Goal: Contribute content: Contribute content

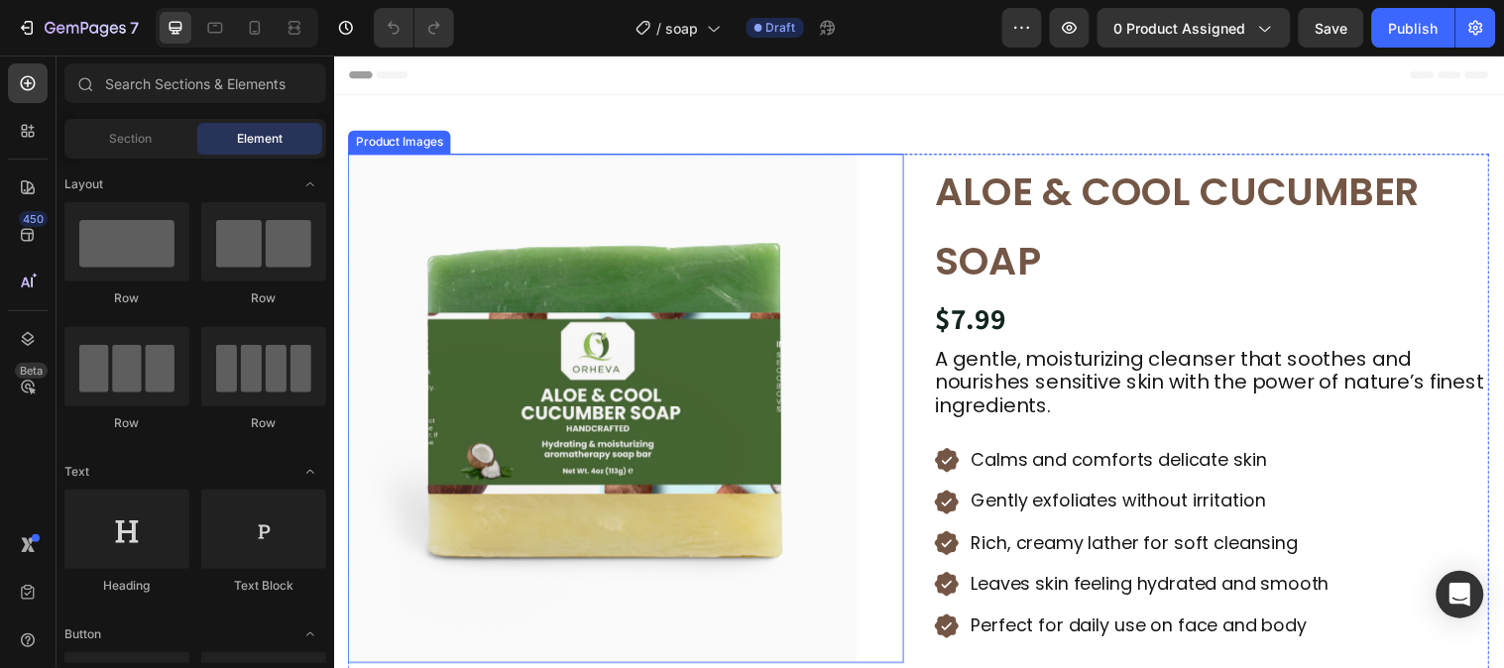
click at [714, 311] on img at bounding box center [606, 413] width 517 height 517
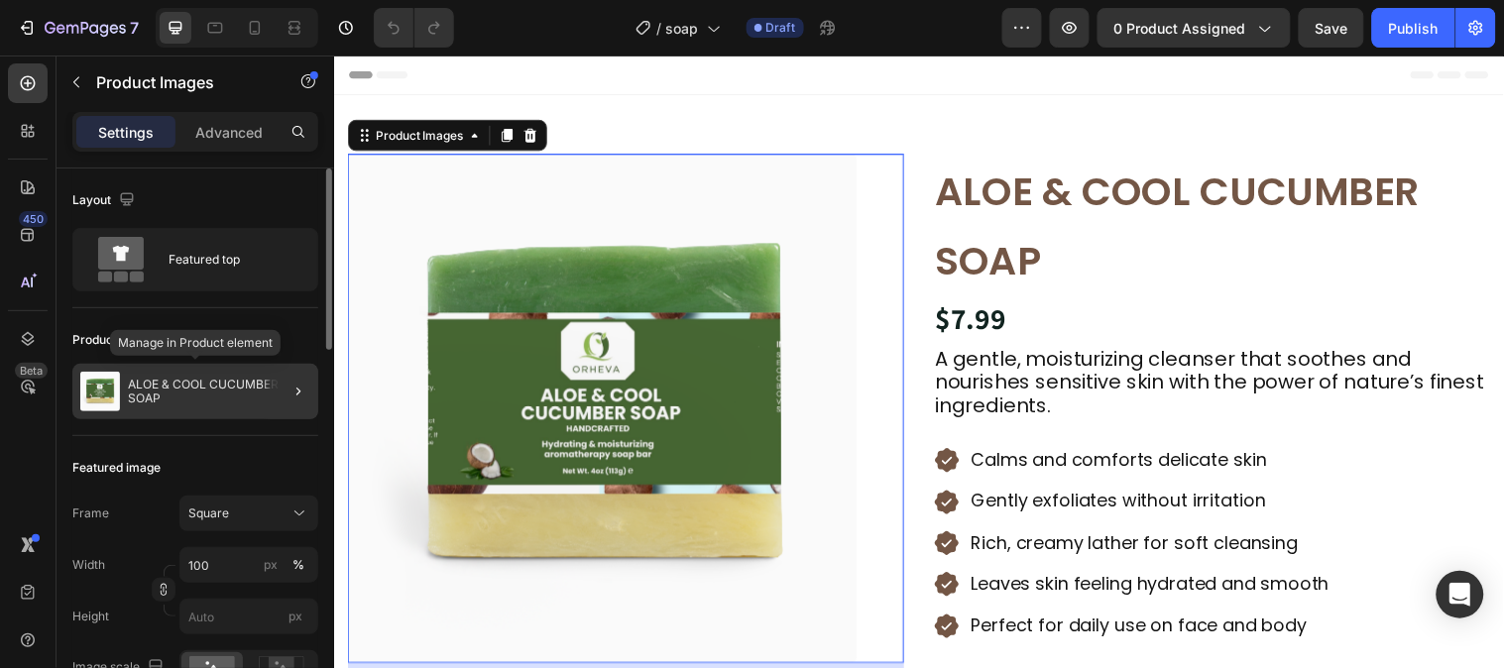
click at [104, 387] on img at bounding box center [100, 392] width 40 height 40
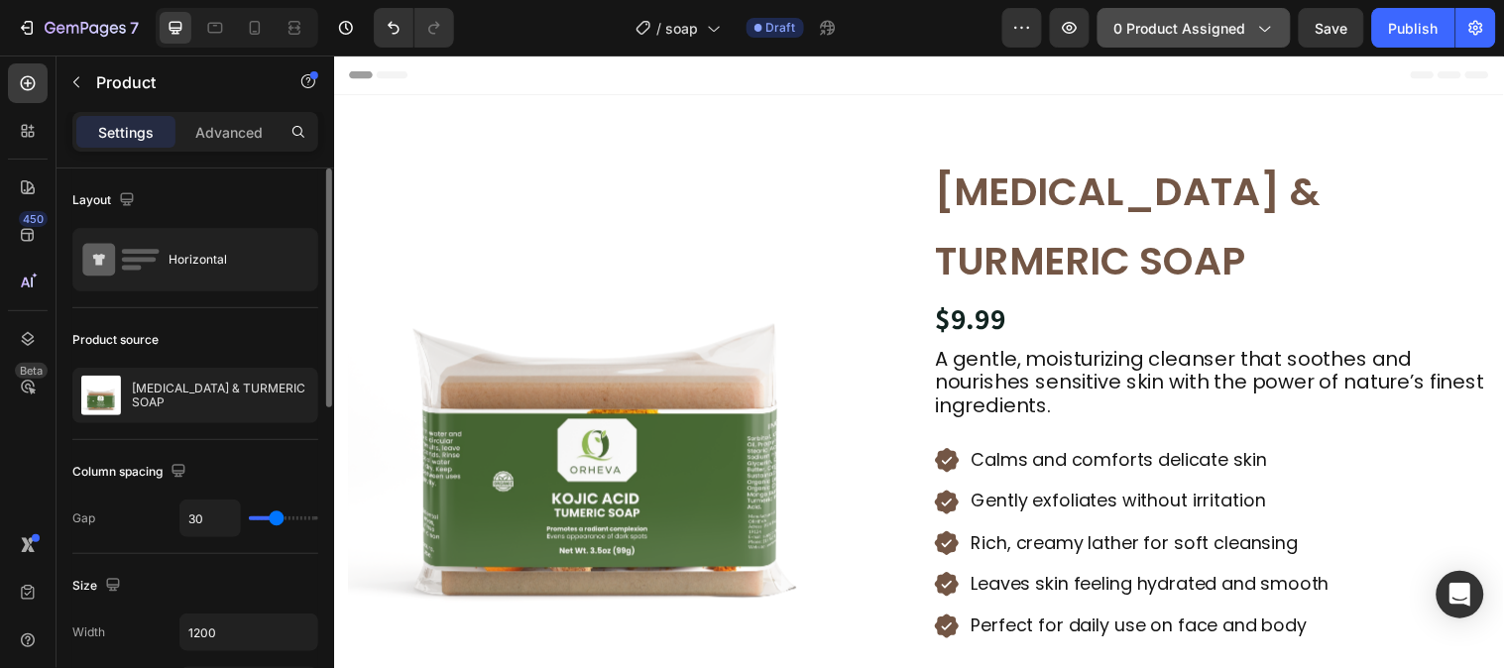
click at [1237, 32] on span "0 product assigned" at bounding box center [1180, 28] width 132 height 21
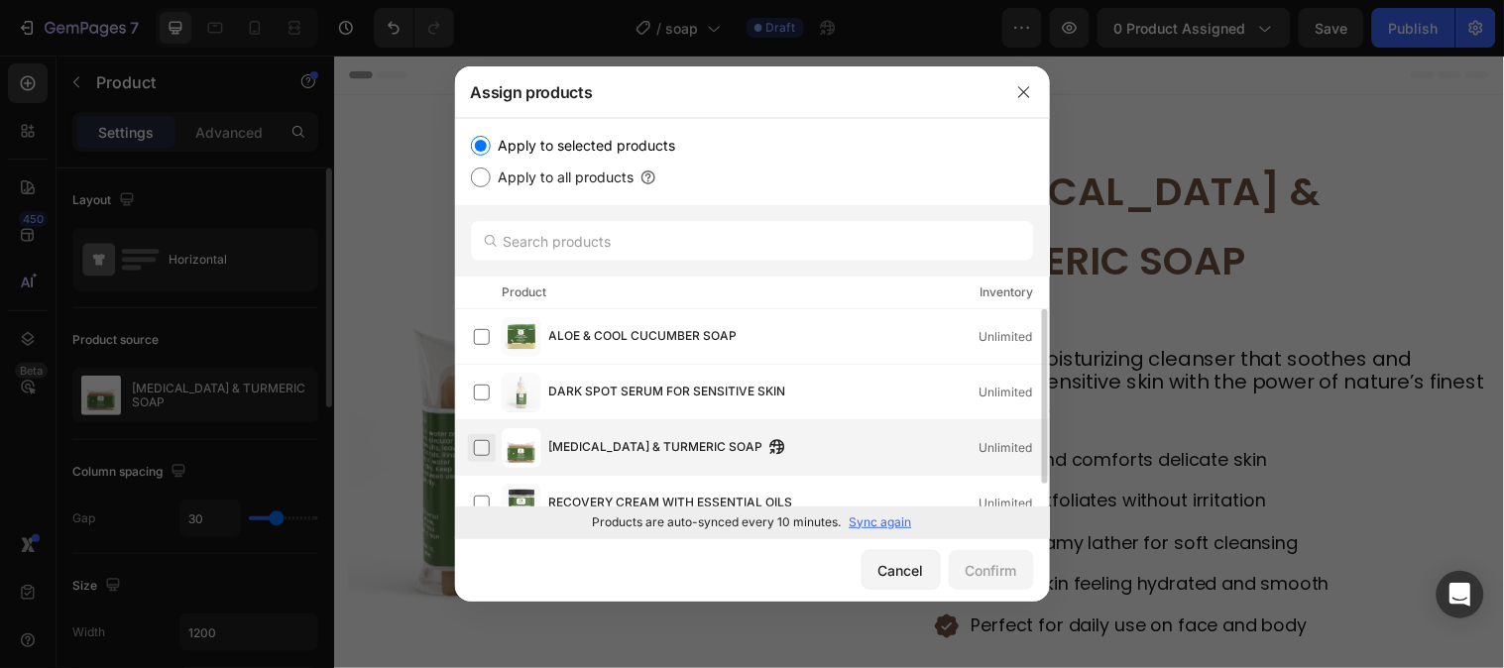
click at [489, 442] on label at bounding box center [482, 448] width 16 height 16
click at [957, 568] on button "Confirm" at bounding box center [991, 570] width 85 height 40
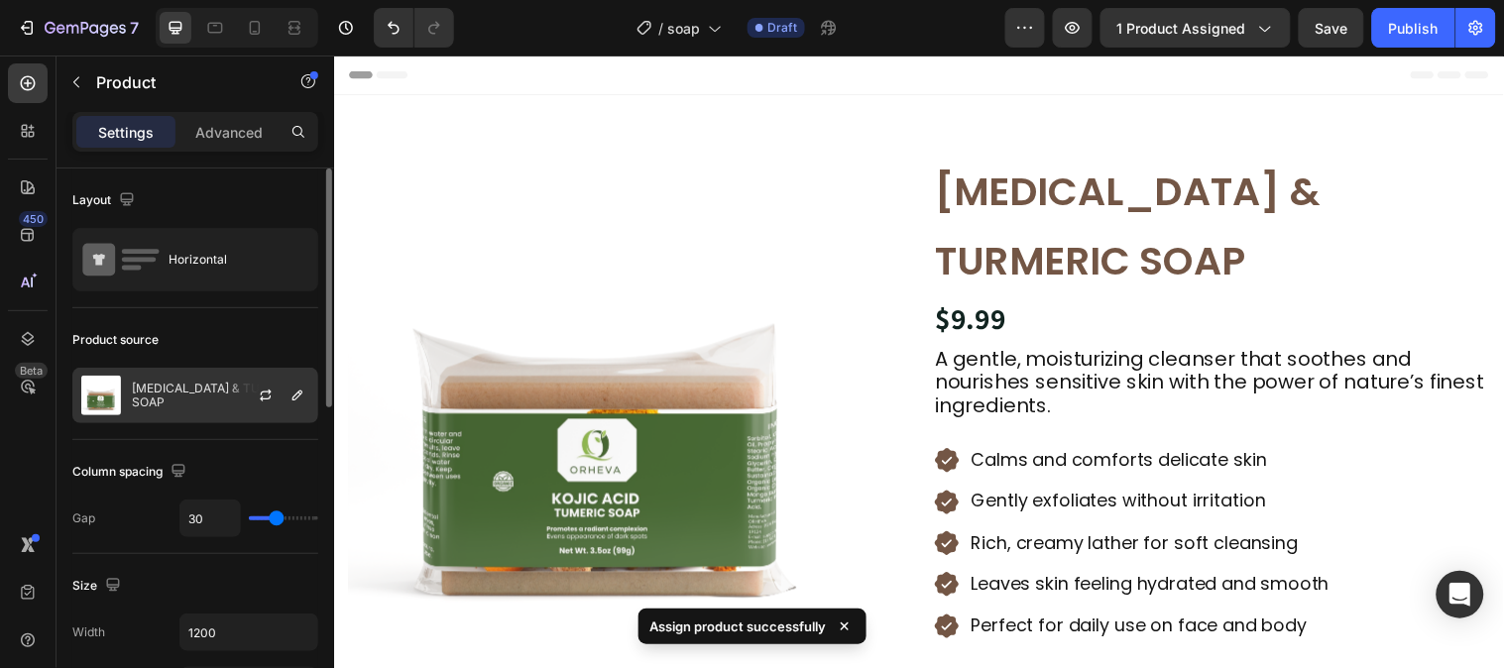
click at [103, 387] on img at bounding box center [101, 396] width 40 height 40
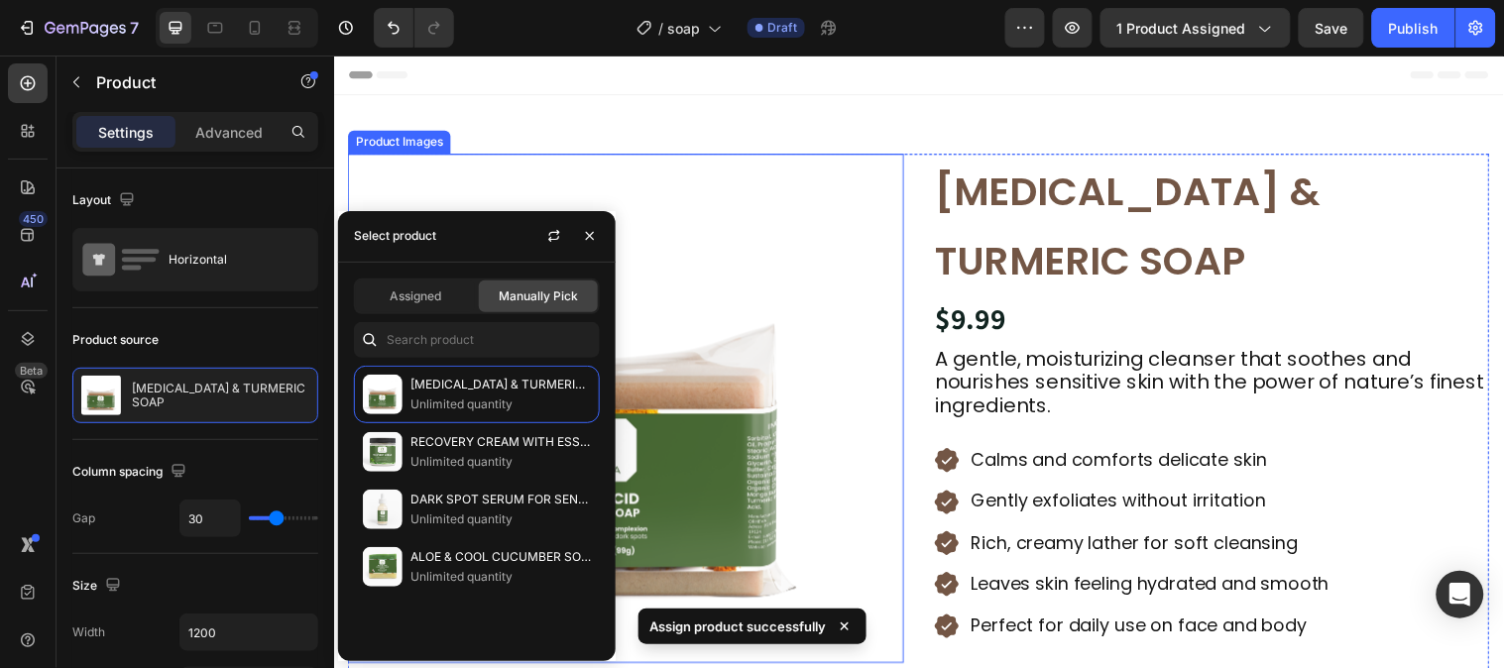
click at [721, 460] on img at bounding box center [606, 413] width 517 height 517
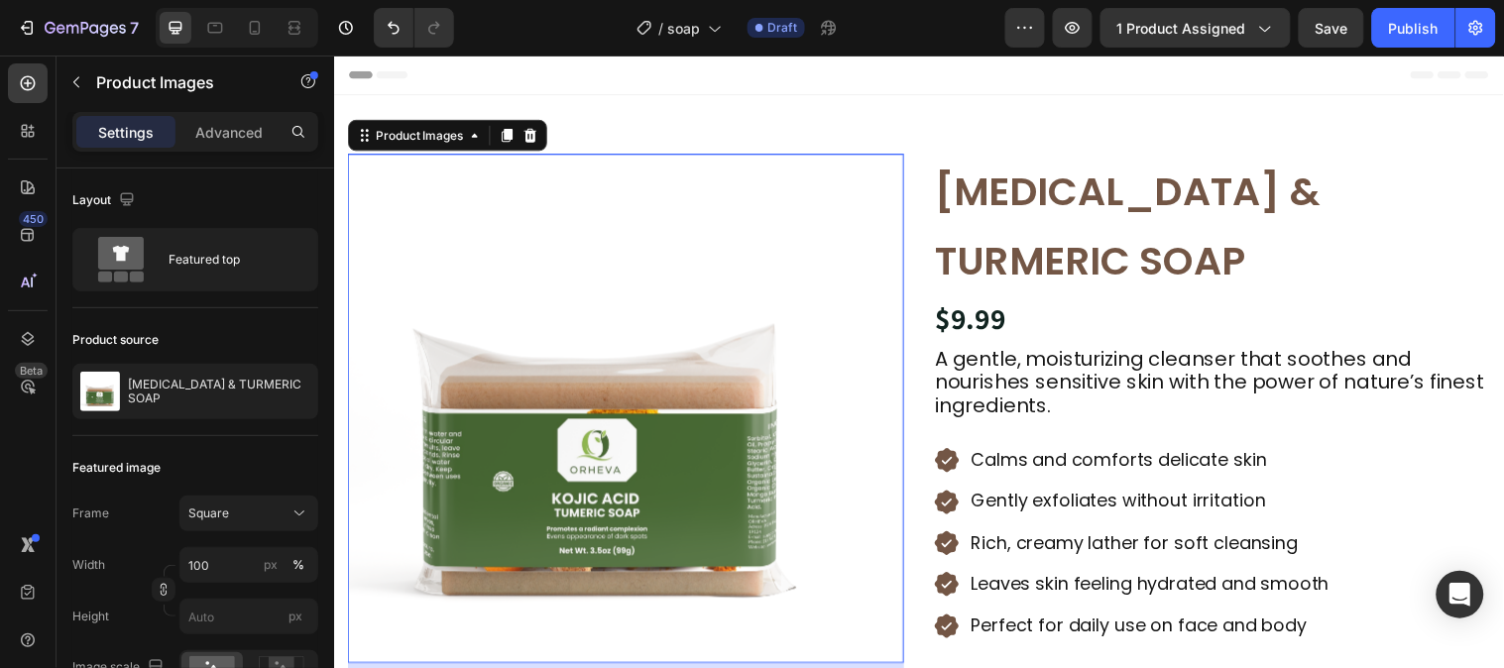
scroll to position [110, 0]
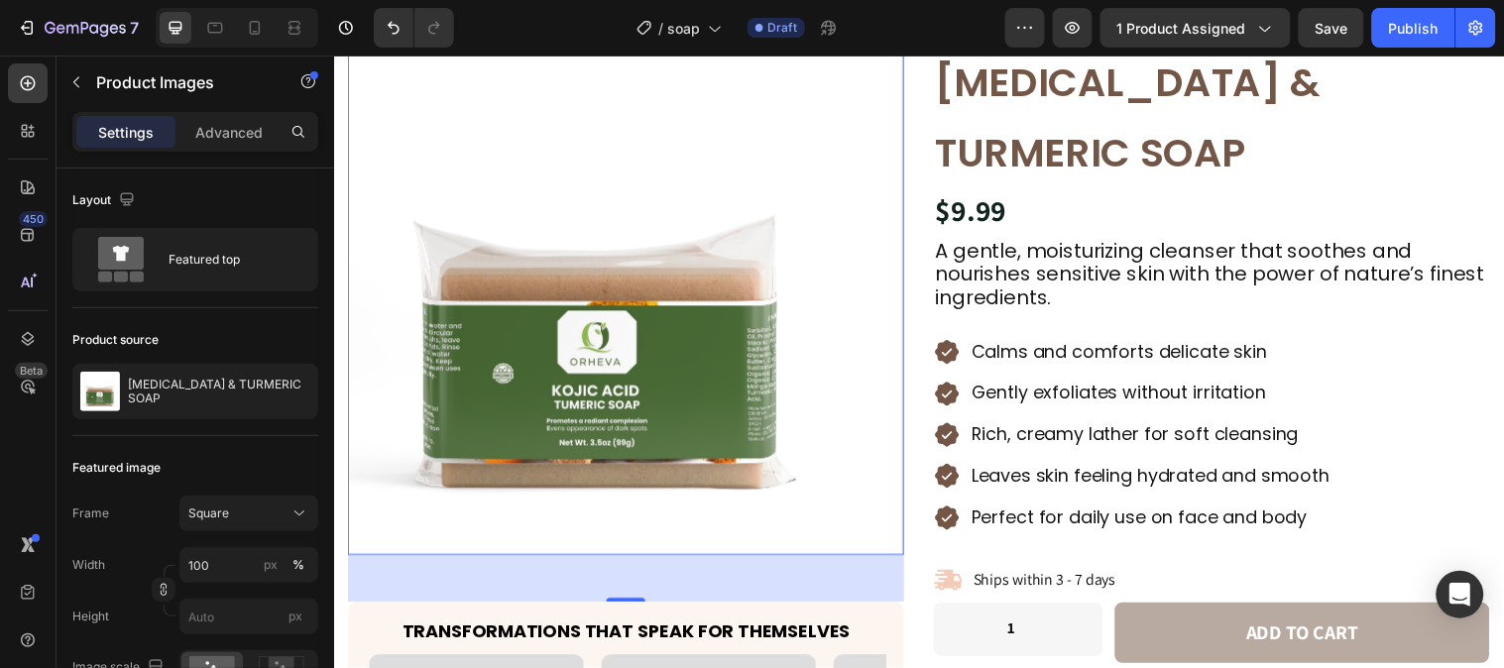
click at [706, 436] on img at bounding box center [606, 303] width 517 height 517
click at [657, 115] on img at bounding box center [606, 303] width 517 height 517
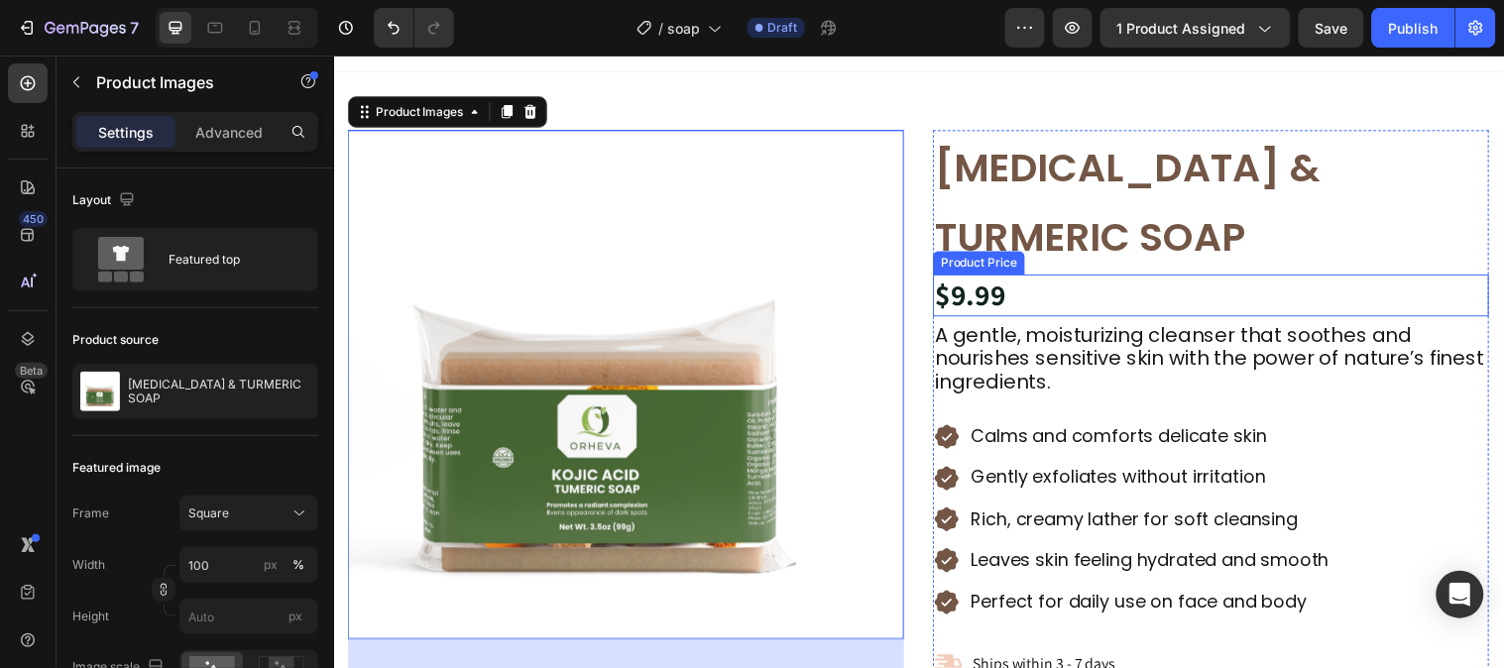
scroll to position [0, 0]
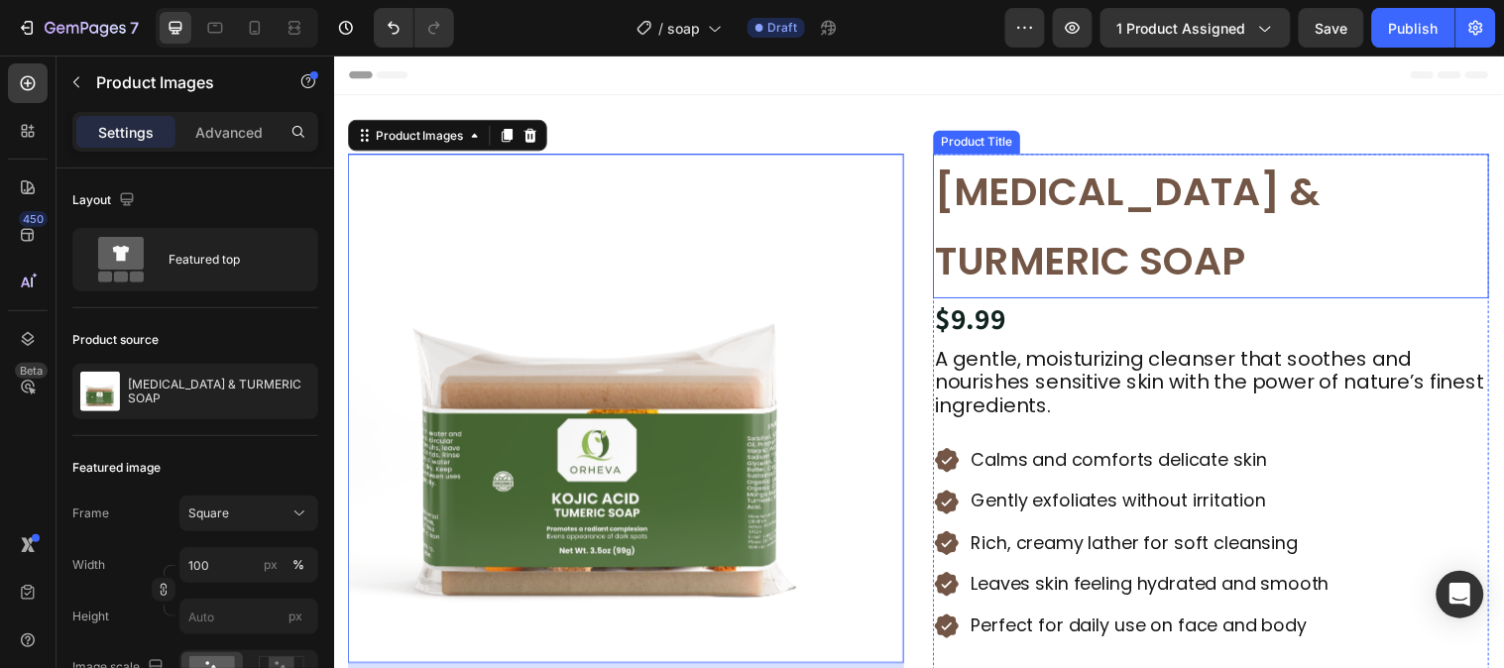
drag, startPoint x: 1130, startPoint y: 242, endPoint x: 1102, endPoint y: 236, distance: 28.4
click at [1128, 242] on h1 "KOJIC ACID & TURMERIC SOAP" at bounding box center [1225, 228] width 565 height 147
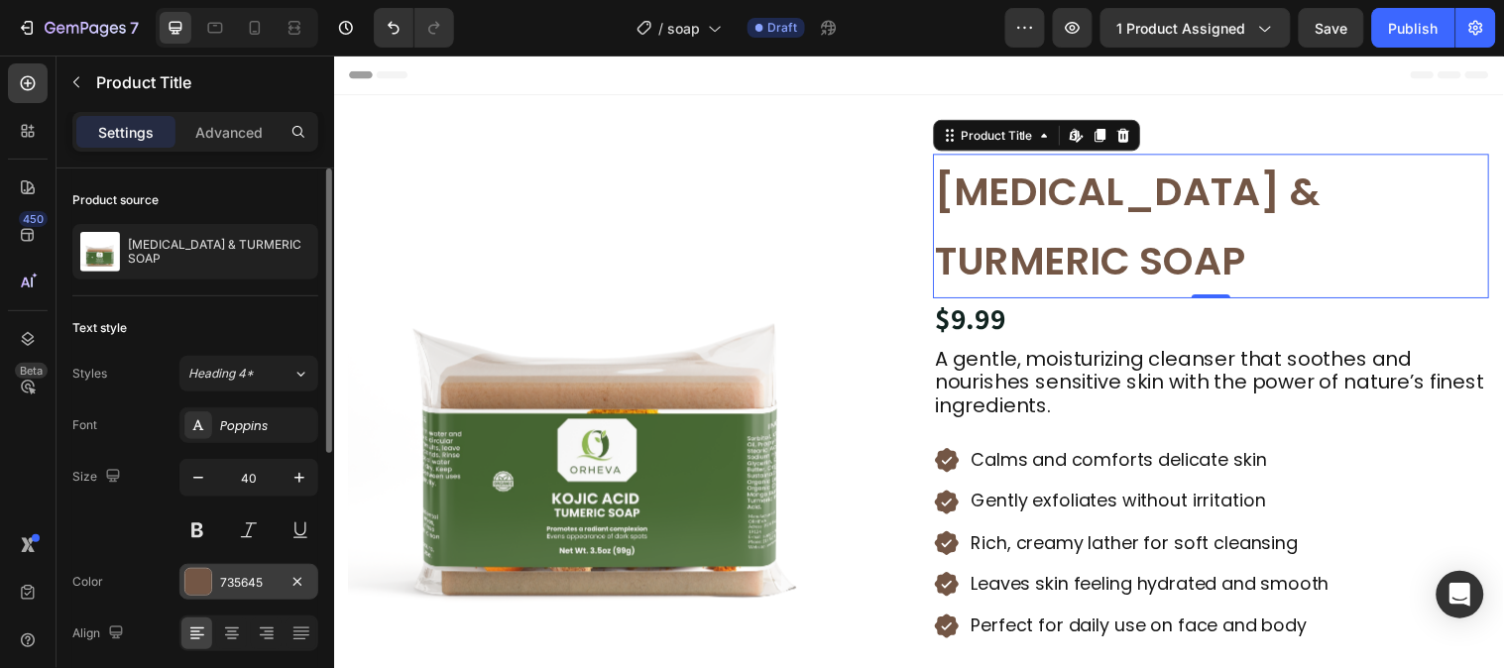
click at [212, 576] on div "735645" at bounding box center [248, 582] width 139 height 36
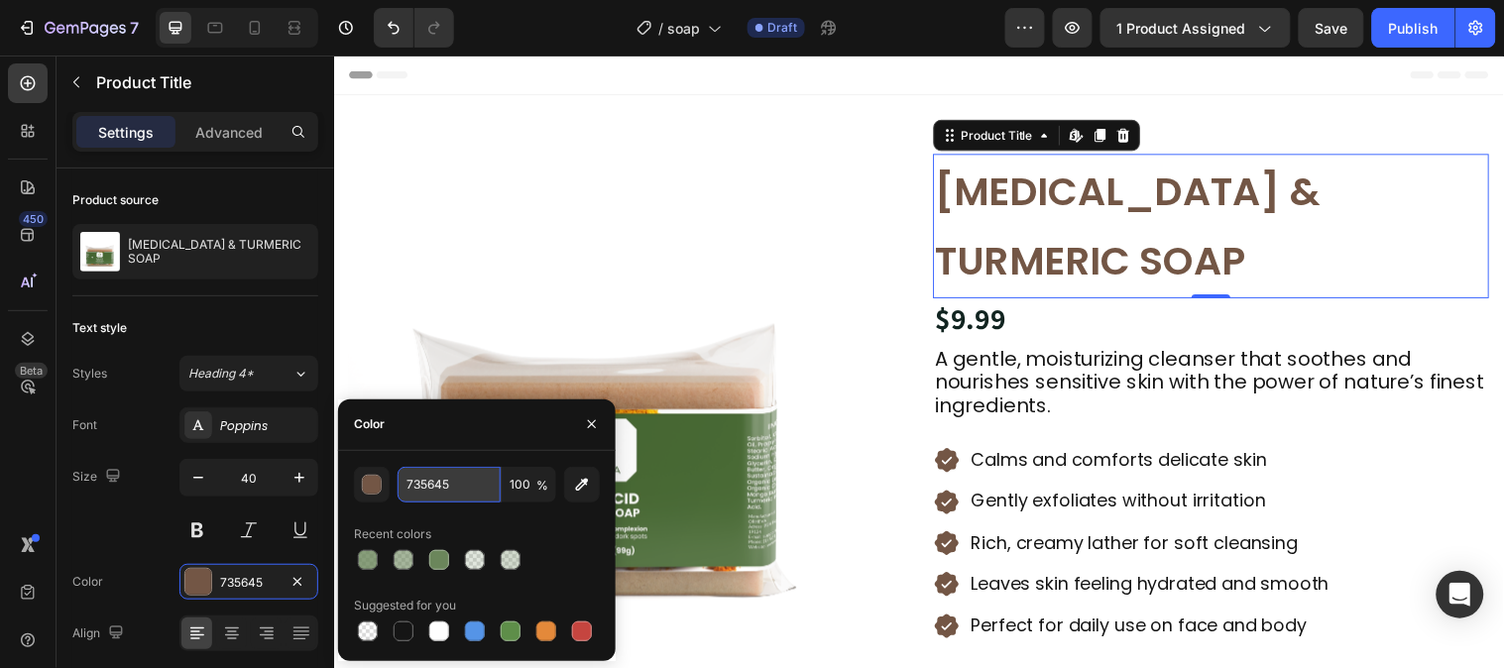
click at [443, 479] on input "735645" at bounding box center [448, 485] width 103 height 36
paste input "#3F592D"
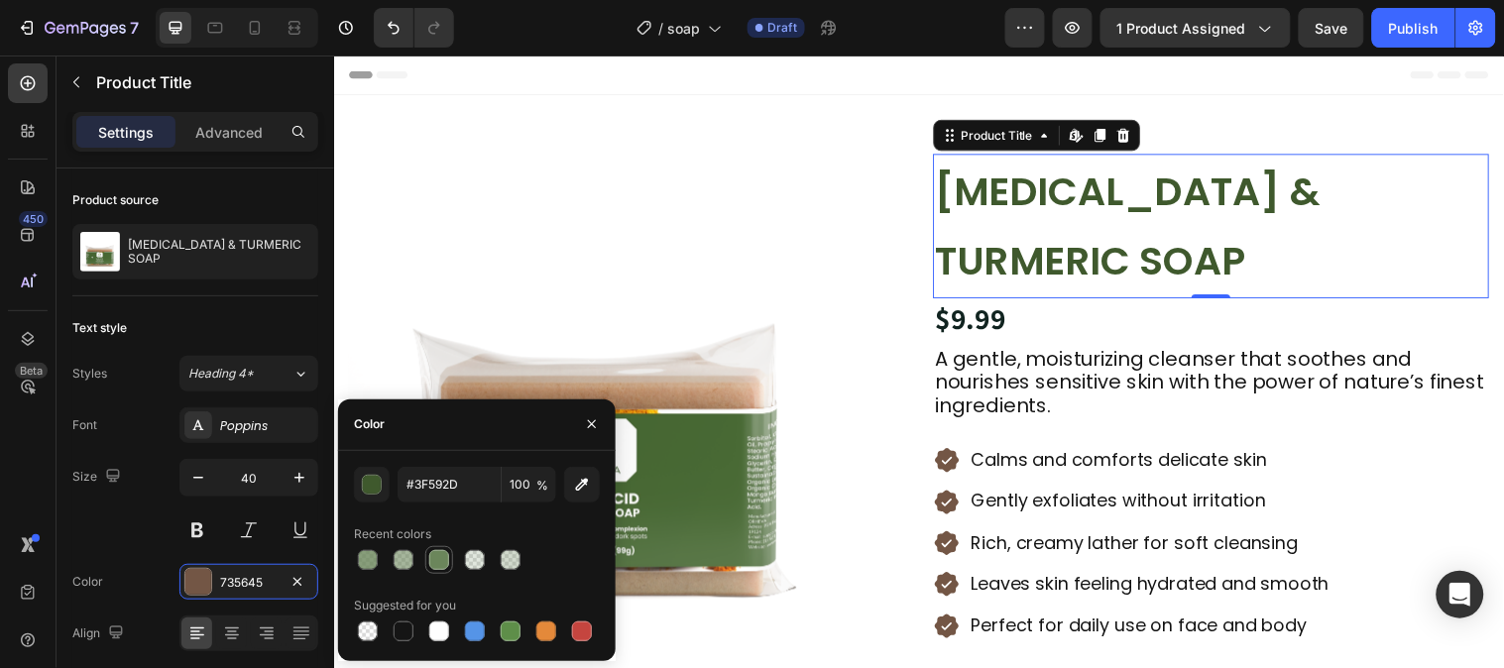
click at [444, 559] on div at bounding box center [477, 560] width 246 height 28
click at [477, 567] on div at bounding box center [475, 560] width 20 height 20
type input "6B865B"
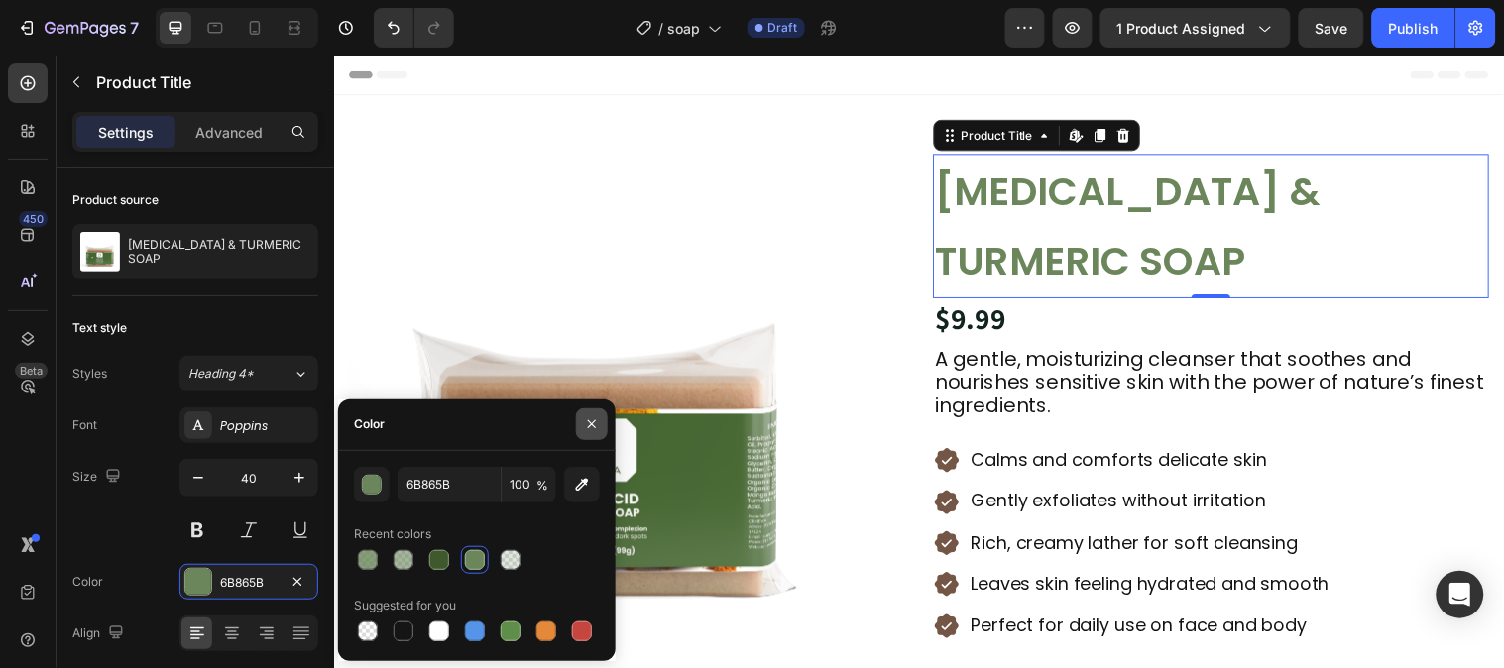
click at [605, 419] on button "button" at bounding box center [592, 424] width 32 height 32
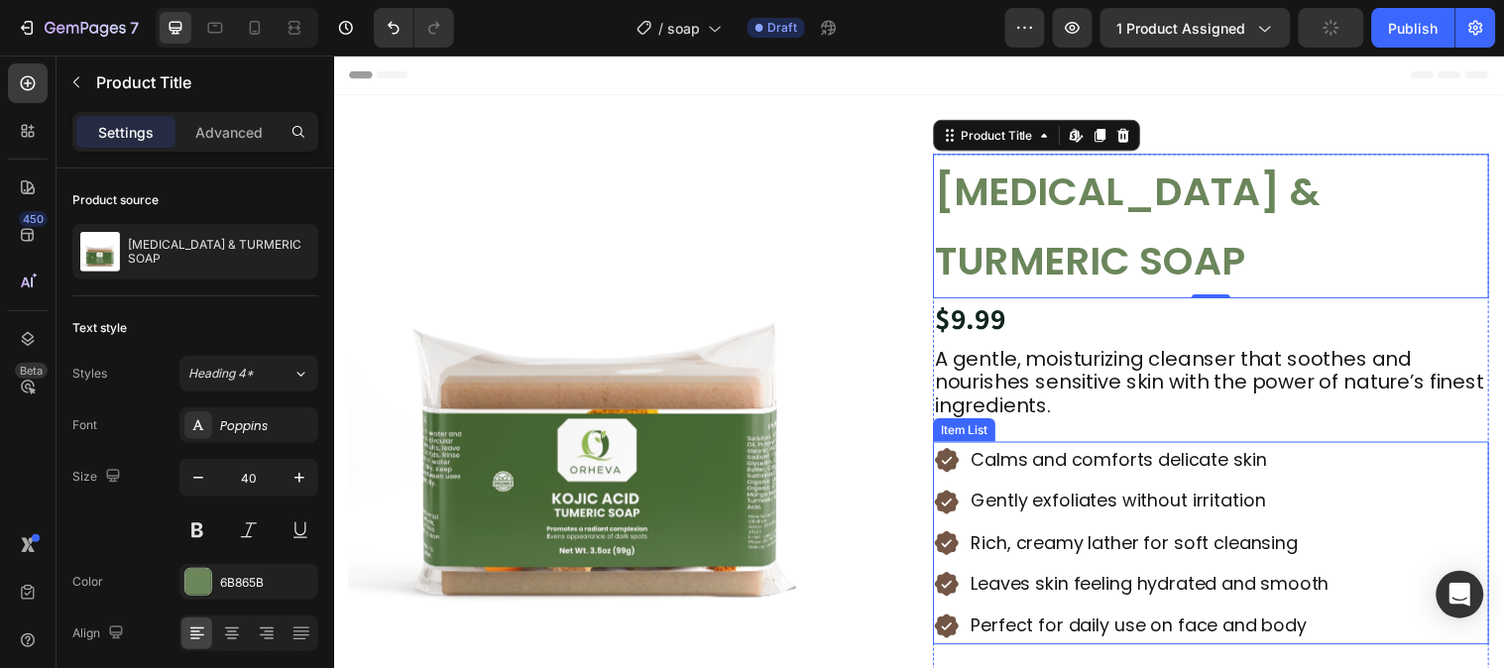
click at [952, 471] on icon at bounding box center [957, 466] width 25 height 25
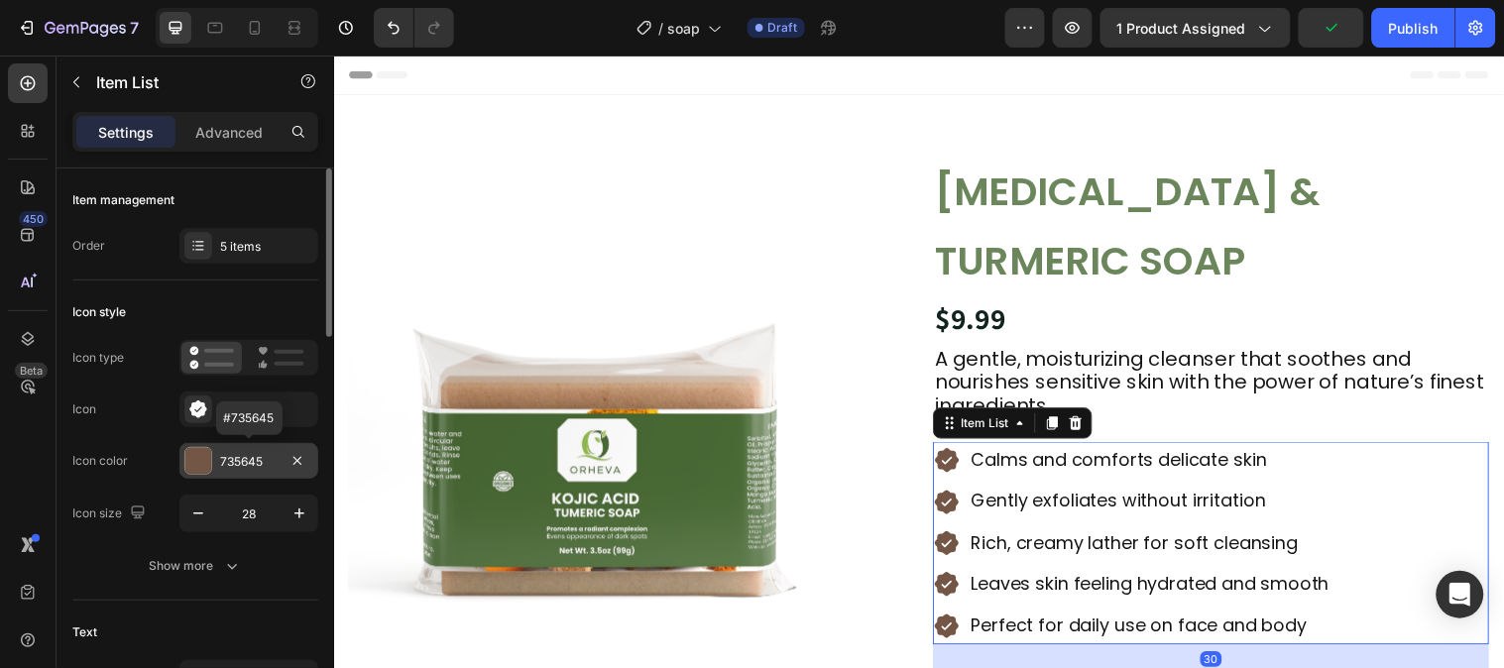
click at [220, 451] on div "735645" at bounding box center [248, 461] width 139 height 36
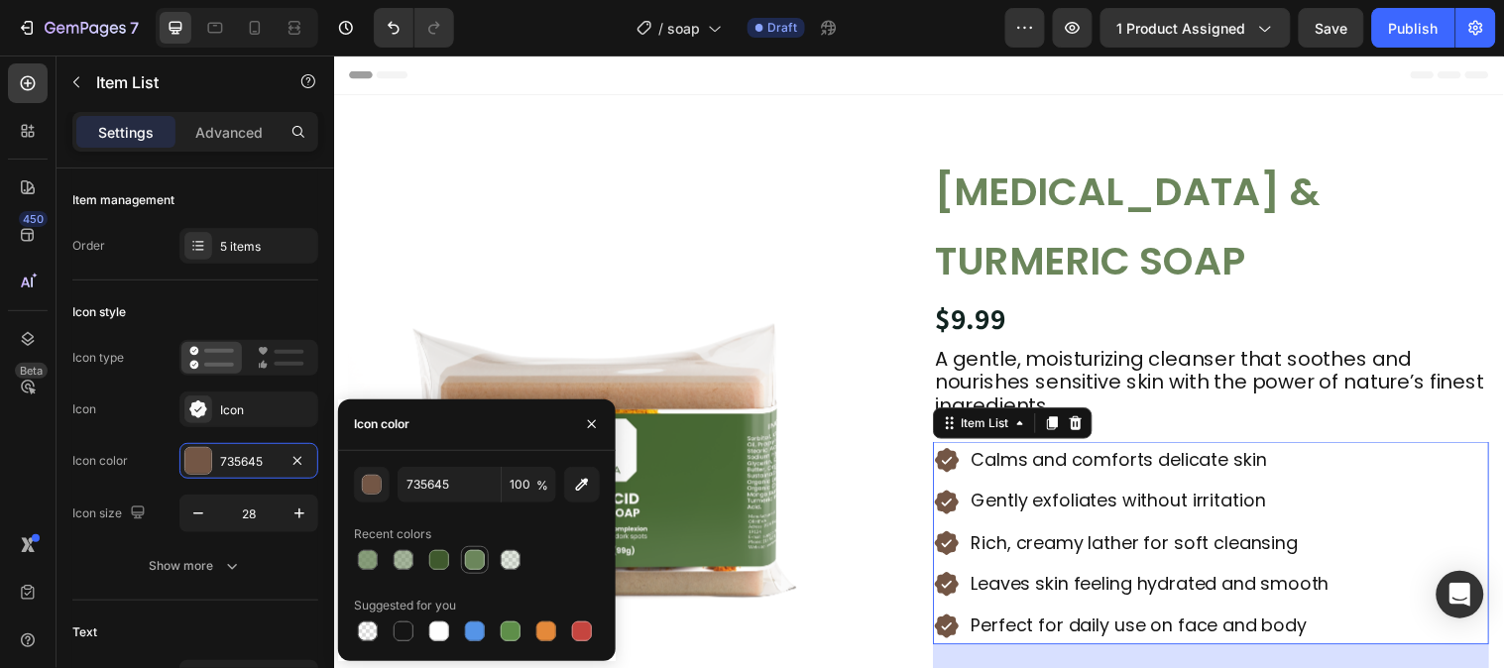
click at [472, 571] on div at bounding box center [475, 560] width 28 height 28
type input "6B865B"
click at [598, 437] on button "button" at bounding box center [592, 424] width 32 height 32
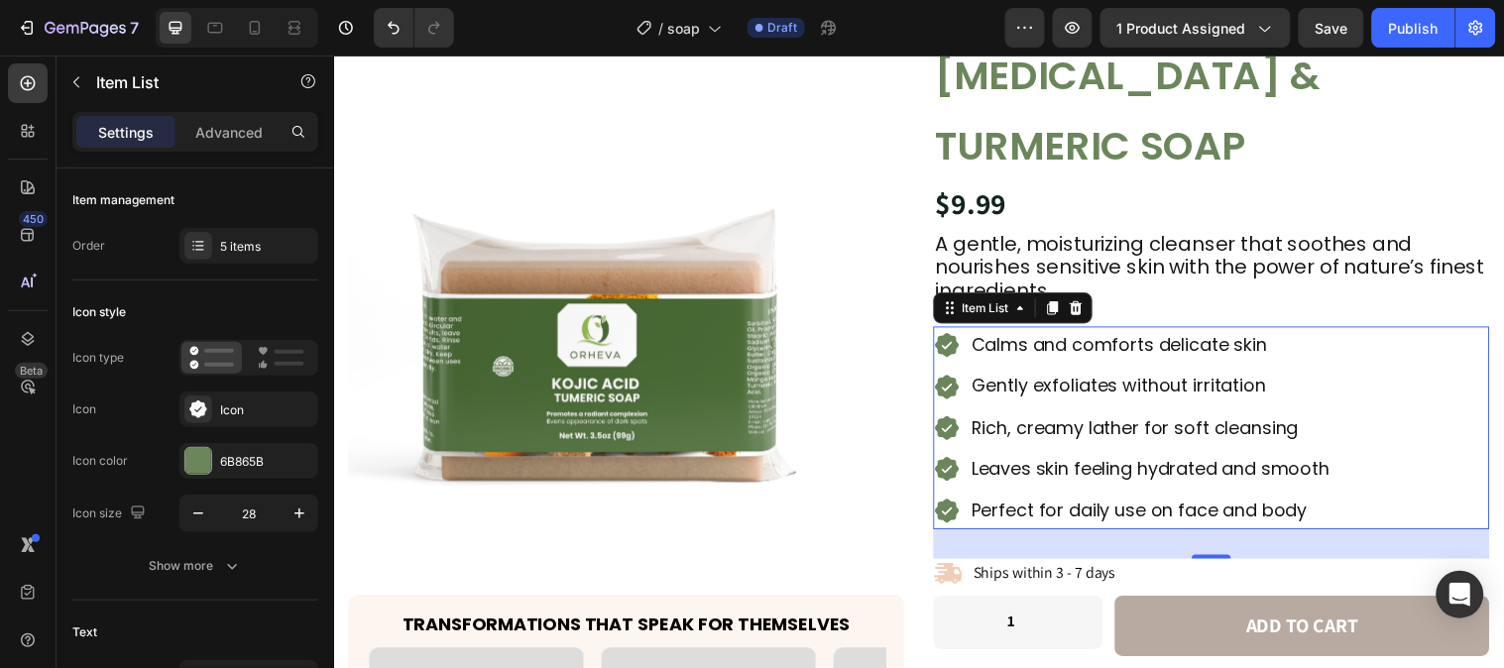
scroll to position [220, 0]
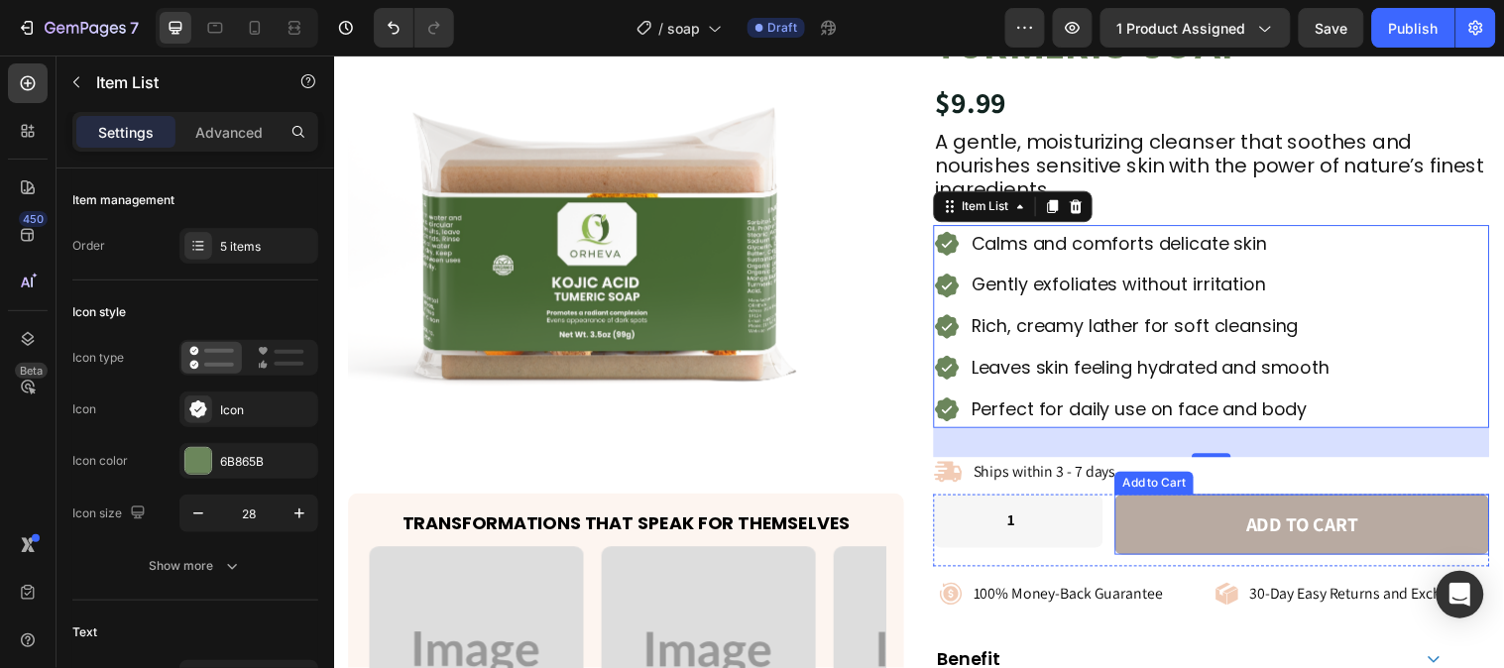
click at [1195, 550] on button "Add to cart" at bounding box center [1317, 531] width 381 height 61
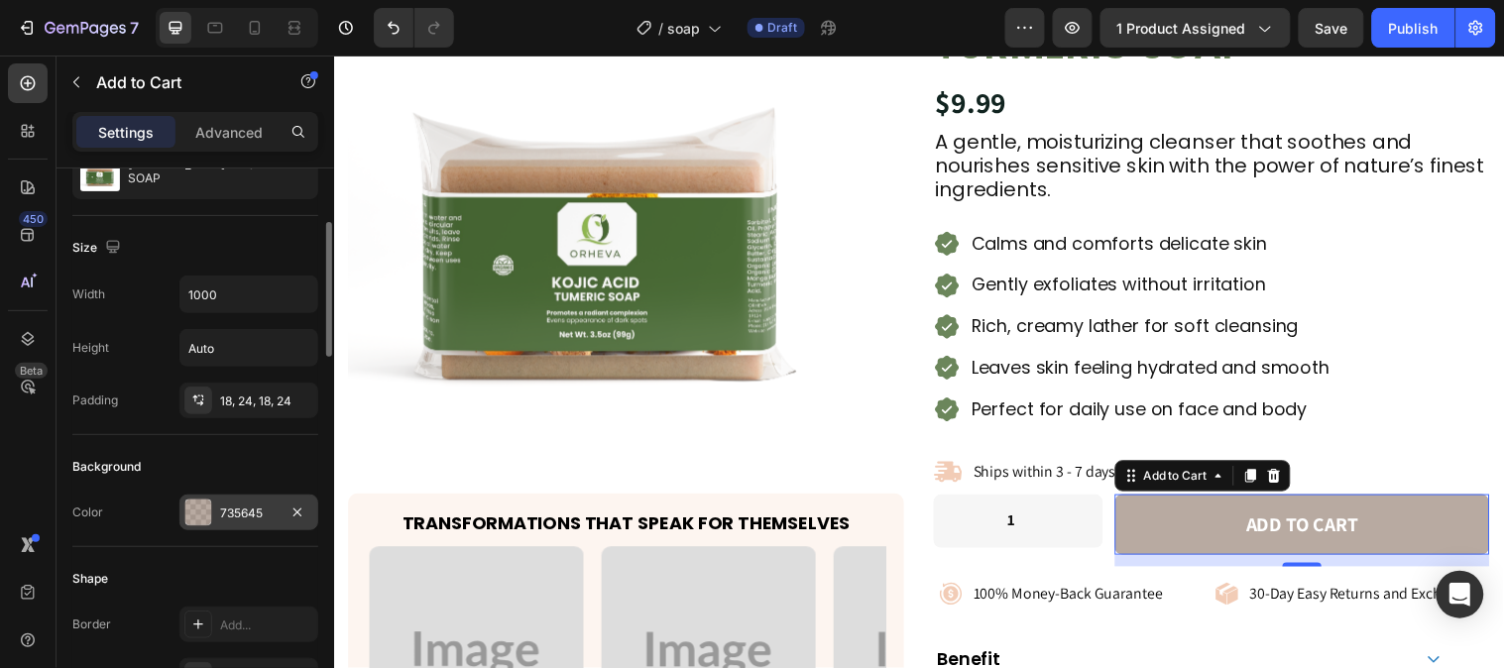
click at [212, 508] on div "735645" at bounding box center [248, 513] width 139 height 36
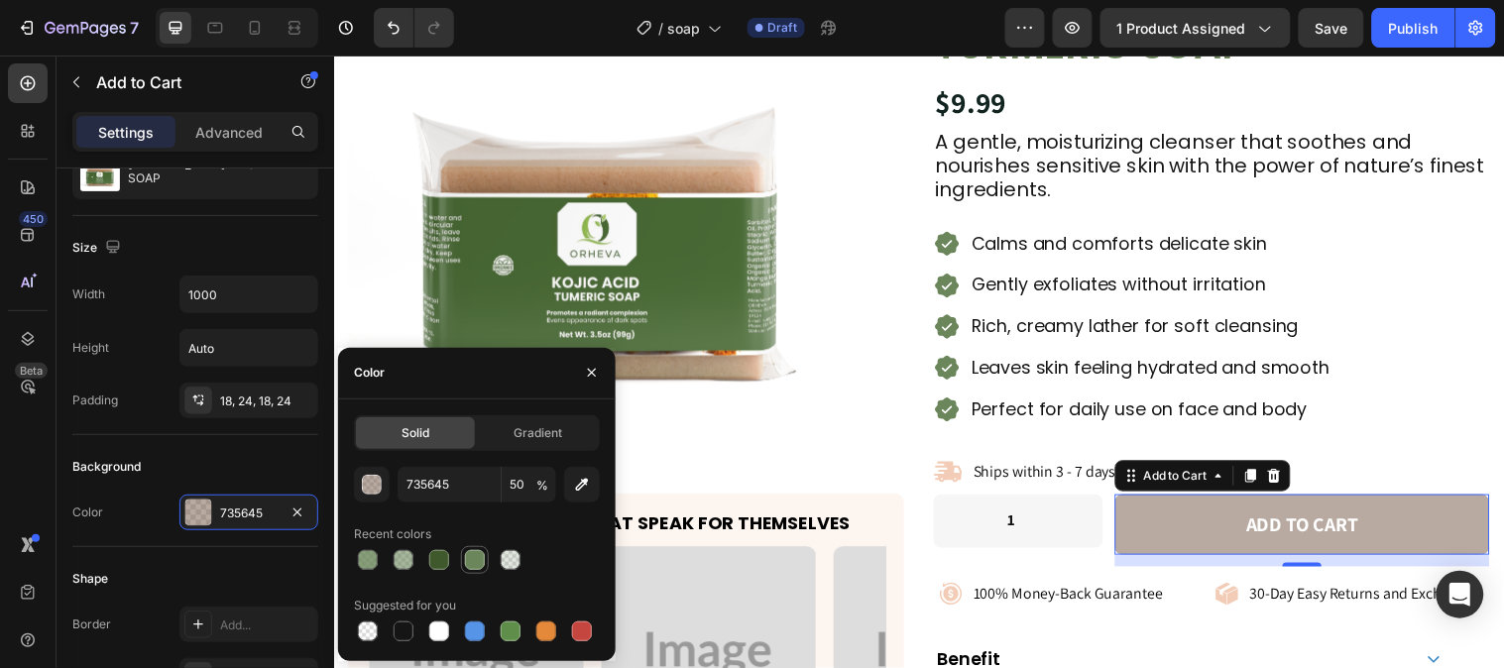
click at [466, 563] on div at bounding box center [475, 560] width 20 height 20
type input "6B865B"
type input "100"
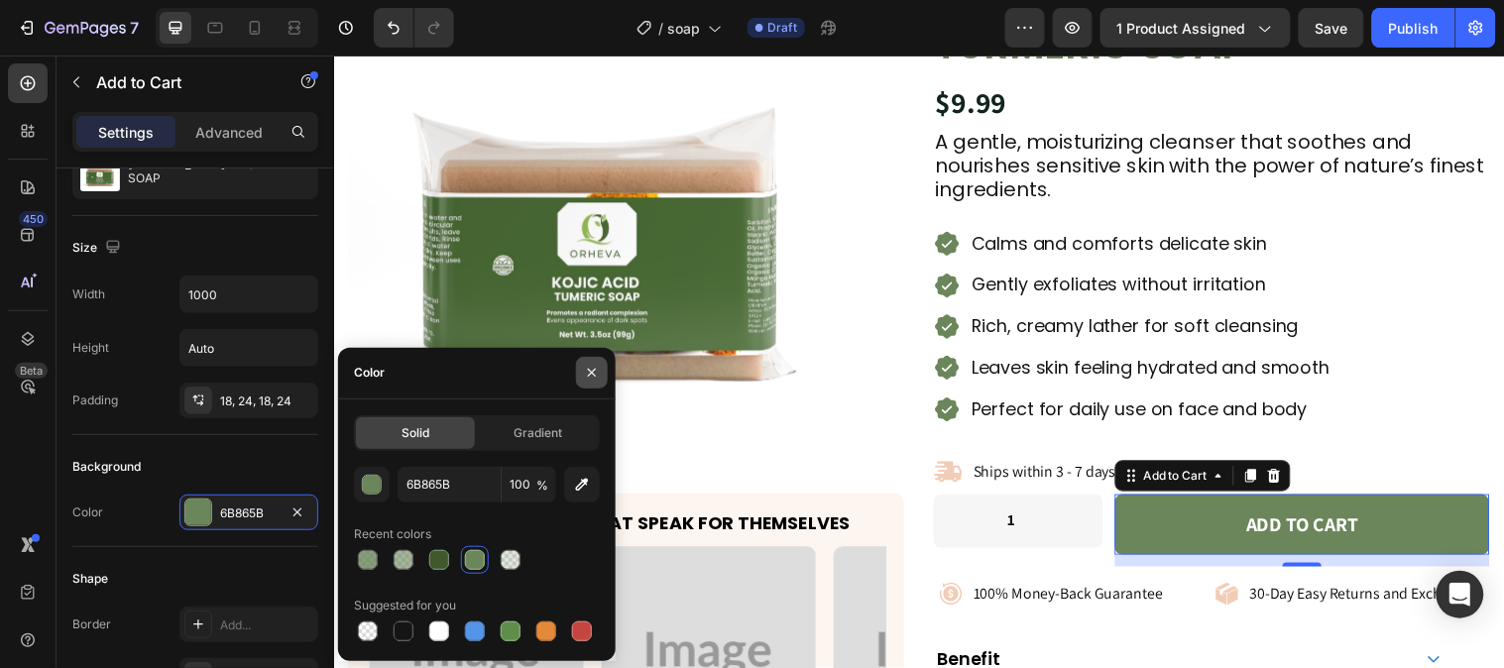
click at [597, 380] on icon "button" at bounding box center [592, 373] width 16 height 16
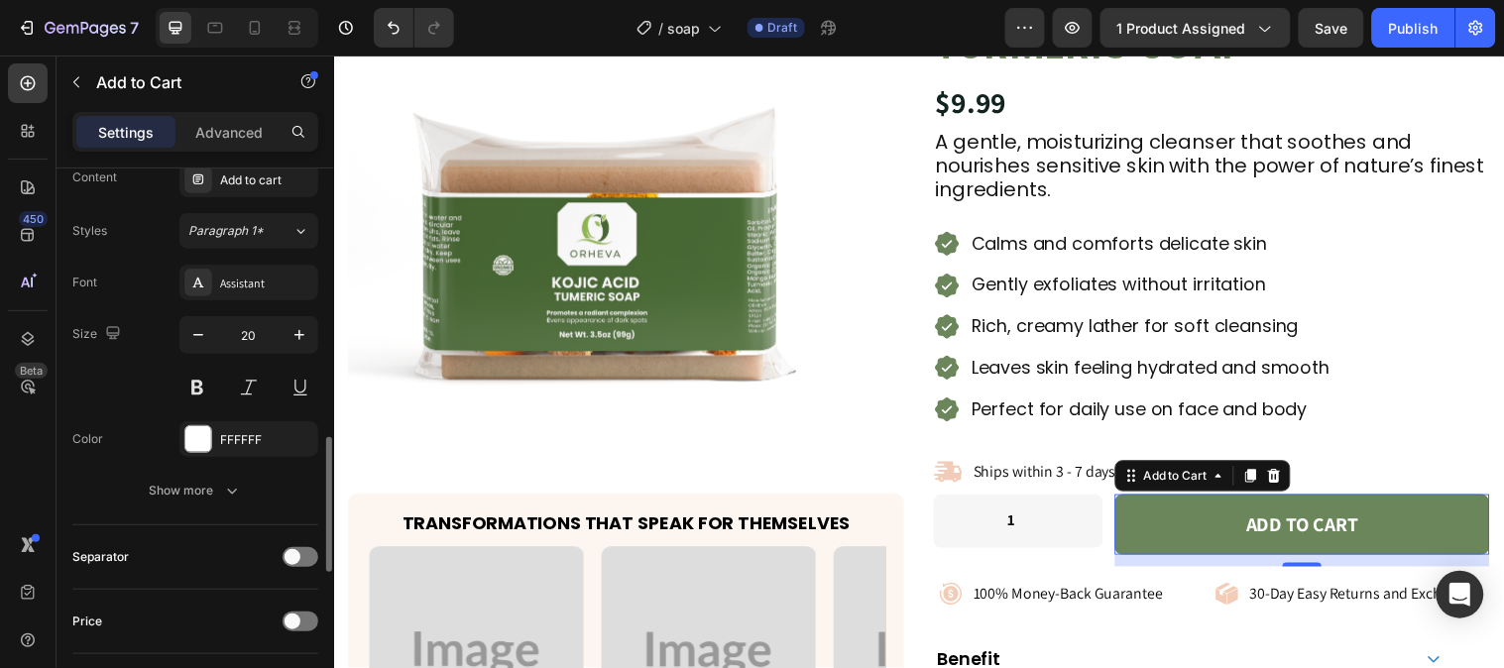
scroll to position [1321, 0]
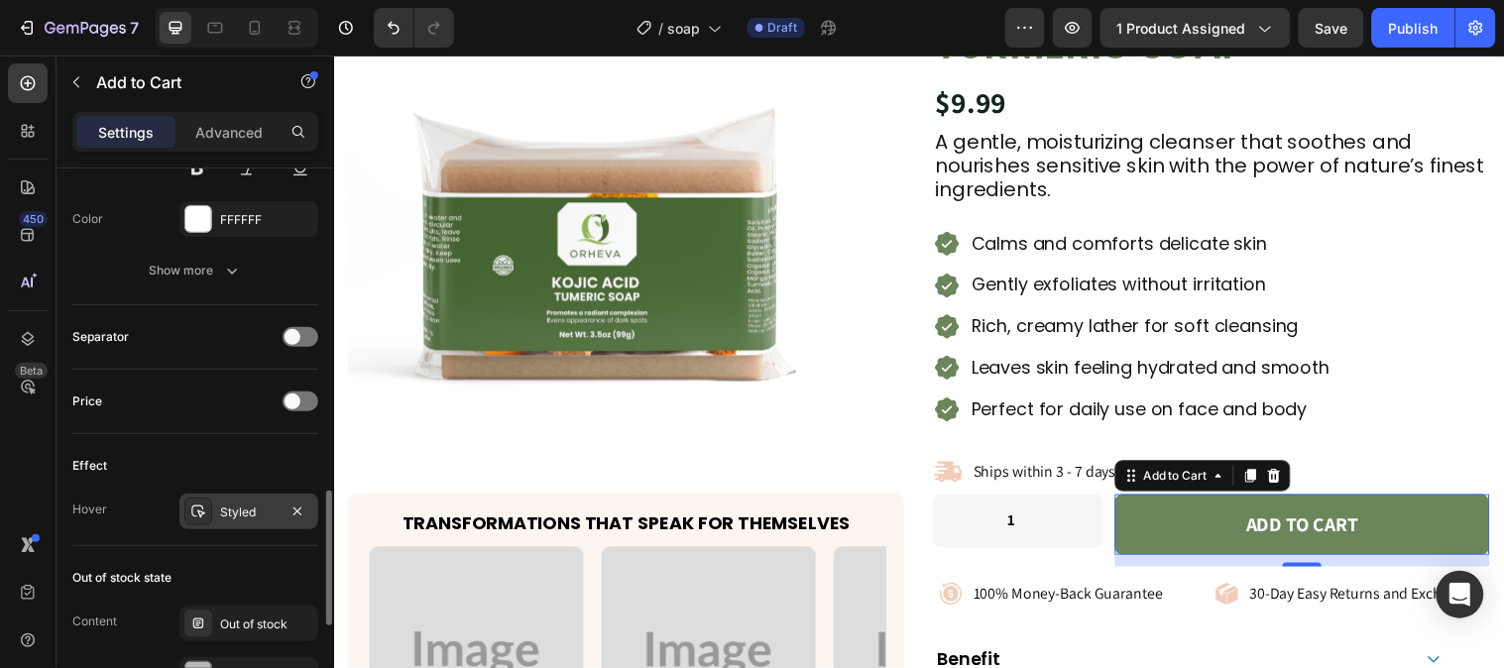
click at [248, 513] on div "Styled" at bounding box center [248, 513] width 57 height 18
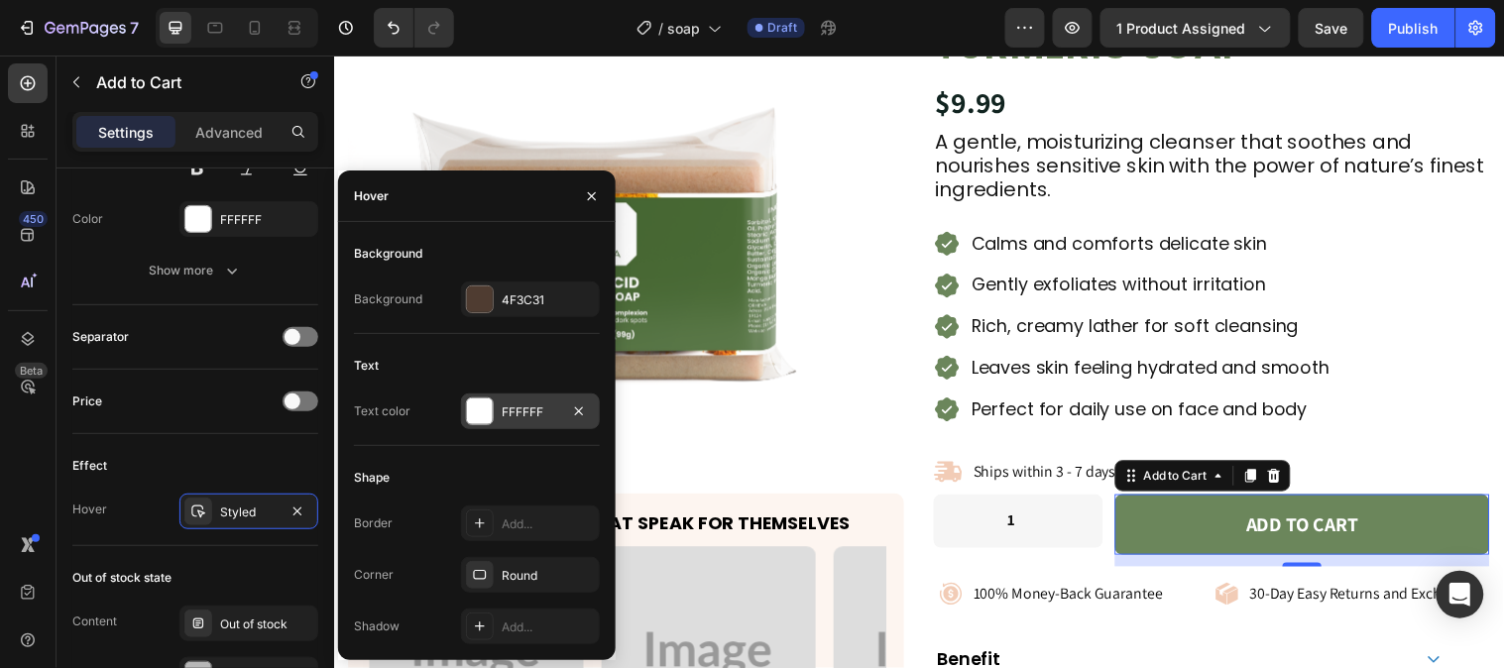
click at [477, 412] on div at bounding box center [480, 411] width 26 height 26
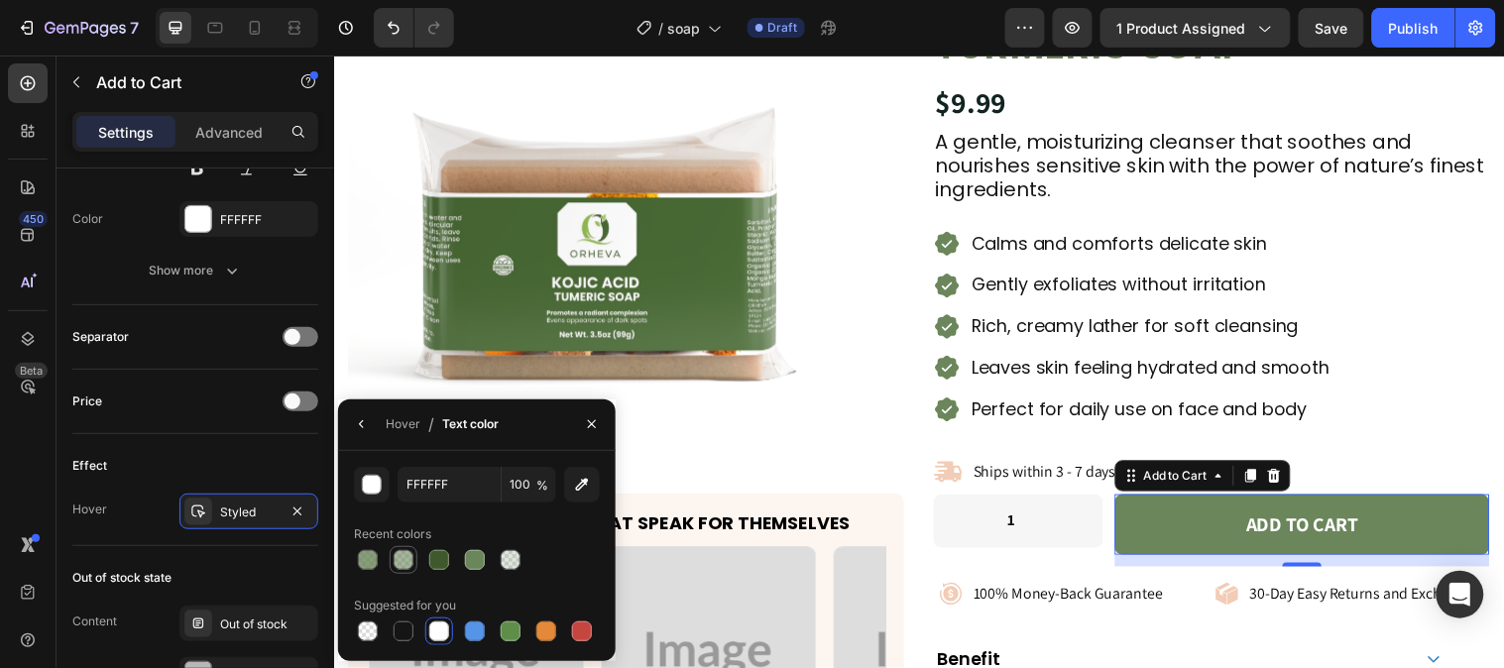
click at [392, 559] on div at bounding box center [404, 560] width 24 height 24
type input "6B865B"
click at [364, 559] on div at bounding box center [368, 560] width 20 height 20
type input "80"
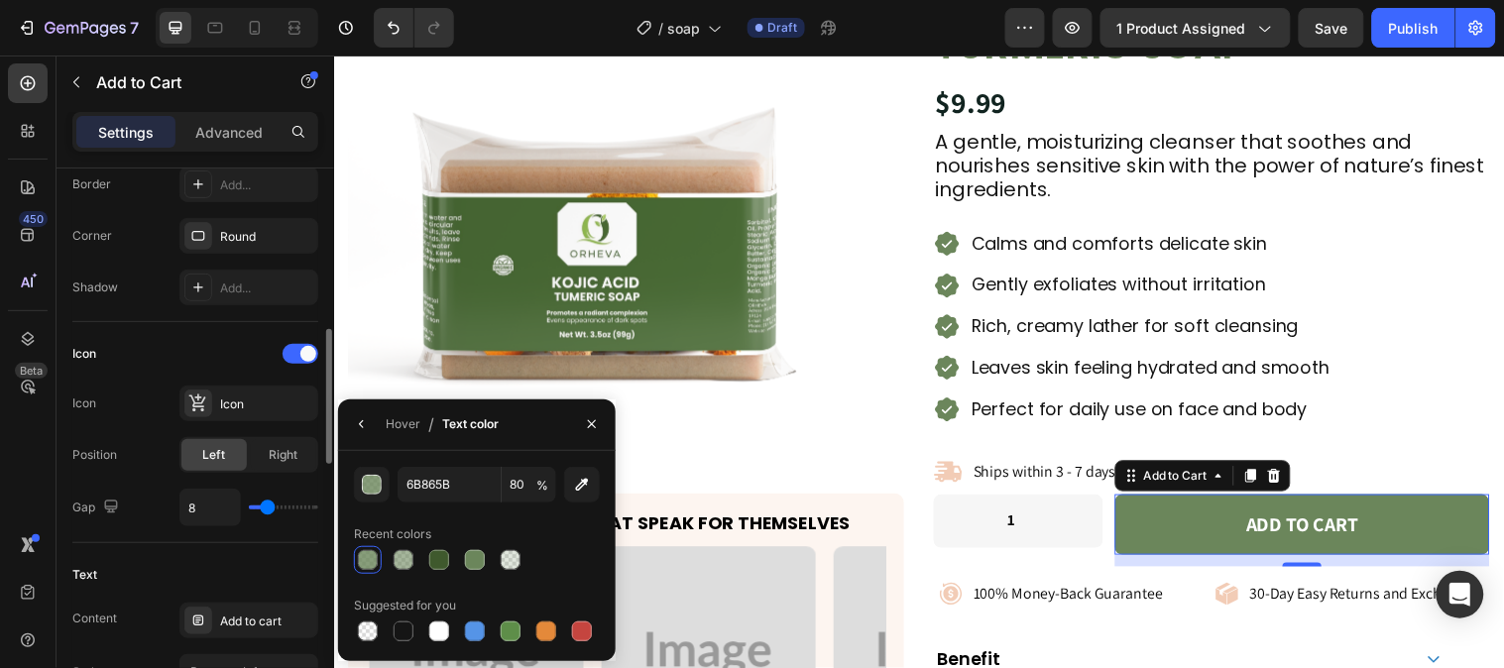
scroll to position [220, 0]
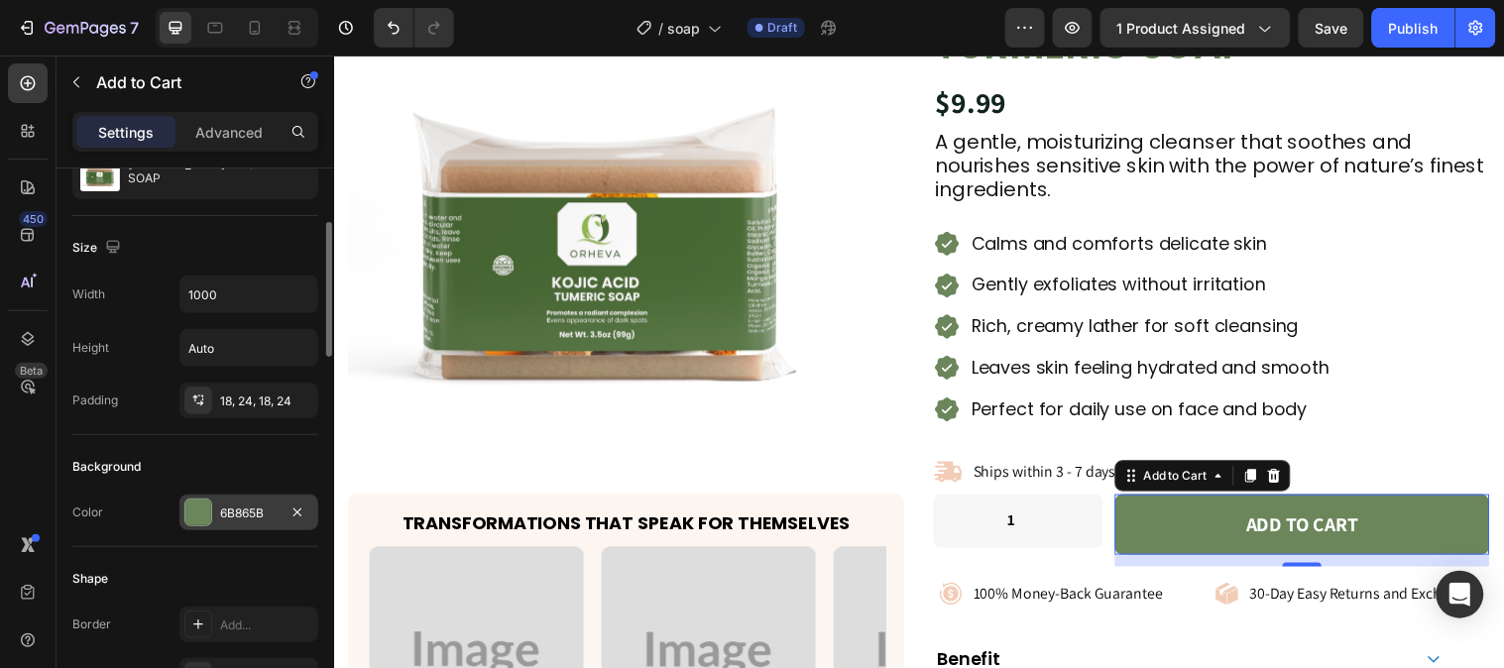
click at [190, 509] on div at bounding box center [198, 513] width 26 height 26
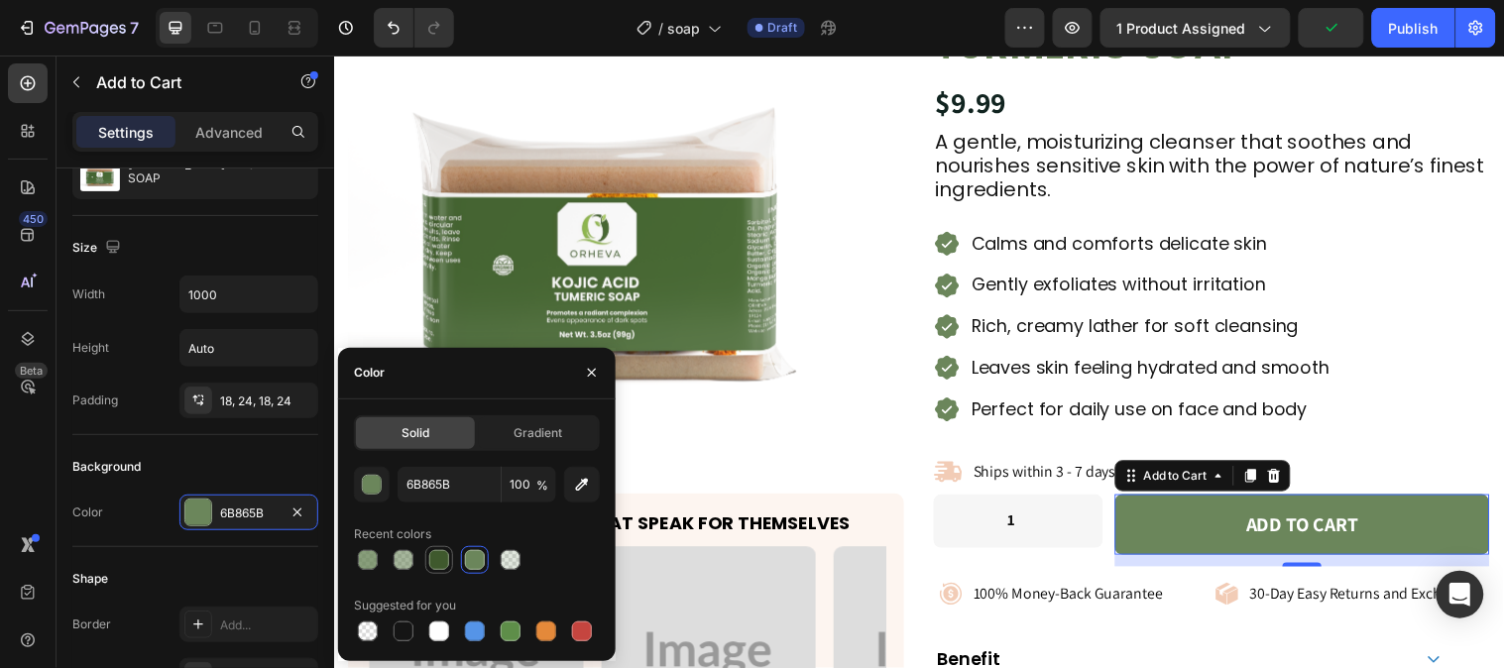
click at [429, 555] on div at bounding box center [439, 560] width 20 height 20
type input "3F592D"
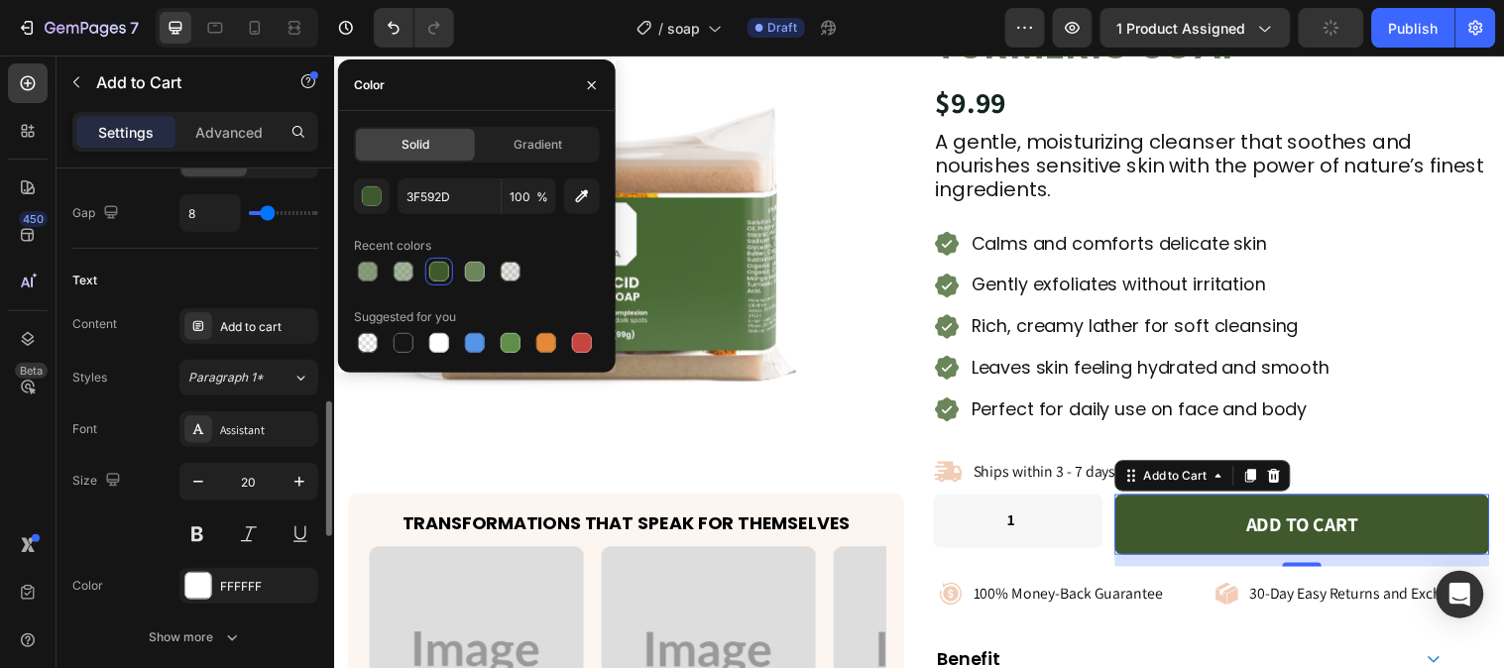
scroll to position [1285, 0]
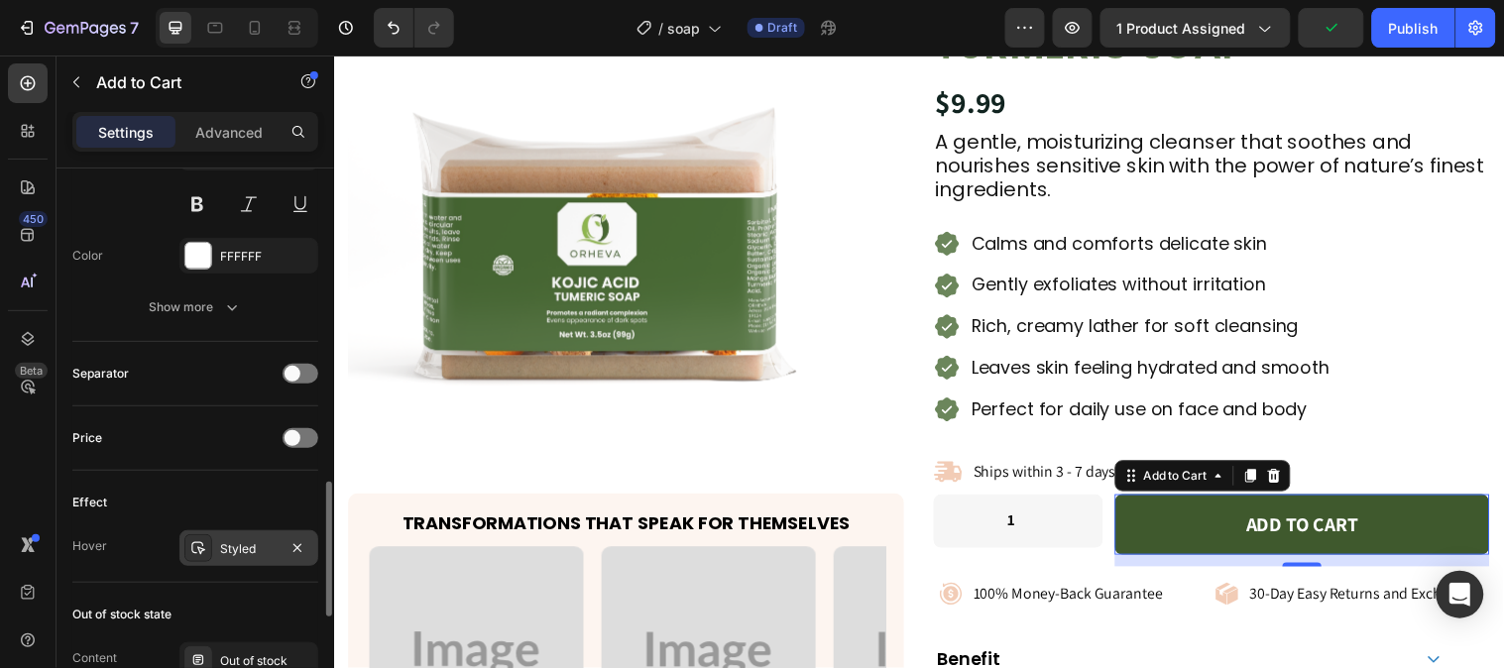
click at [254, 555] on div "Styled" at bounding box center [248, 549] width 57 height 18
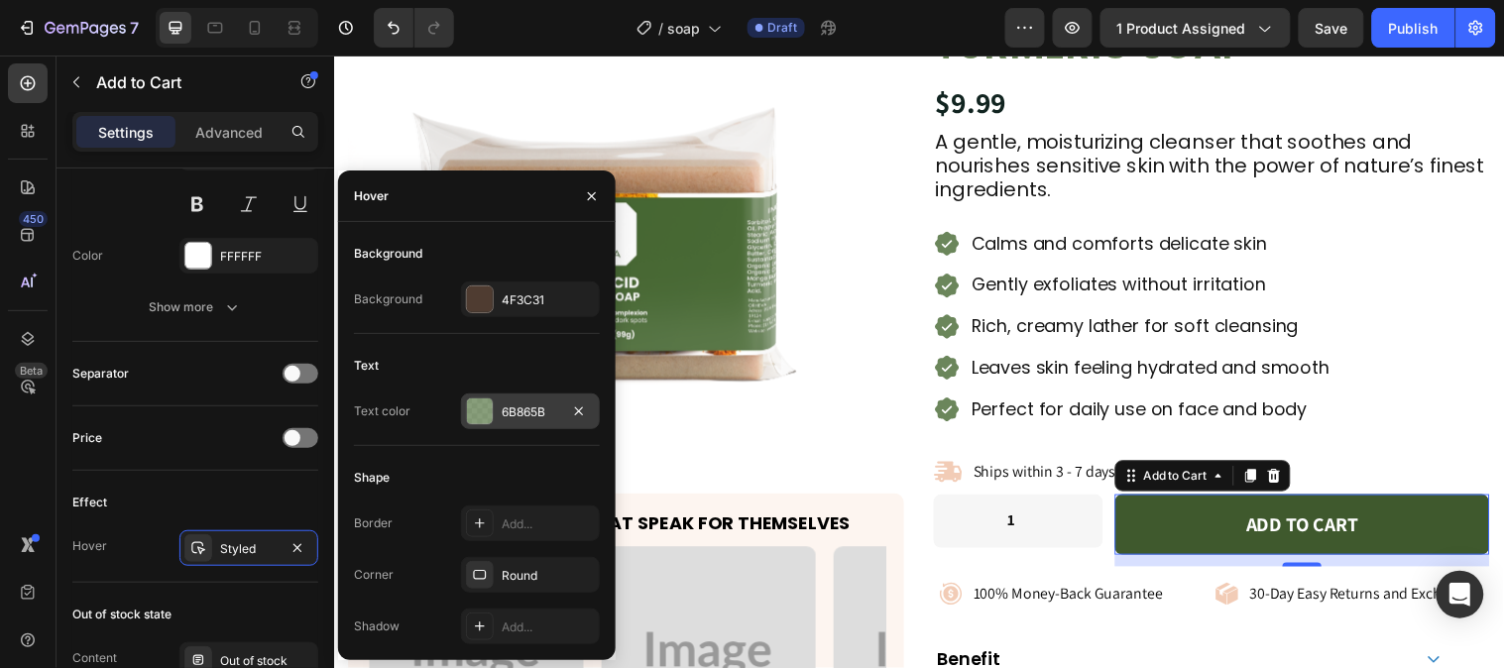
click at [483, 424] on div at bounding box center [480, 411] width 28 height 28
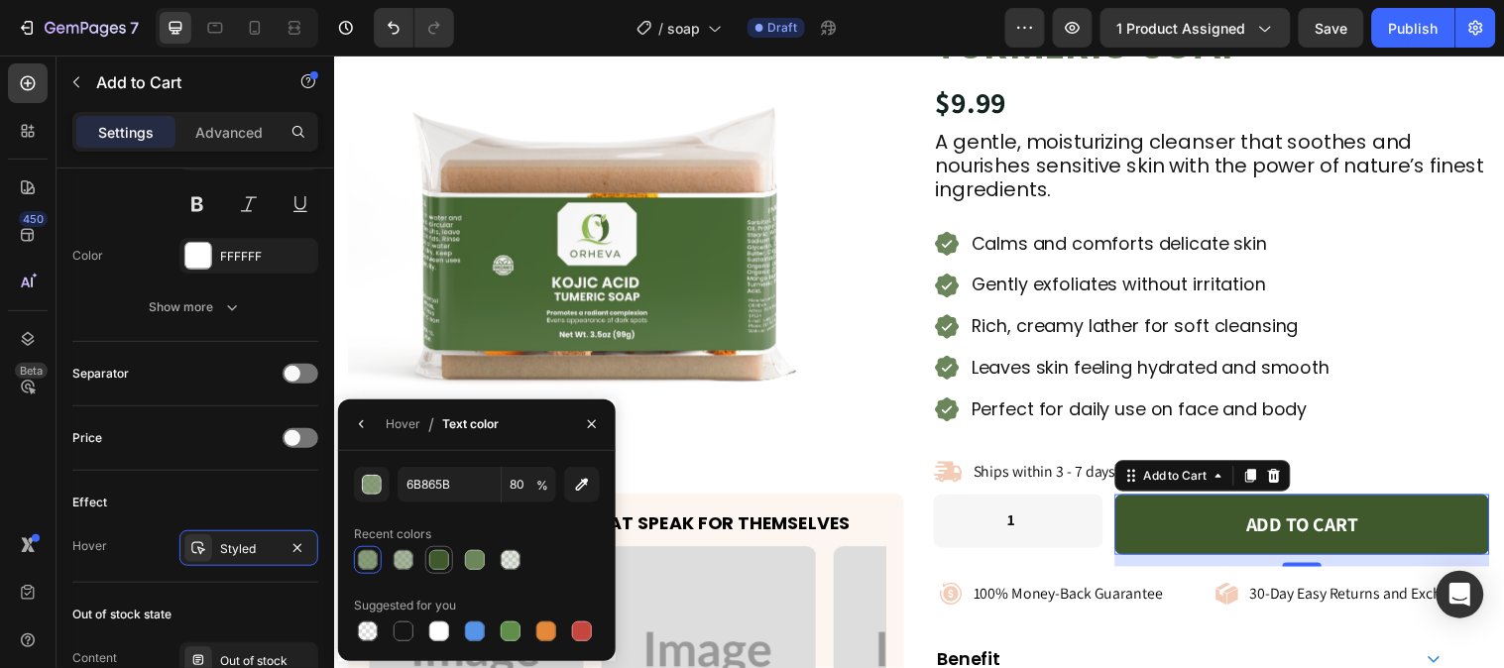
click at [441, 552] on div at bounding box center [439, 560] width 20 height 20
type input "3F592D"
click at [0, 0] on input "100" at bounding box center [0, 0] width 0 height 0
type input "6"
type input "80"
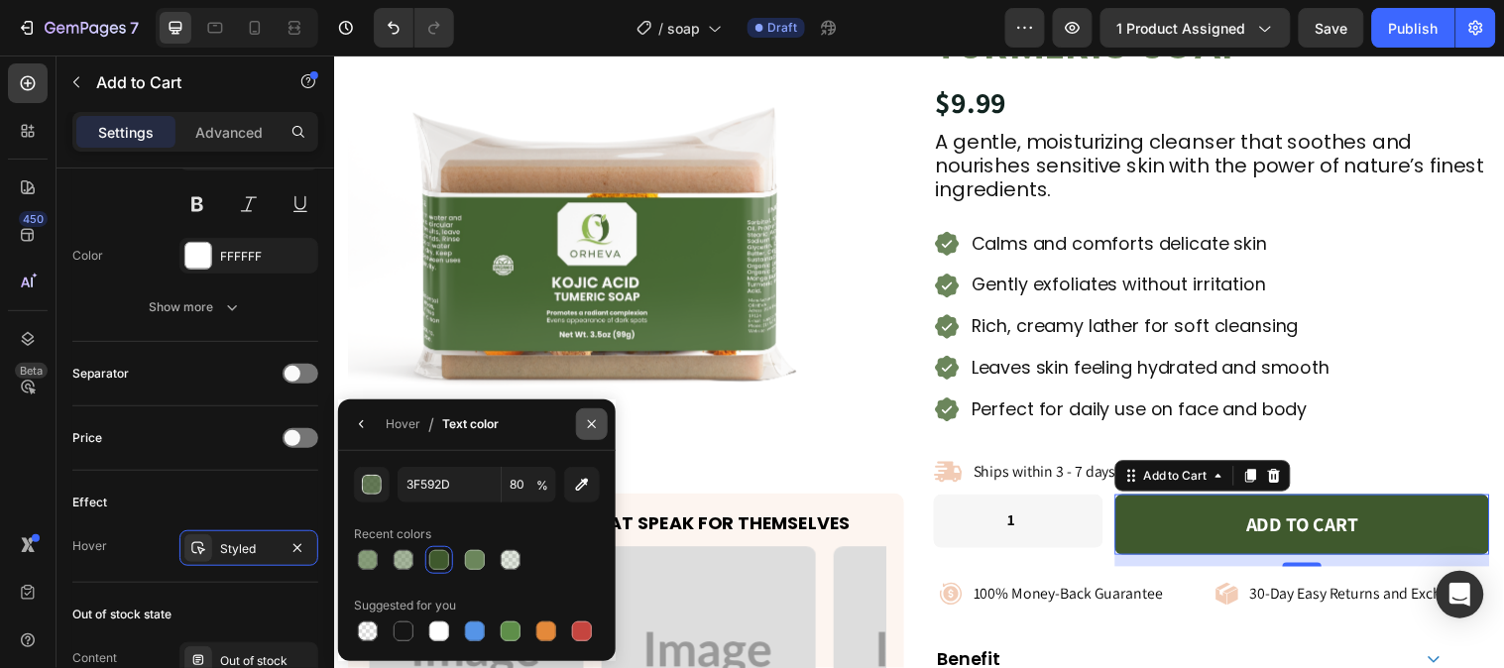
click at [582, 413] on button "button" at bounding box center [592, 424] width 32 height 32
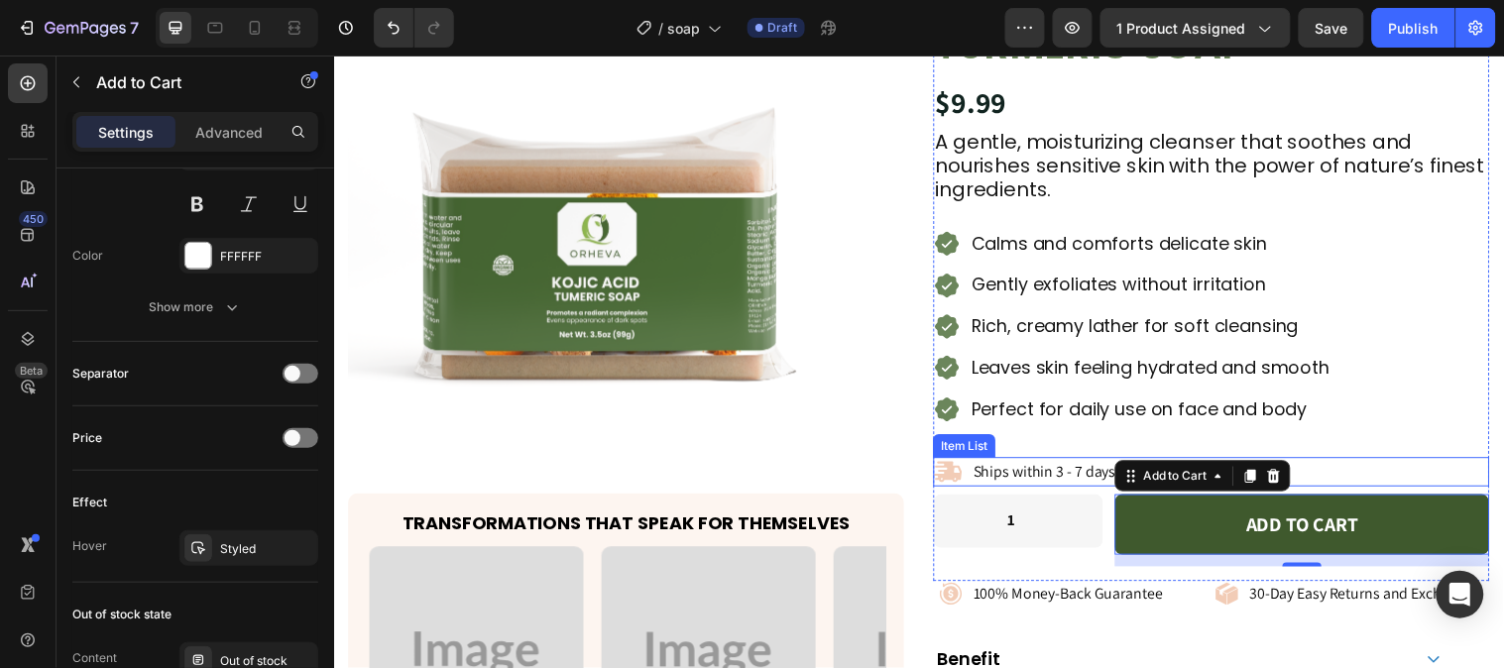
click at [948, 477] on icon at bounding box center [958, 477] width 28 height 21
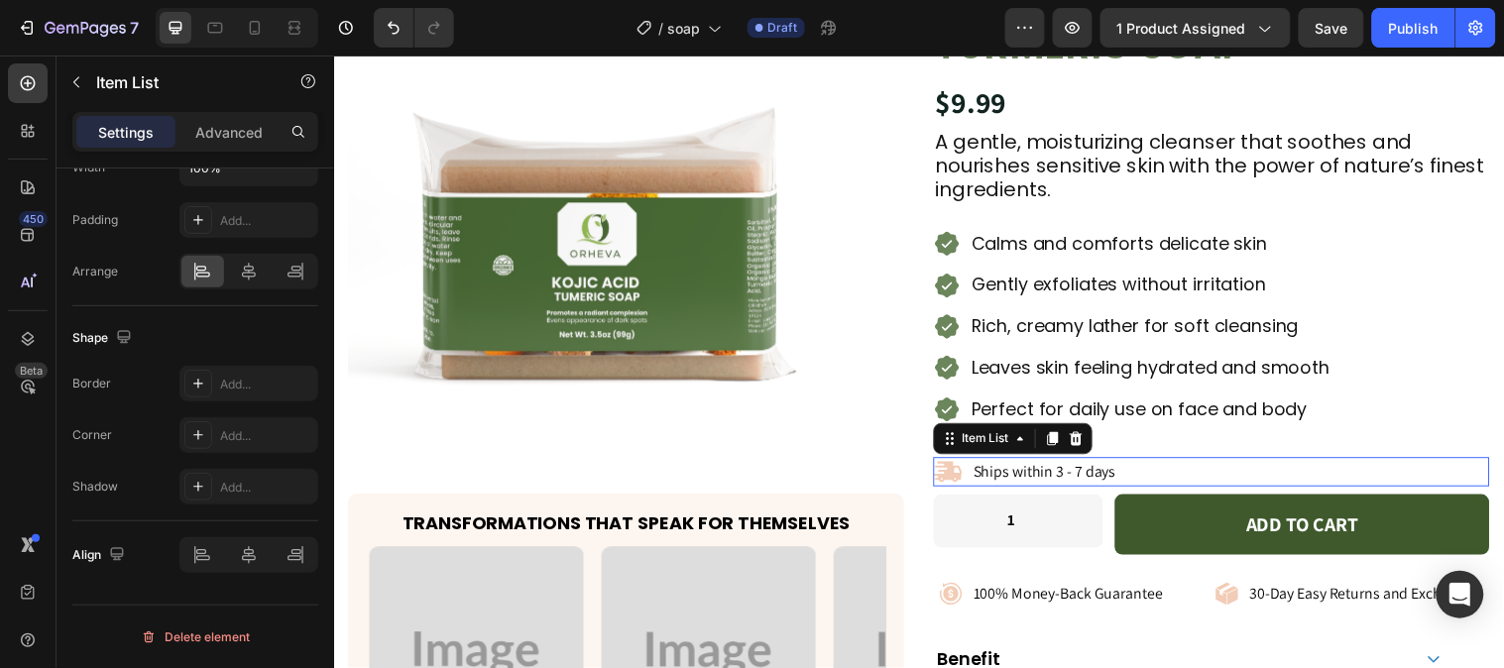
scroll to position [0, 0]
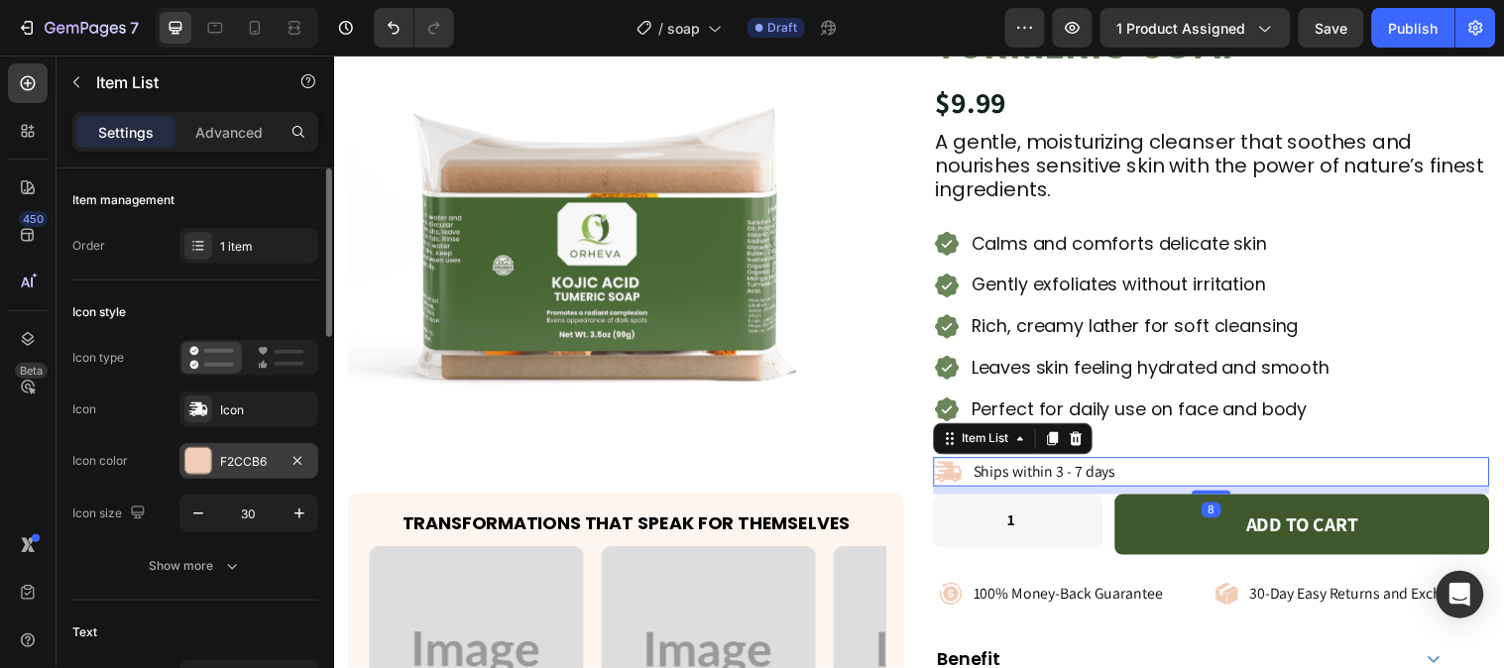
click at [214, 460] on div "F2CCB6" at bounding box center [248, 461] width 139 height 36
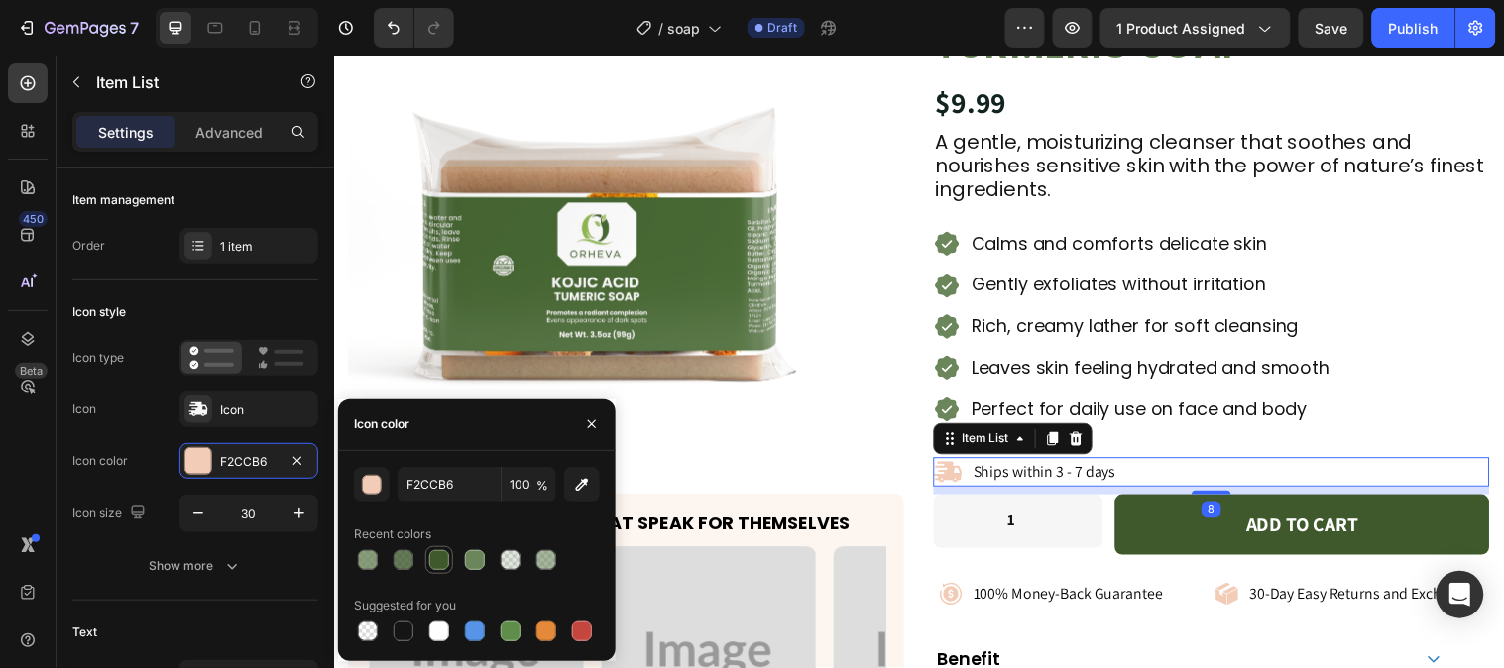
click at [429, 562] on div at bounding box center [439, 560] width 20 height 20
type input "3F592D"
click at [585, 431] on icon "button" at bounding box center [592, 424] width 16 height 16
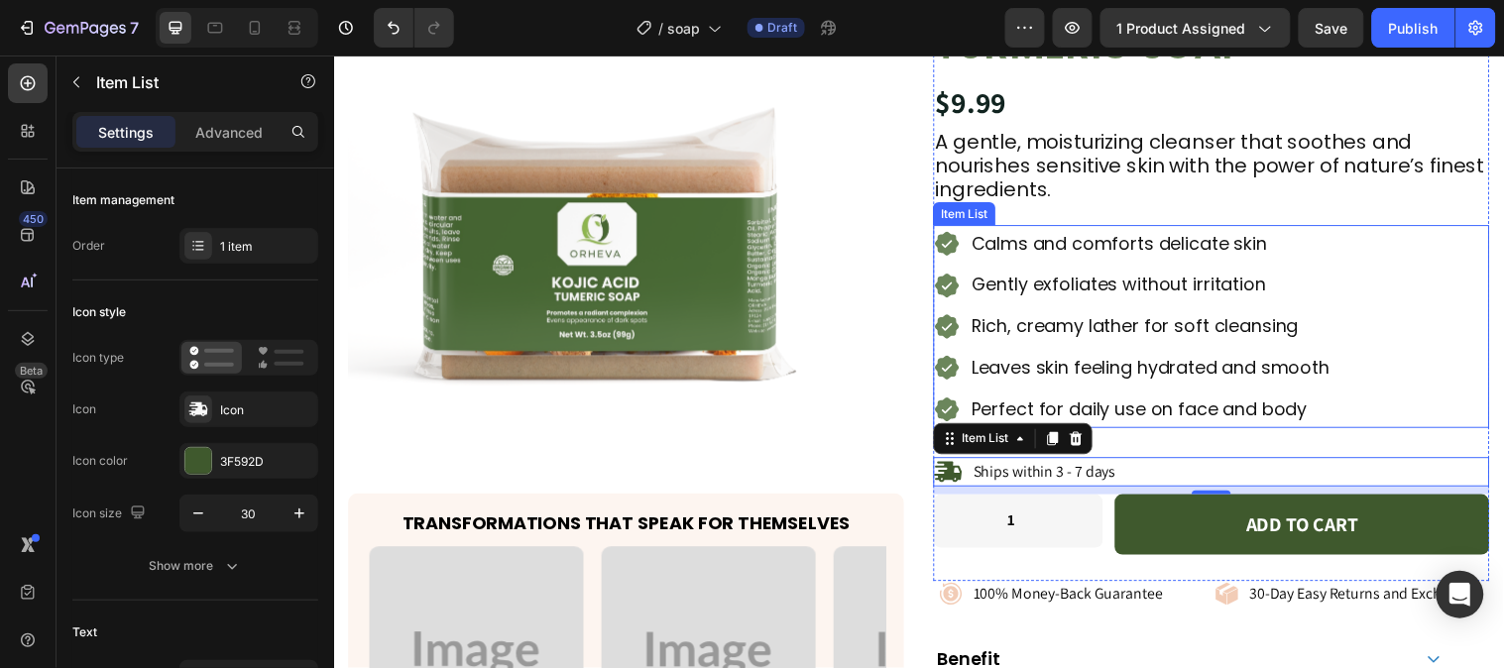
click at [955, 332] on icon at bounding box center [957, 330] width 25 height 25
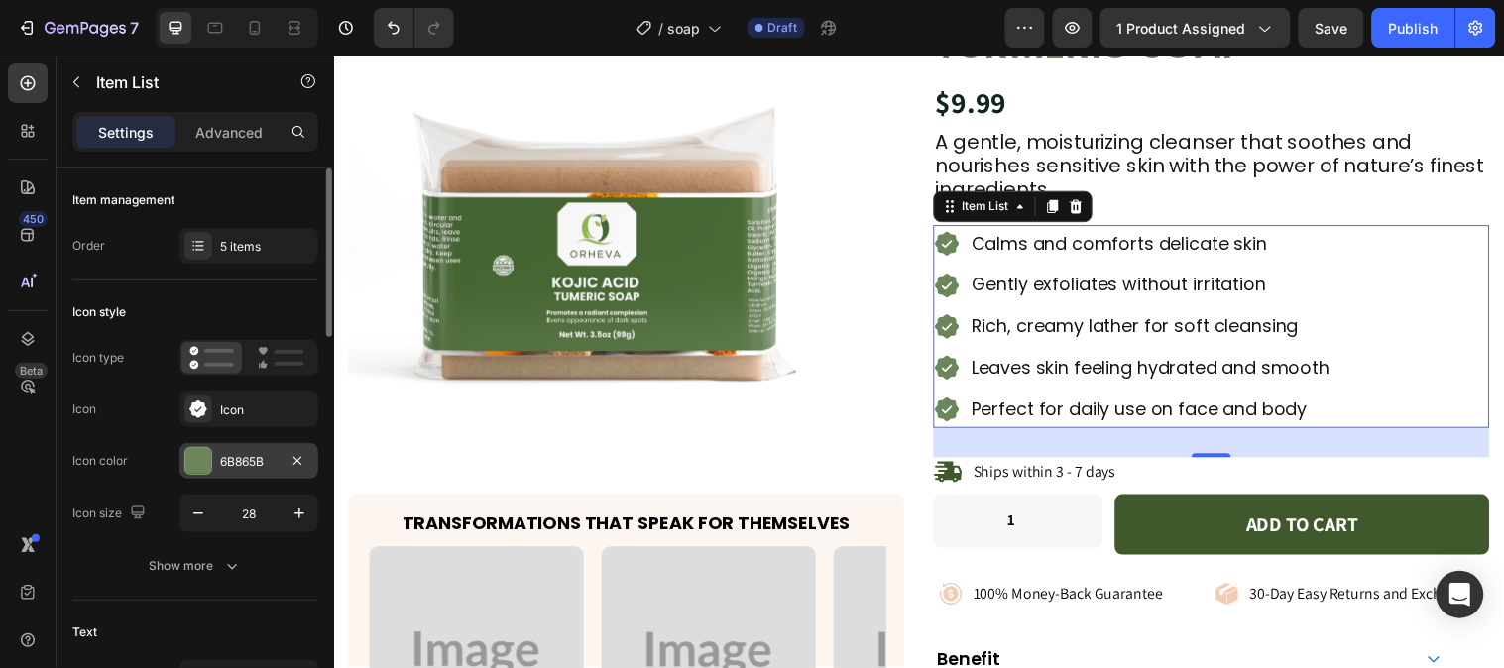
click at [195, 446] on div "6B865B" at bounding box center [248, 461] width 139 height 36
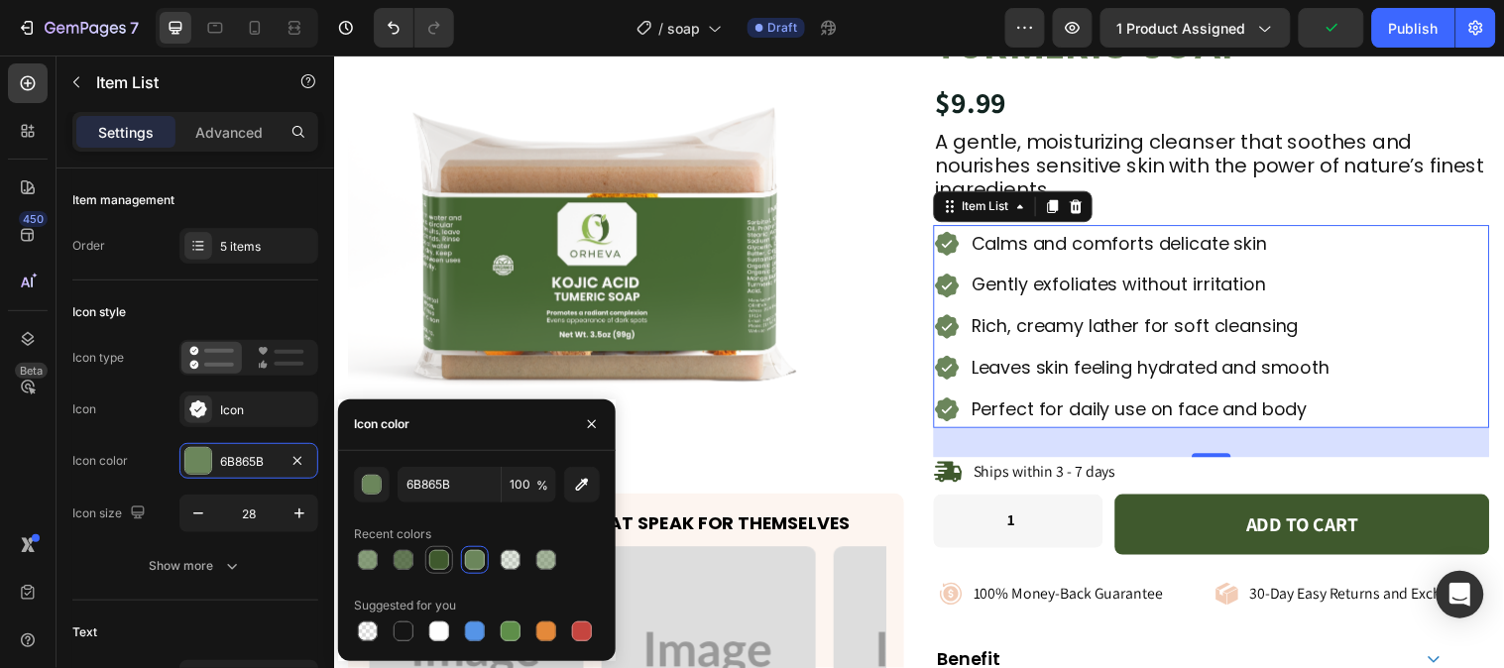
click at [436, 553] on div at bounding box center [439, 560] width 20 height 20
type input "3F592D"
click at [592, 420] on icon "button" at bounding box center [592, 424] width 16 height 16
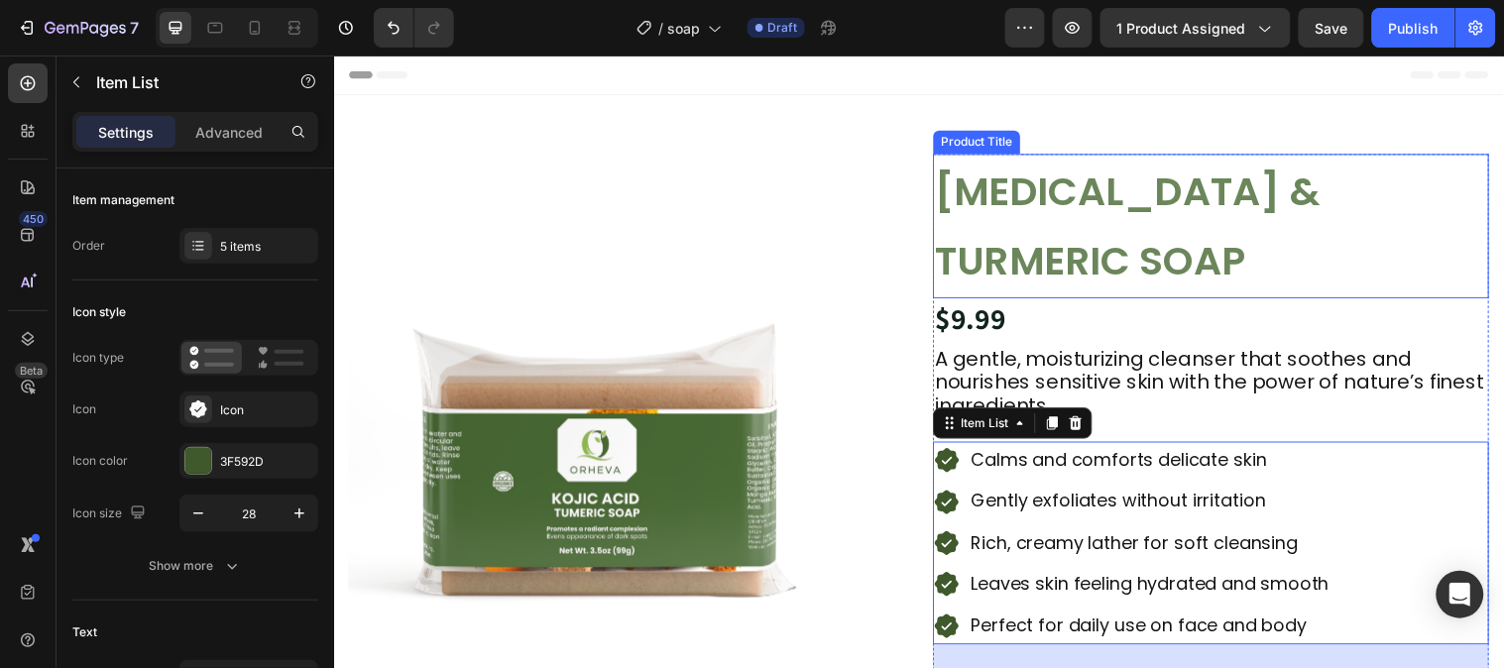
click at [977, 253] on h1 "KOJIC ACID & TURMERIC SOAP" at bounding box center [1225, 228] width 565 height 147
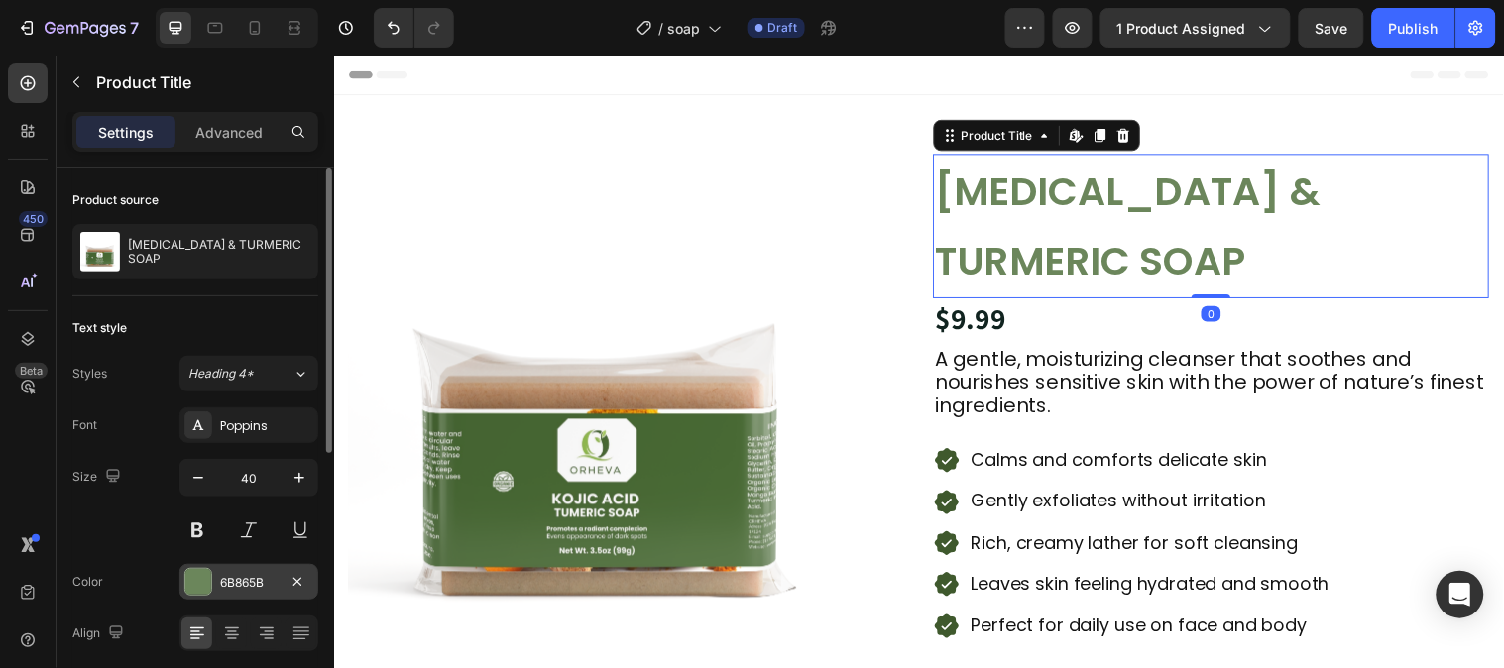
click at [203, 576] on div at bounding box center [198, 582] width 26 height 26
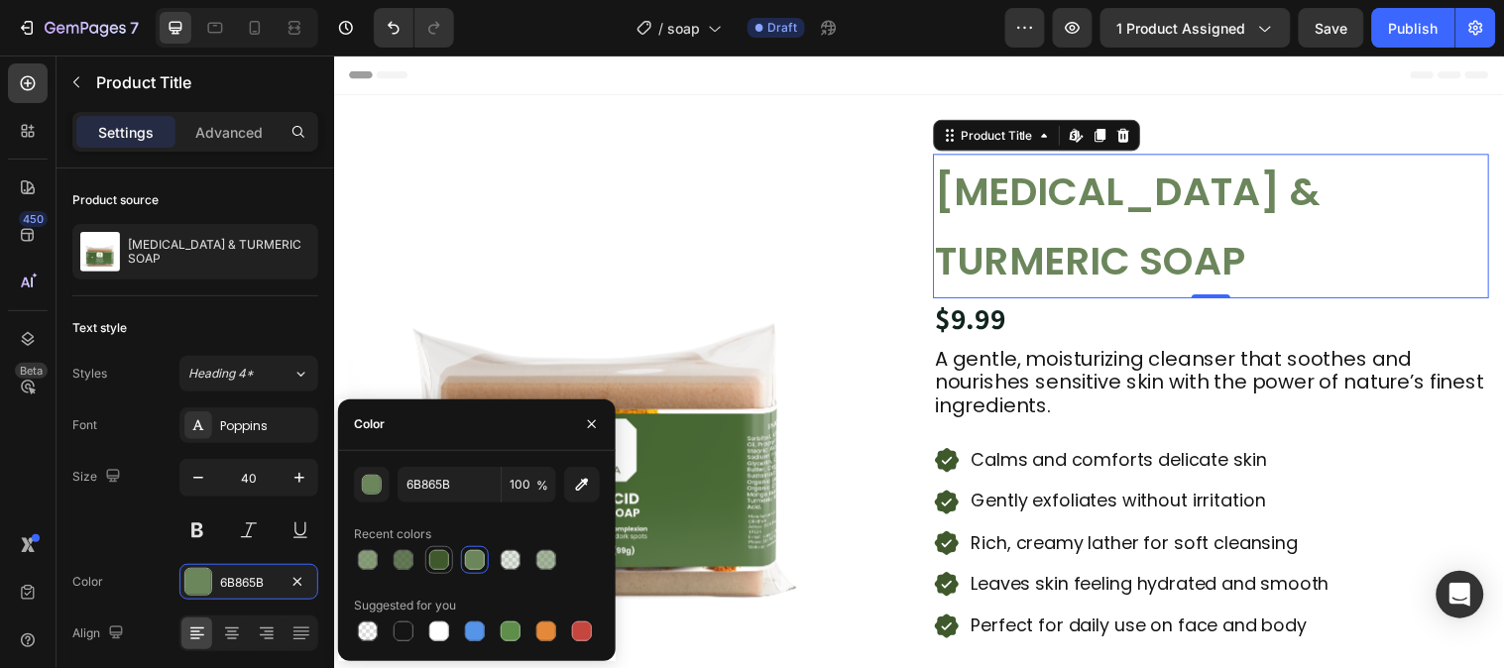
click at [431, 553] on div at bounding box center [439, 560] width 20 height 20
type input "3F592D"
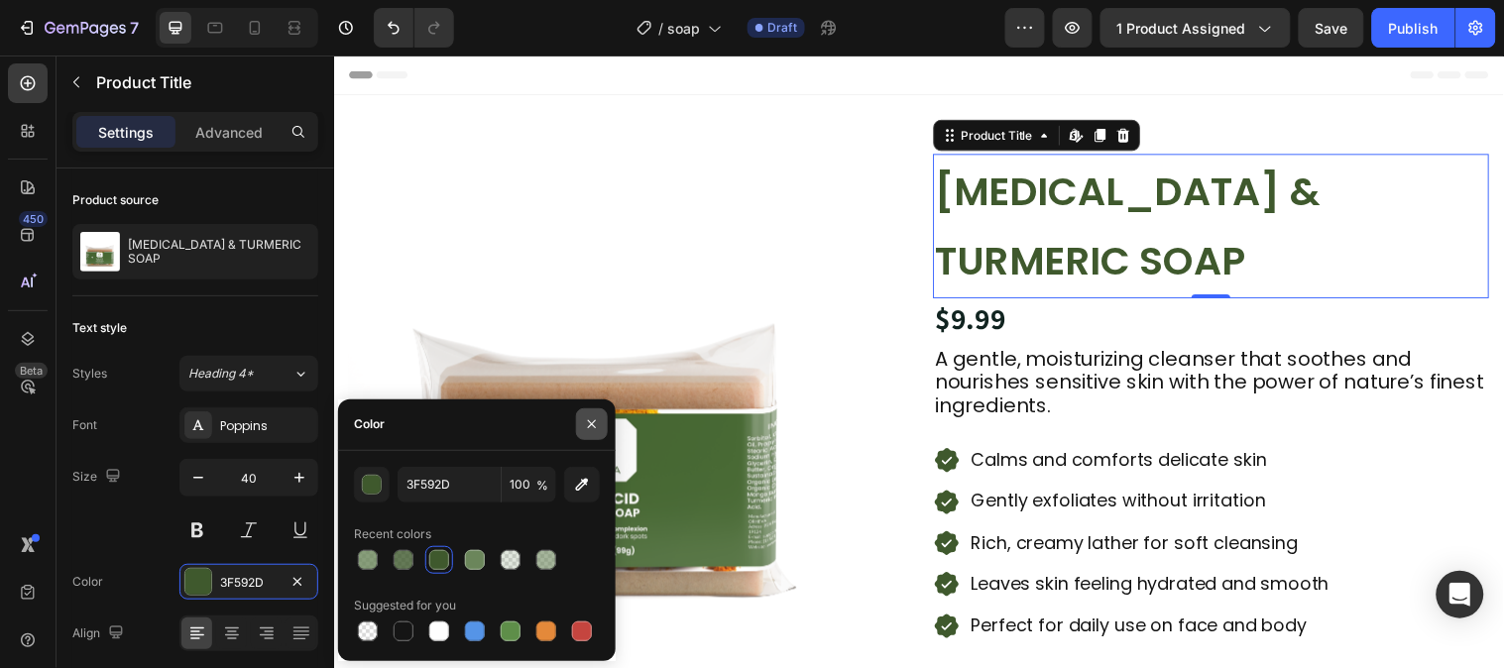
click at [593, 427] on icon "button" at bounding box center [592, 424] width 16 height 16
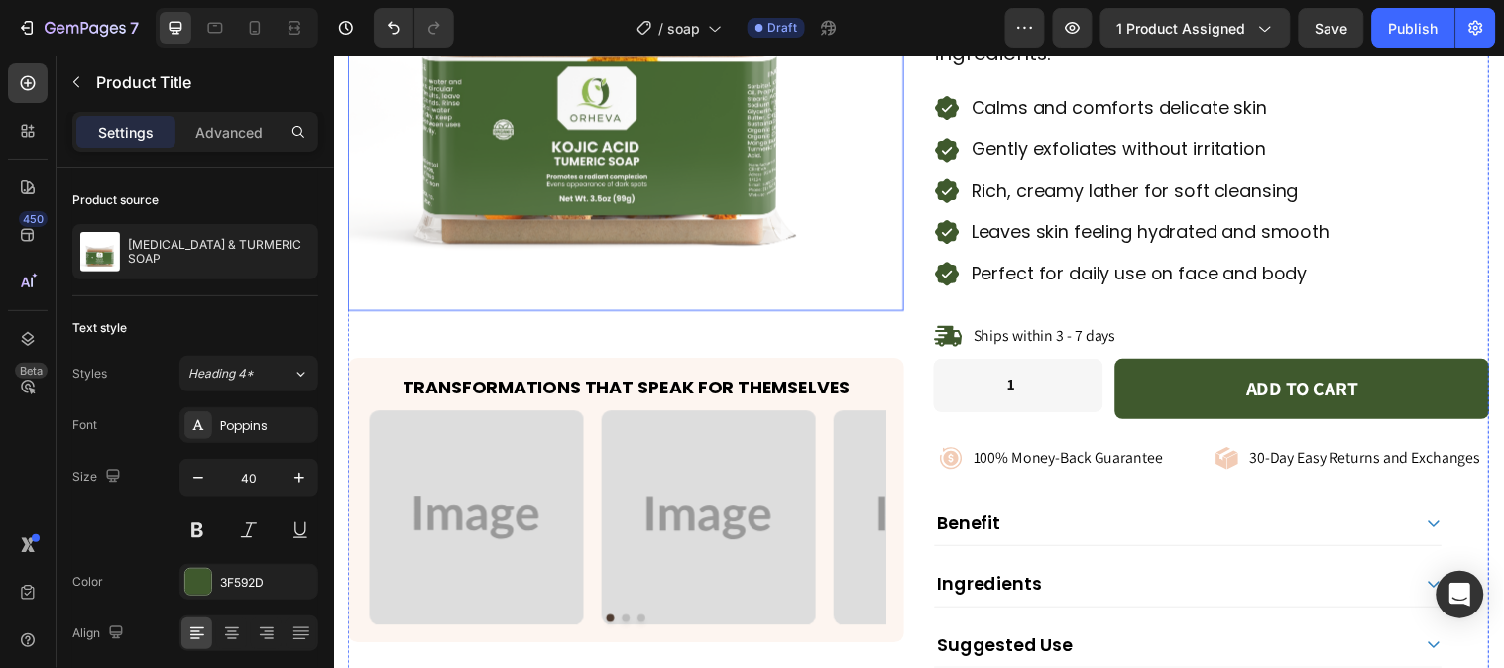
scroll to position [550, 0]
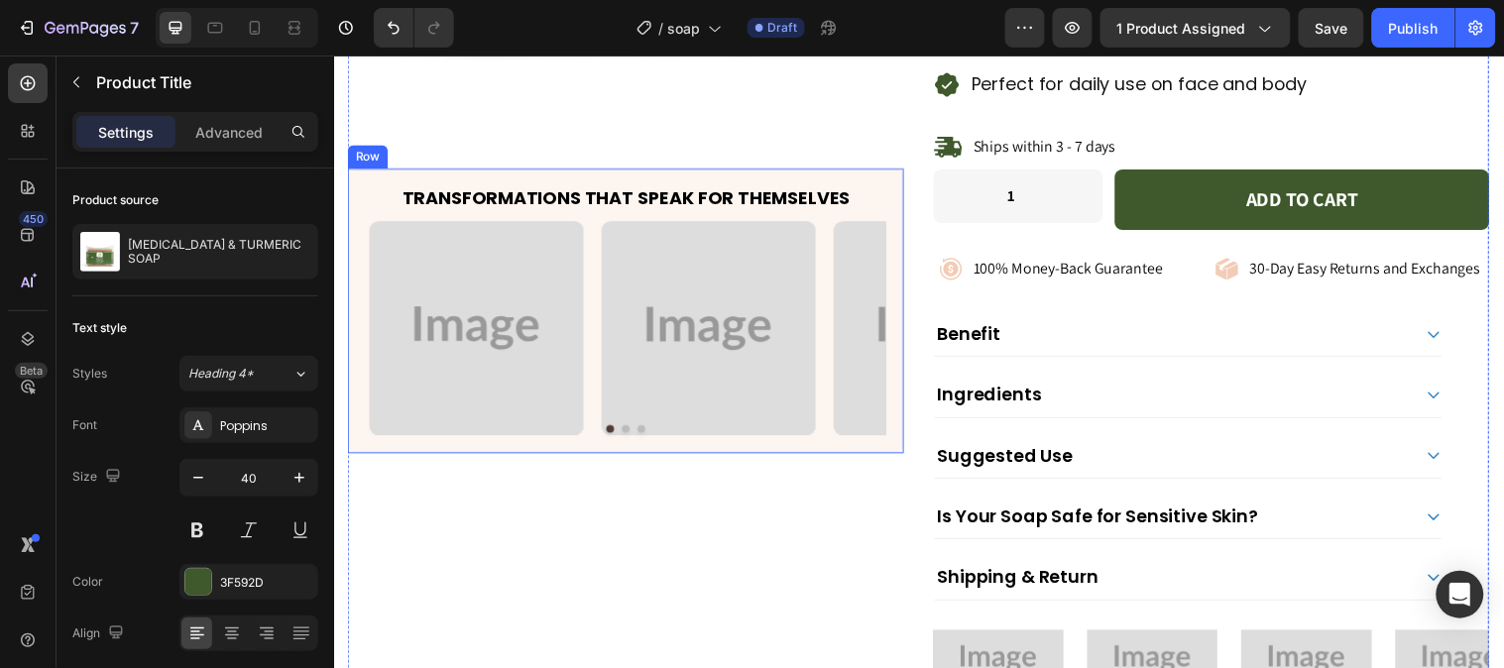
click at [870, 173] on div "Transformations That Speak for Themselves Heading Image Image Image Image Carou…" at bounding box center [630, 313] width 565 height 289
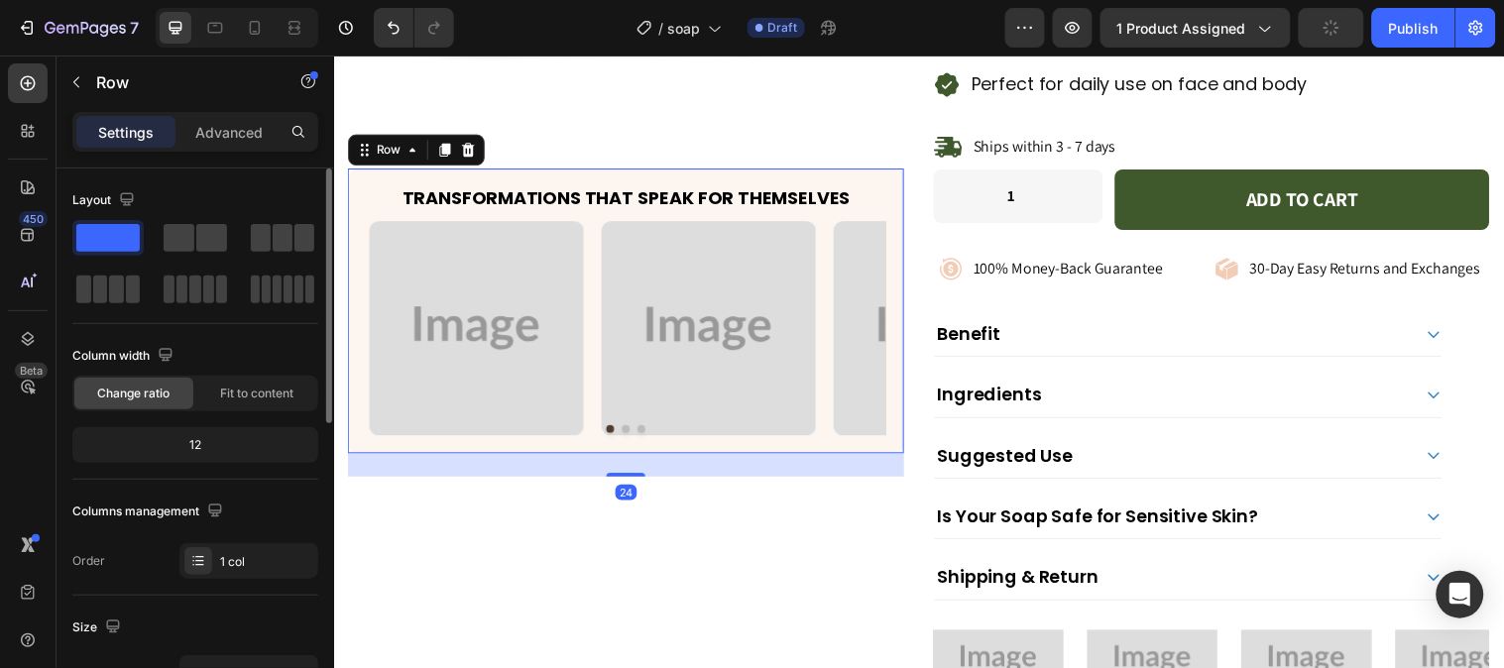
scroll to position [330, 0]
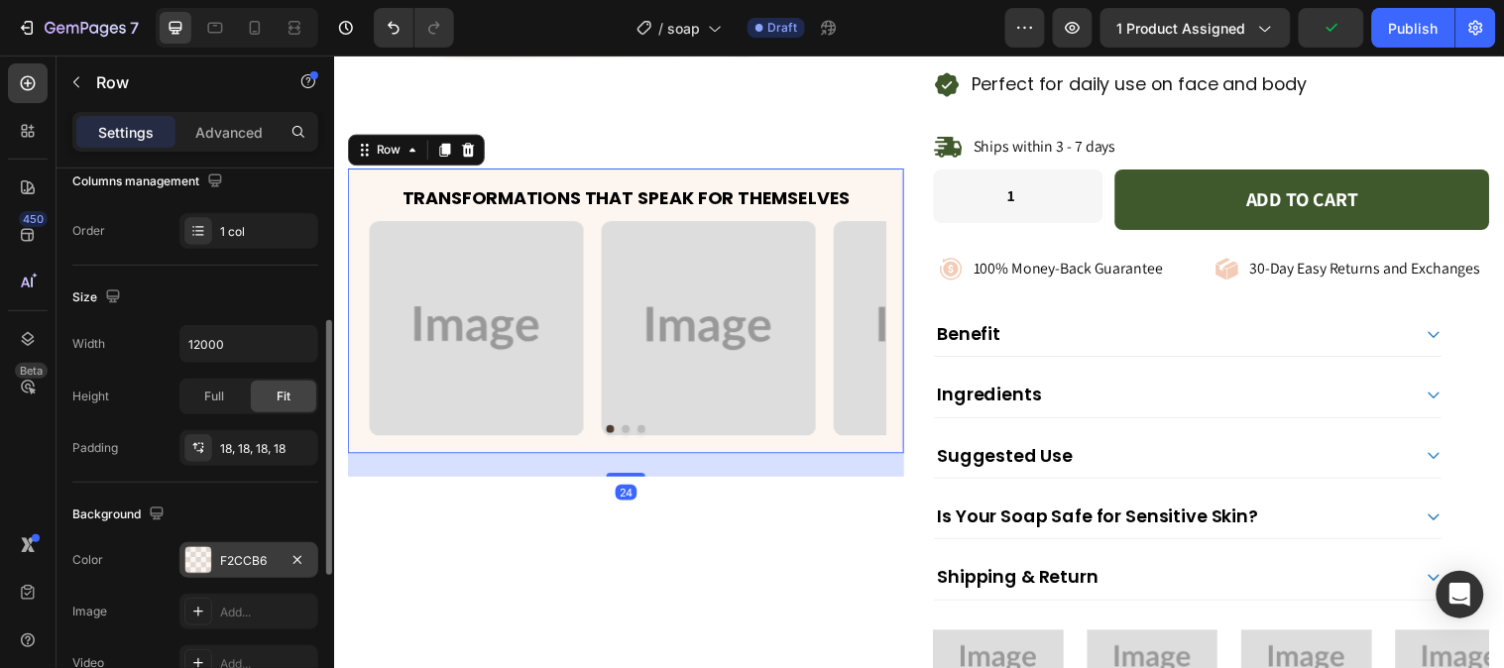
click at [219, 563] on div "F2CCB6" at bounding box center [248, 560] width 139 height 36
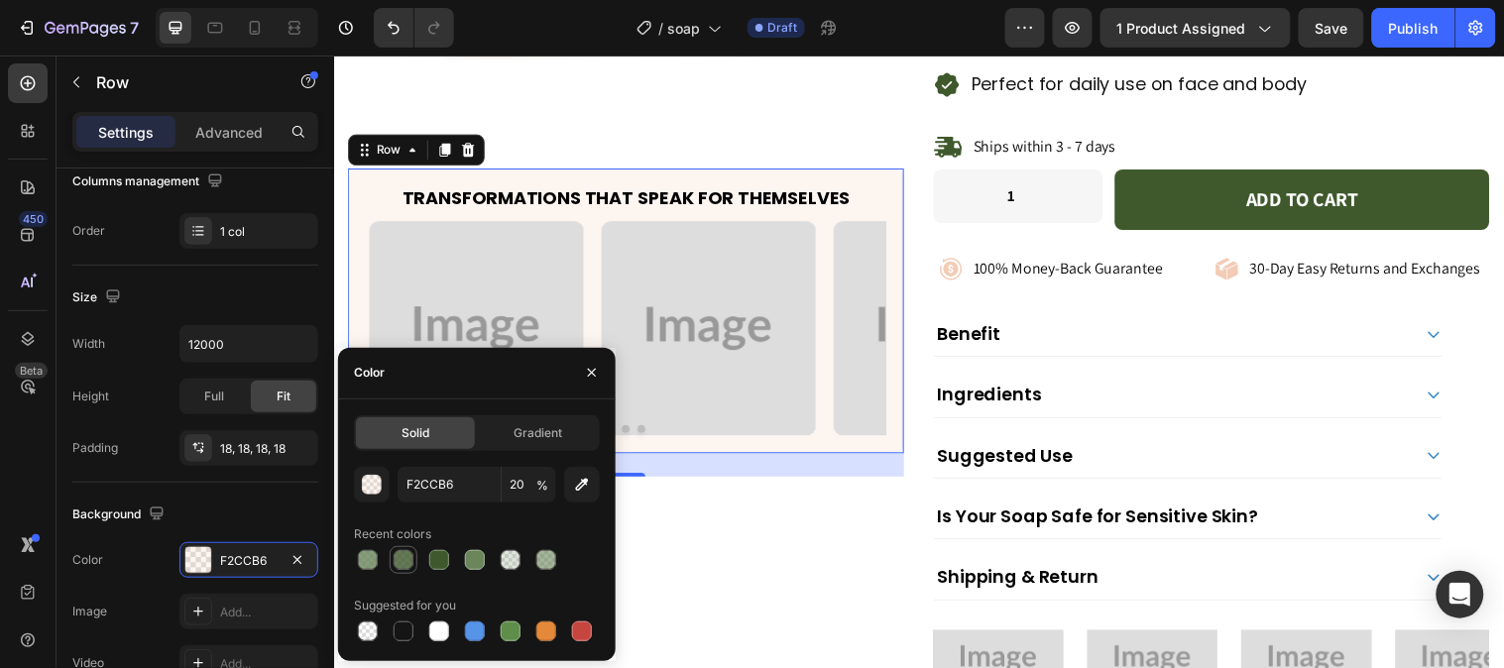
click at [398, 560] on div at bounding box center [403, 560] width 20 height 20
type input "3F592D"
type input "80"
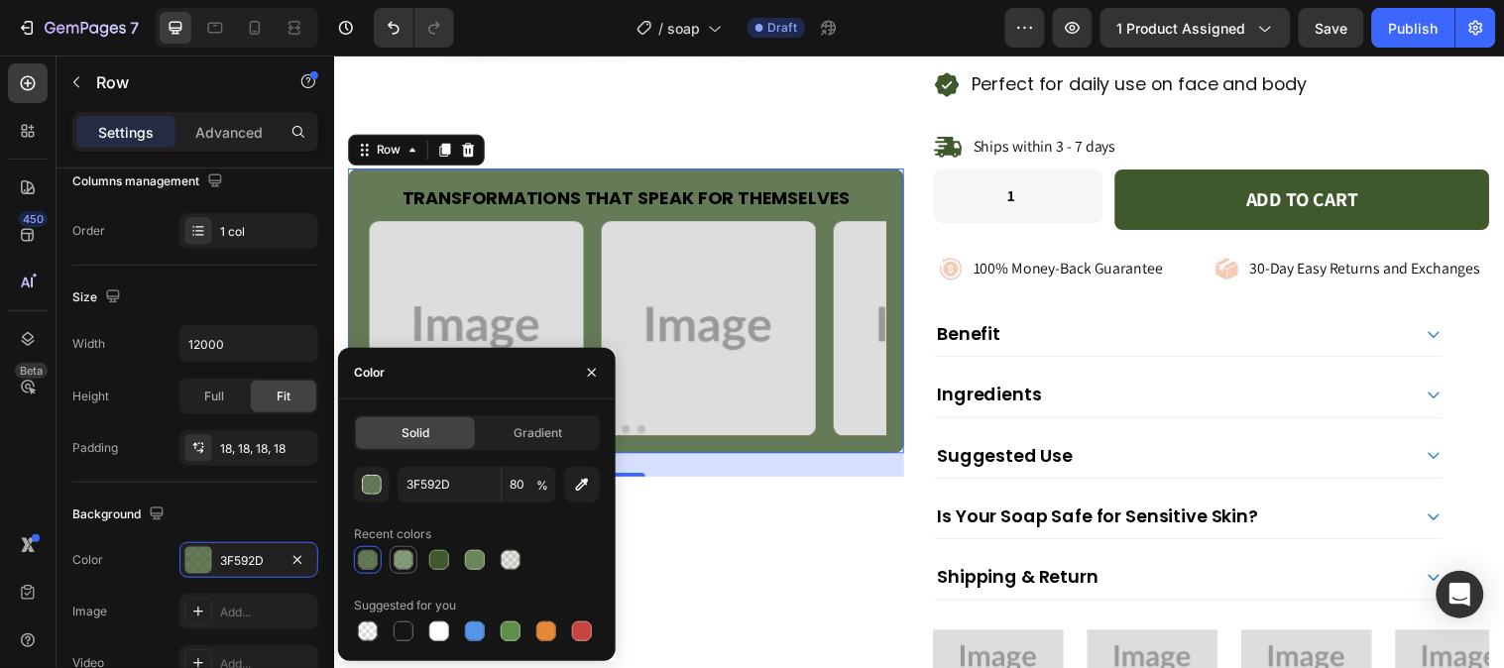
click at [403, 558] on div at bounding box center [403, 560] width 20 height 20
type input "6B865B"
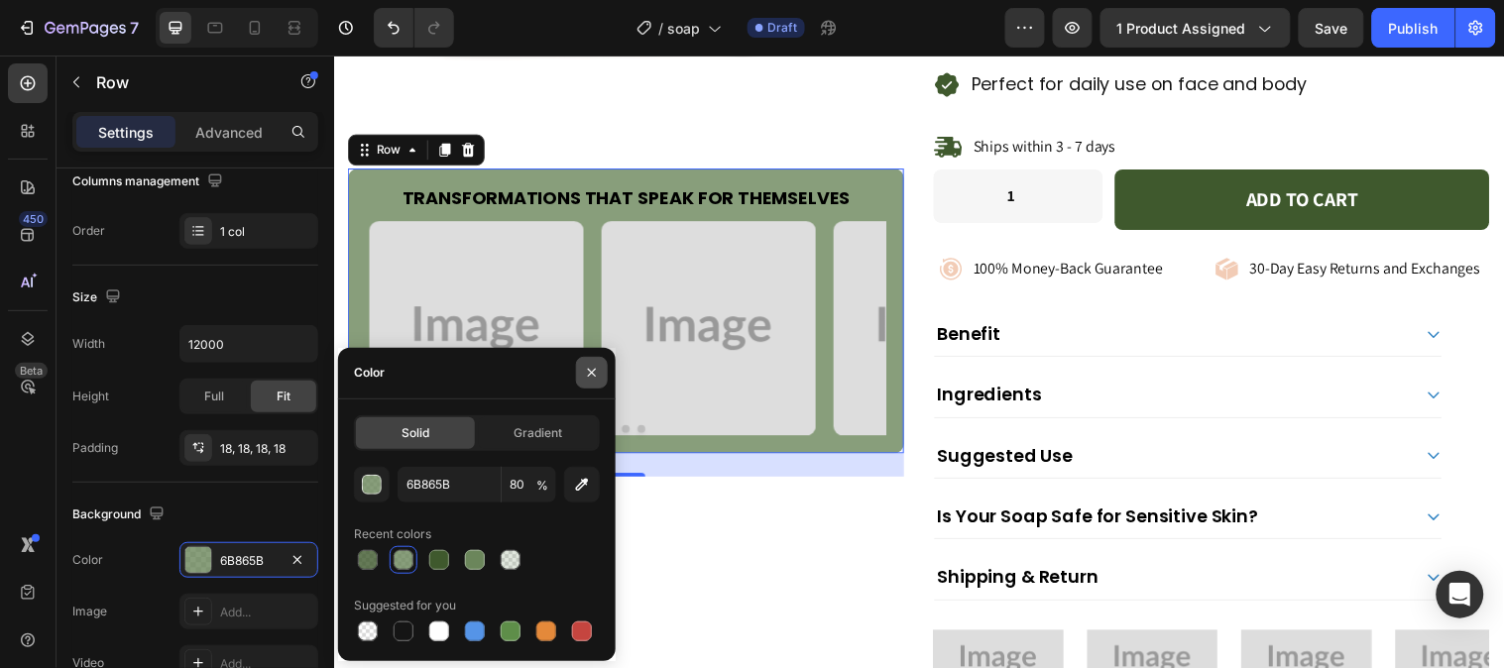
click at [587, 382] on button "button" at bounding box center [592, 373] width 32 height 32
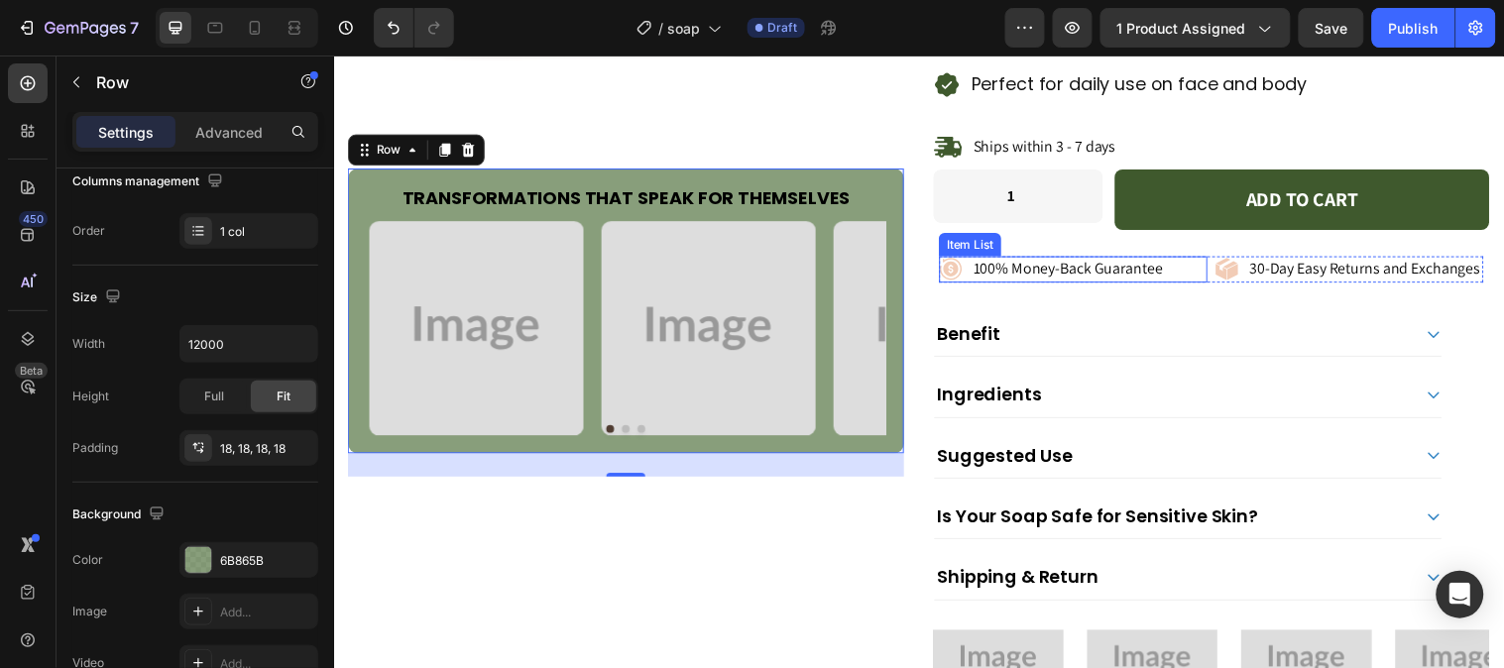
click at [949, 267] on icon at bounding box center [961, 272] width 24 height 24
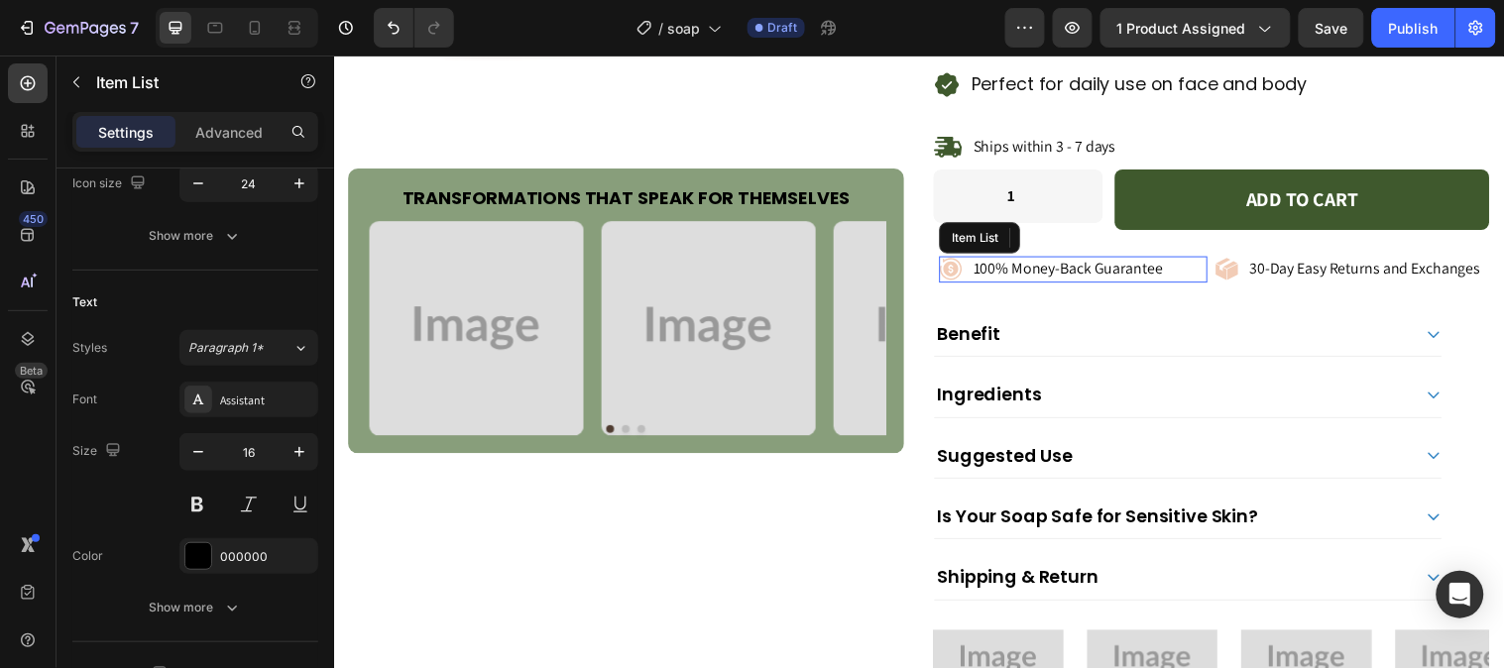
scroll to position [0, 0]
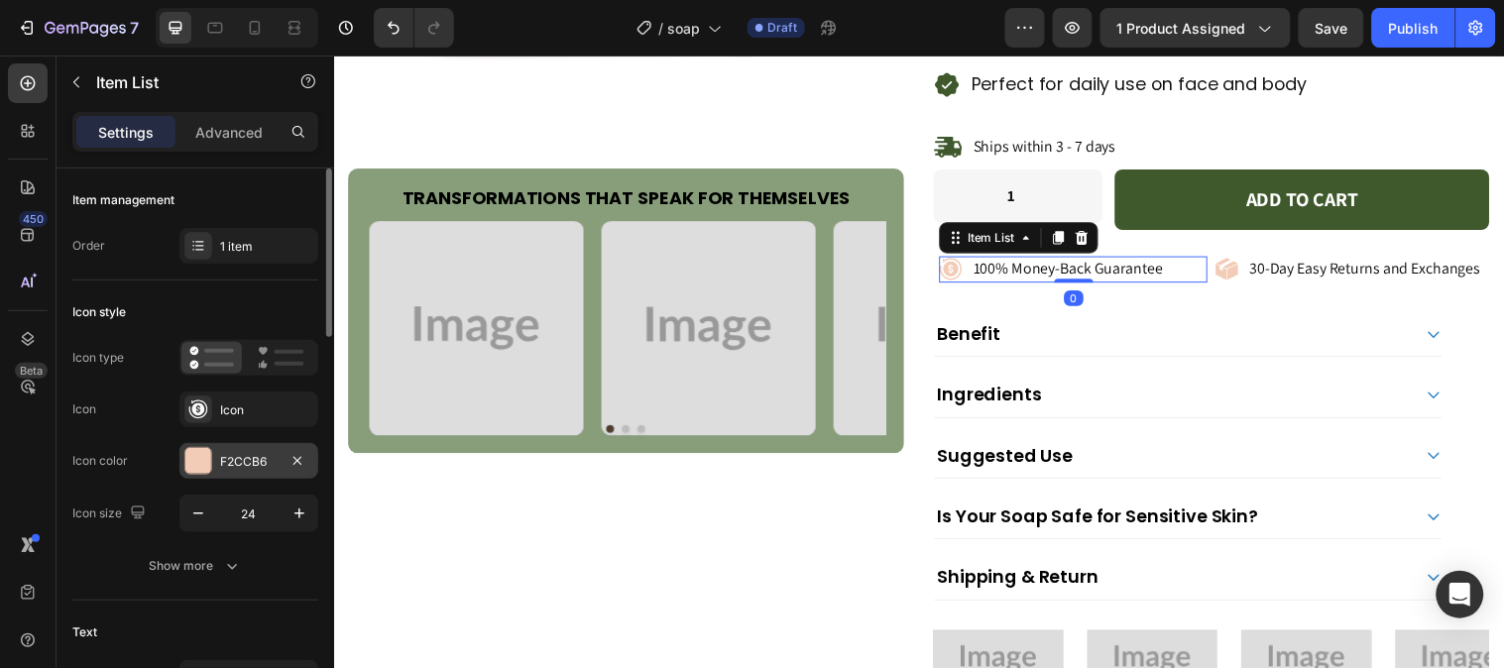
click at [186, 458] on div at bounding box center [198, 461] width 26 height 26
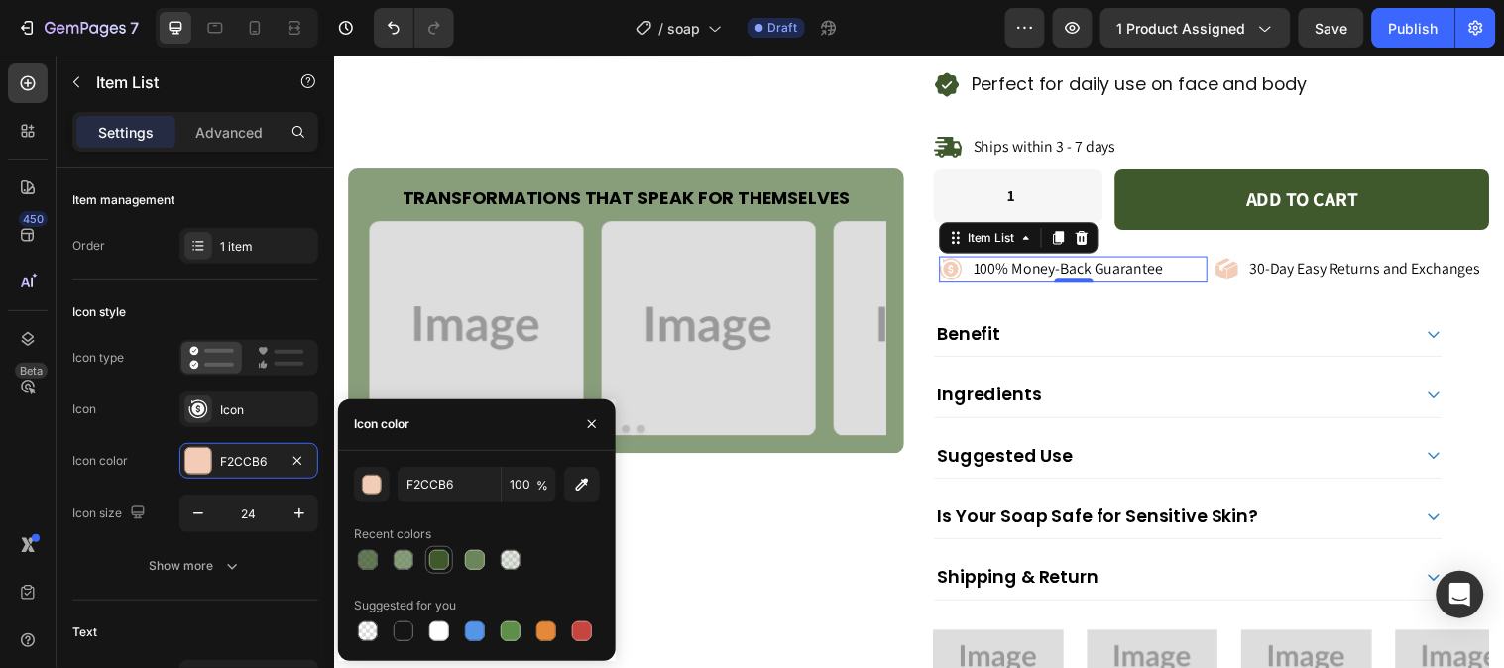
click at [436, 566] on div at bounding box center [439, 560] width 20 height 20
type input "3F592D"
click at [1230, 274] on icon at bounding box center [1235, 275] width 11 height 17
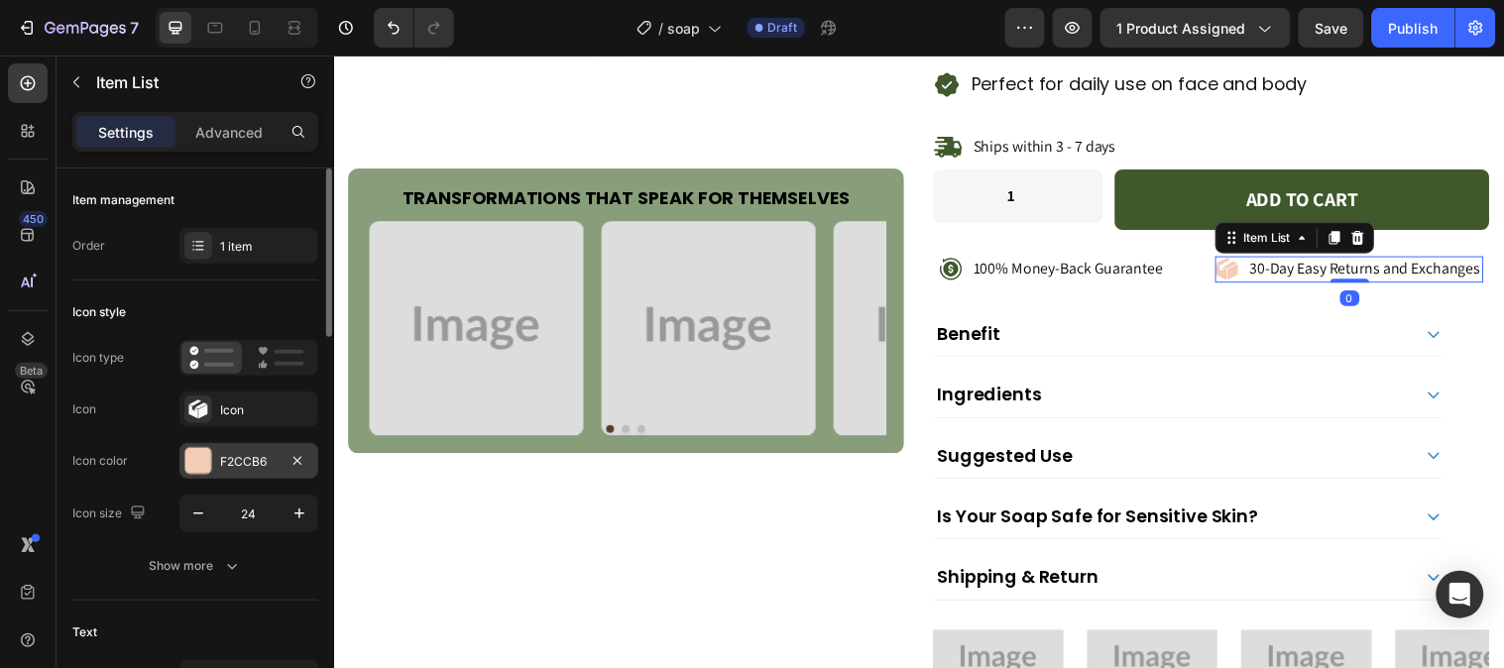
click at [222, 453] on div "F2CCB6" at bounding box center [248, 462] width 57 height 18
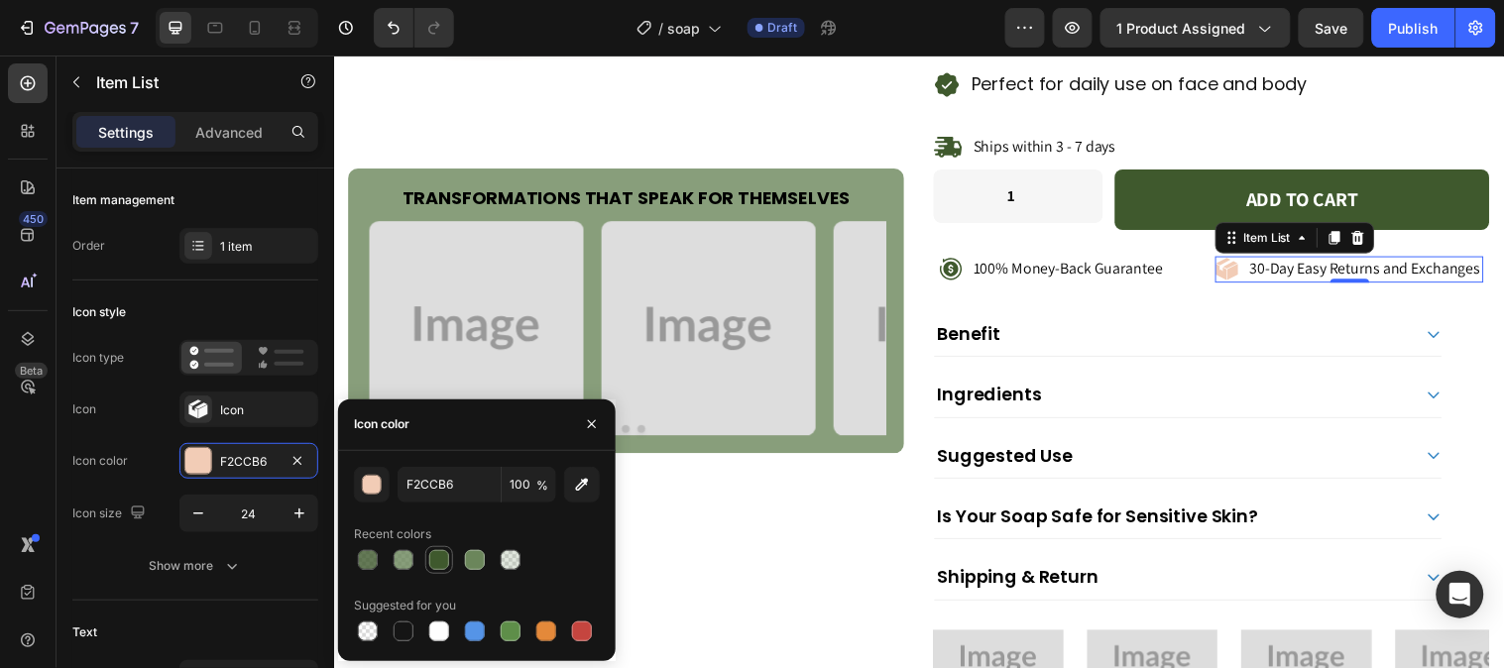
click at [450, 552] on div at bounding box center [439, 560] width 24 height 24
type input "3F592D"
click at [600, 429] on button "button" at bounding box center [592, 424] width 32 height 32
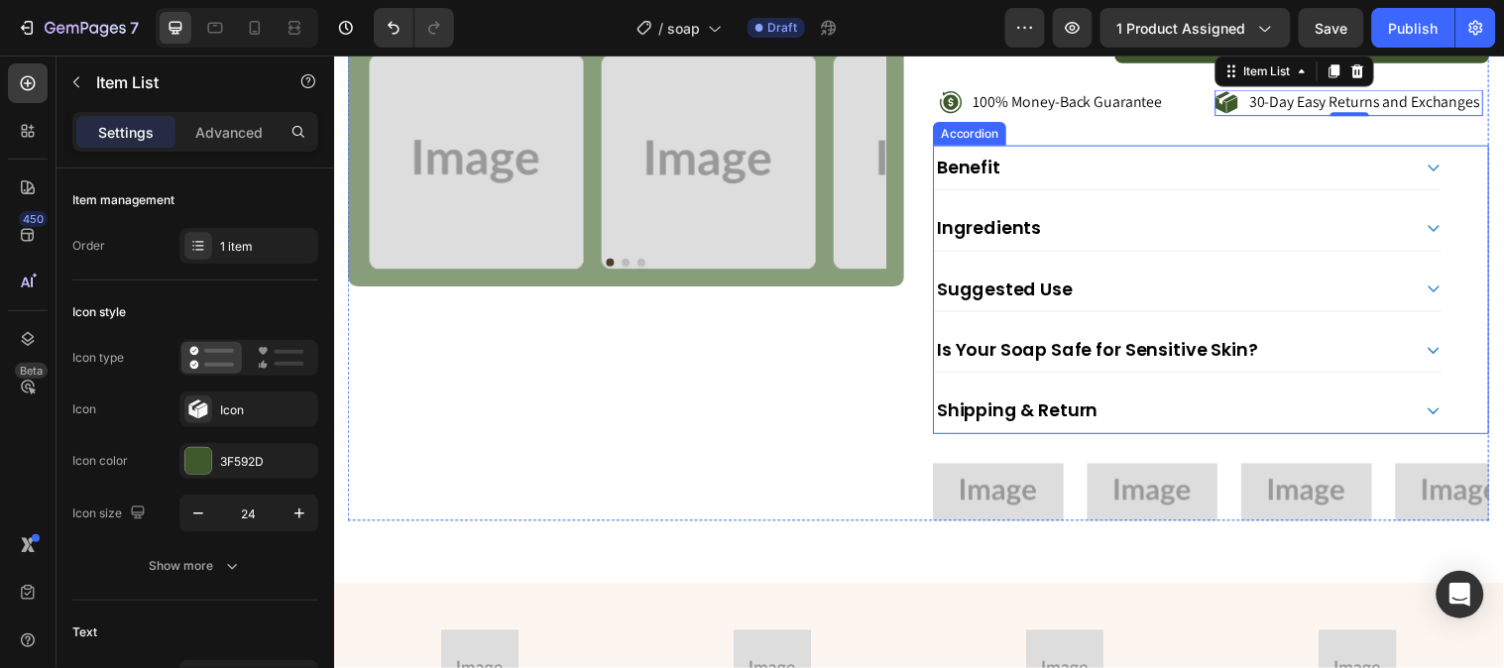
scroll to position [880, 0]
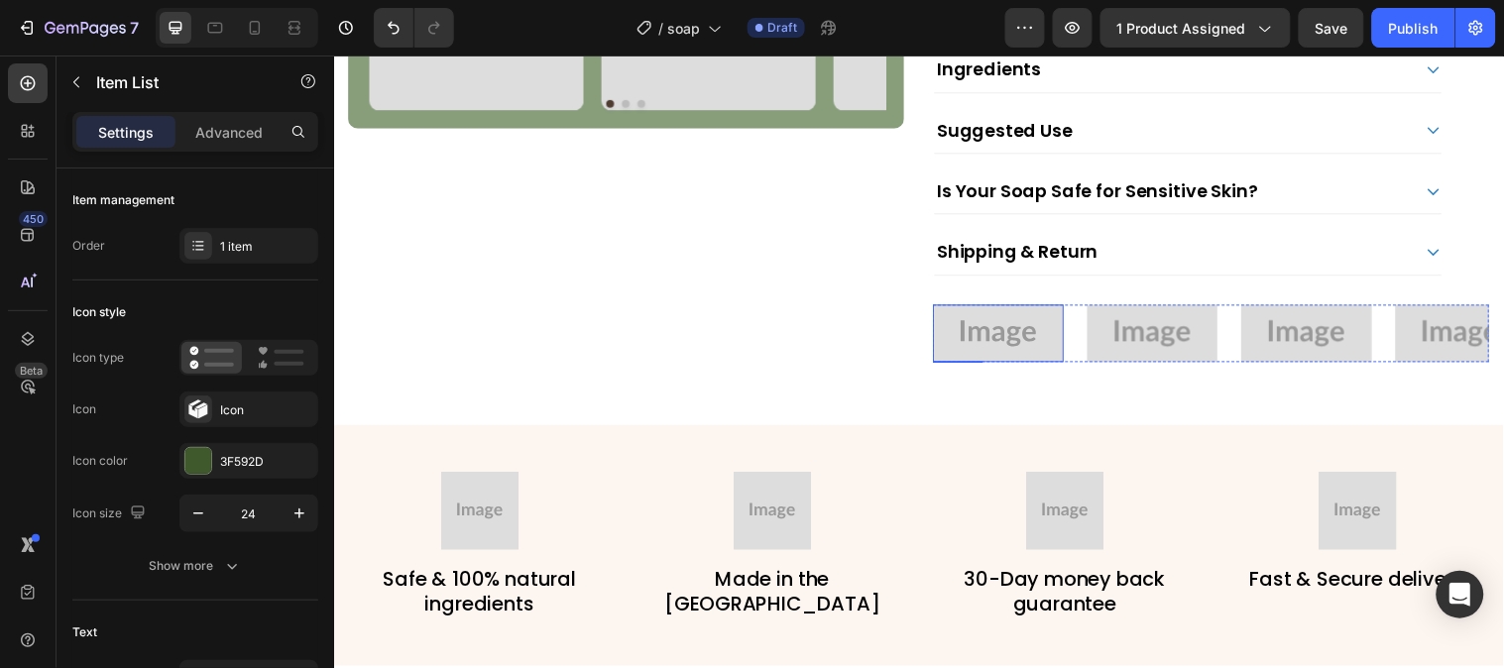
click at [1000, 348] on img at bounding box center [1009, 337] width 133 height 58
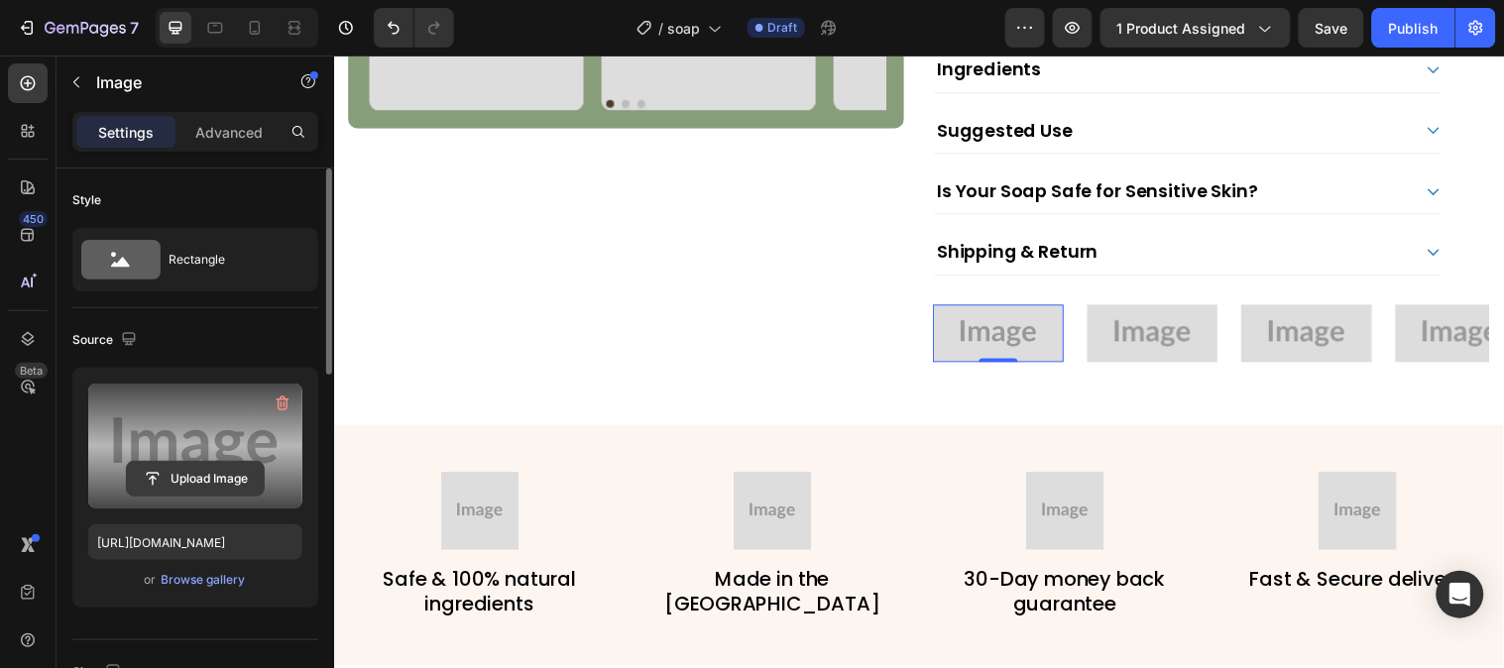
click at [242, 478] on input "file" at bounding box center [195, 479] width 137 height 34
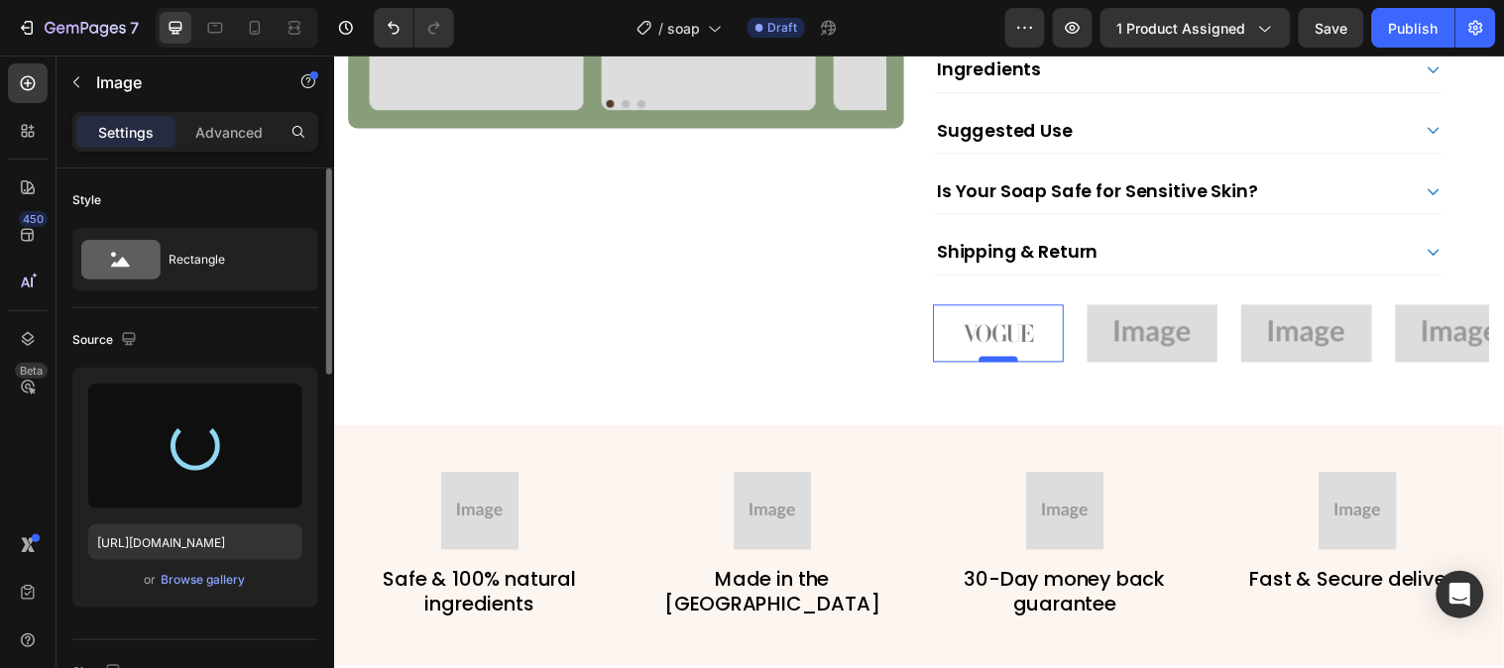
type input "https://cdn.shopify.com/s/files/1/0777/5574/4506/files/gempages_581686091724161…"
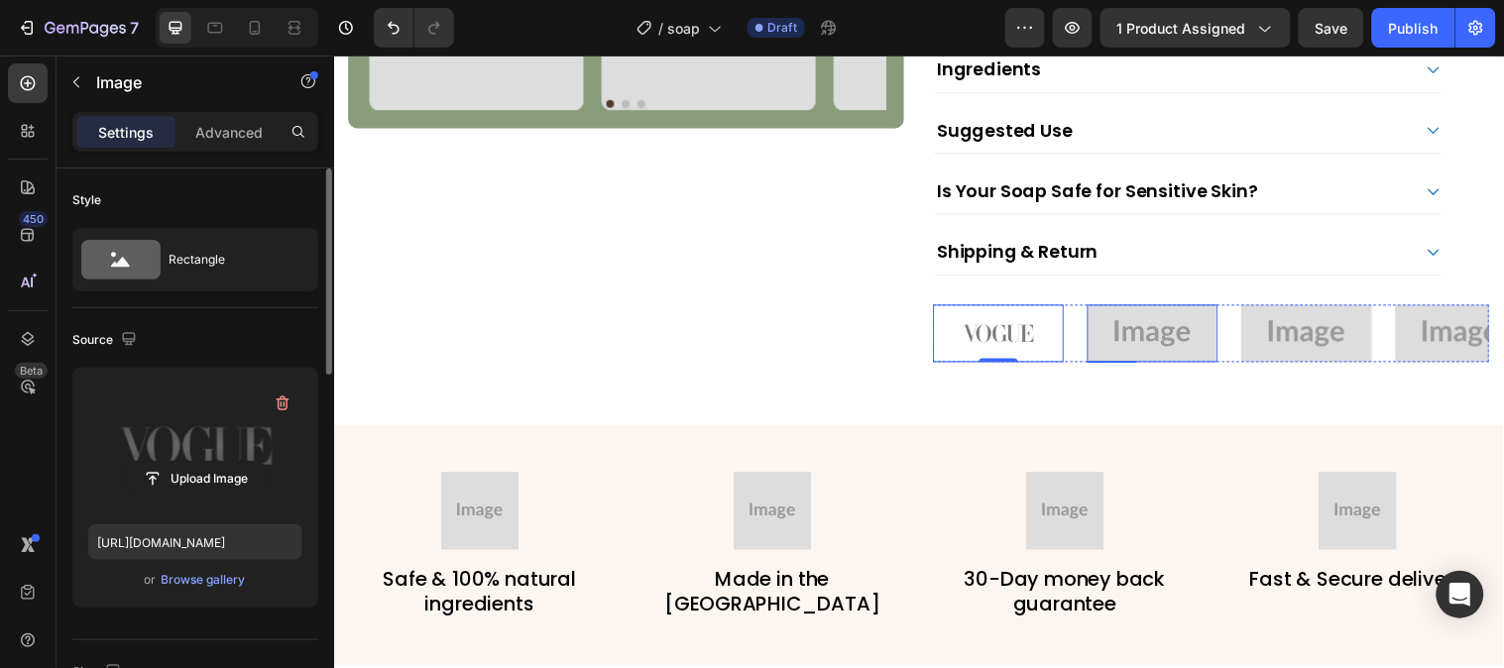
click at [1127, 354] on img at bounding box center [1165, 337] width 133 height 58
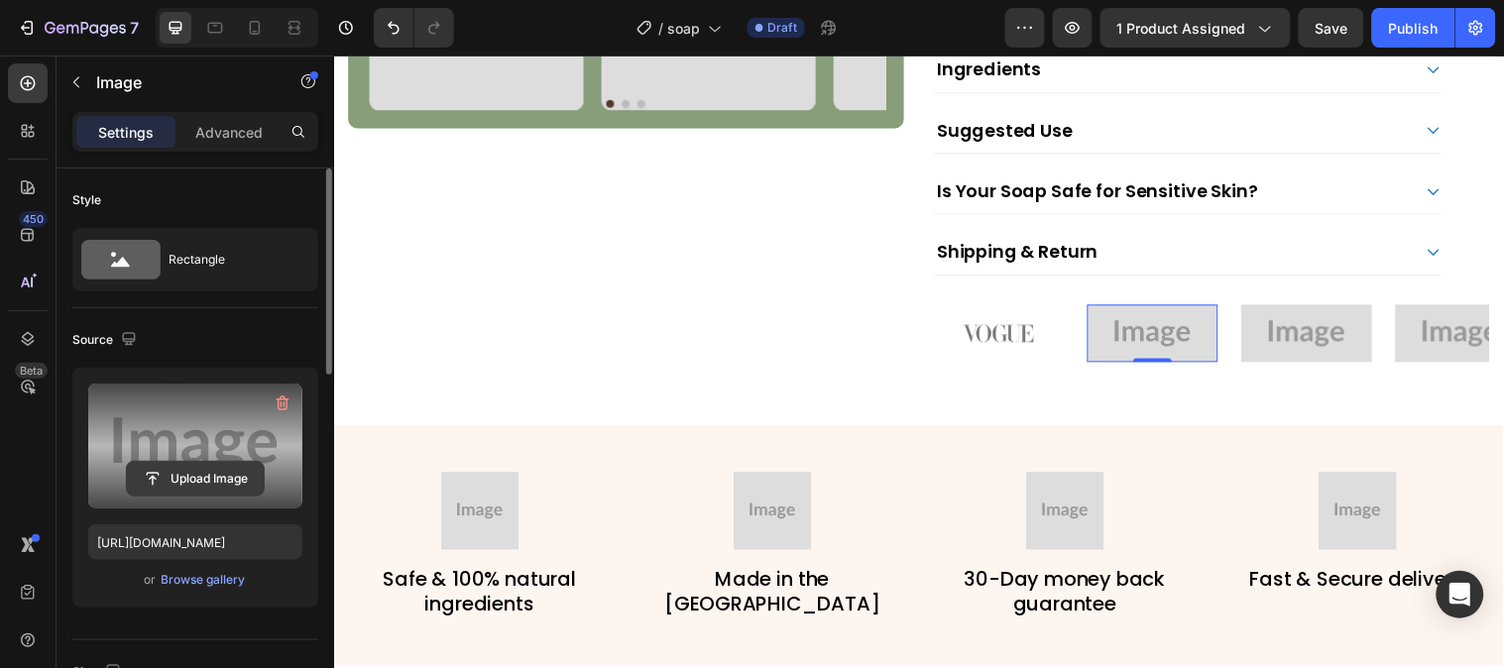
click at [202, 462] on input "file" at bounding box center [195, 479] width 137 height 34
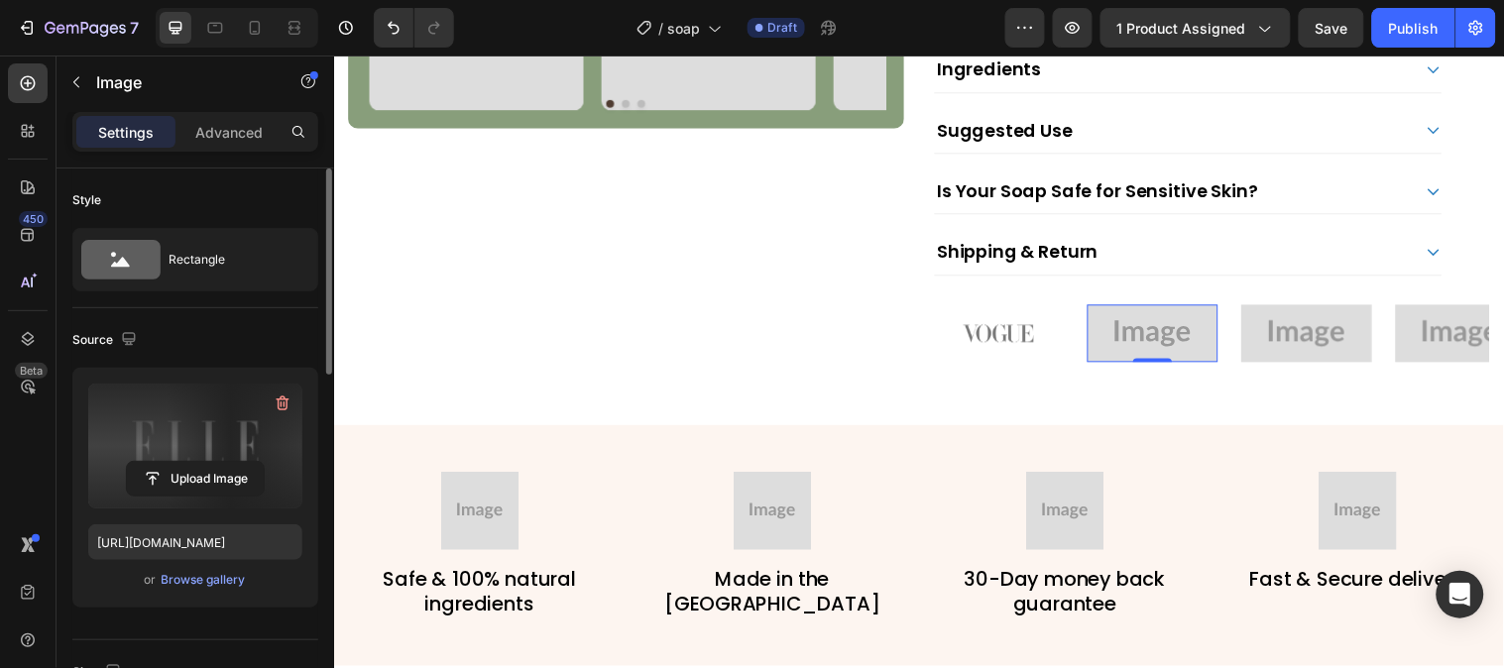
type input "https://cdn.shopify.com/s/files/1/0777/5574/4506/files/gempages_581686091724161…"
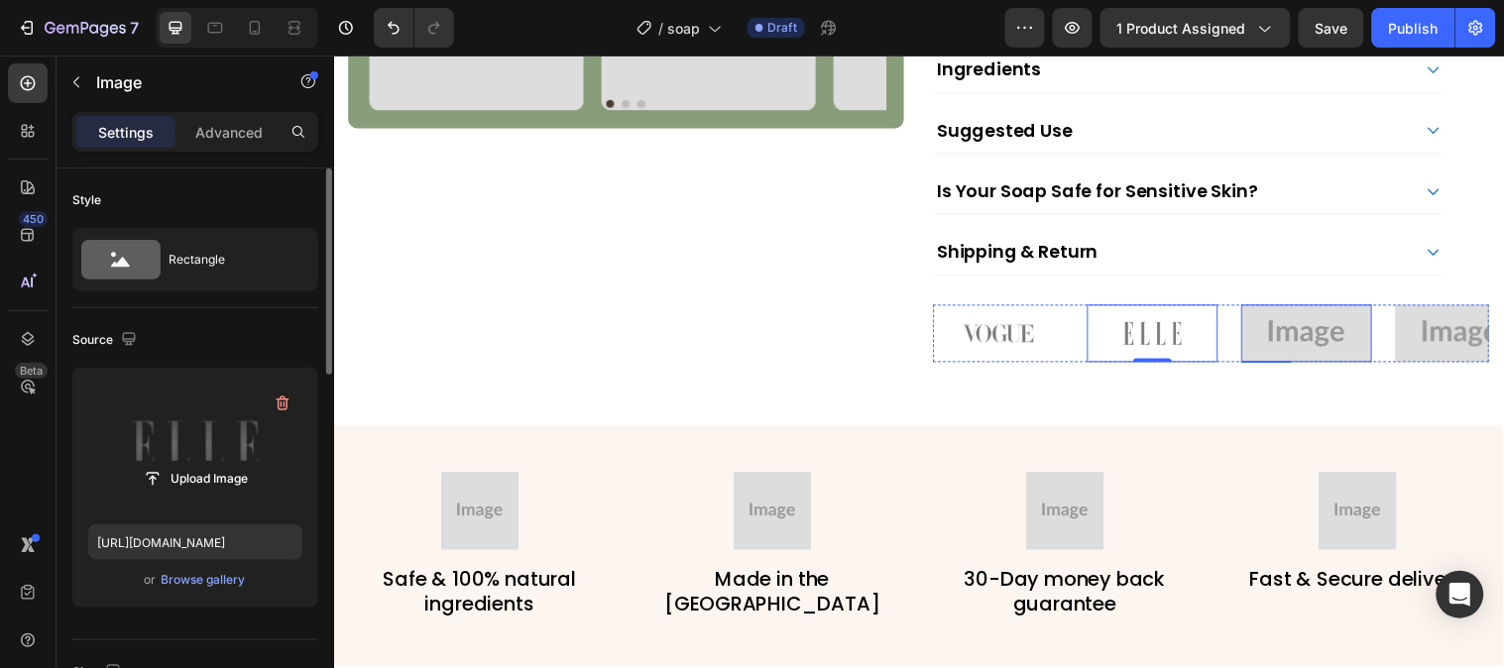
click at [1328, 366] on img at bounding box center [1322, 337] width 133 height 58
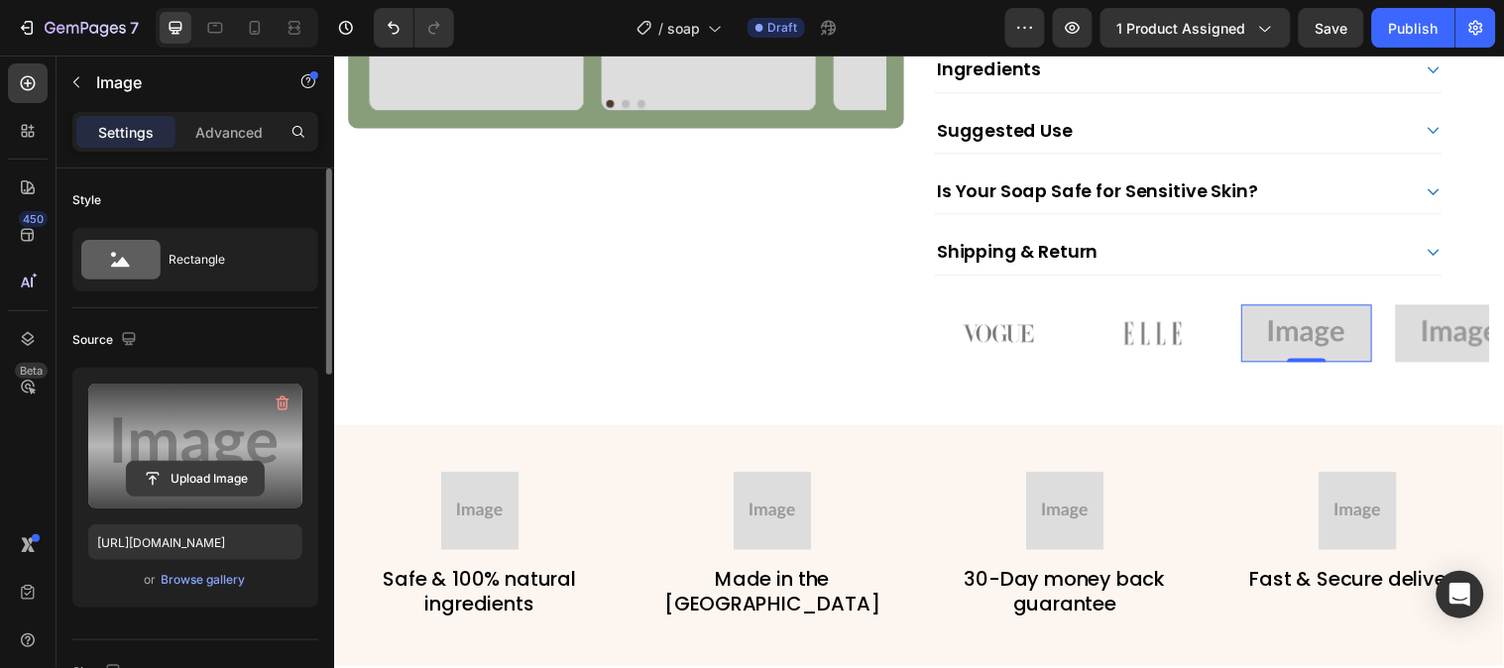
click at [165, 478] on input "file" at bounding box center [195, 479] width 137 height 34
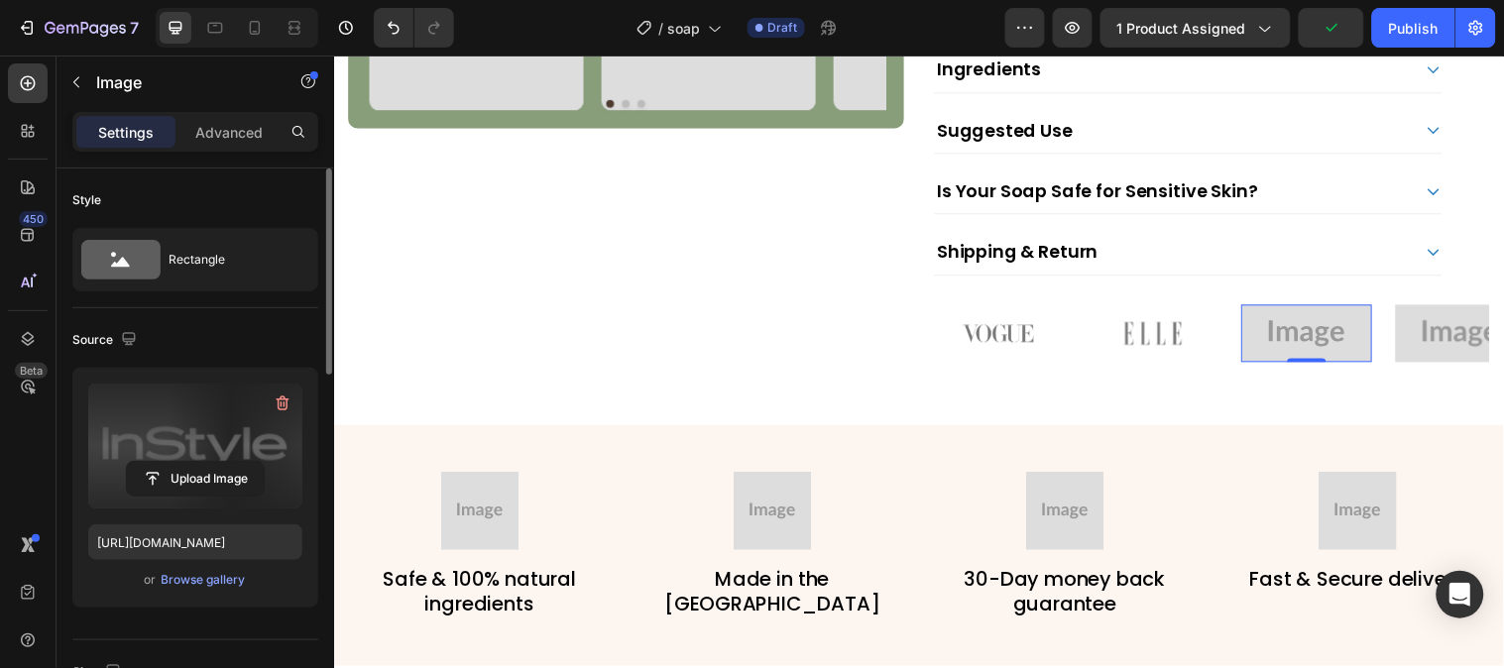
type input "https://cdn.shopify.com/s/files/1/0777/5574/4506/files/gempages_581686091724161…"
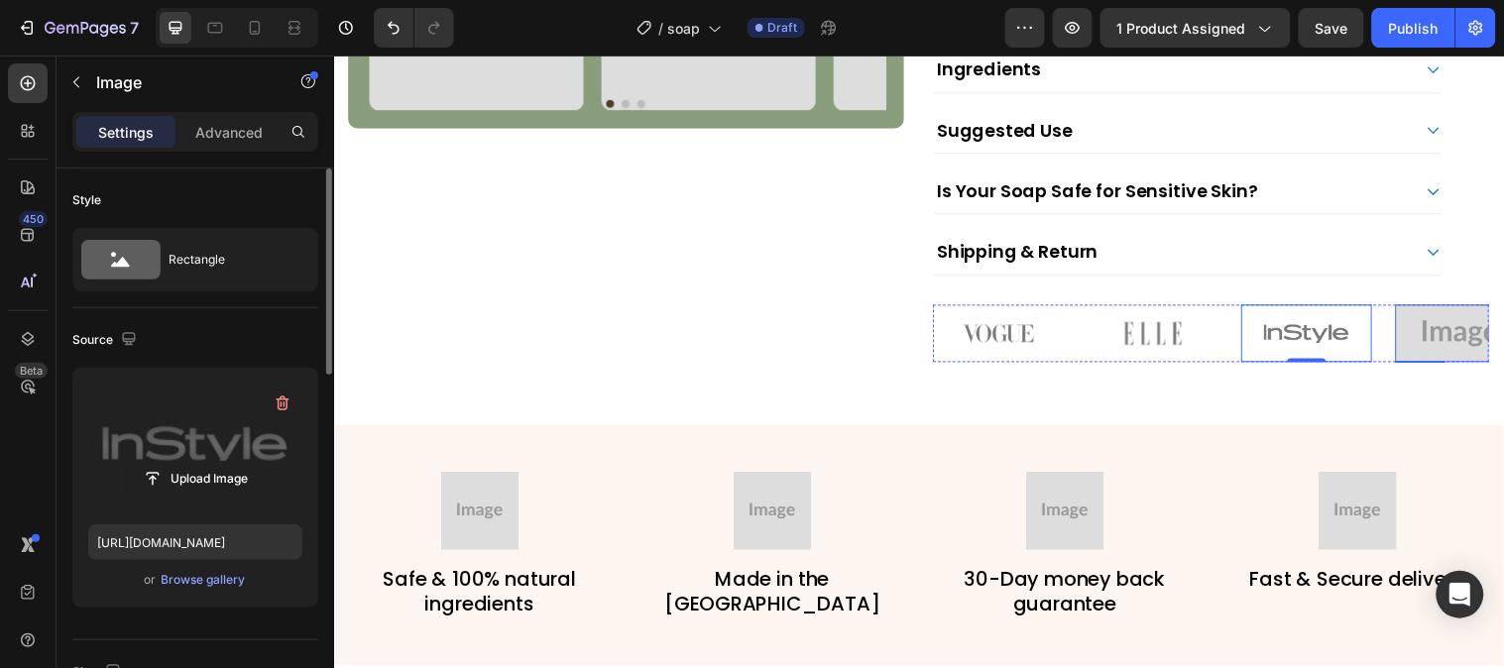
click at [1468, 343] on img at bounding box center [1478, 337] width 133 height 58
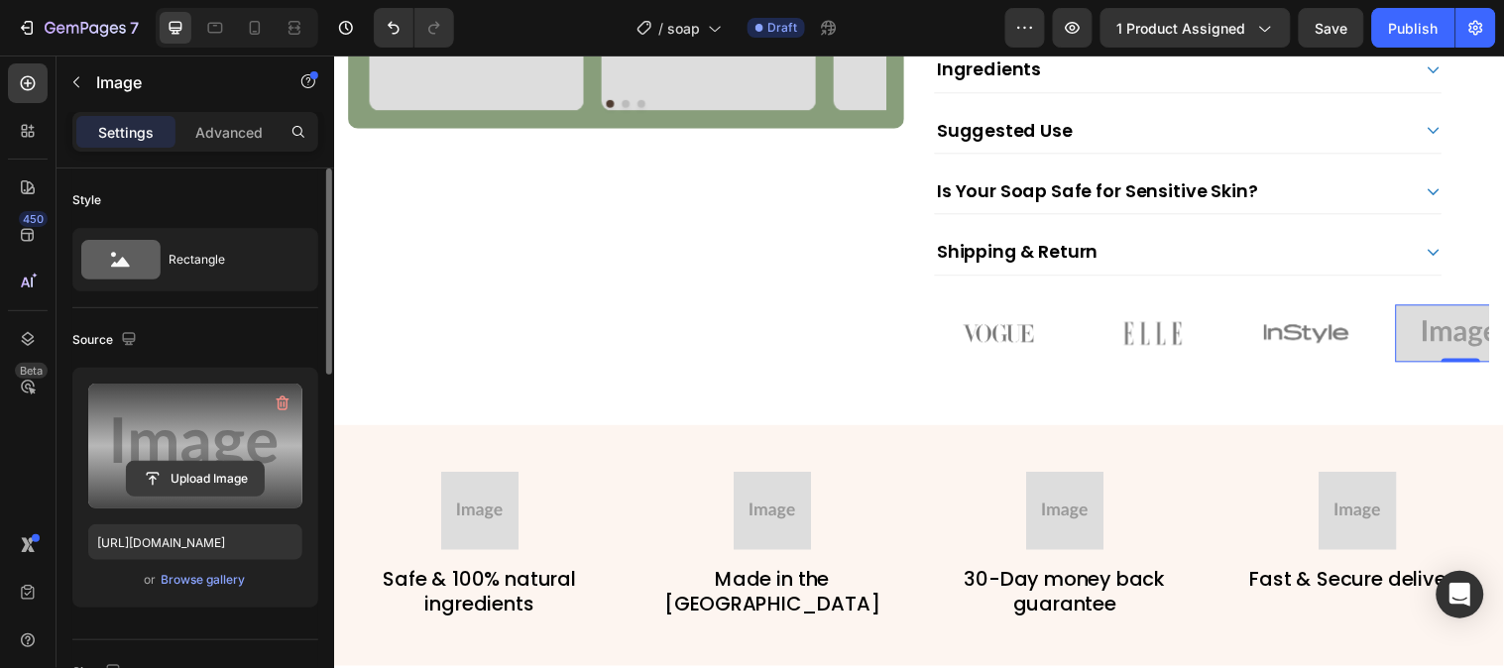
click at [225, 462] on input "file" at bounding box center [195, 479] width 137 height 34
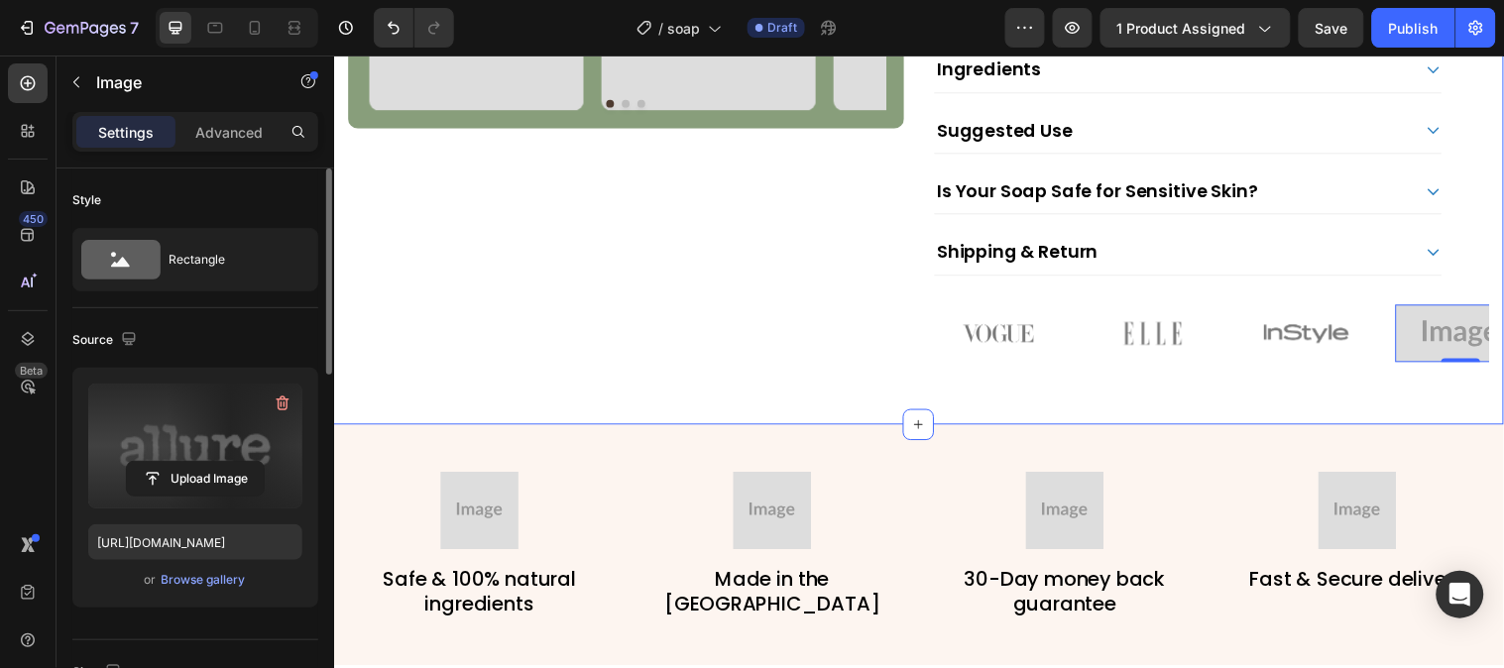
type input "https://cdn.shopify.com/s/files/1/0777/5574/4506/files/gempages_581686091724161…"
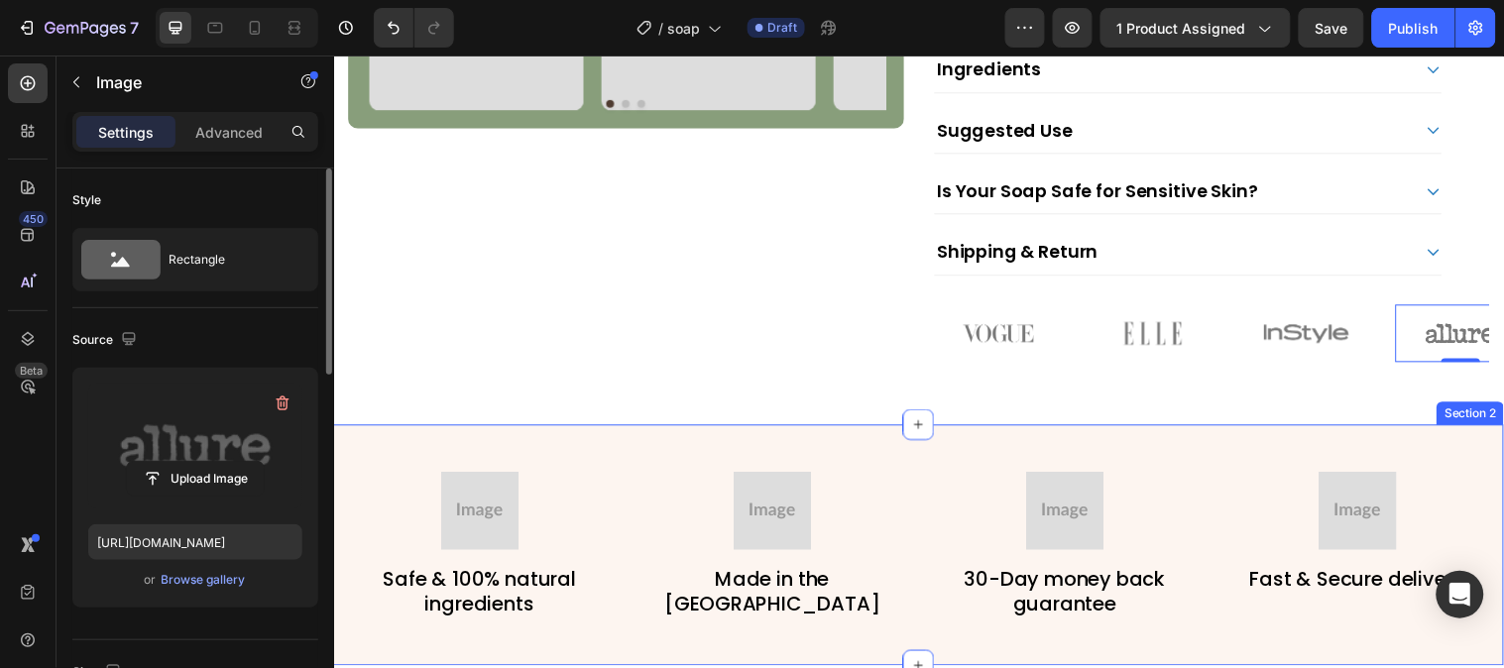
scroll to position [1211, 0]
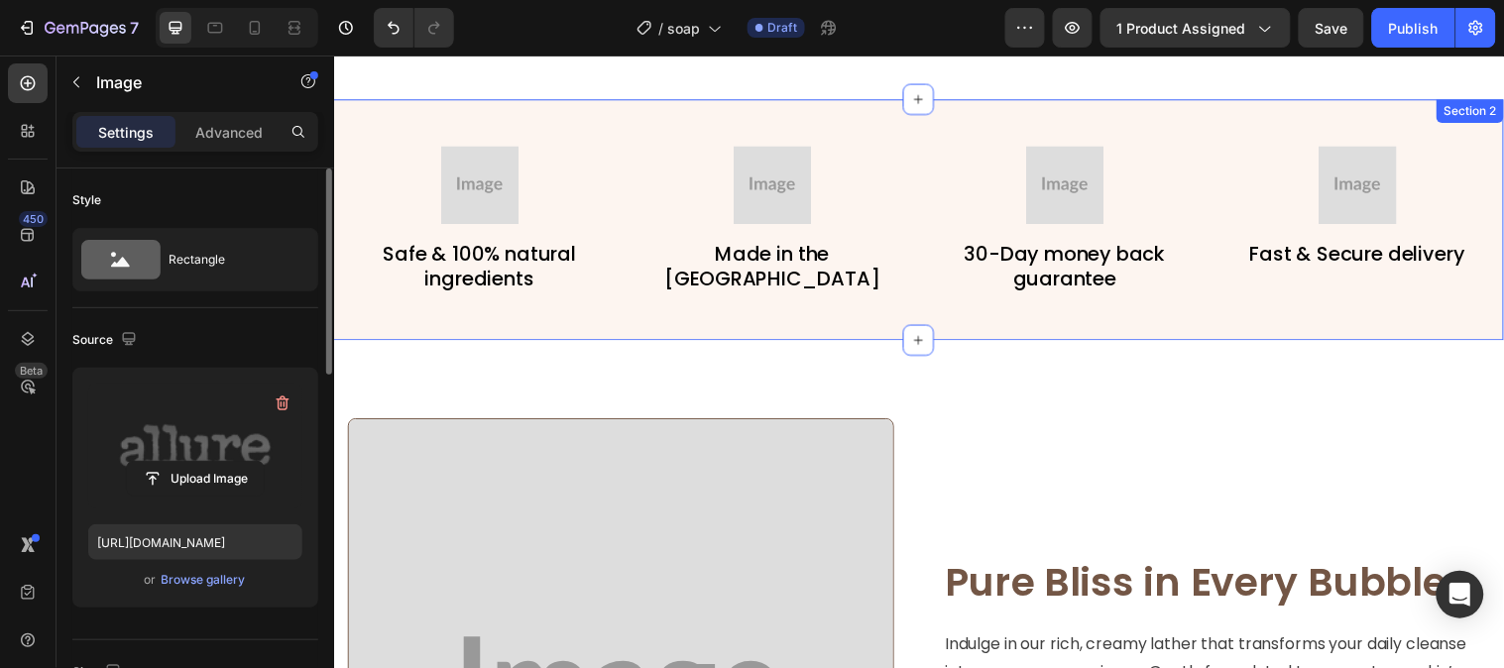
click at [840, 117] on div "Image Safe & 100% natural ingredients Text Block Image Made in the USA Text Blo…" at bounding box center [927, 221] width 1189 height 245
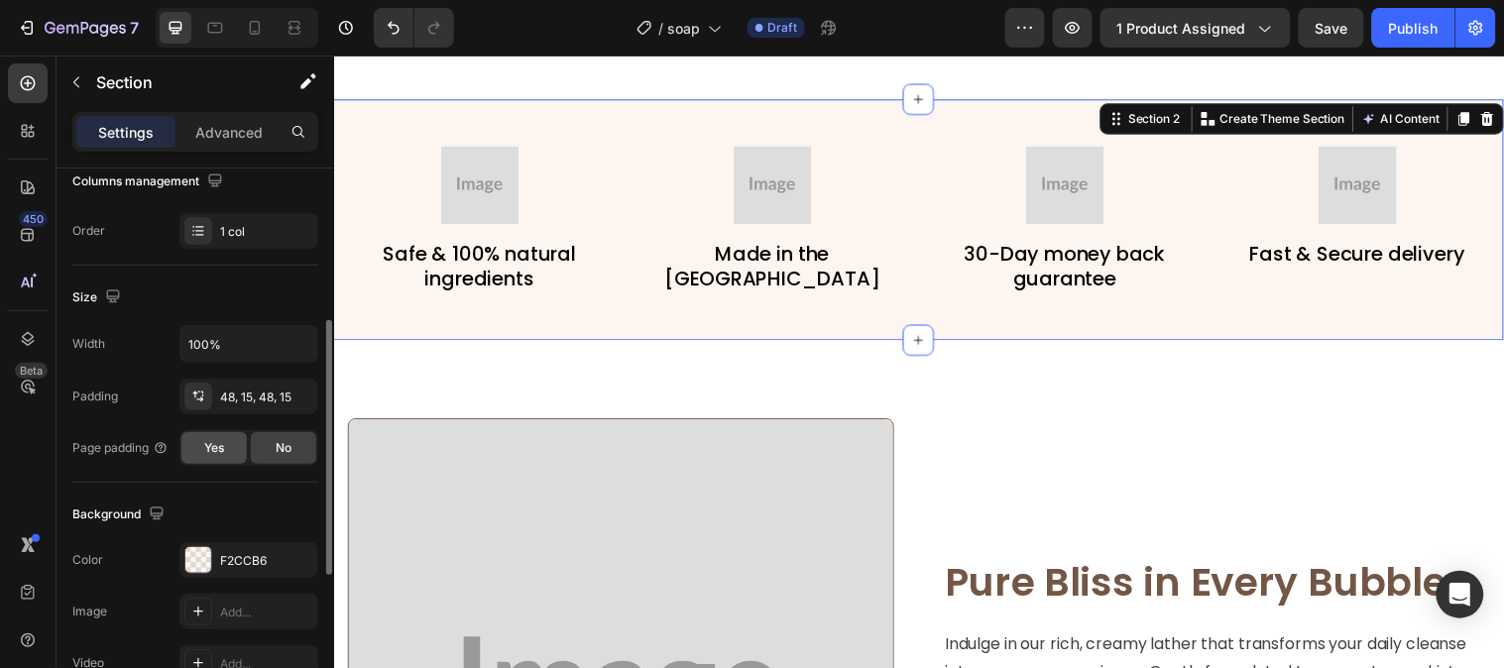
scroll to position [652, 0]
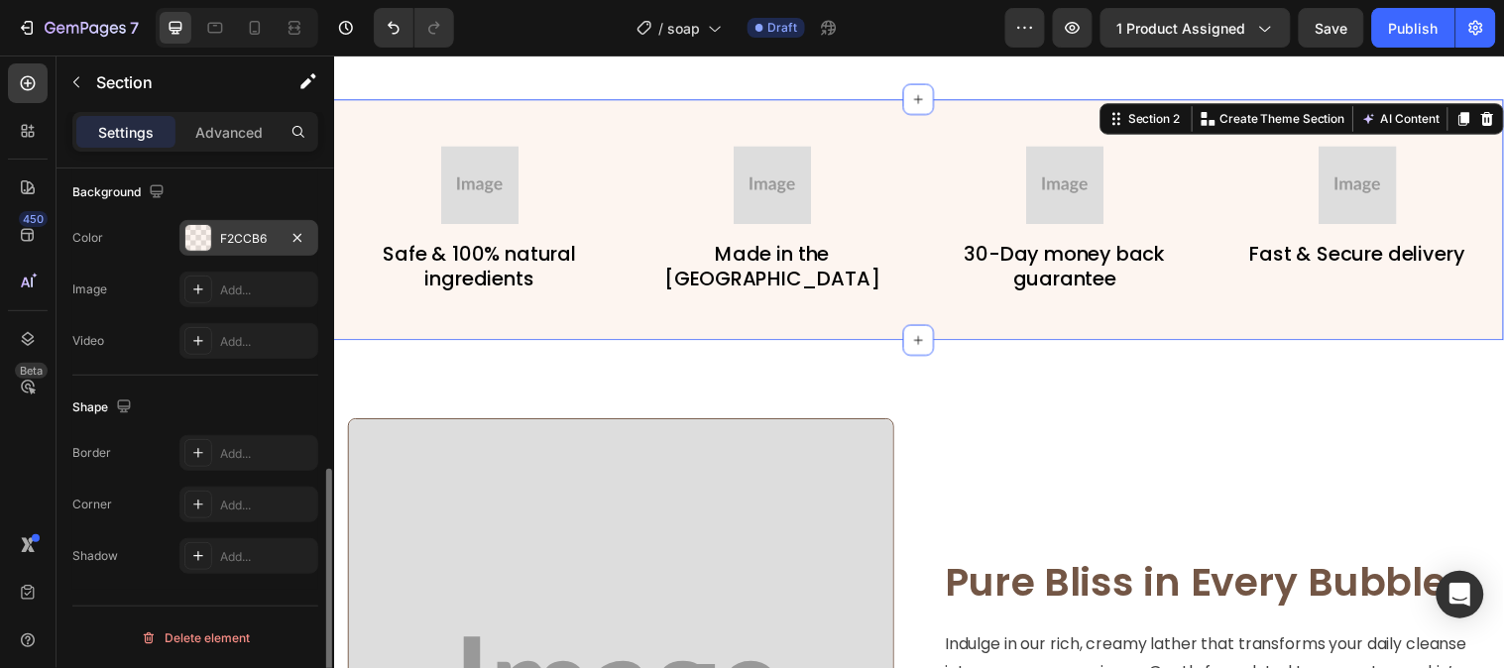
click at [206, 240] on div at bounding box center [198, 238] width 26 height 26
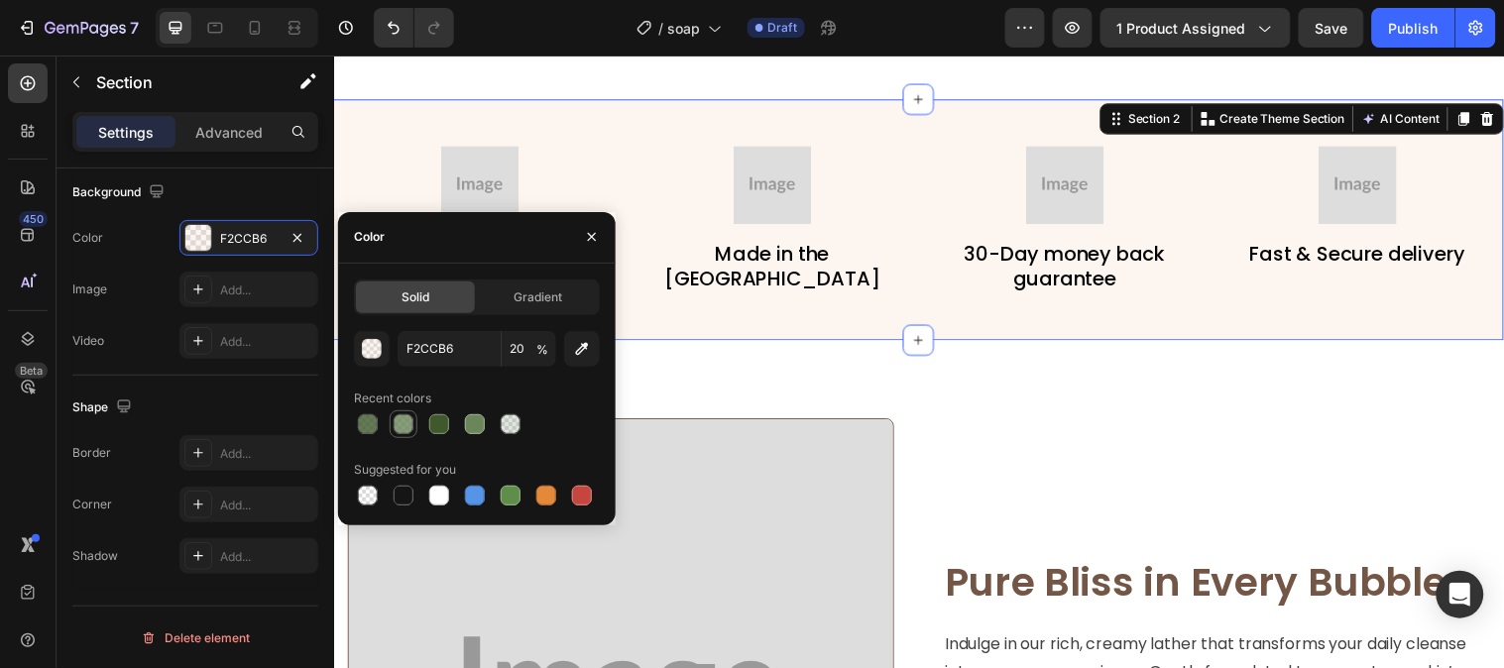
click at [394, 423] on div at bounding box center [403, 424] width 20 height 20
type input "6B865B"
type input "80"
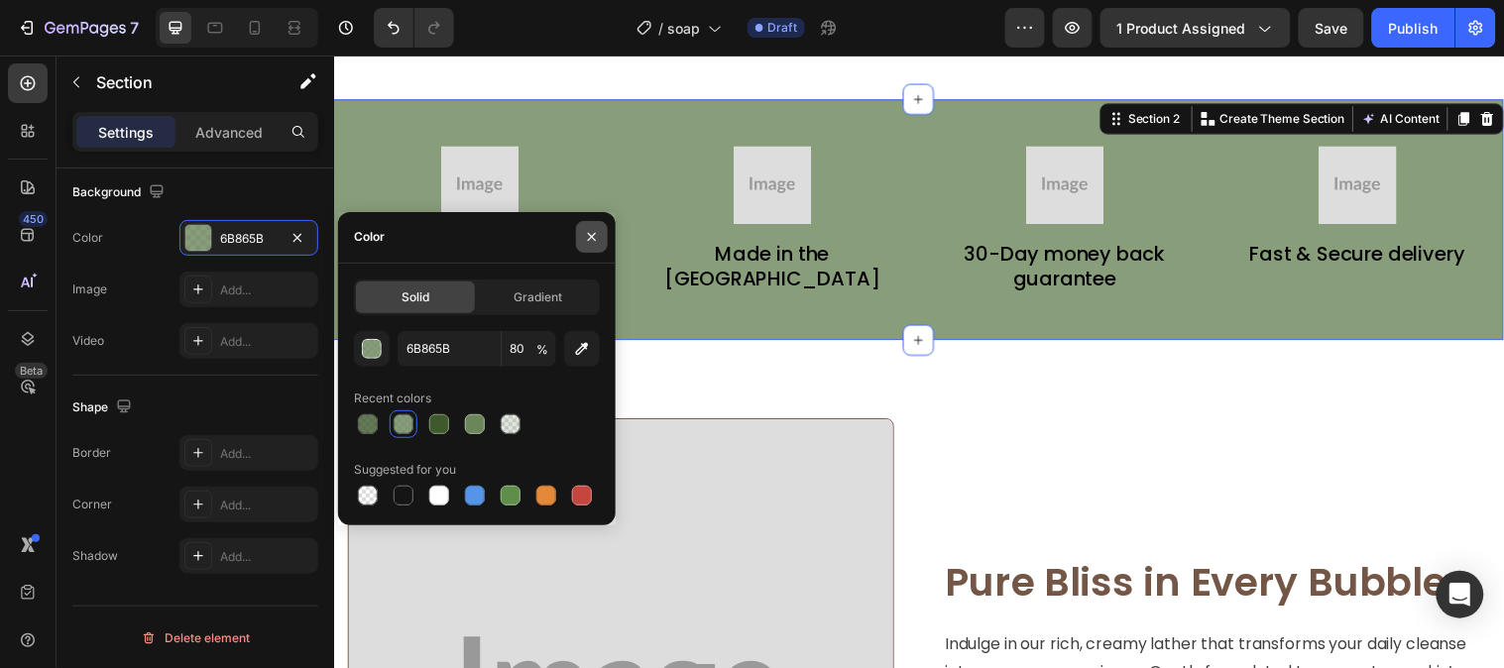
drag, startPoint x: 582, startPoint y: 240, endPoint x: 511, endPoint y: 321, distance: 107.5
click at [582, 240] on button "button" at bounding box center [592, 237] width 32 height 32
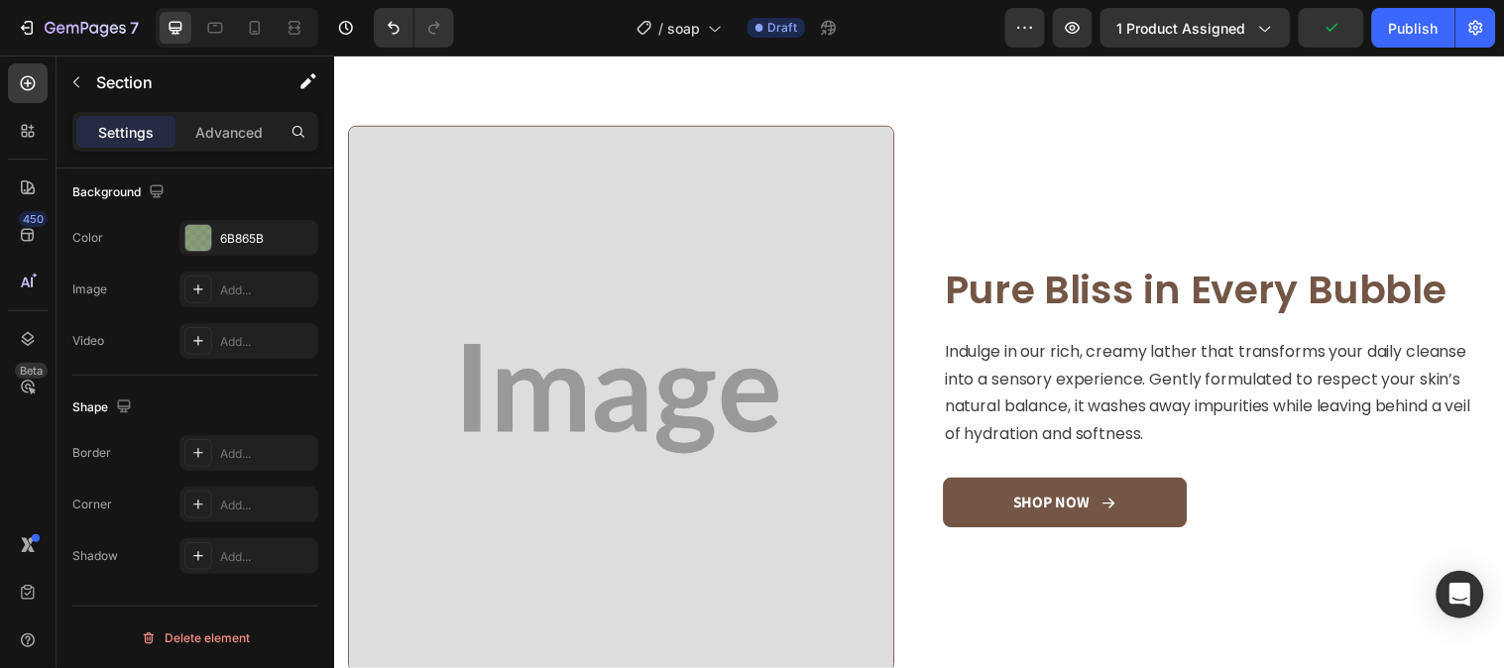
scroll to position [1101, 0]
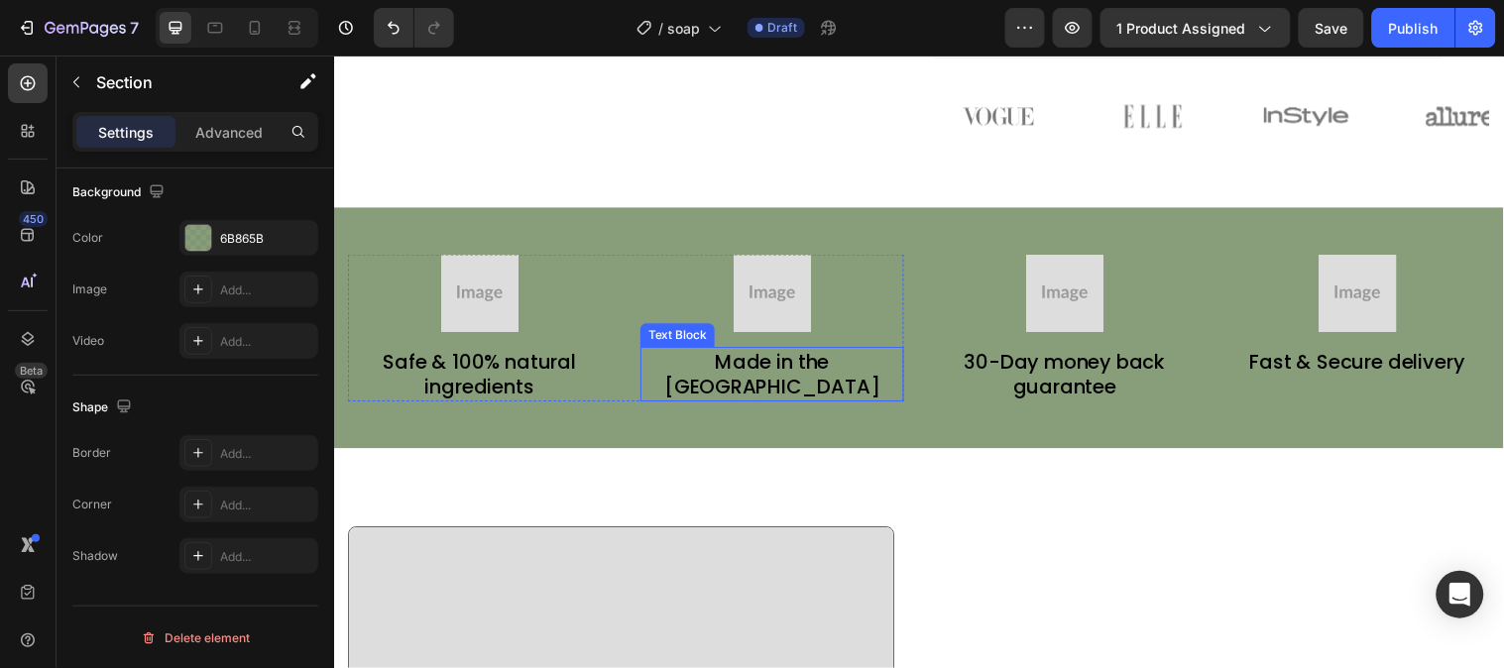
click at [772, 377] on p "Made in the [GEOGRAPHIC_DATA]" at bounding box center [779, 379] width 264 height 52
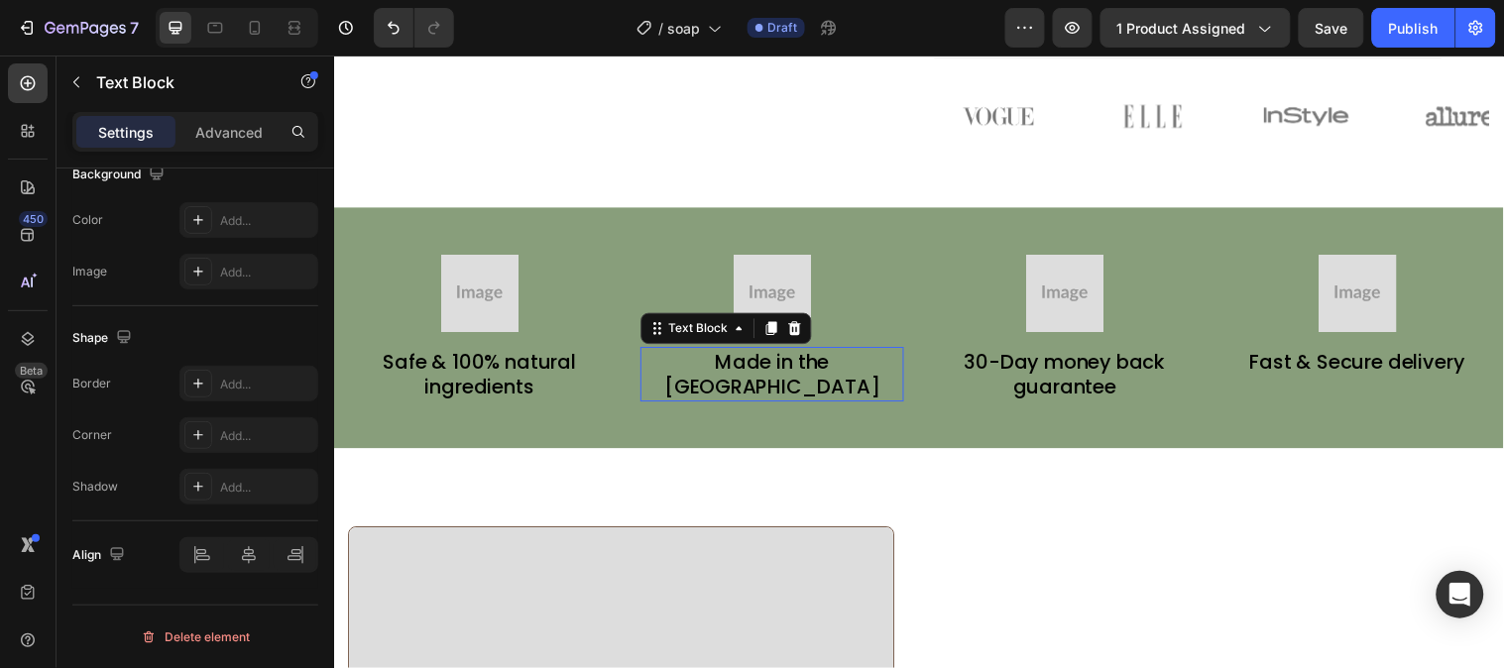
scroll to position [0, 0]
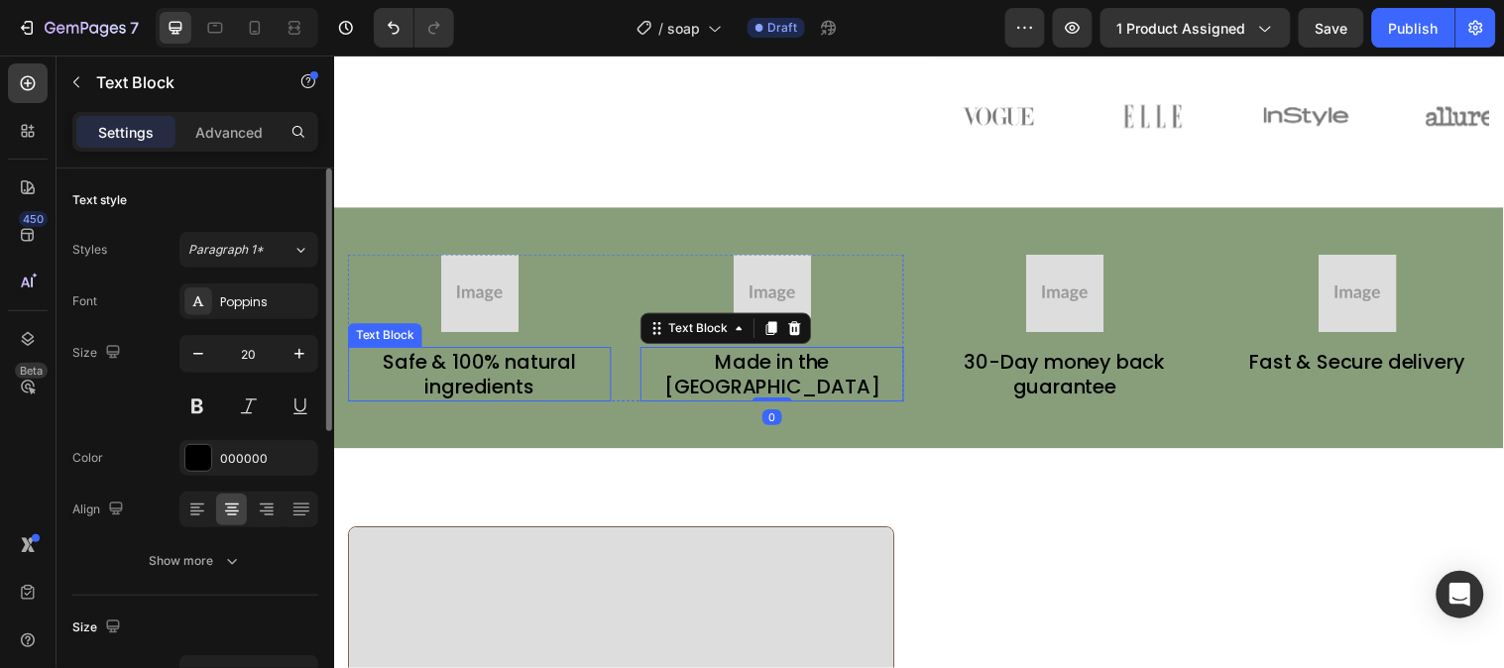
click at [425, 380] on p "Safe & 100% natural ingredients" at bounding box center [482, 379] width 264 height 52
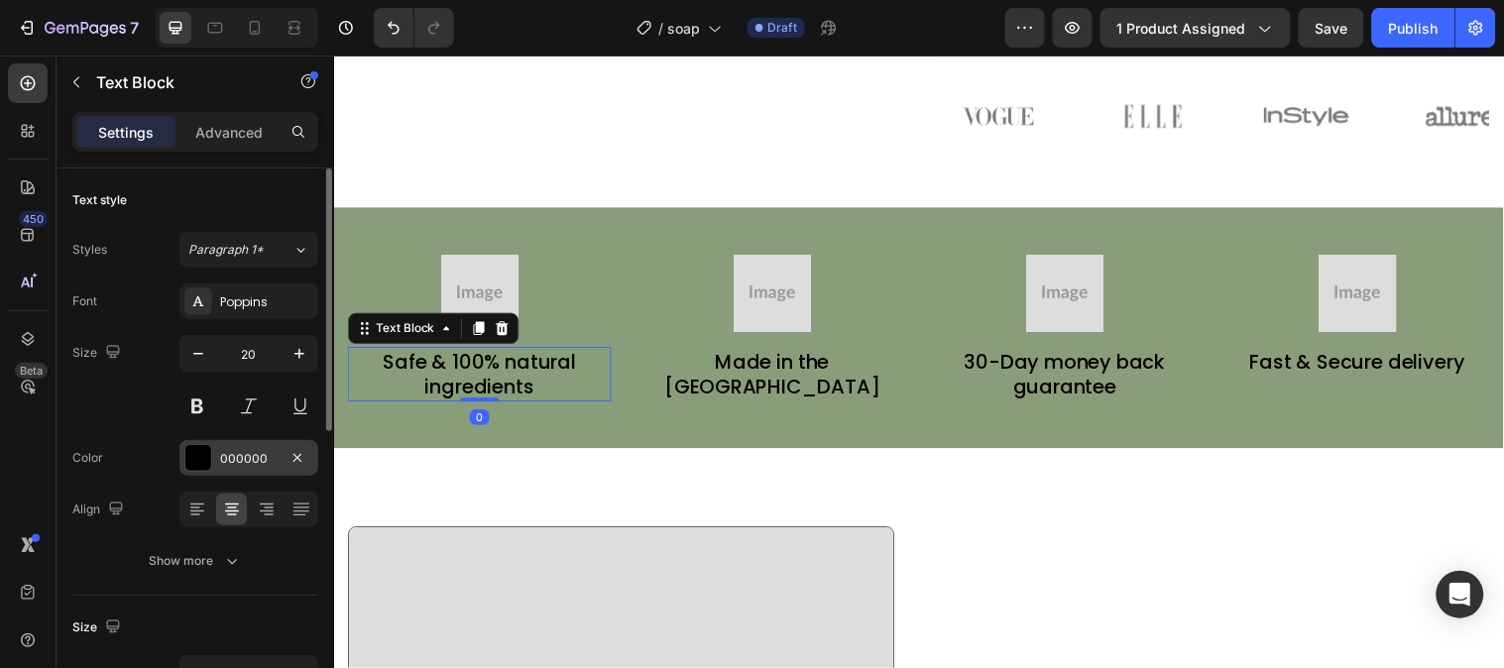
click at [199, 460] on div at bounding box center [198, 458] width 26 height 26
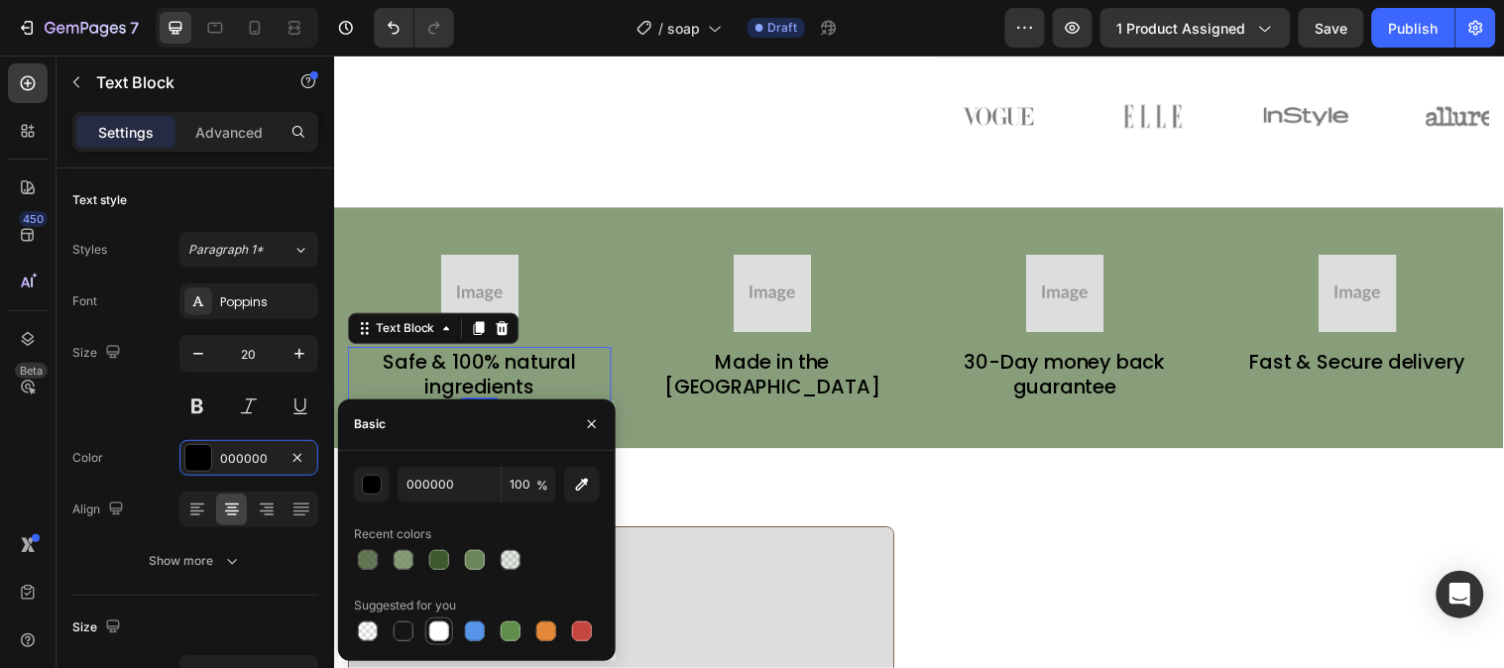
click at [449, 626] on div at bounding box center [439, 631] width 24 height 24
type input "FFFFFF"
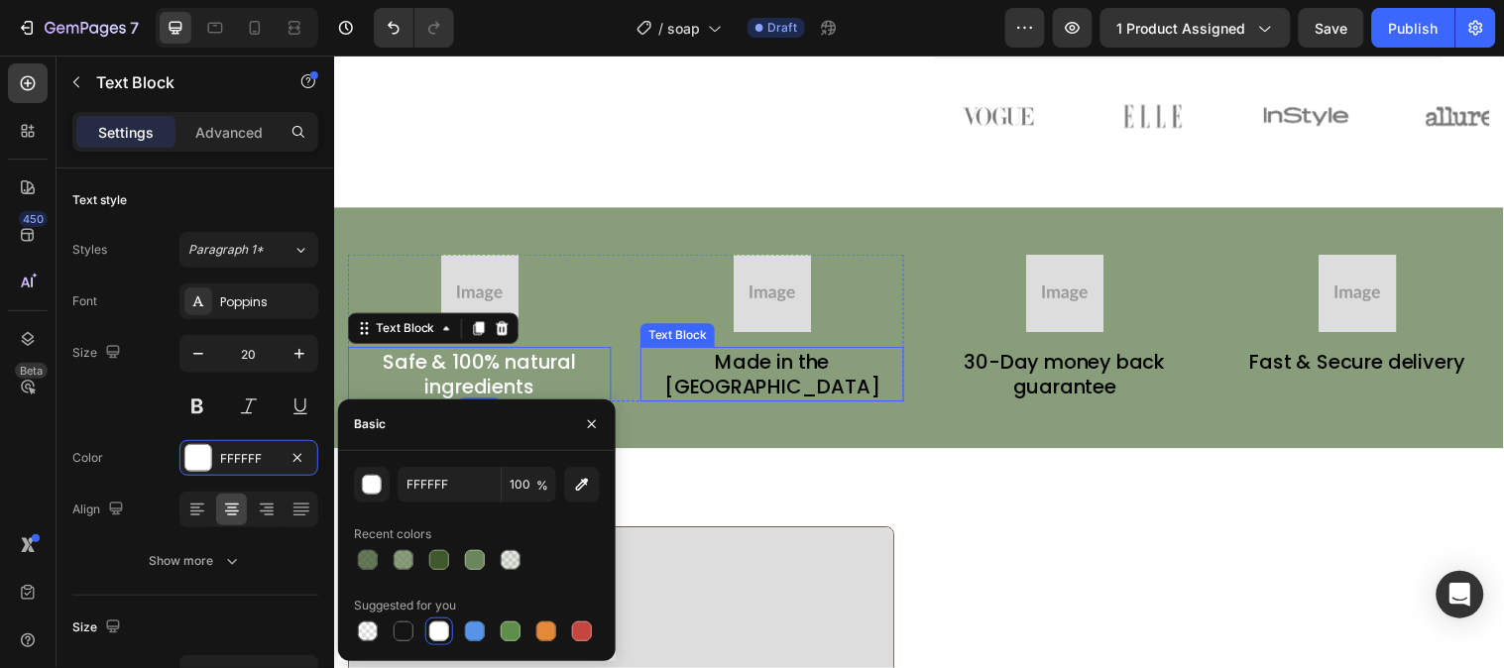
click at [698, 374] on p "Made in the [GEOGRAPHIC_DATA]" at bounding box center [779, 379] width 264 height 52
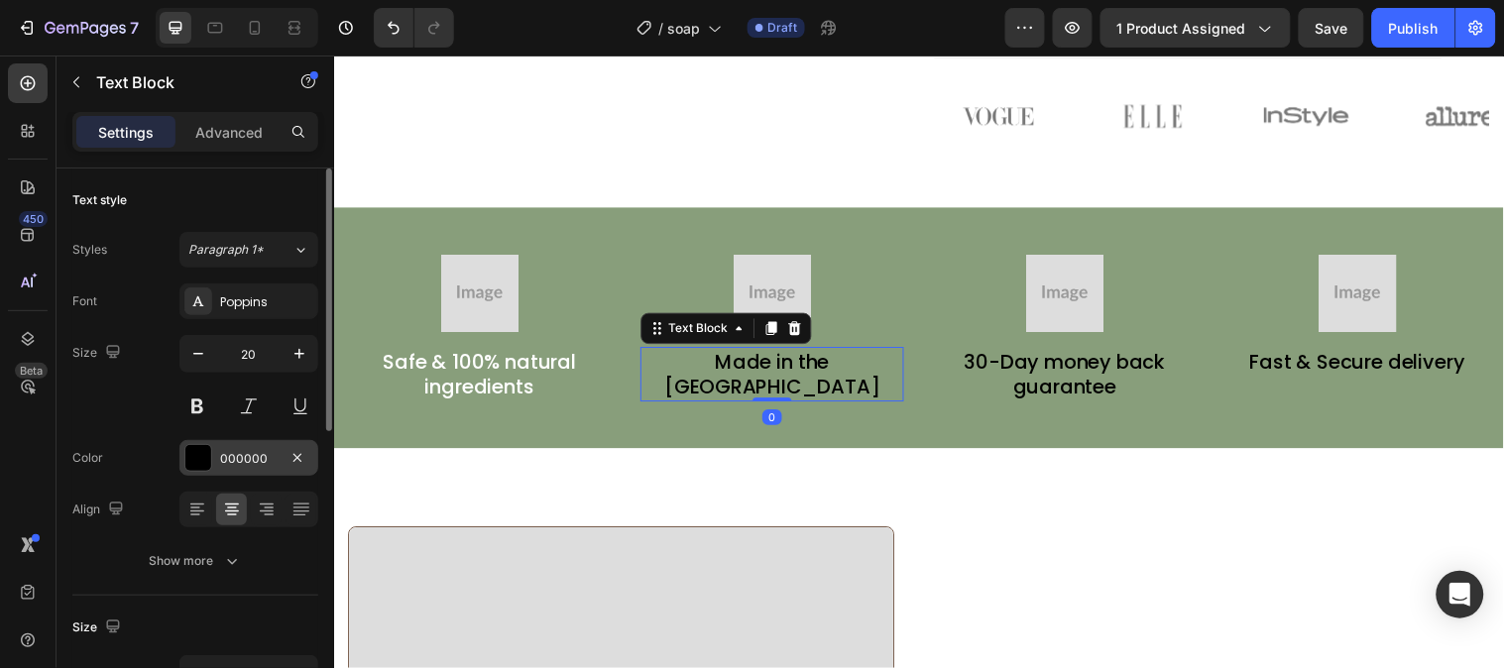
click at [211, 449] on div "000000" at bounding box center [248, 458] width 139 height 36
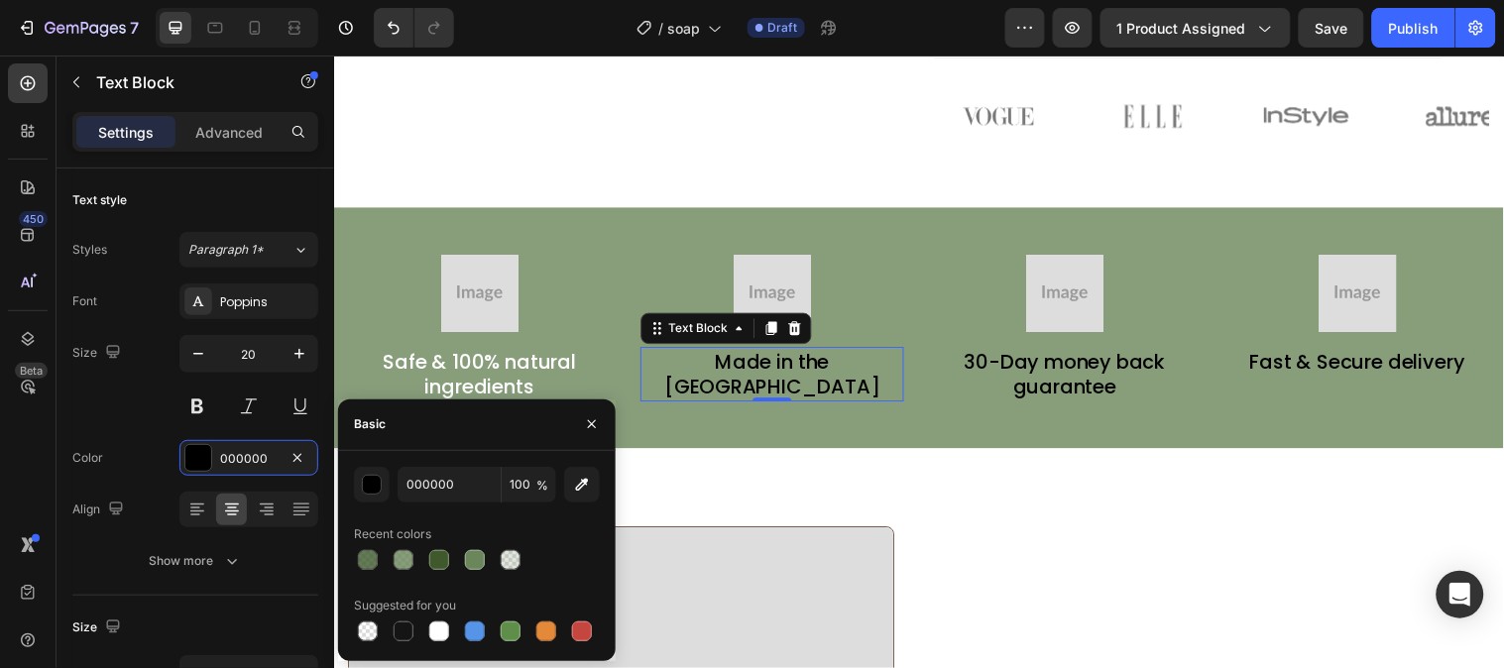
click at [446, 631] on div at bounding box center [439, 631] width 20 height 20
type input "FFFFFF"
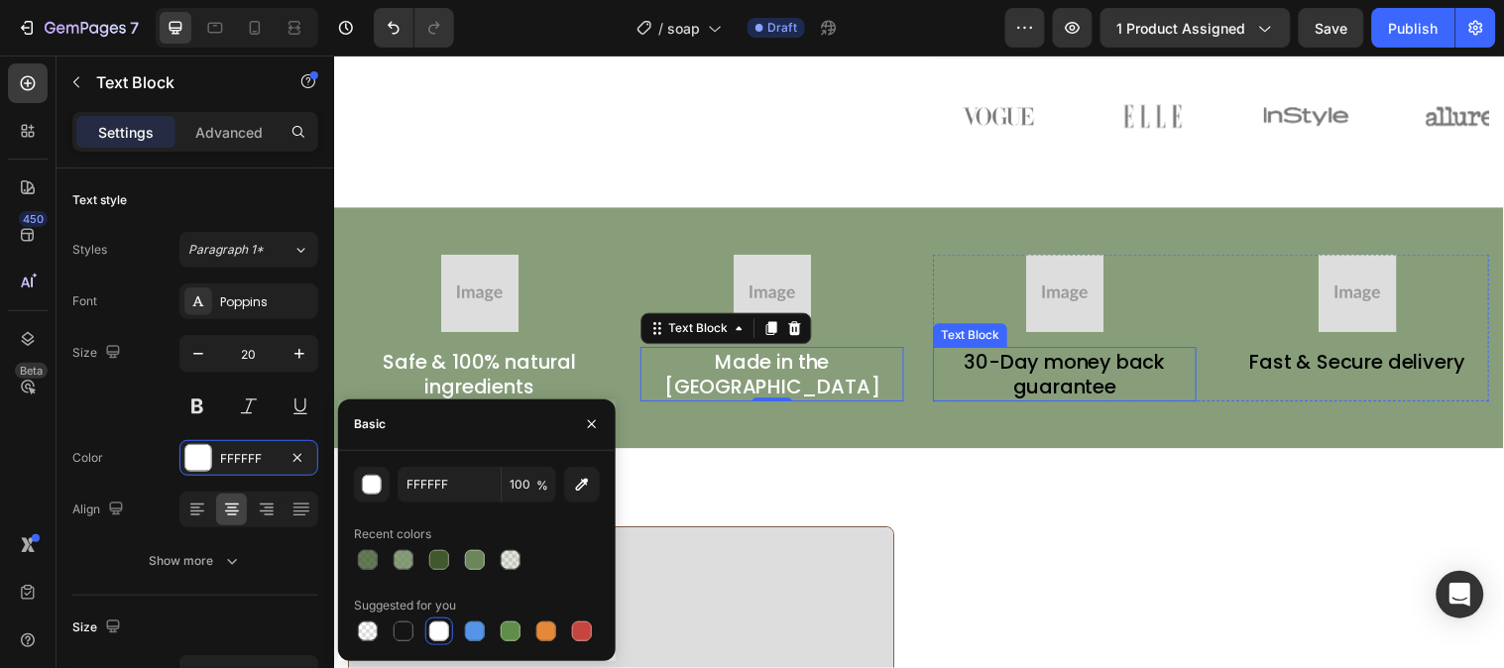
click at [1031, 389] on p "30-Day money back guarantee" at bounding box center [1077, 379] width 264 height 52
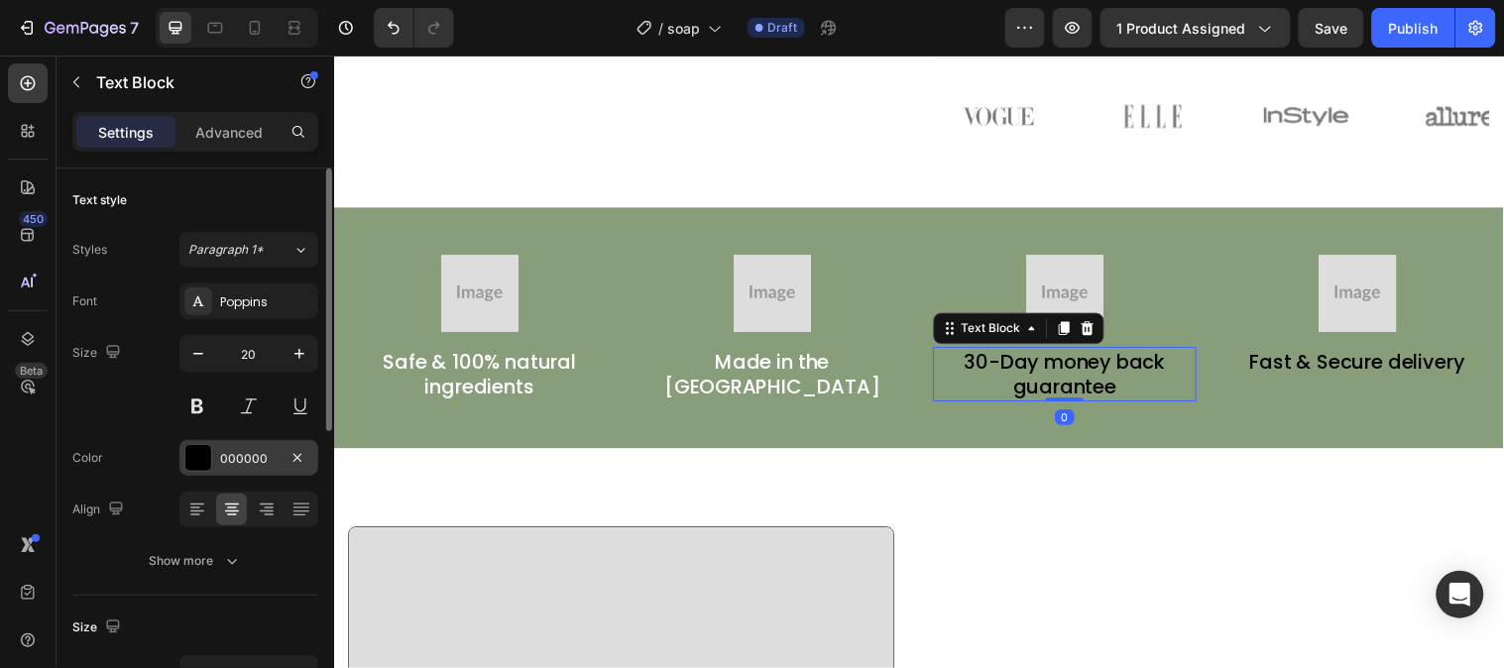
click at [221, 451] on div "000000" at bounding box center [248, 459] width 57 height 18
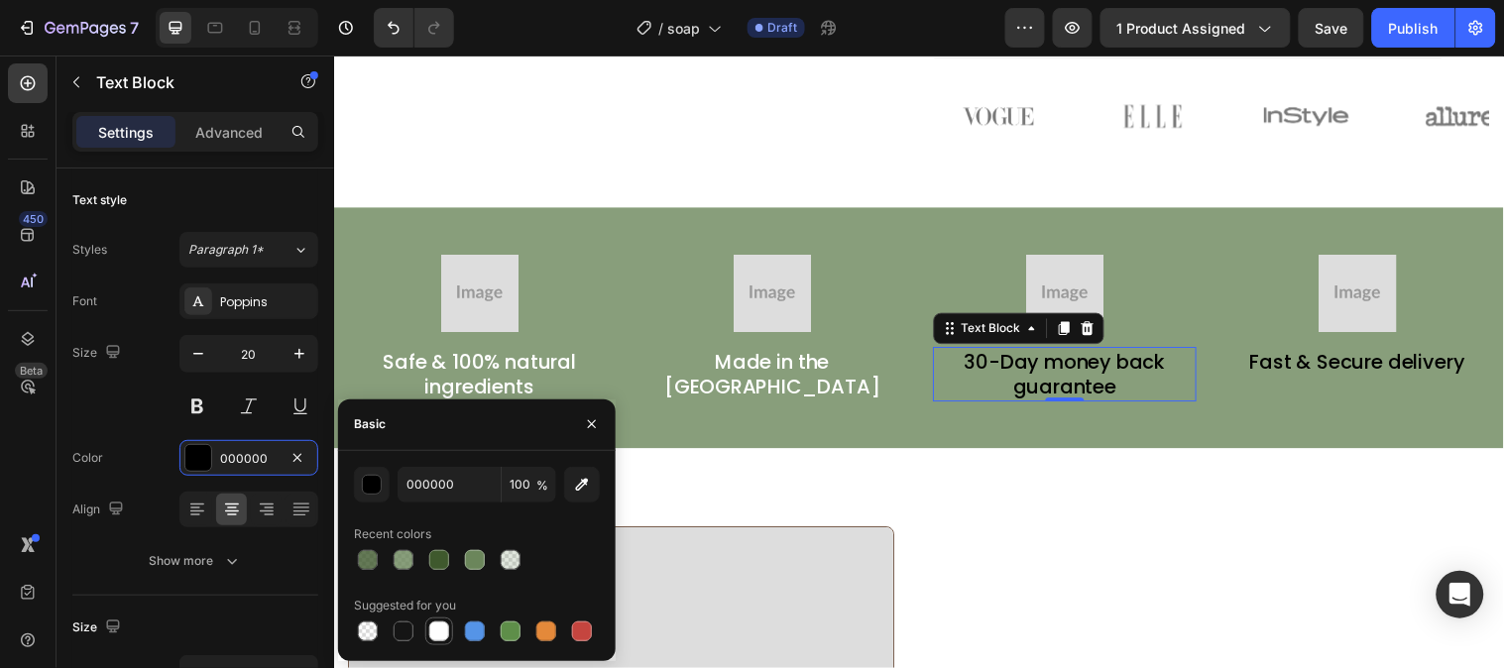
click at [447, 617] on div at bounding box center [439, 631] width 28 height 28
type input "FFFFFF"
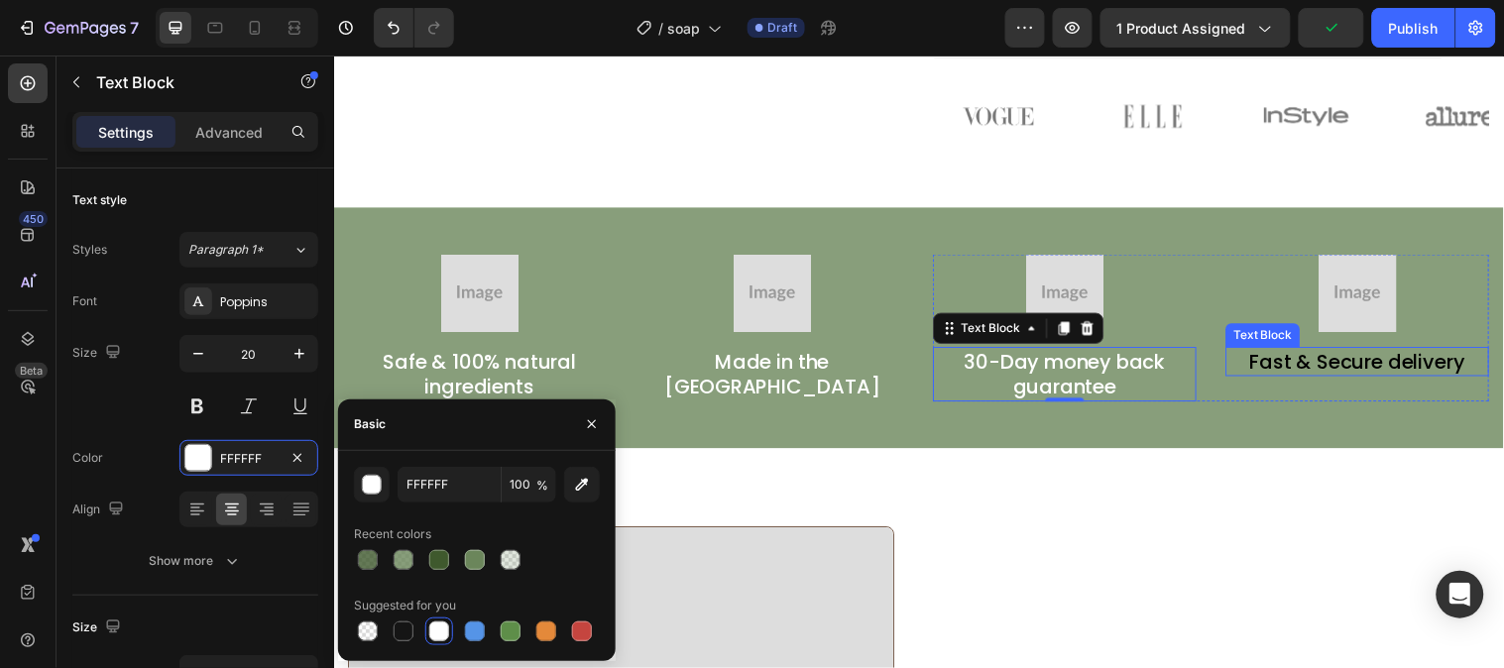
click at [1310, 368] on p "Fast & Secure delivery" at bounding box center [1374, 366] width 264 height 26
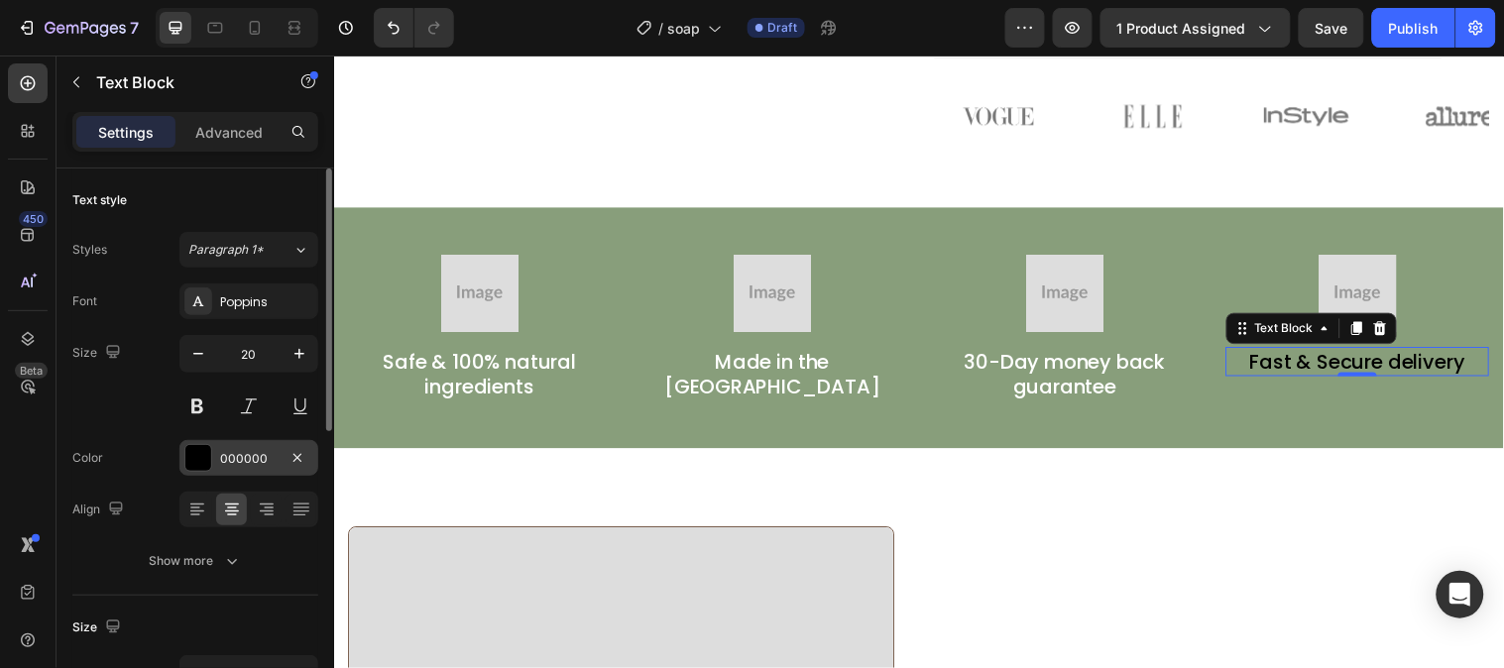
click at [202, 457] on div at bounding box center [198, 458] width 26 height 26
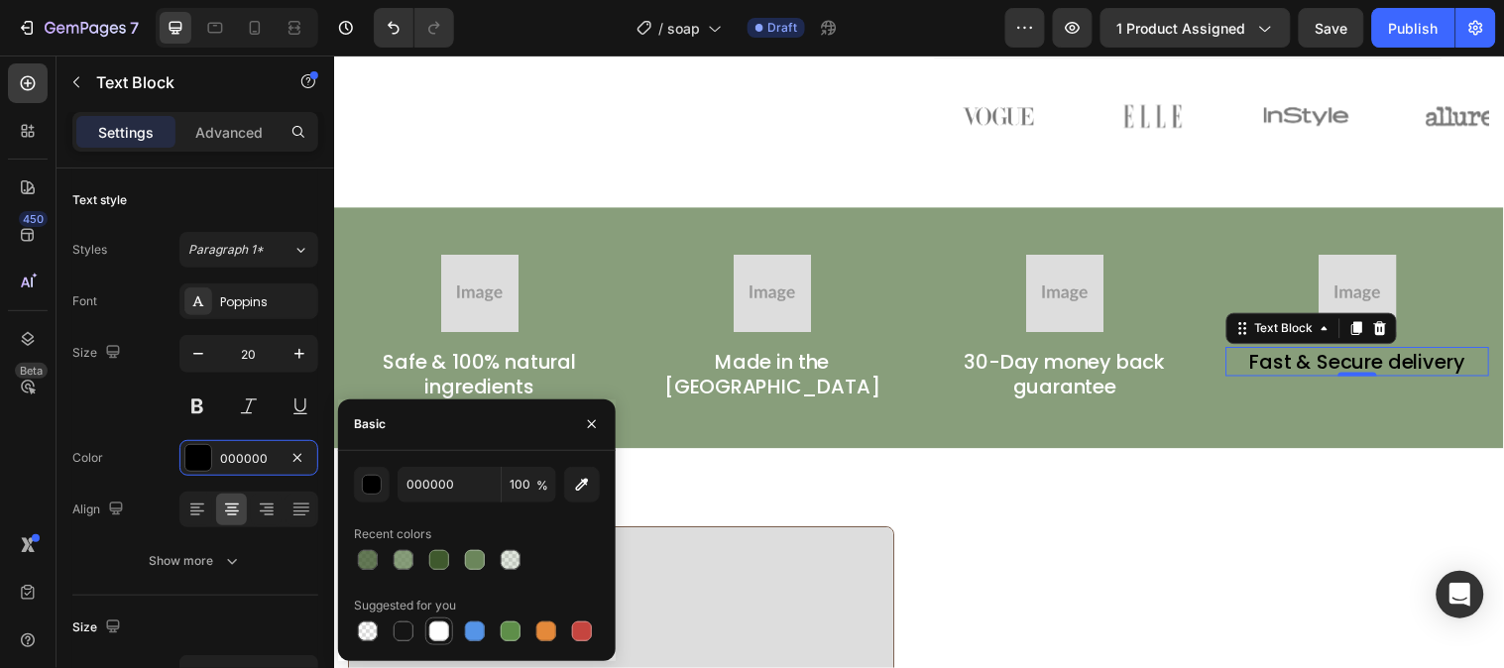
click at [436, 635] on div at bounding box center [439, 631] width 20 height 20
type input "FFFFFF"
click at [583, 436] on button "button" at bounding box center [592, 424] width 32 height 32
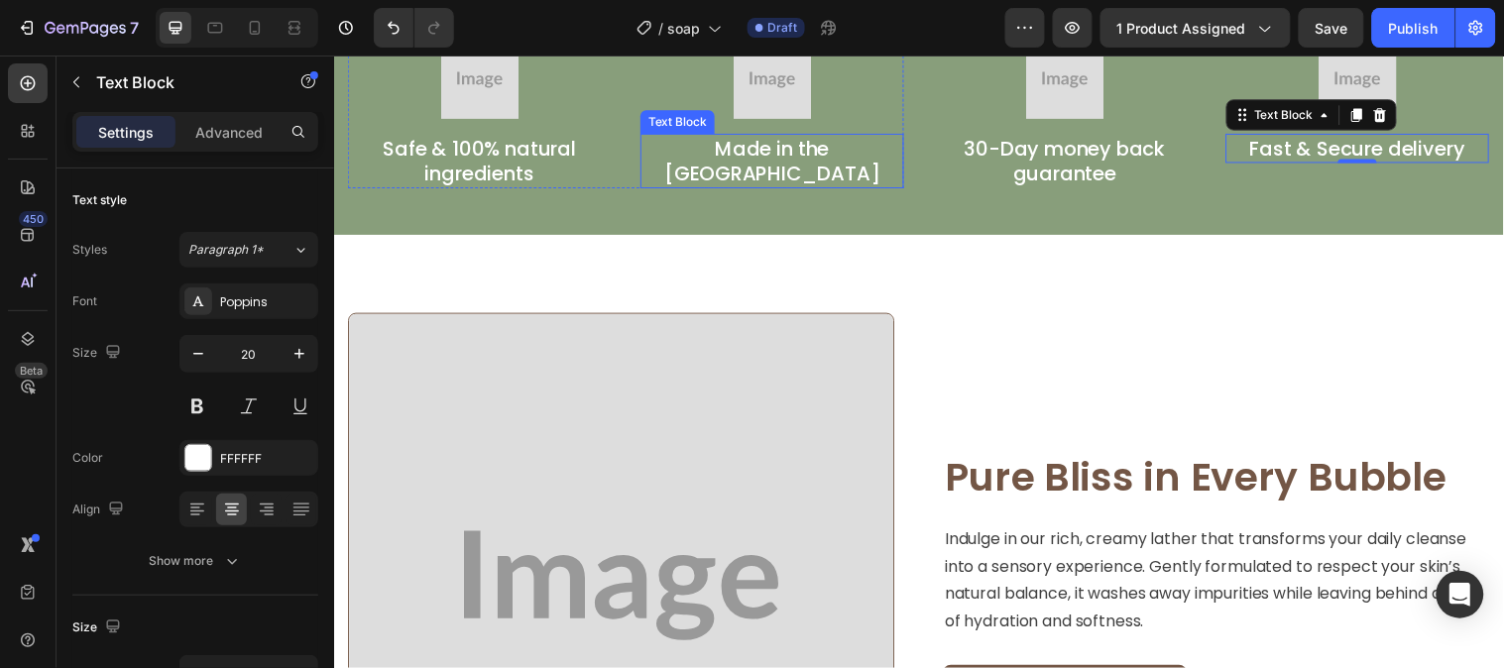
scroll to position [1431, 0]
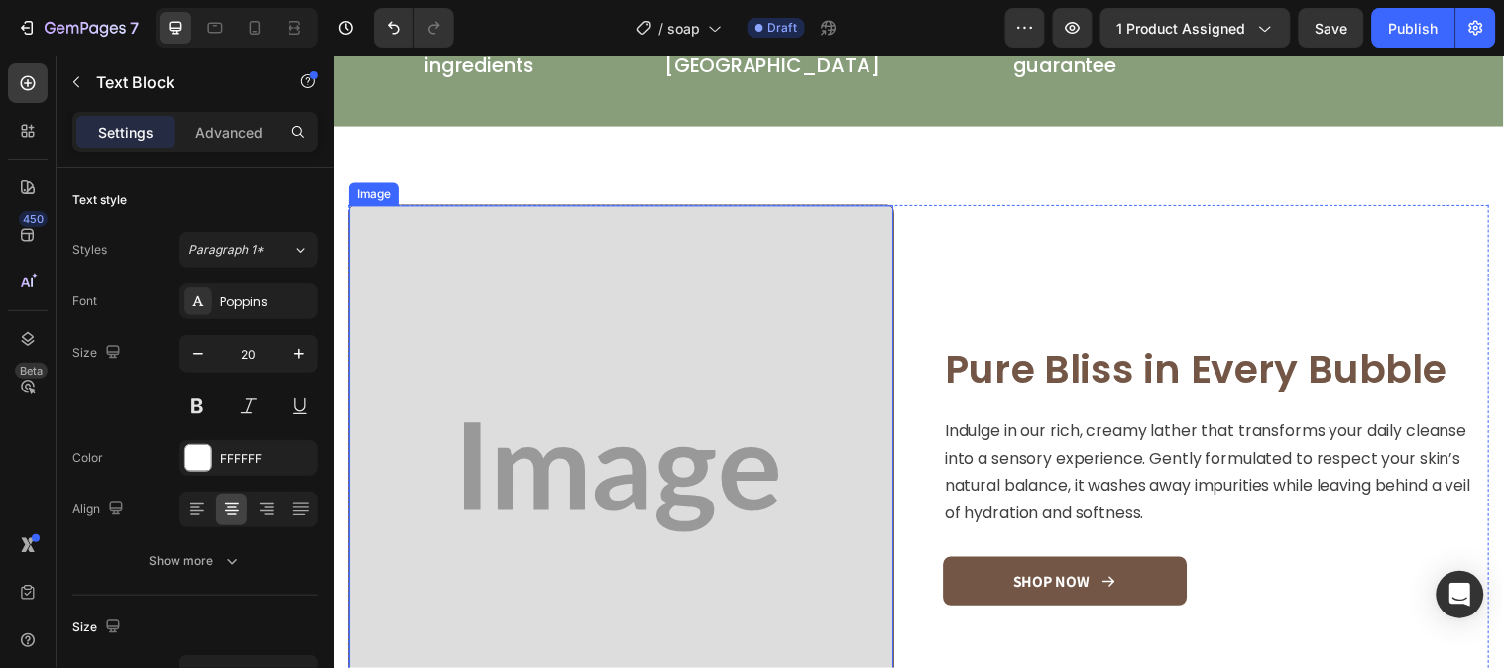
click at [827, 332] on img at bounding box center [625, 483] width 553 height 553
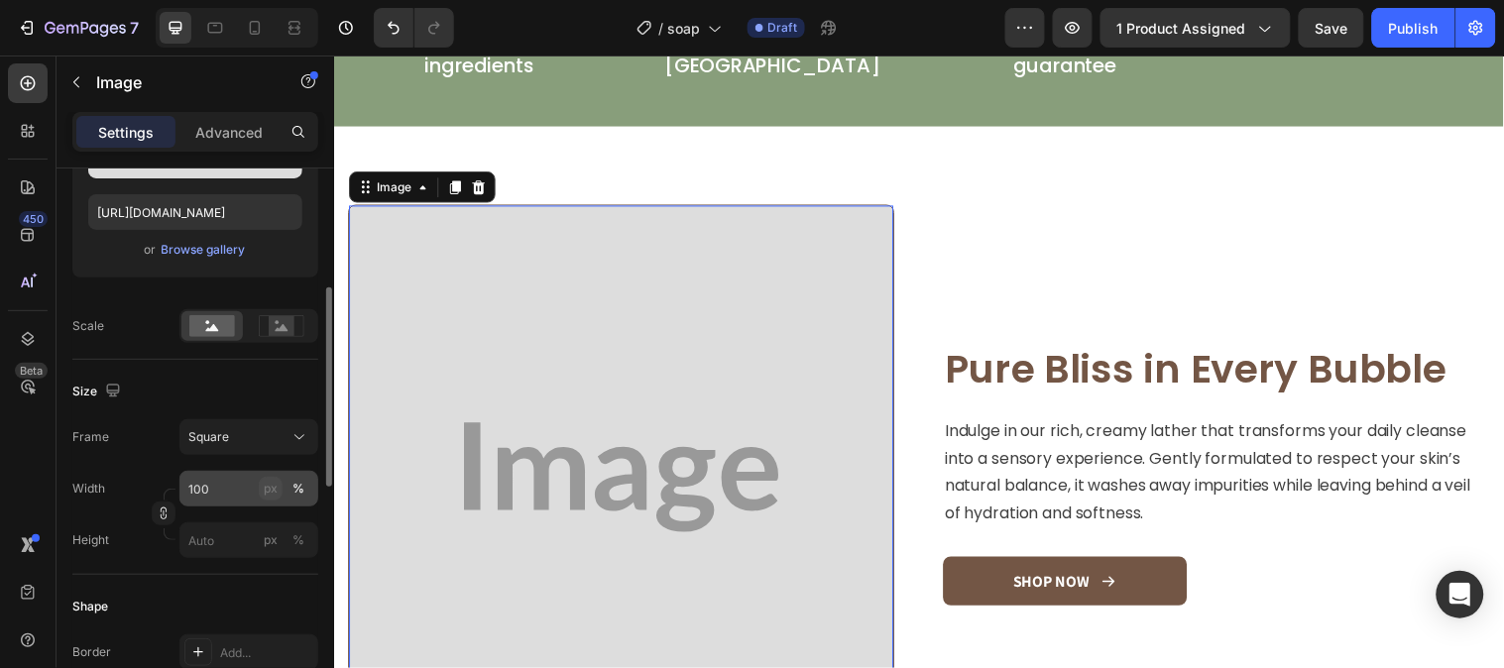
scroll to position [660, 0]
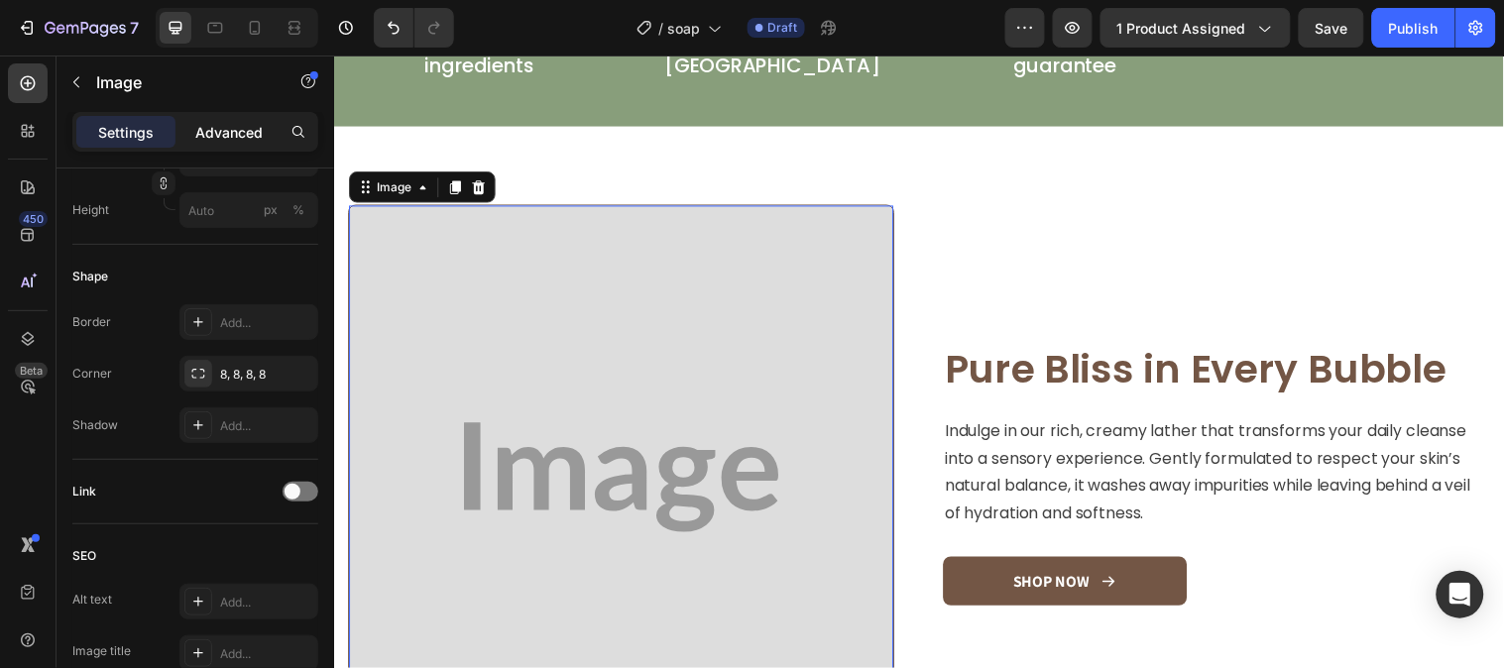
click at [220, 140] on p "Advanced" at bounding box center [228, 132] width 67 height 21
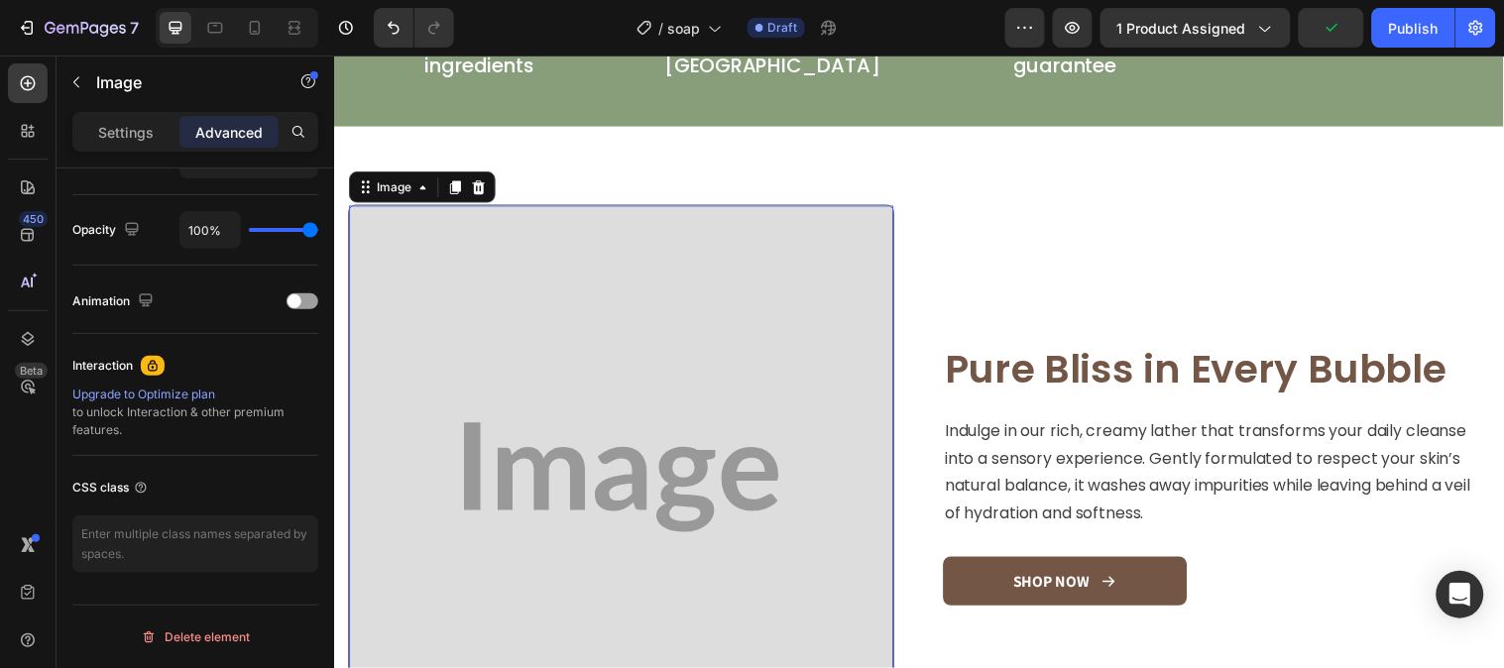
scroll to position [325, 0]
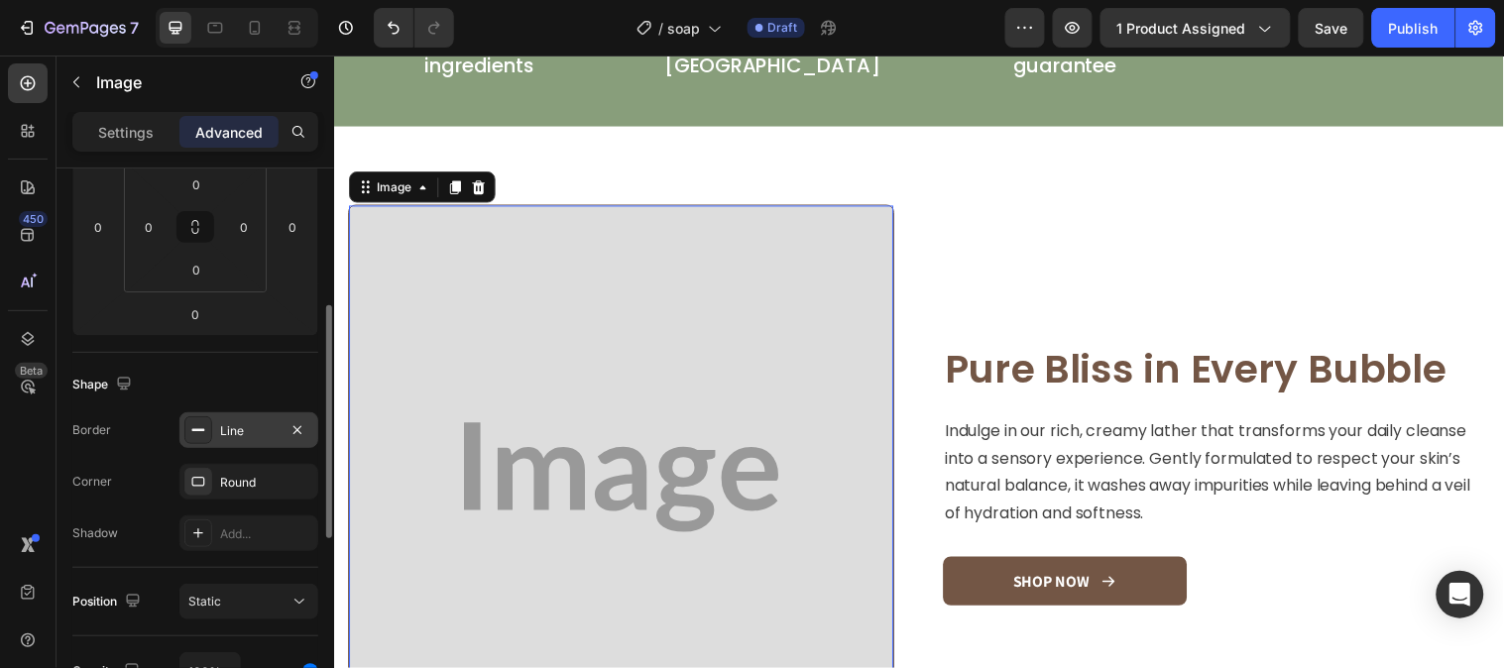
click at [258, 422] on div "Line" at bounding box center [248, 431] width 57 height 18
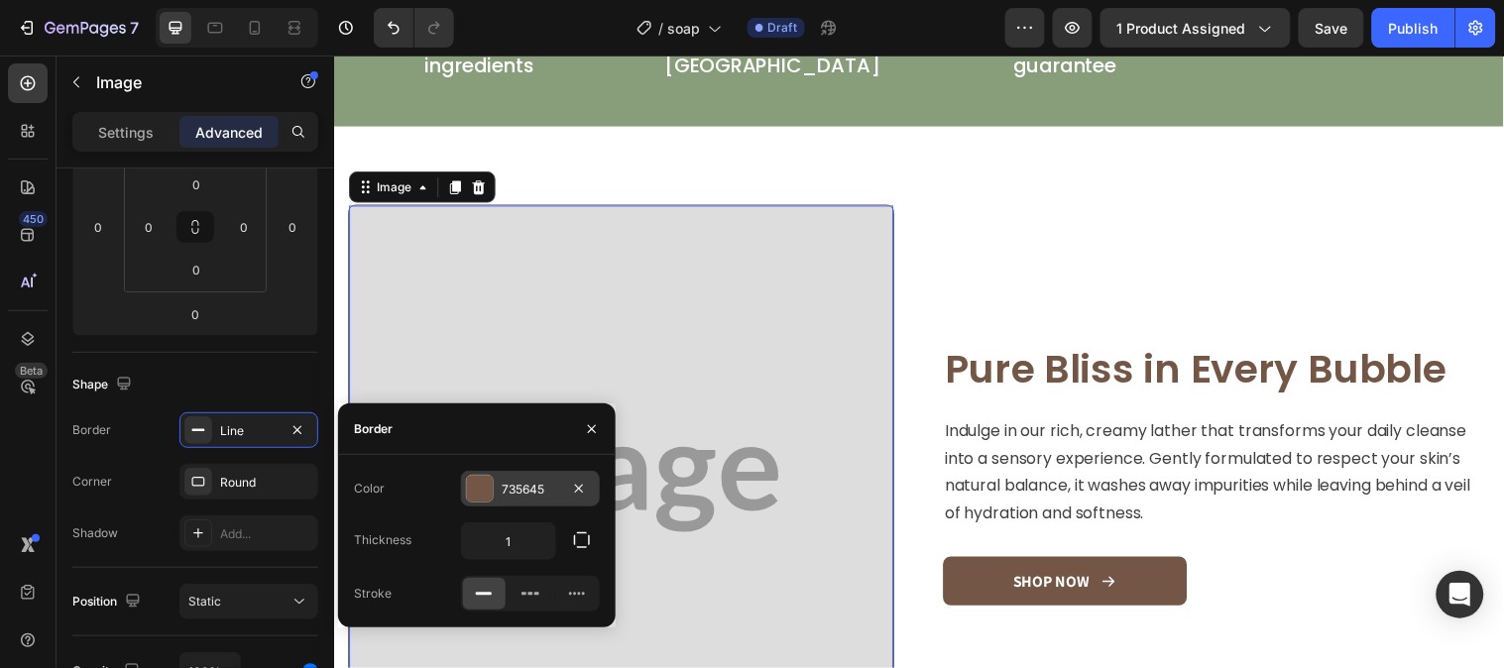
click at [482, 494] on div at bounding box center [480, 489] width 26 height 26
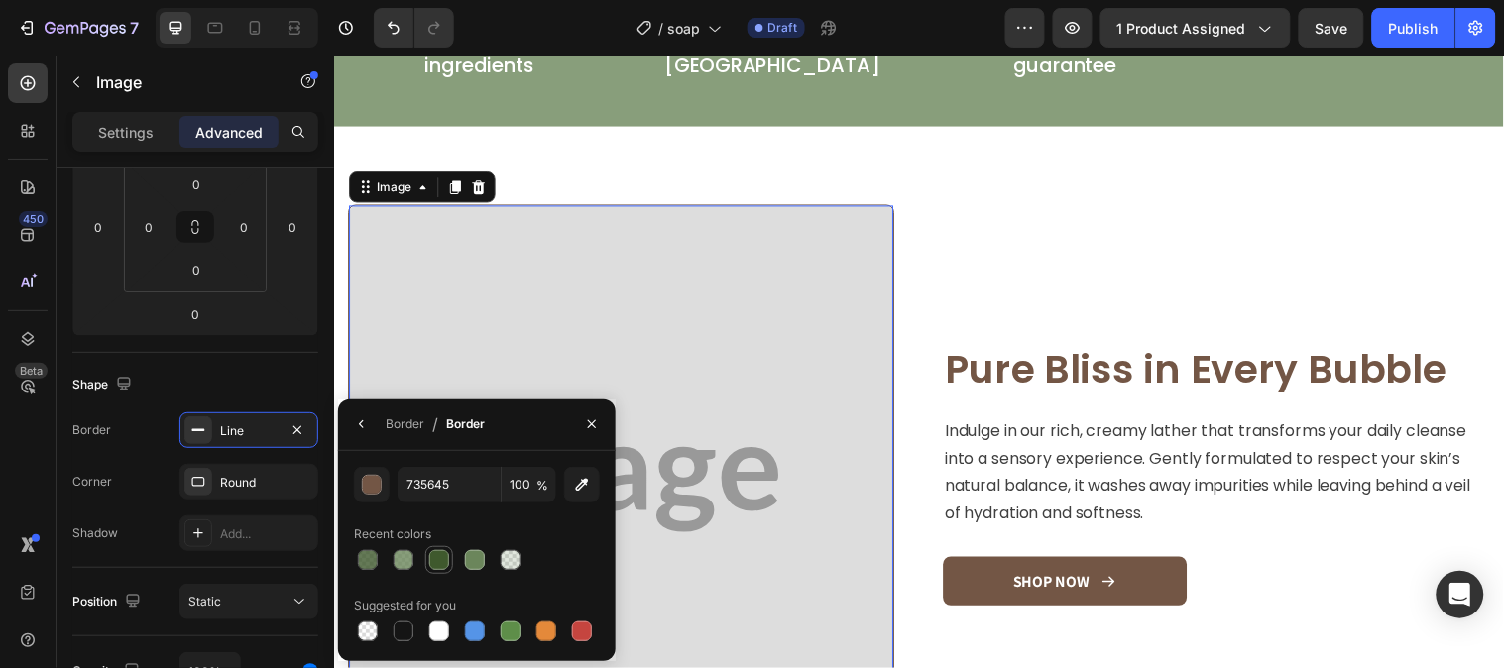
click at [447, 553] on div at bounding box center [439, 560] width 20 height 20
type input "3F592D"
click at [589, 421] on icon "button" at bounding box center [592, 424] width 8 height 8
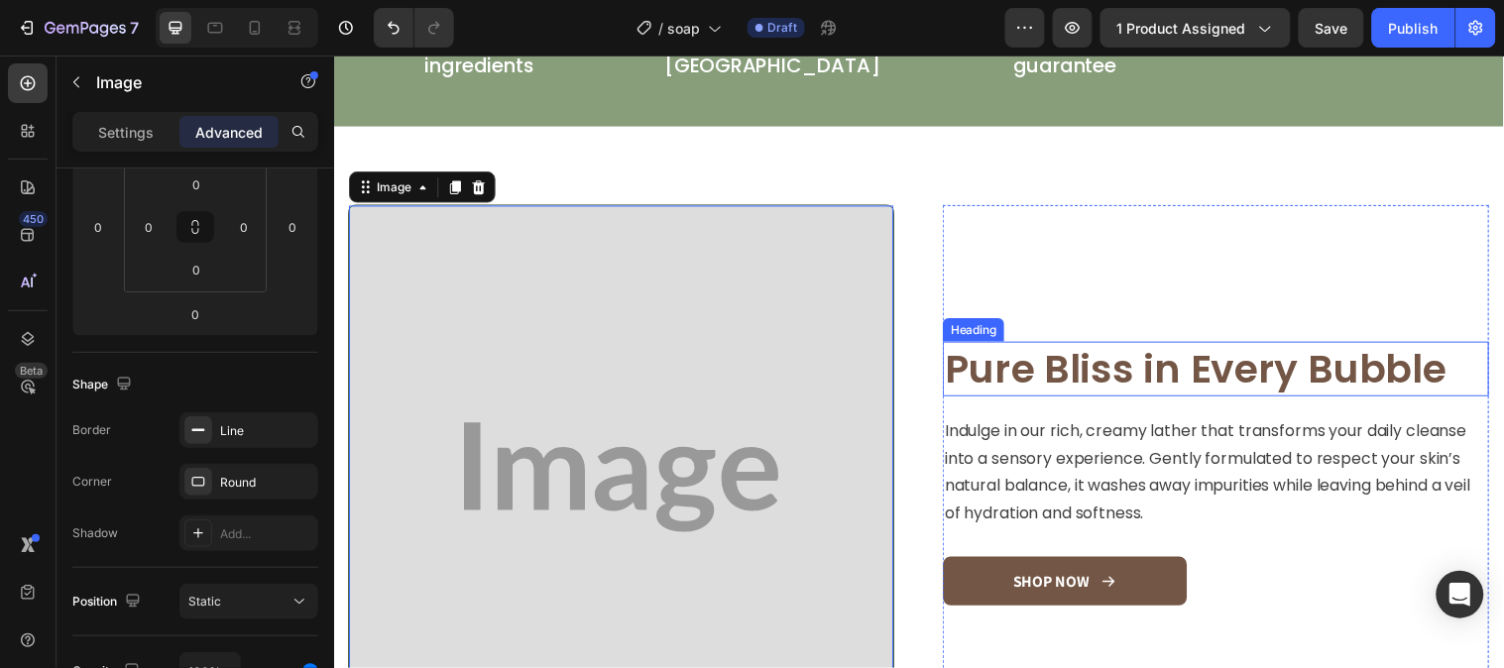
click at [1034, 377] on h2 "Pure Bliss in Every Bubble" at bounding box center [1229, 373] width 555 height 56
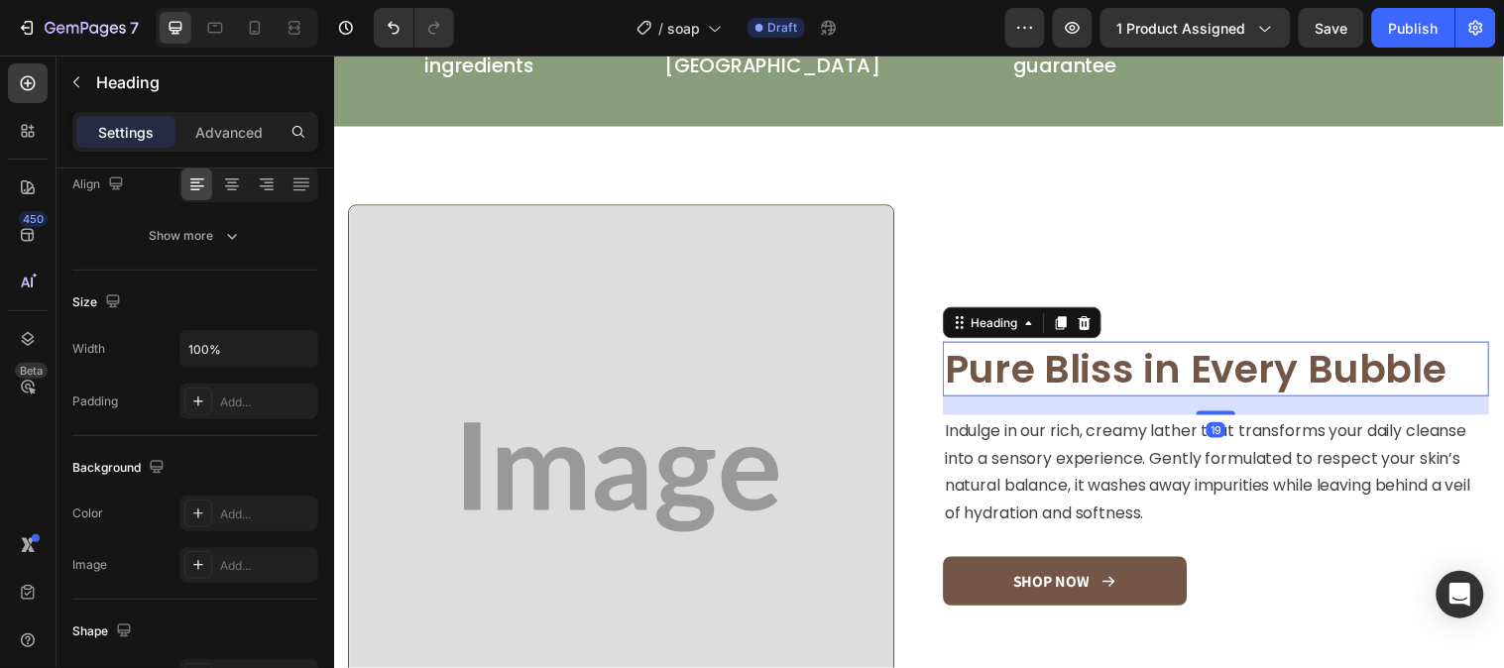
scroll to position [0, 0]
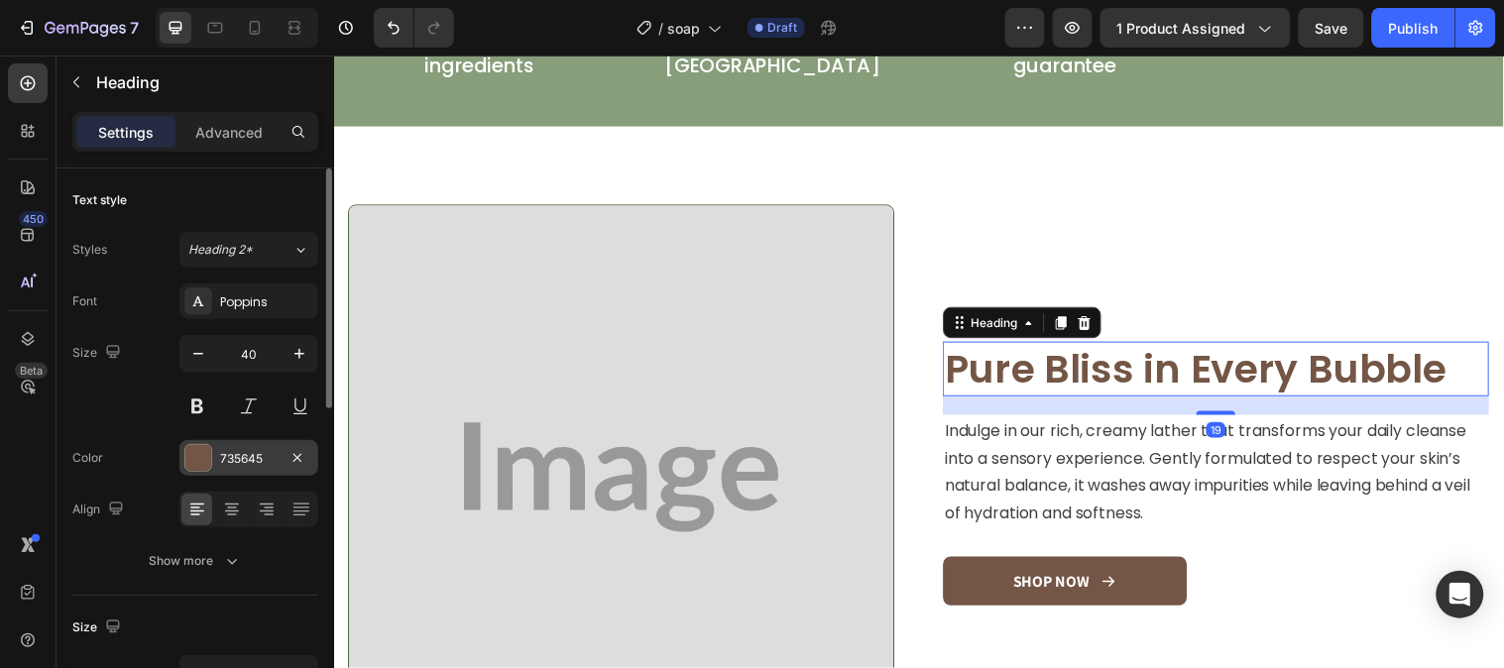
click at [234, 448] on div "735645" at bounding box center [248, 458] width 139 height 36
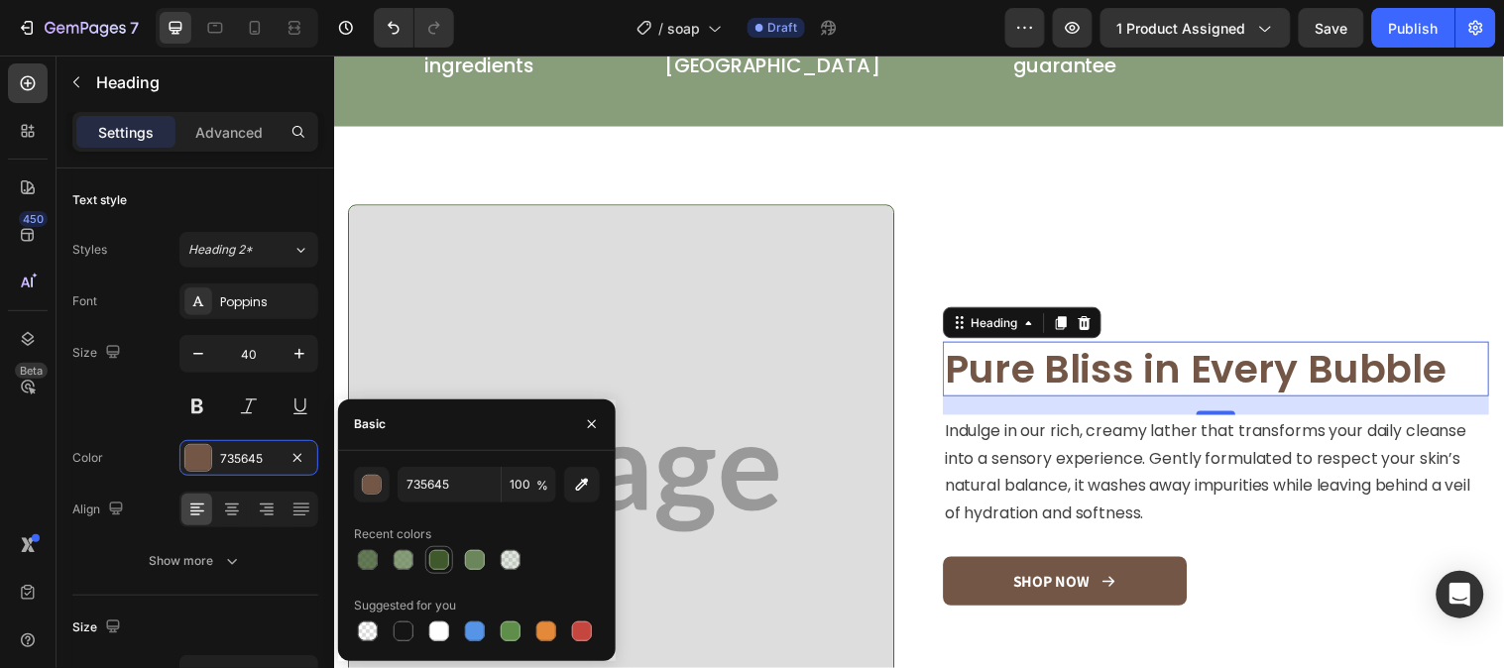
click at [449, 549] on div at bounding box center [439, 560] width 24 height 24
type input "3F592D"
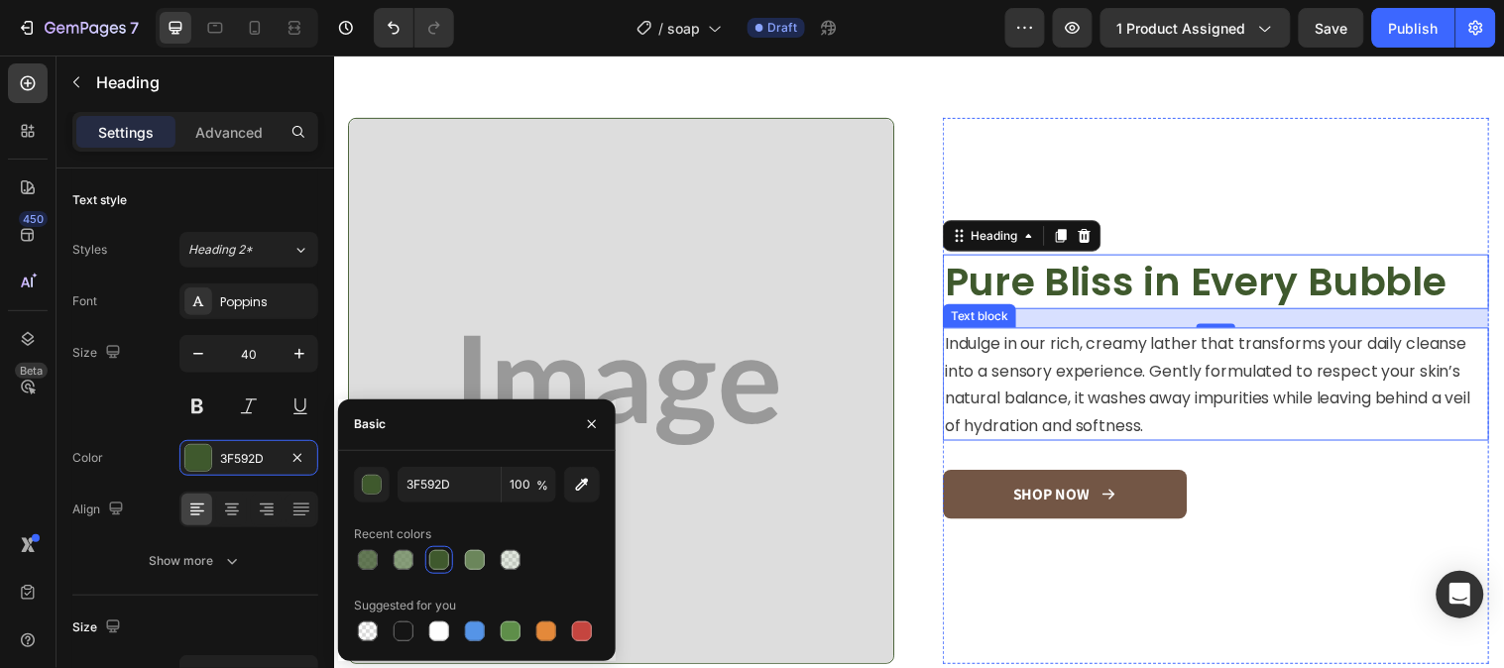
scroll to position [1541, 0]
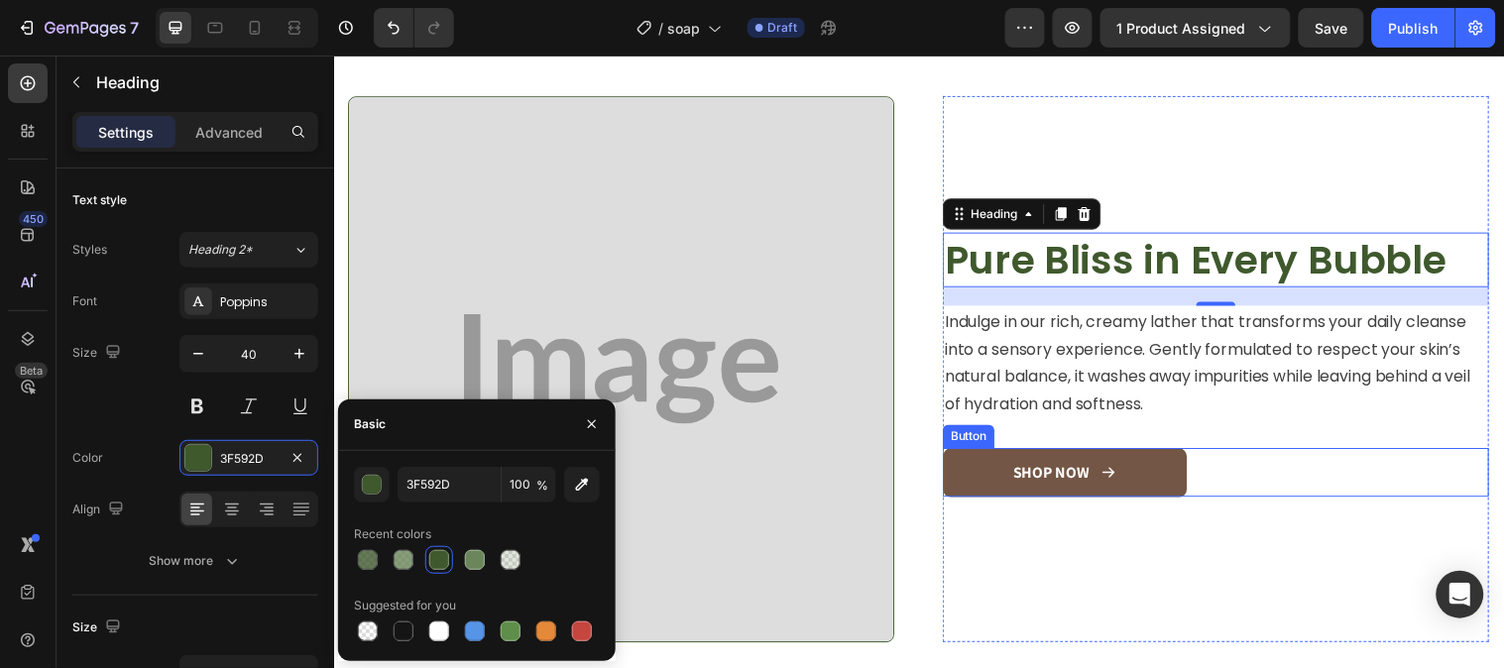
click at [1136, 458] on link "SHOP NOW" at bounding box center [1076, 479] width 248 height 51
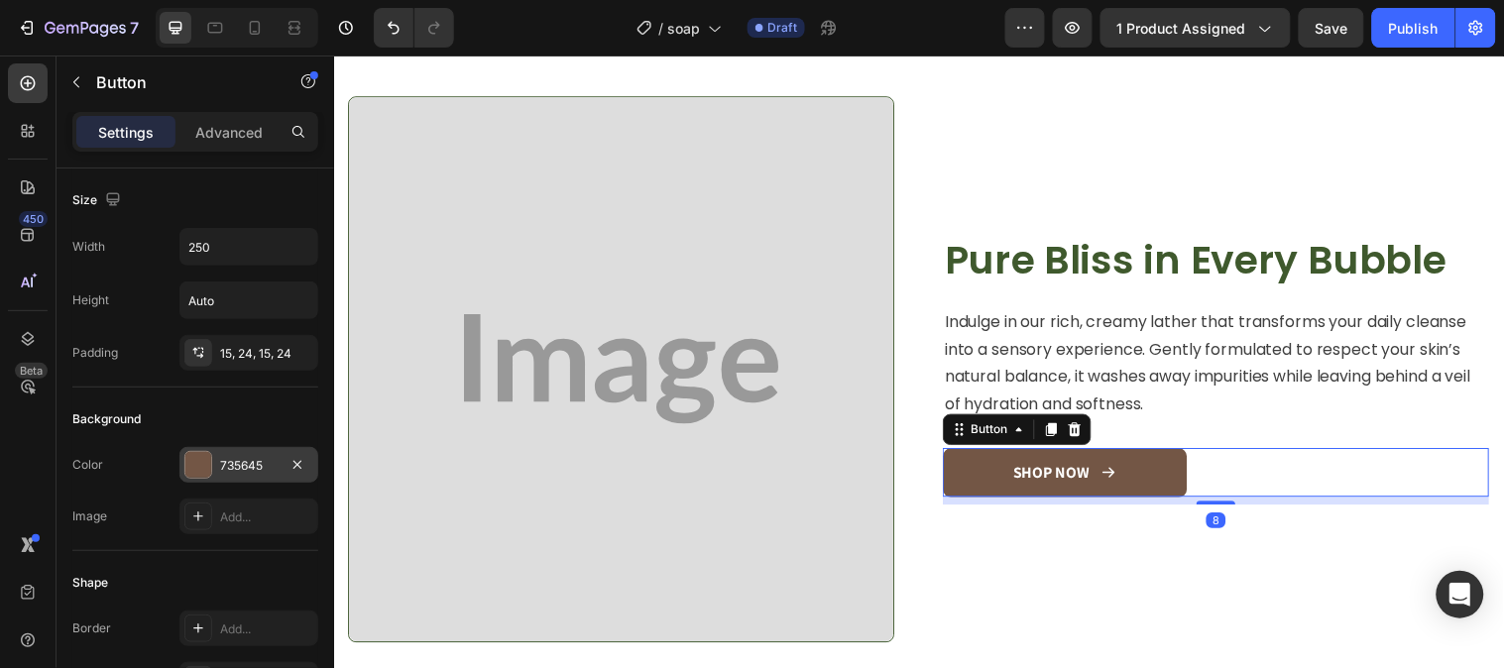
click at [236, 453] on div "735645" at bounding box center [248, 465] width 139 height 36
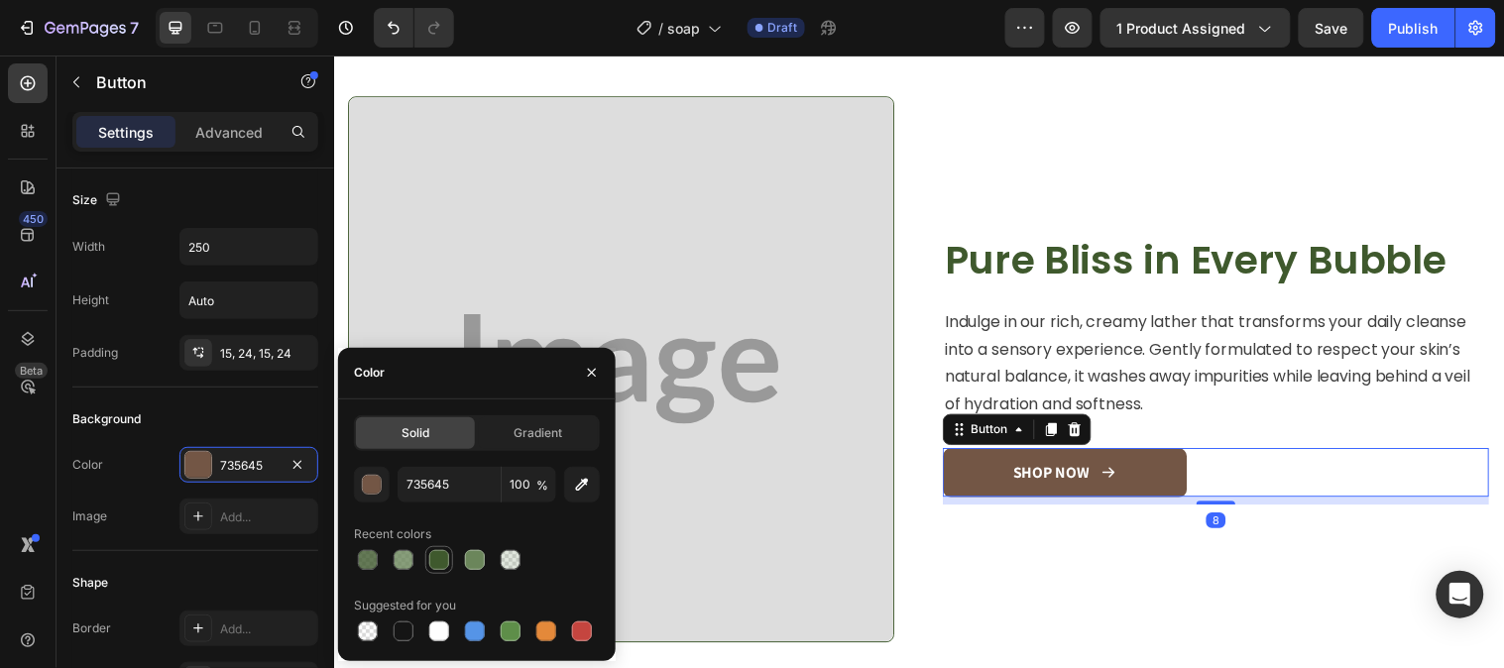
click at [440, 550] on div at bounding box center [439, 560] width 20 height 20
type input "3F592D"
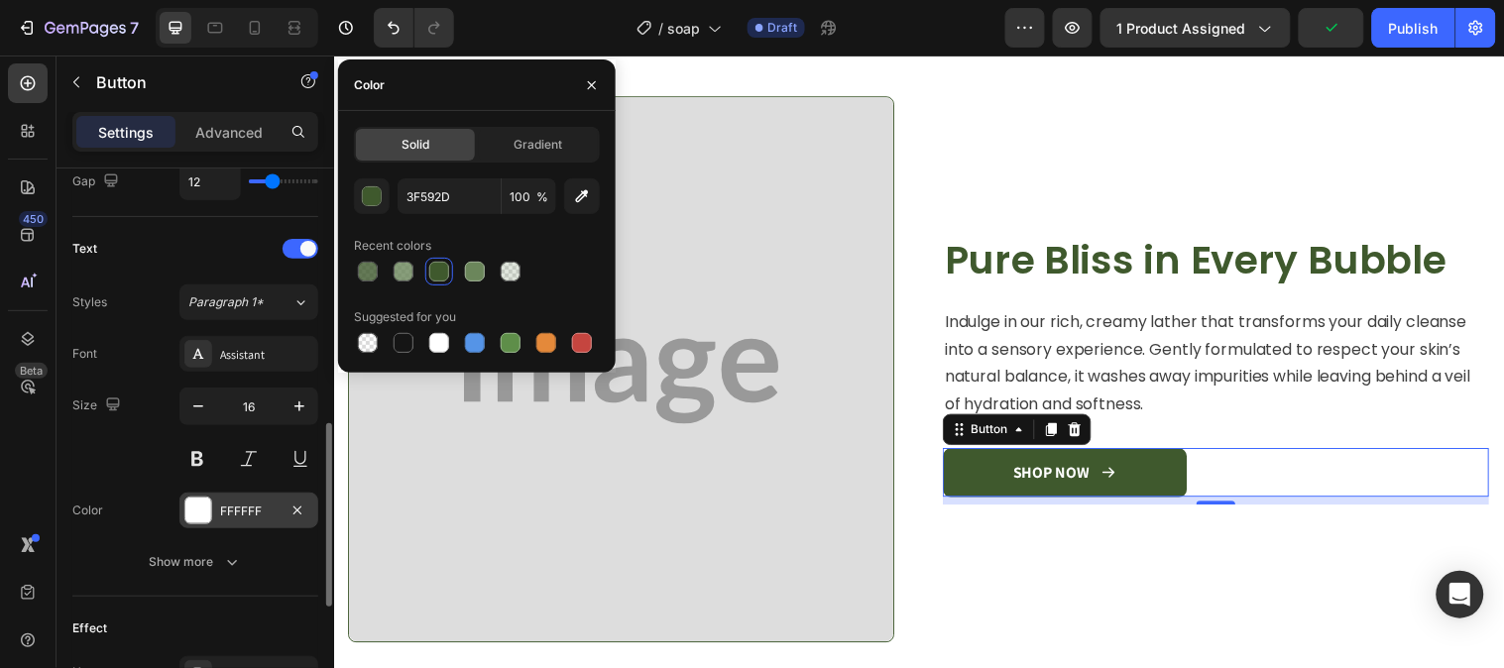
scroll to position [991, 0]
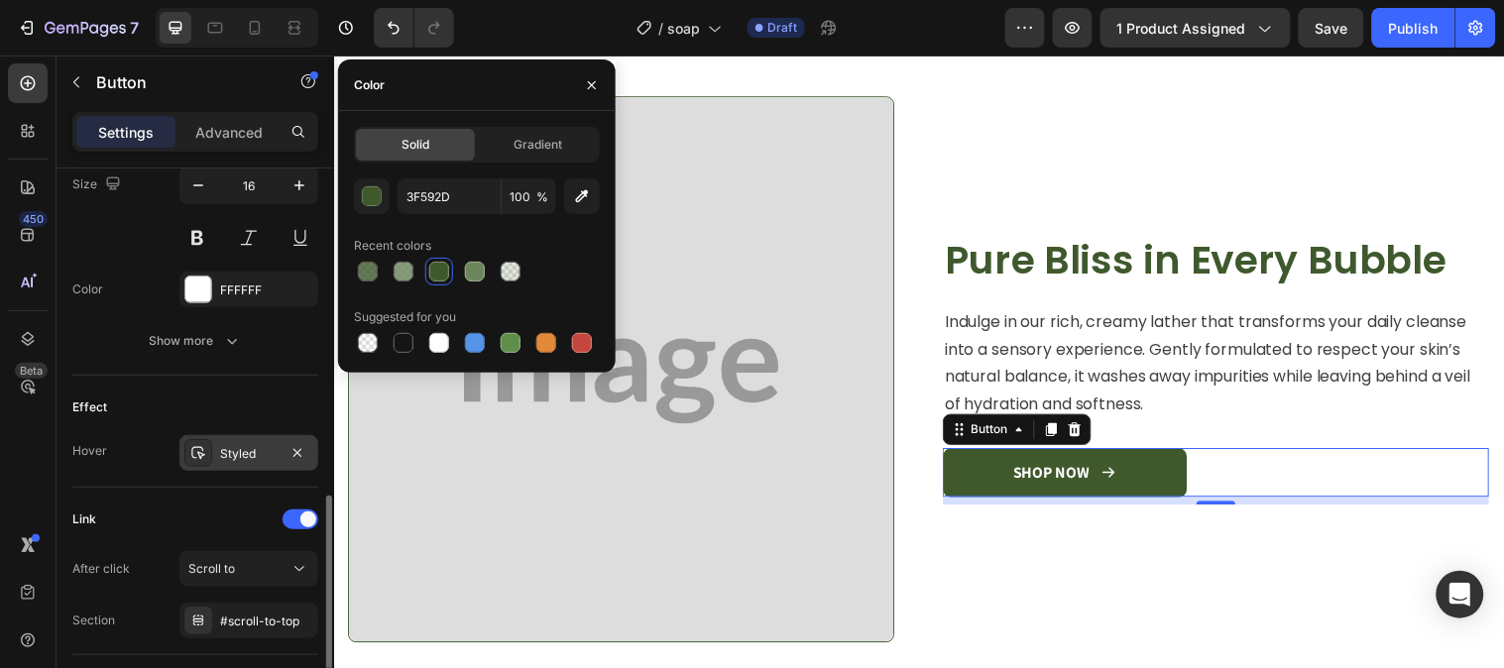
click at [230, 466] on div "Styled" at bounding box center [248, 453] width 139 height 36
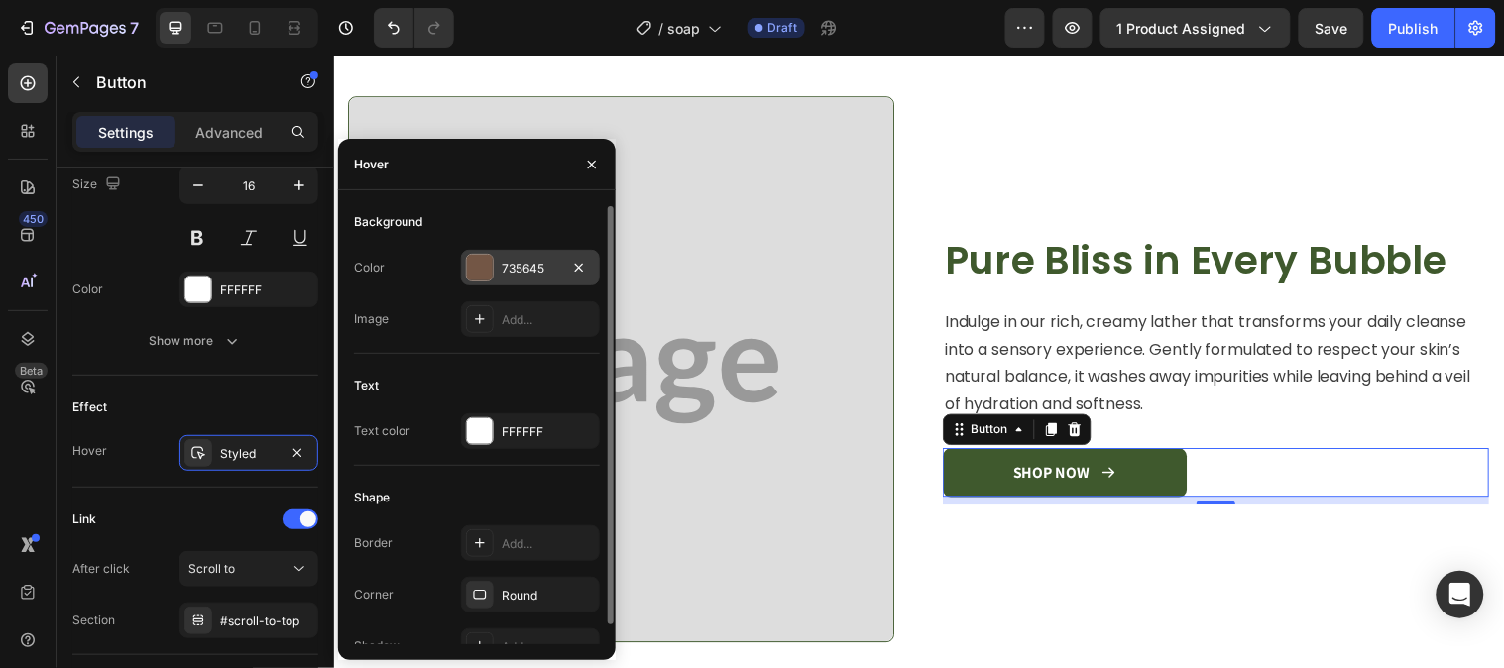
click at [466, 272] on div at bounding box center [480, 268] width 28 height 28
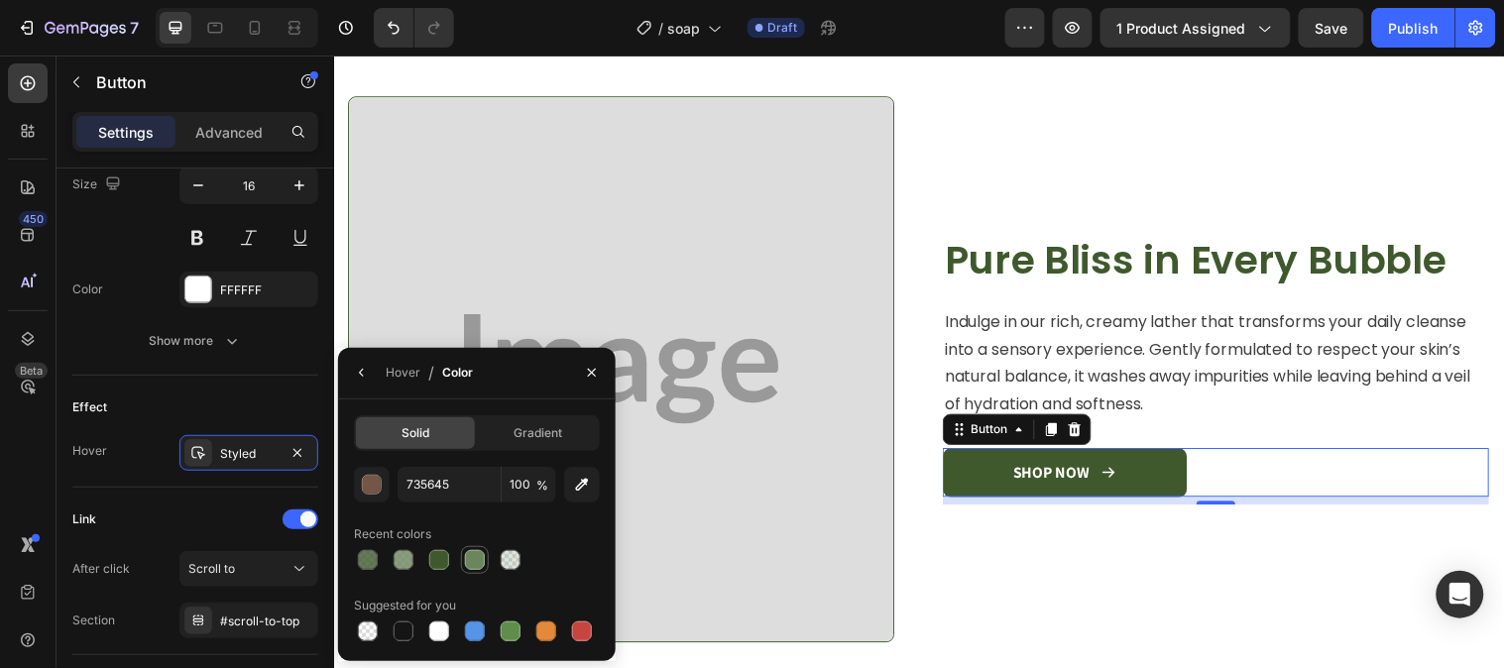
click at [466, 566] on div at bounding box center [475, 560] width 20 height 20
type input "6B865B"
click at [406, 561] on div at bounding box center [403, 560] width 20 height 20
type input "80"
click at [595, 372] on icon "button" at bounding box center [592, 373] width 16 height 16
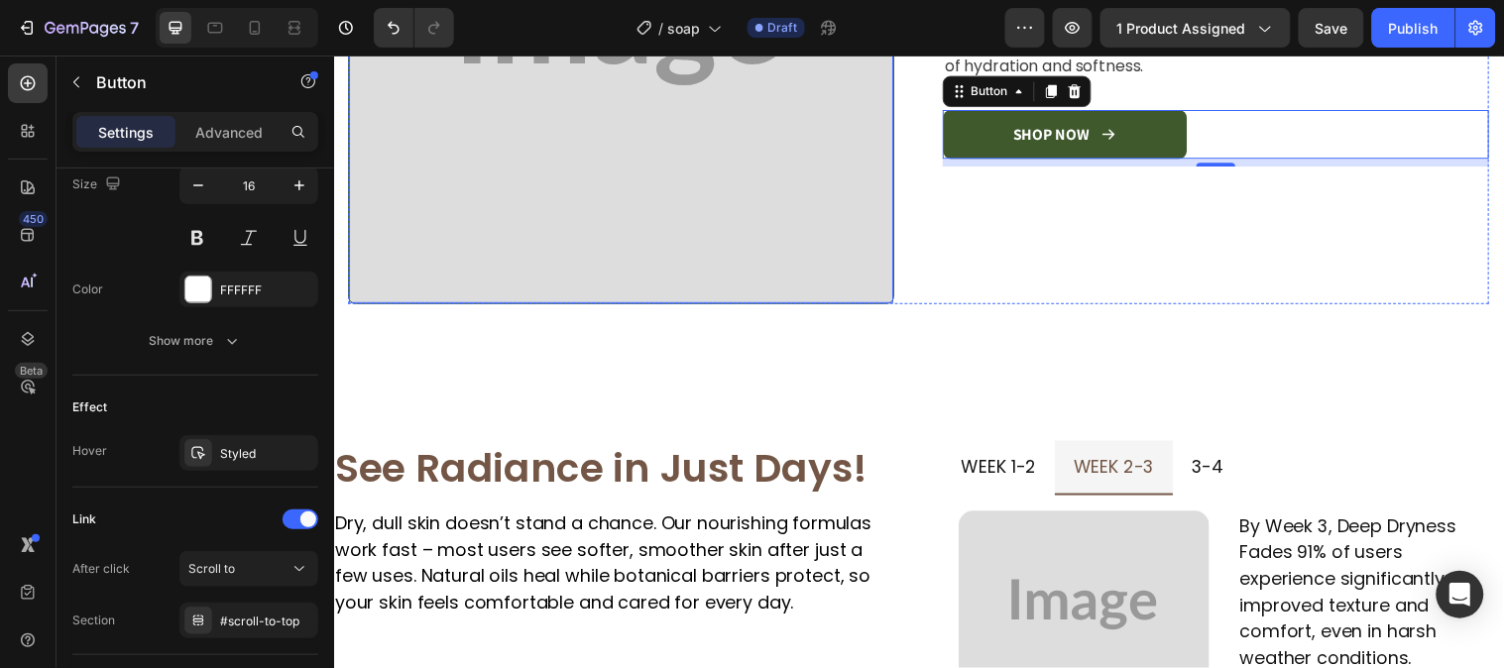
scroll to position [1982, 0]
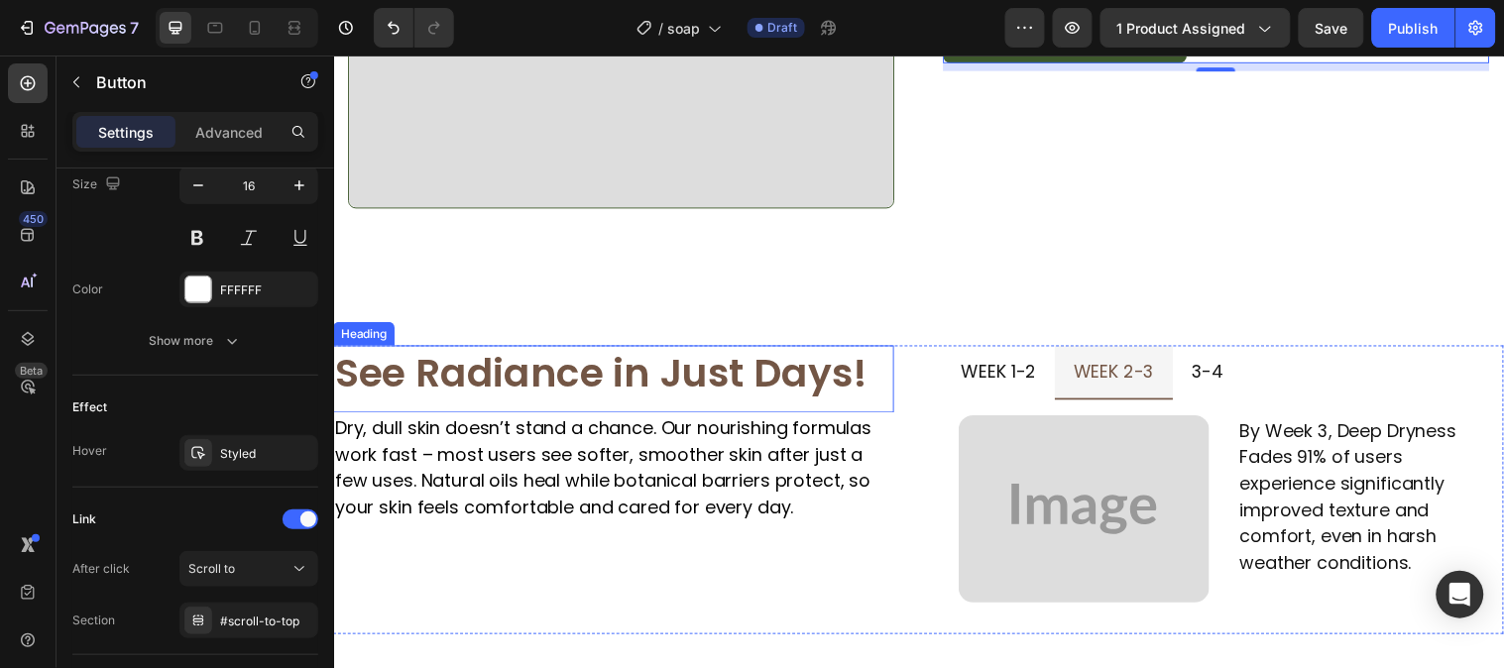
click at [626, 351] on h2 "See Radiance in Just Days!" at bounding box center [618, 383] width 570 height 68
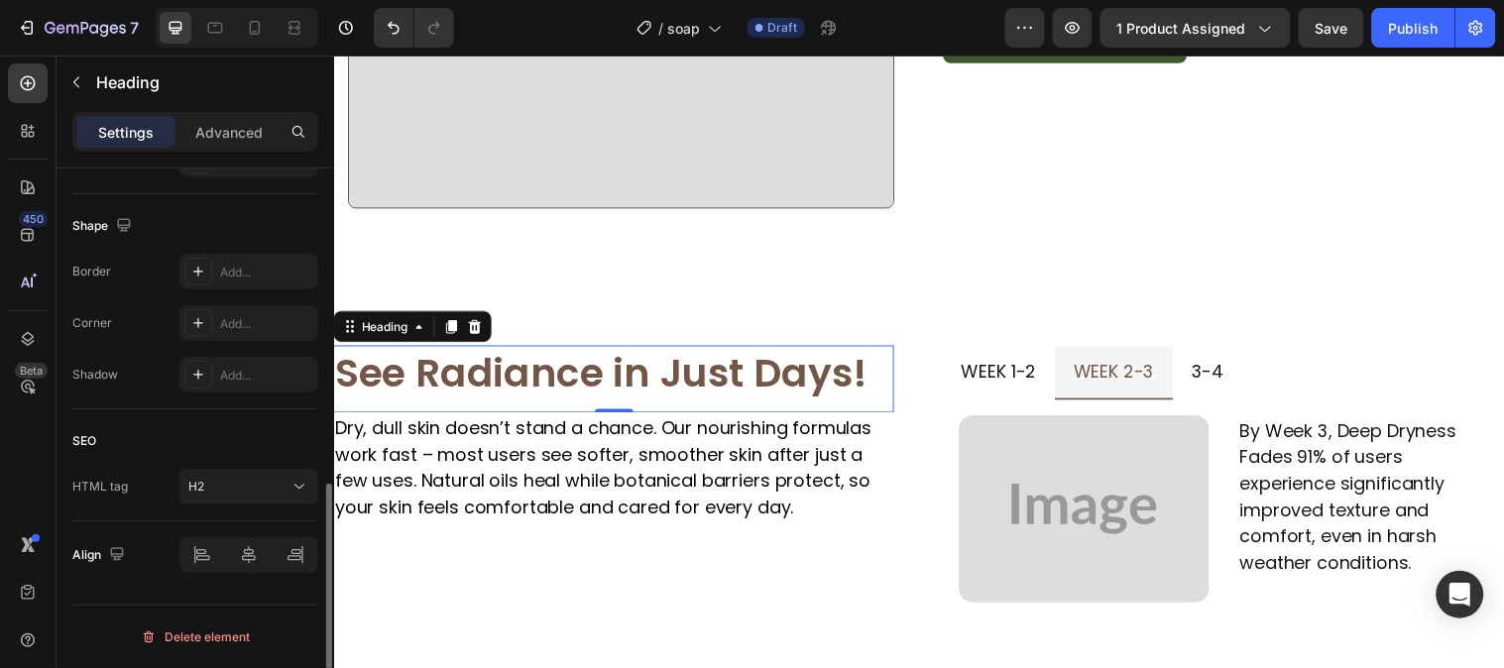
scroll to position [0, 0]
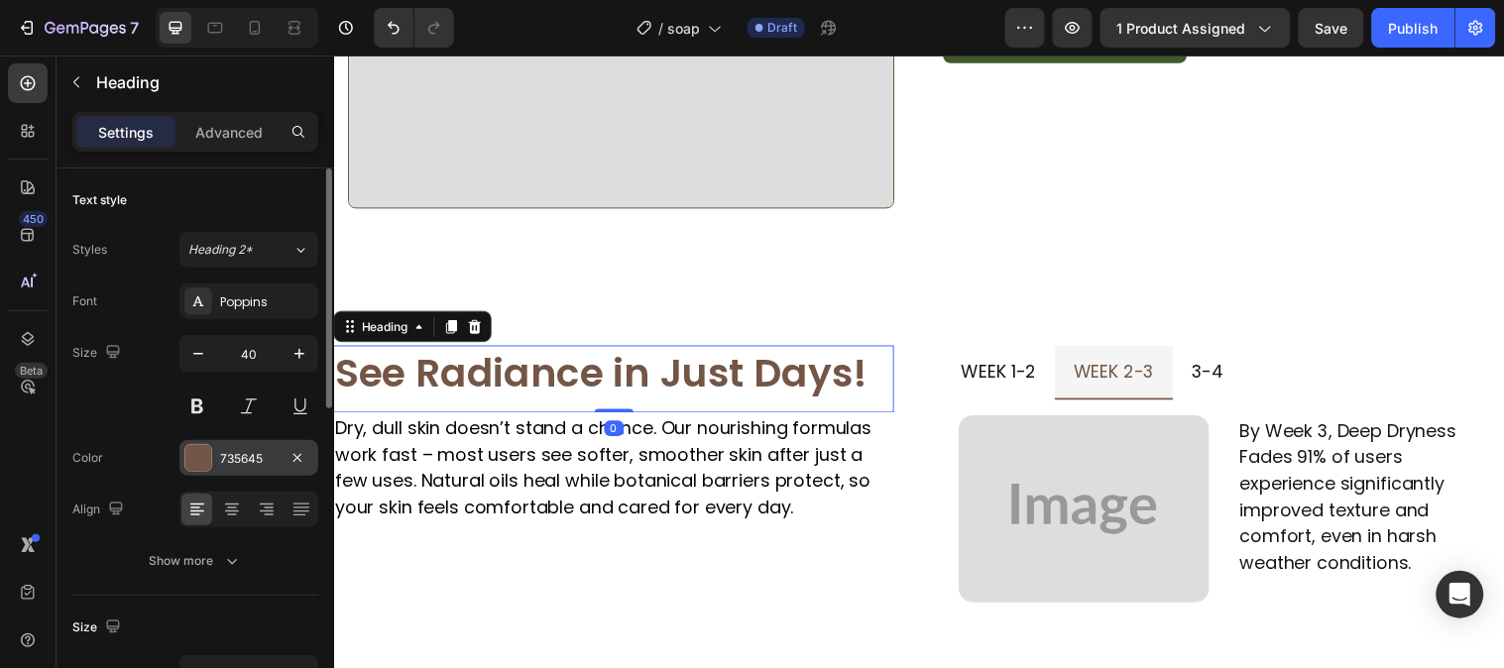
click at [184, 454] on div at bounding box center [198, 458] width 28 height 28
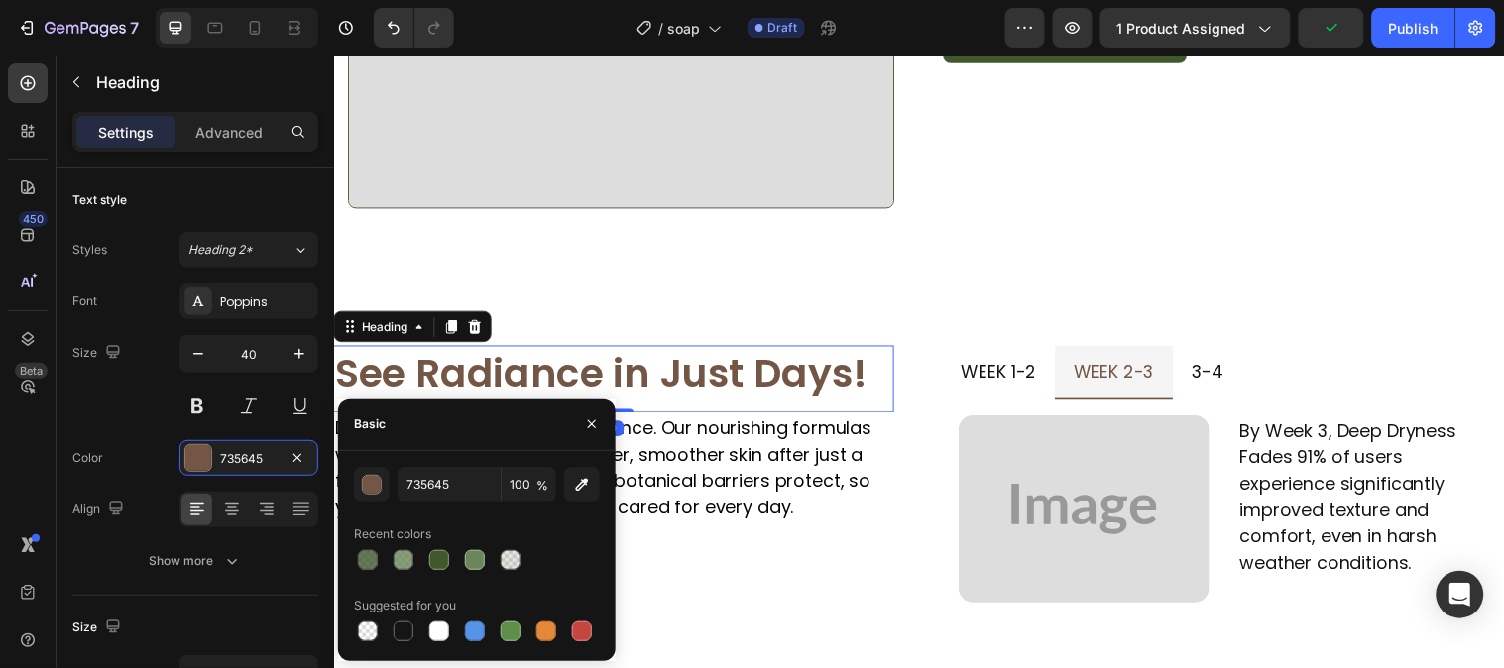
click at [429, 572] on div at bounding box center [439, 560] width 28 height 28
type input "3F592D"
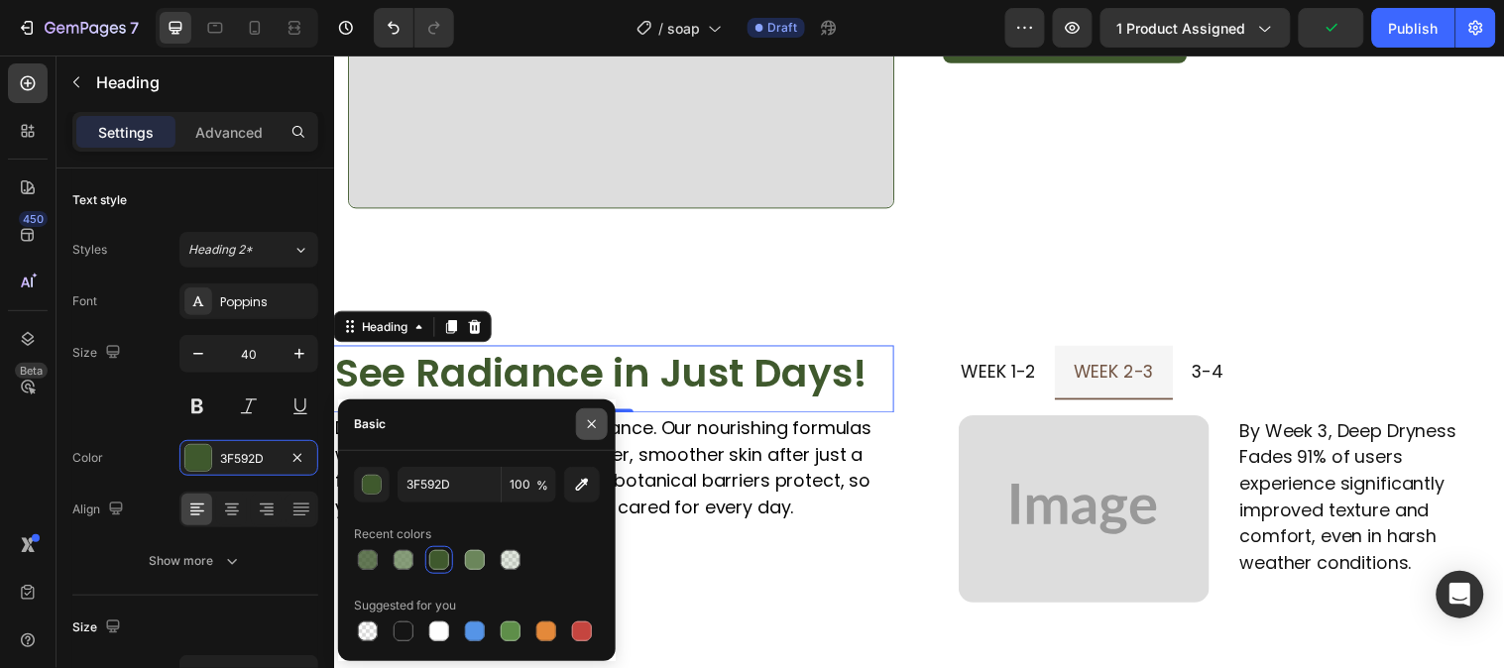
click at [583, 424] on button "button" at bounding box center [592, 424] width 32 height 32
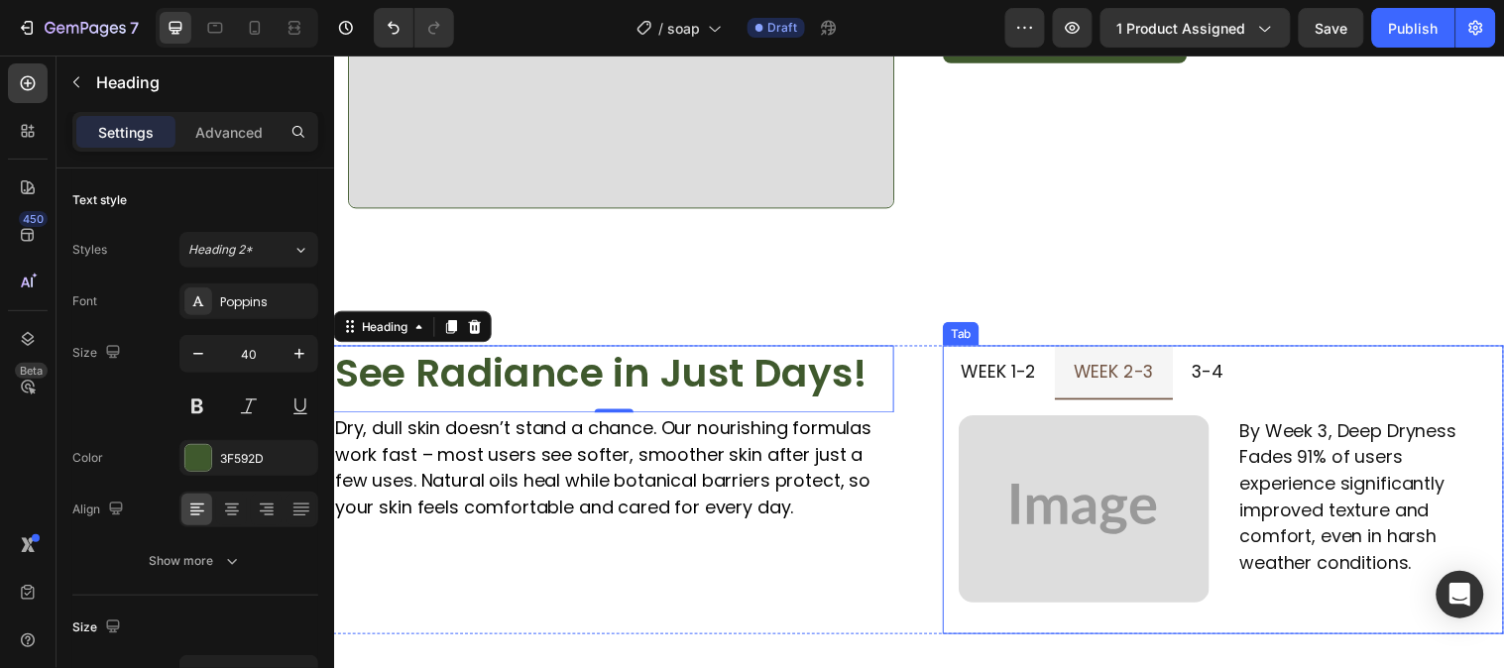
click at [1035, 366] on p "week 1-2" at bounding box center [1009, 376] width 76 height 32
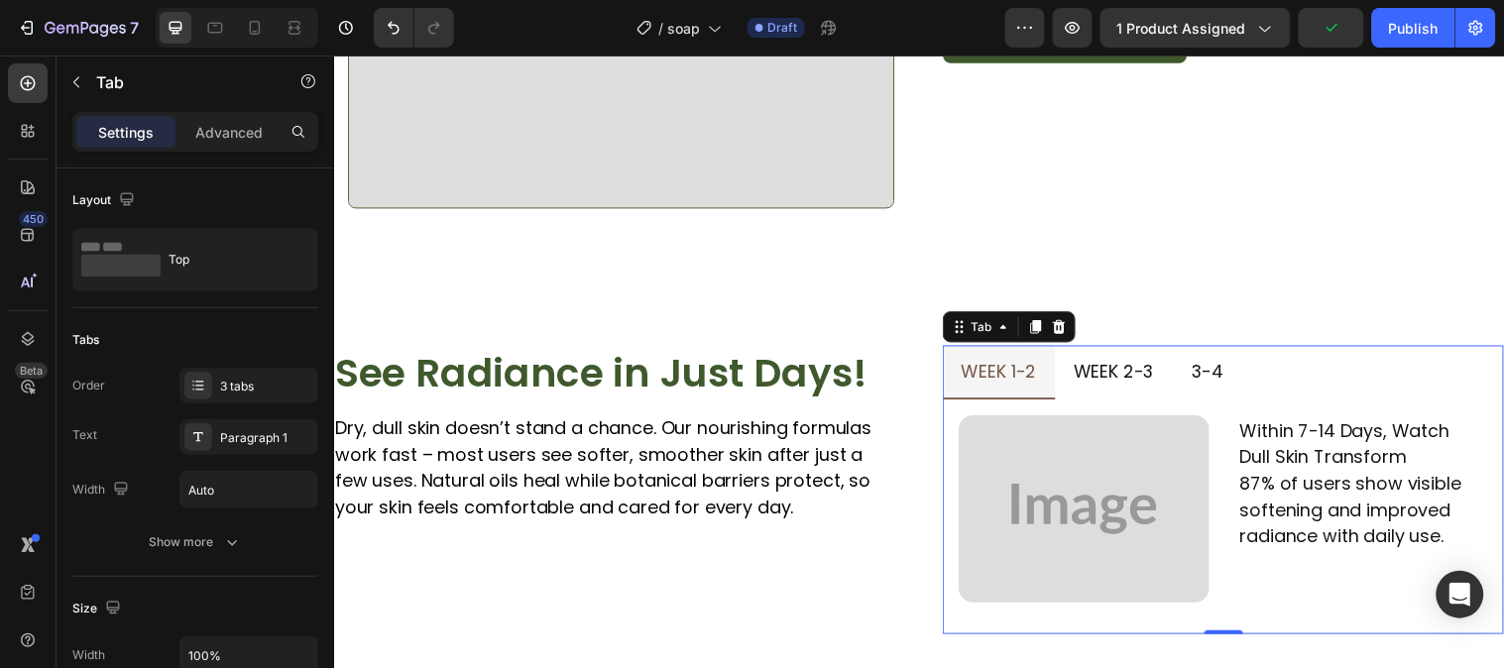
click at [1021, 369] on p "week 1-2" at bounding box center [1009, 376] width 76 height 32
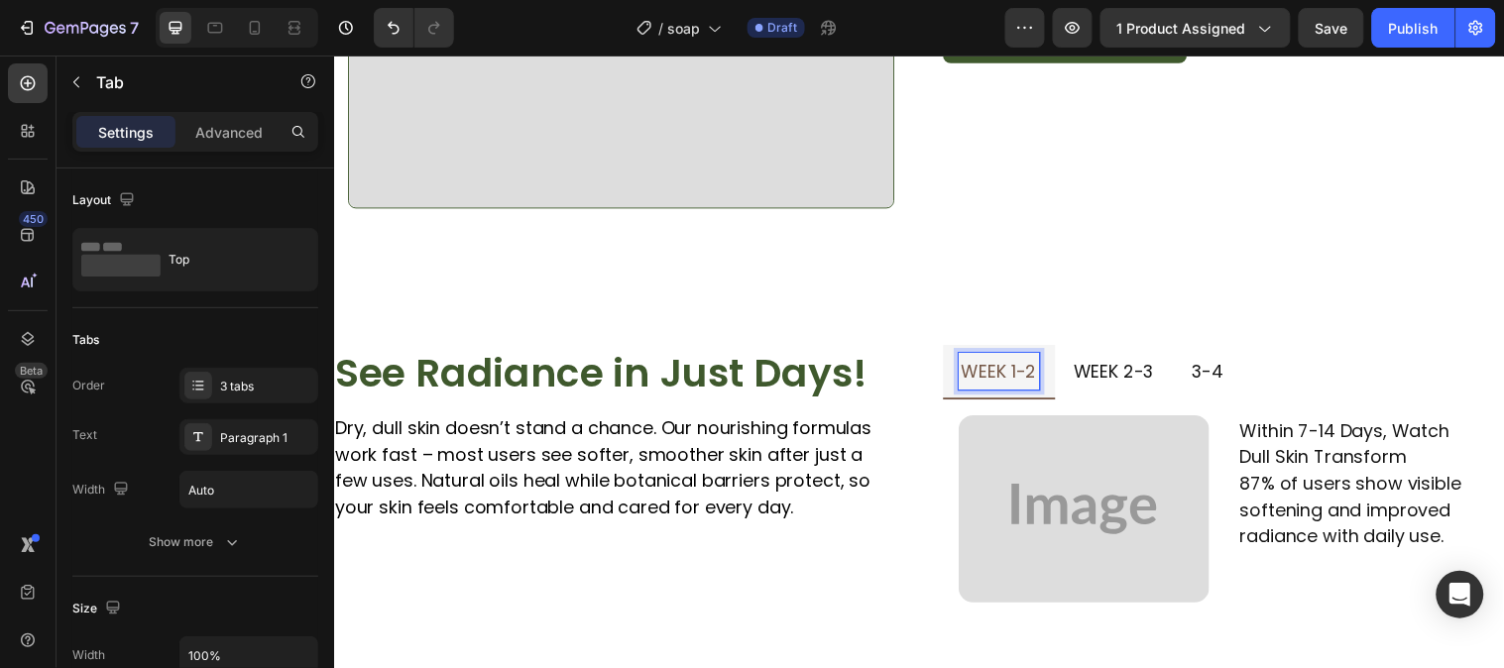
drag, startPoint x: 1005, startPoint y: 367, endPoint x: 960, endPoint y: 307, distance: 74.3
click at [960, 307] on div "See Radiance in Just Days! Heading Dry, dull skin doesn’t stand a chance. Our n…" at bounding box center [927, 495] width 1189 height 413
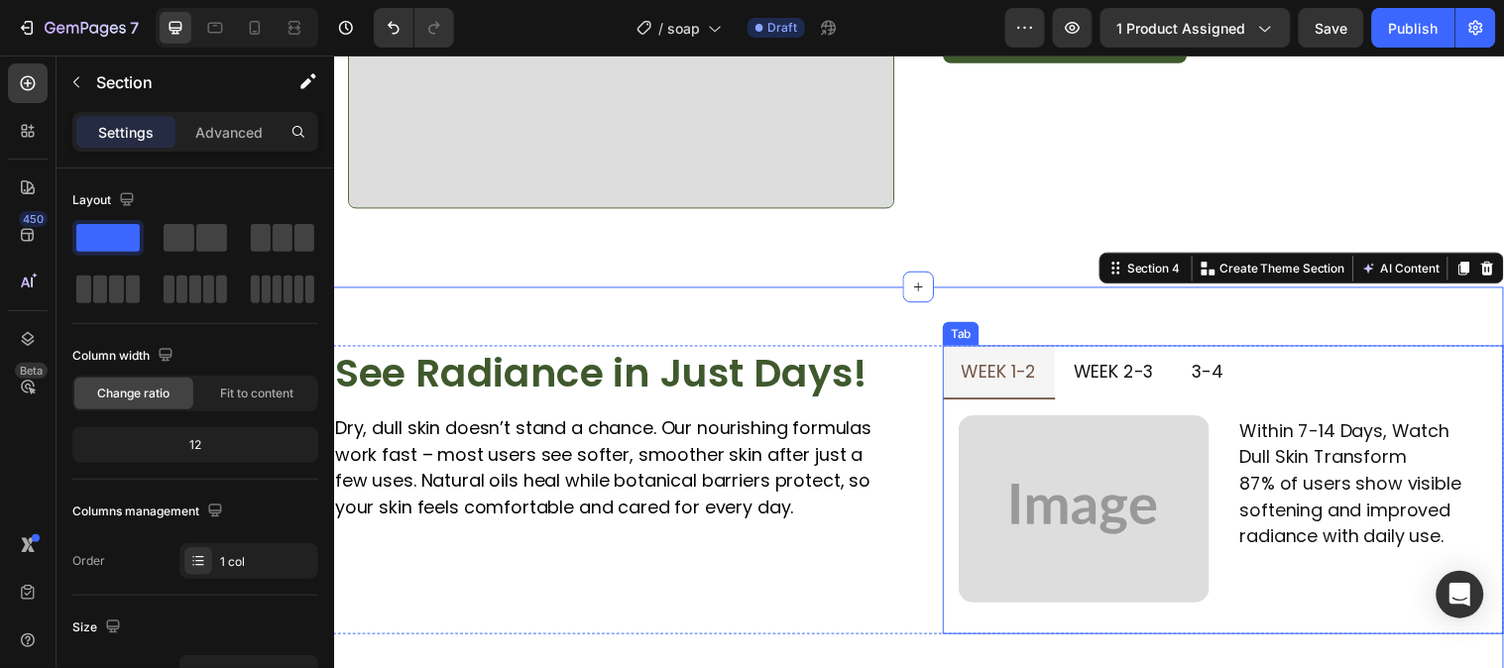
click at [1006, 363] on p "week 1-2" at bounding box center [1009, 376] width 76 height 32
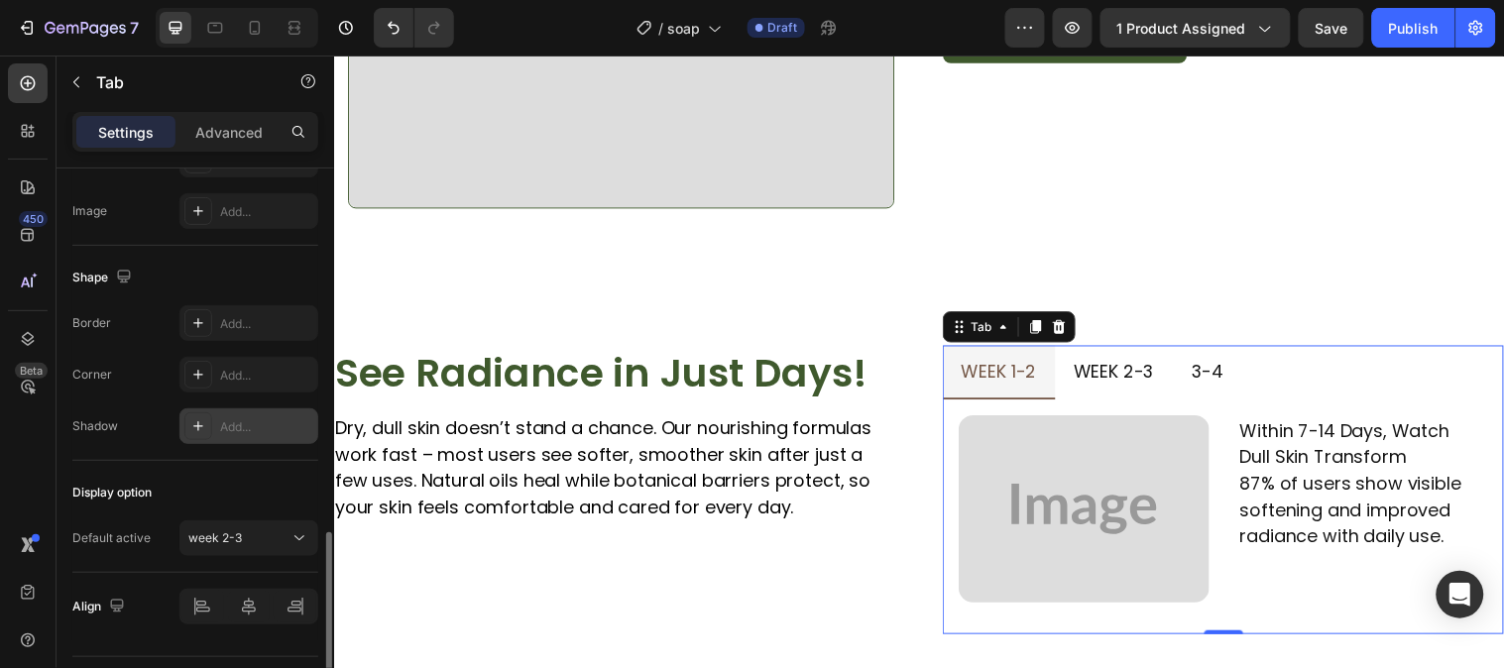
scroll to position [712, 0]
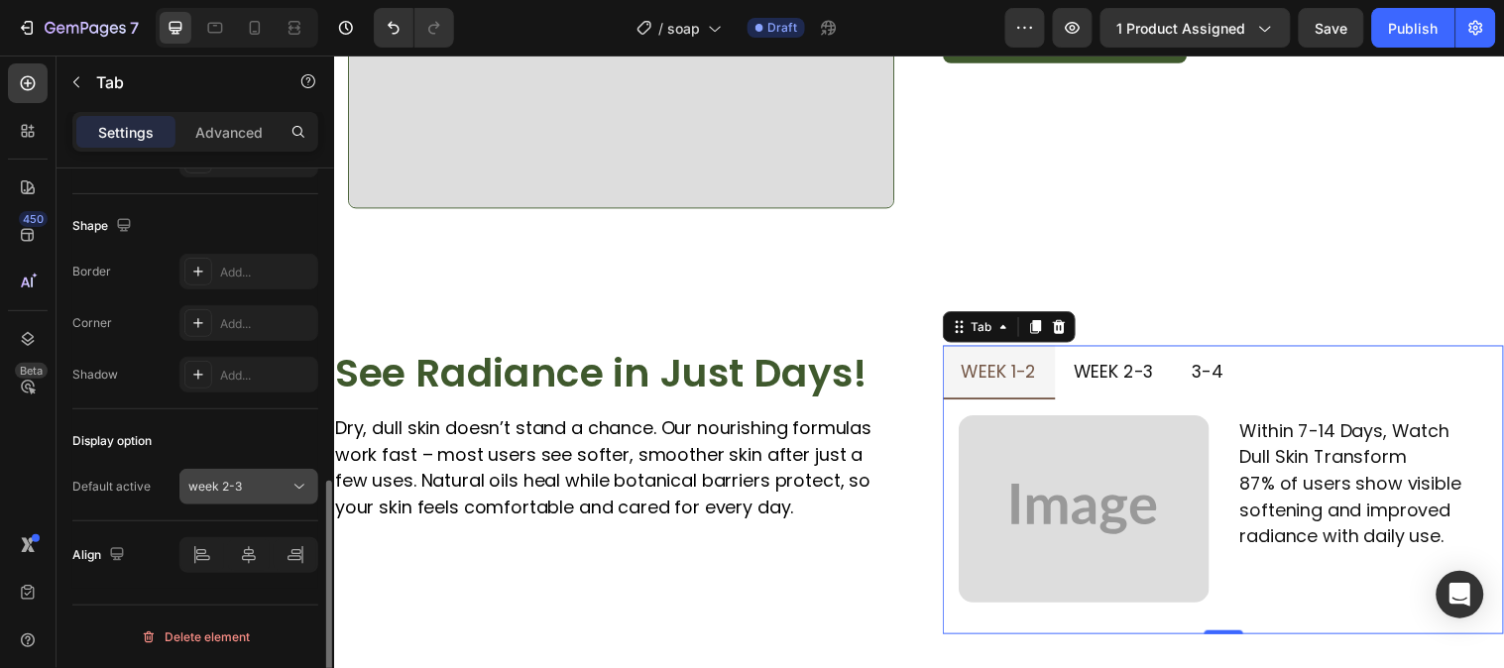
click at [294, 492] on icon at bounding box center [299, 487] width 20 height 20
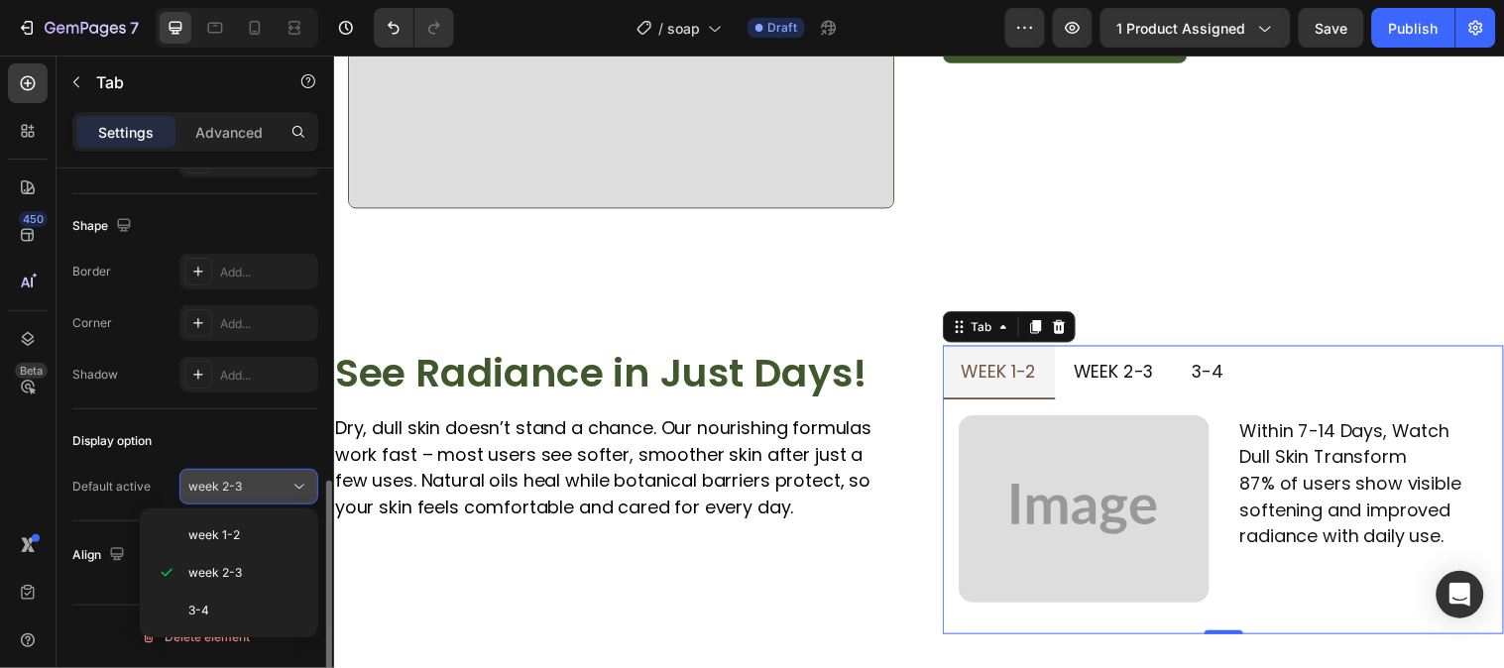
click at [294, 492] on icon at bounding box center [299, 487] width 20 height 20
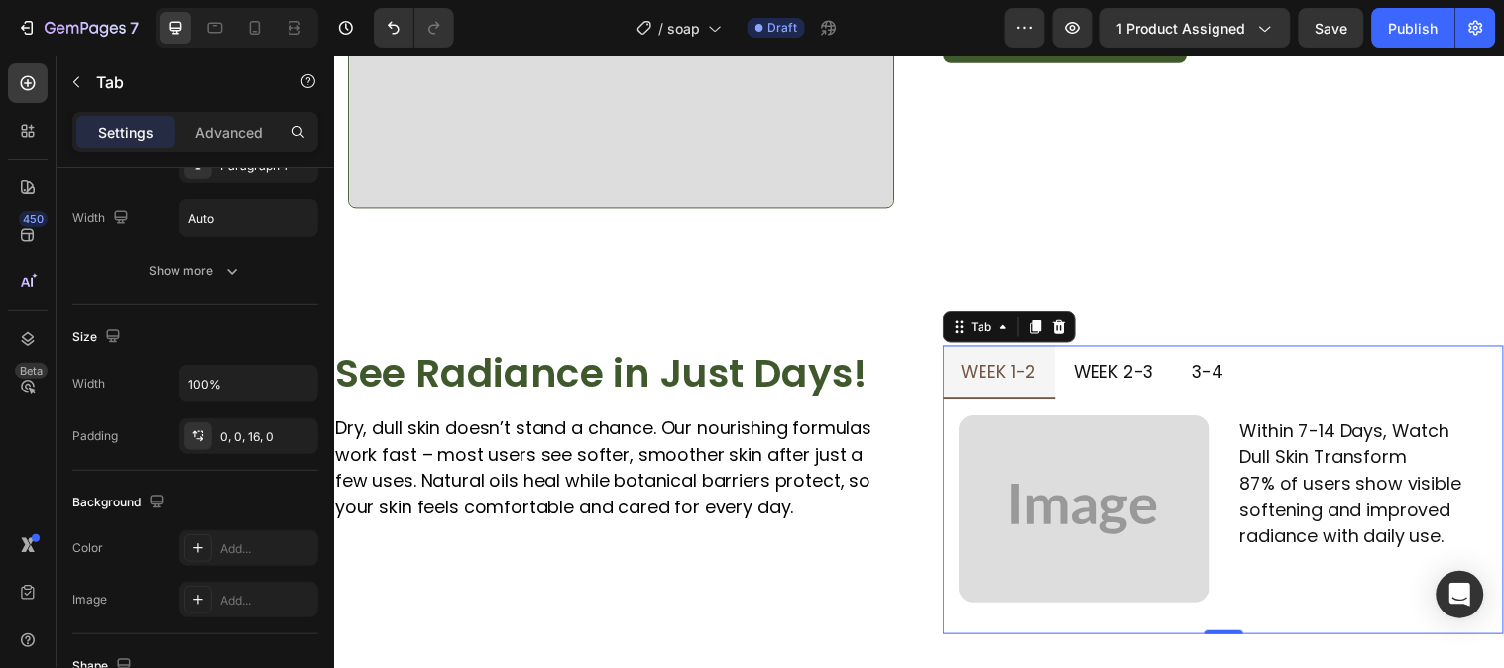
scroll to position [0, 0]
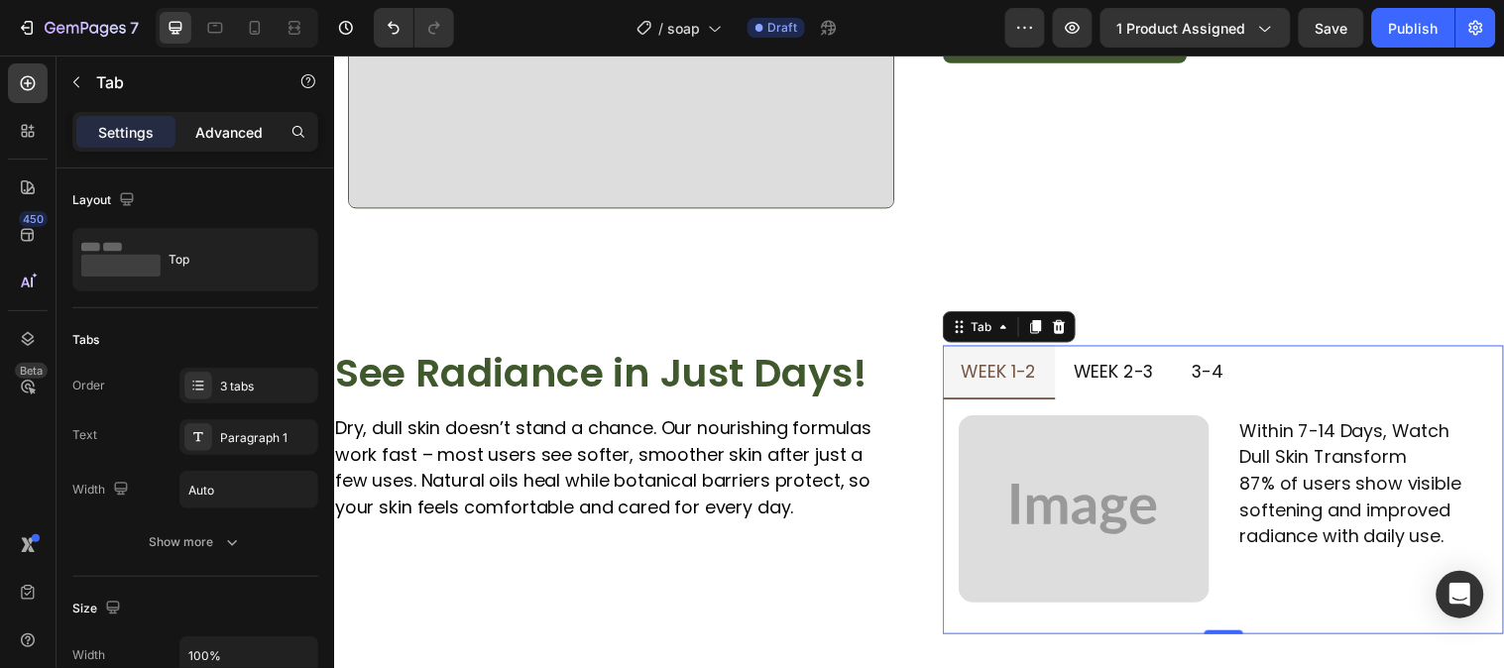
click at [225, 143] on div "Advanced" at bounding box center [228, 132] width 99 height 32
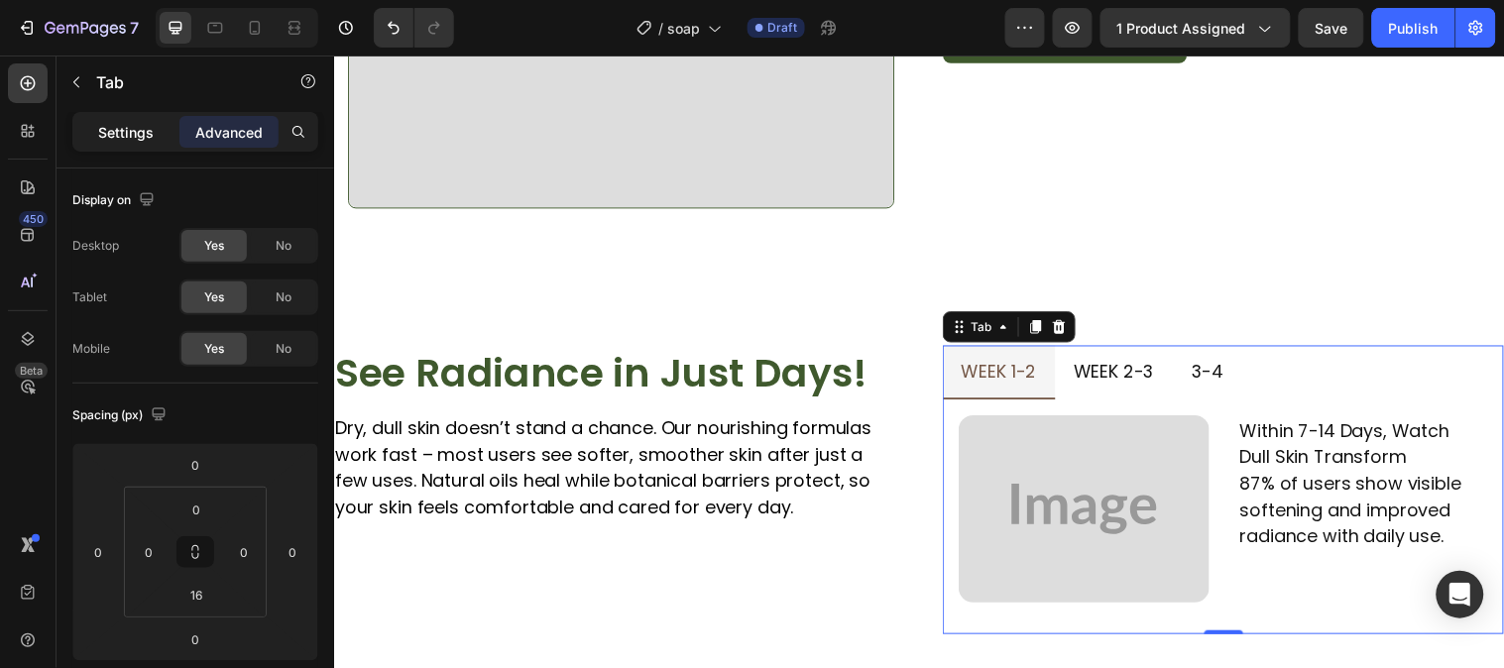
click at [126, 130] on p "Settings" at bounding box center [126, 132] width 56 height 21
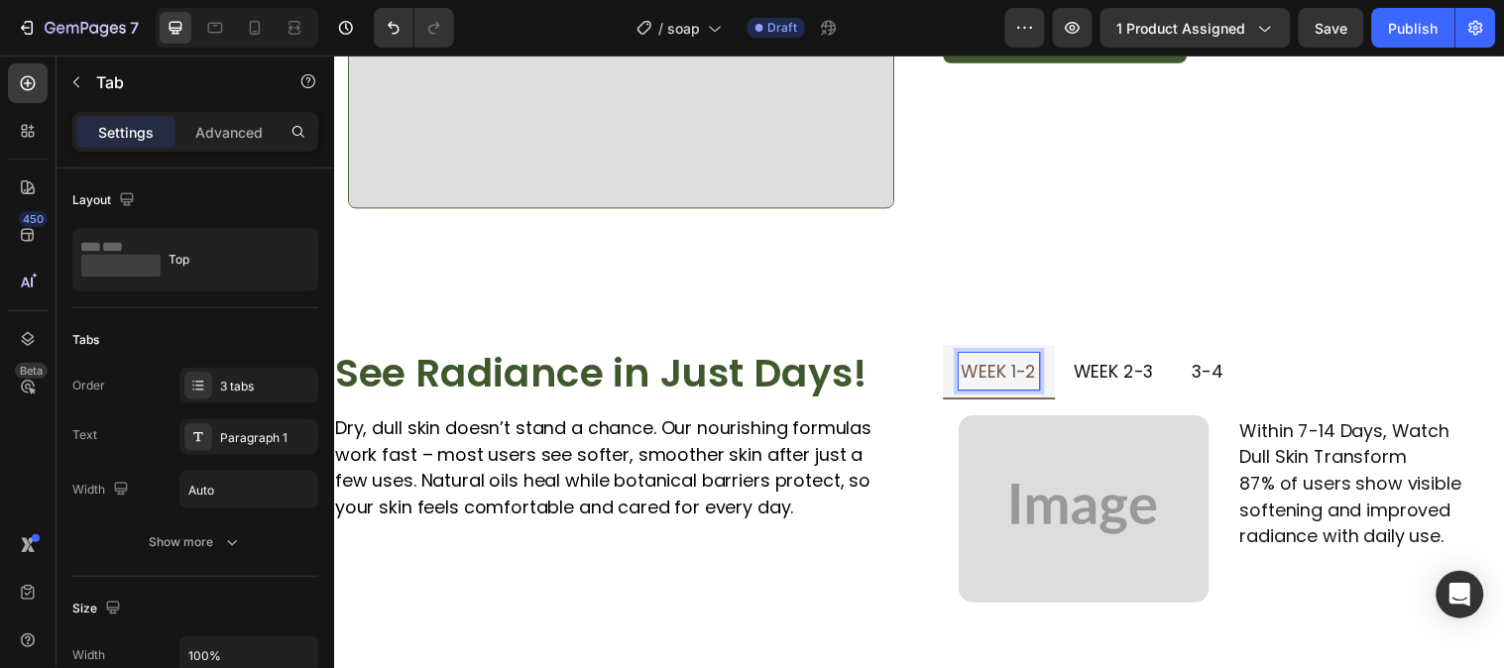
click at [981, 365] on p "week 1-2" at bounding box center [1009, 376] width 76 height 32
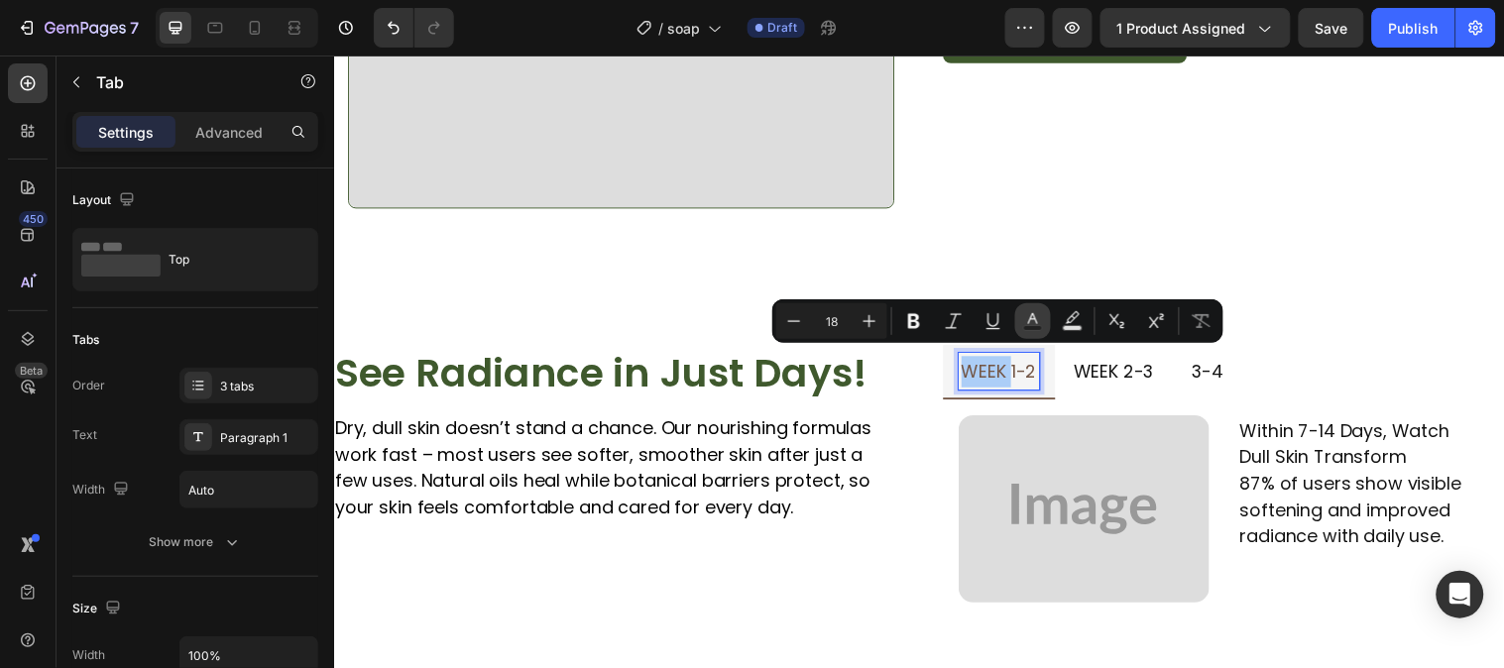
click at [1023, 320] on icon "Editor contextual toolbar" at bounding box center [1033, 321] width 20 height 20
type input "735645"
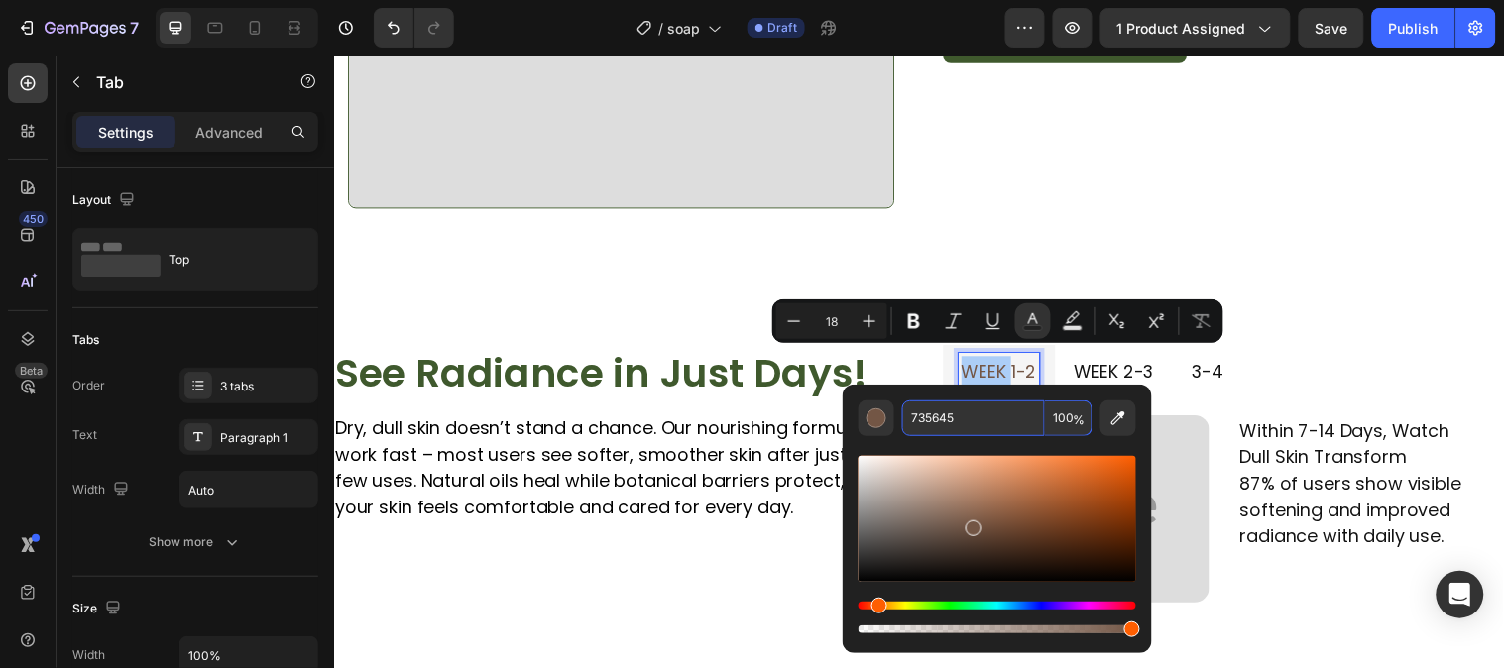
click at [943, 421] on input "735645" at bounding box center [973, 418] width 143 height 36
click at [518, 376] on h2 "See Radiance in Just Days!" at bounding box center [618, 383] width 570 height 68
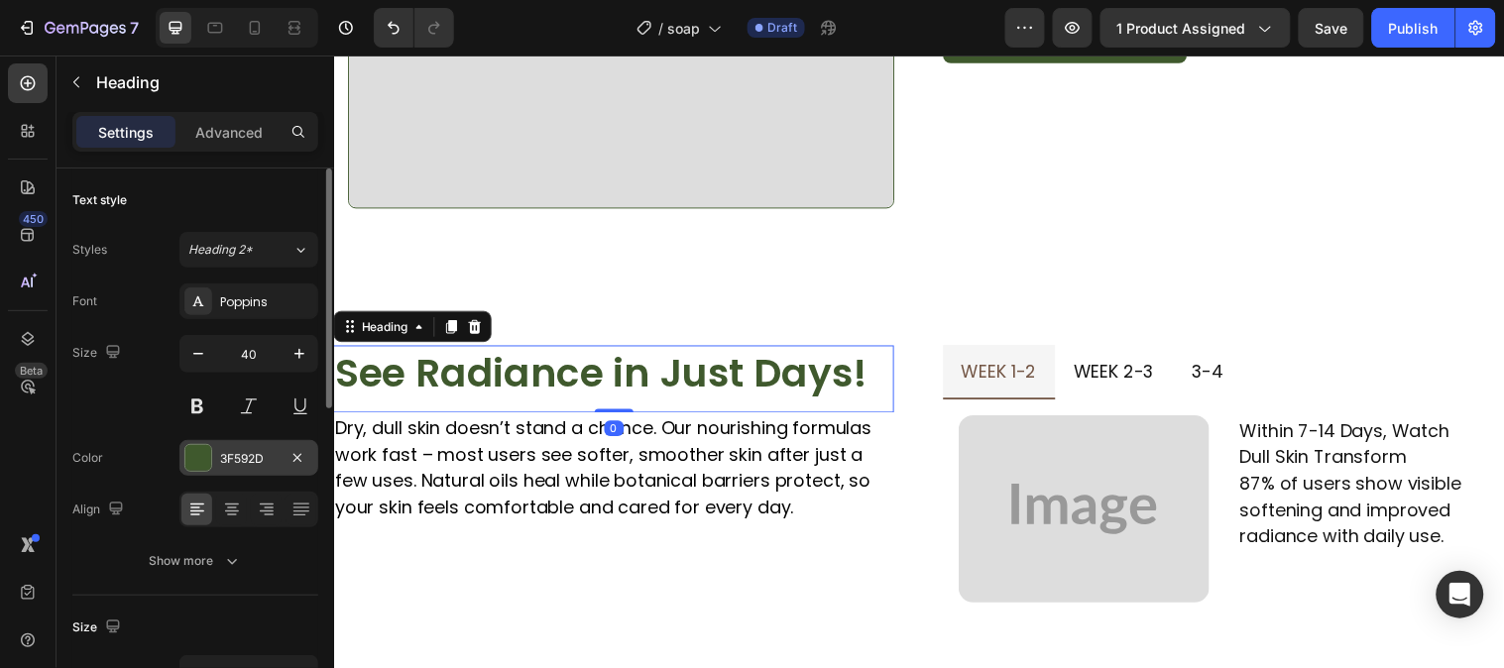
click at [213, 450] on div "3F592D" at bounding box center [248, 458] width 139 height 36
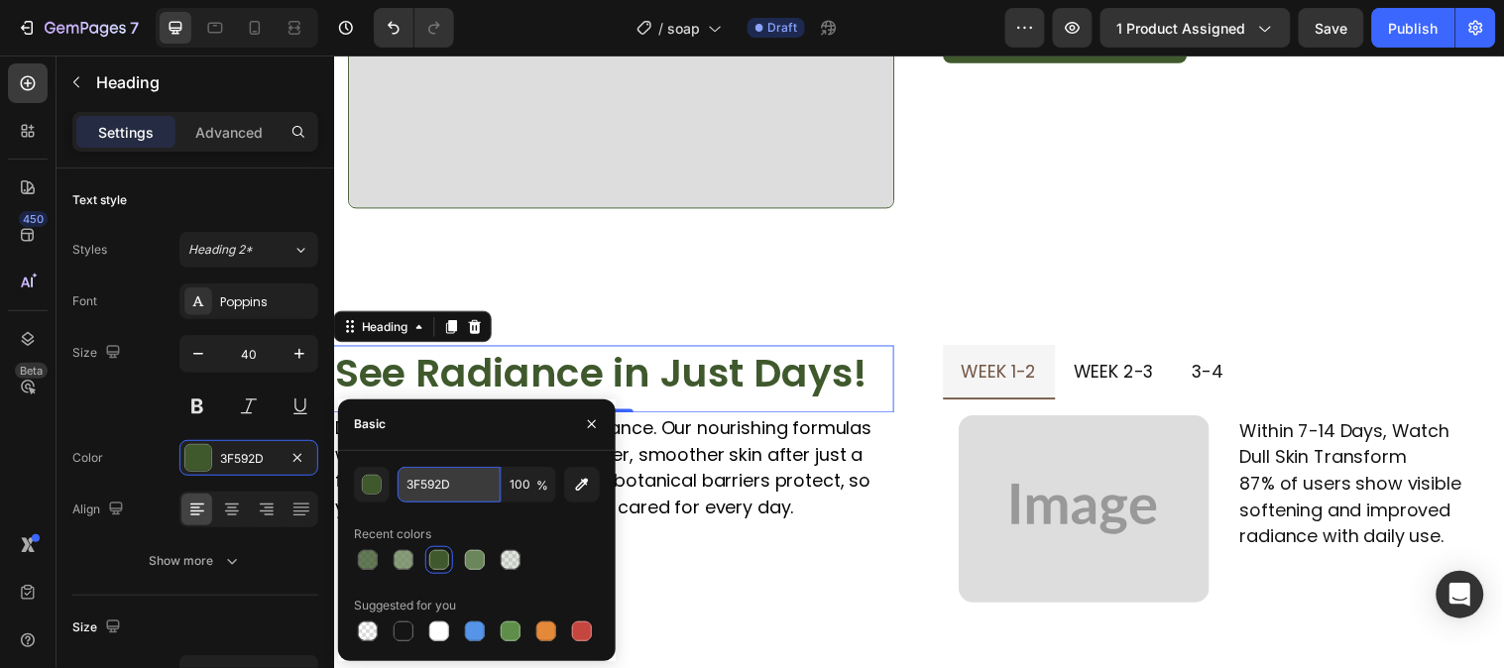
click at [432, 496] on input "3F592D" at bounding box center [448, 485] width 103 height 36
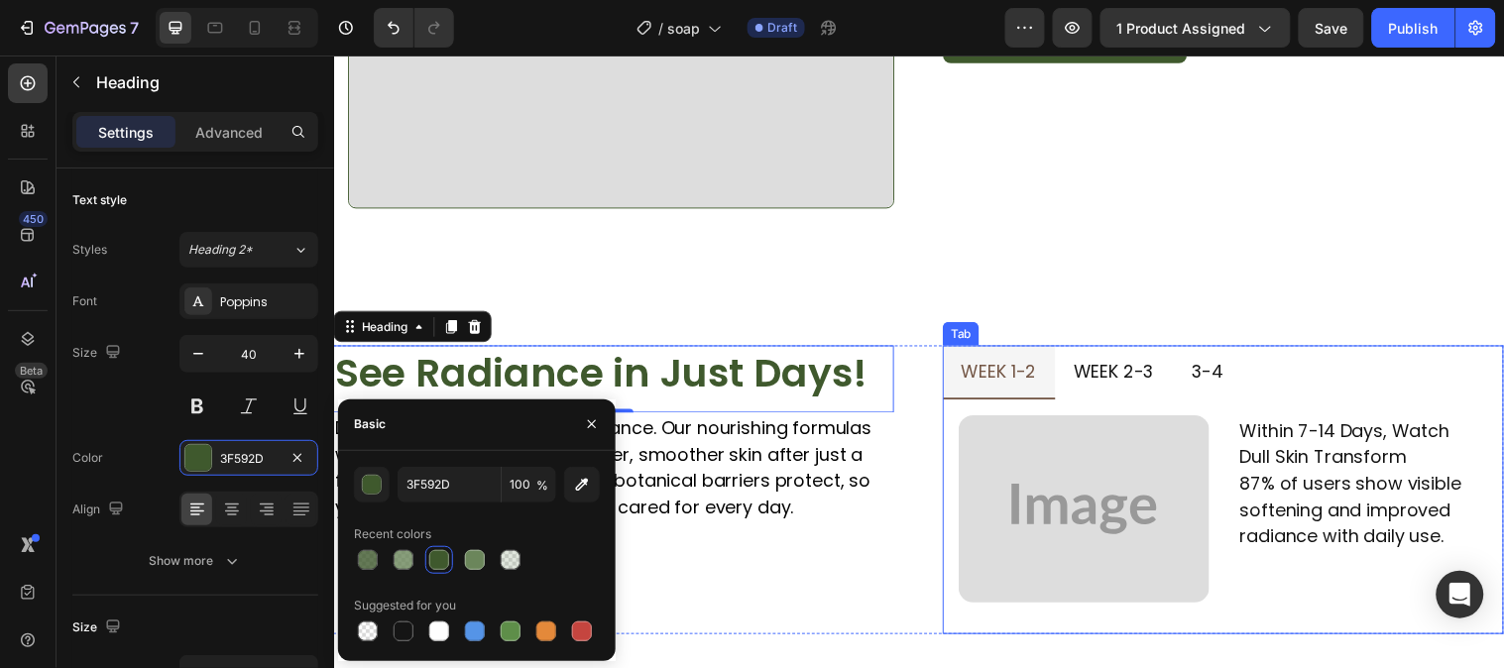
click at [1025, 364] on p "week 1-2" at bounding box center [1009, 376] width 76 height 32
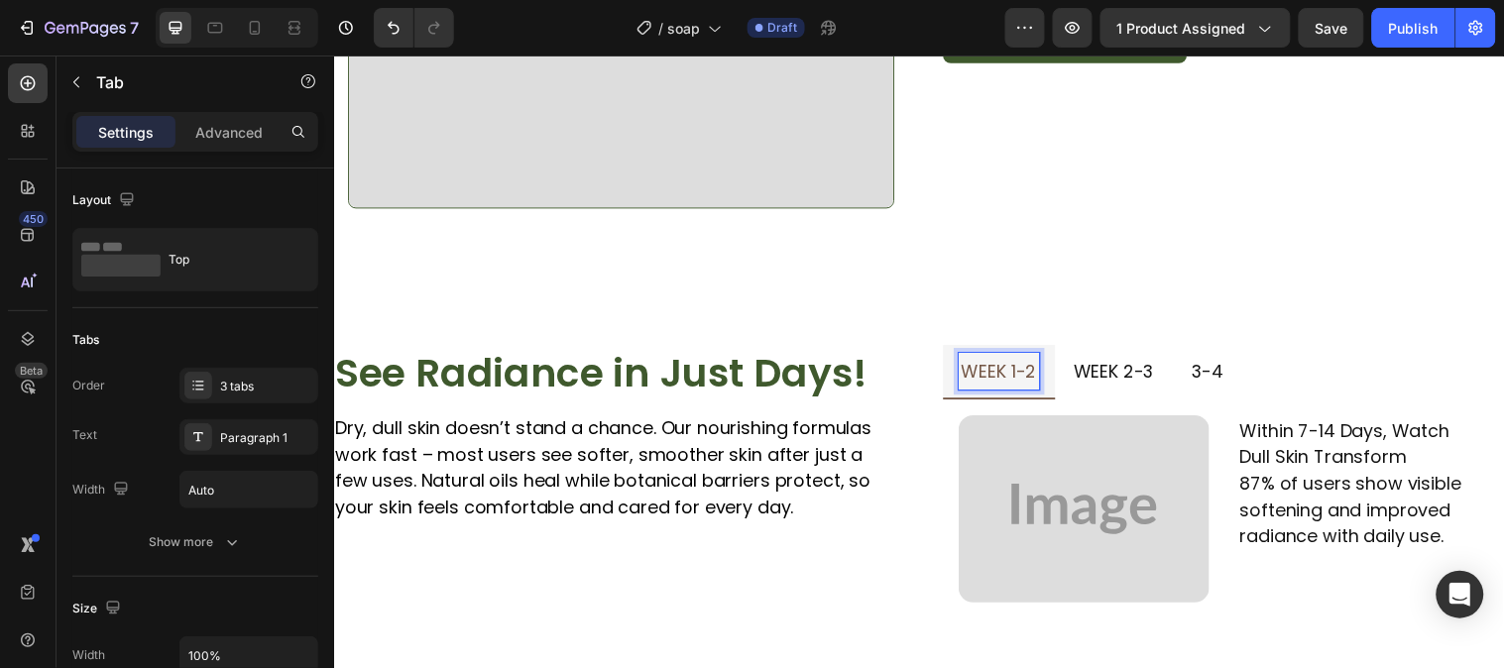
click at [1025, 364] on p "week 1-2" at bounding box center [1009, 376] width 76 height 32
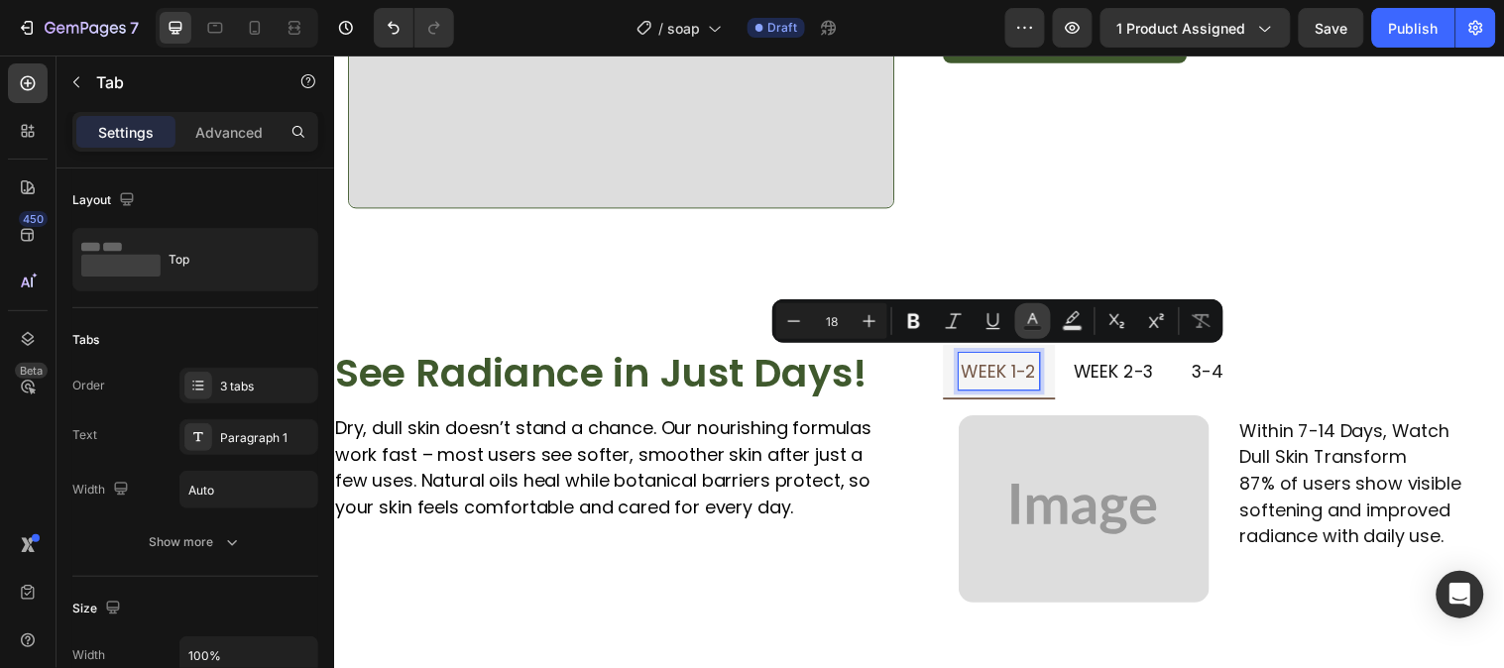
click at [1018, 322] on button "Text Color" at bounding box center [1033, 321] width 36 height 36
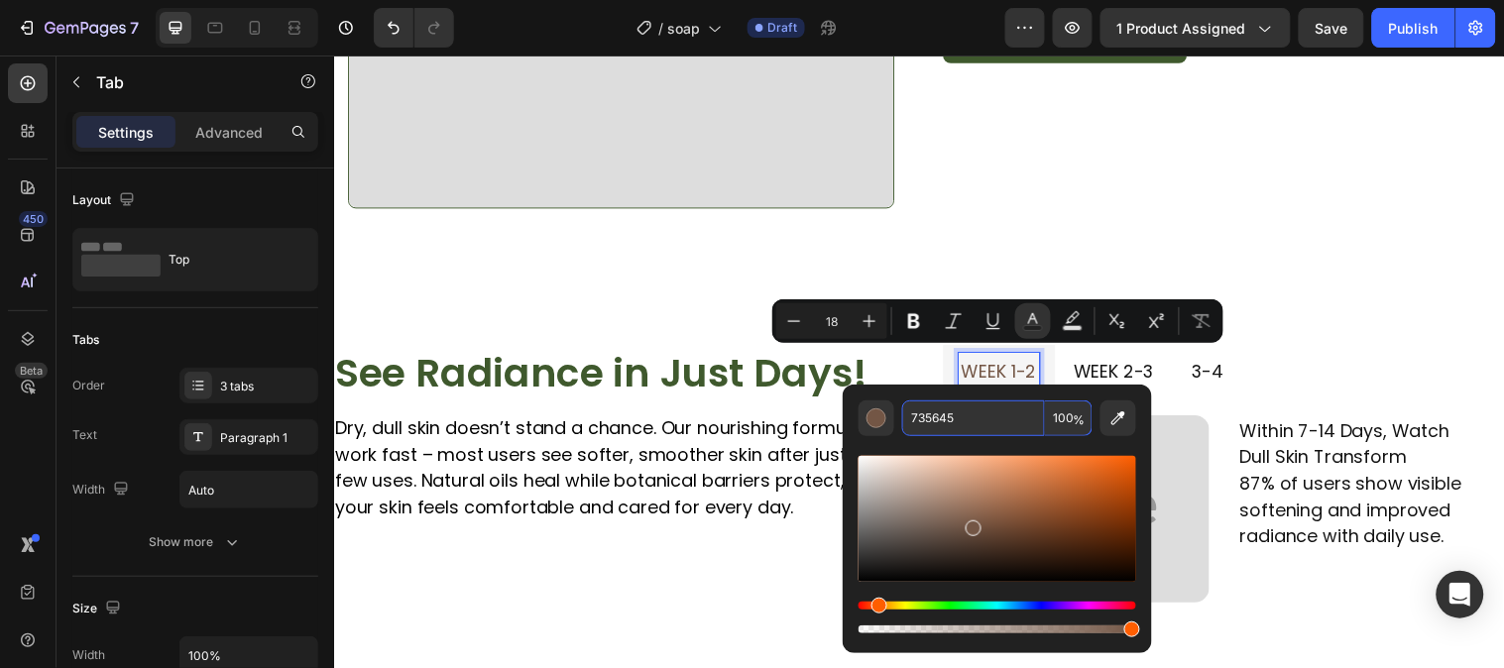
click at [956, 417] on input "735645" at bounding box center [973, 418] width 143 height 36
paste input "3F592D"
type input "3F592D"
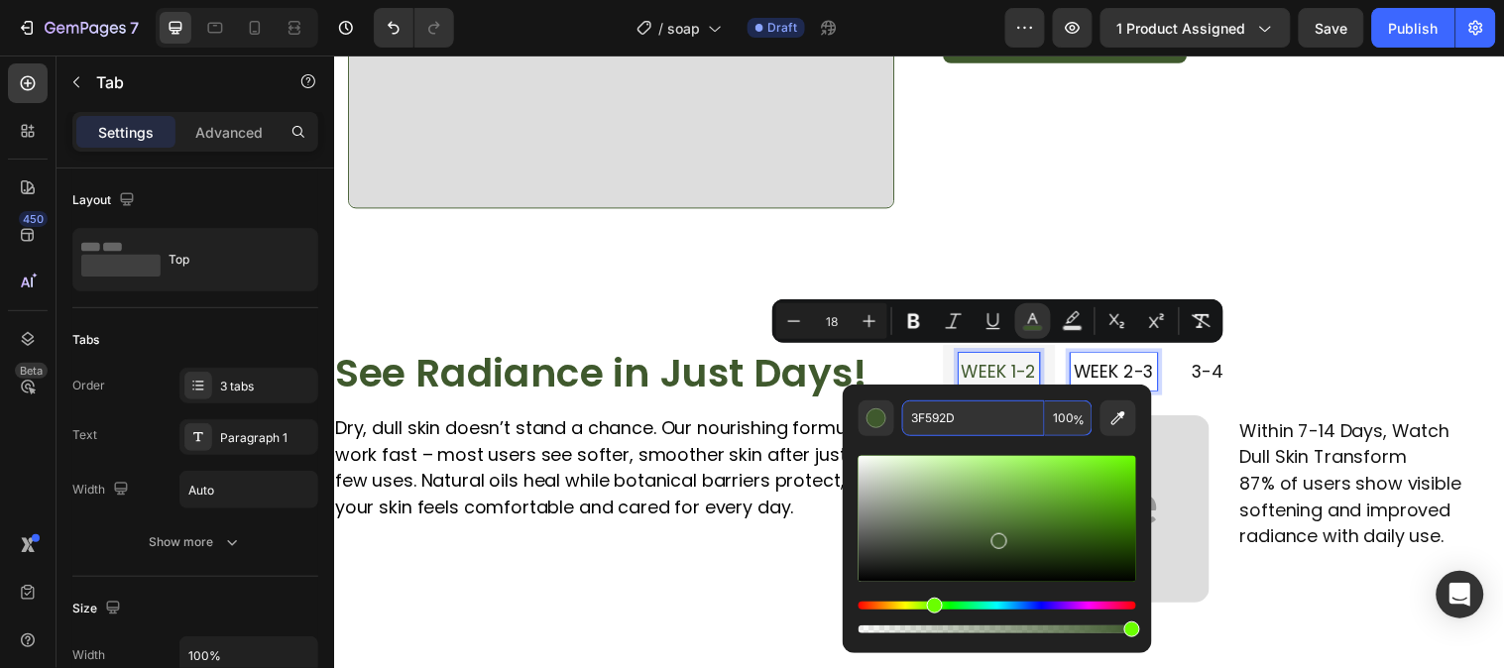
drag, startPoint x: 1114, startPoint y: 364, endPoint x: 1476, endPoint y: 437, distance: 369.1
click at [1114, 364] on p "week 2-3" at bounding box center [1126, 376] width 82 height 32
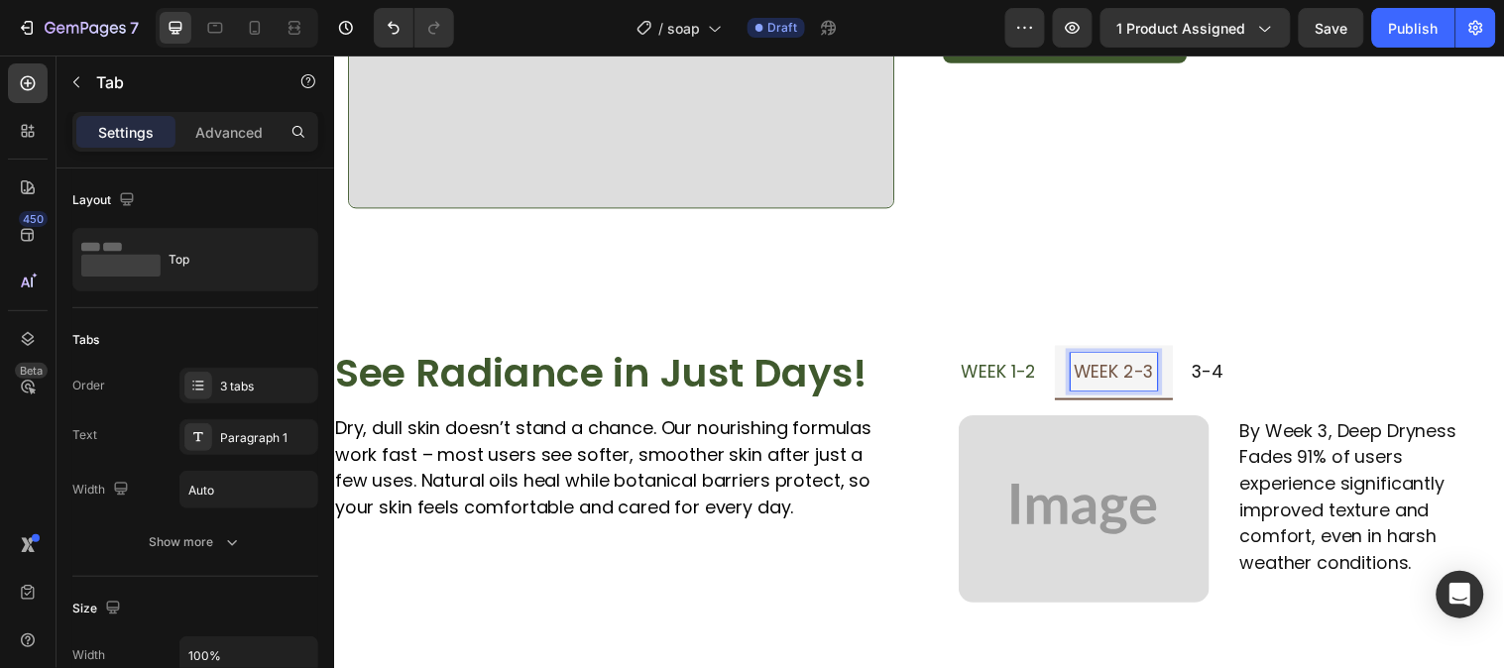
click at [1114, 364] on p "week 2-3" at bounding box center [1126, 376] width 82 height 32
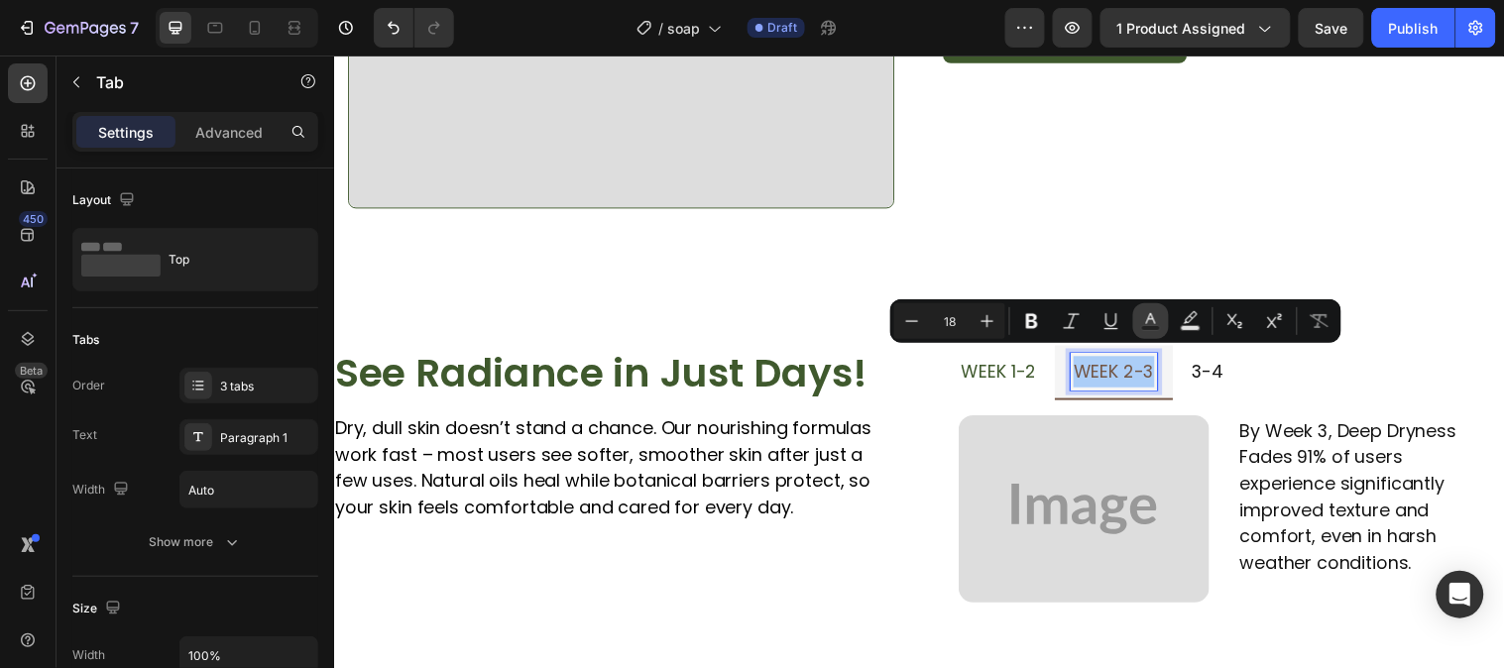
click at [1140, 320] on button "Text Color" at bounding box center [1151, 321] width 36 height 36
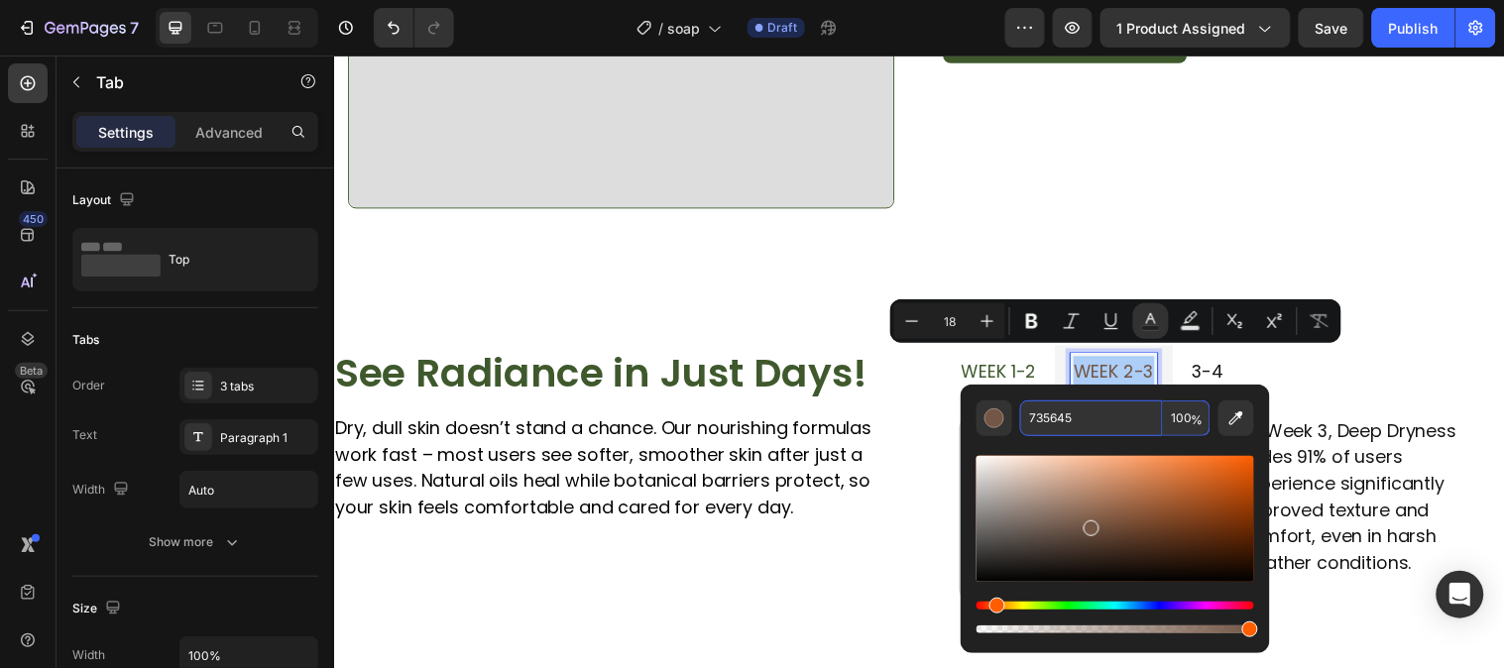
click at [1098, 424] on input "735645" at bounding box center [1091, 418] width 143 height 36
paste input "3F592D"
type input "3F592D"
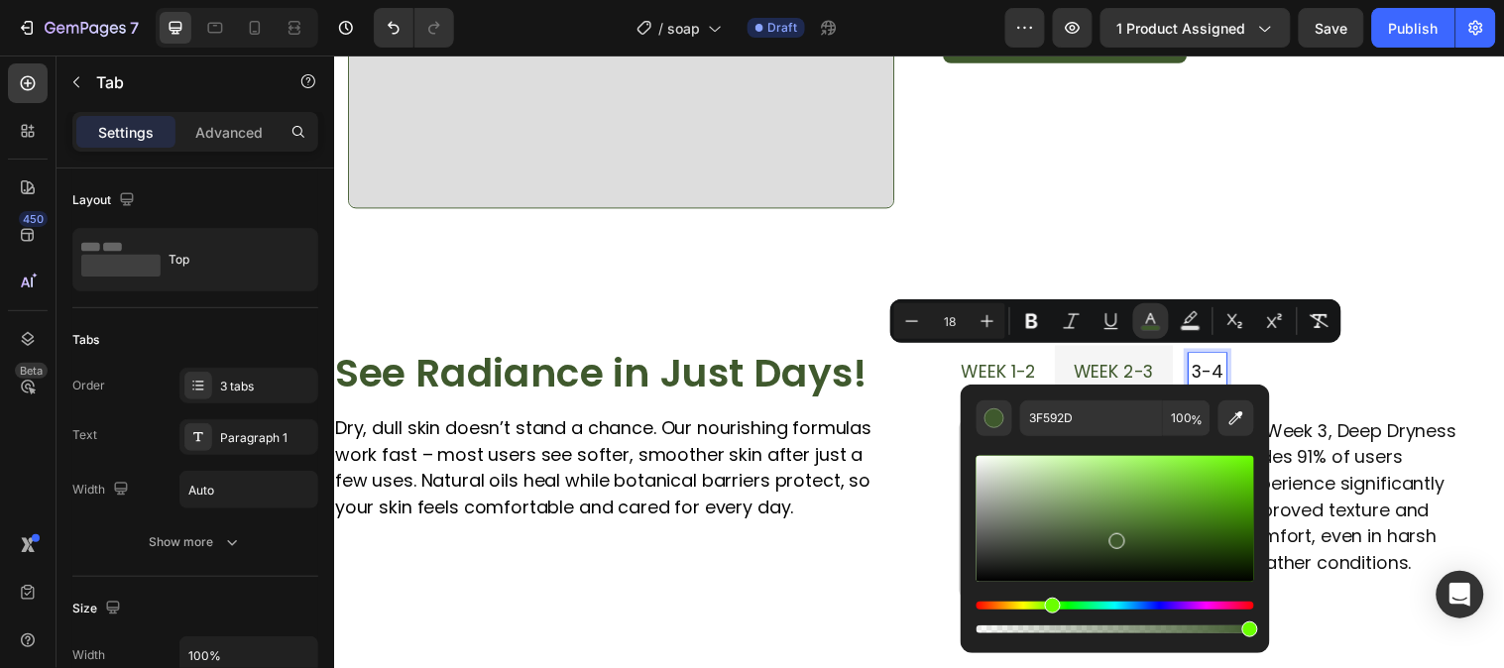
click at [1224, 371] on p "3-4" at bounding box center [1221, 376] width 33 height 32
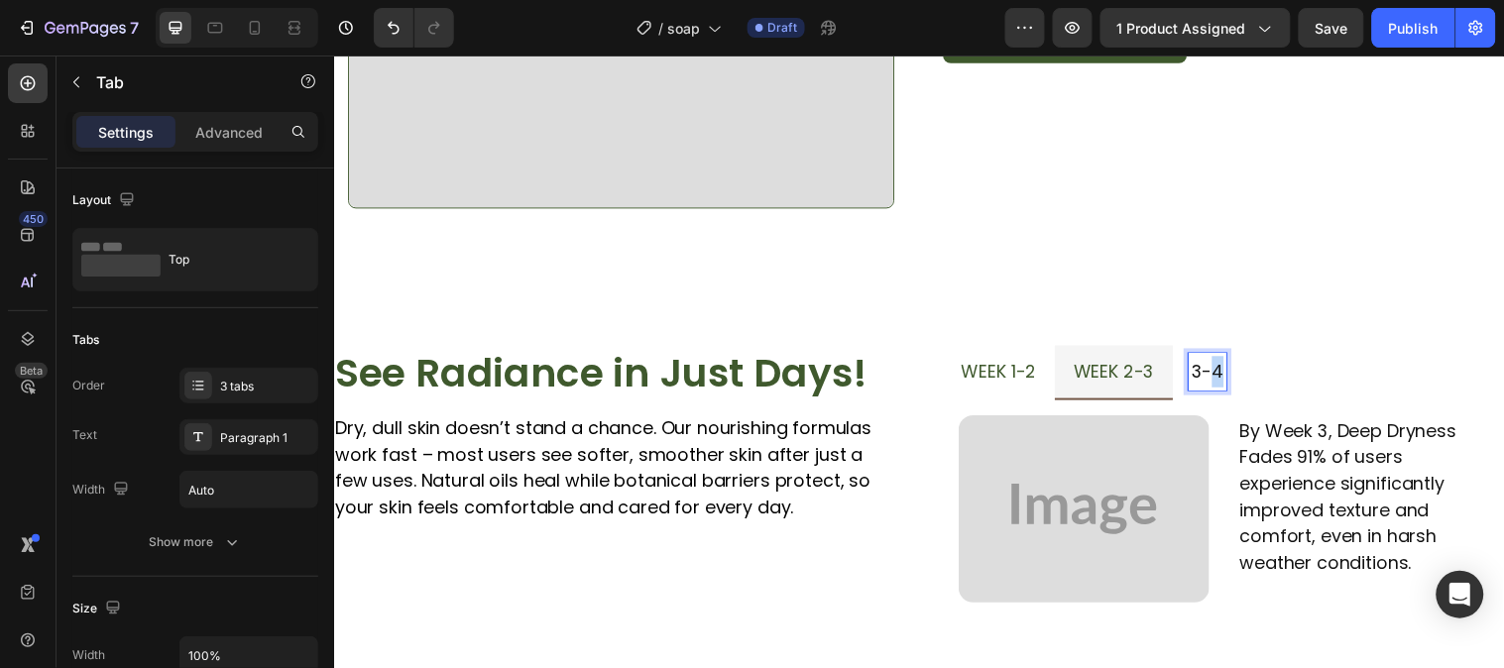
click at [1224, 371] on p "3-4" at bounding box center [1221, 376] width 33 height 32
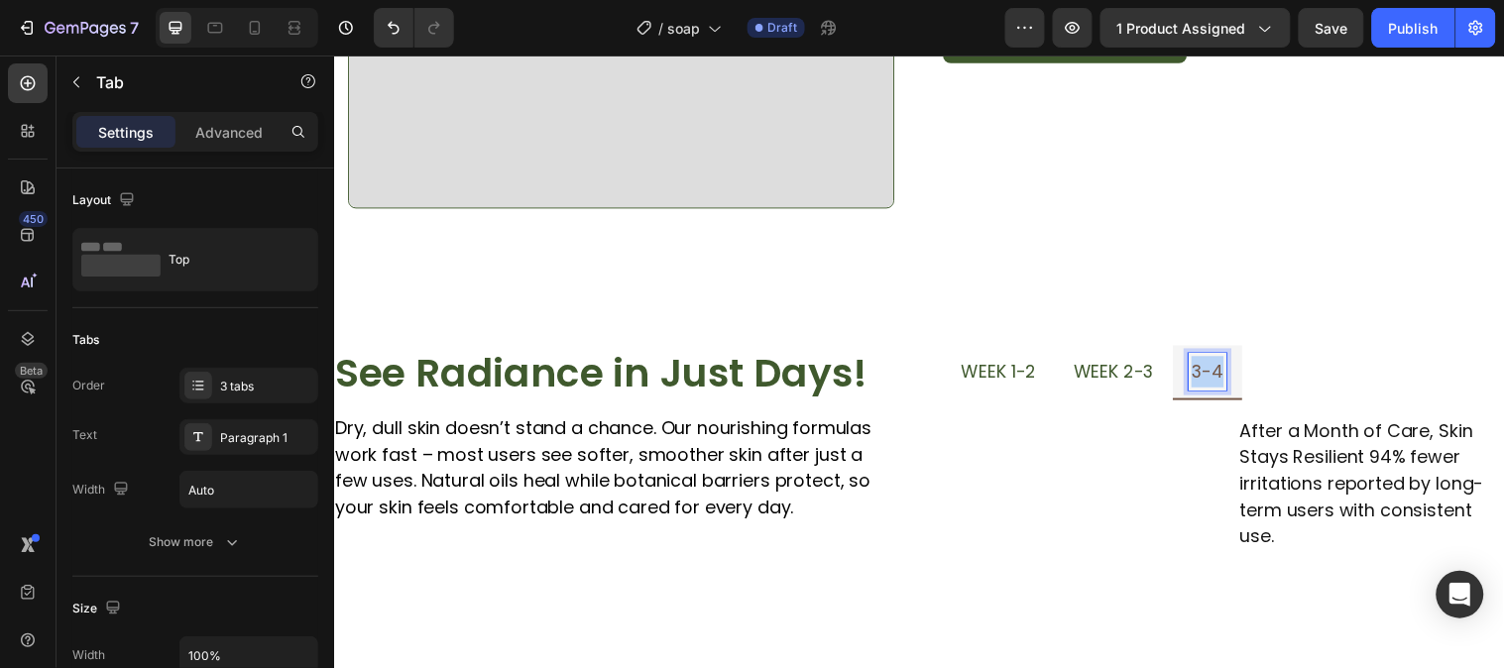
click at [1224, 371] on p "3-4" at bounding box center [1221, 376] width 33 height 32
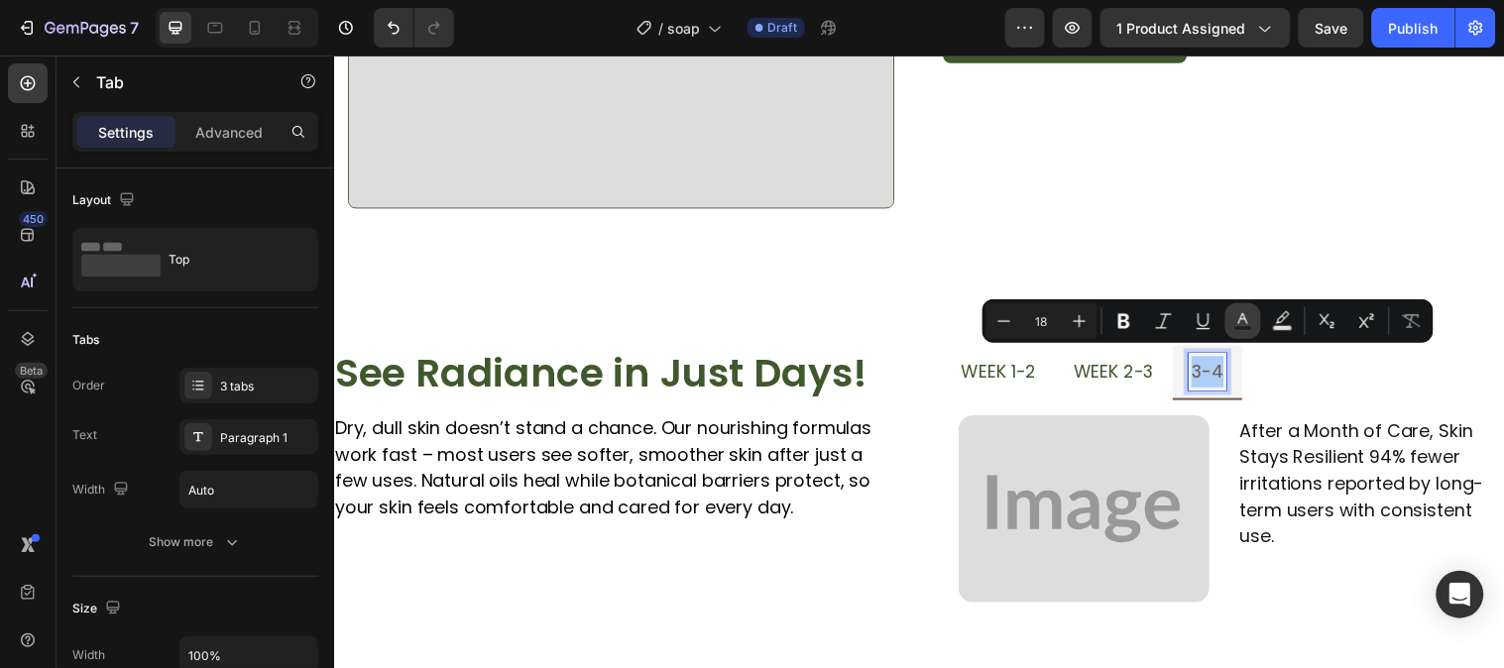
click at [1233, 321] on icon "Editor contextual toolbar" at bounding box center [1243, 321] width 20 height 20
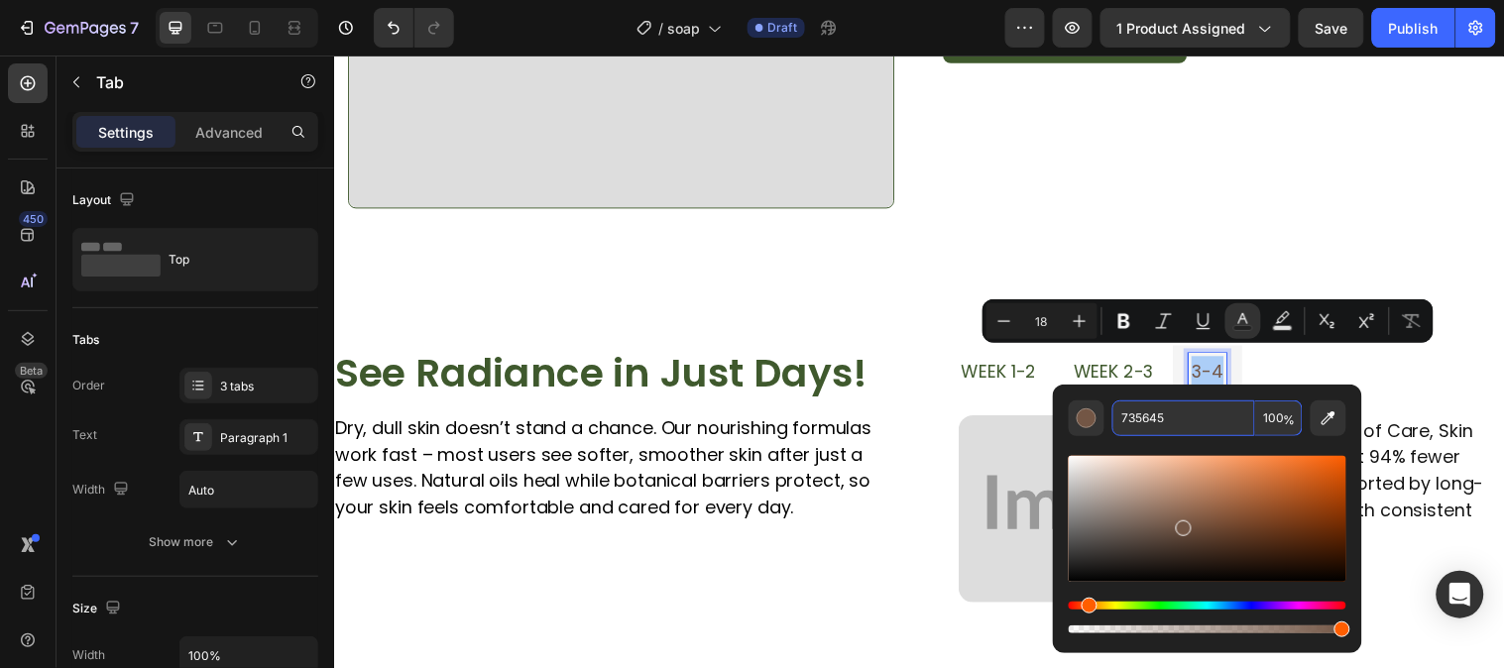
click at [1148, 410] on input "735645" at bounding box center [1183, 418] width 143 height 36
paste input "3F592D"
type input "3F592D"
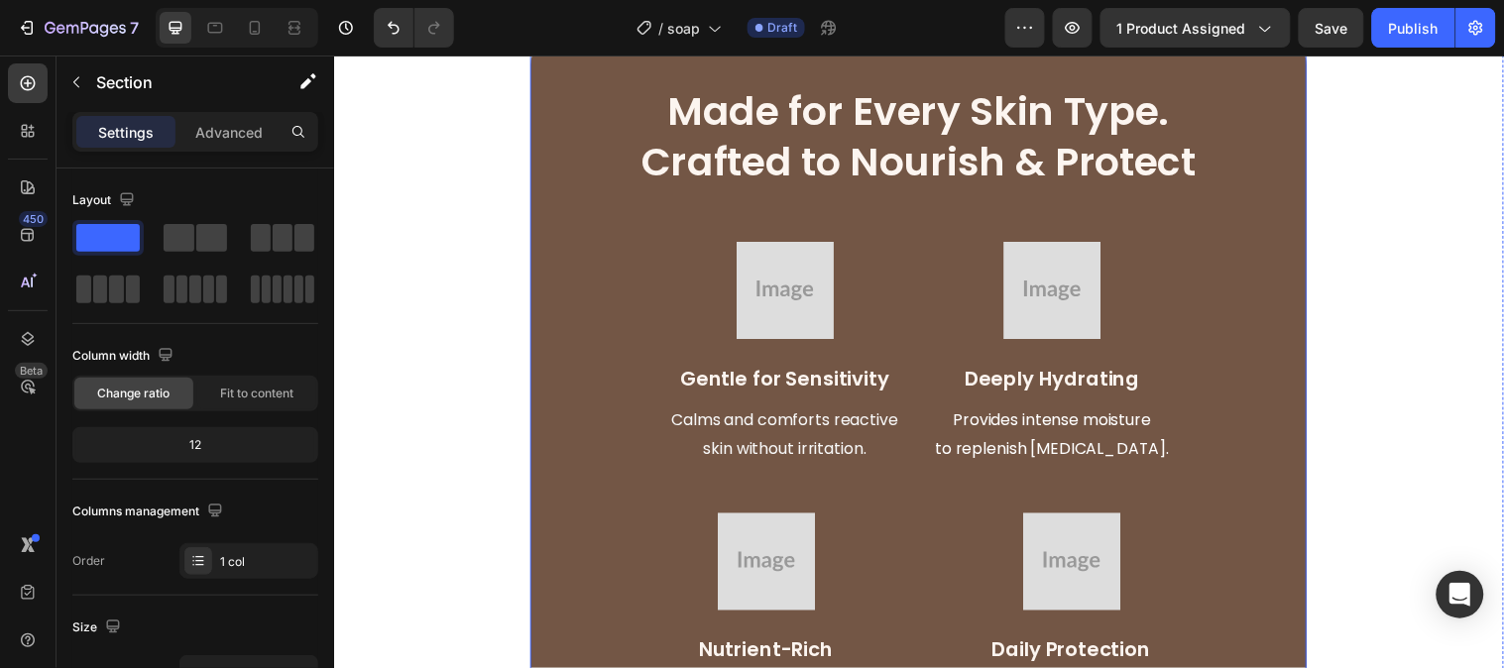
scroll to position [2312, 0]
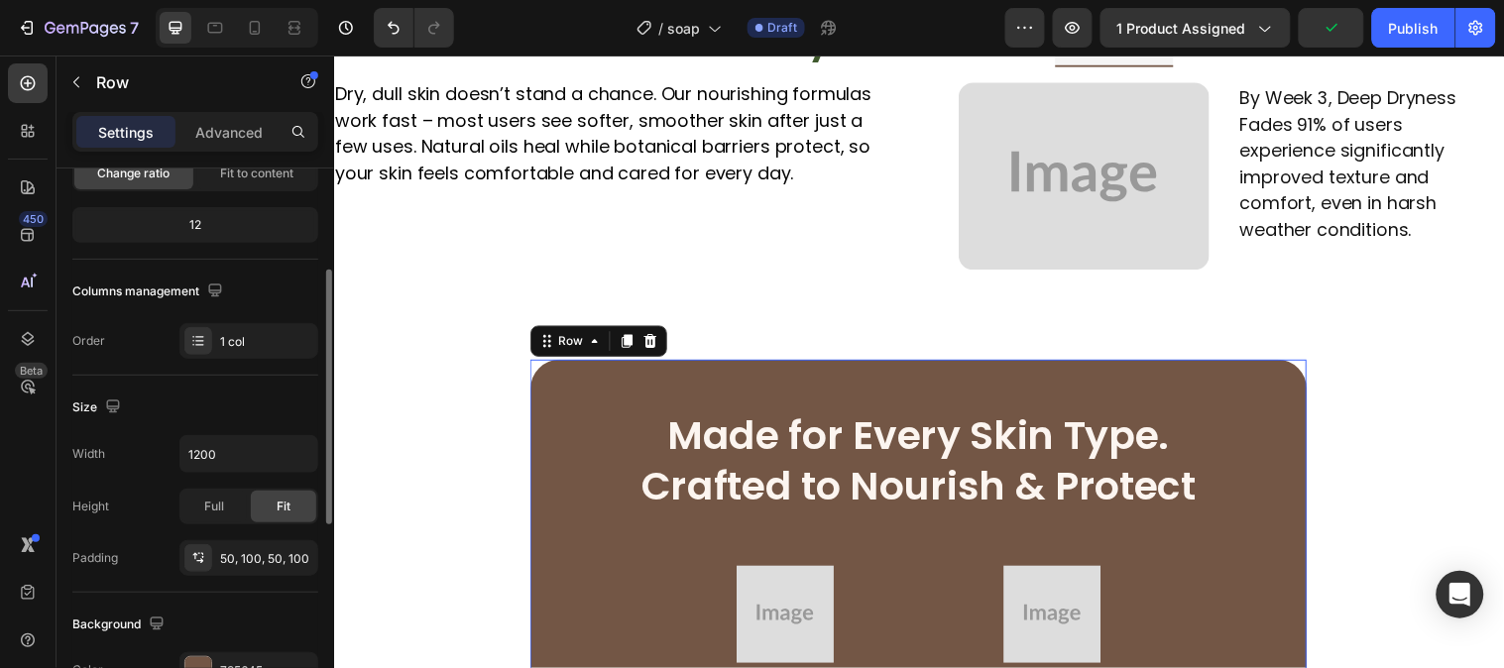
scroll to position [440, 0]
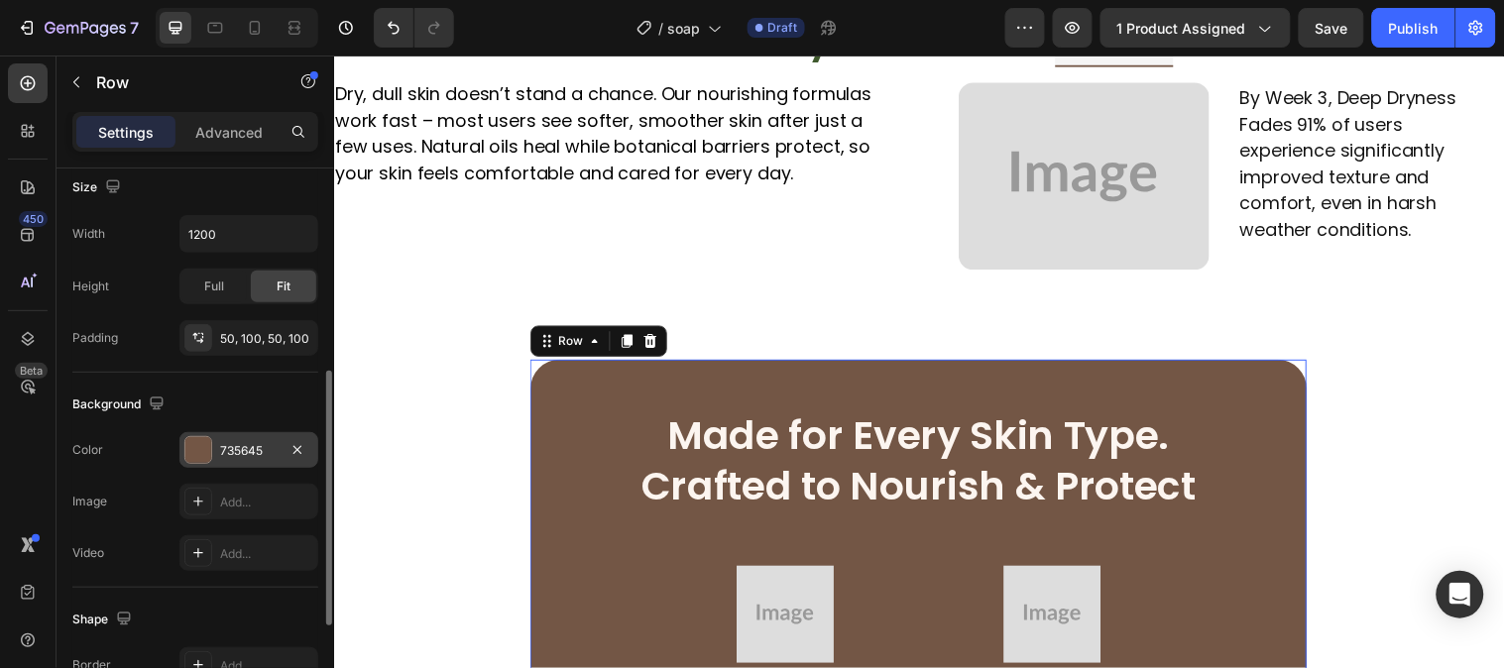
click at [186, 446] on div at bounding box center [198, 450] width 26 height 26
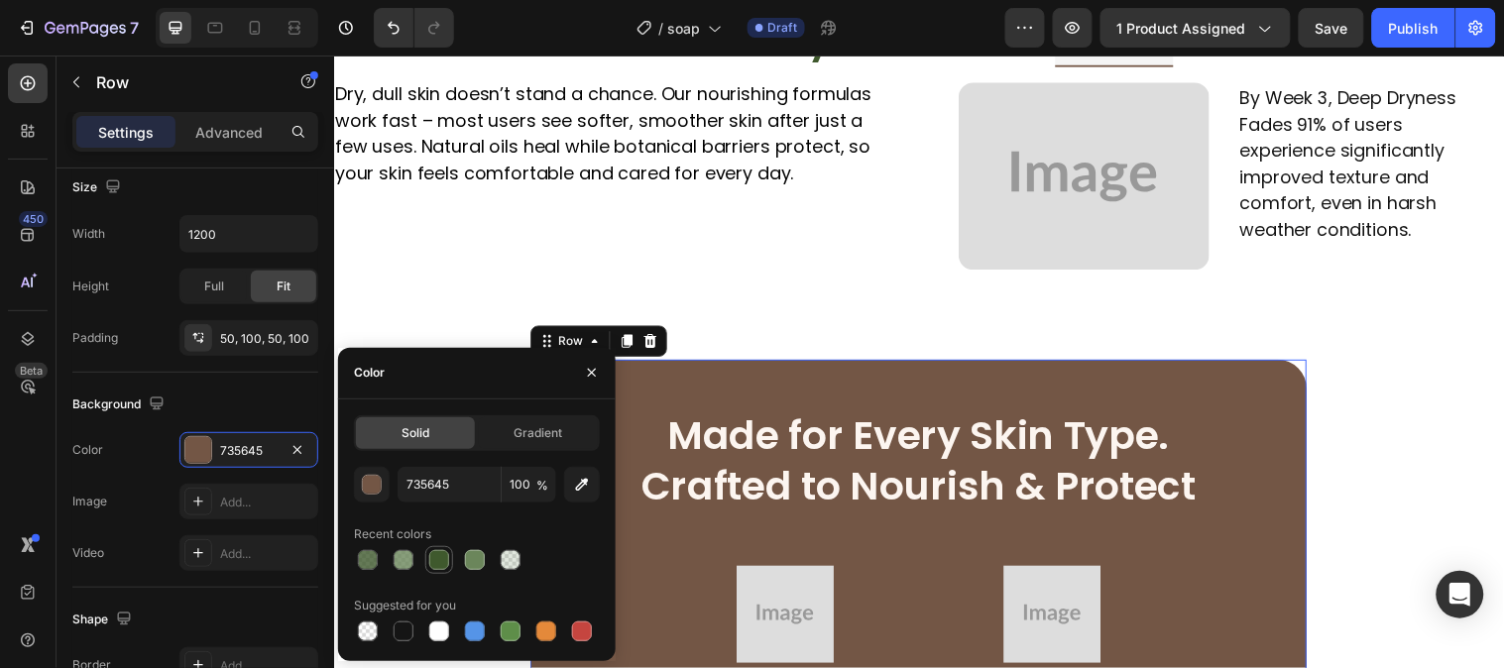
click at [442, 559] on div at bounding box center [439, 560] width 20 height 20
type input "3F592D"
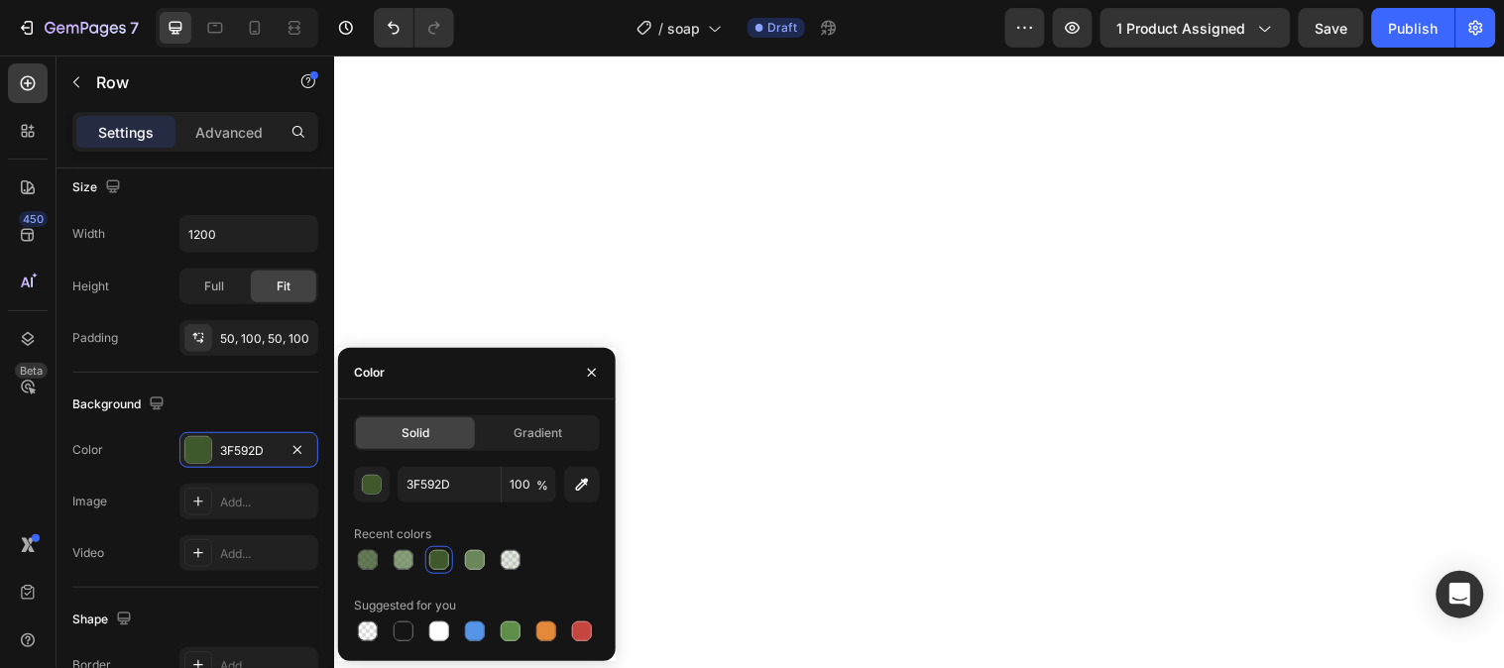
scroll to position [3524, 0]
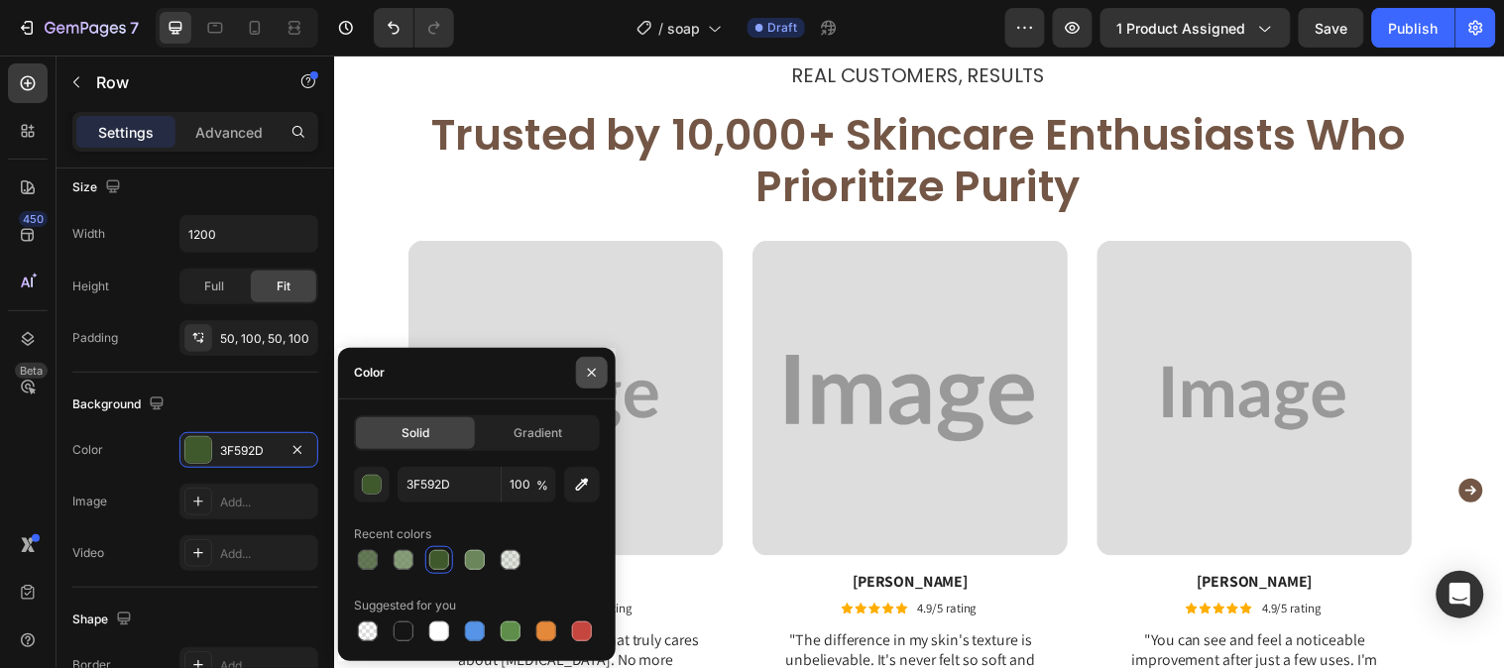
click at [595, 360] on button "button" at bounding box center [592, 373] width 32 height 32
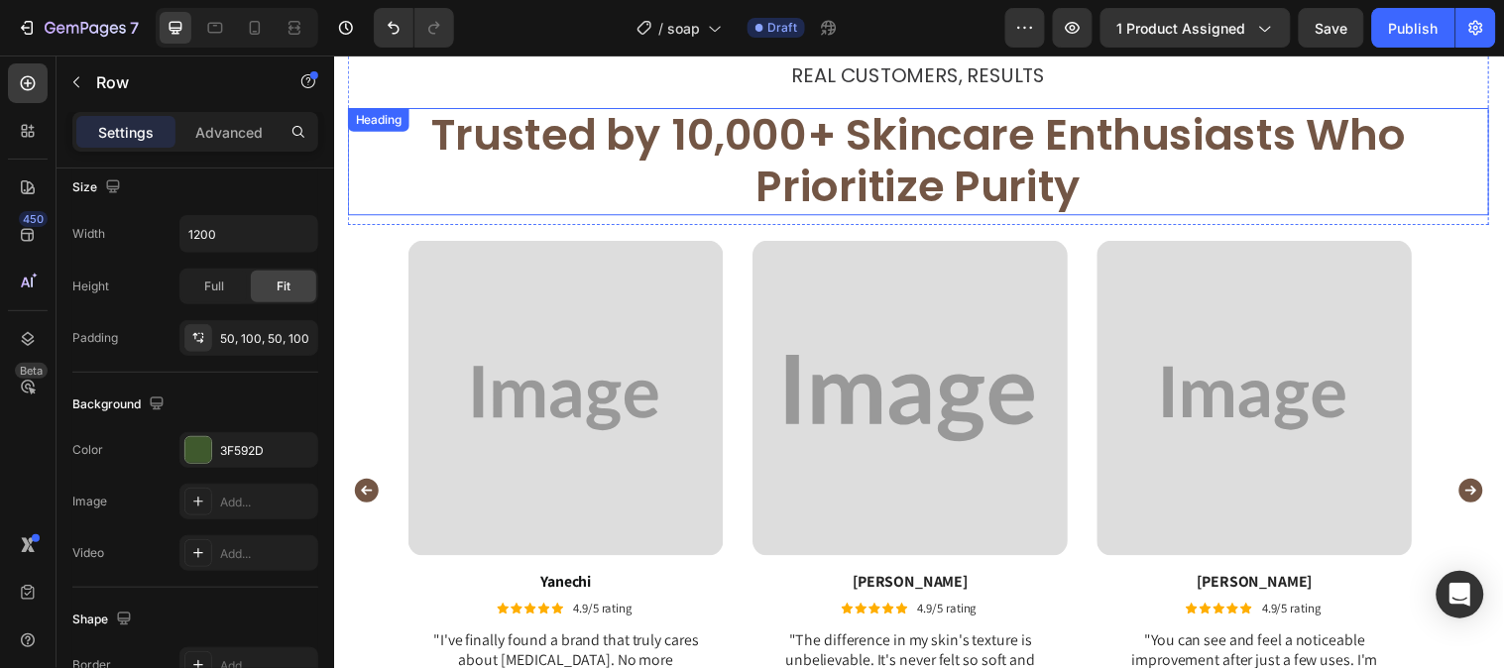
click at [961, 172] on h2 "Trusted by 10,000+ Skincare Enthusiasts Who Prioritize Purity" at bounding box center [928, 162] width 1160 height 109
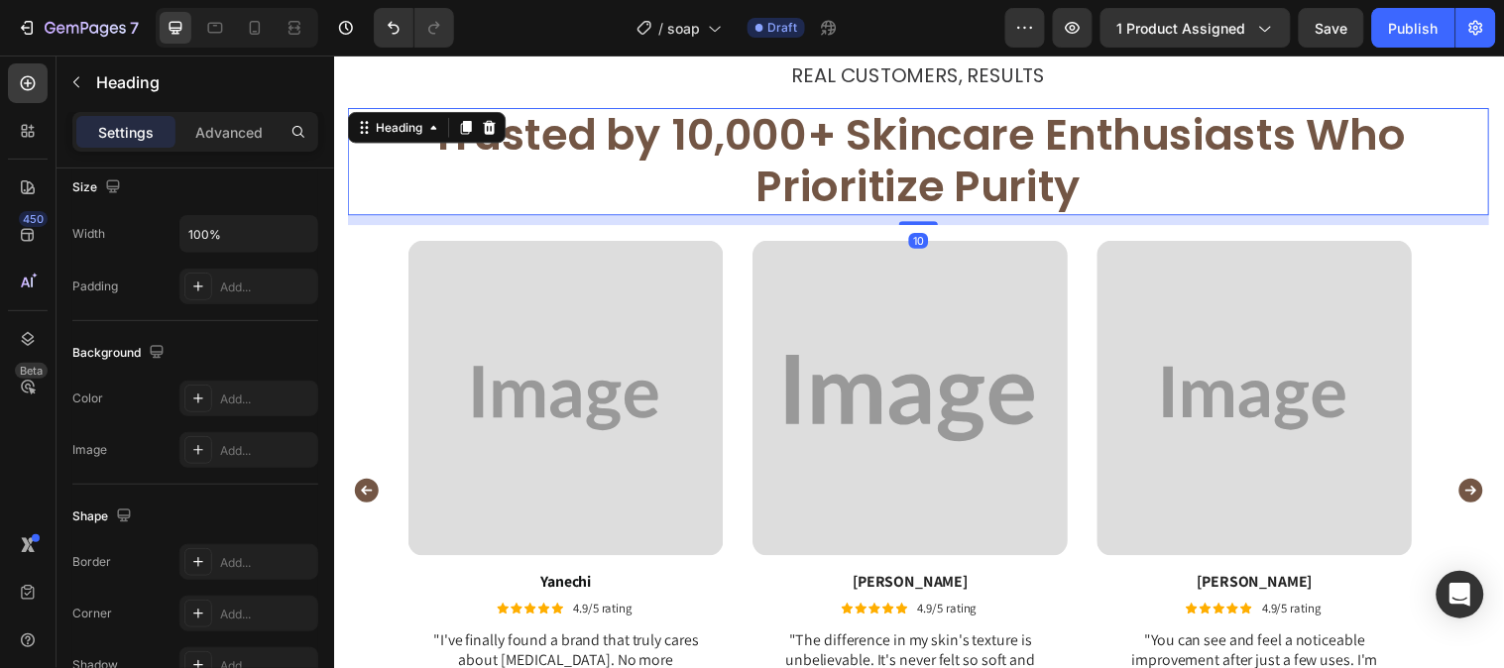
scroll to position [0, 0]
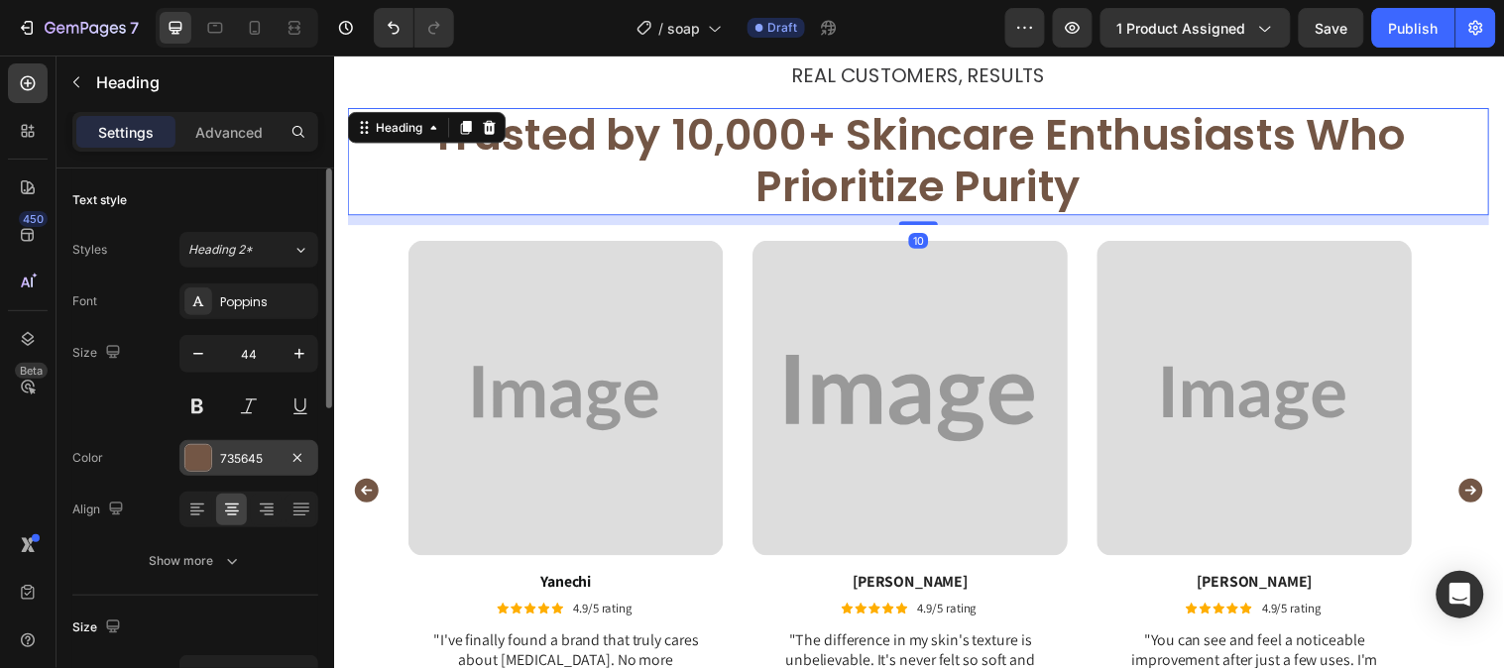
click at [206, 448] on div at bounding box center [198, 458] width 26 height 26
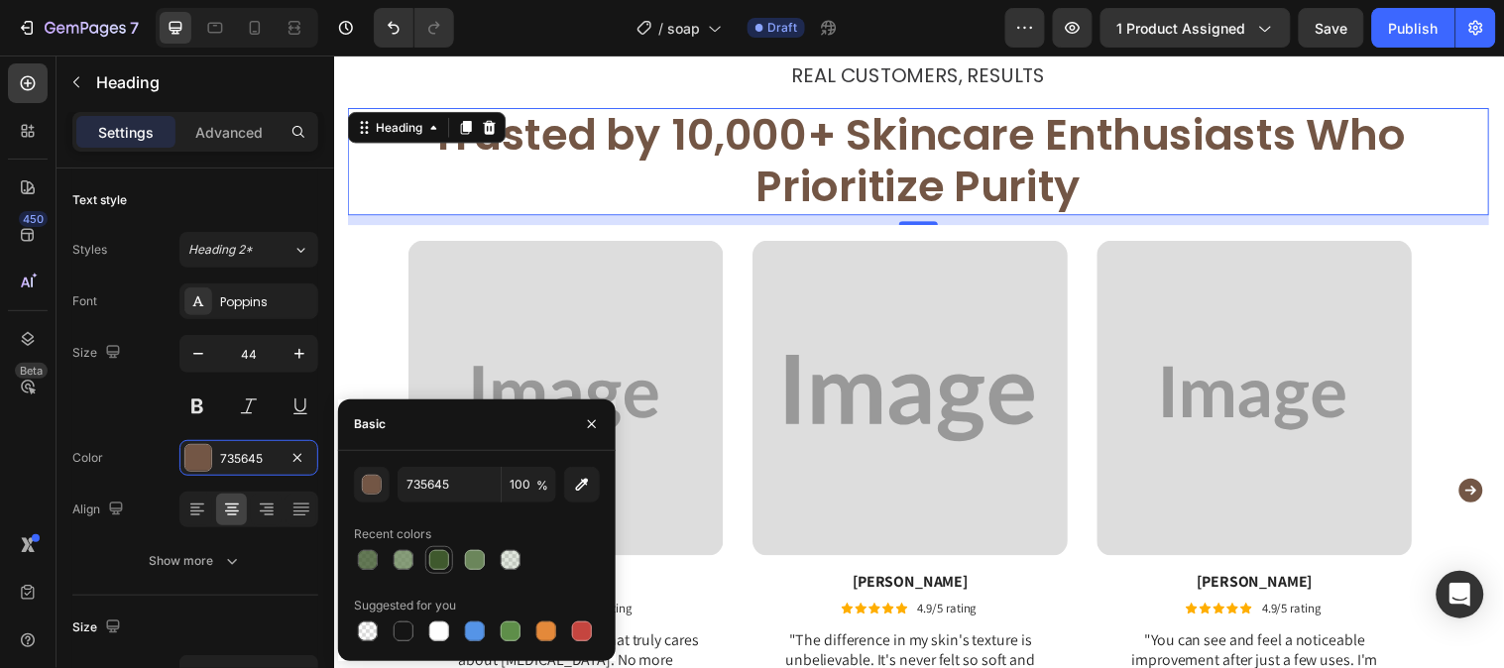
click at [441, 570] on div at bounding box center [439, 560] width 24 height 24
type input "3F592D"
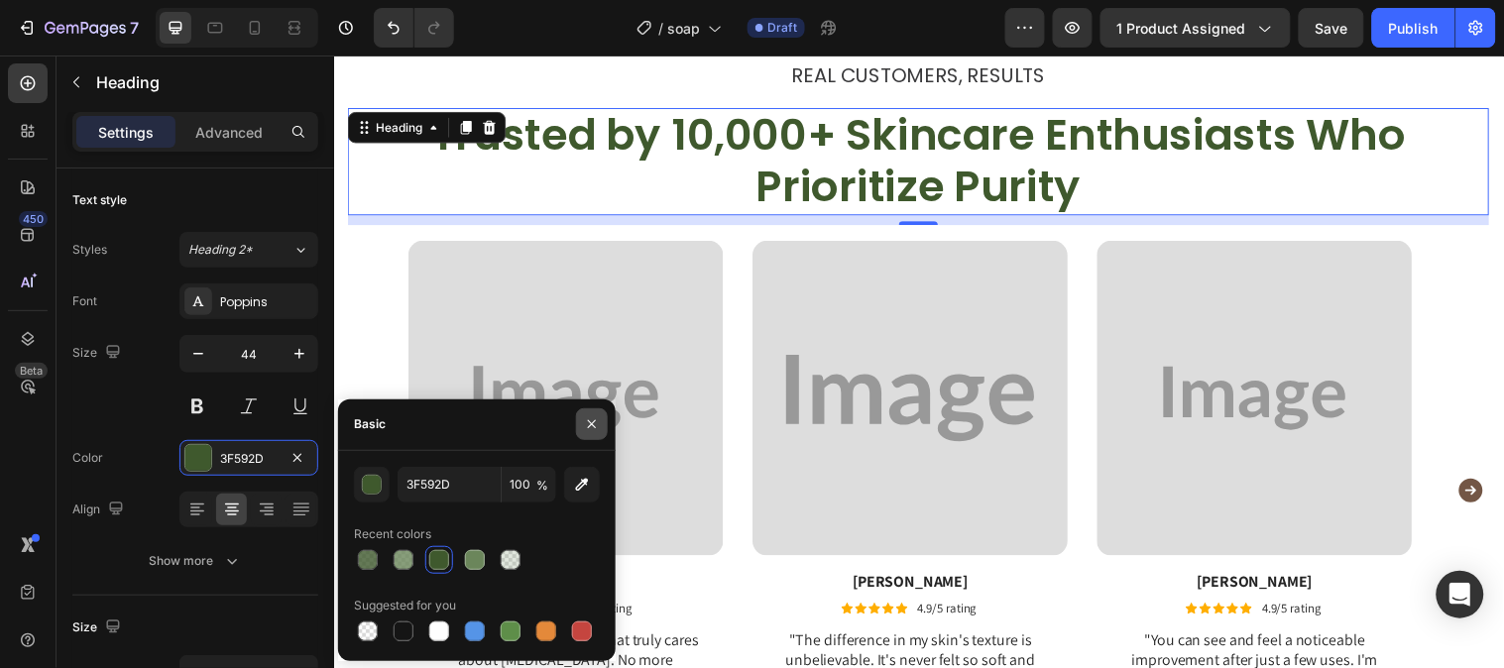
click at [582, 431] on button "button" at bounding box center [592, 424] width 32 height 32
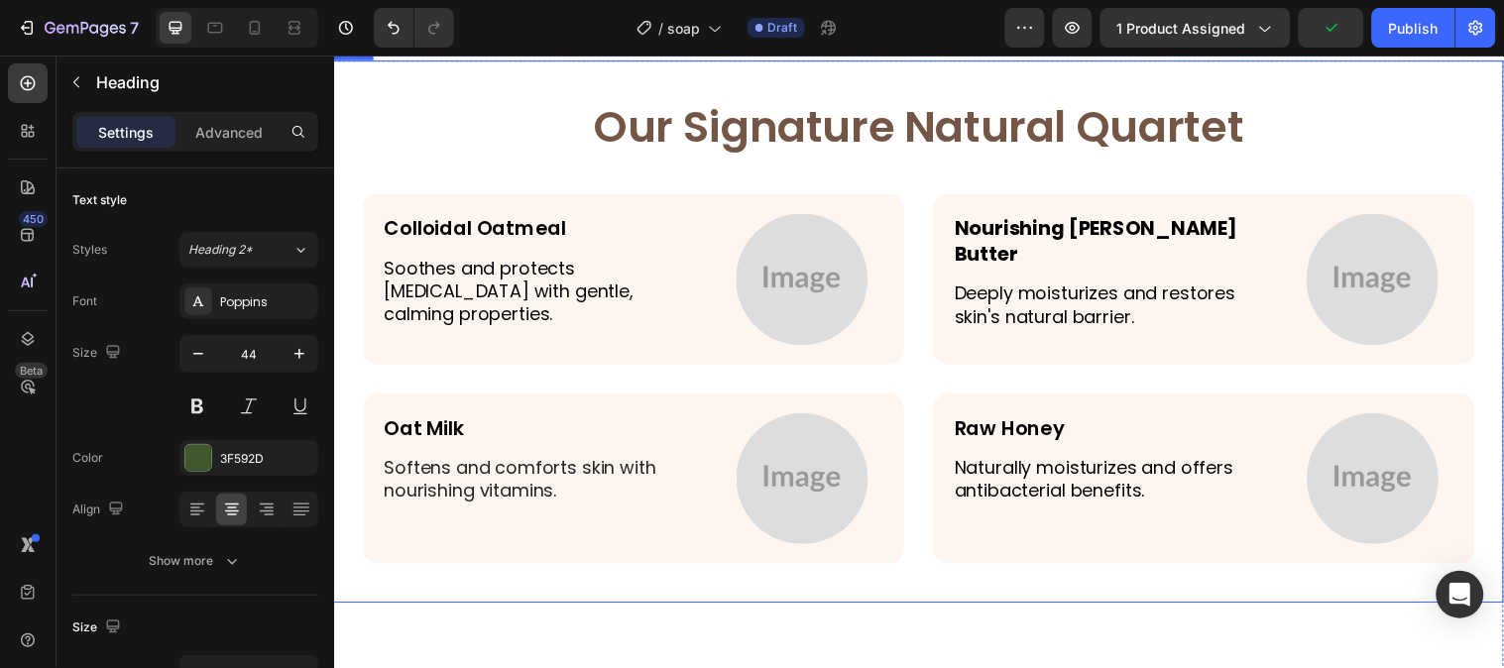
scroll to position [4075, 0]
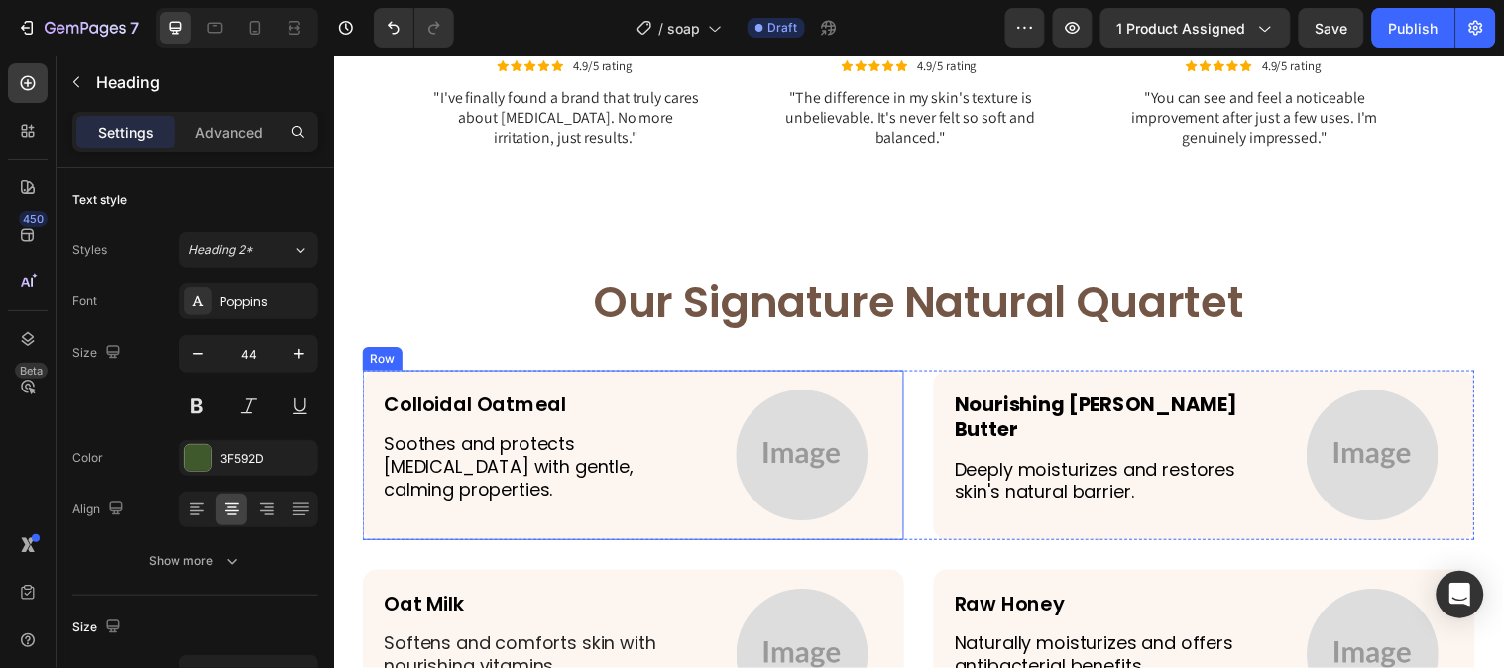
click at [817, 391] on div "Colloidal Oatmeal Text Block Soothes and protects sensitive skin with gentle, c…" at bounding box center [638, 461] width 550 height 173
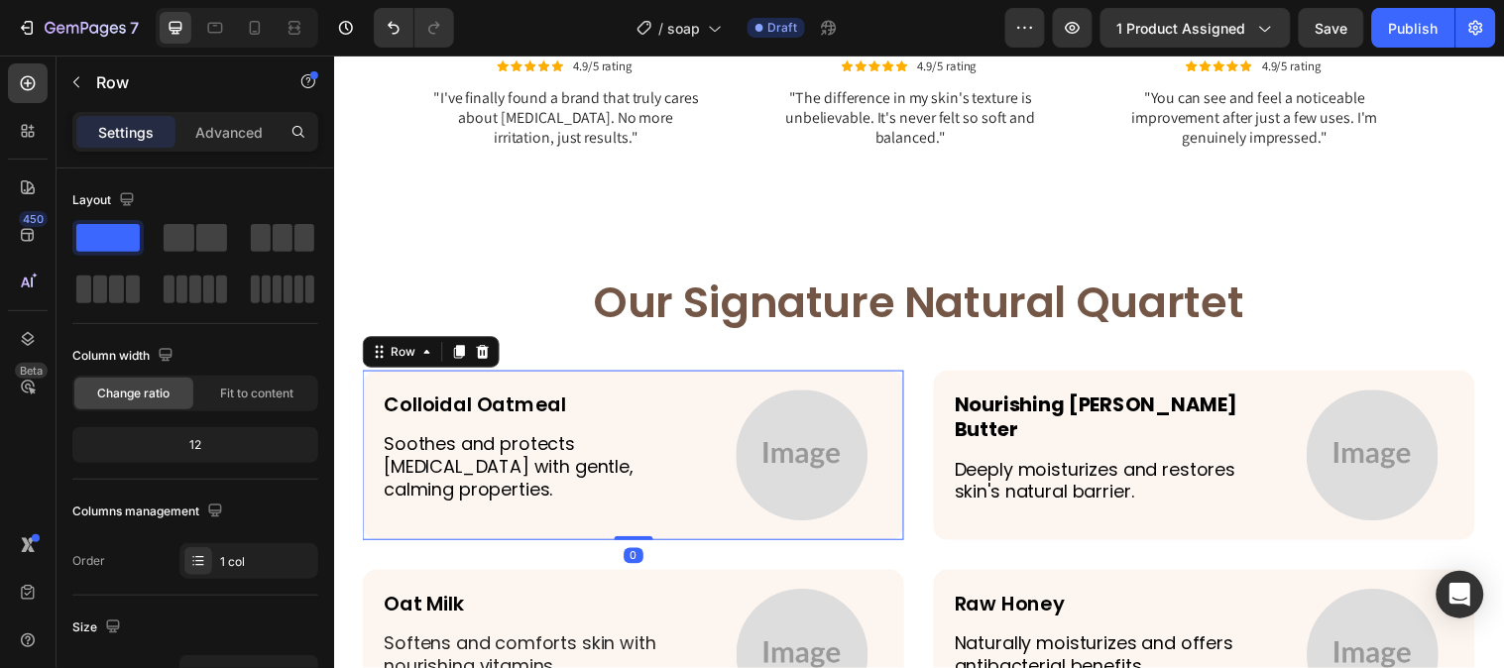
scroll to position [440, 0]
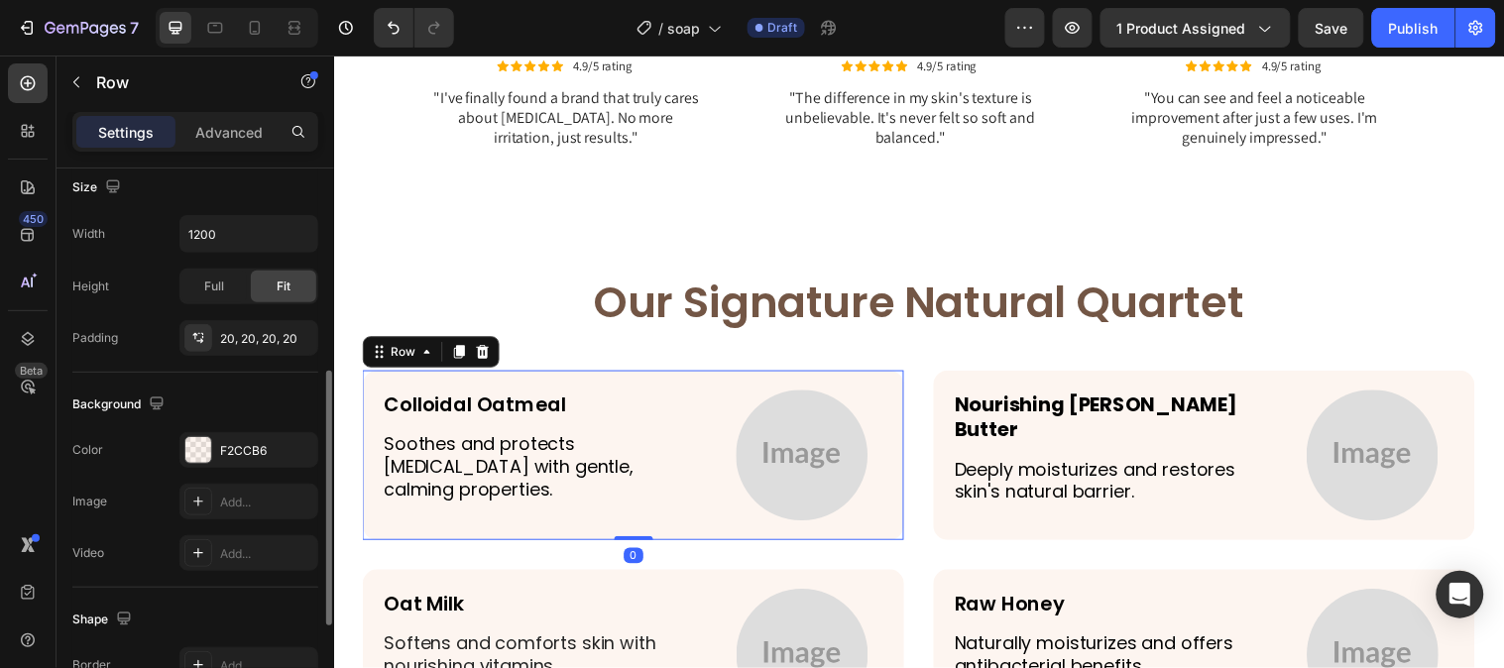
click at [216, 429] on div "Background The changes might be hidden by the video. Color F2CCB6 Image Add... …" at bounding box center [195, 480] width 246 height 215
click at [203, 446] on div at bounding box center [198, 450] width 26 height 26
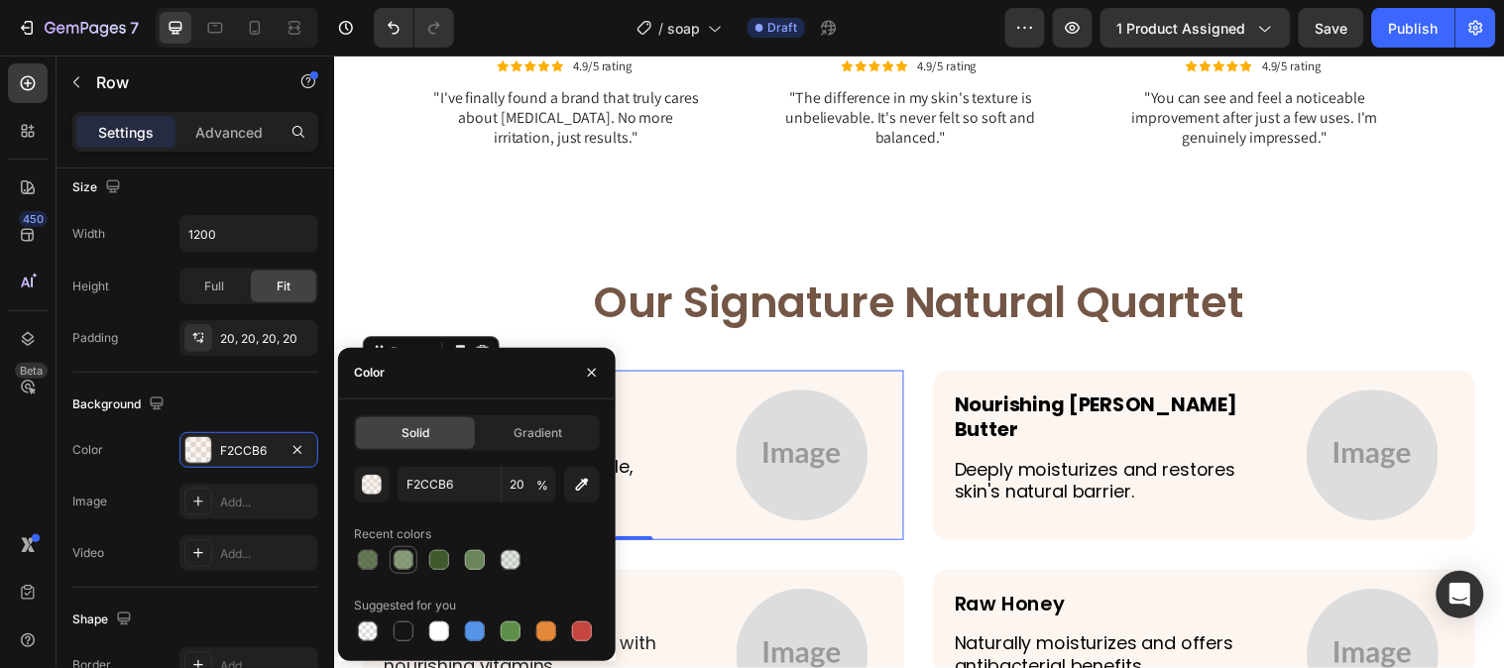
drag, startPoint x: 407, startPoint y: 552, endPoint x: 290, endPoint y: 395, distance: 195.5
click at [406, 552] on div at bounding box center [403, 560] width 20 height 20
type input "6B865B"
type input "80"
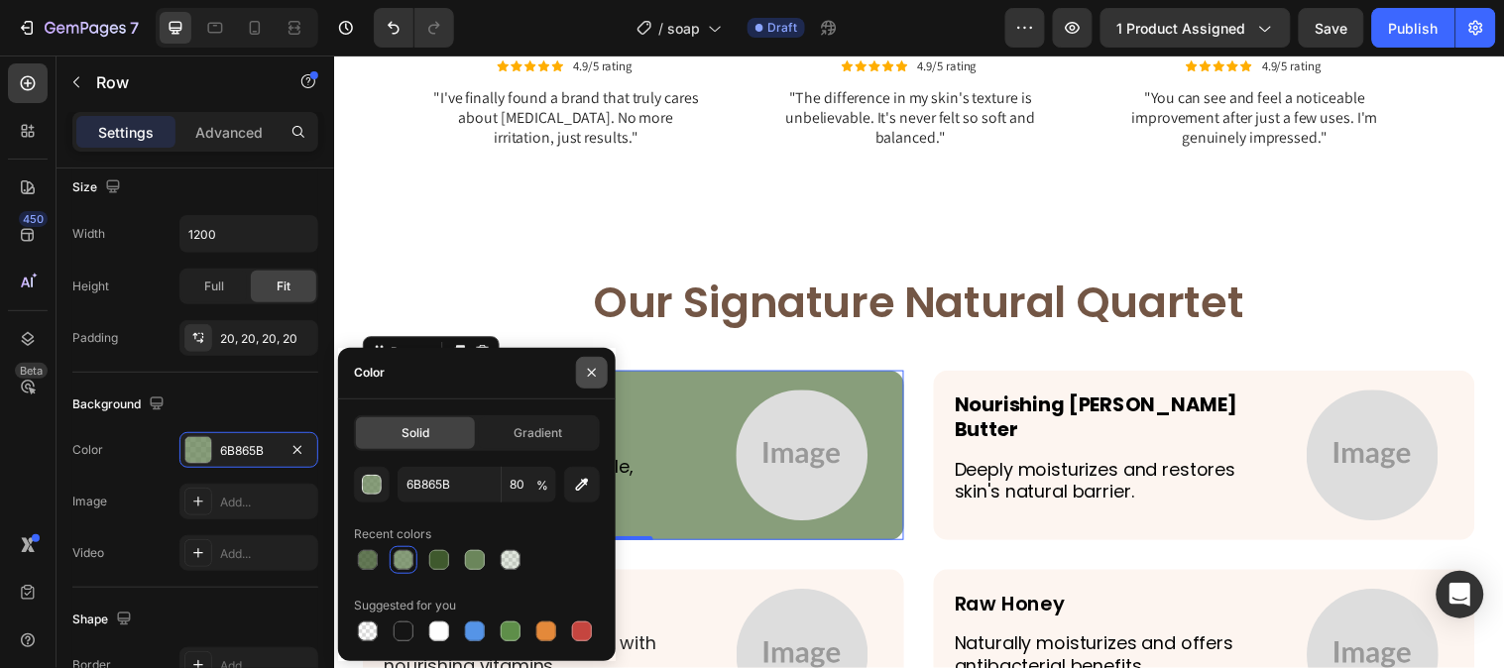
click at [600, 377] on button "button" at bounding box center [592, 373] width 32 height 32
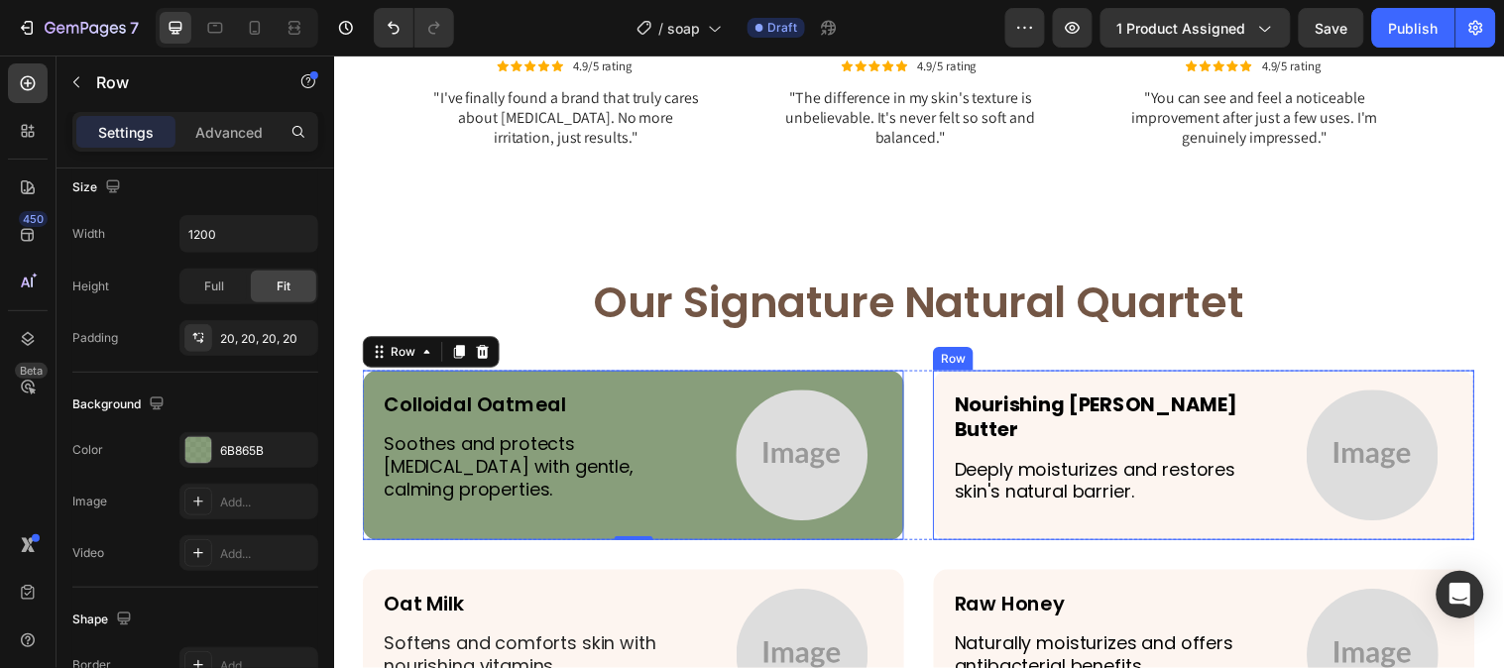
click at [1199, 380] on div "Nourishing Shea Butter Text Block Deeply moisturizes and restores skin's natura…" at bounding box center [1218, 461] width 550 height 173
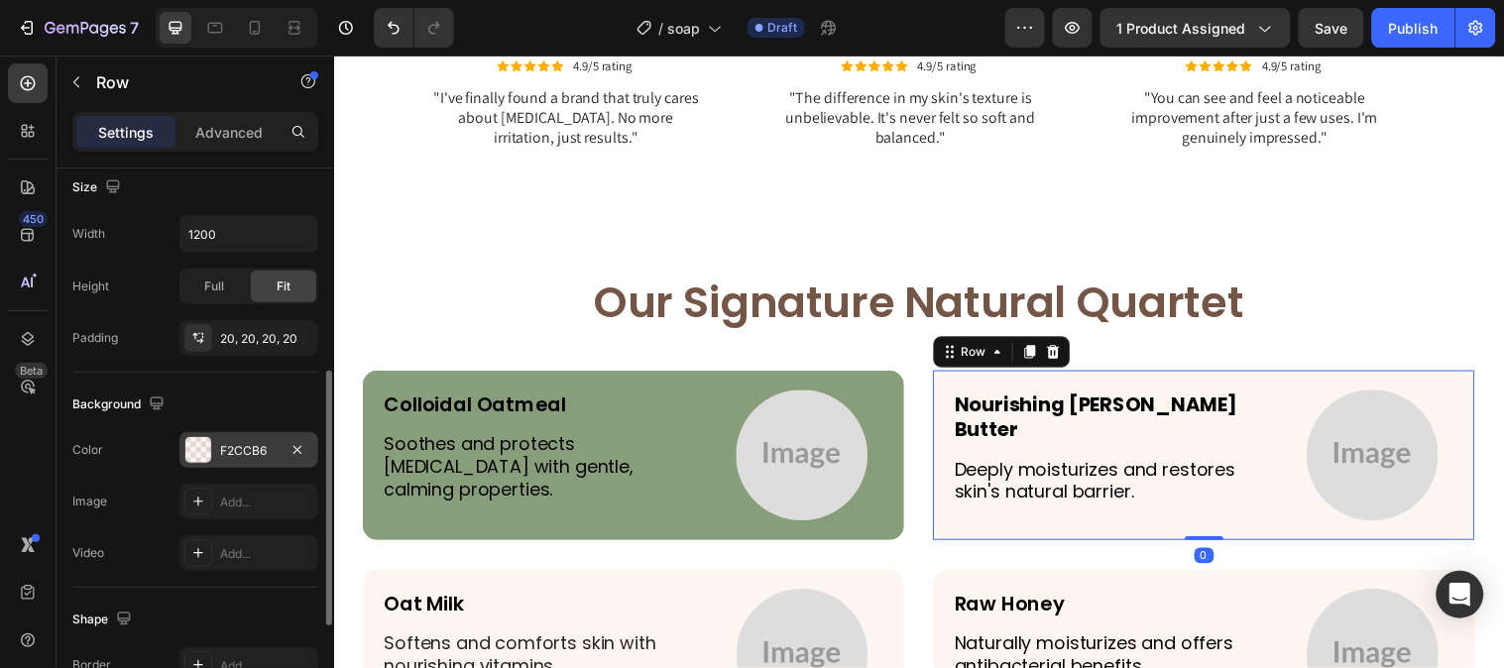
click at [193, 451] on div at bounding box center [198, 450] width 26 height 26
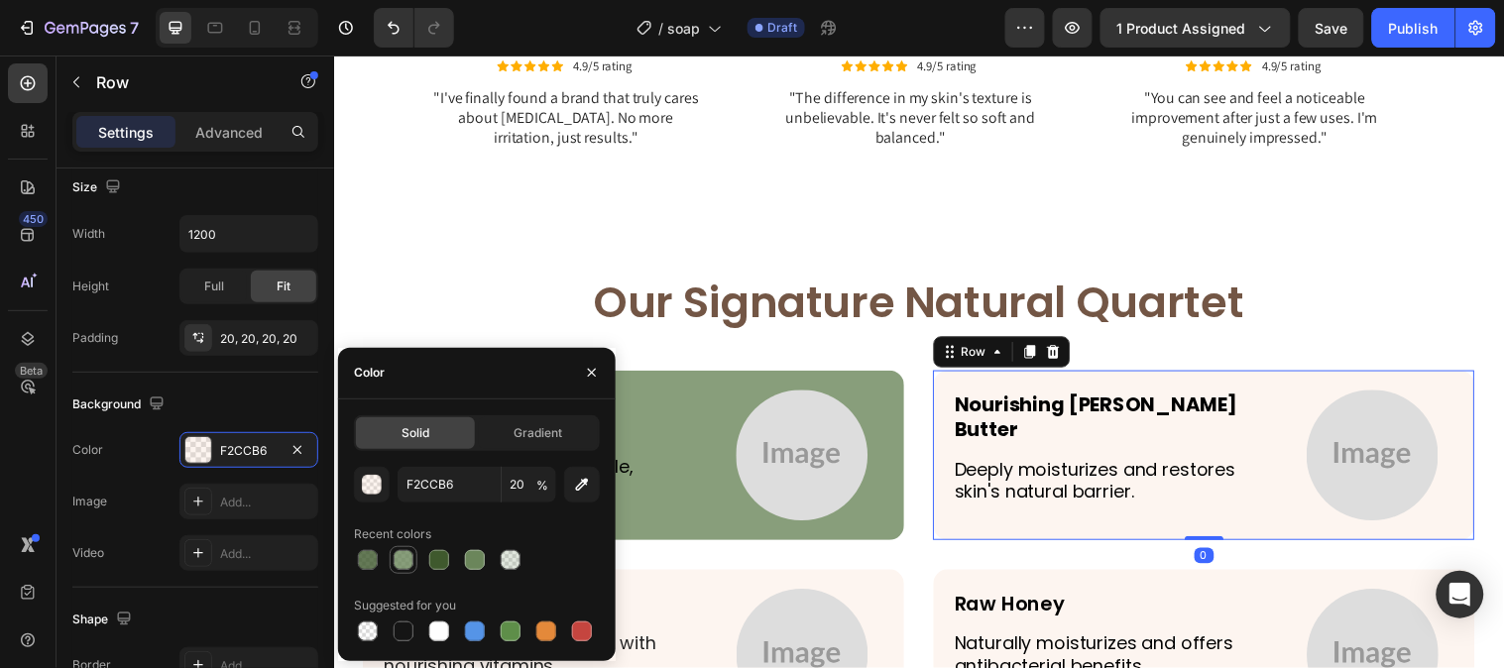
drag, startPoint x: 399, startPoint y: 561, endPoint x: 618, endPoint y: 499, distance: 227.8
click at [399, 561] on div at bounding box center [403, 560] width 20 height 20
type input "6B865B"
type input "80"
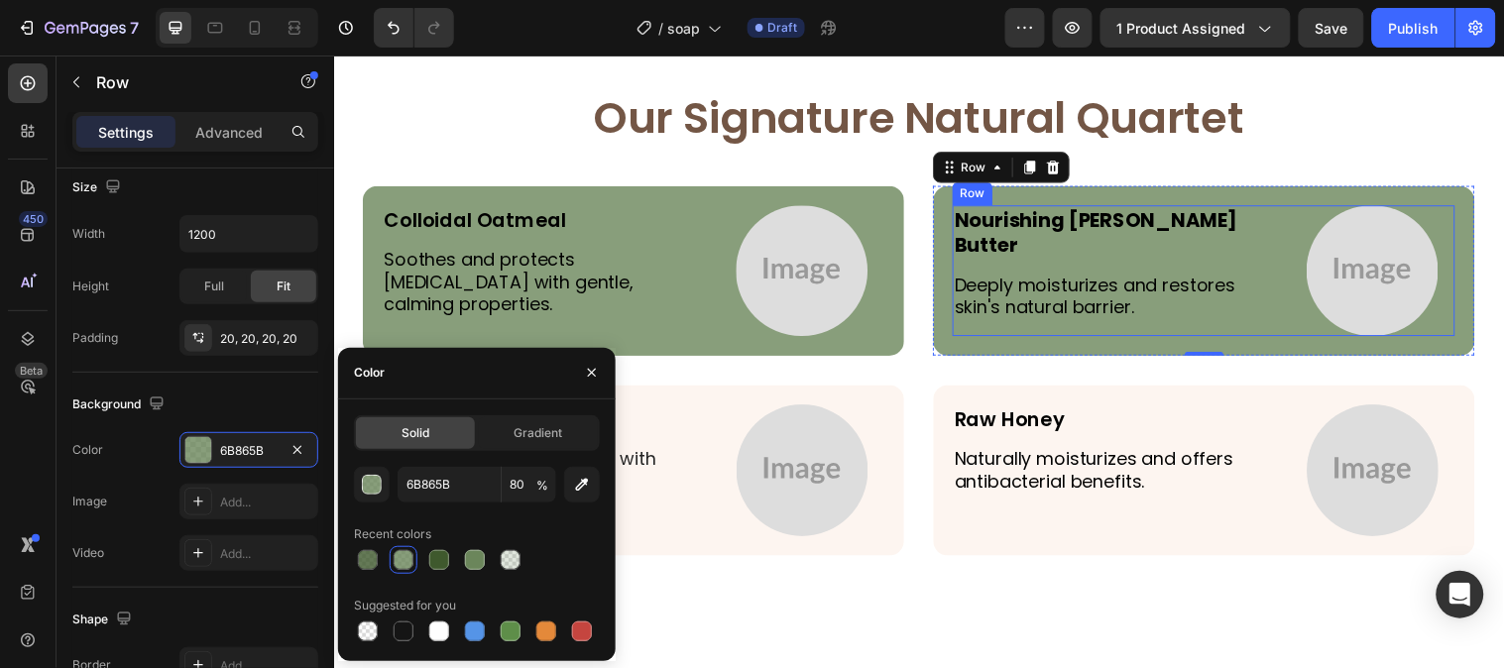
scroll to position [4405, 0]
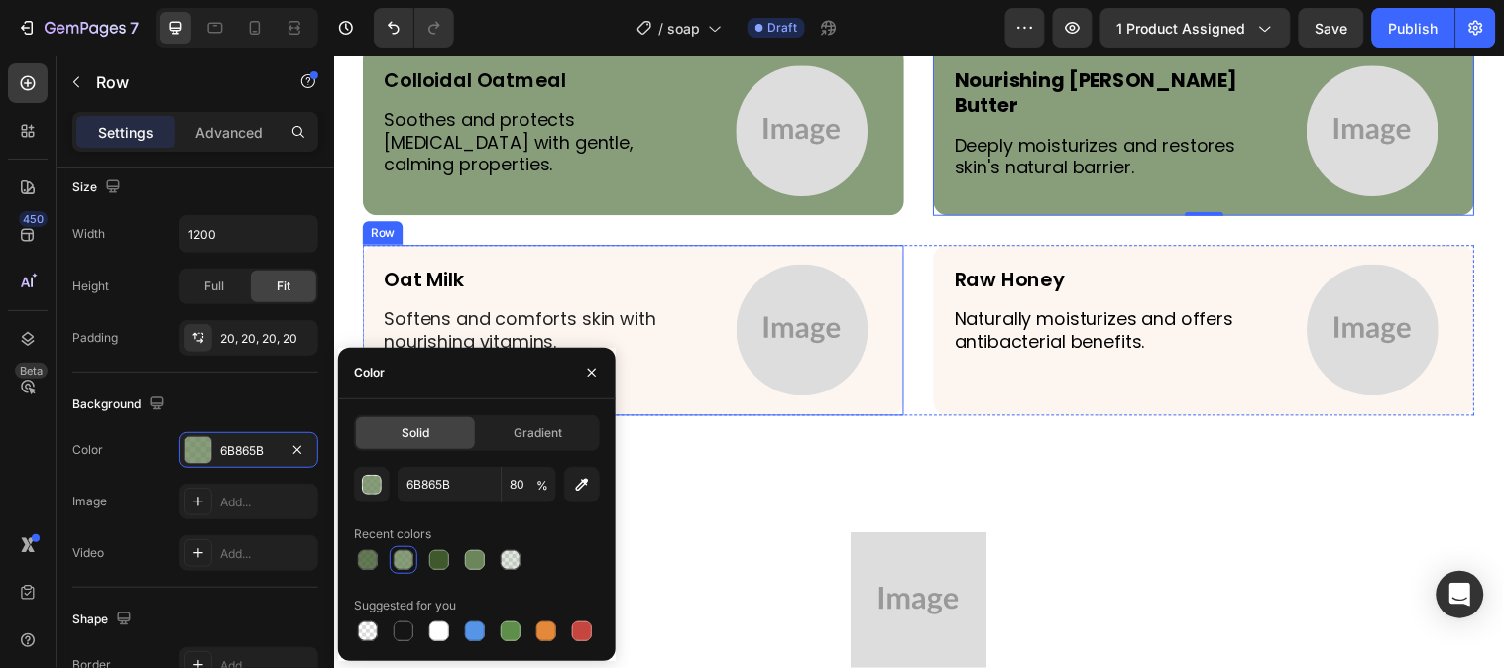
click at [871, 256] on div "Oat Milk Text Block Softens and comforts skin with nourishing vitamins. Text Bl…" at bounding box center [638, 333] width 550 height 173
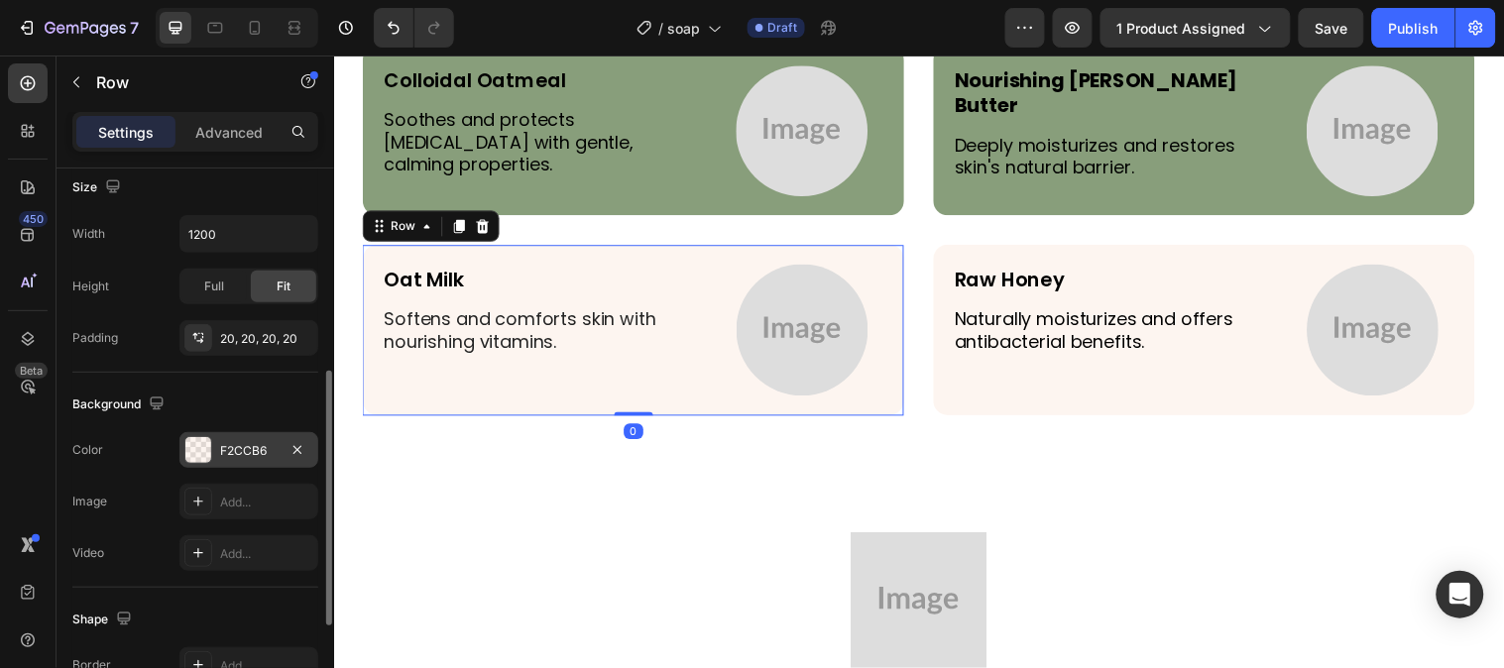
click at [222, 451] on div "F2CCB6" at bounding box center [248, 451] width 57 height 18
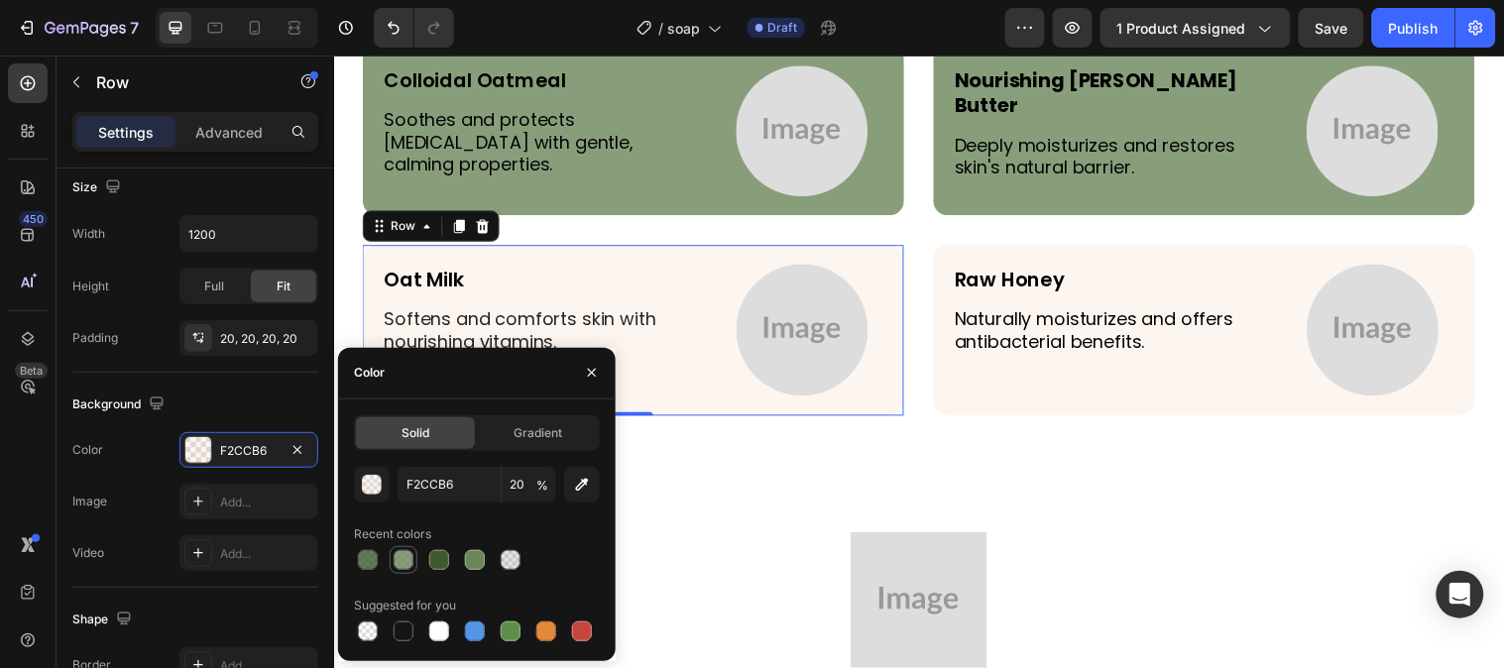
click at [399, 550] on div at bounding box center [403, 560] width 20 height 20
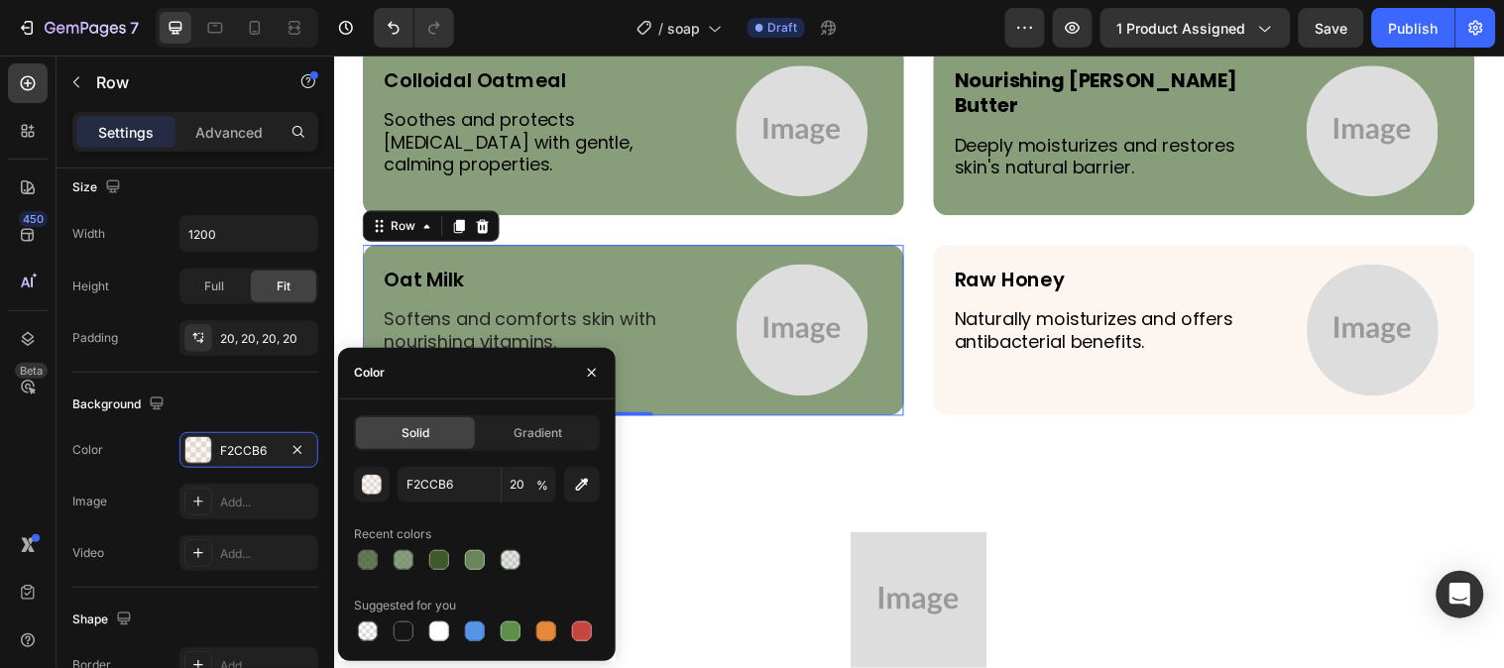
type input "6B865B"
type input "80"
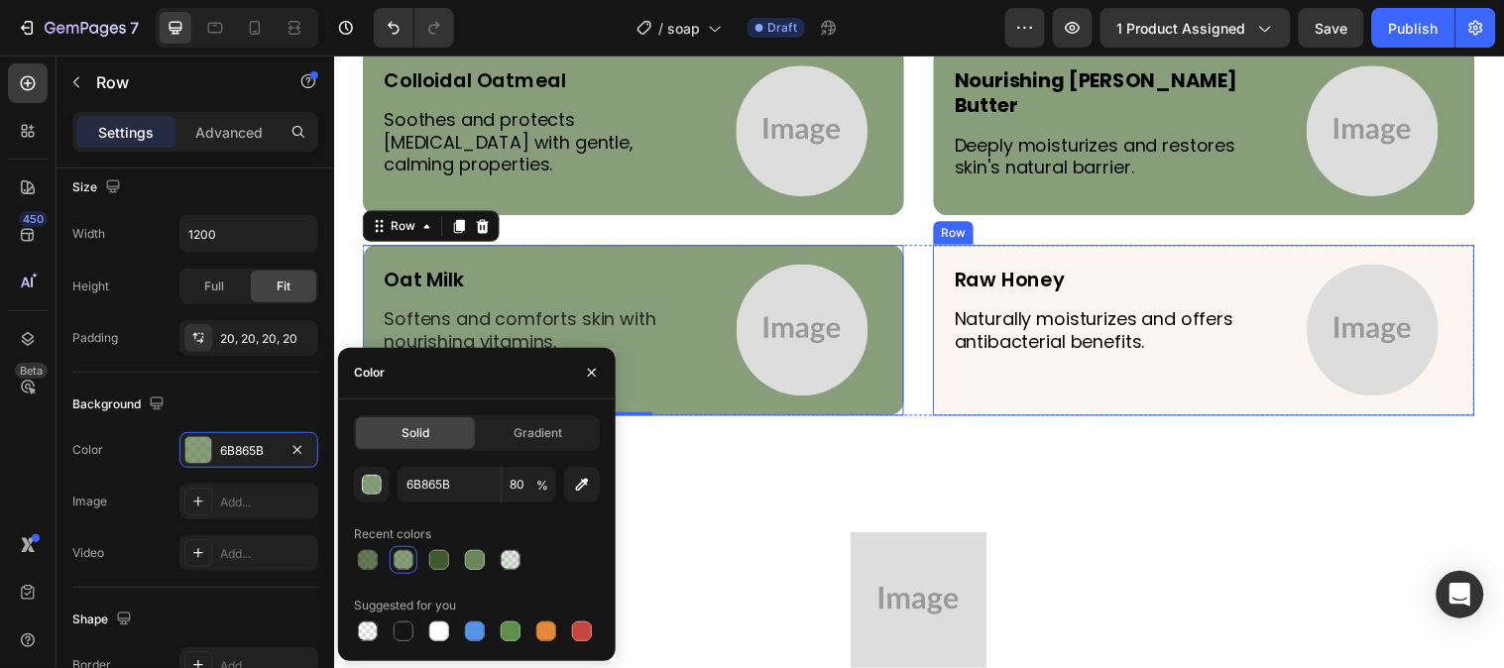
click at [1183, 247] on div "Raw Honey Text Block Naturally moisturizes and offers antibacterial benefits. T…" at bounding box center [1218, 333] width 550 height 173
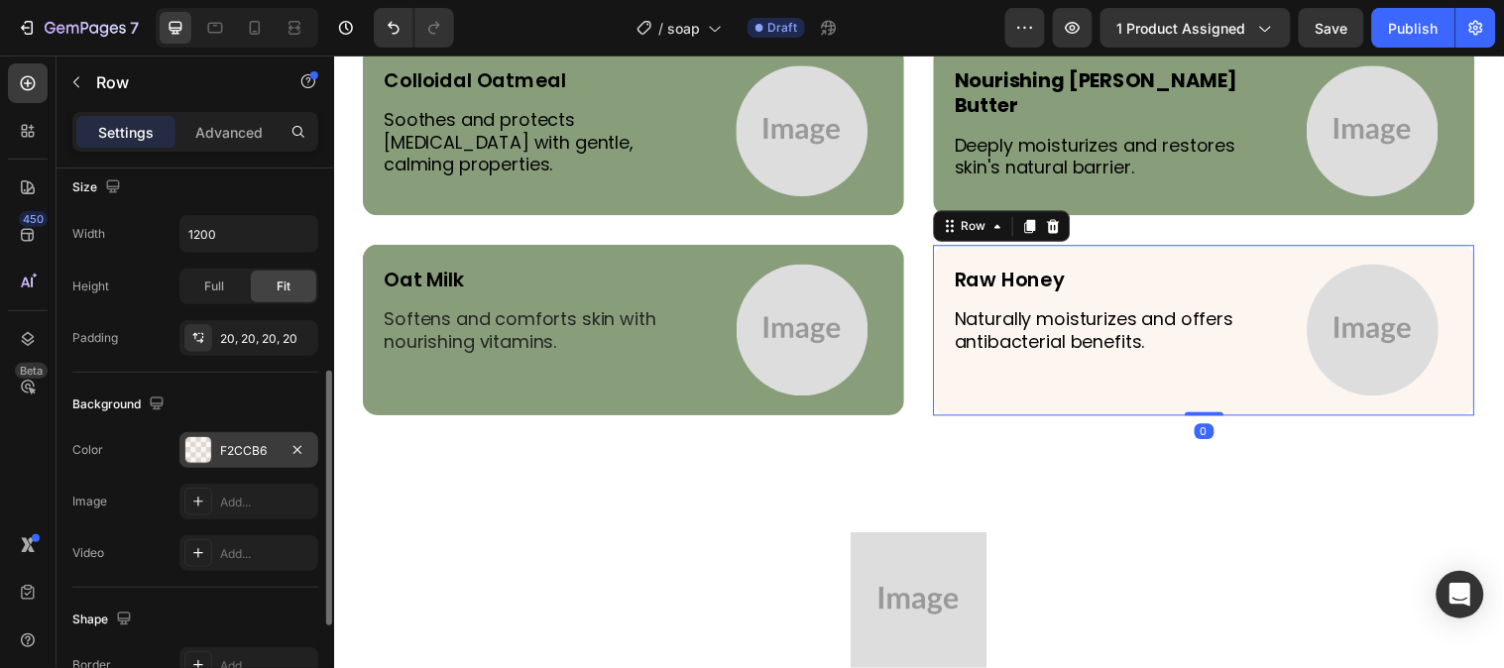
click at [189, 442] on div at bounding box center [198, 450] width 26 height 26
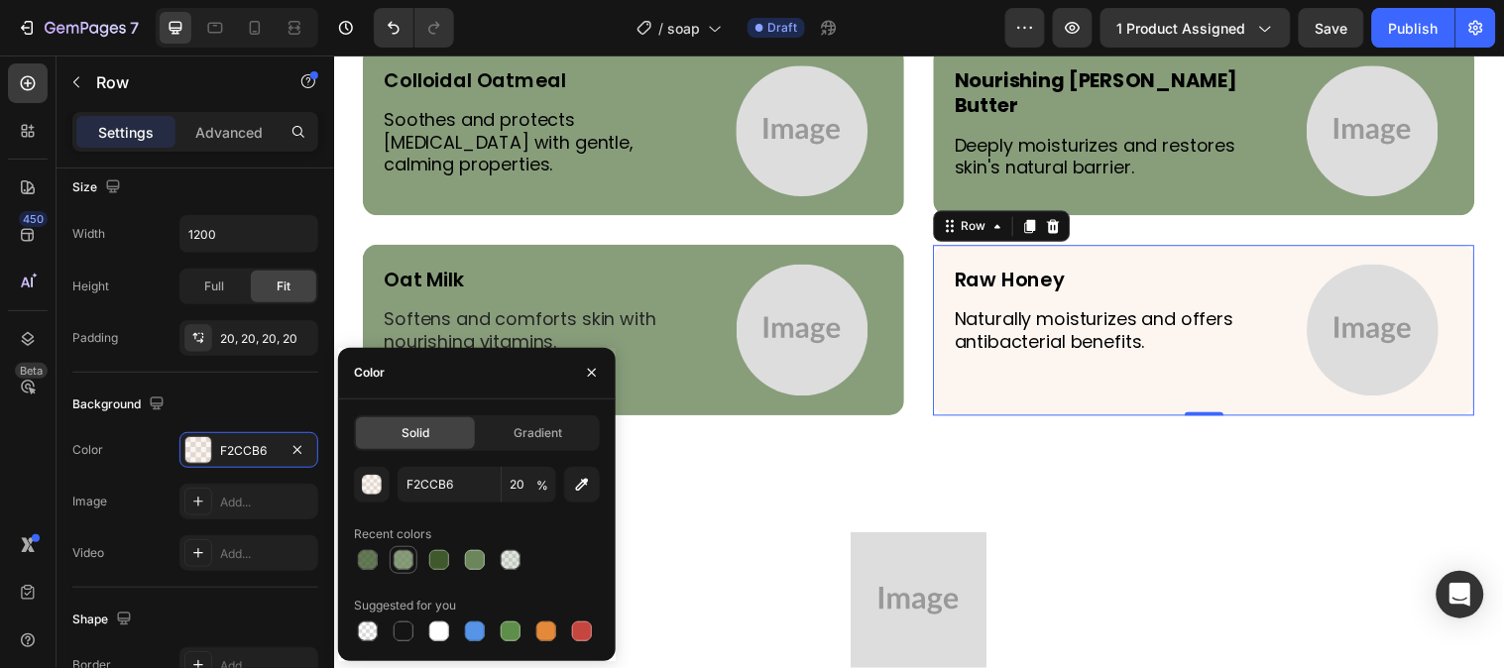
click at [390, 566] on div at bounding box center [404, 560] width 28 height 28
type input "6B865B"
type input "80"
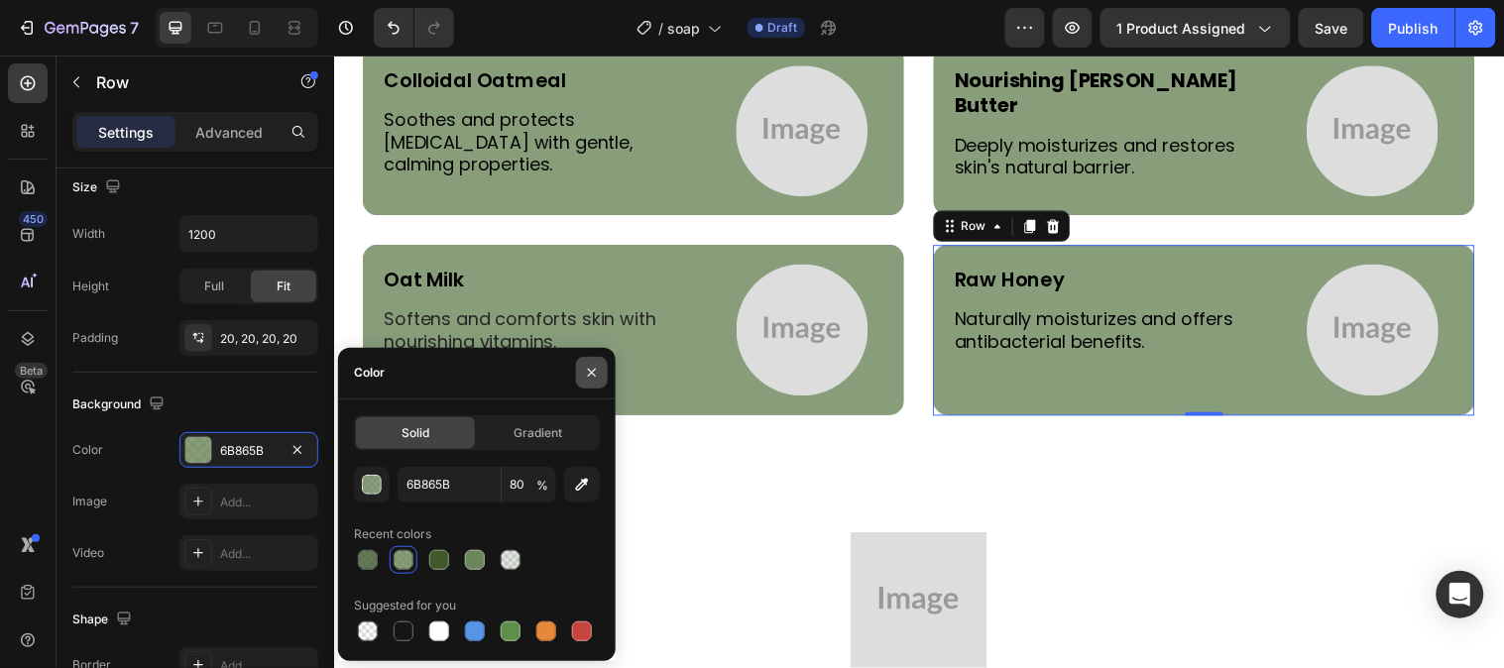
click at [578, 370] on button "button" at bounding box center [592, 373] width 32 height 32
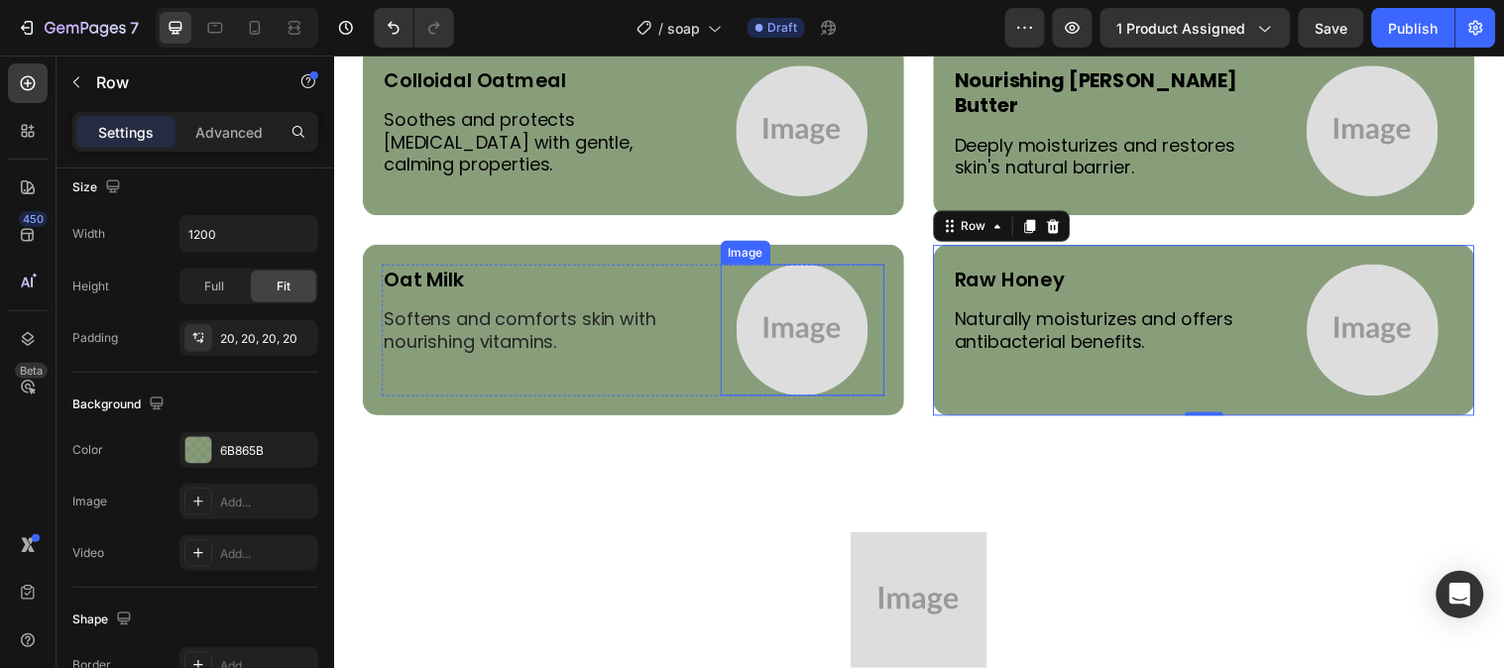
scroll to position [4845, 0]
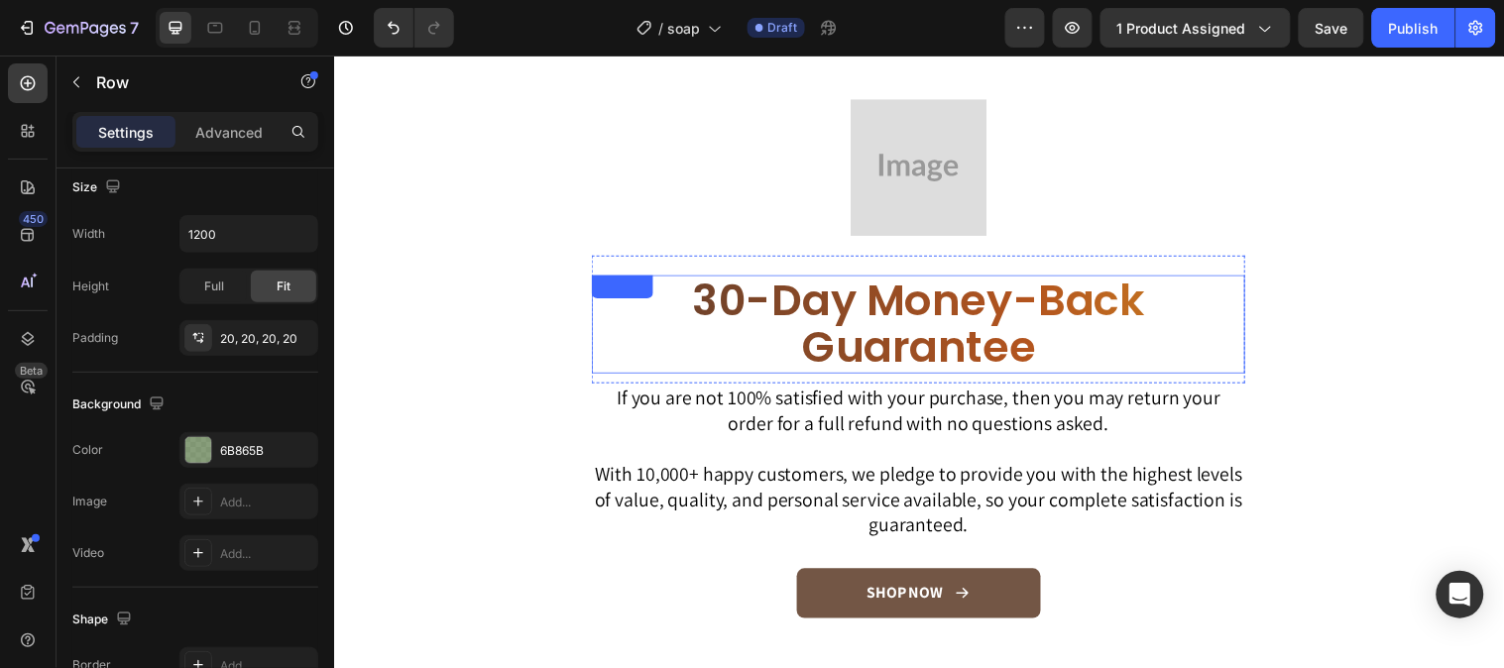
click at [868, 317] on h2 "30-Day Money-Back Guarantee" at bounding box center [928, 328] width 664 height 100
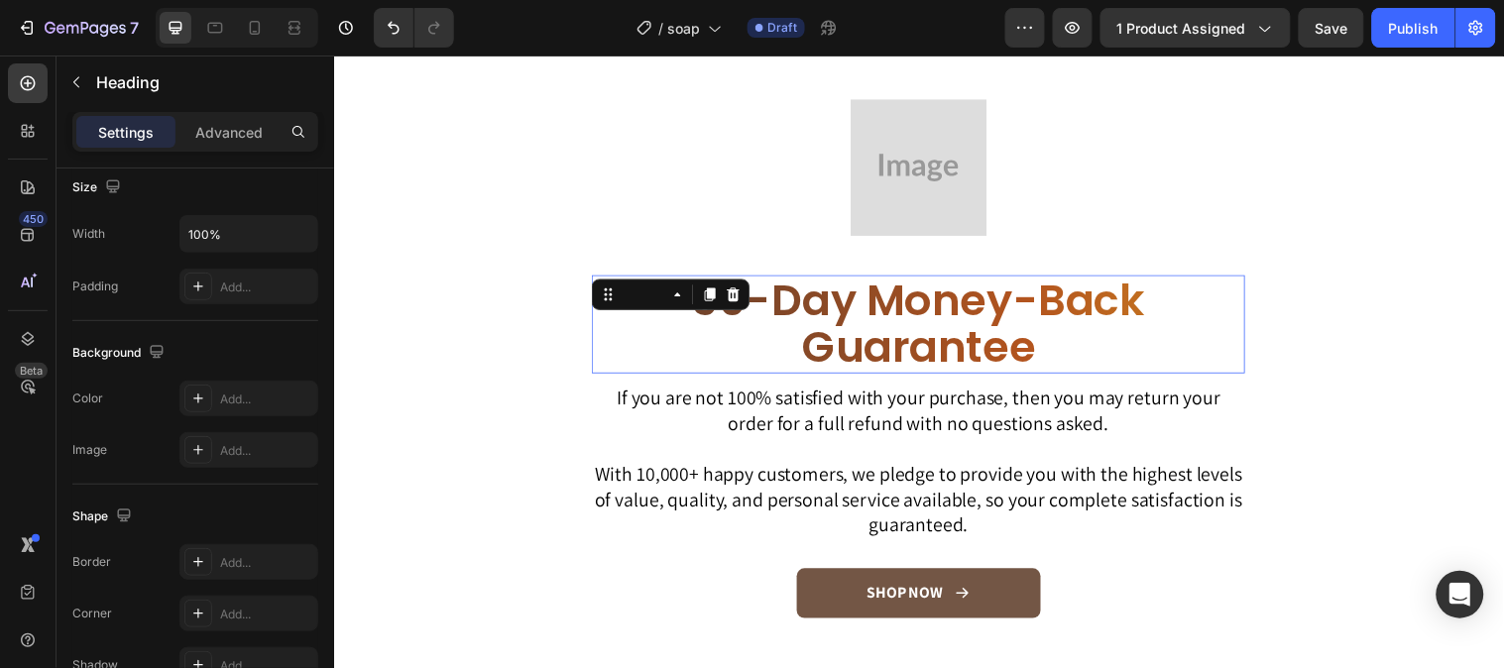
scroll to position [0, 0]
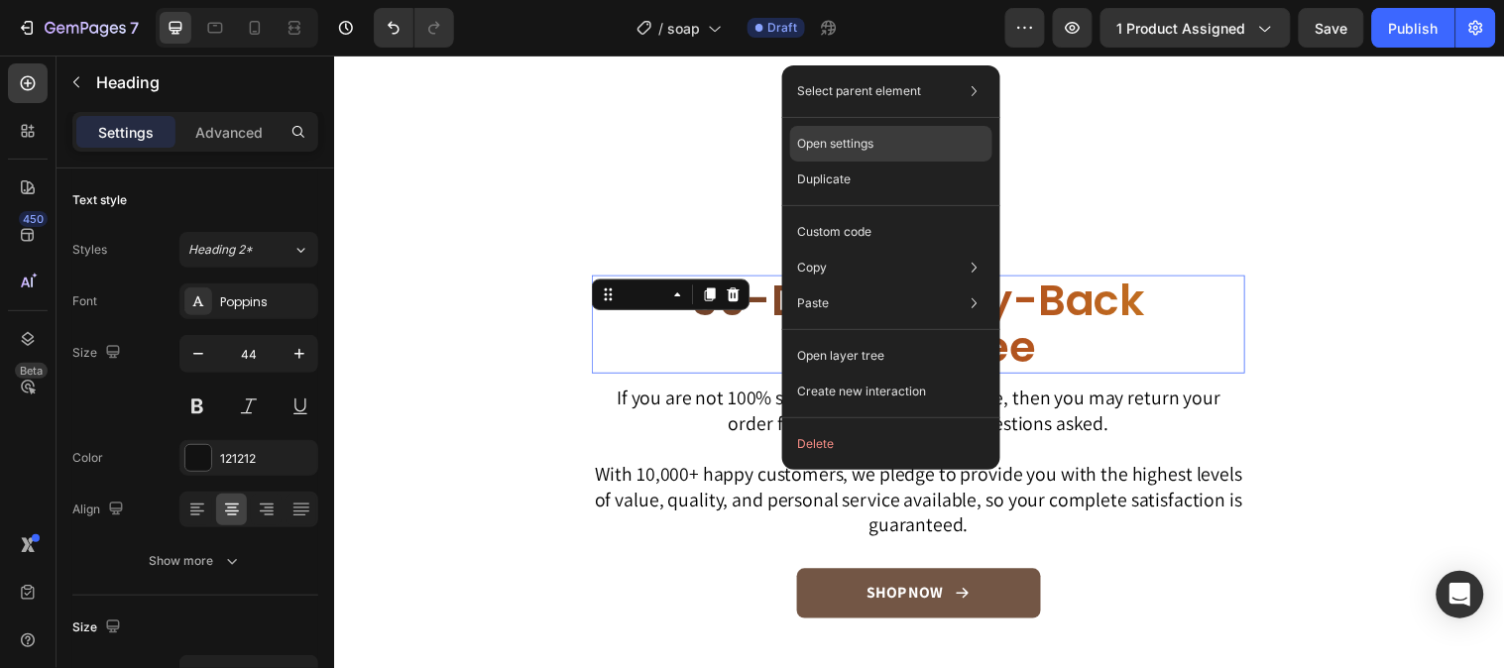
click at [855, 129] on div "Open settings" at bounding box center [891, 144] width 202 height 36
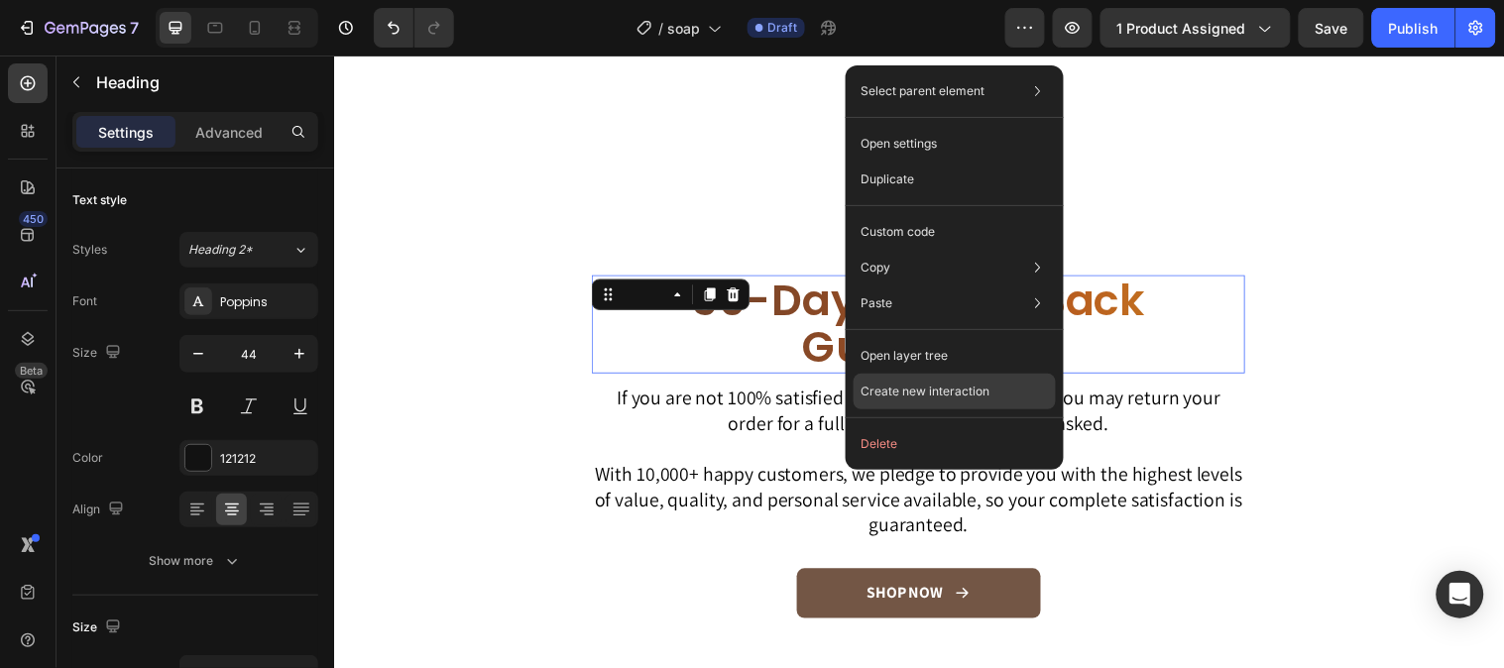
click at [989, 388] on div "Create new interaction" at bounding box center [954, 392] width 202 height 36
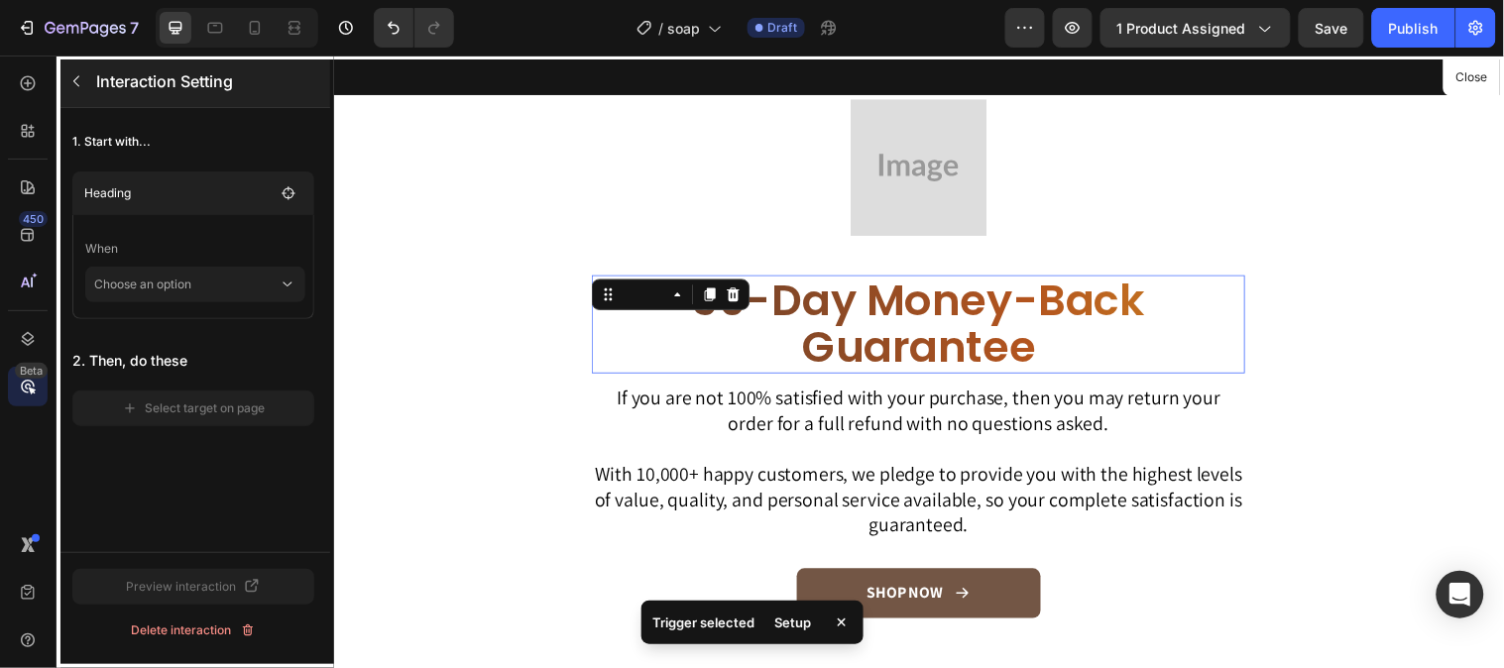
click at [76, 73] on icon "button" at bounding box center [76, 81] width 16 height 16
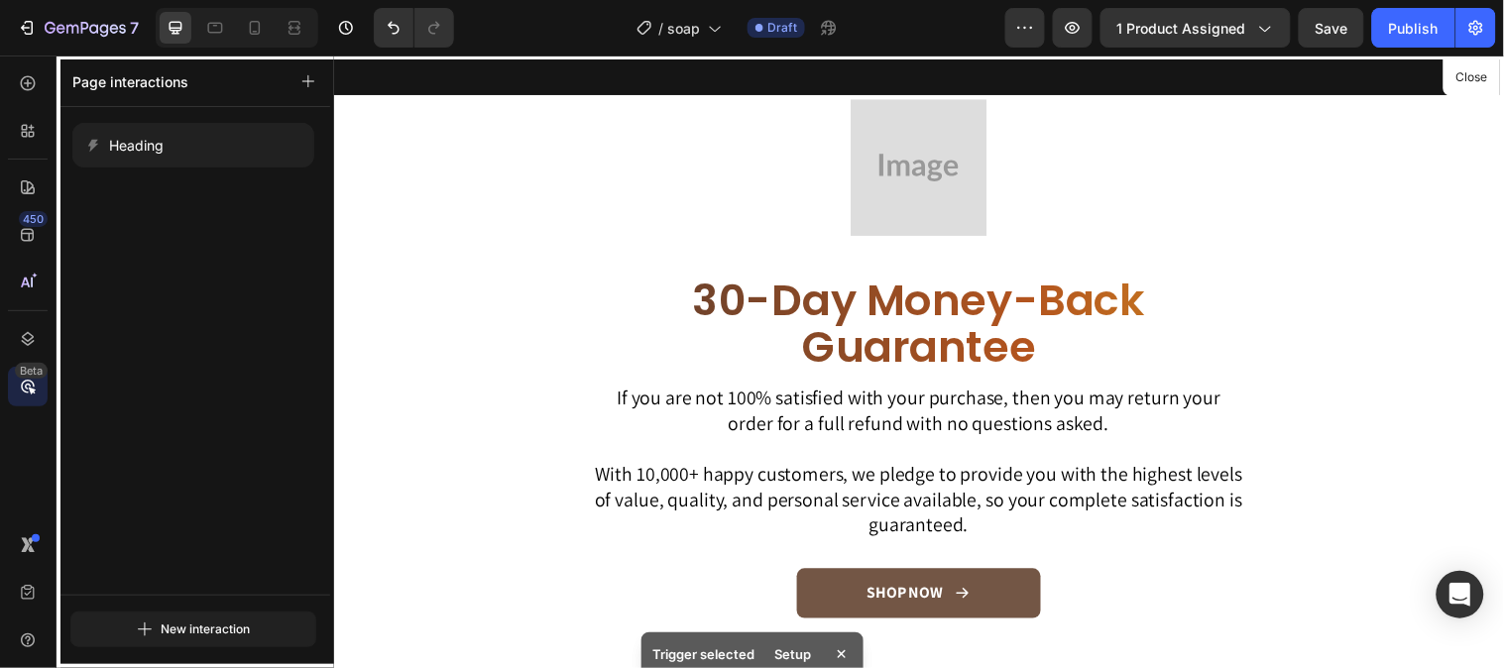
click at [368, 125] on div at bounding box center [927, 366] width 1189 height 622
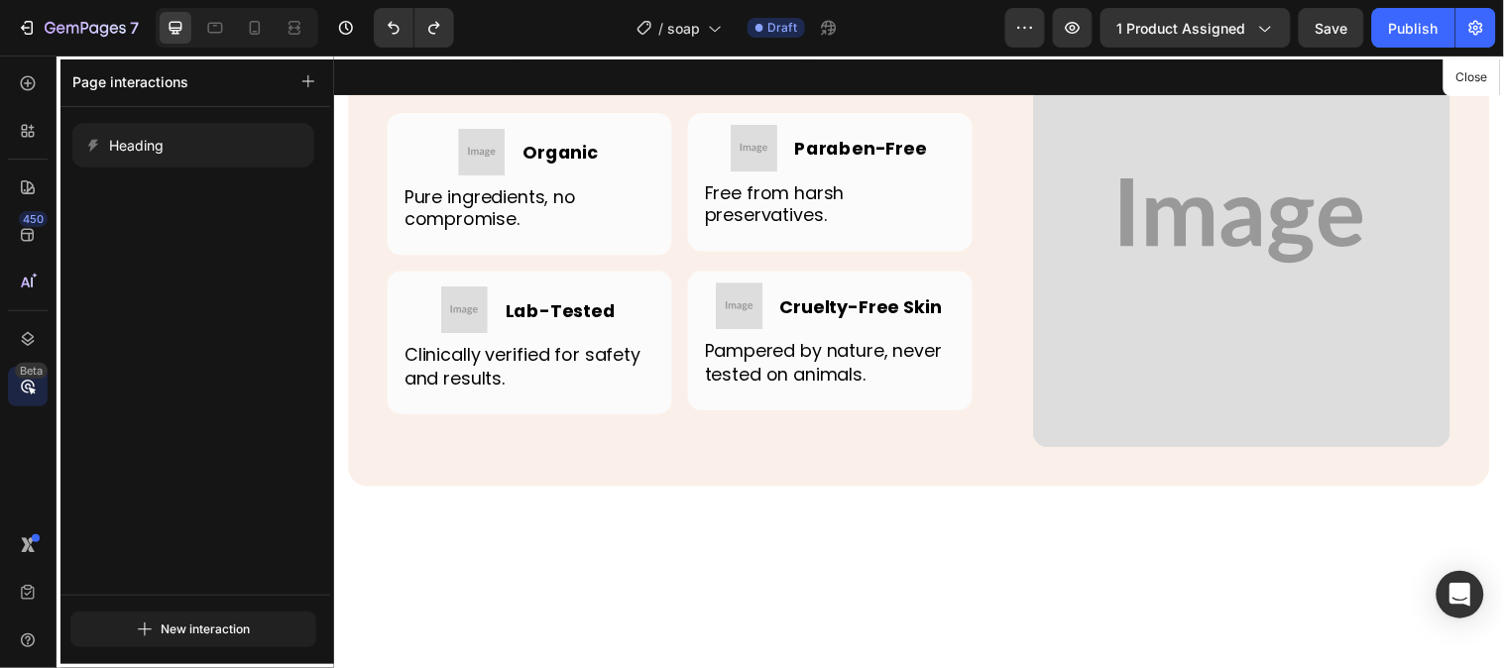
scroll to position [5066, 0]
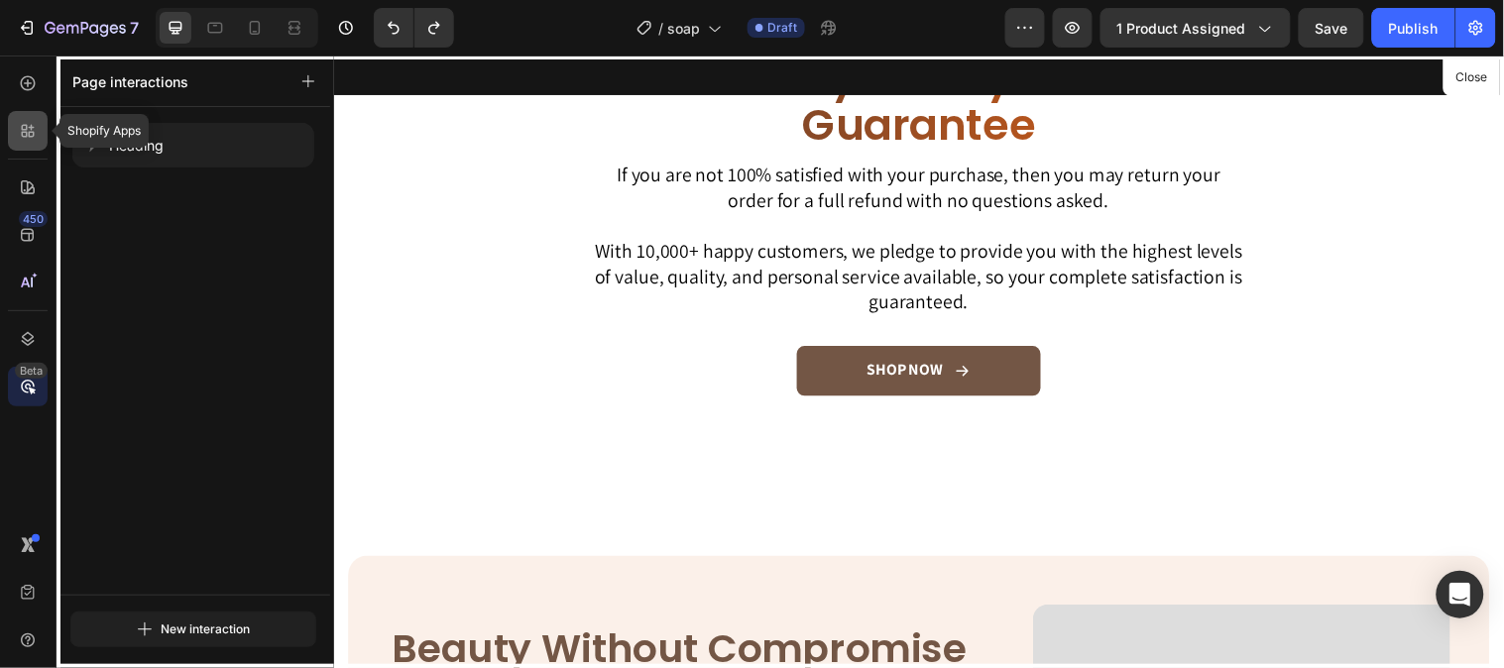
click at [33, 123] on icon at bounding box center [28, 131] width 20 height 20
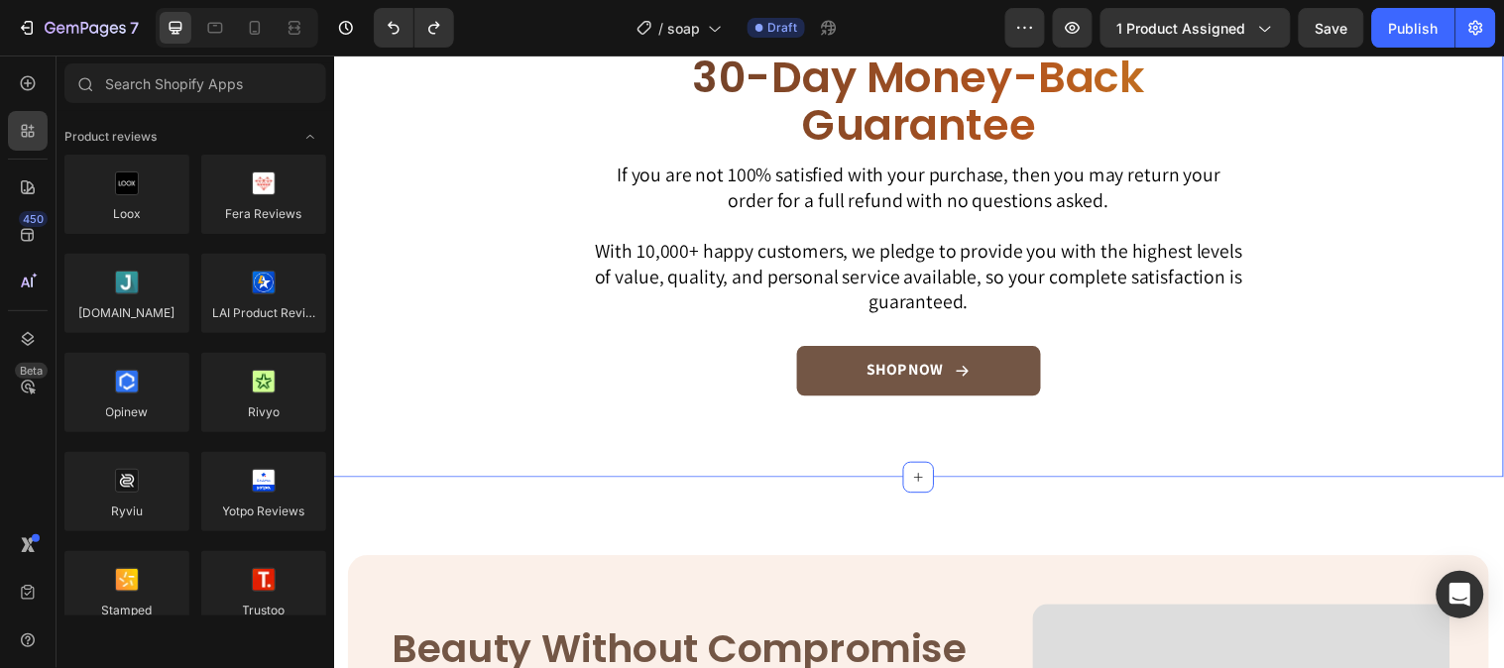
click at [428, 230] on div "Image 30-Day Money-Back Guarantee Heading Row If you are not 100% satisfied wit…" at bounding box center [927, 178] width 1189 height 611
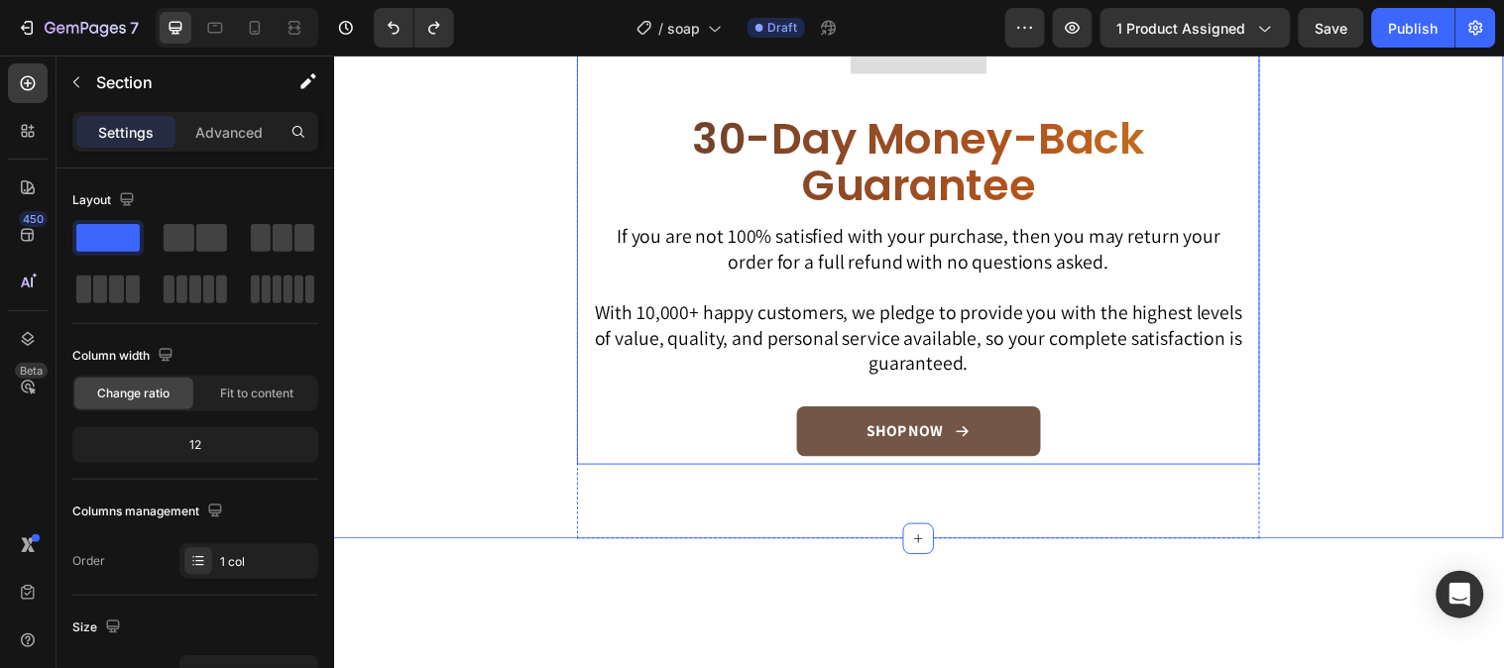
scroll to position [4735, 0]
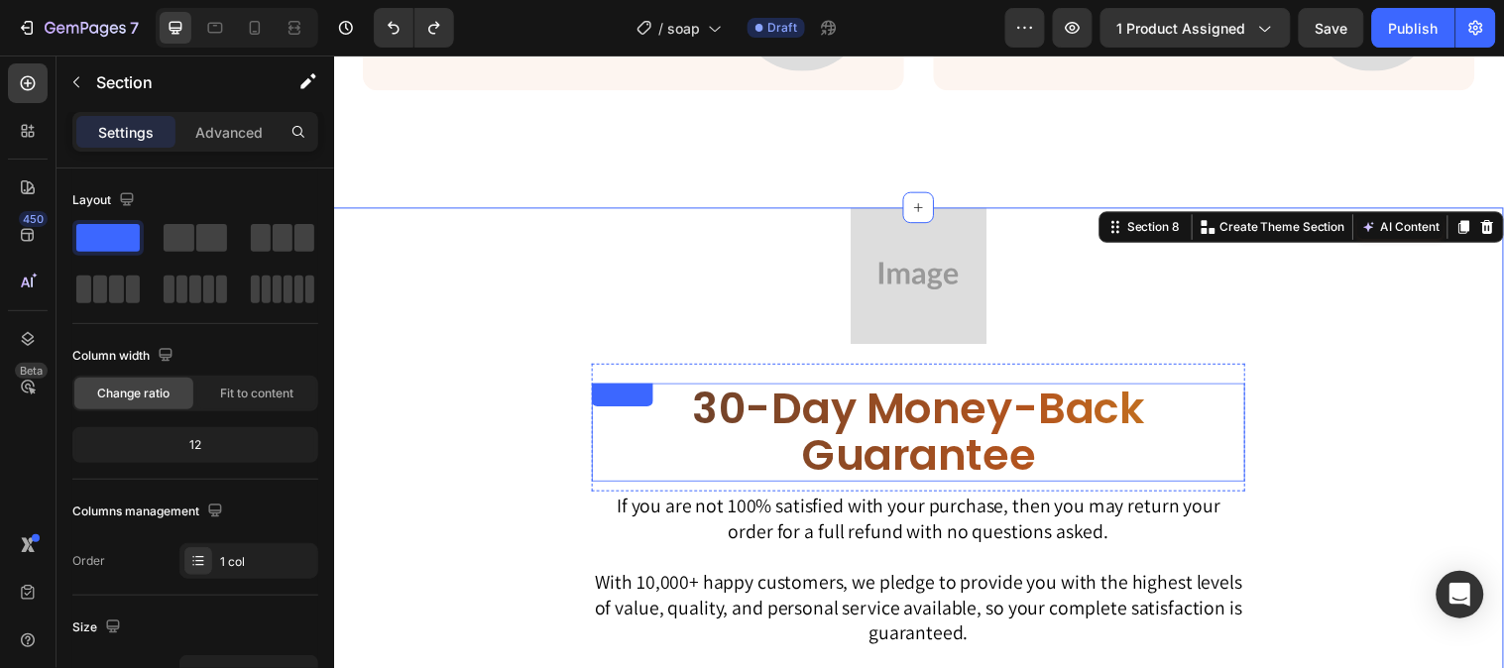
click at [864, 394] on h2 "30-Day Money-Back Guarantee" at bounding box center [928, 438] width 664 height 100
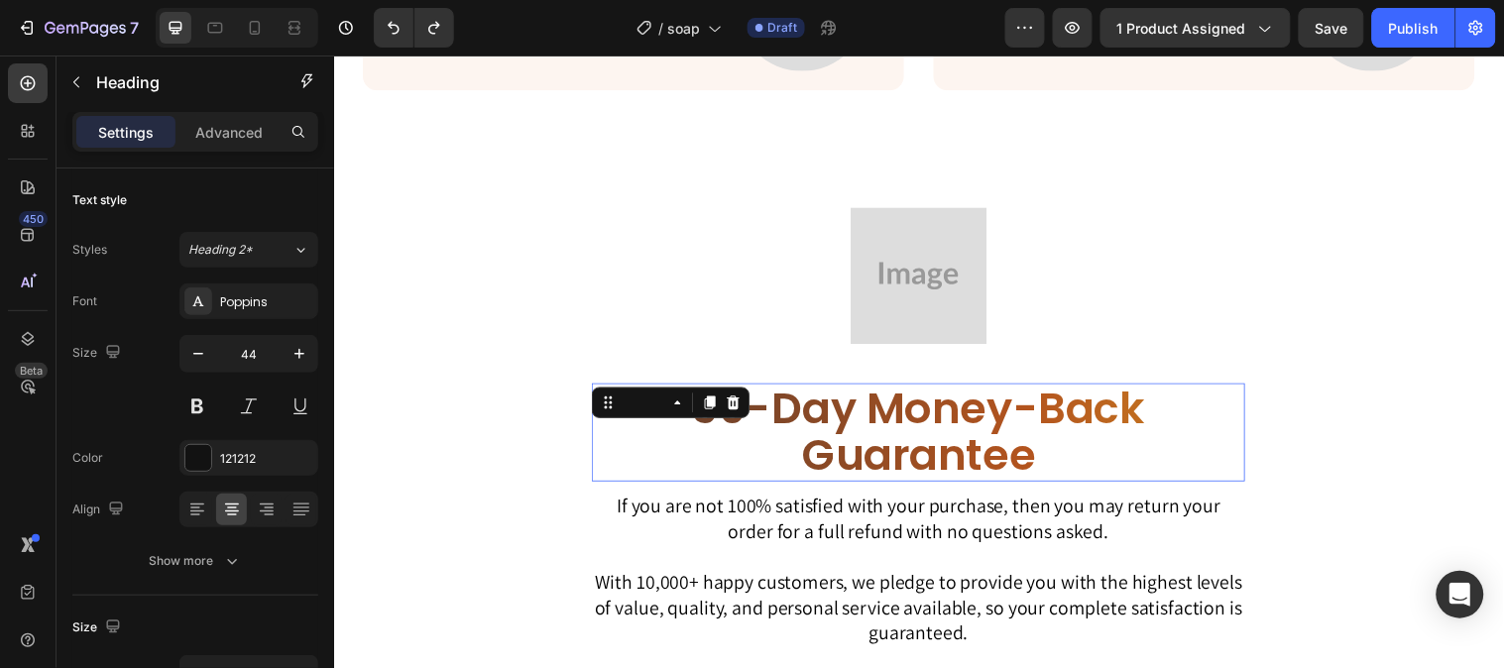
click at [841, 424] on h2 "30-Day Money-Back Guarantee" at bounding box center [928, 438] width 664 height 100
drag, startPoint x: 845, startPoint y: 426, endPoint x: 1229, endPoint y: 228, distance: 431.8
click at [1230, 220] on div at bounding box center [928, 278] width 664 height 139
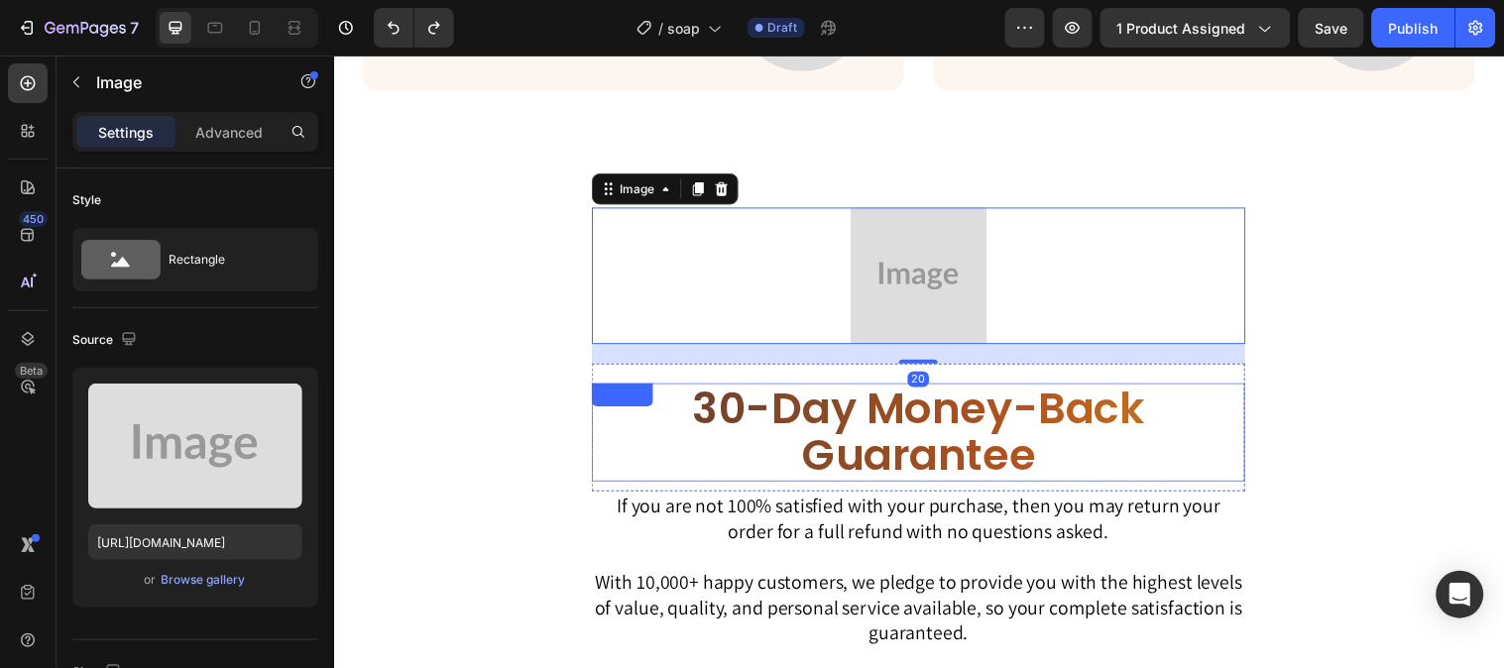
click at [1012, 421] on p "30-Day Money-Back Guarantee" at bounding box center [928, 438] width 660 height 96
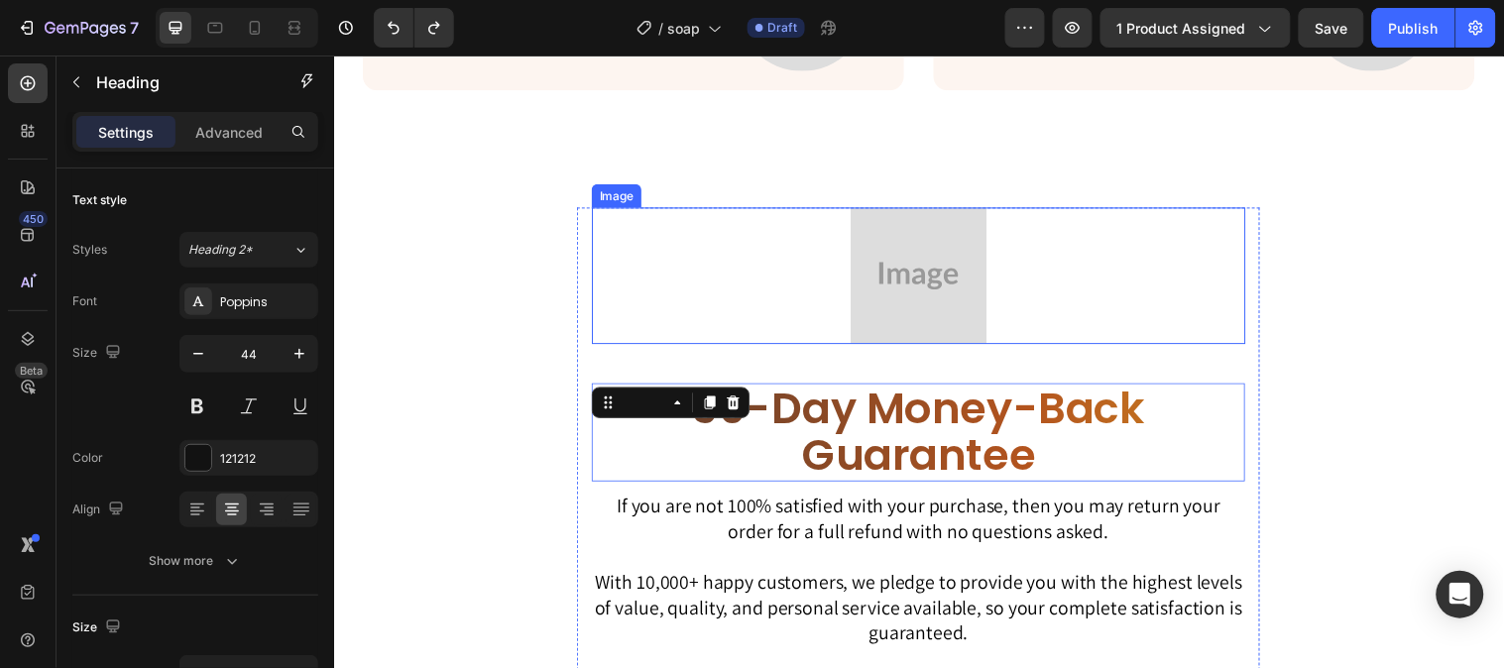
click at [1039, 292] on div at bounding box center [928, 278] width 664 height 139
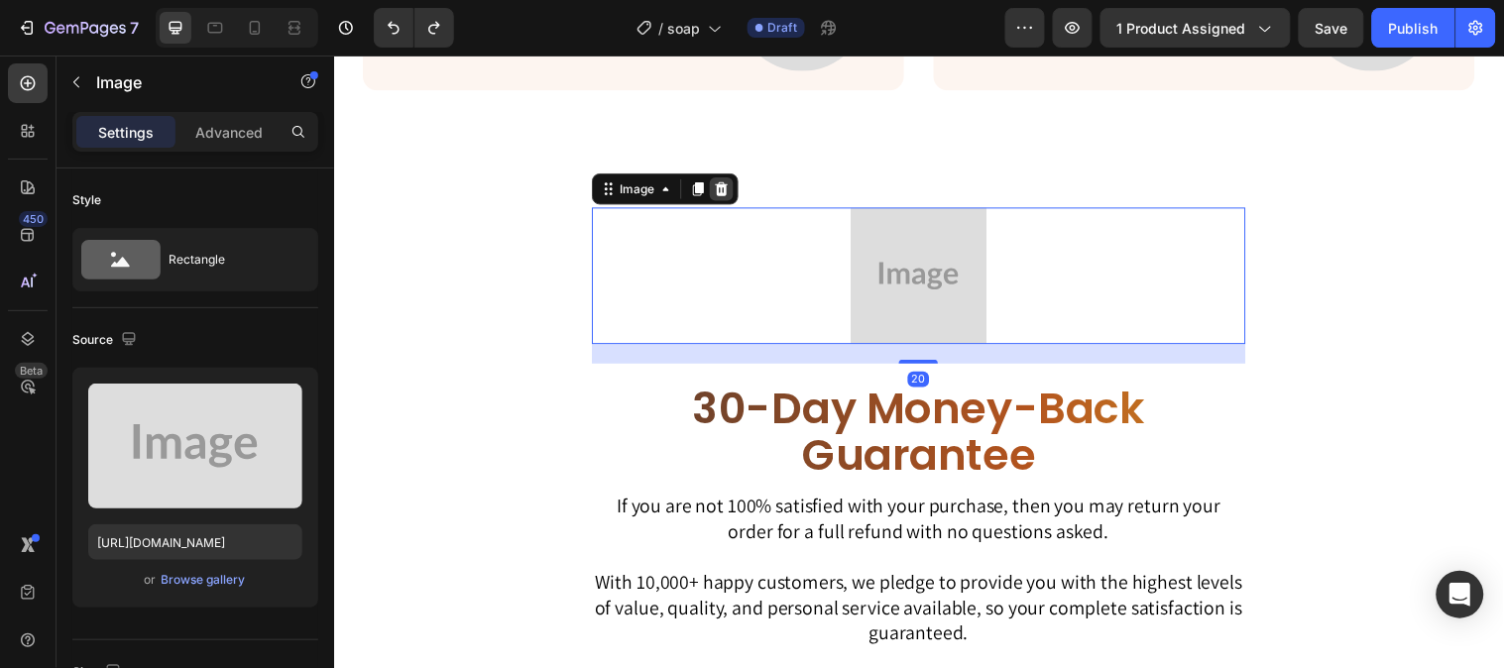
click at [726, 185] on icon at bounding box center [728, 190] width 16 height 16
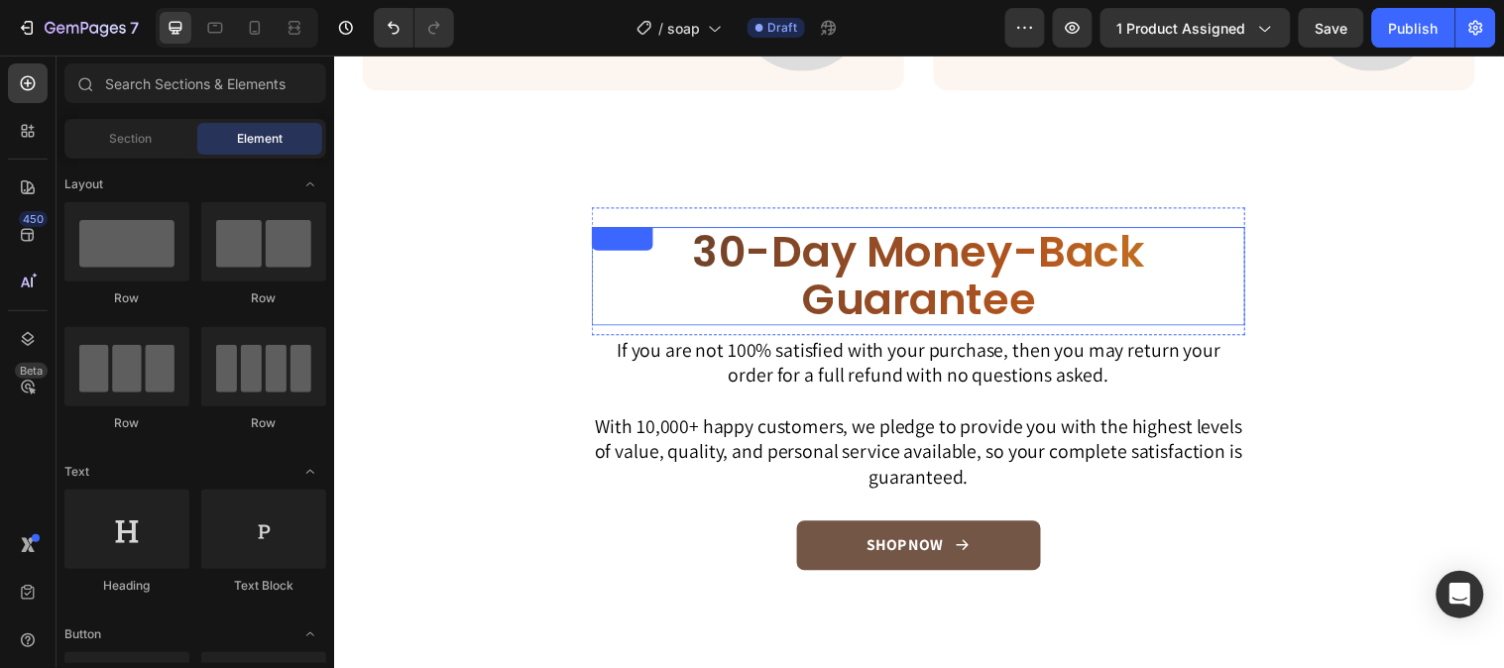
click at [913, 286] on p "30-Day Money-Back Guarantee" at bounding box center [928, 279] width 660 height 96
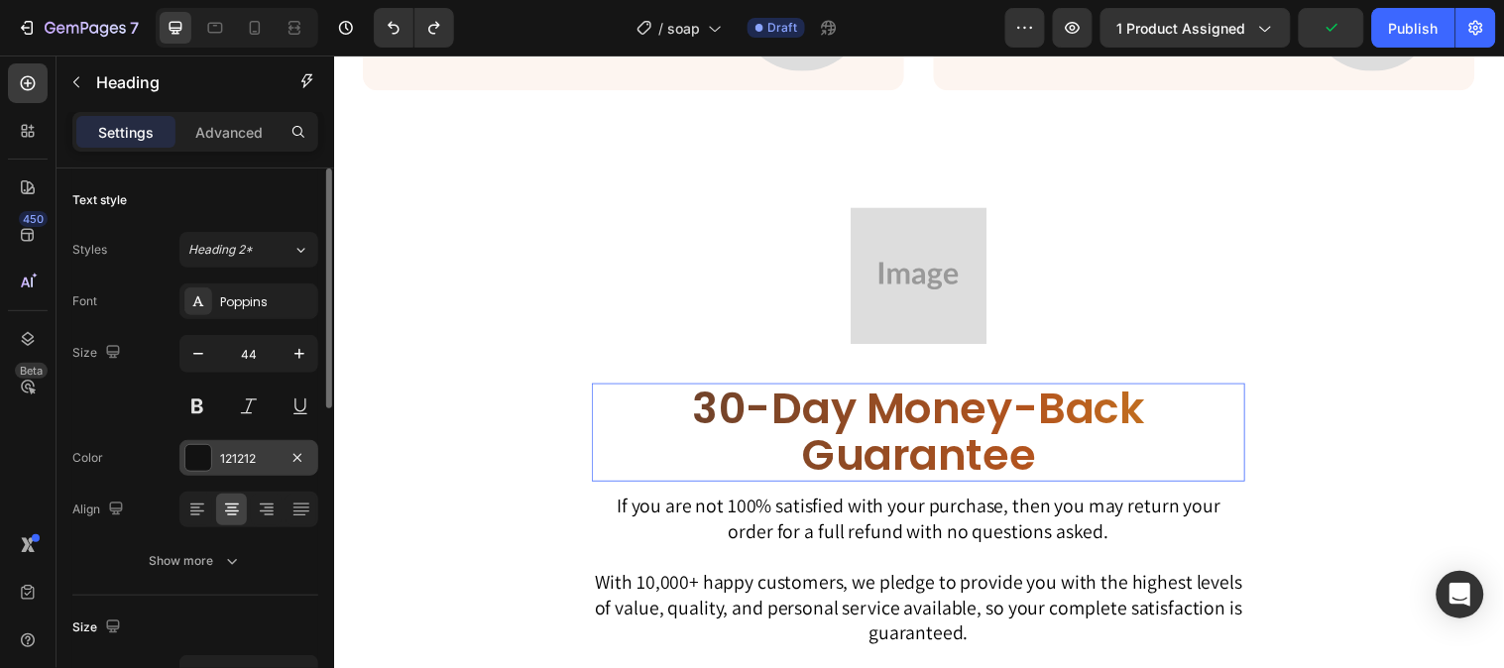
click at [218, 443] on div "121212" at bounding box center [248, 458] width 139 height 36
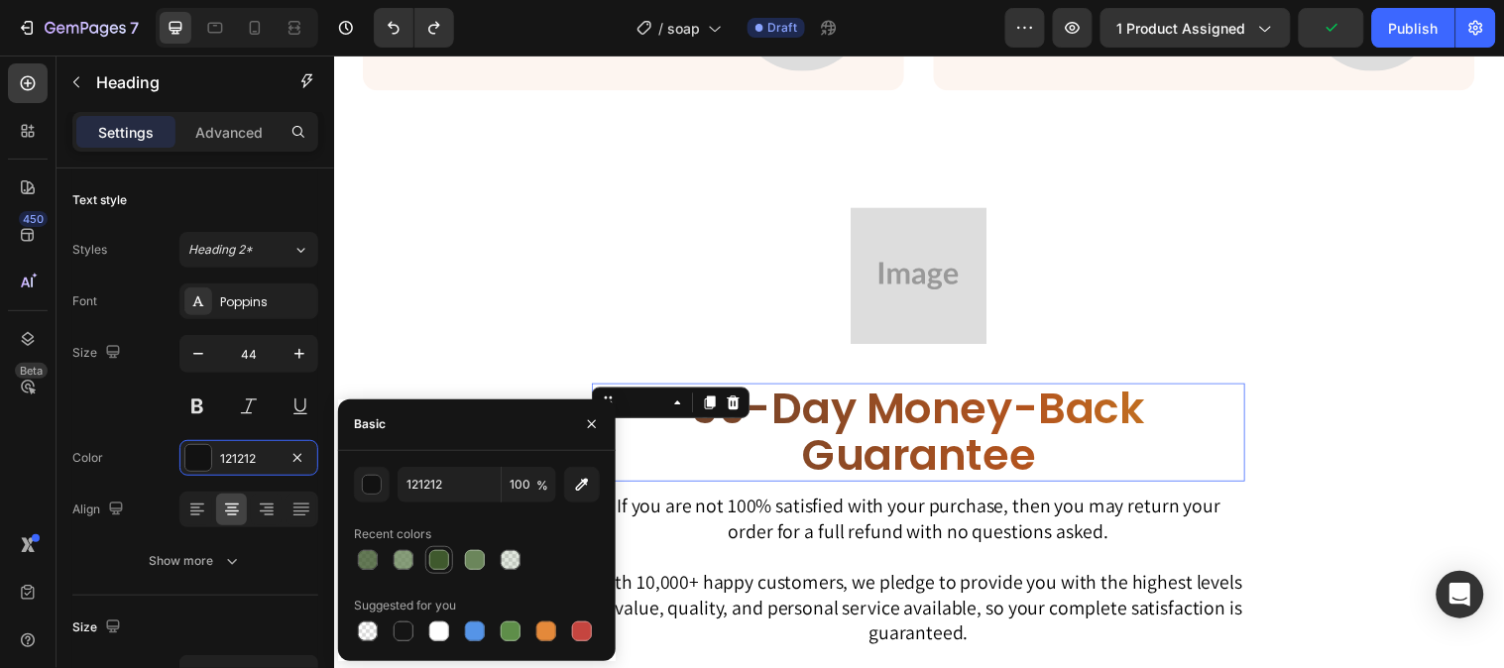
click at [439, 559] on div at bounding box center [439, 560] width 20 height 20
type input "3F592D"
drag, startPoint x: 578, startPoint y: 428, endPoint x: 519, endPoint y: 405, distance: 62.8
click at [578, 428] on button "button" at bounding box center [592, 424] width 32 height 32
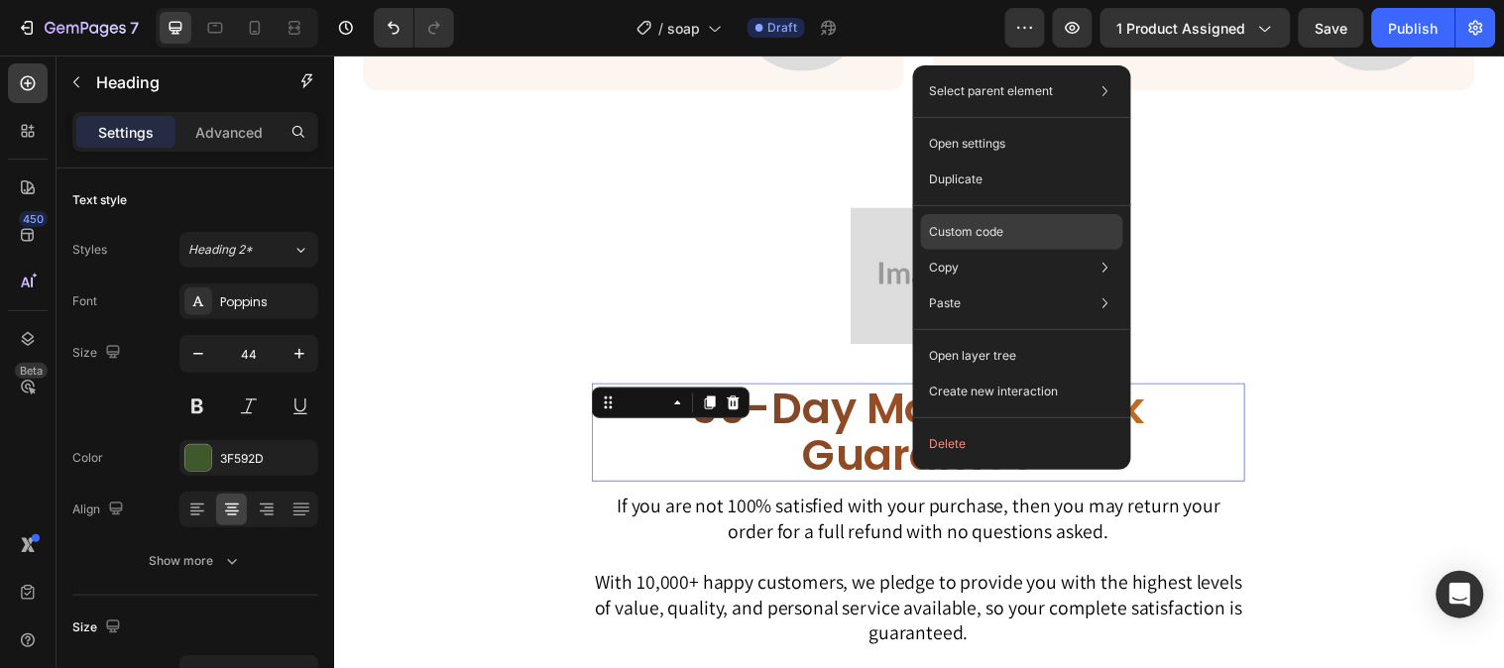
click at [1003, 231] on p "Custom code" at bounding box center [966, 232] width 74 height 18
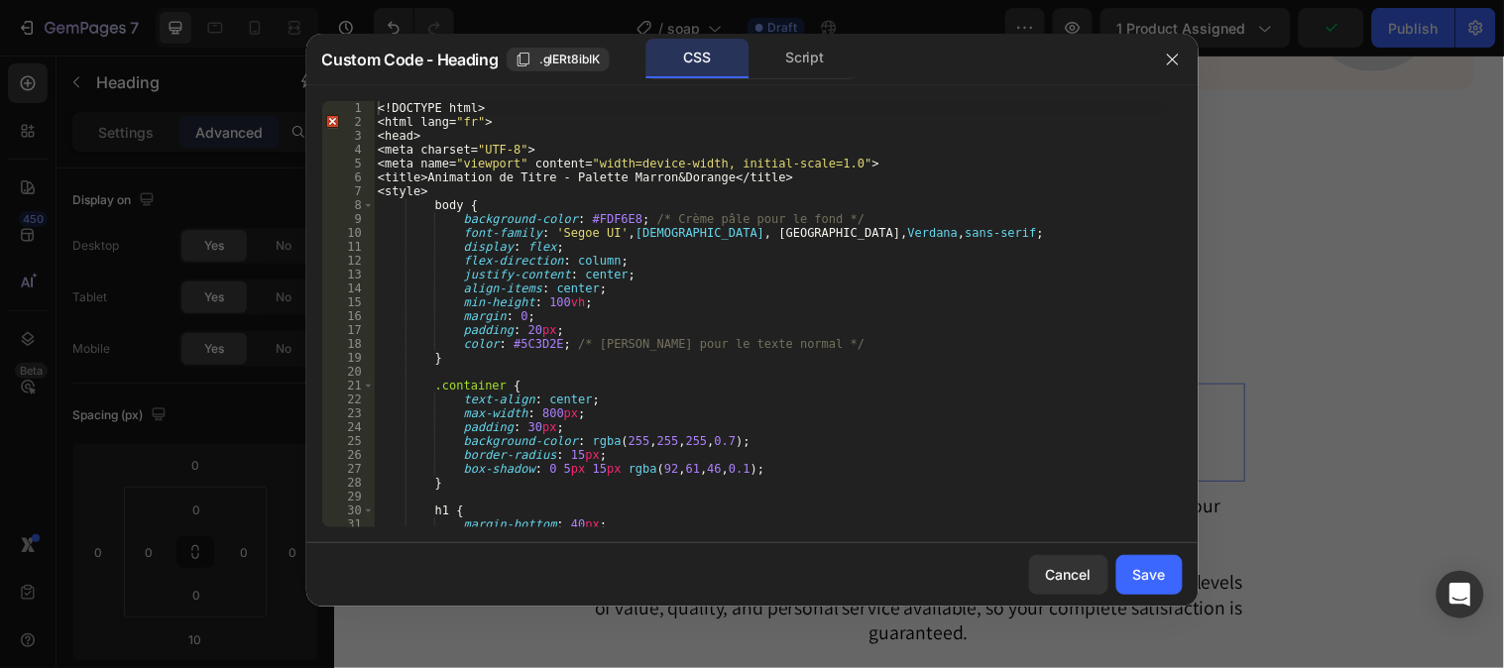
scroll to position [0, 0]
click at [799, 62] on div "Script" at bounding box center [805, 59] width 104 height 40
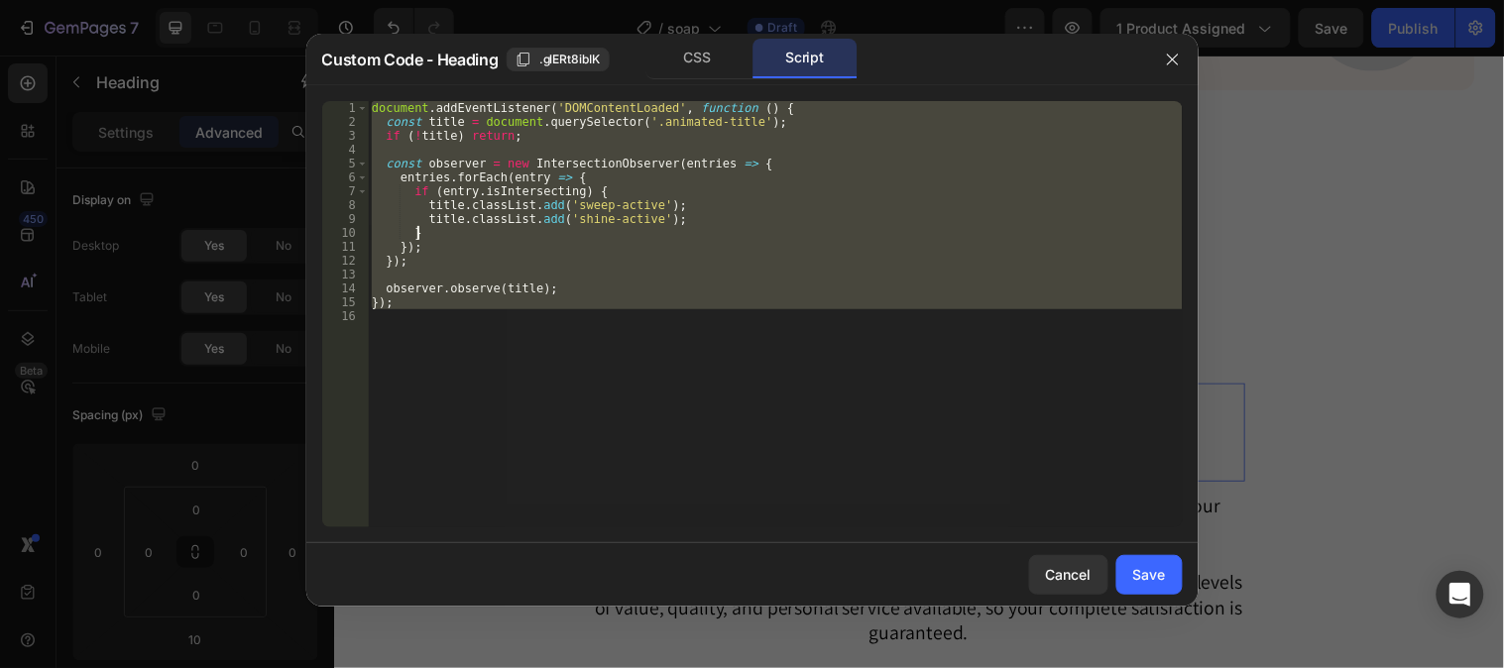
type textarea "const observer = new IntersectionObserver(entries => {"
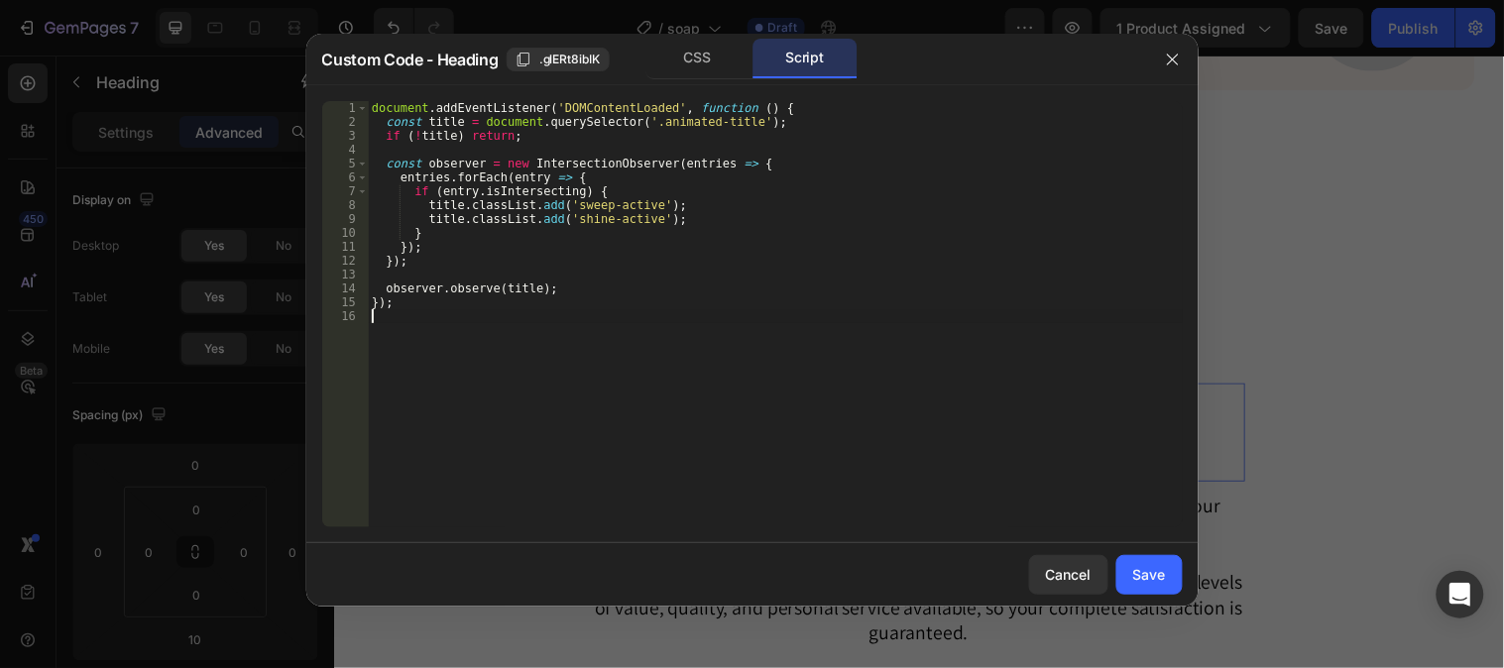
click at [407, 310] on div "document . addEventListener ( 'DOMContentLoaded' , function ( ) { const title =…" at bounding box center [775, 328] width 815 height 454
type textarea "}"
type textarea "o"
type textarea "}"
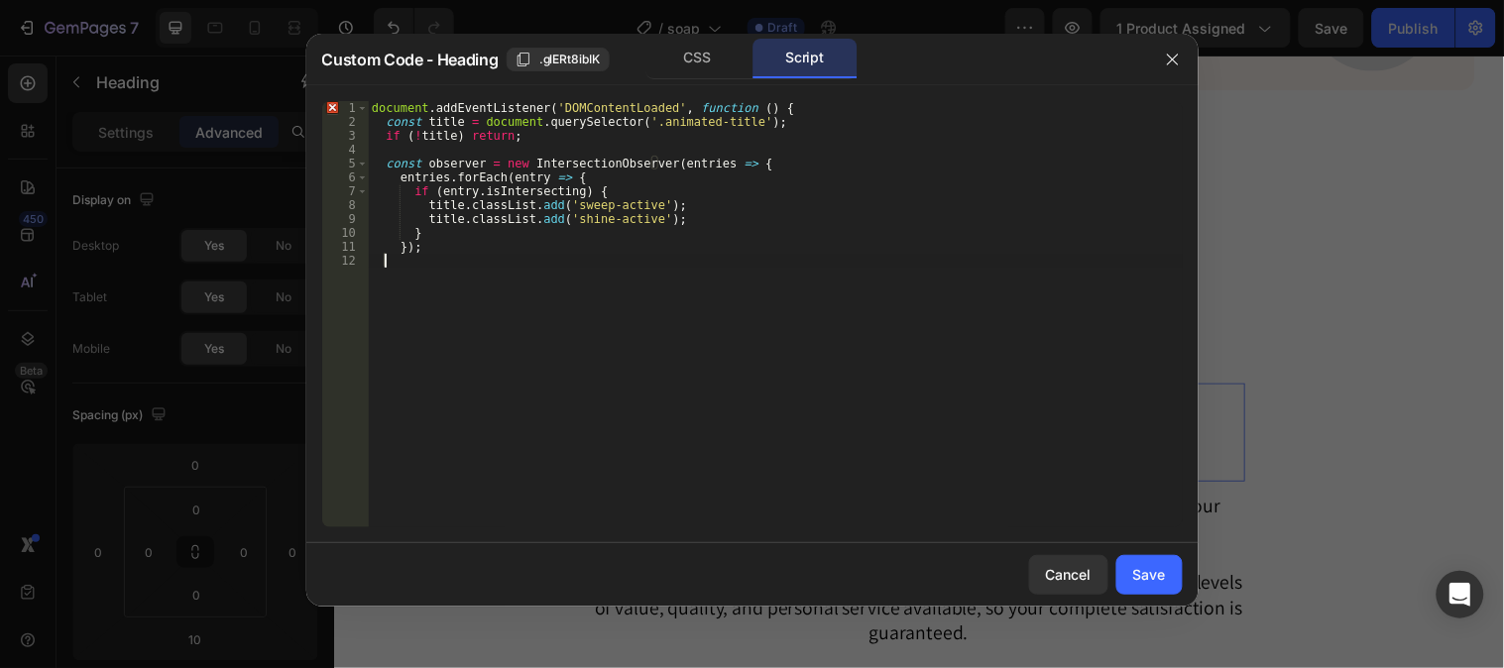
type textarea "}"
type textarea "t"
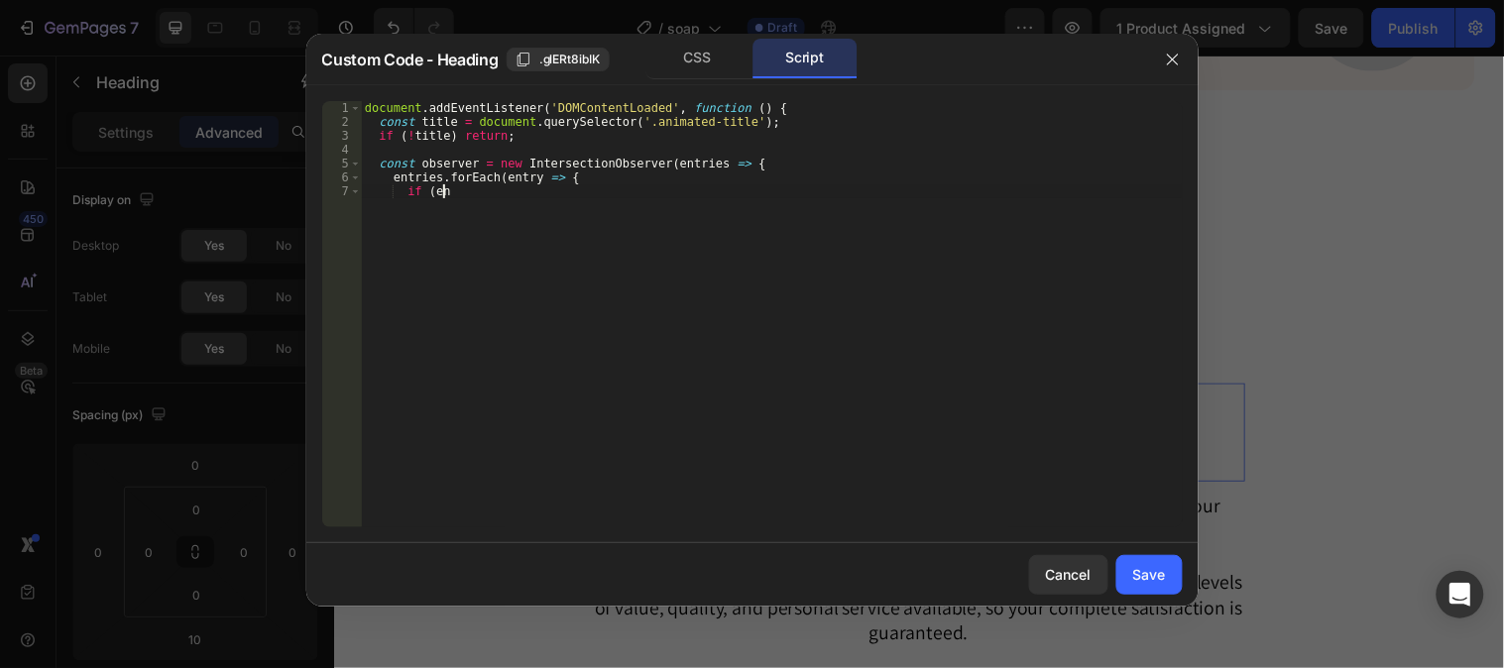
type textarea "i"
type textarea "e"
type textarea "c"
type textarea "i"
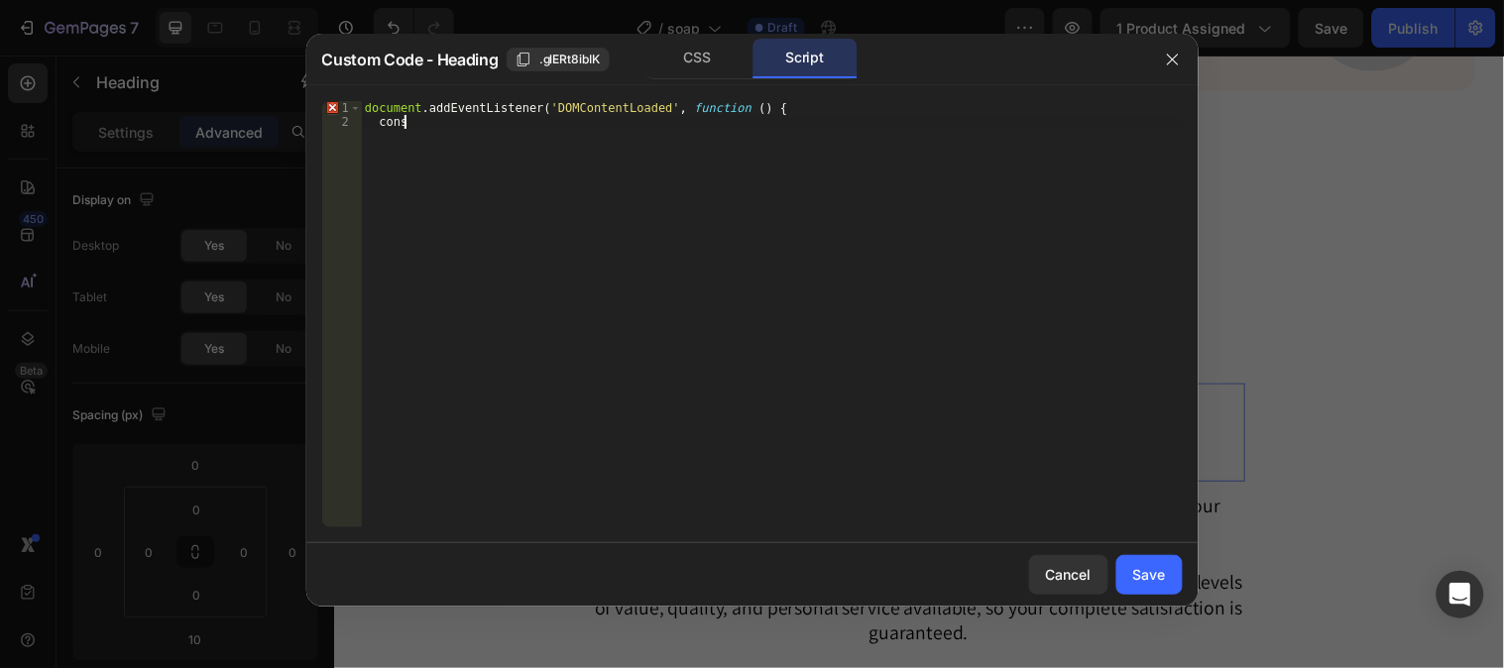
type textarea "c"
type textarea "d"
click at [705, 56] on div "CSS" at bounding box center [697, 59] width 104 height 40
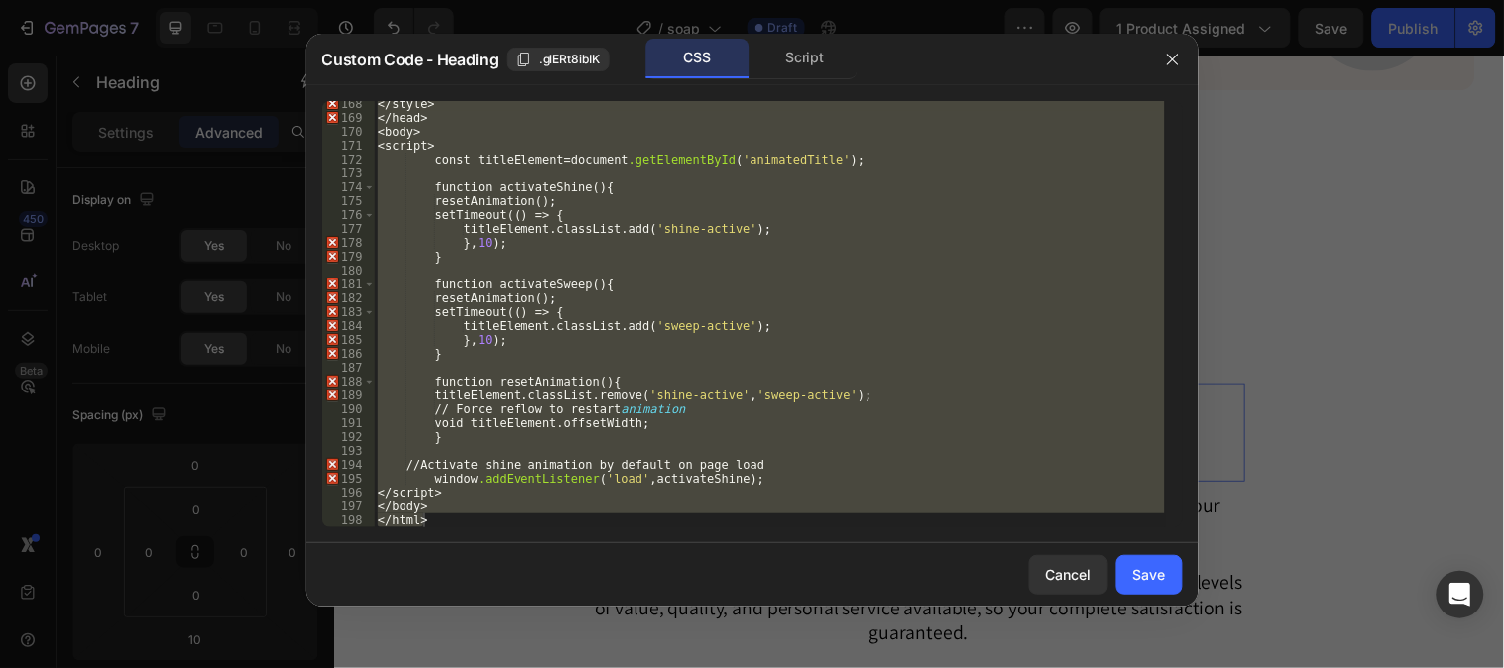
scroll to position [2334, 0]
click at [441, 519] on div "</ style > </ head > < body > < script > const titleElement = document .getElem…" at bounding box center [769, 314] width 791 height 426
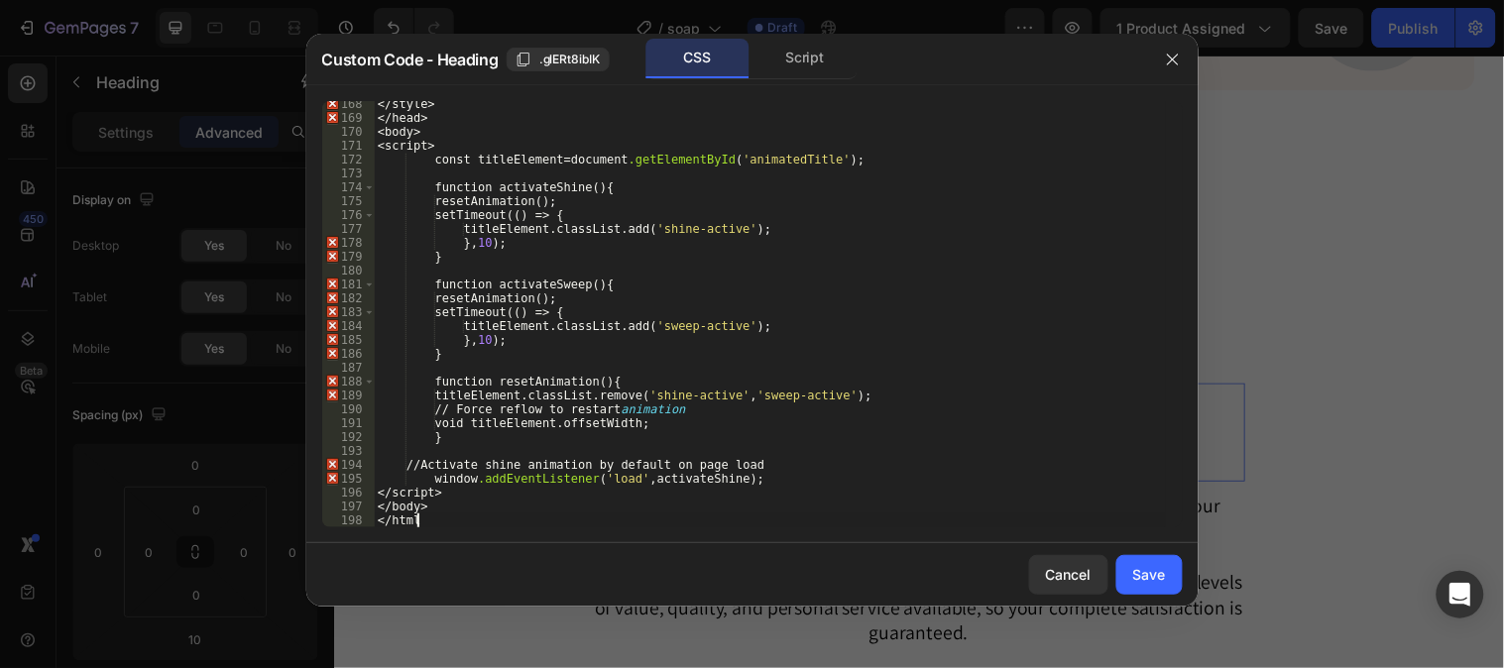
type textarea "<"
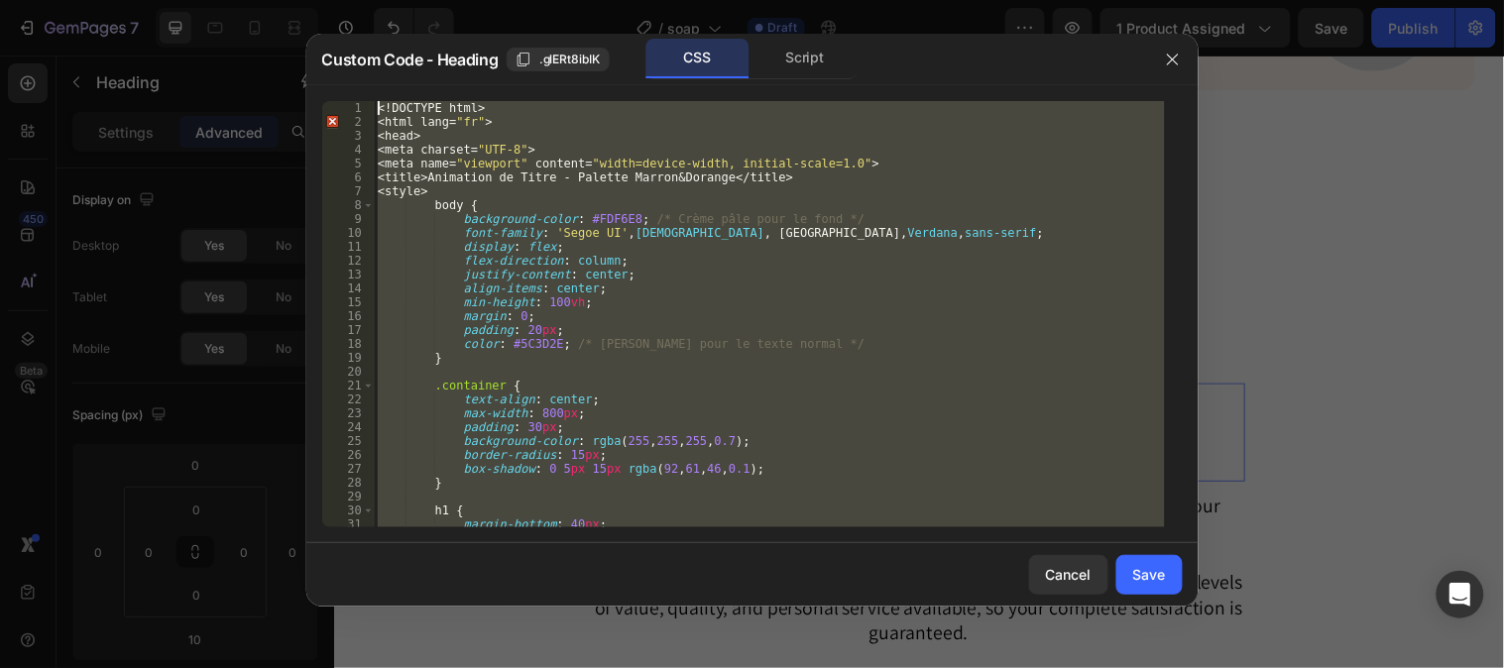
scroll to position [0, 0]
drag, startPoint x: 453, startPoint y: 519, endPoint x: 442, endPoint y: 21, distance: 498.7
click at [442, 21] on div "Custom Code - Heading .glERt8ibIK CSS Script </ 1 2 3 4 5 6 7 8 9 10 11 12 13 1…" at bounding box center [752, 334] width 1504 height 668
type textarea "<!DOCTYPE html> <html lang="fr">"
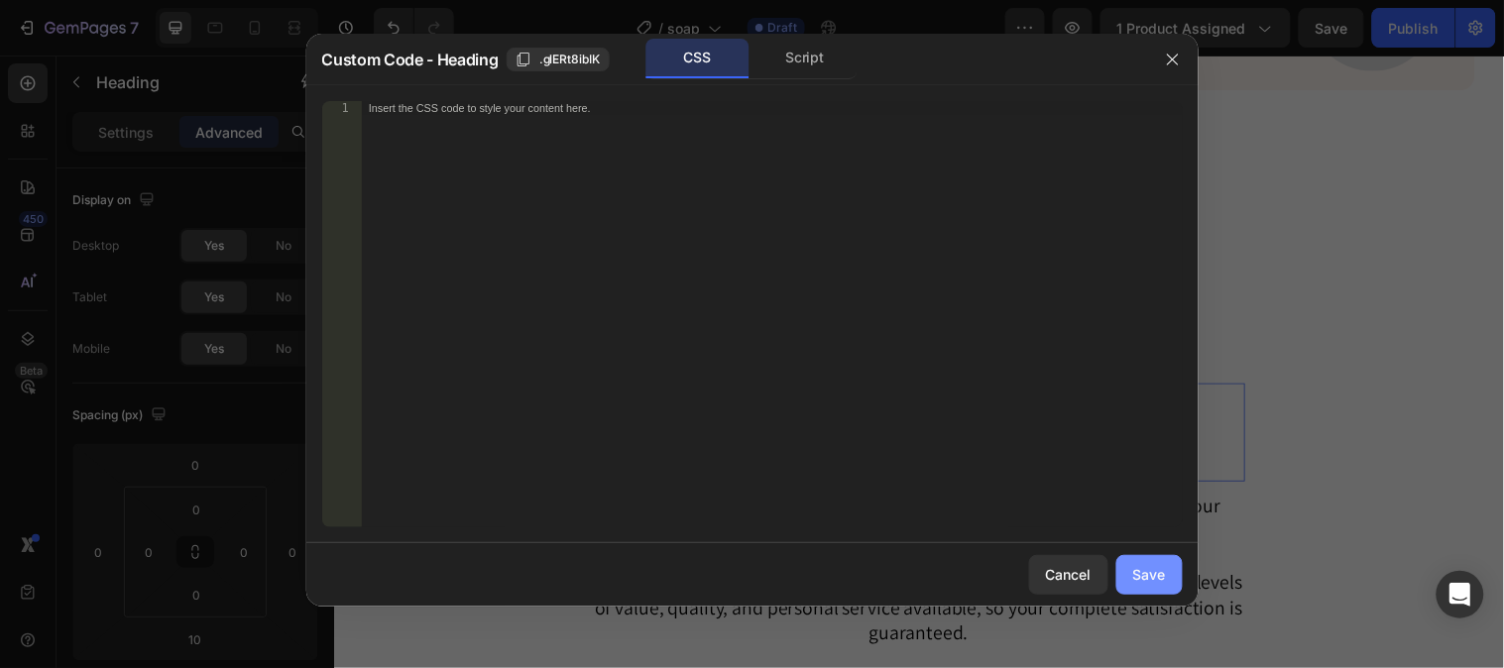
click at [1127, 569] on button "Save" at bounding box center [1149, 575] width 66 height 40
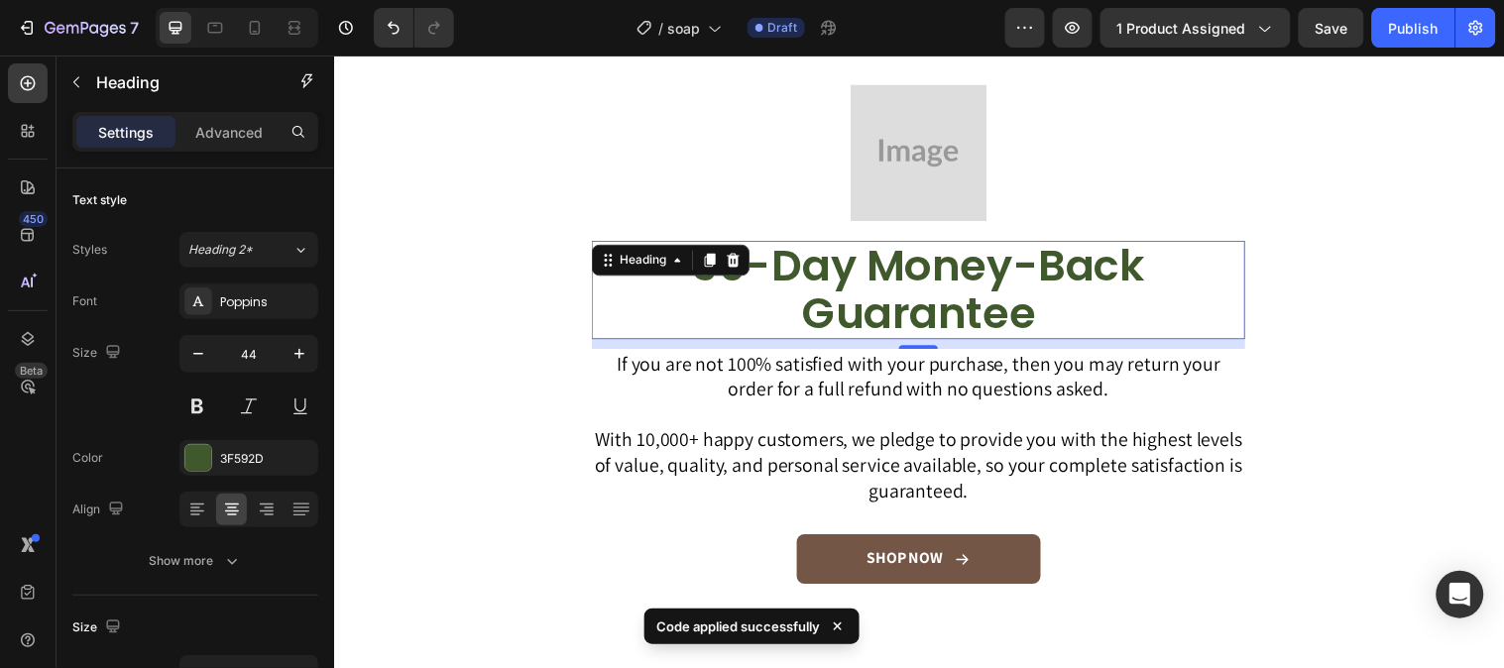
scroll to position [5066, 0]
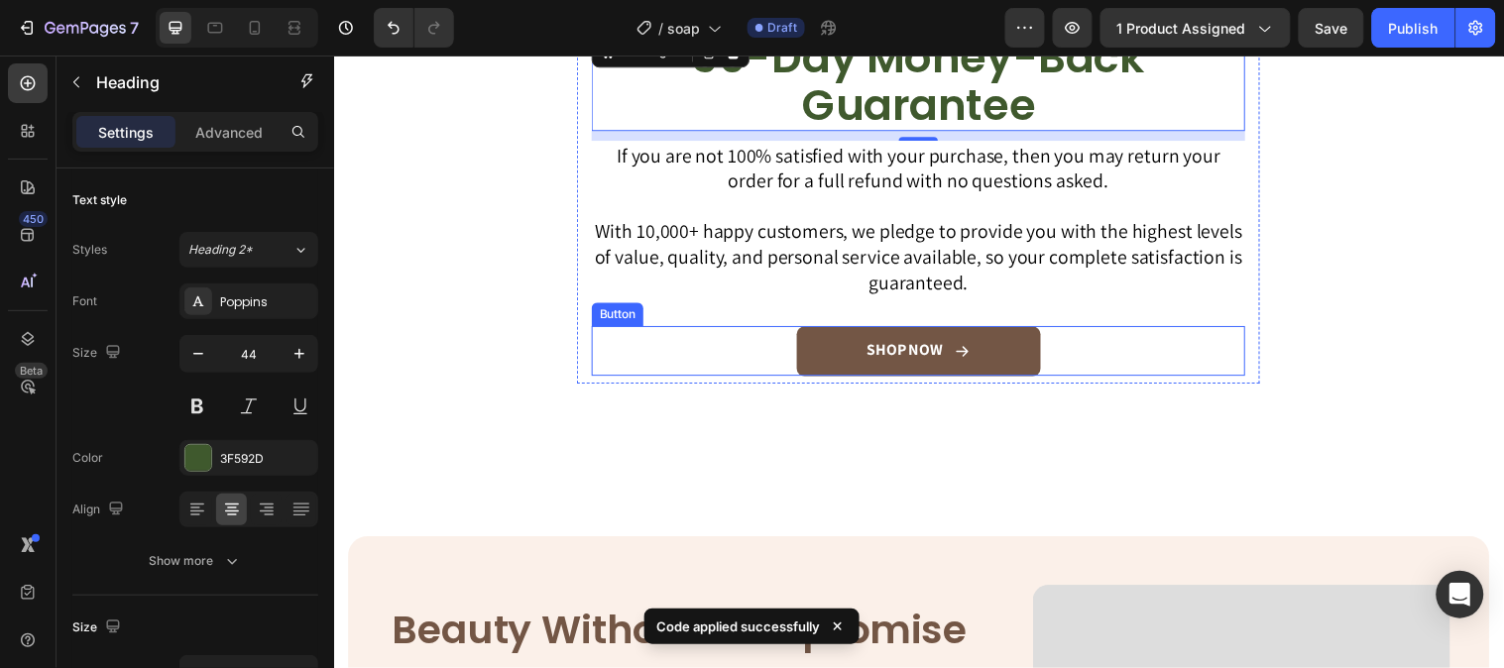
click at [1016, 336] on link "SHOP NOW" at bounding box center [928, 355] width 248 height 51
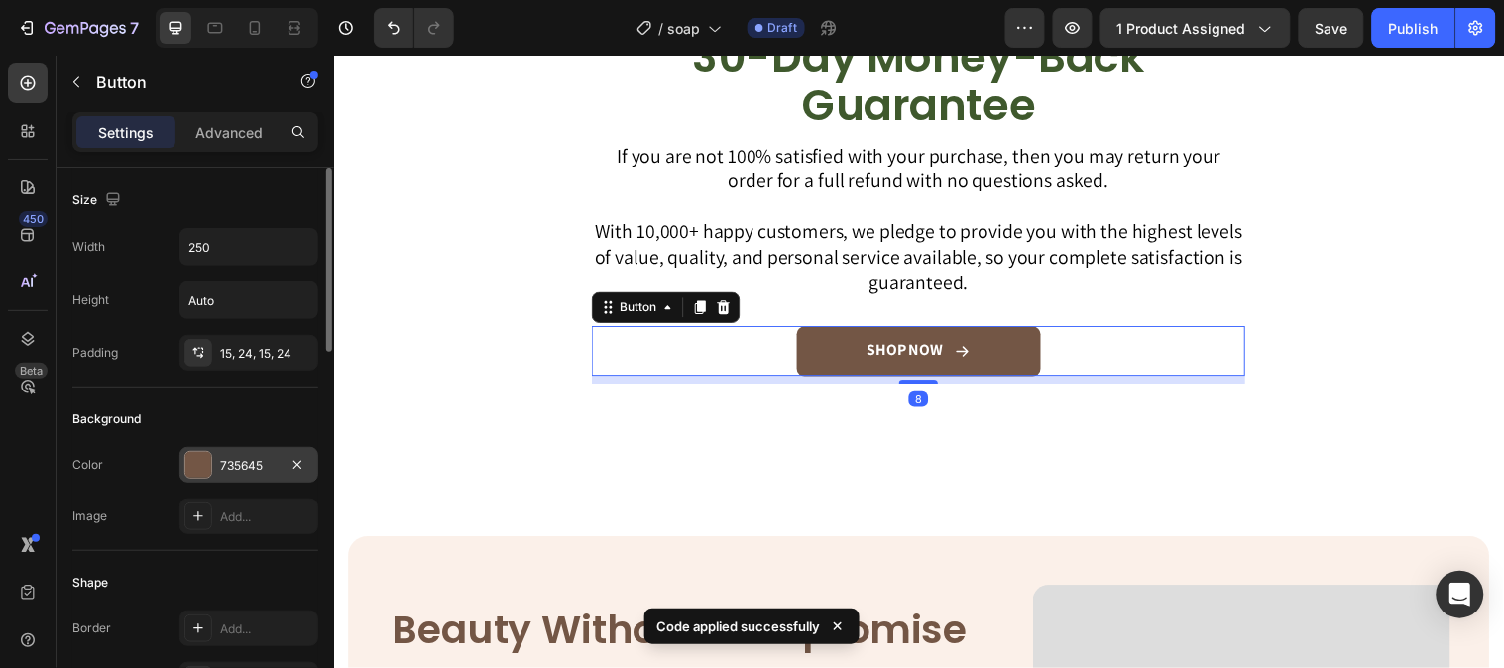
click at [201, 448] on div "735645" at bounding box center [248, 465] width 139 height 36
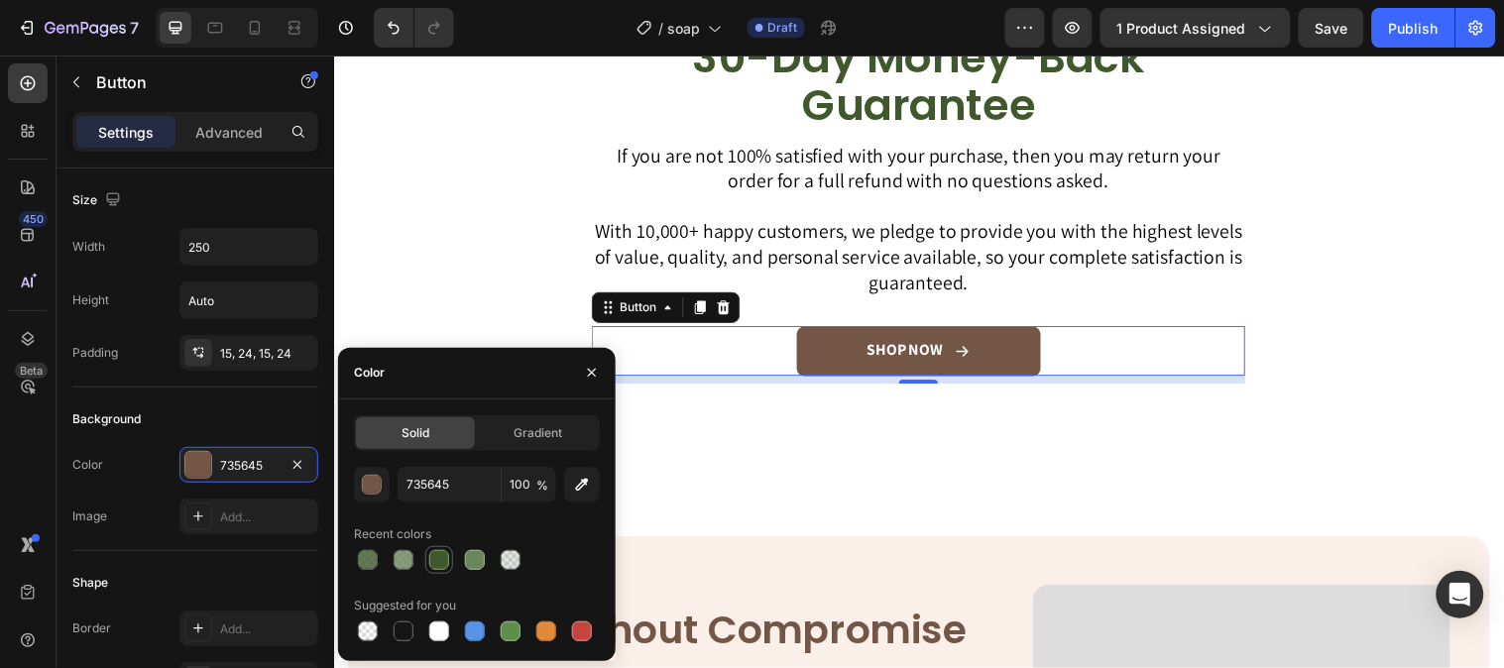
click at [442, 553] on div at bounding box center [439, 560] width 20 height 20
type input "3F592D"
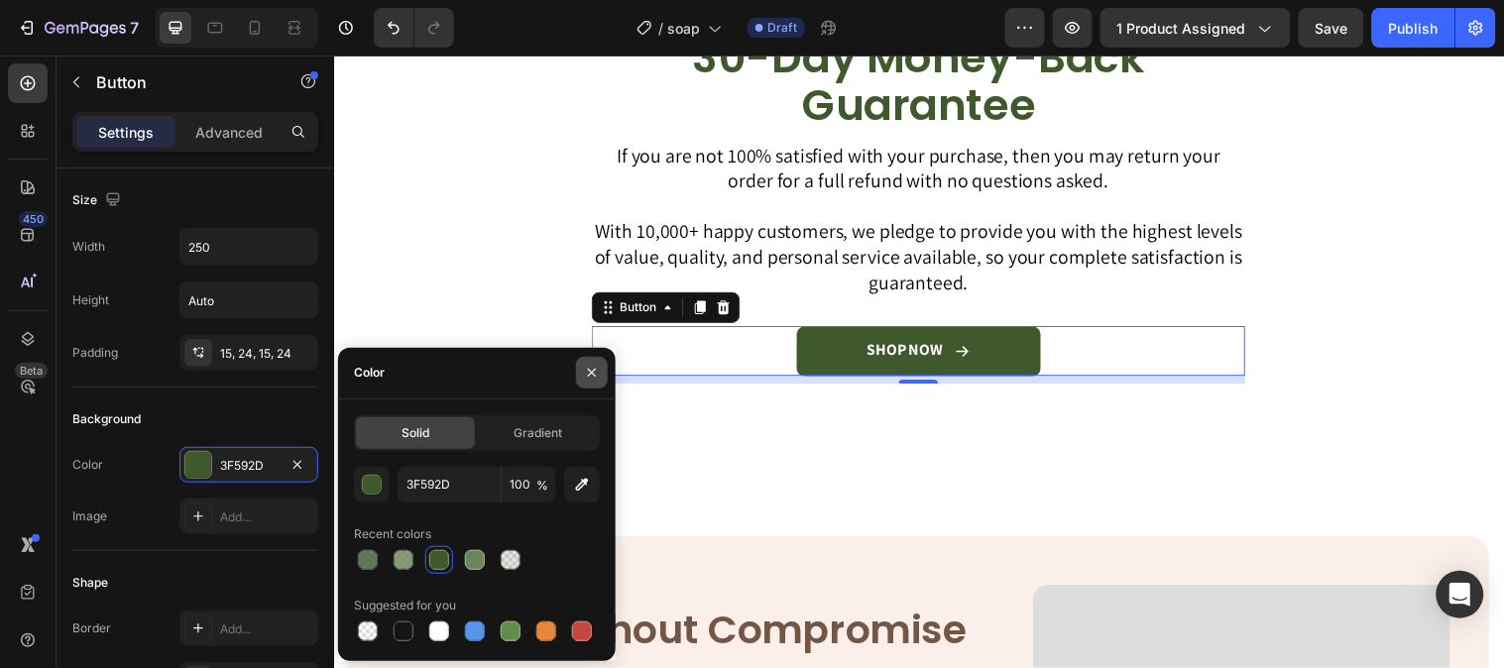
click at [591, 379] on icon "button" at bounding box center [592, 373] width 16 height 16
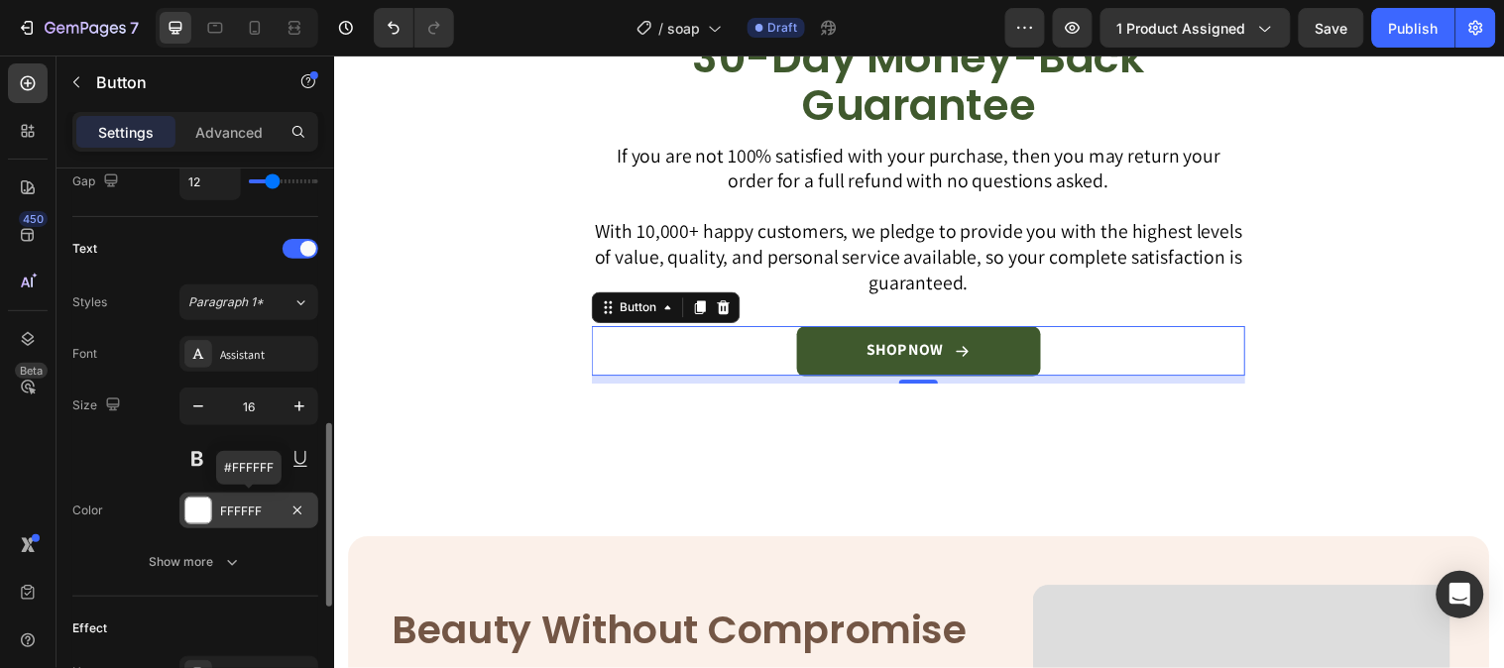
scroll to position [991, 0]
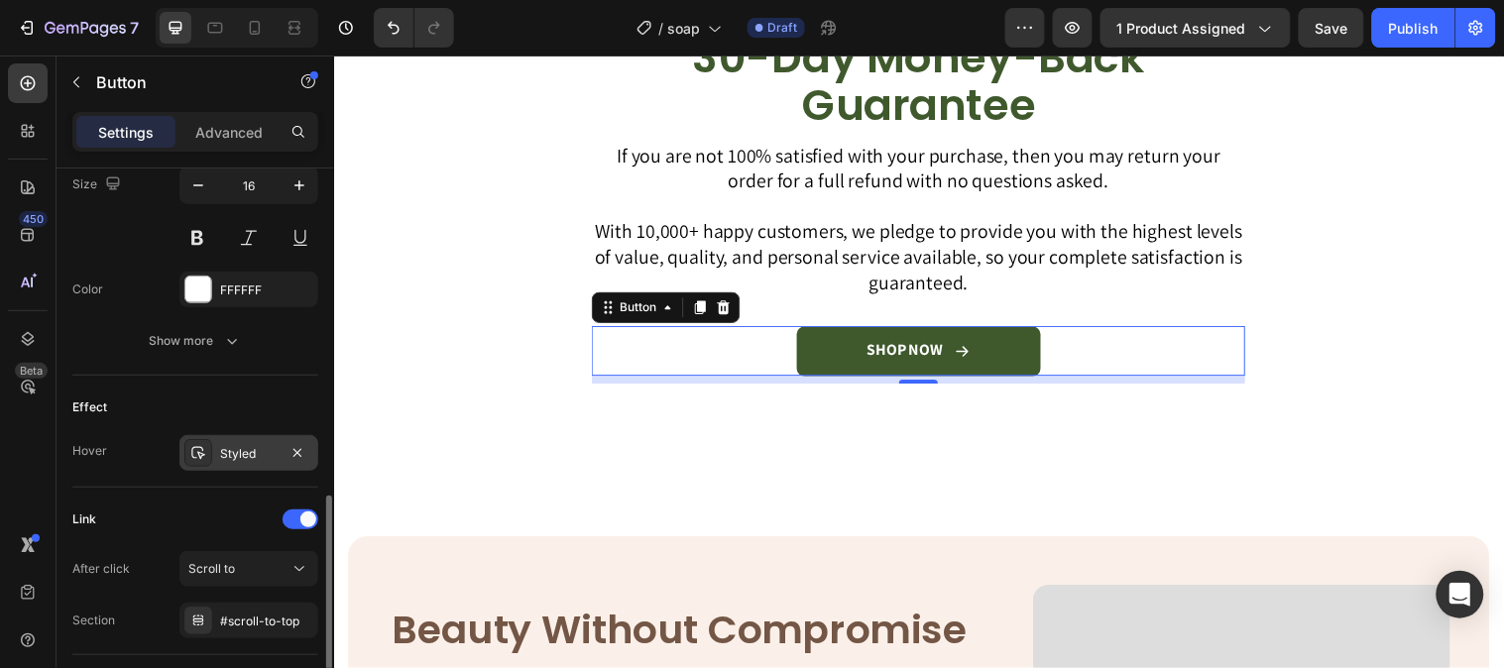
click at [233, 458] on div "Styled" at bounding box center [248, 454] width 57 height 18
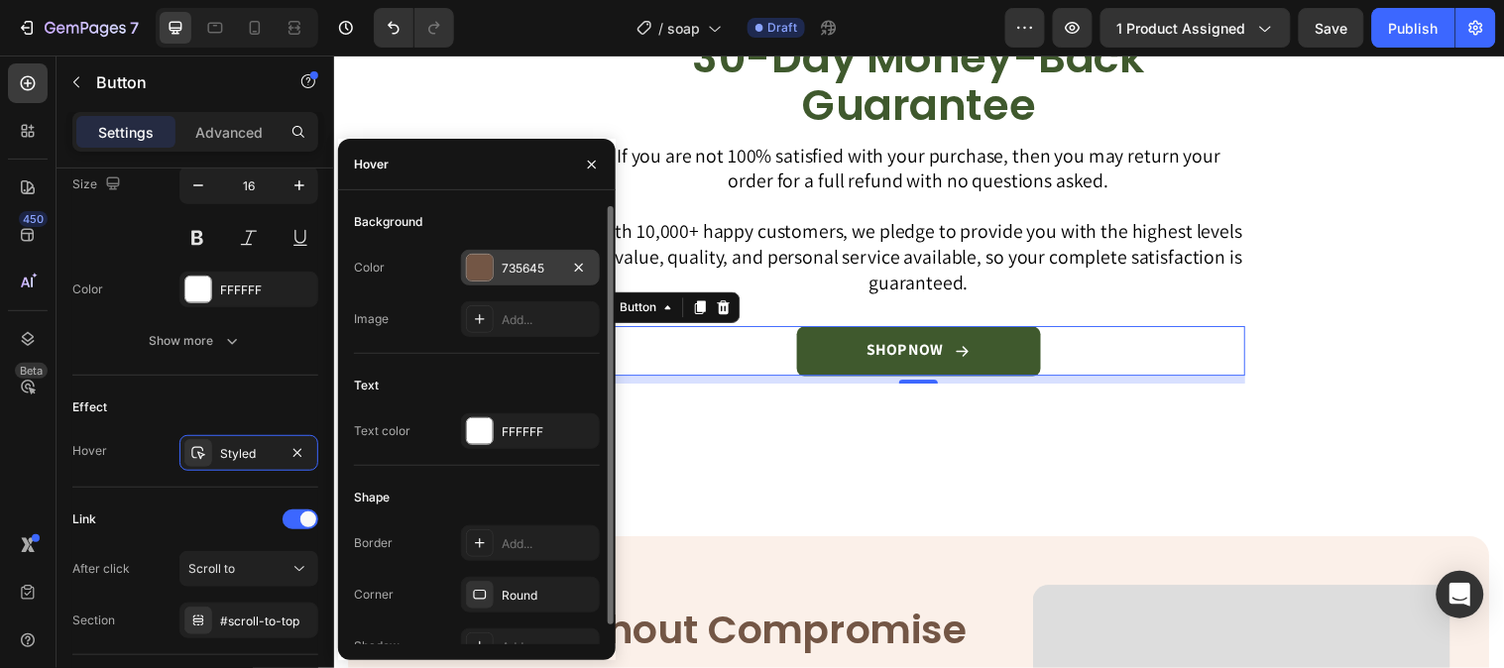
click at [476, 279] on div at bounding box center [480, 268] width 26 height 26
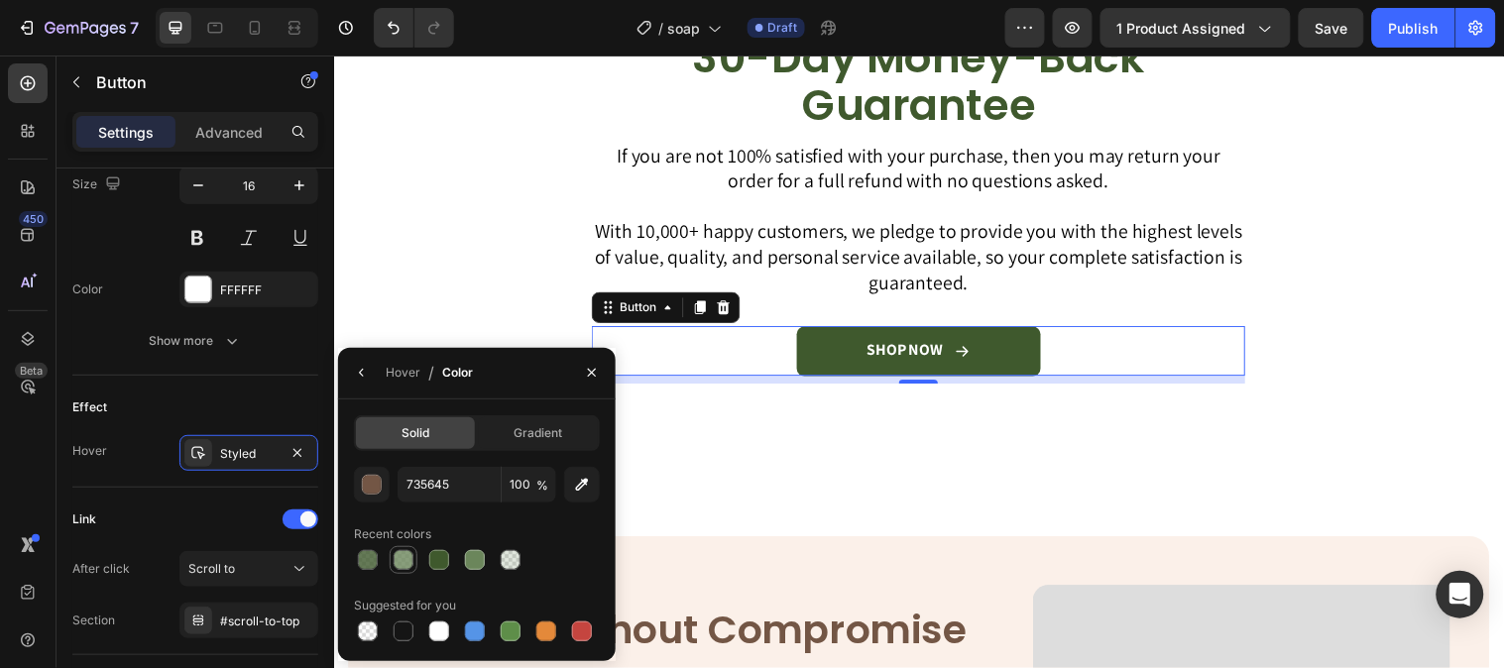
click at [403, 553] on div at bounding box center [403, 560] width 20 height 20
type input "6B865B"
type input "80"
click at [589, 382] on button "button" at bounding box center [592, 373] width 32 height 32
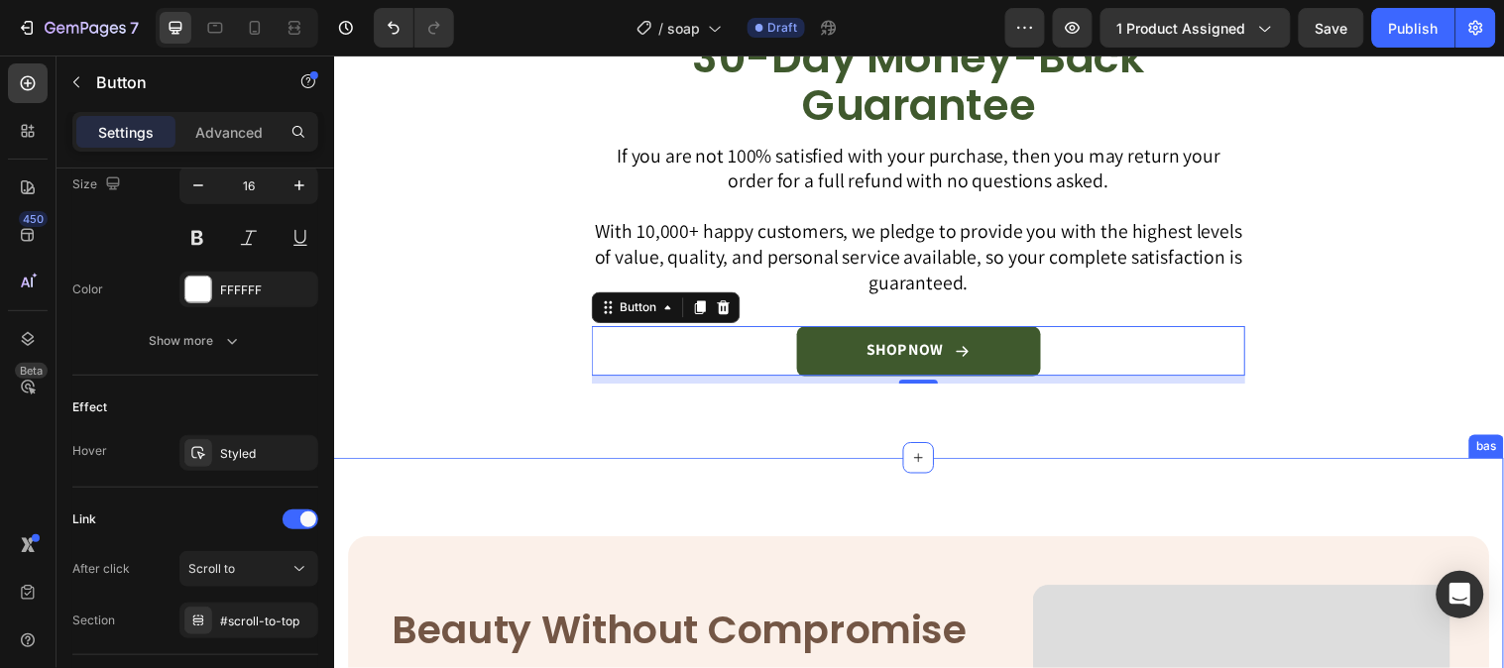
scroll to position [5286, 0]
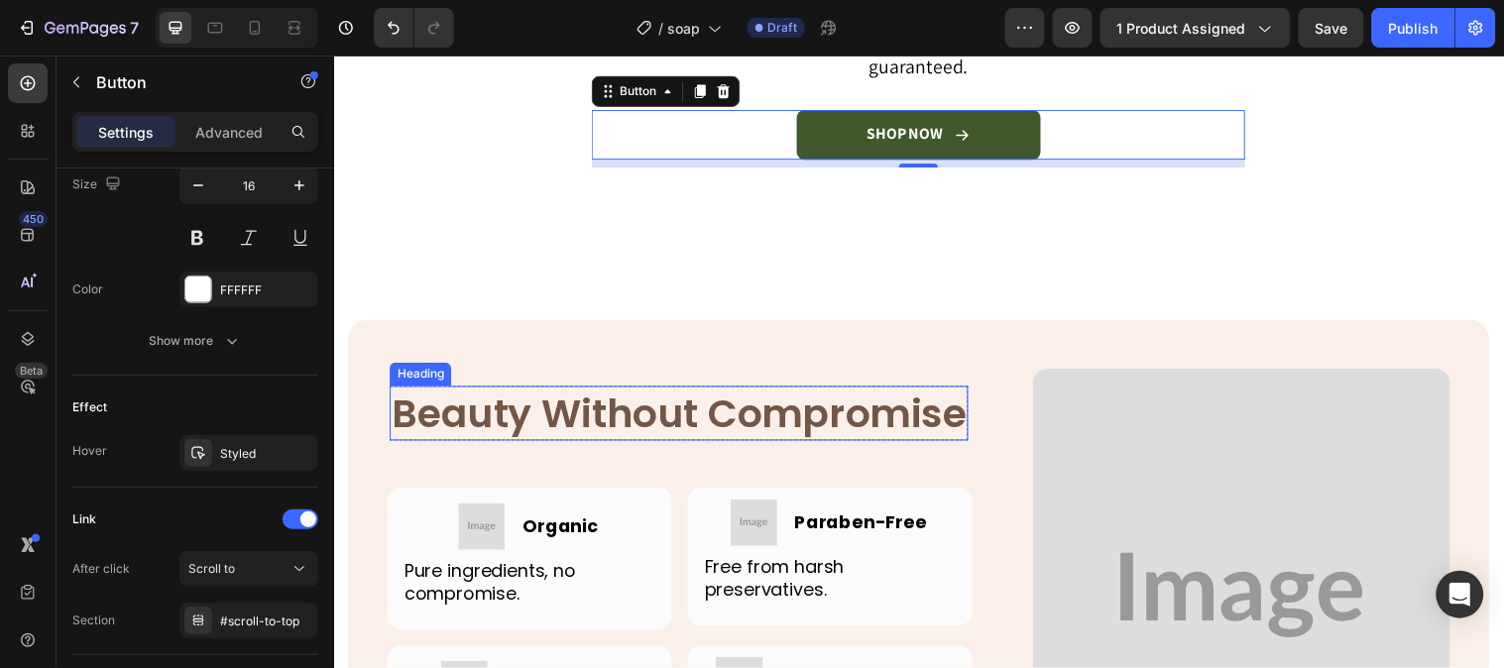
click at [760, 391] on h2 "Beauty Without Compromise" at bounding box center [685, 419] width 588 height 56
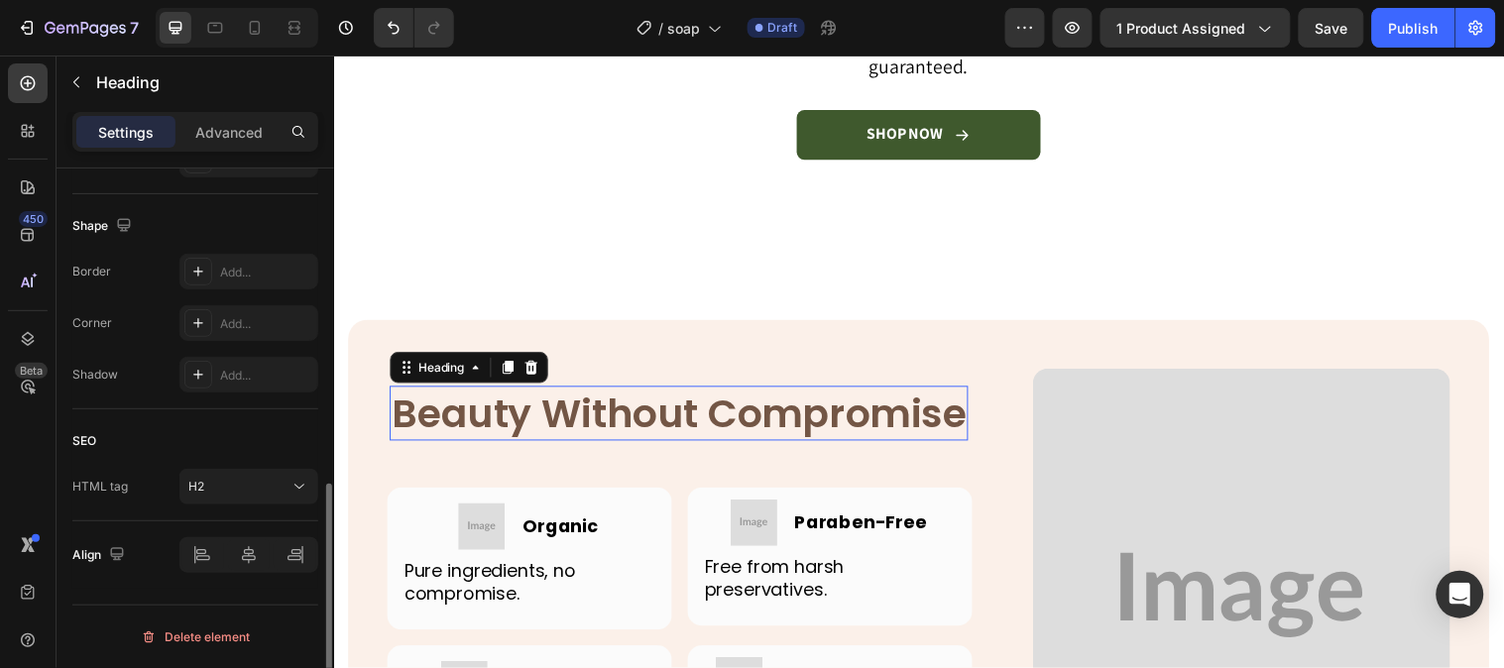
scroll to position [0, 0]
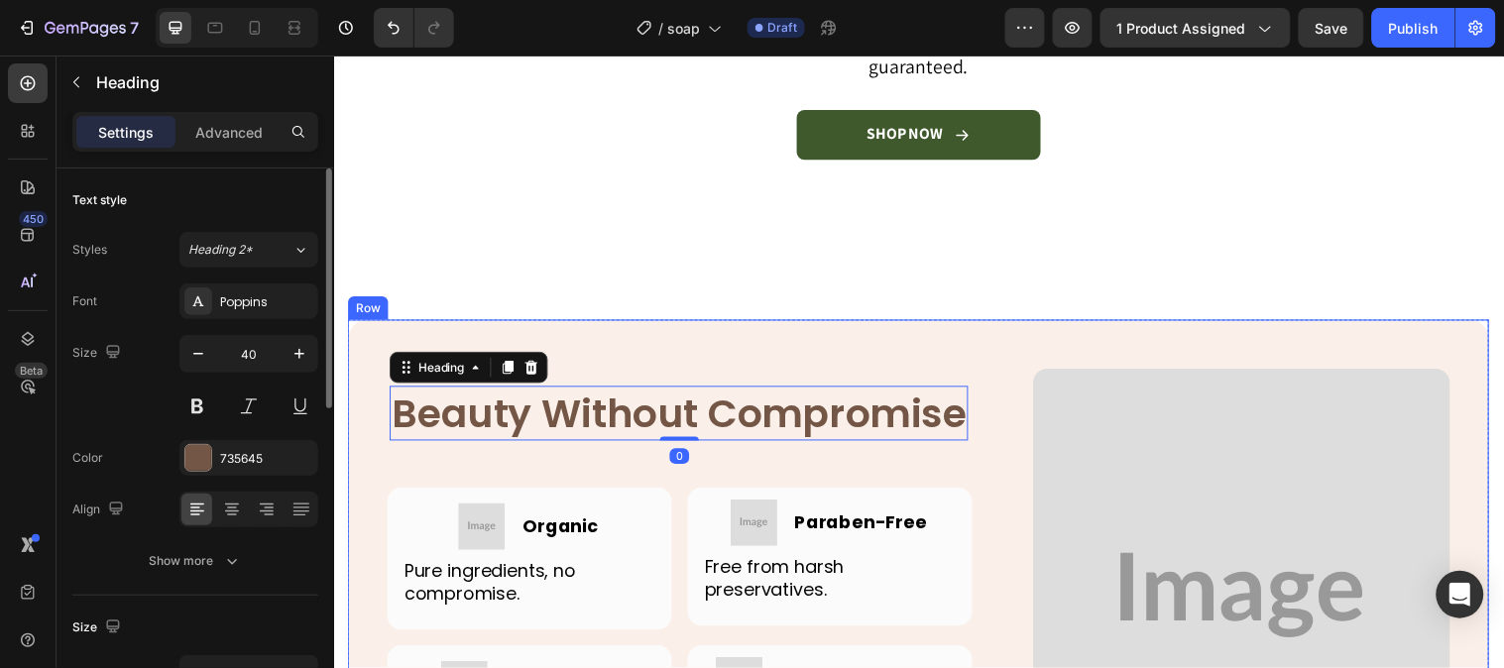
click at [747, 338] on div "Beauty Without Compromise Heading 0 Row Image Image Organic Heading Row Pure in…" at bounding box center [928, 598] width 1160 height 550
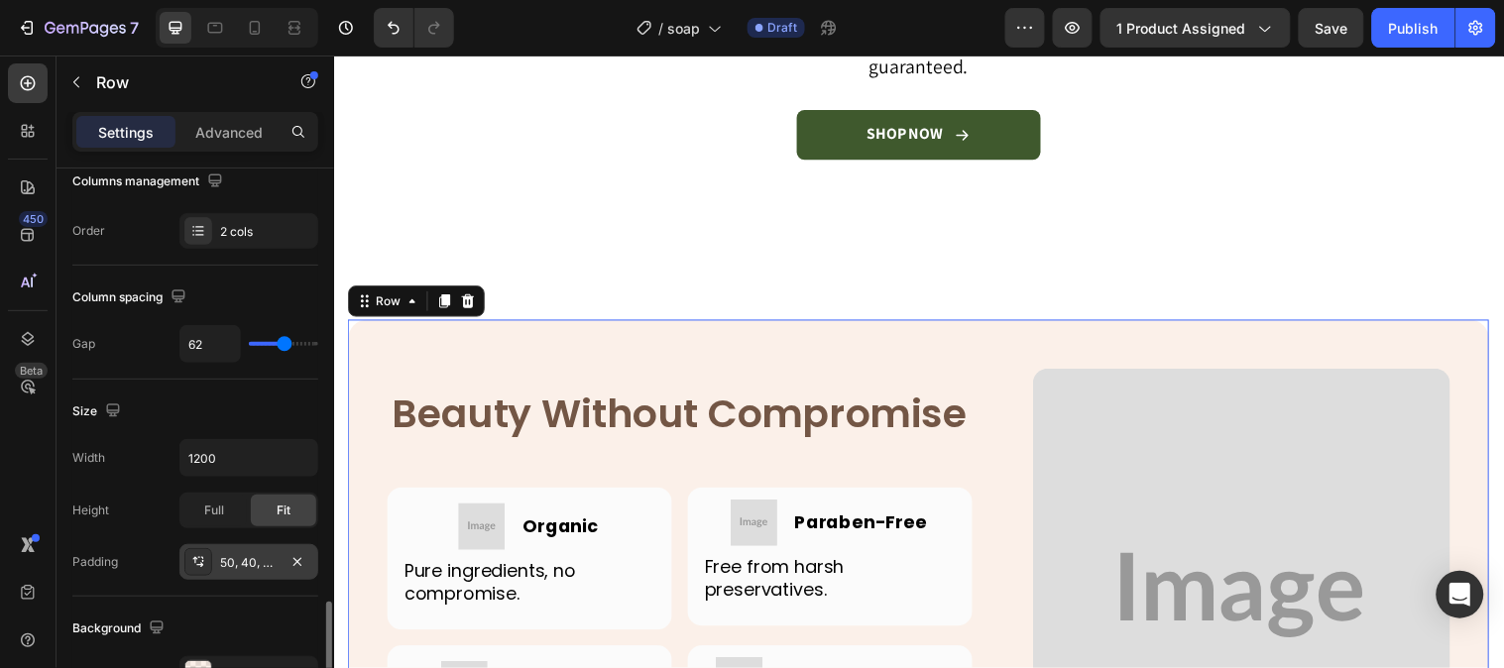
scroll to position [550, 0]
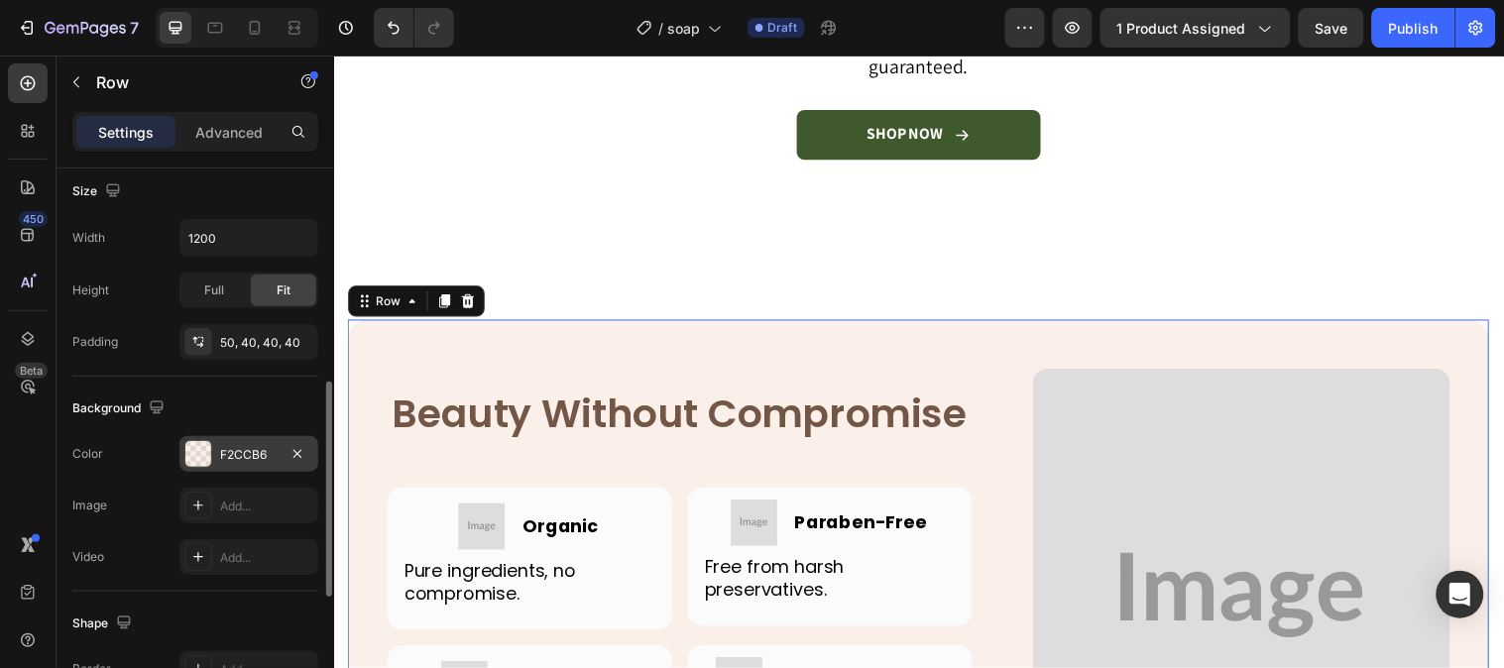
click at [214, 447] on div "F2CCB6" at bounding box center [248, 454] width 139 height 36
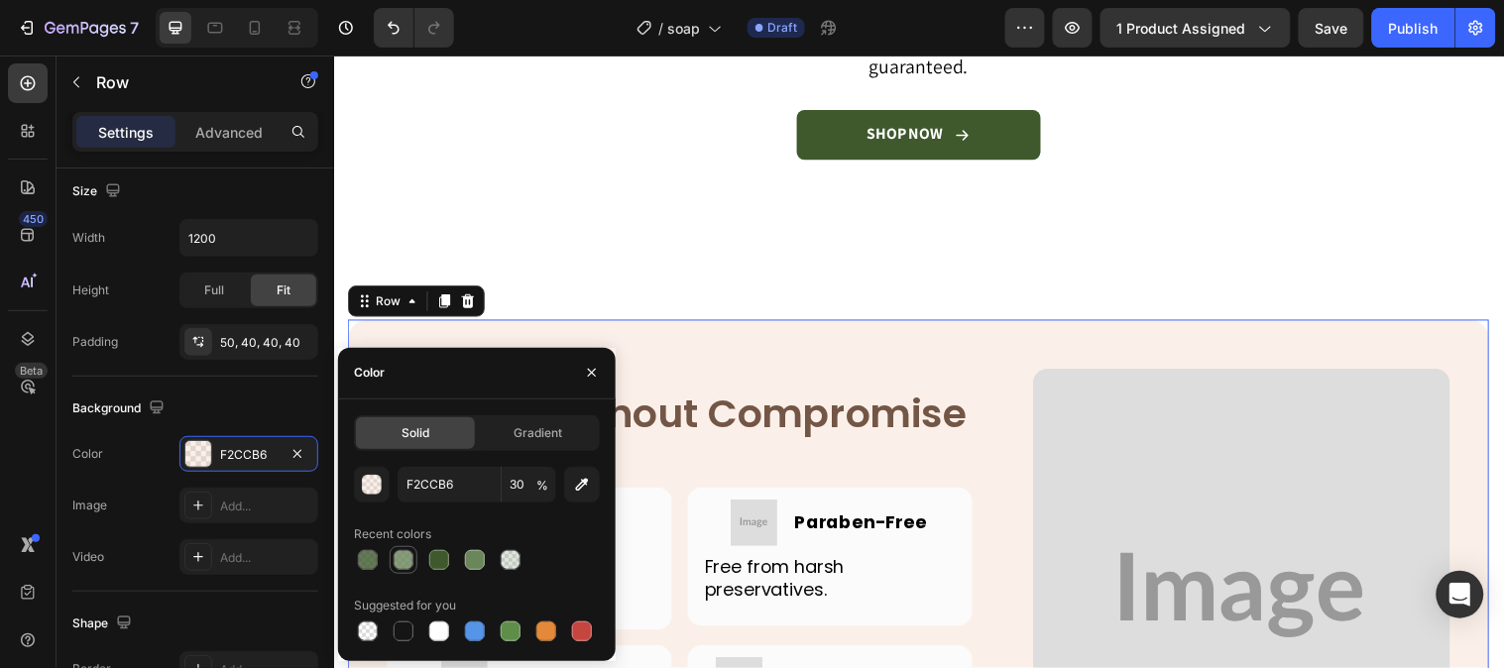
click at [402, 557] on div at bounding box center [403, 560] width 20 height 20
type input "6B865B"
type input "80"
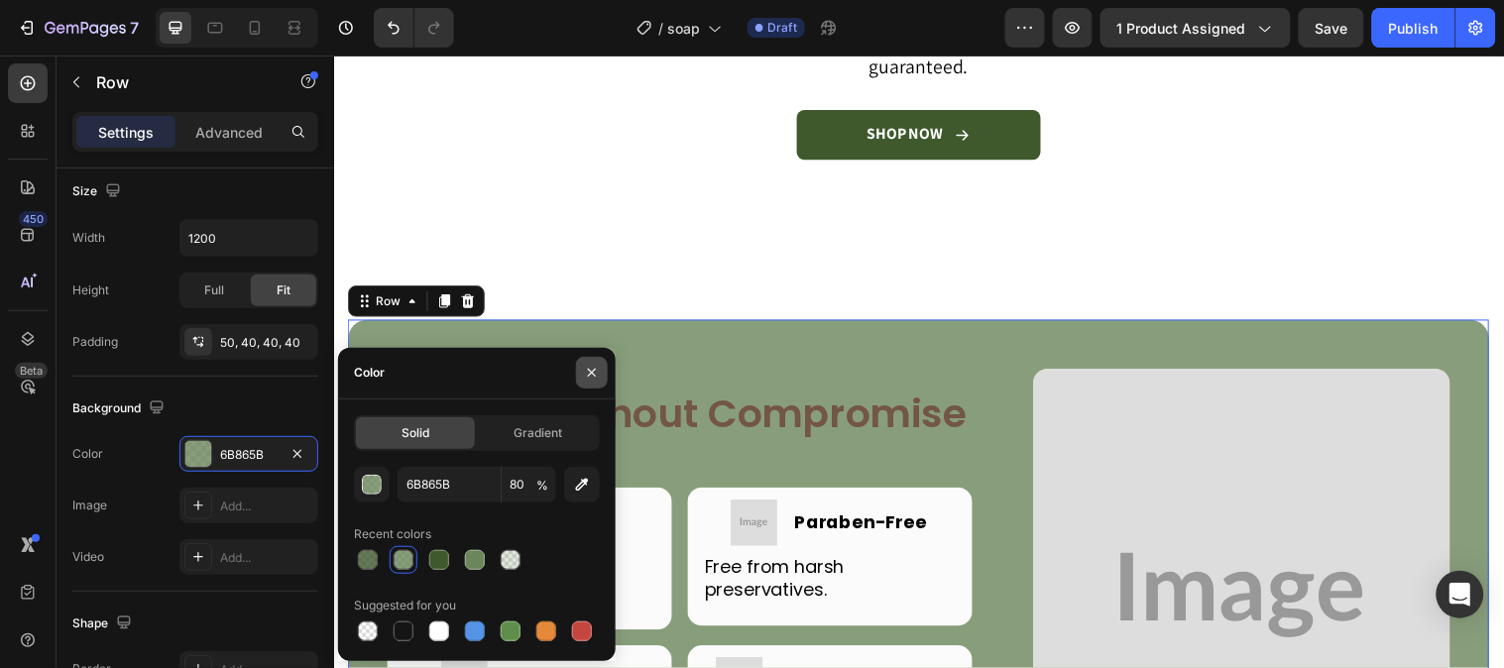
click at [584, 377] on icon "button" at bounding box center [592, 373] width 16 height 16
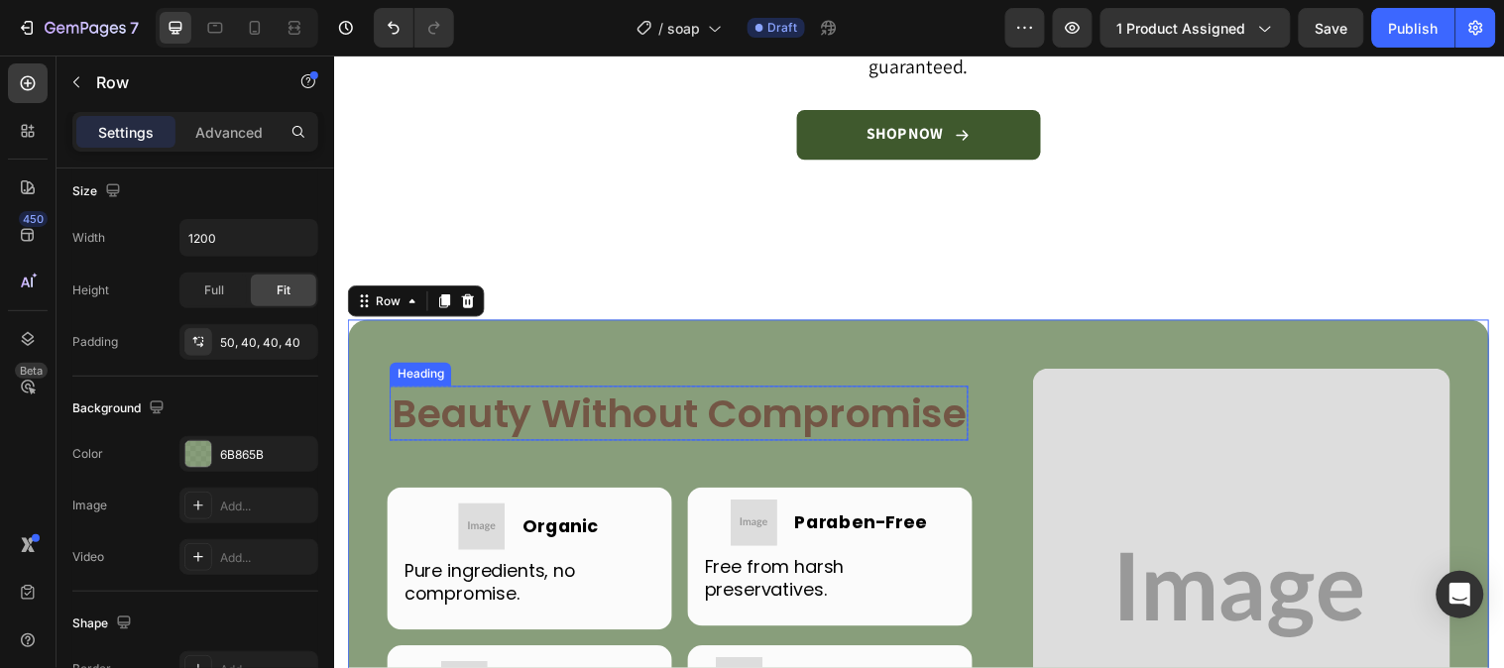
click at [573, 436] on h2 "Beauty Without Compromise" at bounding box center [685, 419] width 588 height 56
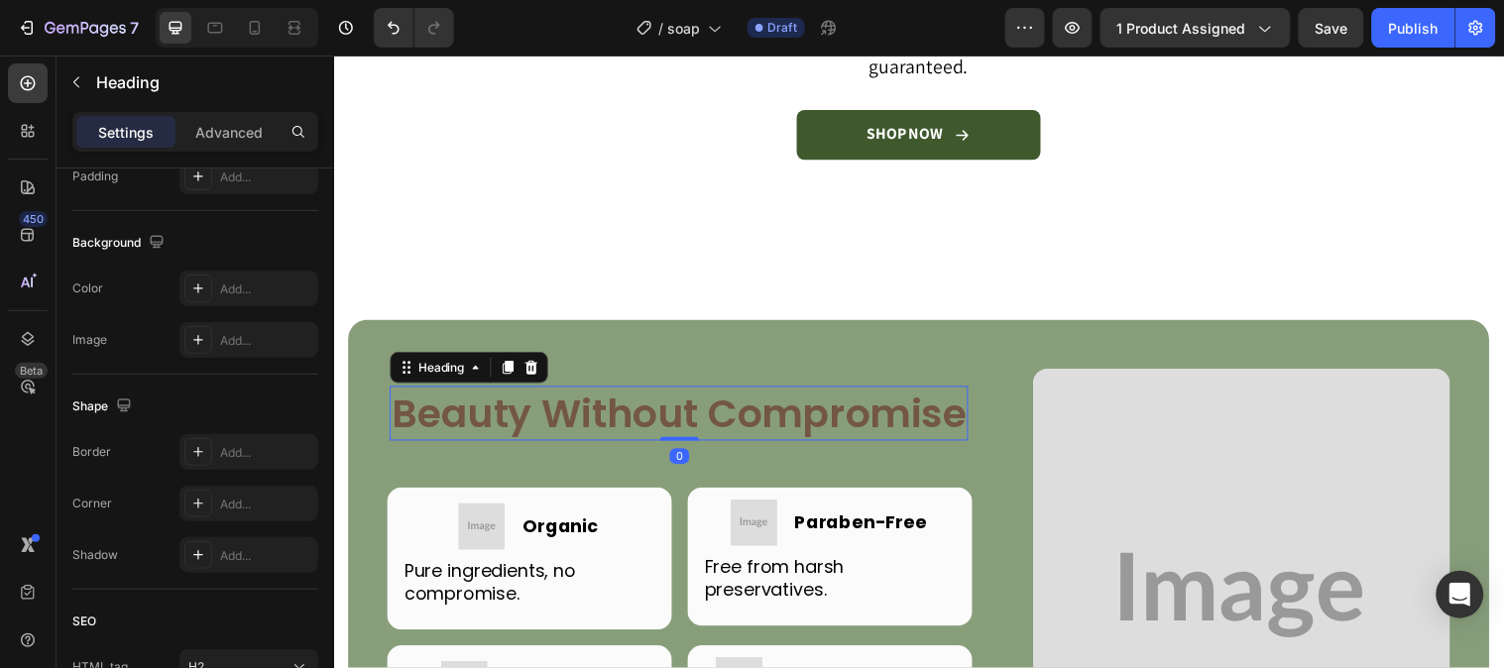
scroll to position [0, 0]
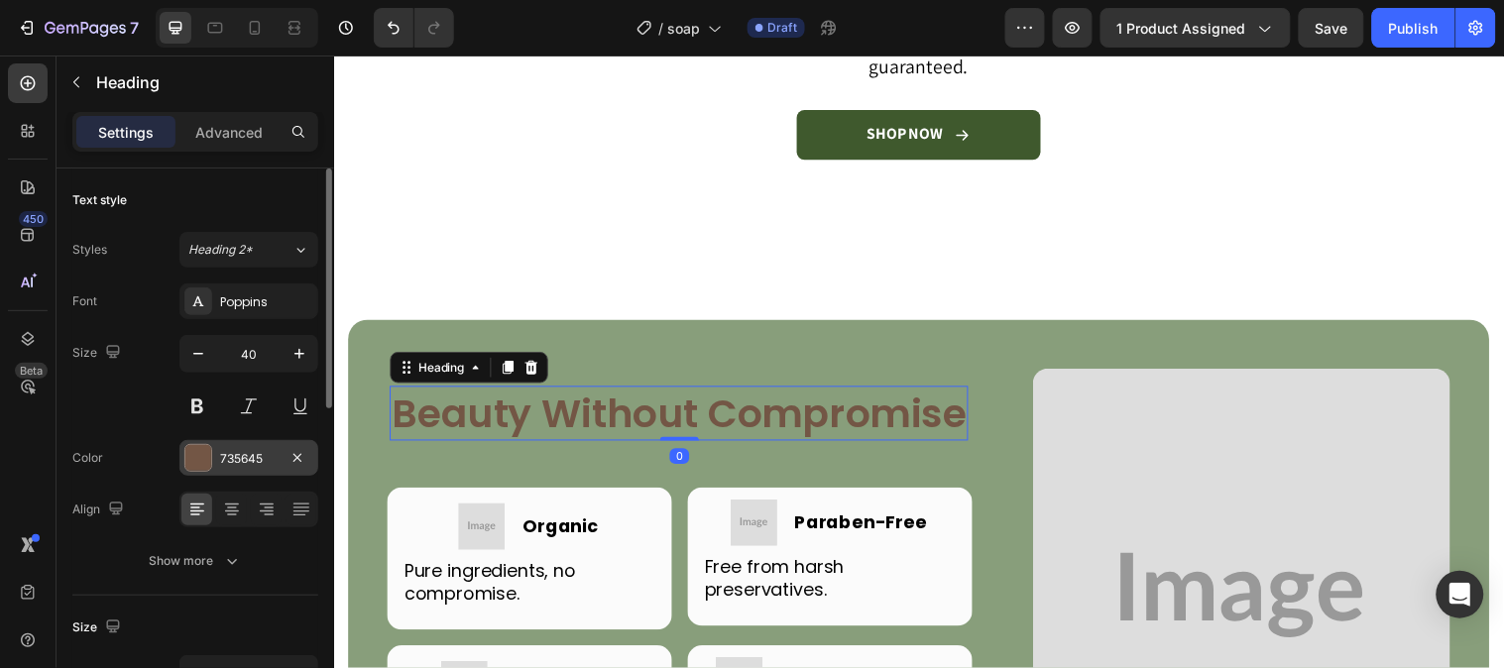
click at [200, 448] on div at bounding box center [198, 458] width 26 height 26
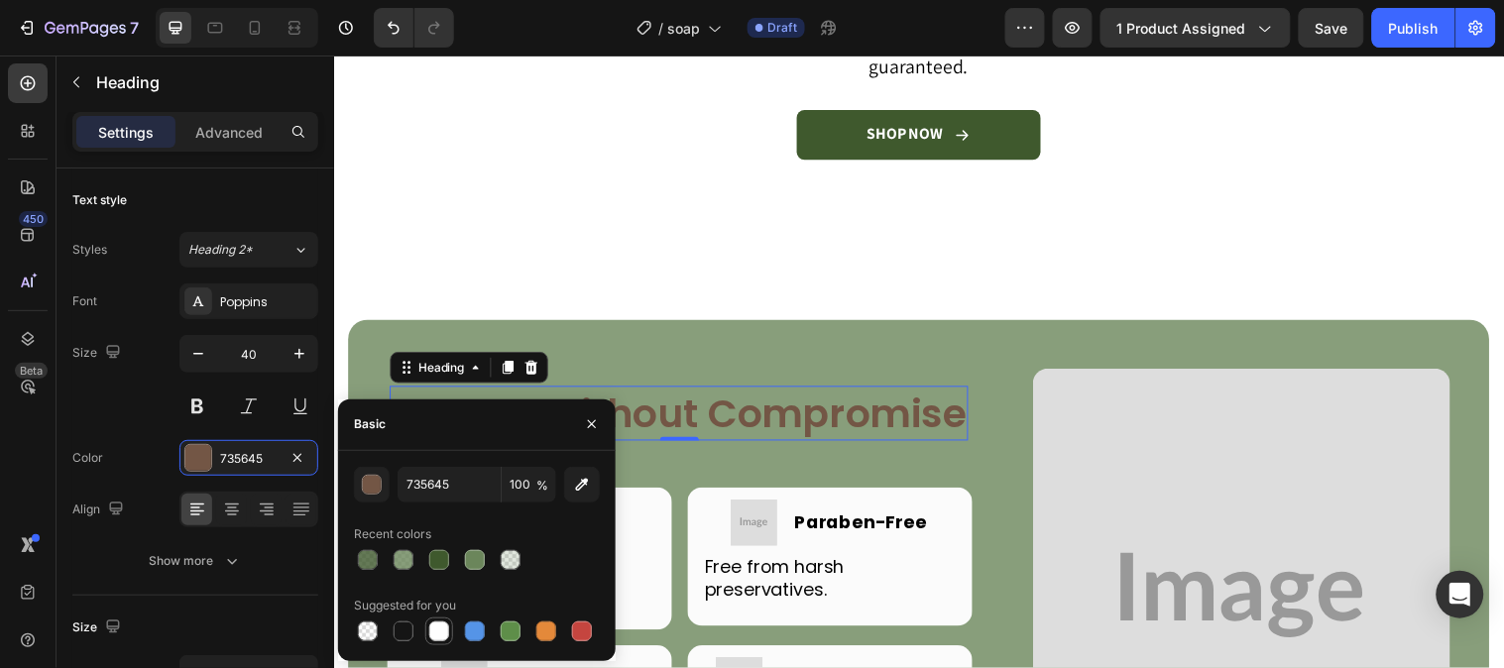
click at [449, 618] on div at bounding box center [439, 631] width 28 height 28
type input "FFFFFF"
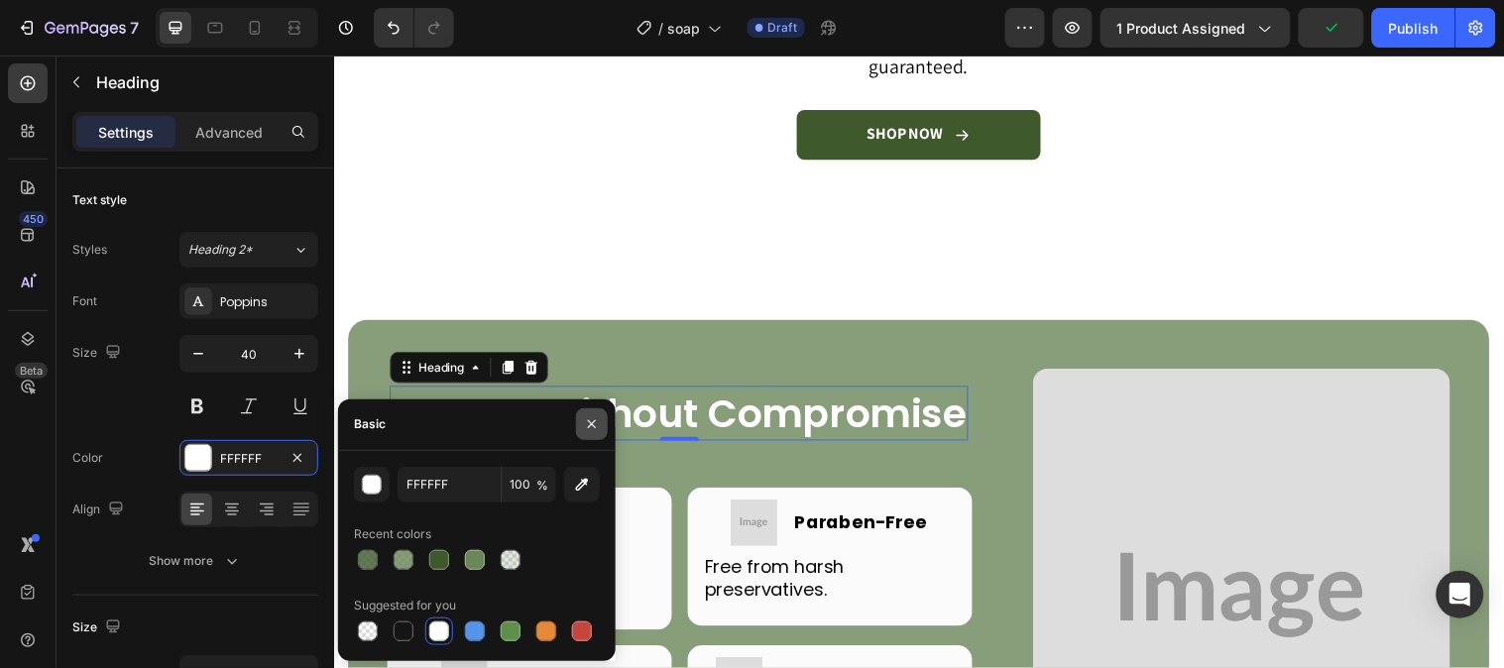
click at [598, 432] on button "button" at bounding box center [592, 424] width 32 height 32
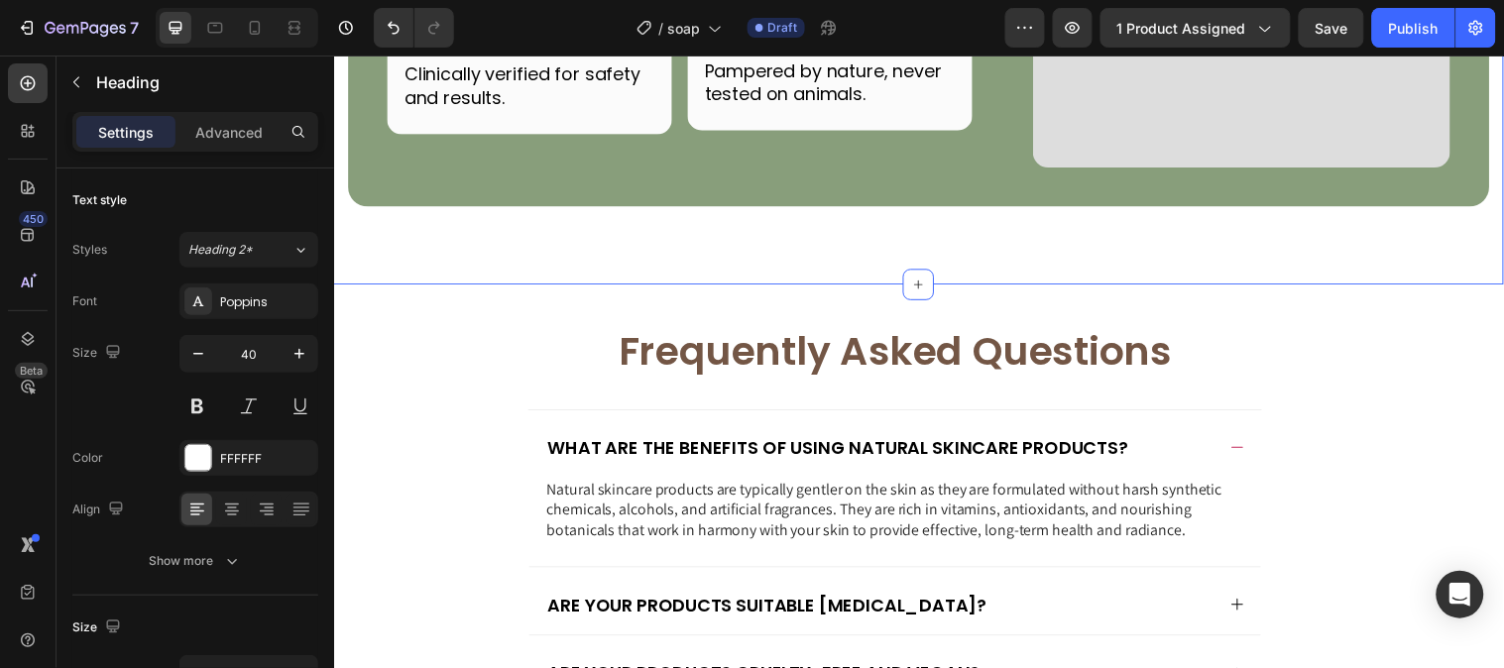
scroll to position [6057, 0]
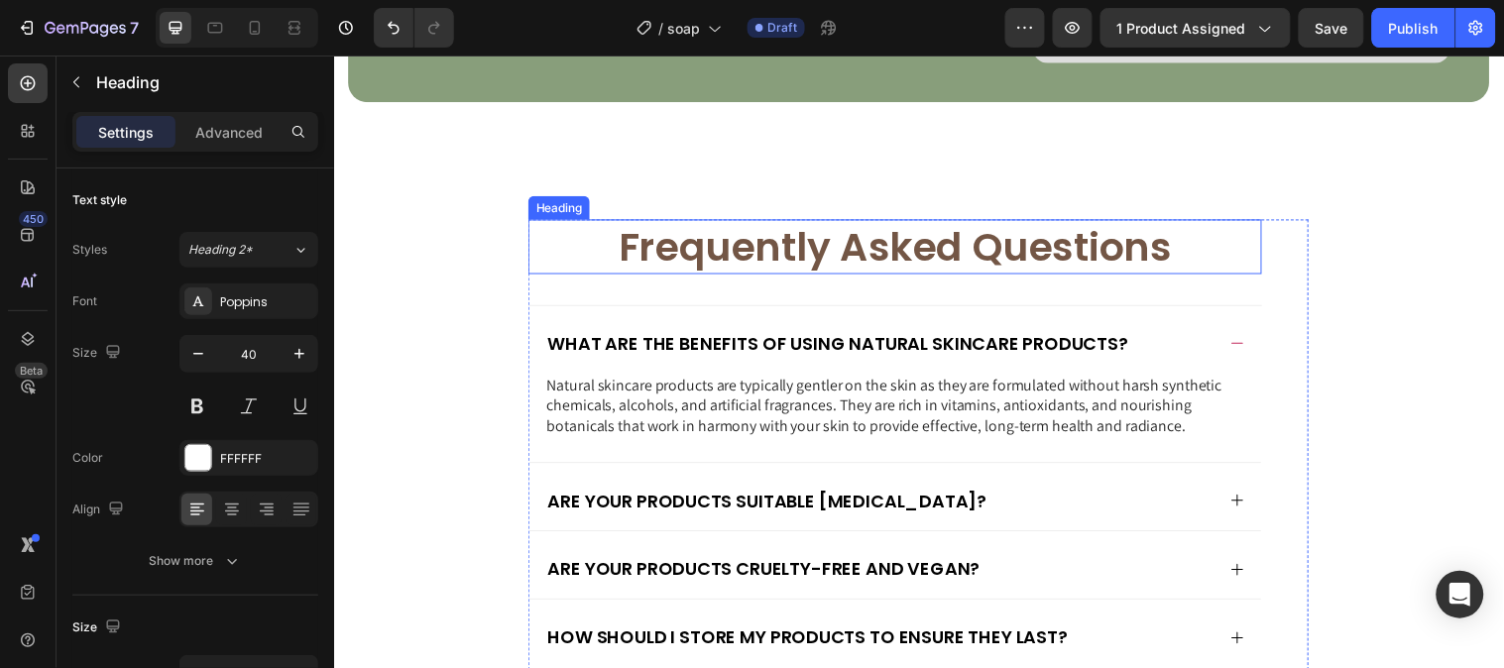
click at [728, 277] on h2 "Frequently Asked Questions" at bounding box center [903, 249] width 745 height 56
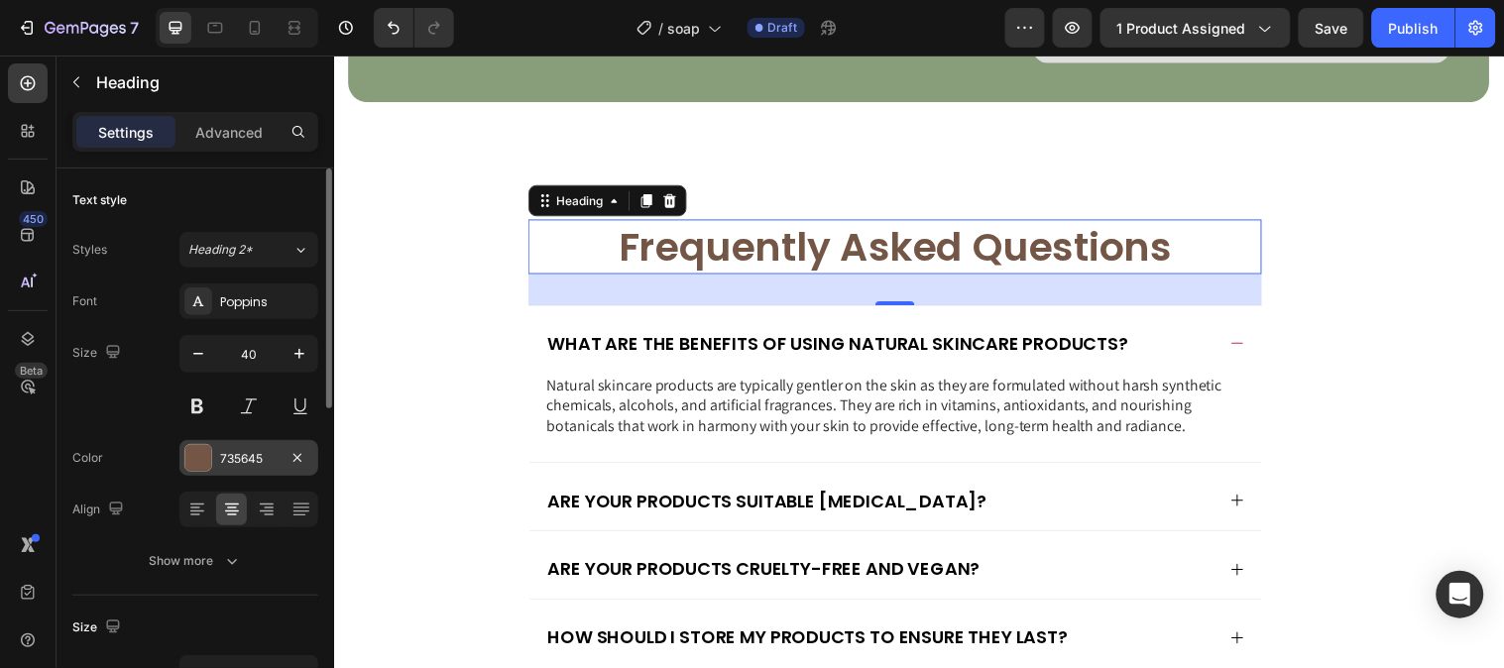
click at [194, 456] on div at bounding box center [198, 458] width 26 height 26
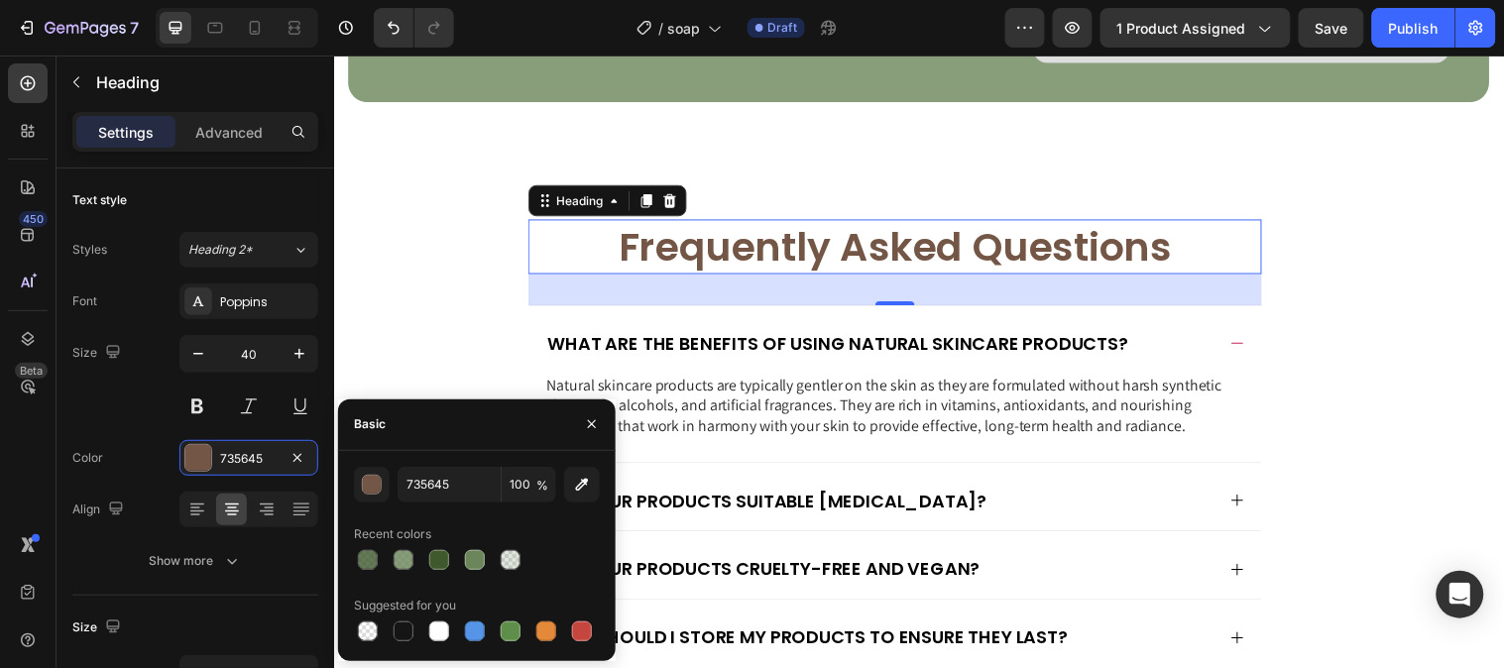
drag, startPoint x: 442, startPoint y: 572, endPoint x: 505, endPoint y: 541, distance: 70.5
click at [441, 571] on div at bounding box center [439, 560] width 28 height 28
type input "3F592D"
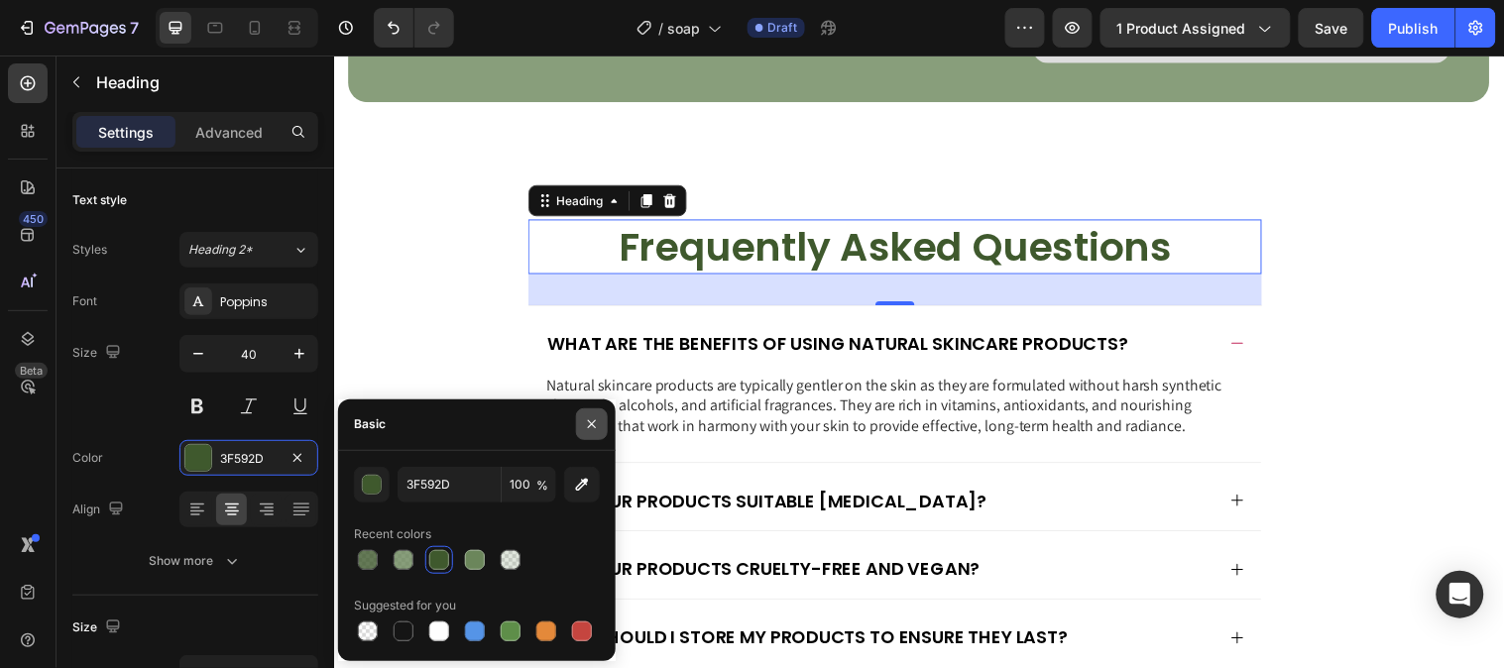
click at [600, 428] on button "button" at bounding box center [592, 424] width 32 height 32
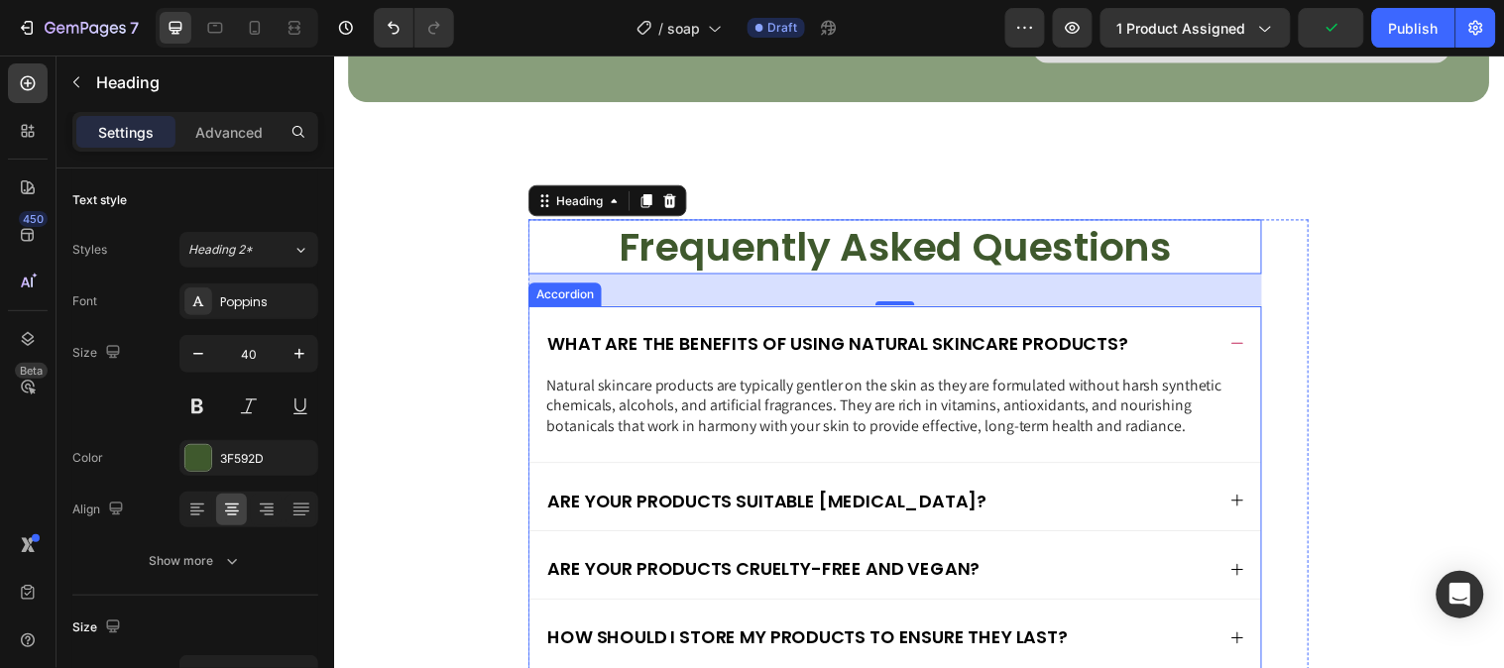
click at [1244, 355] on icon at bounding box center [1252, 347] width 16 height 16
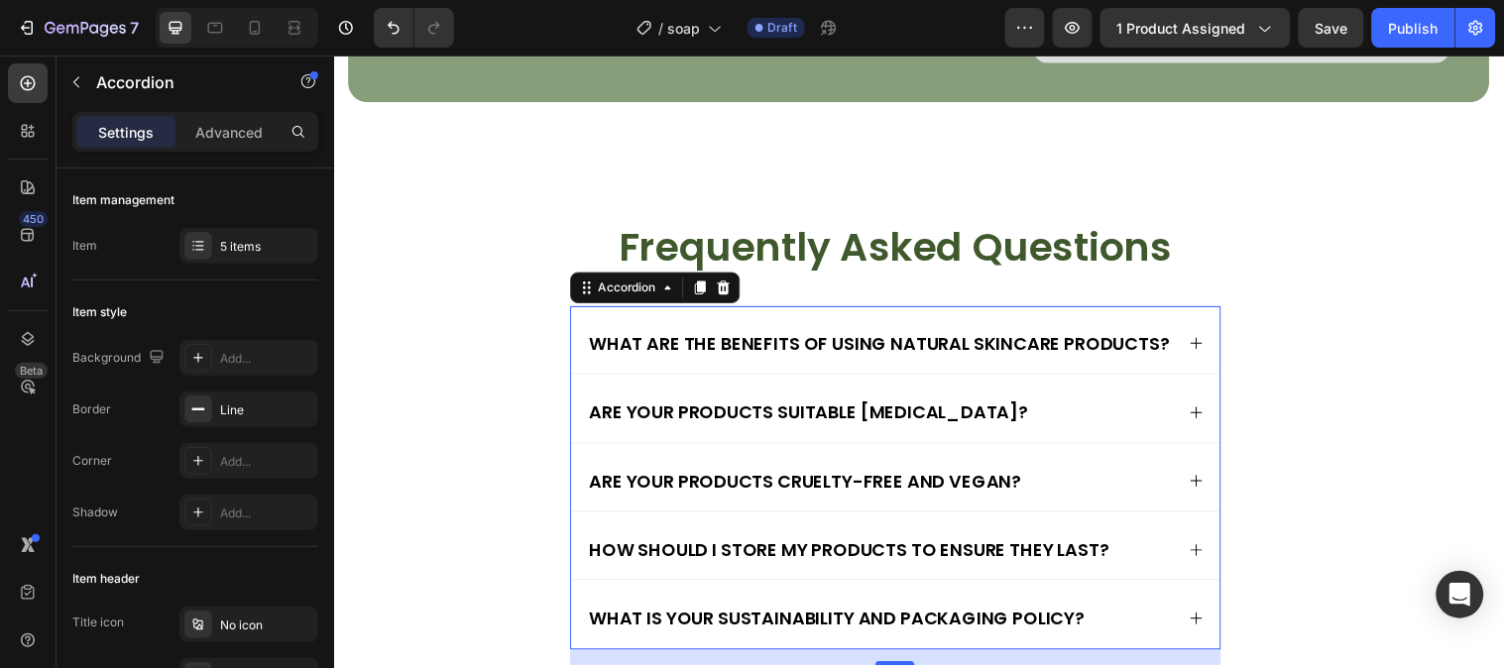
click at [1204, 355] on icon at bounding box center [1210, 347] width 16 height 16
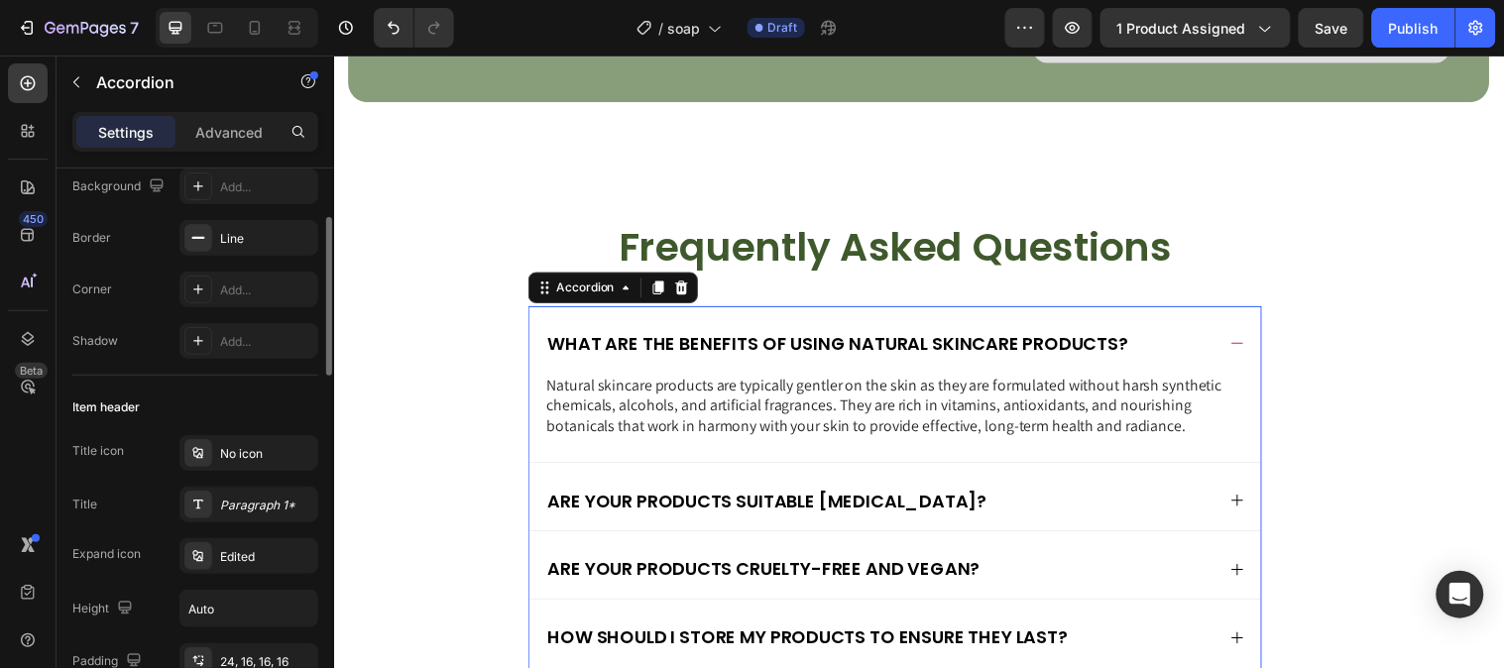
scroll to position [0, 0]
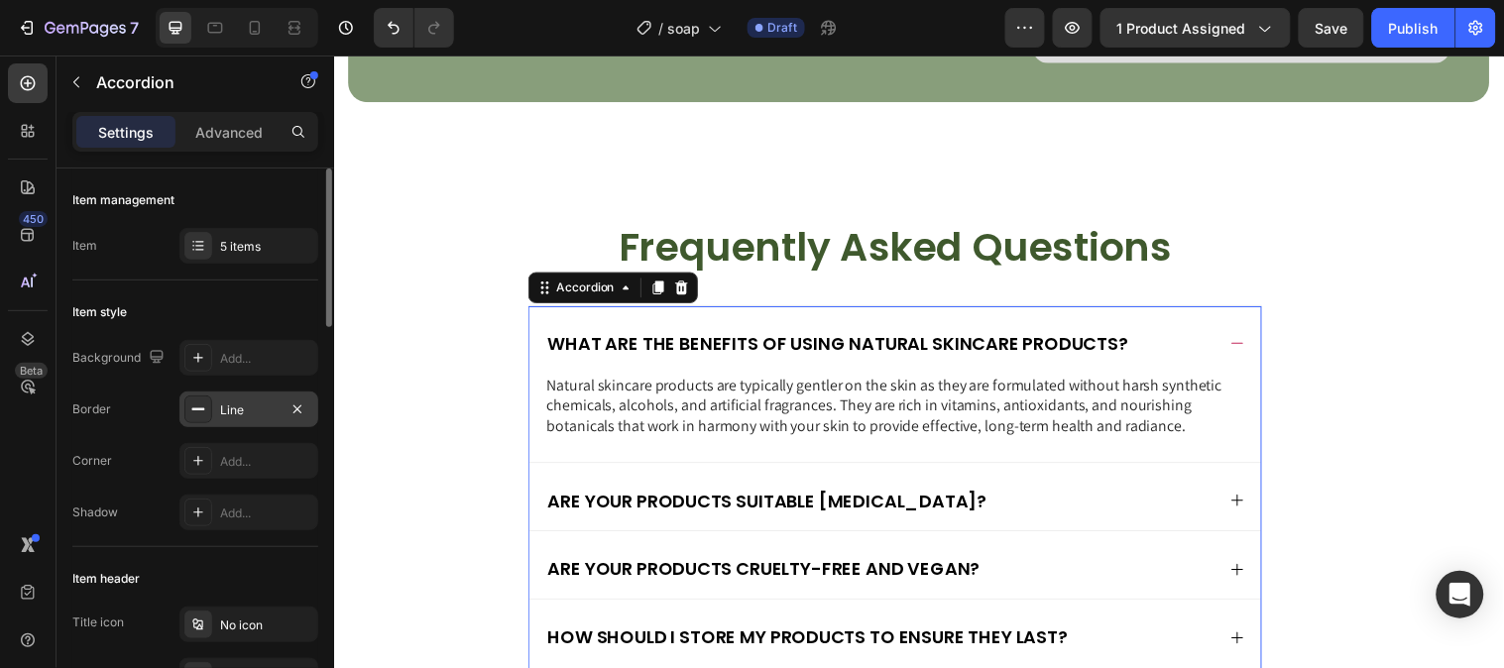
click at [249, 401] on div "Line" at bounding box center [248, 410] width 57 height 18
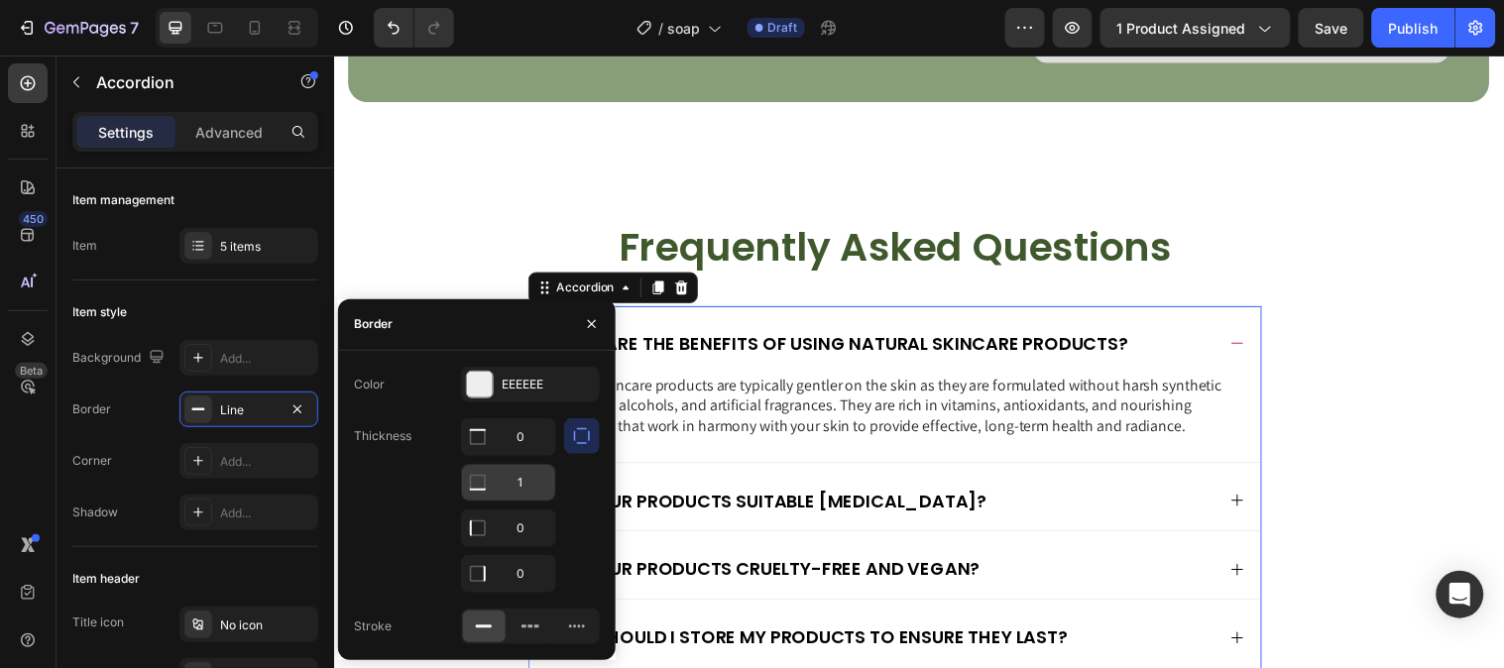
scroll to position [6490, 0]
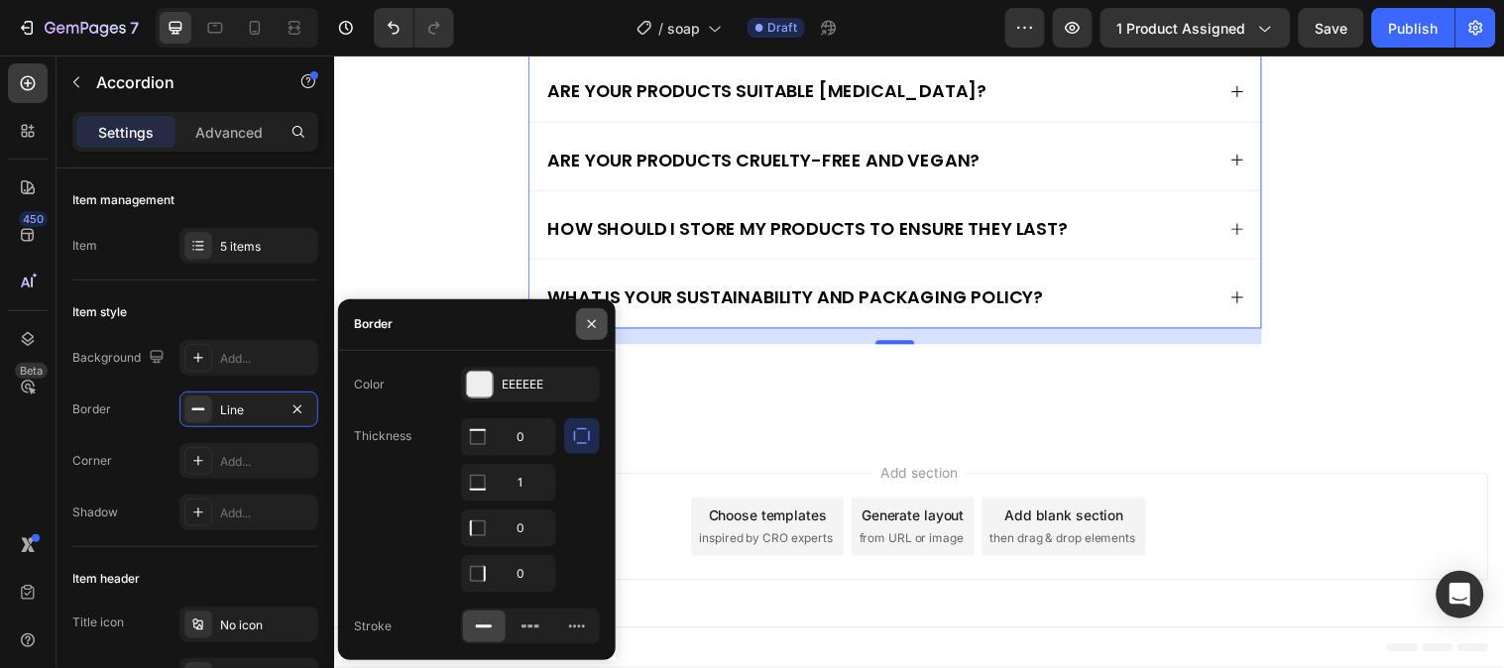
click at [581, 329] on button "button" at bounding box center [592, 324] width 32 height 32
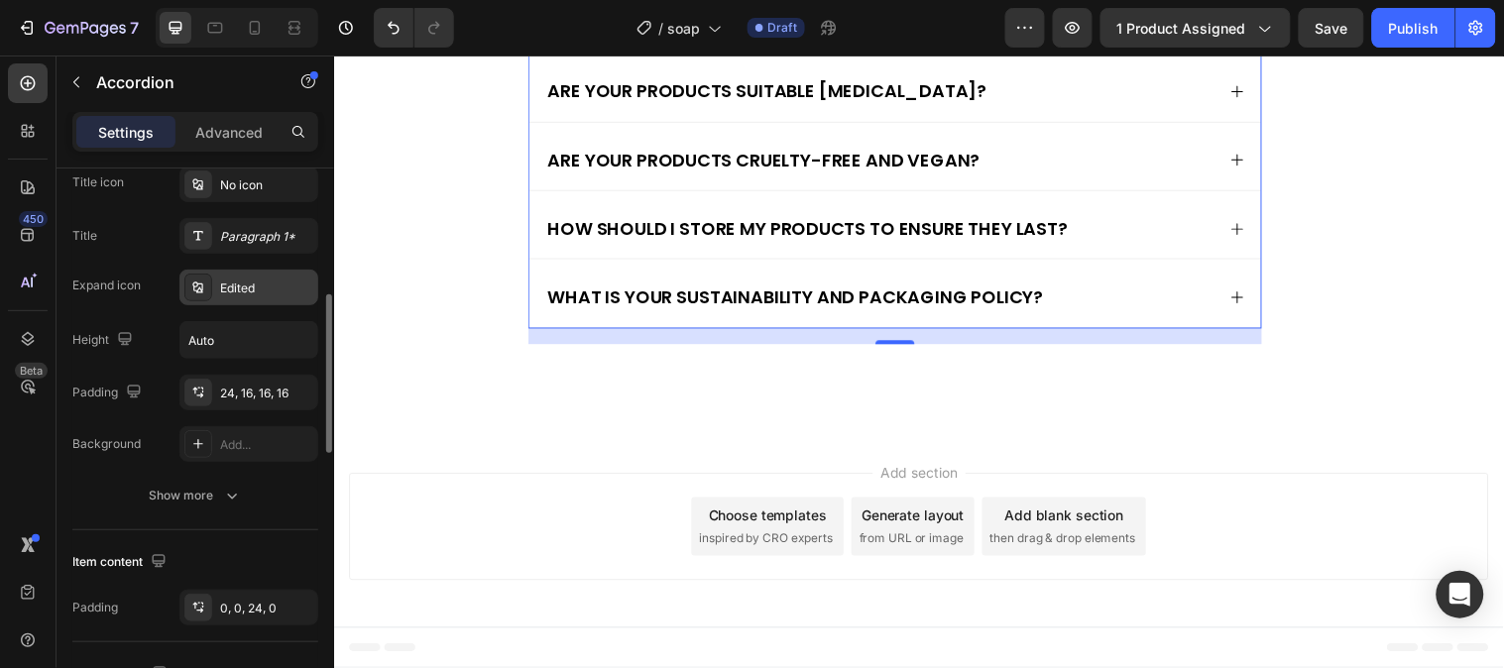
scroll to position [550, 0]
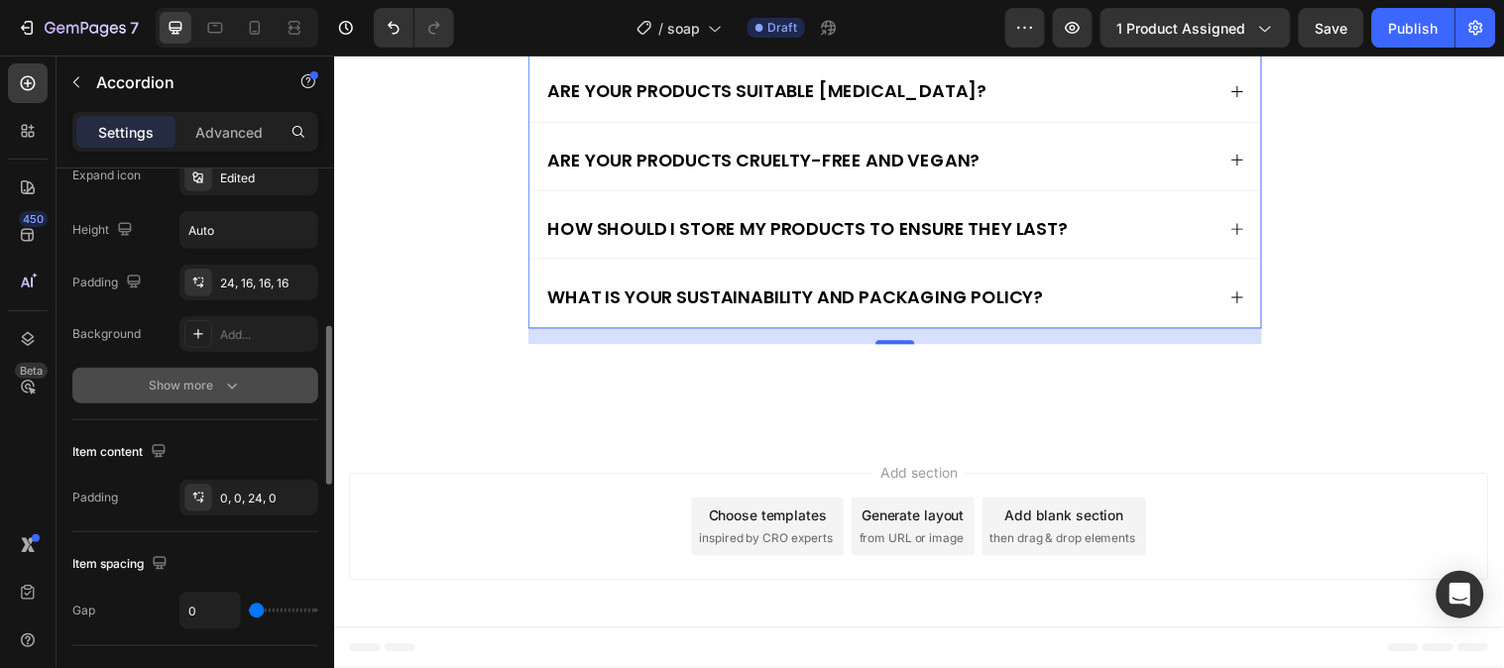
click at [243, 390] on button "Show more" at bounding box center [195, 386] width 246 height 36
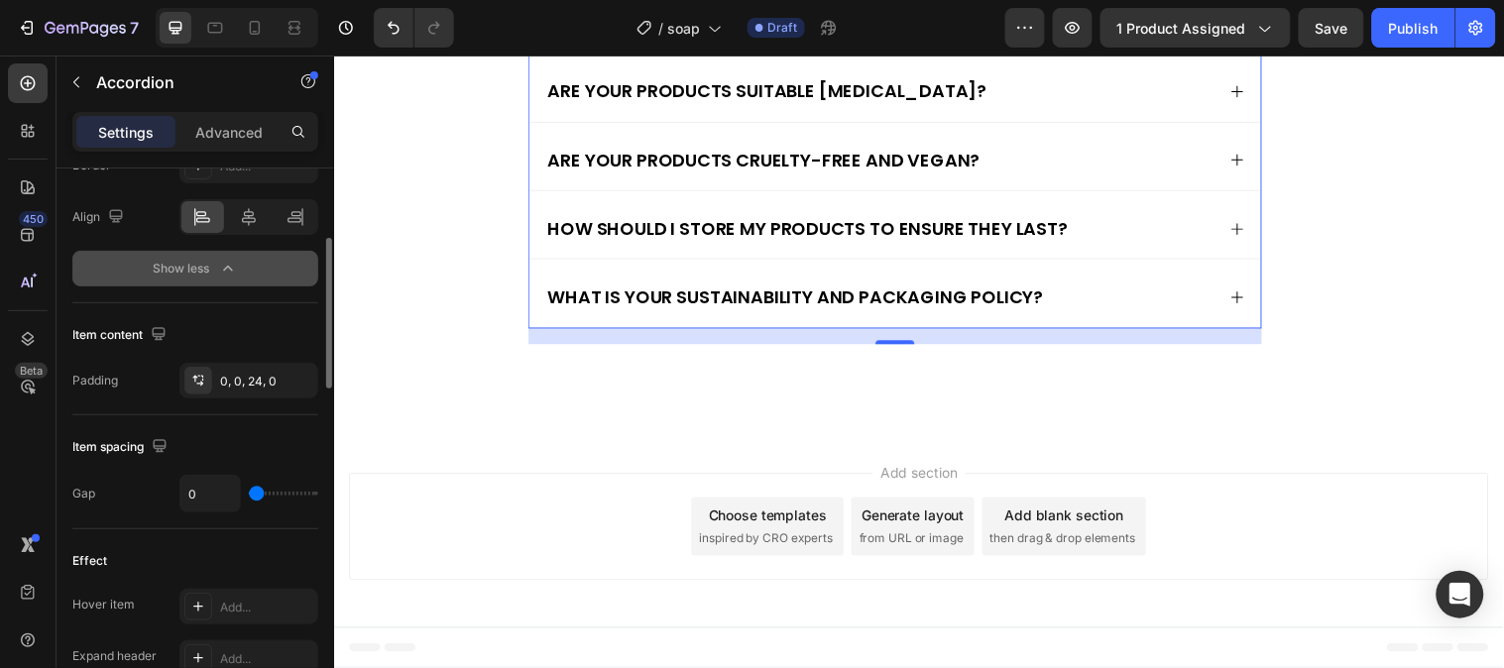
scroll to position [660, 0]
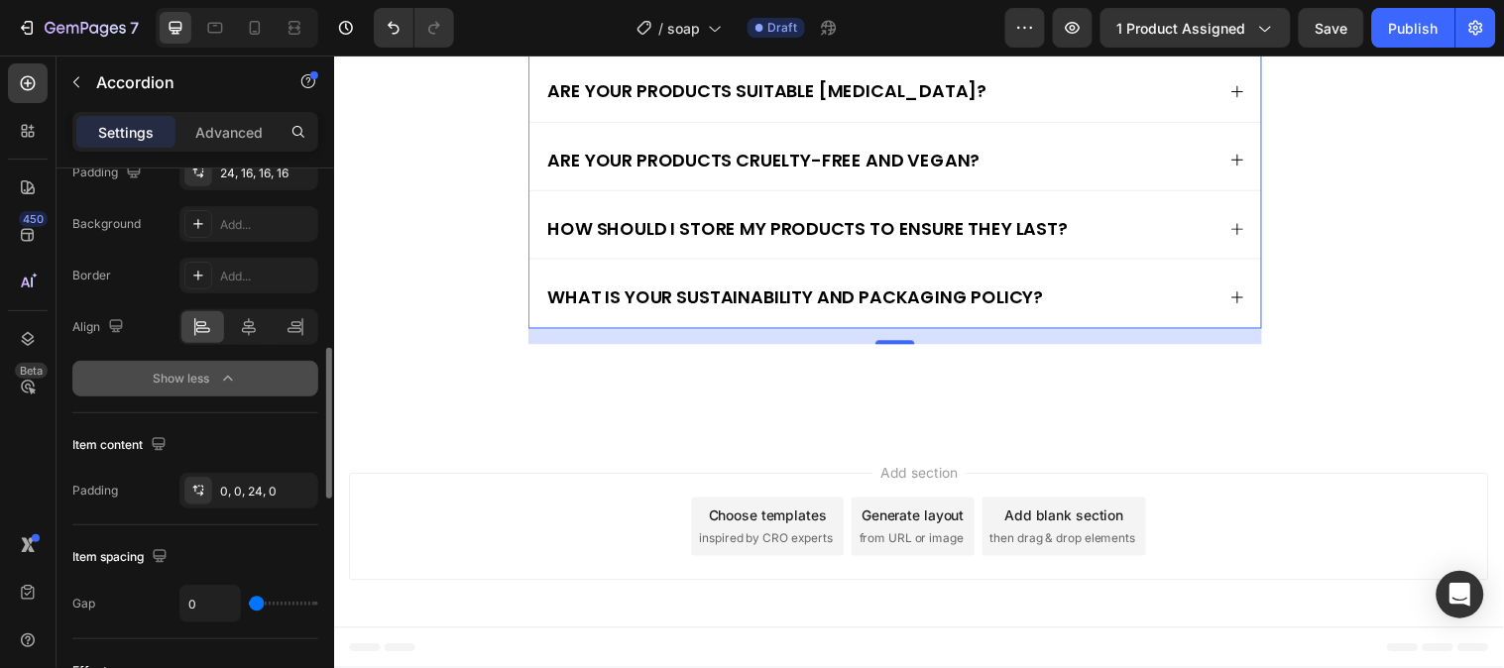
click at [228, 380] on icon "button" at bounding box center [228, 379] width 20 height 20
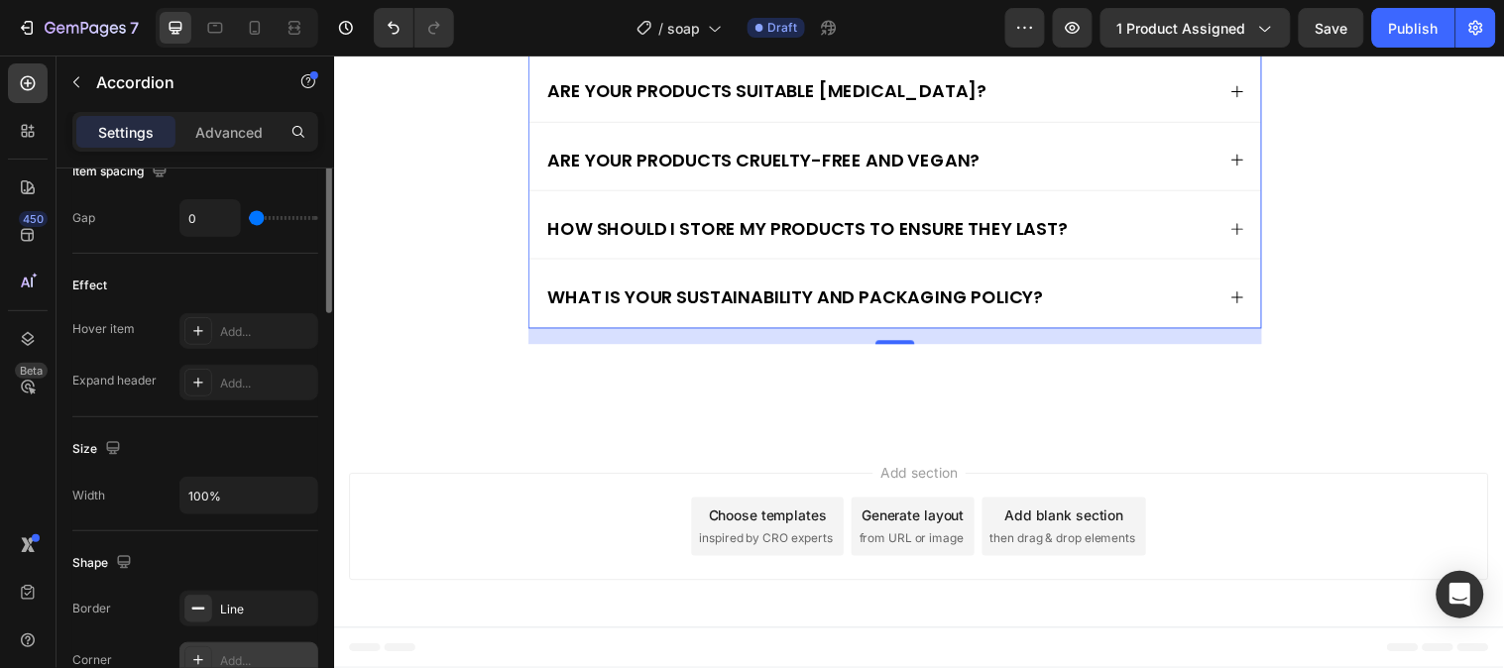
scroll to position [722, 0]
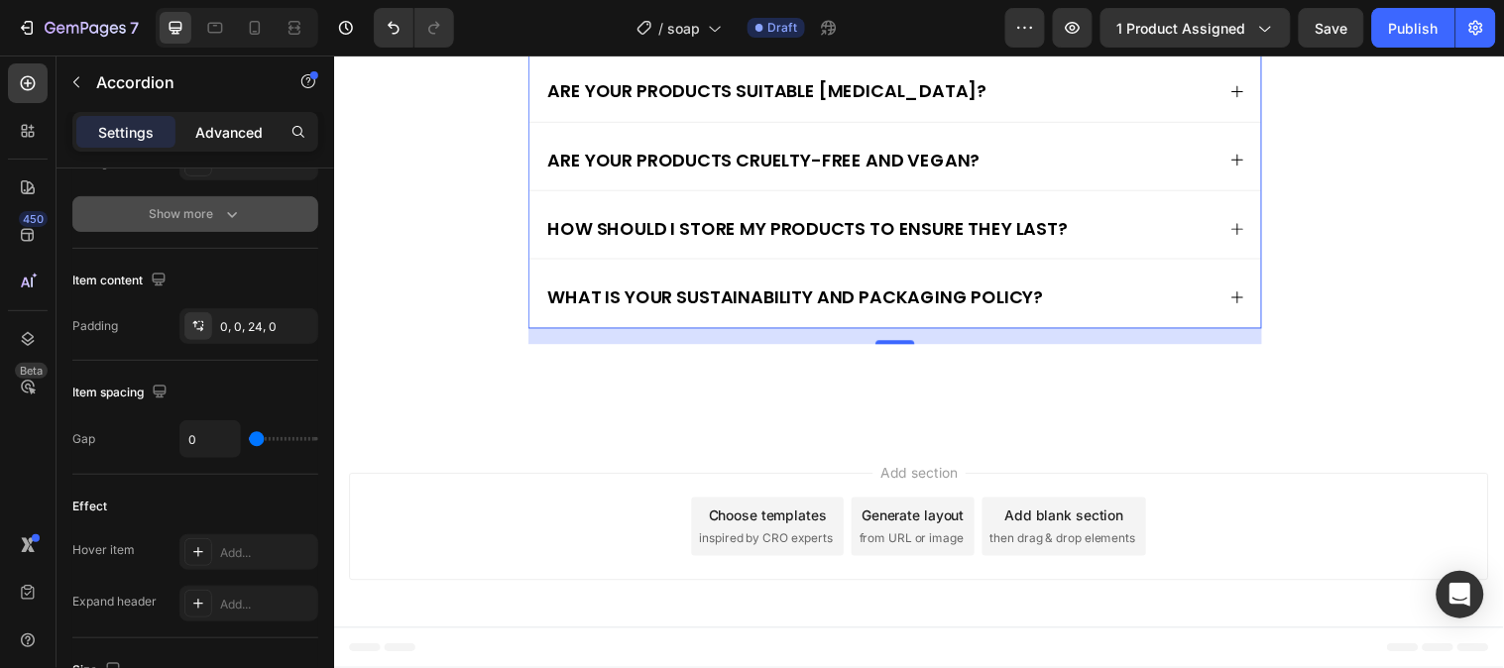
click at [229, 140] on p "Advanced" at bounding box center [228, 132] width 67 height 21
type input "100%"
type input "100"
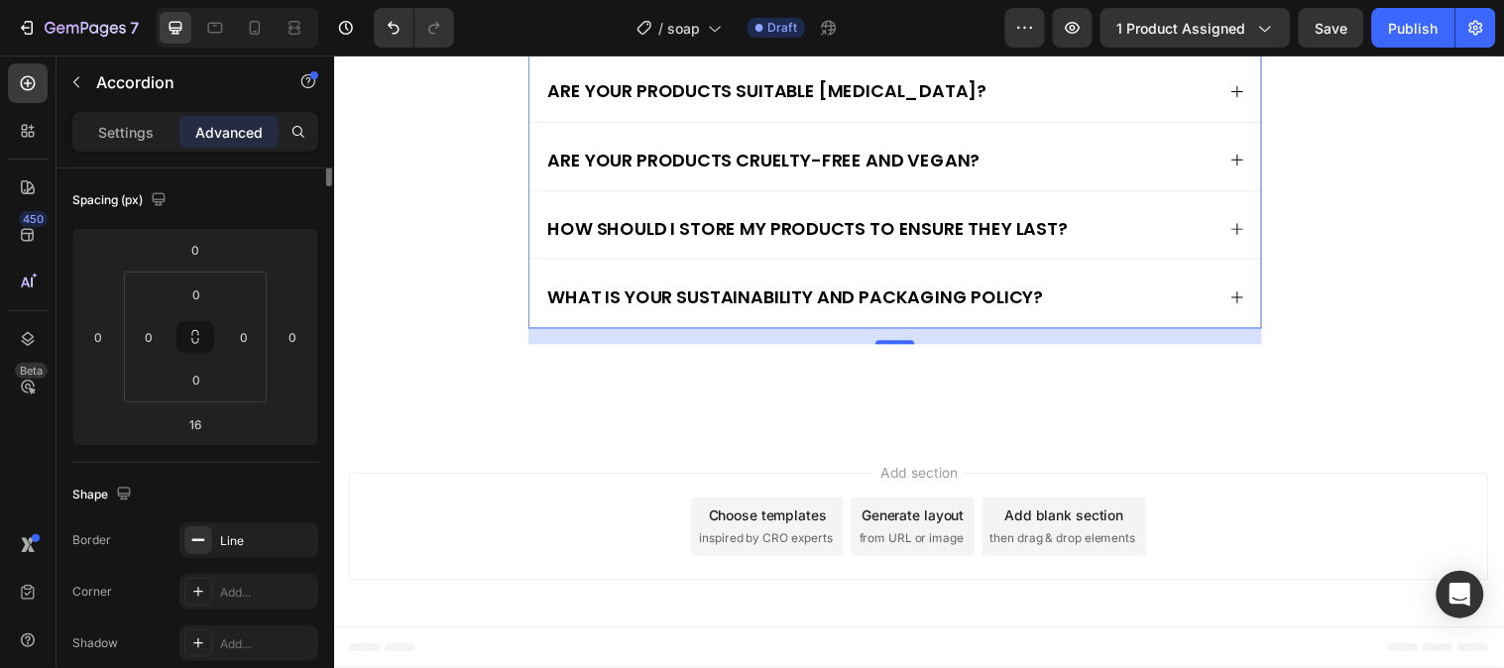
scroll to position [0, 0]
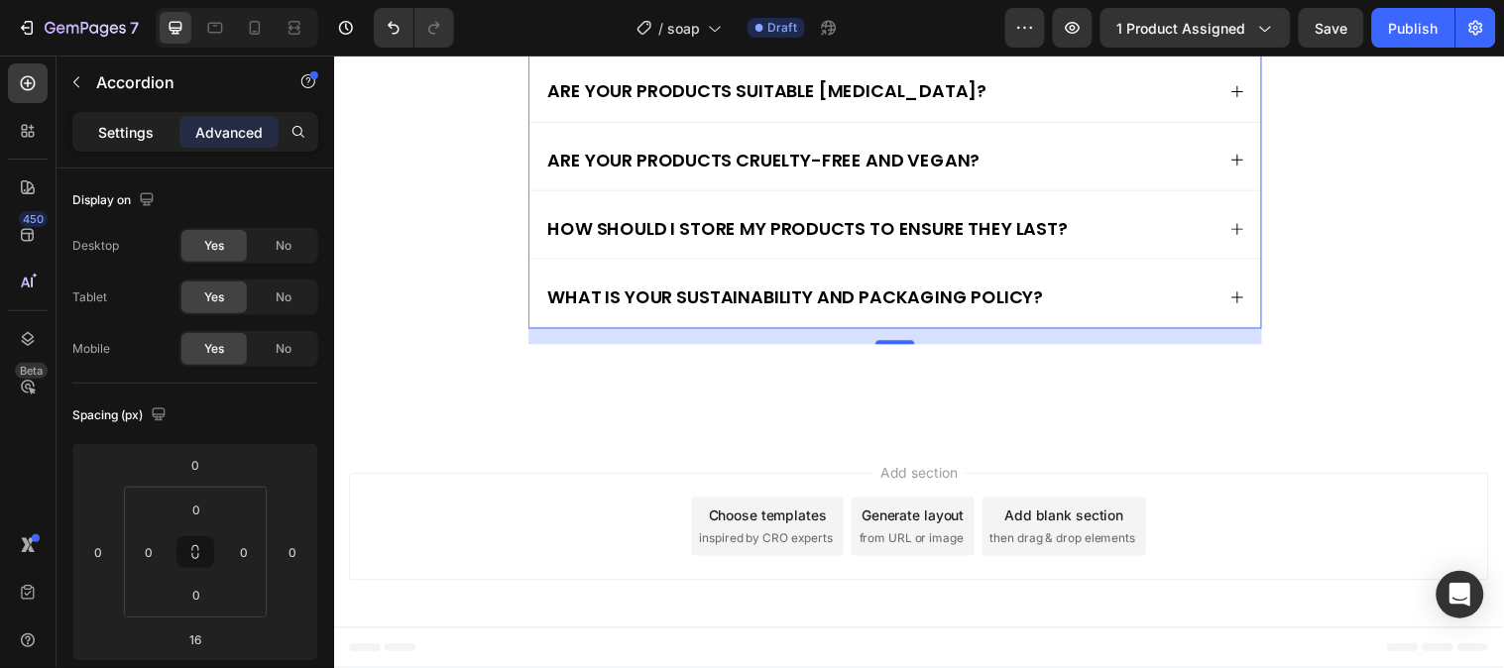
click at [146, 130] on p "Settings" at bounding box center [126, 132] width 56 height 21
type input "0"
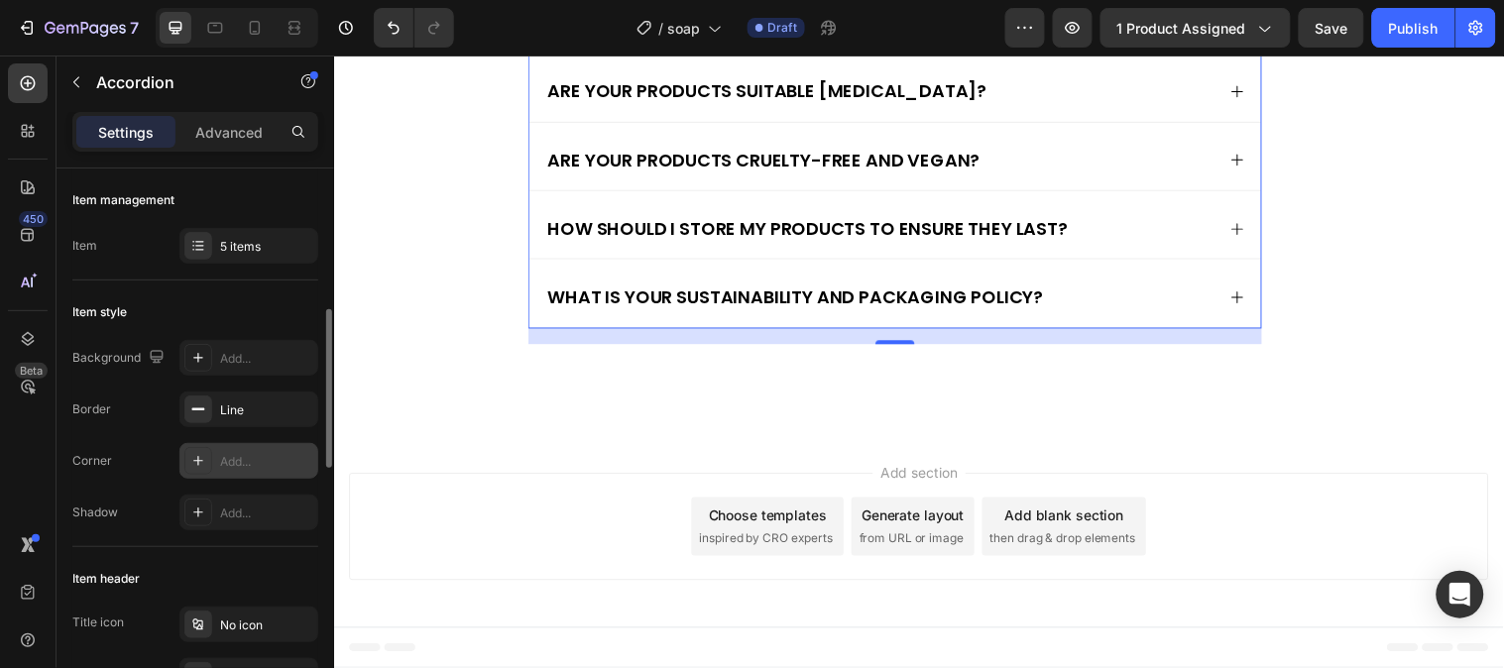
scroll to position [110, 0]
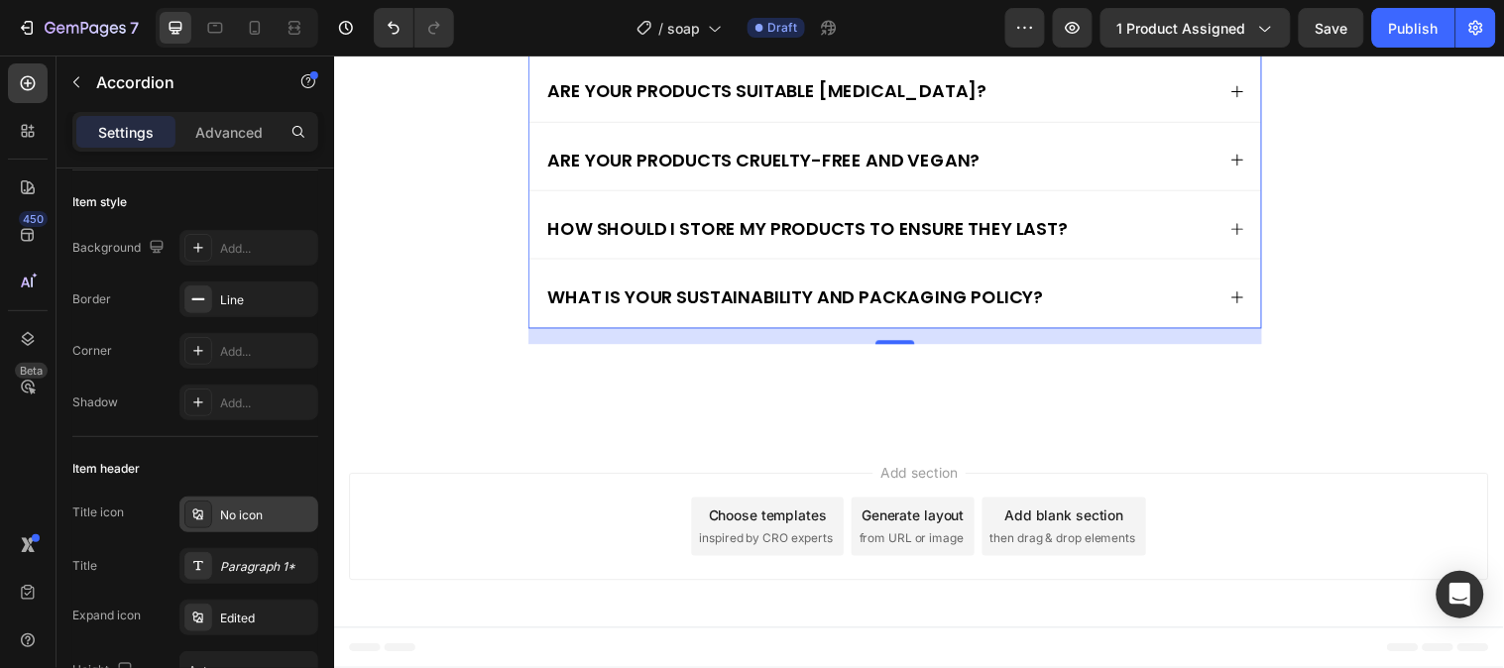
click at [266, 506] on div "No icon" at bounding box center [266, 515] width 93 height 18
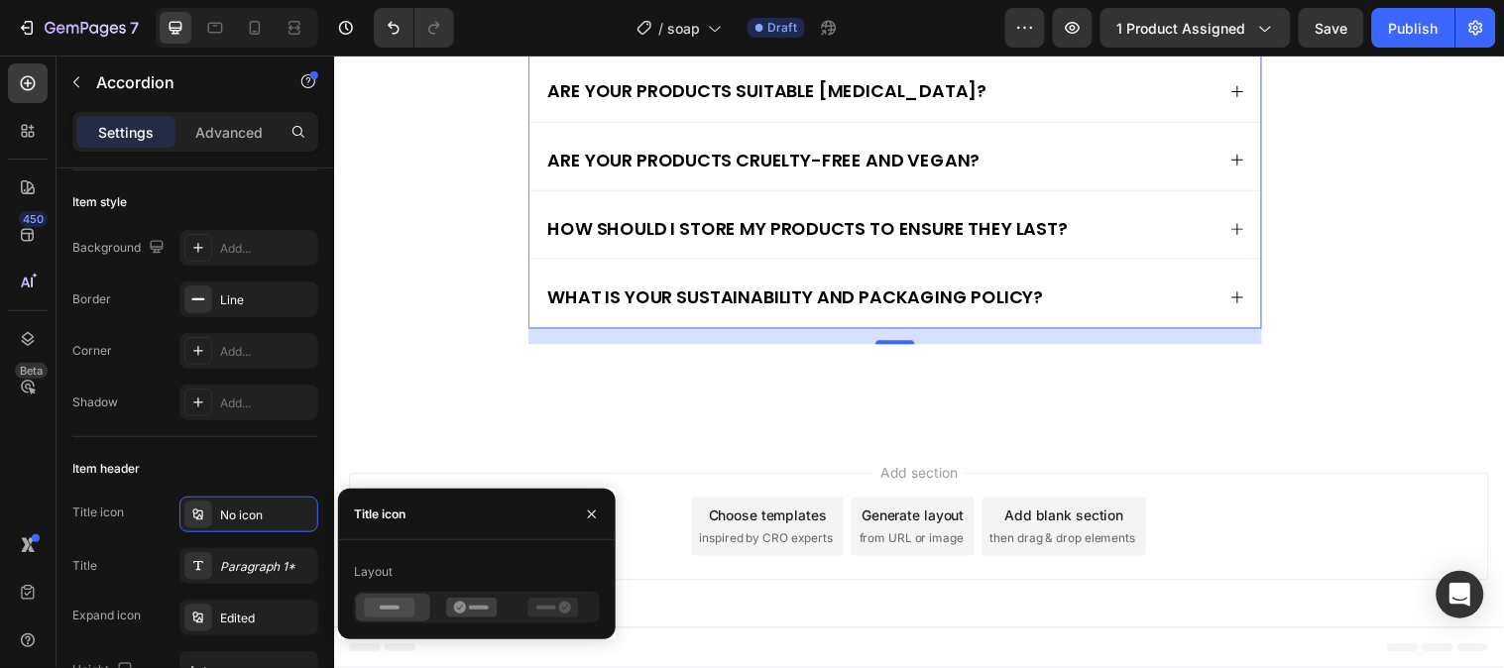
click at [265, 479] on div "Item header" at bounding box center [195, 469] width 246 height 32
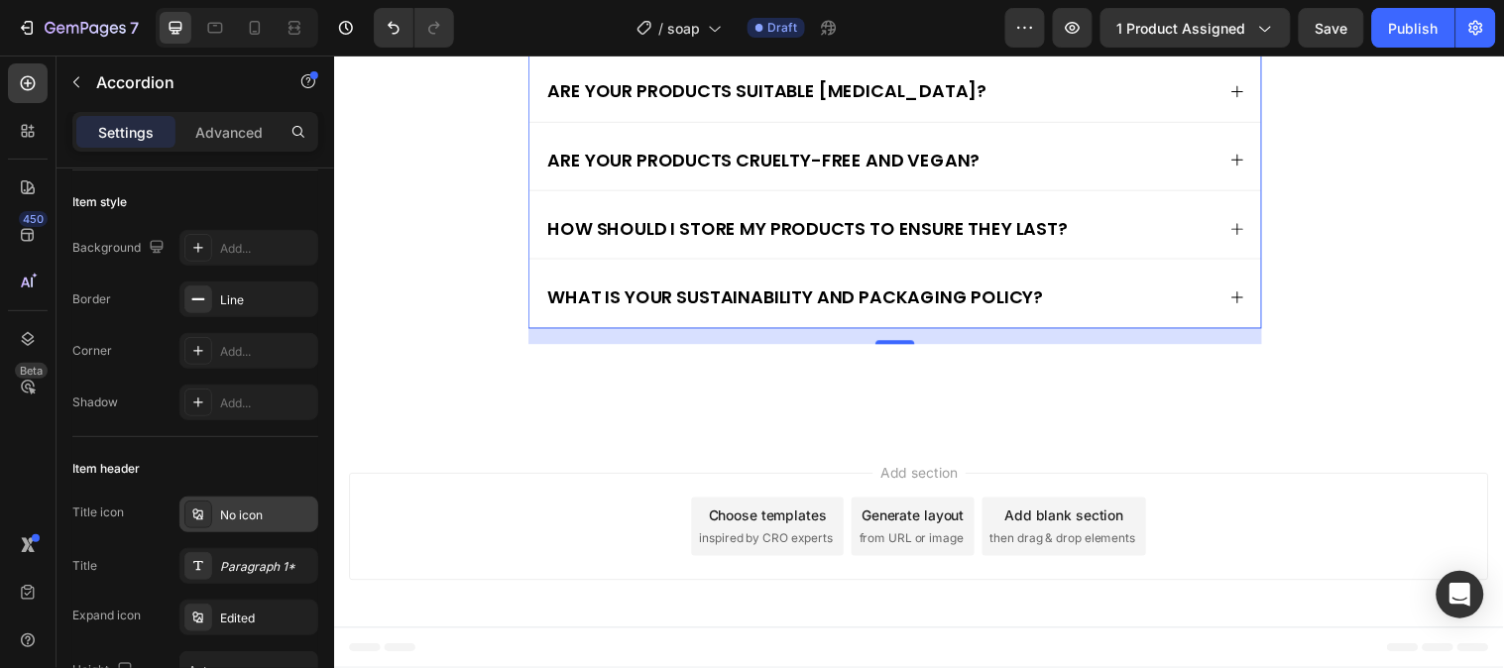
scroll to position [220, 0]
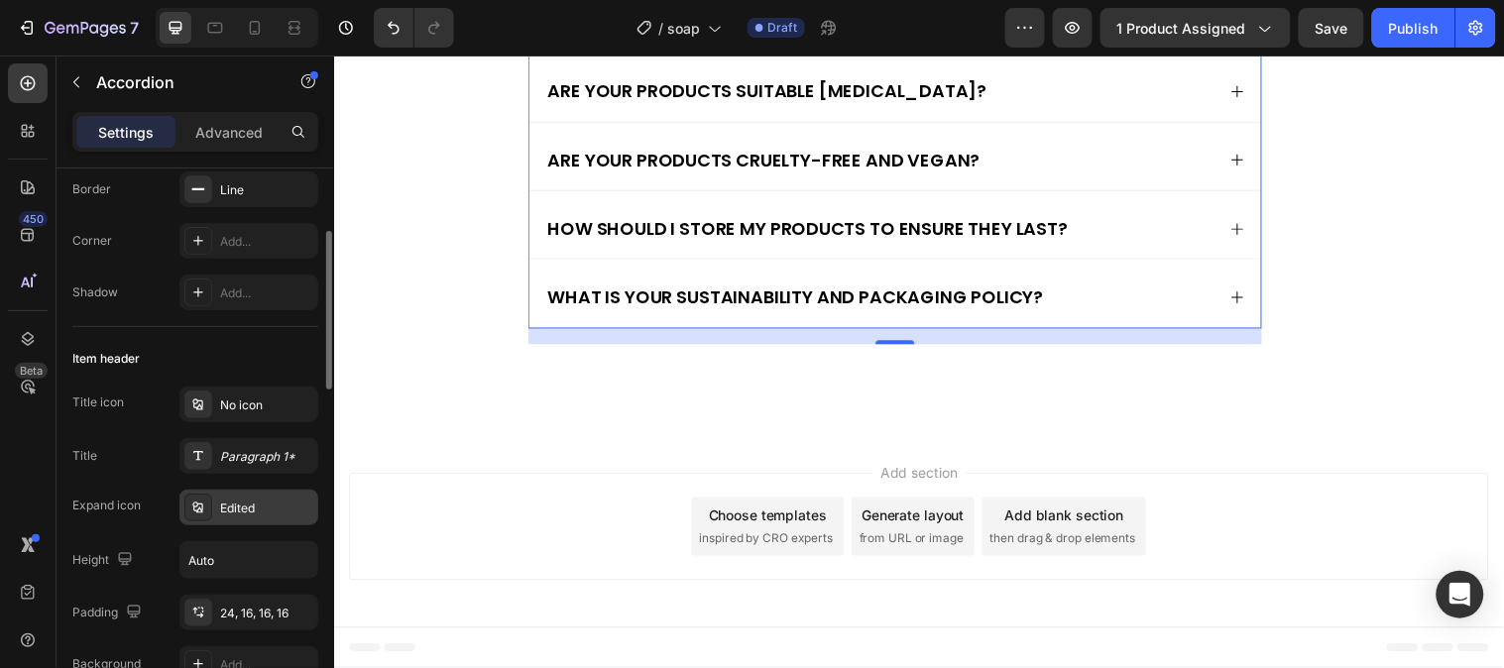
click at [256, 506] on div "Edited" at bounding box center [266, 509] width 93 height 18
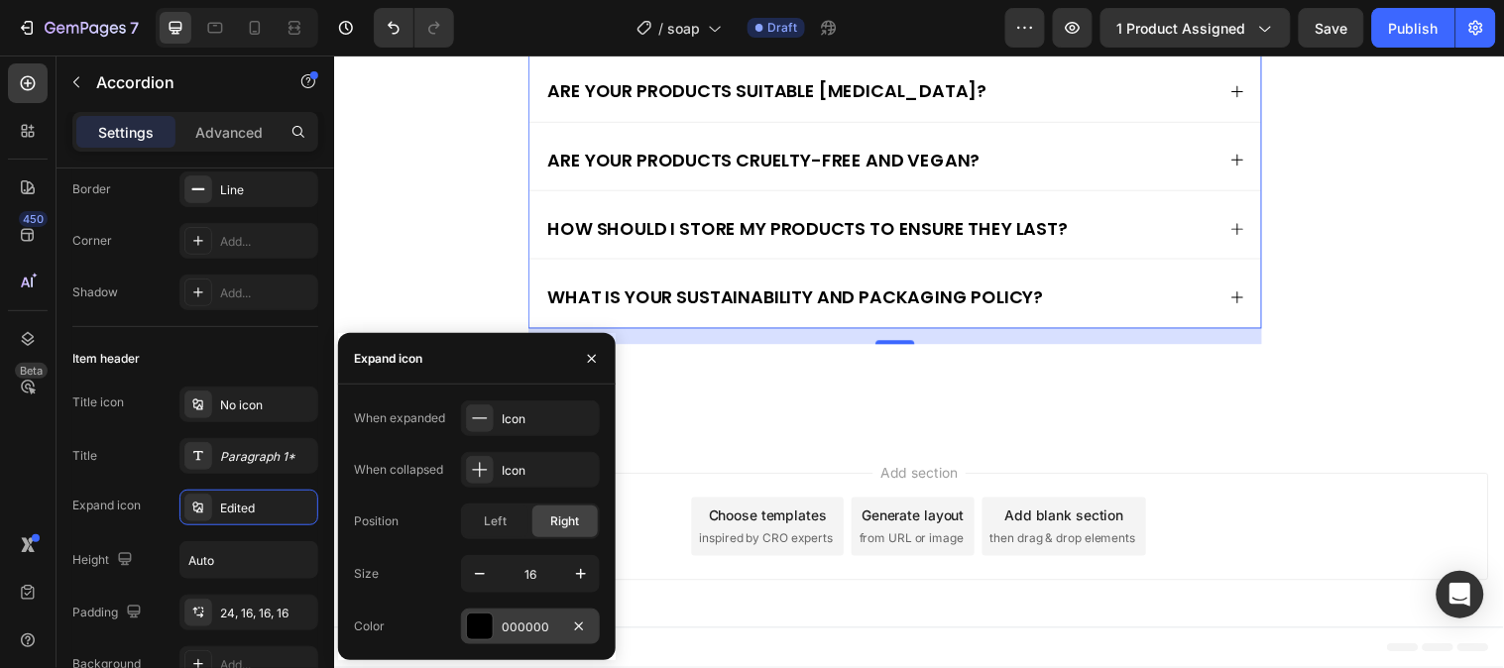
click at [479, 615] on div at bounding box center [480, 627] width 26 height 26
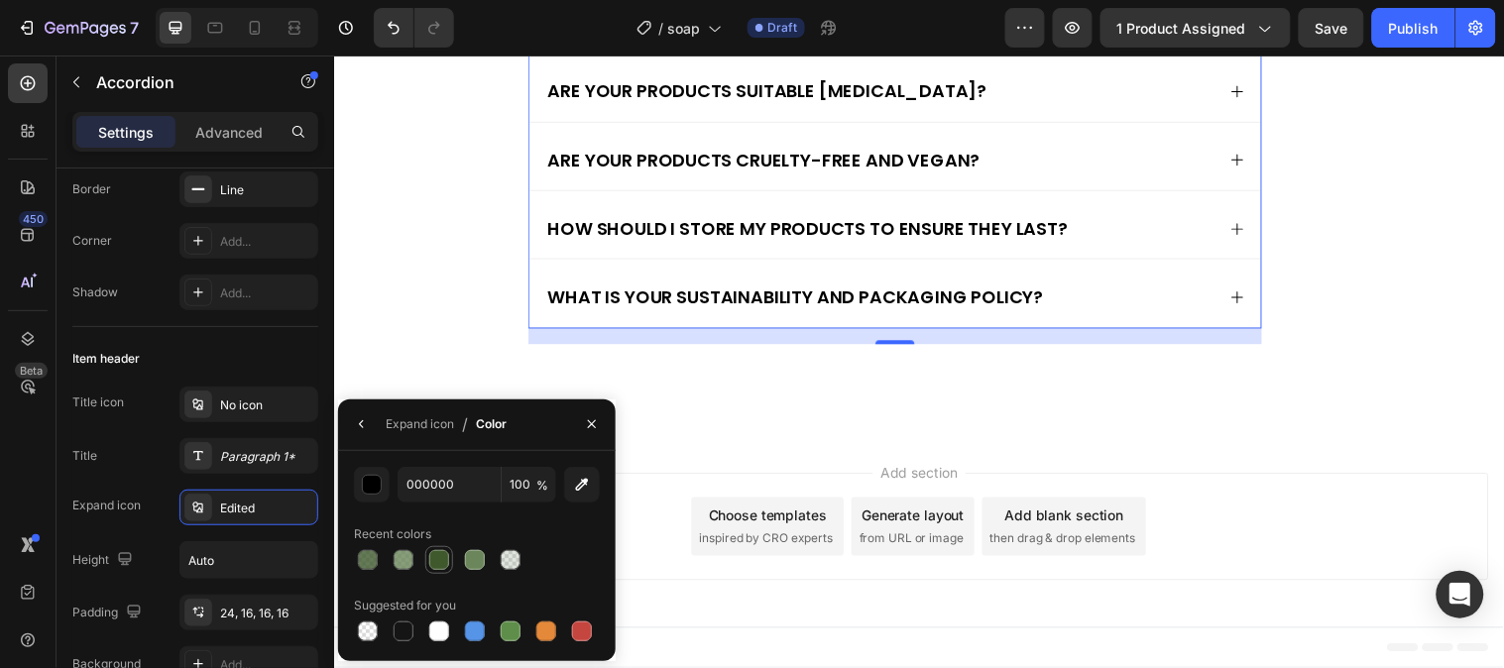
click at [429, 558] on div at bounding box center [439, 560] width 20 height 20
type input "3F592D"
click at [579, 431] on button "button" at bounding box center [592, 424] width 32 height 32
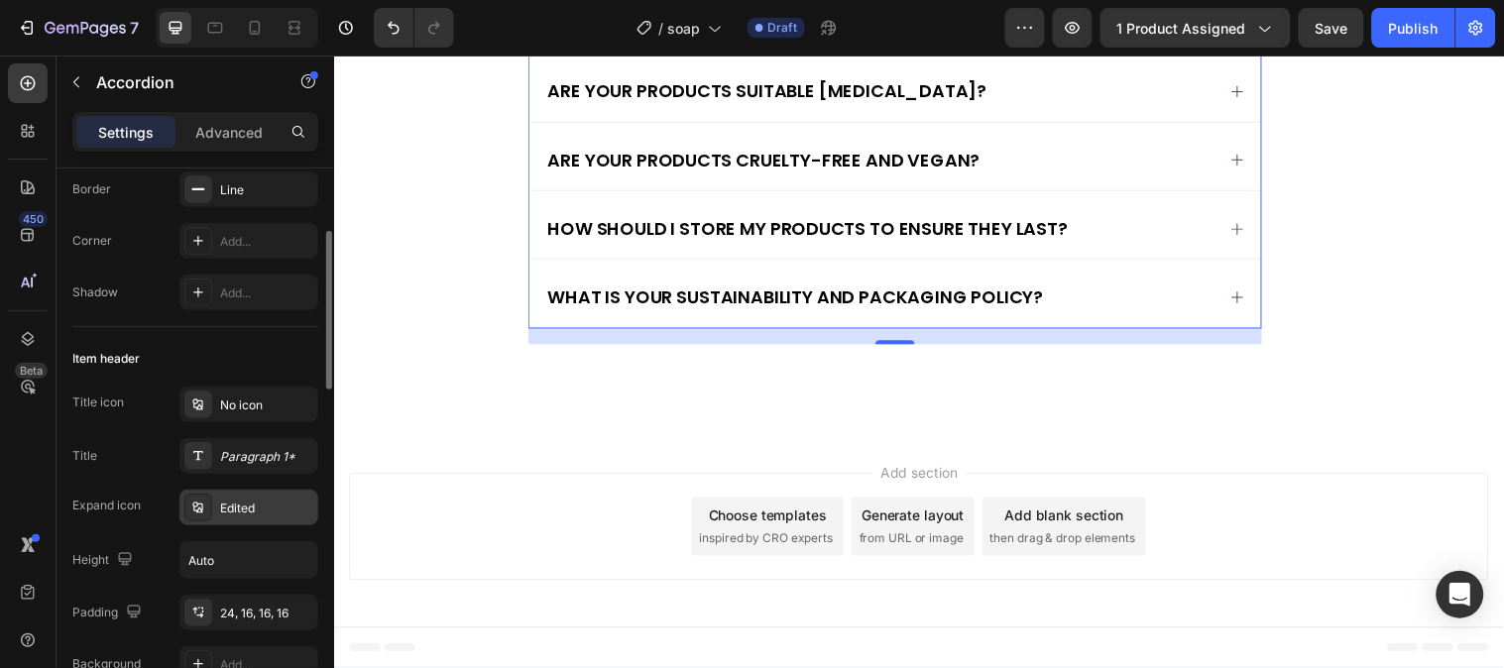
click at [256, 500] on div "Edited" at bounding box center [266, 509] width 93 height 18
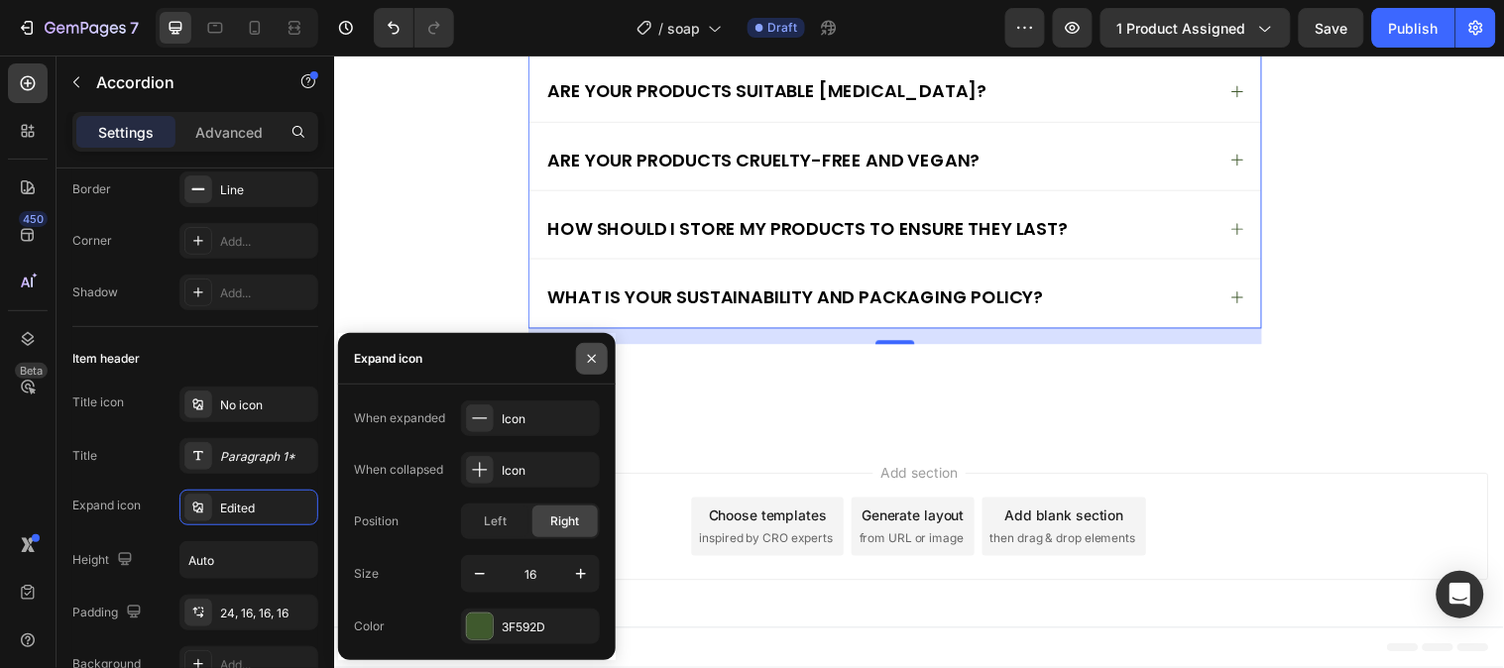
click at [601, 357] on button "button" at bounding box center [592, 359] width 32 height 32
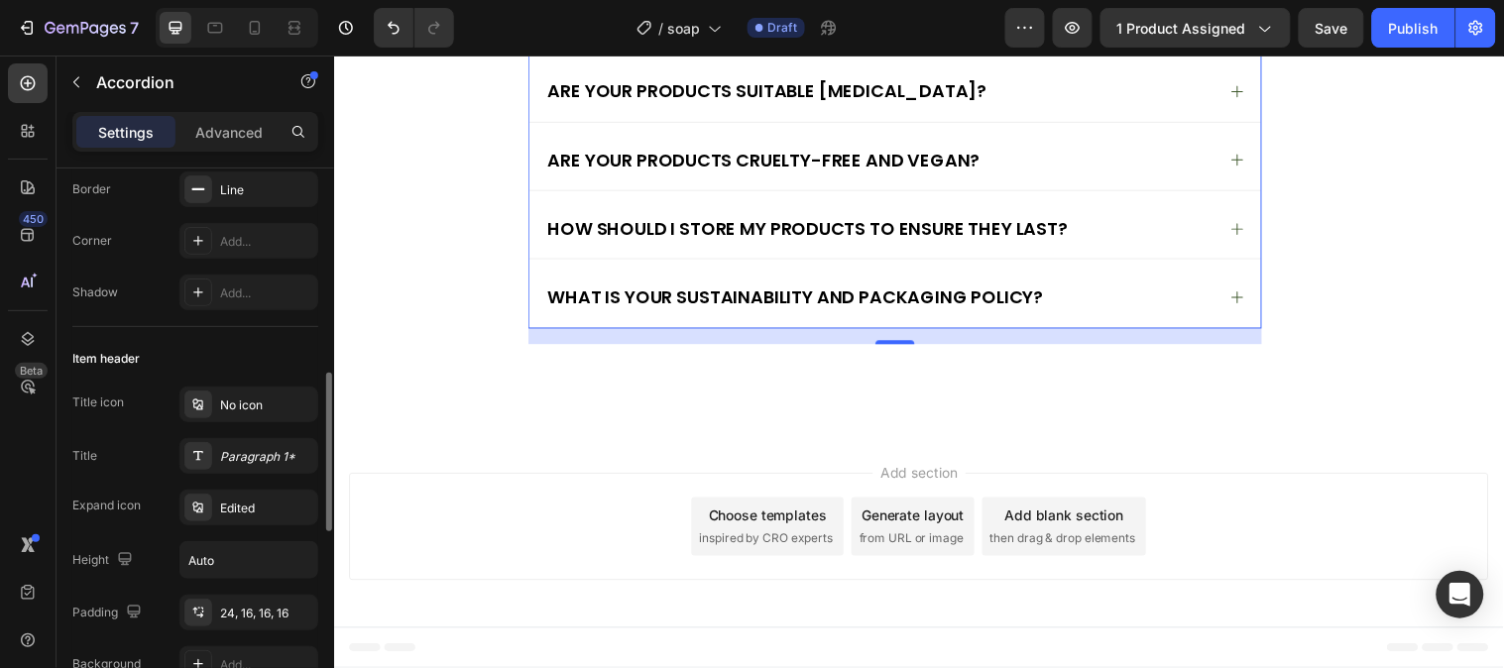
scroll to position [330, 0]
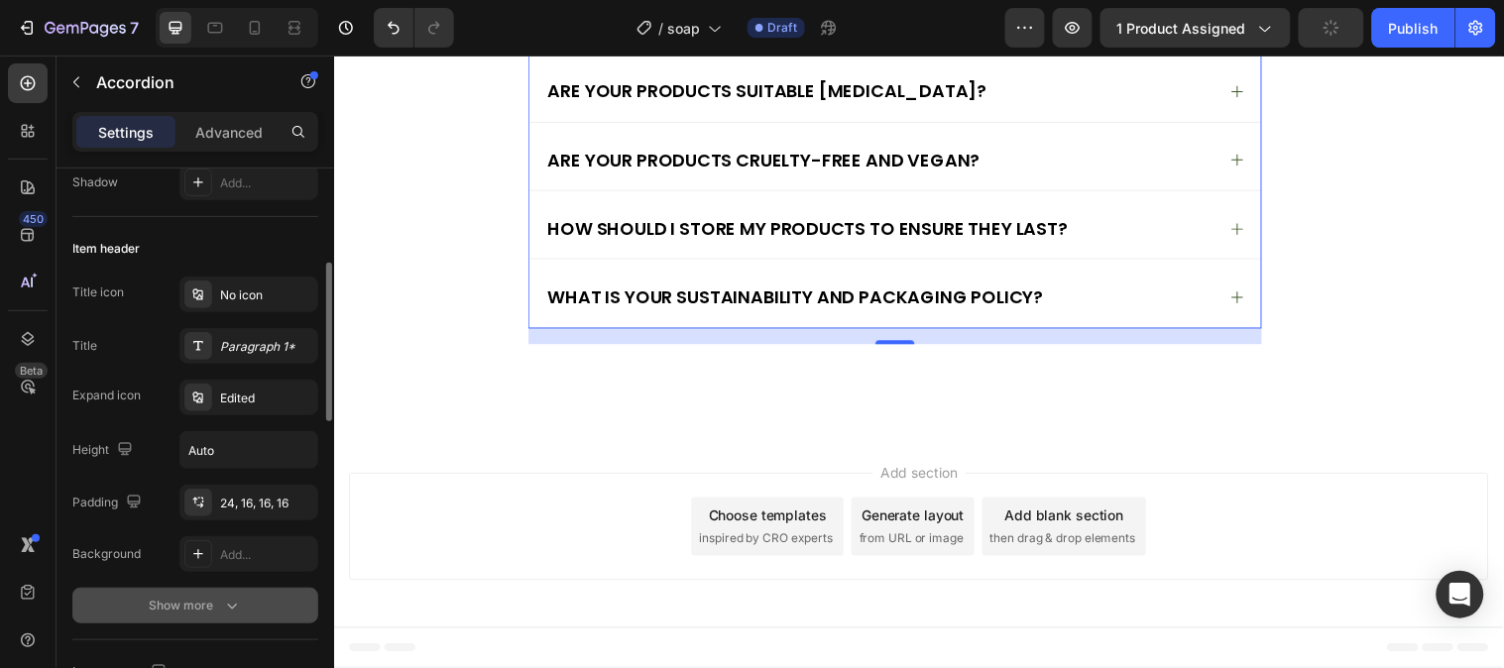
click at [248, 602] on button "Show more" at bounding box center [195, 606] width 246 height 36
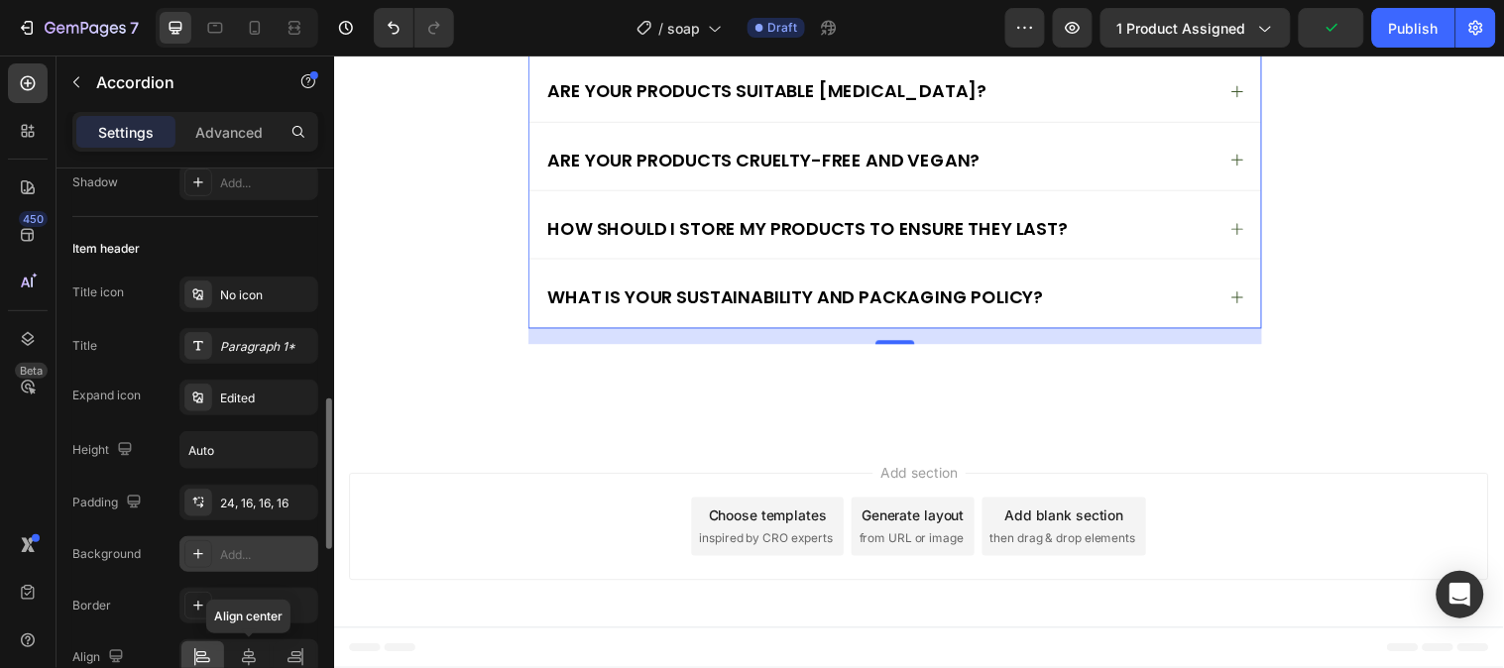
scroll to position [550, 0]
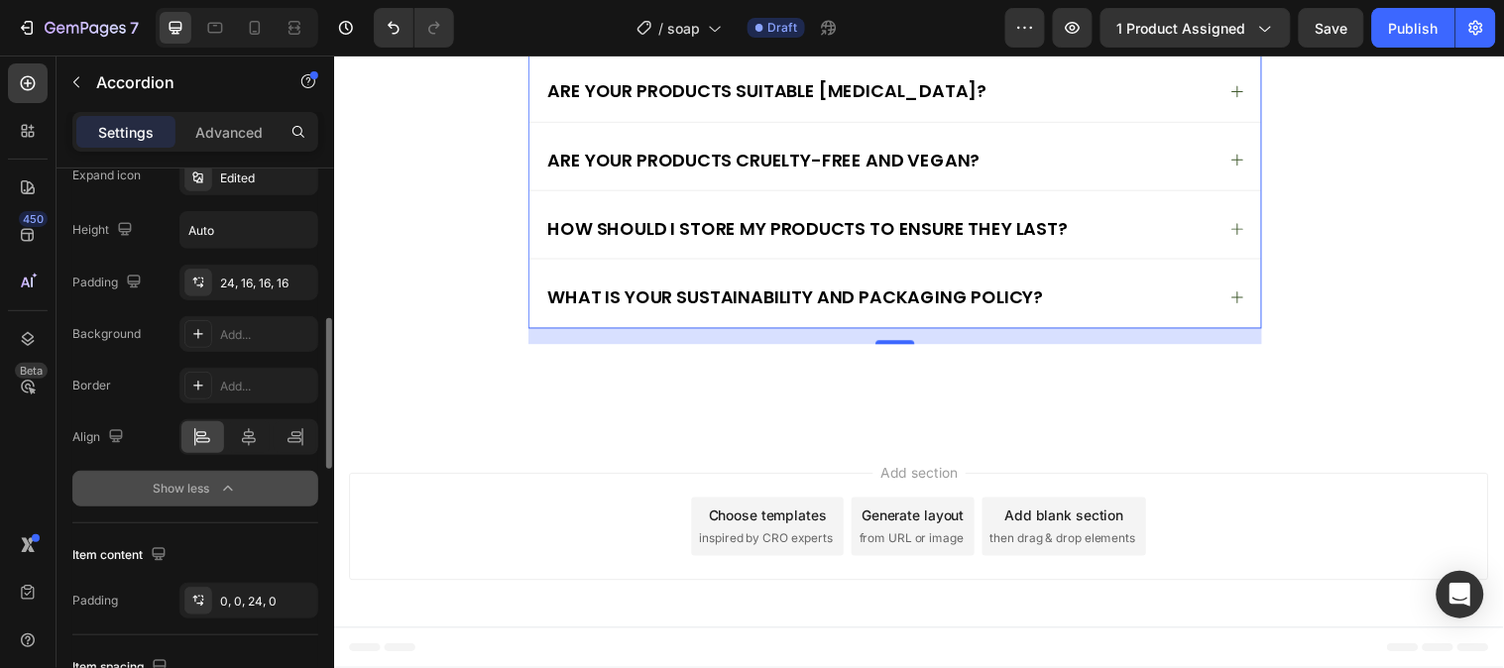
click at [225, 486] on icon "button" at bounding box center [228, 489] width 20 height 20
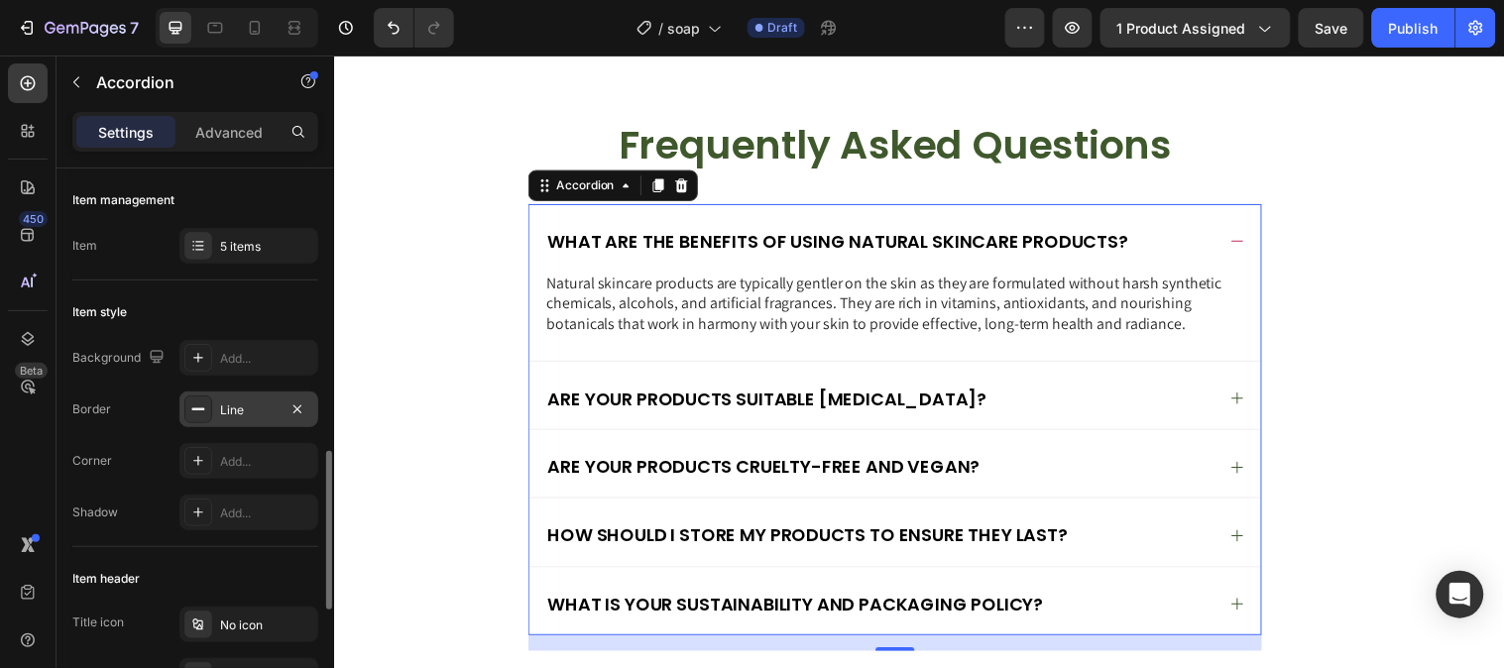
scroll to position [220, 0]
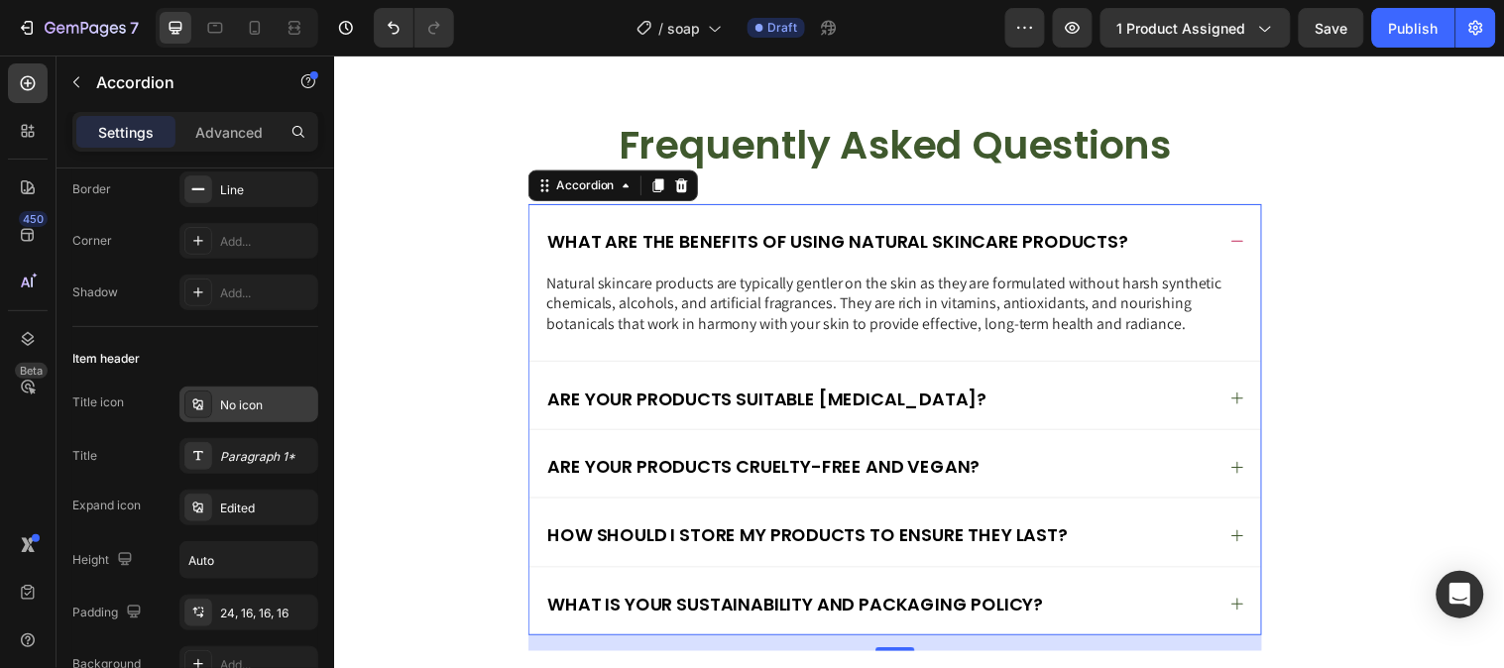
click at [246, 402] on div "No icon" at bounding box center [266, 405] width 93 height 18
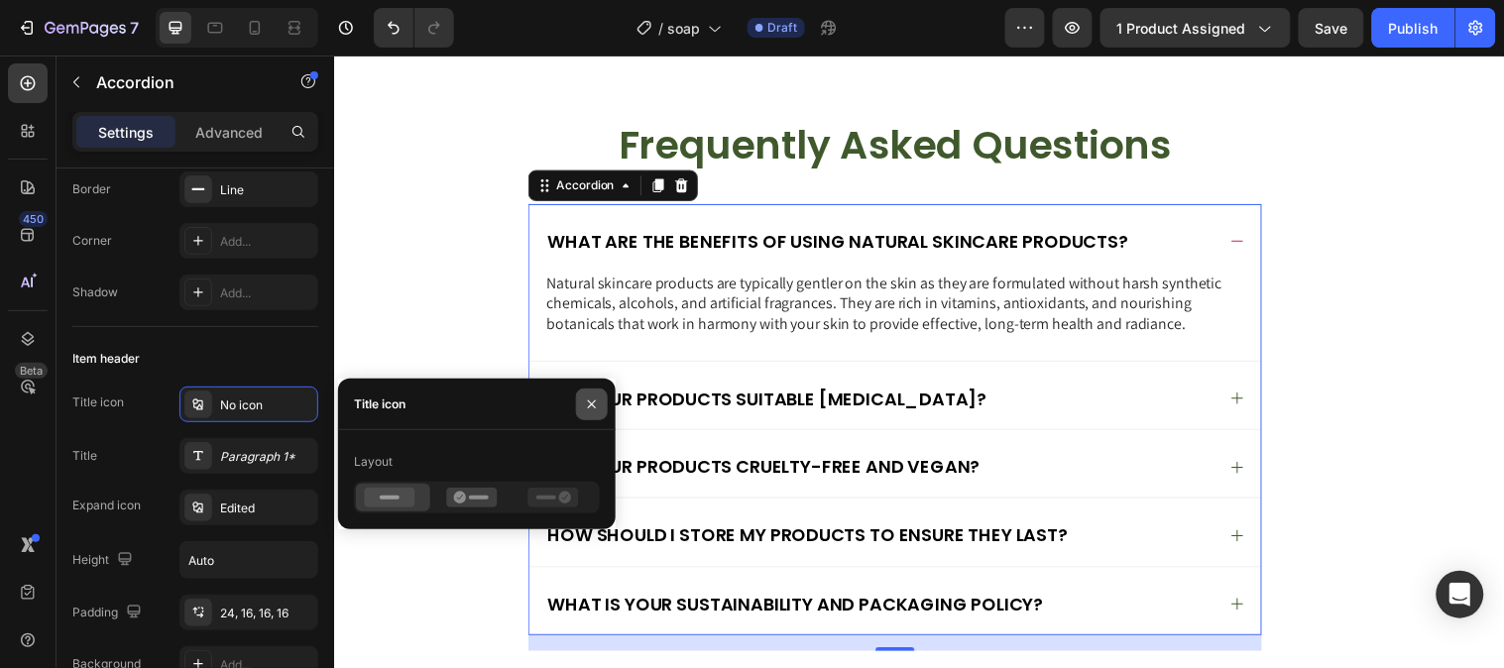
click at [588, 410] on icon "button" at bounding box center [592, 404] width 16 height 16
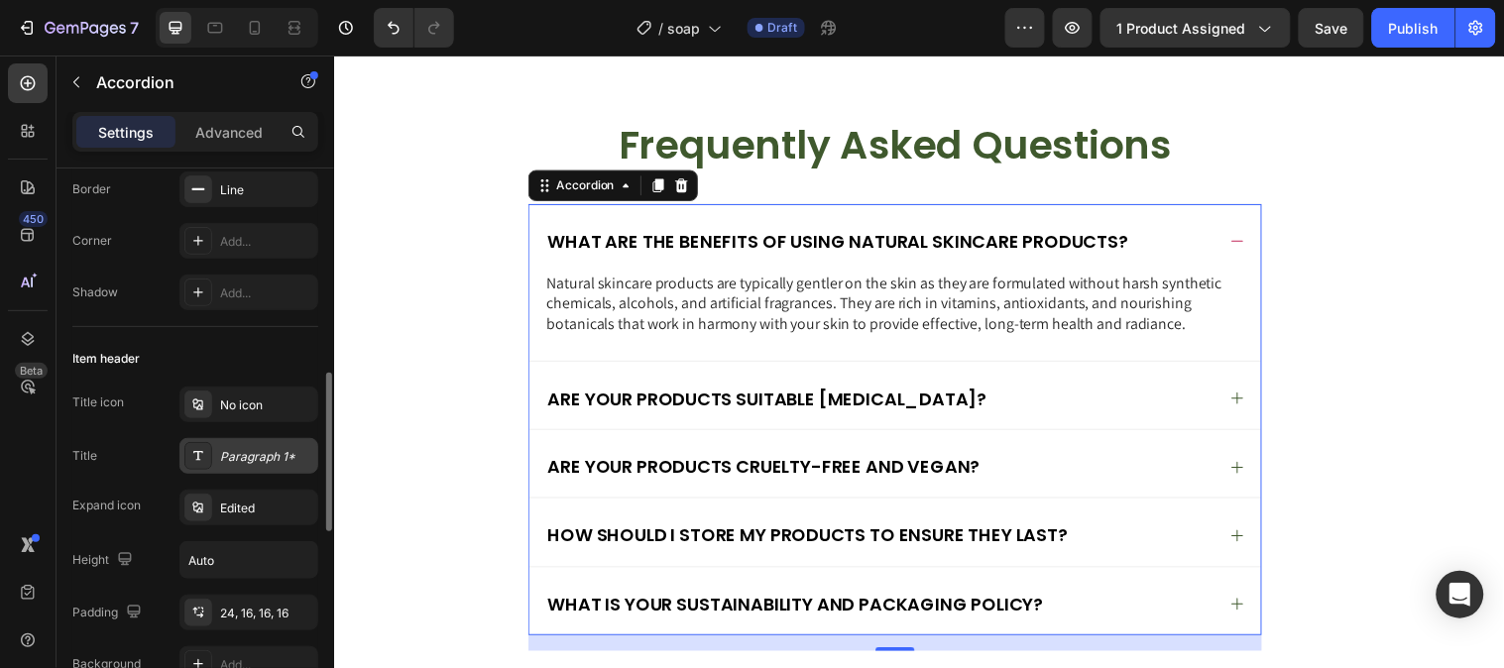
scroll to position [330, 0]
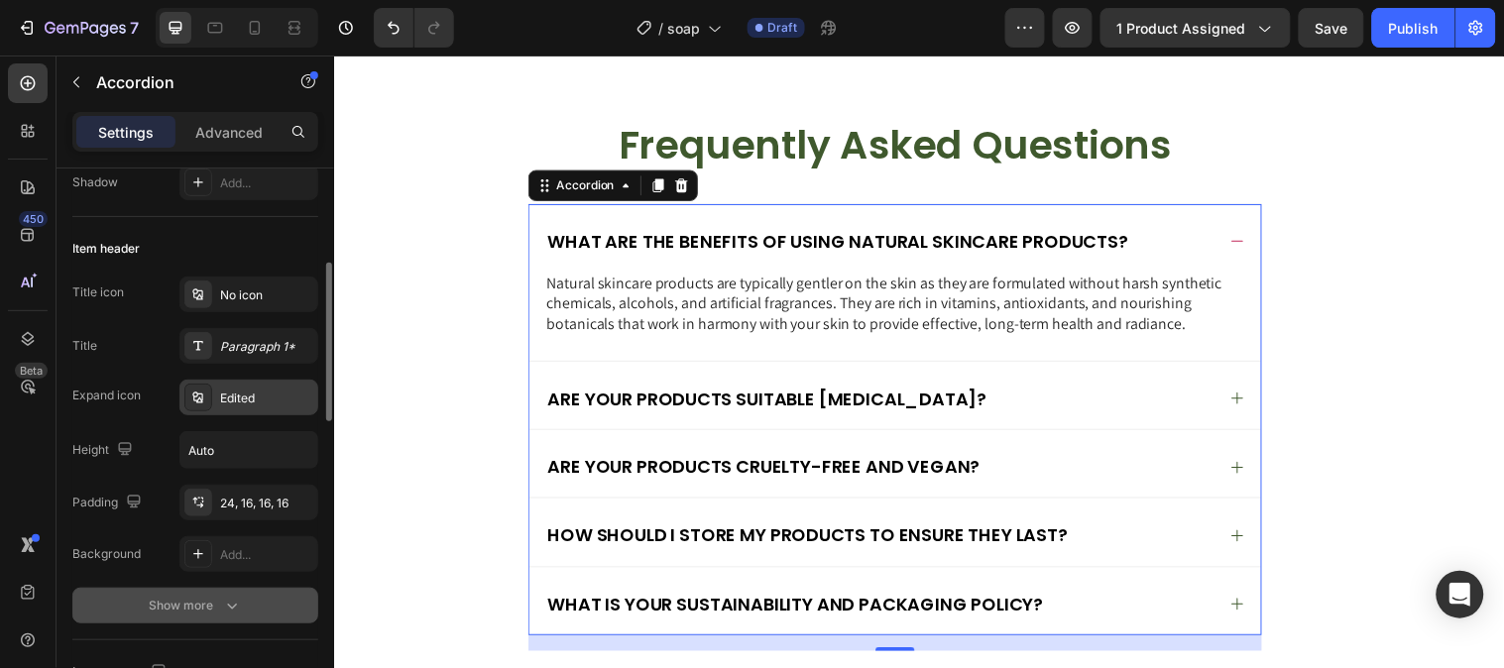
click at [273, 401] on div "Edited" at bounding box center [266, 399] width 93 height 18
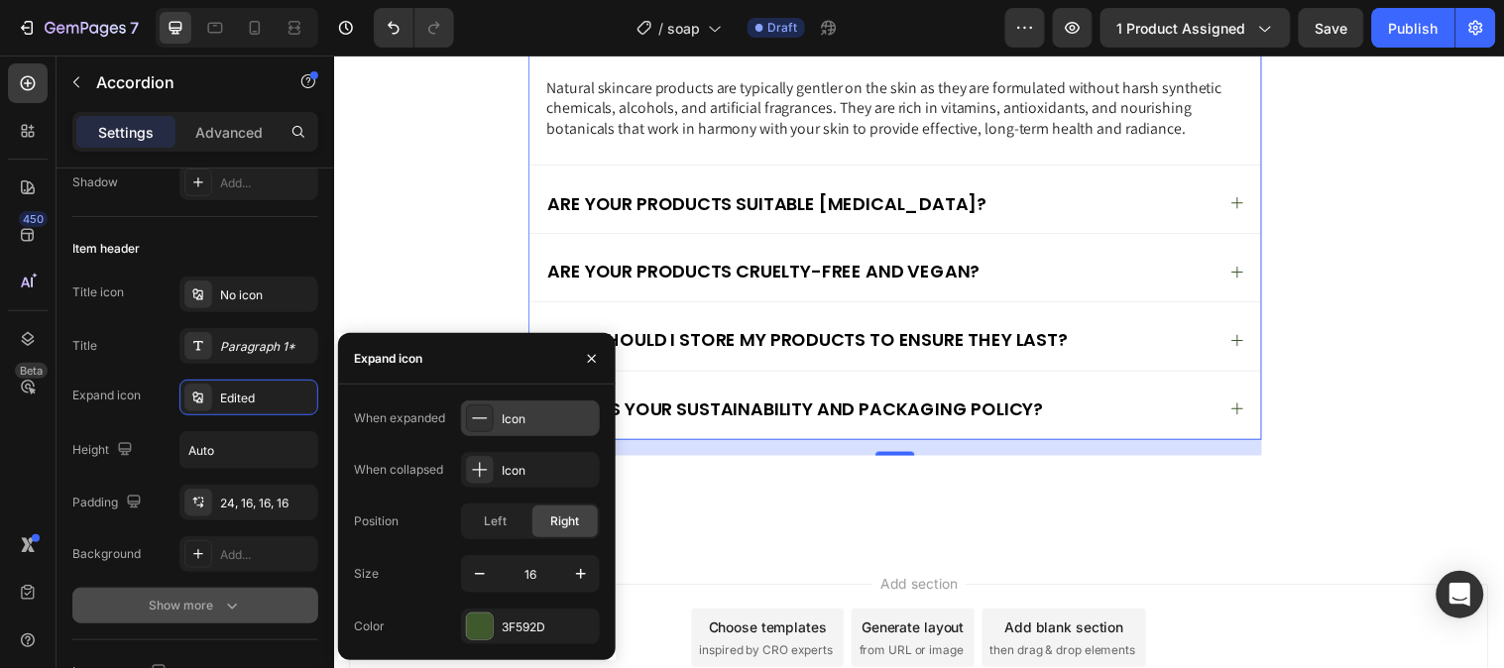
scroll to position [6160, 0]
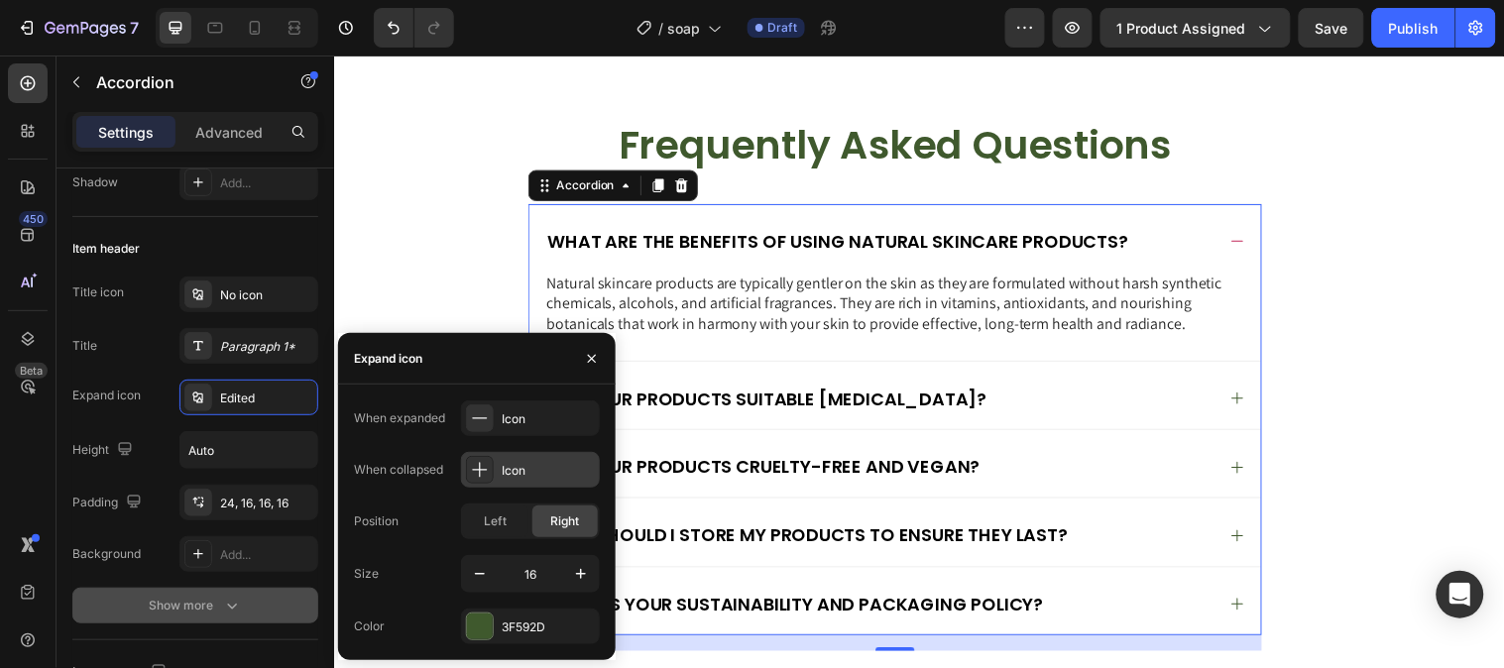
click at [521, 460] on div "Icon" at bounding box center [530, 470] width 139 height 36
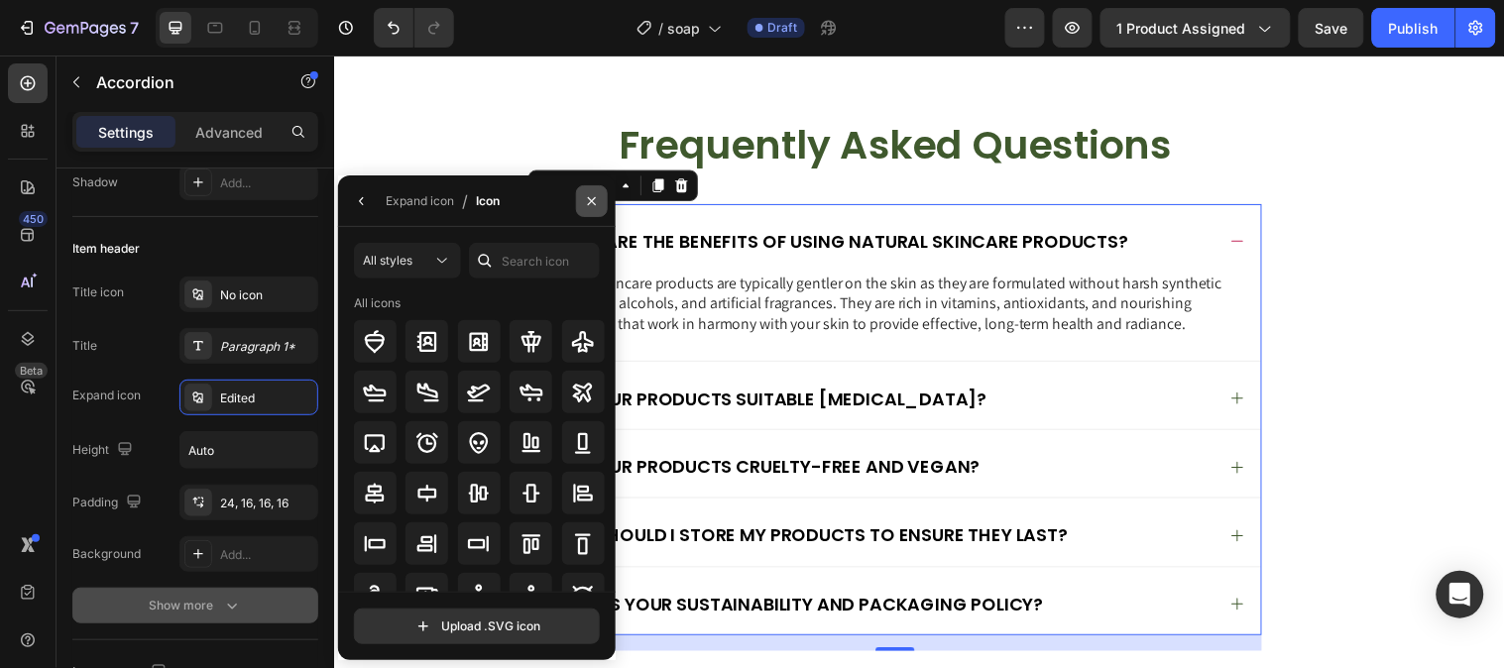
click at [592, 191] on button "button" at bounding box center [592, 201] width 32 height 32
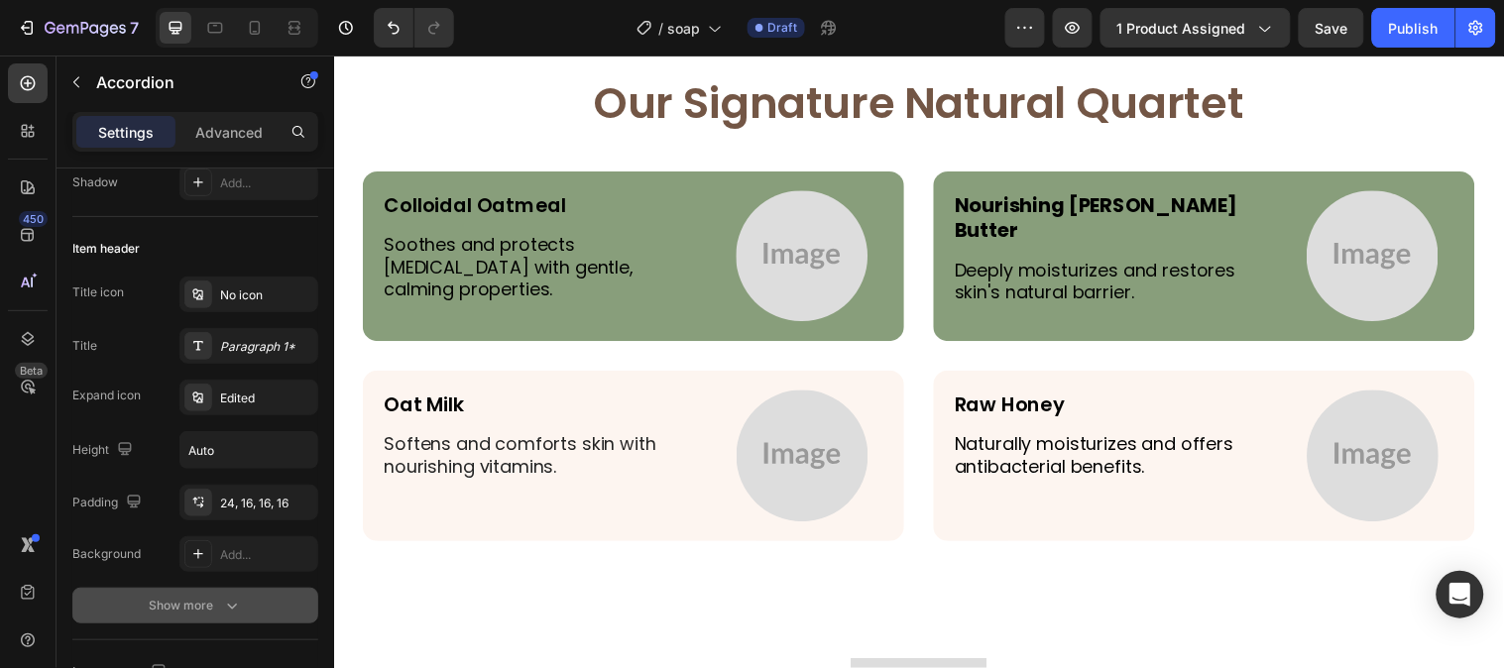
scroll to position [4288, 0]
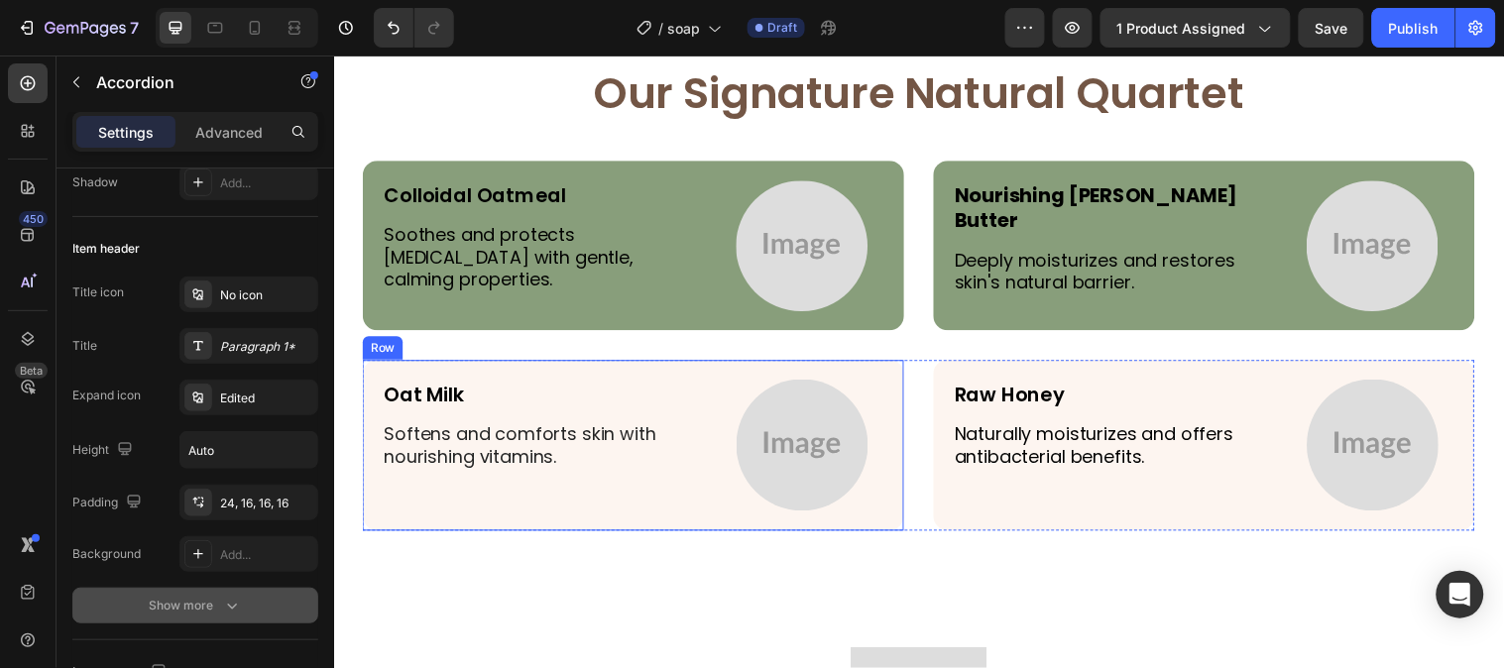
click at [687, 376] on div "Oat Milk Text Block Softens and comforts skin with nourishing vitamins. Text Bl…" at bounding box center [638, 450] width 550 height 173
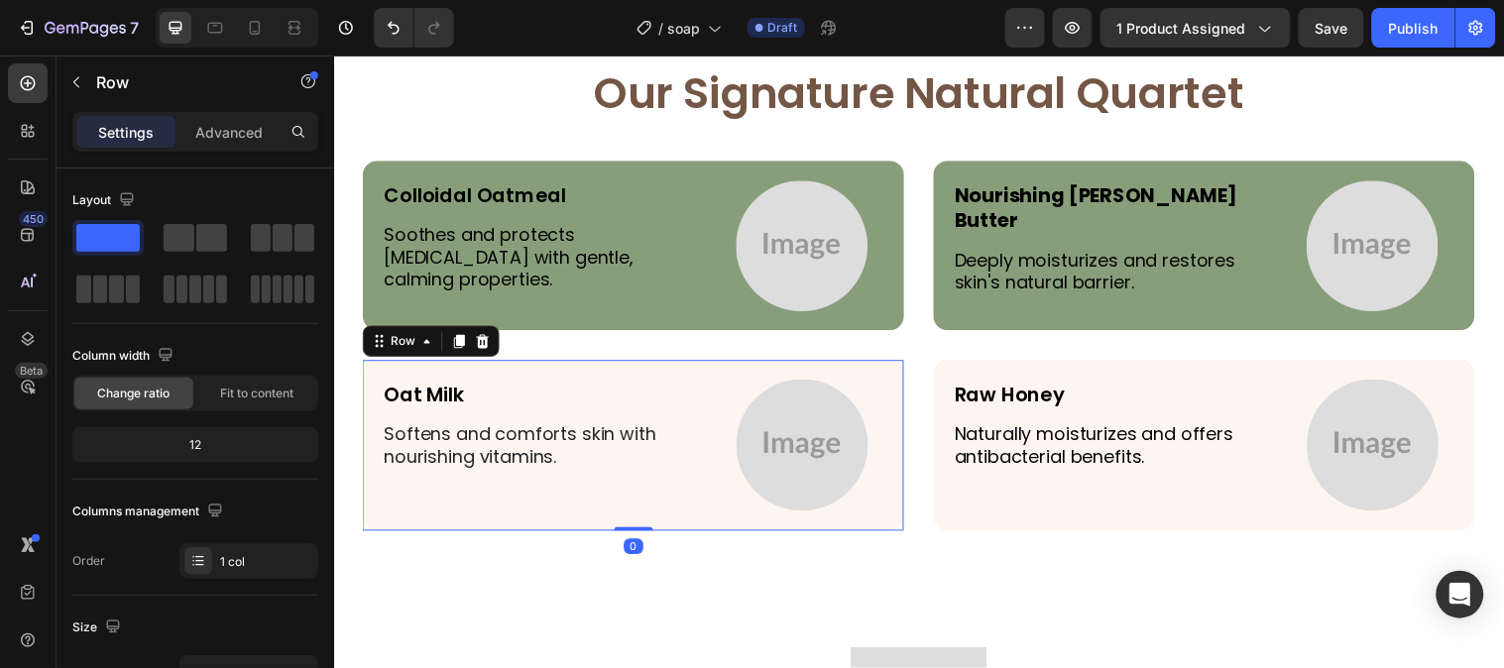
scroll to position [550, 0]
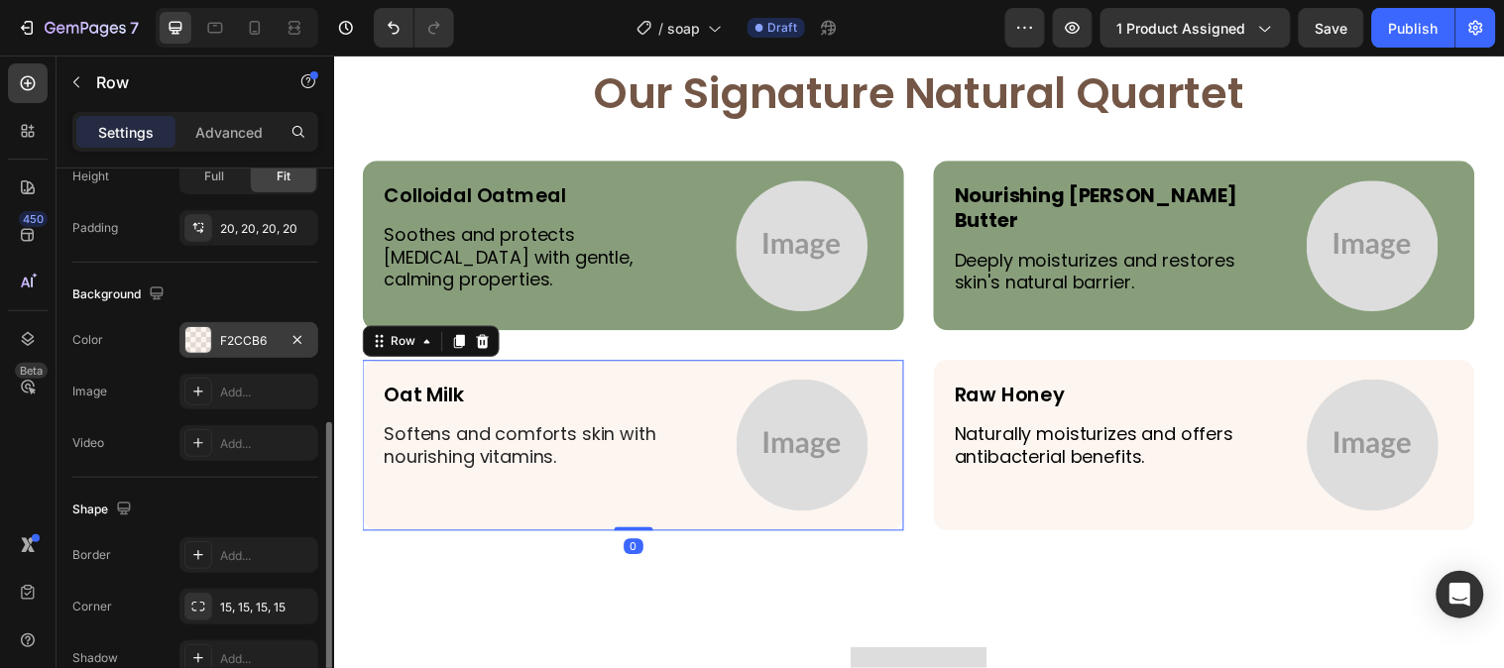
click at [211, 331] on div at bounding box center [198, 340] width 28 height 28
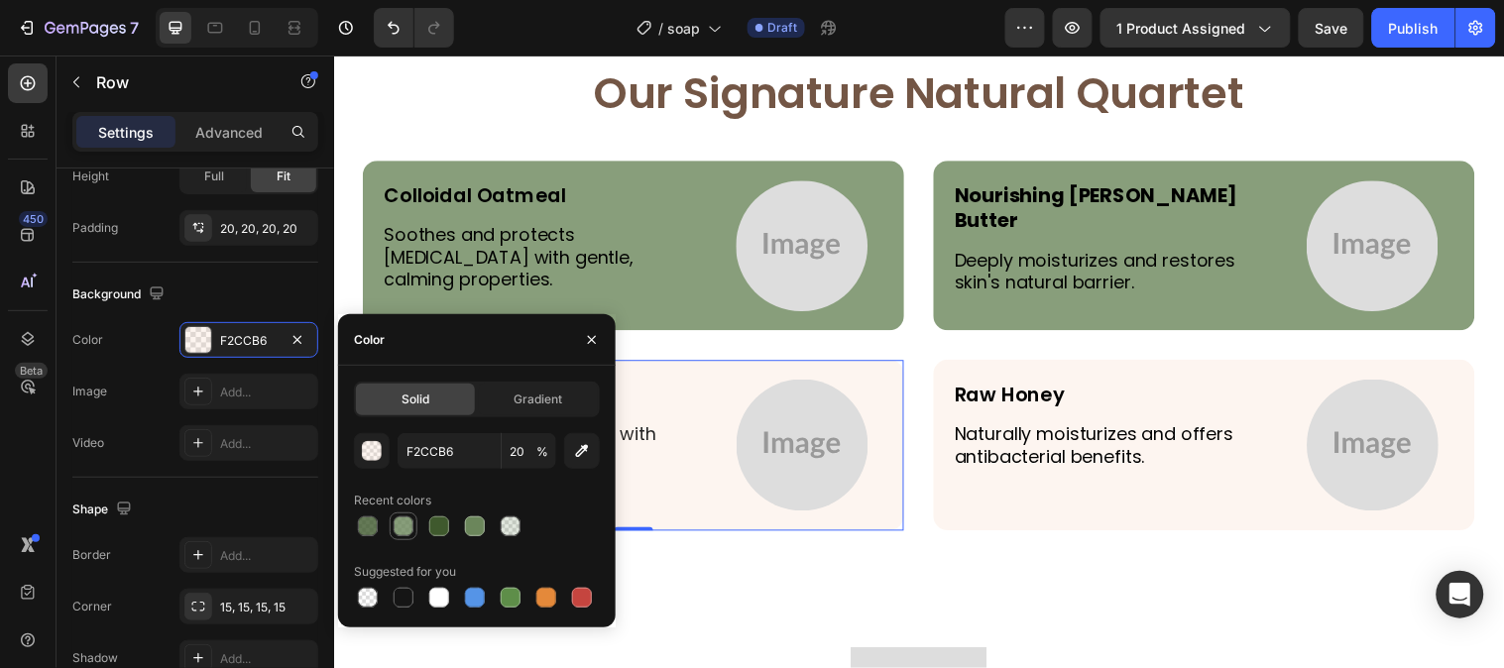
click at [408, 535] on div at bounding box center [403, 526] width 20 height 20
type input "6B865B"
type input "80"
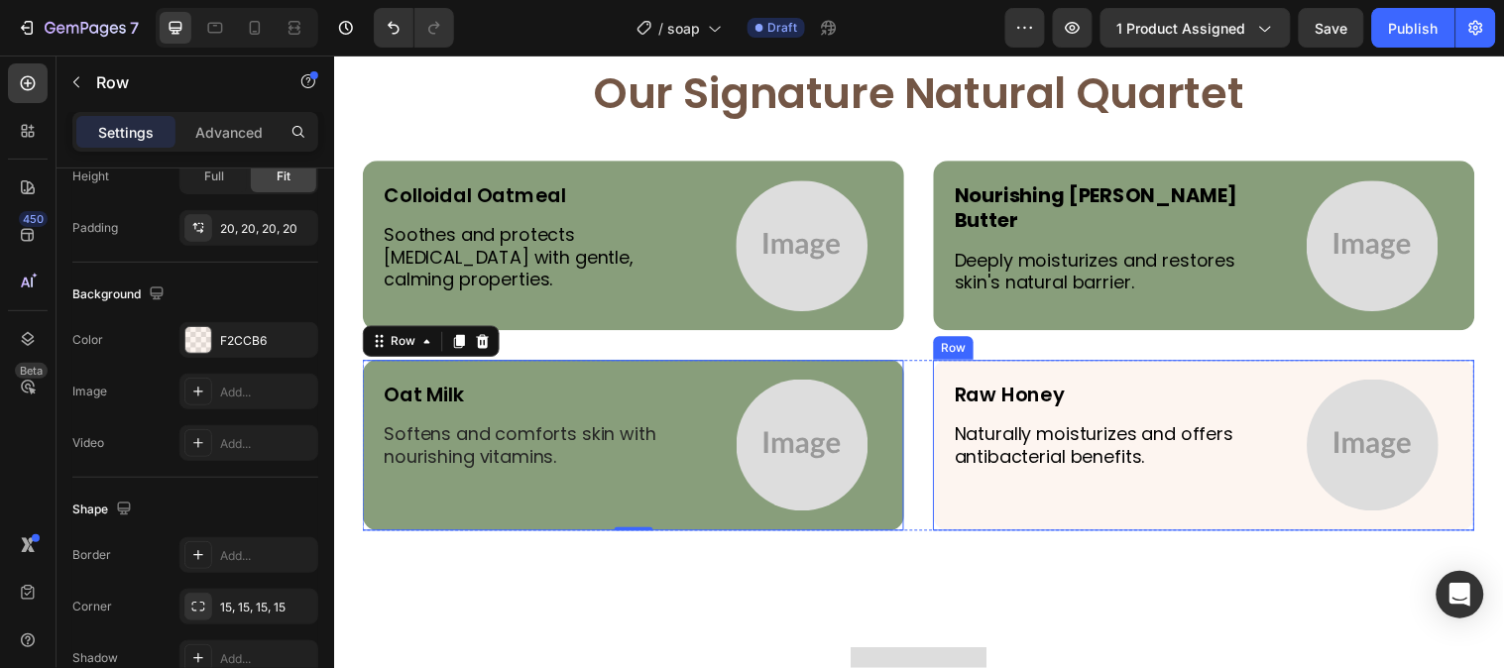
click at [1155, 367] on div "Raw Honey Text Block Naturally moisturizes and offers antibacterial benefits. T…" at bounding box center [1218, 450] width 550 height 173
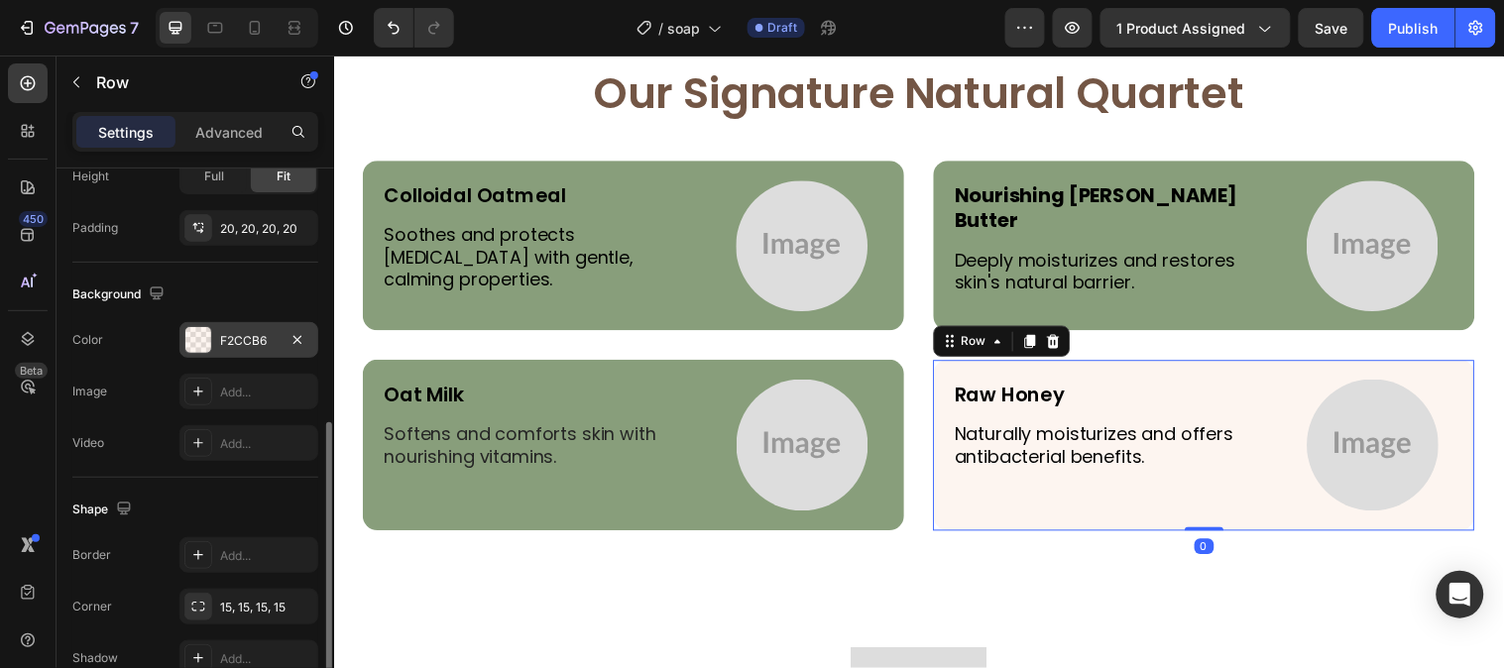
click at [200, 333] on div at bounding box center [198, 340] width 26 height 26
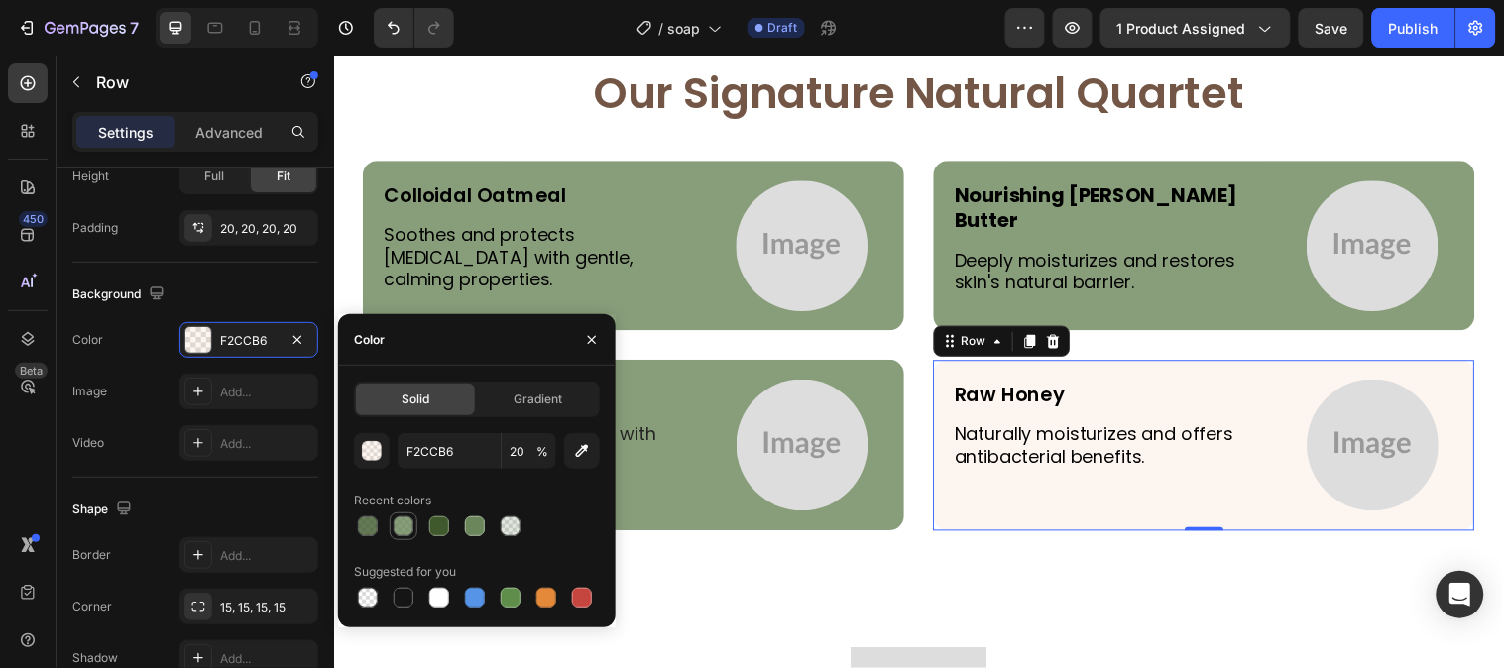
click at [401, 516] on div at bounding box center [403, 526] width 20 height 20
type input "6B865B"
type input "80"
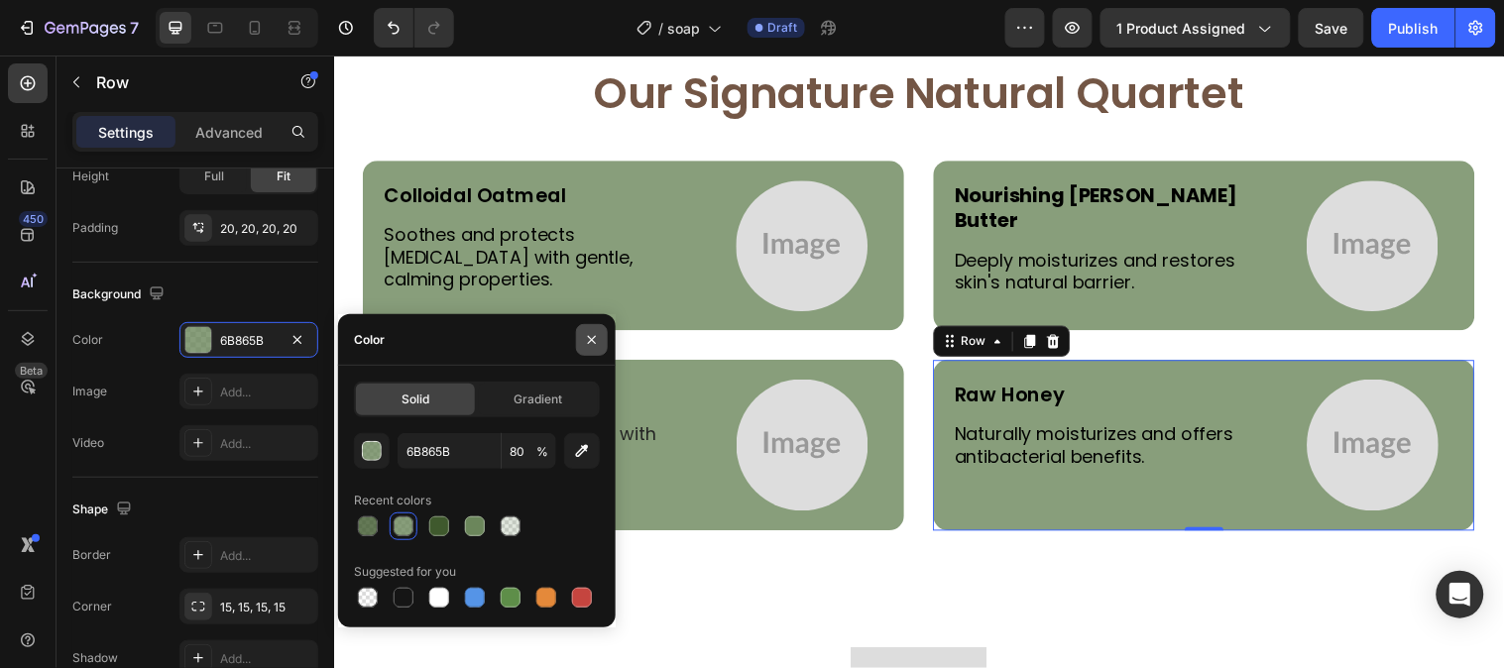
click at [576, 338] on button "button" at bounding box center [592, 340] width 32 height 32
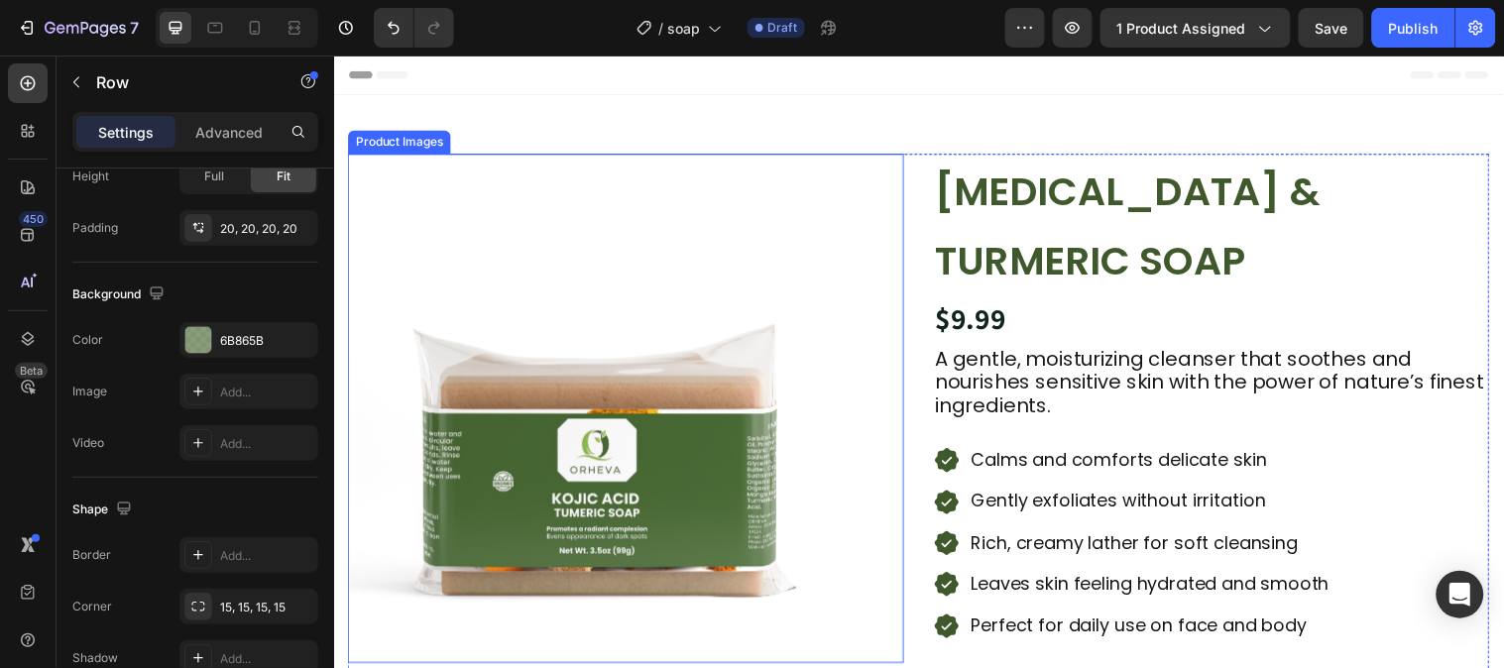
scroll to position [440, 0]
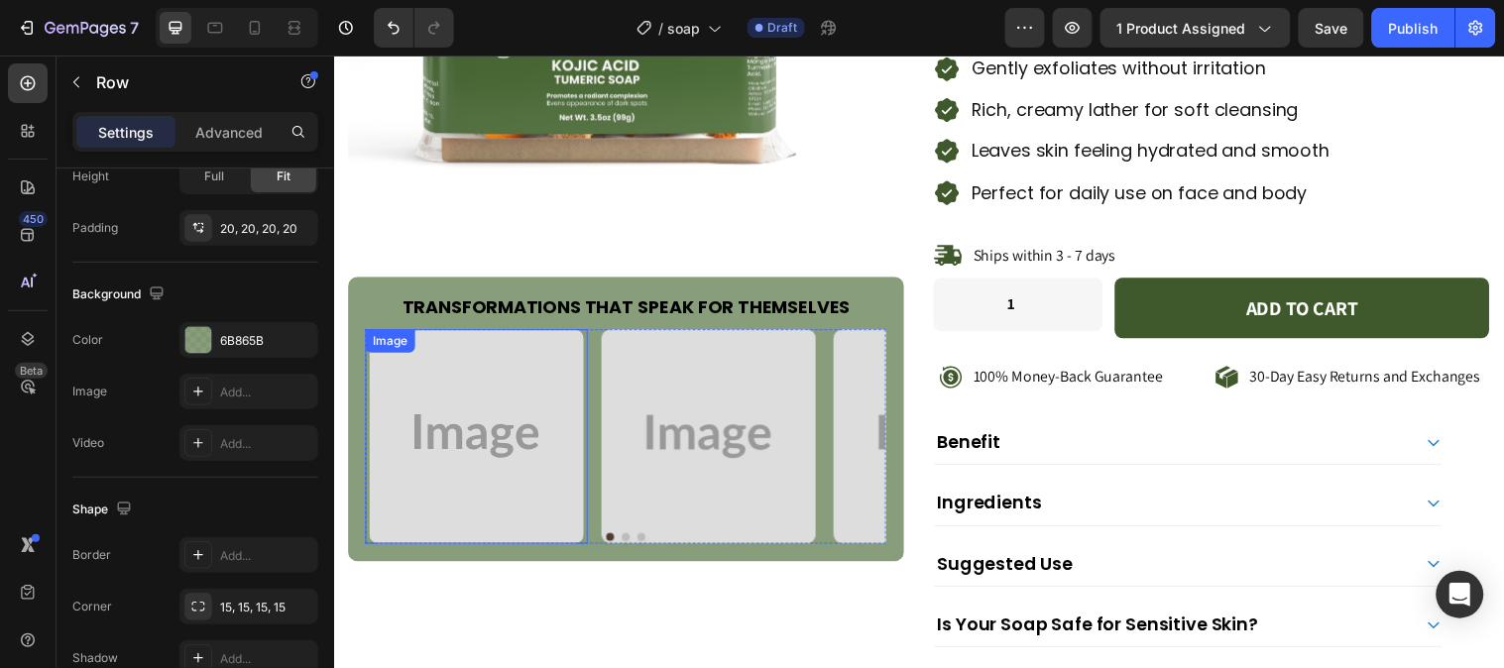
click at [486, 467] on img at bounding box center [479, 442] width 218 height 218
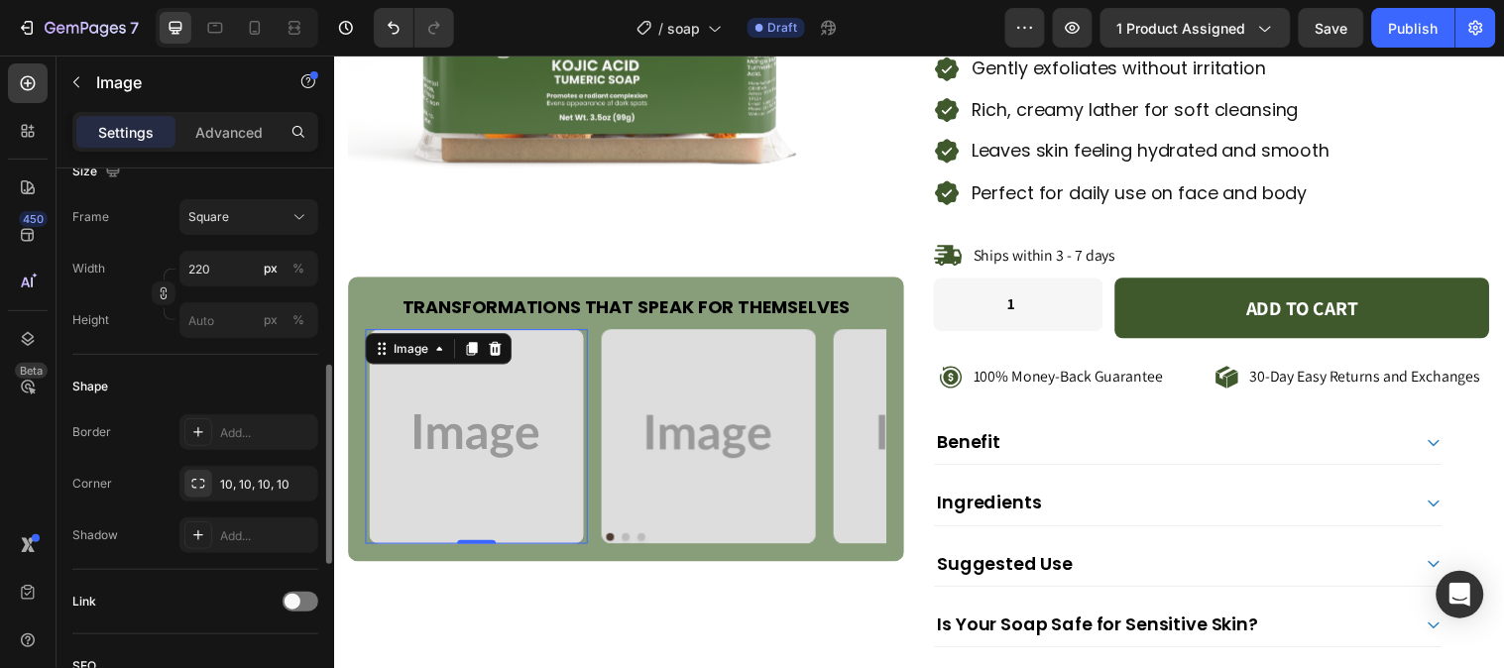
scroll to position [0, 0]
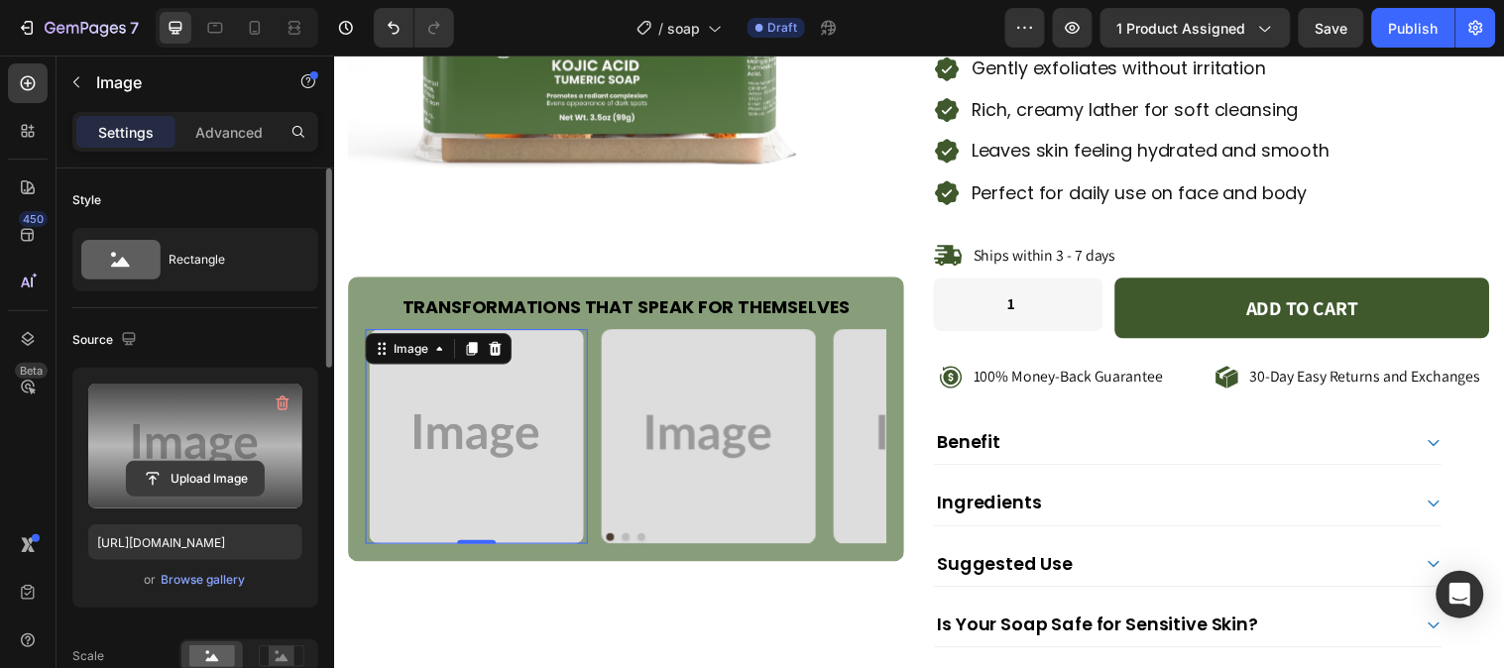
click at [223, 469] on input "file" at bounding box center [195, 479] width 137 height 34
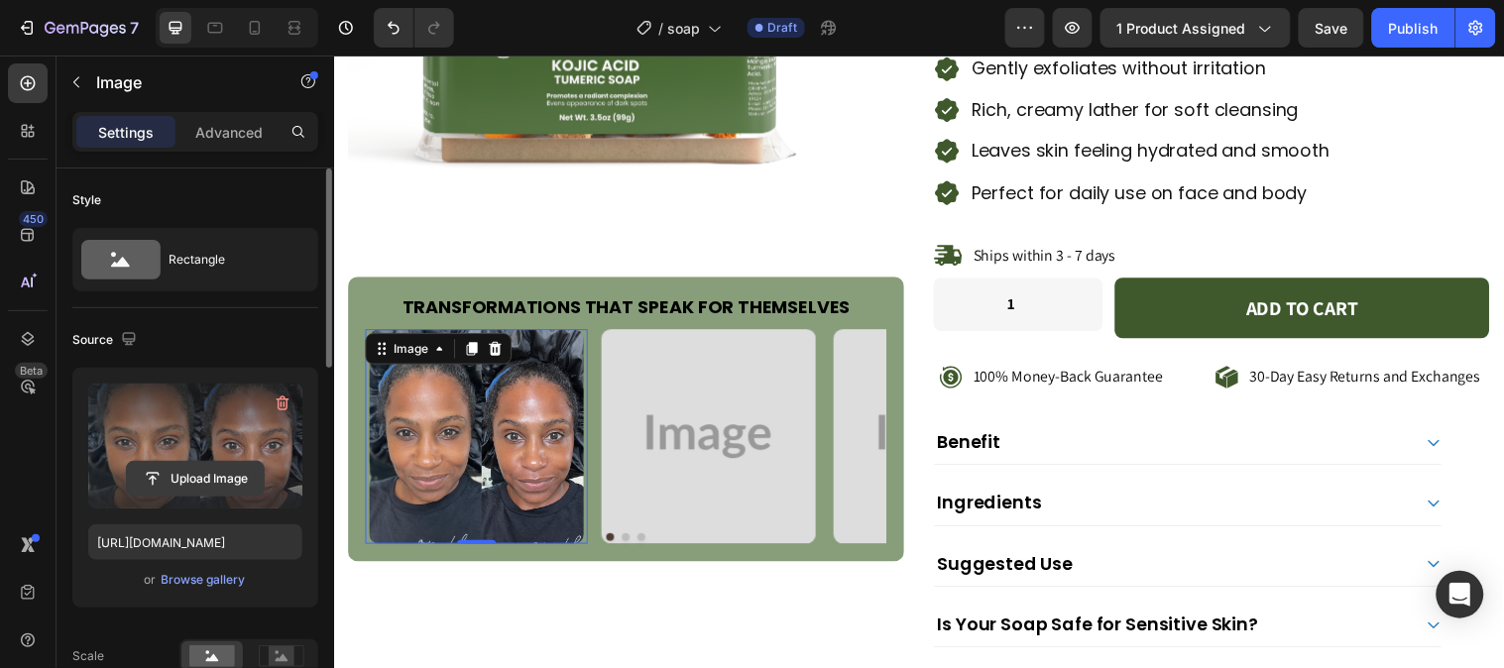
click at [188, 476] on input "file" at bounding box center [195, 479] width 137 height 34
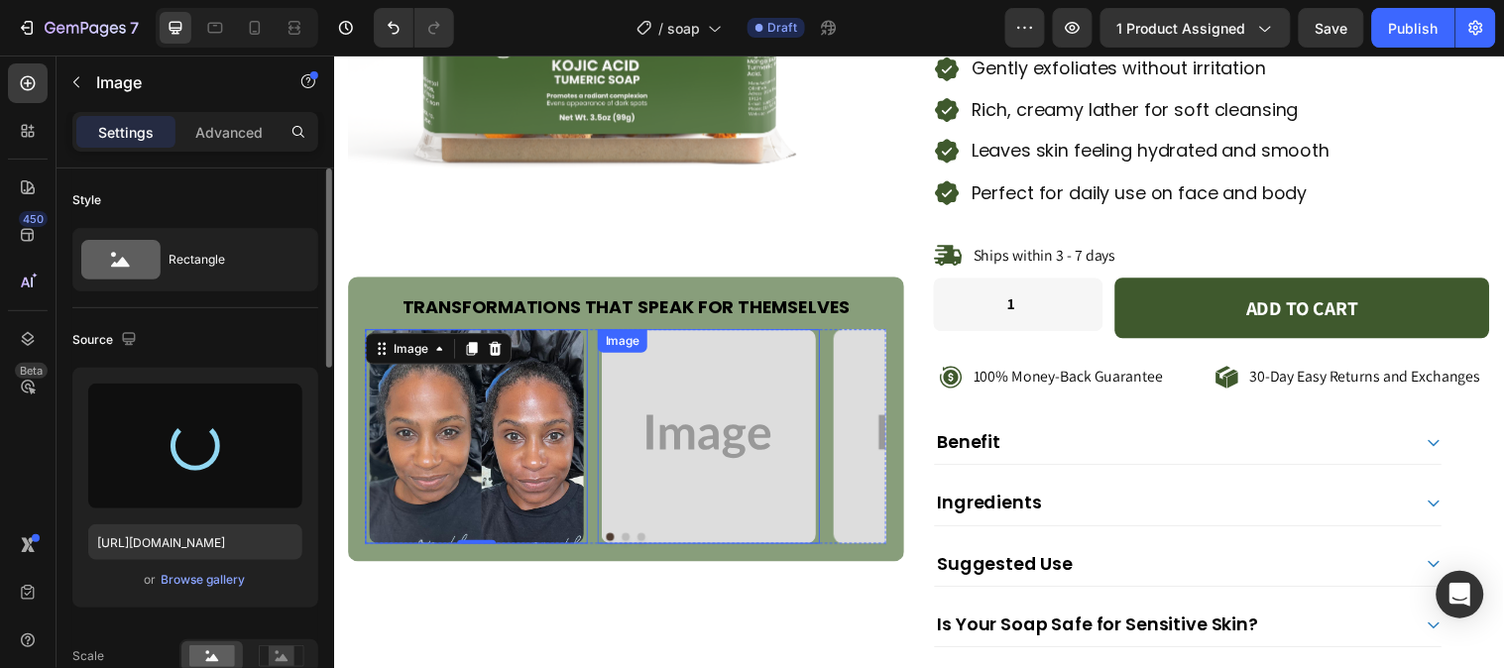
type input "[URL][DOMAIN_NAME]"
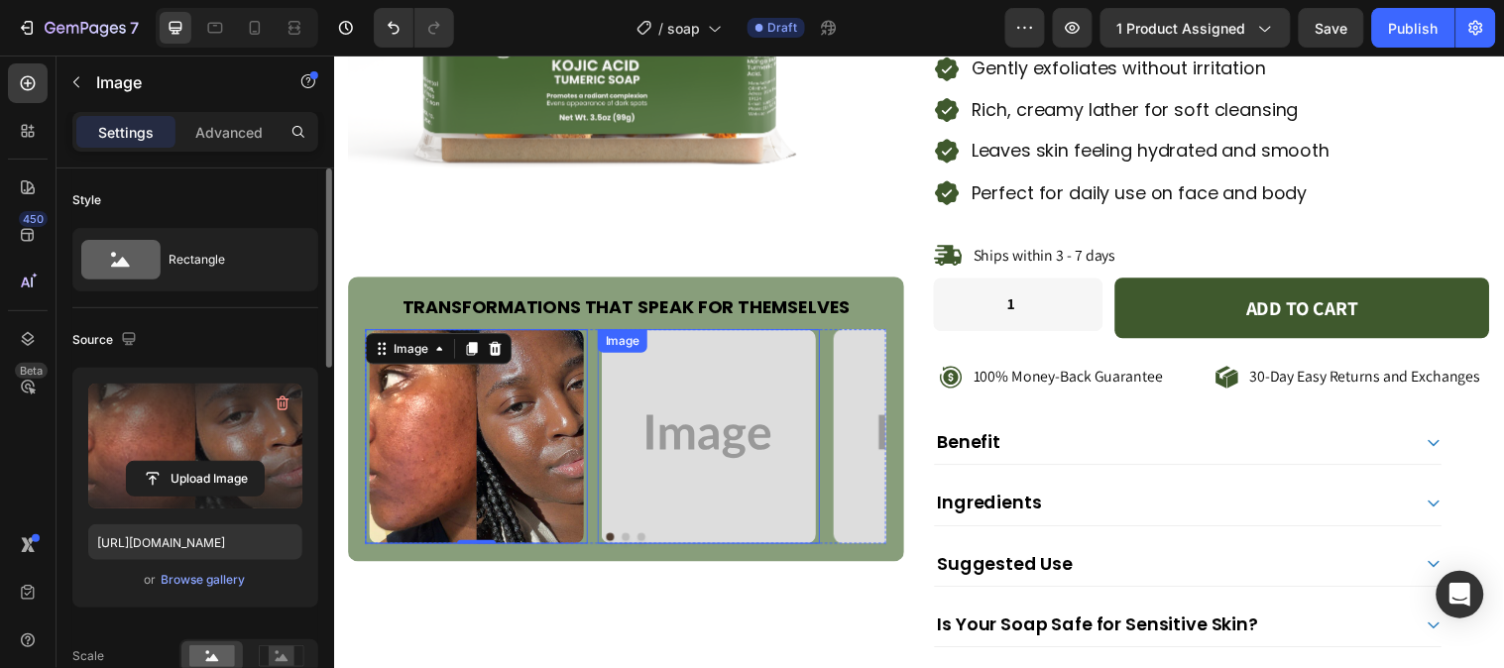
click at [687, 496] on img at bounding box center [715, 442] width 218 height 218
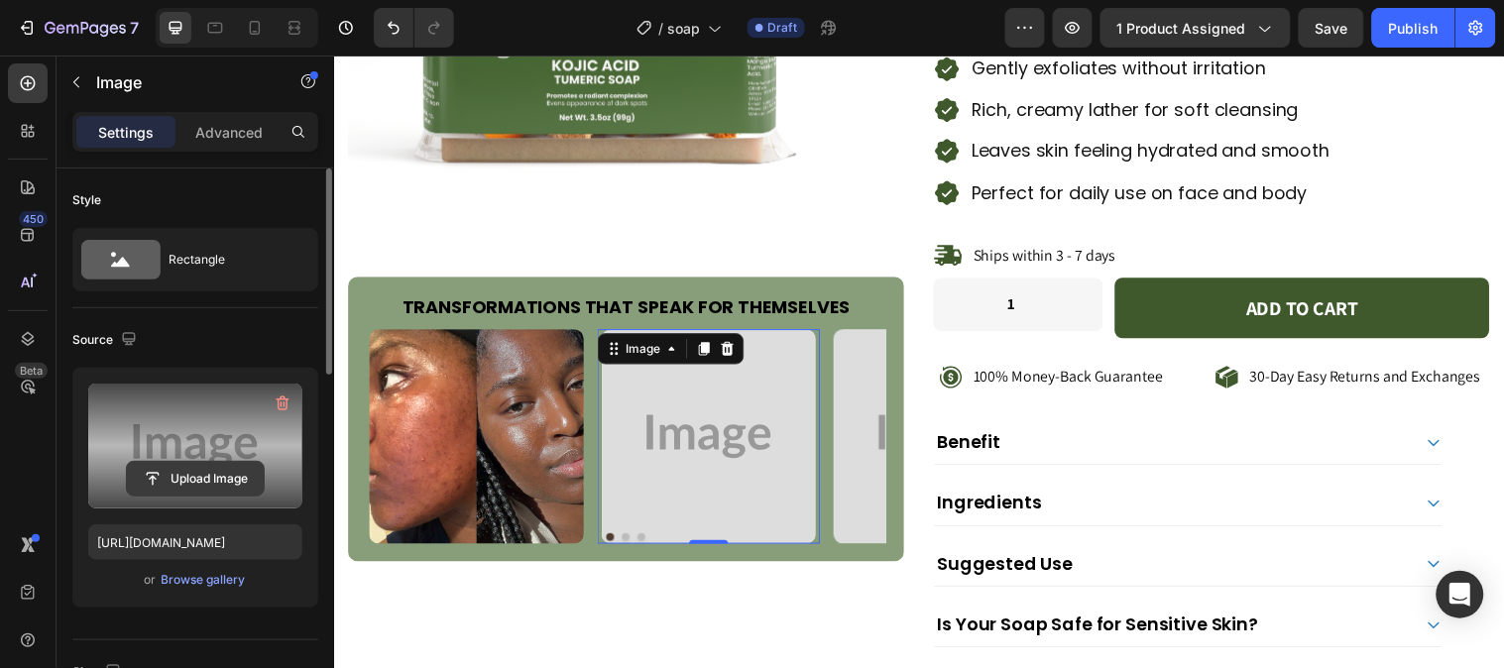
click at [212, 470] on input "file" at bounding box center [195, 479] width 137 height 34
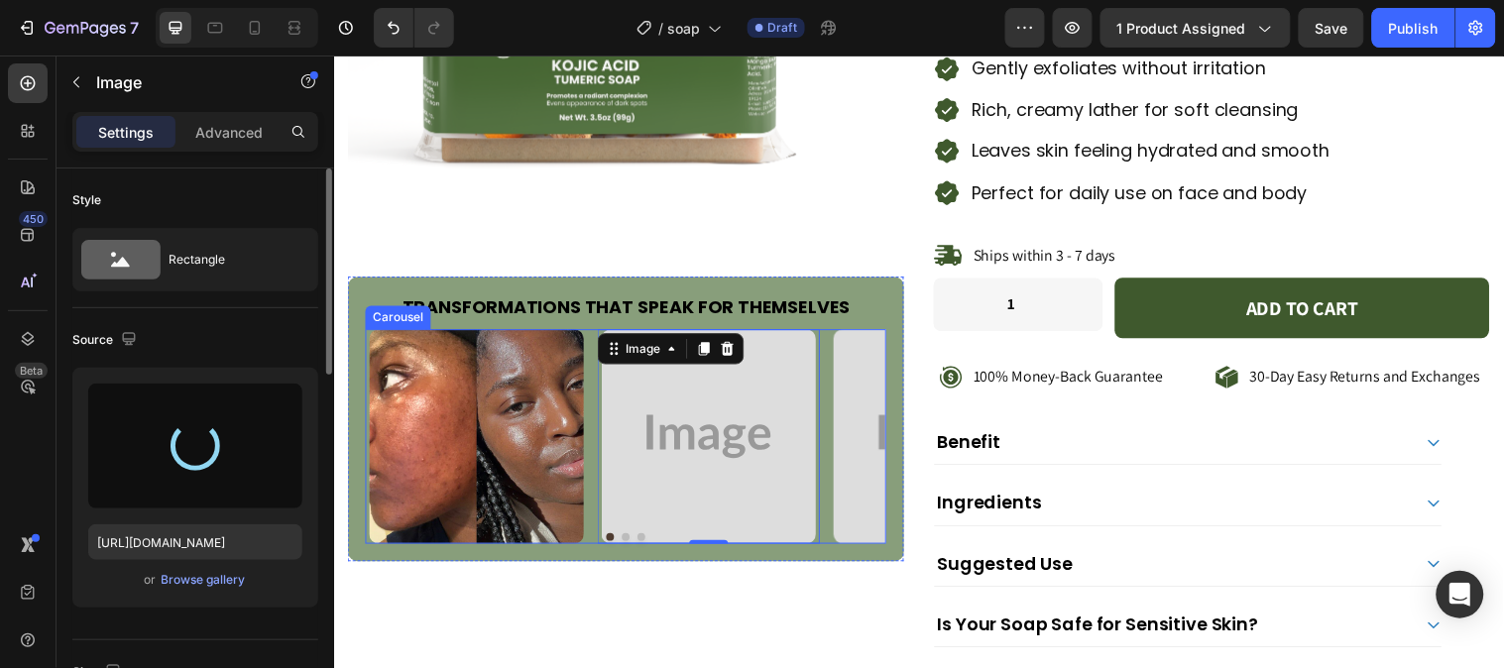
type input "https://cdn.shopify.com/s/files/1/0777/5574/4506/files/gempages_581686091724161…"
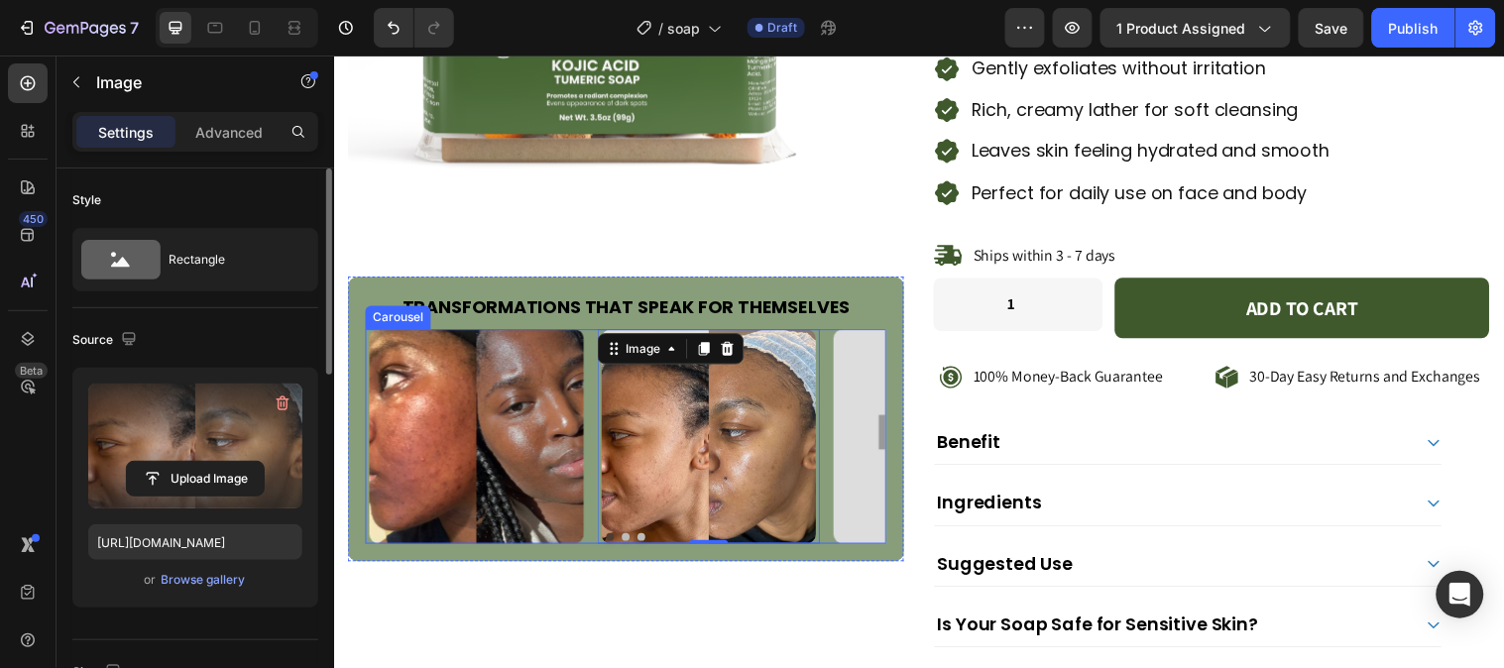
click at [642, 540] on button "Dot" at bounding box center [646, 544] width 8 height 8
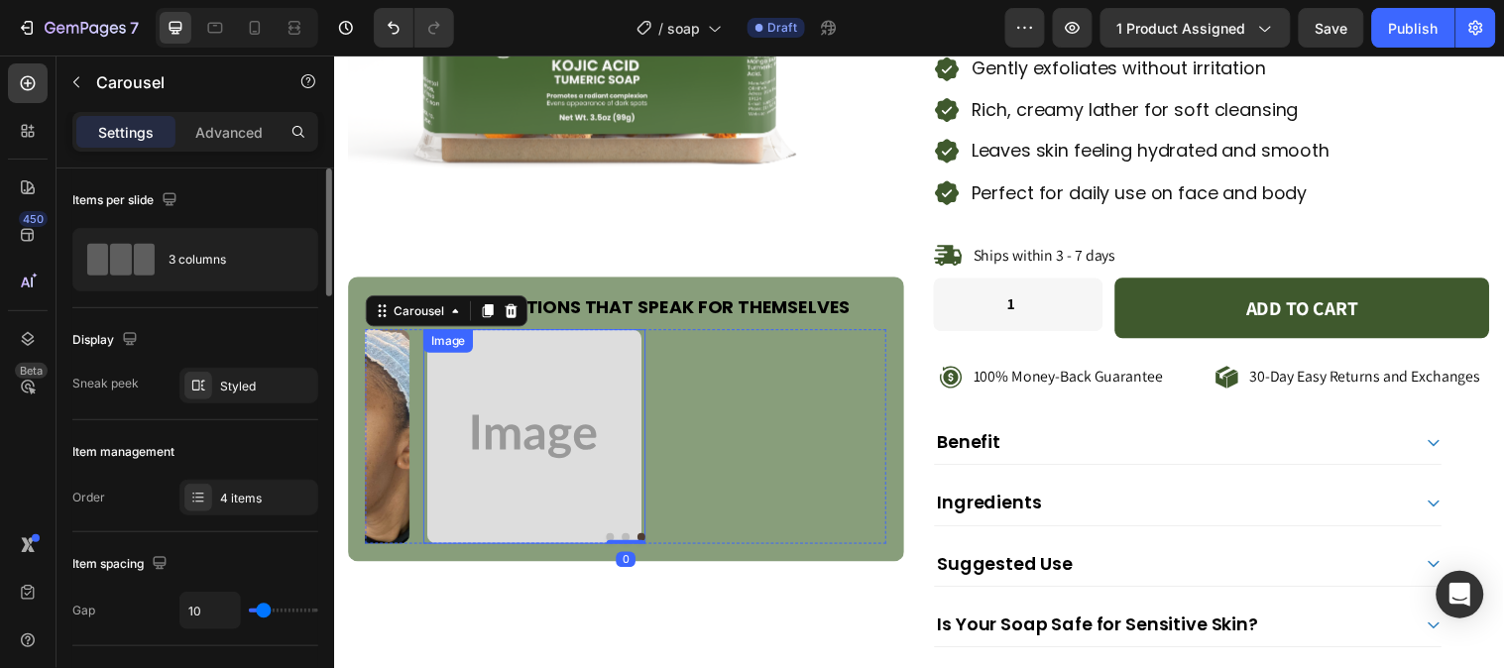
click at [546, 427] on img at bounding box center [538, 442] width 218 height 218
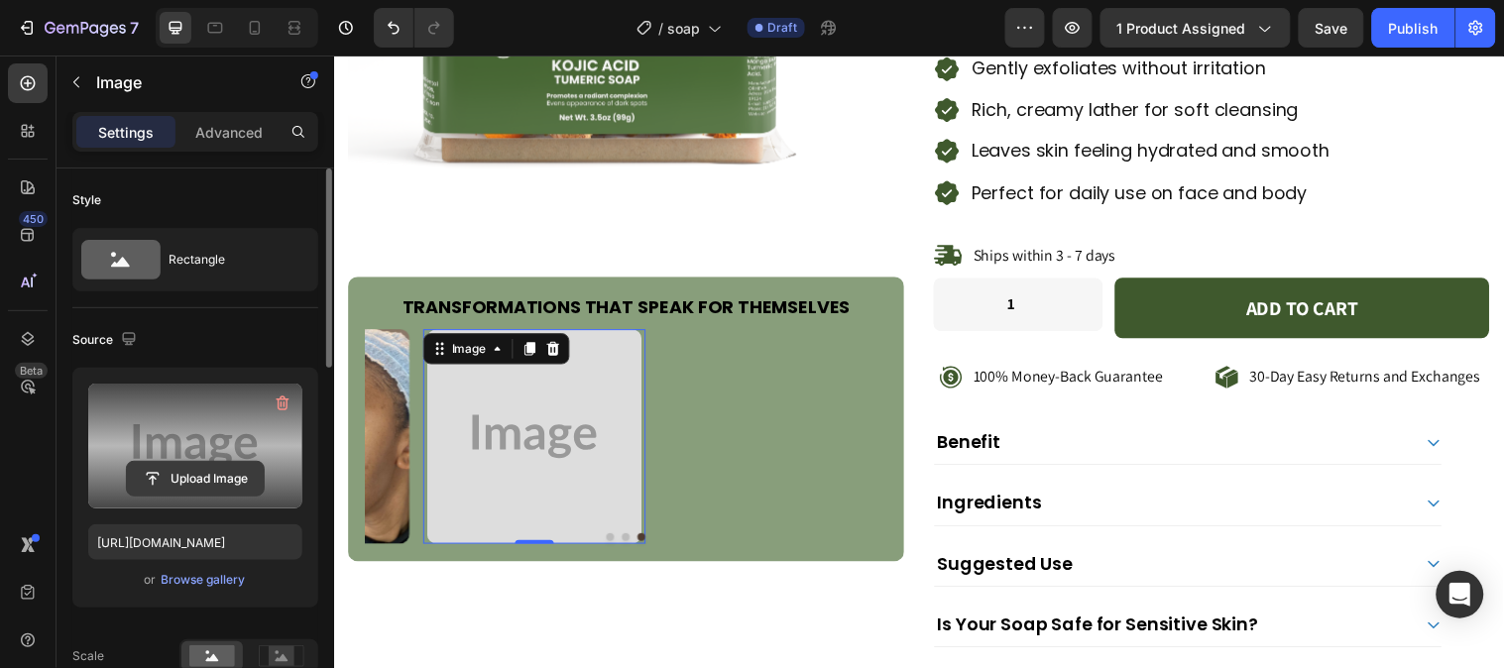
click at [162, 484] on input "file" at bounding box center [195, 479] width 137 height 34
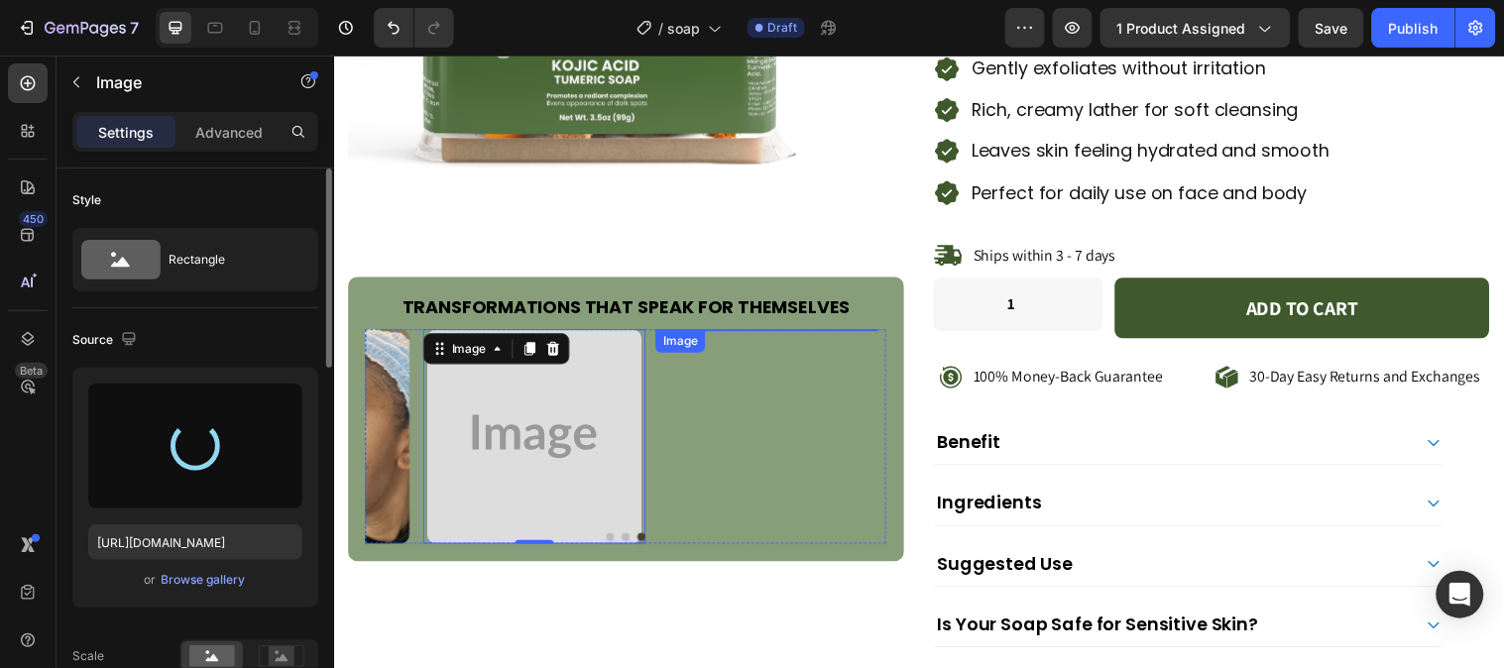
type input "https://cdn.shopify.com/s/files/1/0777/5574/4506/files/gempages_581686091724161…"
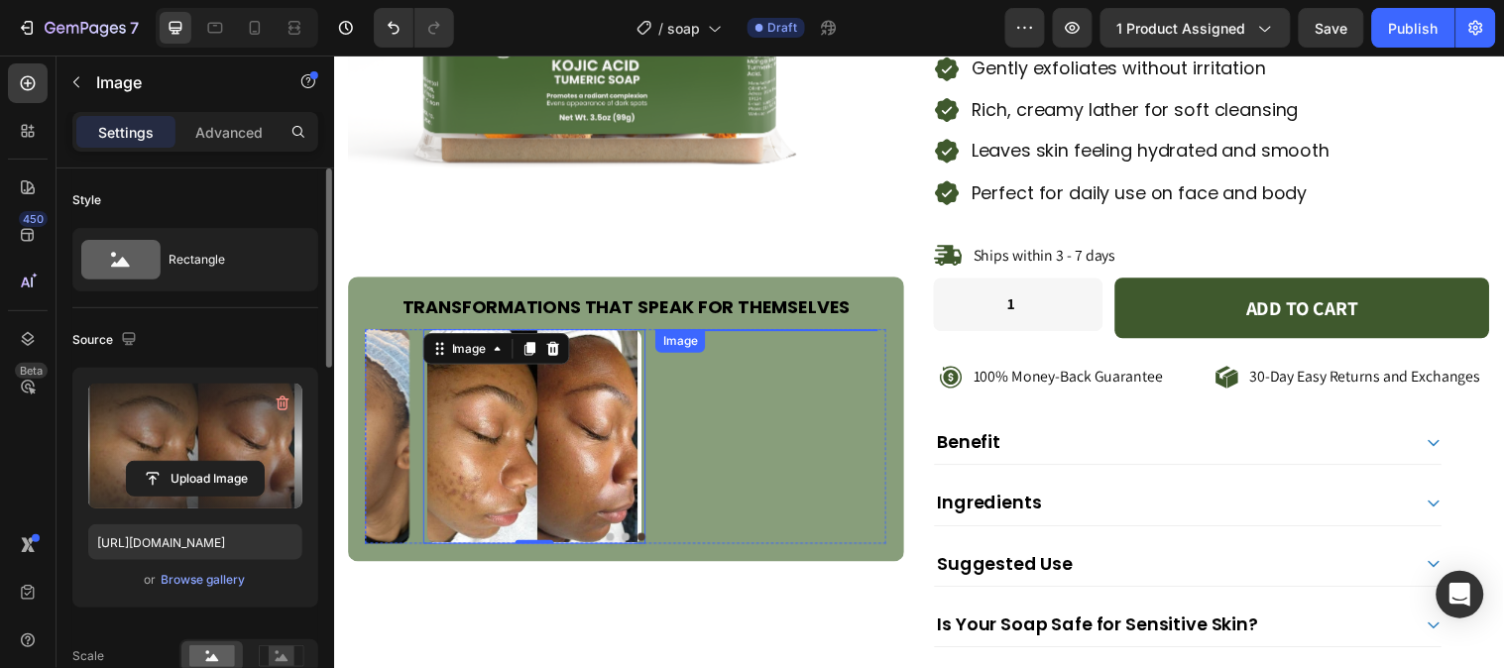
click at [727, 333] on img at bounding box center [774, 333] width 218 height 0
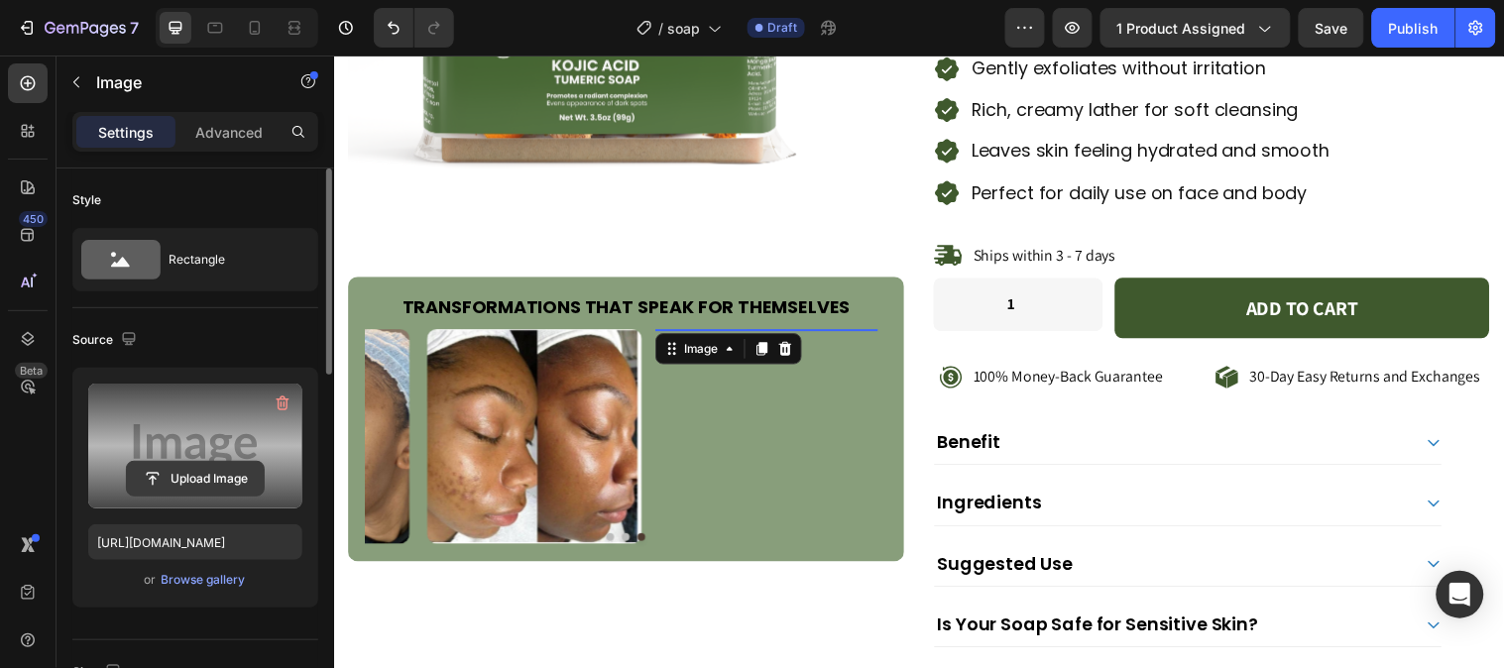
click at [173, 474] on input "file" at bounding box center [195, 479] width 137 height 34
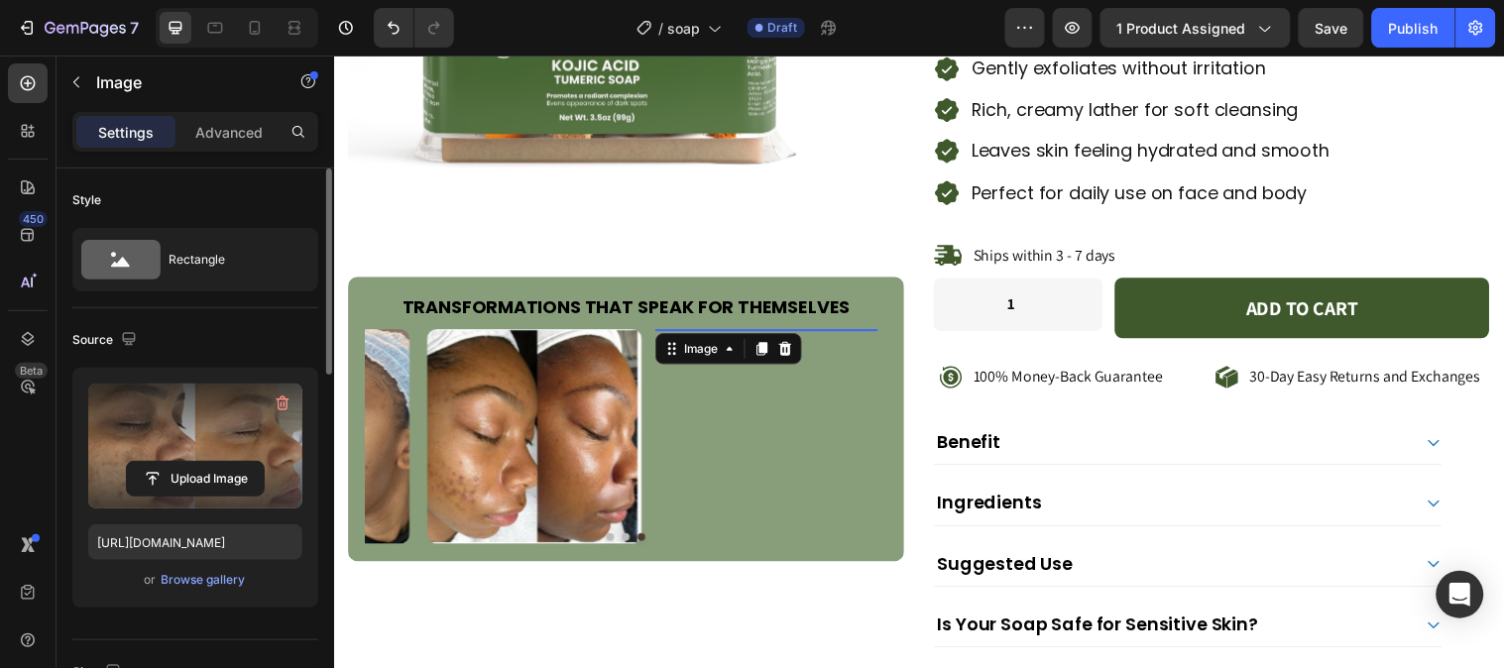
type input "https://cdn.shopify.com/s/files/1/0777/5574/4506/files/gempages_581686091724161…"
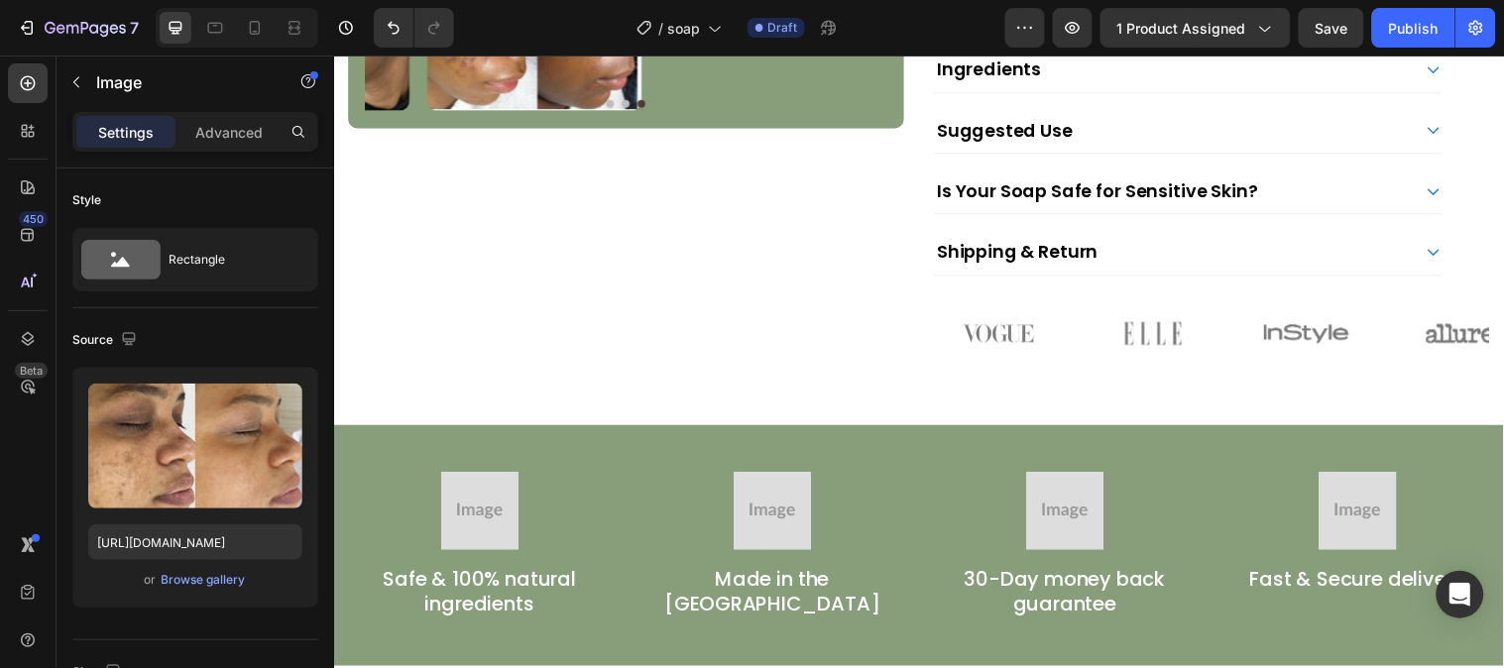
scroll to position [1211, 0]
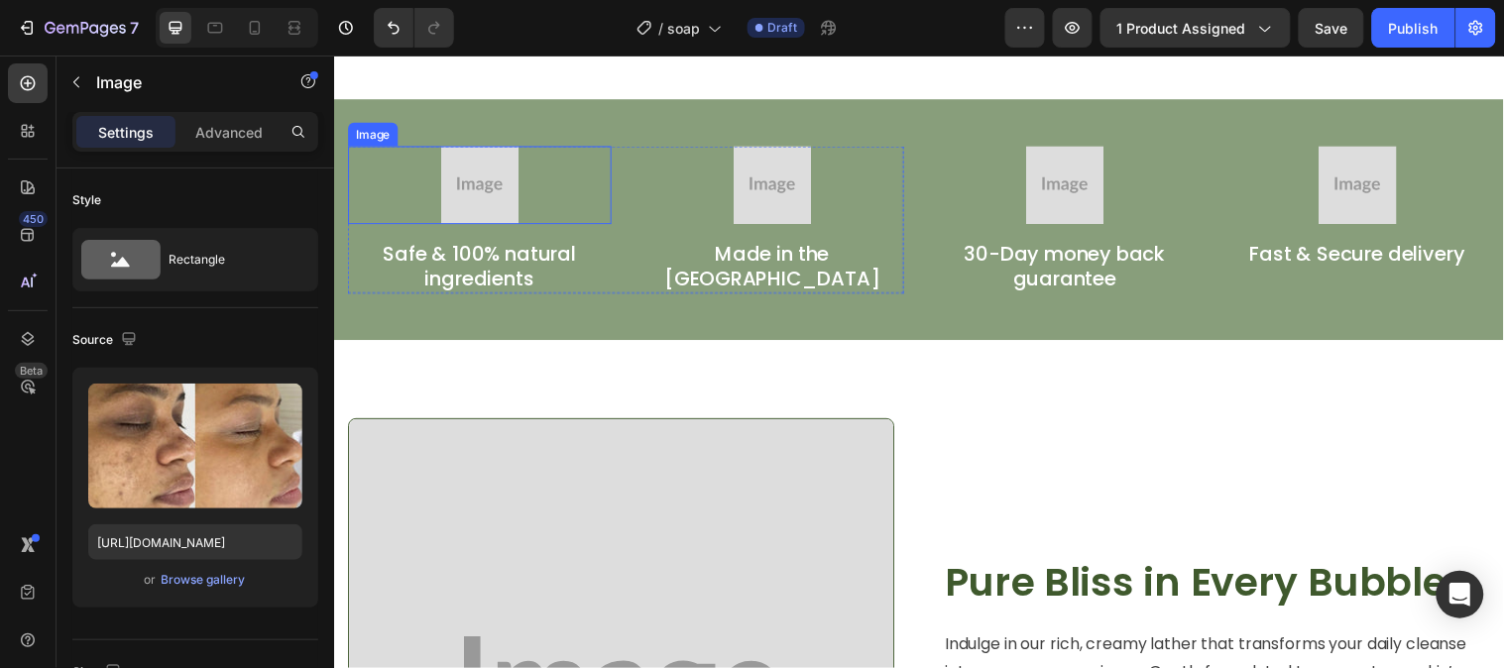
click at [483, 206] on img at bounding box center [481, 186] width 79 height 79
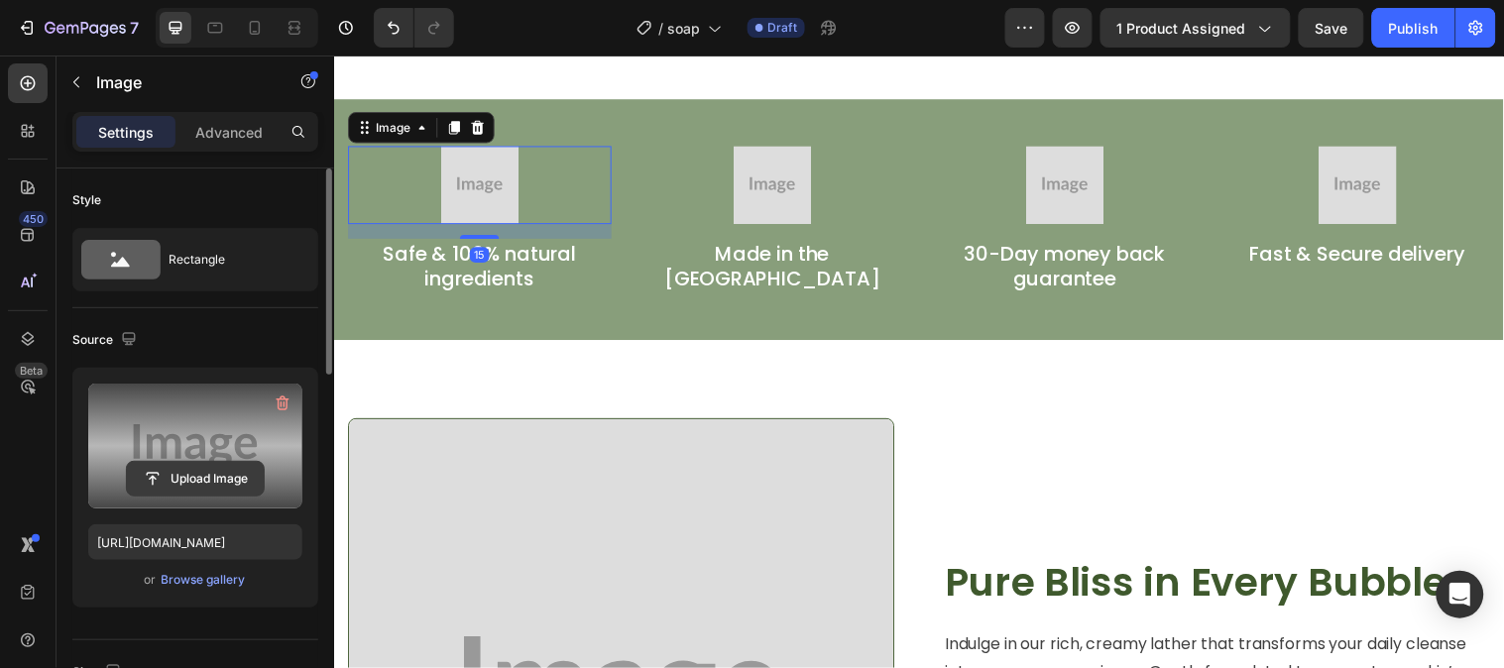
click at [203, 474] on input "file" at bounding box center [195, 479] width 137 height 34
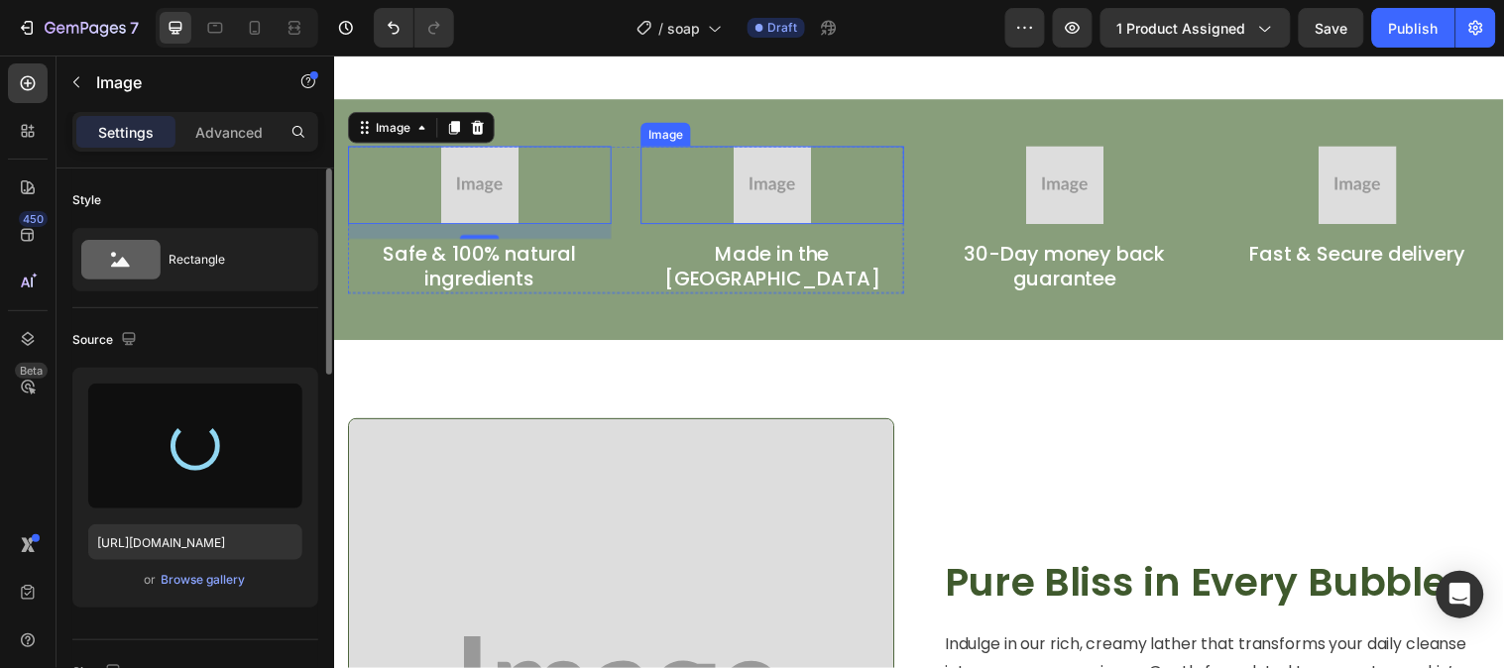
type input "https://cdn.shopify.com/s/files/1/0777/5574/4506/files/gempages_581686091724161…"
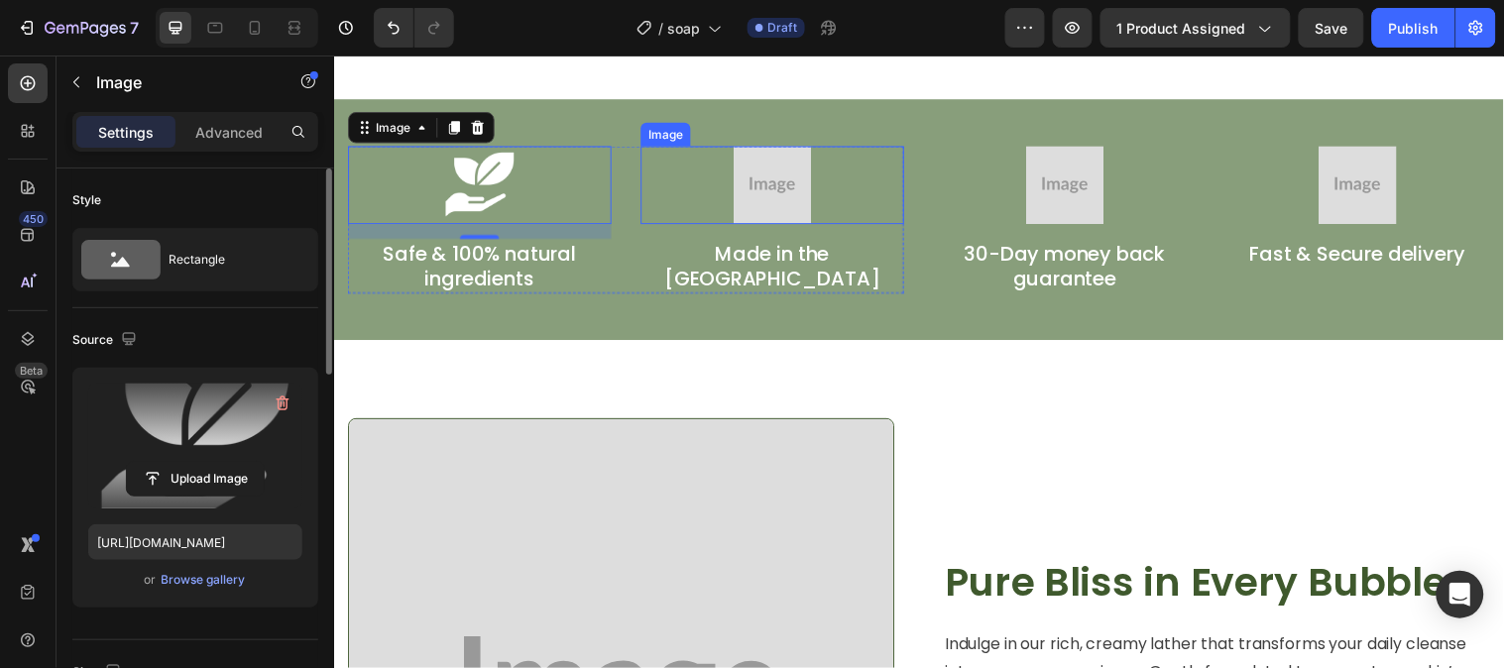
click at [760, 193] on img at bounding box center [778, 186] width 79 height 79
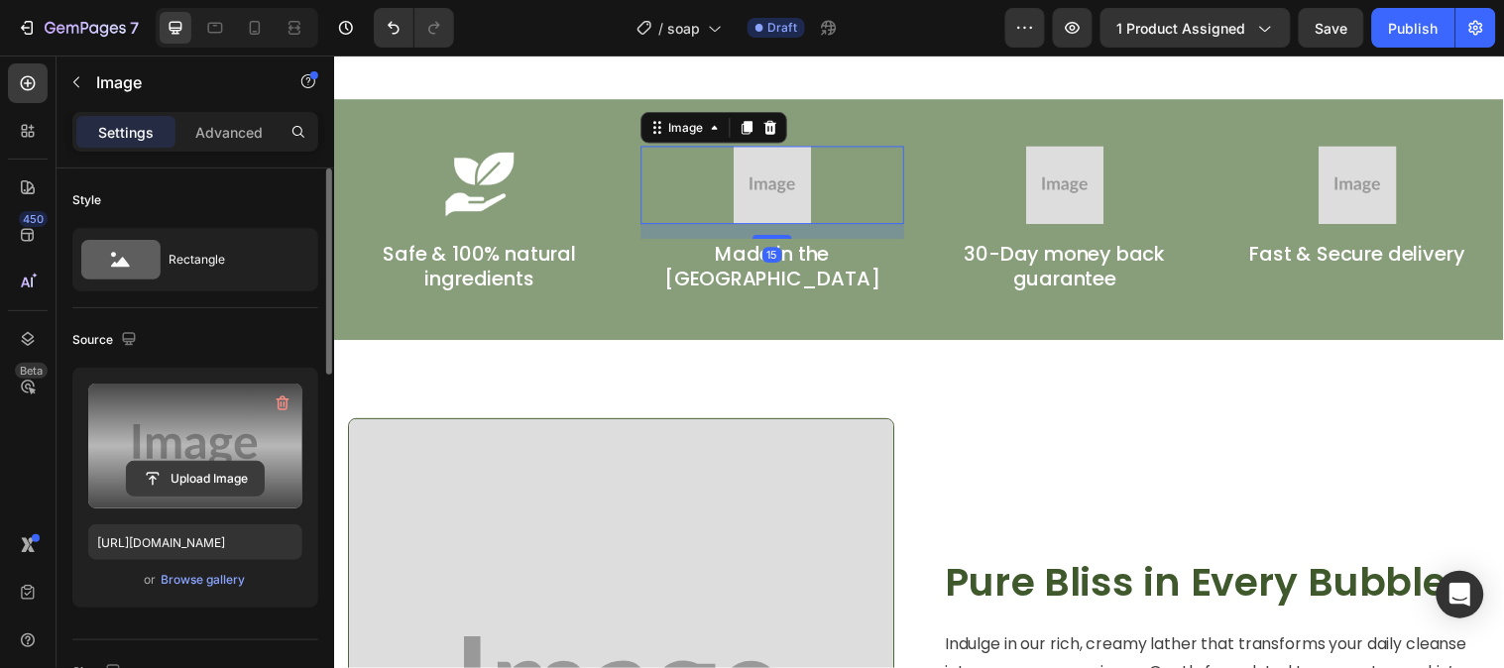
click at [215, 471] on input "file" at bounding box center [195, 479] width 137 height 34
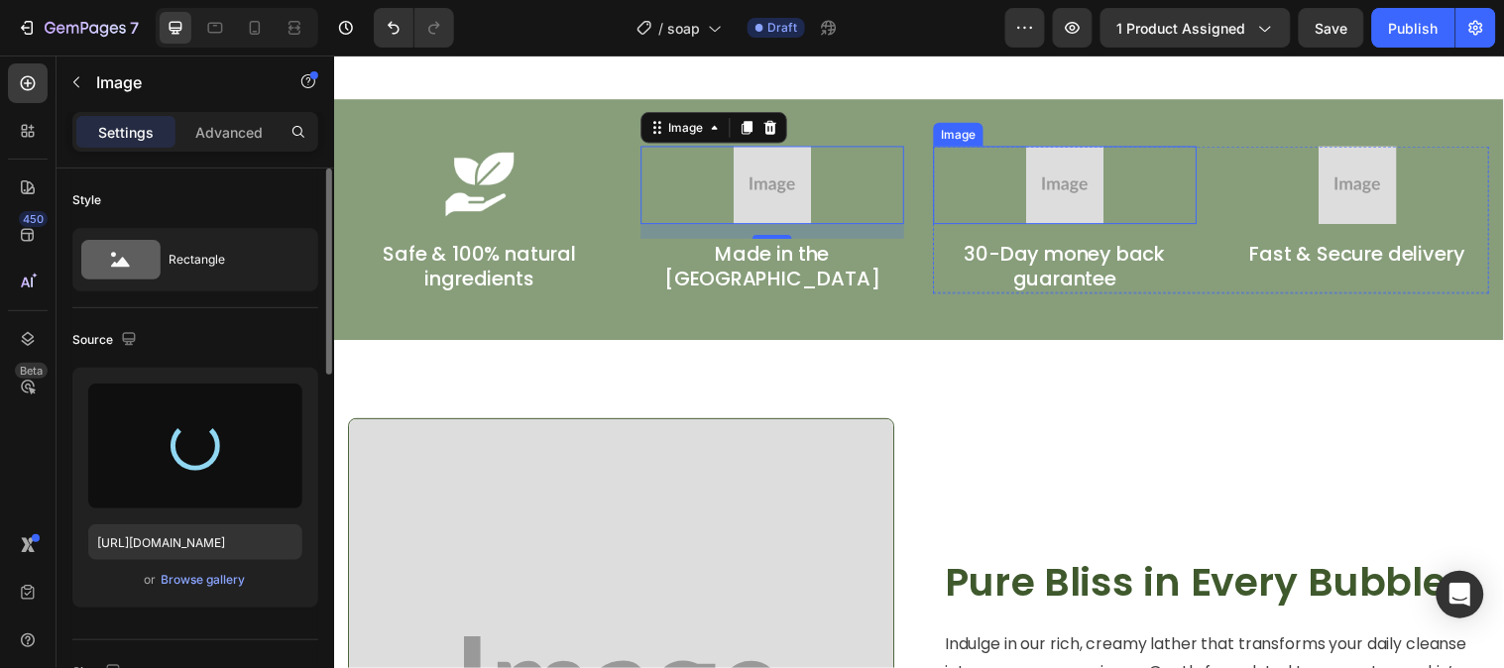
type input "https://cdn.shopify.com/s/files/1/0777/5574/4506/files/gempages_581686091724161…"
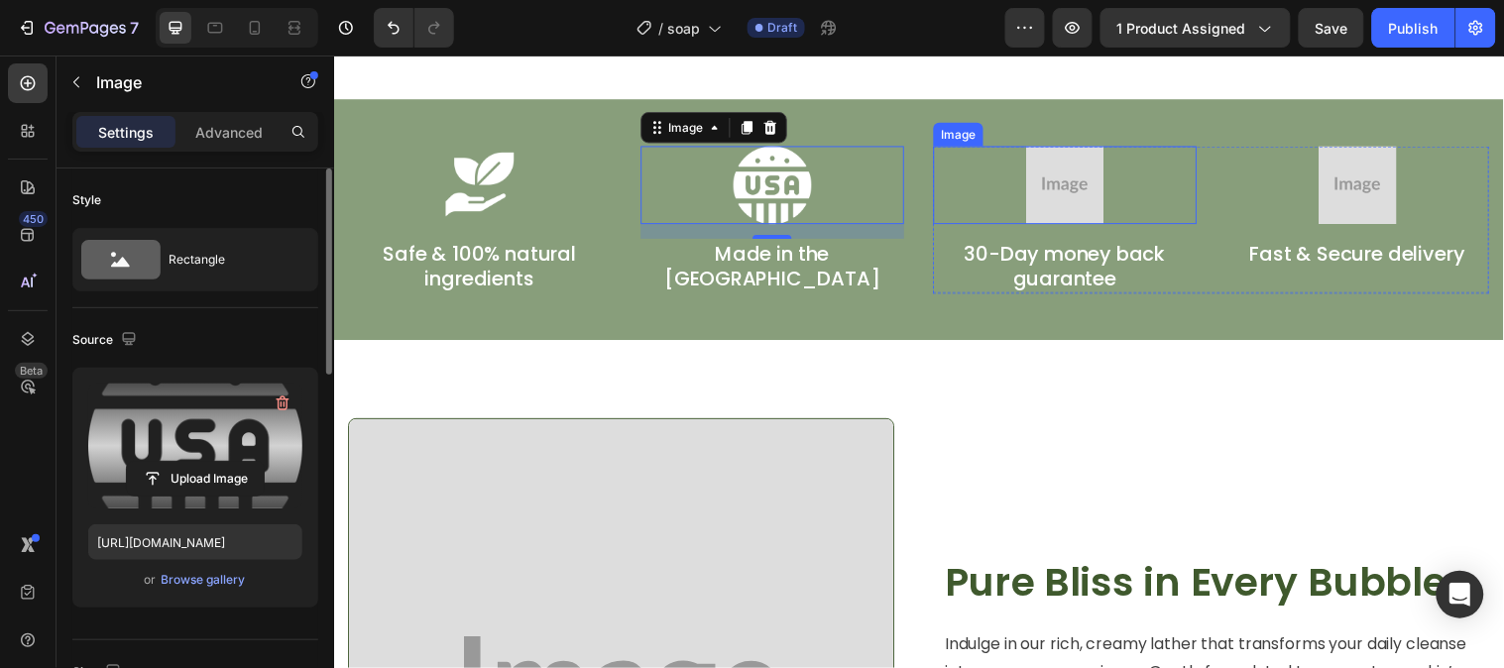
click at [1054, 188] on img at bounding box center [1076, 186] width 79 height 79
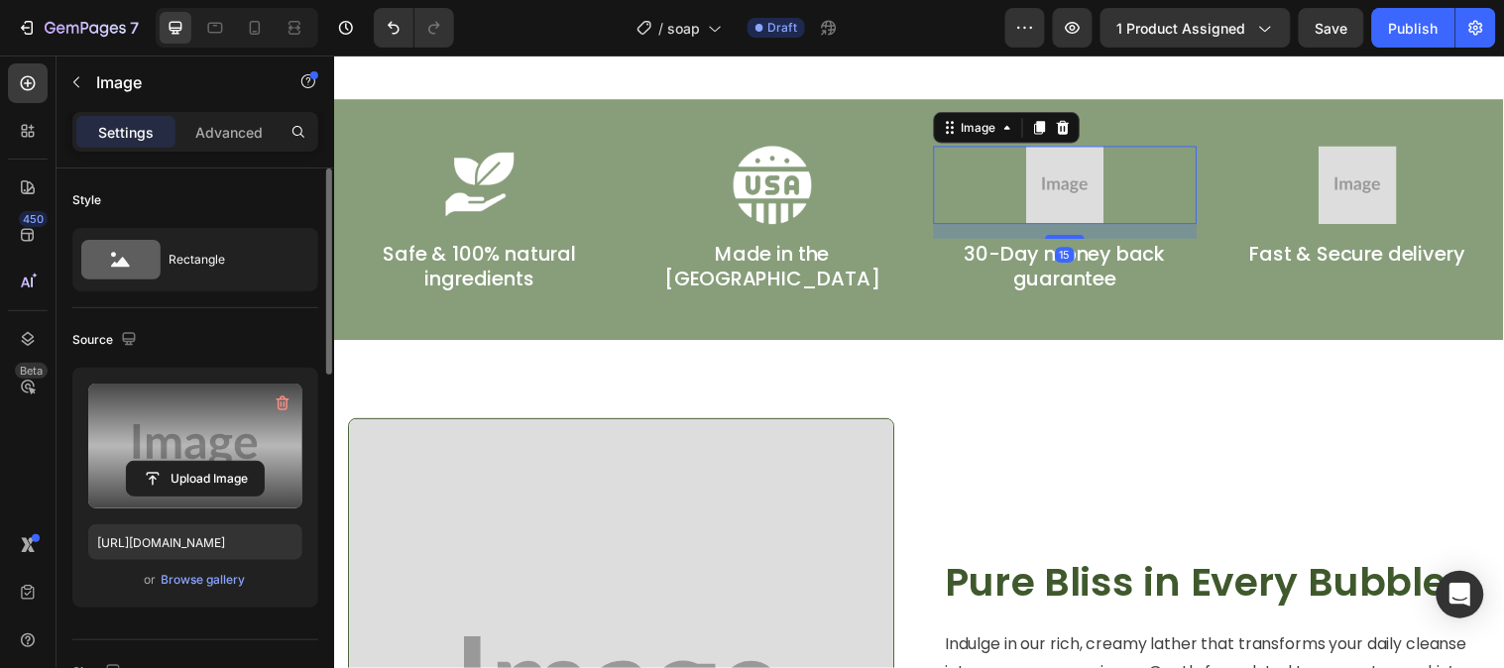
drag, startPoint x: 175, startPoint y: 463, endPoint x: 166, endPoint y: 456, distance: 12.1
click at [167, 456] on div "Upload Image" at bounding box center [195, 446] width 214 height 125
click at [171, 469] on input "file" at bounding box center [195, 479] width 137 height 34
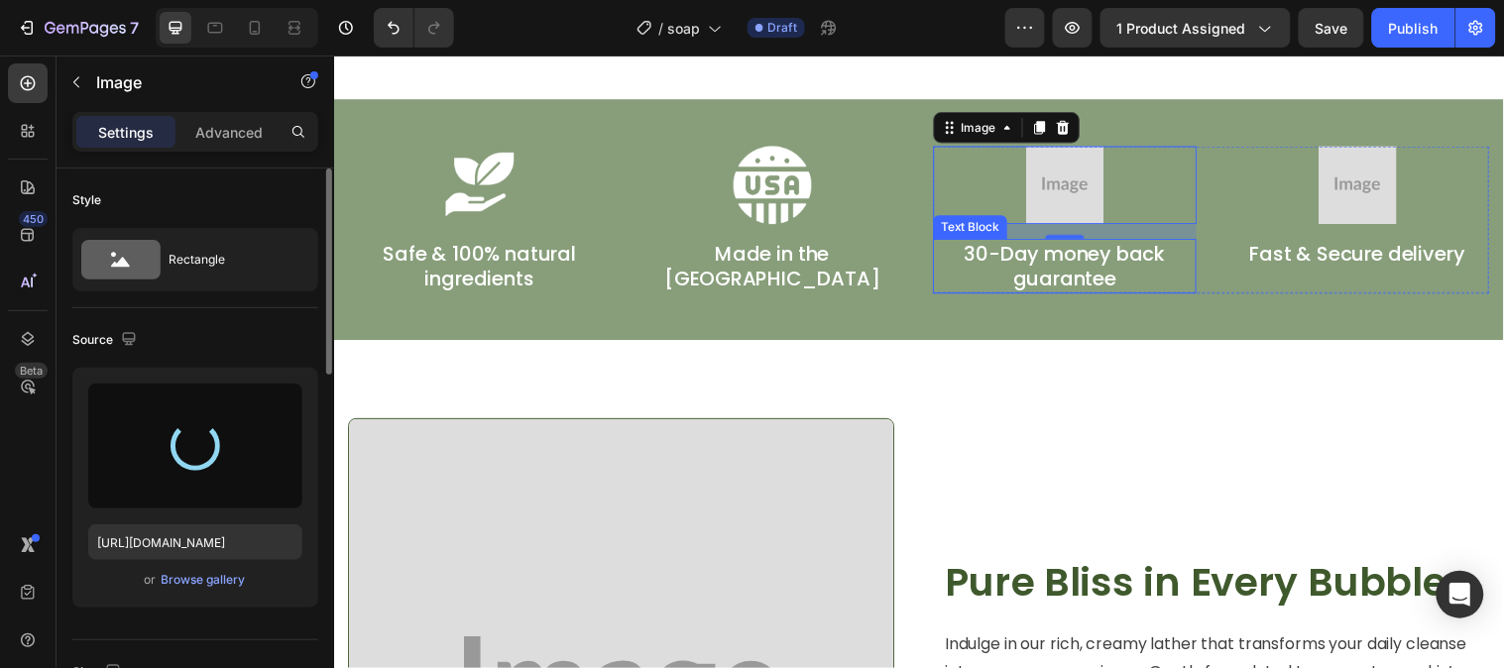
type input "https://cdn.shopify.com/s/files/1/0777/5574/4506/files/gempages_581686091724161…"
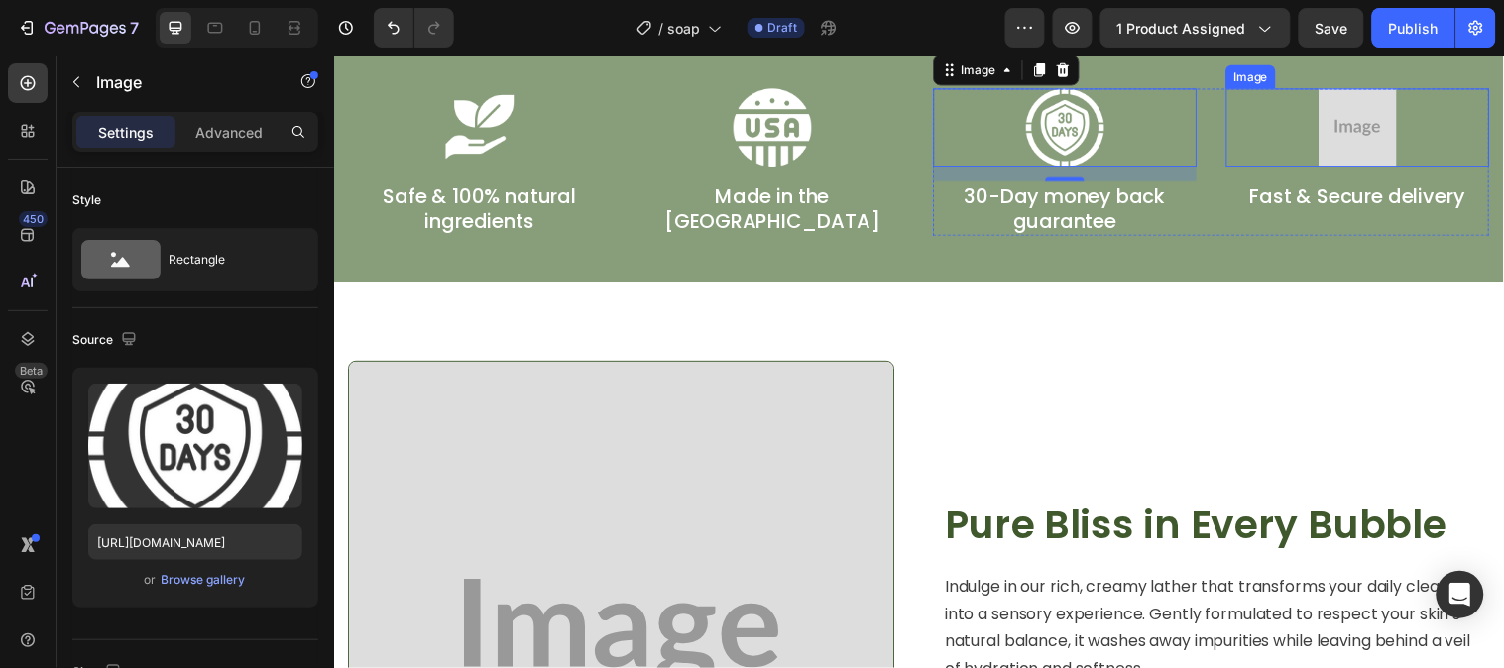
click at [1364, 168] on img at bounding box center [1373, 127] width 79 height 79
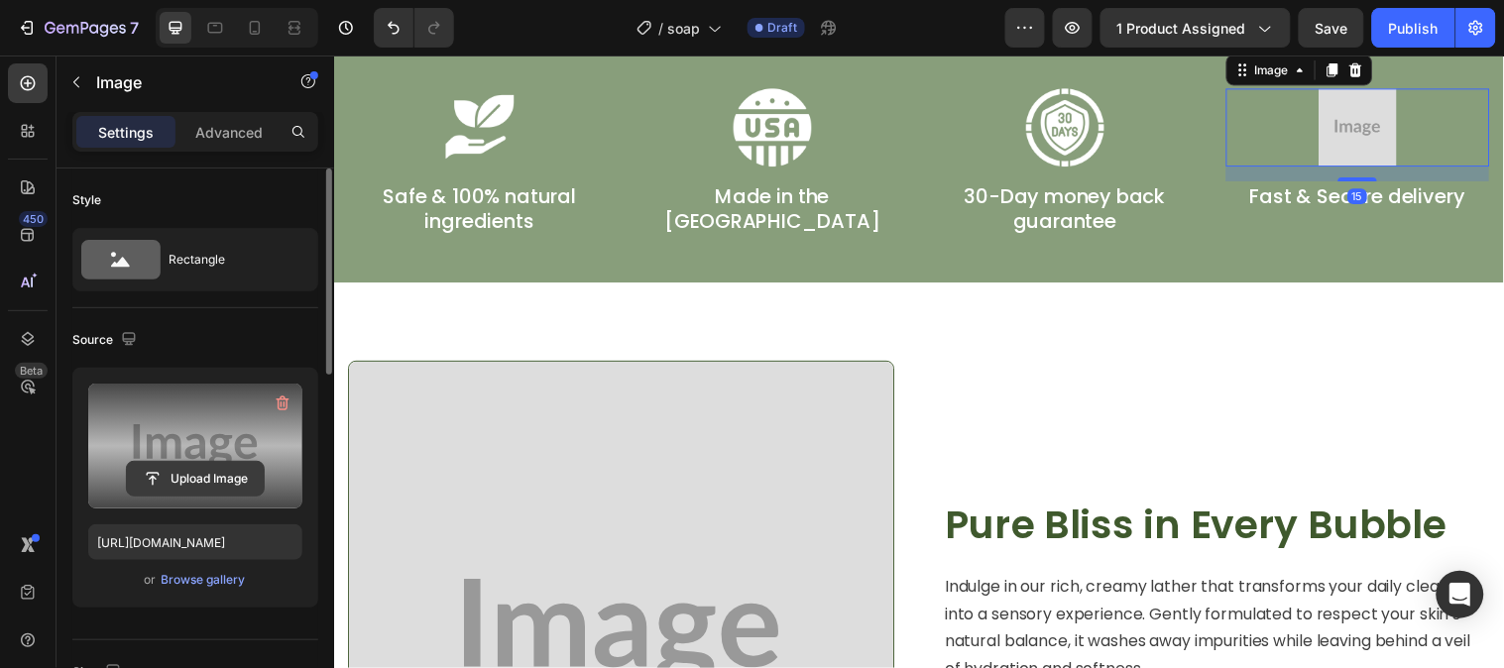
click at [182, 493] on input "file" at bounding box center [195, 479] width 137 height 34
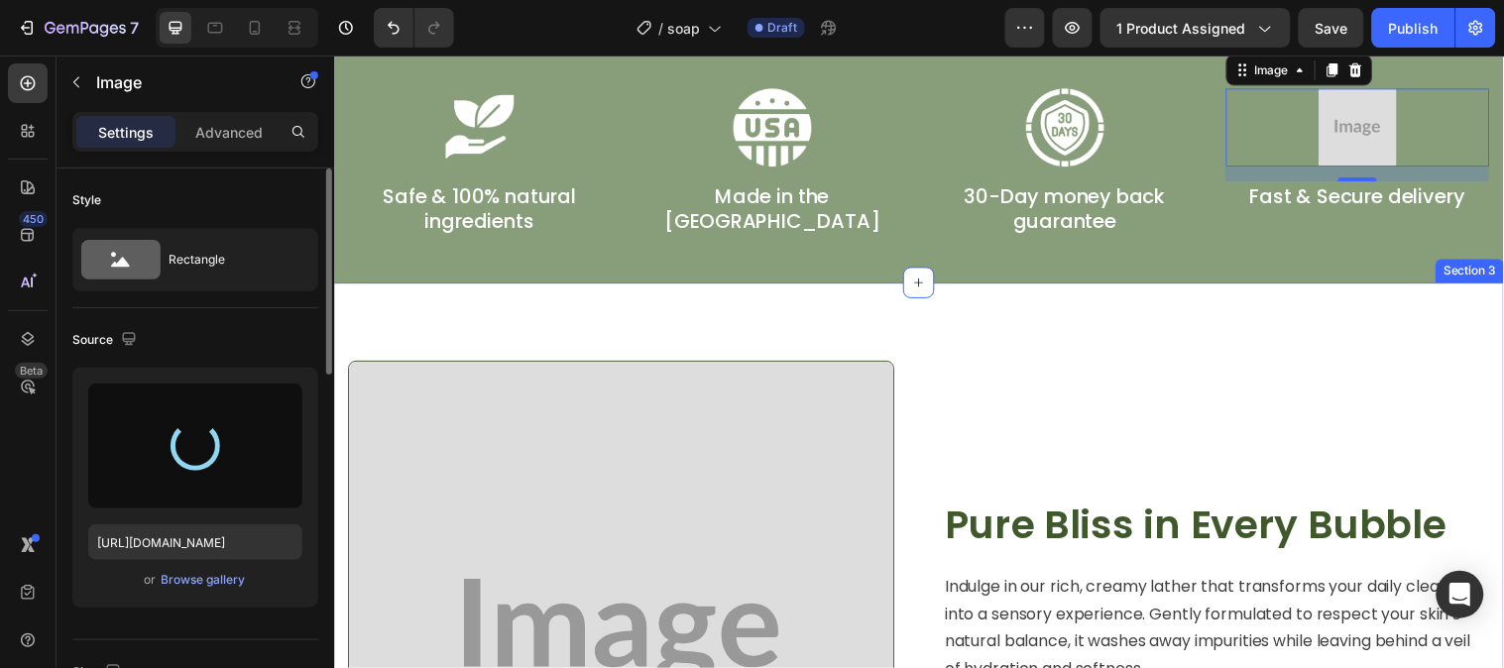
type input "https://cdn.shopify.com/s/files/1/0777/5574/4506/files/gempages_581686091724161…"
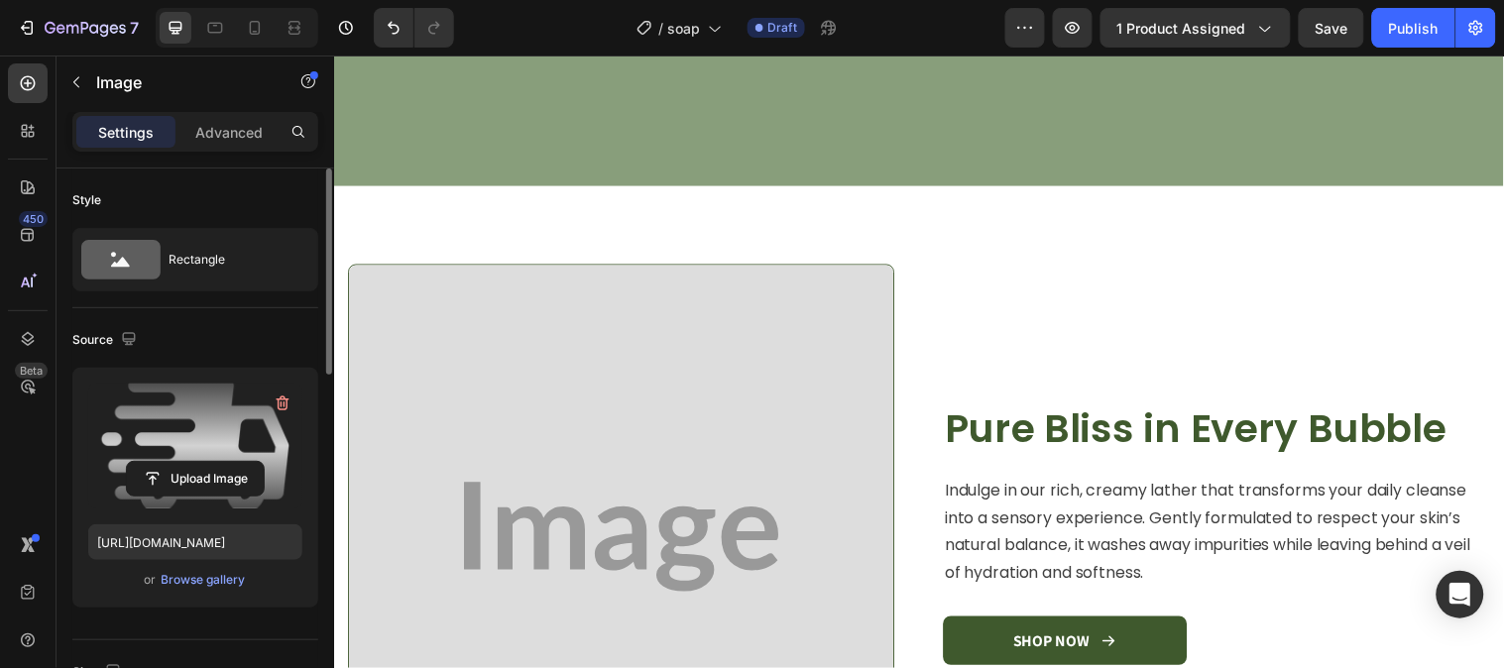
scroll to position [1651, 0]
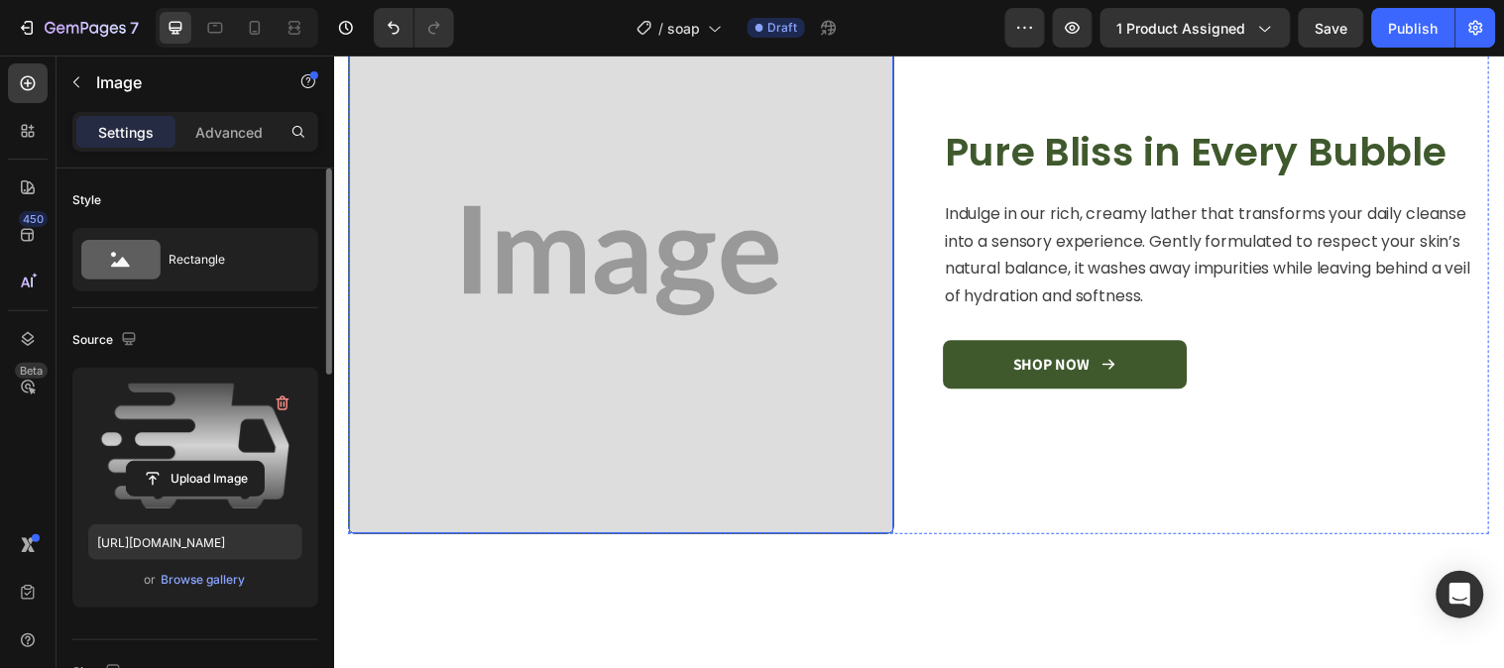
click at [695, 269] on img at bounding box center [625, 263] width 553 height 553
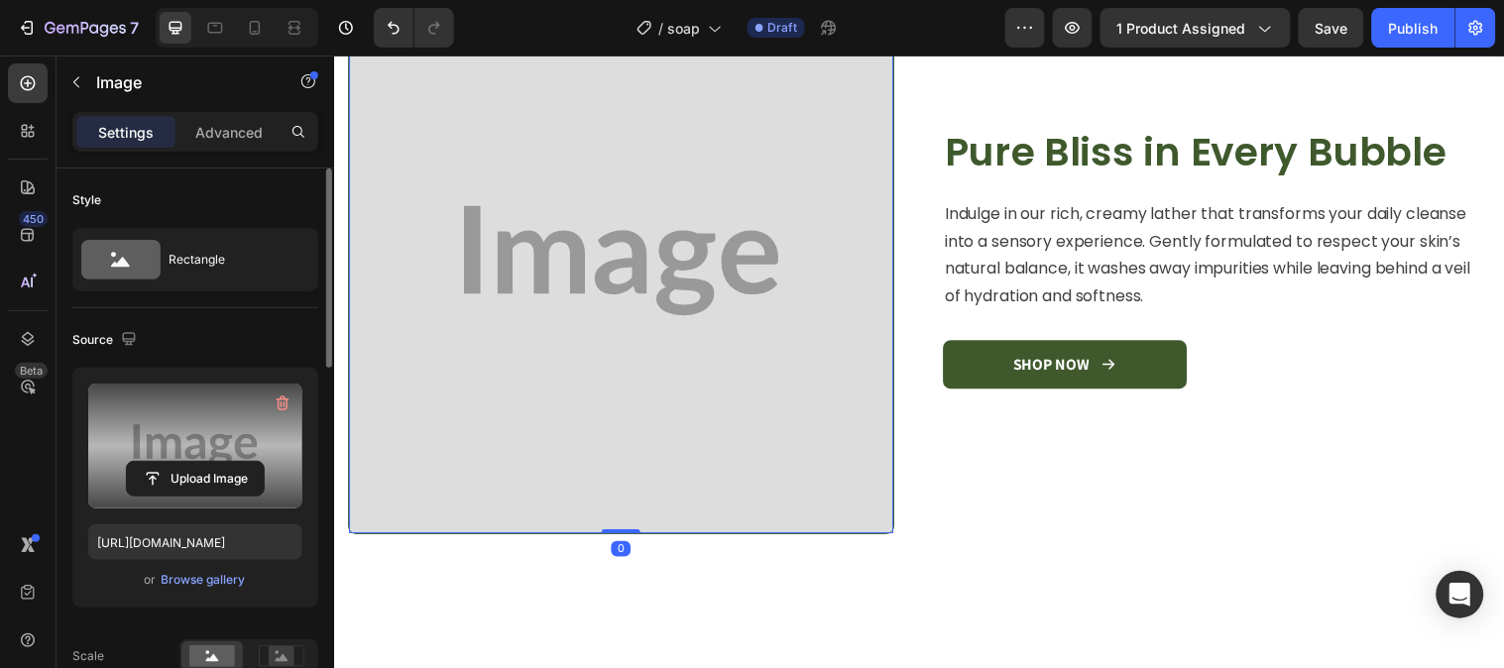
click at [159, 454] on label at bounding box center [195, 446] width 214 height 125
click at [159, 462] on input "file" at bounding box center [195, 479] width 137 height 34
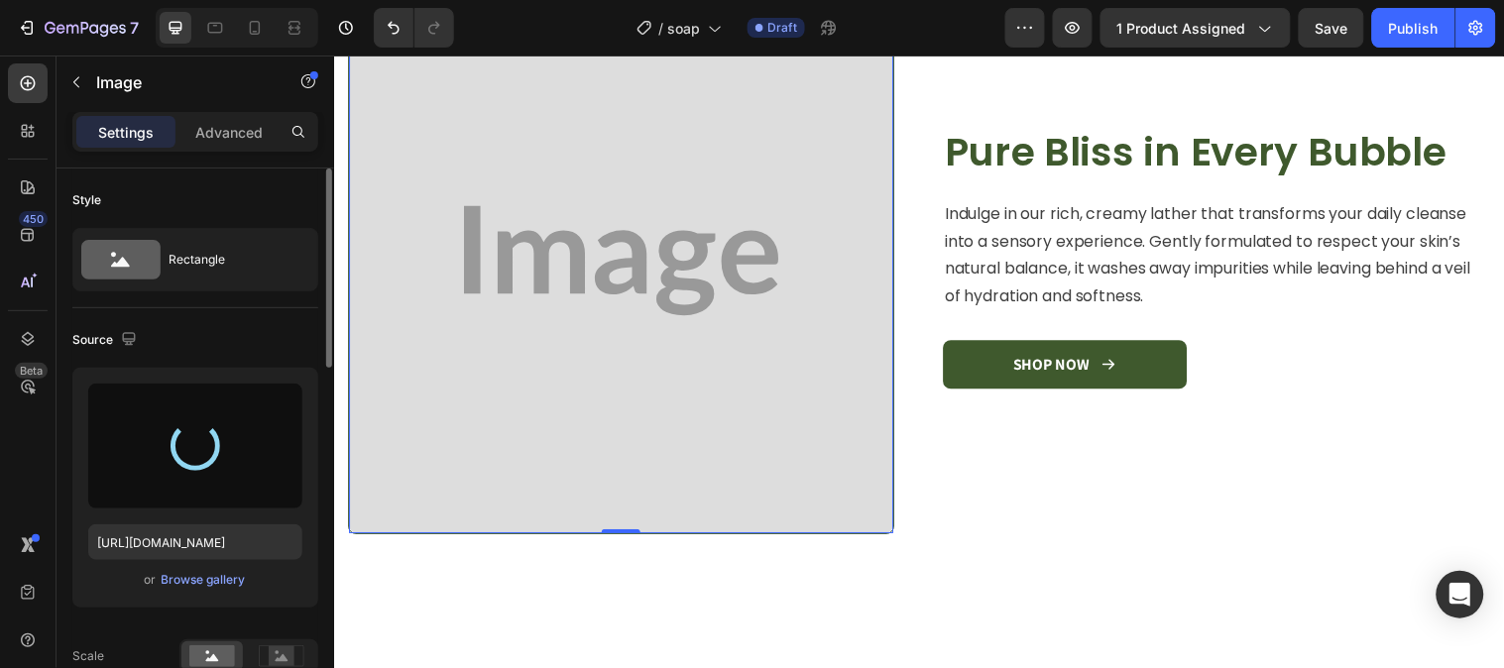
type input "https://cdn.shopify.com/s/files/1/0777/5574/4506/files/gempages_581686091724161…"
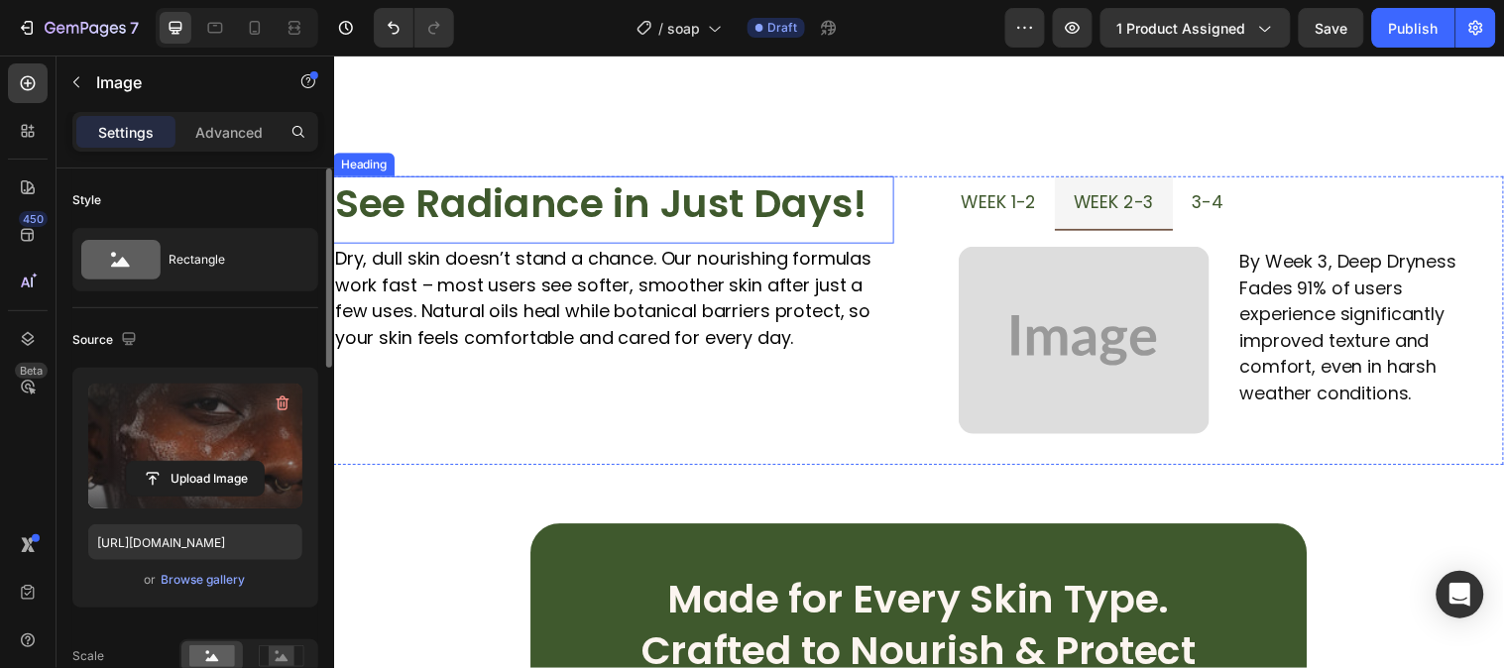
scroll to position [1982, 0]
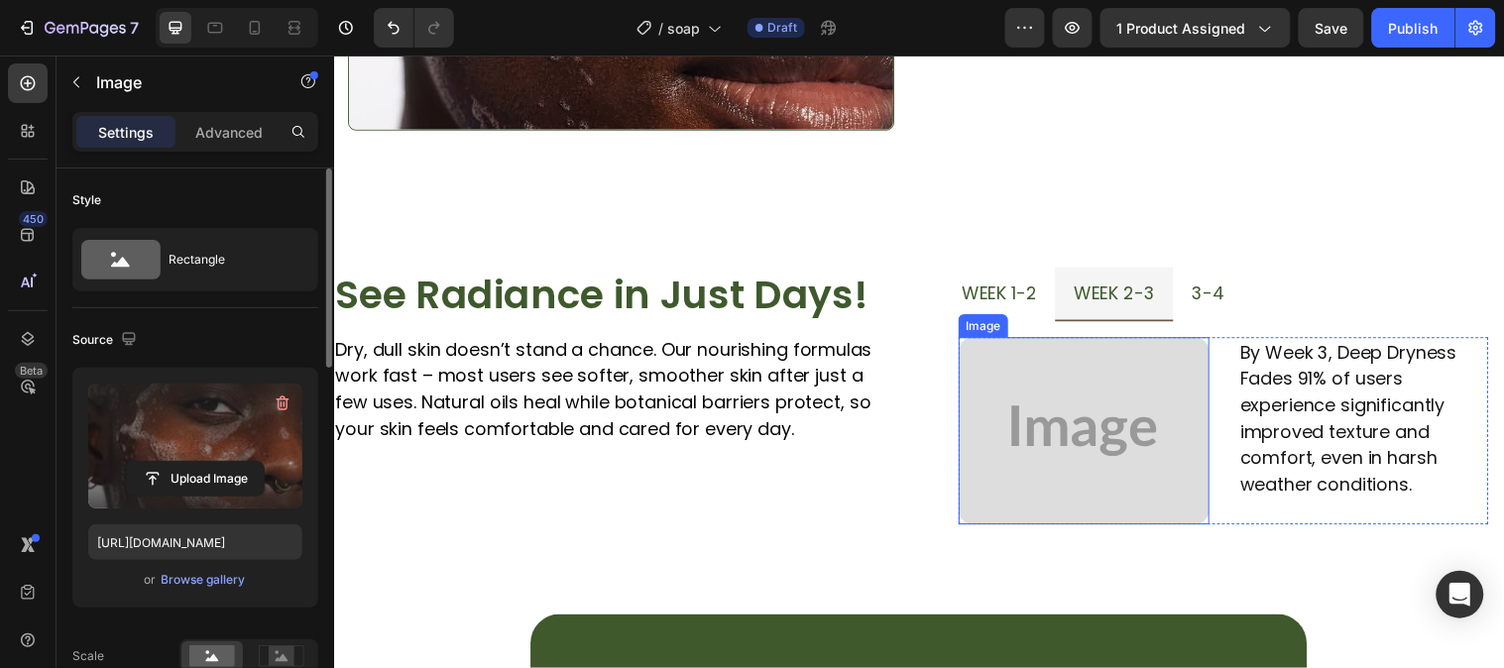
click at [994, 407] on img at bounding box center [1095, 436] width 255 height 190
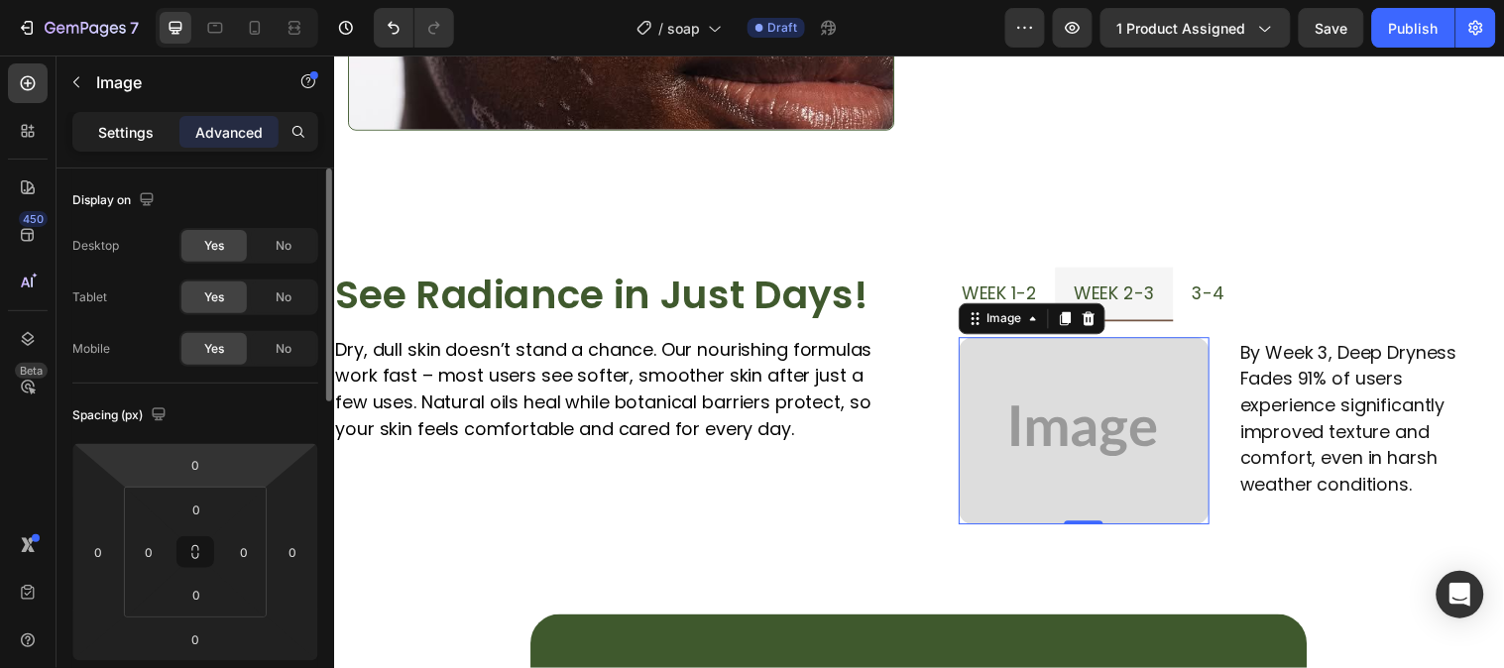
click at [121, 134] on p "Settings" at bounding box center [126, 132] width 56 height 21
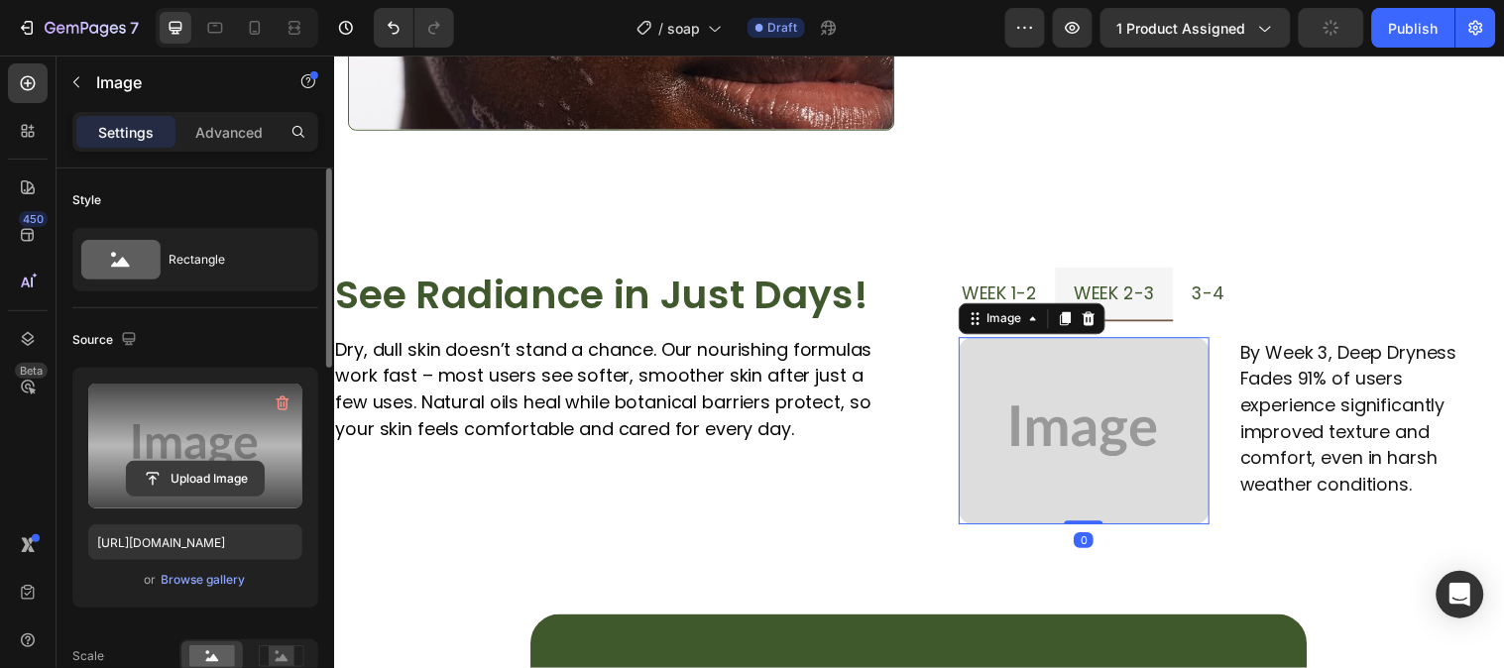
click at [144, 480] on input "file" at bounding box center [195, 479] width 137 height 34
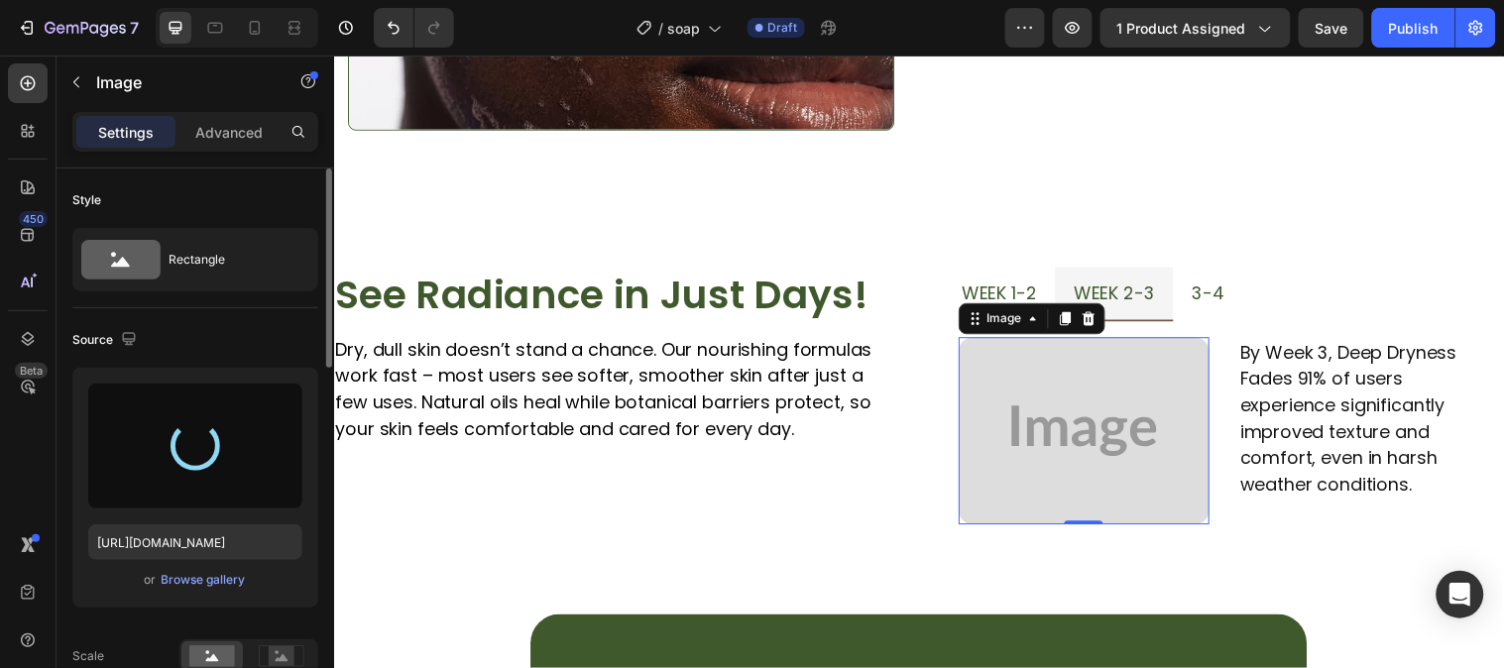
type input "https://cdn.shopify.com/s/files/1/0777/5574/4506/files/gempages_581686091724161…"
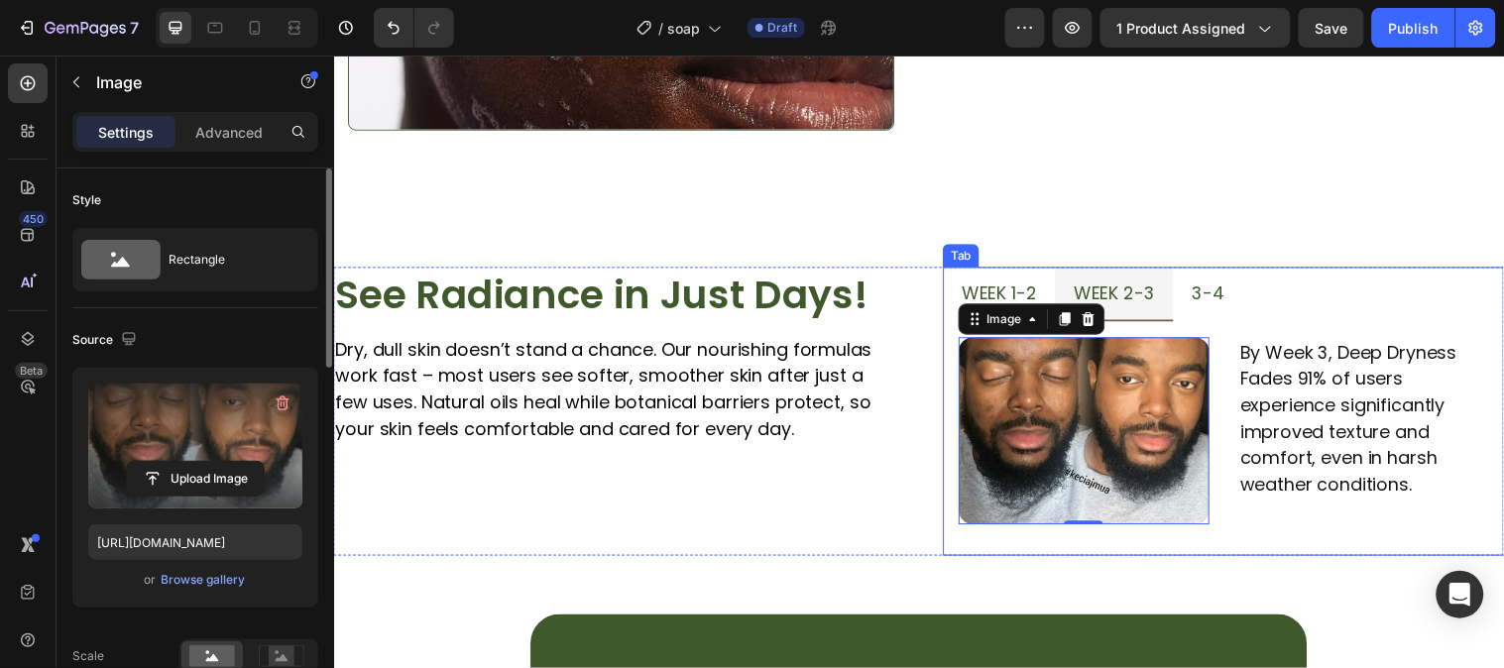
click at [998, 293] on span "week 1-2" at bounding box center [1009, 295] width 76 height 25
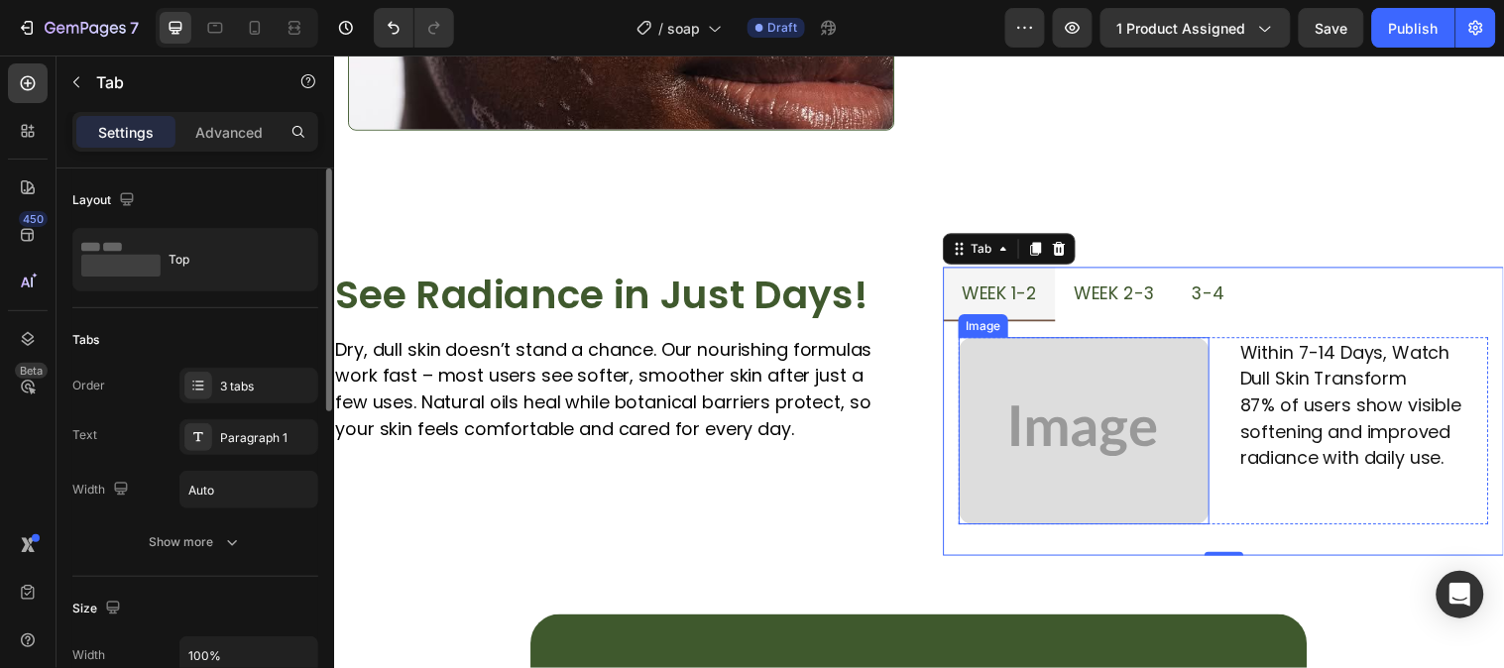
click at [1031, 409] on img at bounding box center [1095, 436] width 255 height 190
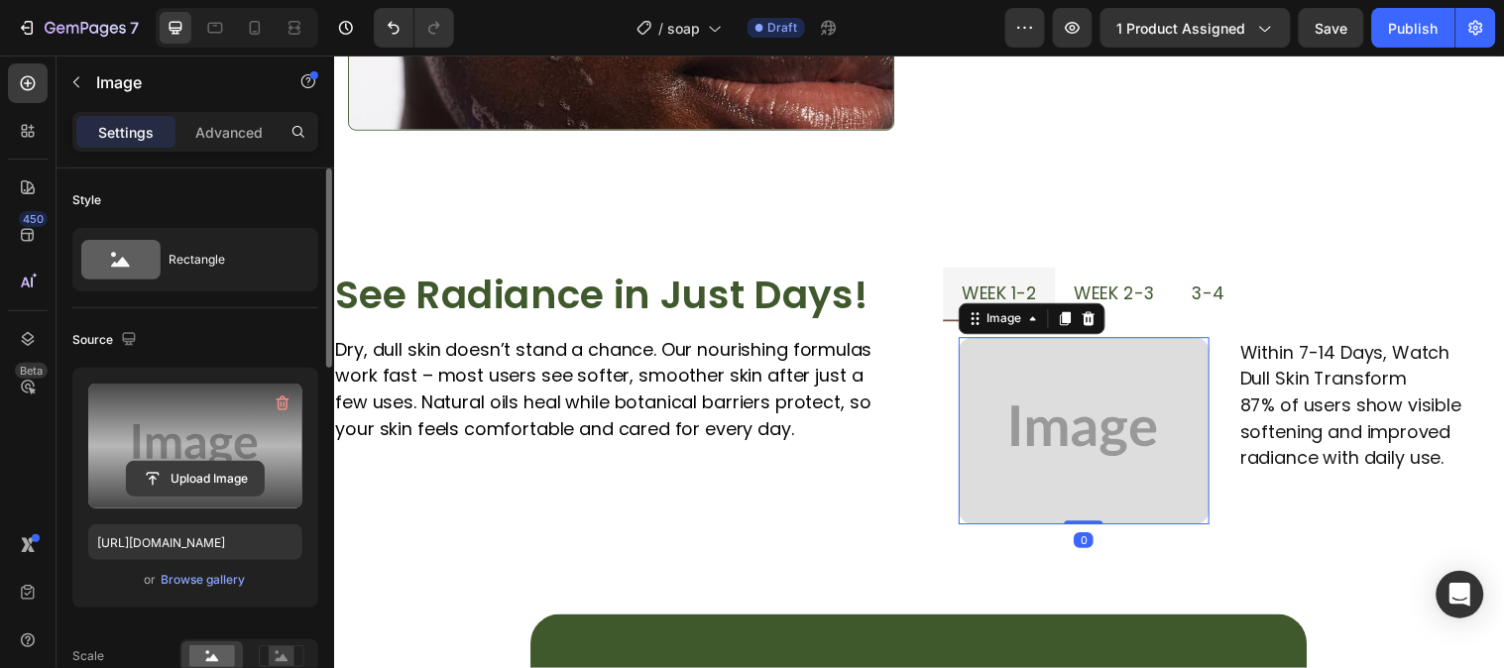
click at [225, 471] on input "file" at bounding box center [195, 479] width 137 height 34
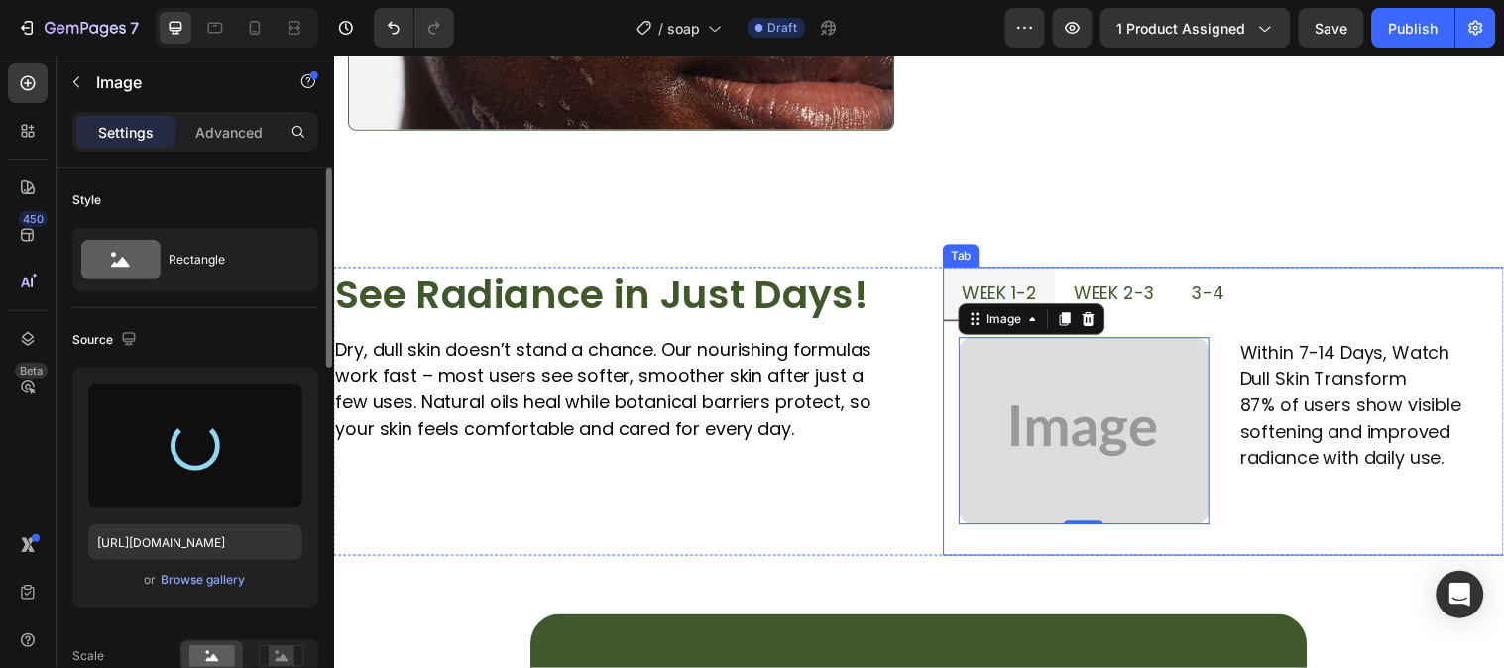
type input "https://cdn.shopify.com/s/files/1/0777/5574/4506/files/gempages_581686091724161…"
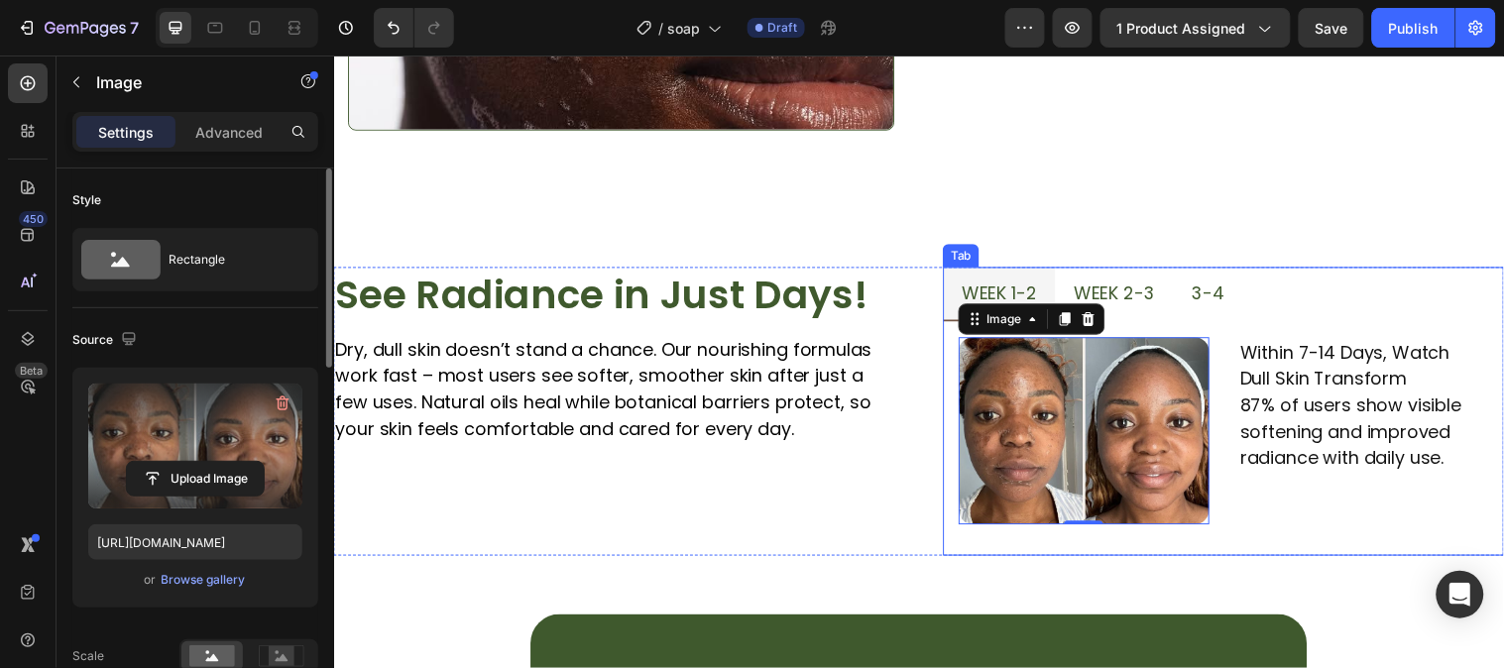
click at [1213, 296] on span "3-4" at bounding box center [1221, 295] width 33 height 25
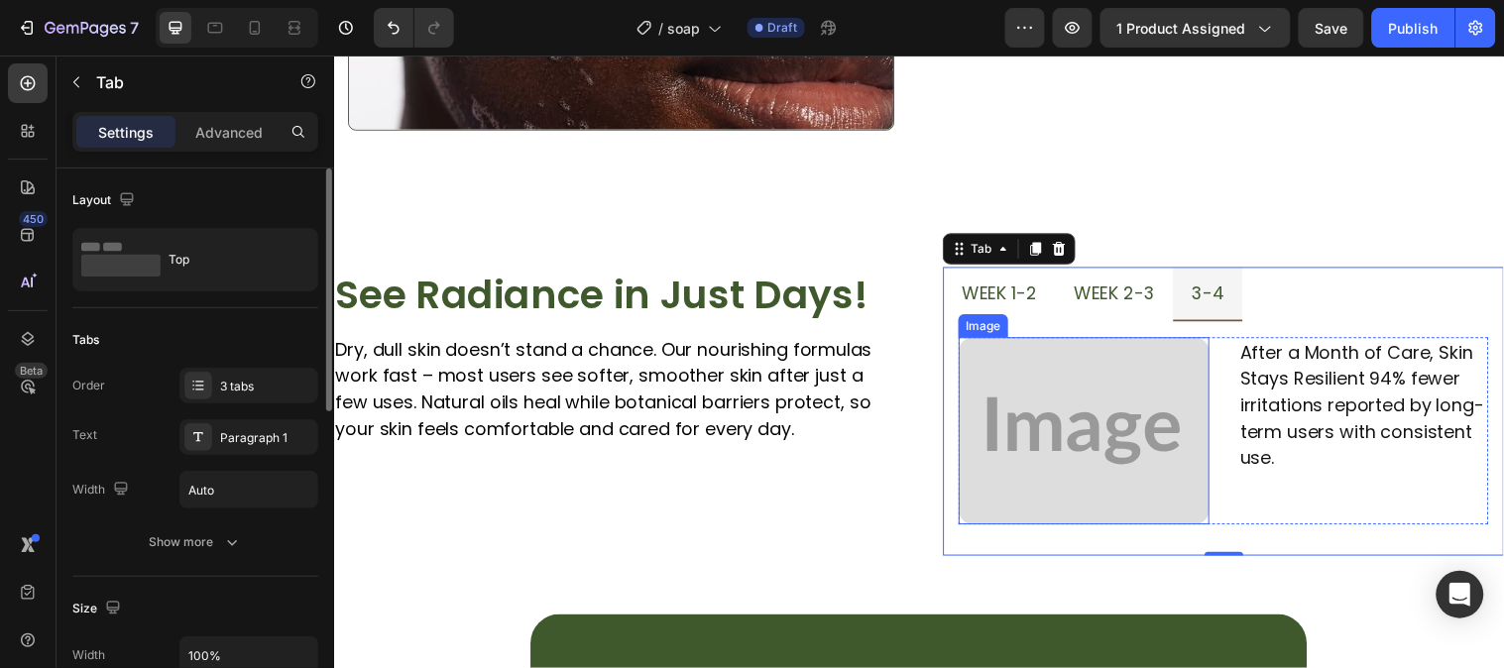
click at [1101, 443] on img at bounding box center [1095, 436] width 255 height 190
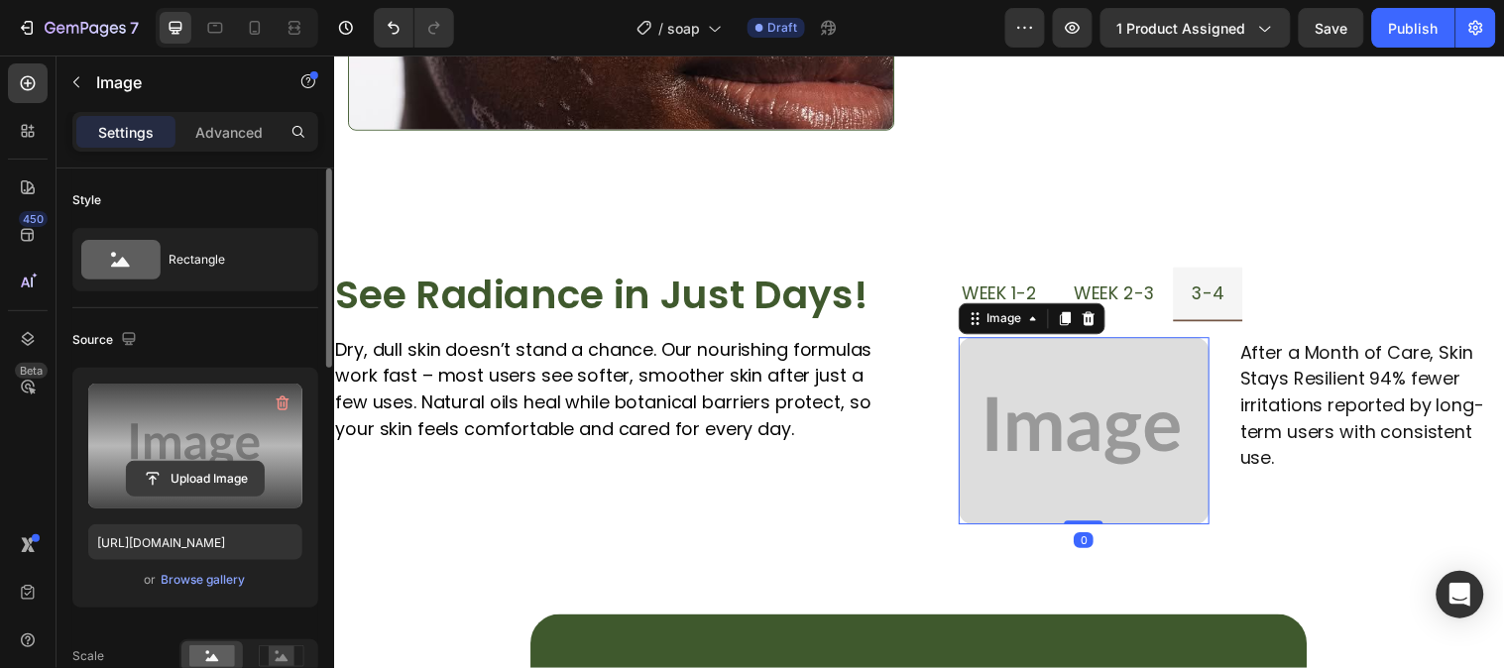
click at [151, 478] on input "file" at bounding box center [195, 479] width 137 height 34
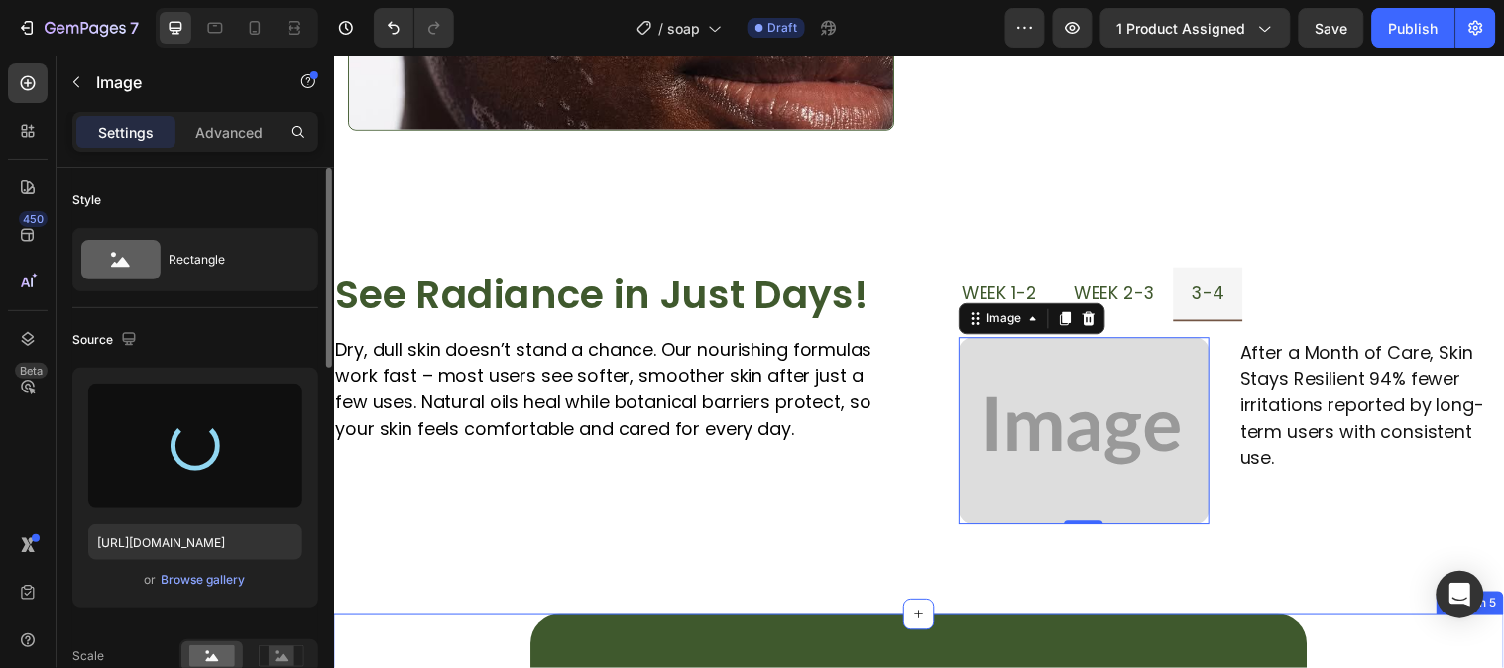
type input "[URL][DOMAIN_NAME]"
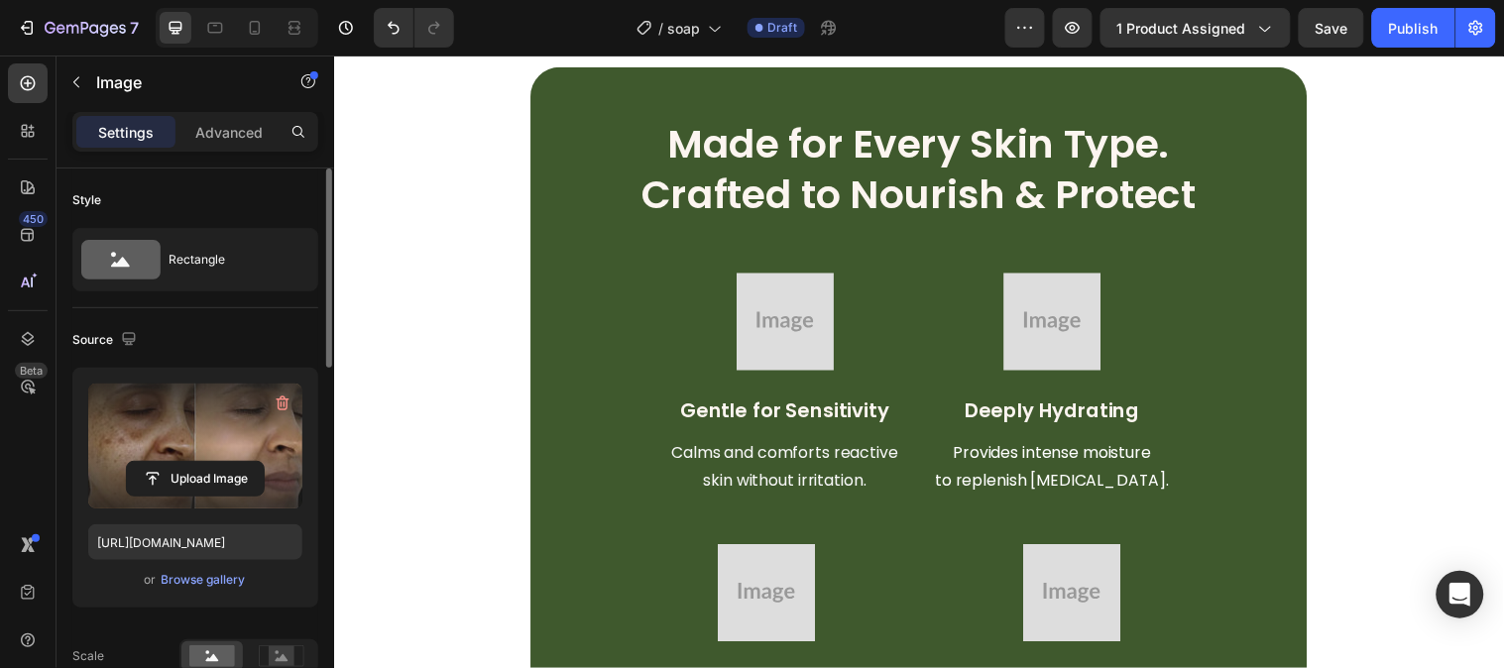
scroll to position [2532, 0]
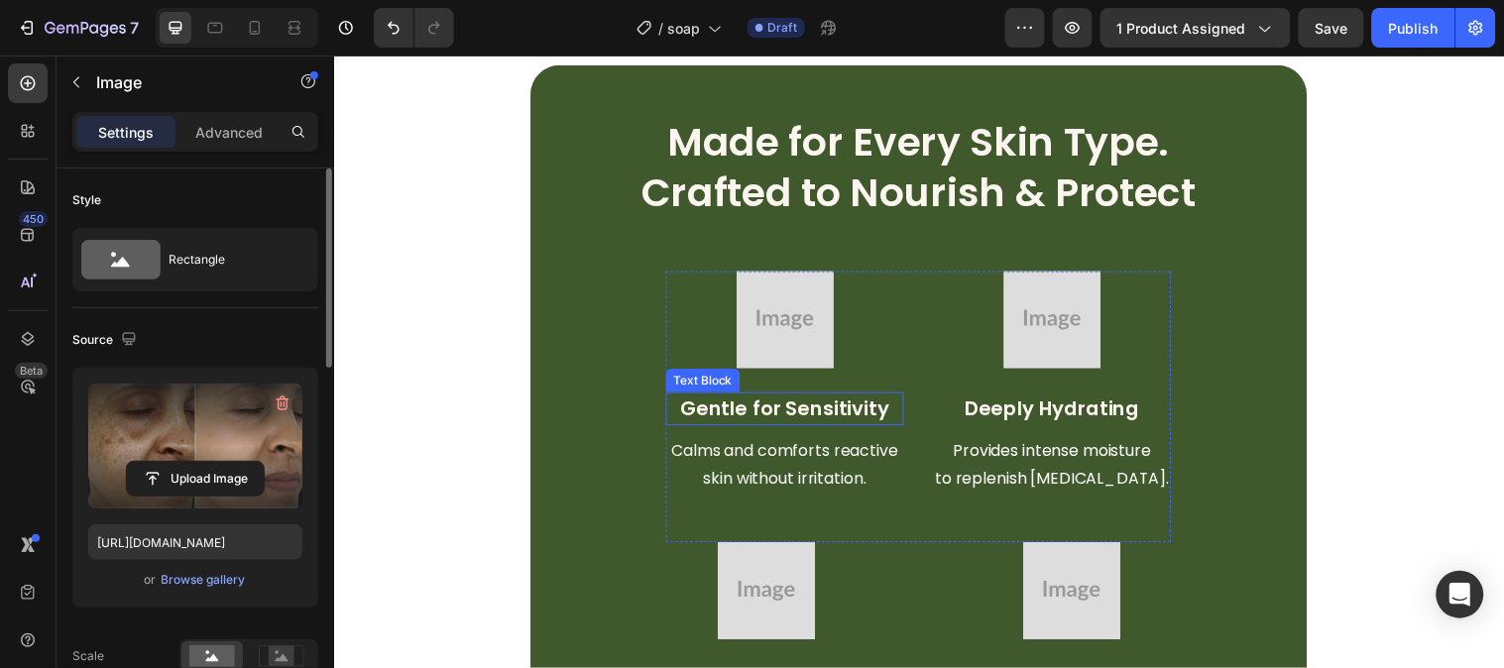
click at [786, 409] on p "Gentle for Sensitivity" at bounding box center [792, 413] width 238 height 30
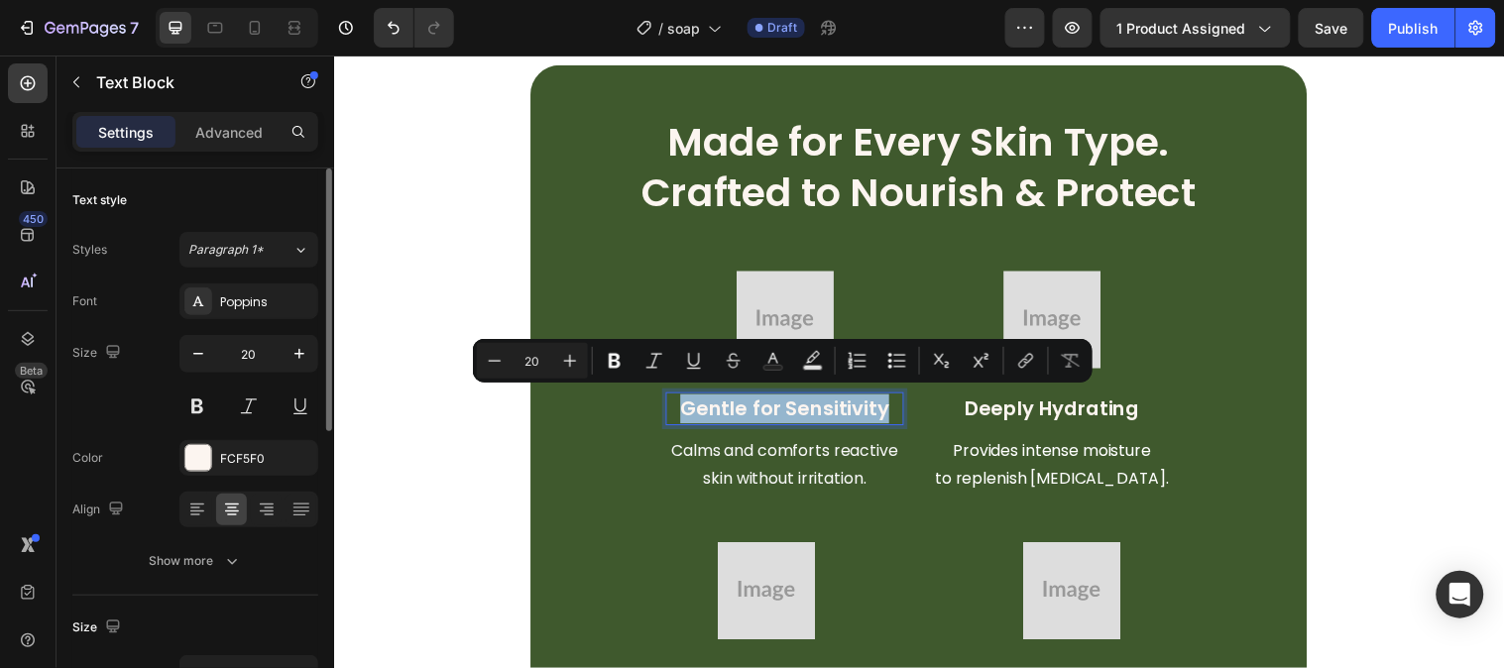
copy p "Gentle for Sensitivity"
click at [1019, 400] on p "Deeply Hydrating" at bounding box center [1064, 413] width 238 height 30
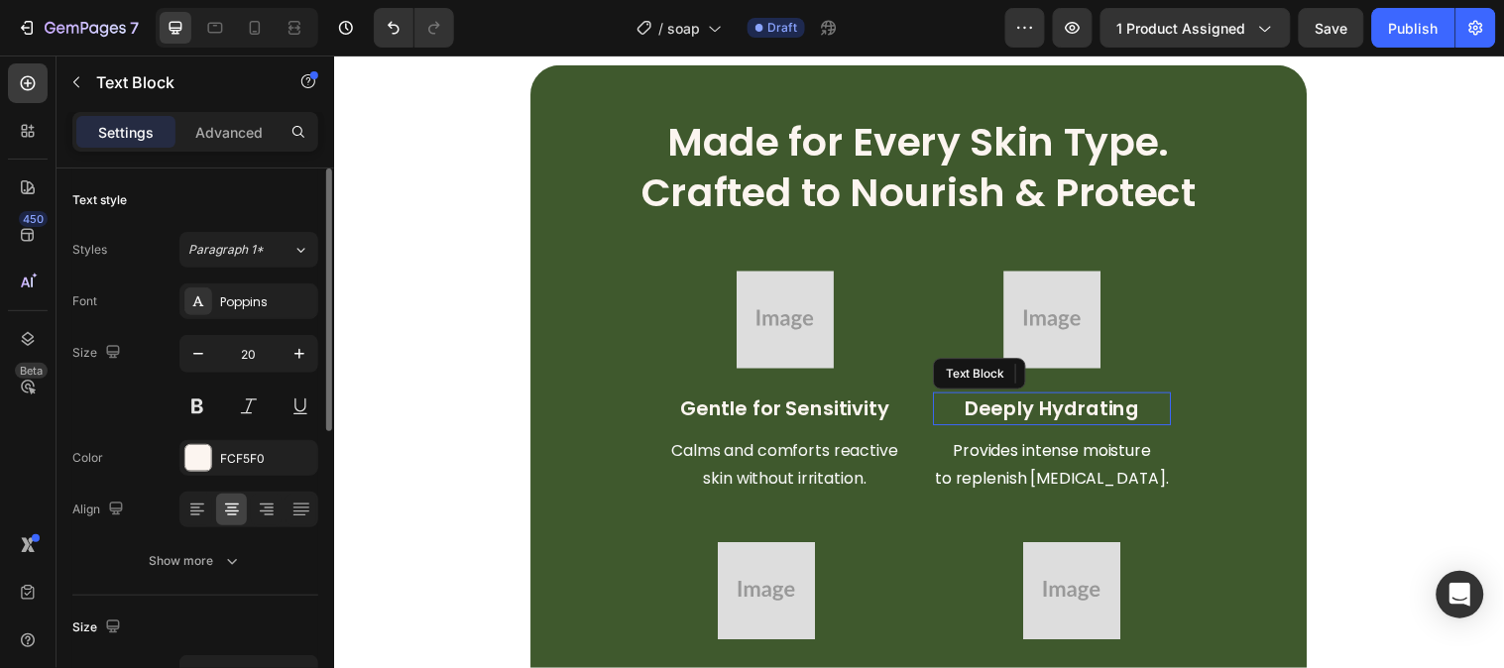
click at [1019, 400] on p "Deeply Hydrating" at bounding box center [1064, 413] width 238 height 30
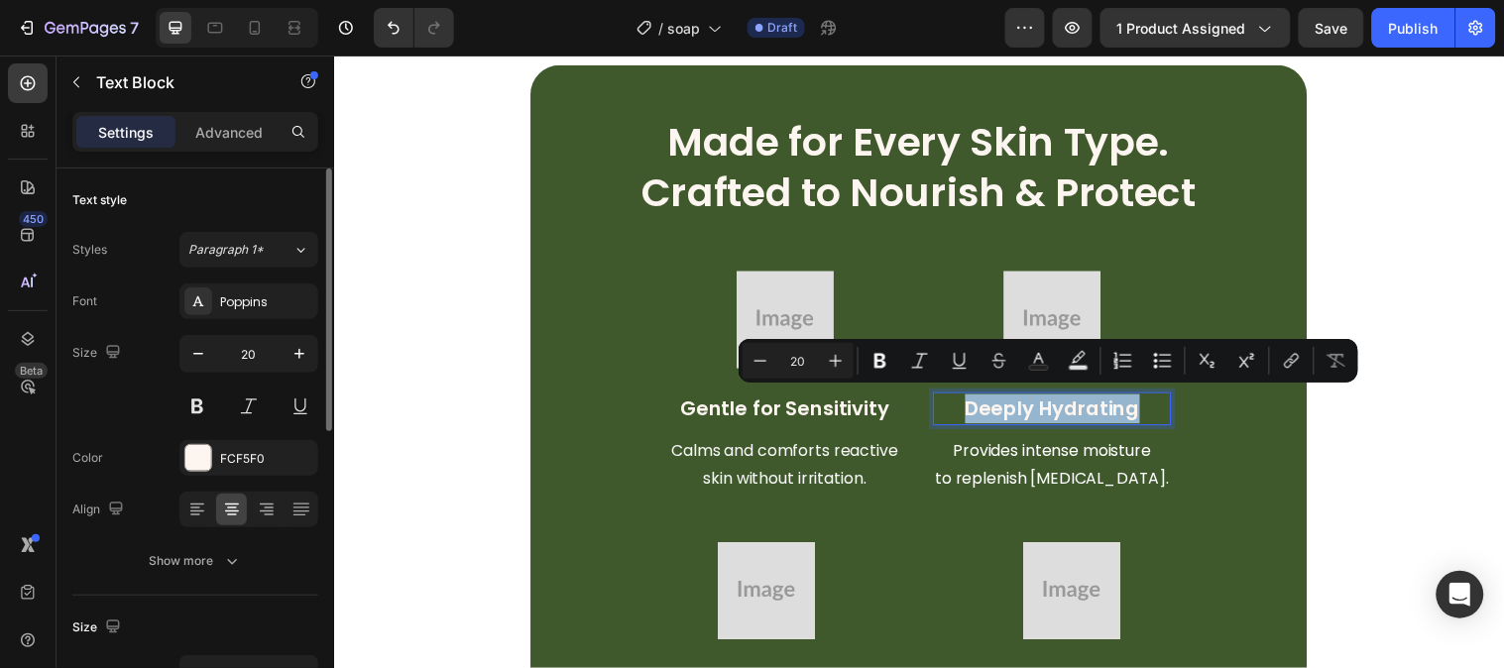
copy p "Deeply Hydrating"
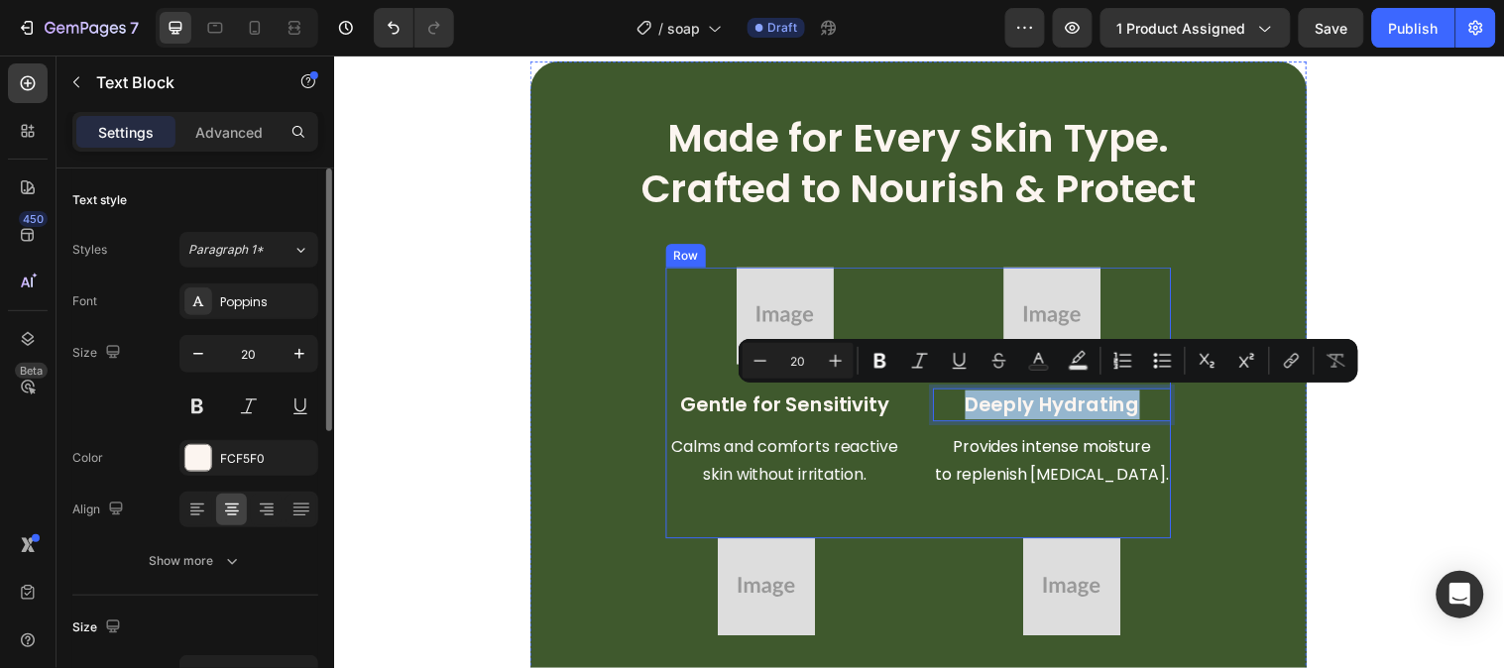
scroll to position [2710, 0]
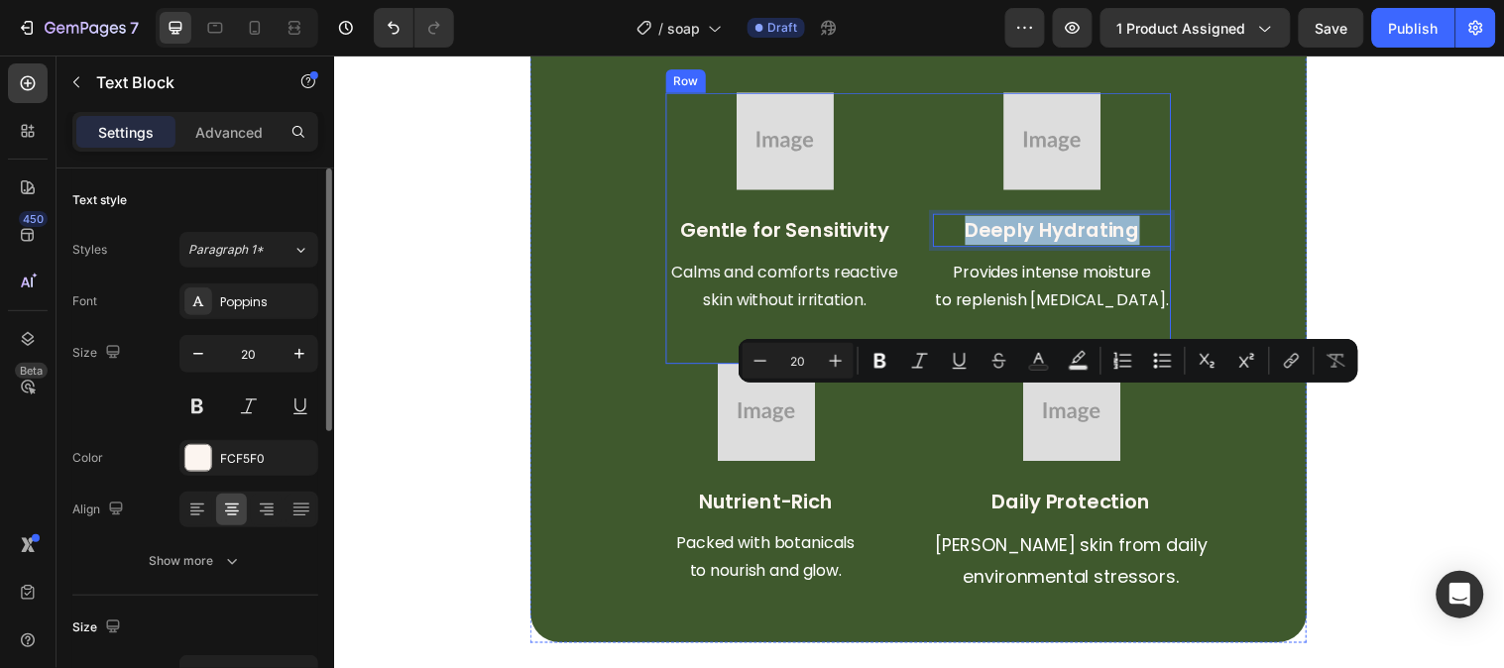
click at [801, 493] on p "Nutrient-Rich" at bounding box center [772, 508] width 277 height 30
click at [806, 493] on p "Nutrient-Rich" at bounding box center [772, 508] width 277 height 30
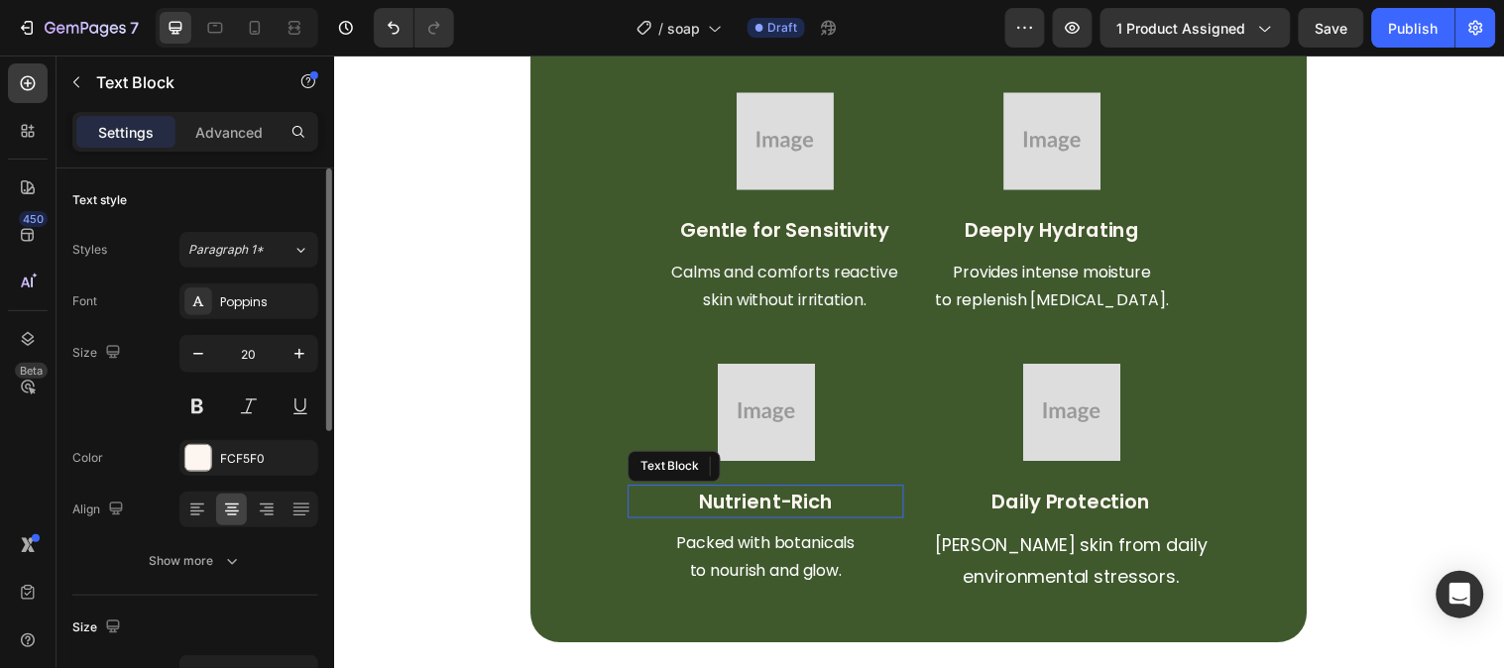
click at [845, 493] on p "Nutrient-Rich" at bounding box center [772, 508] width 277 height 30
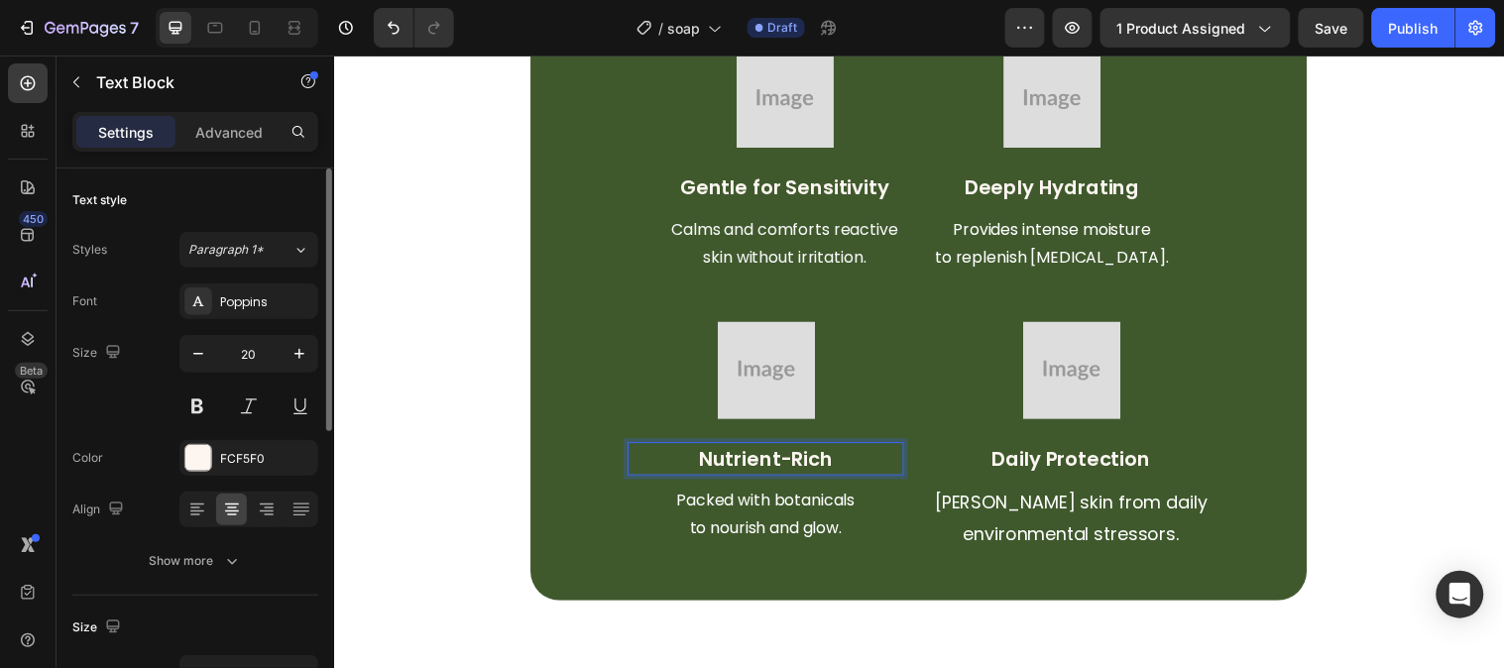
click at [858, 464] on p "Nutrient-Rich" at bounding box center [772, 465] width 277 height 30
click at [848, 463] on p "Nutrient-Rich" at bounding box center [772, 465] width 277 height 30
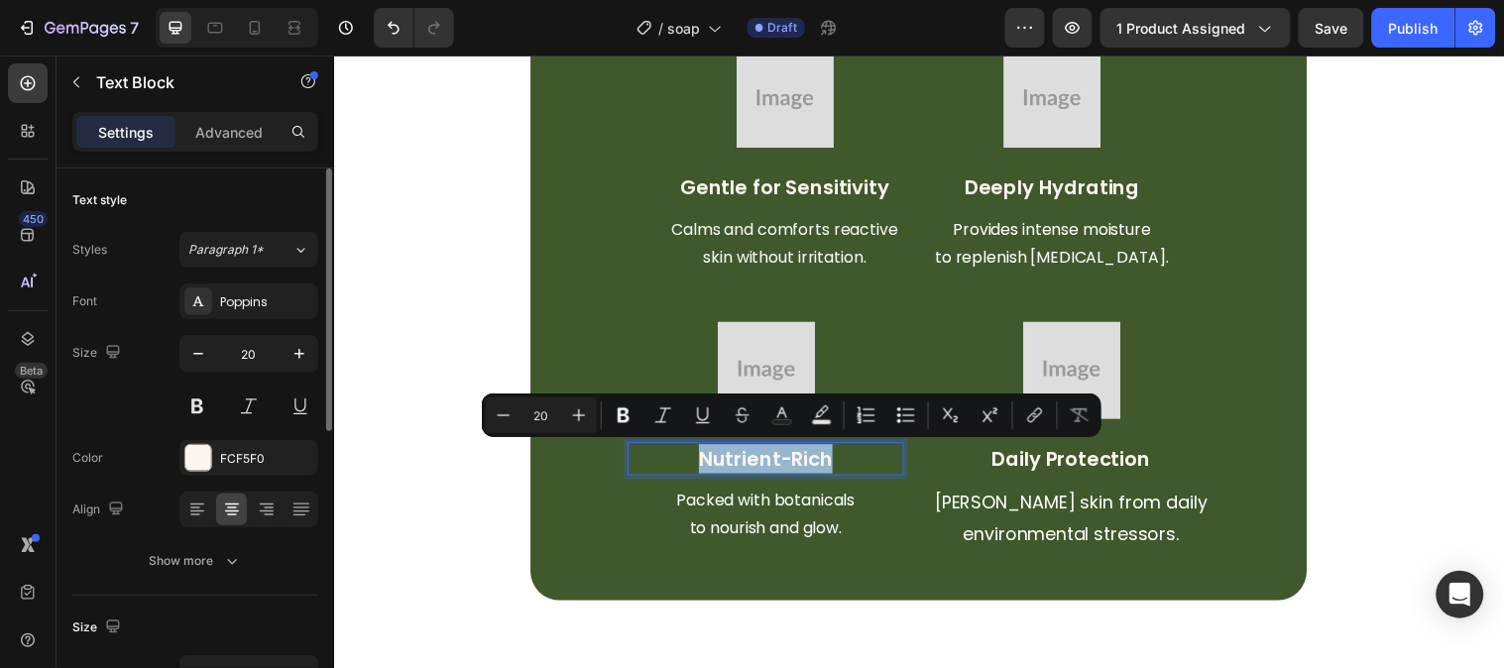
copy p "Nutrient-Rich"
click at [1054, 476] on p "Daily Protection" at bounding box center [1083, 465] width 277 height 30
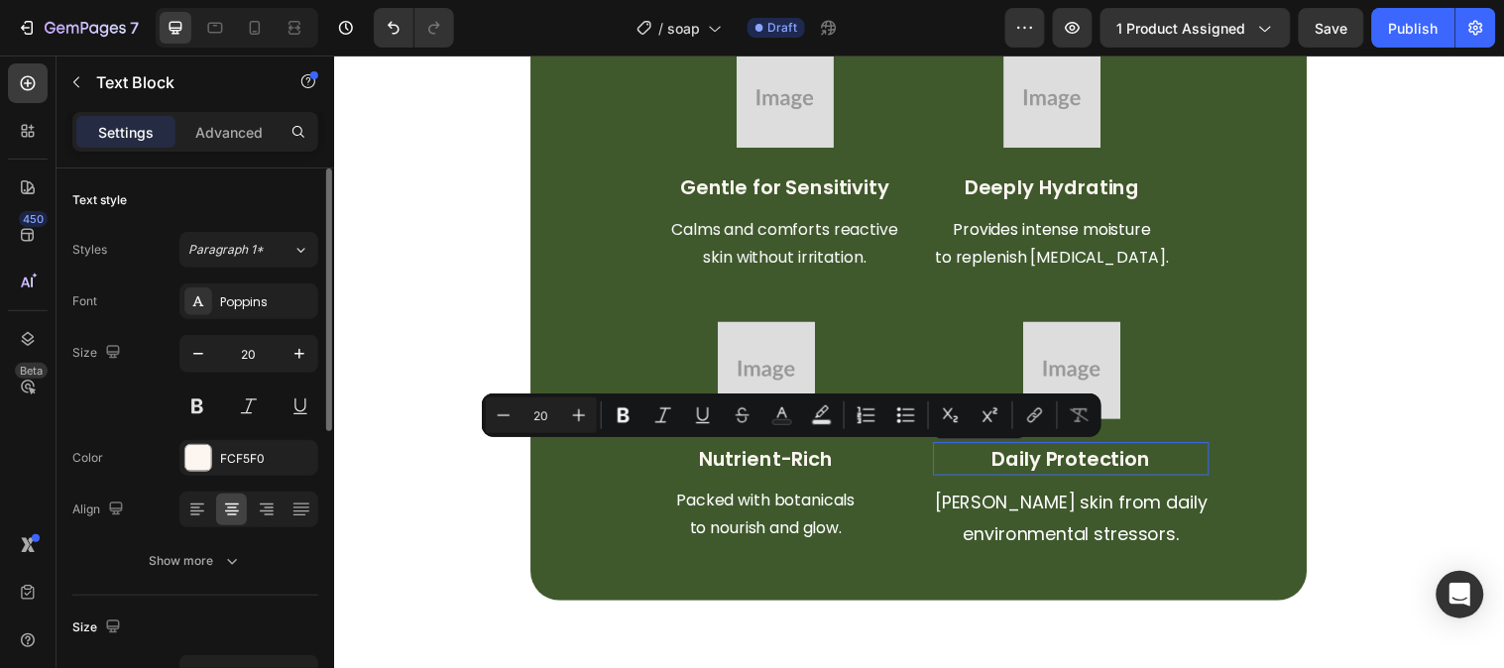
click at [1054, 476] on p "Daily Protection" at bounding box center [1083, 465] width 277 height 30
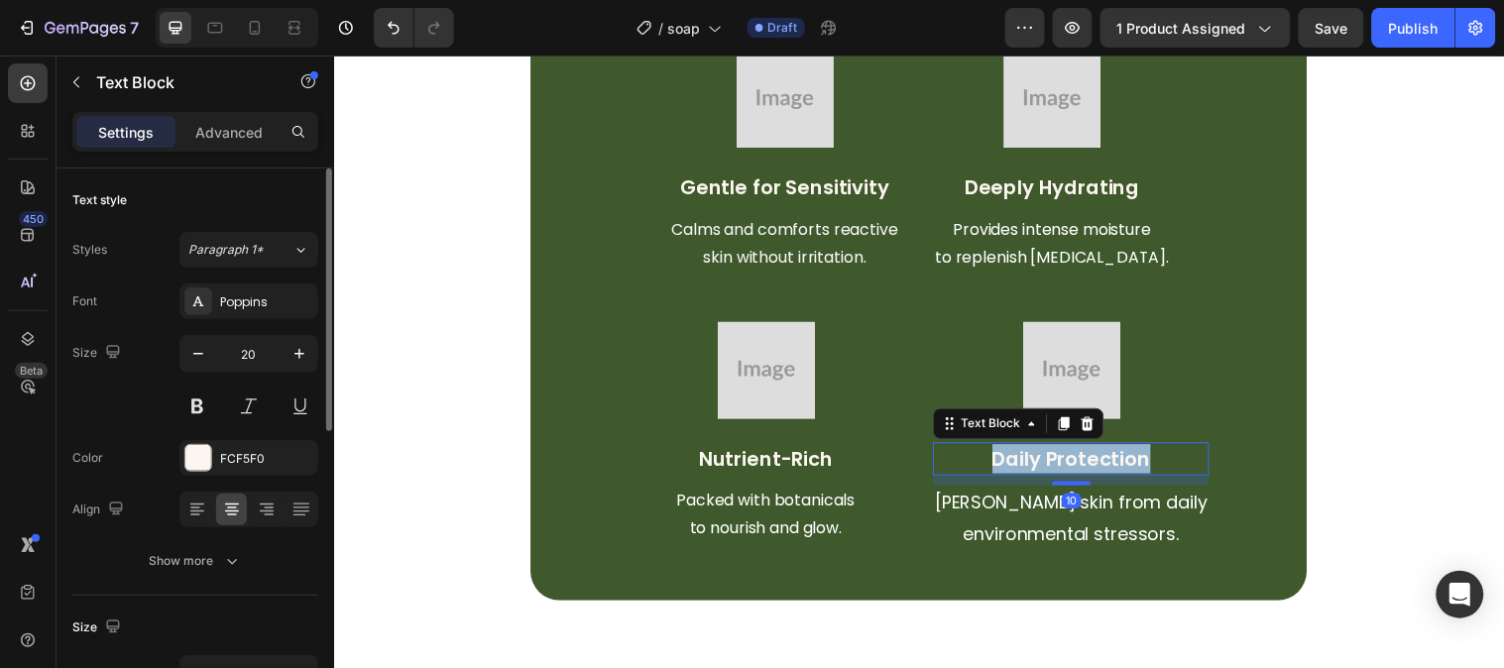
click at [1054, 475] on p "Daily Protection" at bounding box center [1083, 465] width 277 height 30
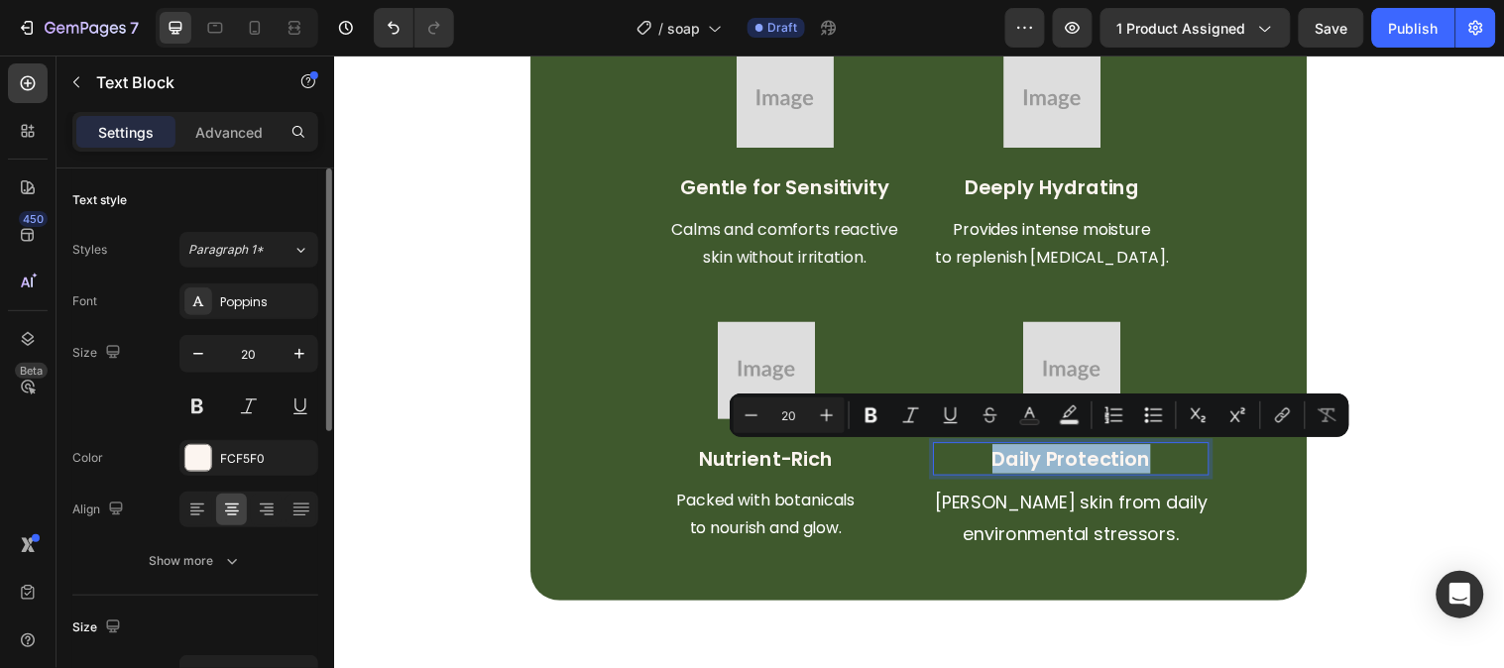
copy p "Daily Protection"
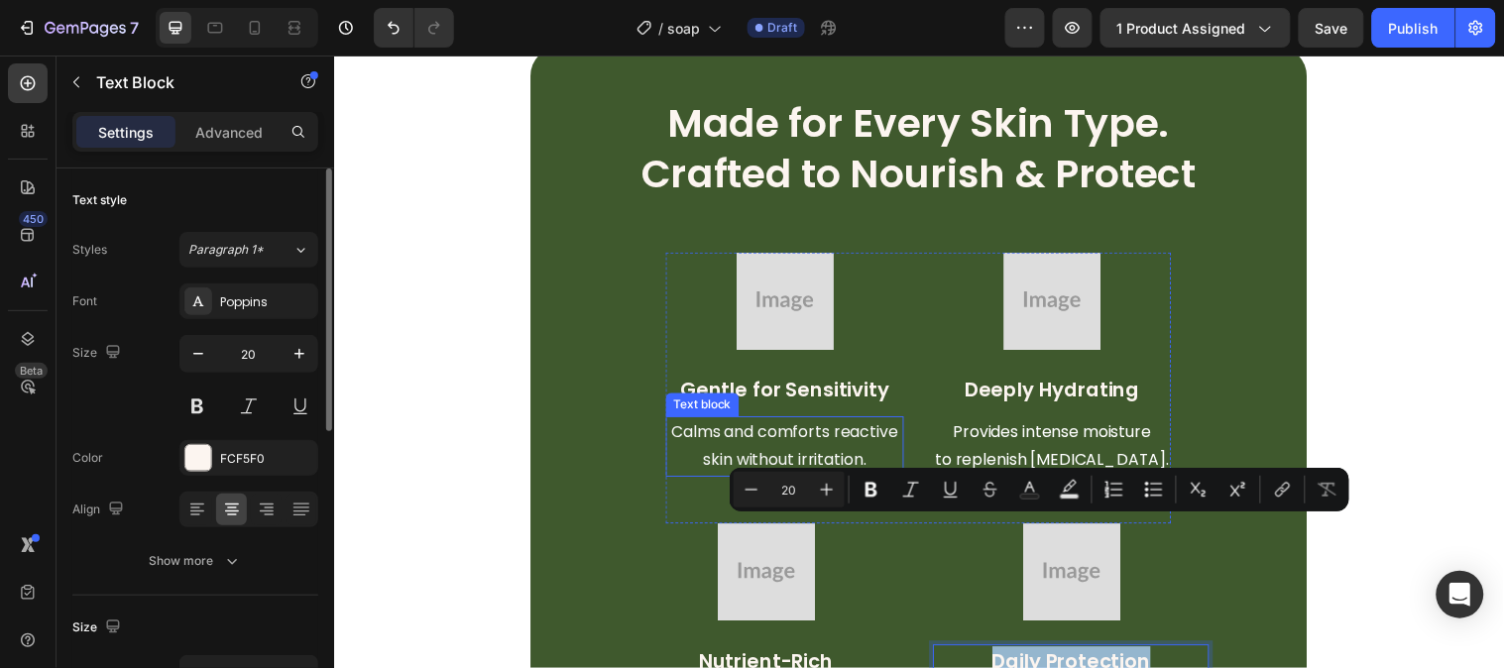
scroll to position [2532, 0]
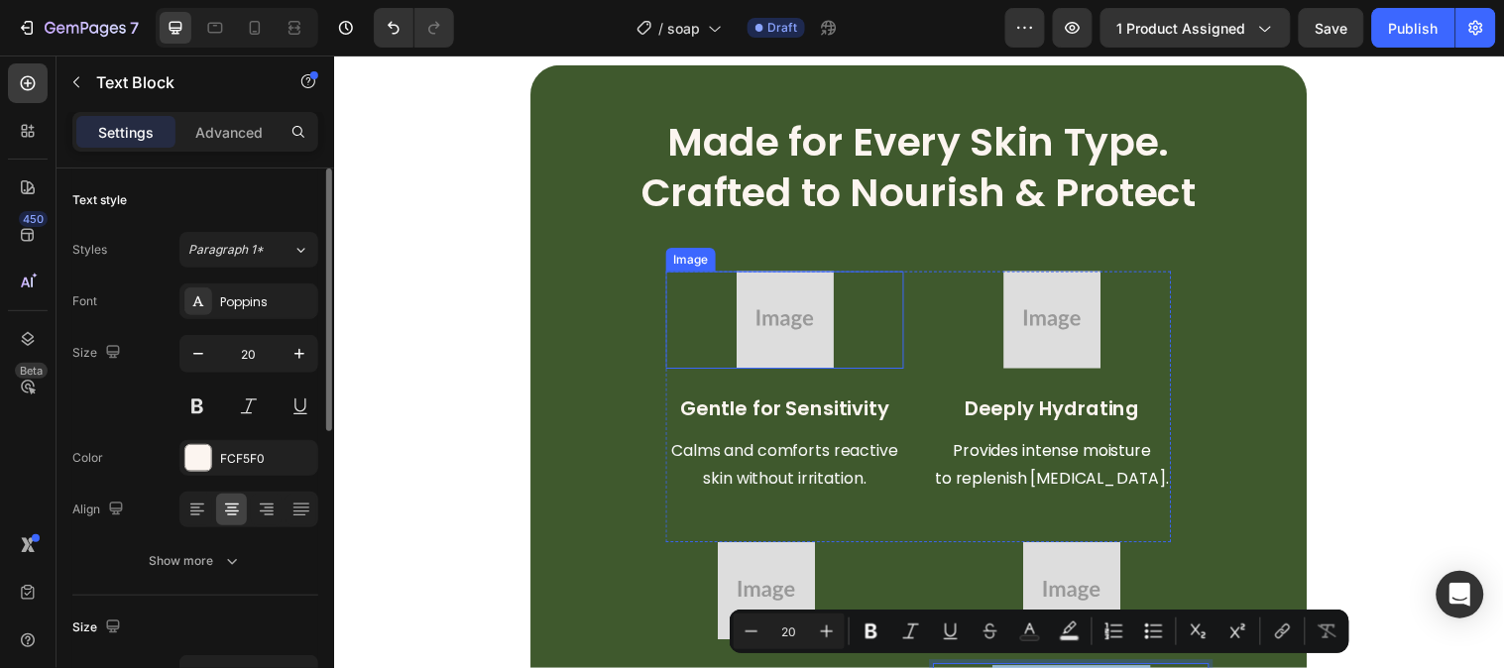
click at [840, 293] on div at bounding box center [792, 323] width 242 height 99
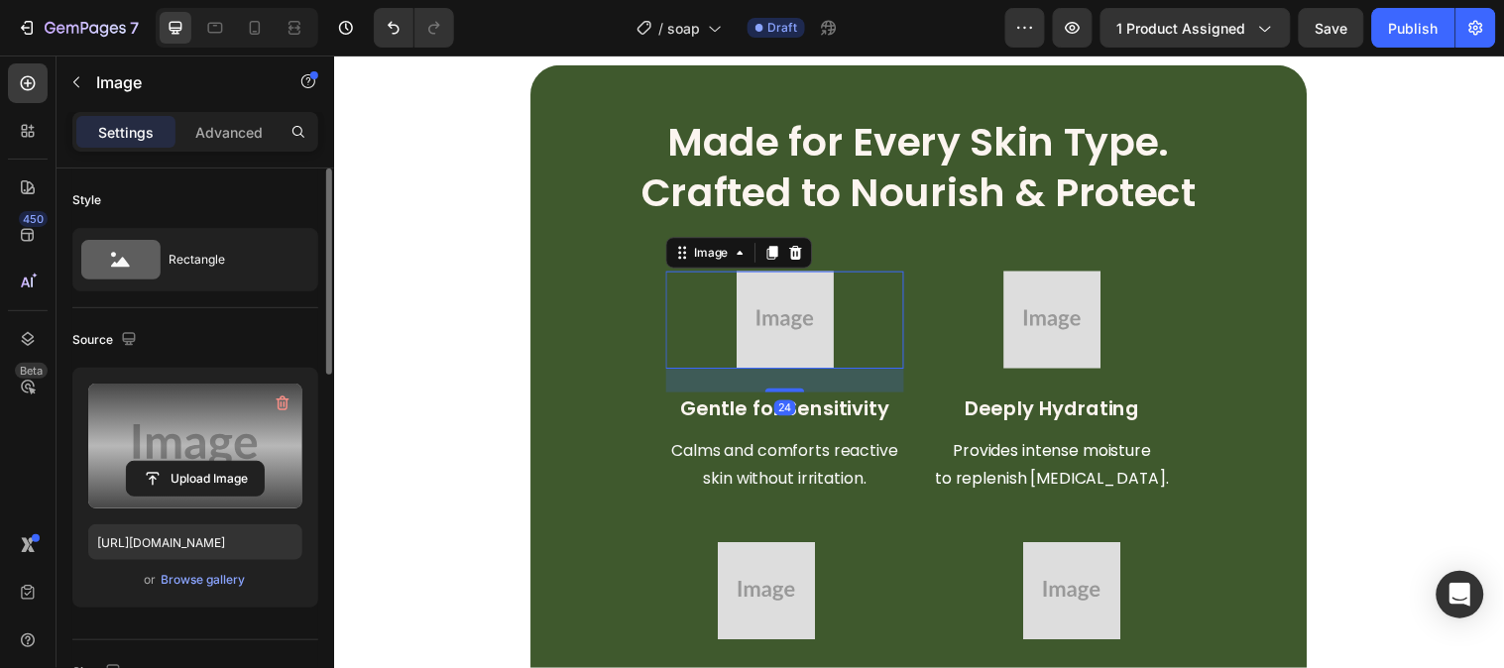
drag, startPoint x: 218, startPoint y: 460, endPoint x: 214, endPoint y: 432, distance: 28.0
click at [215, 439] on div "Upload Image" at bounding box center [195, 446] width 214 height 125
click at [231, 482] on input "file" at bounding box center [195, 479] width 137 height 34
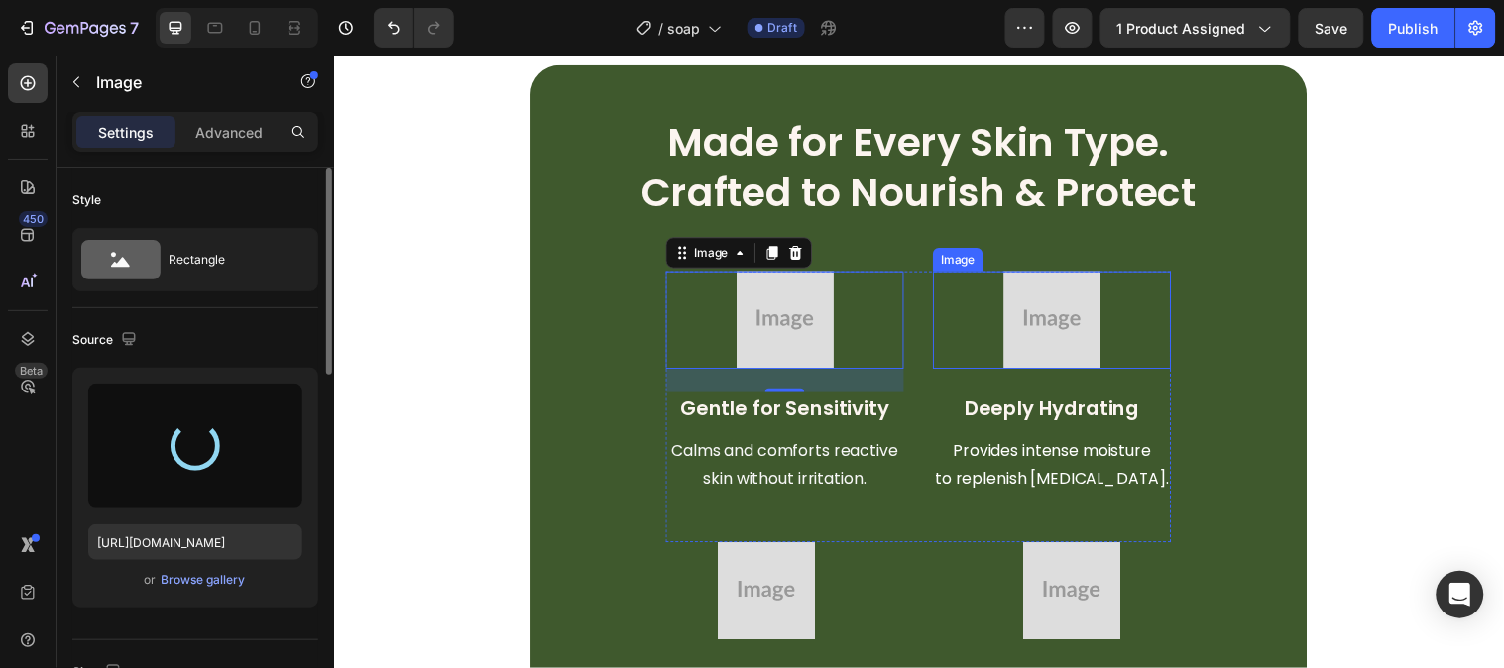
type input "https://cdn.shopify.com/s/files/1/0777/5574/4506/files/gempages_581686091724161…"
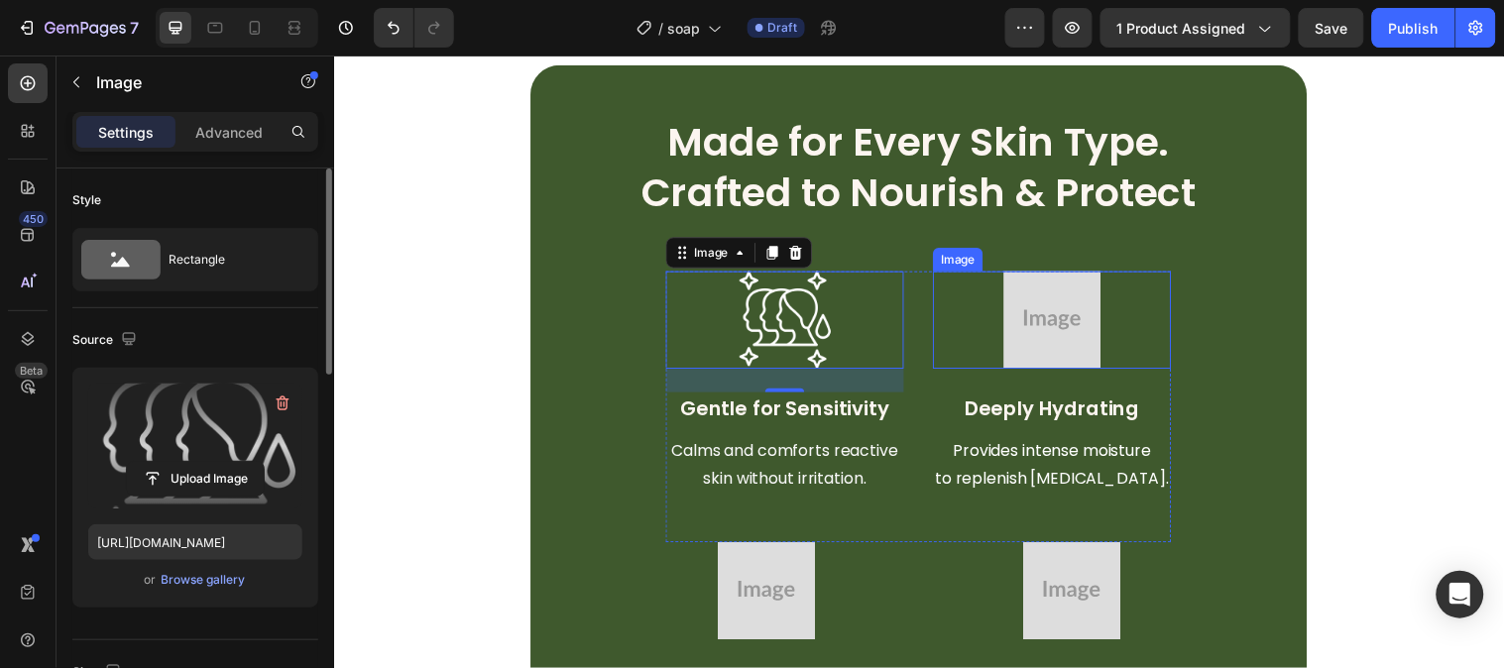
click at [1083, 348] on img at bounding box center [1063, 323] width 99 height 99
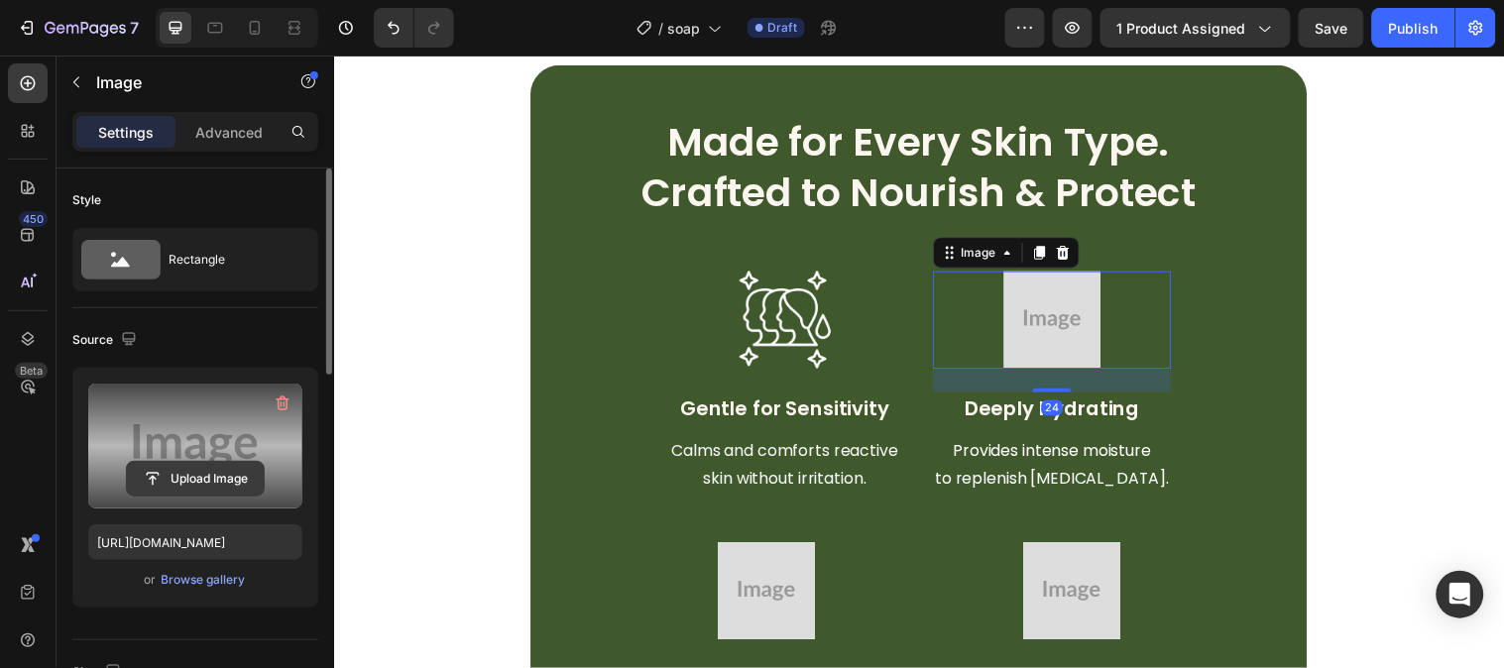
click at [260, 469] on input "file" at bounding box center [195, 479] width 137 height 34
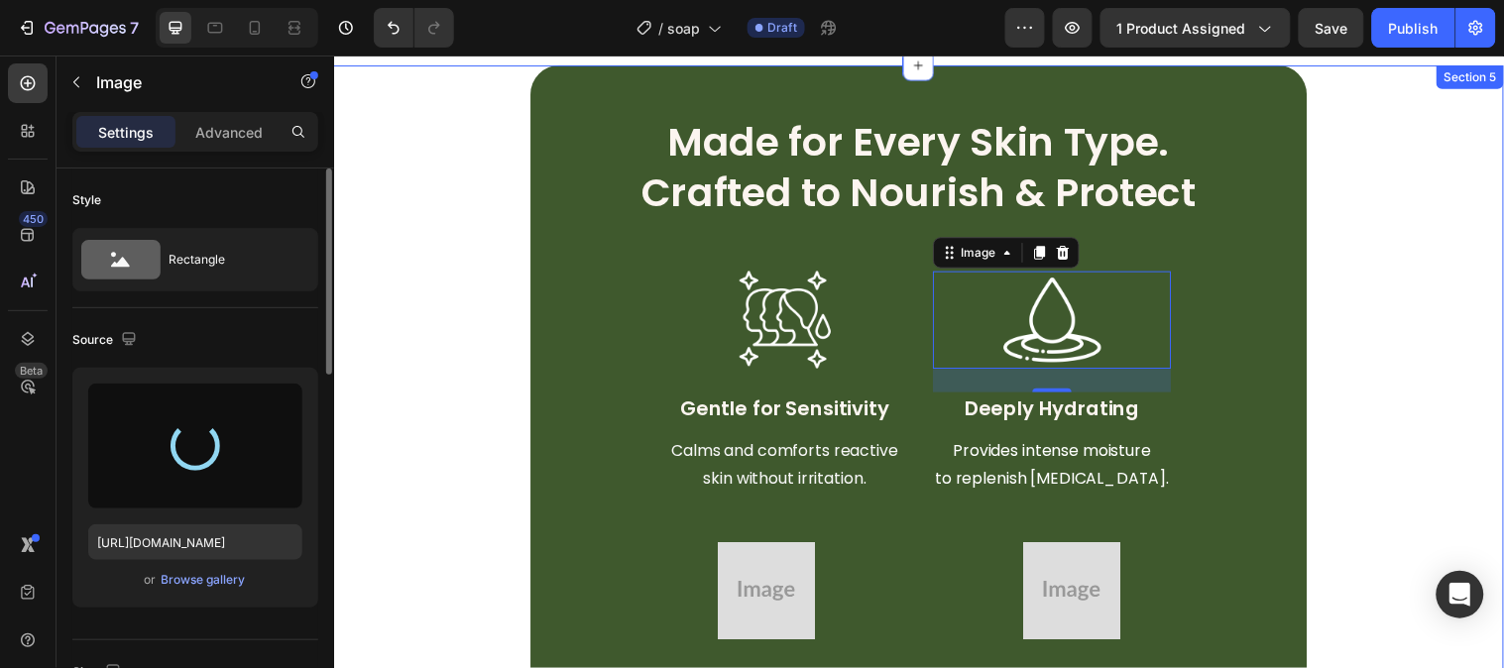
type input "https://cdn.shopify.com/s/files/1/0777/5574/4506/files/gempages_581686091724161…"
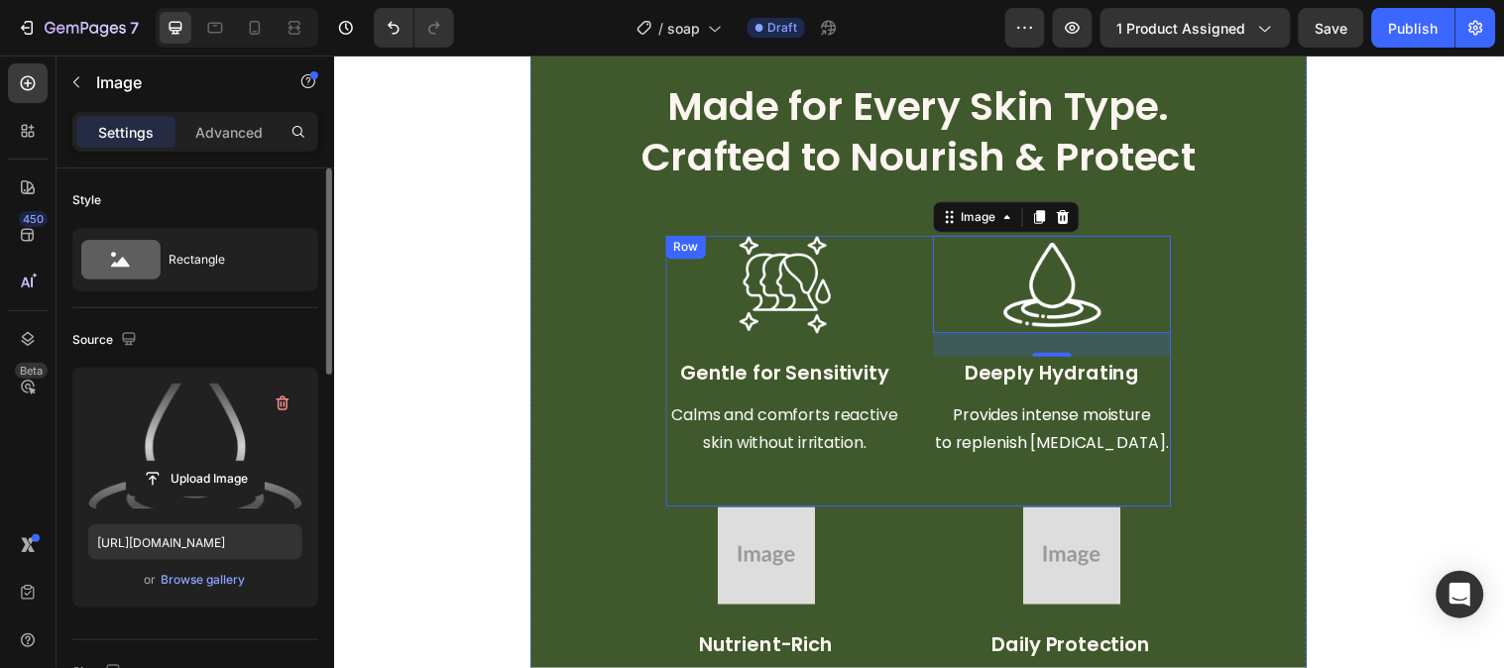
scroll to position [2752, 0]
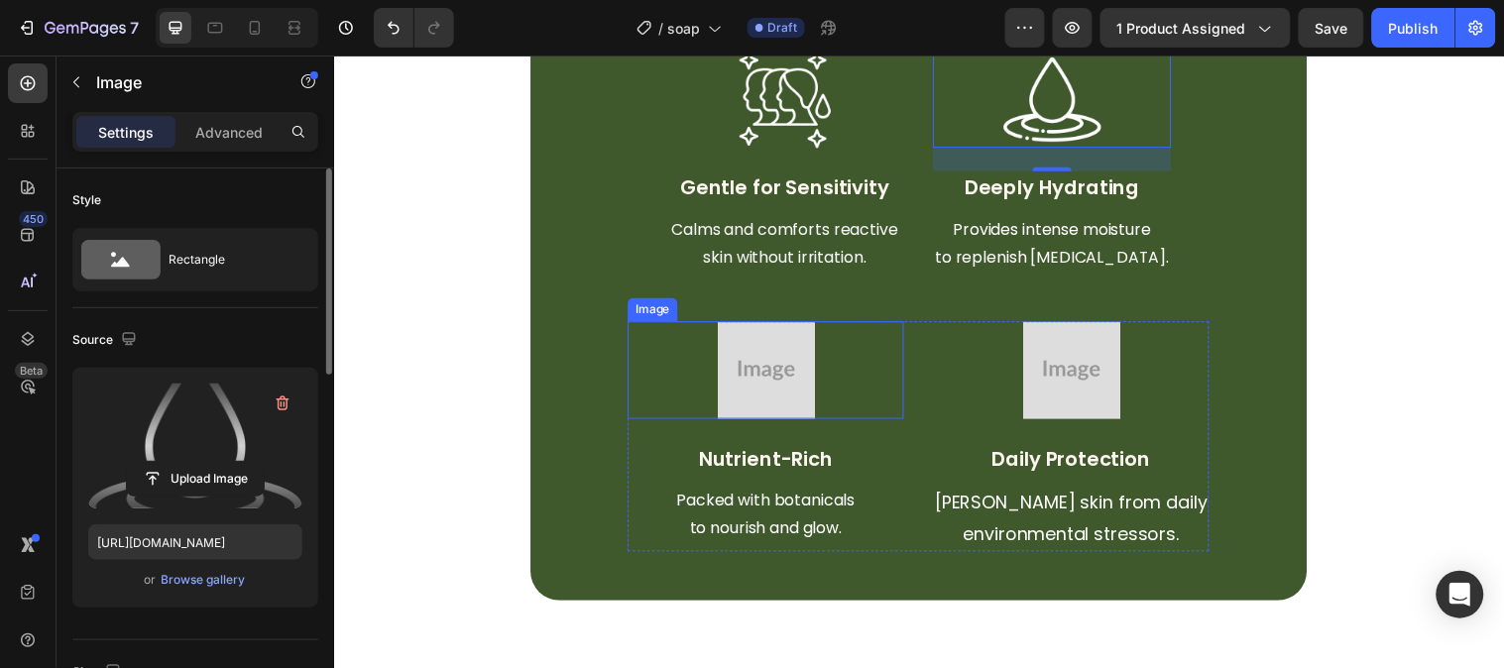
click at [800, 366] on img at bounding box center [773, 374] width 99 height 99
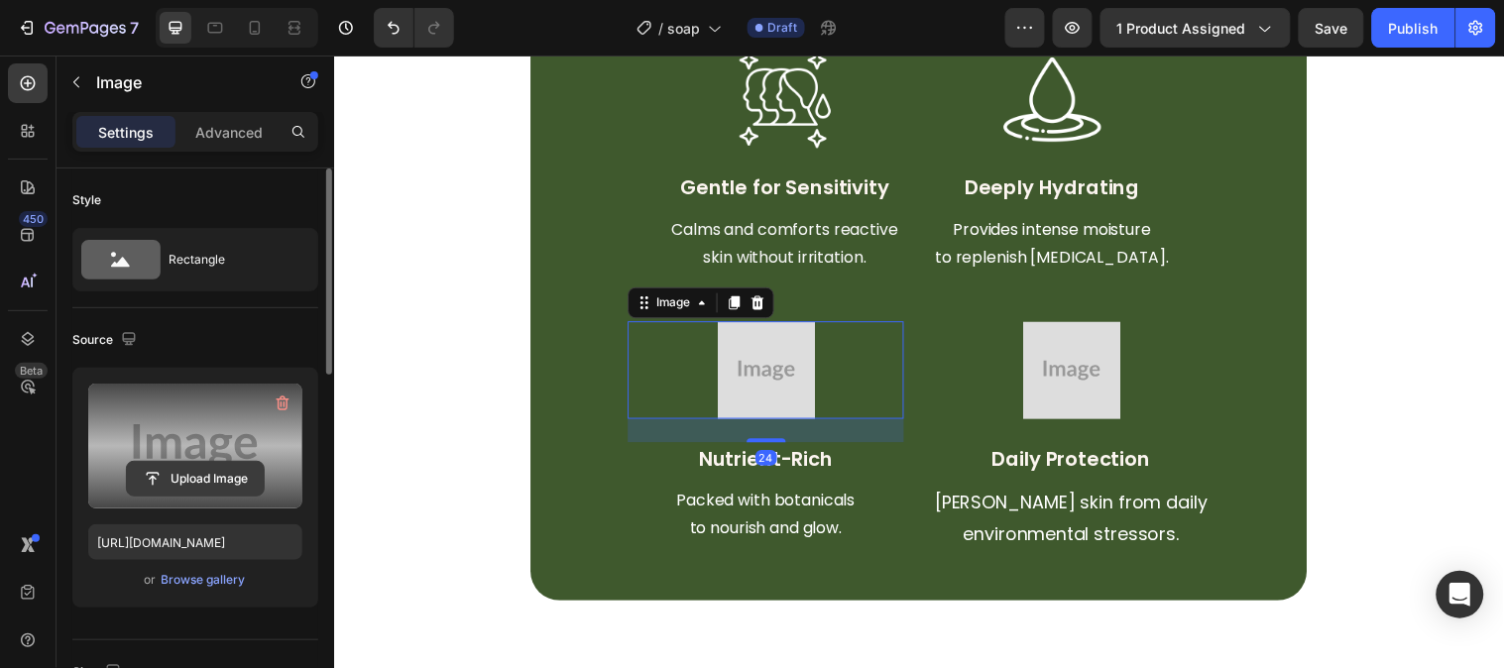
click at [223, 464] on input "file" at bounding box center [195, 479] width 137 height 34
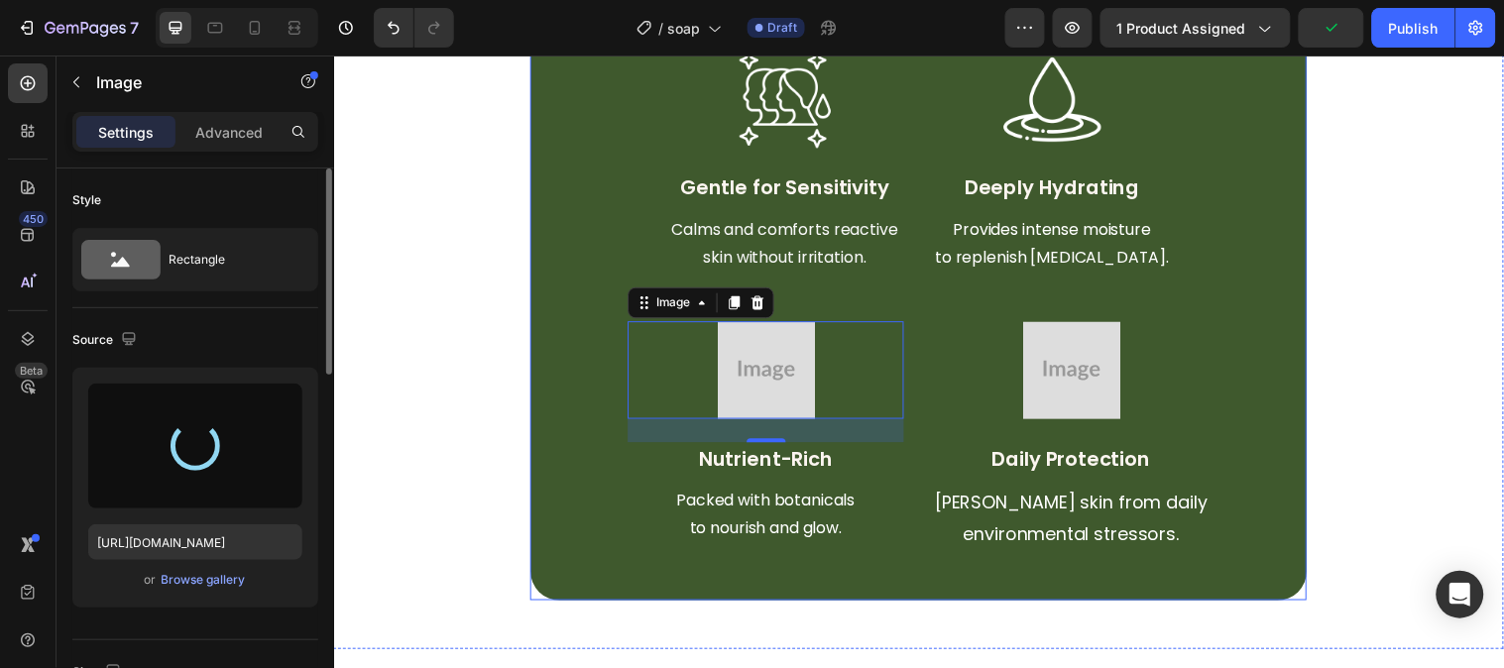
type input "https://cdn.shopify.com/s/files/1/0777/5574/4506/files/gempages_581686091724161…"
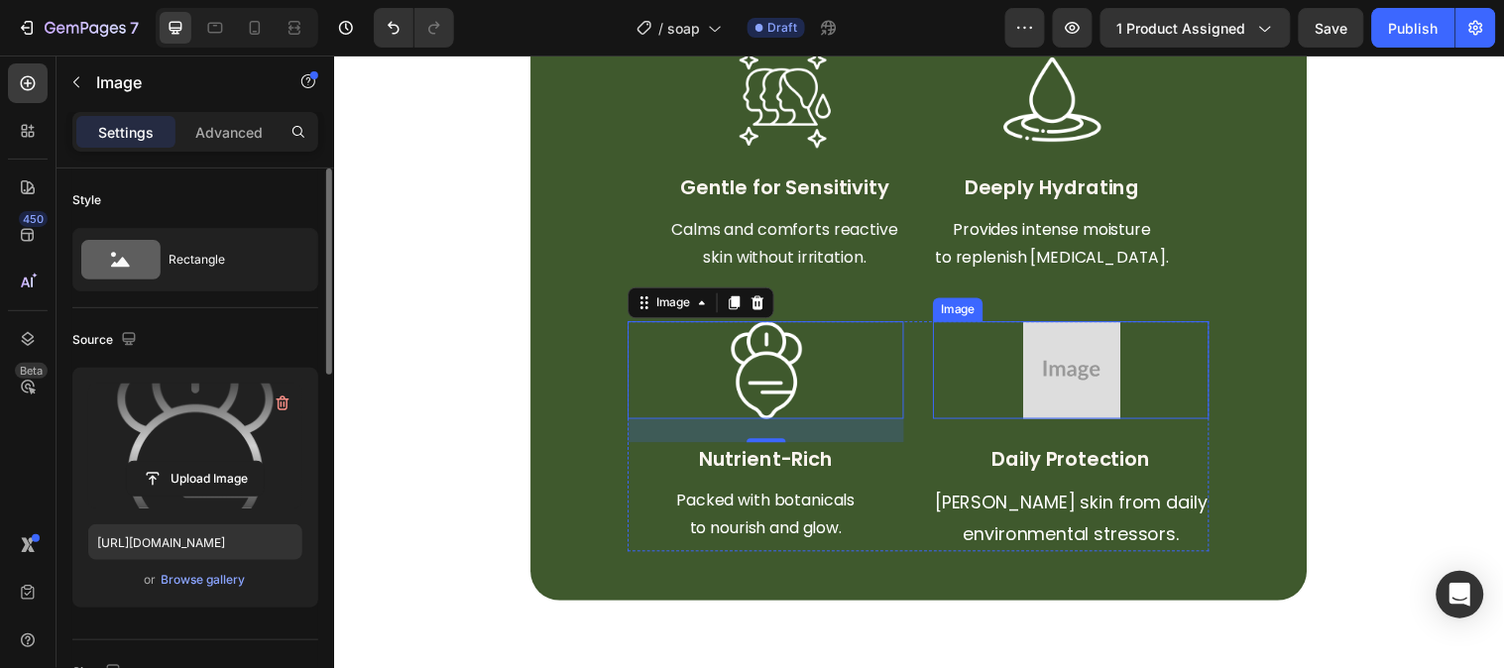
click at [1087, 377] on img at bounding box center [1083, 374] width 99 height 99
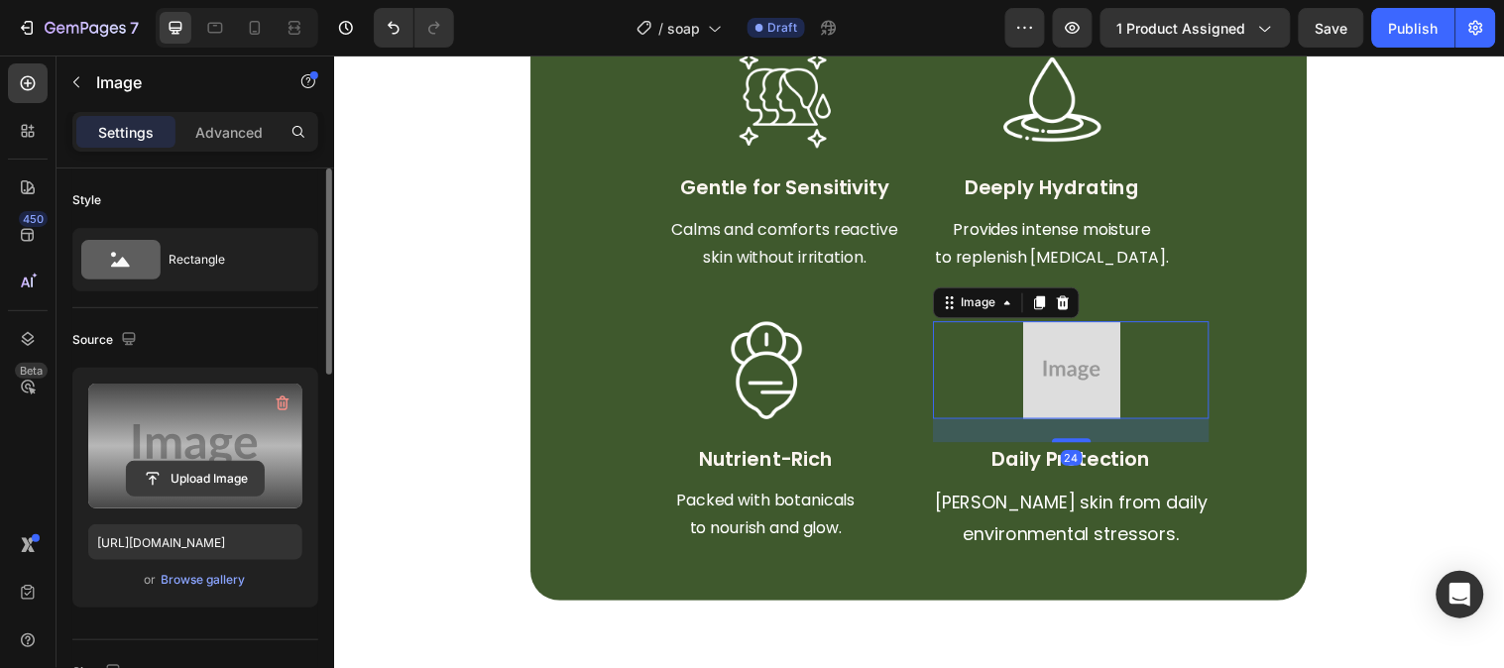
click at [229, 472] on input "file" at bounding box center [195, 479] width 137 height 34
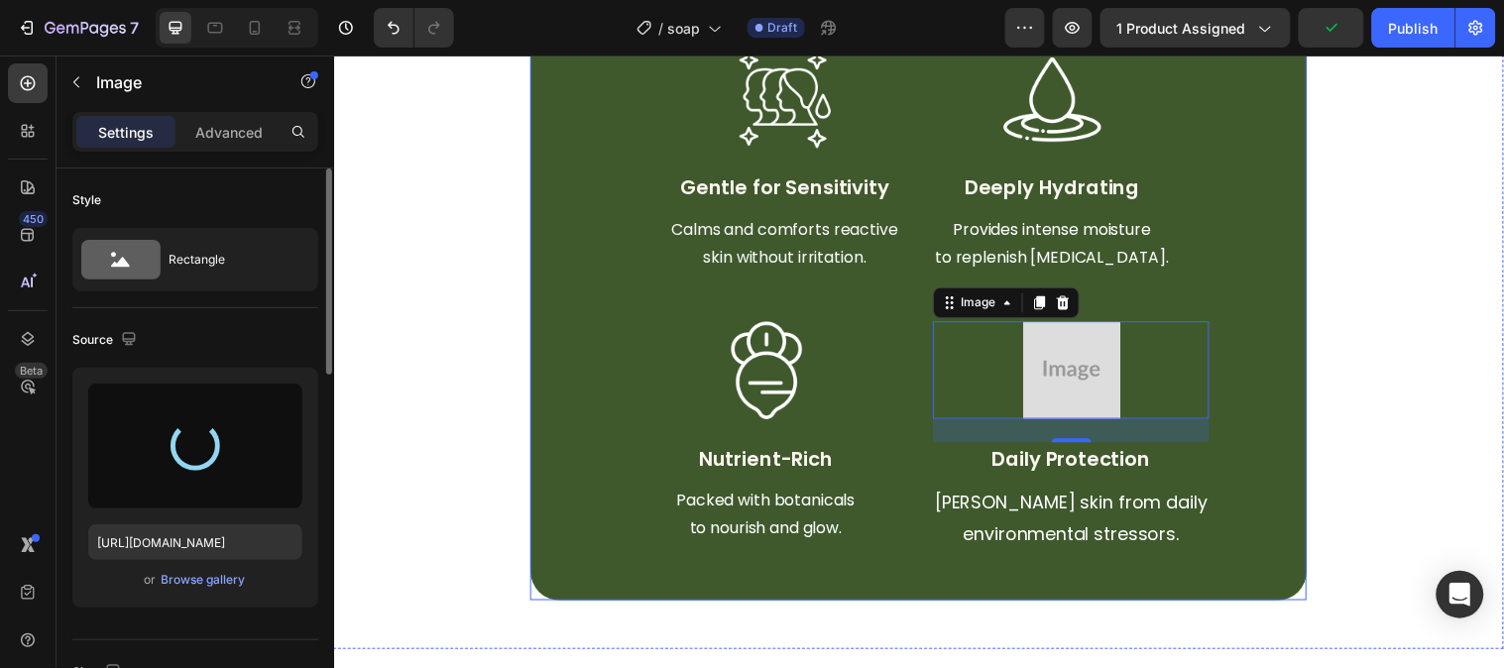
type input "https://cdn.shopify.com/s/files/1/0777/5574/4506/files/gempages_581686091724161…"
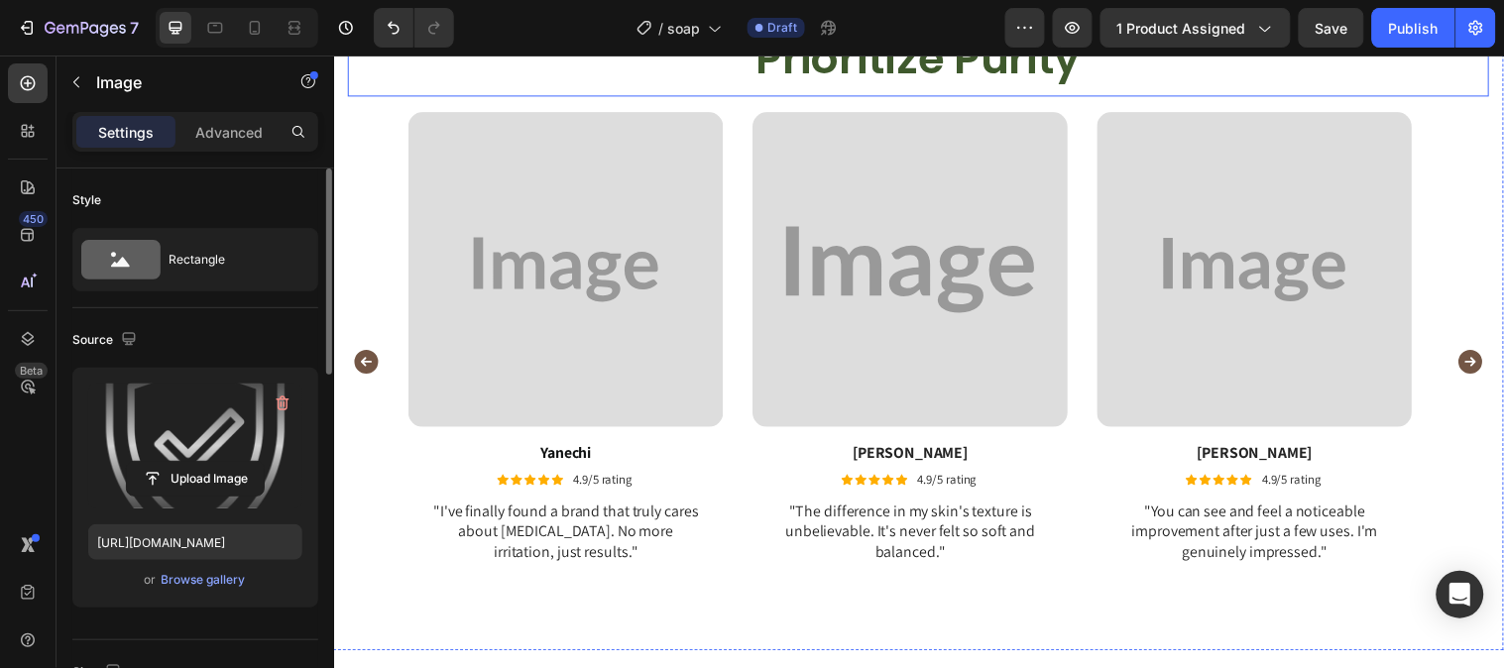
scroll to position [3634, 0]
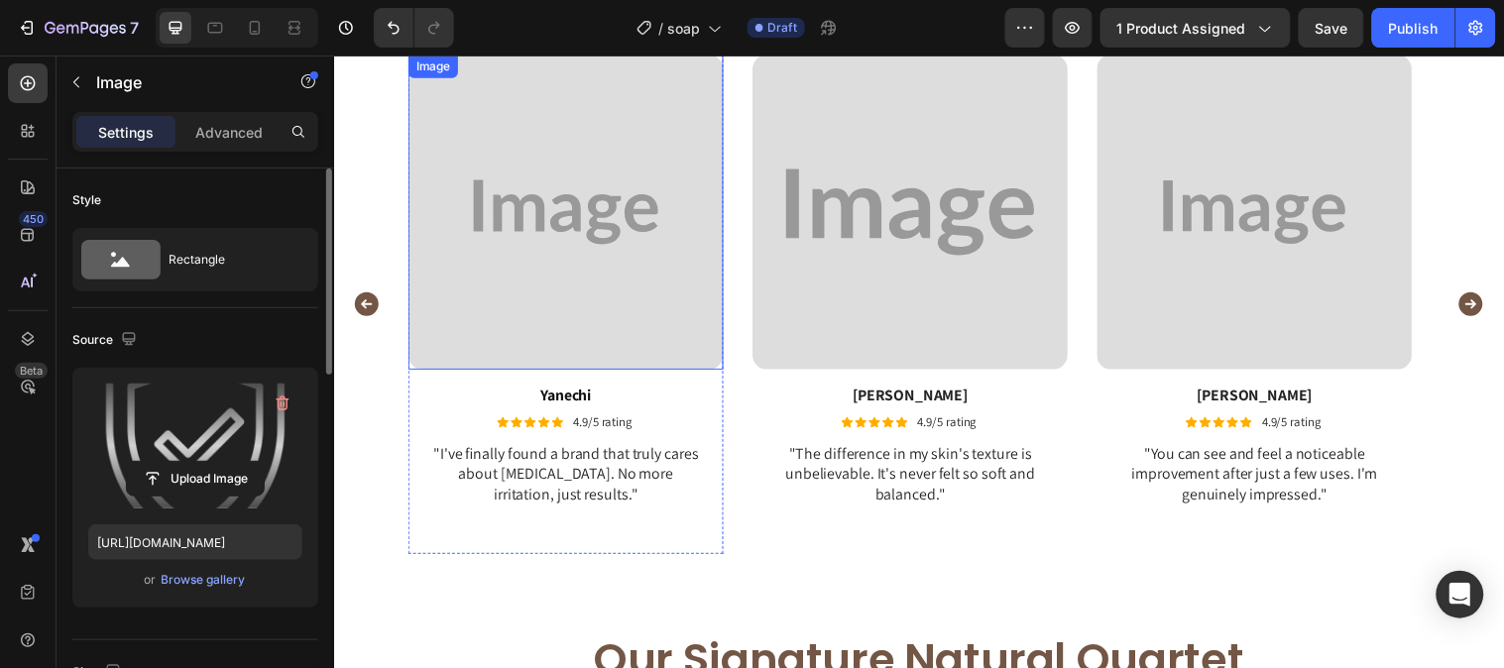
drag, startPoint x: 519, startPoint y: 199, endPoint x: 495, endPoint y: 210, distance: 27.1
click at [508, 203] on img at bounding box center [569, 214] width 320 height 320
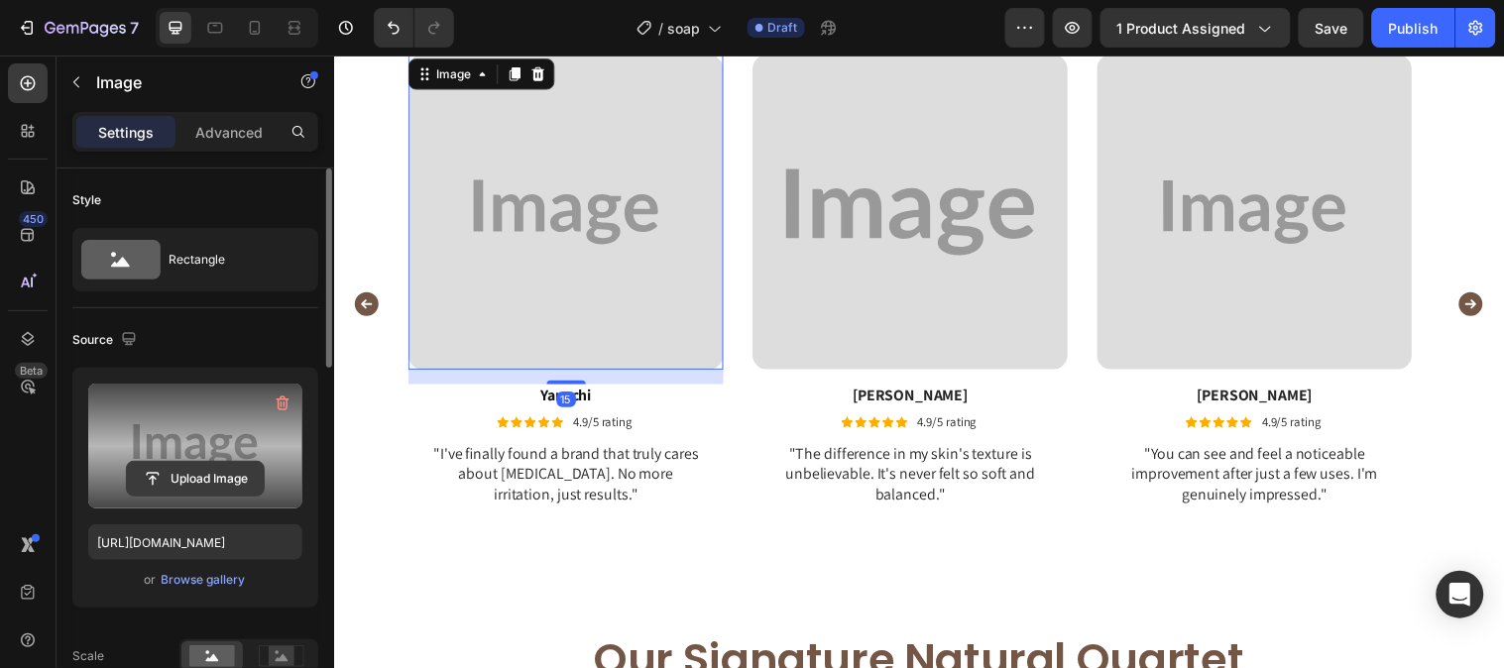
click at [166, 477] on input "file" at bounding box center [195, 479] width 137 height 34
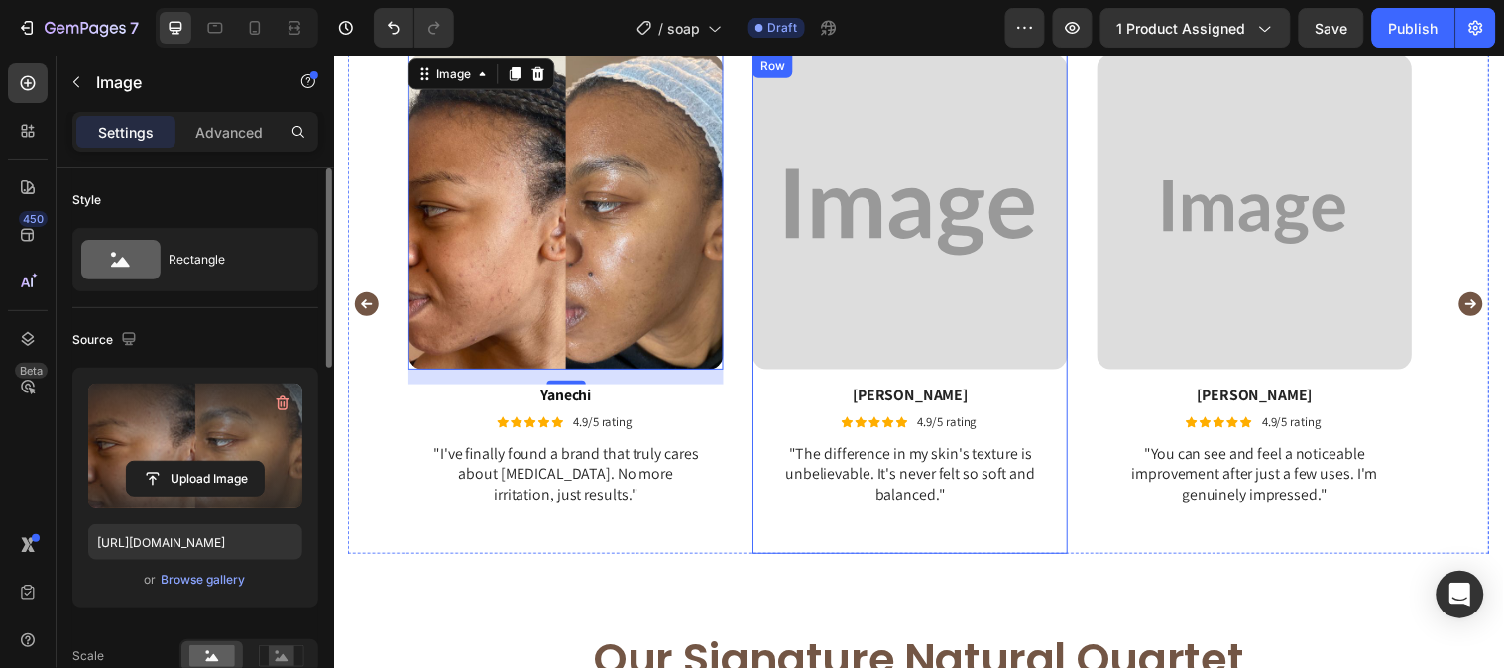
type input "[URL][DOMAIN_NAME]"
click at [991, 340] on img at bounding box center [919, 214] width 320 height 320
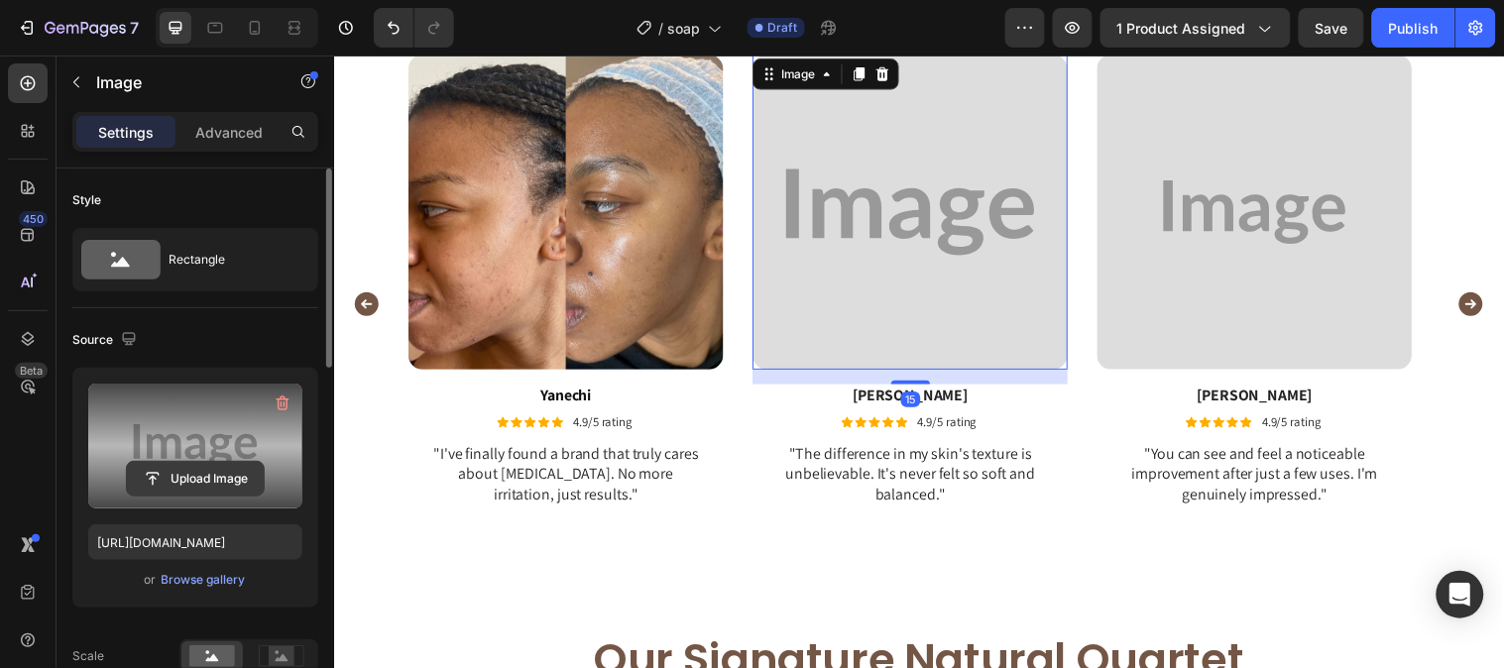
click at [160, 488] on input "file" at bounding box center [195, 479] width 137 height 34
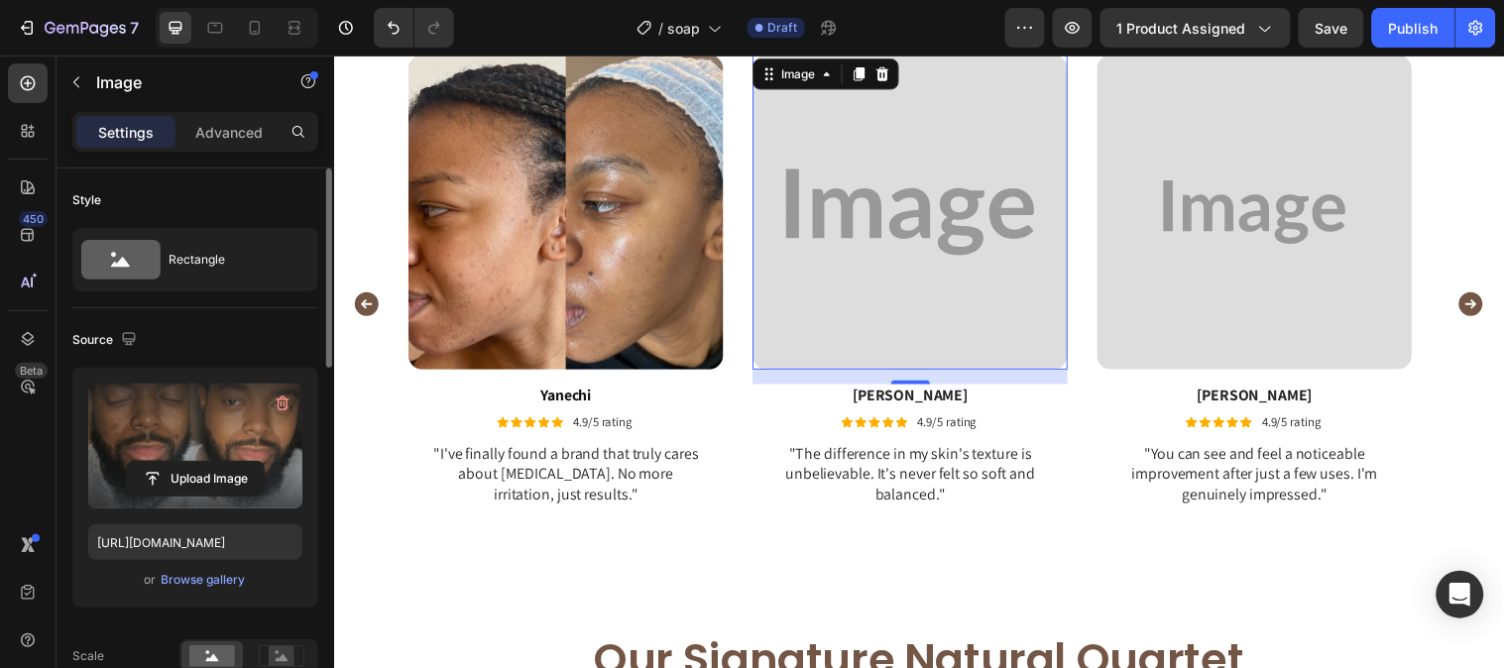
type input "[URL][DOMAIN_NAME]"
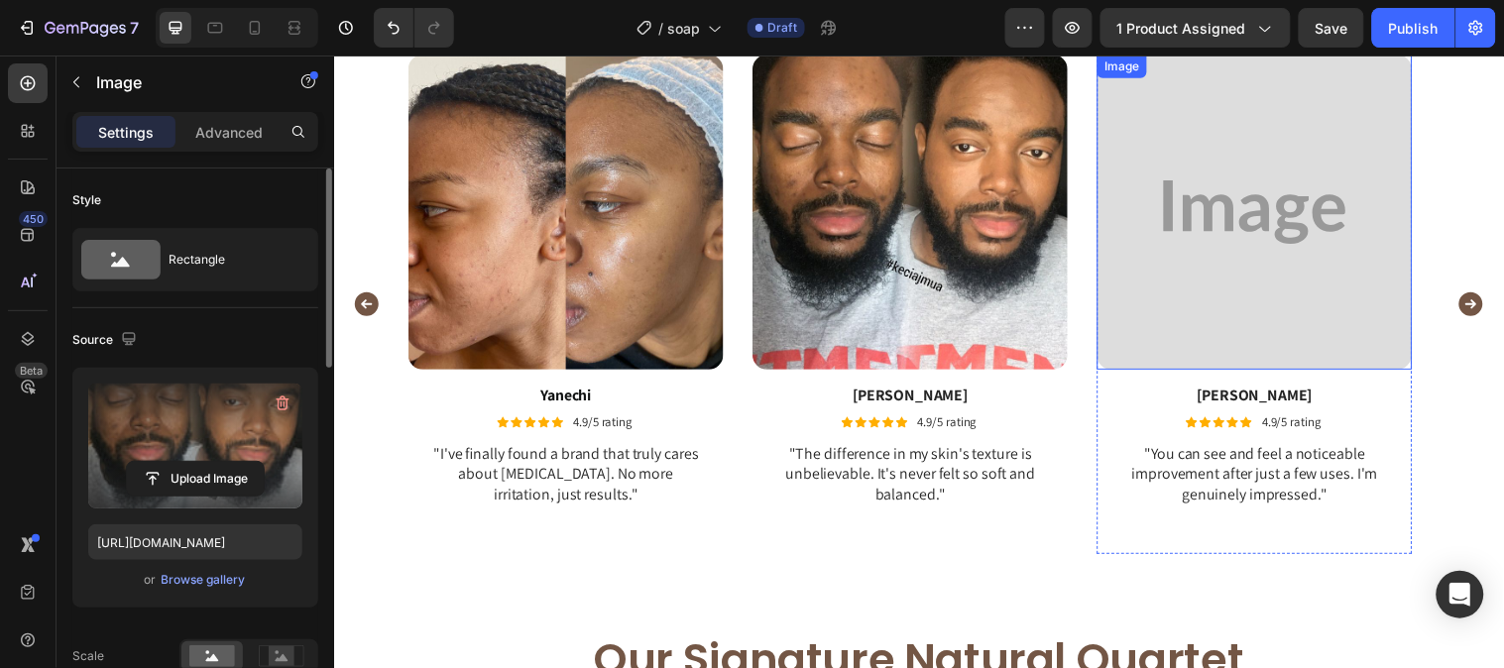
click at [1168, 204] on img at bounding box center [1269, 214] width 320 height 320
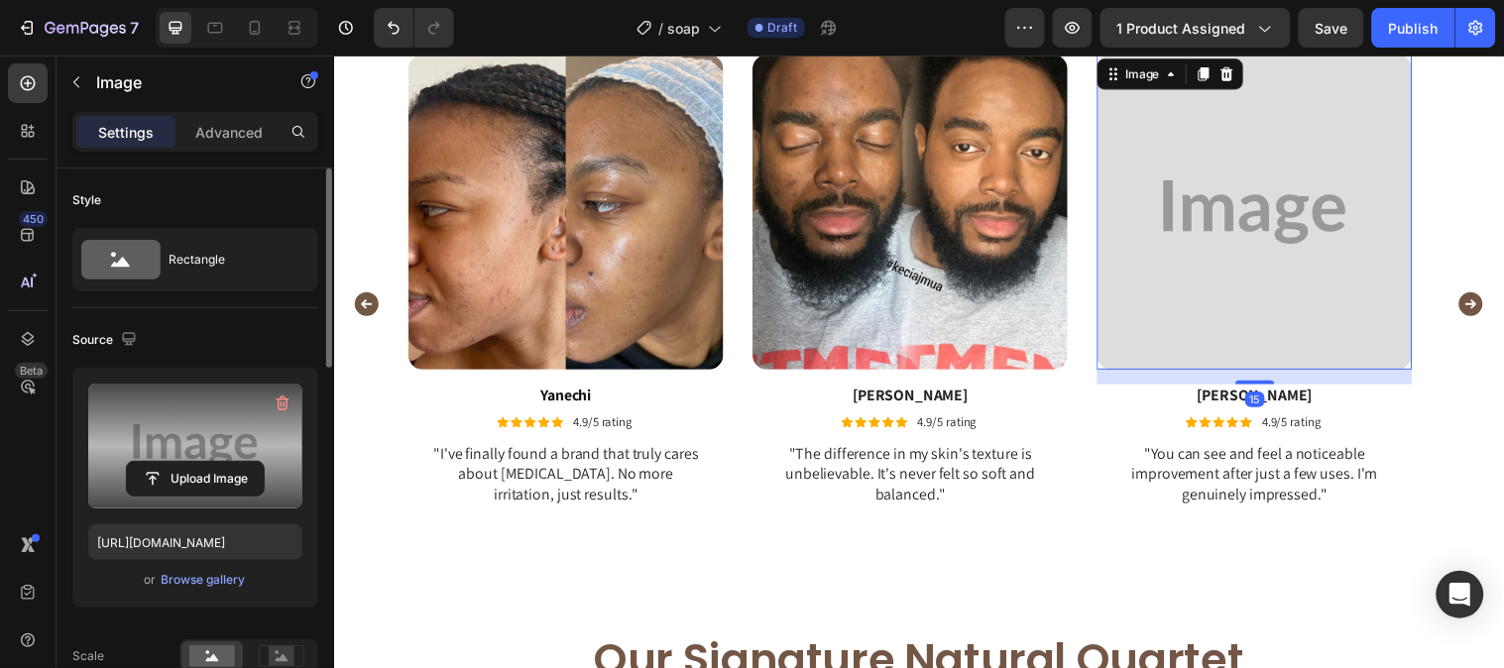
click at [153, 458] on label at bounding box center [195, 446] width 214 height 125
click at [153, 462] on input "file" at bounding box center [195, 479] width 137 height 34
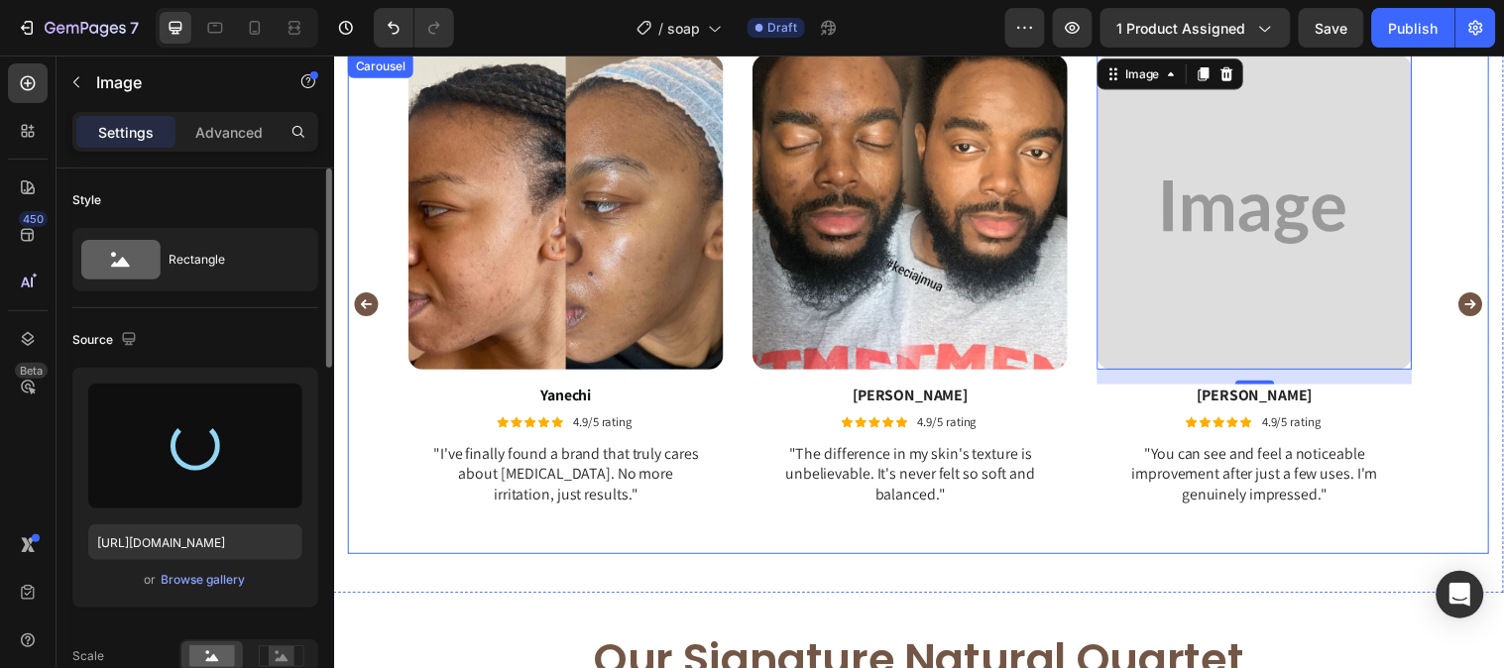
type input "[URL][DOMAIN_NAME]"
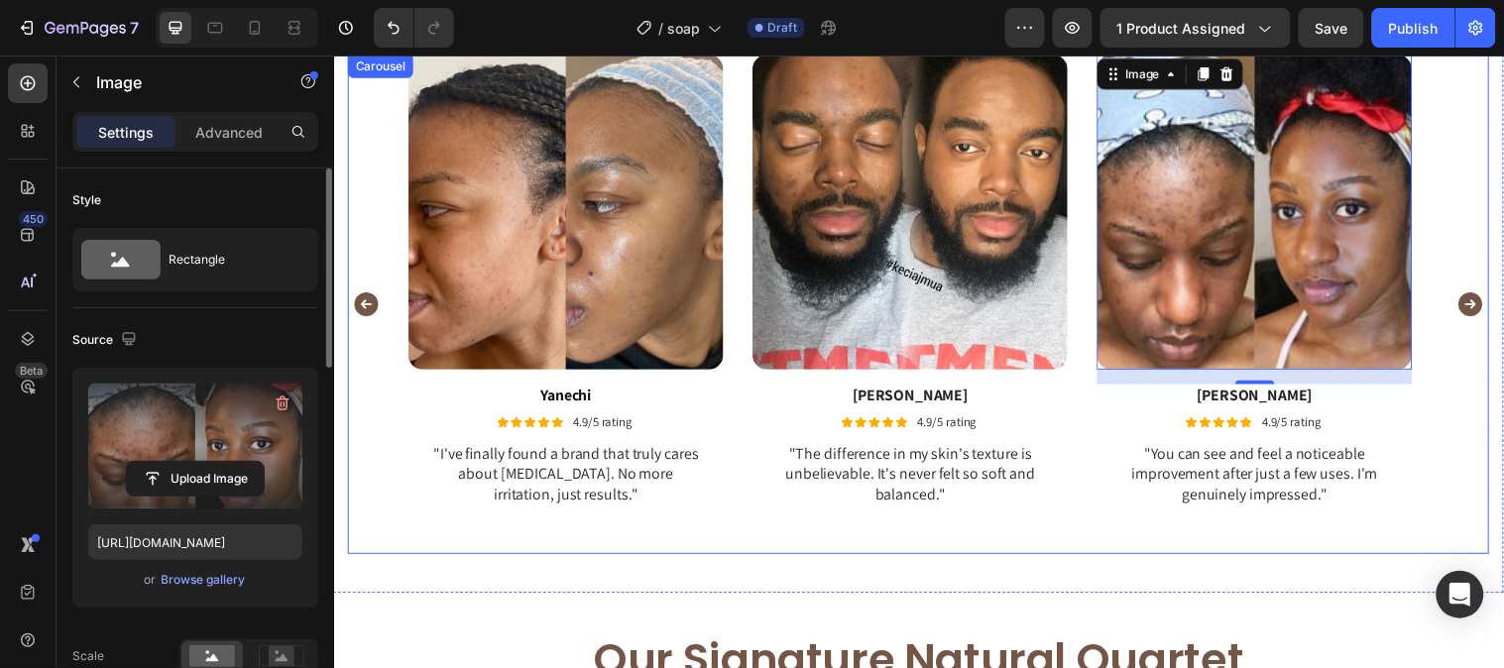
click at [1479, 306] on icon "Carousel Next Arrow" at bounding box center [1489, 307] width 24 height 24
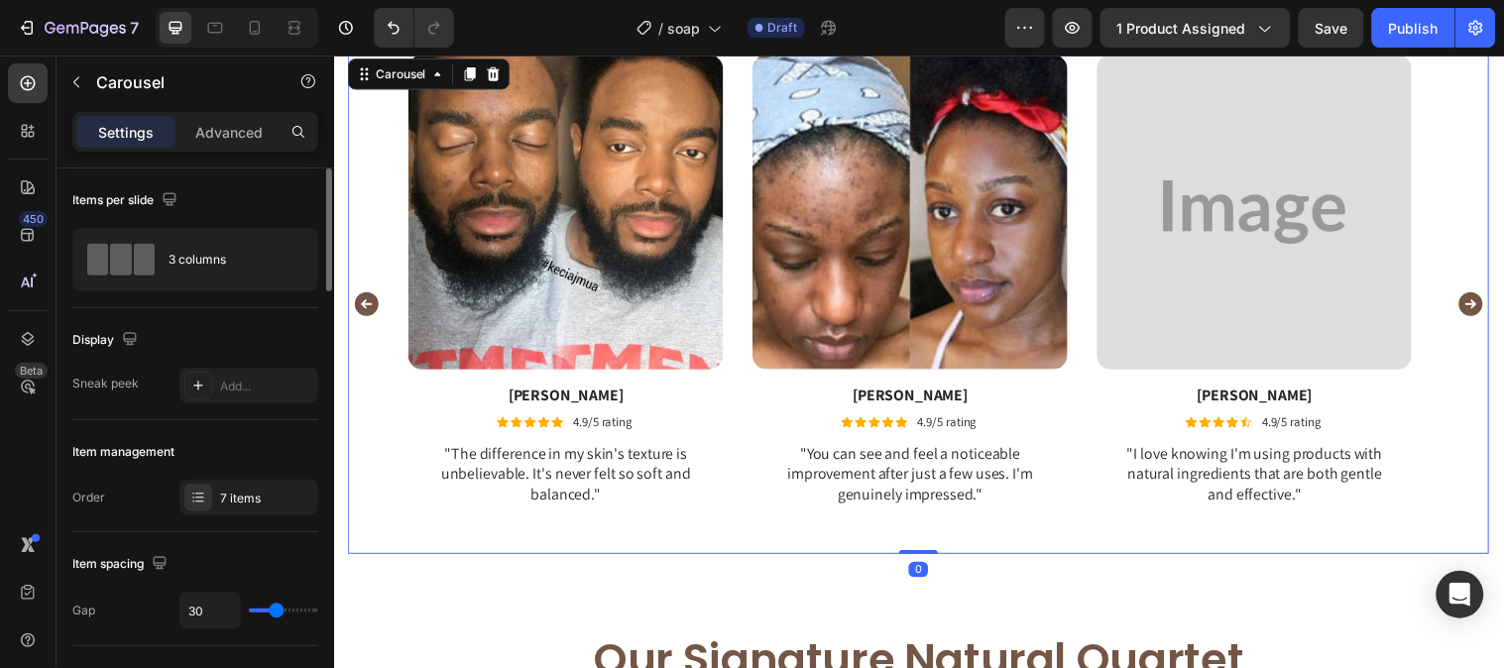
click at [1479, 306] on icon "Carousel Next Arrow" at bounding box center [1489, 307] width 24 height 24
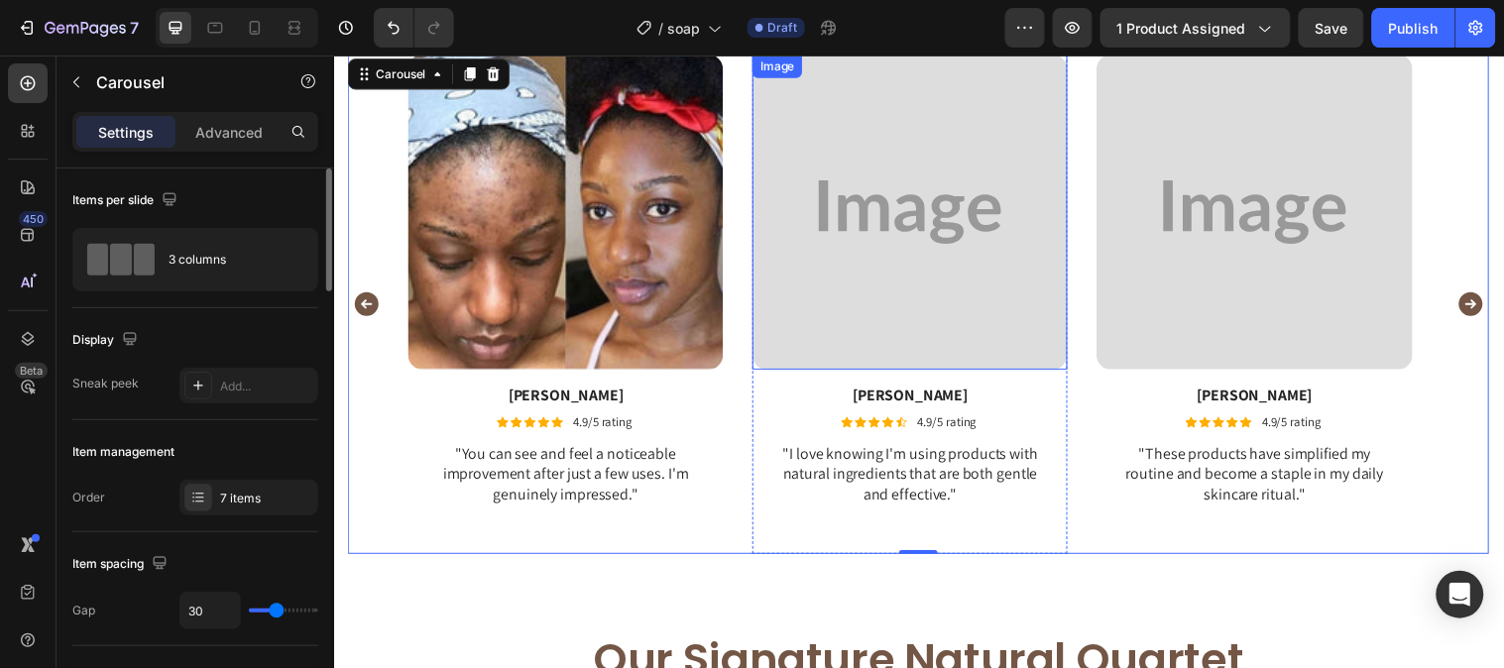
click at [861, 217] on img at bounding box center [919, 214] width 320 height 320
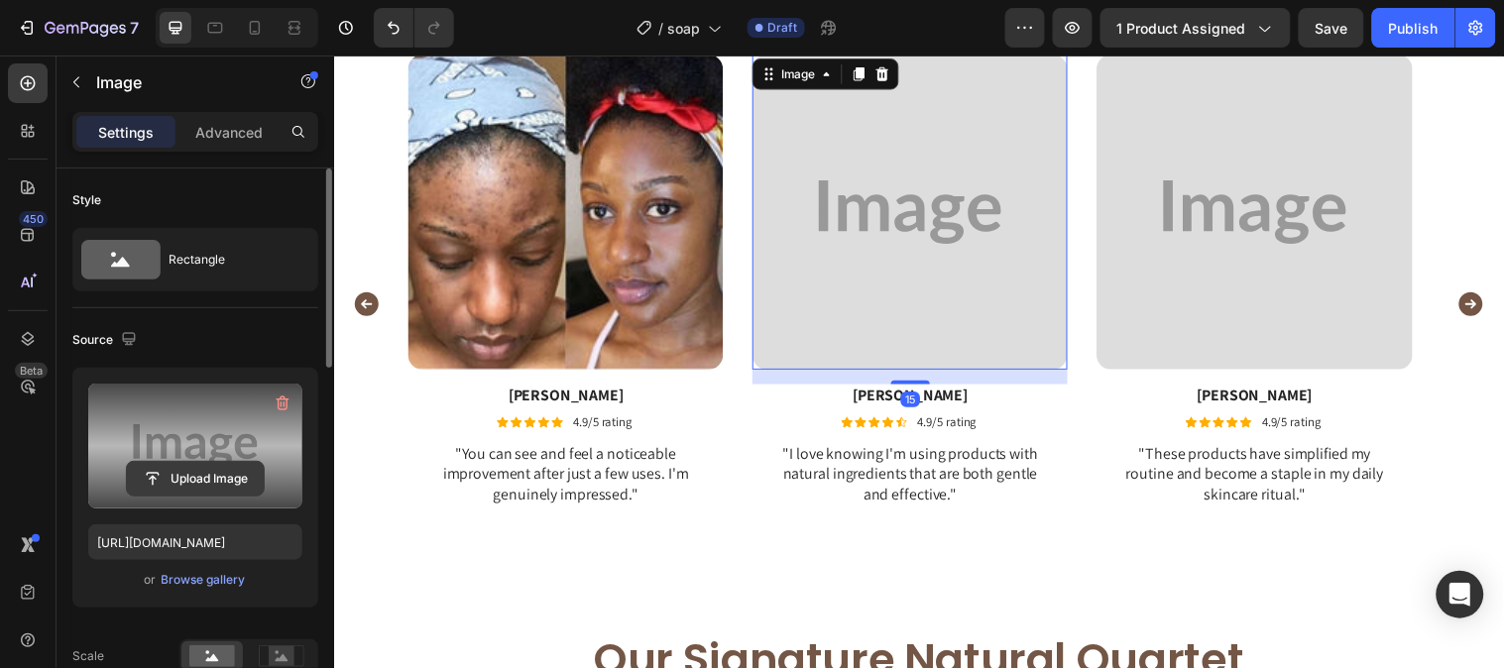
click at [239, 472] on input "file" at bounding box center [195, 479] width 137 height 34
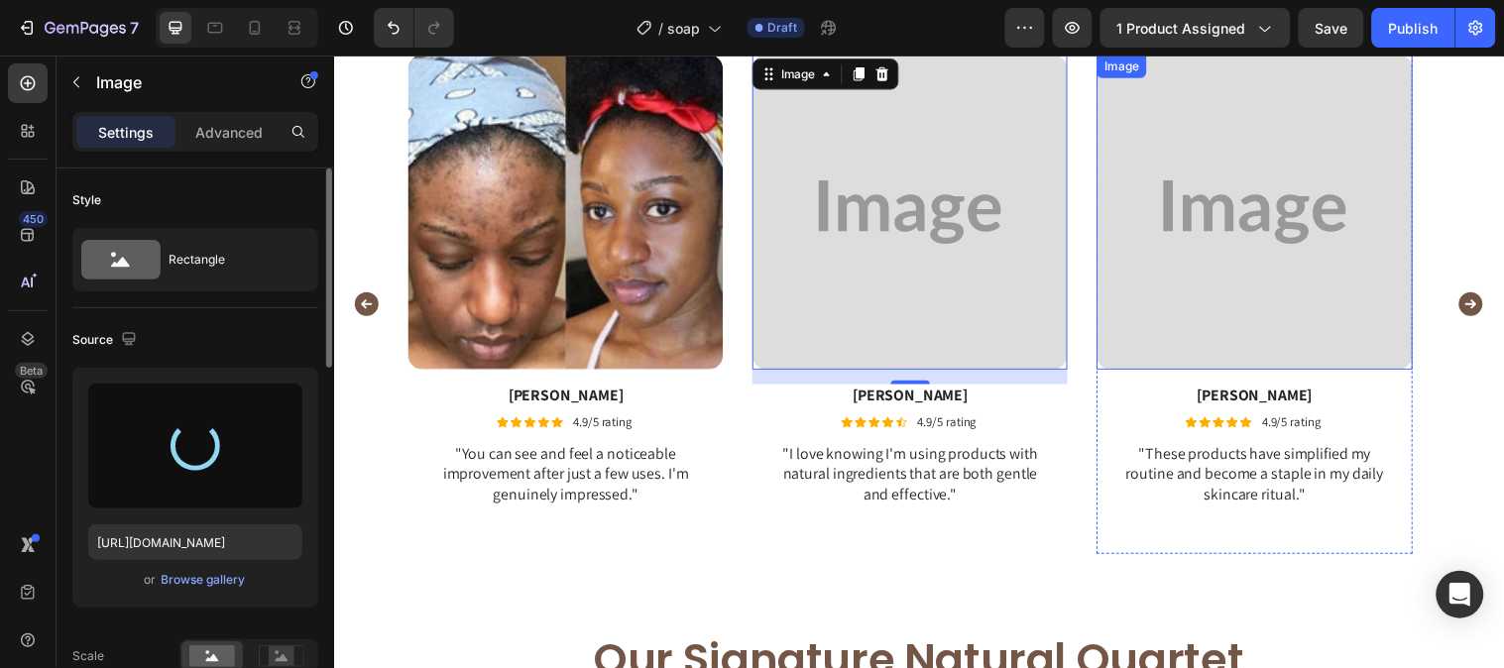
type input "https://cdn.shopify.com/s/files/1/0777/5574/4506/files/gempages_581686091724161…"
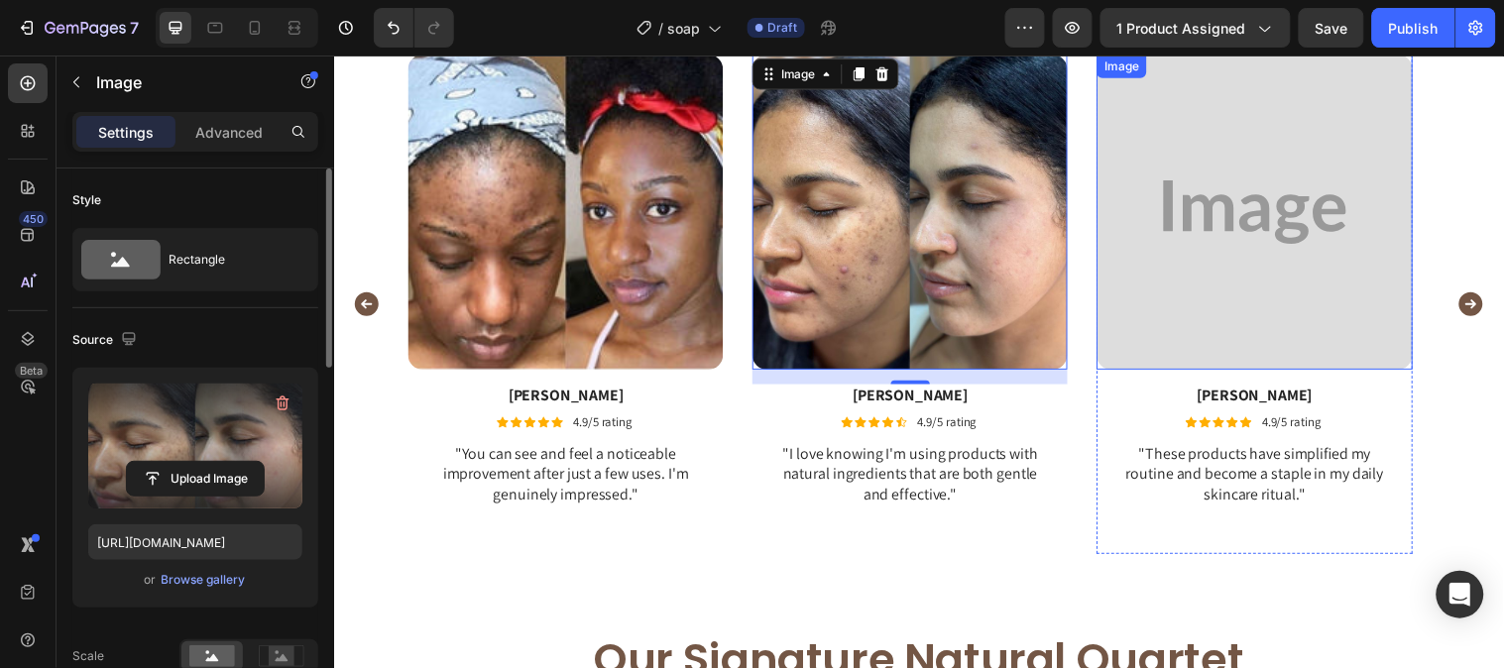
click at [1242, 238] on img at bounding box center [1269, 214] width 320 height 320
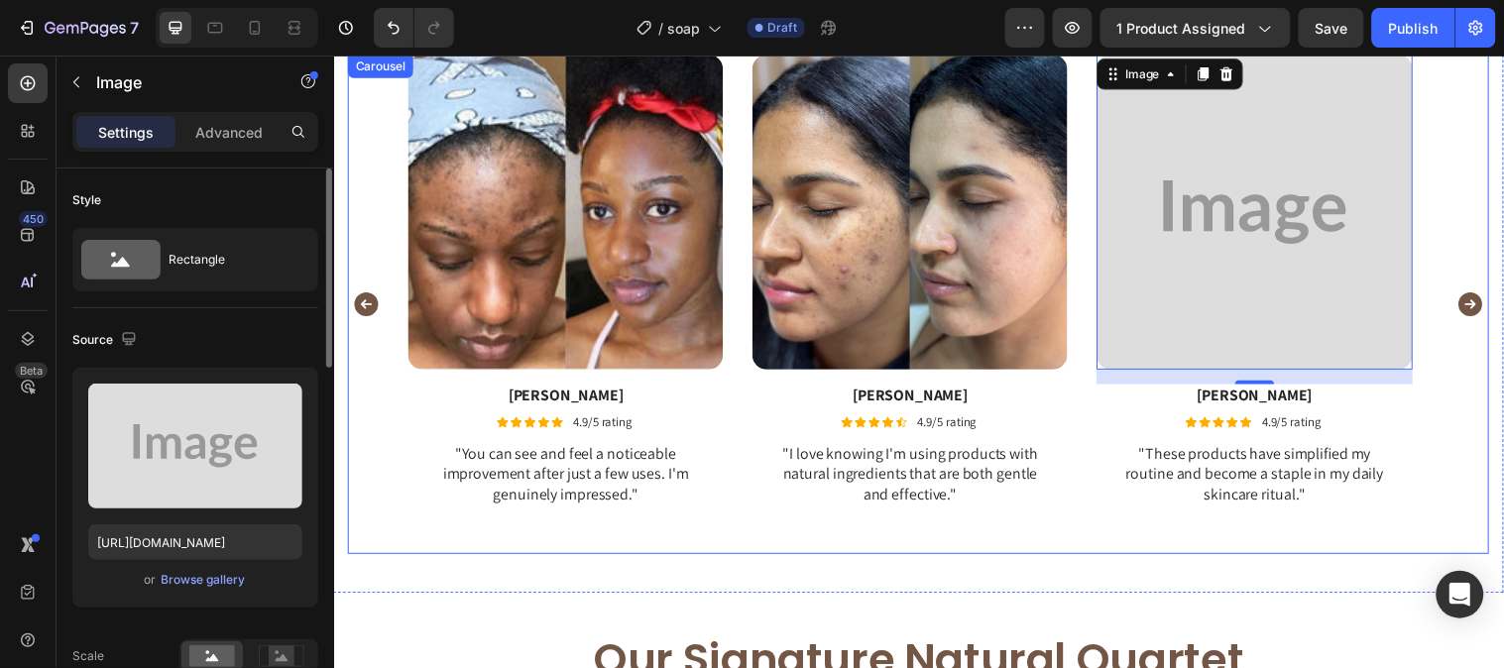
click at [1479, 307] on icon "Carousel Next Arrow" at bounding box center [1489, 307] width 24 height 24
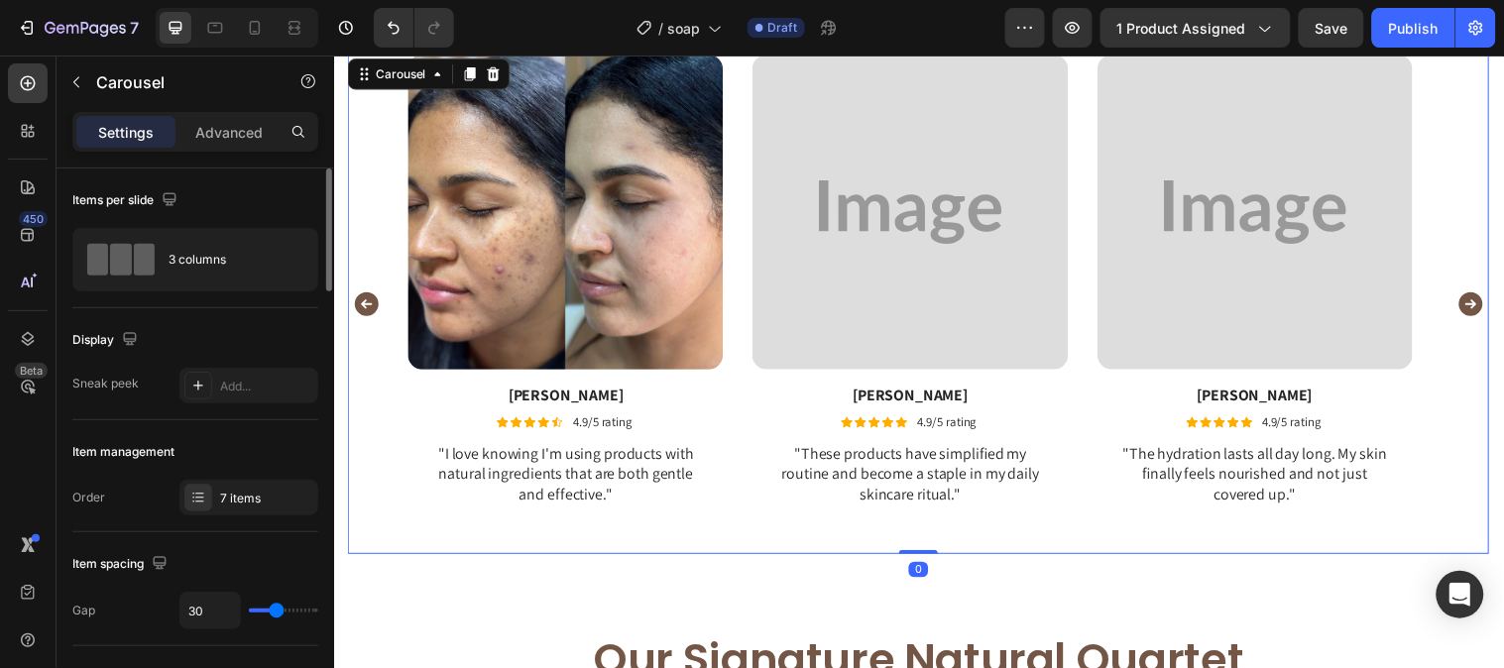
click at [1478, 307] on icon "Carousel Next Arrow" at bounding box center [1489, 307] width 24 height 24
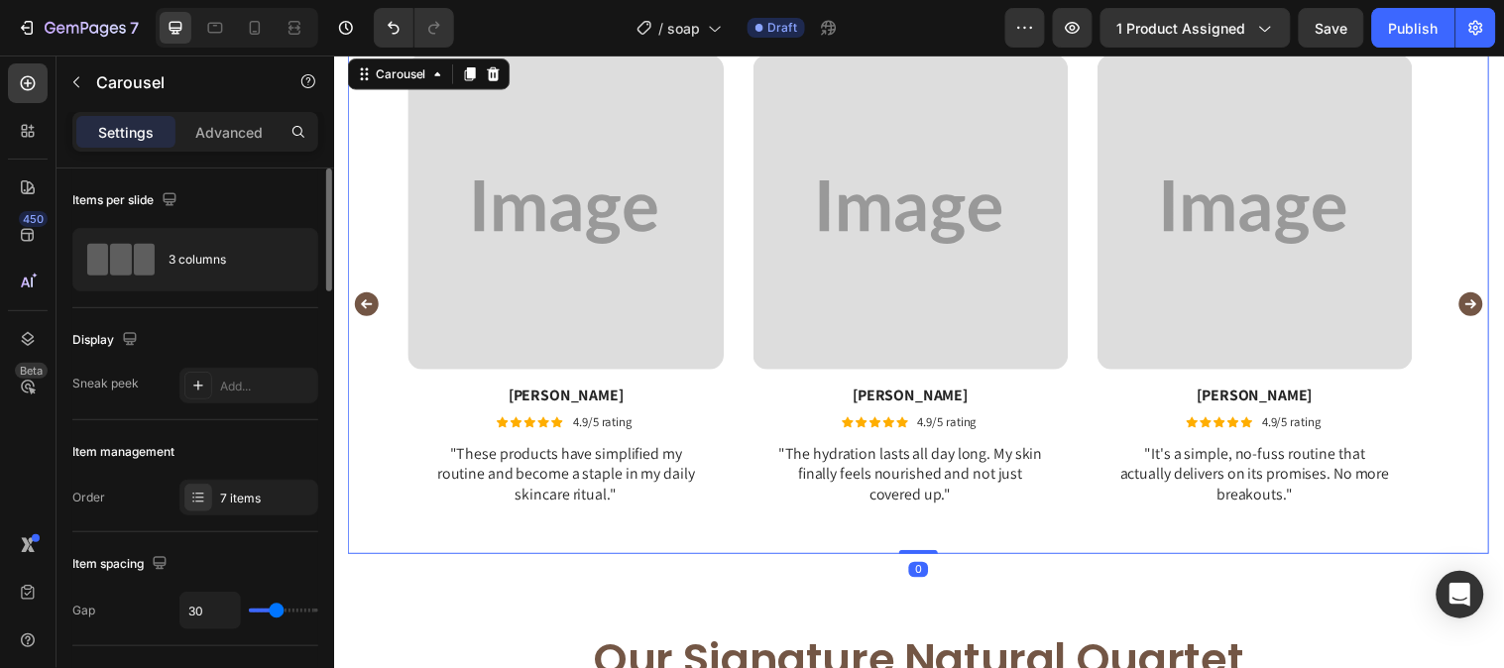
click at [1478, 307] on icon "Carousel Next Arrow" at bounding box center [1489, 307] width 24 height 24
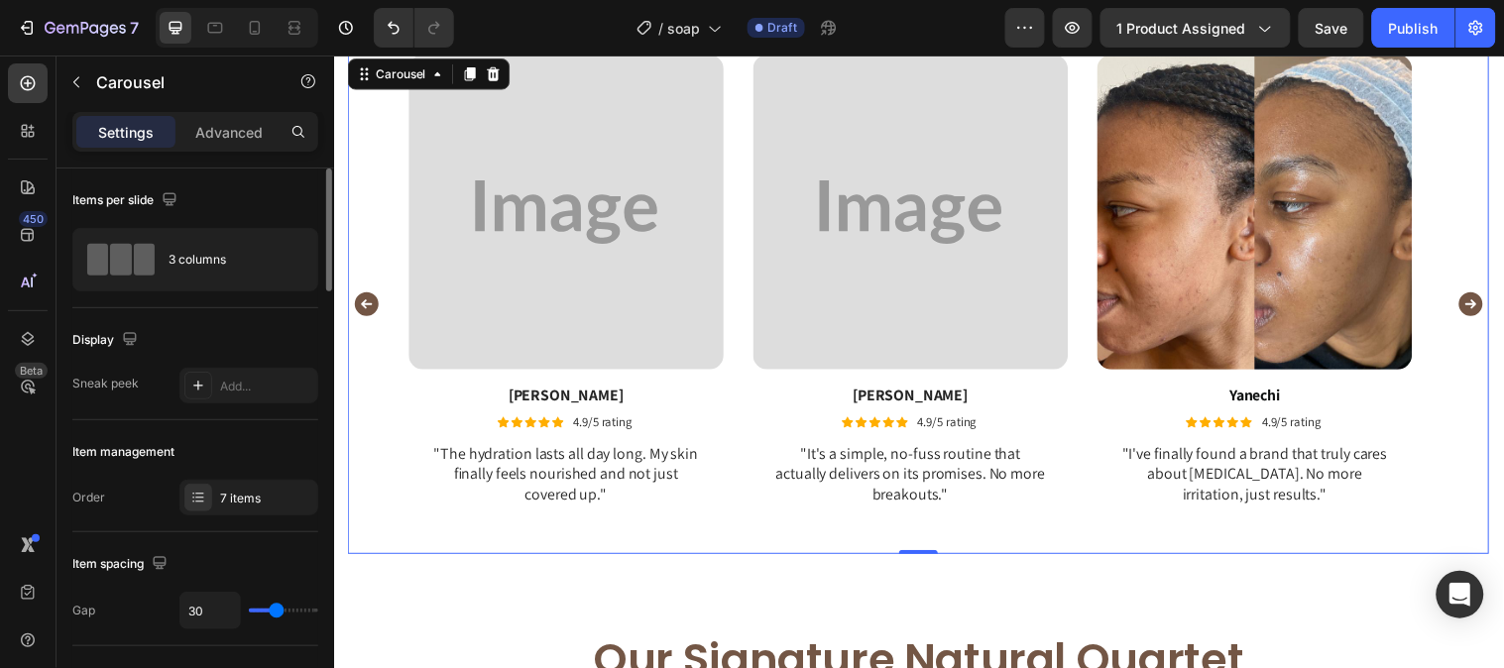
click at [361, 305] on icon "Carousel Back Arrow" at bounding box center [367, 307] width 24 height 24
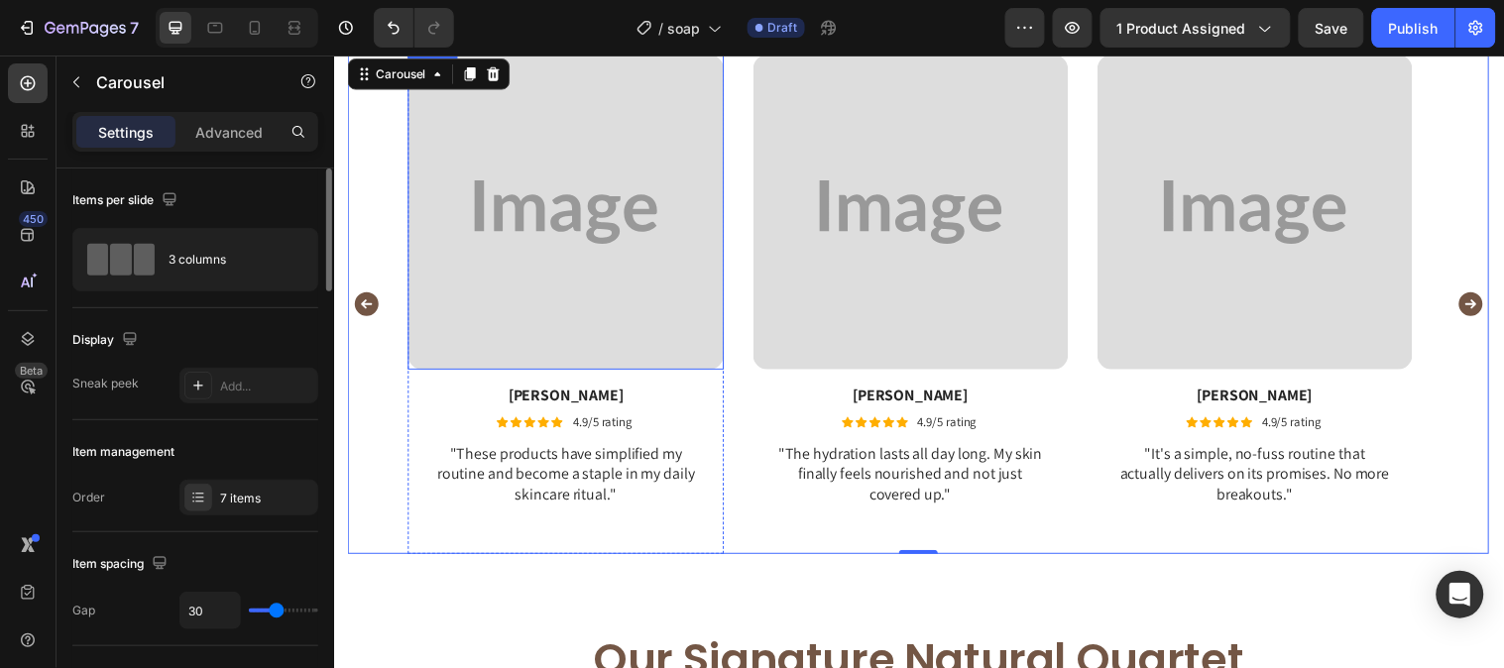
click at [506, 254] on img at bounding box center [569, 214] width 320 height 320
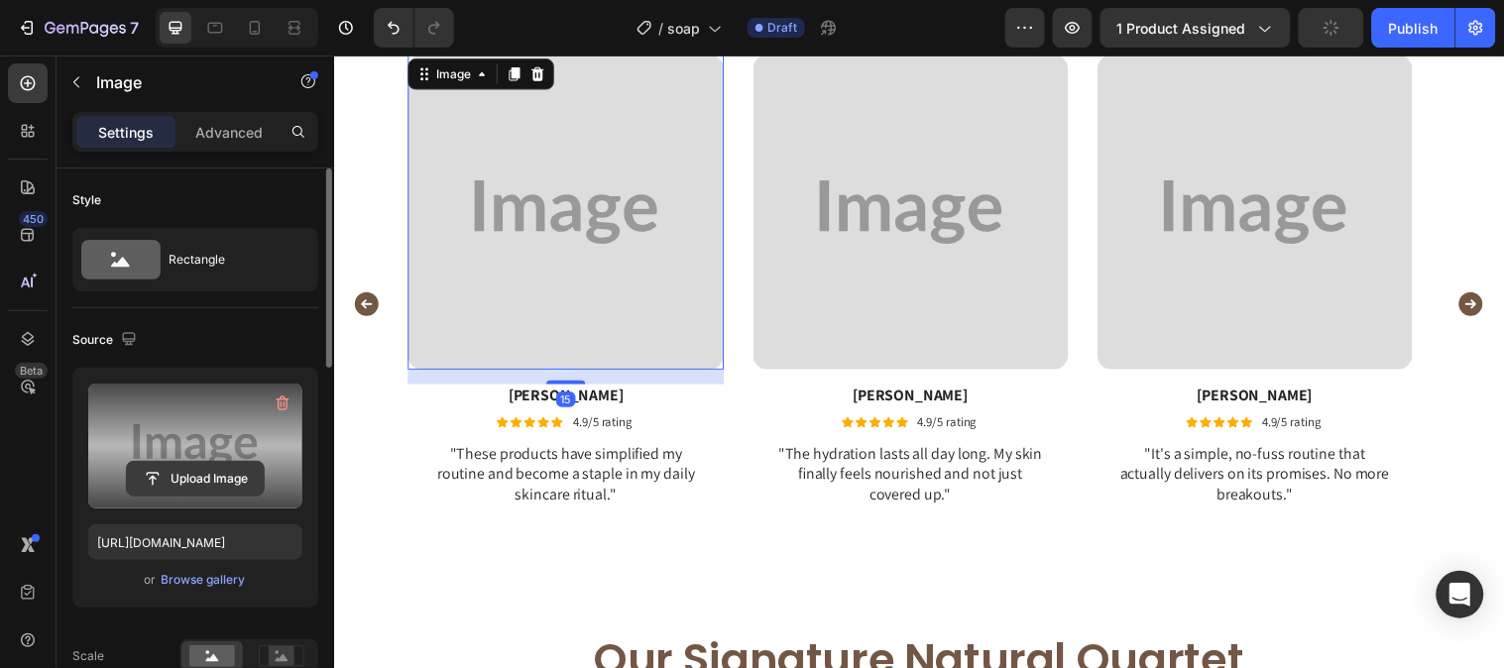
click at [161, 487] on input "file" at bounding box center [195, 479] width 137 height 34
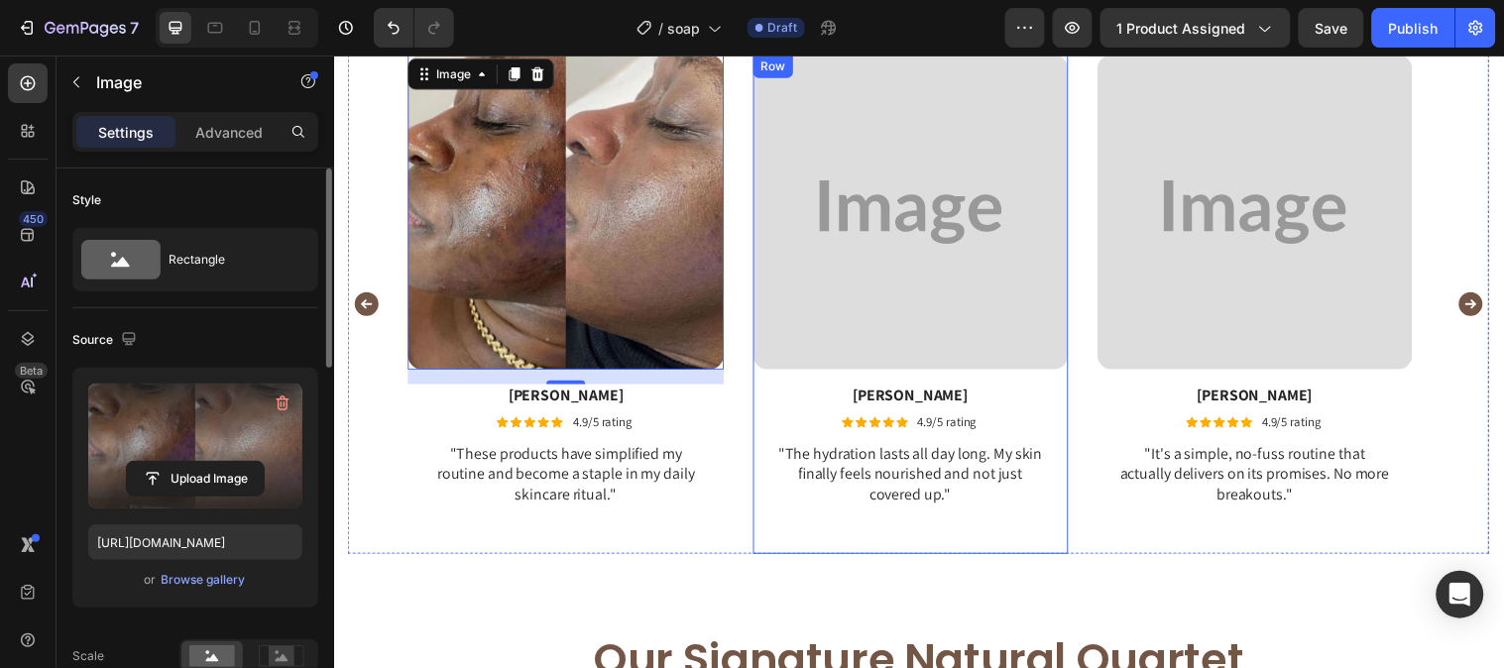
type input "https://cdn.shopify.com/s/files/1/0777/5574/4506/files/gempages_581686091724161…"
click at [874, 212] on img at bounding box center [919, 214] width 320 height 320
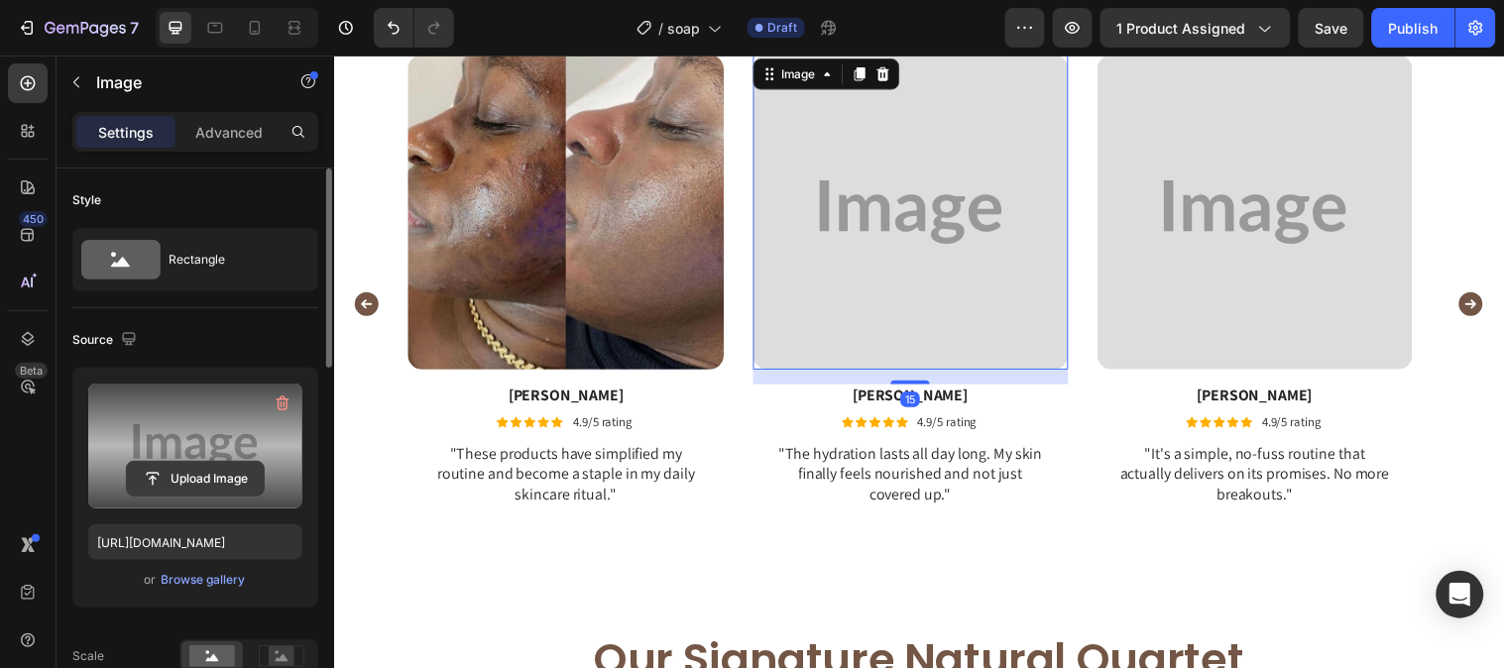
click at [178, 478] on input "file" at bounding box center [195, 479] width 137 height 34
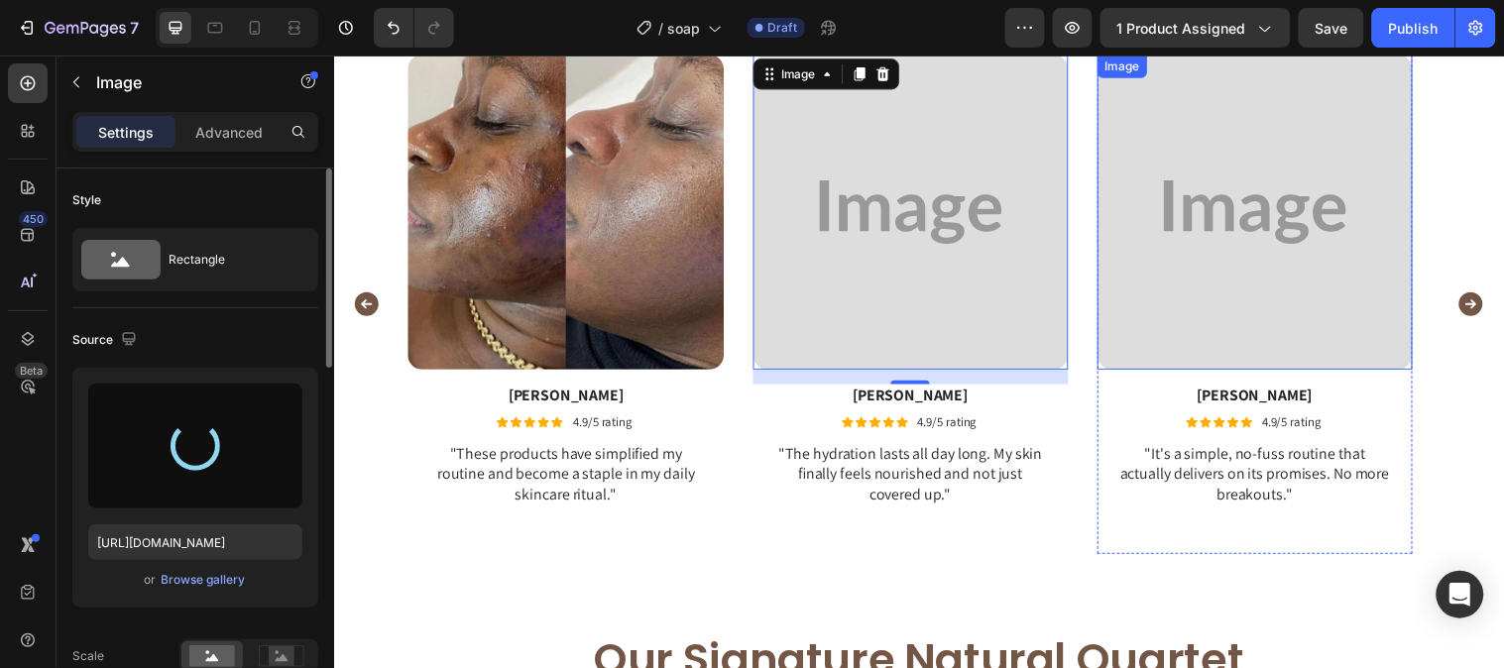
type input "https://cdn.shopify.com/s/files/1/0777/5574/4506/files/gempages_581686091724161…"
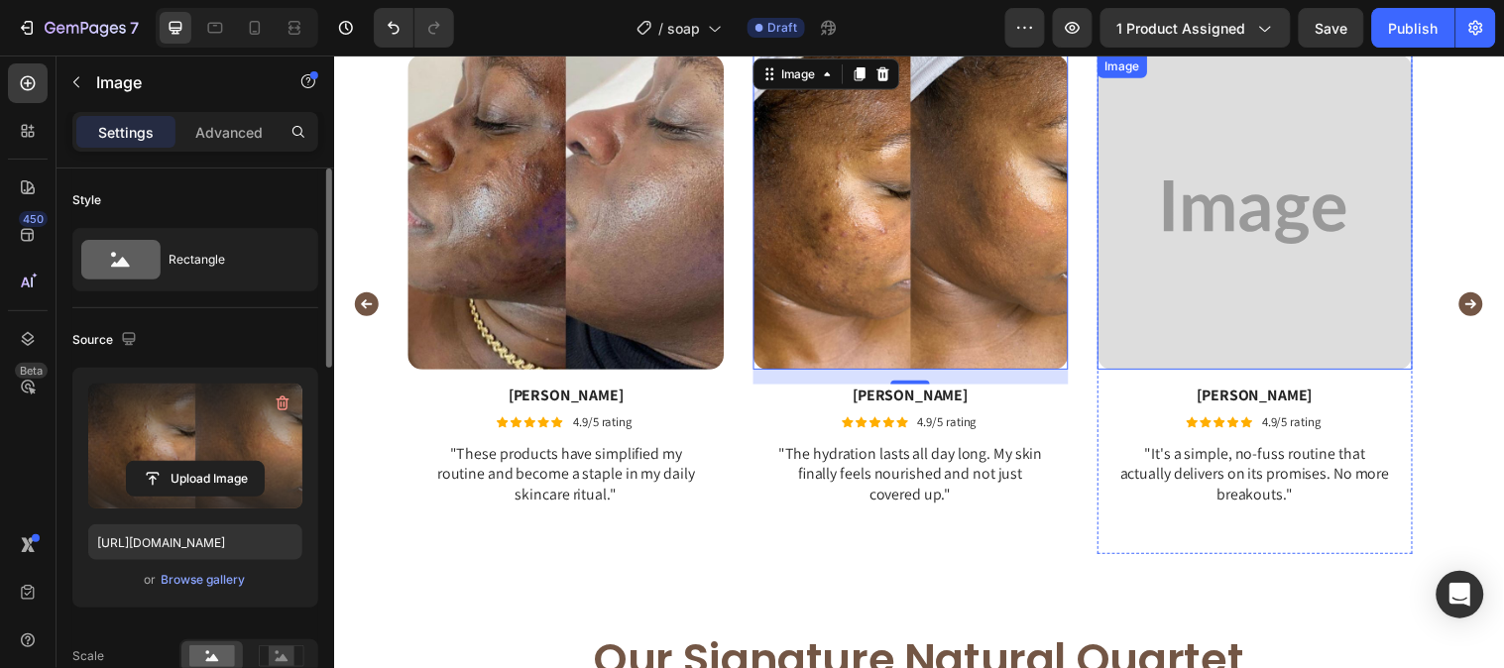
click at [1275, 277] on img at bounding box center [1269, 214] width 320 height 320
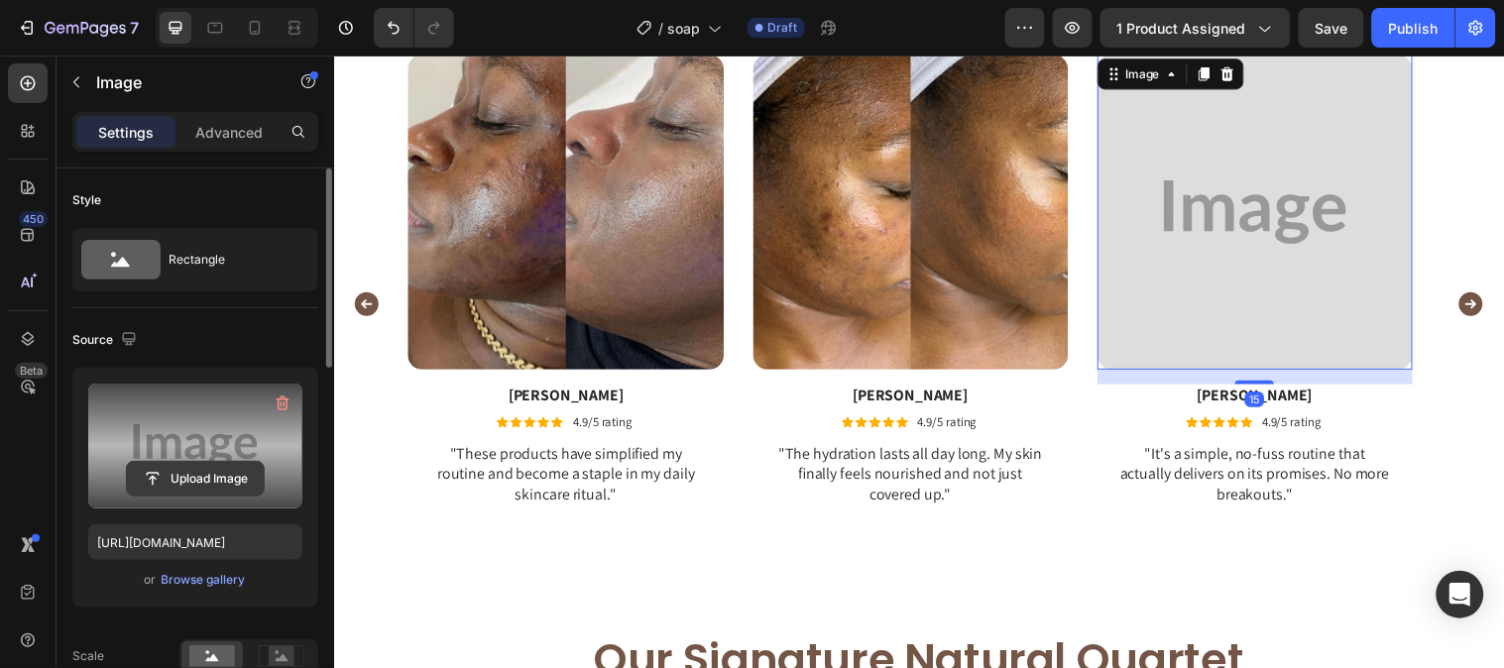
click at [250, 487] on input "file" at bounding box center [195, 479] width 137 height 34
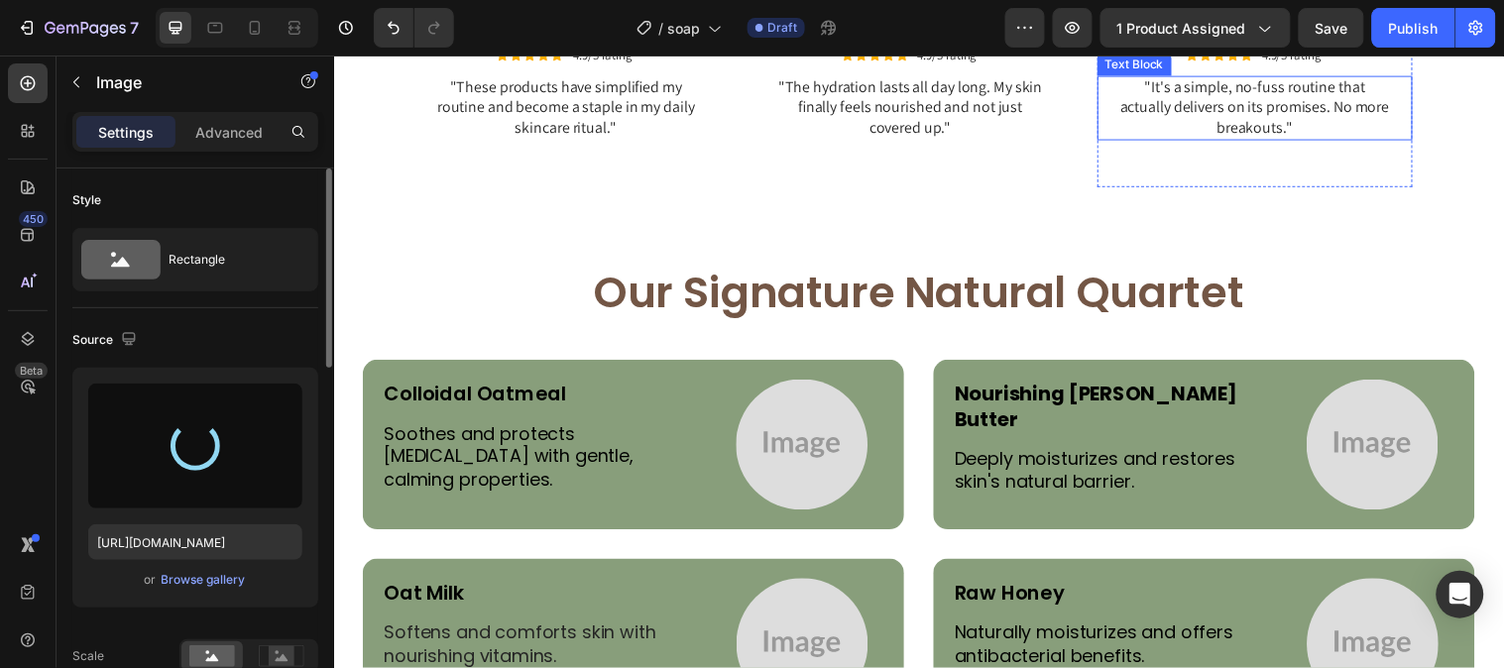
scroll to position [4185, 0]
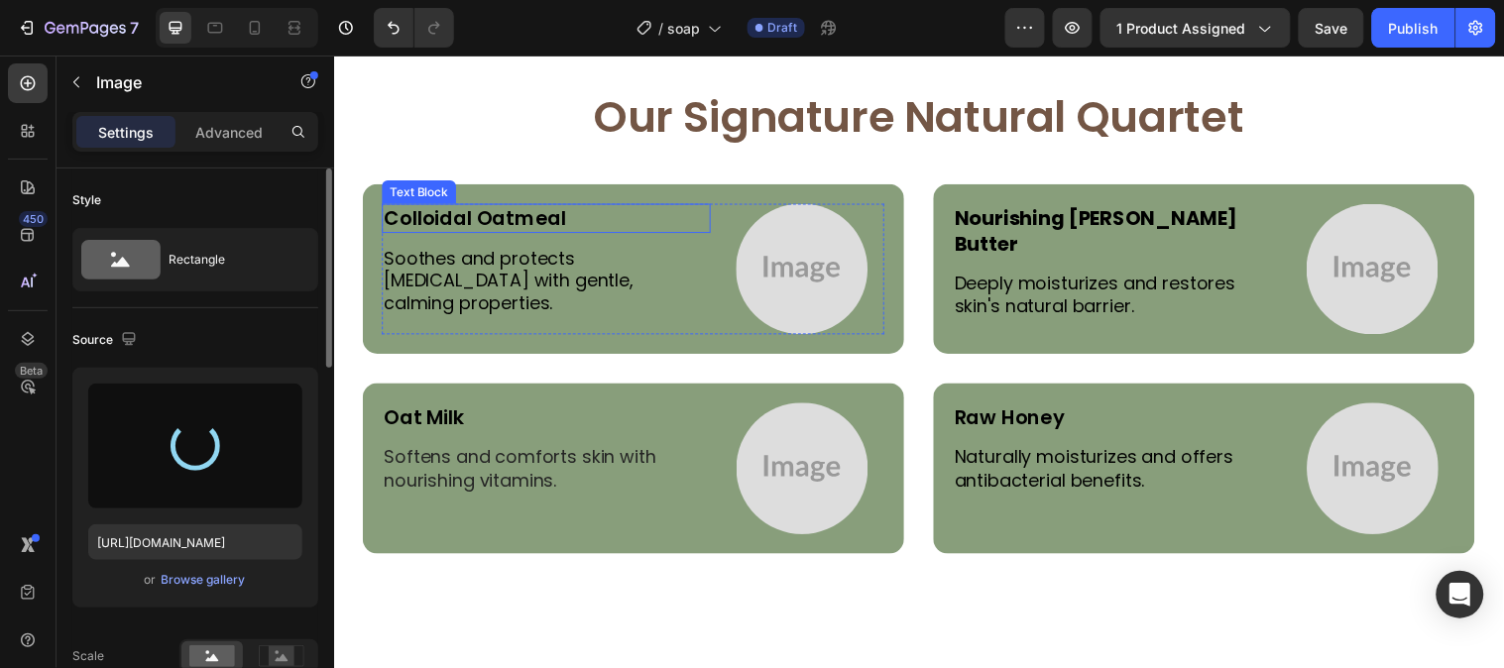
type input "https://cdn.shopify.com/s/files/1/0777/5574/4506/files/gempages_581686091724161…"
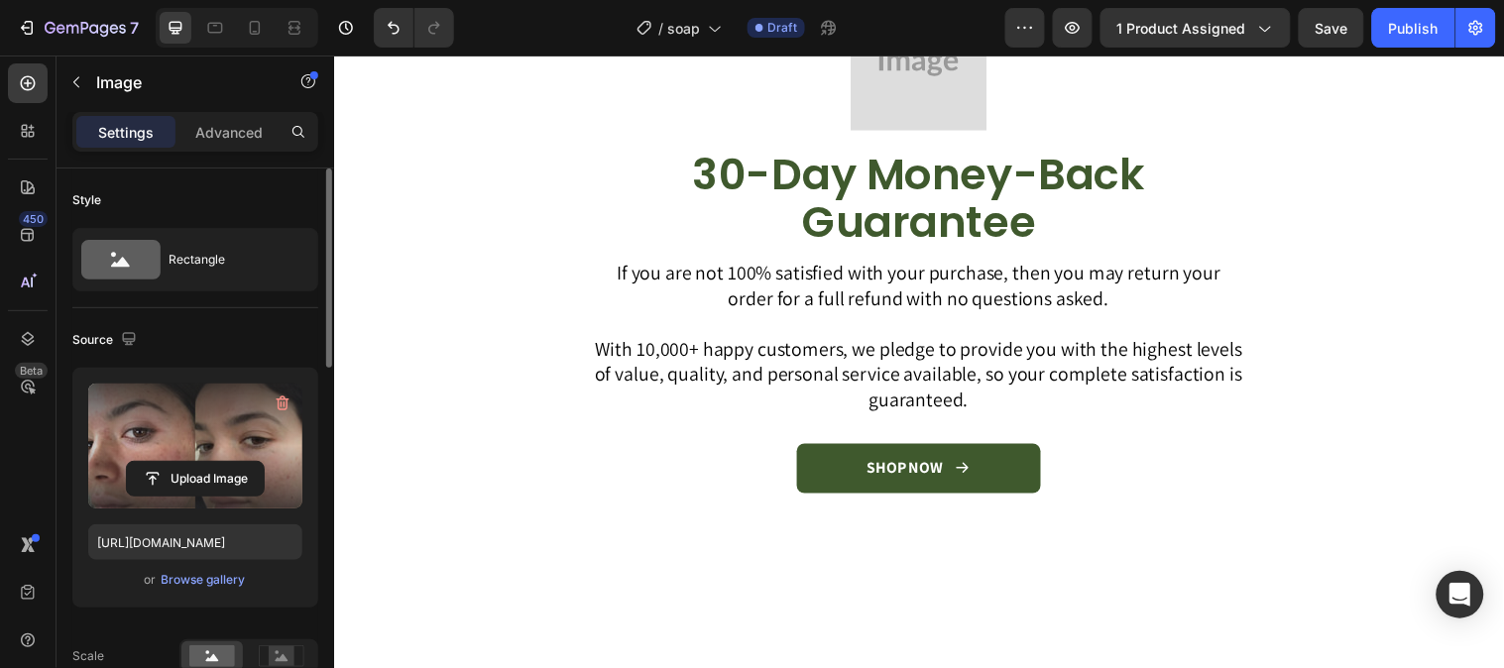
scroll to position [4735, 0]
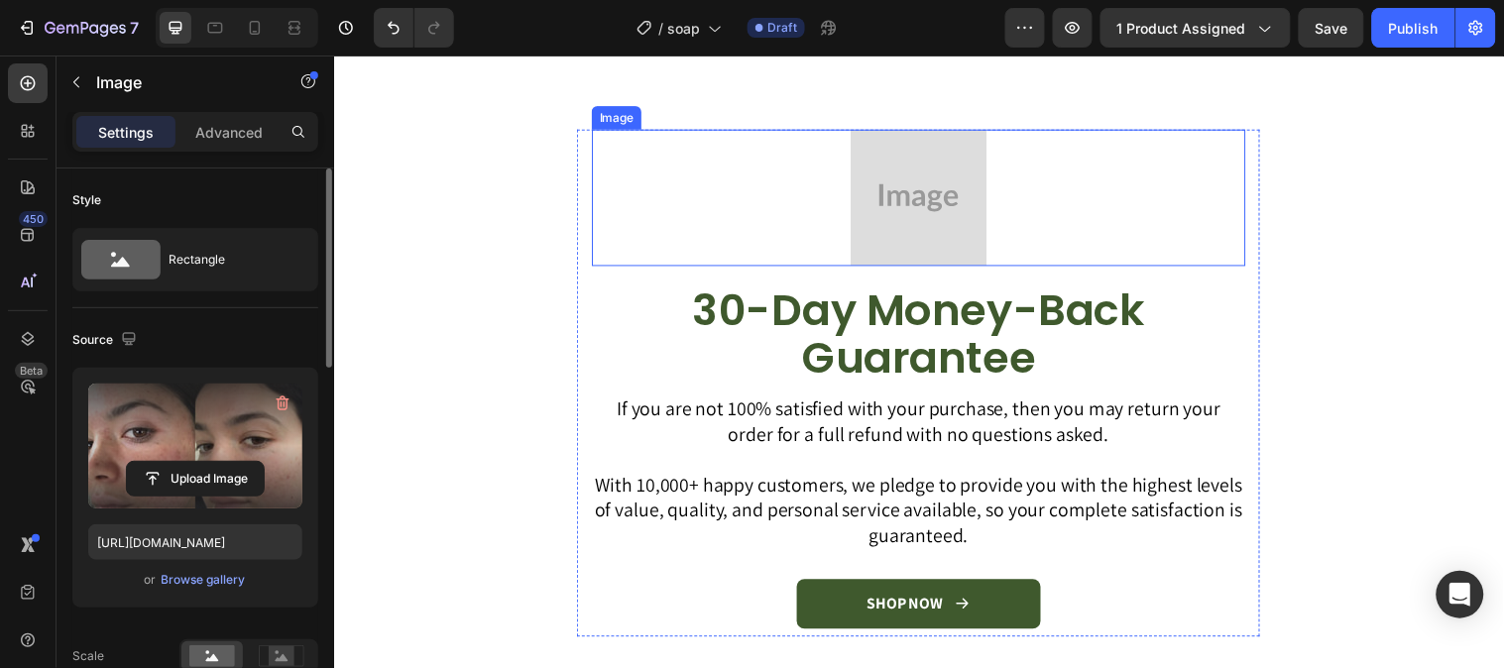
click at [936, 180] on img at bounding box center [927, 199] width 139 height 139
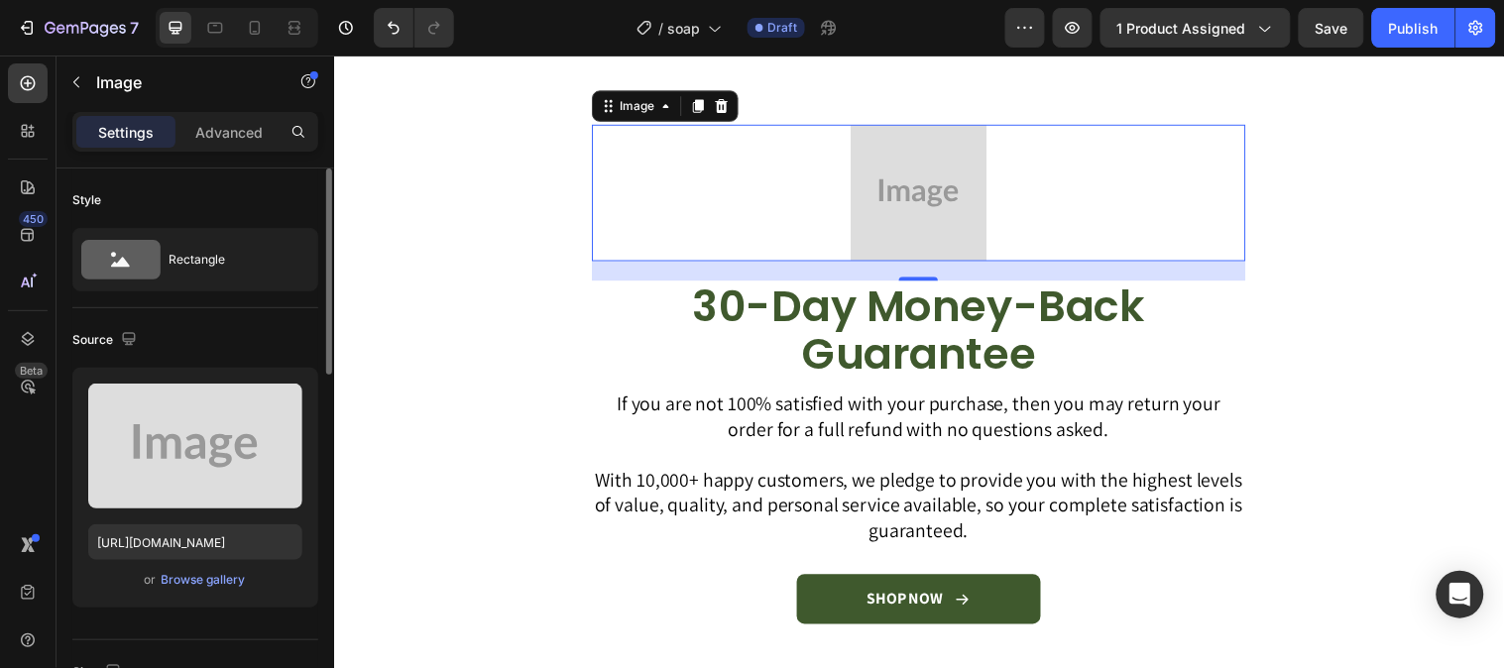
scroll to position [4845, 0]
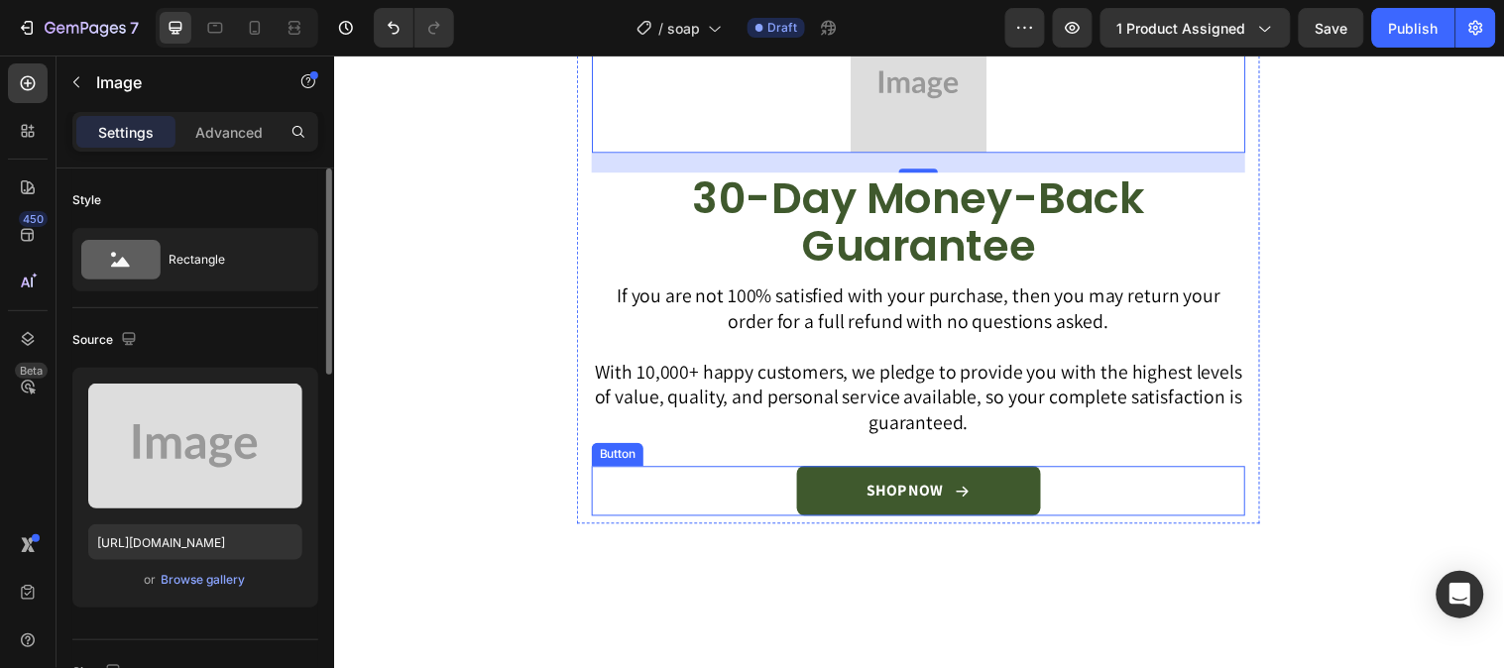
click at [953, 472] on link "SHOP NOW" at bounding box center [928, 497] width 248 height 51
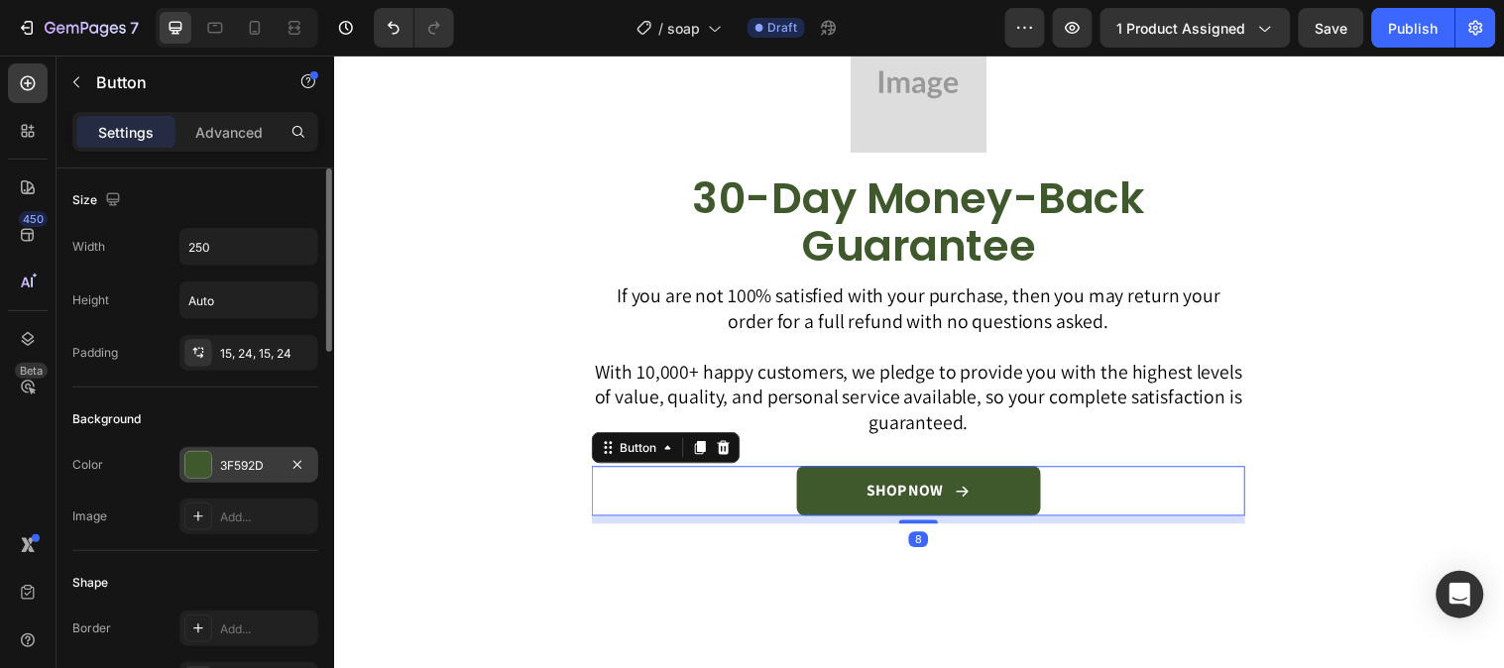
click at [216, 457] on div "3F592D" at bounding box center [248, 465] width 139 height 36
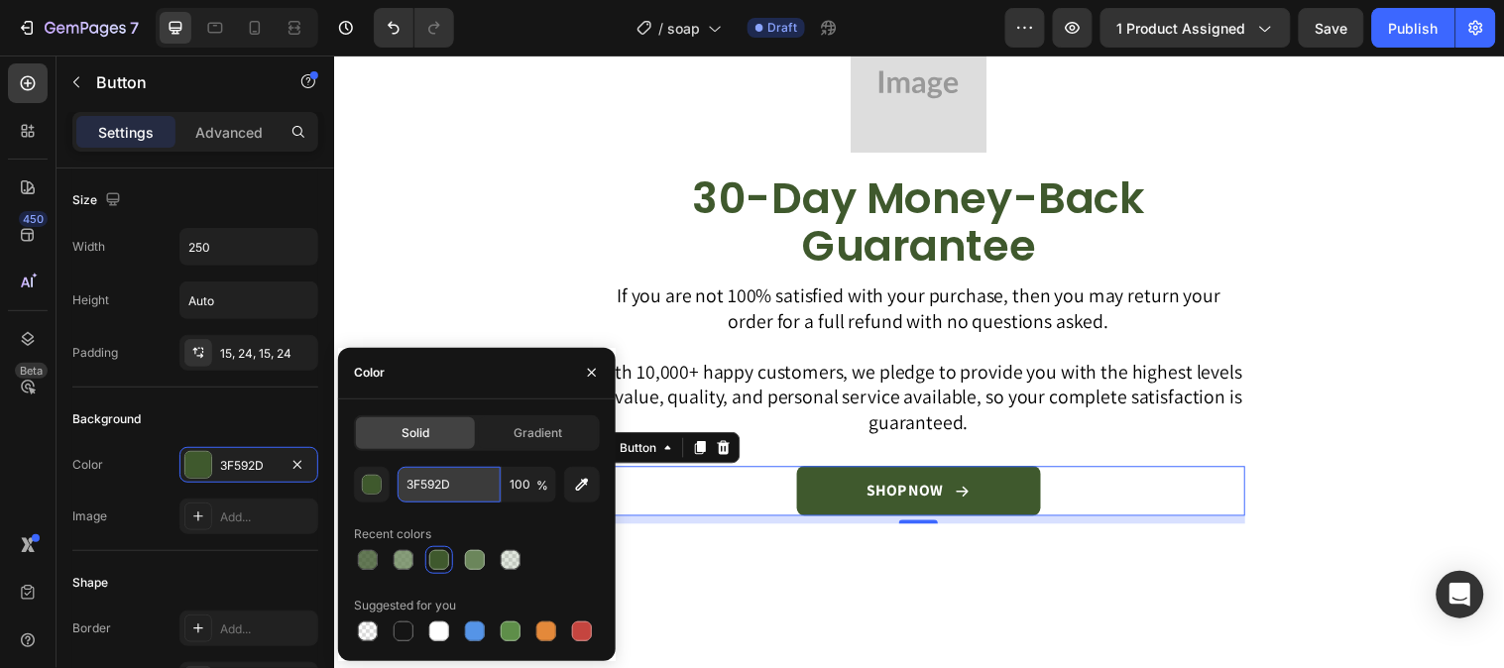
click at [439, 488] on input "3F592D" at bounding box center [448, 485] width 103 height 36
click at [580, 363] on button "button" at bounding box center [592, 373] width 32 height 32
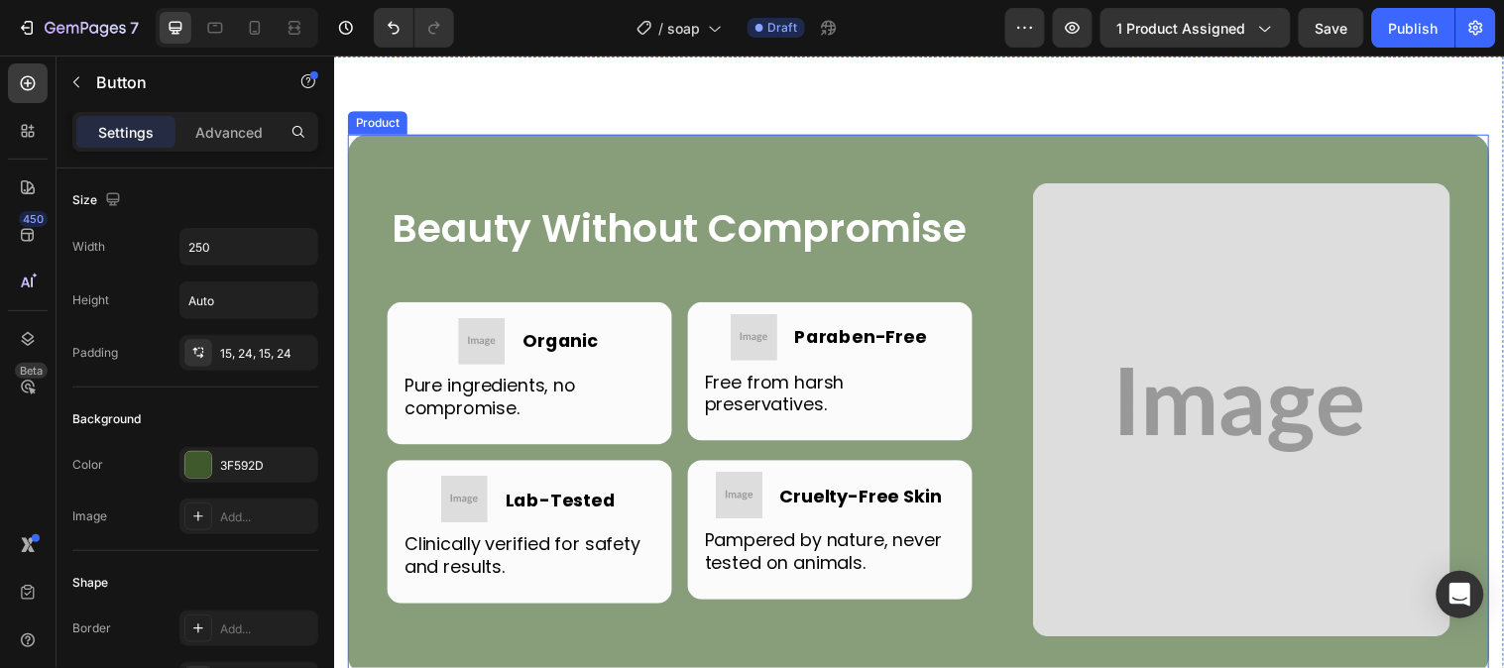
scroll to position [5396, 0]
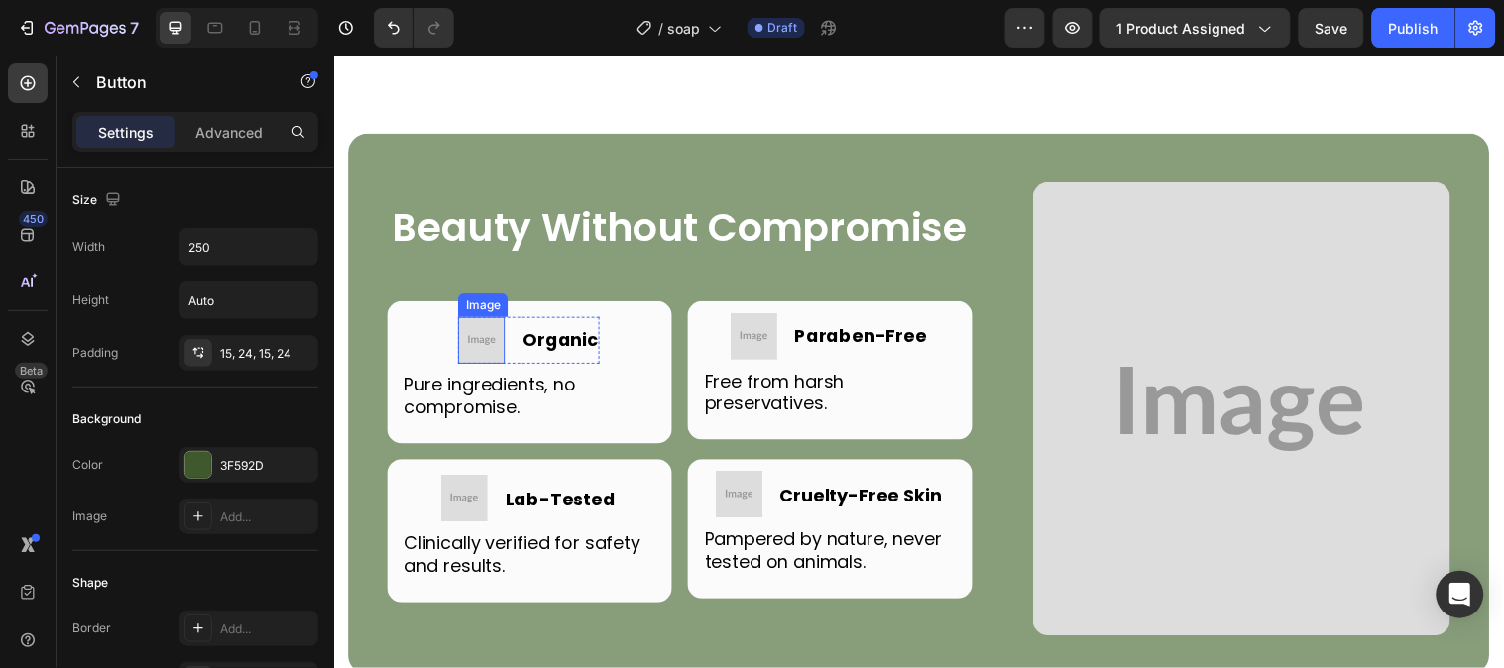
click at [485, 364] on img at bounding box center [484, 344] width 48 height 48
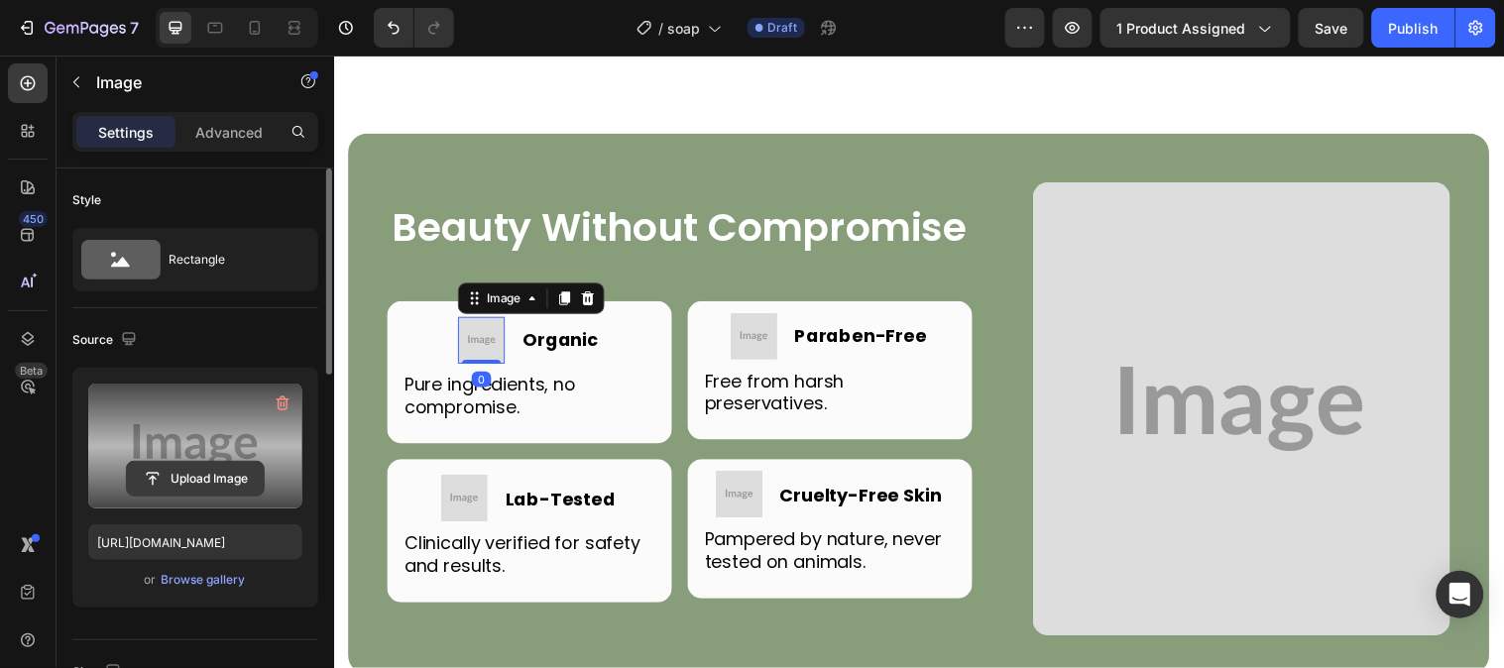
click at [193, 468] on input "file" at bounding box center [195, 479] width 137 height 34
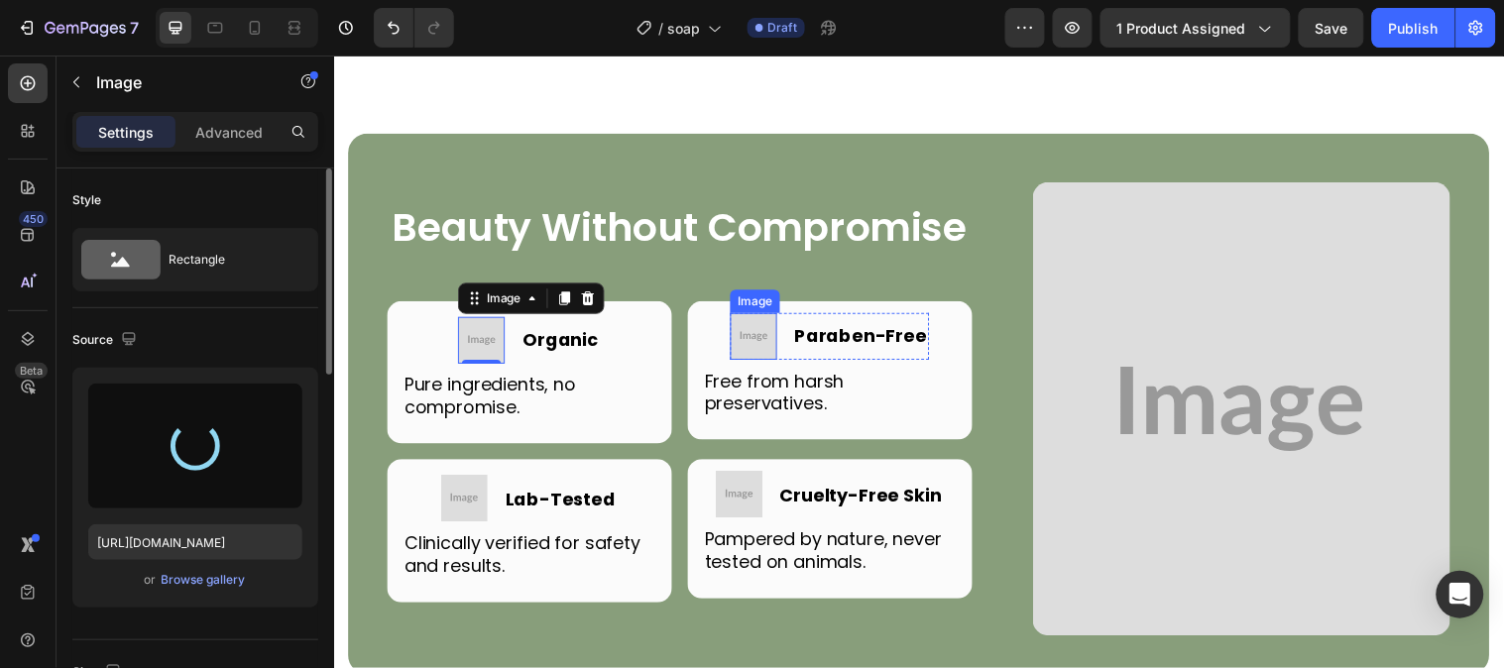
type input "https://cdn.shopify.com/s/files/1/0777/5574/4506/files/gempages_581686091724161…"
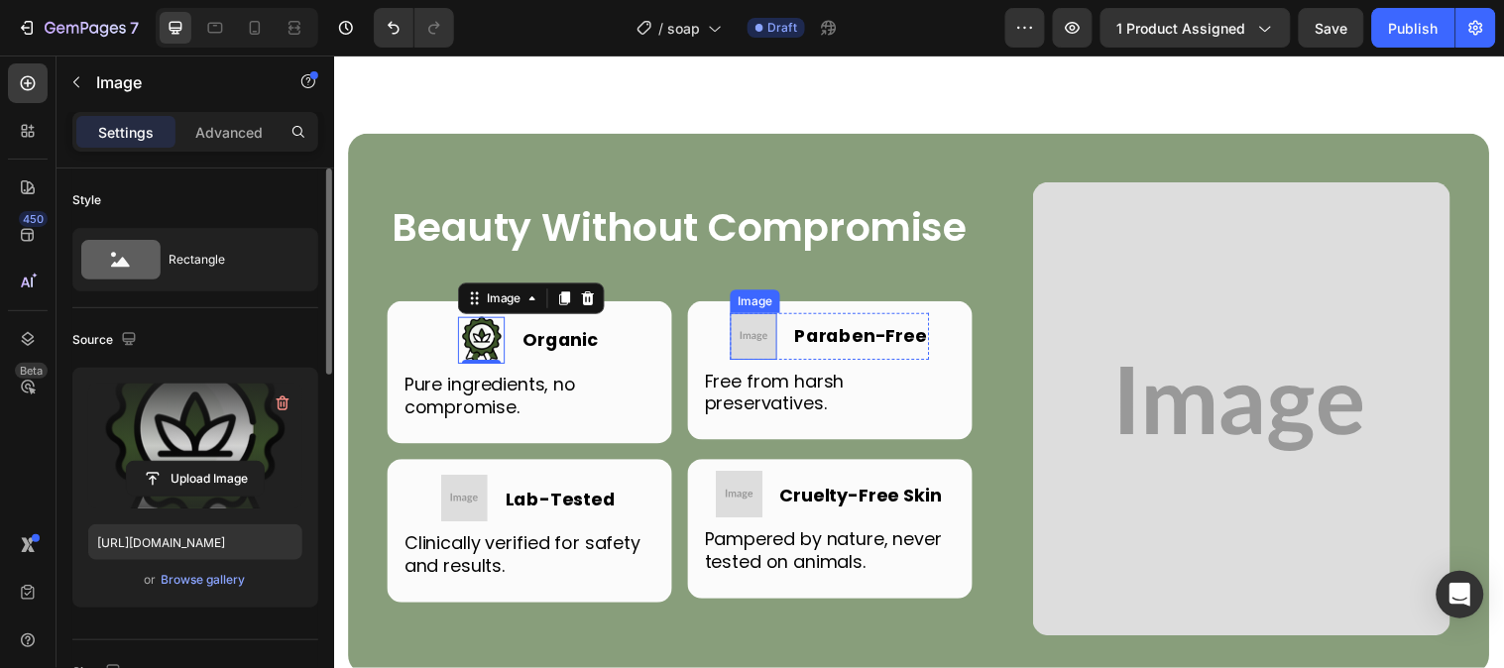
click at [757, 364] on img at bounding box center [760, 340] width 48 height 48
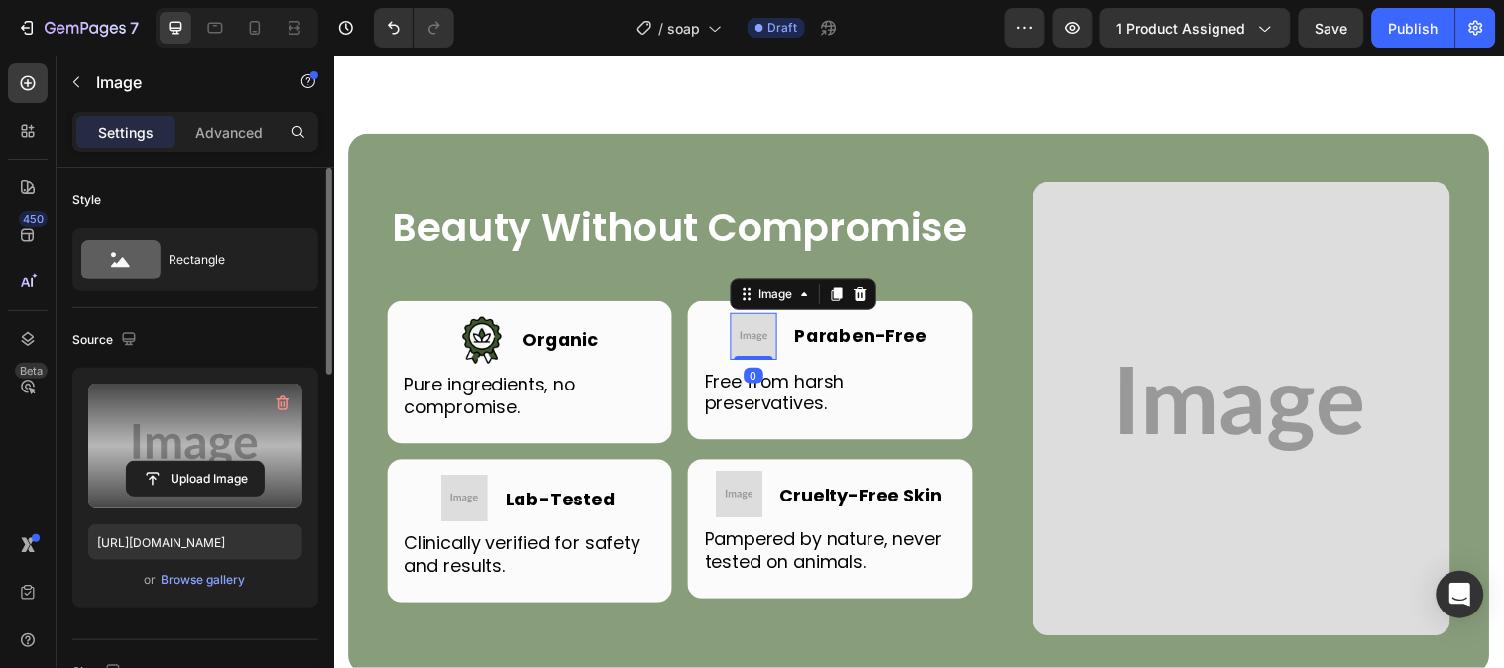
click at [186, 458] on label at bounding box center [195, 446] width 214 height 125
click at [186, 462] on input "file" at bounding box center [195, 479] width 137 height 34
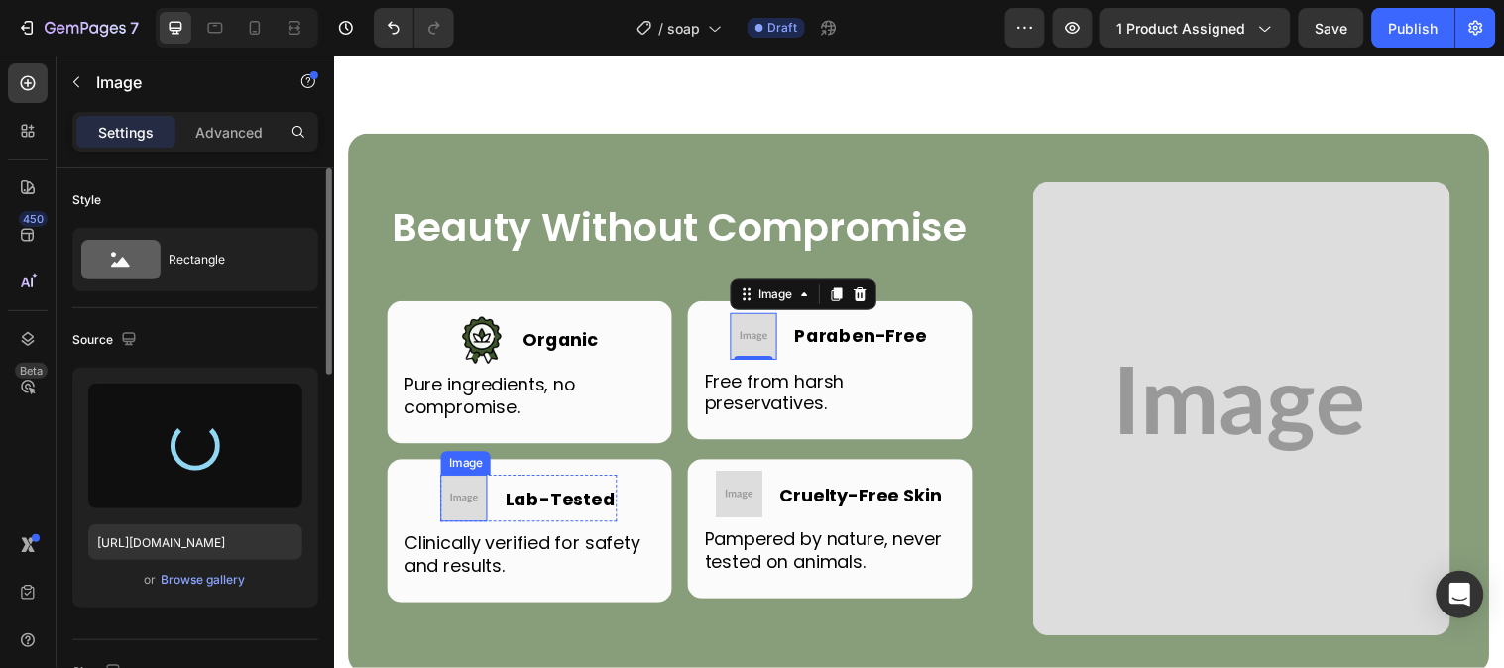
type input "https://cdn.shopify.com/s/files/1/0777/5574/4506/files/gempages_581686091724161…"
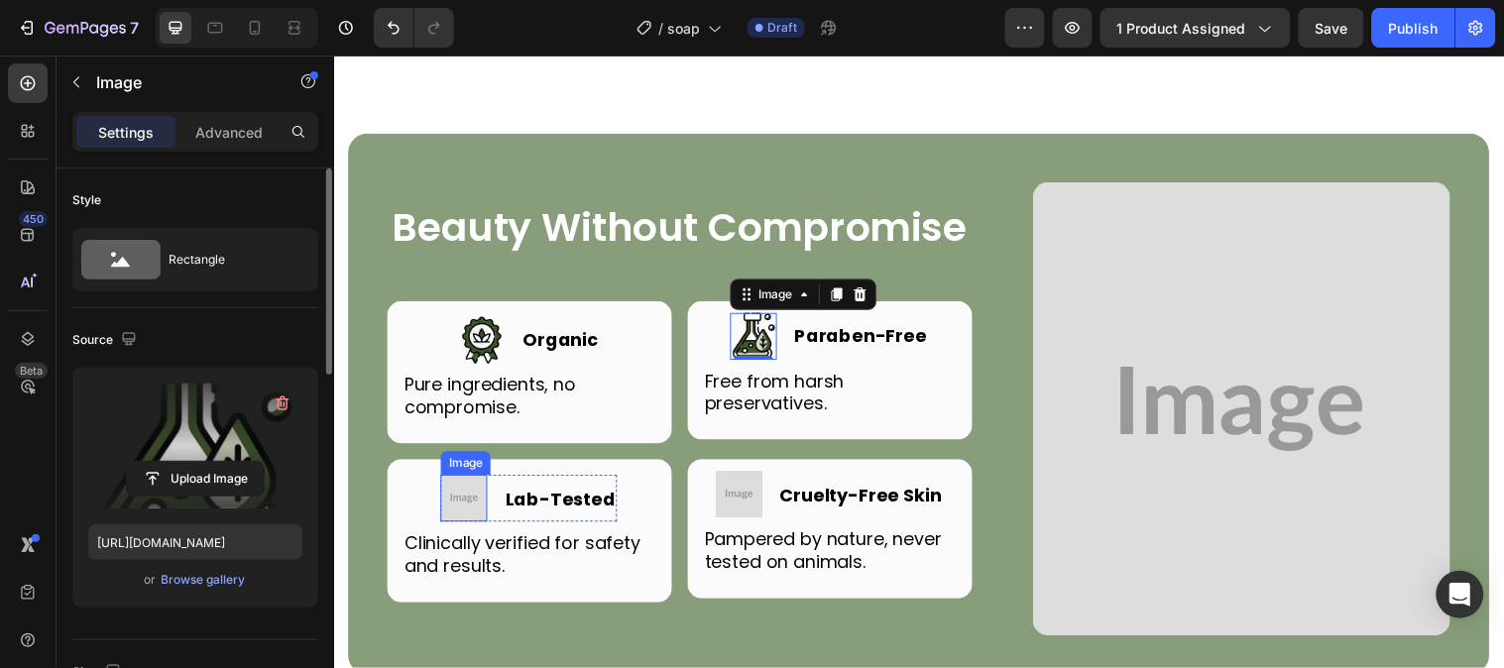
click at [474, 528] on img at bounding box center [466, 505] width 48 height 48
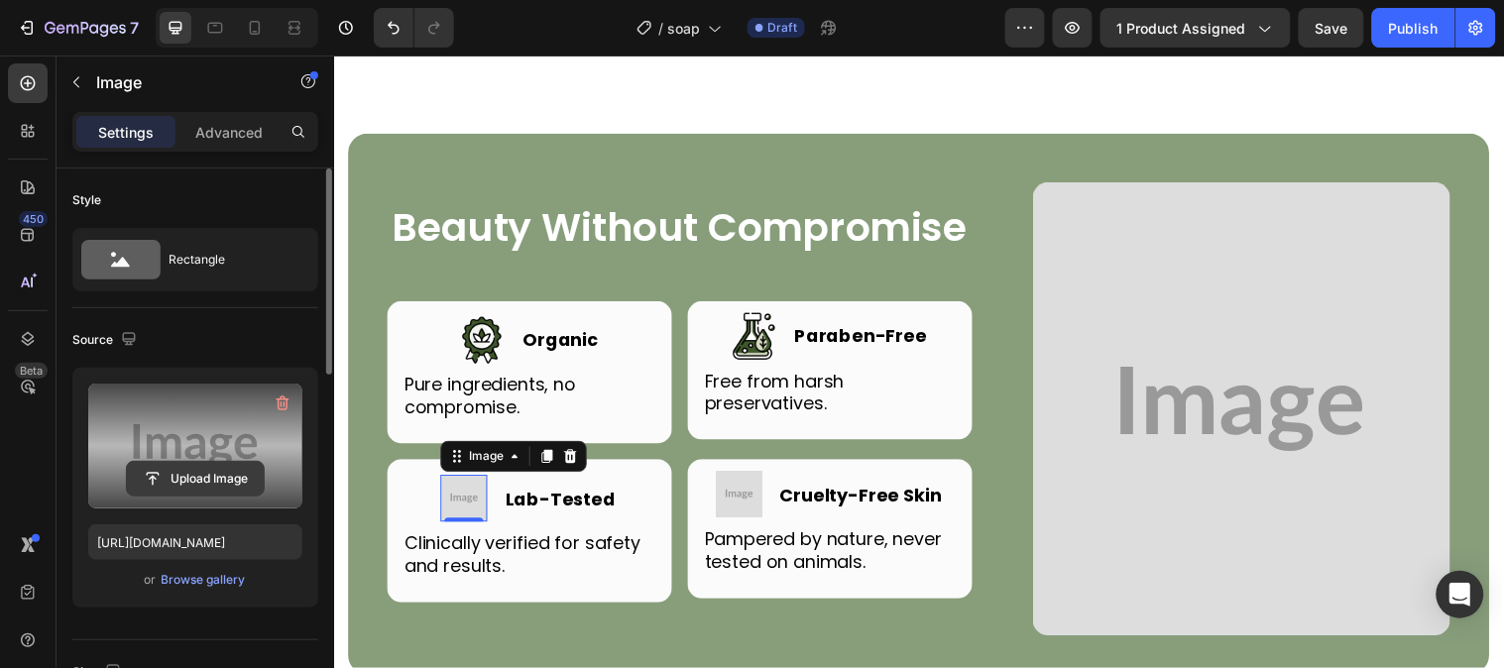
click at [234, 462] on input "file" at bounding box center [195, 479] width 137 height 34
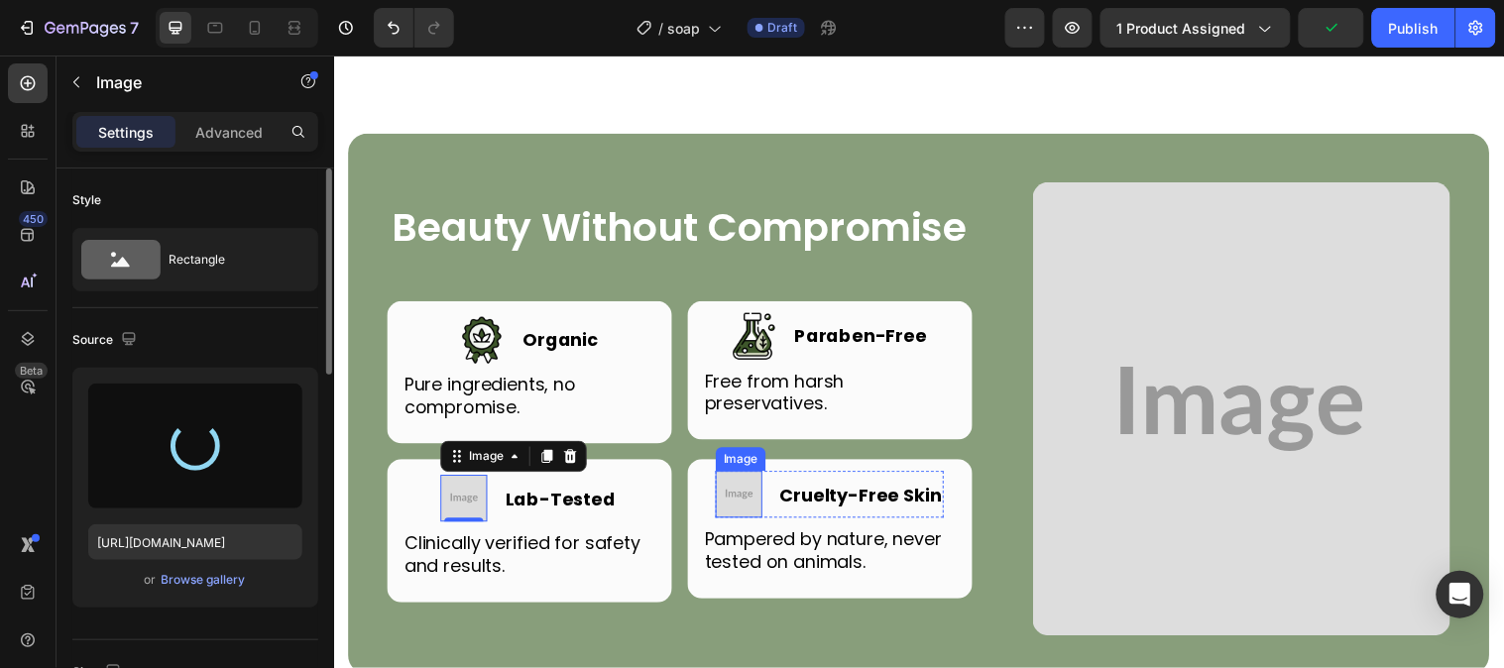
type input "https://cdn.shopify.com/s/files/1/0777/5574/4506/files/gempages_581686091724161…"
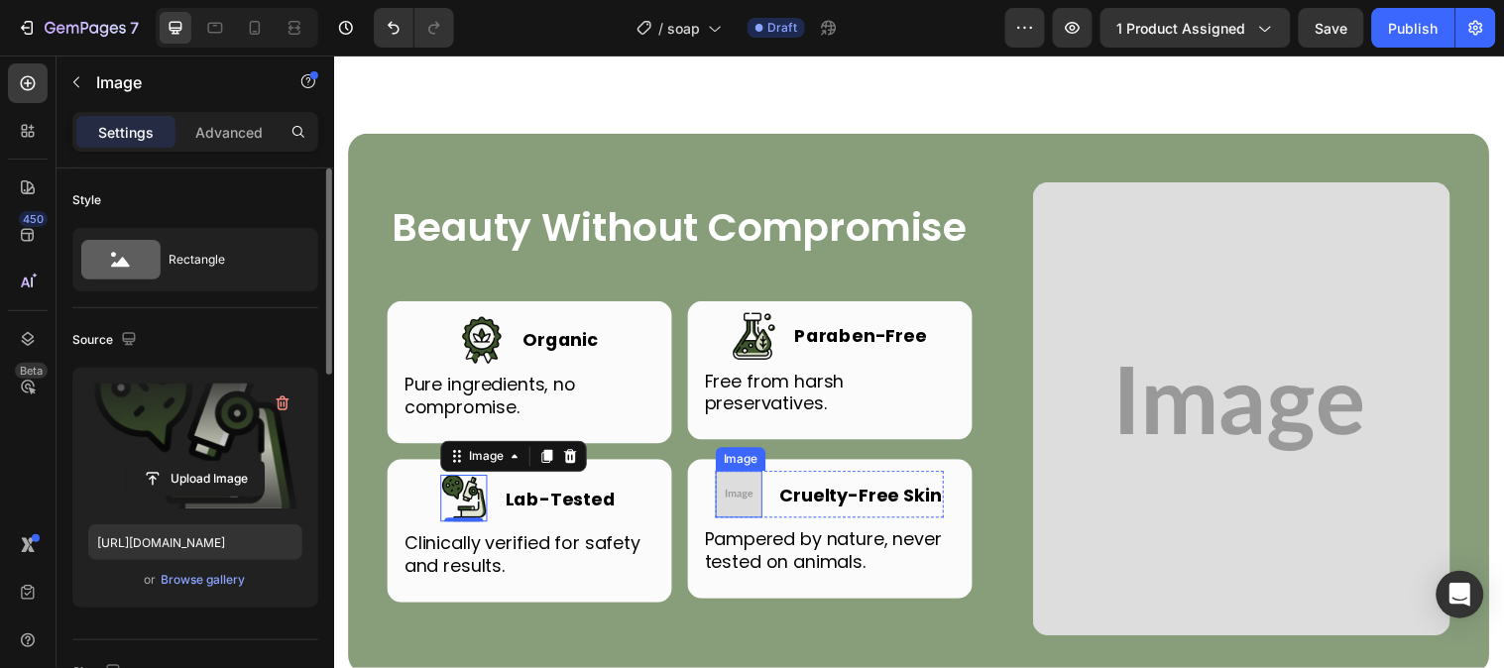
click at [752, 524] on img at bounding box center [746, 501] width 48 height 48
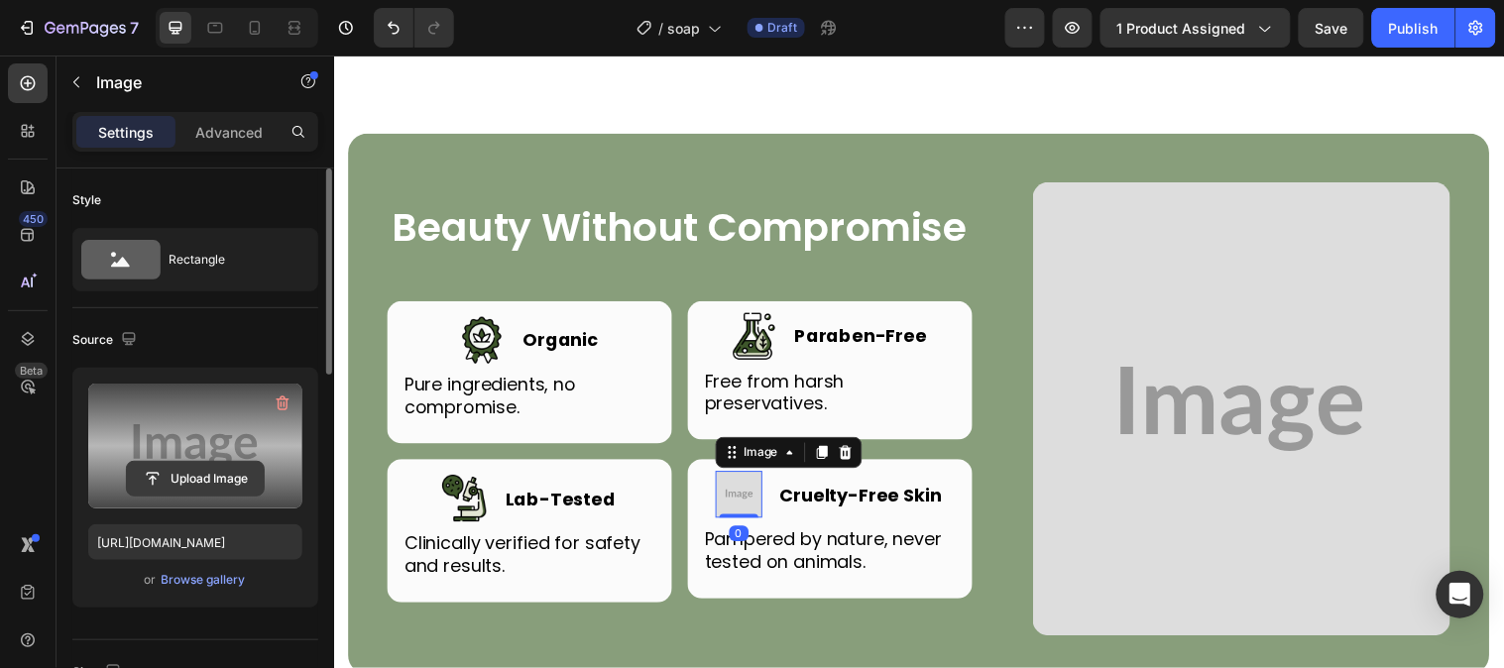
click at [248, 466] on input "file" at bounding box center [195, 479] width 137 height 34
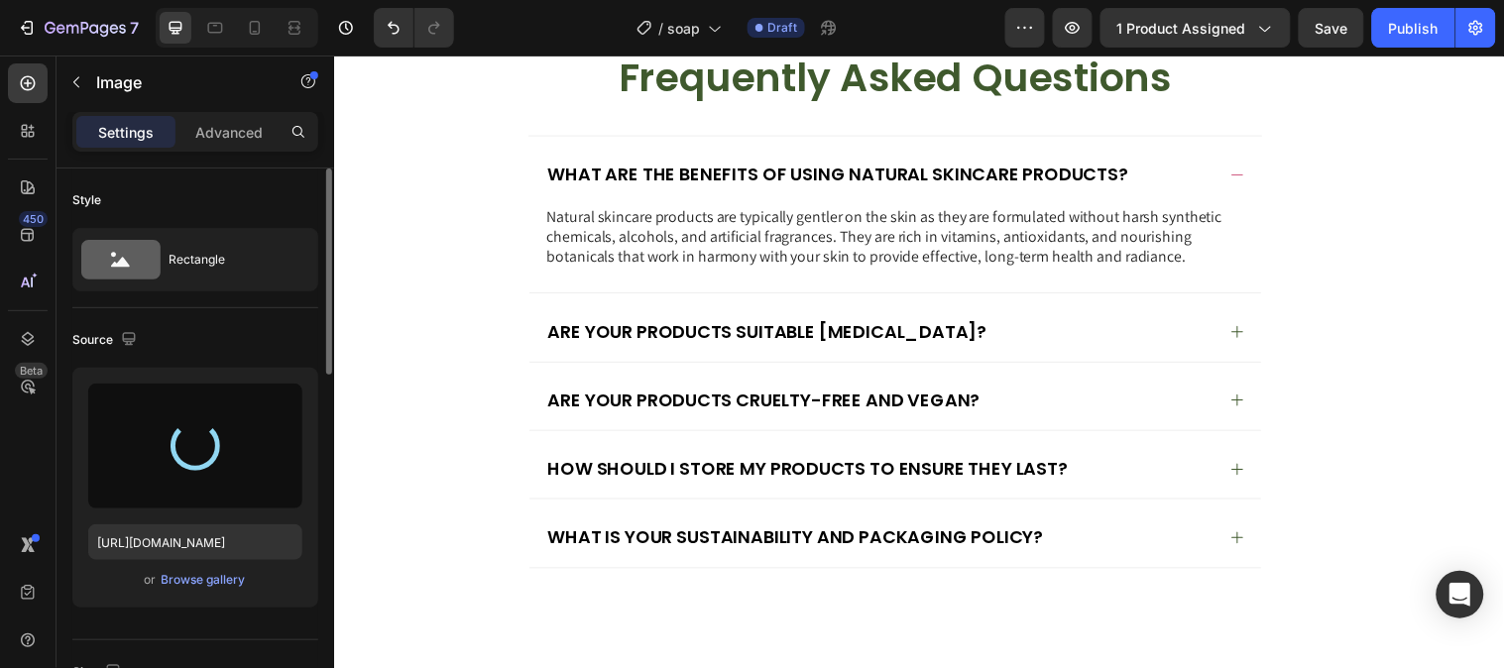
scroll to position [6167, 0]
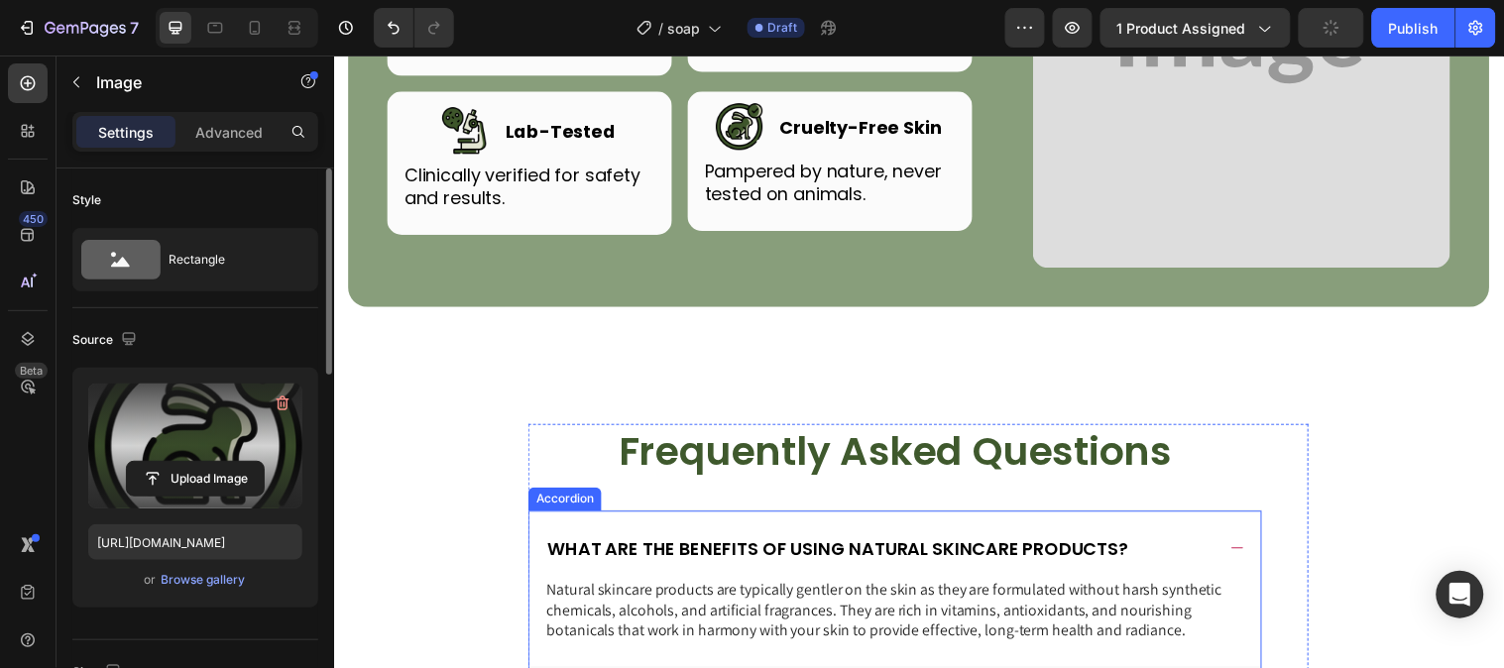
type input "https://cdn.shopify.com/s/files/1/0777/5574/4506/files/gempages_581686091724161…"
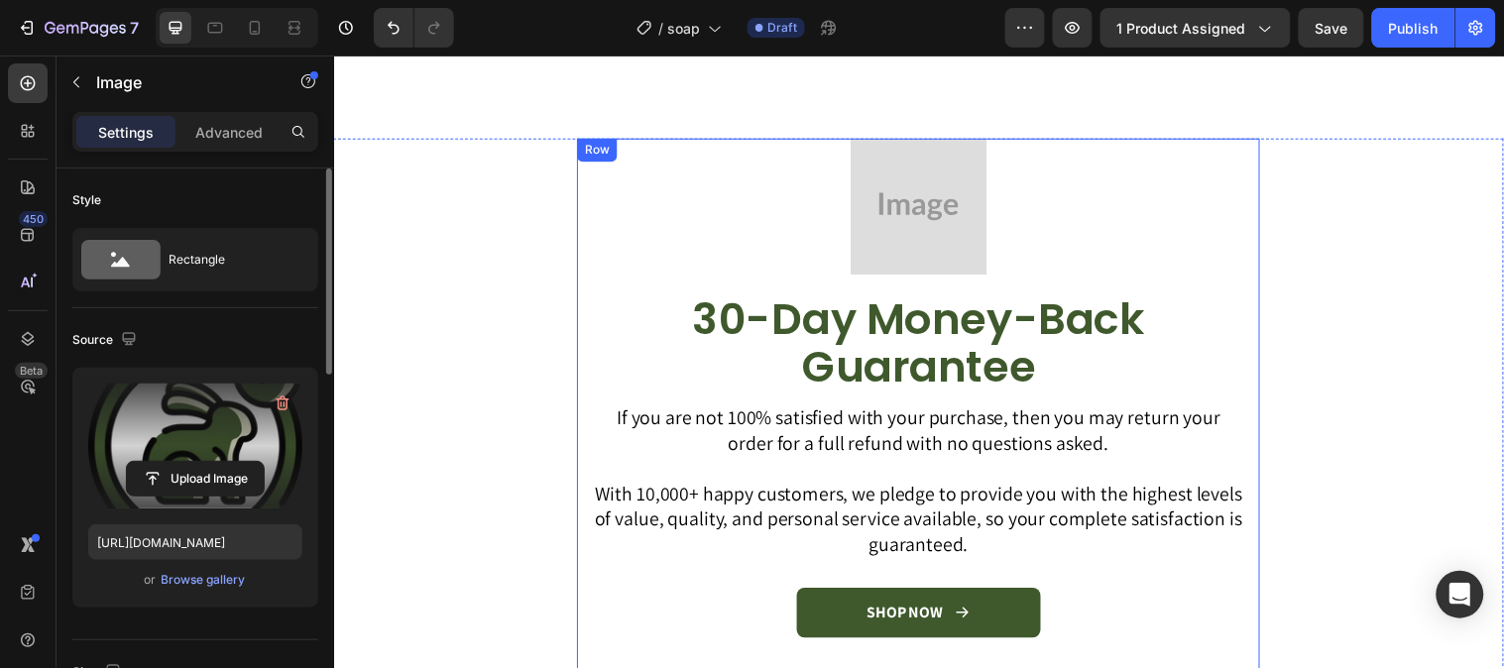
scroll to position [4539, 0]
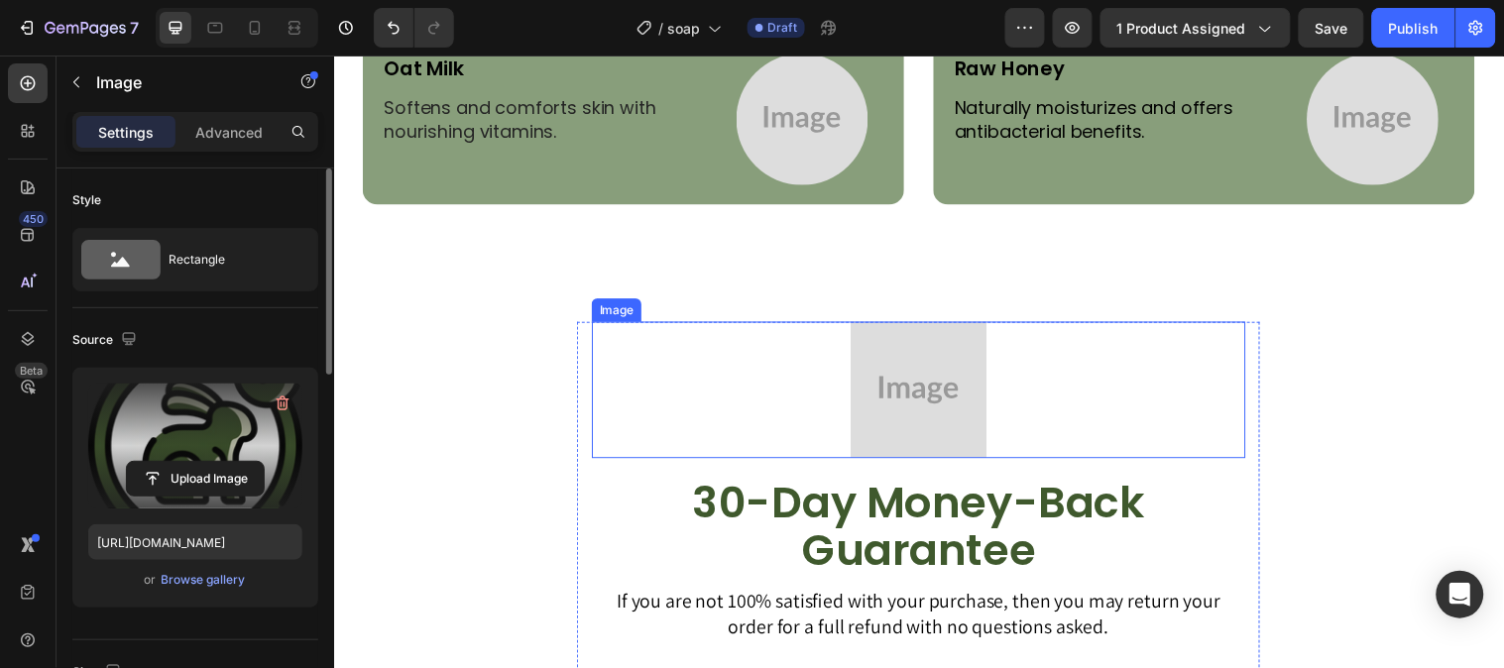
click at [908, 363] on img at bounding box center [927, 394] width 139 height 139
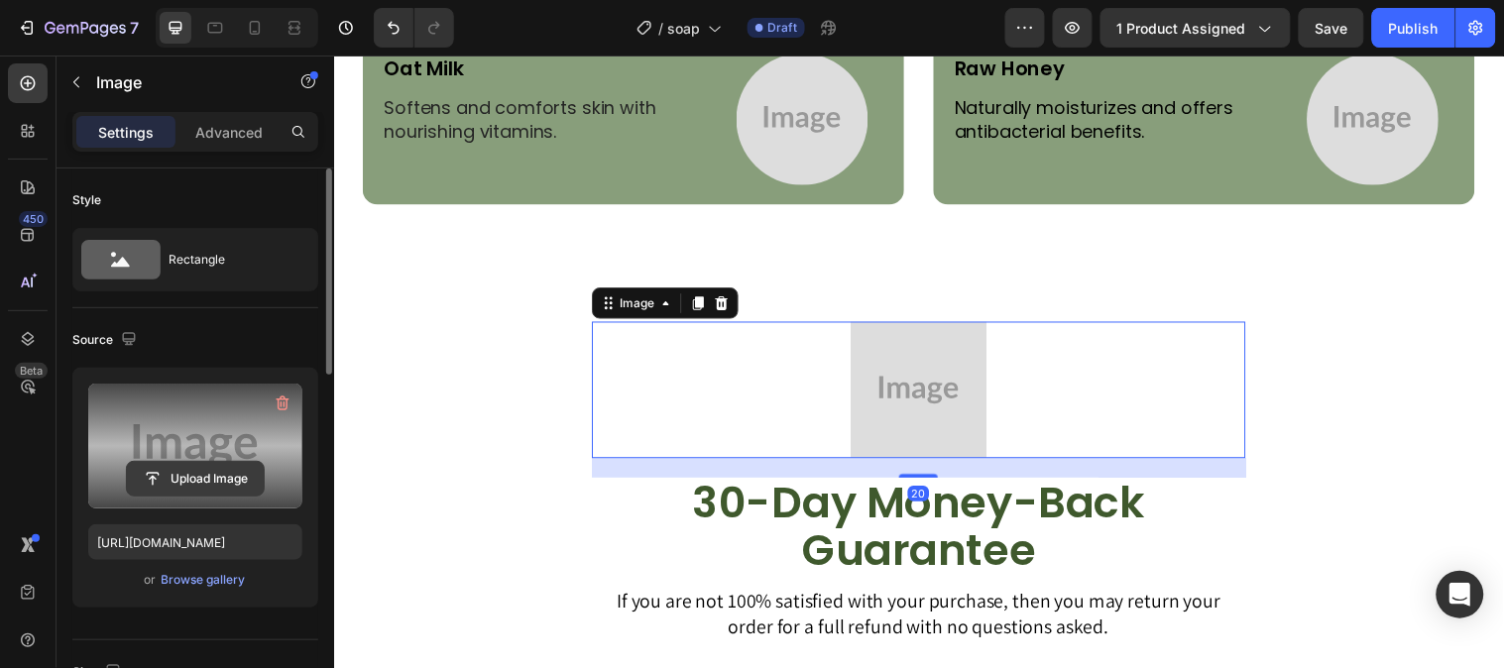
click at [202, 473] on input "file" at bounding box center [195, 479] width 137 height 34
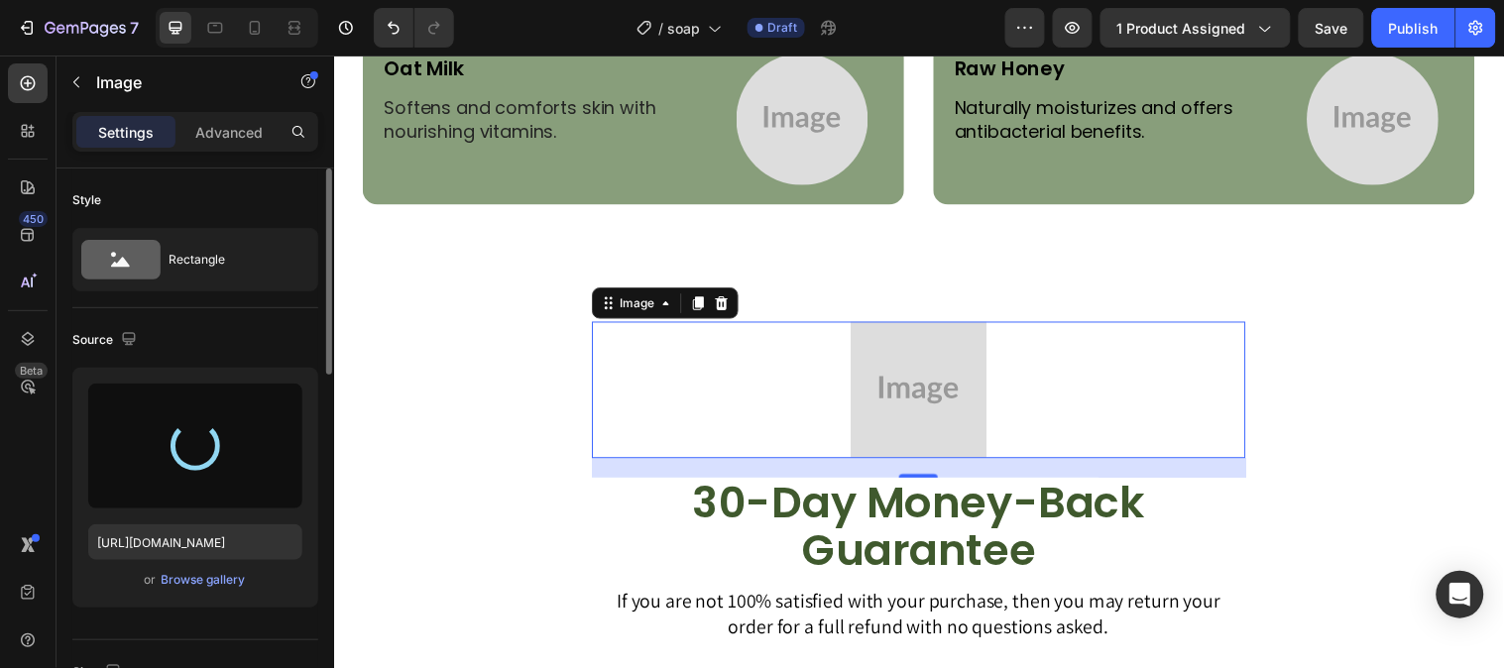
type input "https://cdn.shopify.com/s/files/1/0777/5574/4506/files/gempages_581686091724161…"
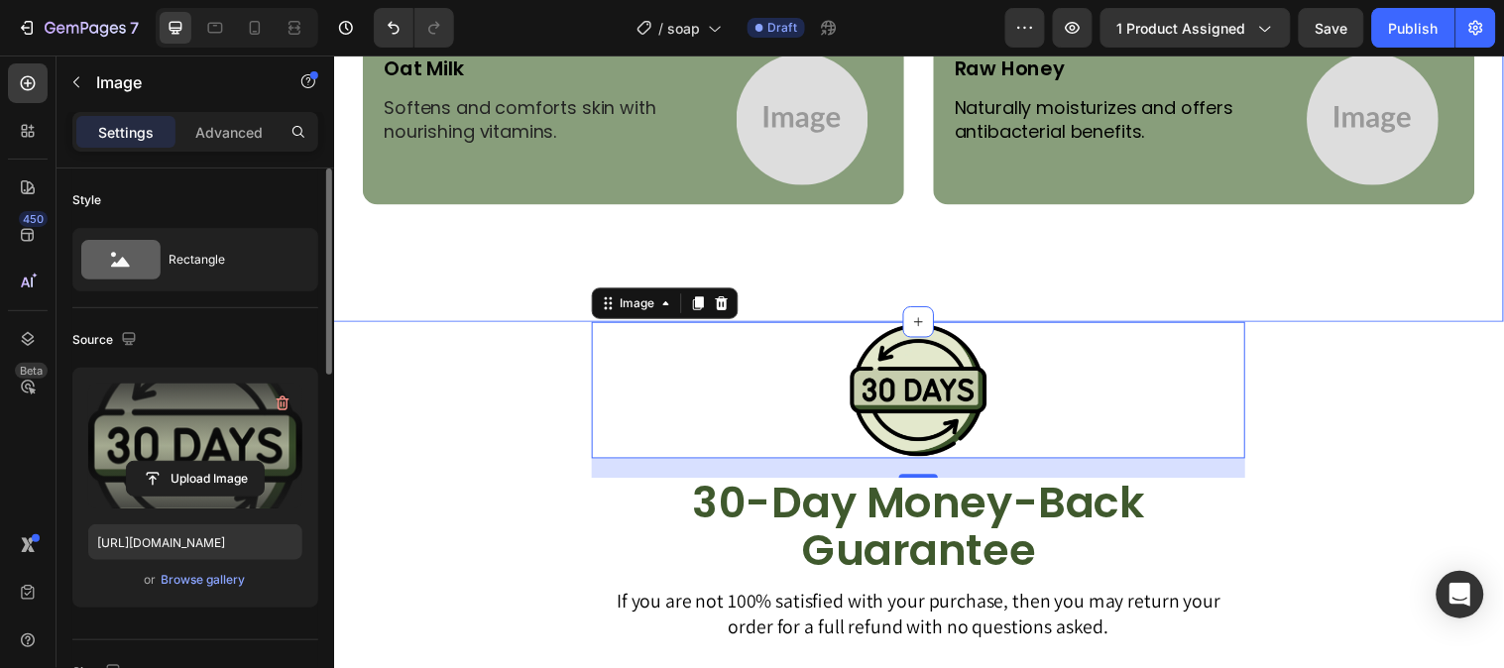
scroll to position [4425, 0]
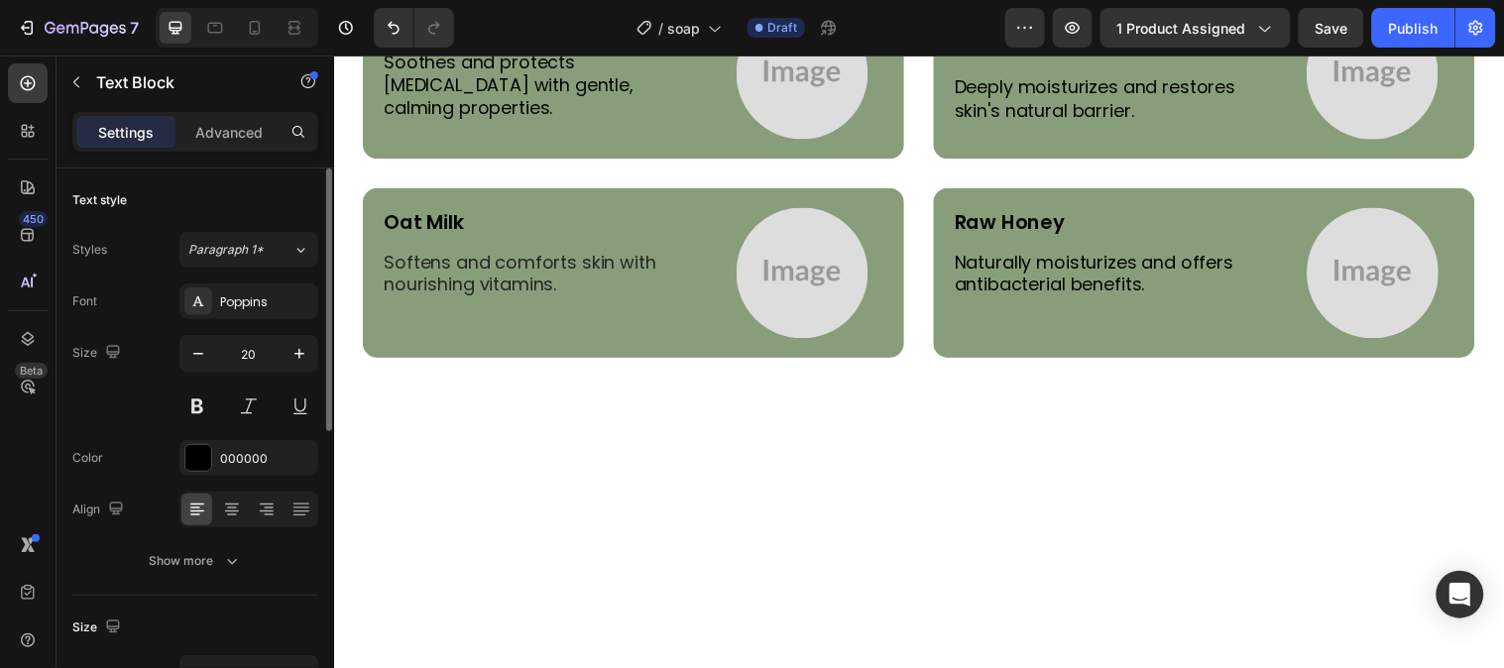
scroll to position [4098, 0]
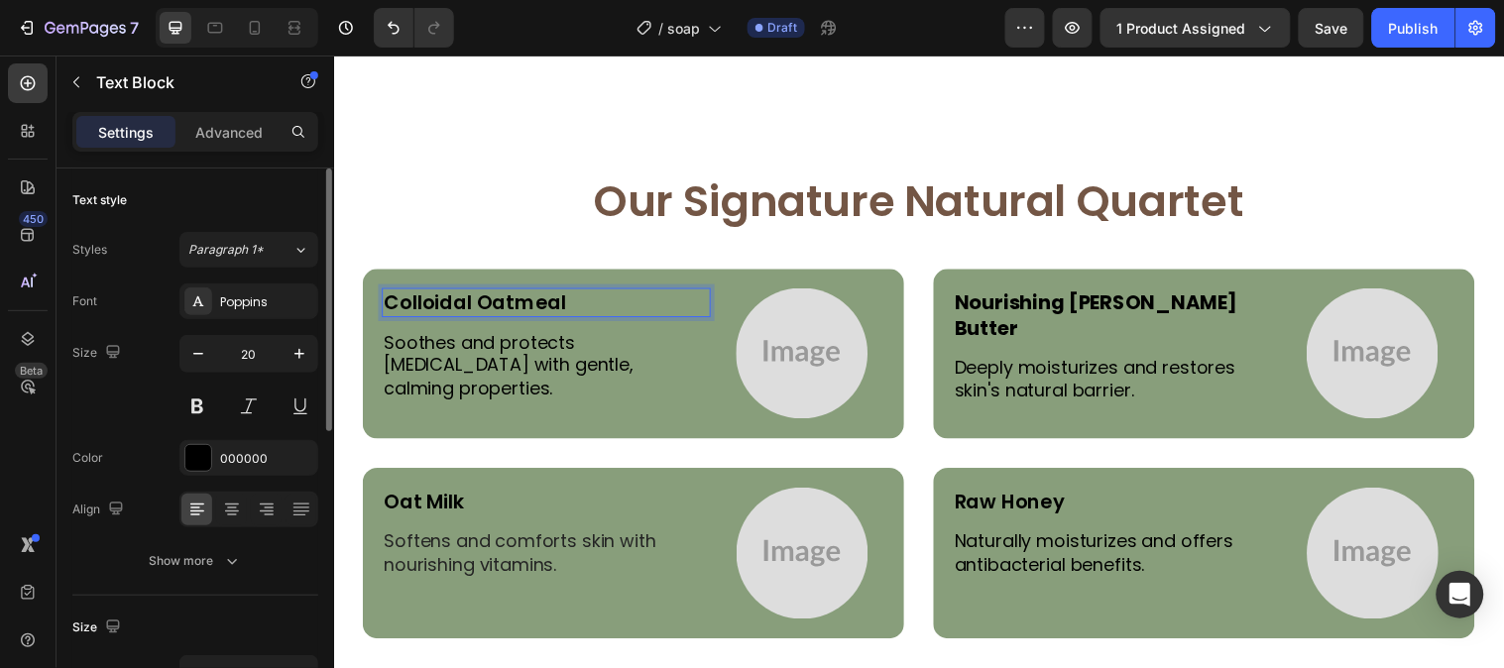
click at [557, 303] on p "Colloidal Oatmeal" at bounding box center [550, 306] width 330 height 26
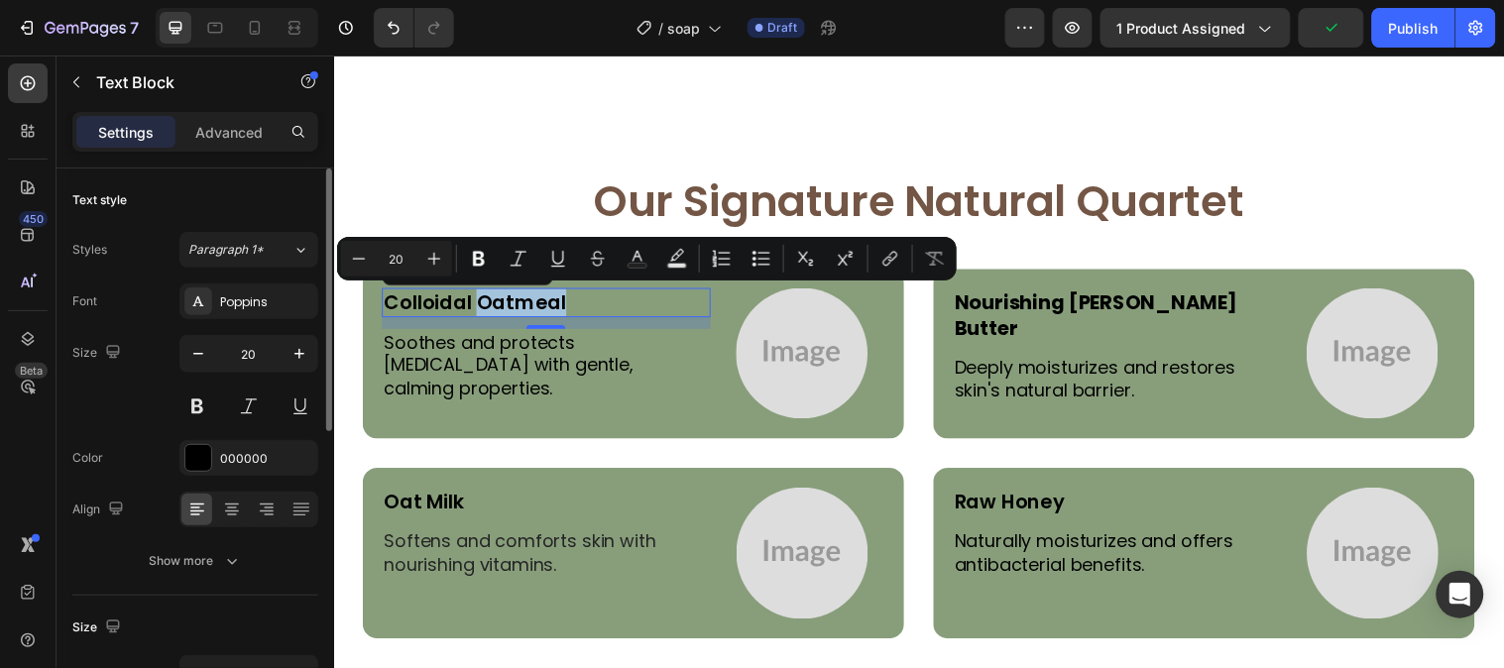
copy p "Oatmeal"
copy p "Colloidal Oatmeal"
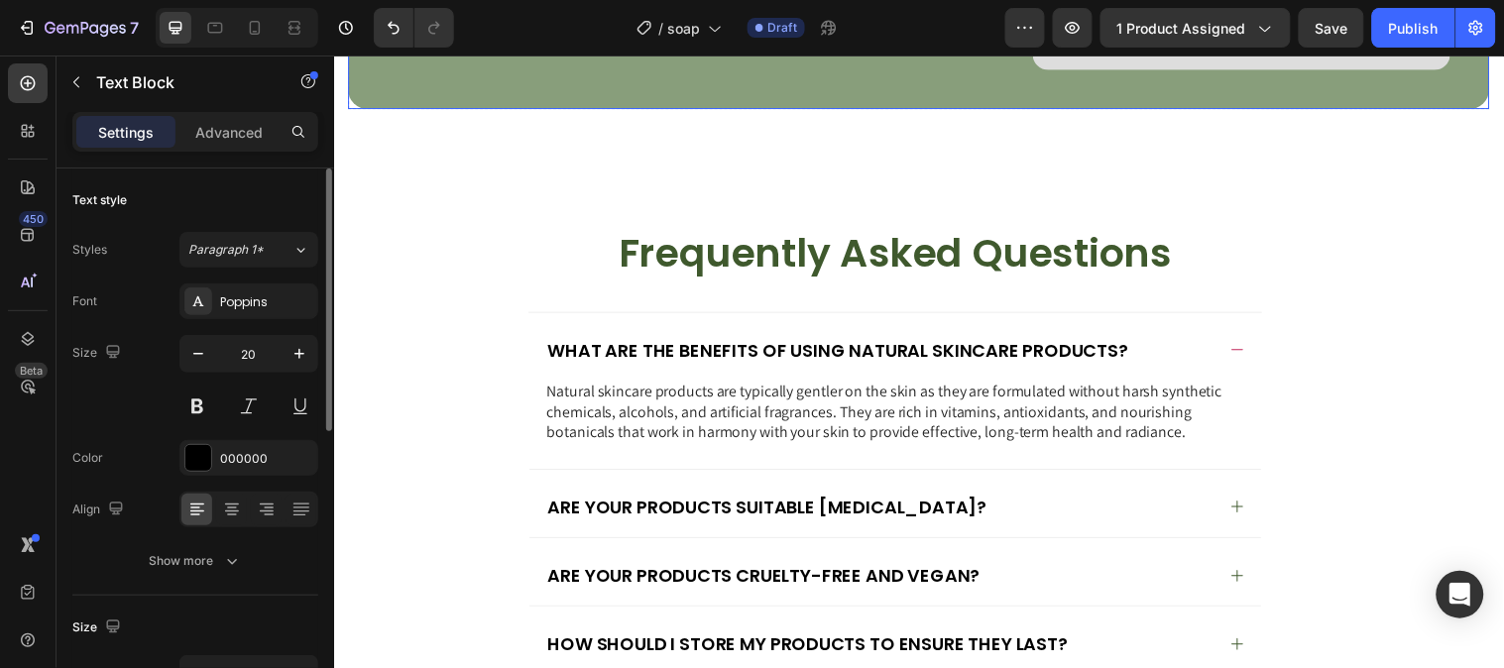
scroll to position [6191, 0]
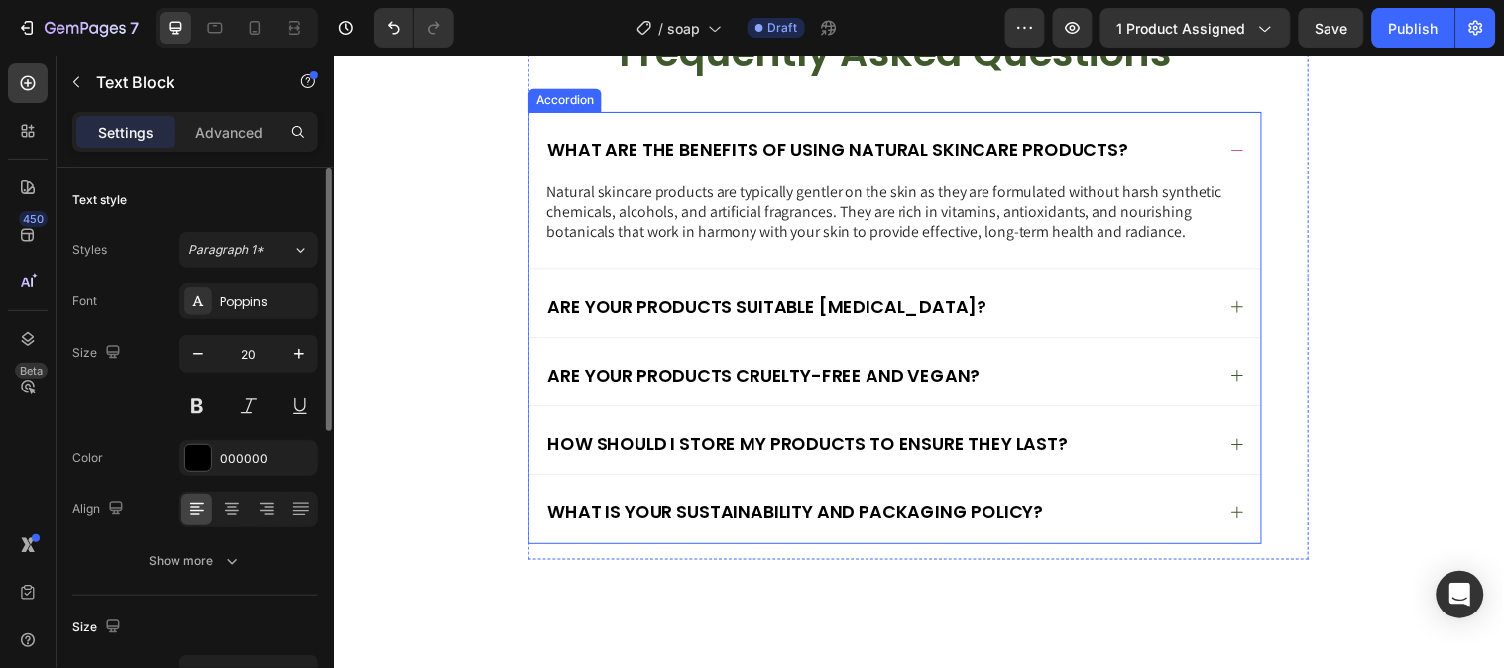
click at [1246, 148] on icon at bounding box center [1252, 151] width 16 height 16
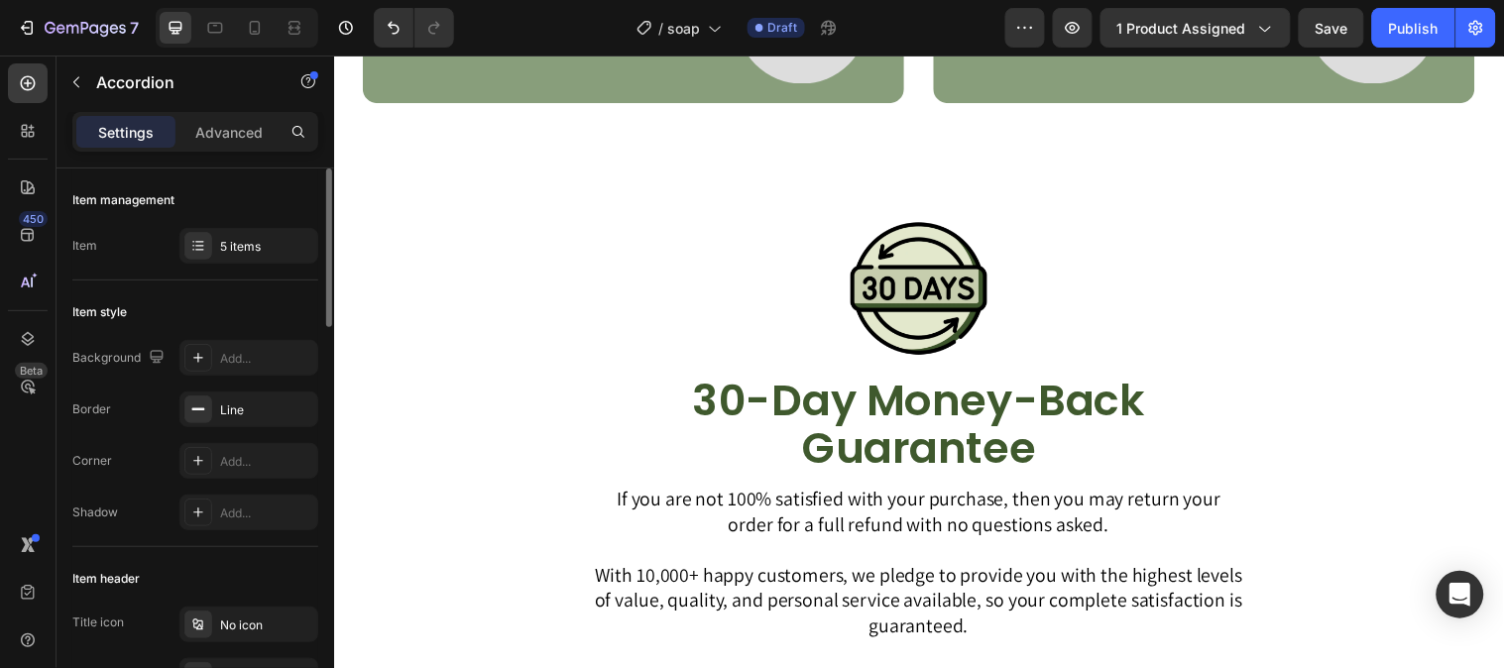
scroll to position [4208, 0]
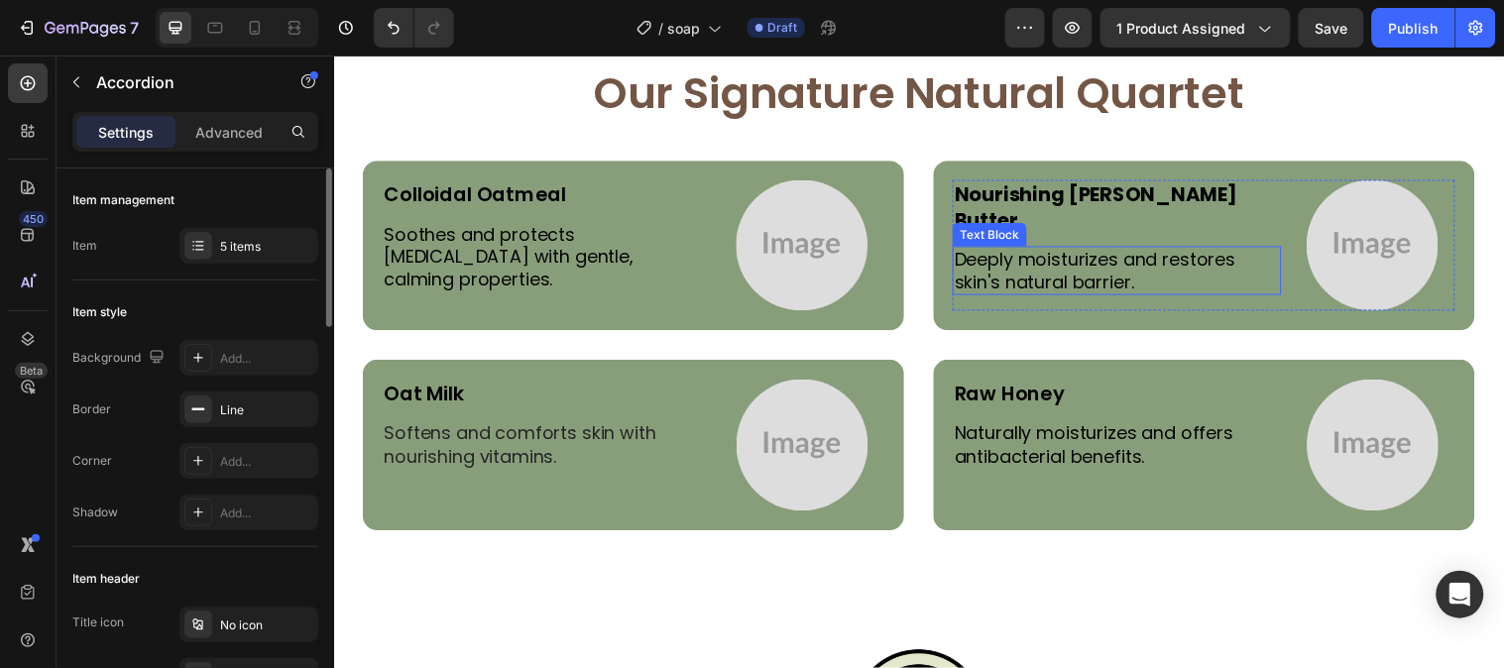
click at [1147, 258] on p "Deeply moisturizes and restores skin's natural barrier." at bounding box center [1129, 274] width 330 height 47
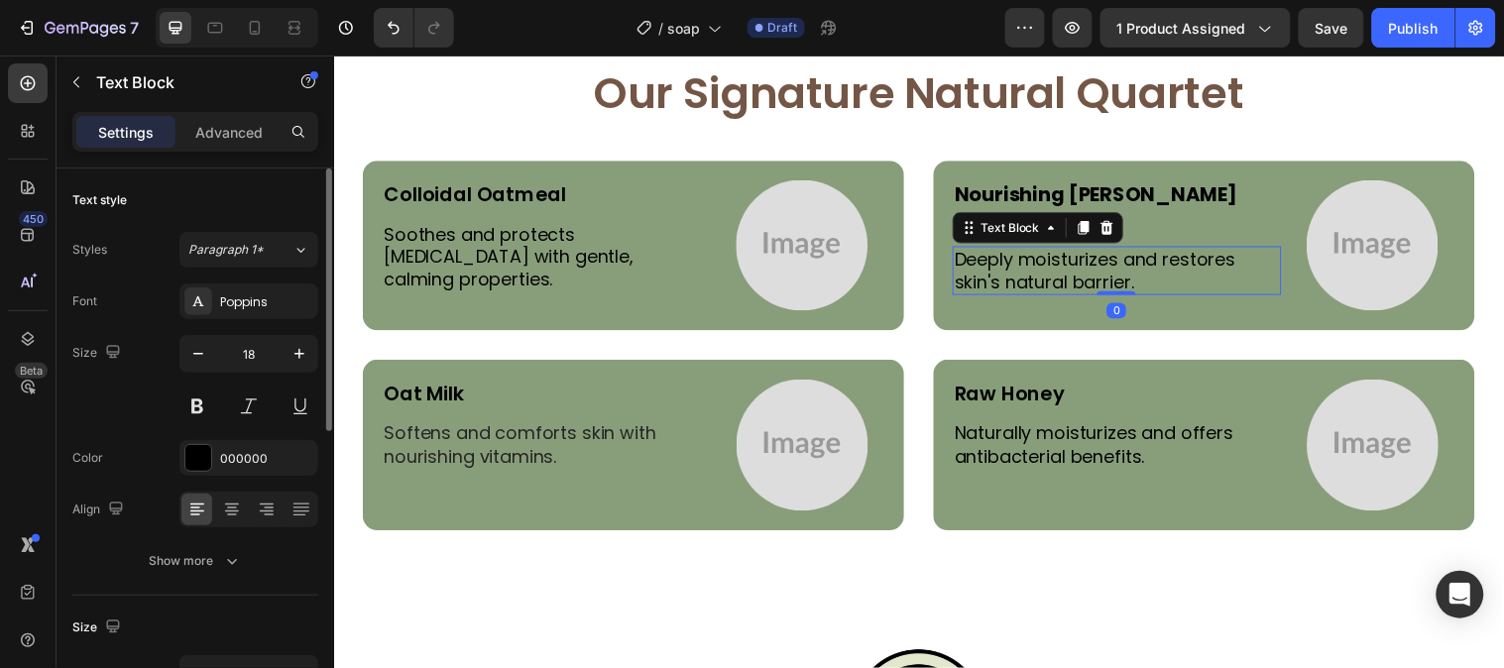
click at [1147, 258] on p "Deeply moisturizes and restores skin's natural barrier." at bounding box center [1129, 274] width 330 height 47
click at [1107, 251] on p "Aloe Vera Extract – Hydrates and reduces redness." at bounding box center [1129, 274] width 330 height 47
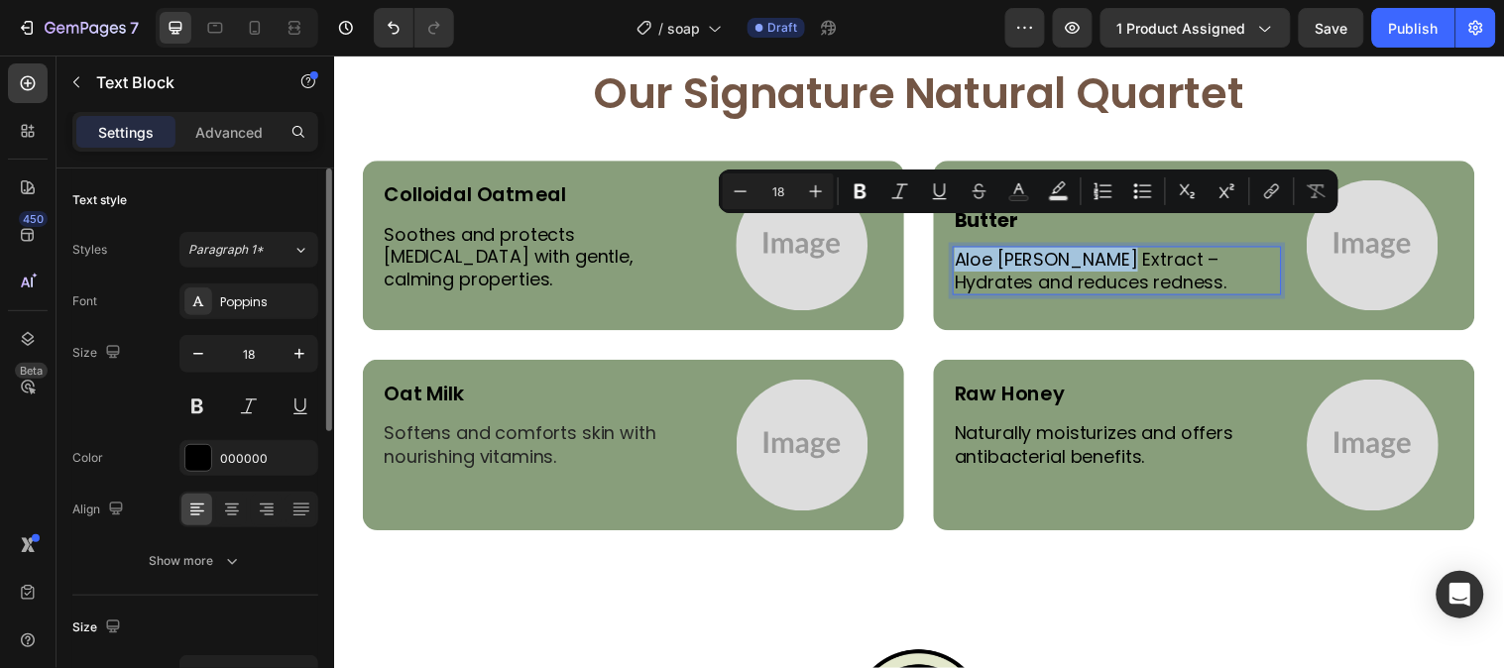
drag, startPoint x: 1107, startPoint y: 235, endPoint x: 970, endPoint y: 229, distance: 136.9
click at [970, 251] on p "Aloe Vera Extract – Hydrates and reduces redness." at bounding box center [1129, 274] width 330 height 47
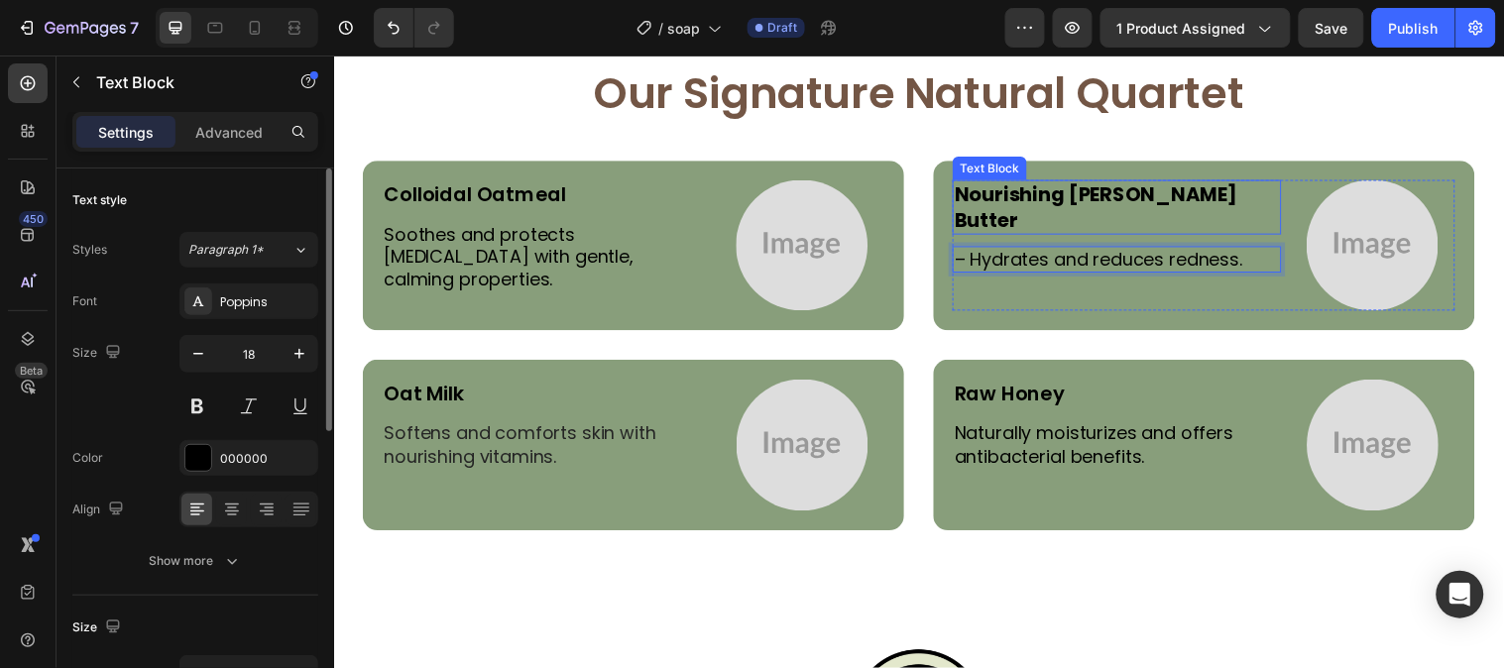
click at [1050, 182] on strong "Nourishing Shea Butter" at bounding box center [1108, 209] width 288 height 54
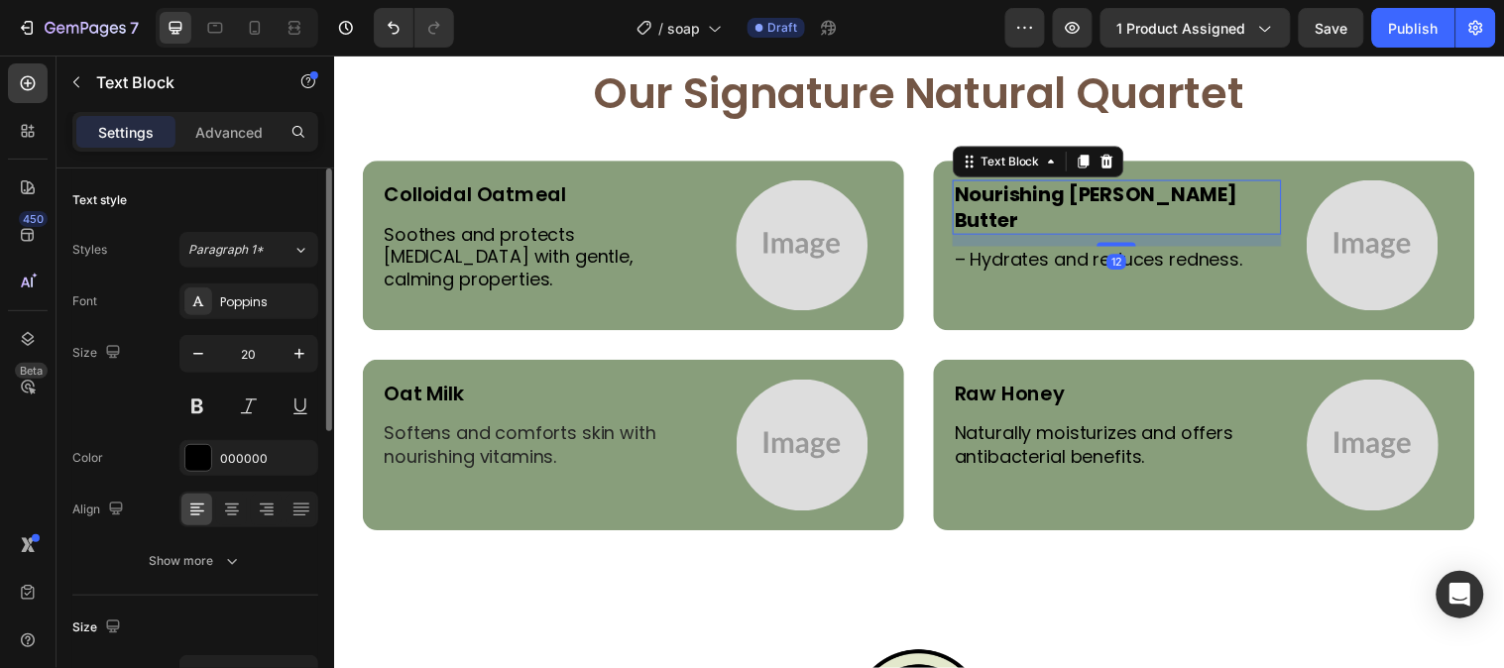
click at [1050, 188] on strong "Nourishing Shea Butter" at bounding box center [1108, 209] width 288 height 54
click at [1050, 189] on strong "Nourishing Shea Butter" at bounding box center [1108, 209] width 288 height 54
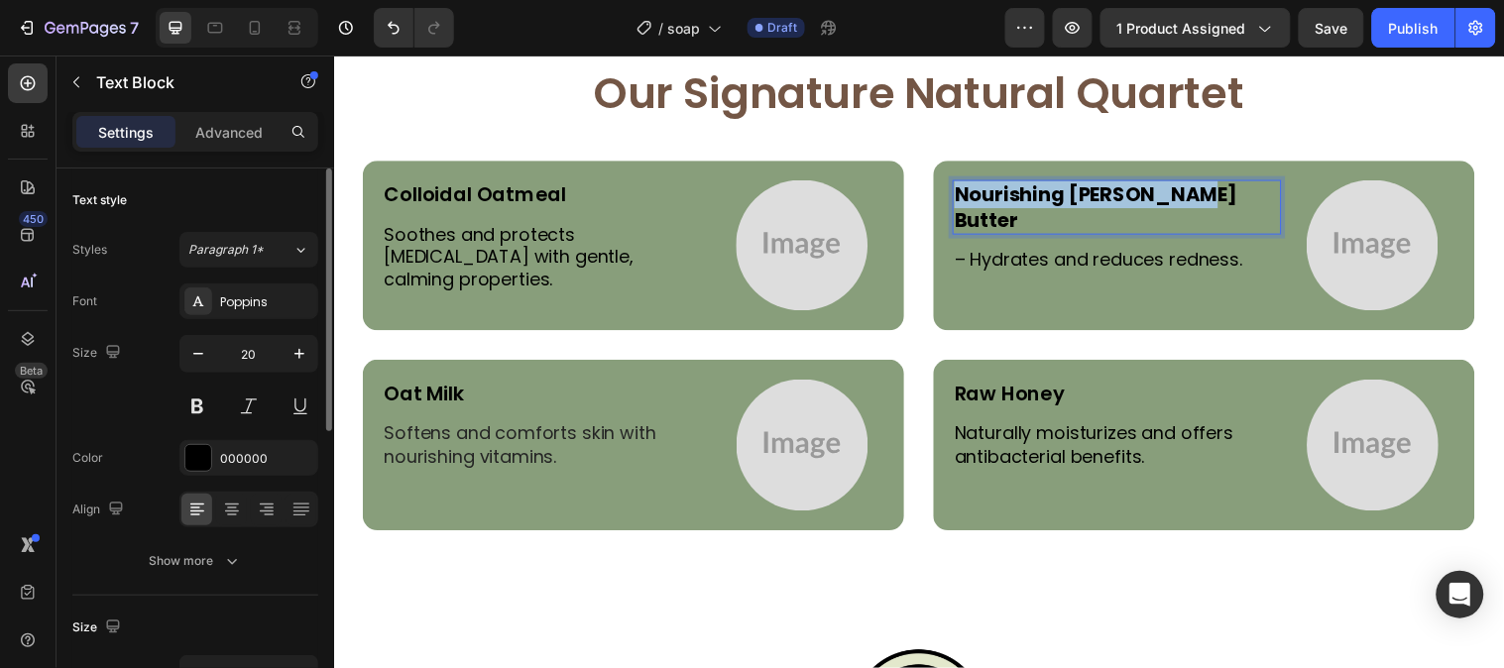
click at [1050, 189] on strong "Nourishing Shea Butter" at bounding box center [1108, 209] width 288 height 54
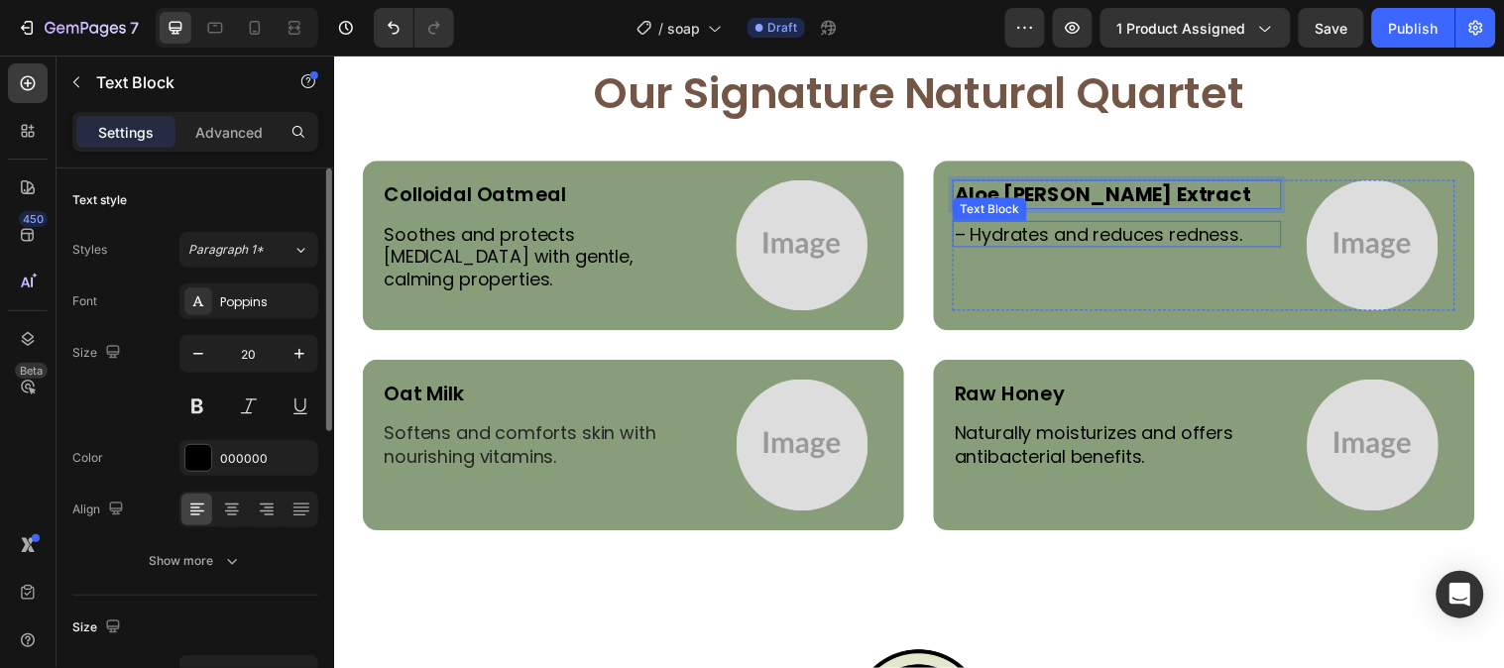
click at [971, 243] on p "– Hydrates and reduces redness." at bounding box center [1129, 236] width 330 height 23
click at [971, 239] on p "– Hydrates and reduces redness." at bounding box center [1129, 236] width 330 height 23
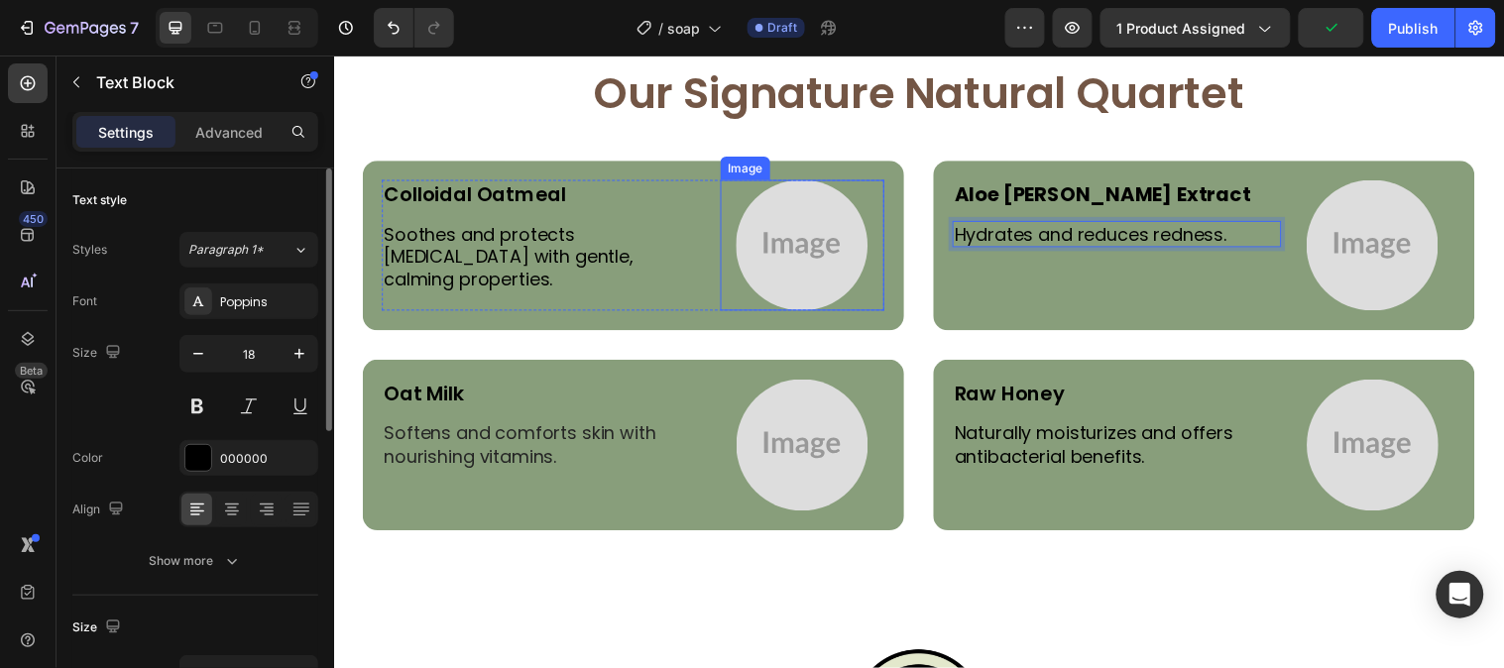
click at [789, 233] on img at bounding box center [809, 248] width 134 height 134
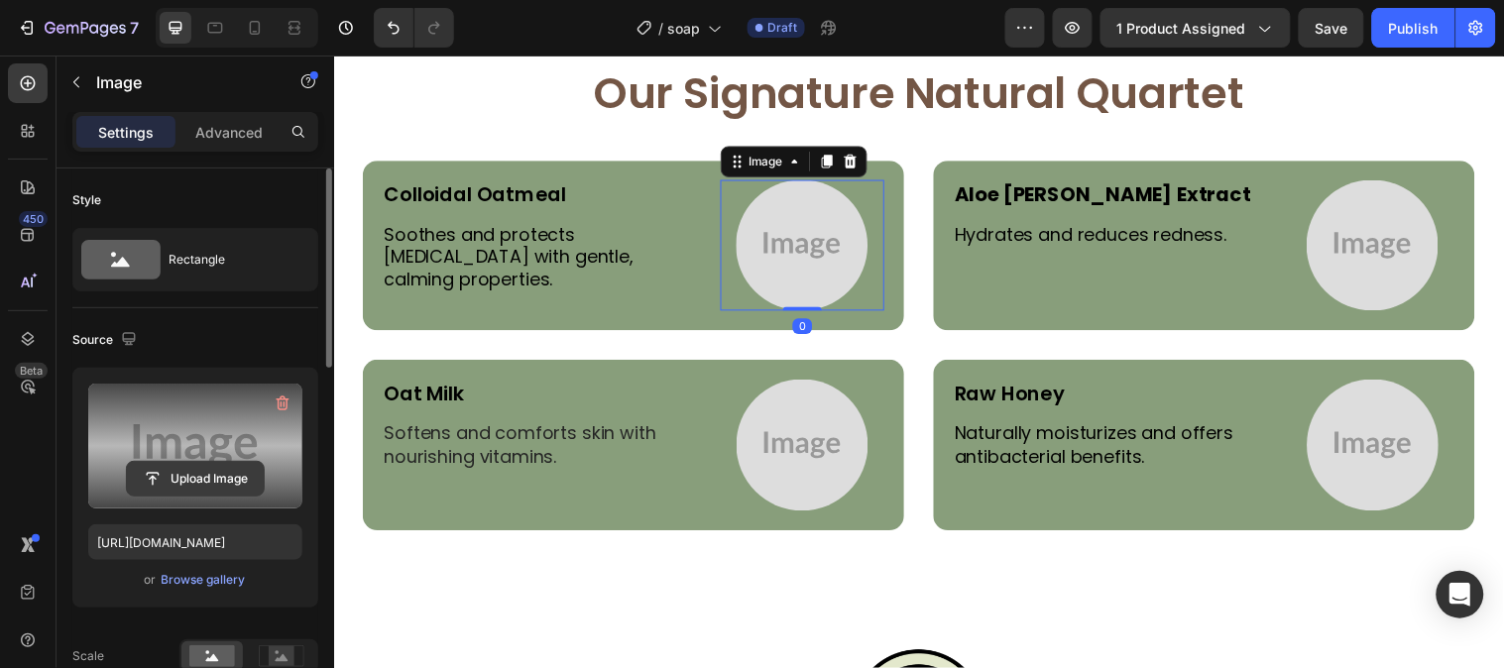
click at [141, 461] on button "Upload Image" at bounding box center [195, 479] width 139 height 36
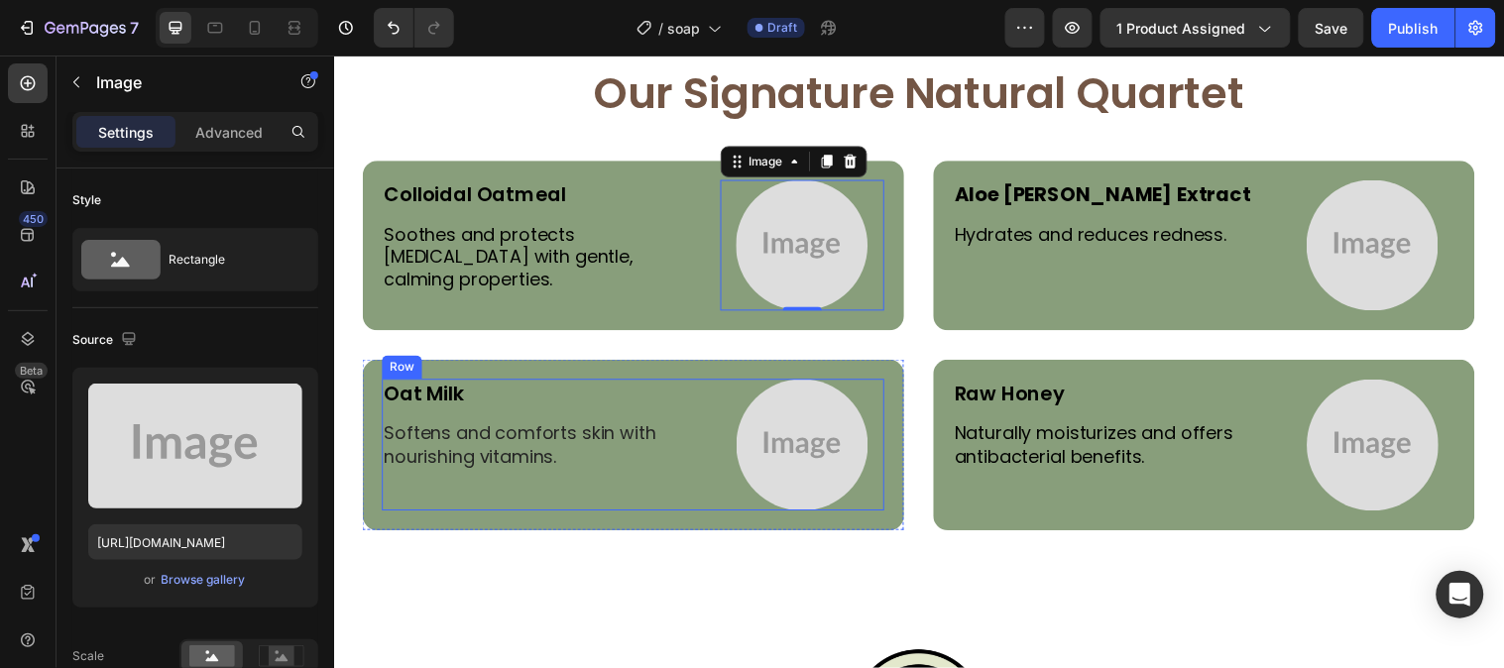
click at [524, 479] on div "Oat Milk Text Block Softens and comforts skin with nourishing vitamins. Text Bl…" at bounding box center [550, 451] width 334 height 134
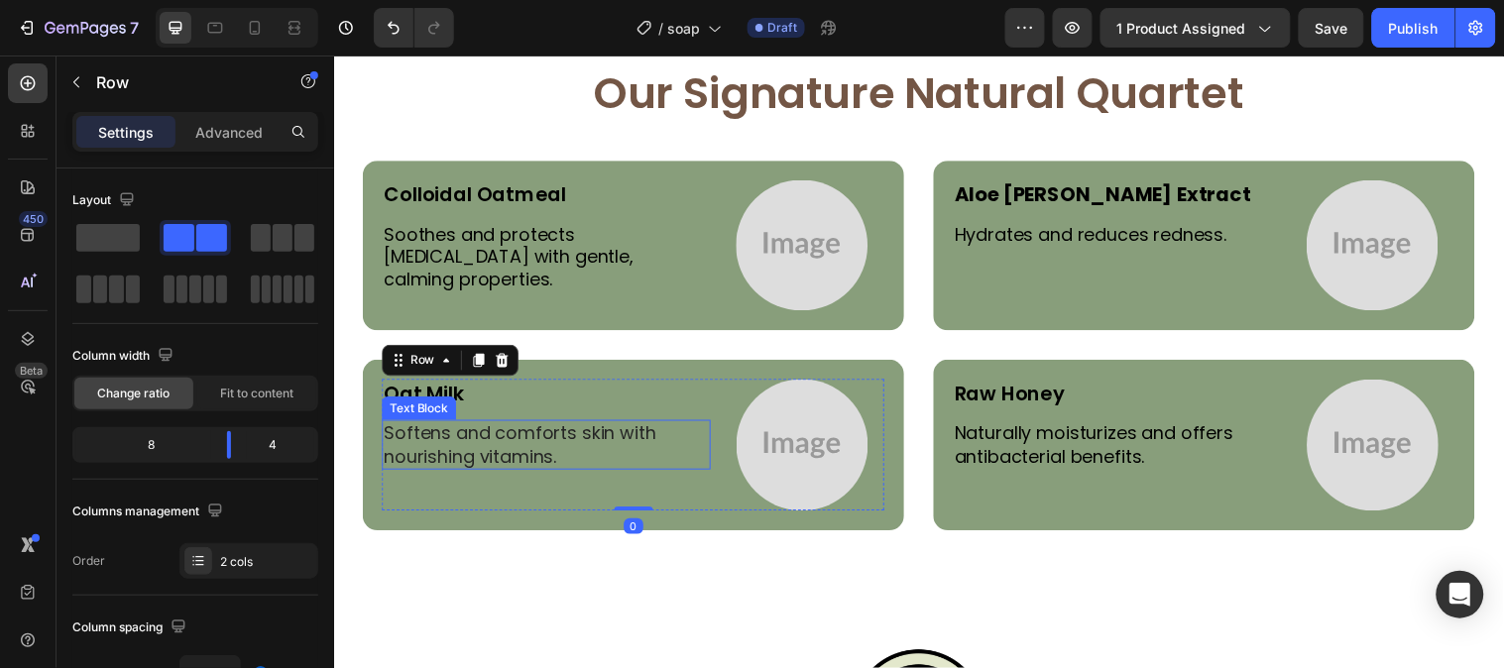
click at [521, 462] on p "Softens and comforts skin with nourishing vitamins." at bounding box center [550, 450] width 330 height 47
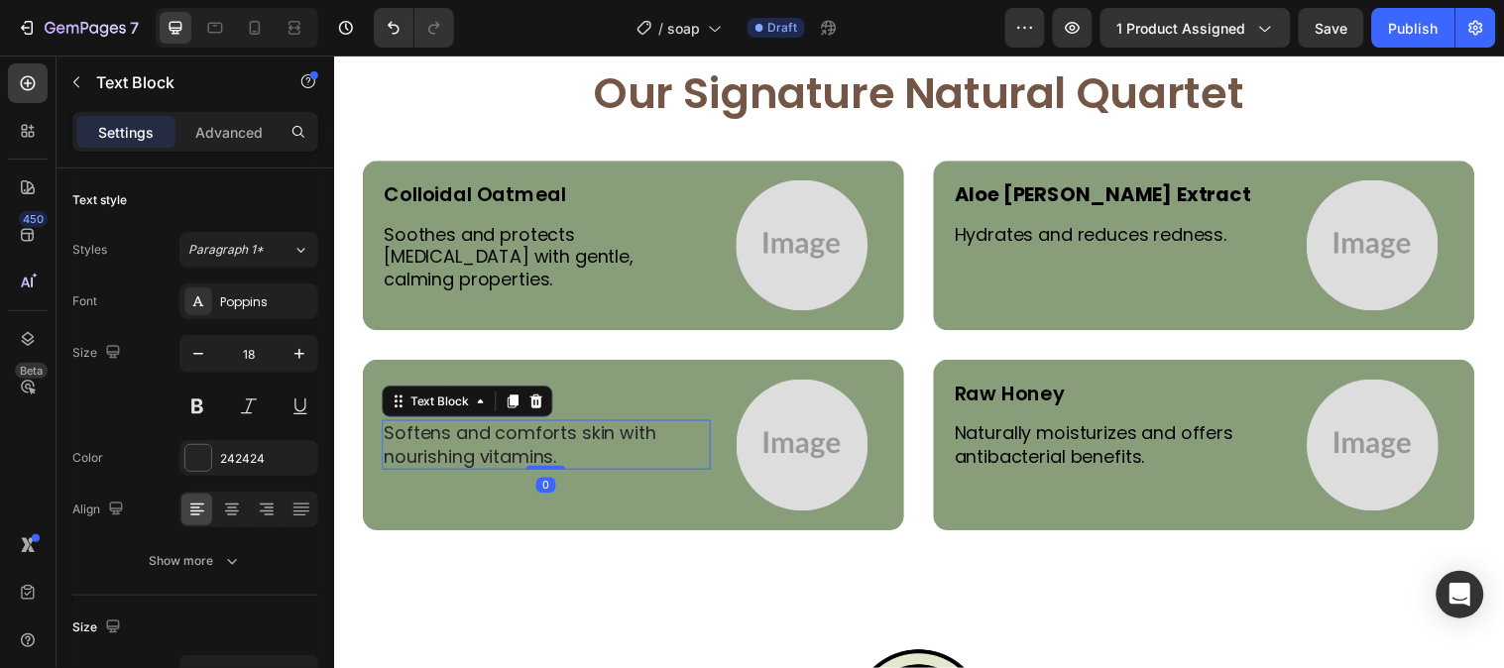
click at [521, 462] on p "Softens and comforts skin with nourishing vitamins." at bounding box center [550, 450] width 330 height 47
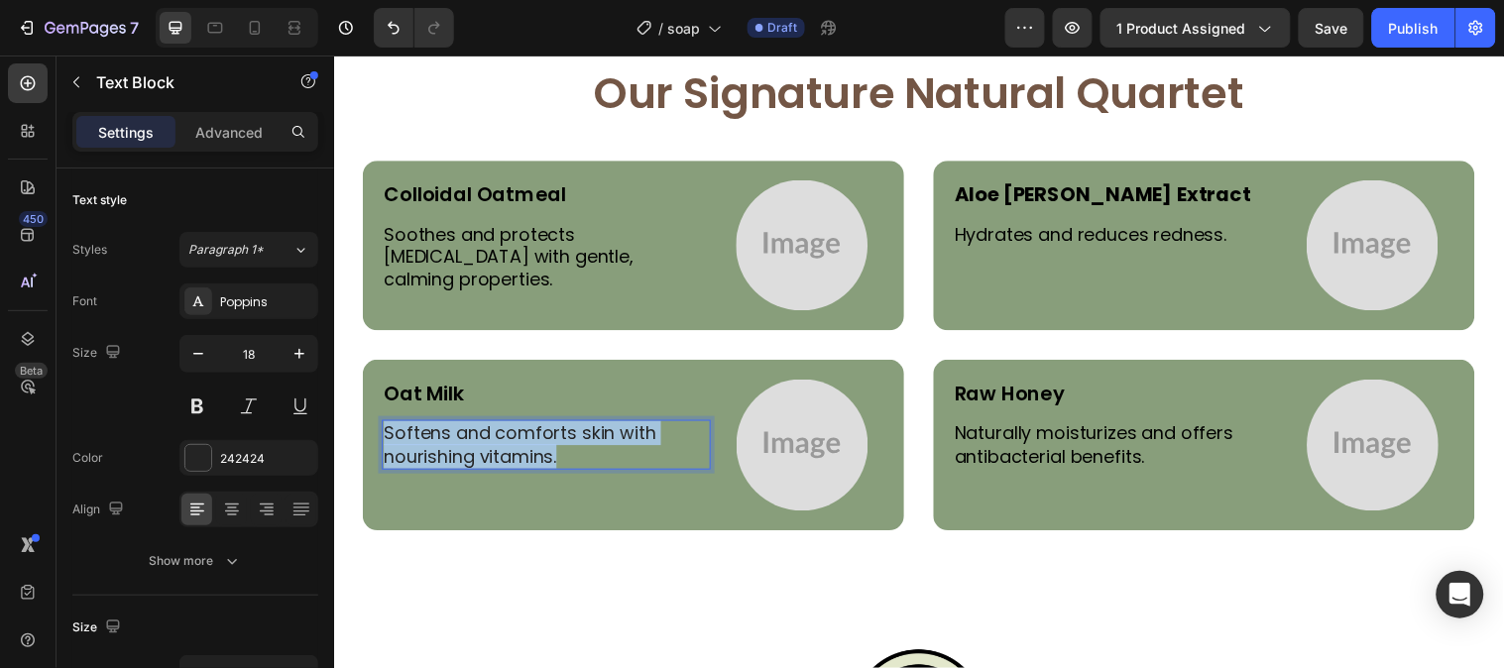
click at [521, 462] on p "Softens and comforts skin with nourishing vitamins." at bounding box center [550, 450] width 330 height 47
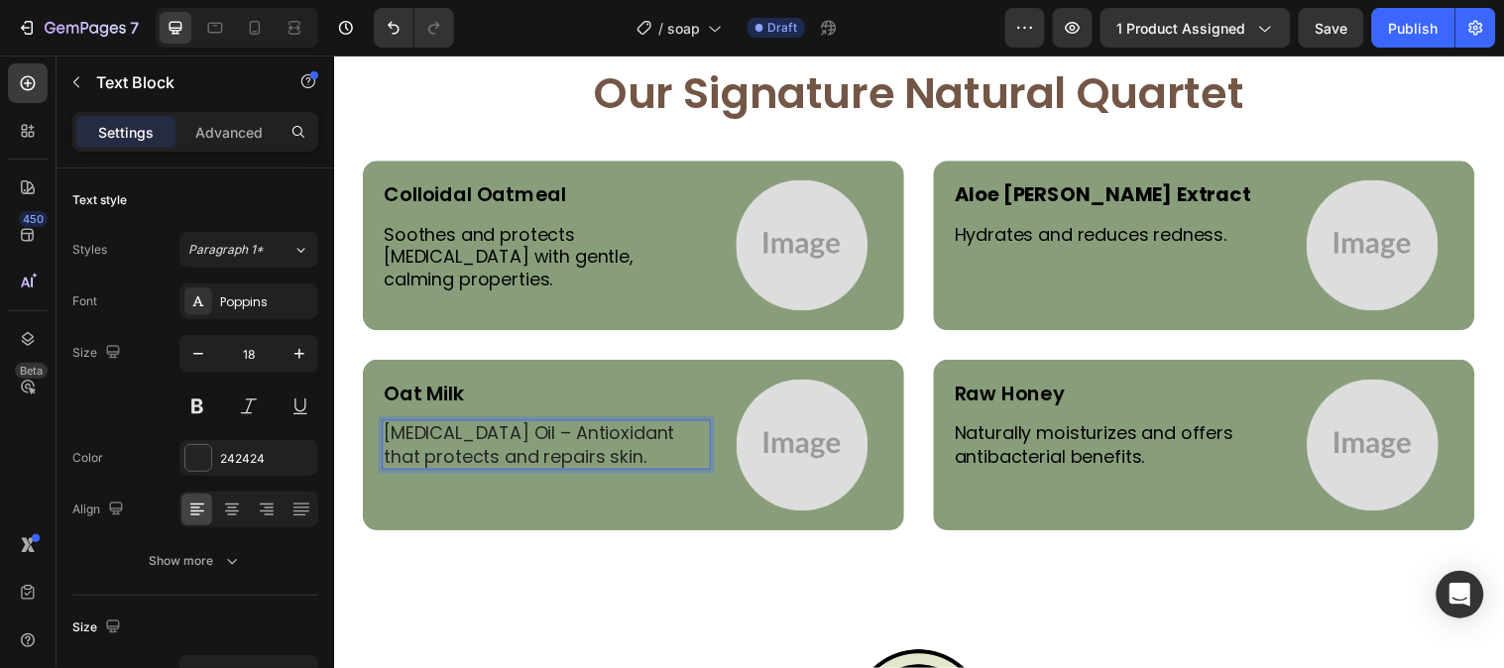
click at [494, 435] on p "Vitamin E Oil – Antioxidant that protects and repairs skin." at bounding box center [550, 450] width 330 height 47
drag, startPoint x: 494, startPoint y: 435, endPoint x: 381, endPoint y: 432, distance: 113.0
click at [381, 432] on div "Oat Milk Text Block Vitamin E Oil – Antioxidant that protects and repairs skin.…" at bounding box center [638, 450] width 550 height 173
click at [437, 386] on p "Oat Milk" at bounding box center [550, 399] width 330 height 26
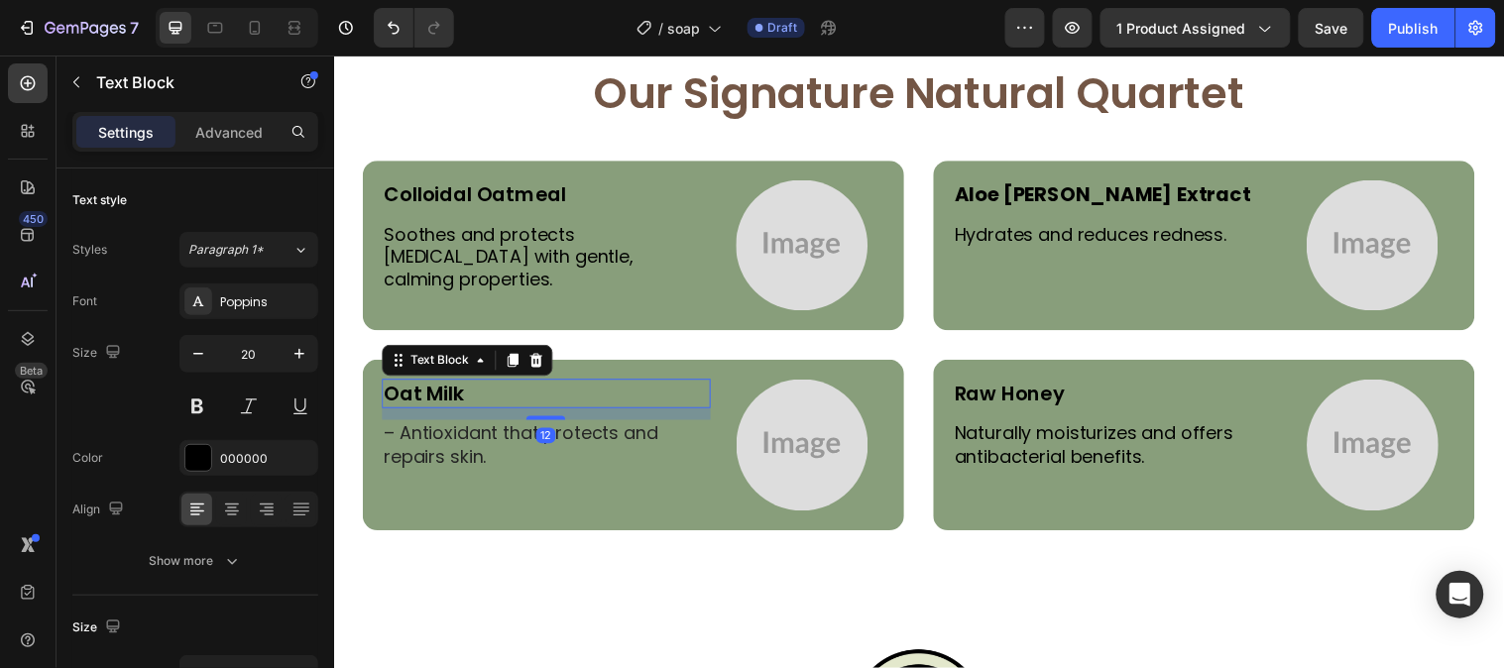
click at [437, 386] on p "Oat Milk" at bounding box center [550, 399] width 330 height 26
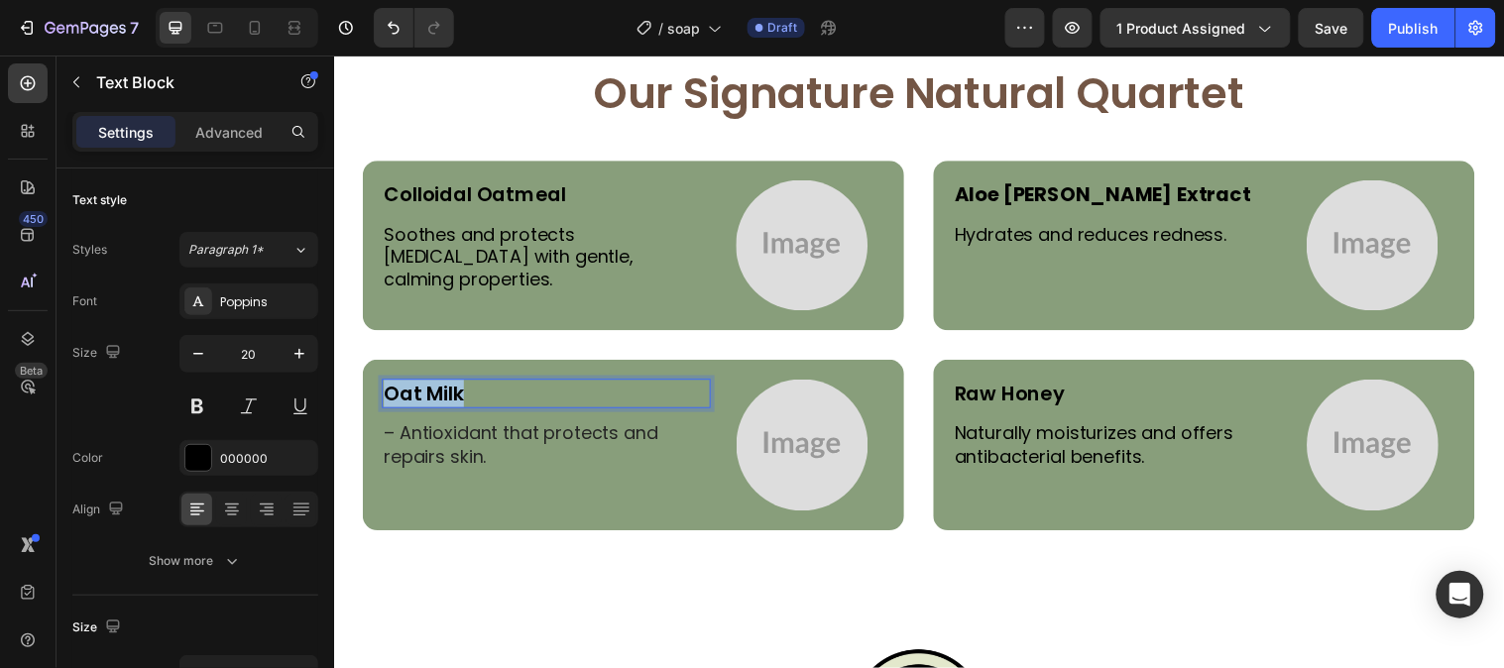
click at [437, 386] on p "Oat Milk" at bounding box center [550, 399] width 330 height 26
click at [400, 433] on p "– Antioxidant that protects and repairs skin." at bounding box center [550, 450] width 330 height 47
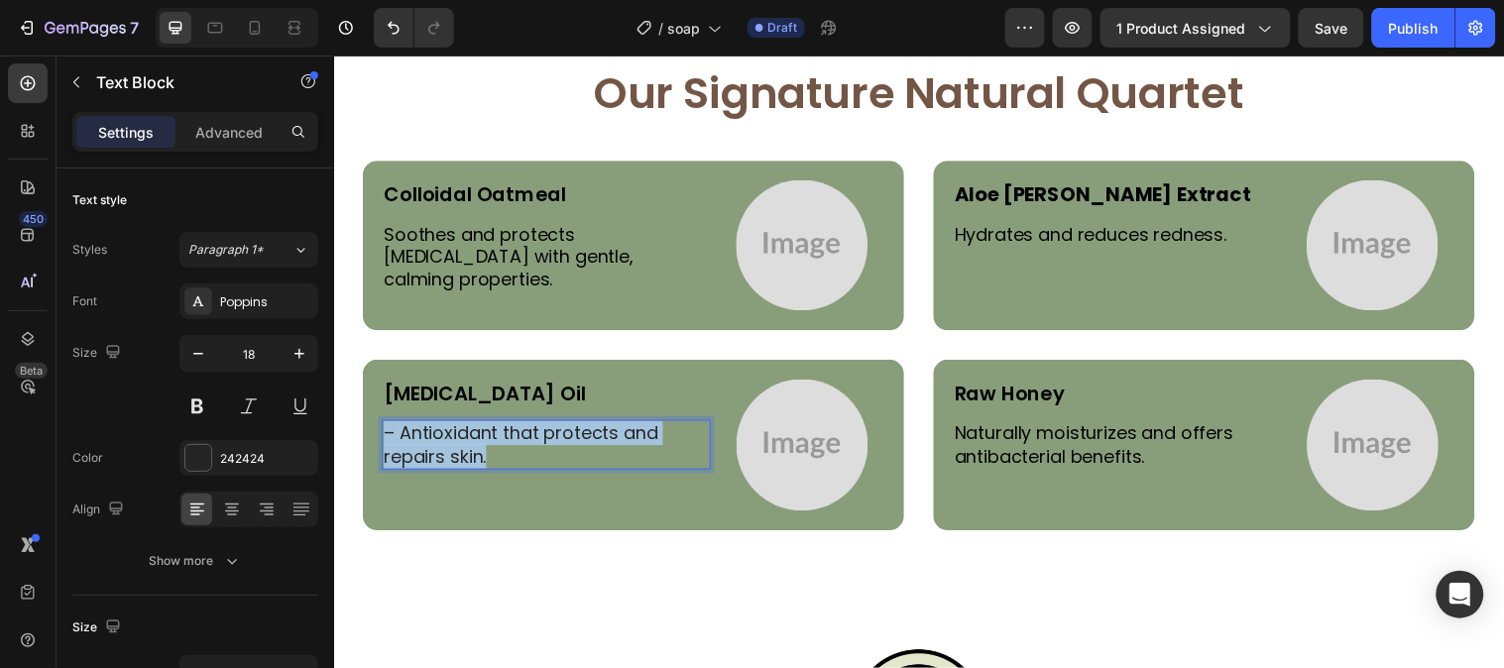
click at [400, 433] on p "– Antioxidant that protects and repairs skin." at bounding box center [550, 450] width 330 height 47
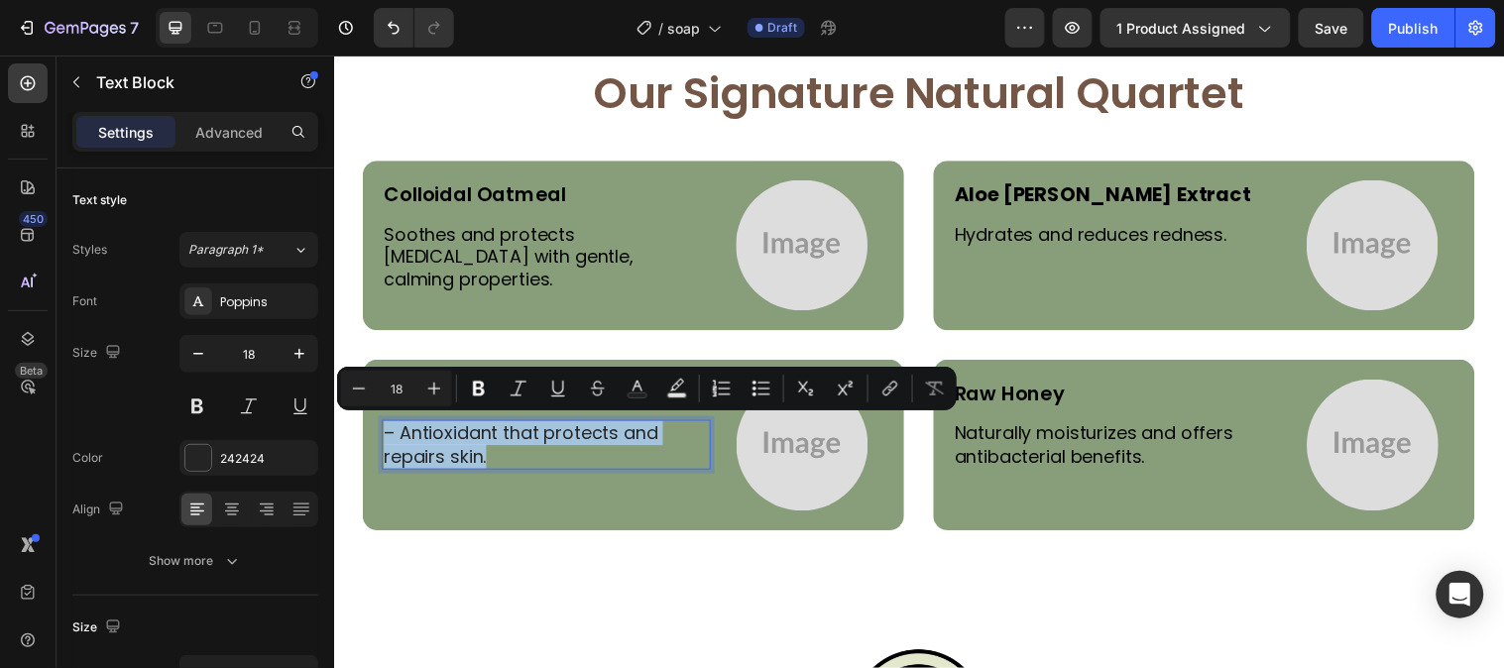
click at [400, 433] on p "– Antioxidant that protects and repairs skin." at bounding box center [550, 450] width 330 height 47
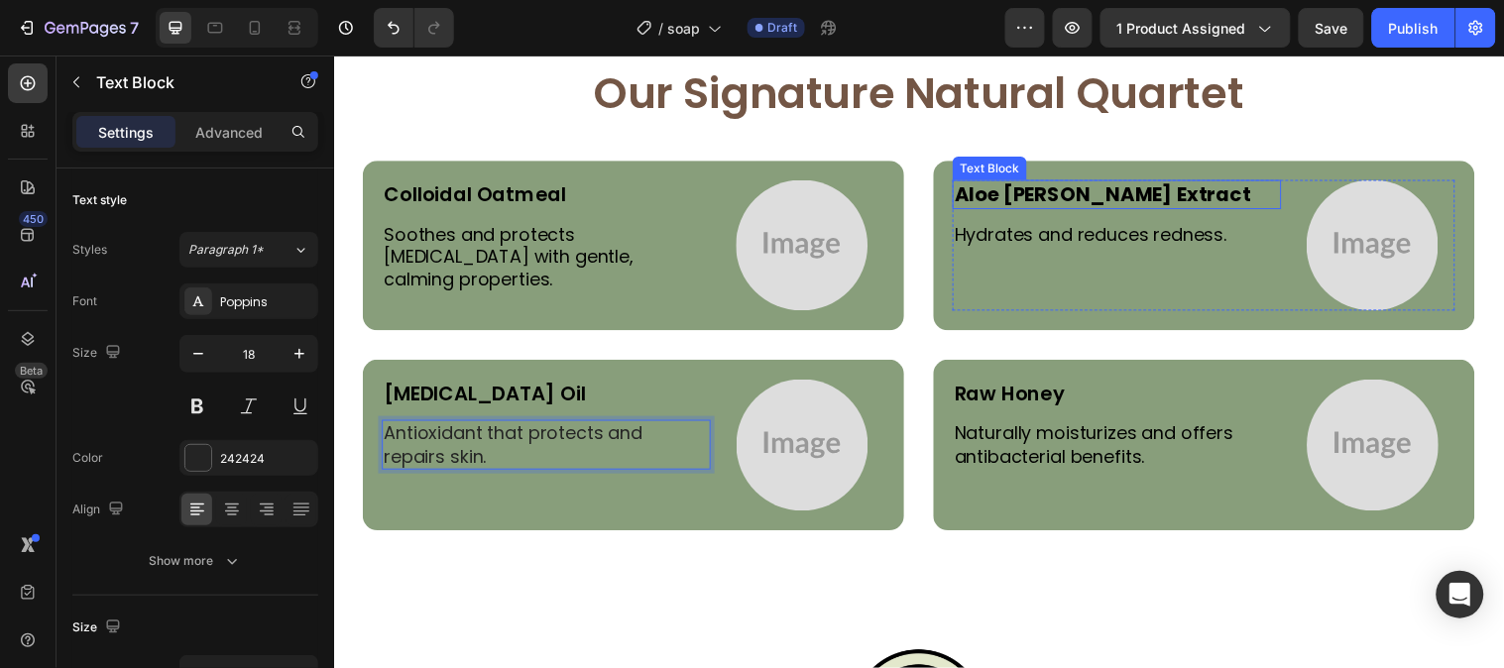
click at [1064, 192] on strong "Aloe [PERSON_NAME] Extract" at bounding box center [1114, 196] width 301 height 28
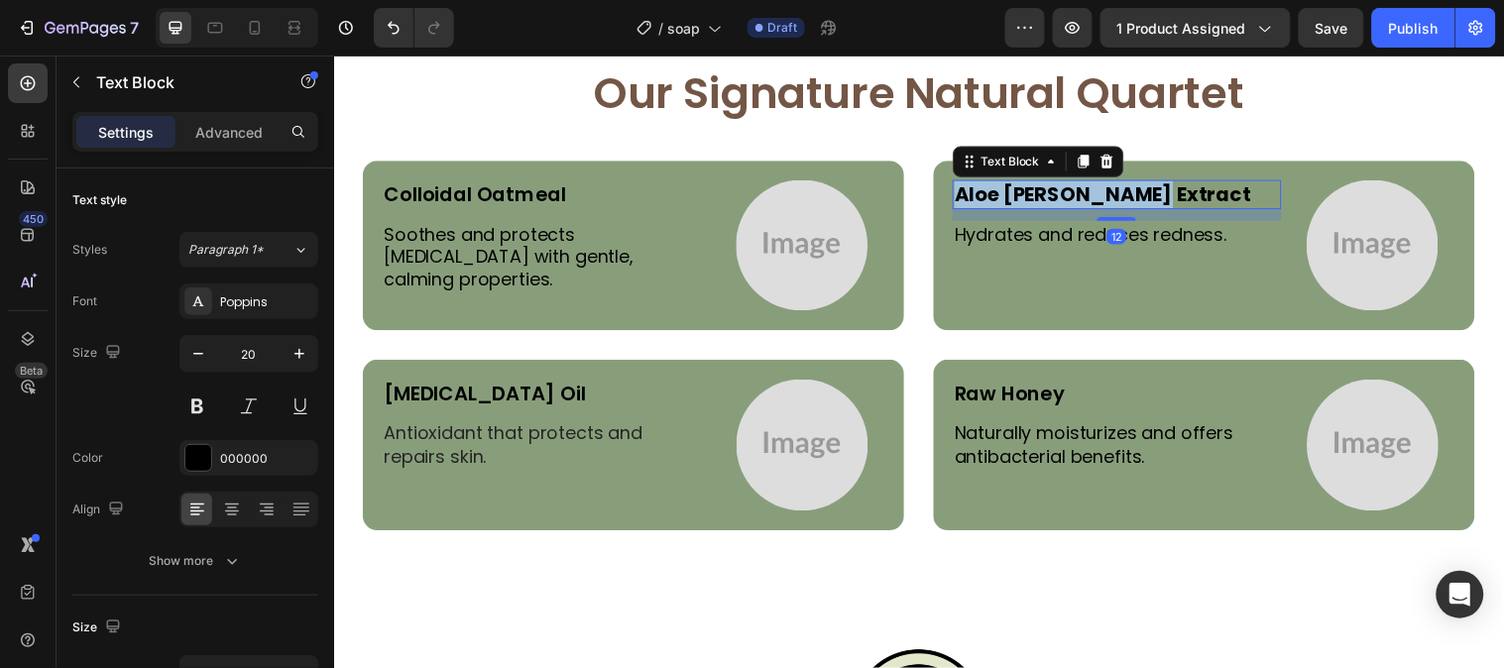
click at [1064, 192] on strong "Aloe [PERSON_NAME] Extract" at bounding box center [1114, 196] width 301 height 28
drag, startPoint x: 1064, startPoint y: 192, endPoint x: 1062, endPoint y: 203, distance: 11.1
click at [1064, 191] on strong "Aloe [PERSON_NAME] Extract" at bounding box center [1114, 196] width 301 height 28
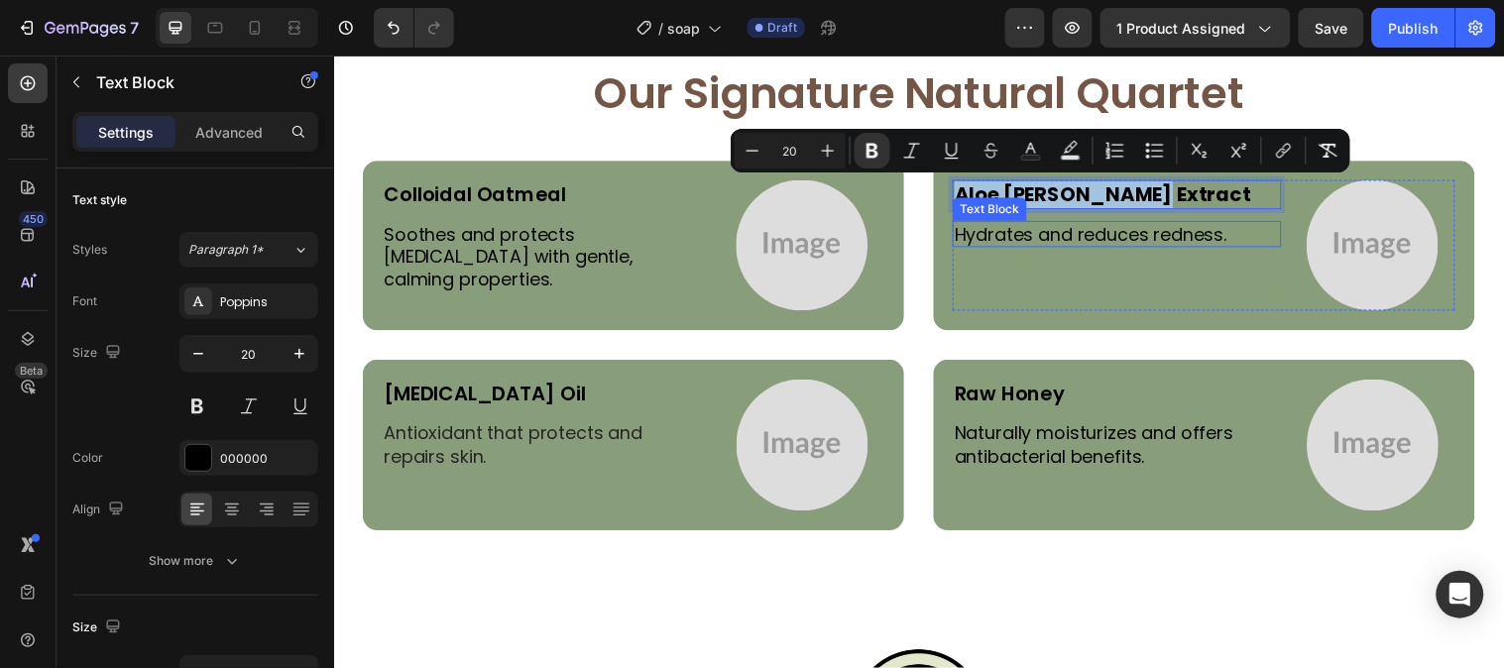
copy strong "Aloe [PERSON_NAME] Extract"
click at [495, 396] on p "Vitamin E Oil" at bounding box center [550, 399] width 330 height 26
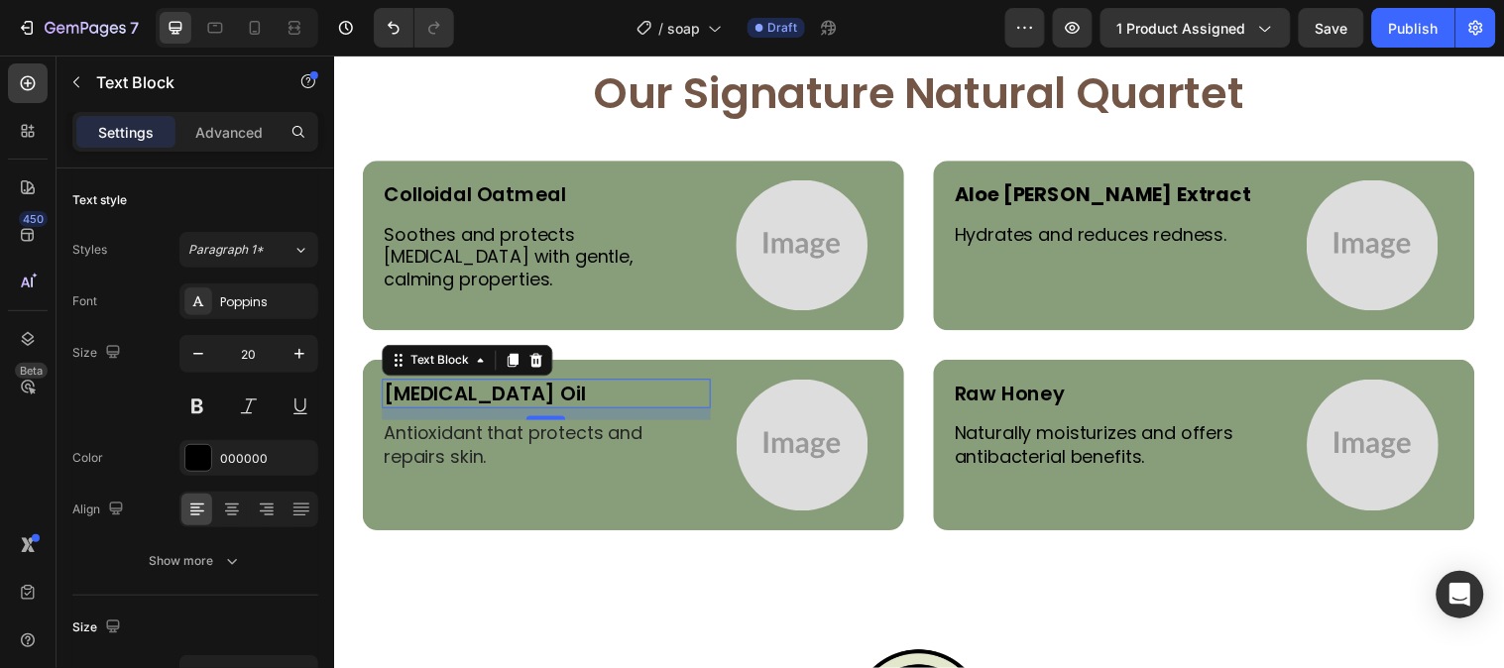
click at [493, 393] on p "Vitamin E Oil" at bounding box center [550, 399] width 330 height 26
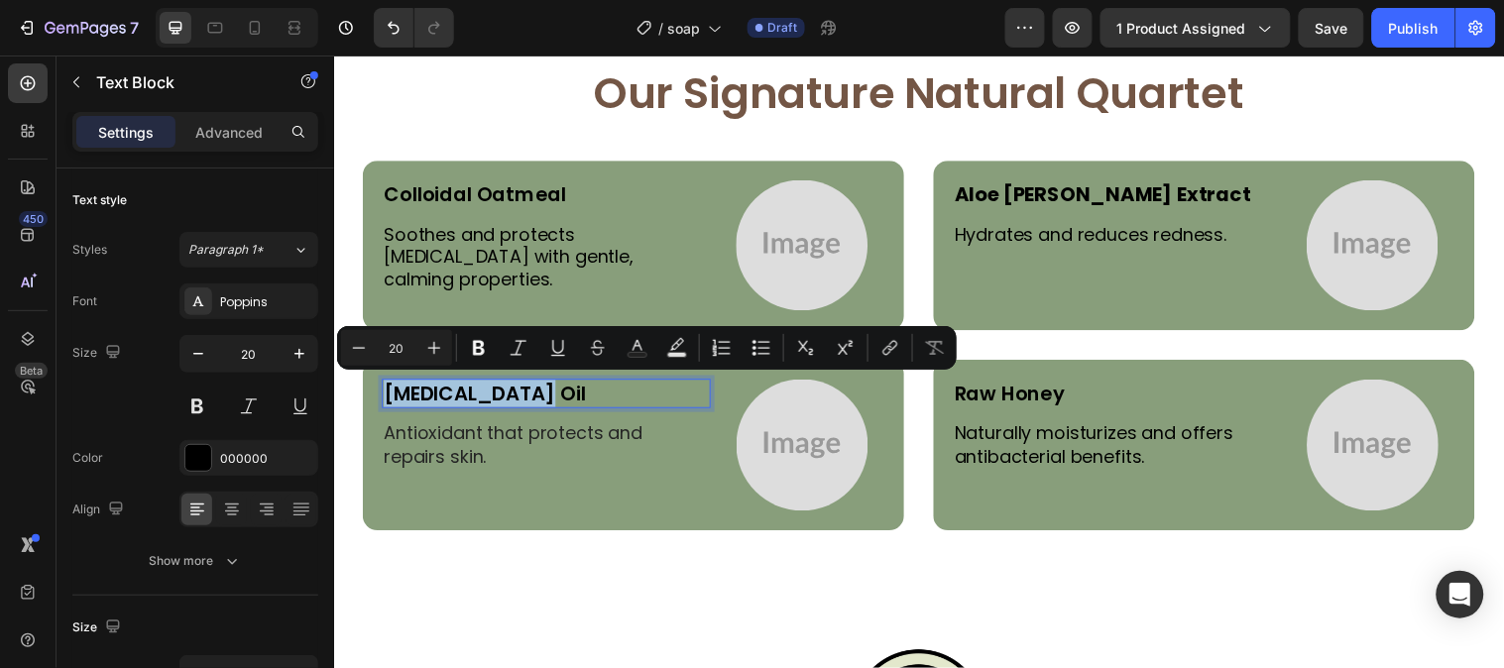
click at [493, 393] on p "Vitamin E Oil" at bounding box center [550, 399] width 330 height 26
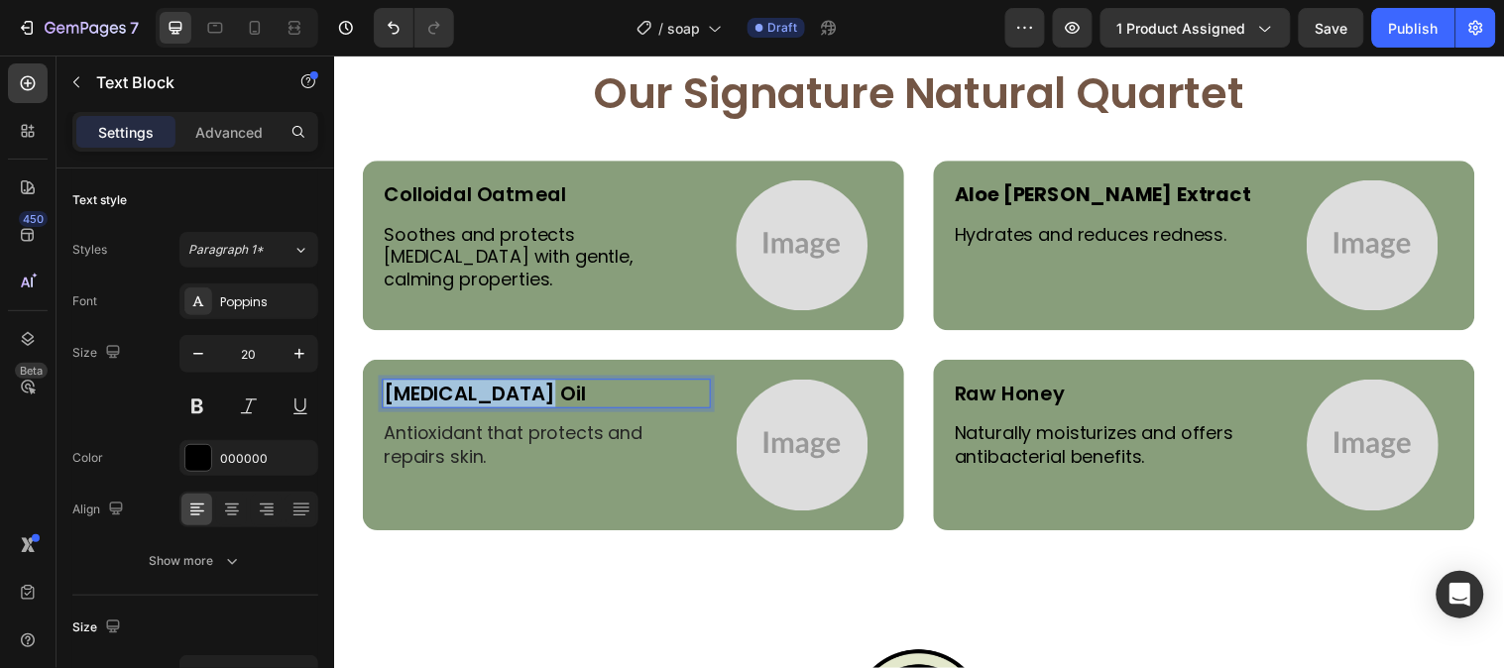
click at [493, 393] on p "Vitamin E Oil" at bounding box center [550, 399] width 330 height 26
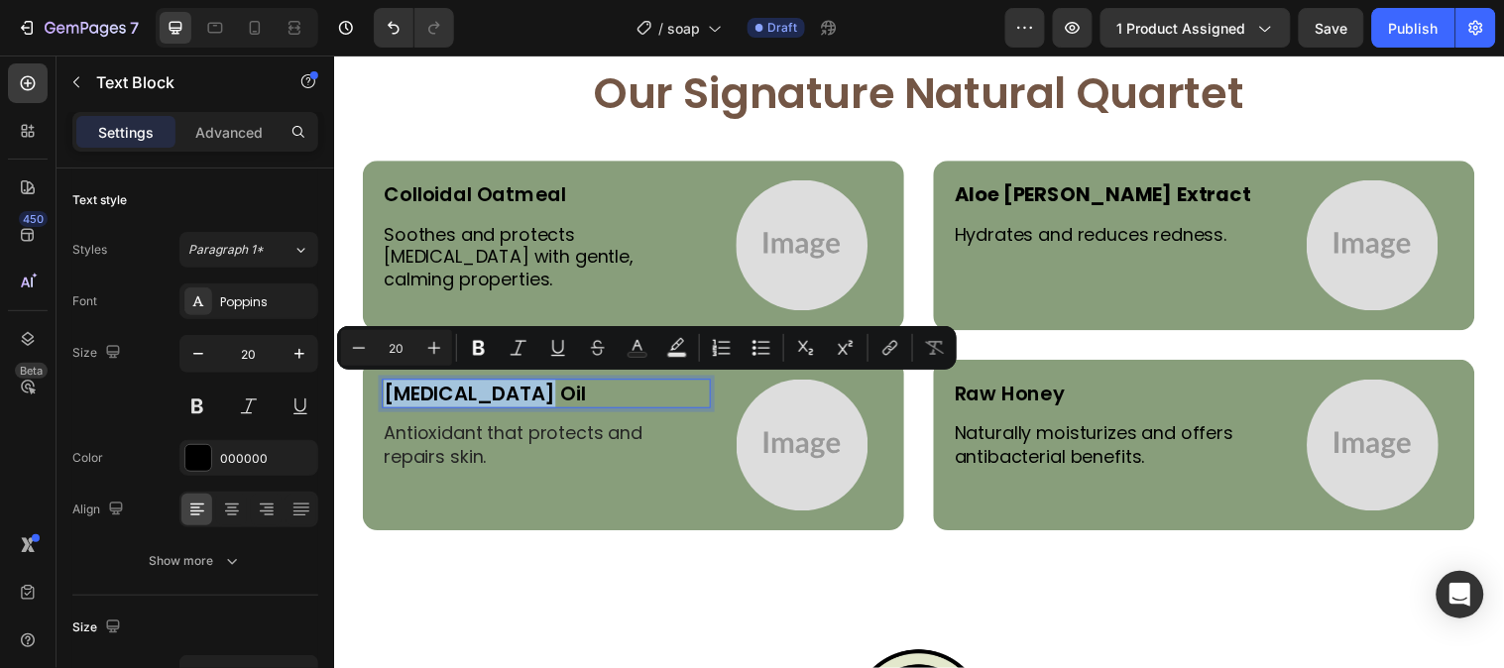
copy p "Vitamin E Oil"
click at [1034, 396] on p "Raw Honey" at bounding box center [1129, 399] width 330 height 26
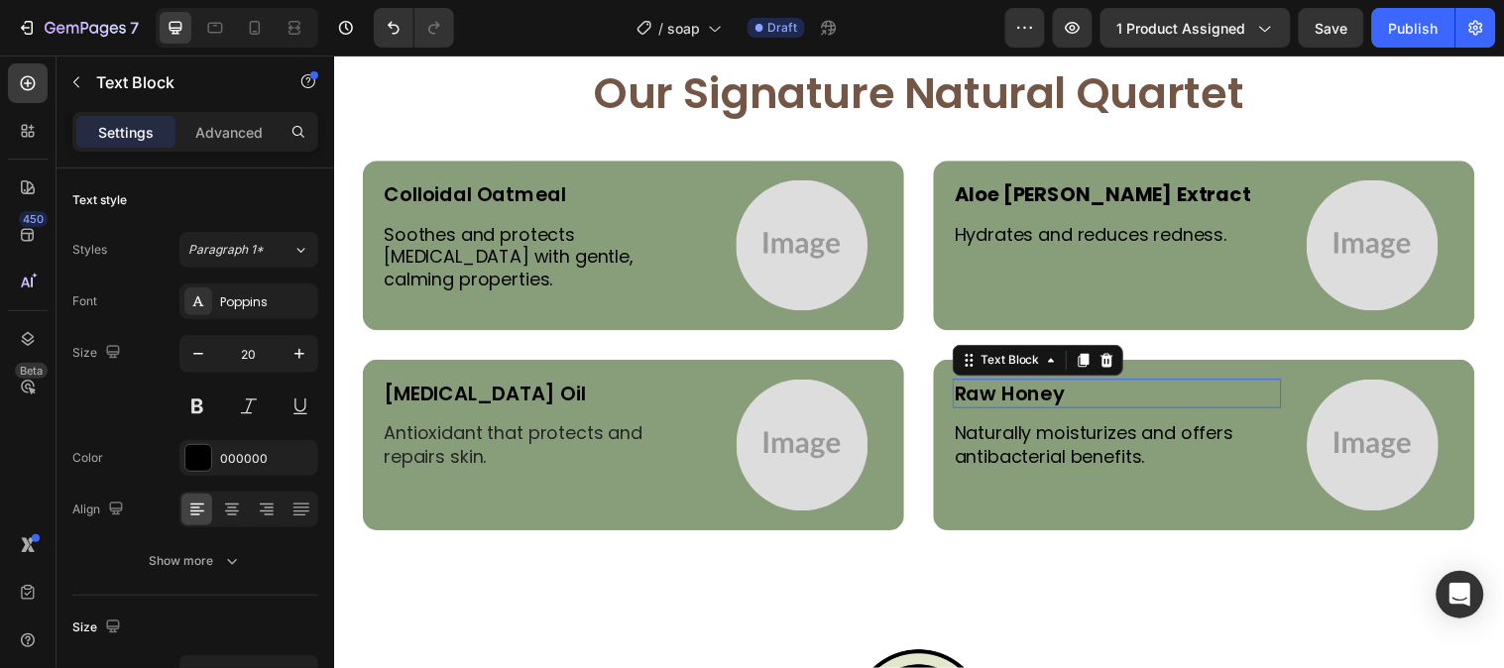
click at [1034, 396] on p "Raw Honey" at bounding box center [1129, 399] width 330 height 26
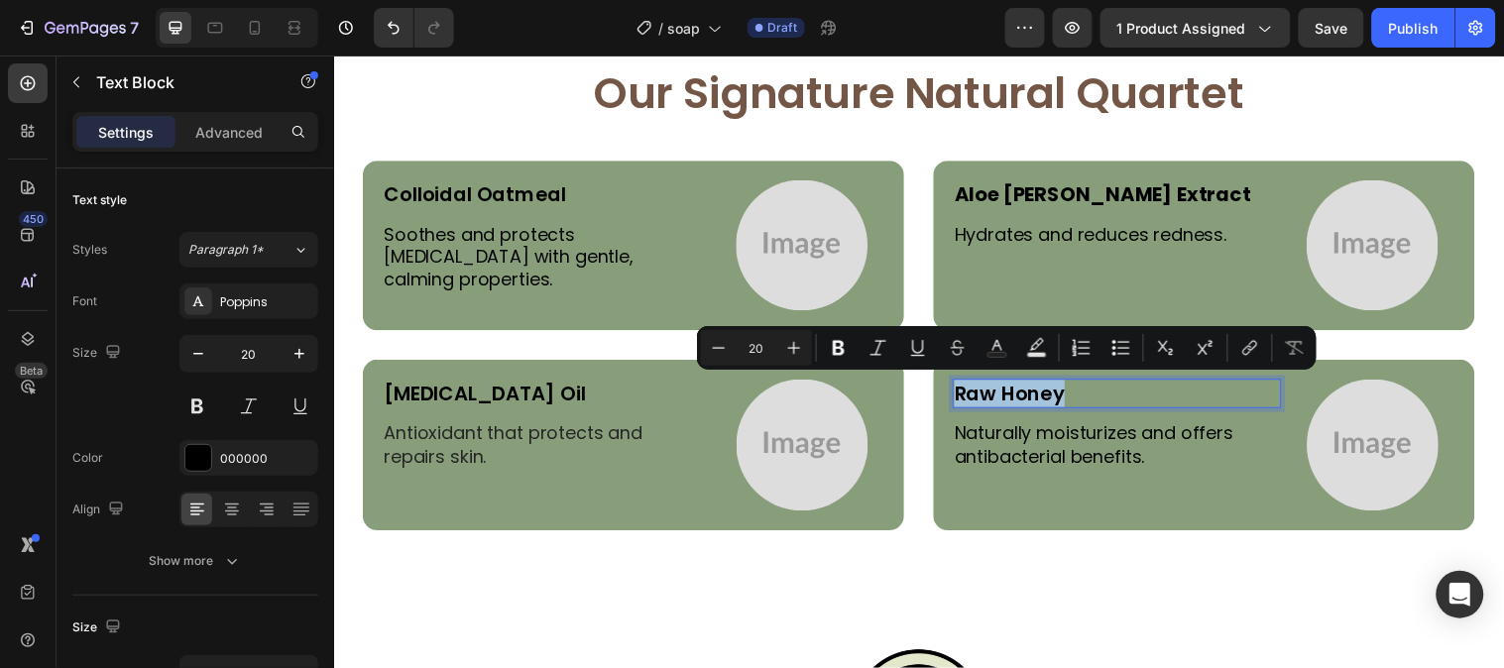
copy p "Raw Honey"
click at [789, 230] on img at bounding box center [809, 248] width 134 height 134
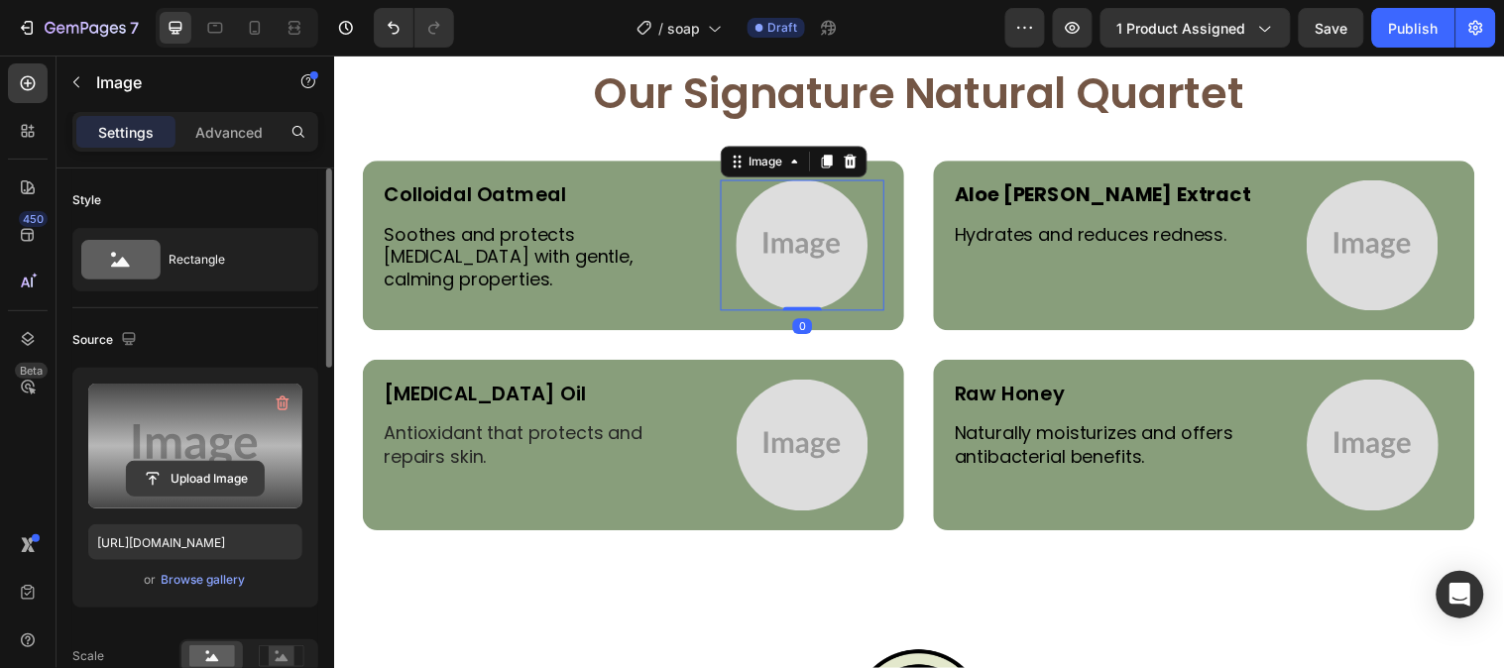
click at [204, 461] on button "Upload Image" at bounding box center [195, 479] width 139 height 36
click at [213, 466] on input "file" at bounding box center [195, 479] width 137 height 34
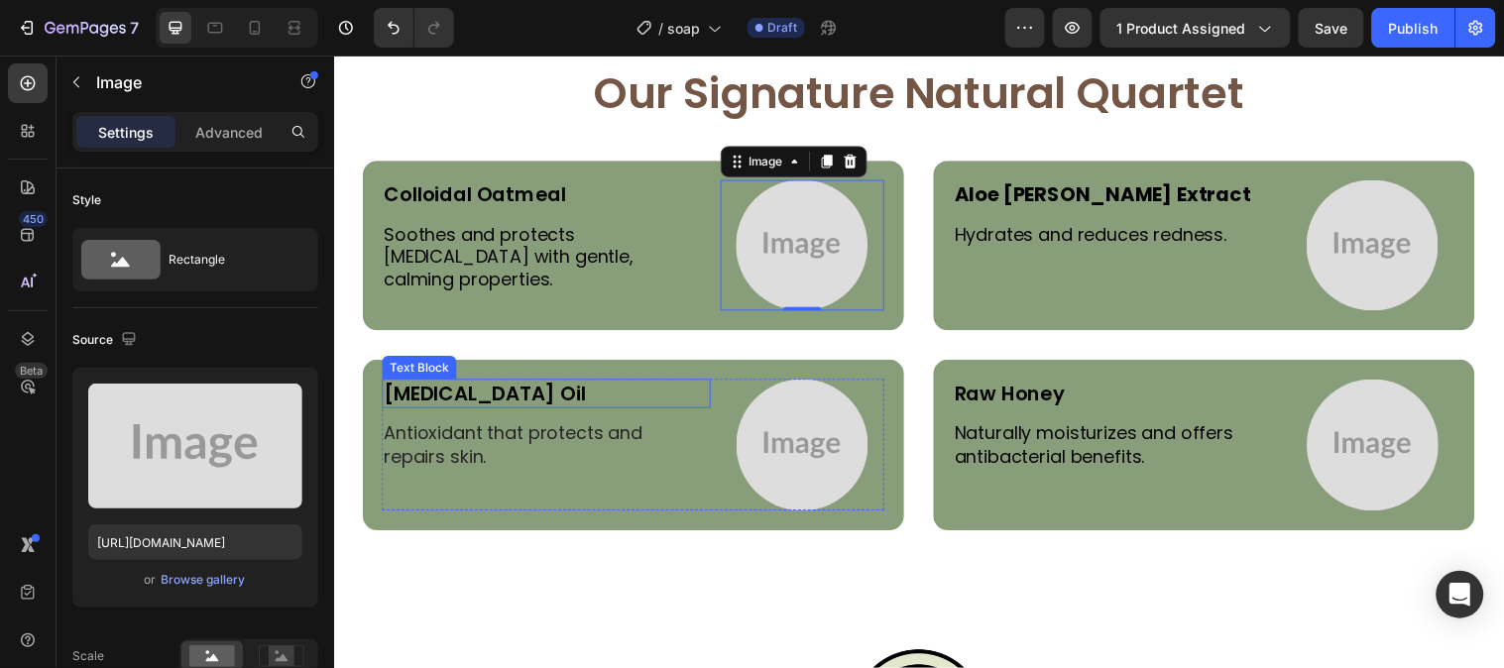
click at [470, 390] on p "Vitamin E Oil" at bounding box center [550, 399] width 330 height 26
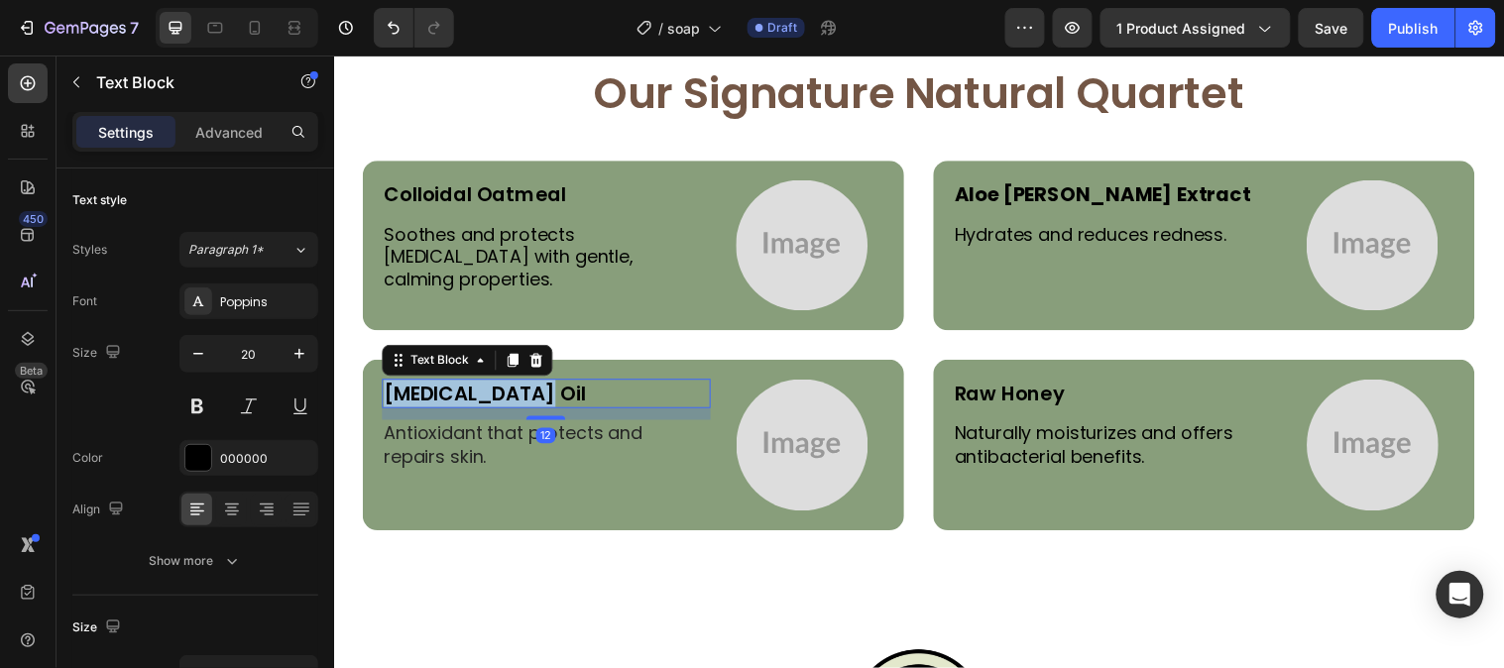
click at [470, 390] on p "Vitamin E Oil" at bounding box center [550, 399] width 330 height 26
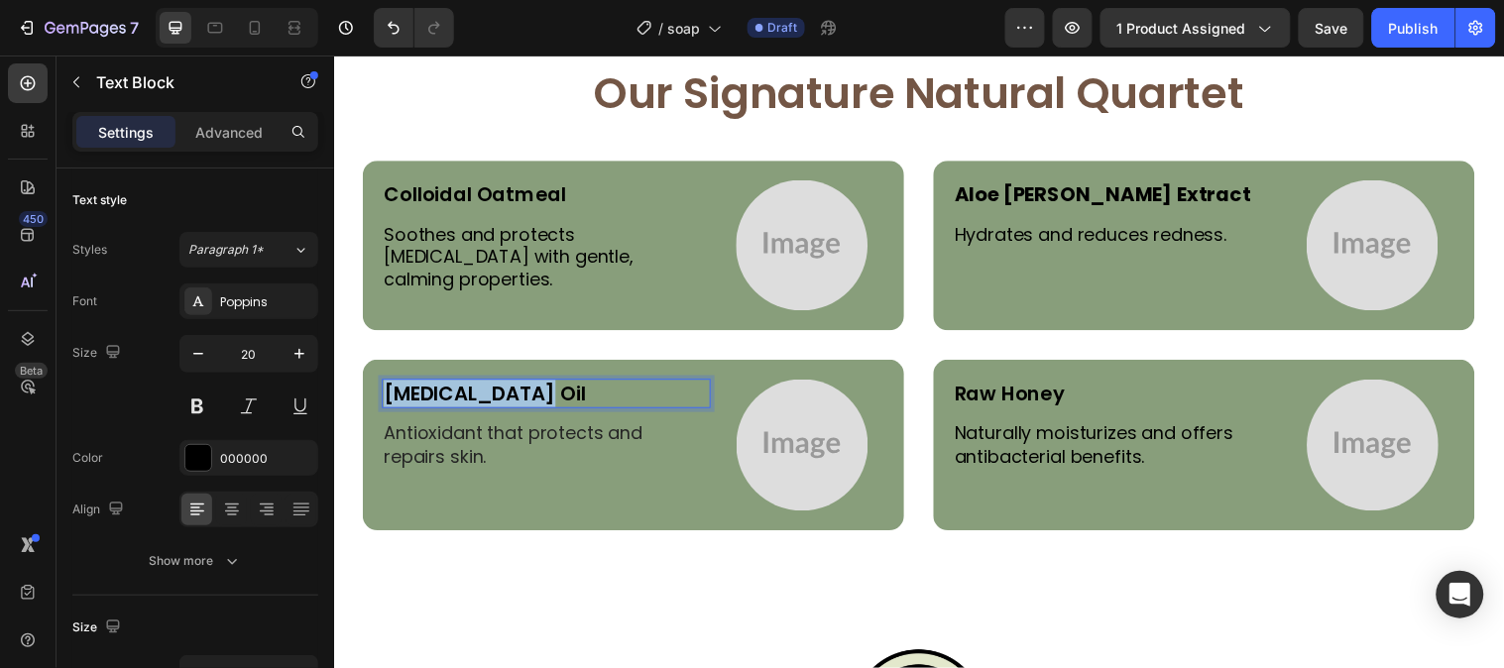
click at [470, 390] on p "Vitamin E Oil" at bounding box center [550, 399] width 330 height 26
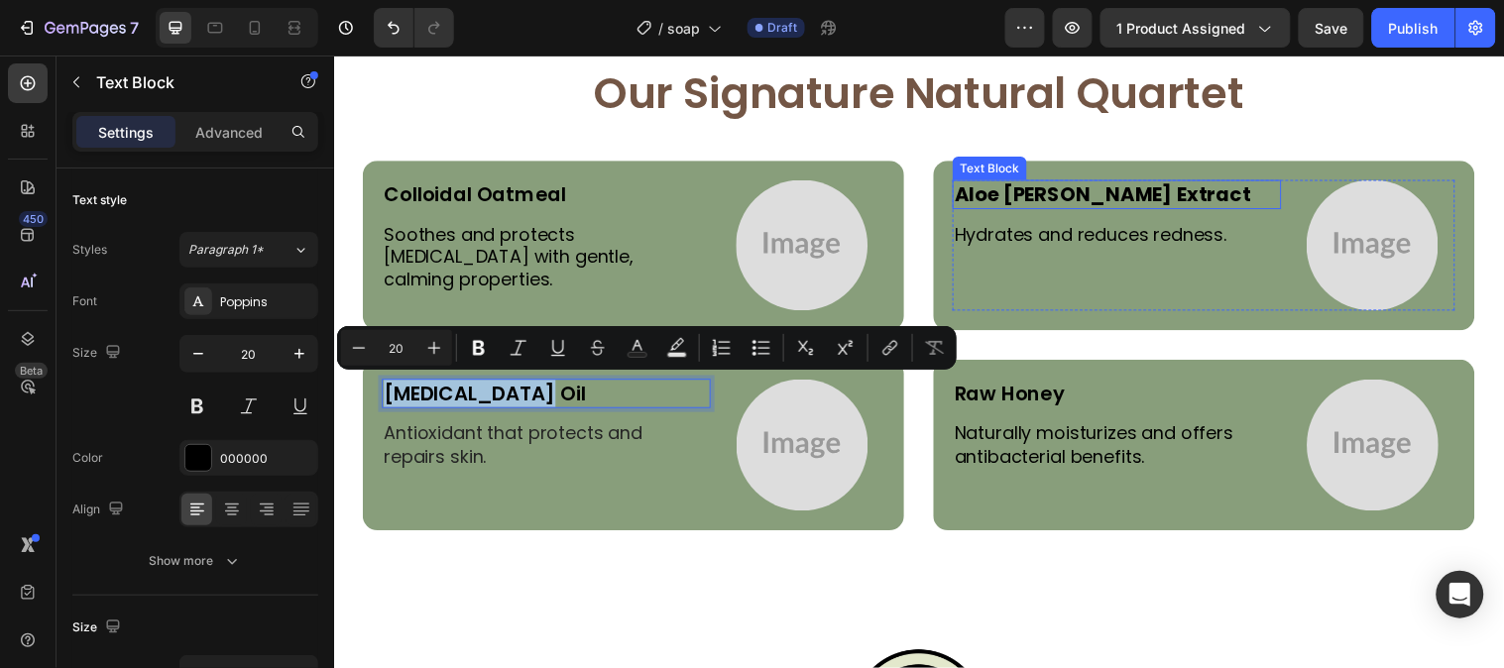
click at [981, 200] on strong "Aloe [PERSON_NAME] Extract" at bounding box center [1114, 196] width 301 height 28
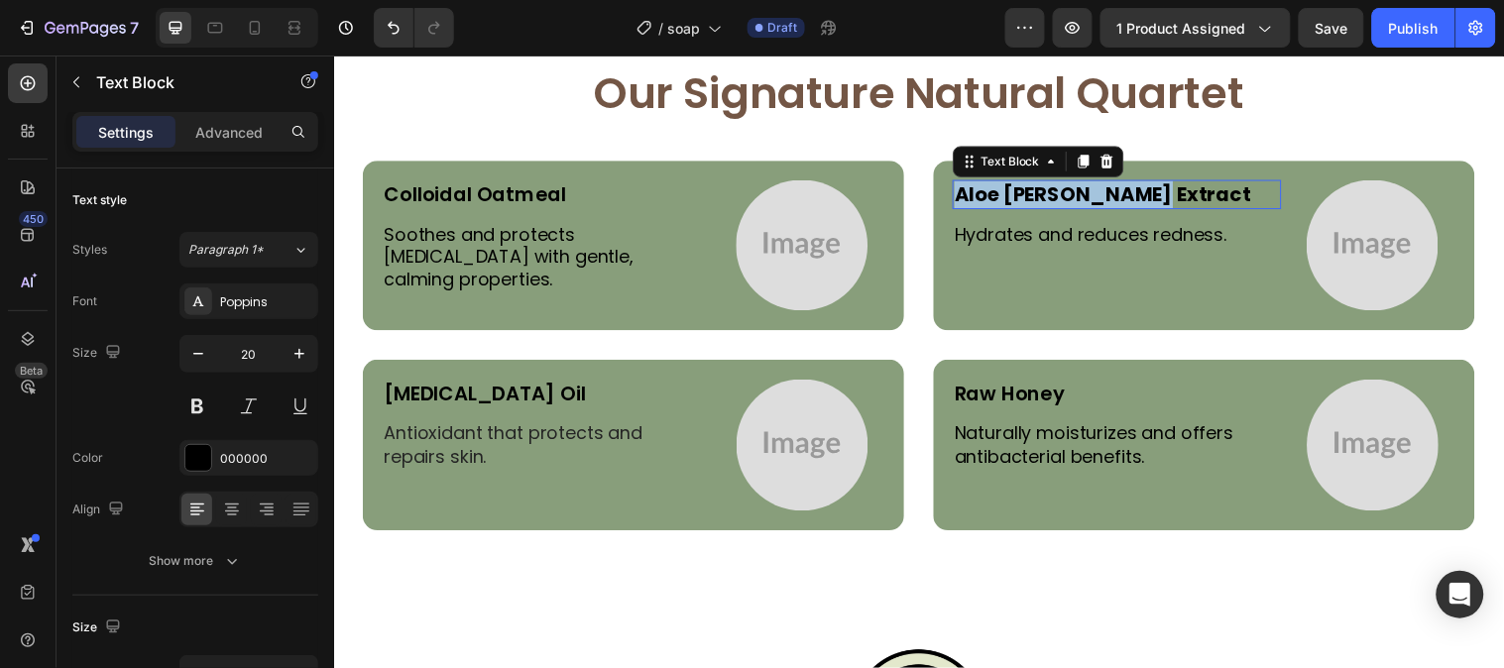
click at [981, 200] on strong "Aloe [PERSON_NAME] Extract" at bounding box center [1114, 196] width 301 height 28
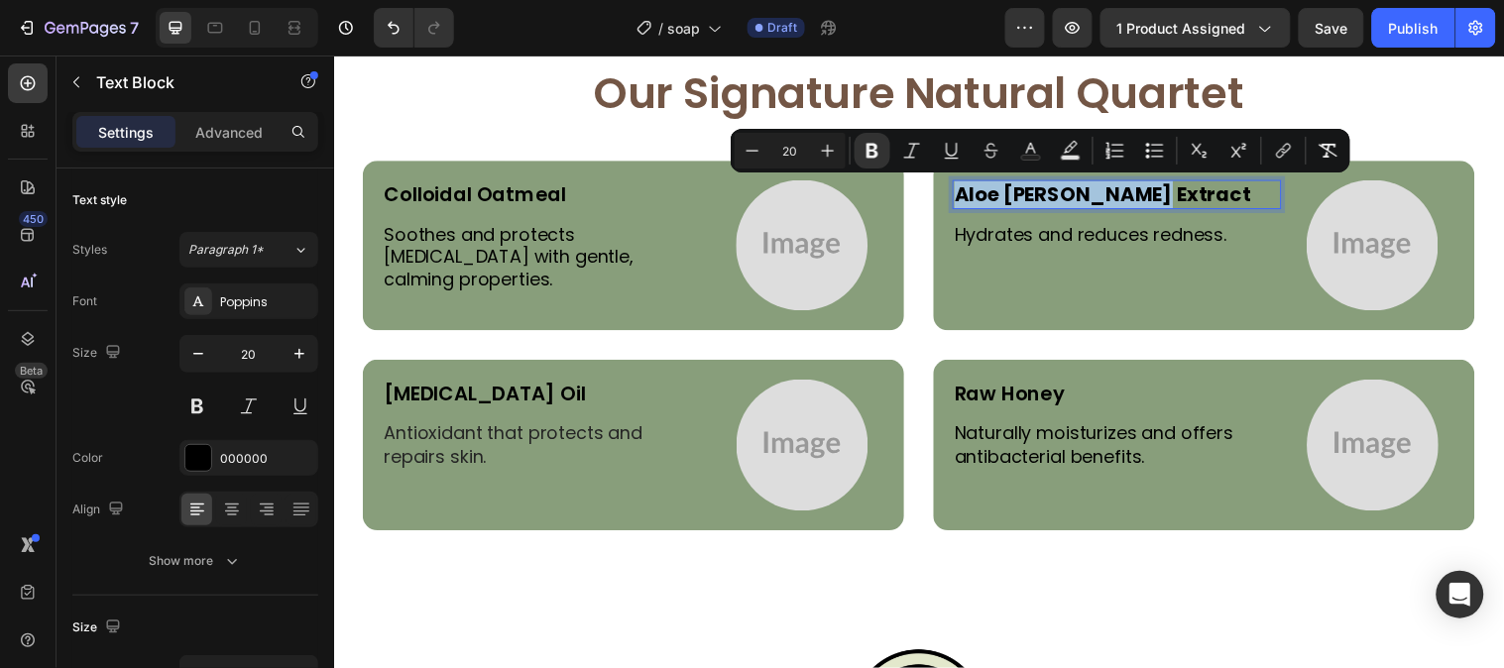
copy strong "Aloe [PERSON_NAME] Extract"
click at [780, 220] on img at bounding box center [809, 248] width 134 height 134
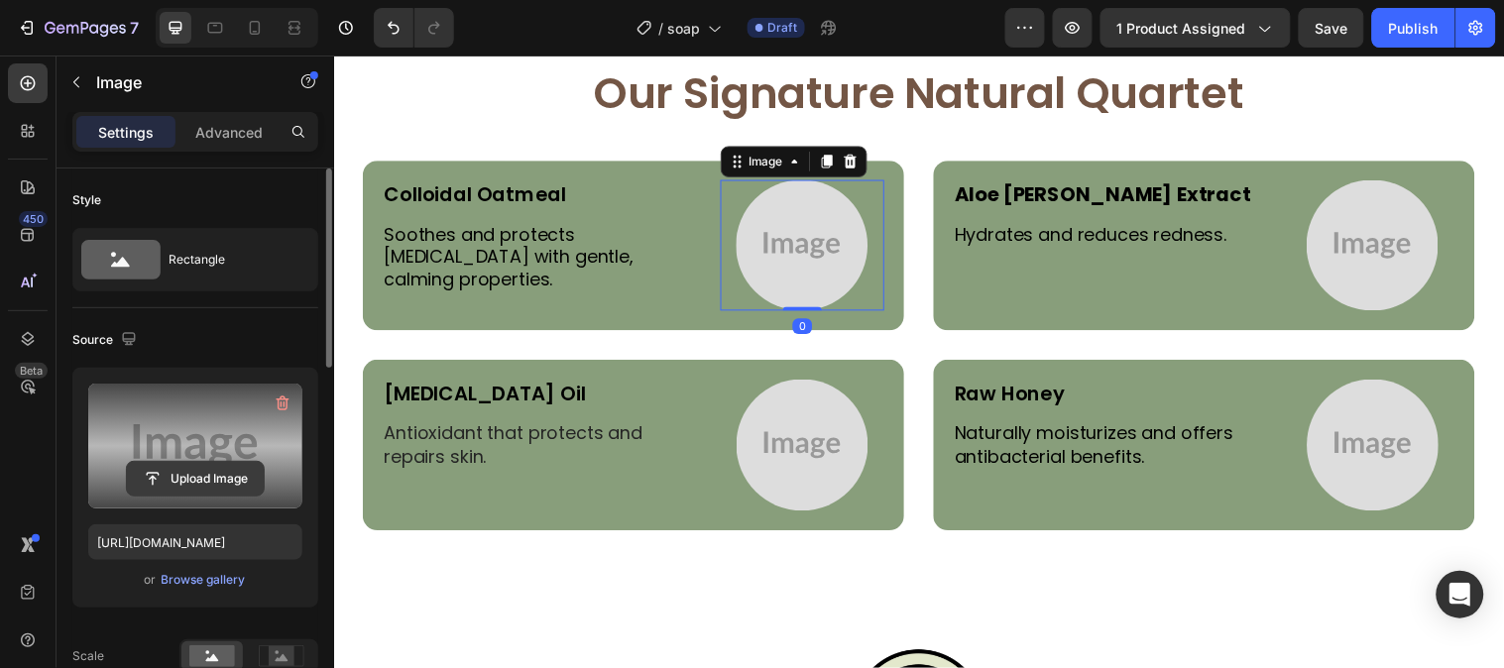
click at [199, 471] on input "file" at bounding box center [195, 479] width 137 height 34
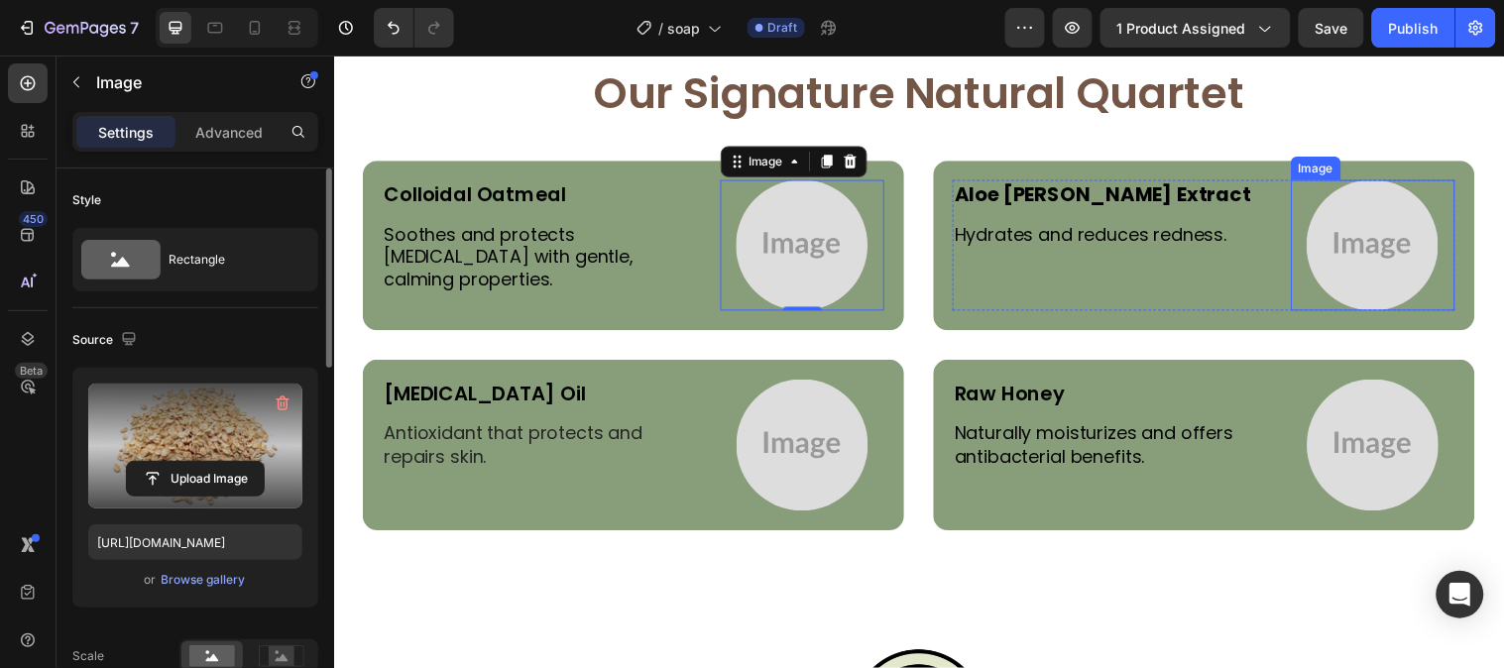
type input "https://cdn.shopify.com/s/files/1/0777/5574/4506/files/gempages_581686091724161…"
click at [1376, 279] on img at bounding box center [1389, 248] width 134 height 134
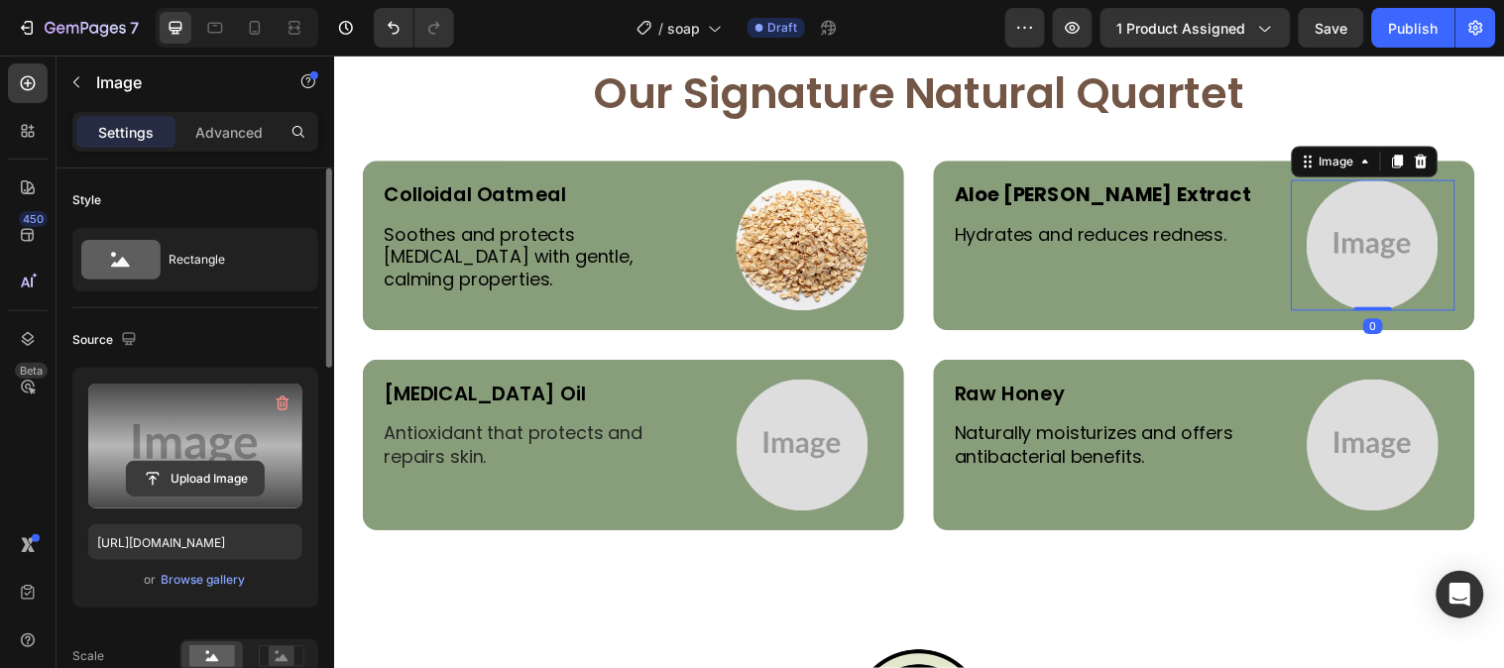
click at [208, 462] on input "file" at bounding box center [195, 479] width 137 height 34
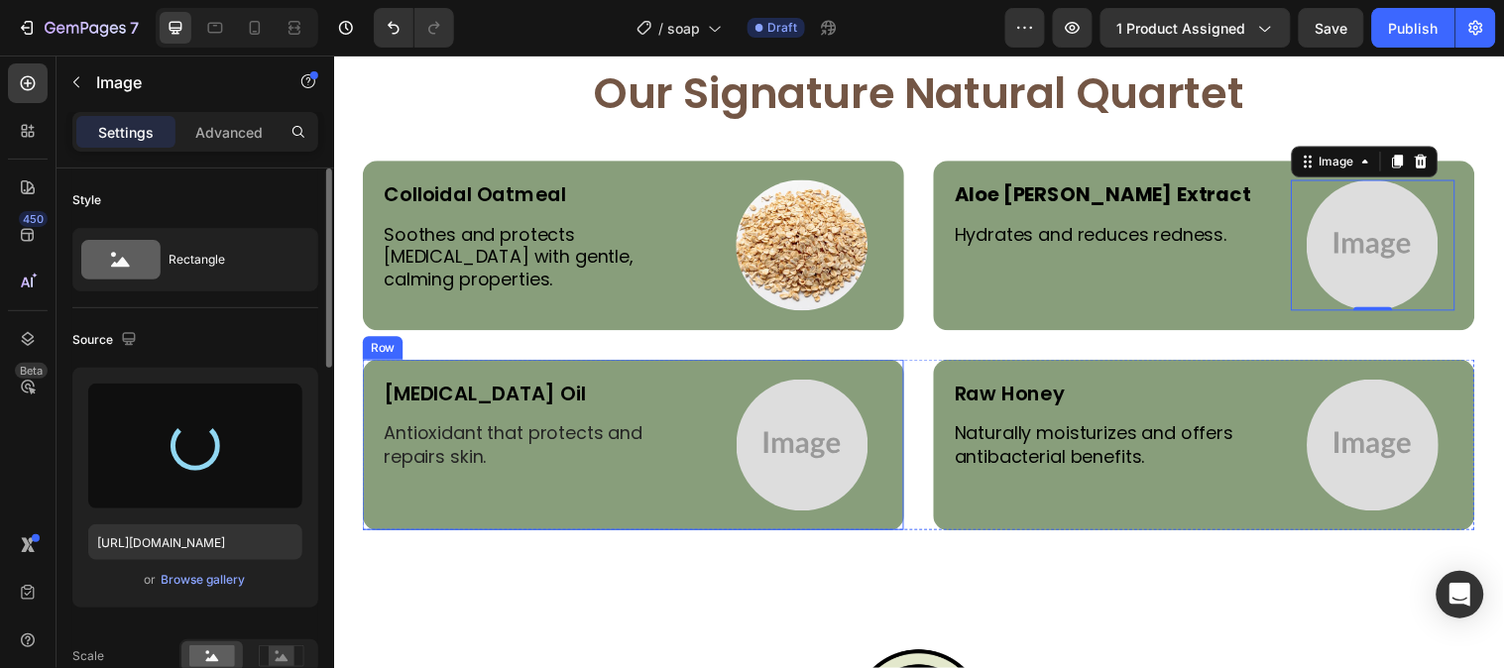
type input "https://cdn.shopify.com/s/files/1/0777/5574/4506/files/gempages_581686091724161…"
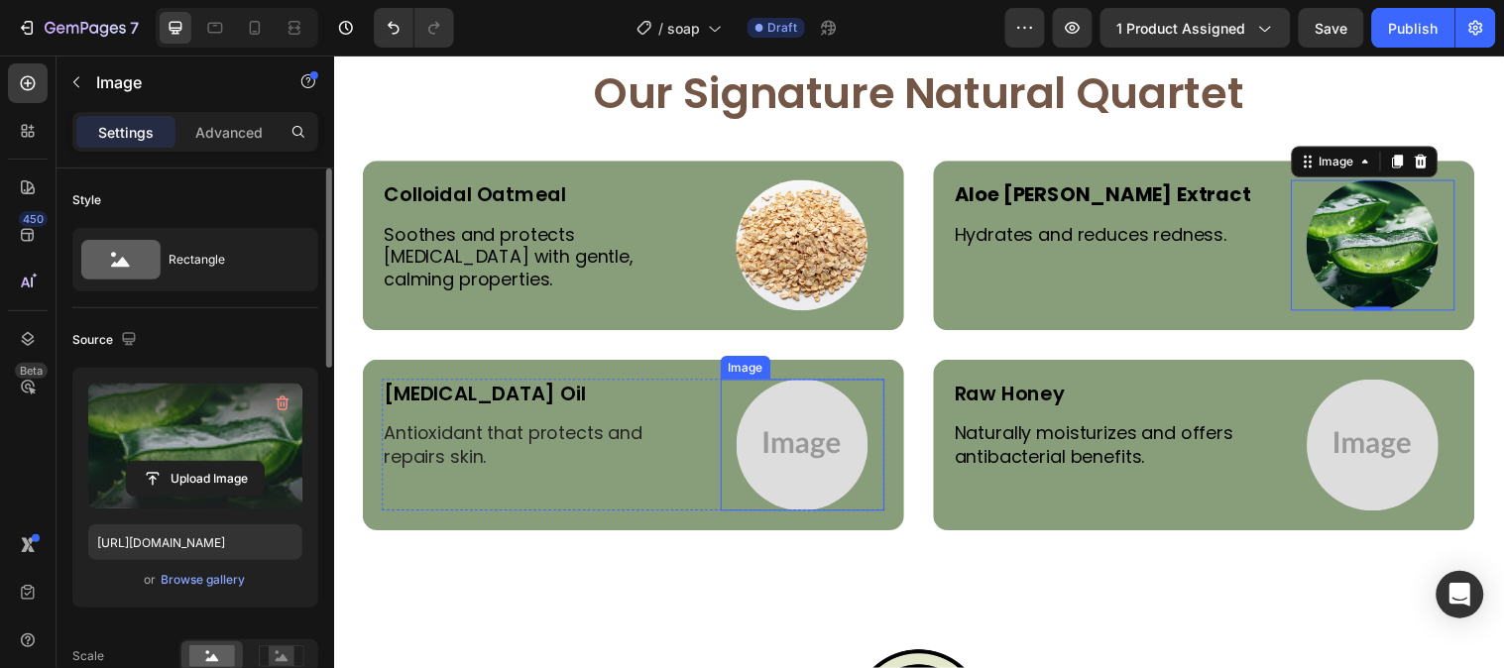
click at [821, 435] on img at bounding box center [809, 451] width 134 height 134
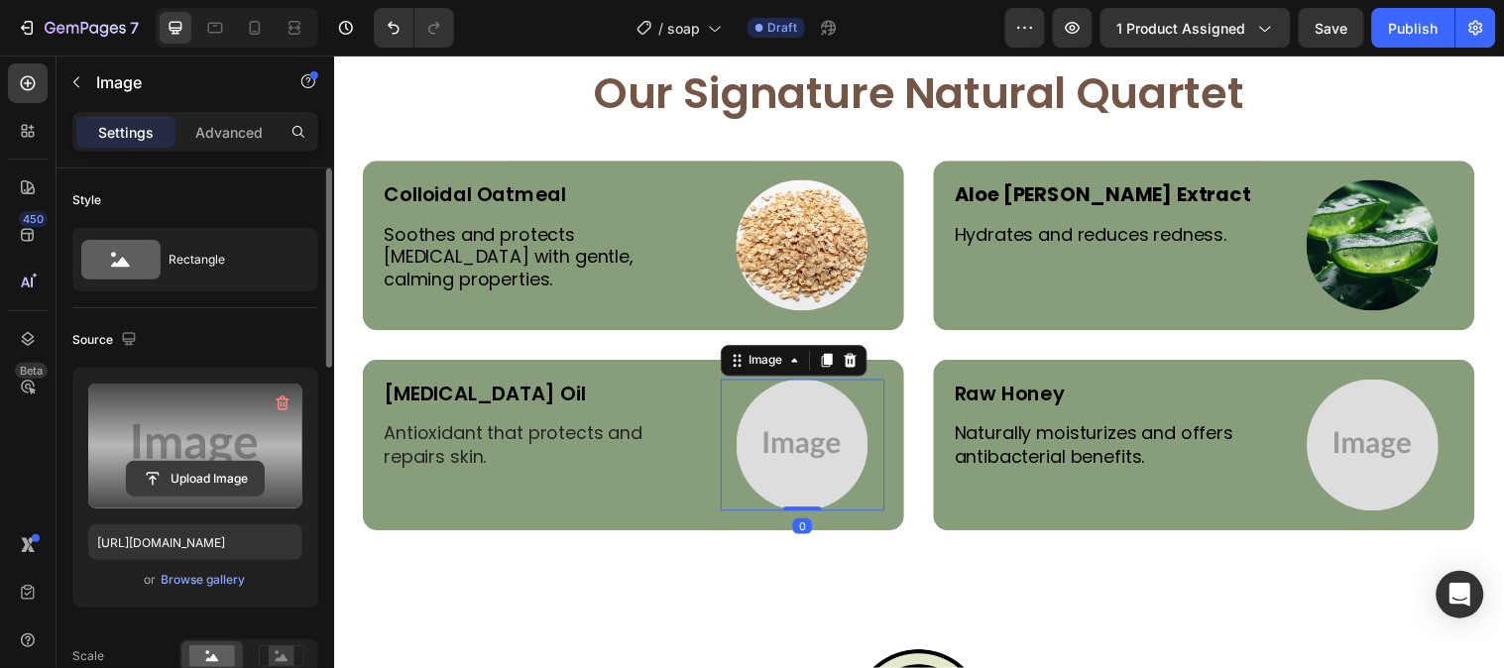
click at [182, 464] on input "file" at bounding box center [195, 479] width 137 height 34
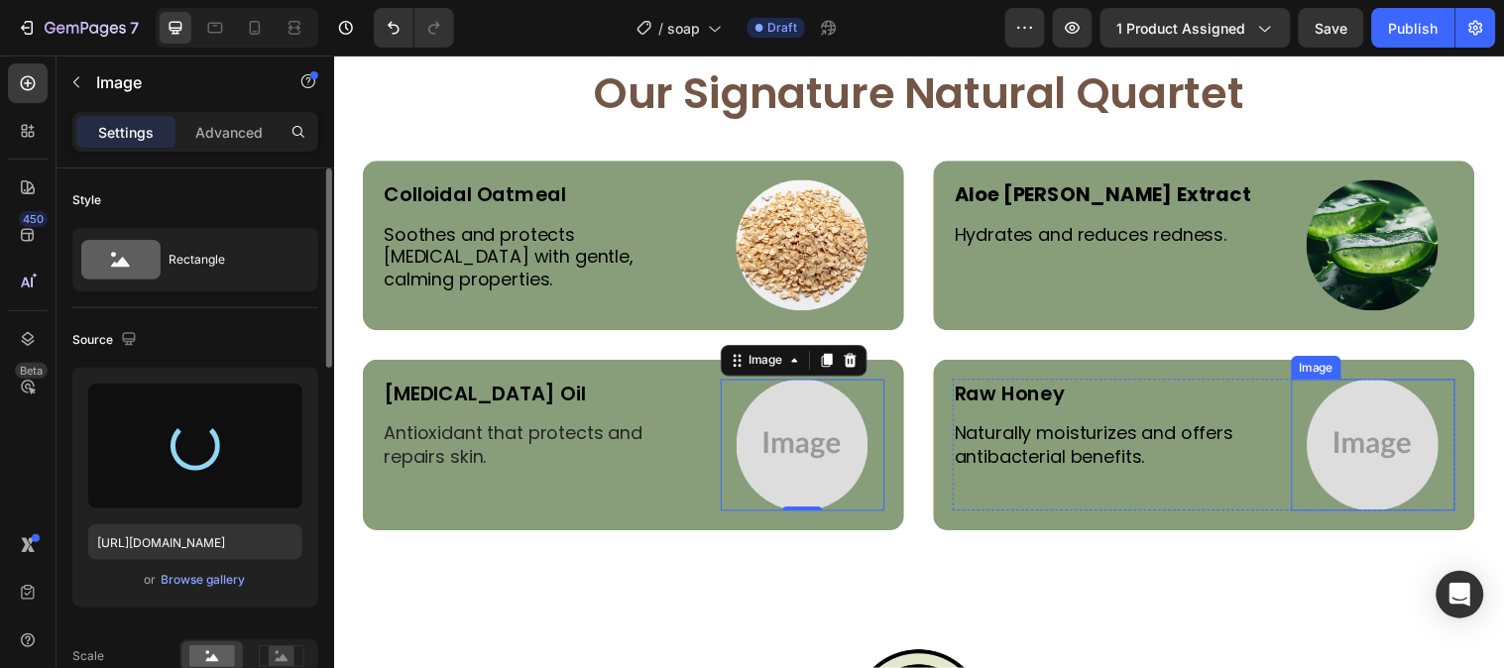
type input "[URL][DOMAIN_NAME]"
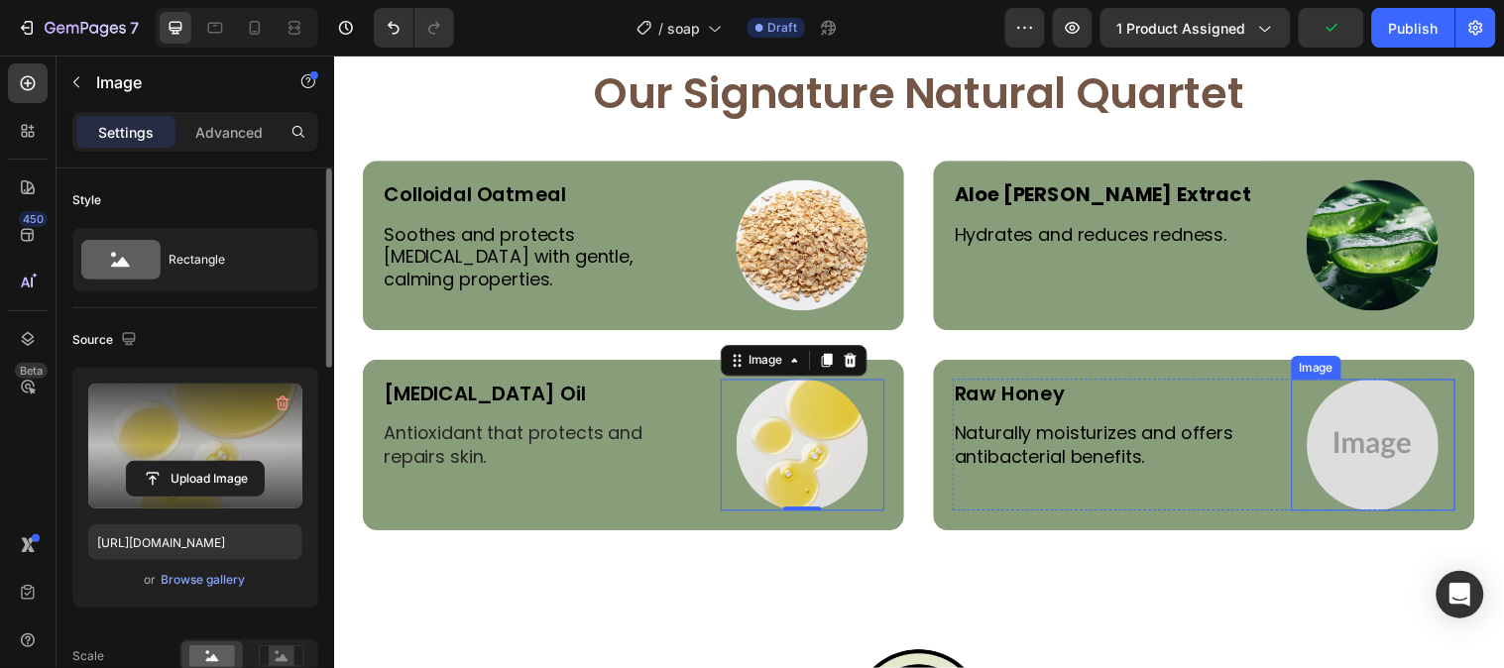
click at [1376, 489] on img at bounding box center [1389, 451] width 134 height 134
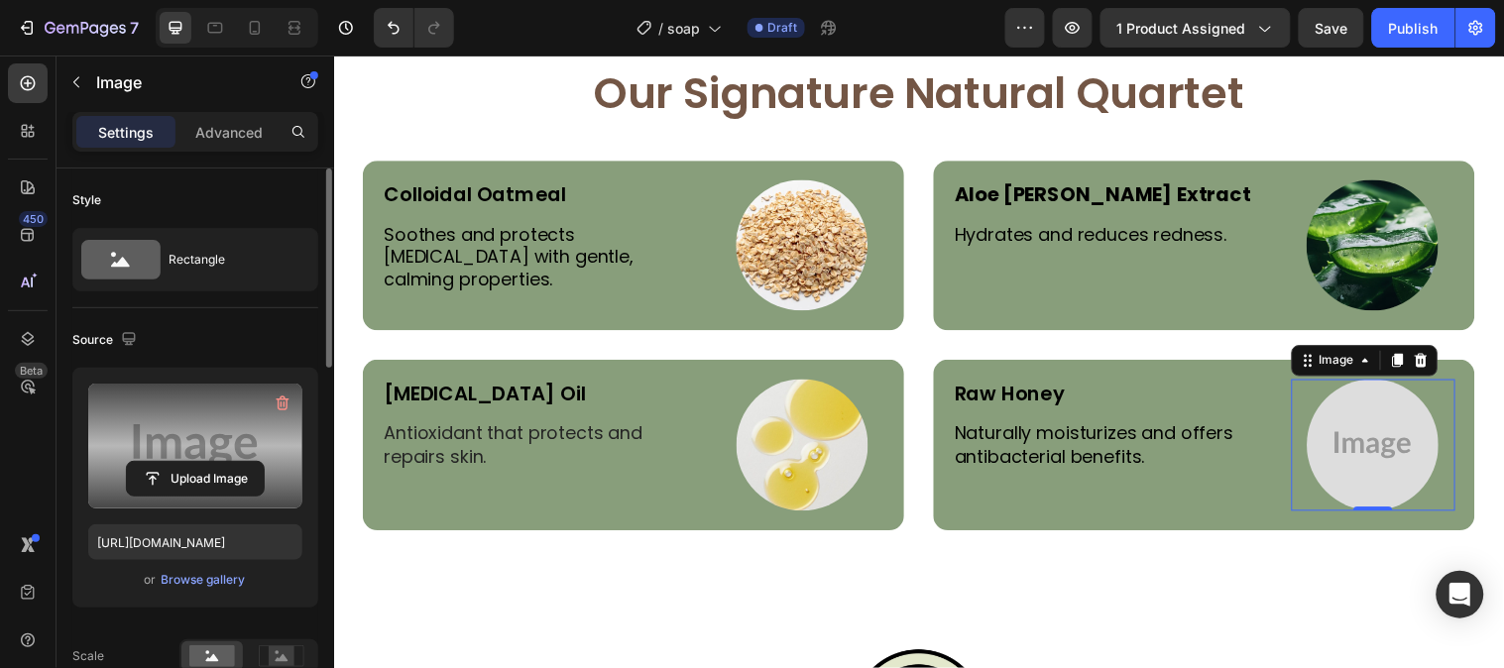
click at [162, 454] on div "Upload Image" at bounding box center [195, 446] width 214 height 125
click at [183, 462] on input "file" at bounding box center [195, 479] width 137 height 34
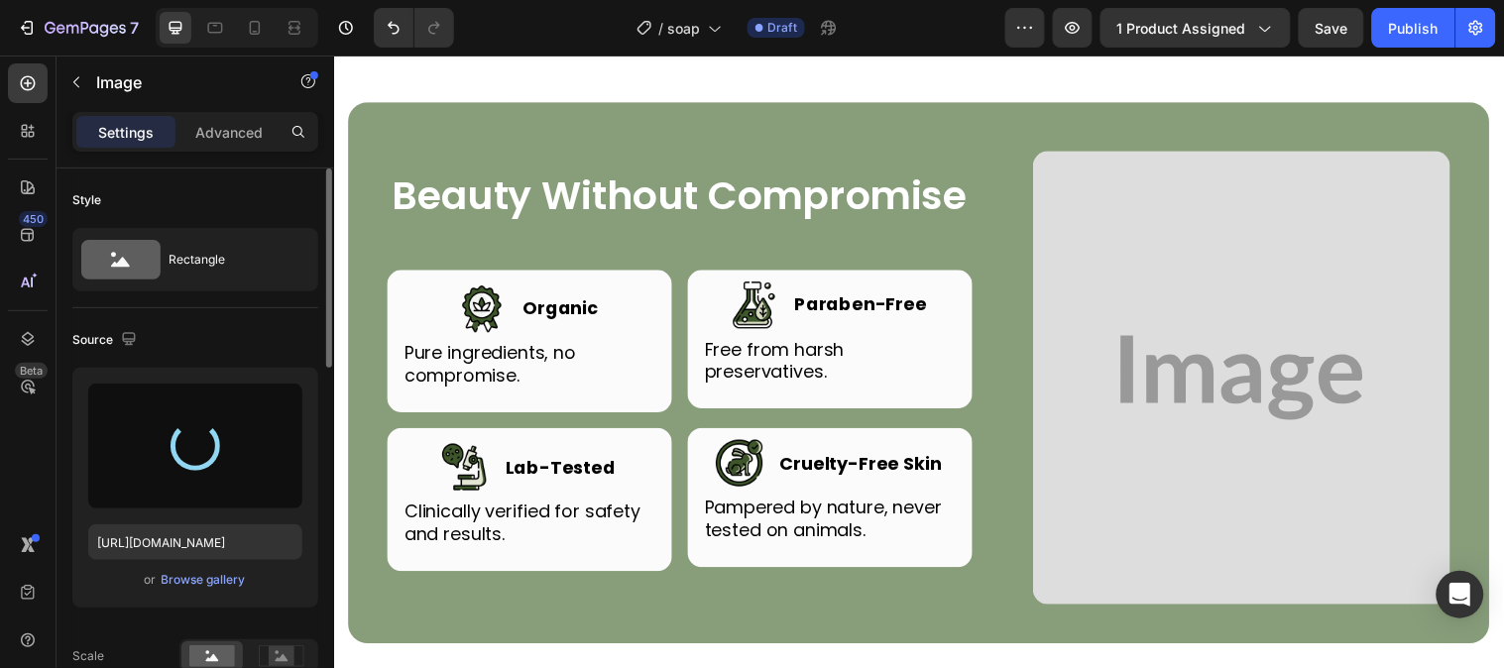
scroll to position [5531, 0]
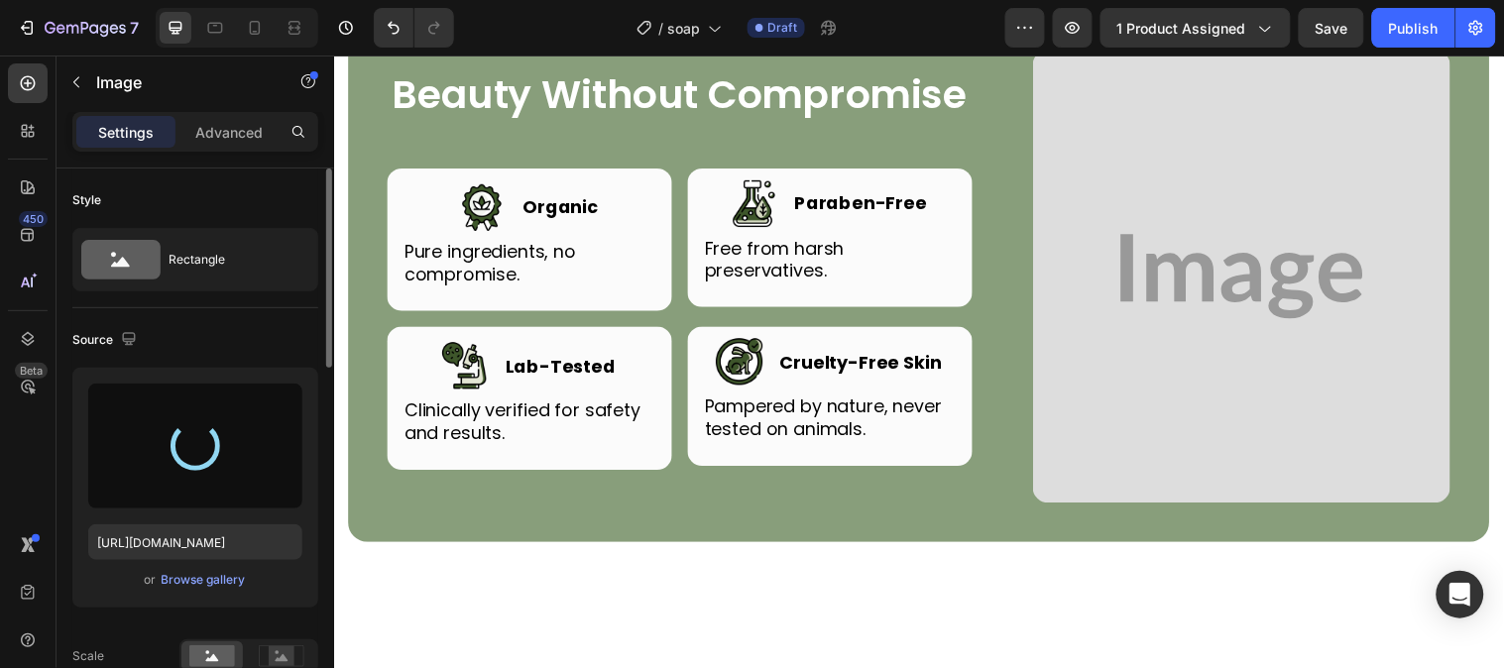
type input "[URL][DOMAIN_NAME]"
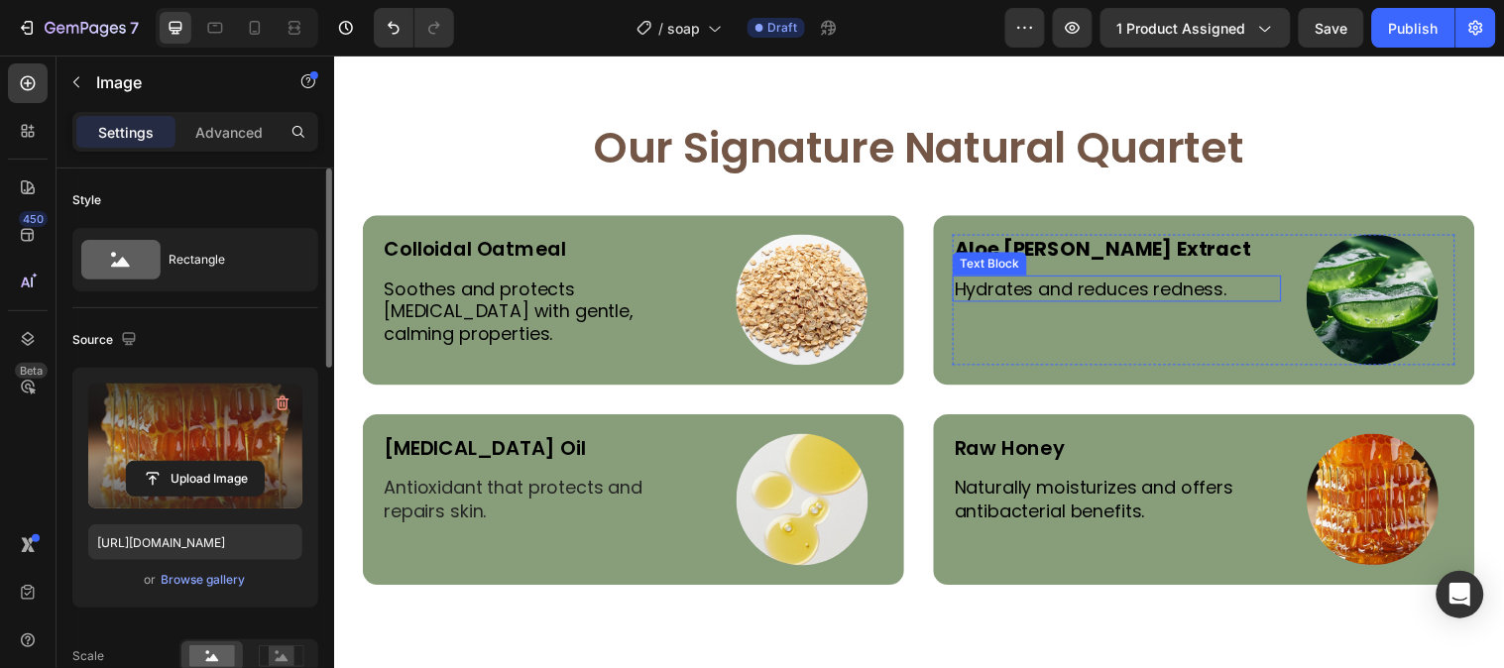
scroll to position [4208, 0]
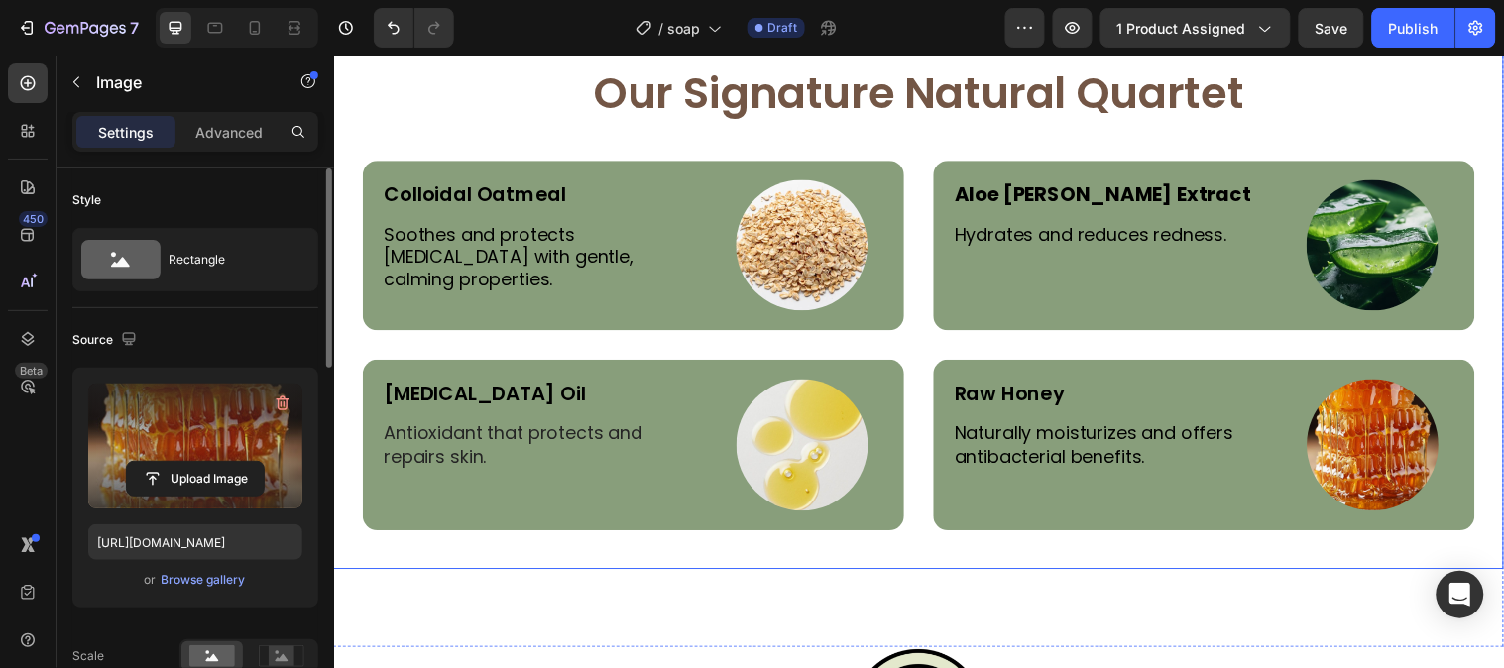
click at [1070, 137] on div "Our Signature Natural Quartet Heading Colloidal Oatmeal Text Block Soothes and …" at bounding box center [927, 301] width 1189 height 551
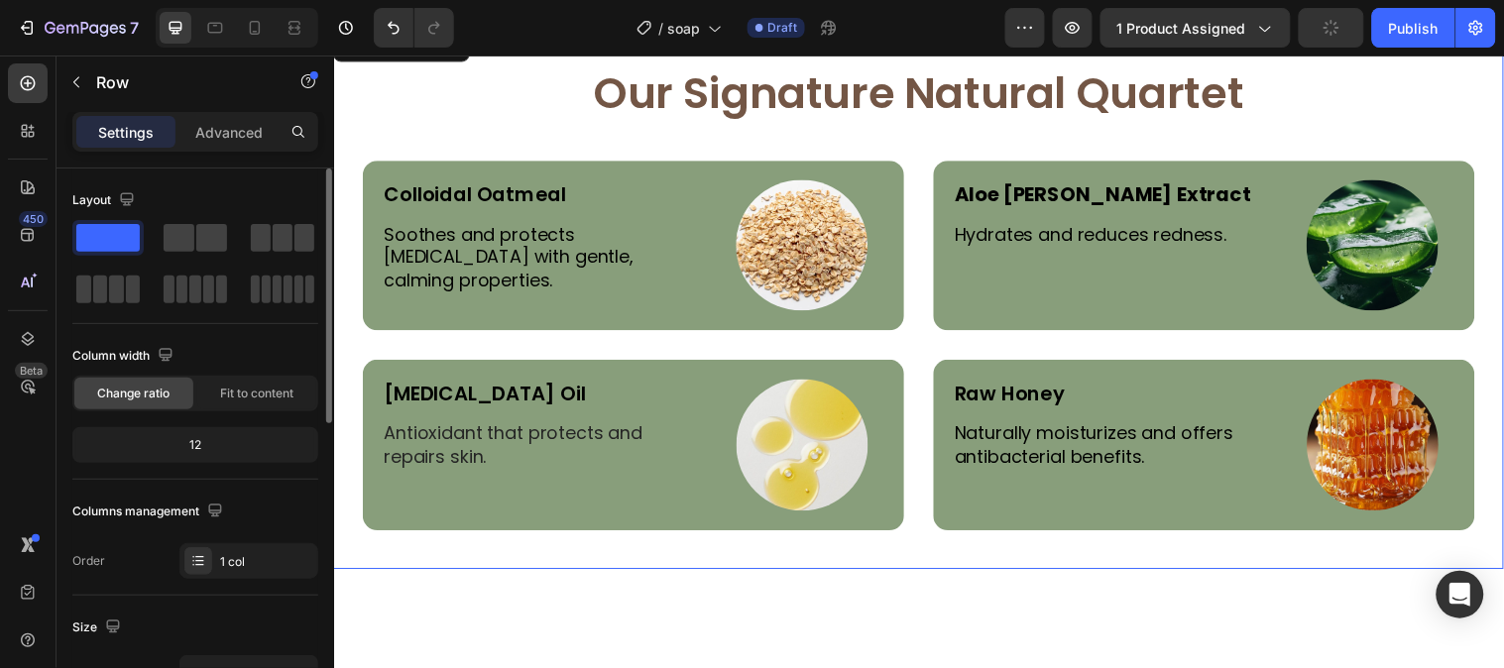
scroll to position [4098, 0]
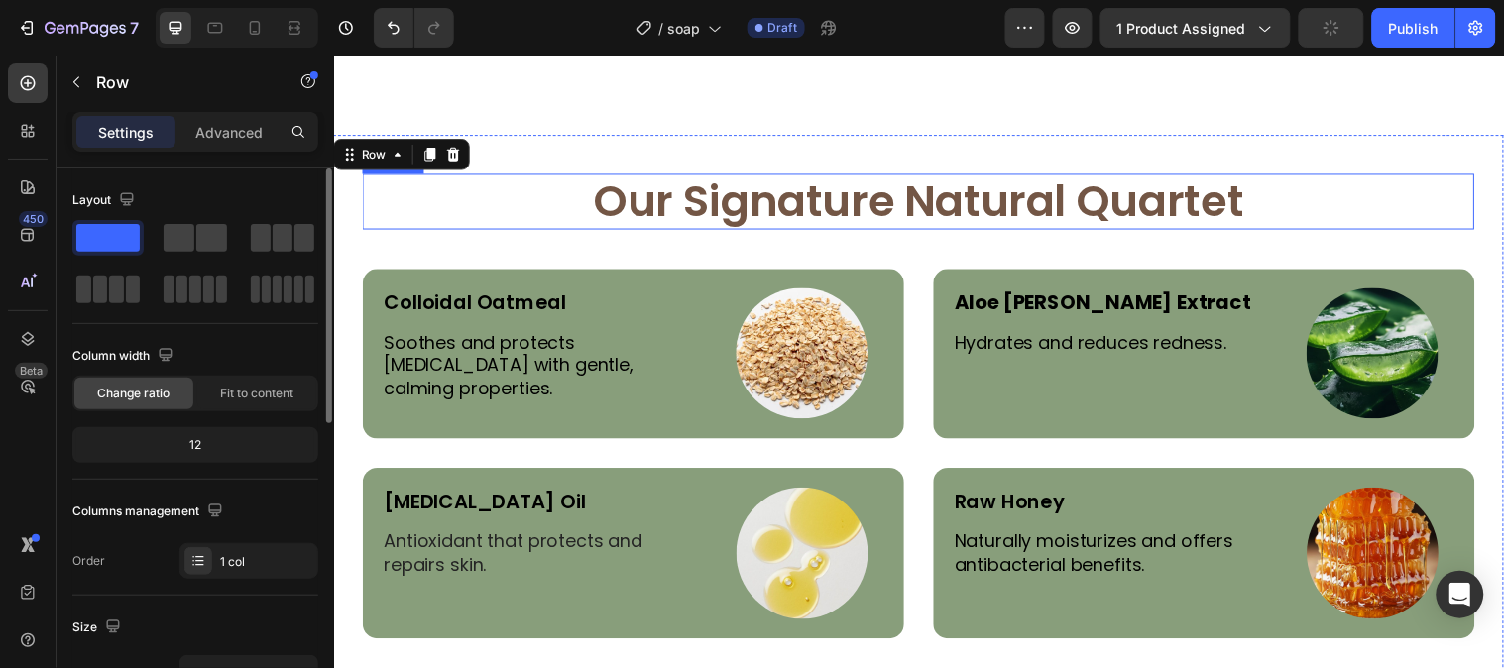
click at [650, 199] on h2 "Our Signature Natural Quartet" at bounding box center [928, 203] width 1130 height 56
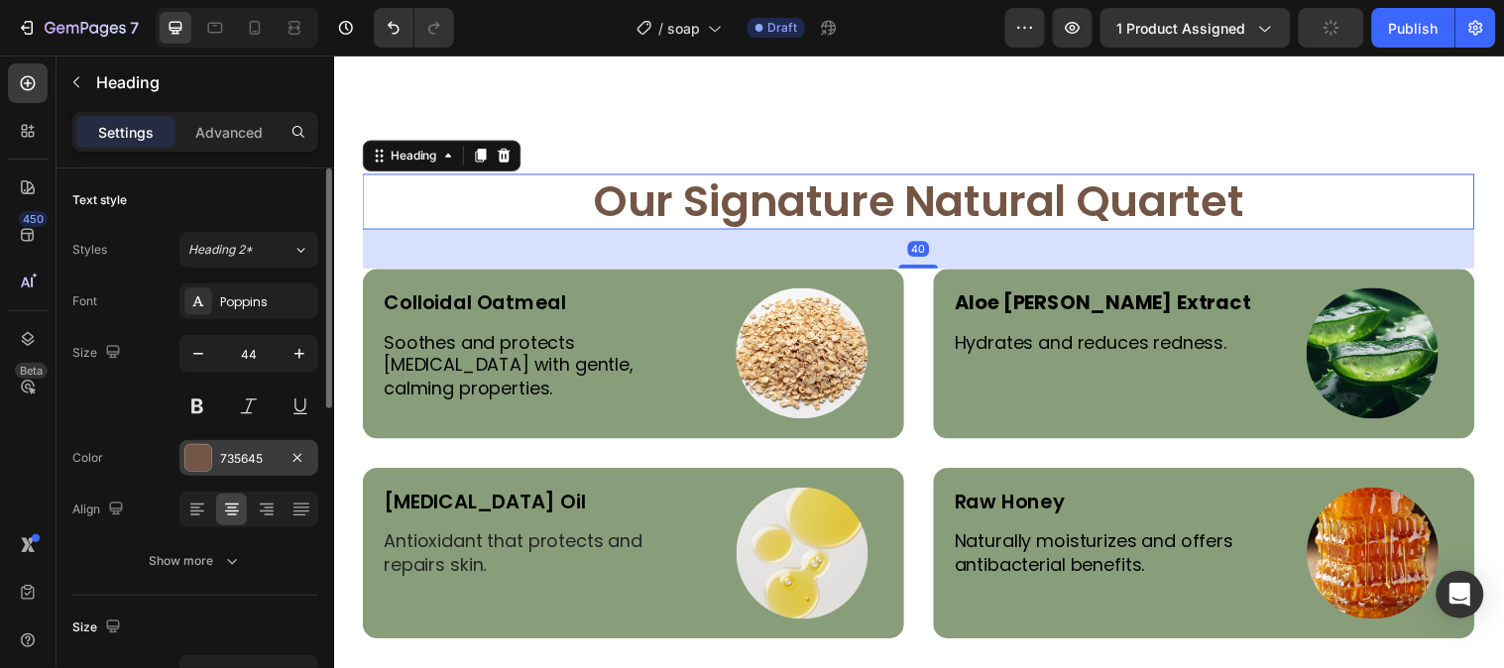
click at [185, 464] on div at bounding box center [198, 458] width 26 height 26
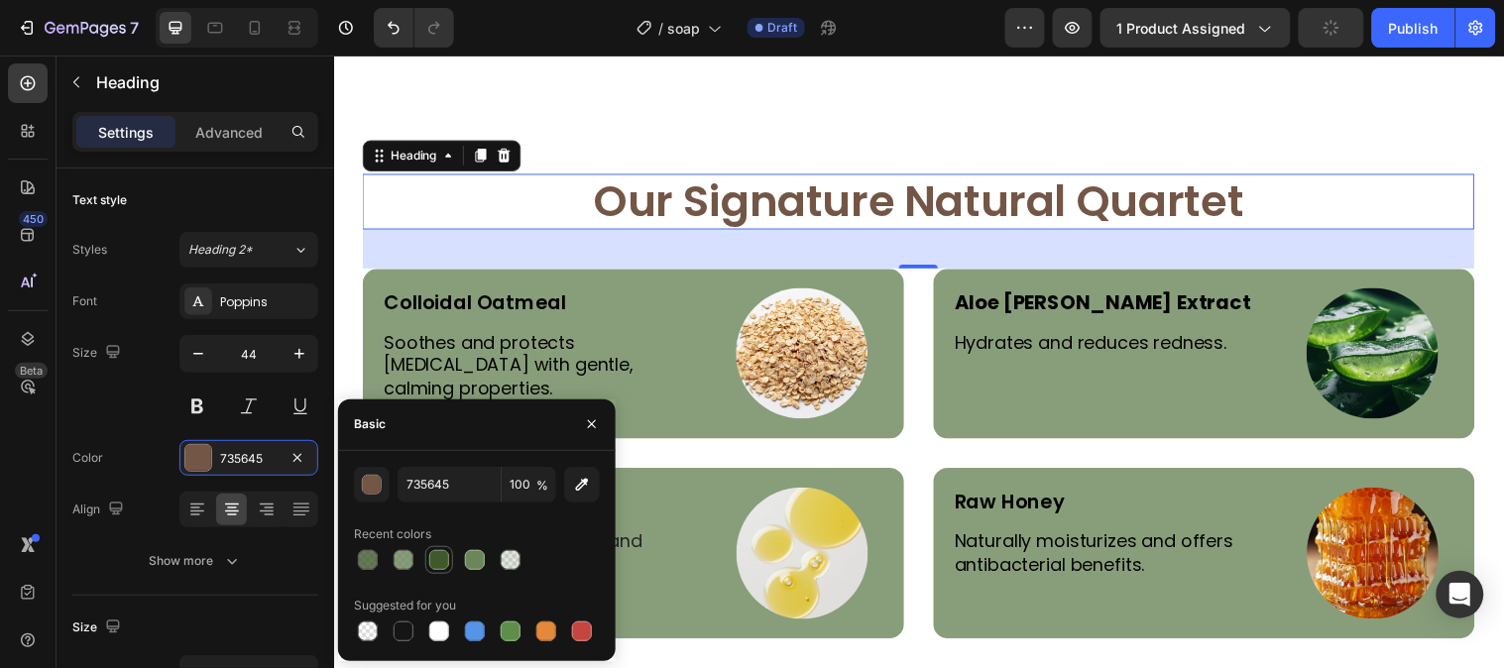
click at [438, 571] on div at bounding box center [439, 560] width 28 height 28
type input "3F592D"
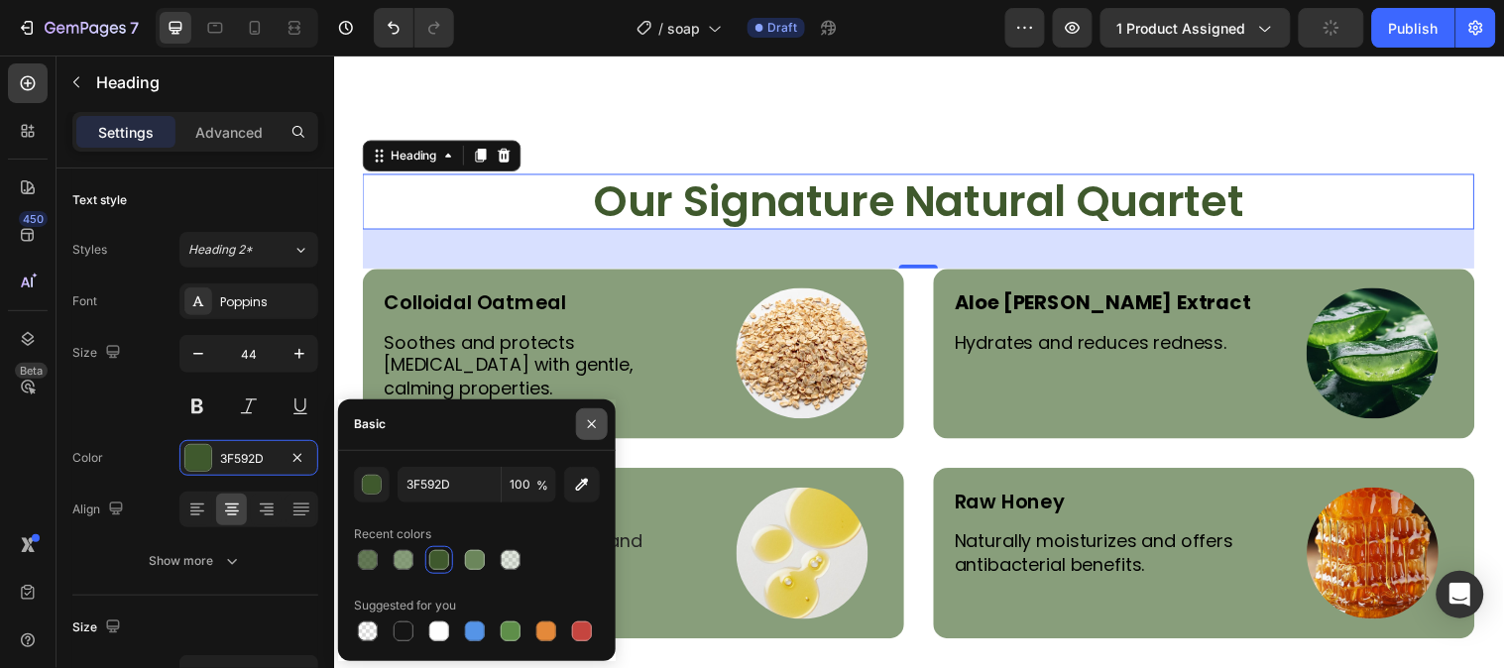
click at [598, 430] on icon "button" at bounding box center [592, 424] width 16 height 16
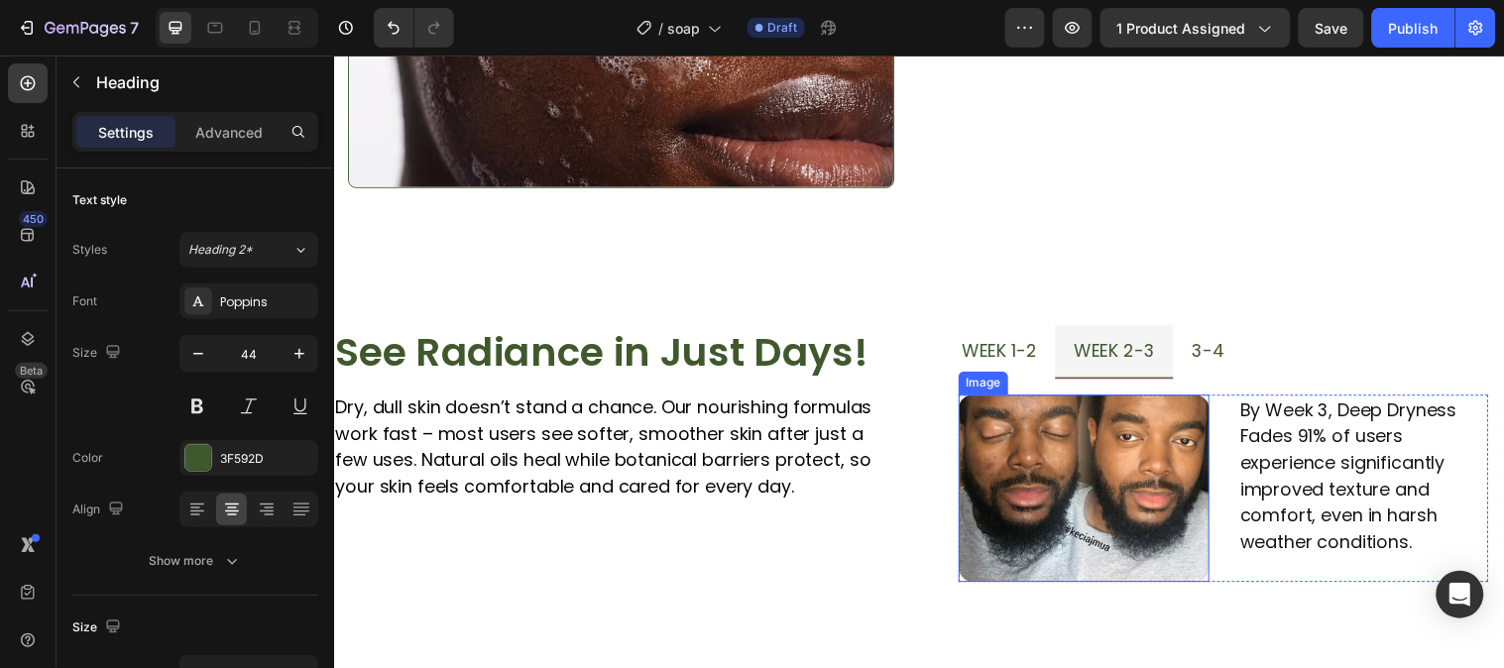
scroll to position [2092, 0]
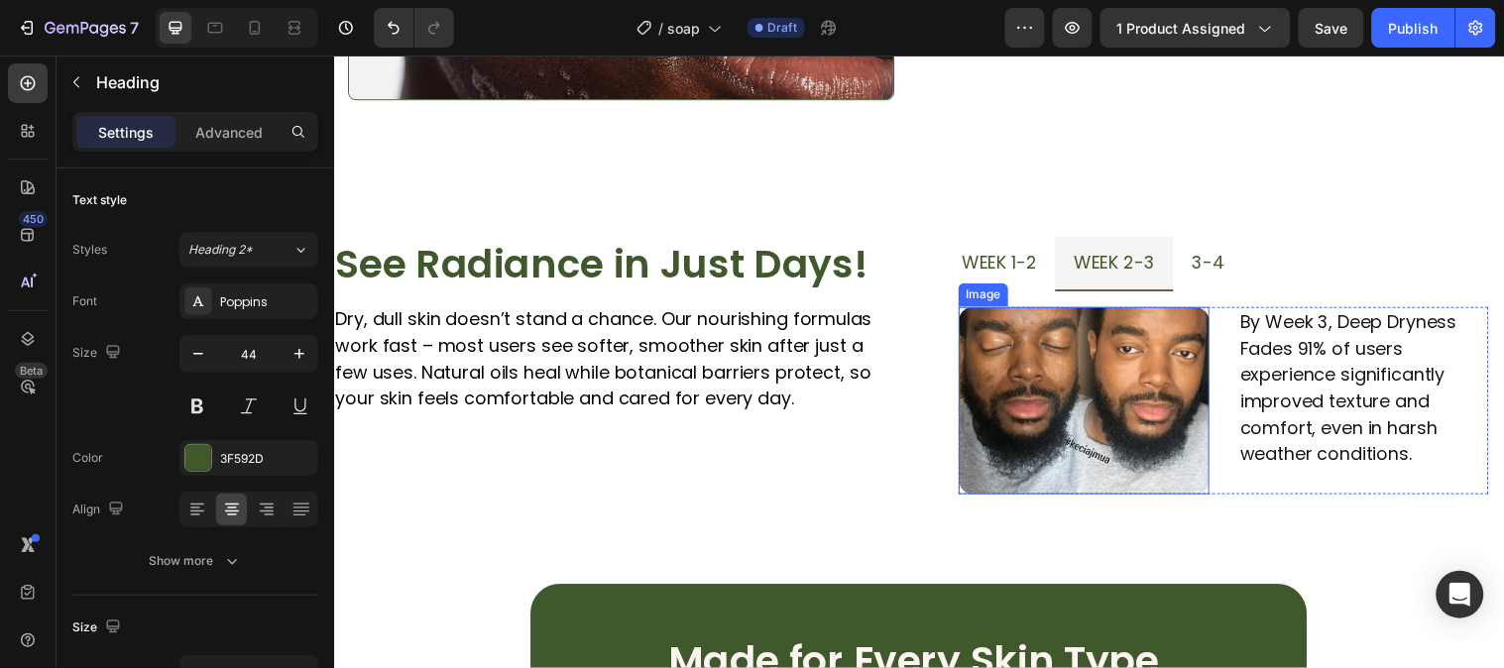
click at [1083, 407] on img at bounding box center [1095, 405] width 255 height 190
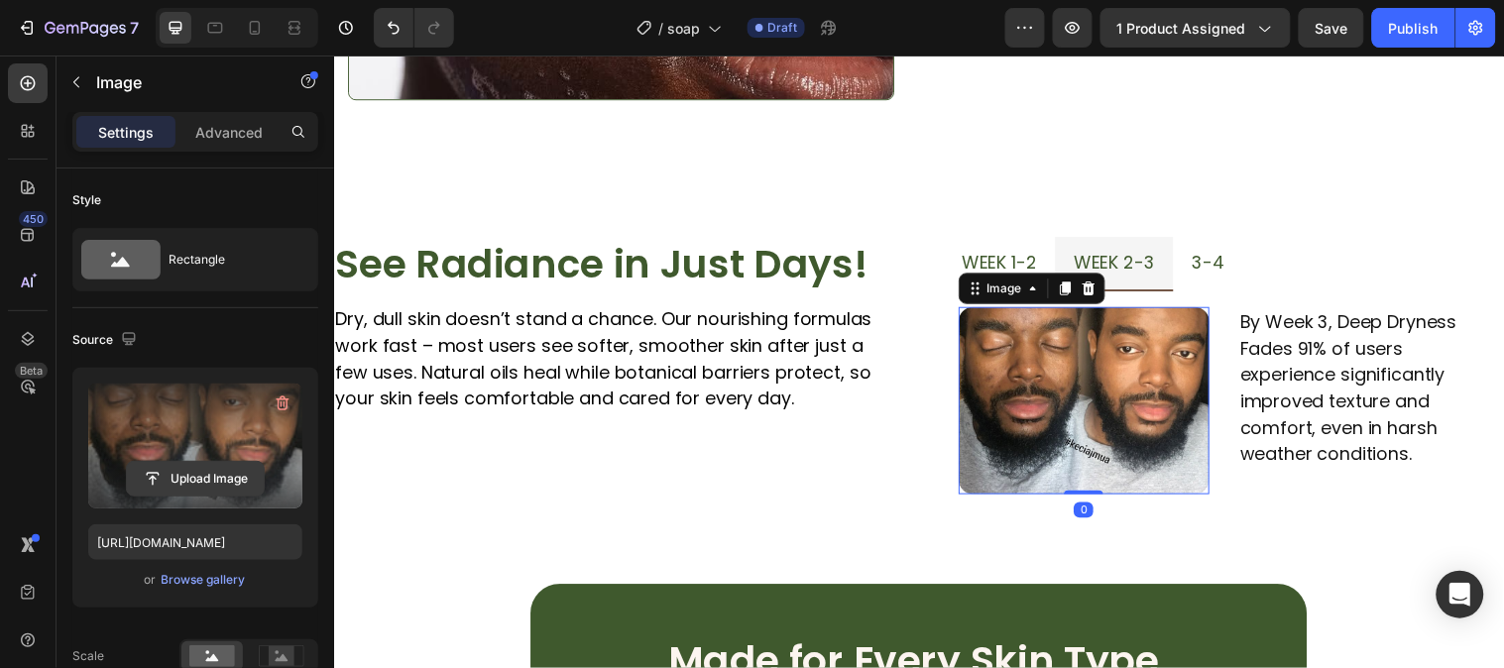
click at [226, 483] on input "file" at bounding box center [195, 479] width 137 height 34
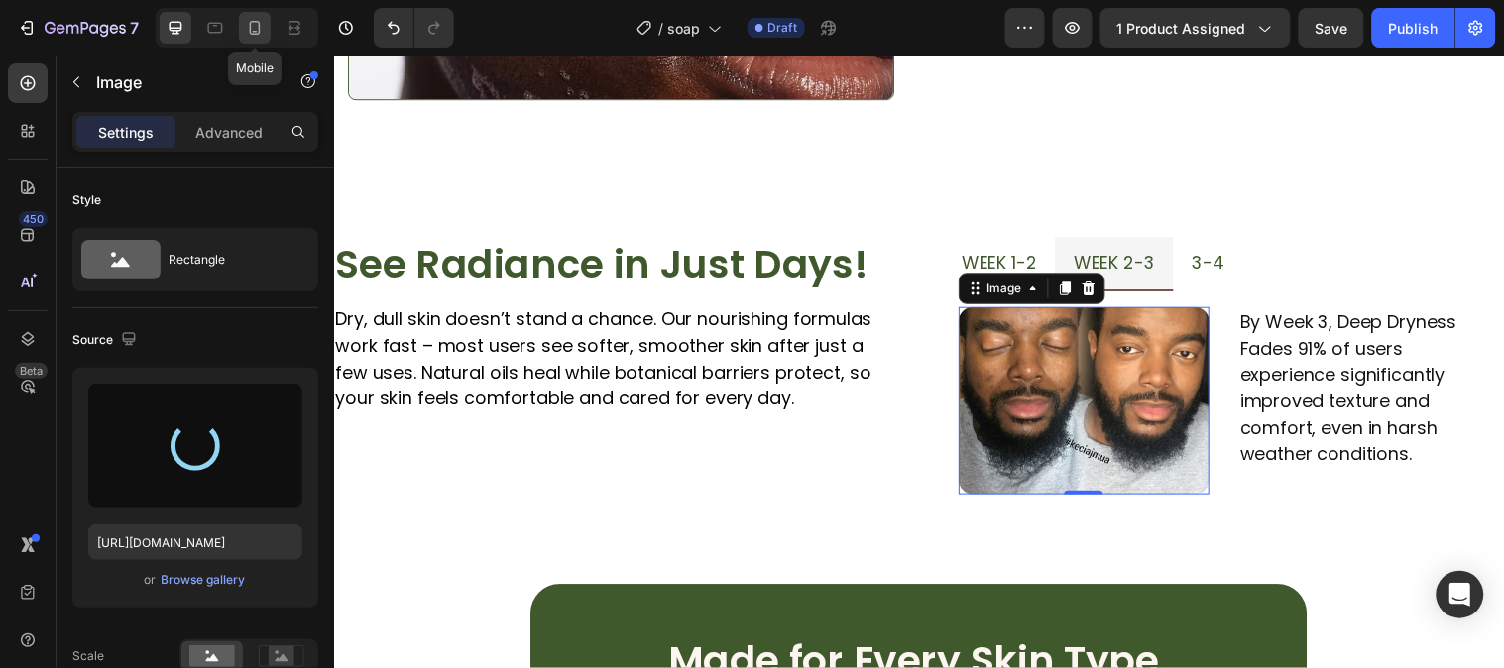
type input "https://cdn.shopify.com/s/files/1/0777/5574/4506/files/gempages_581686091724161…"
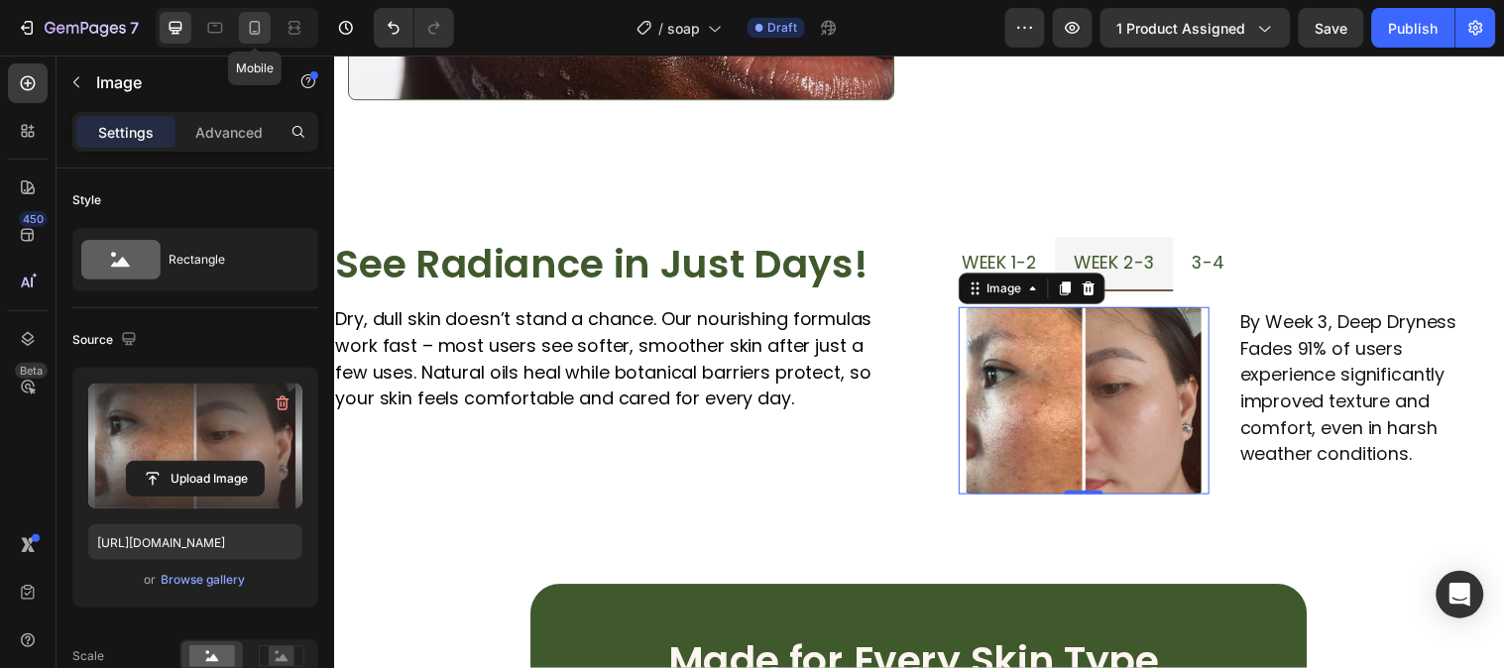
click at [246, 33] on icon at bounding box center [255, 28] width 20 height 20
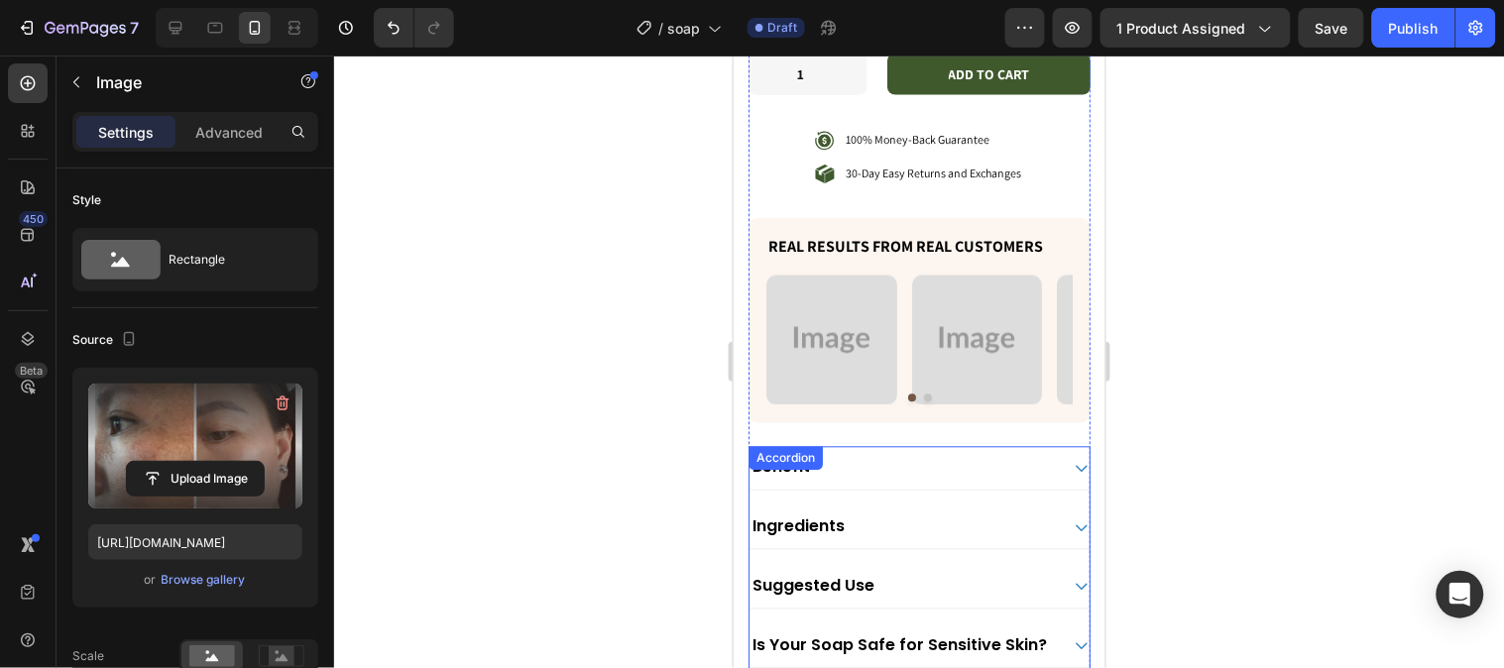
scroll to position [912, 0]
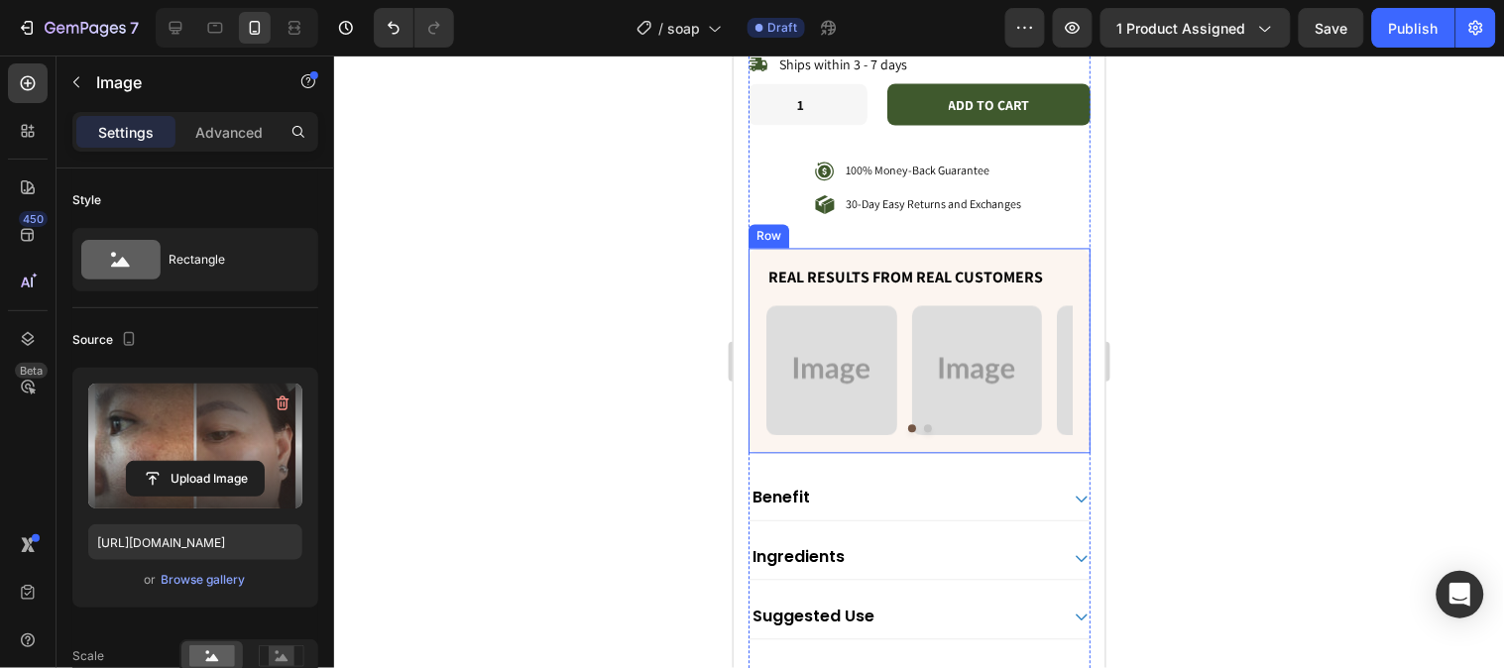
click at [917, 248] on div "Real Results from Real Customers Heading Image Image Image Image Carousel Row" at bounding box center [918, 350] width 342 height 205
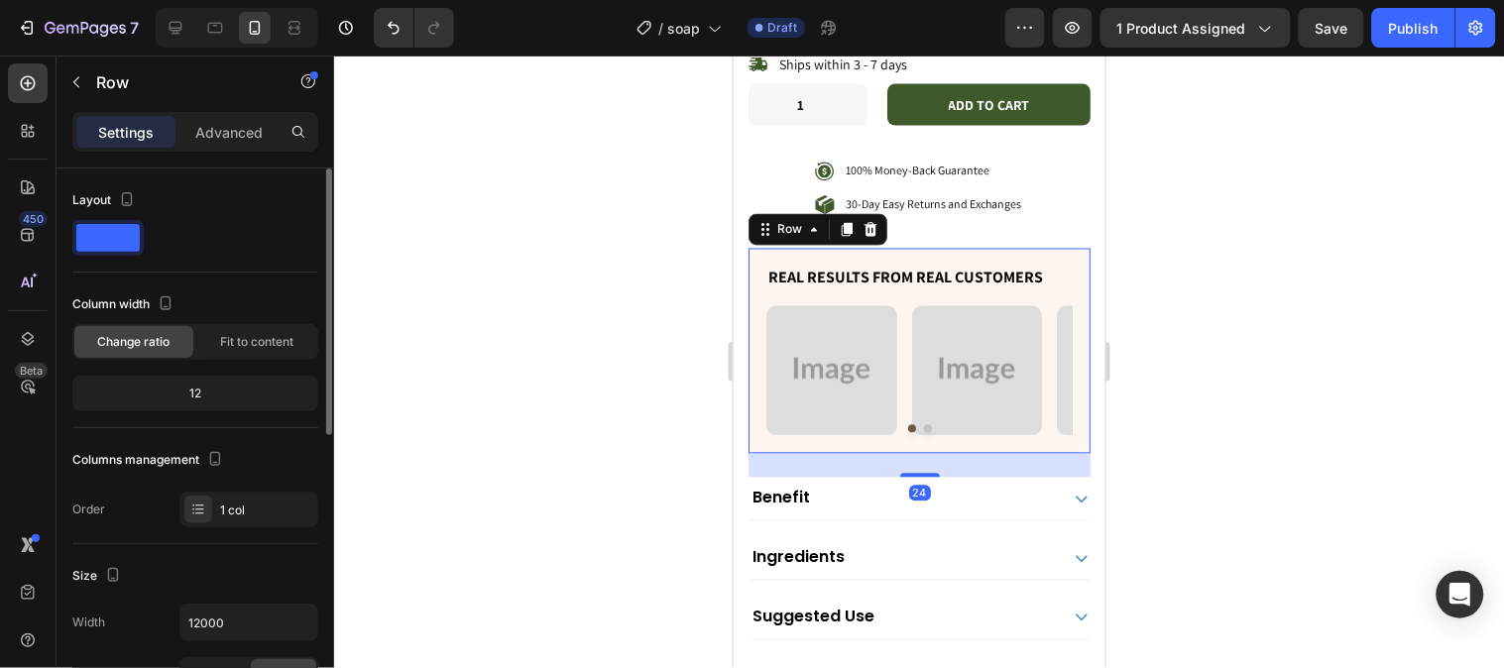
scroll to position [440, 0]
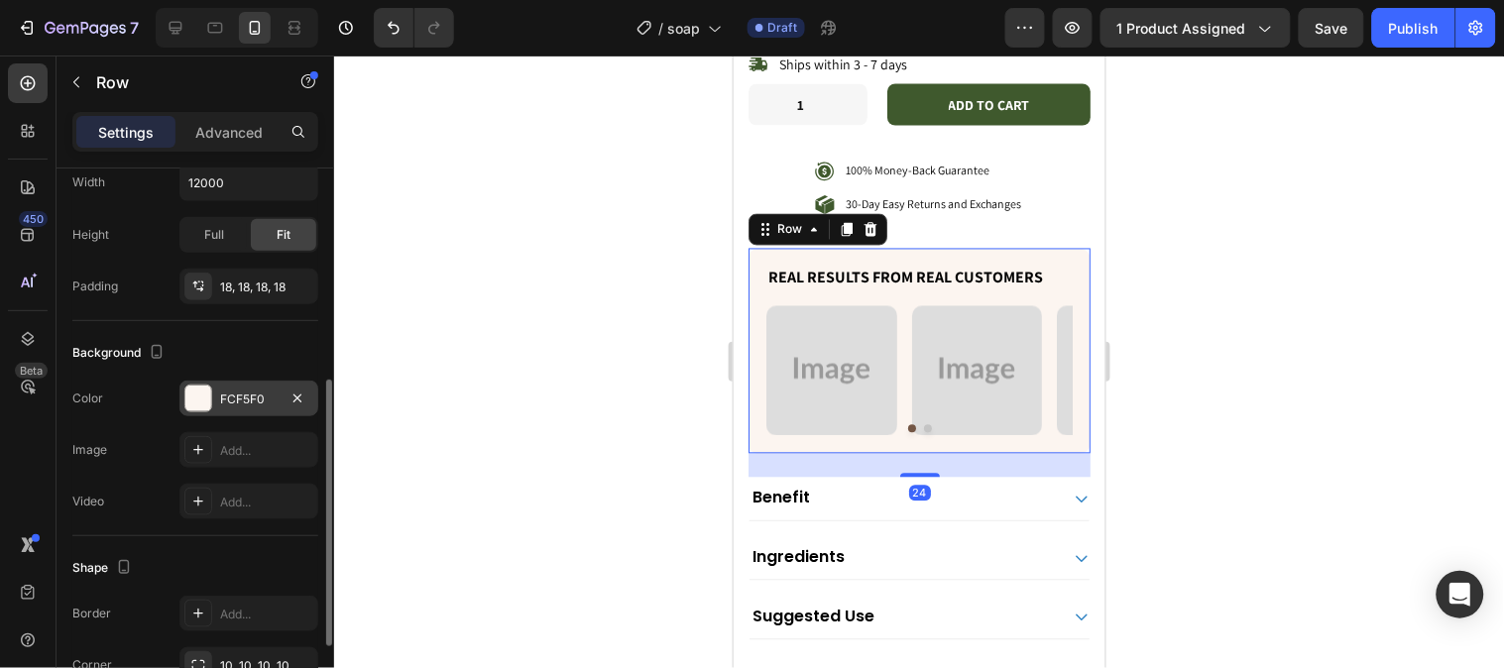
click at [241, 389] on div "FCF5F0" at bounding box center [248, 399] width 139 height 36
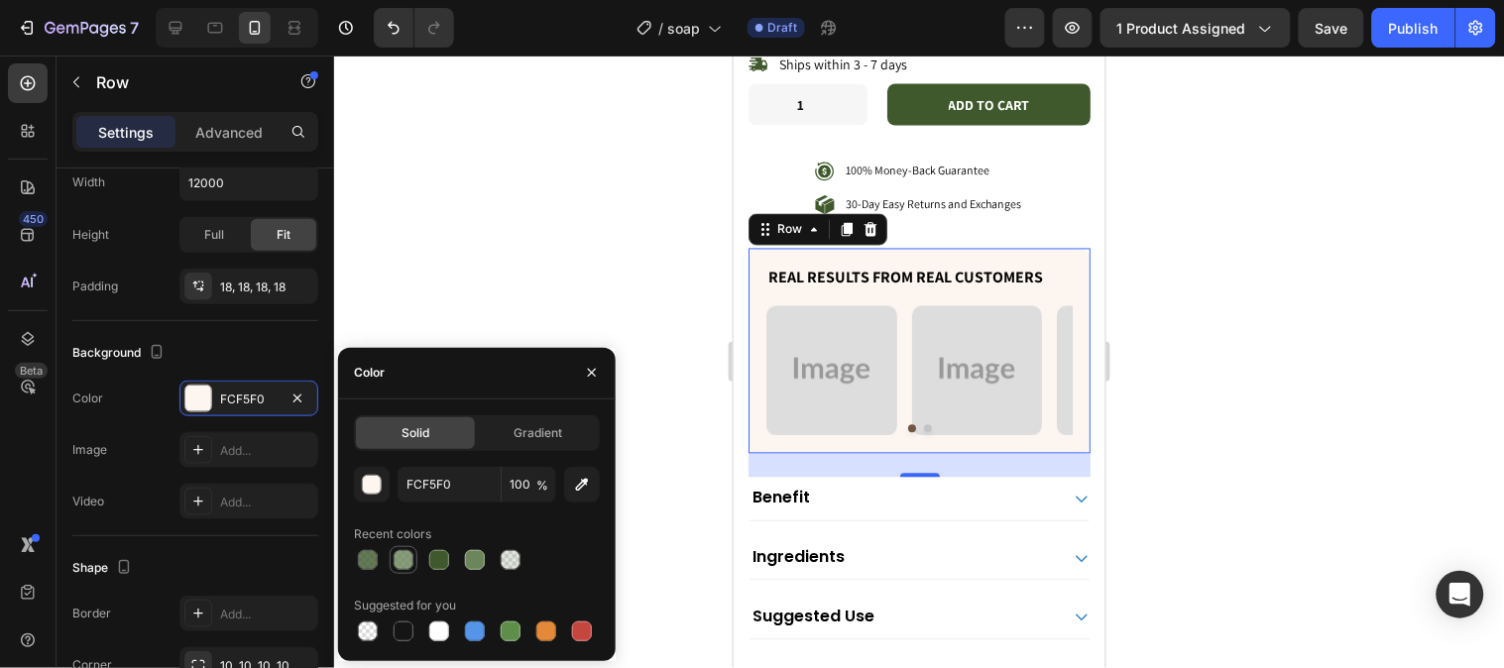
click at [398, 557] on div at bounding box center [403, 560] width 20 height 20
type input "6B865B"
type input "80"
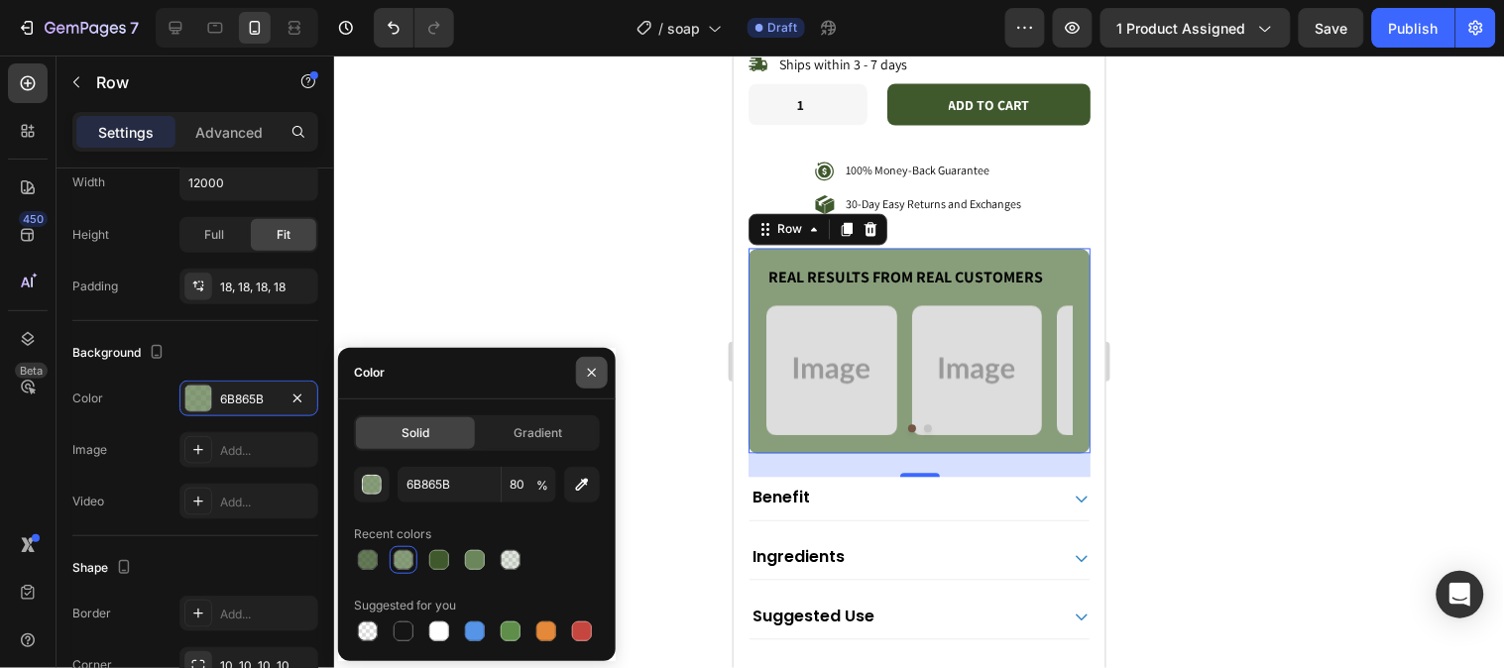
click at [603, 374] on button "button" at bounding box center [592, 373] width 32 height 32
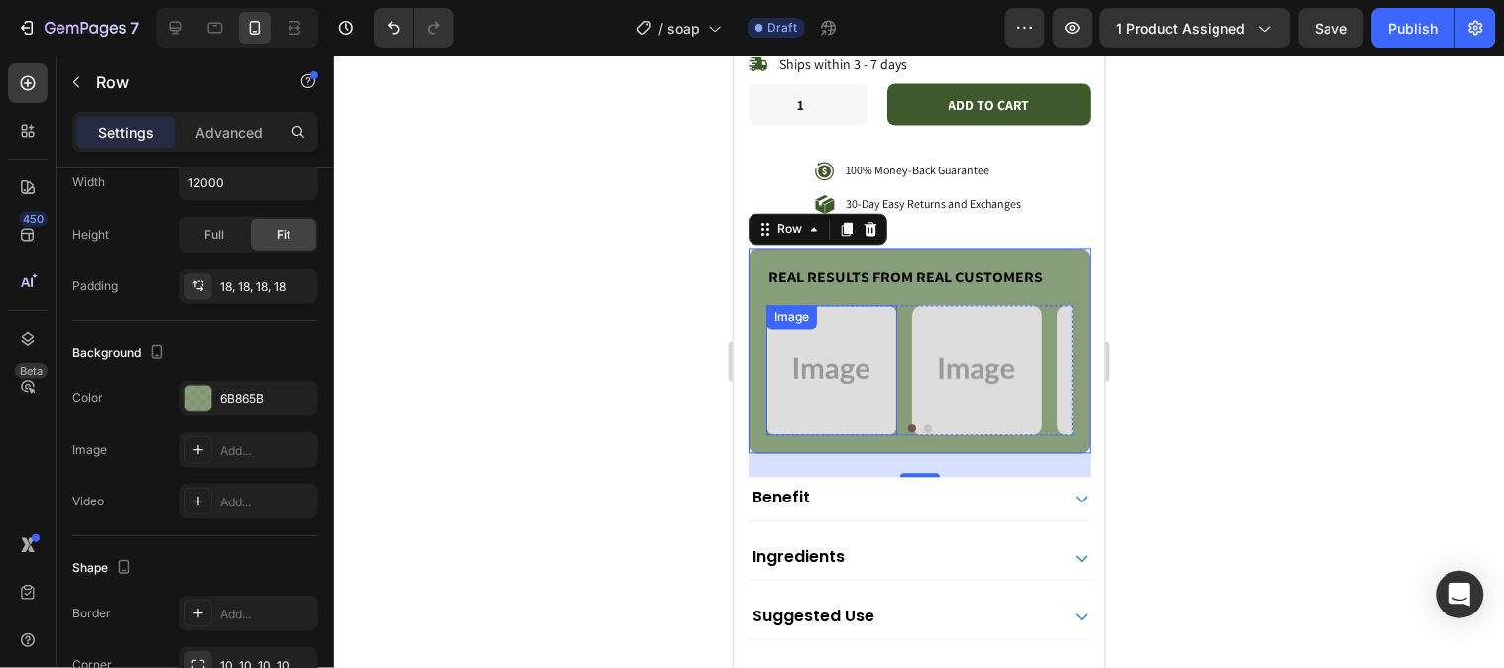
click at [834, 392] on img at bounding box center [830, 370] width 131 height 131
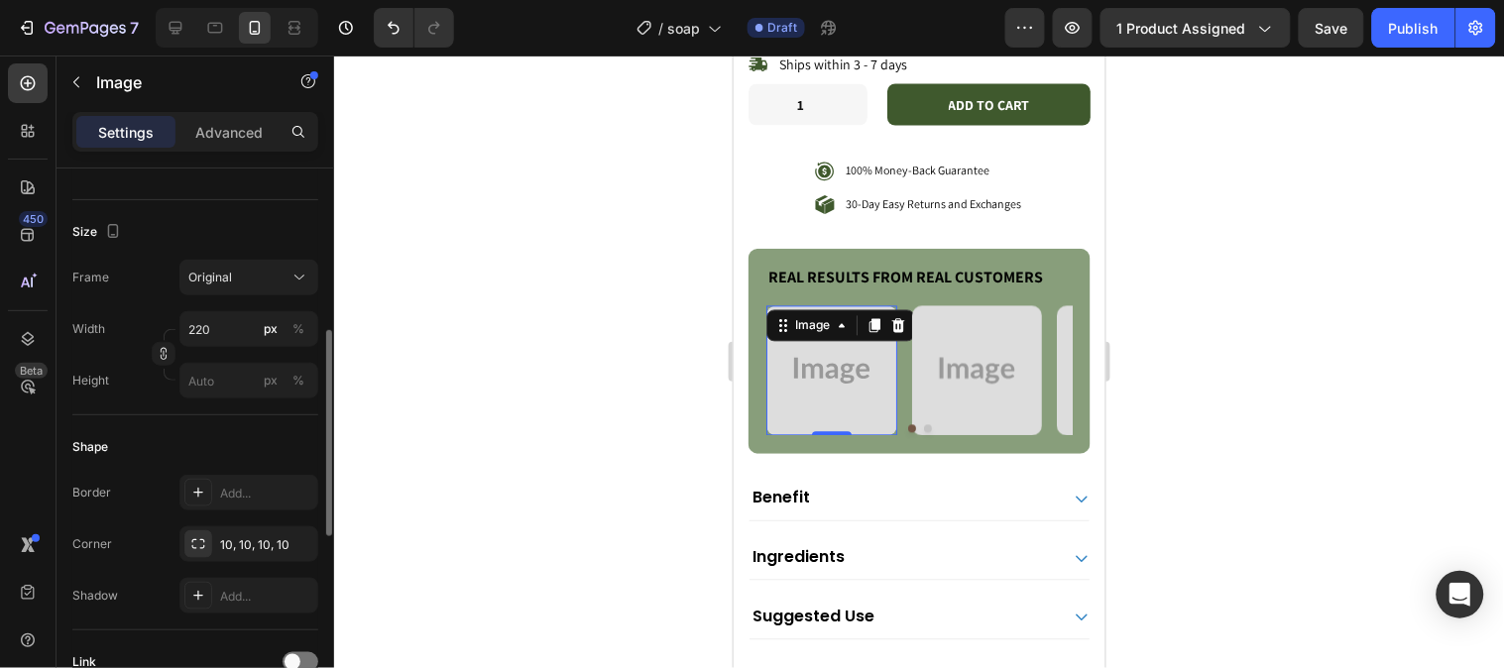
scroll to position [0, 0]
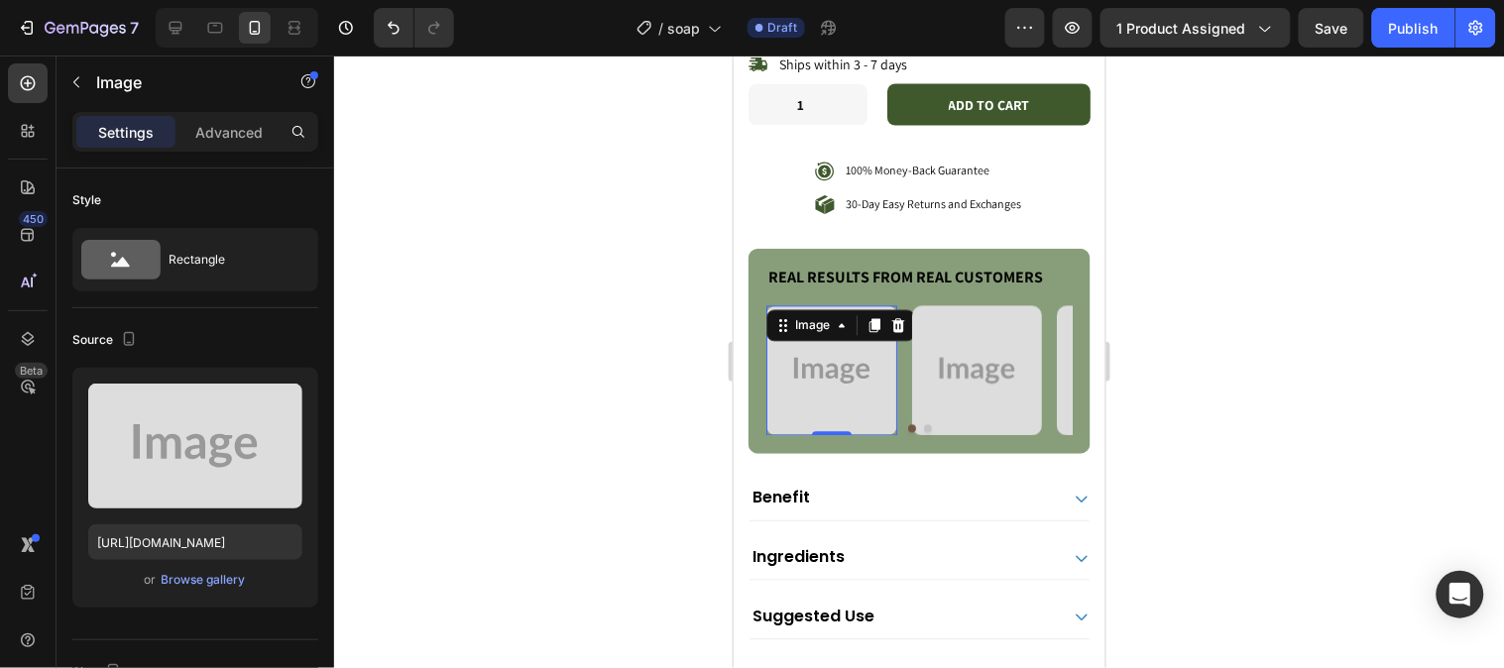
click at [191, 568] on div "or Browse gallery" at bounding box center [195, 580] width 214 height 24
click at [195, 581] on div "Browse gallery" at bounding box center [204, 580] width 84 height 18
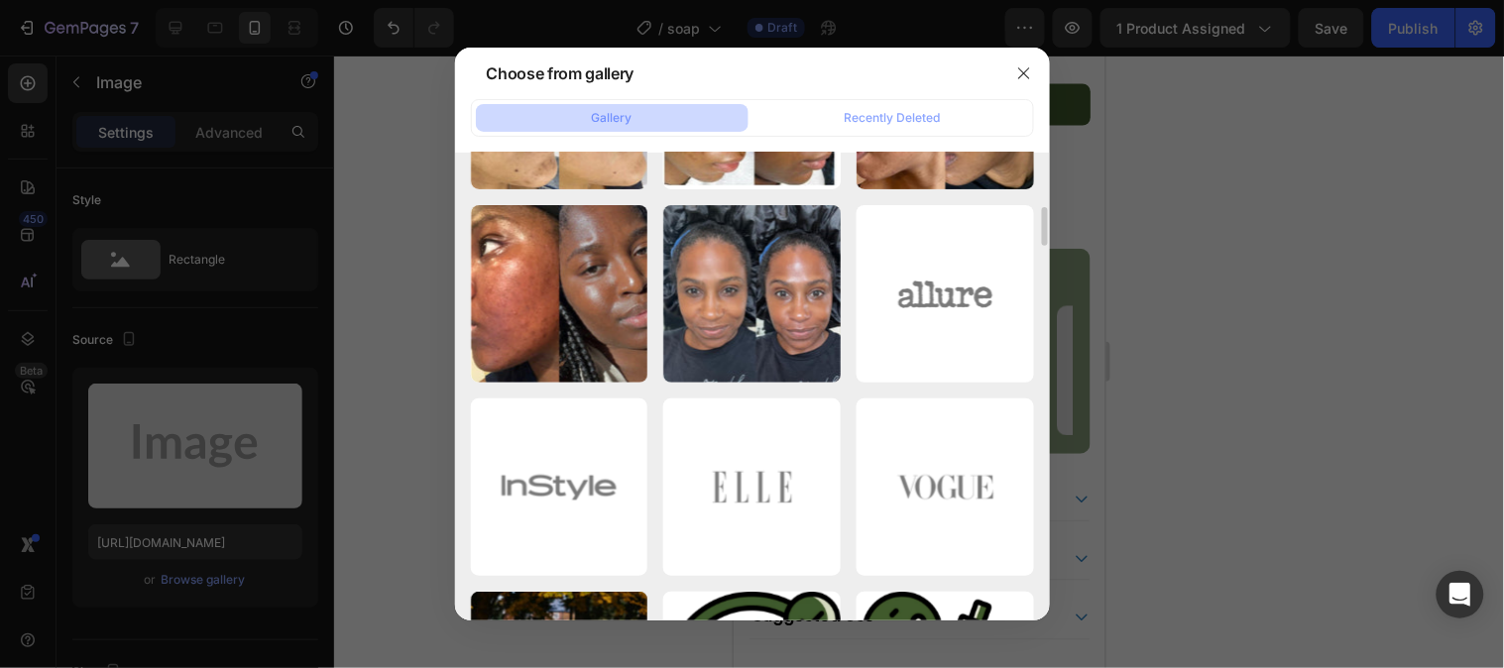
scroll to position [1865, 0]
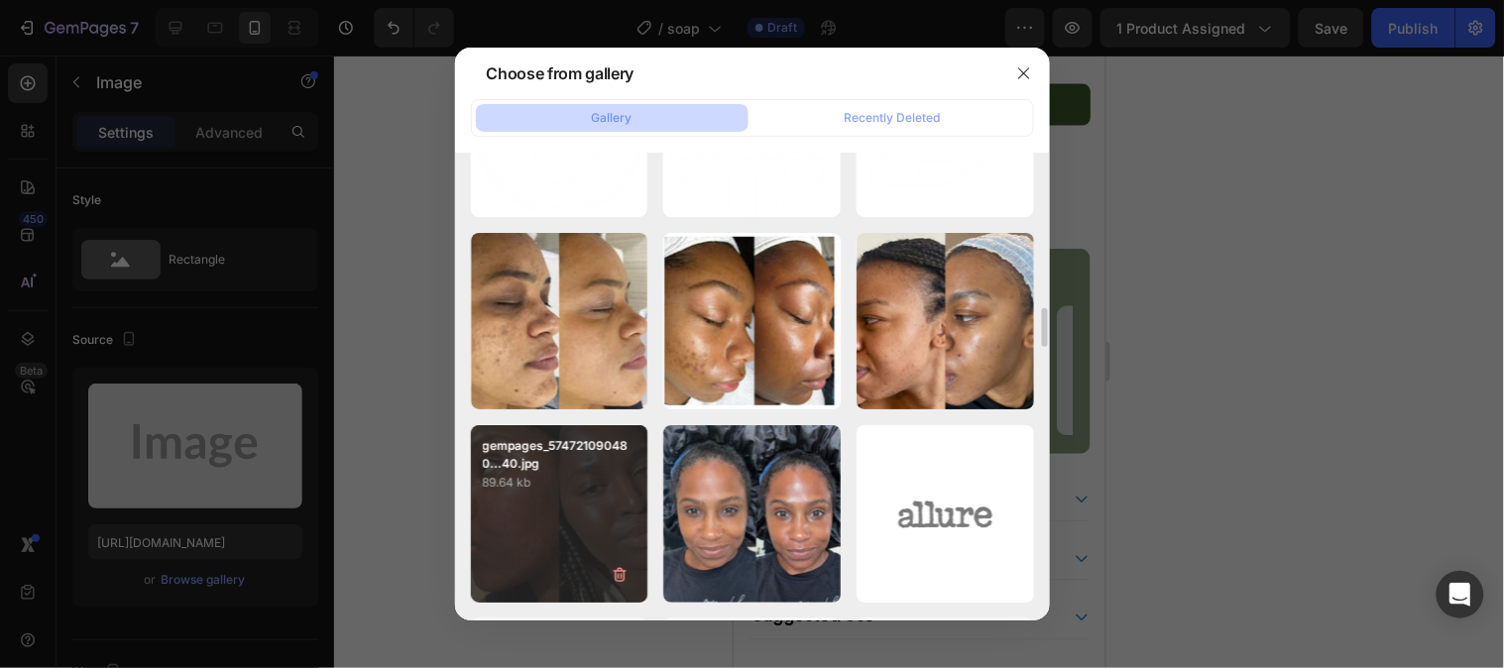
click at [577, 491] on p "89.64 kb" at bounding box center [560, 483] width 154 height 20
type input "[URL][DOMAIN_NAME]"
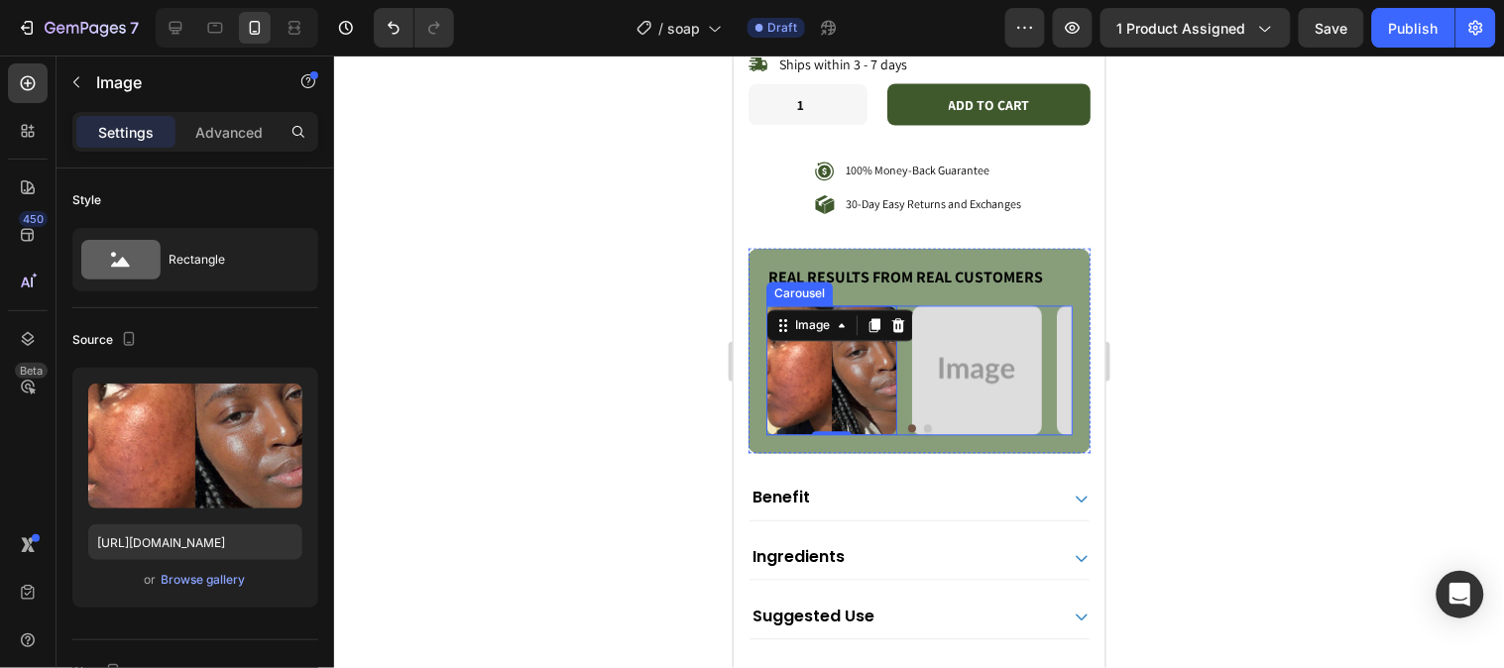
click at [976, 388] on img at bounding box center [976, 370] width 131 height 131
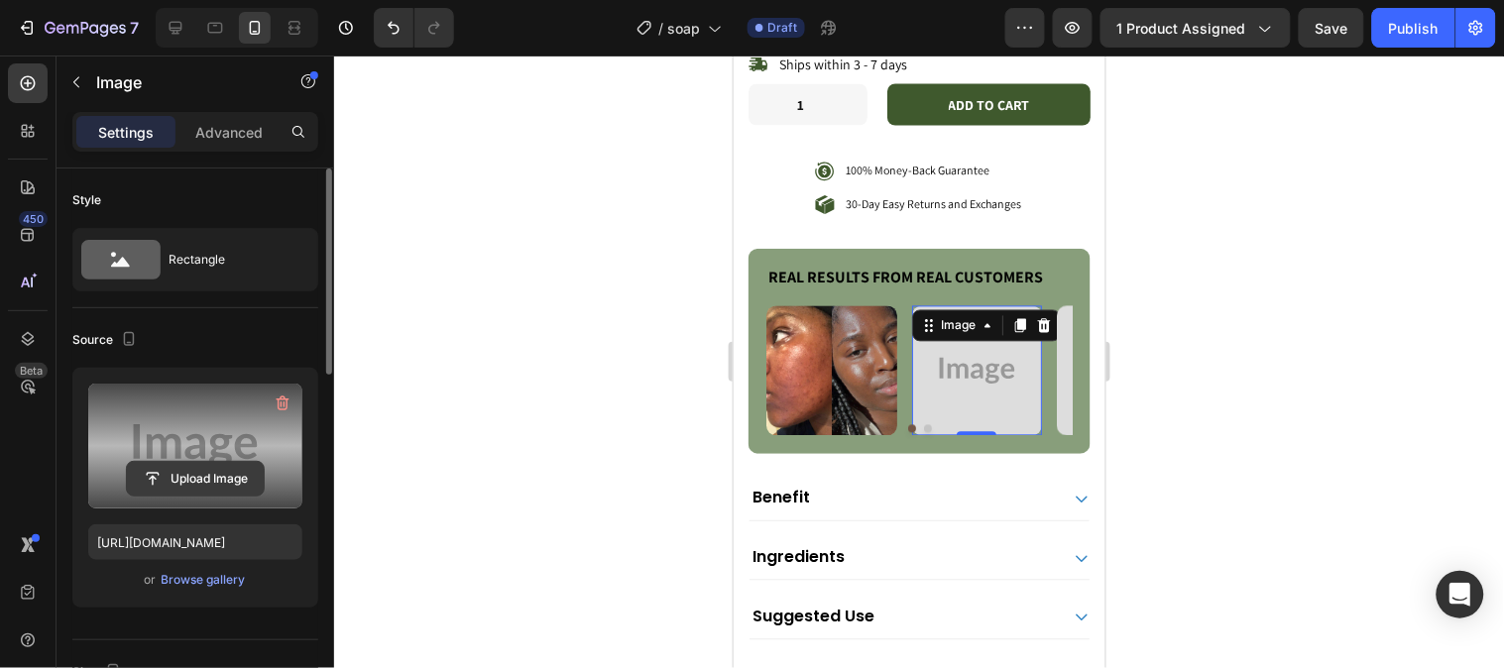
click at [175, 464] on input "file" at bounding box center [195, 479] width 137 height 34
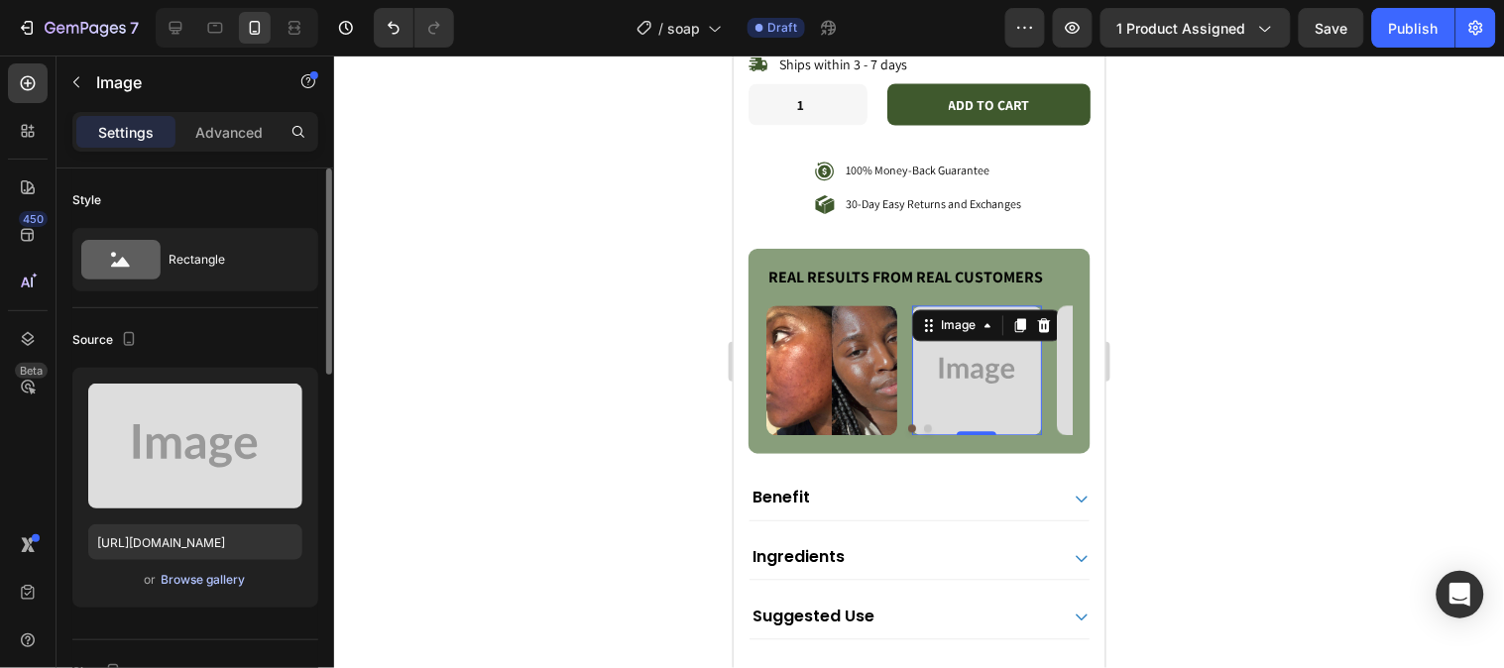
click at [190, 571] on div "Browse gallery" at bounding box center [204, 580] width 84 height 18
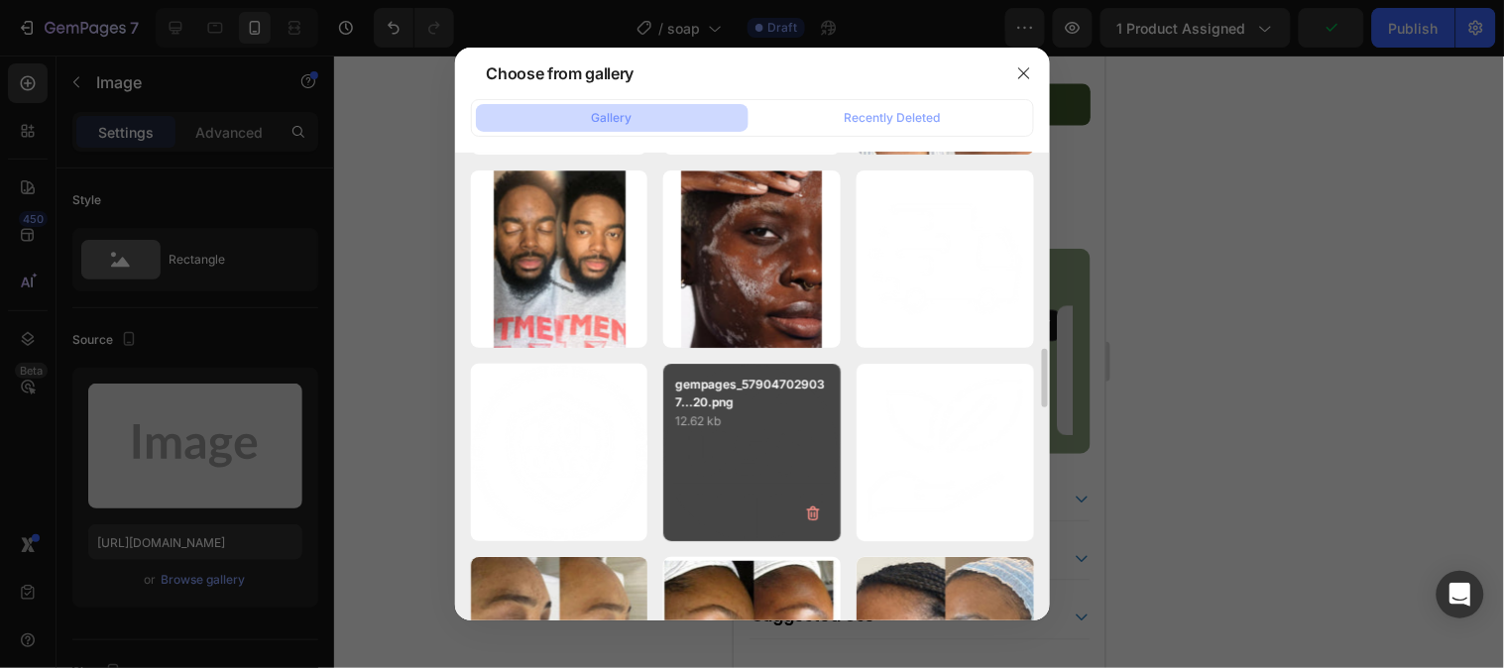
scroll to position [1982, 0]
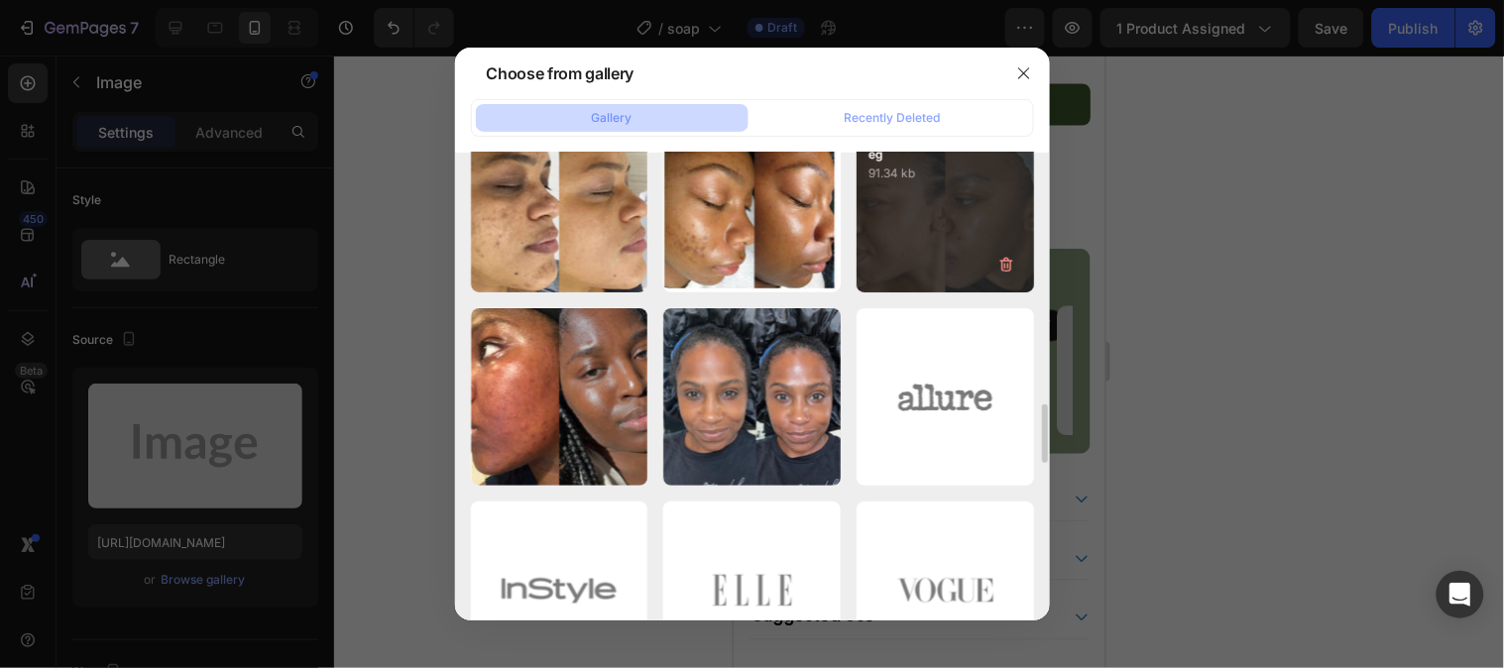
click at [894, 215] on div "download - 2025-08-1...98.jpeg 91.34 kb" at bounding box center [944, 204] width 177 height 177
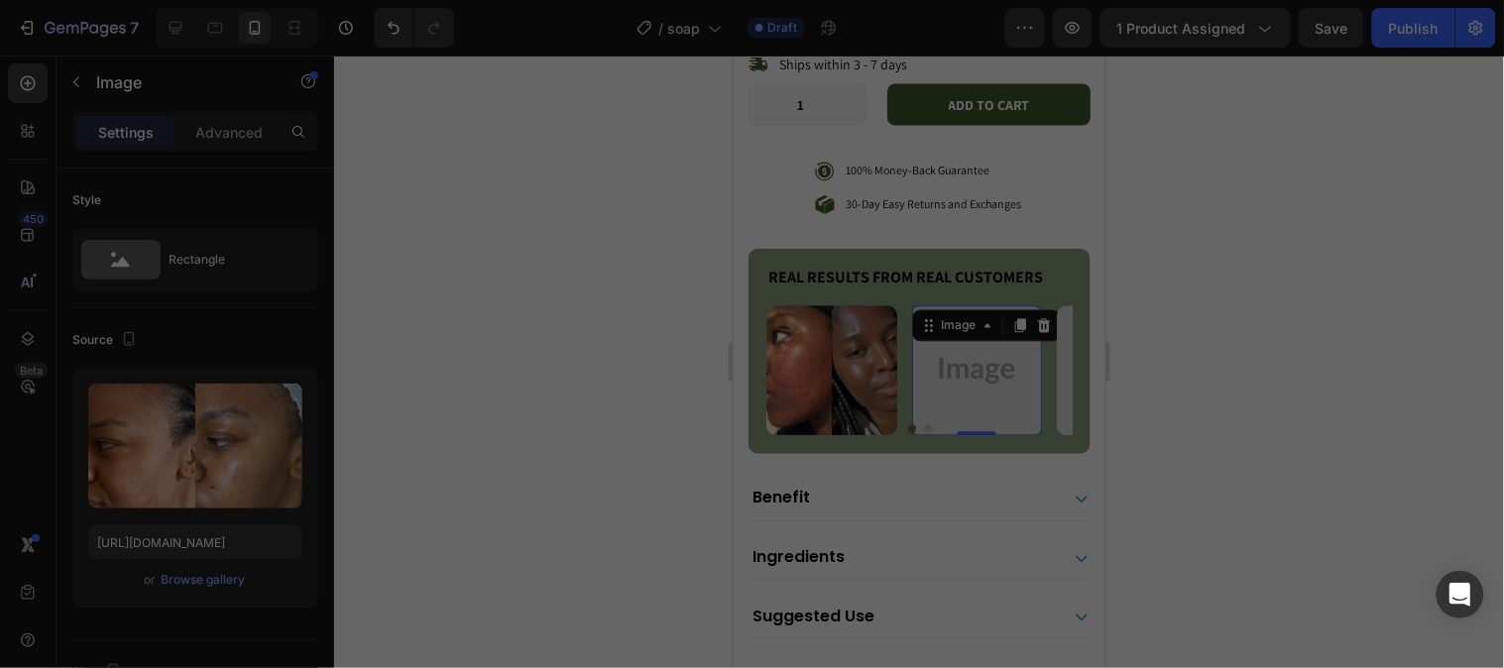
type input "https://cdn.shopify.com/s/files/1/0777/5574/4506/files/gempages_581686091724161…"
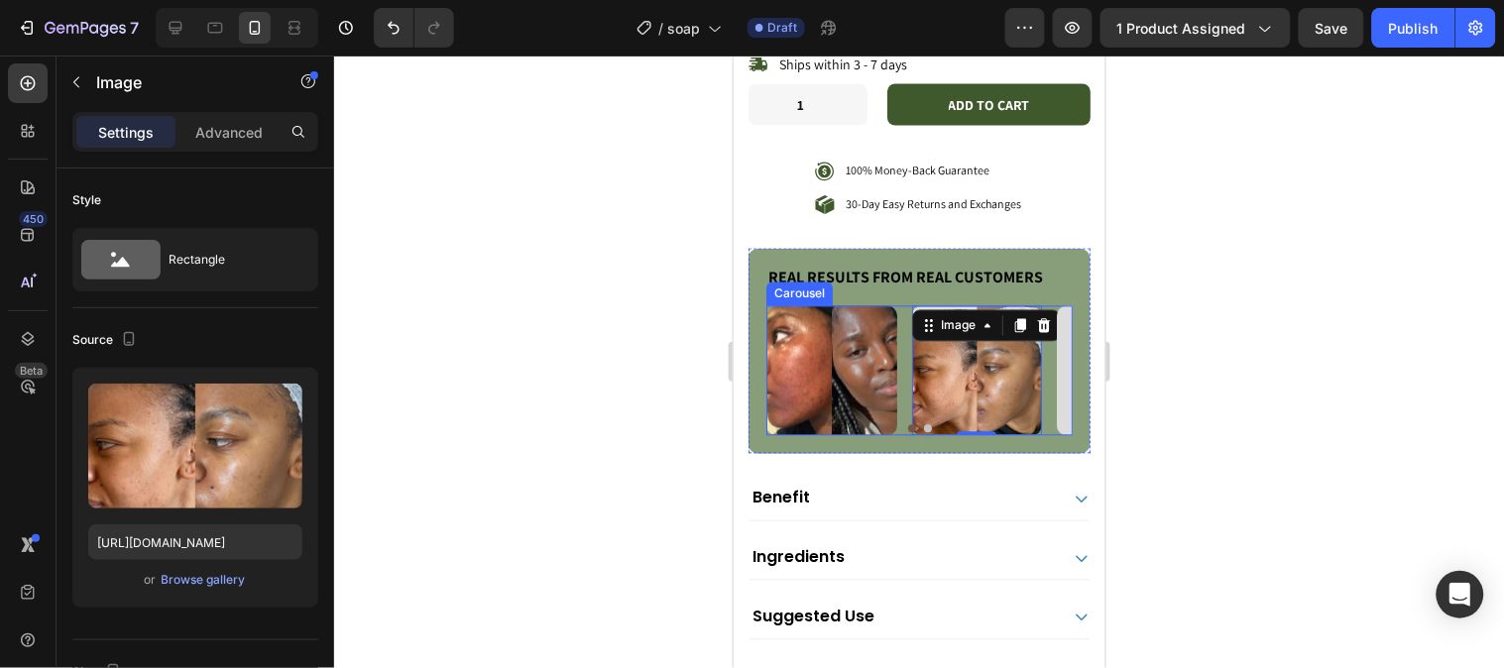
click at [923, 424] on button "Dot" at bounding box center [927, 428] width 8 height 8
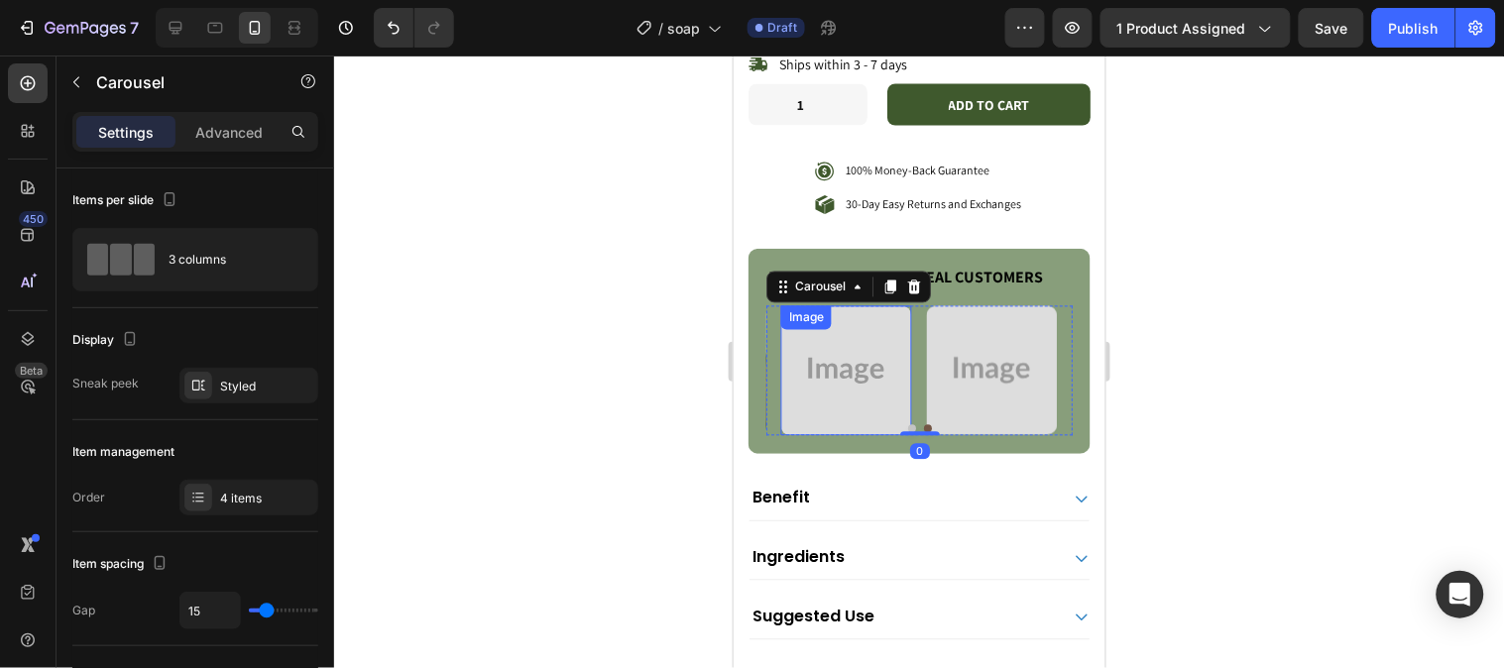
click at [807, 337] on img at bounding box center [845, 370] width 131 height 131
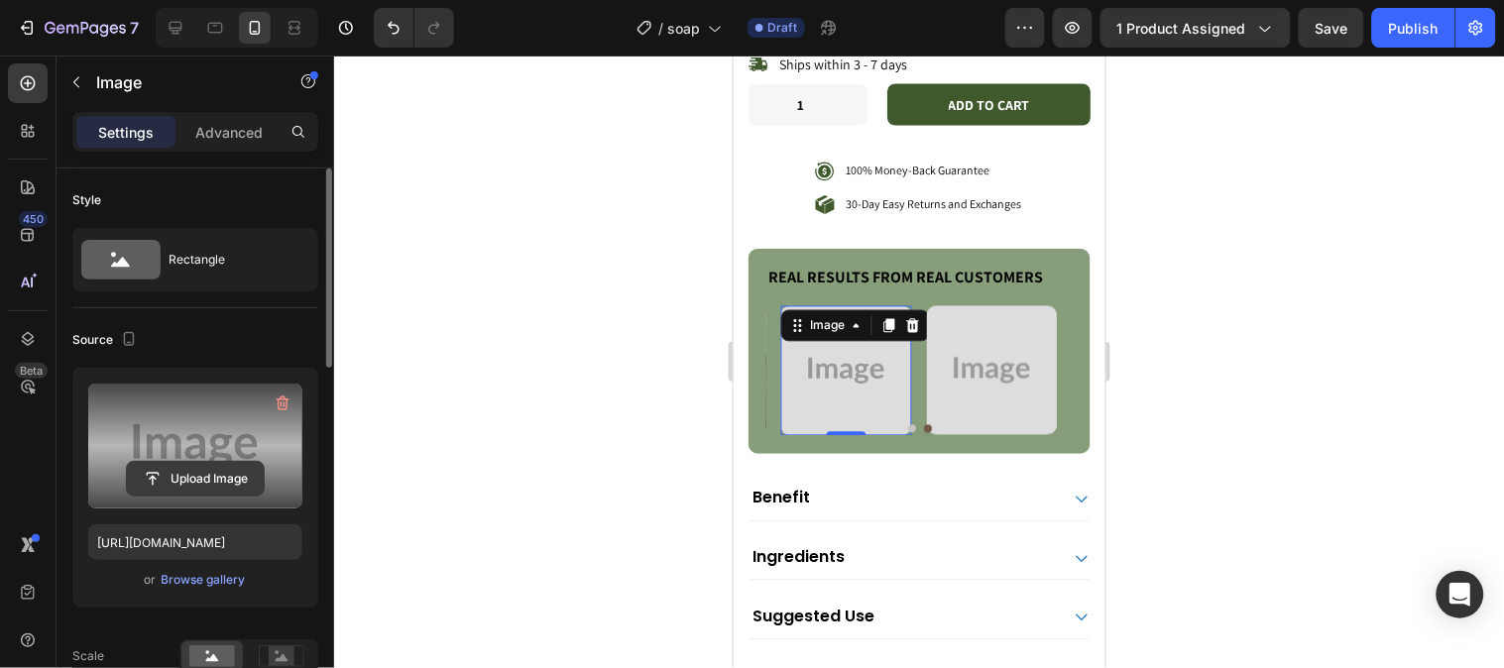
click at [234, 474] on input "file" at bounding box center [195, 479] width 137 height 34
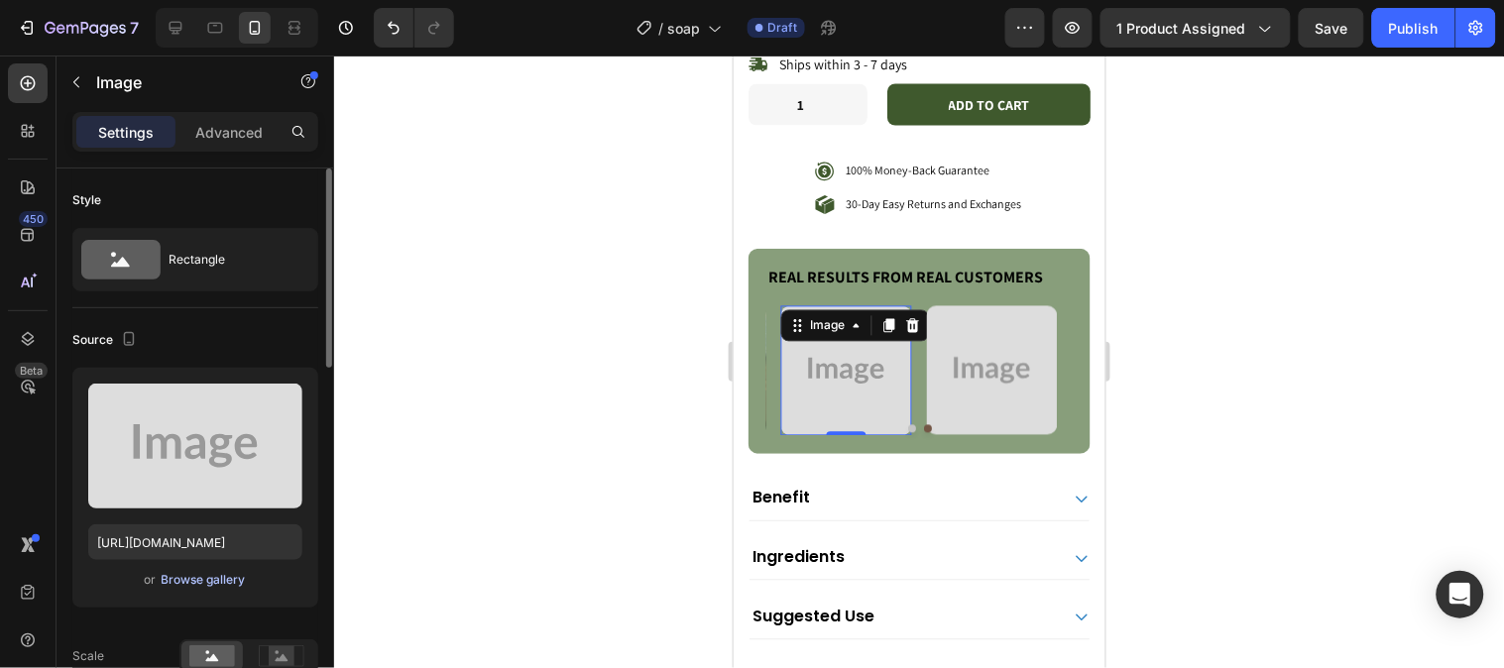
click at [192, 581] on div "Browse gallery" at bounding box center [204, 580] width 84 height 18
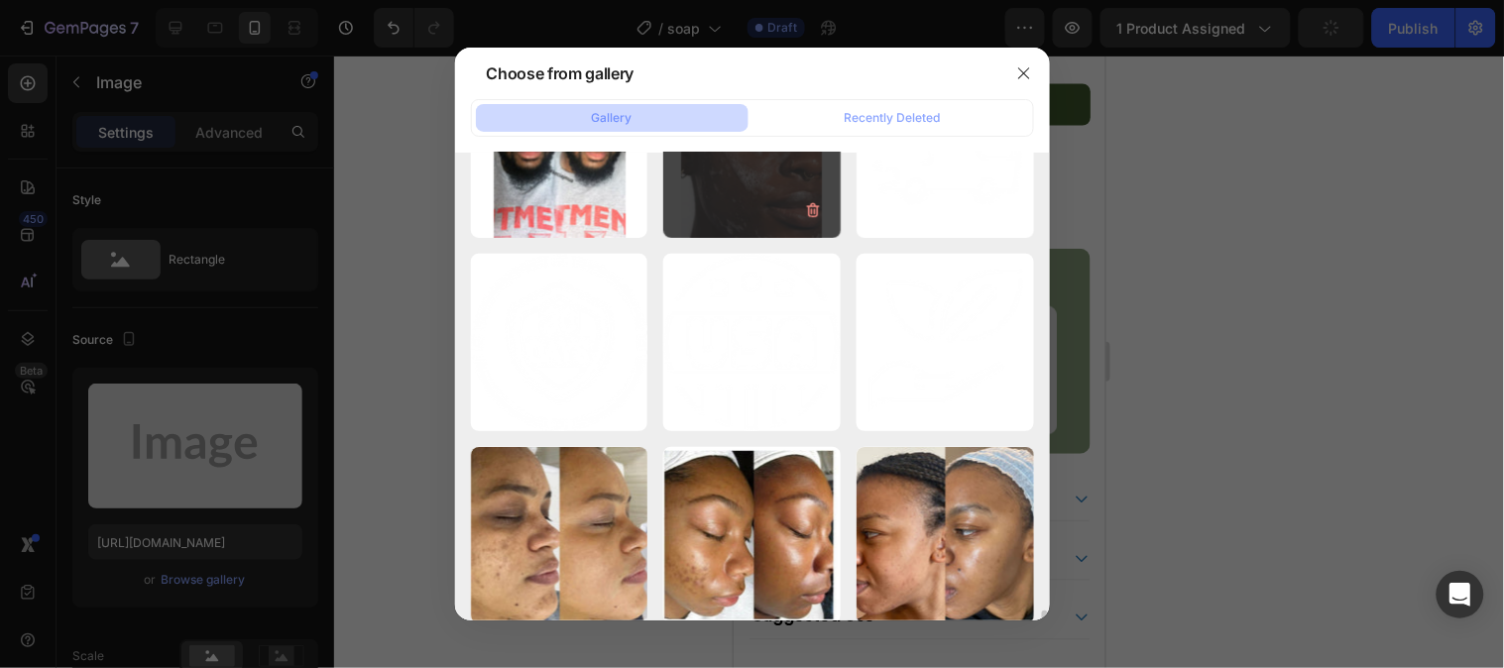
scroll to position [1871, 0]
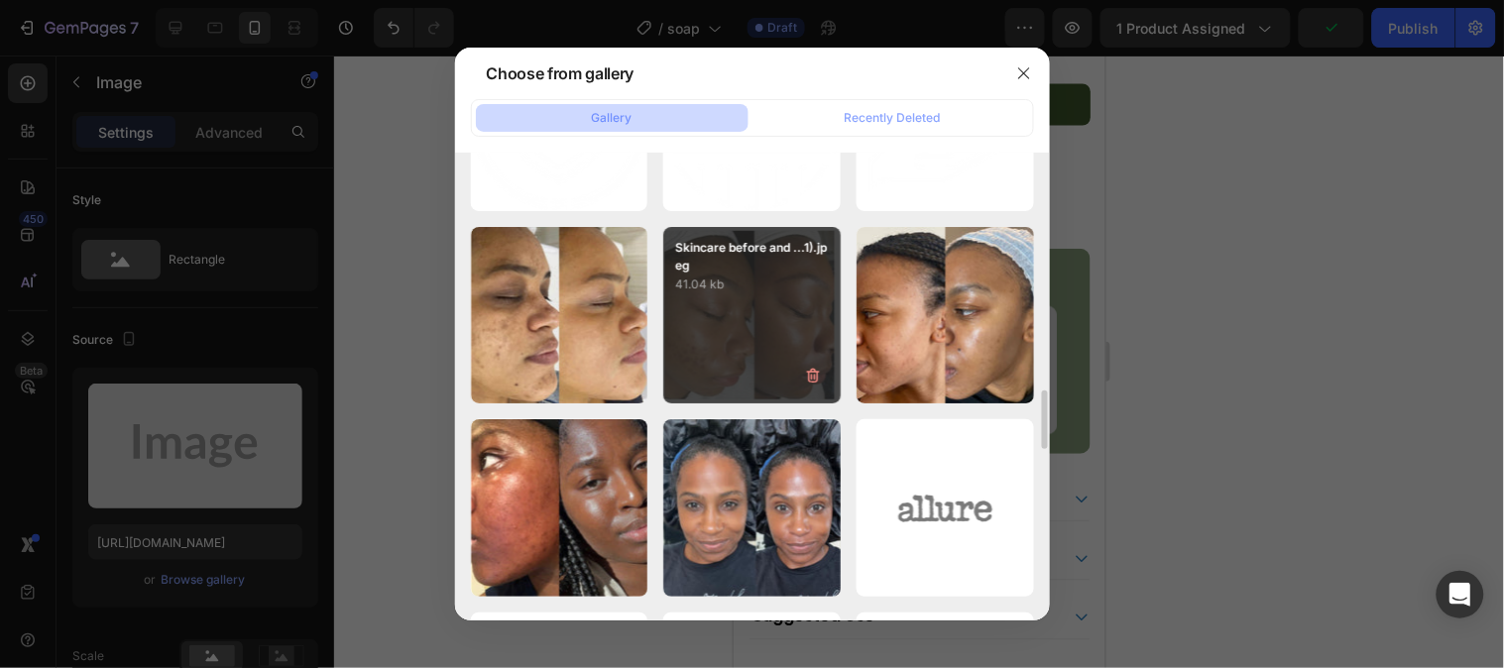
click at [758, 302] on div "Skincare before and ...1).jpeg 41.04 kb" at bounding box center [751, 315] width 177 height 177
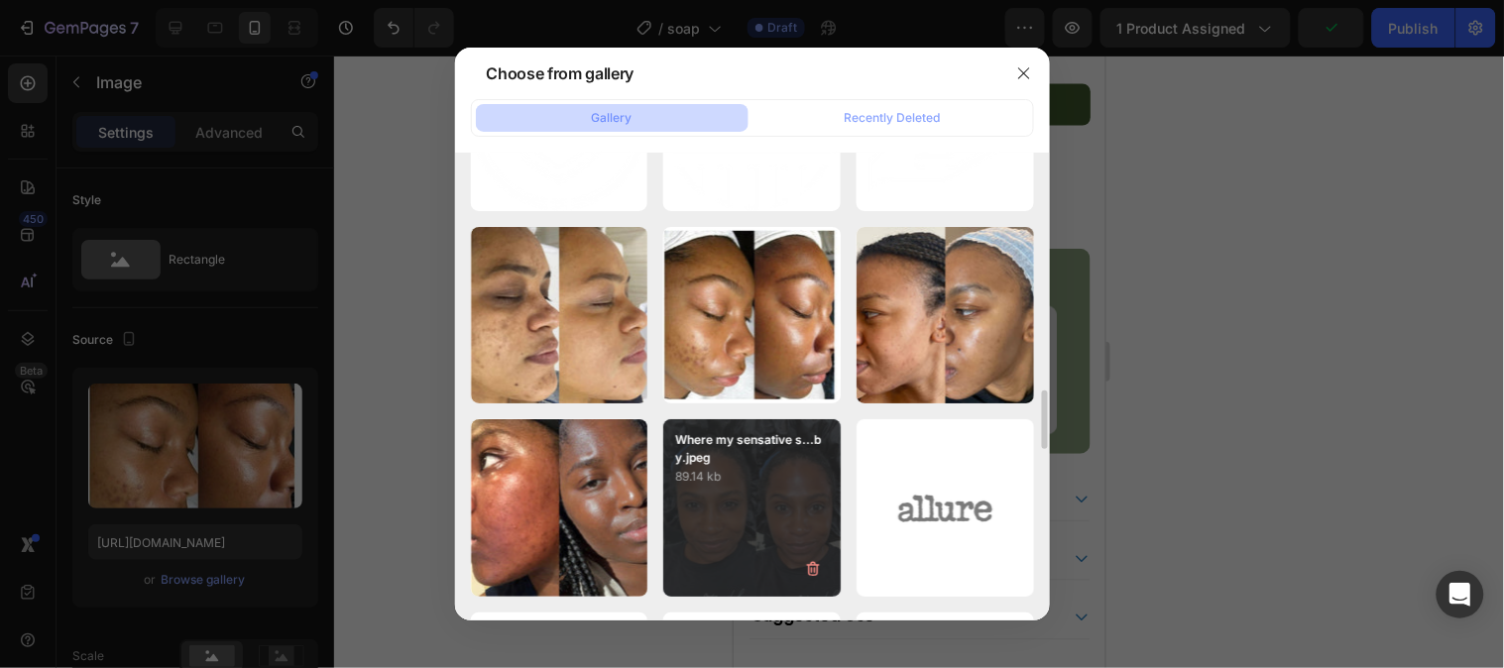
type input "https://cdn.shopify.com/s/files/1/0777/5574/4506/files/gempages_581686091724161…"
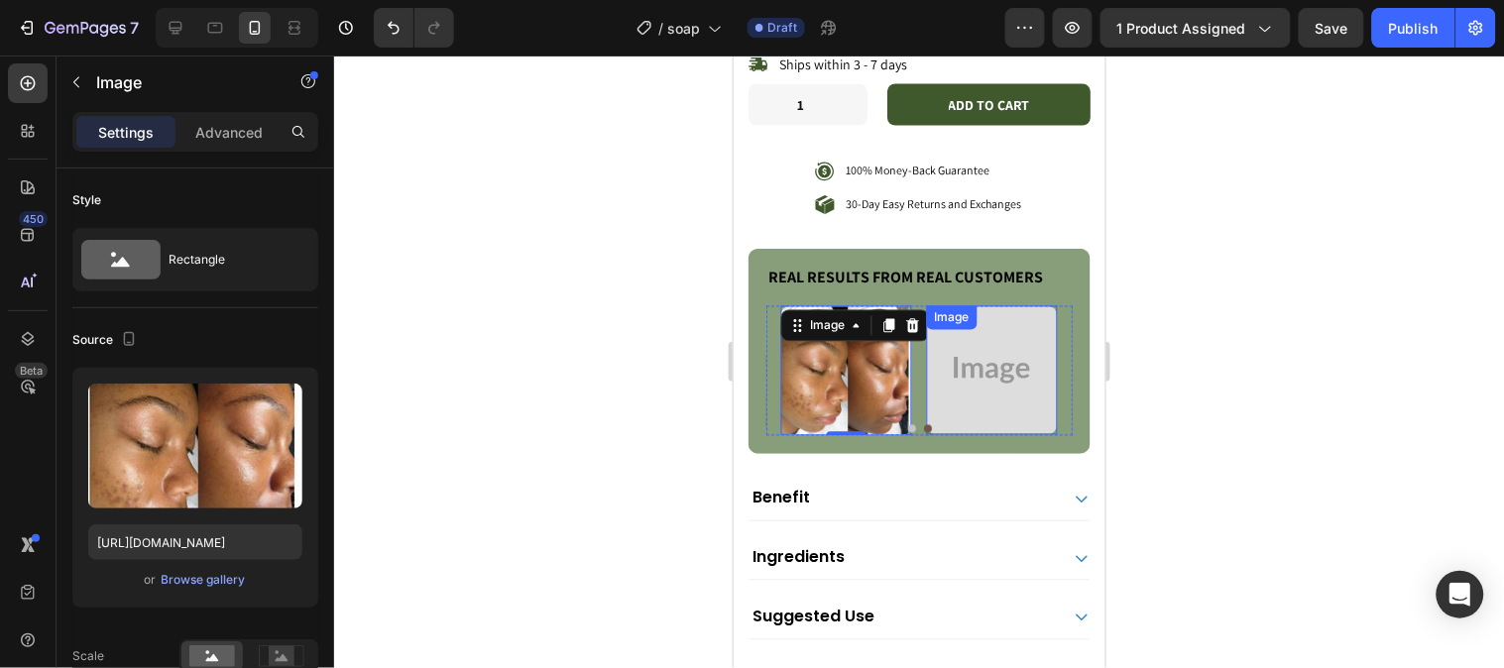
click at [943, 360] on img at bounding box center [990, 369] width 131 height 129
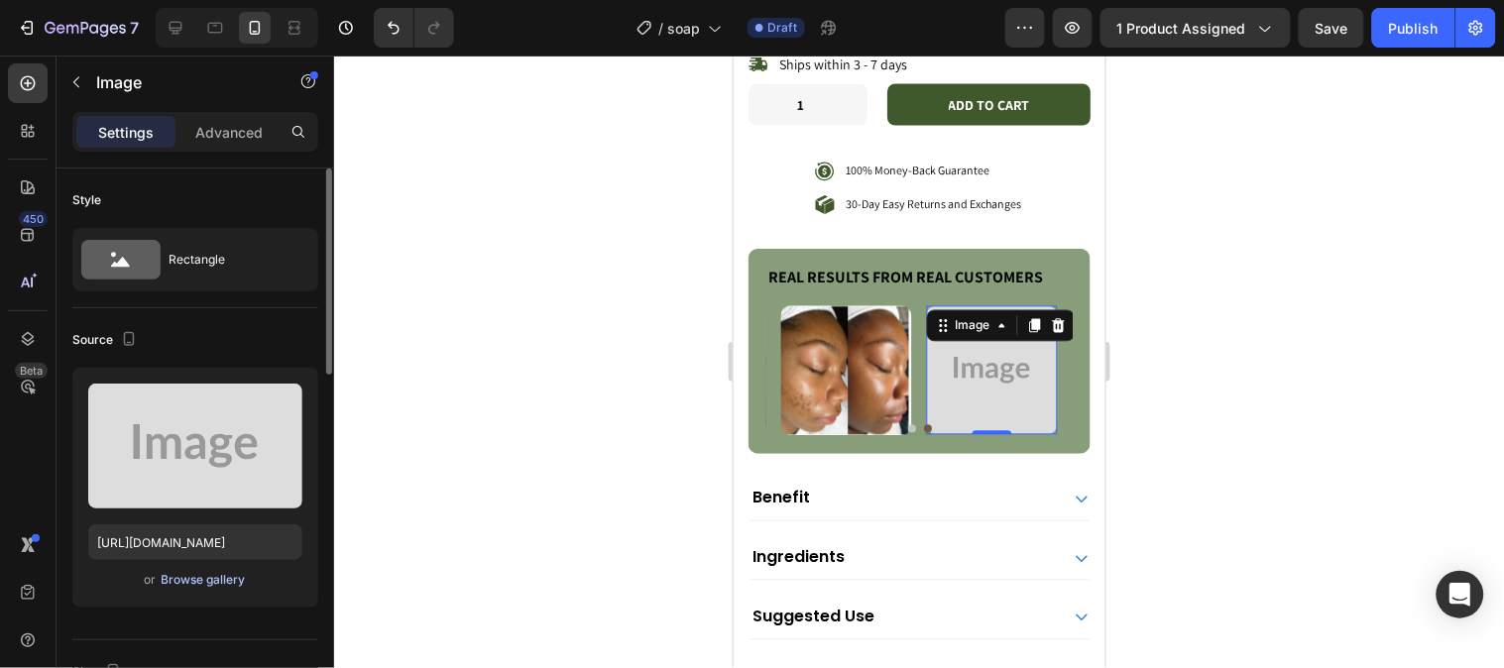
click at [193, 580] on div "Browse gallery" at bounding box center [204, 580] width 84 height 18
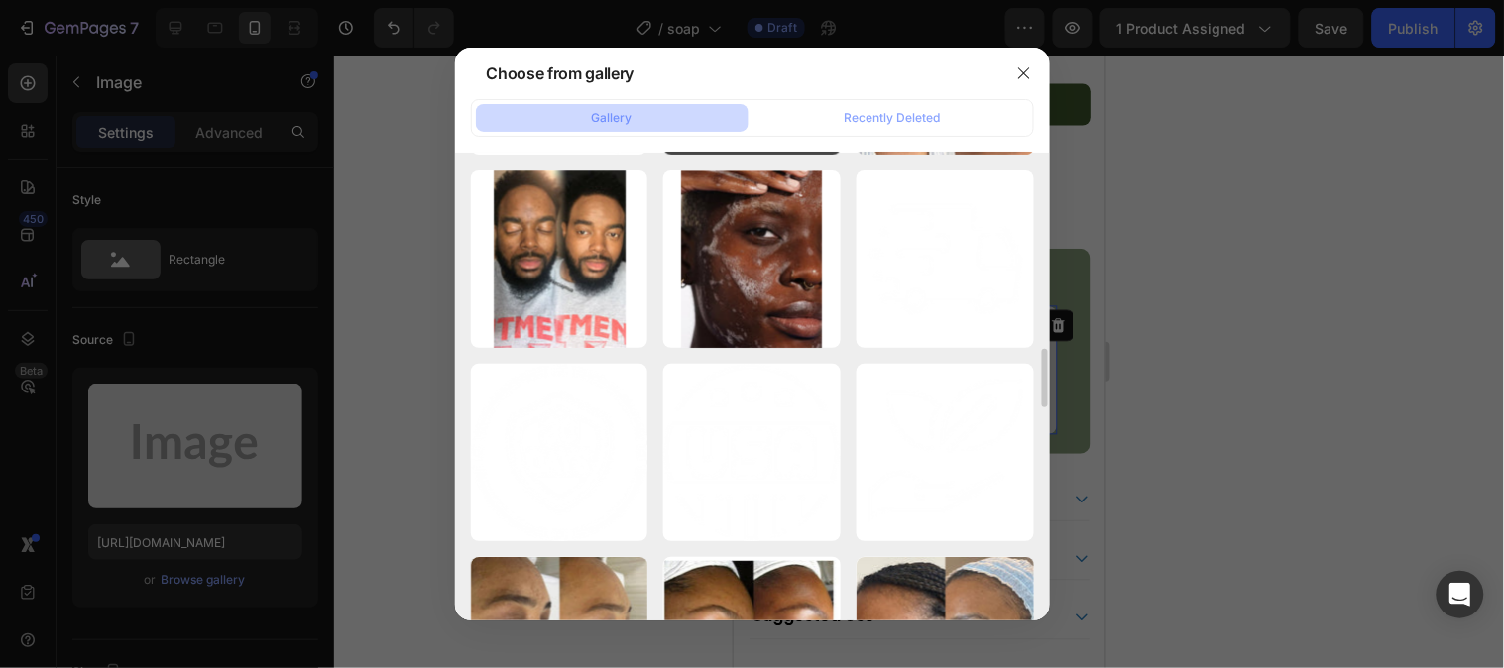
scroll to position [1761, 0]
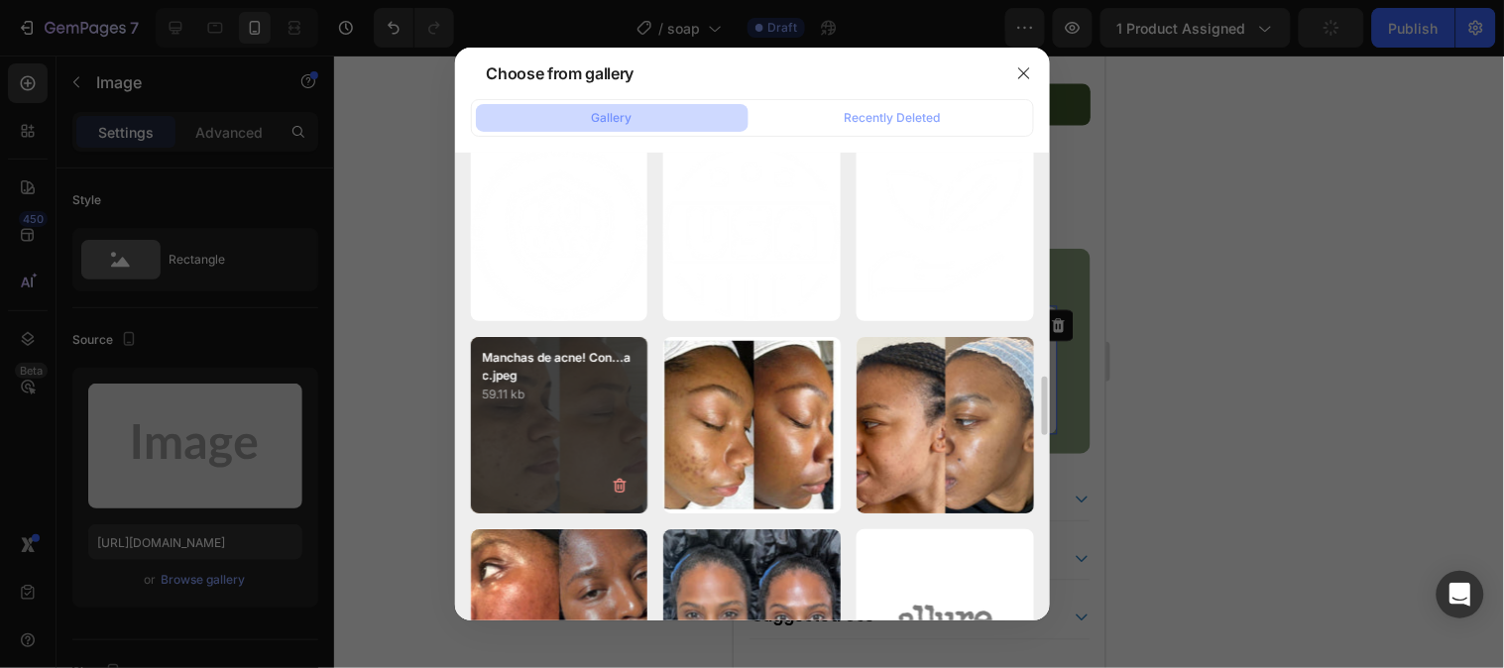
click at [562, 421] on div "Manchas de acne! Con...ac.jpeg 59.11 kb" at bounding box center [559, 425] width 177 height 177
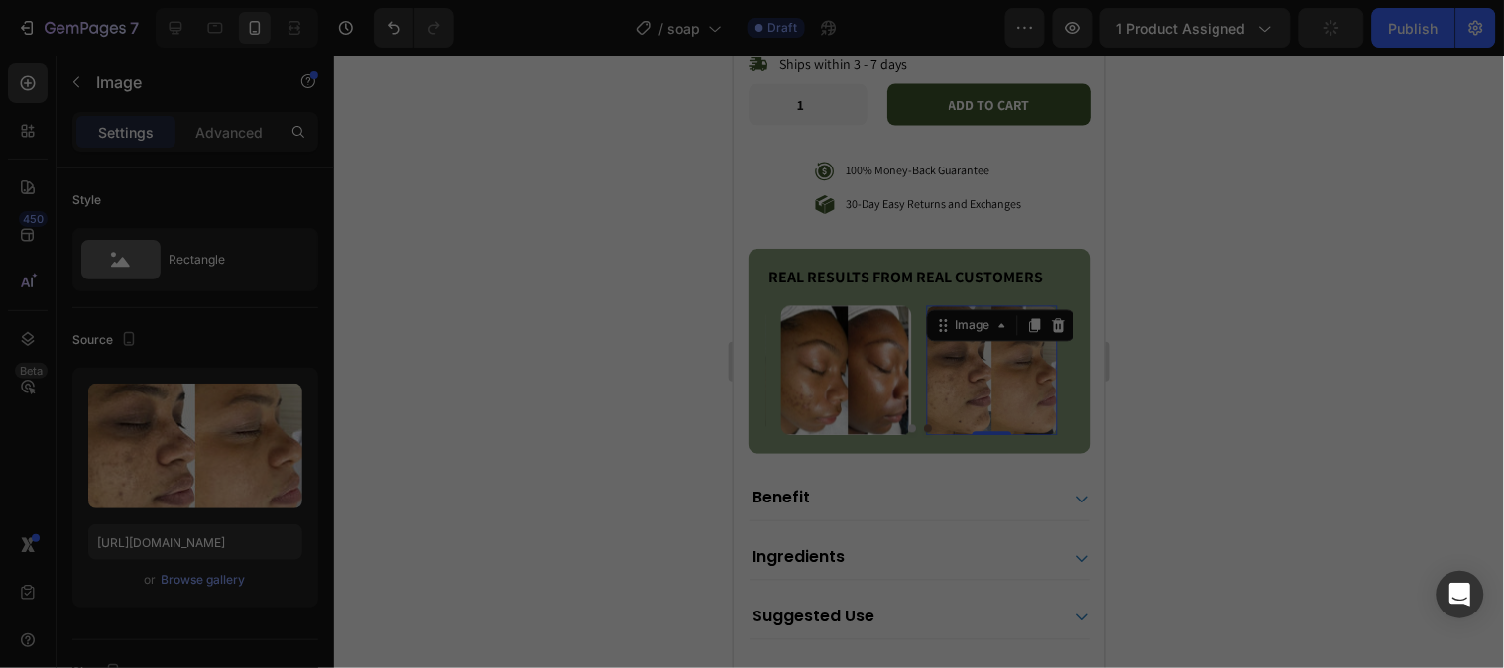
type input "https://cdn.shopify.com/s/files/1/0777/5574/4506/files/gempages_581686091724161…"
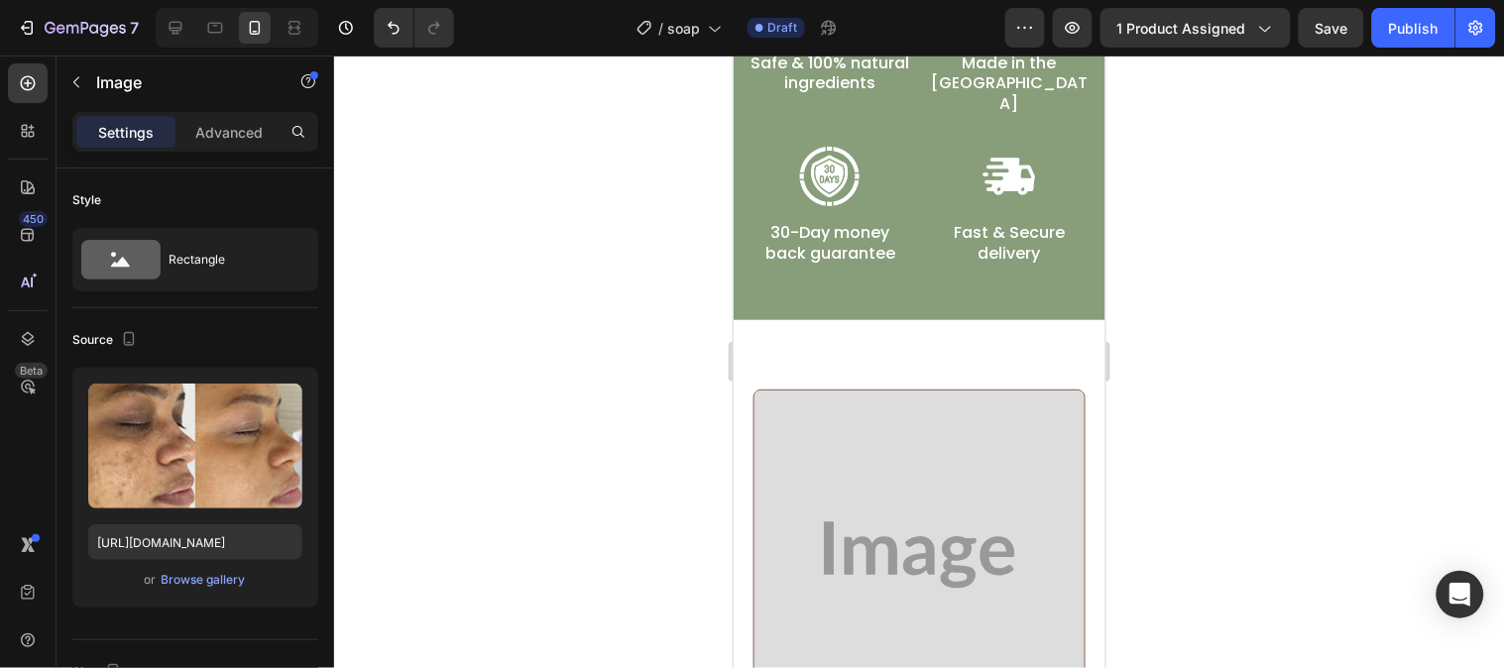
scroll to position [2013, 0]
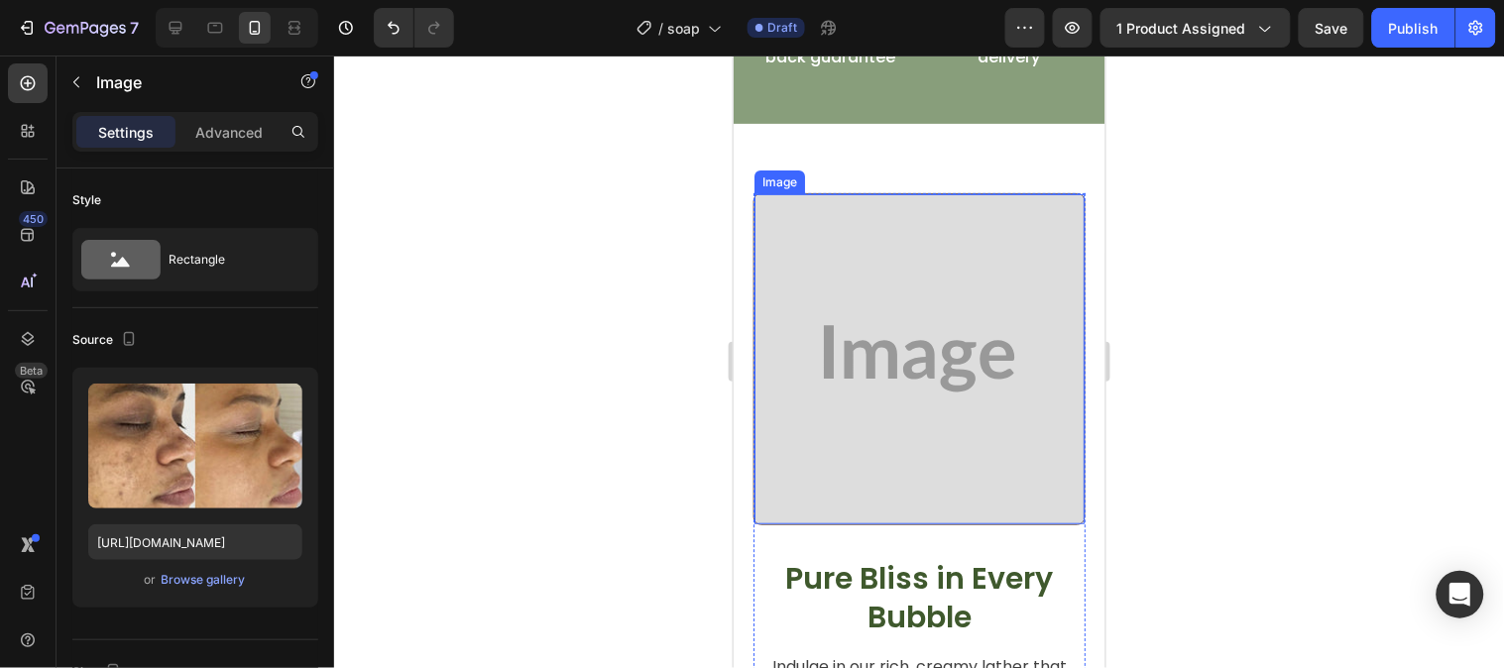
click at [846, 421] on img at bounding box center [918, 358] width 330 height 330
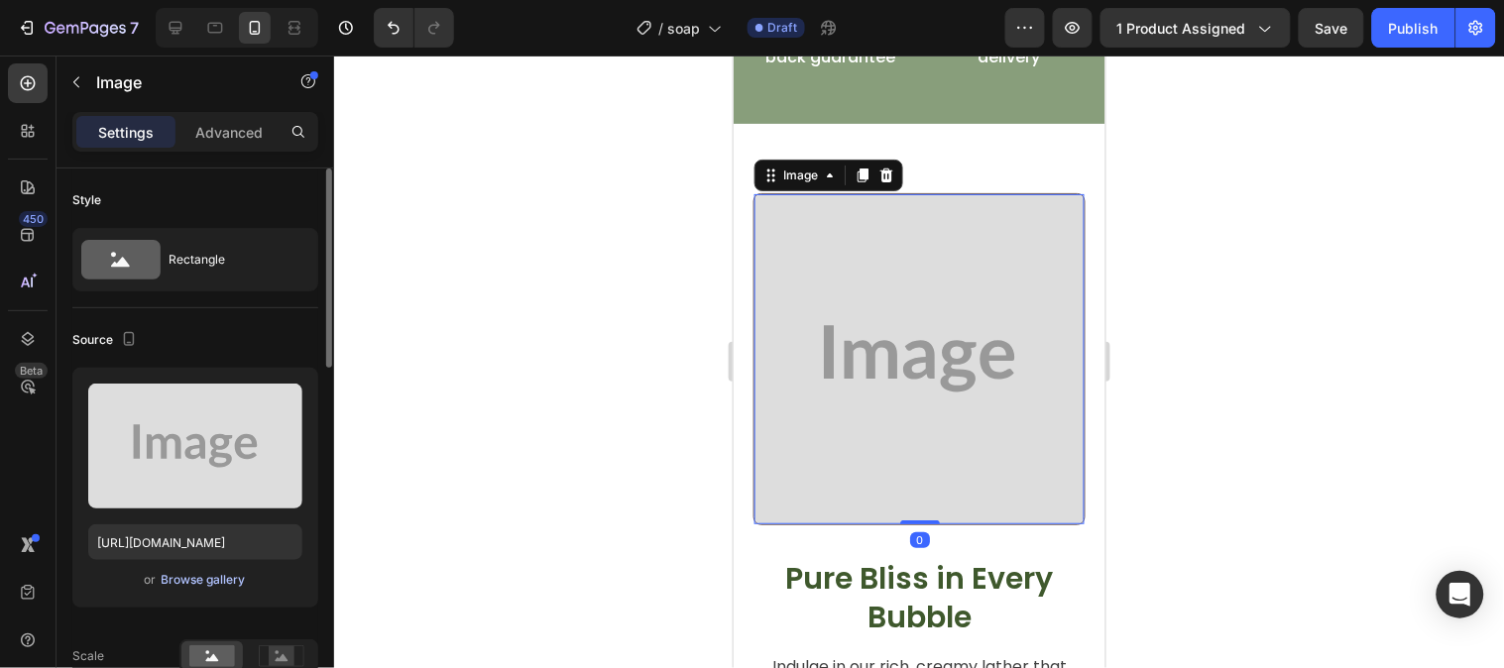
click at [215, 575] on div "Browse gallery" at bounding box center [204, 580] width 84 height 18
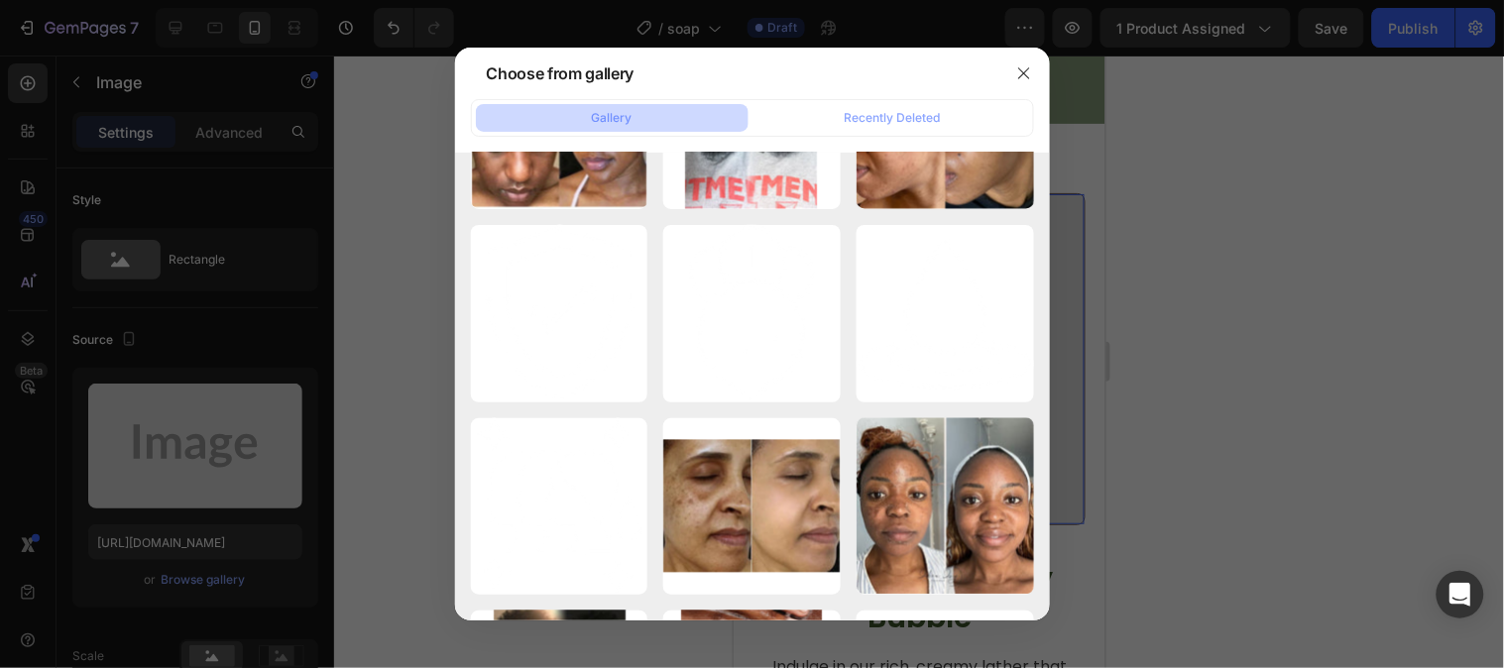
scroll to position [1541, 0]
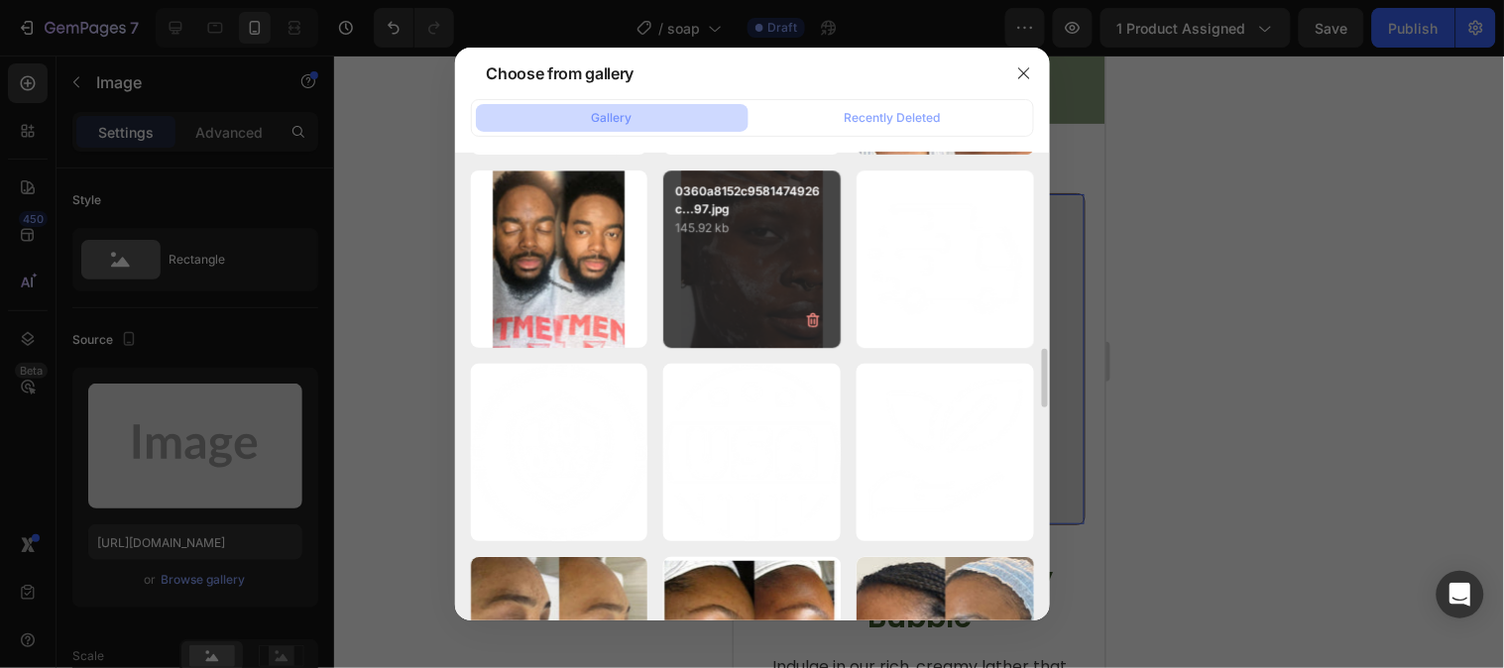
click at [778, 210] on p "0360a8152c9581474926c...97.jpg" at bounding box center [752, 200] width 154 height 36
type input "https://cdn.shopify.com/s/files/1/0777/5574/4506/files/gempages_581686091724161…"
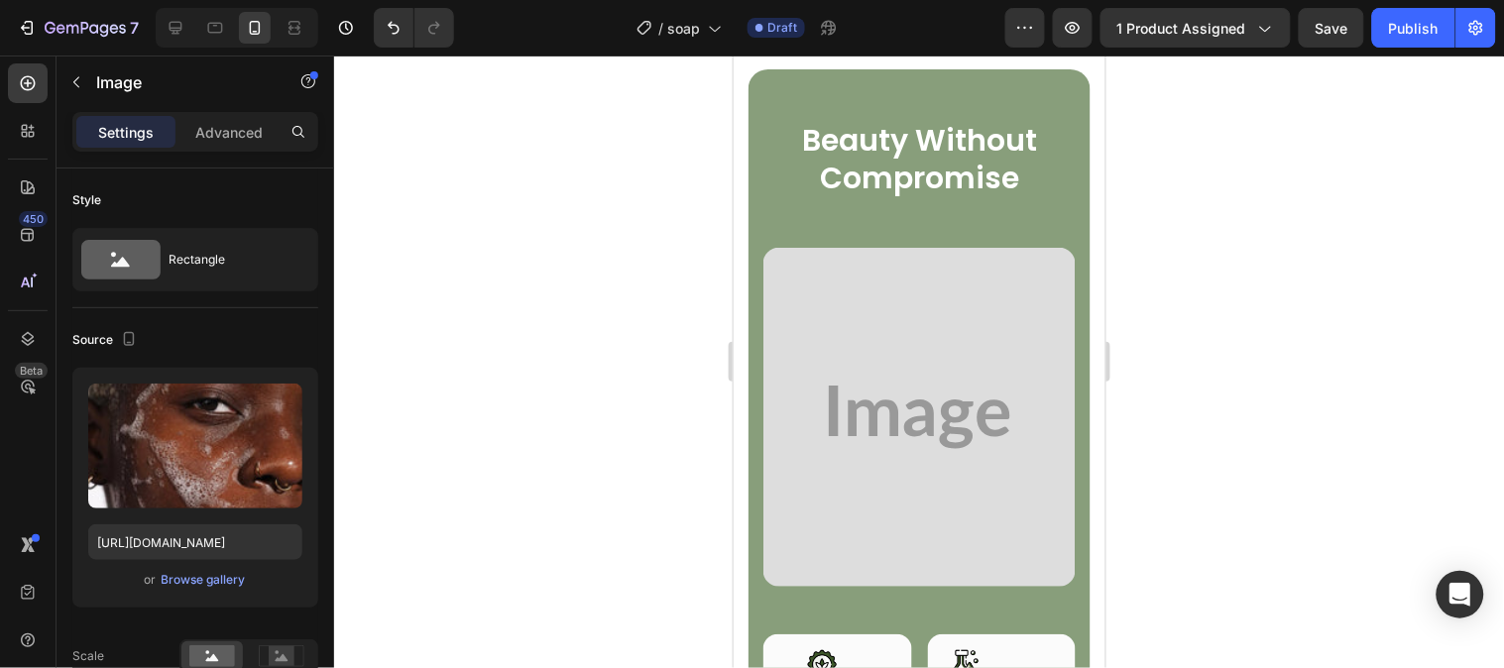
scroll to position [6638, 0]
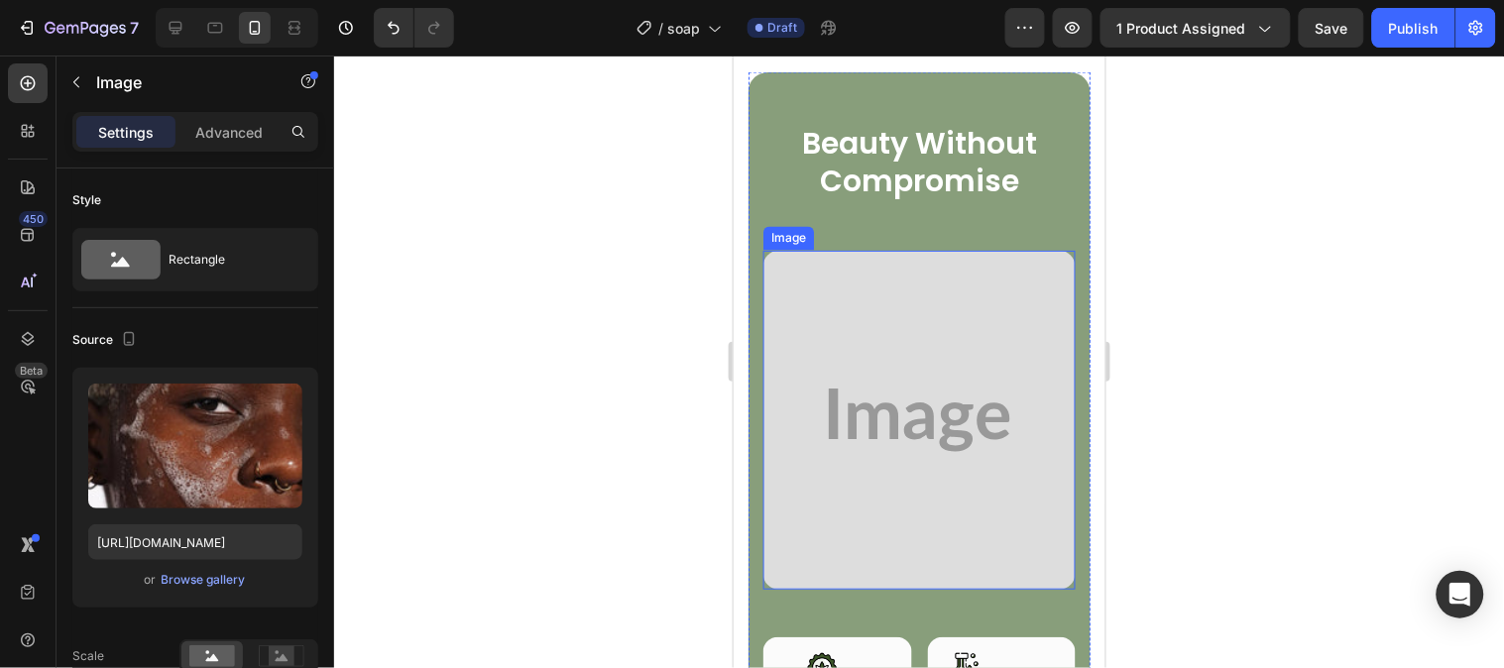
click at [824, 389] on img at bounding box center [918, 419] width 312 height 339
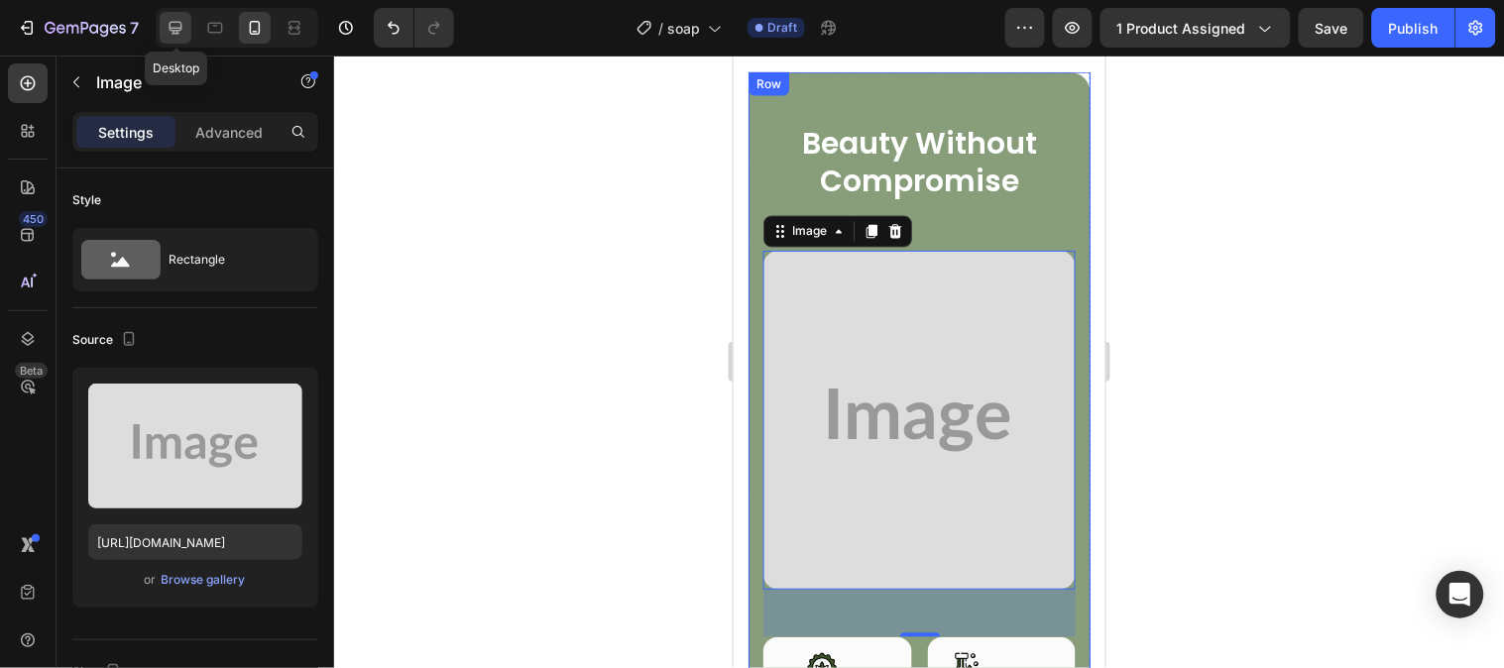
click at [166, 31] on icon at bounding box center [176, 28] width 20 height 20
type input "https://placehold.co/1000x1000?text=Image"
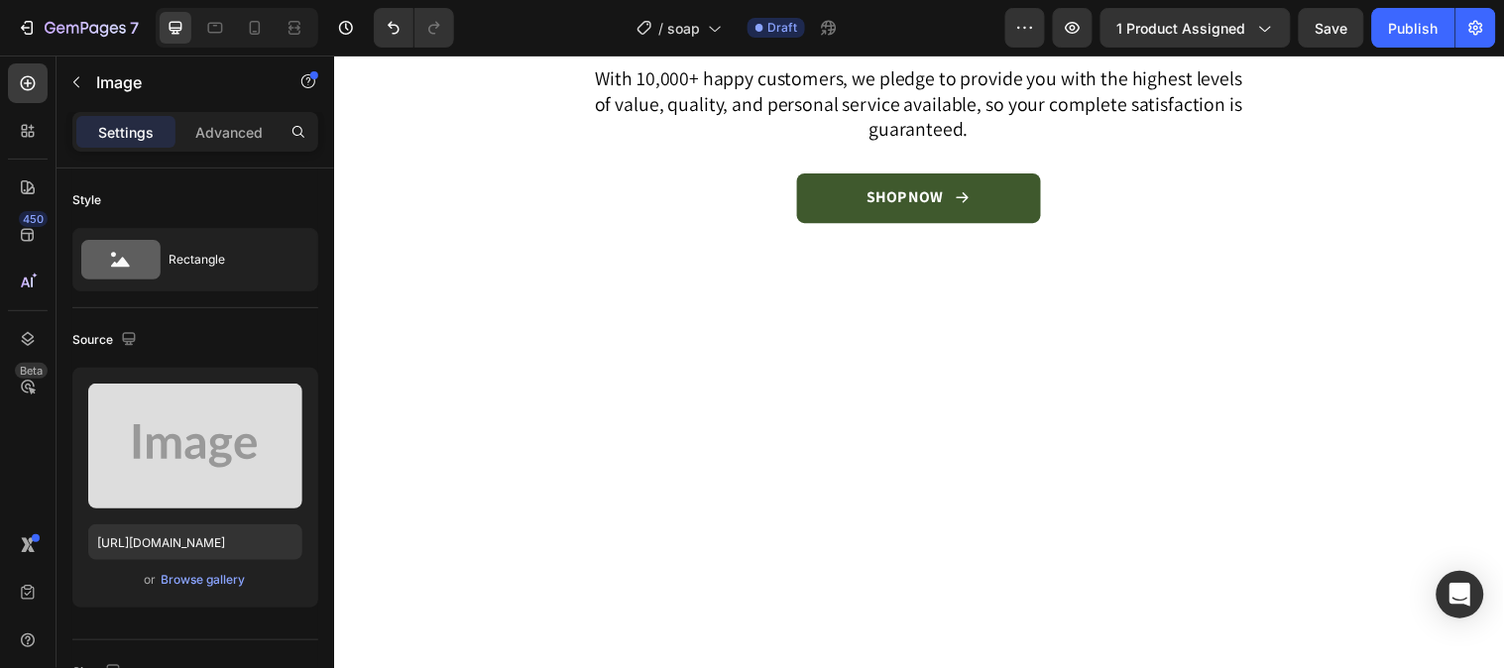
scroll to position [5495, 0]
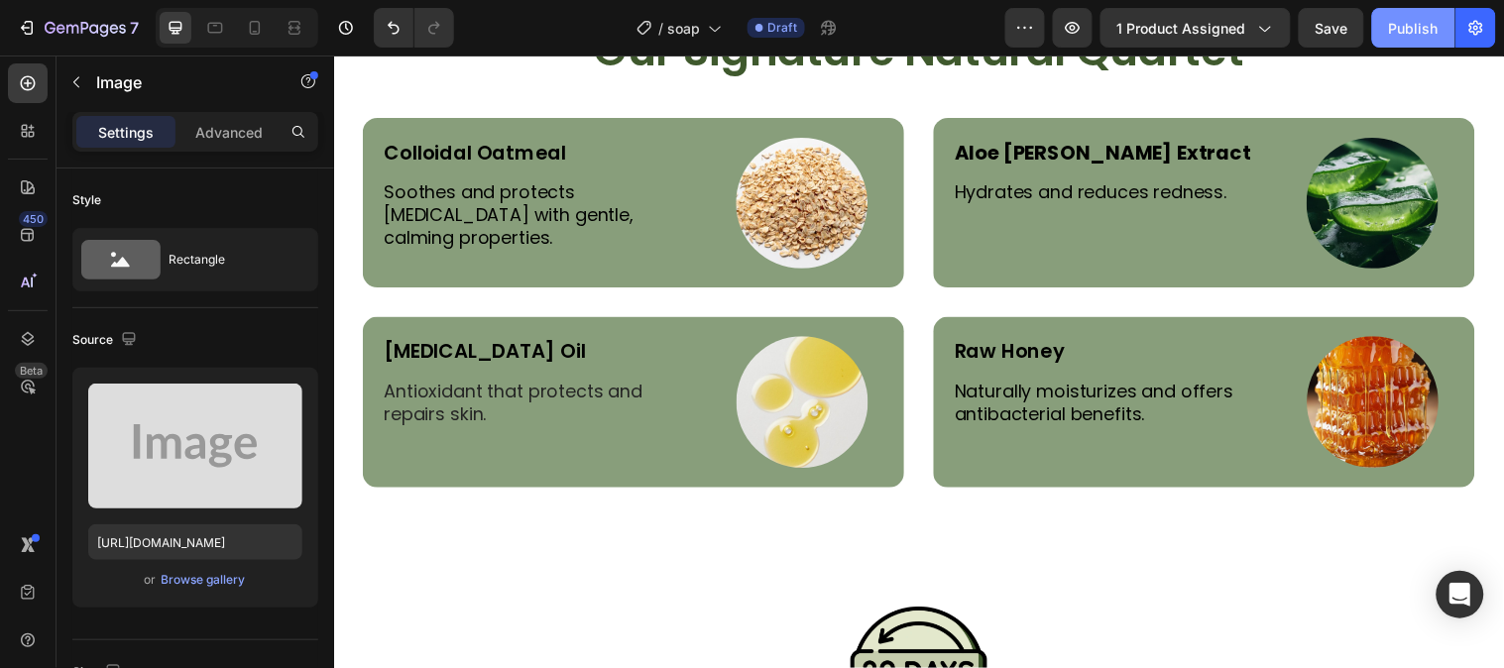
click at [1443, 15] on button "Publish" at bounding box center [1413, 28] width 83 height 40
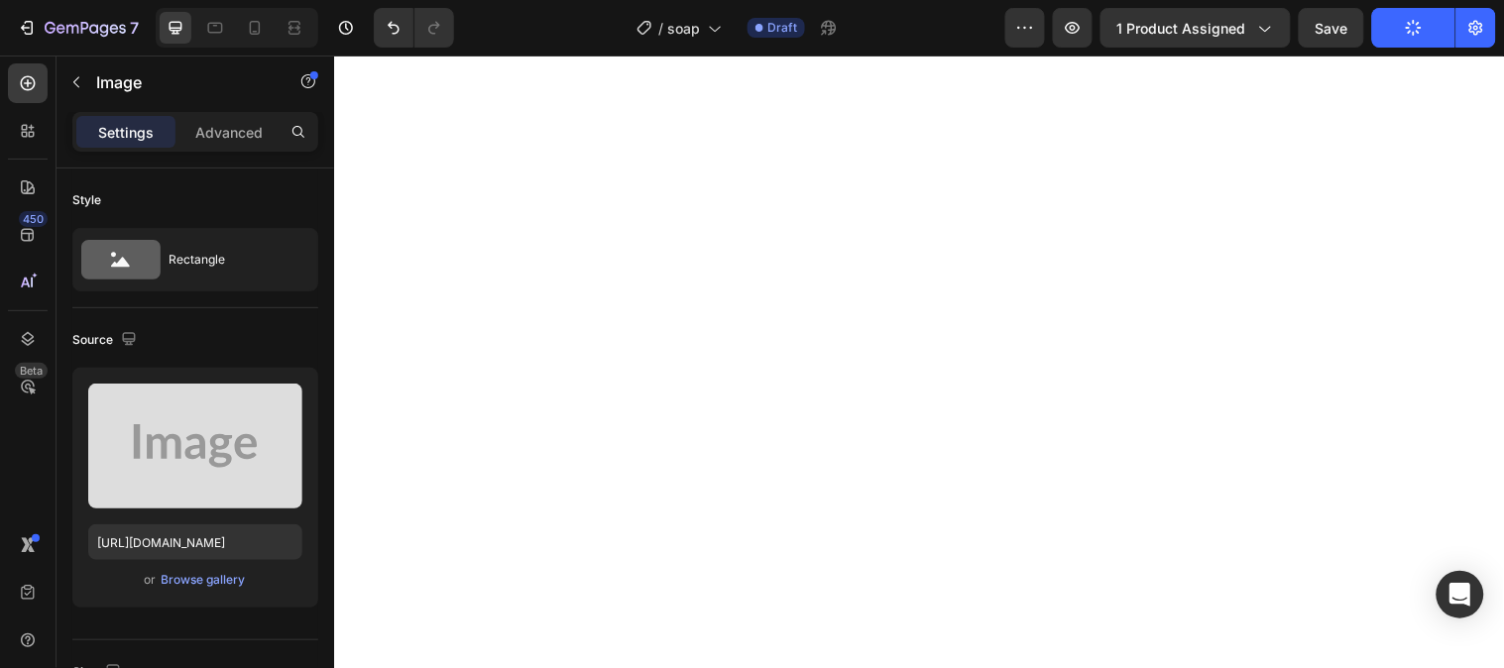
scroll to position [319, 0]
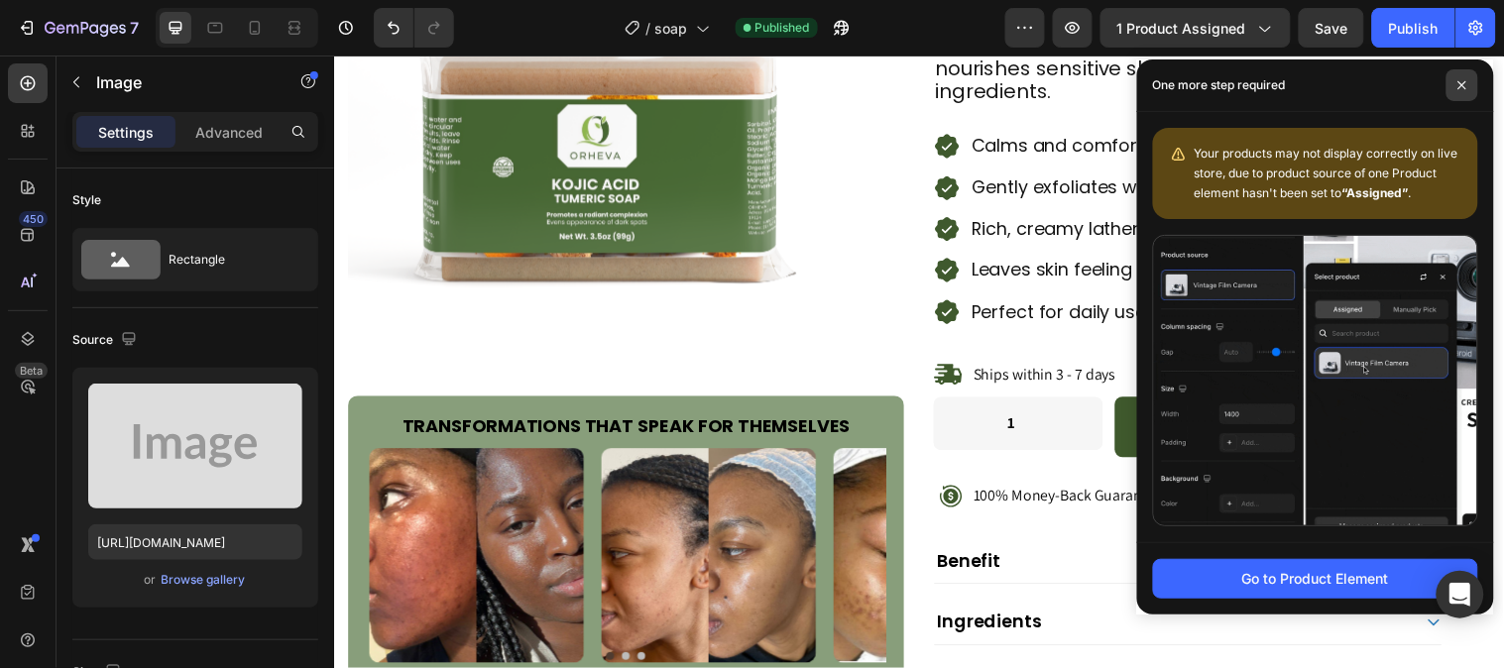
click at [1453, 91] on span at bounding box center [1462, 85] width 32 height 32
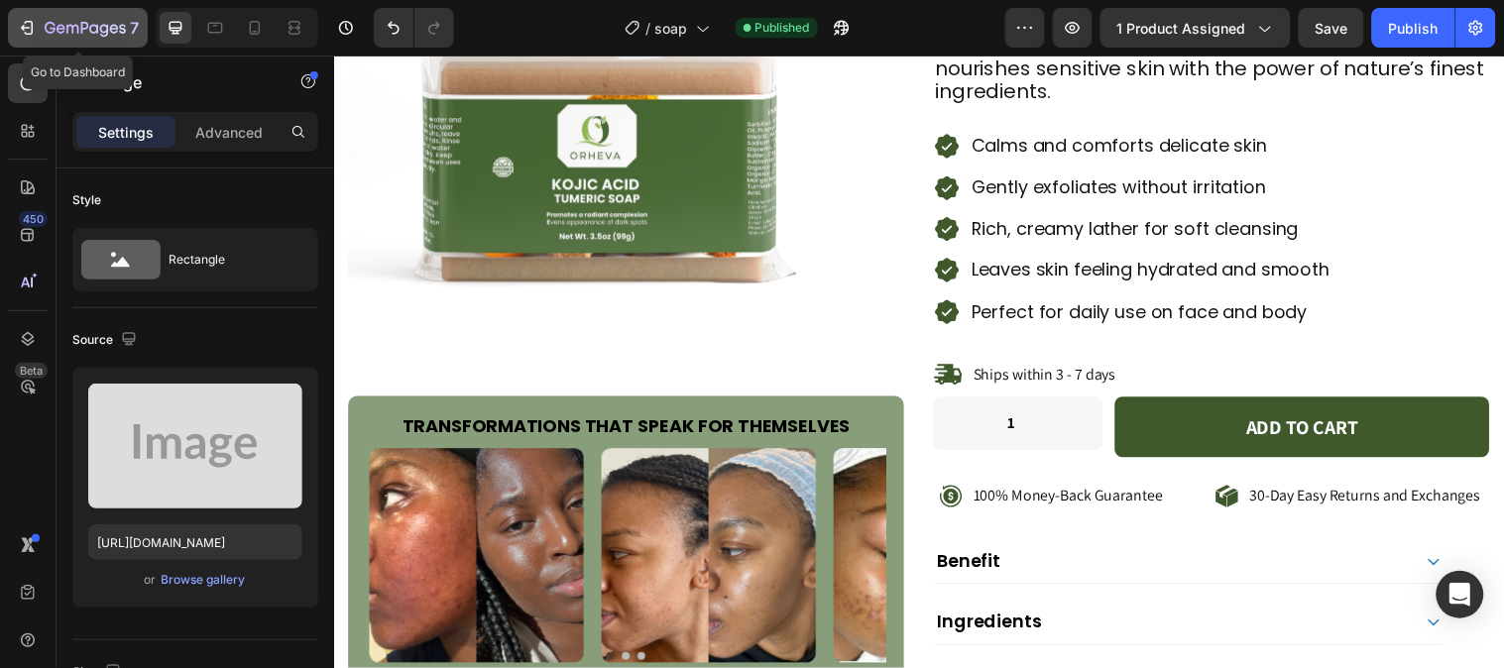
click at [116, 21] on icon "button" at bounding box center [85, 29] width 81 height 17
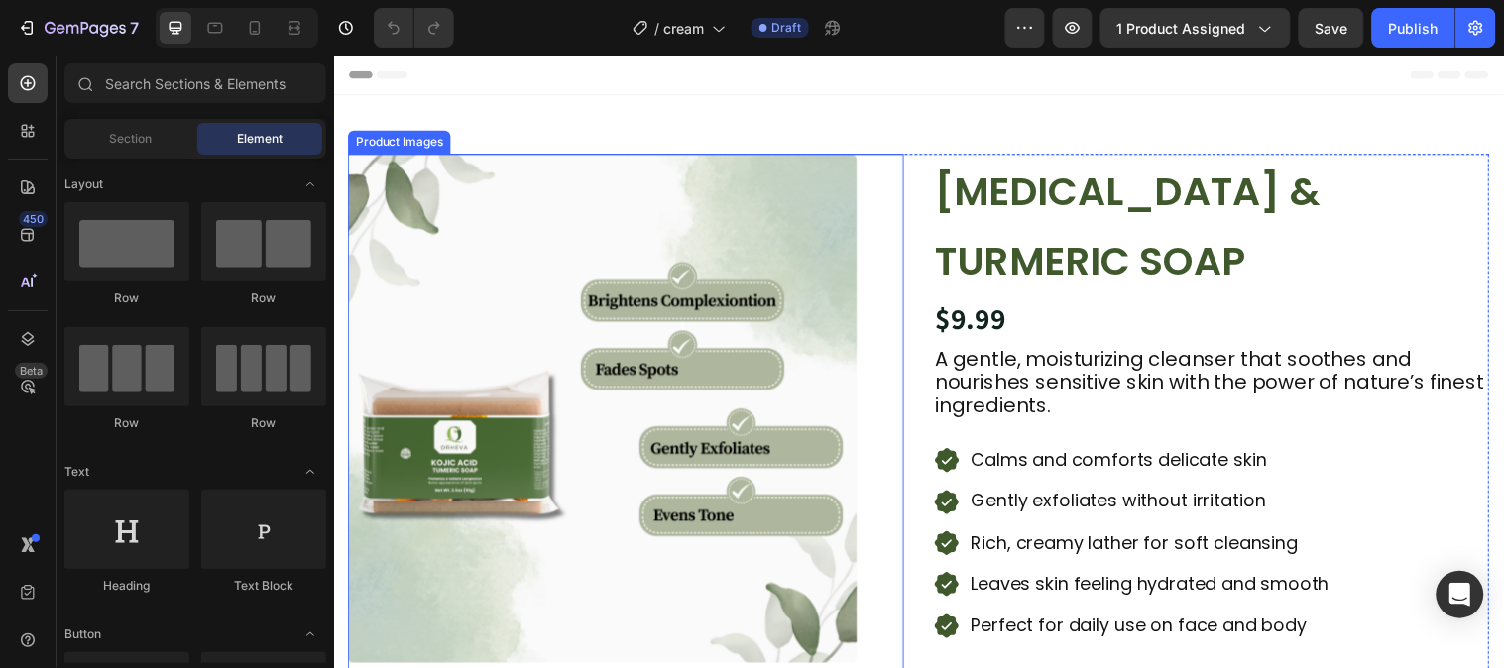
click at [671, 363] on img at bounding box center [606, 413] width 517 height 517
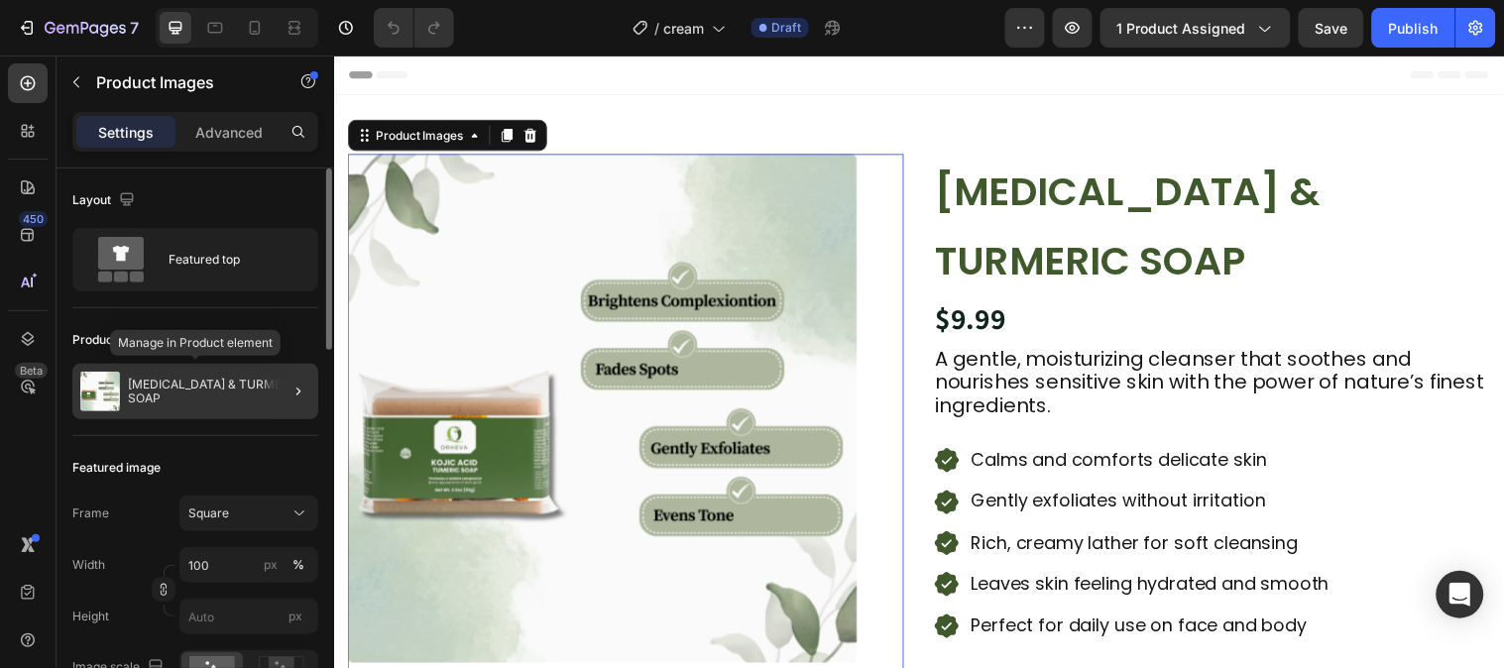
click at [129, 387] on p "[MEDICAL_DATA] & TURMERIC SOAP" at bounding box center [219, 392] width 182 height 28
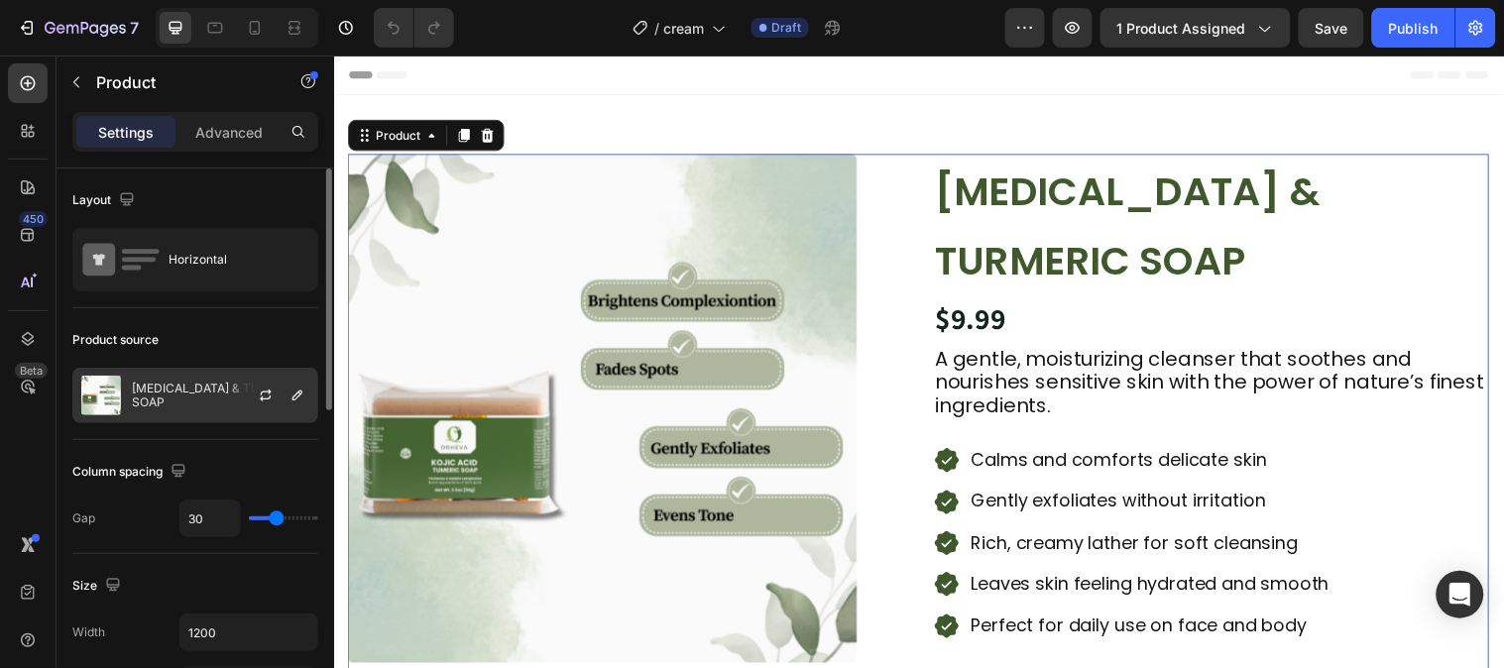
click at [122, 389] on div "[MEDICAL_DATA] & TURMERIC SOAP" at bounding box center [195, 396] width 246 height 56
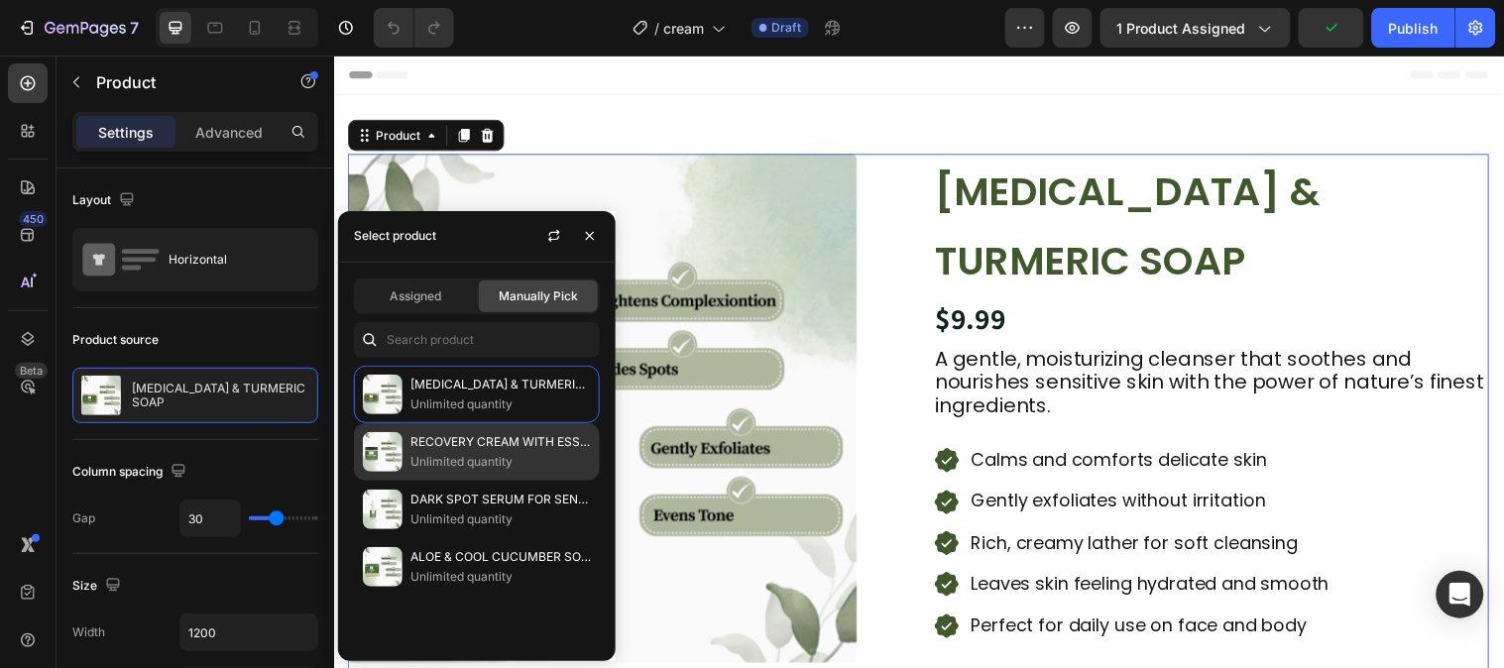
click at [392, 481] on div "RECOVERY CREAM WITH ESSENTIAL OILS Unlimited quantity" at bounding box center [477, 509] width 246 height 57
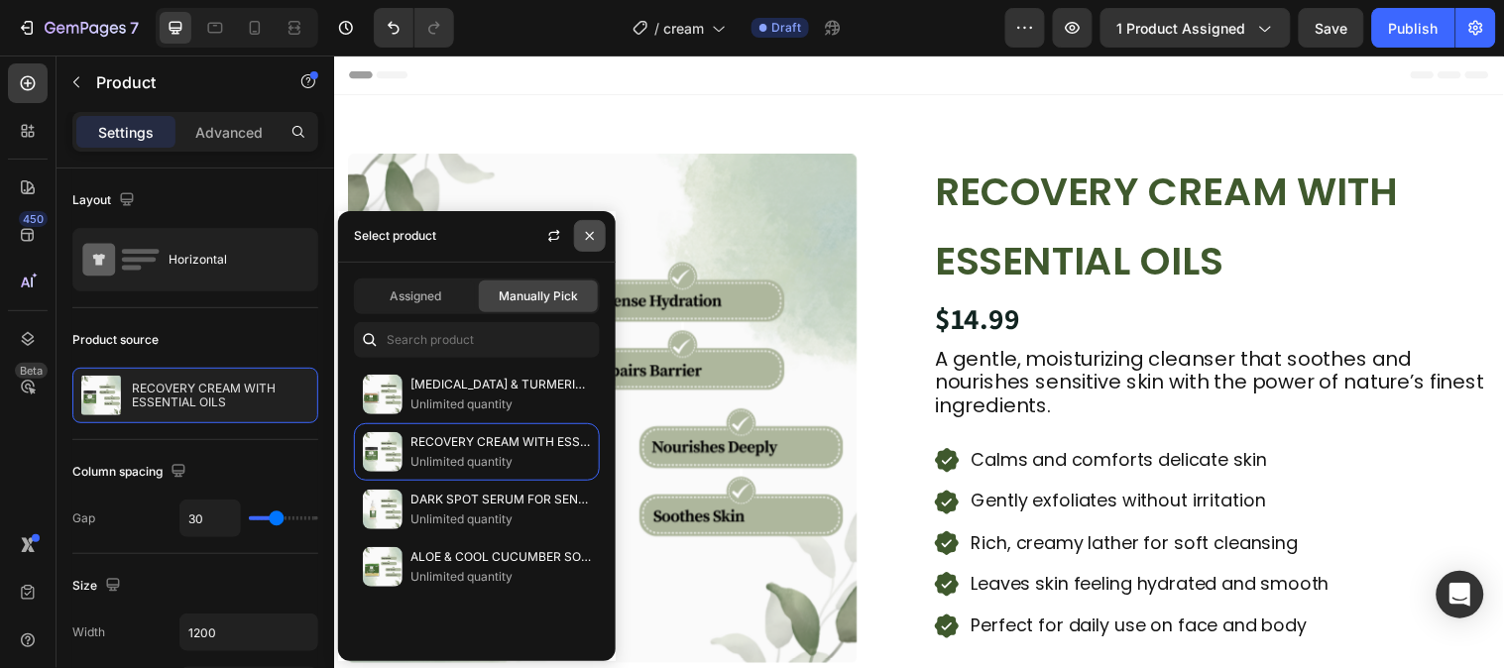
drag, startPoint x: 264, startPoint y: 184, endPoint x: 593, endPoint y: 238, distance: 333.4
click at [593, 238] on icon "button" at bounding box center [590, 236] width 16 height 16
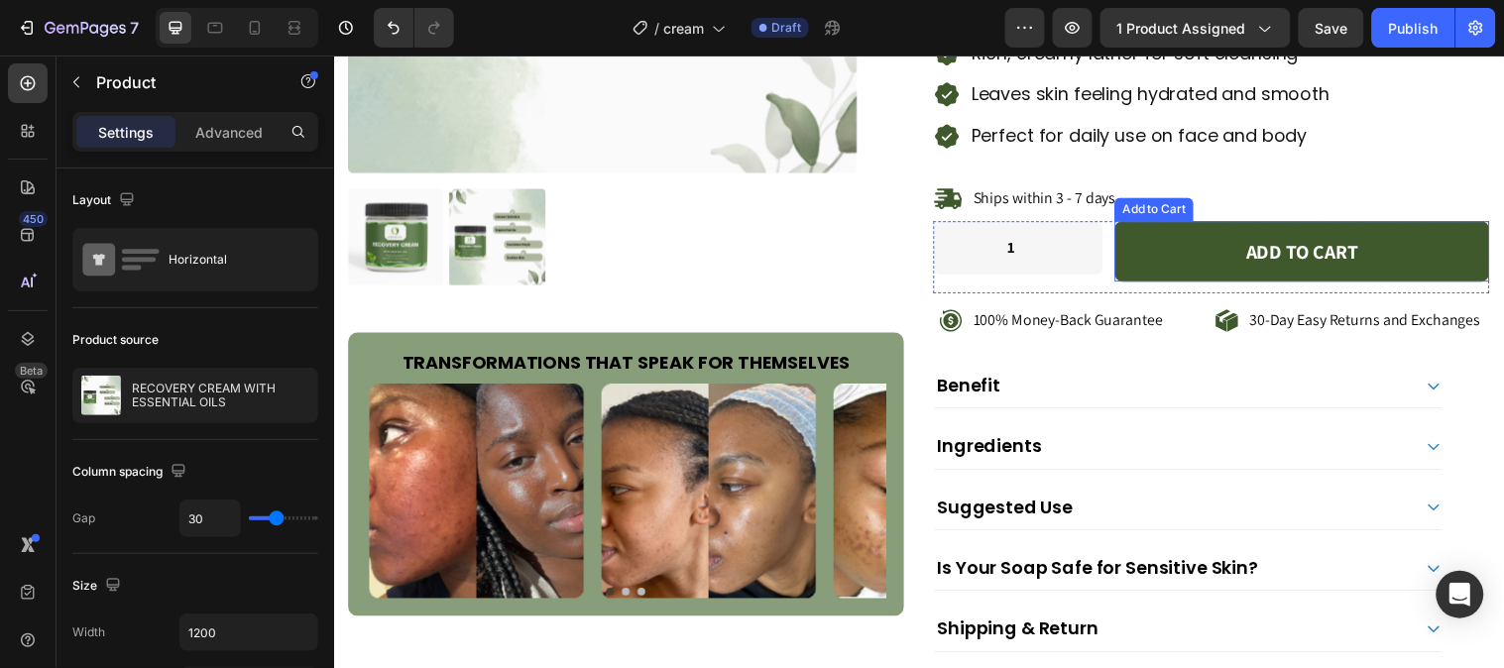
scroll to position [550, 0]
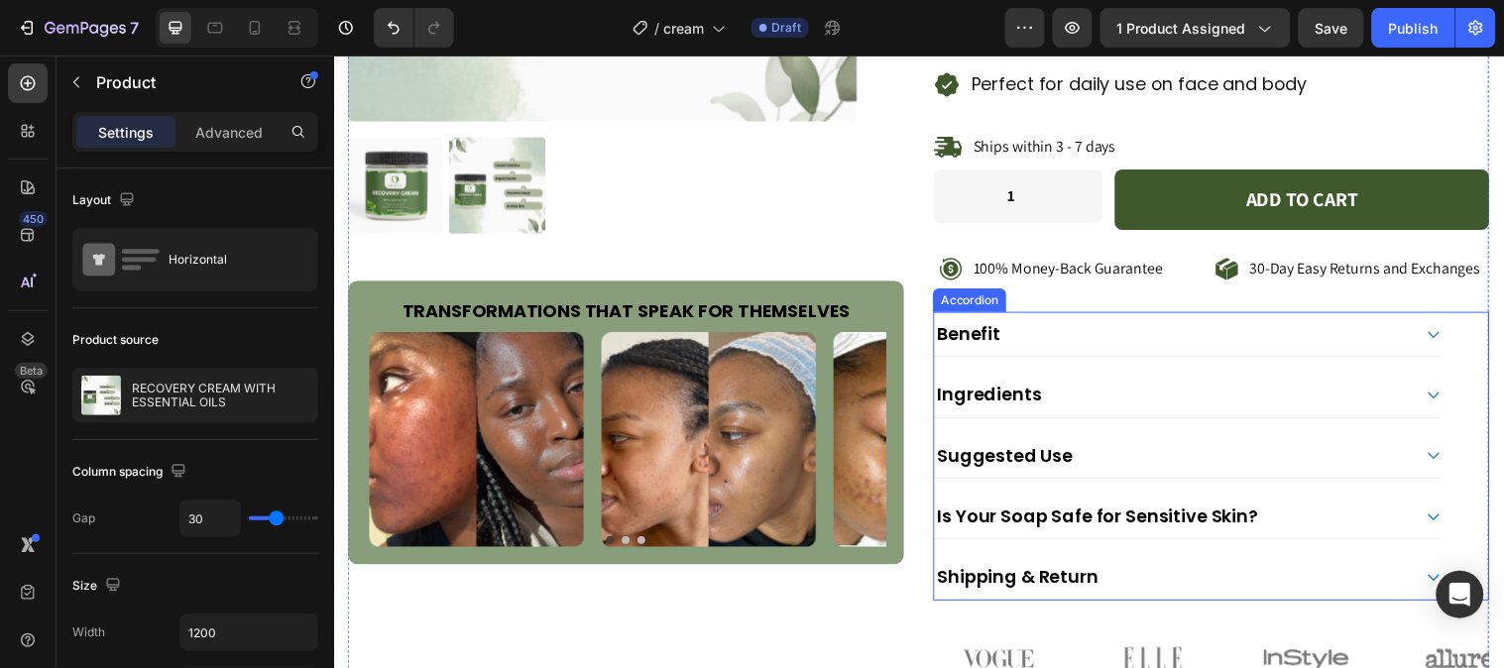
click at [1443, 336] on icon at bounding box center [1451, 338] width 16 height 16
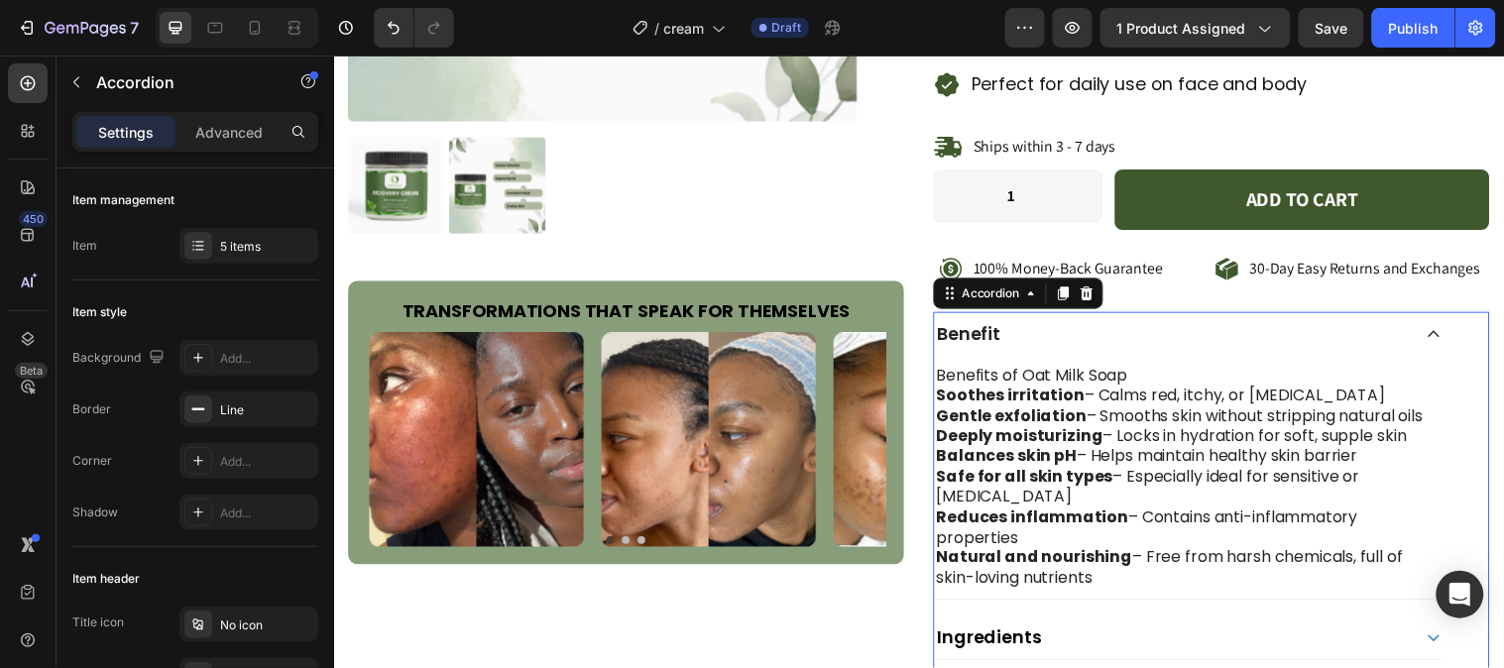
click at [1443, 330] on icon at bounding box center [1451, 338] width 16 height 16
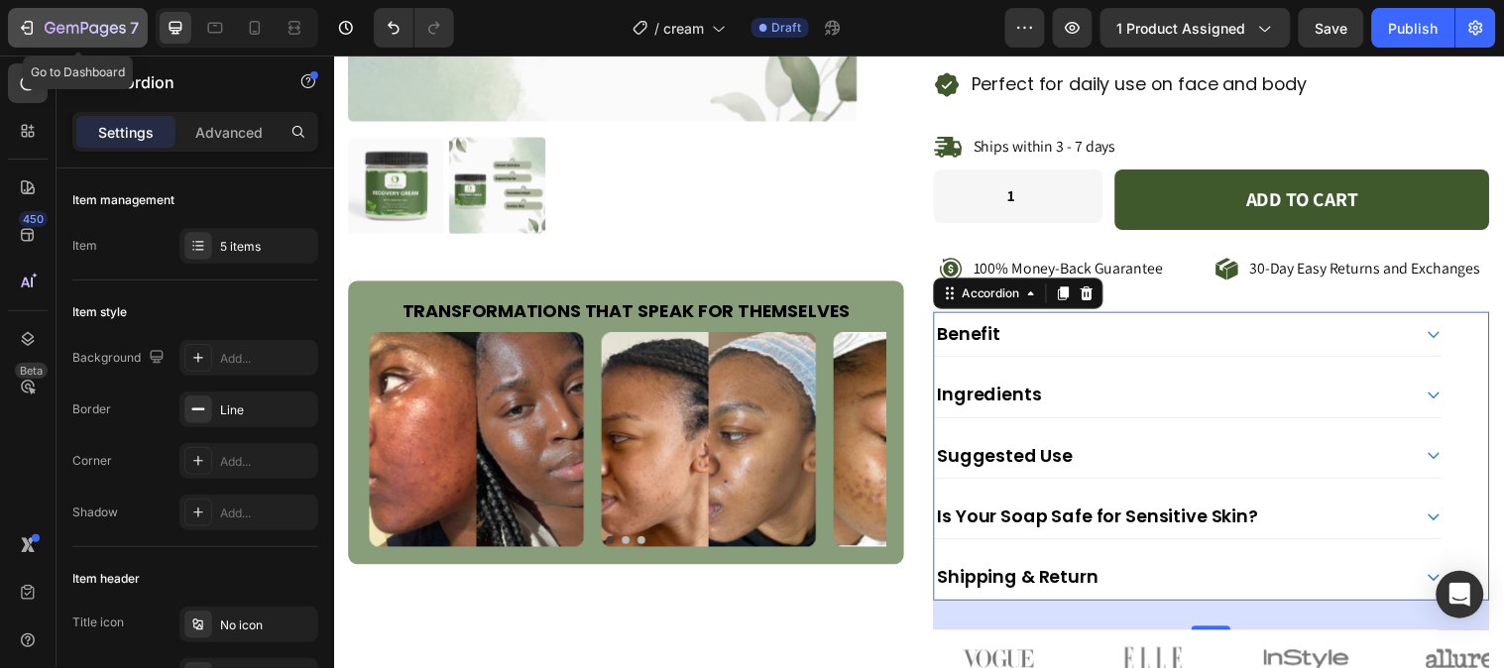
click at [116, 16] on div "7" at bounding box center [92, 28] width 94 height 24
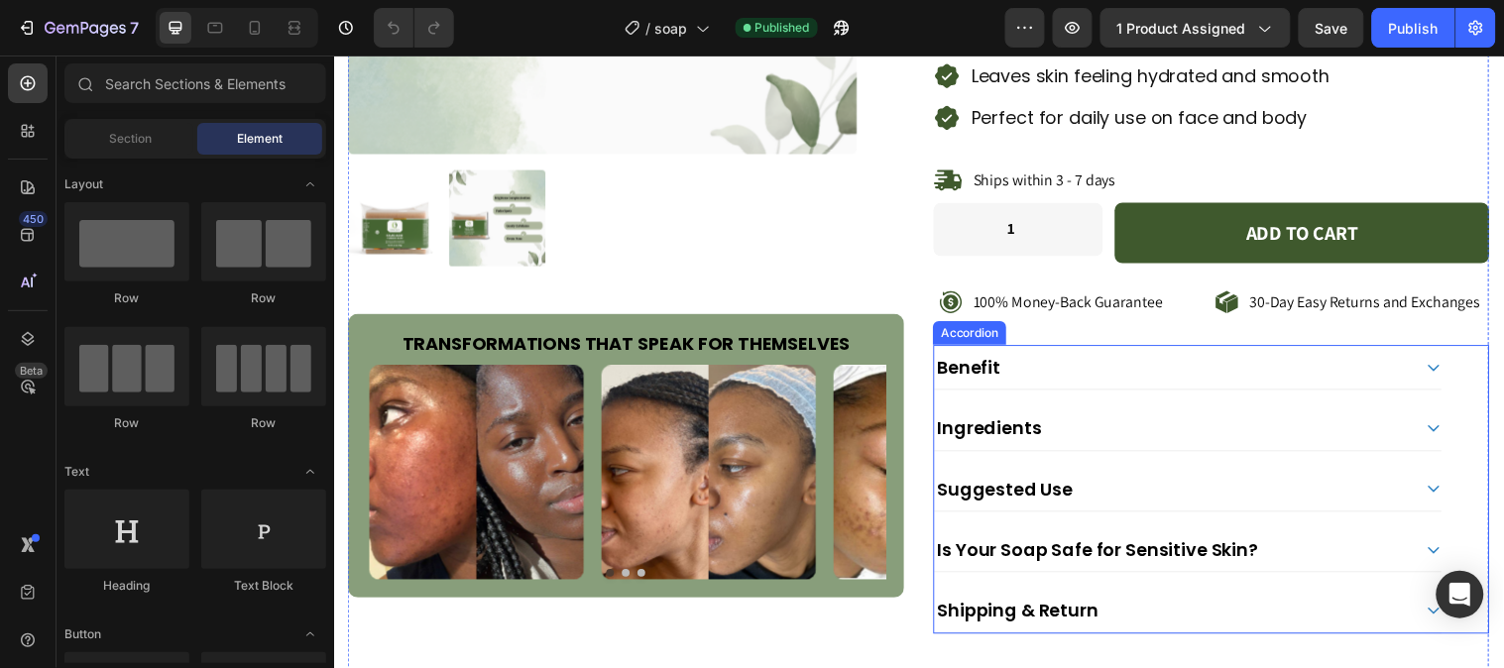
scroll to position [550, 0]
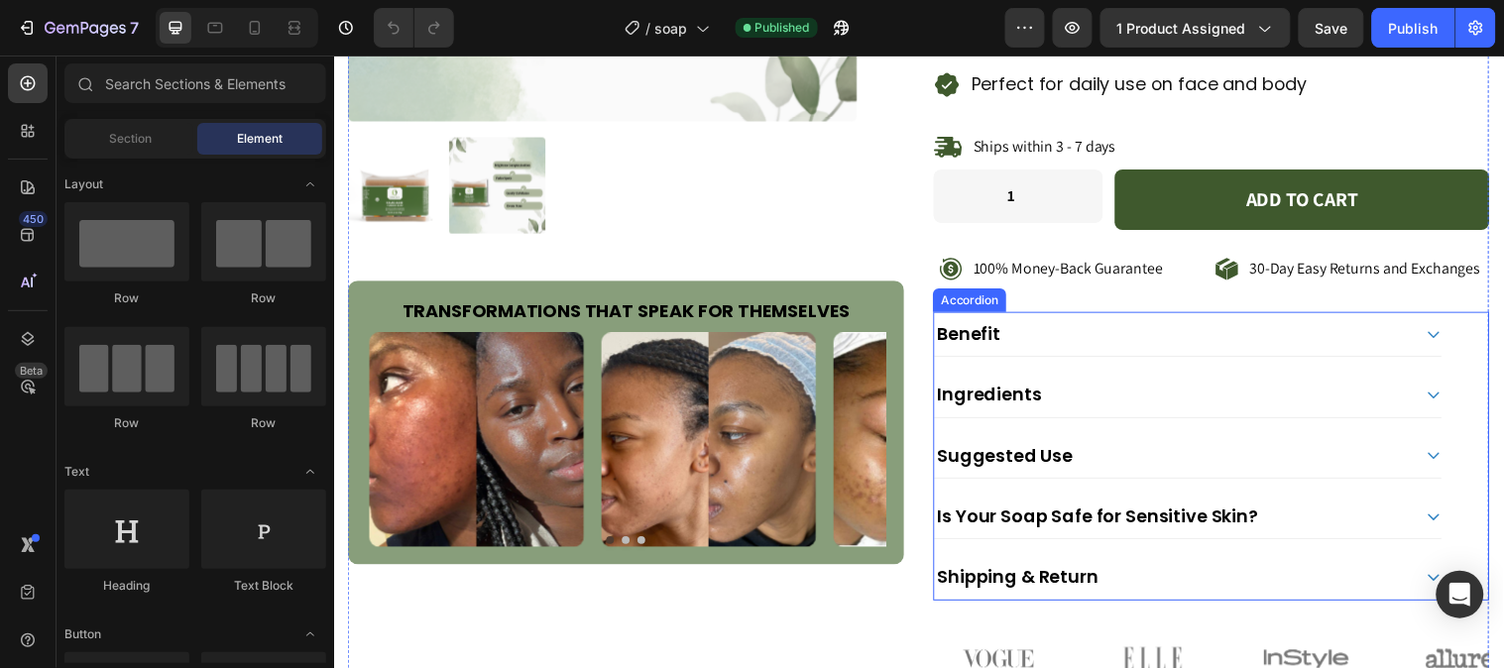
click at [1443, 398] on icon at bounding box center [1451, 400] width 16 height 16
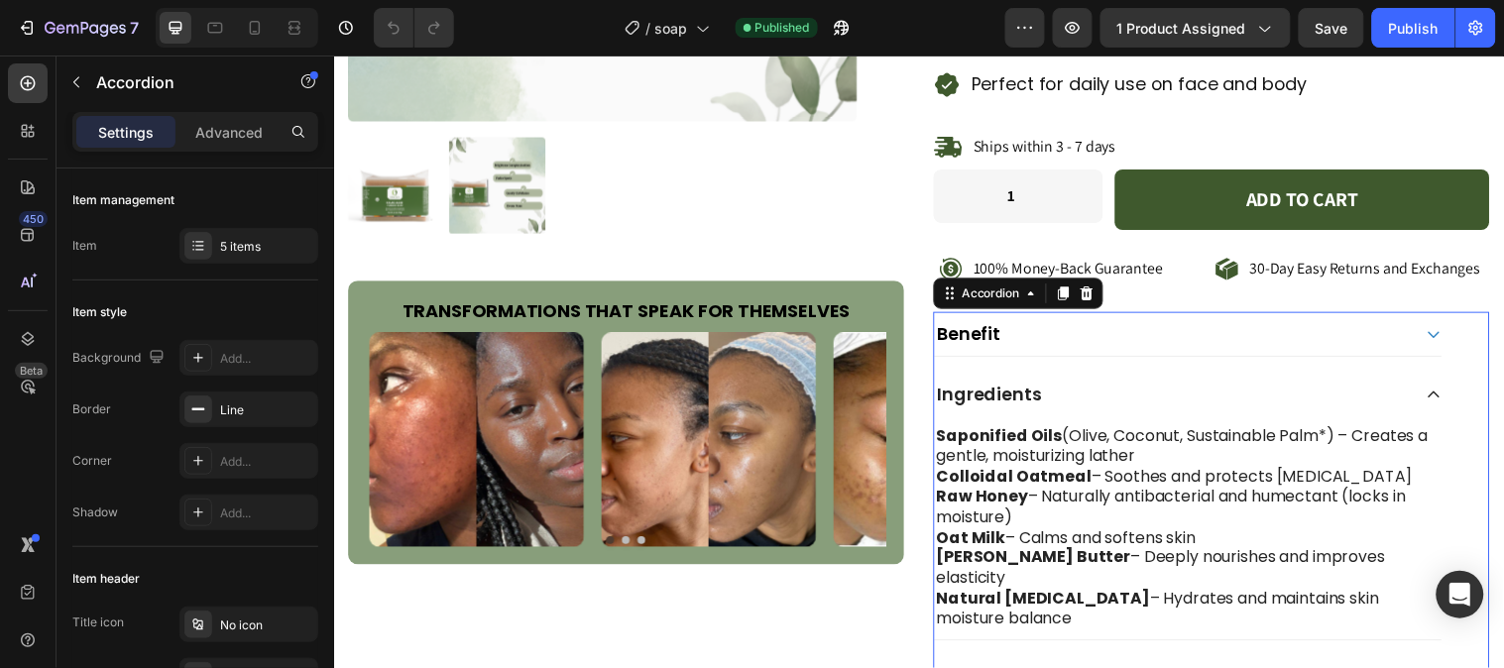
click at [1443, 398] on icon at bounding box center [1451, 400] width 16 height 16
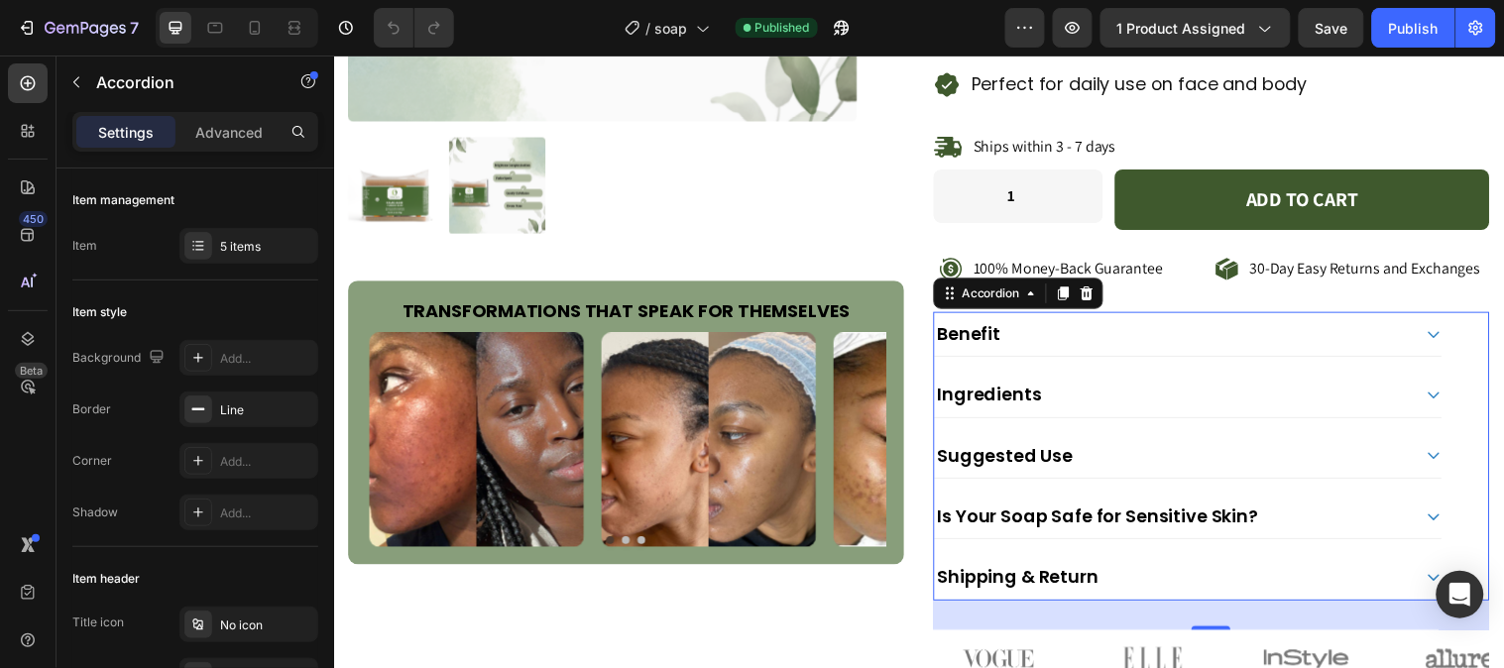
click at [1443, 343] on icon at bounding box center [1451, 338] width 16 height 16
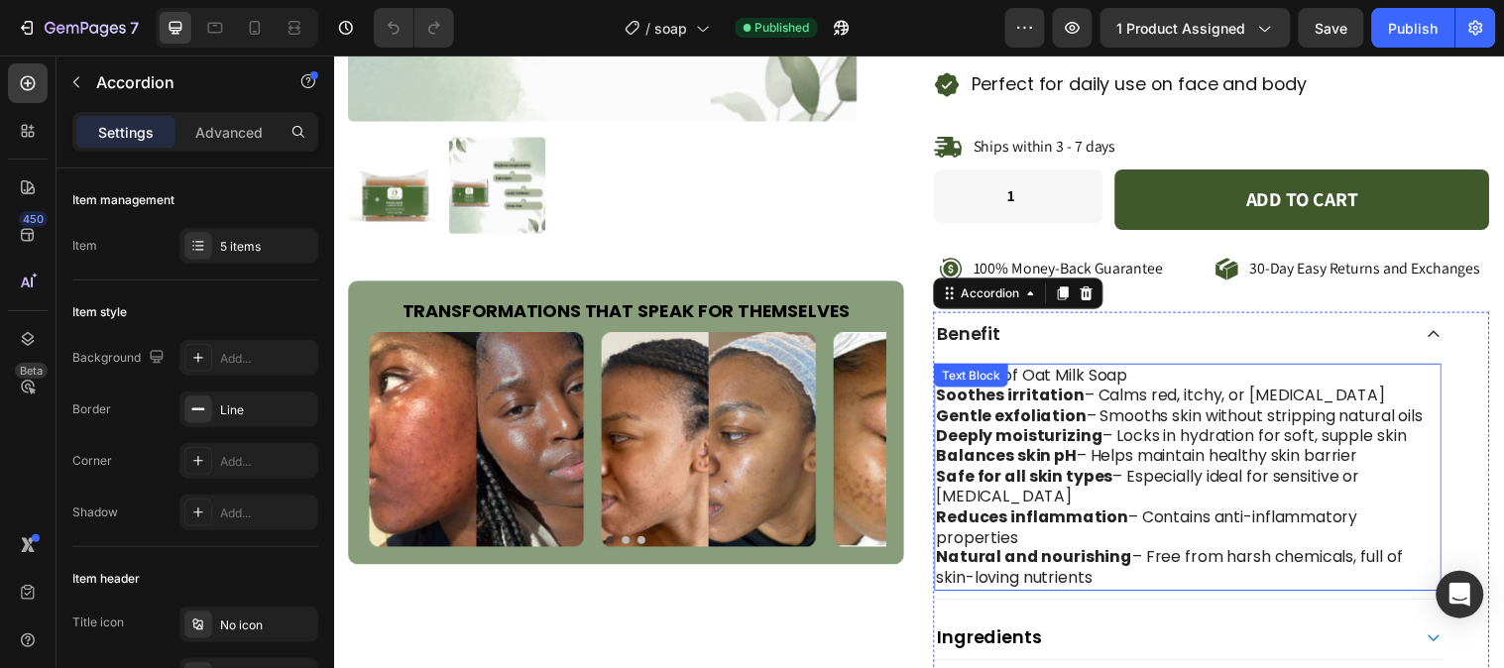
click at [1091, 380] on div "Benefits of Oat Milk Soap Soothes irritation – Calms red, itchy, or sensitive s…" at bounding box center [1201, 483] width 515 height 231
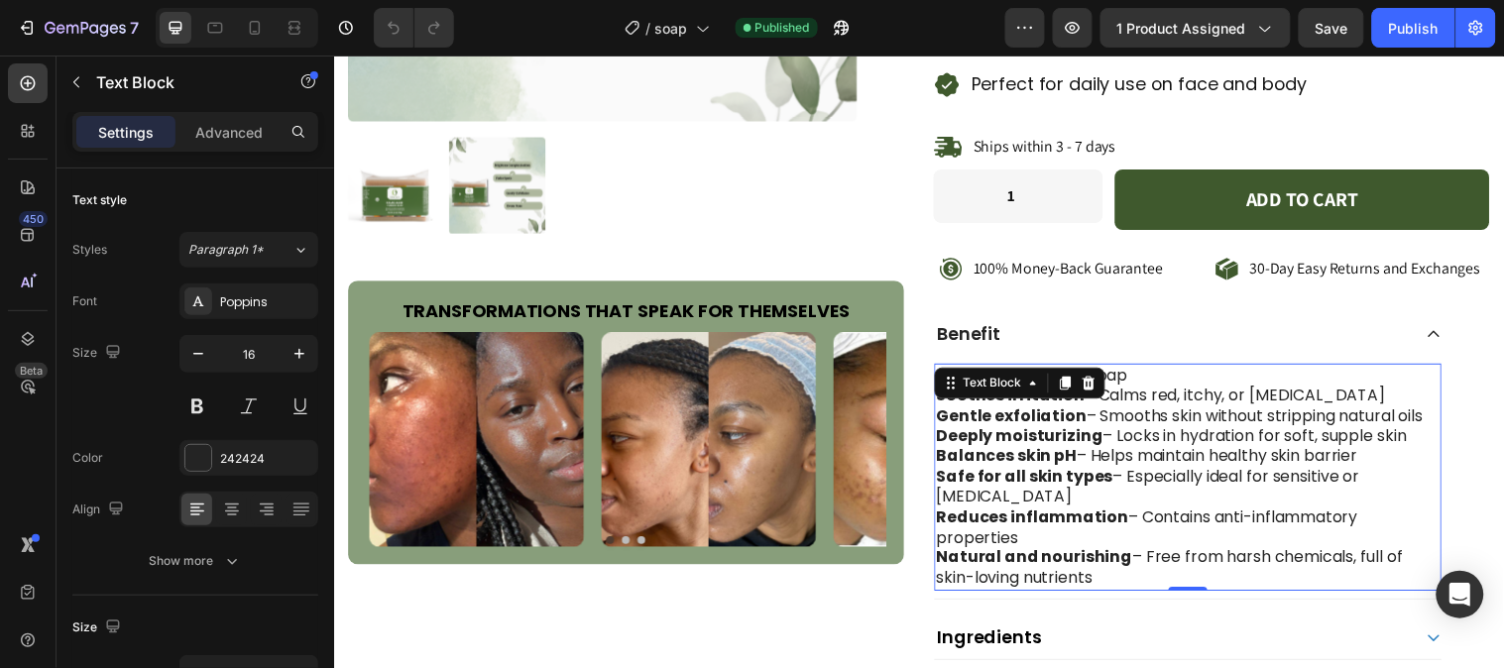
click at [1171, 375] on p "Benefits of Oat Milk Soap" at bounding box center [1201, 380] width 511 height 21
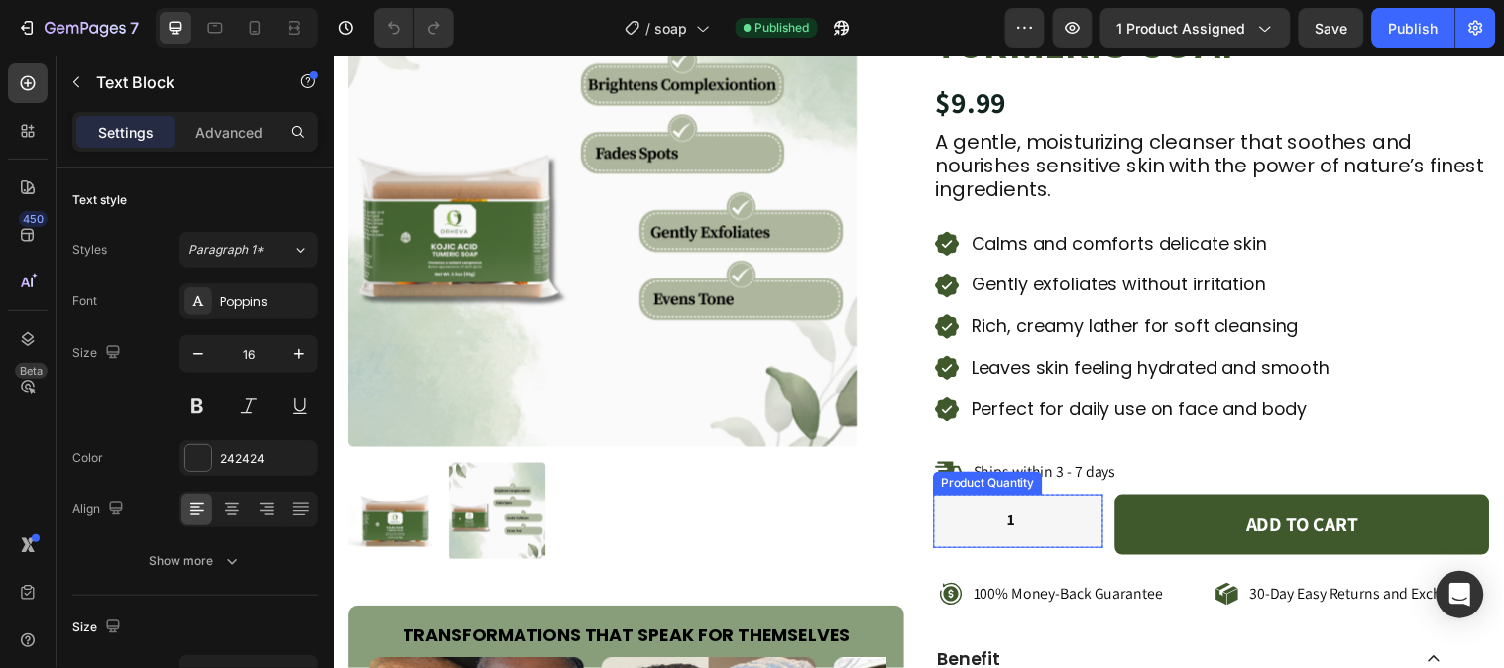
scroll to position [110, 0]
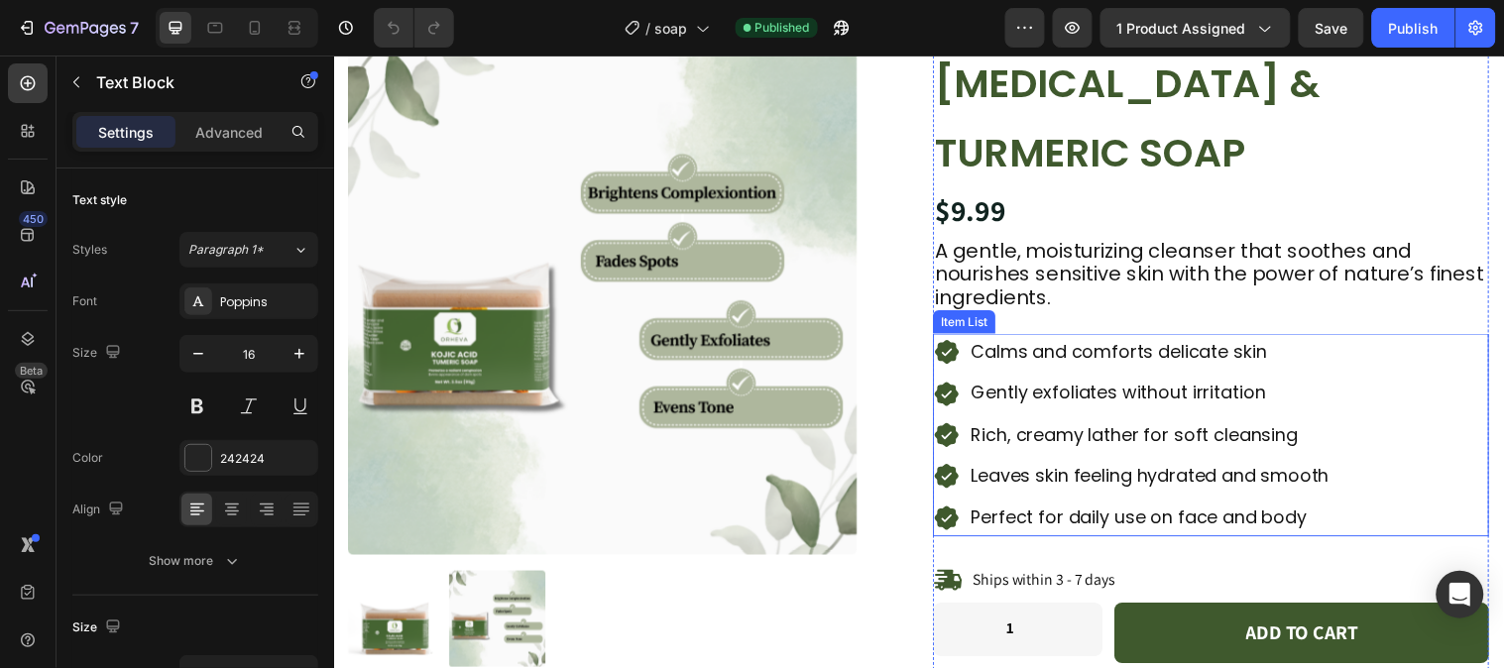
click at [1076, 365] on p "Calms and comforts delicate skin" at bounding box center [1163, 356] width 364 height 32
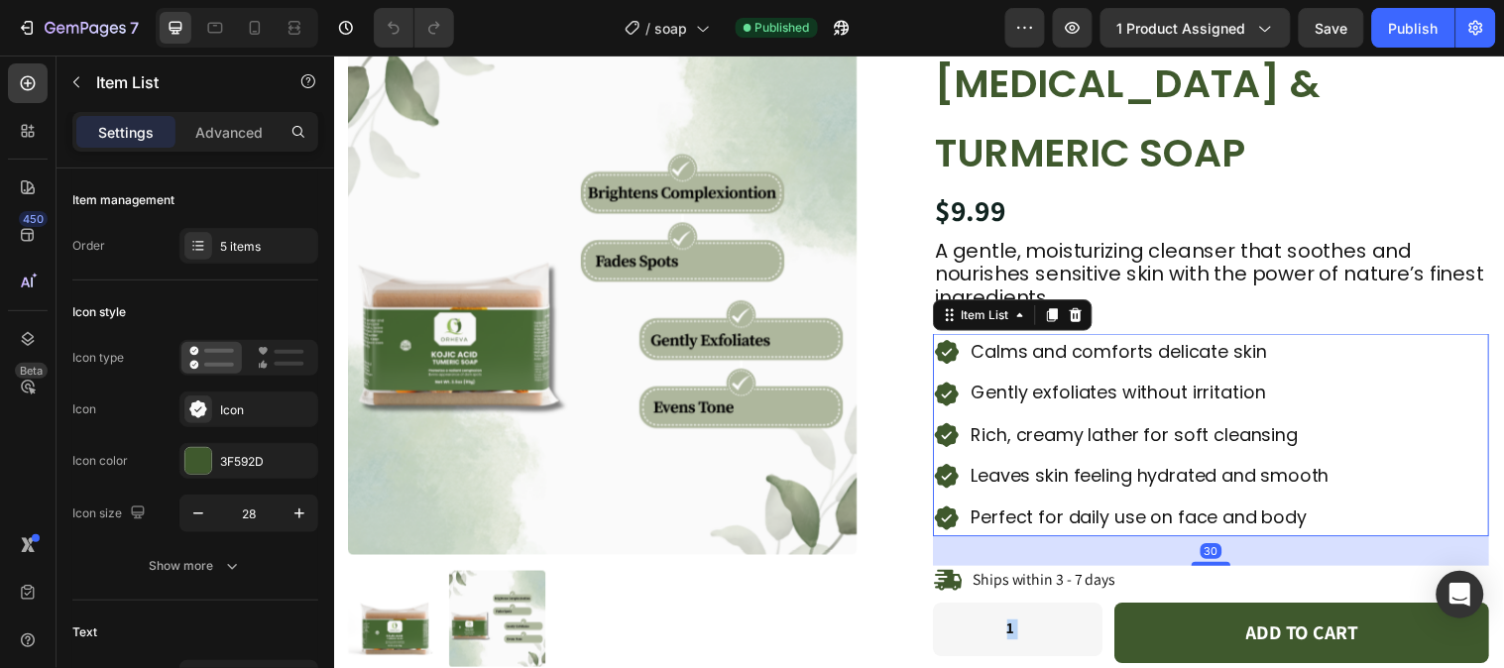
click at [1075, 358] on p "Calms and comforts delicate skin" at bounding box center [1163, 356] width 364 height 32
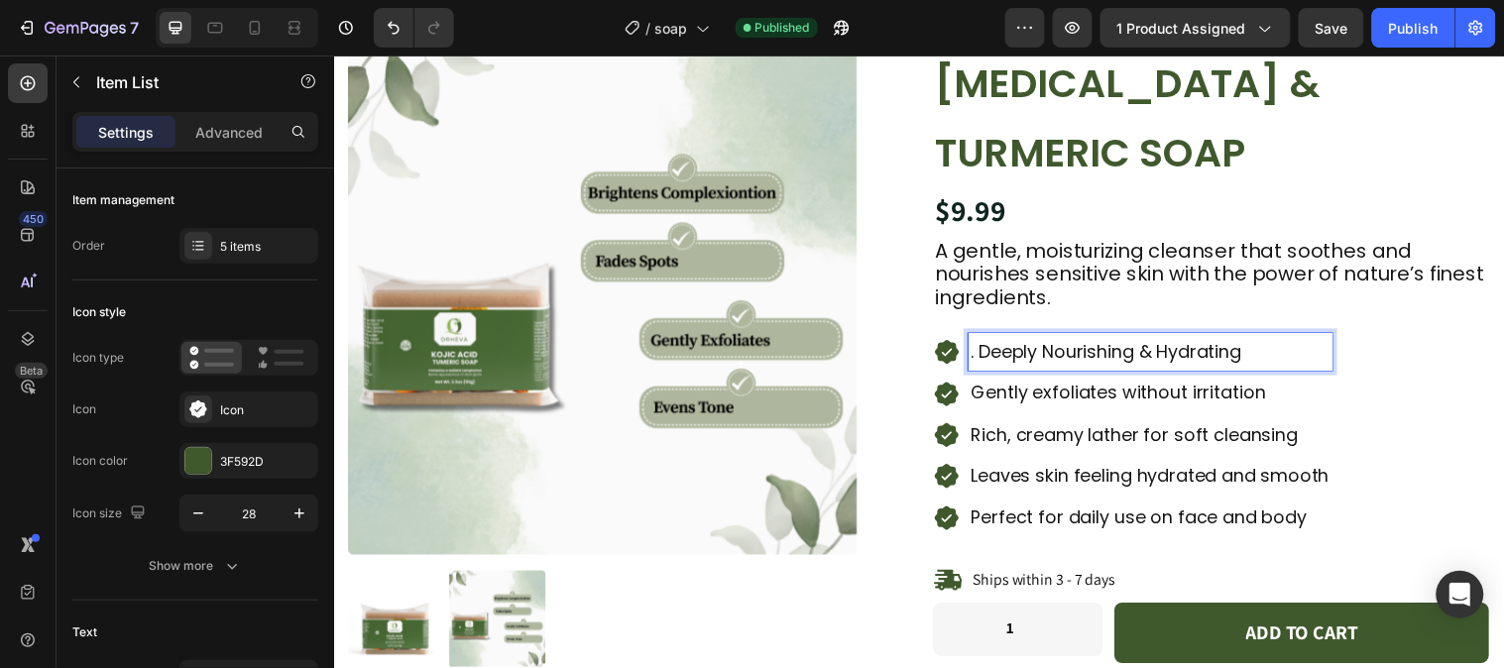
click at [981, 354] on p ". Deeply Nourishing & Hydrating" at bounding box center [1163, 356] width 364 height 32
click at [1156, 400] on p "Gently exfoliates without irritation" at bounding box center [1163, 398] width 364 height 32
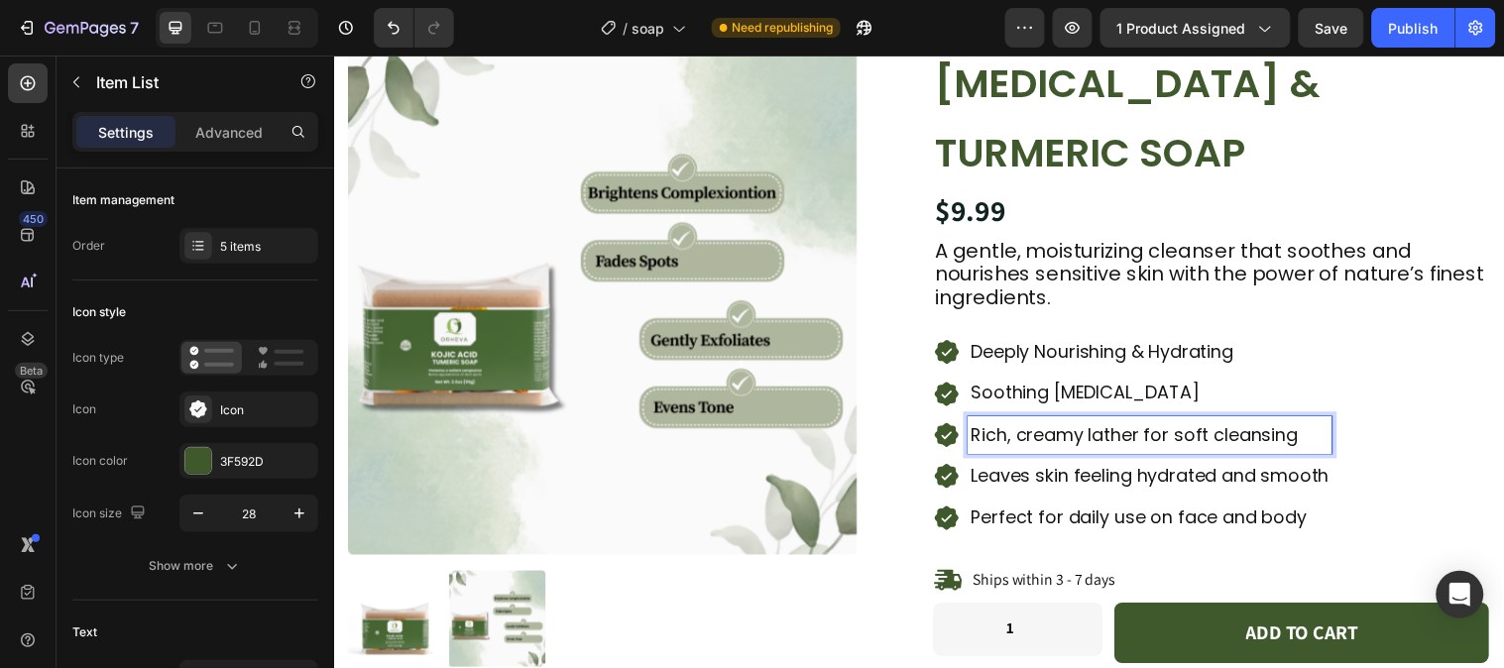
click at [1120, 450] on p "Rich, creamy lather for soft cleansing" at bounding box center [1163, 440] width 364 height 32
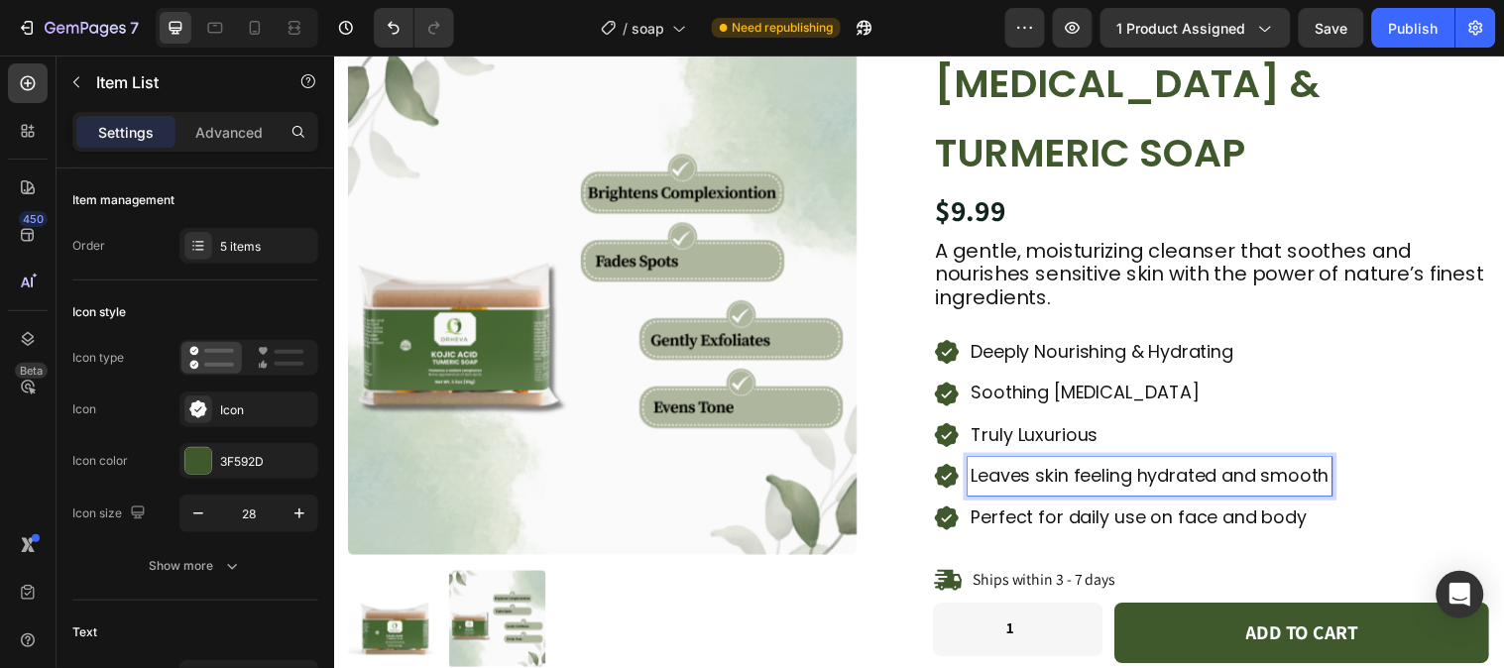
click at [1131, 468] on p "Leaves skin feeling hydrated and smooth" at bounding box center [1163, 482] width 364 height 32
click at [1117, 522] on p "Perfect for daily use on face and body" at bounding box center [1151, 524] width 341 height 32
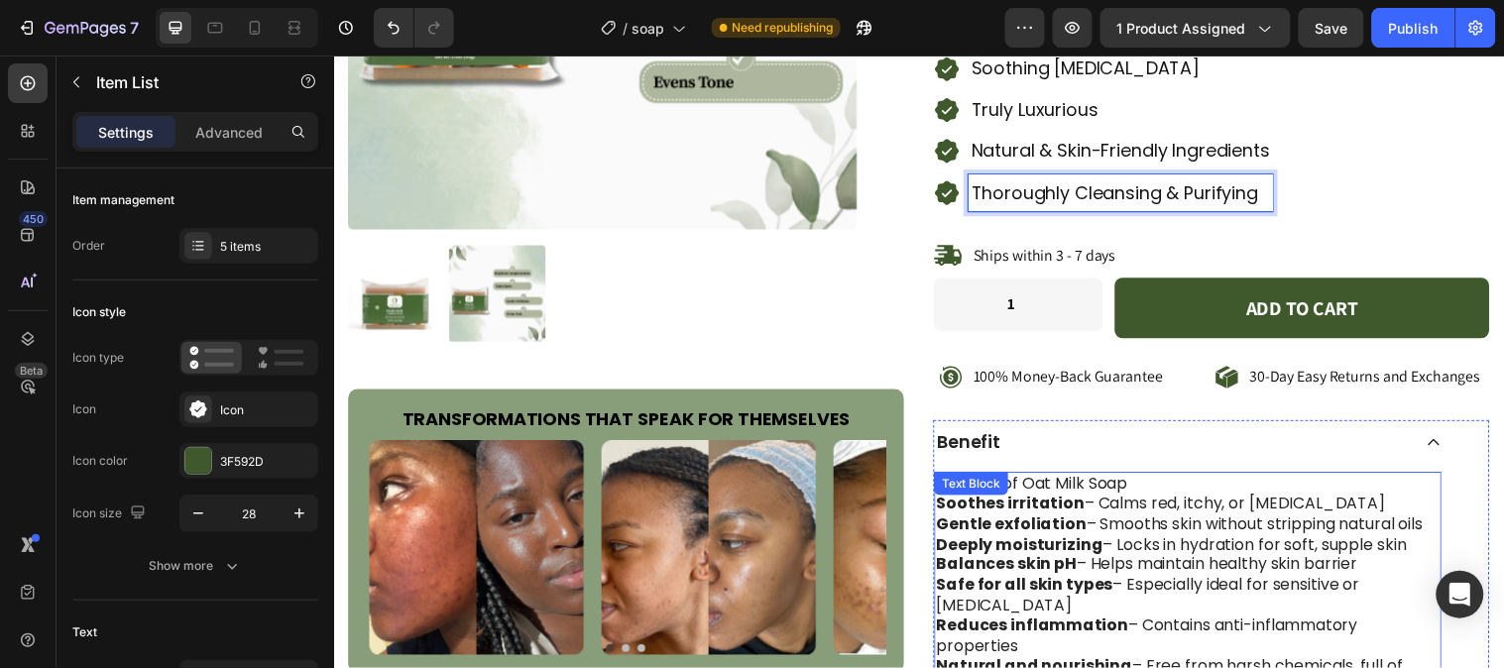
scroll to position [660, 0]
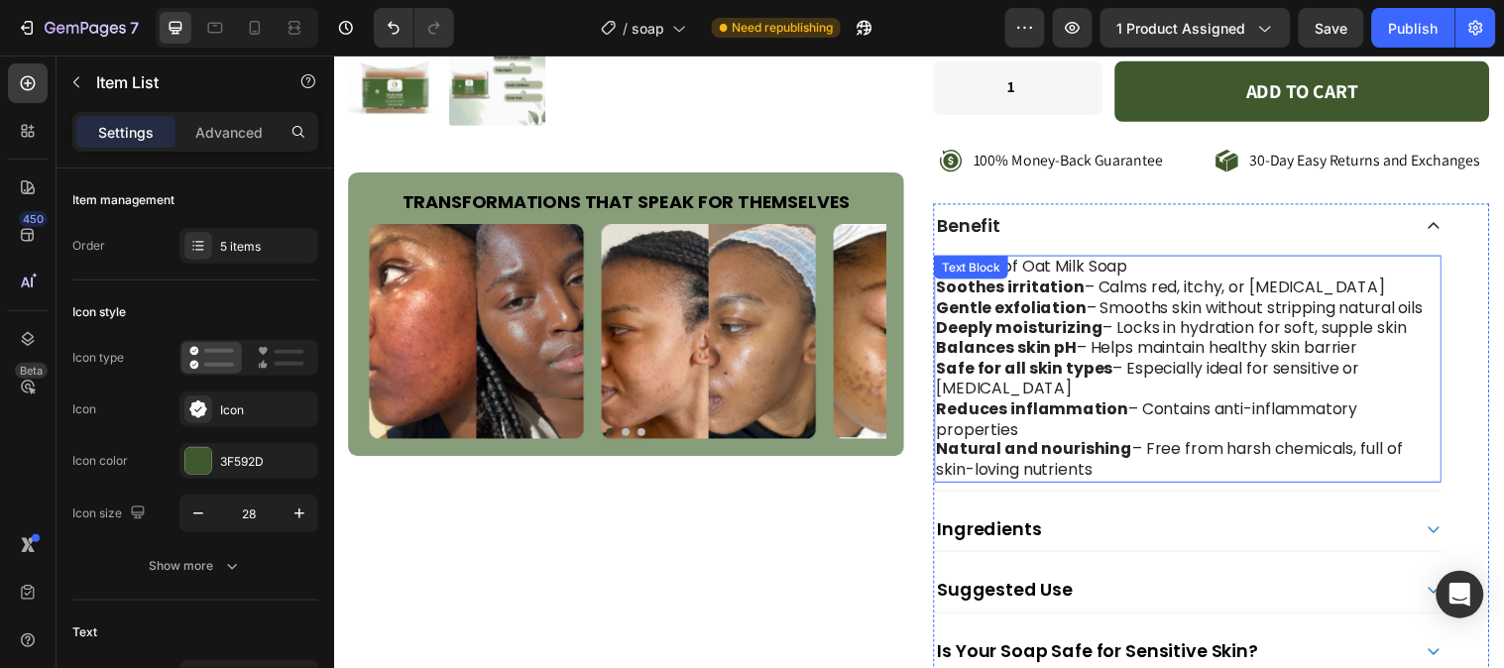
click at [1142, 459] on p "Natural and nourishing – Free from harsh chemicals, full of skin-loving nutrien…" at bounding box center [1201, 466] width 511 height 42
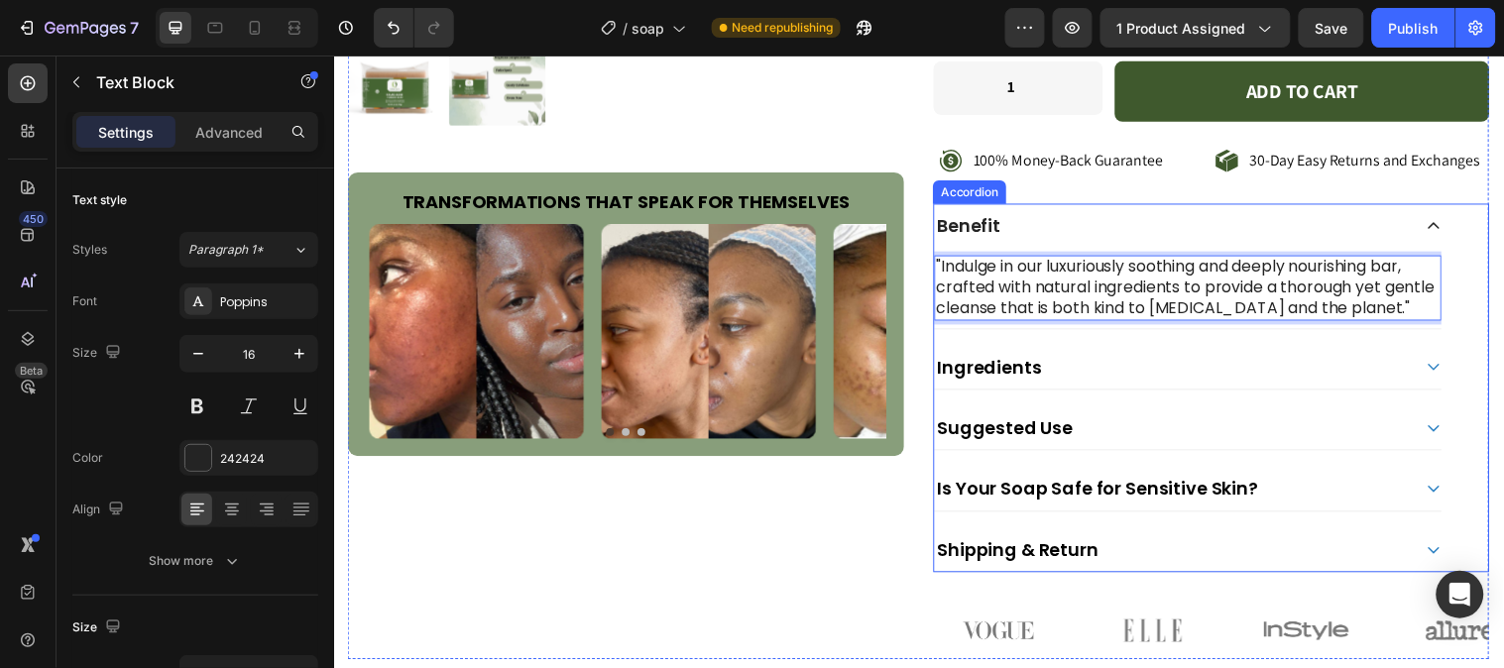
click at [1443, 229] on icon at bounding box center [1451, 228] width 16 height 16
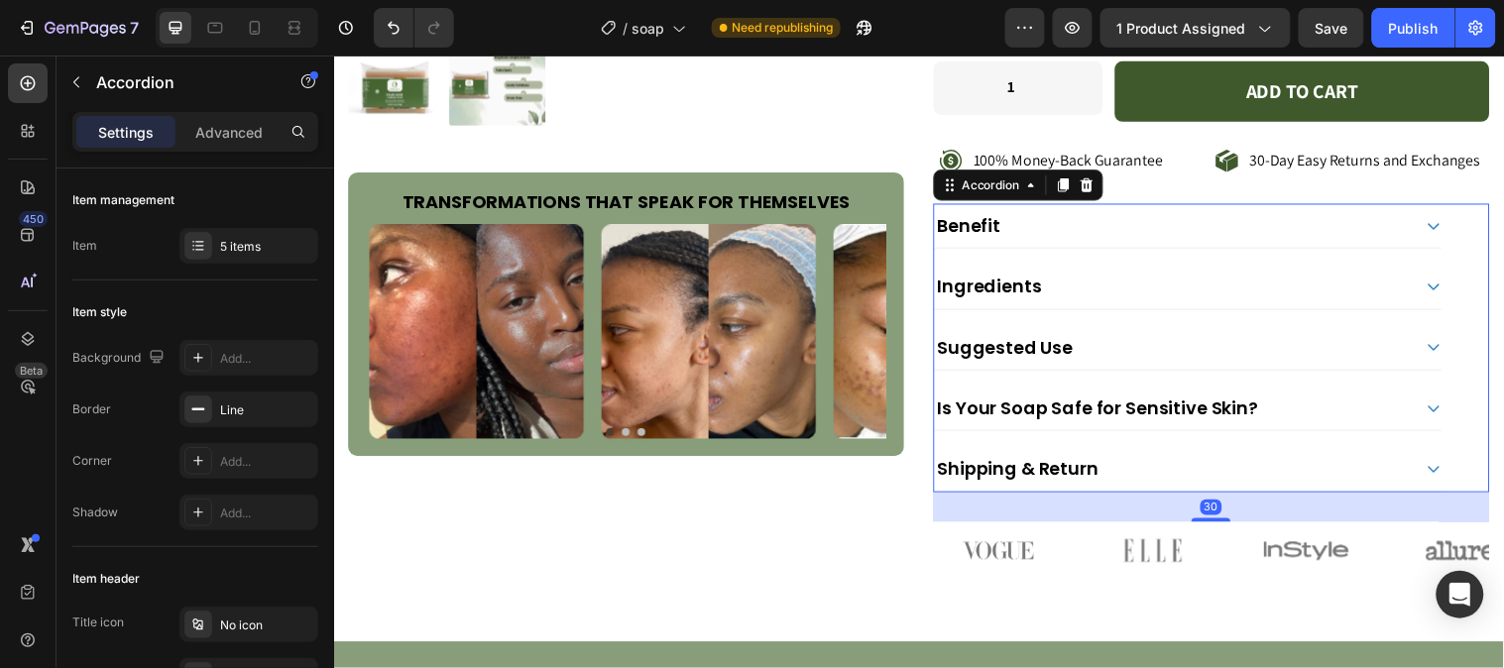
click at [1443, 294] on icon at bounding box center [1451, 289] width 16 height 16
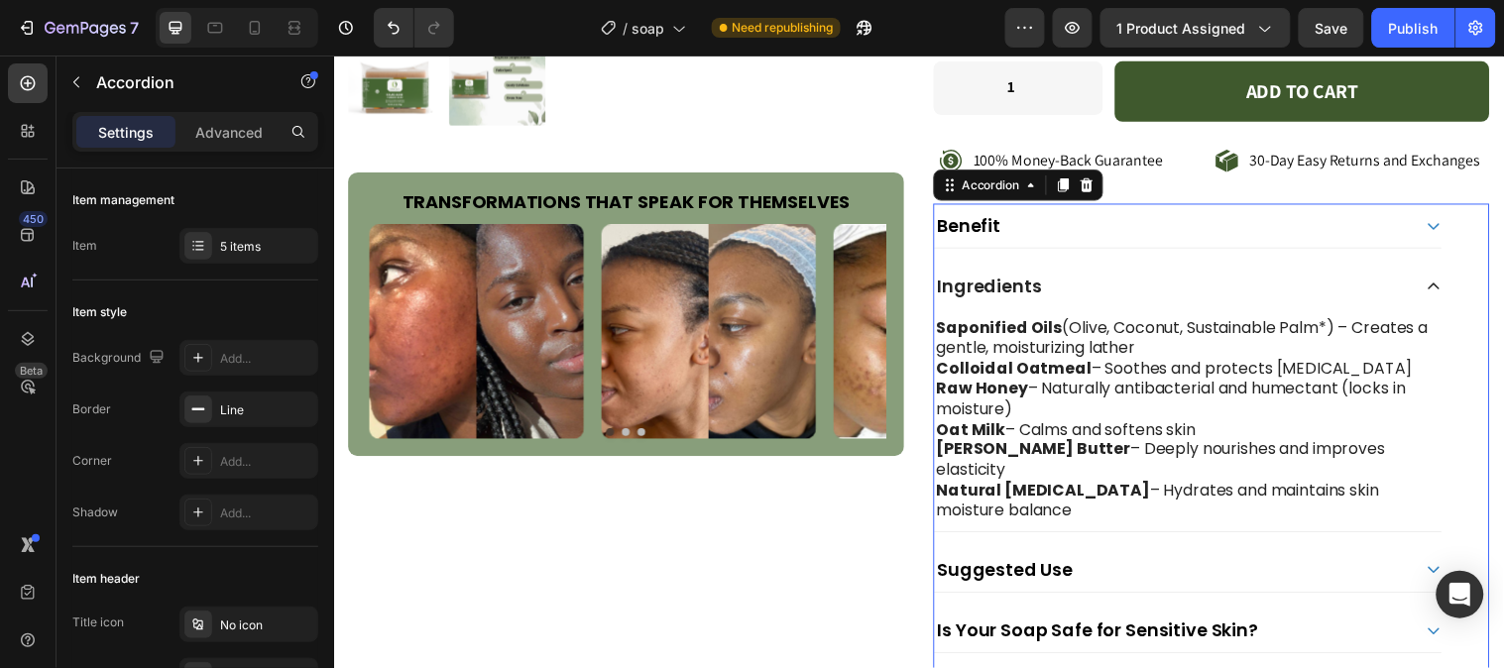
click at [1443, 288] on icon at bounding box center [1451, 289] width 16 height 16
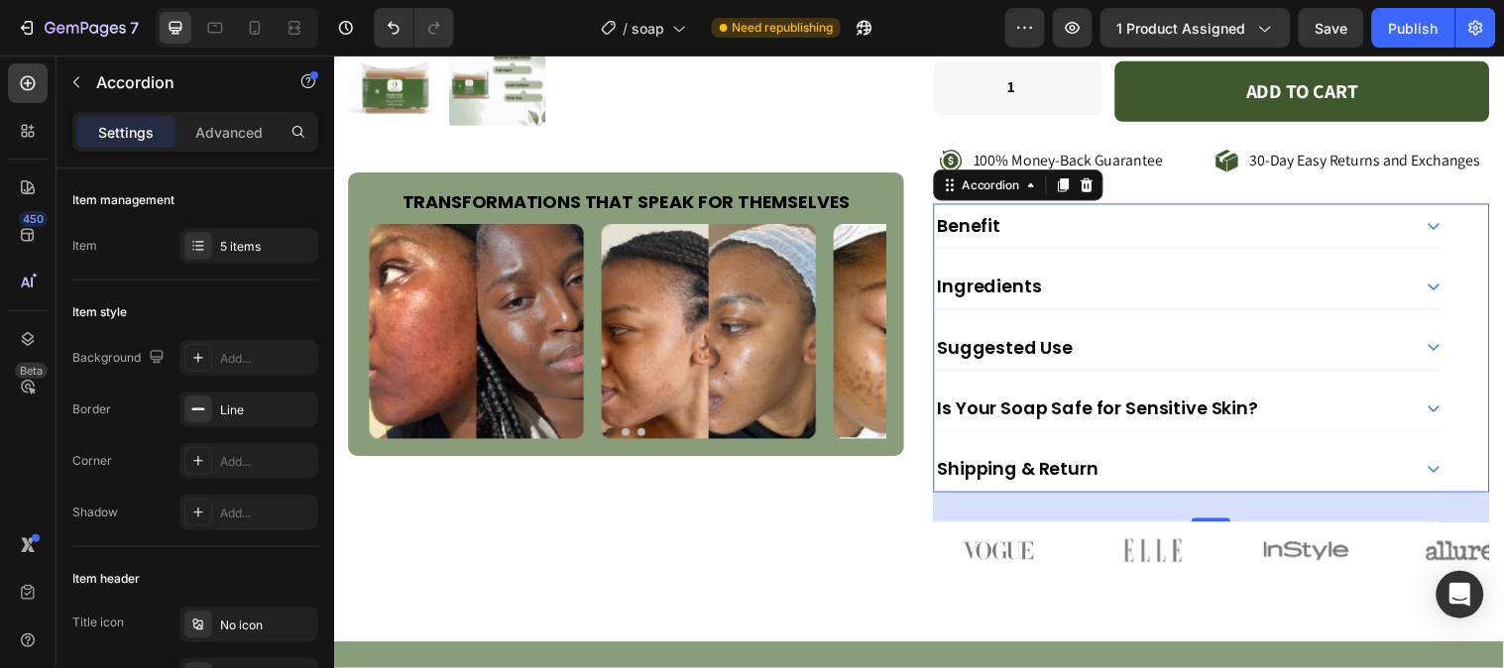
click at [1443, 357] on icon at bounding box center [1451, 351] width 16 height 16
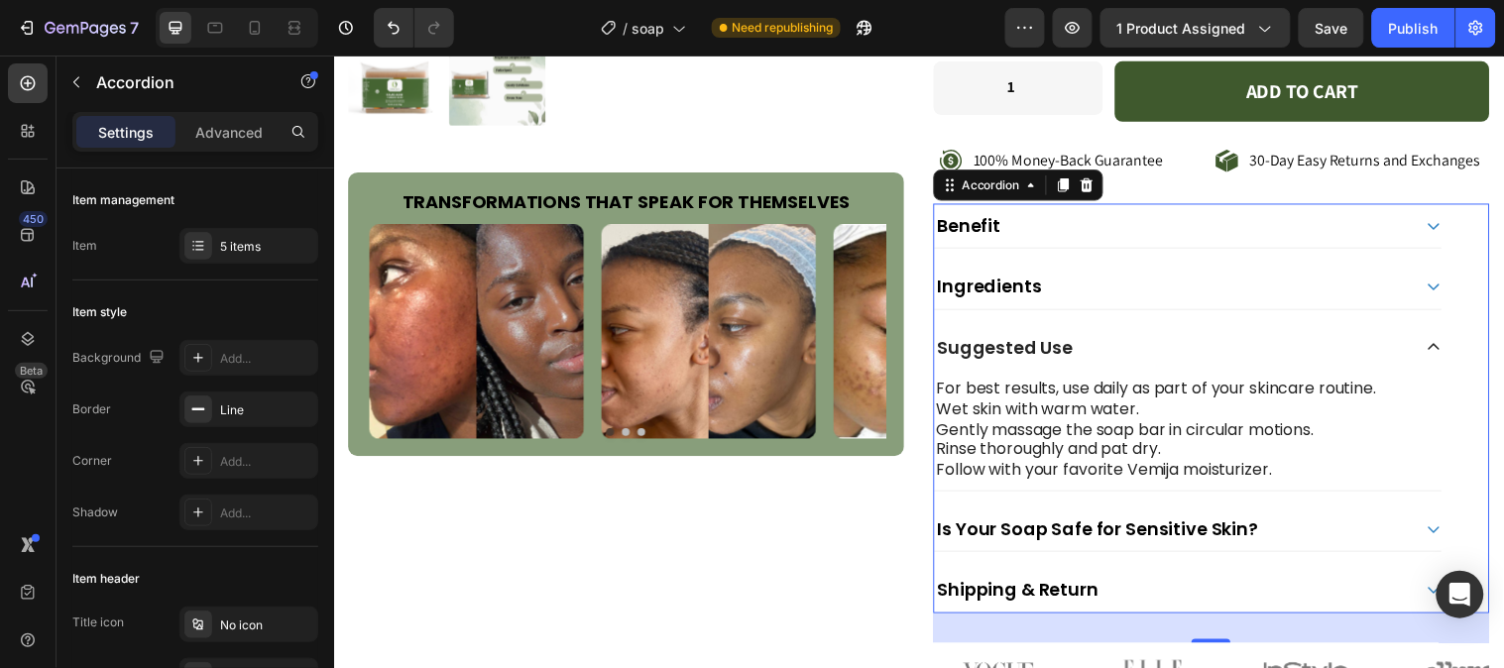
click at [1443, 345] on icon at bounding box center [1451, 351] width 16 height 16
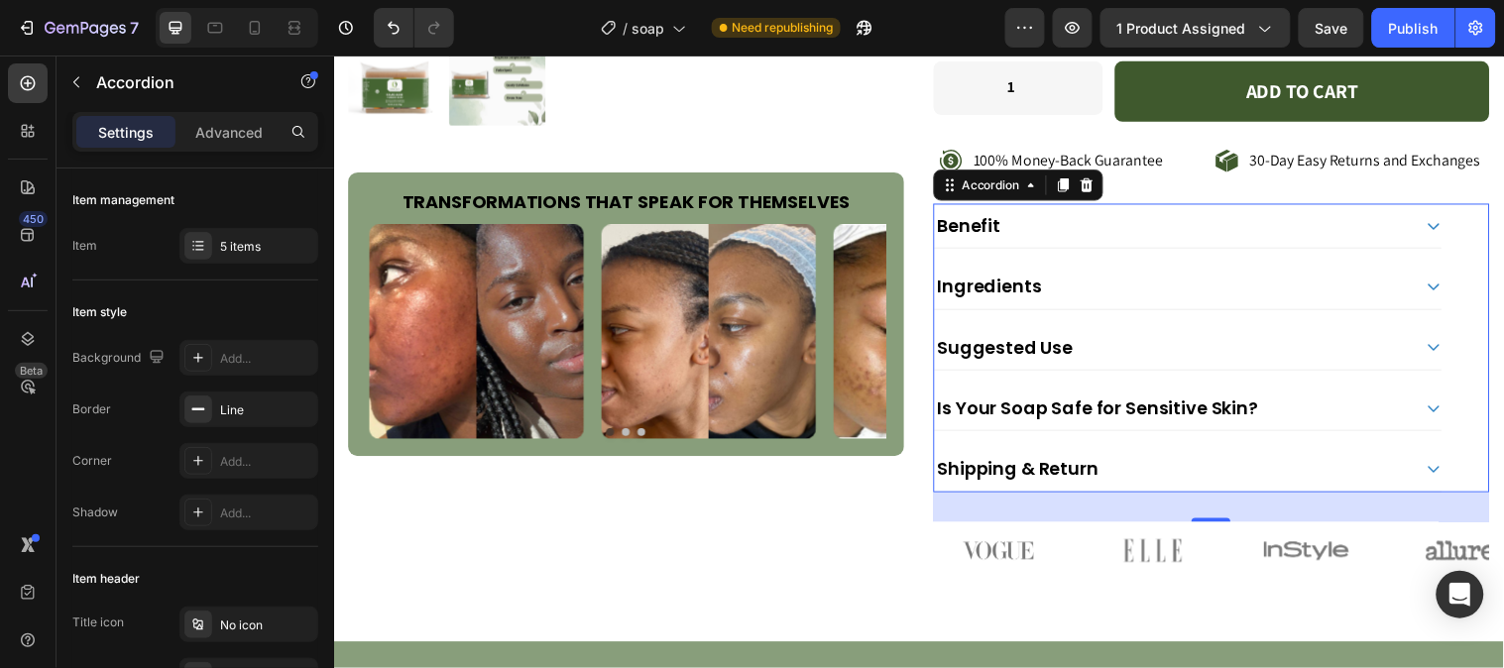
click at [1443, 414] on icon at bounding box center [1451, 413] width 16 height 16
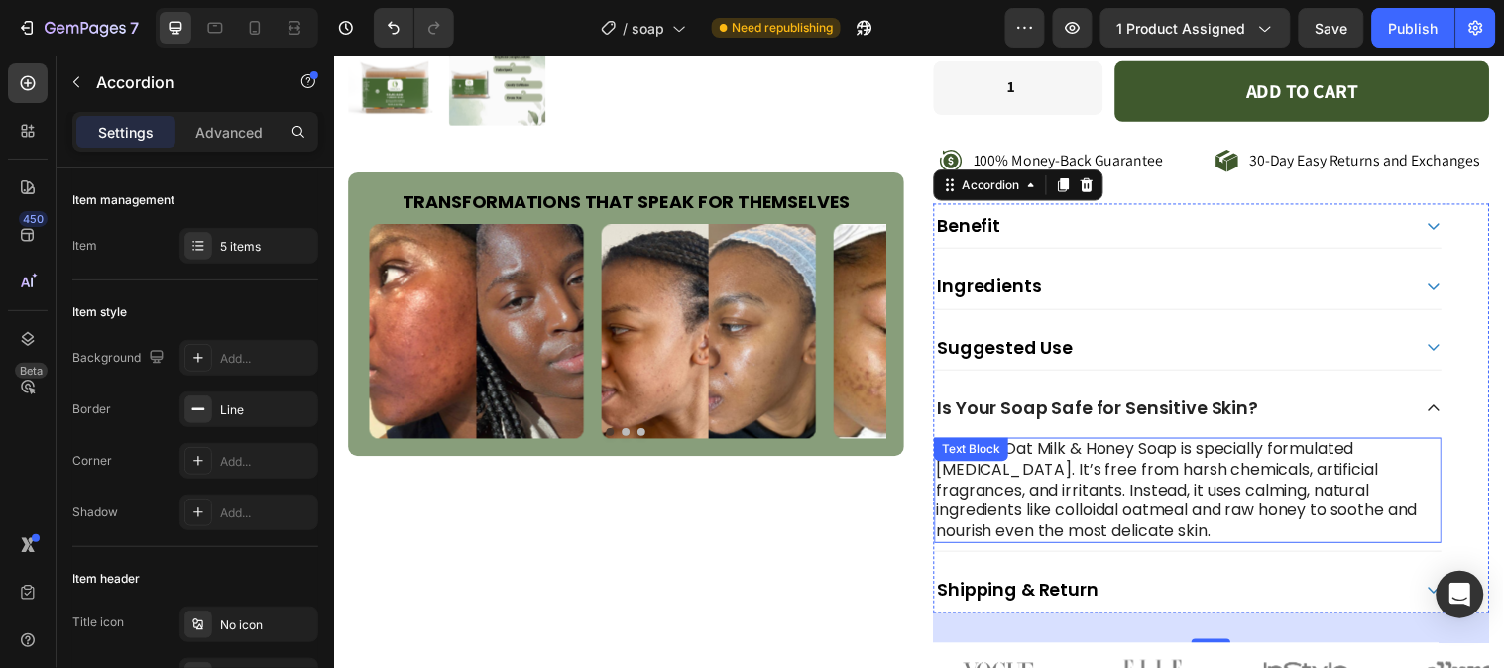
click at [1139, 464] on p "Yes! Our Oat Milk & Honey Soap is specially formulated for sensitive skin. It’s…" at bounding box center [1201, 496] width 511 height 103
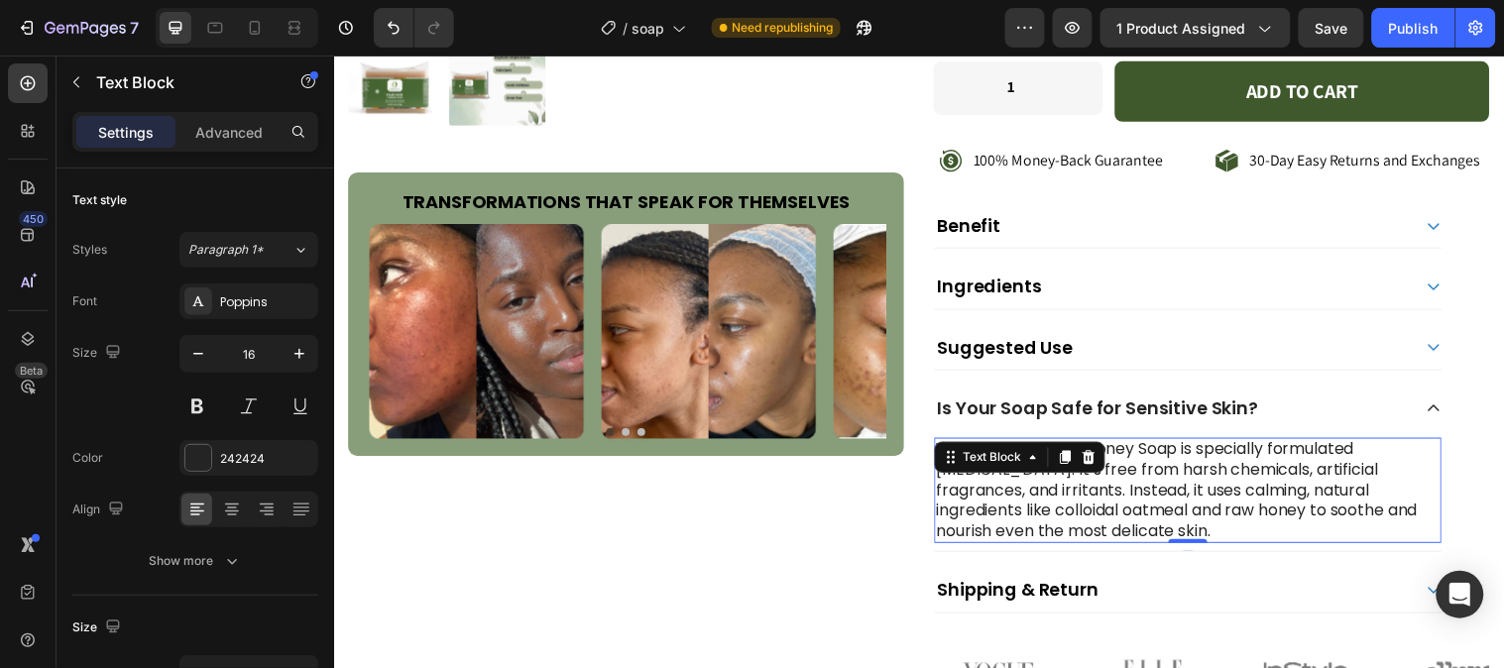
click at [1138, 459] on p "Yes! Our Oat Milk & Honey Soap is specially formulated for sensitive skin. It’s…" at bounding box center [1201, 496] width 511 height 103
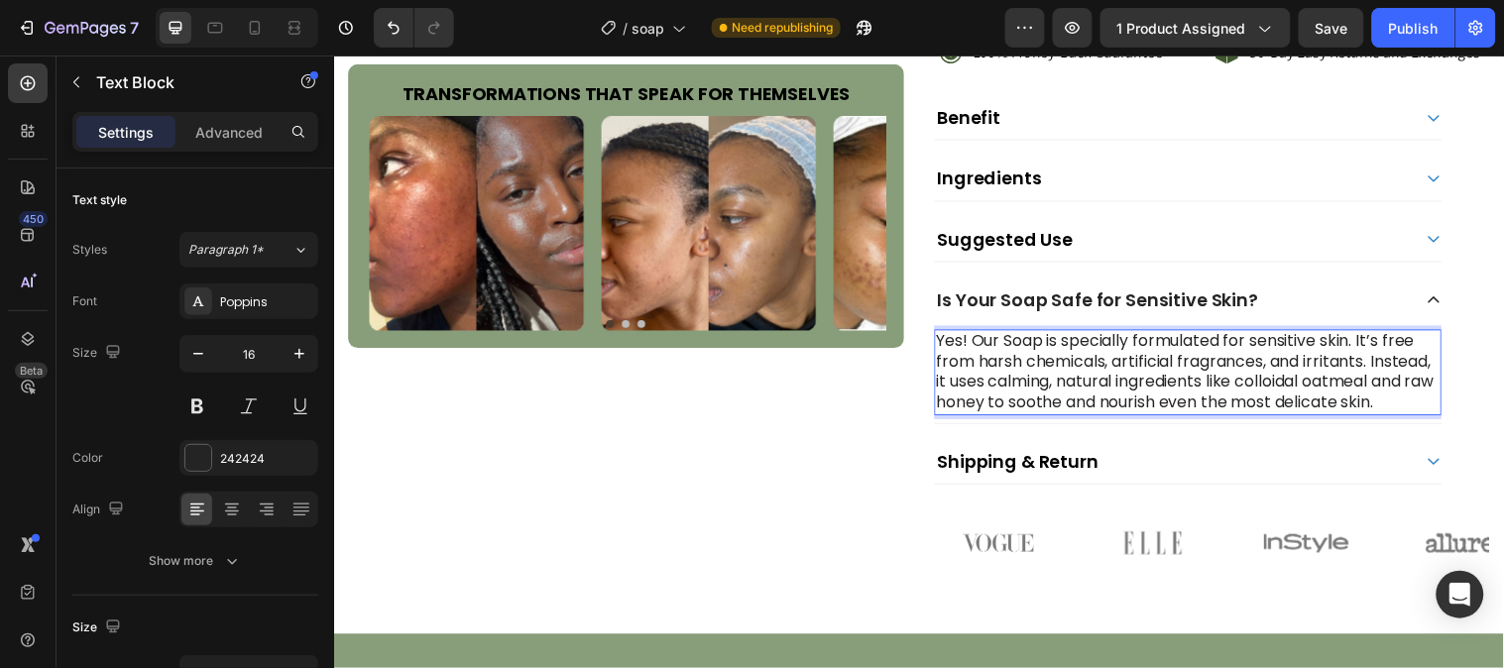
scroll to position [991, 0]
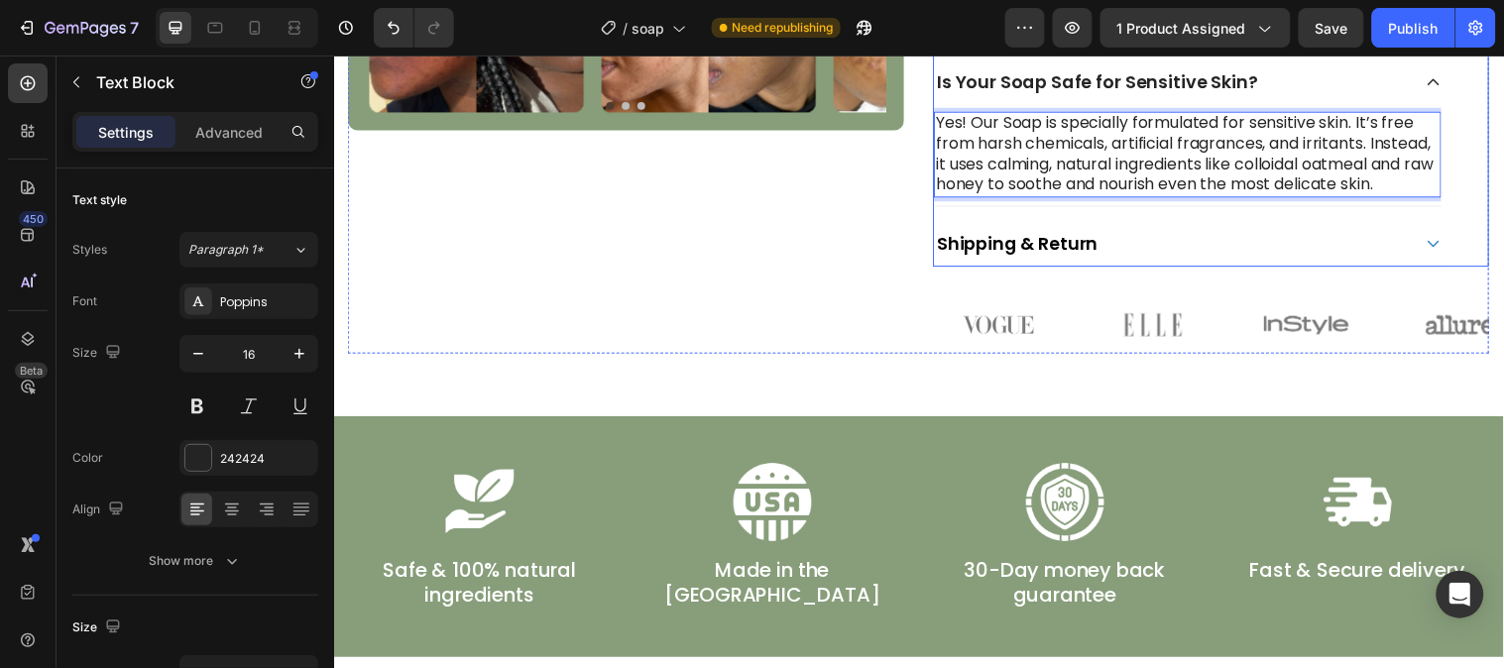
click at [1443, 85] on icon at bounding box center [1451, 82] width 16 height 16
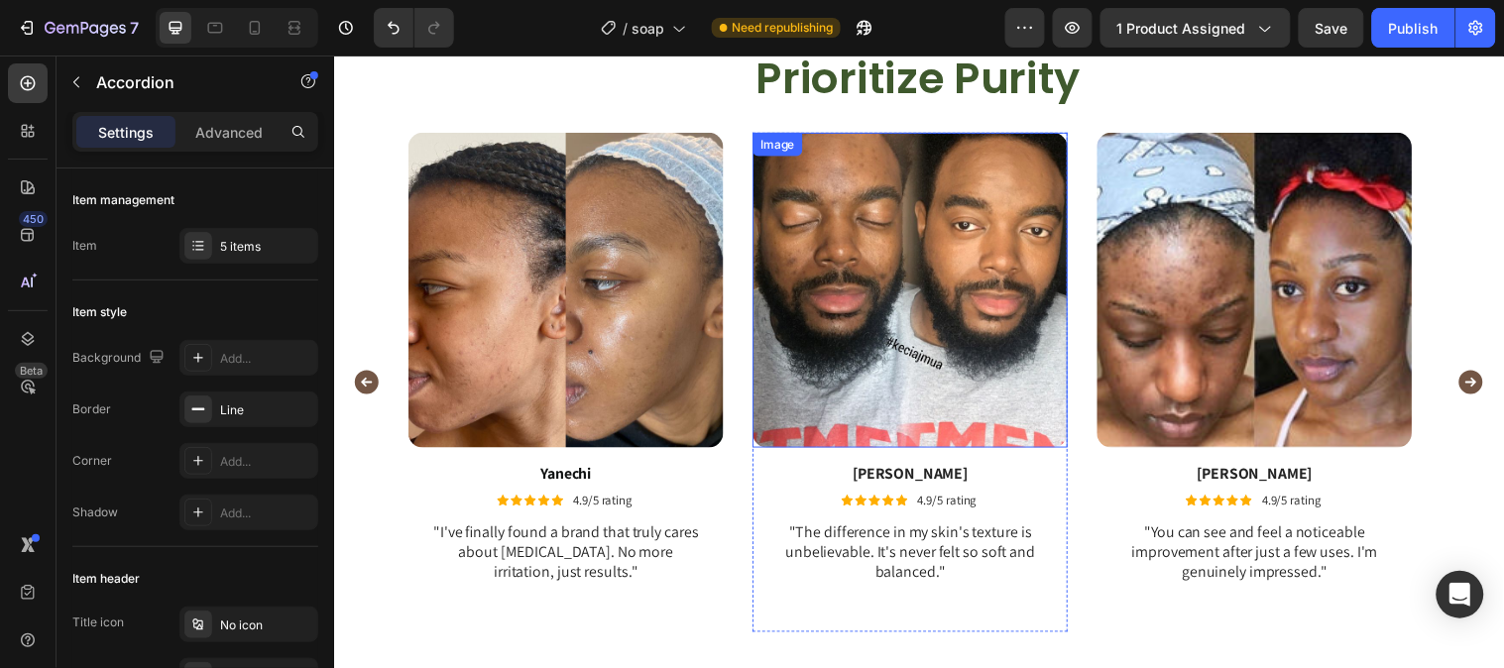
scroll to position [3744, 0]
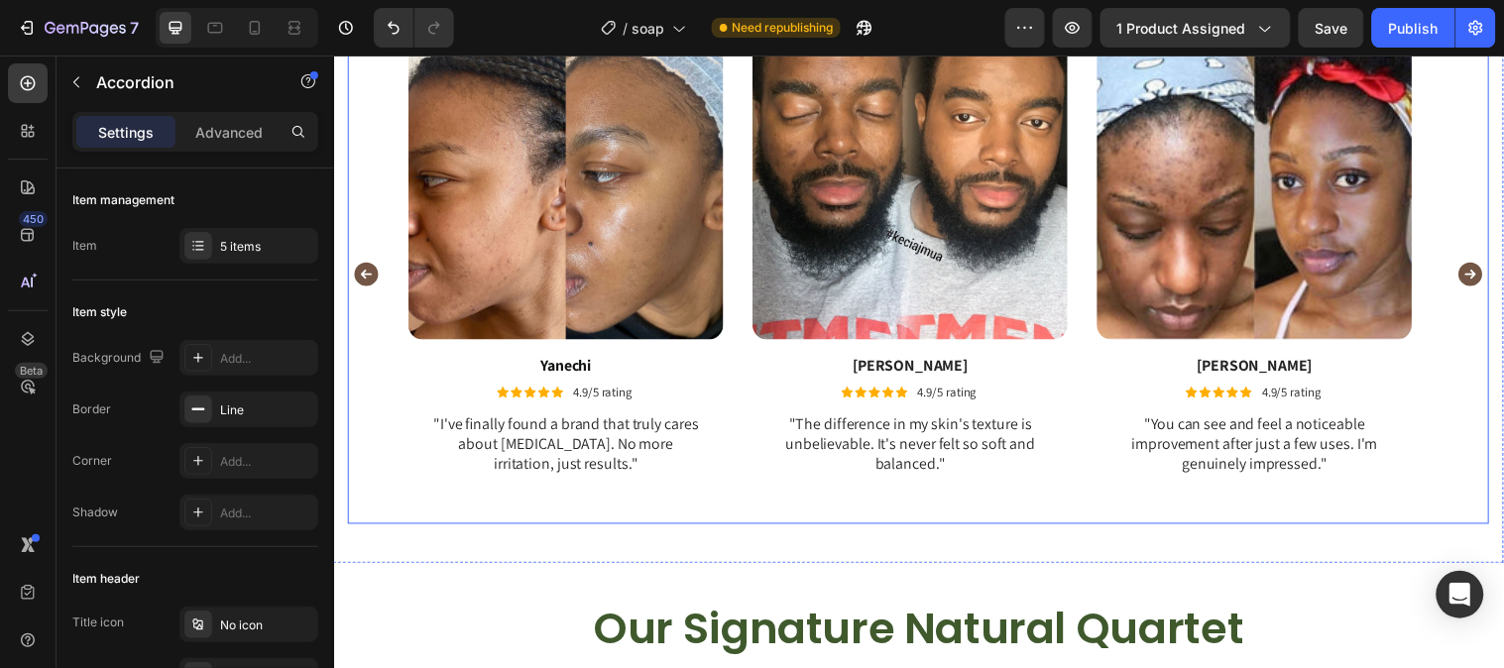
click at [1474, 271] on icon "Carousel Next Arrow" at bounding box center [1489, 277] width 30 height 30
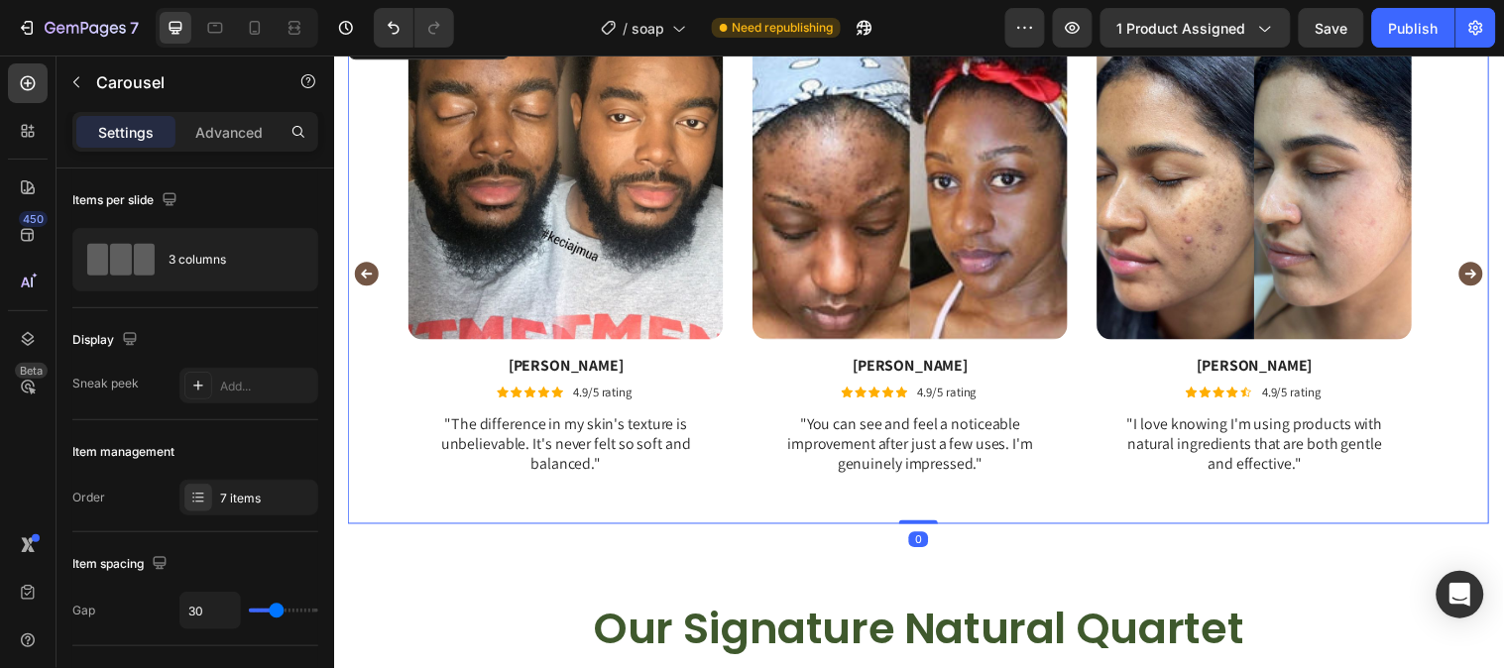
click at [1477, 270] on icon "Carousel Next Arrow" at bounding box center [1489, 277] width 24 height 24
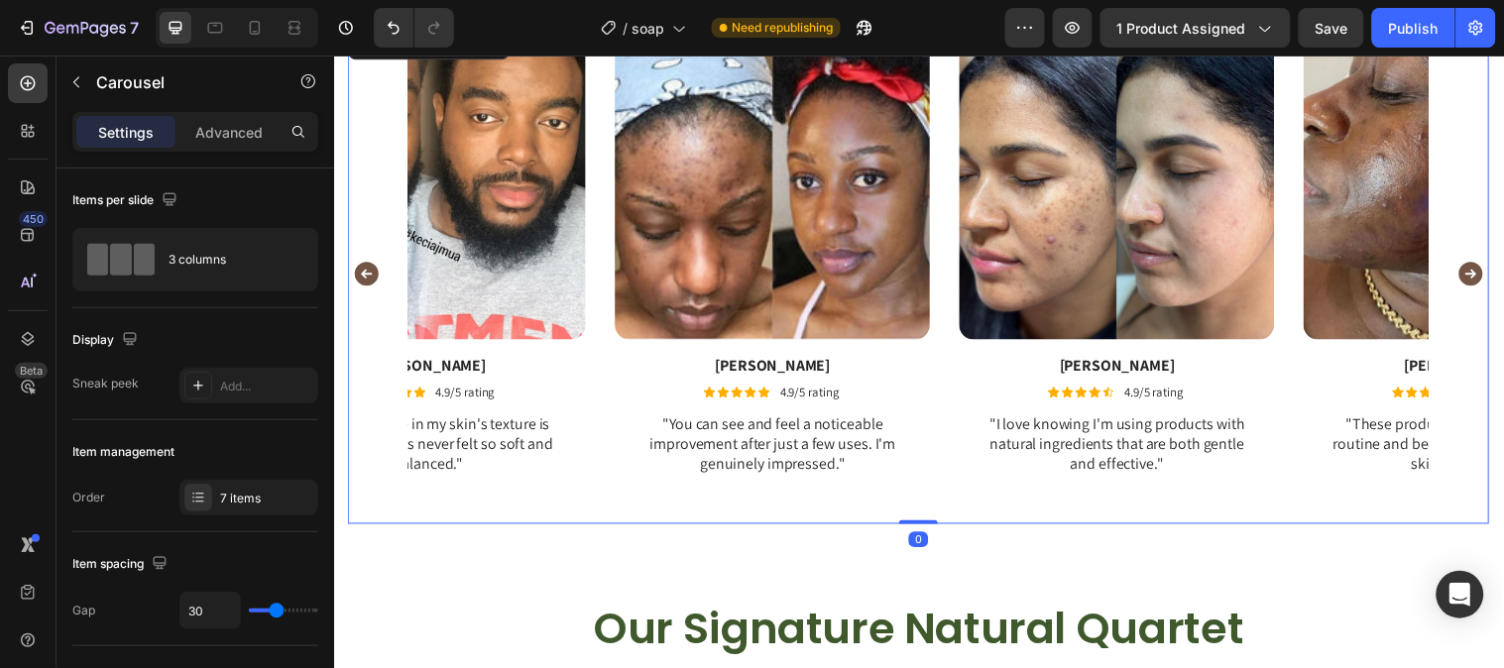
click at [1477, 270] on icon "Carousel Next Arrow" at bounding box center [1489, 277] width 24 height 24
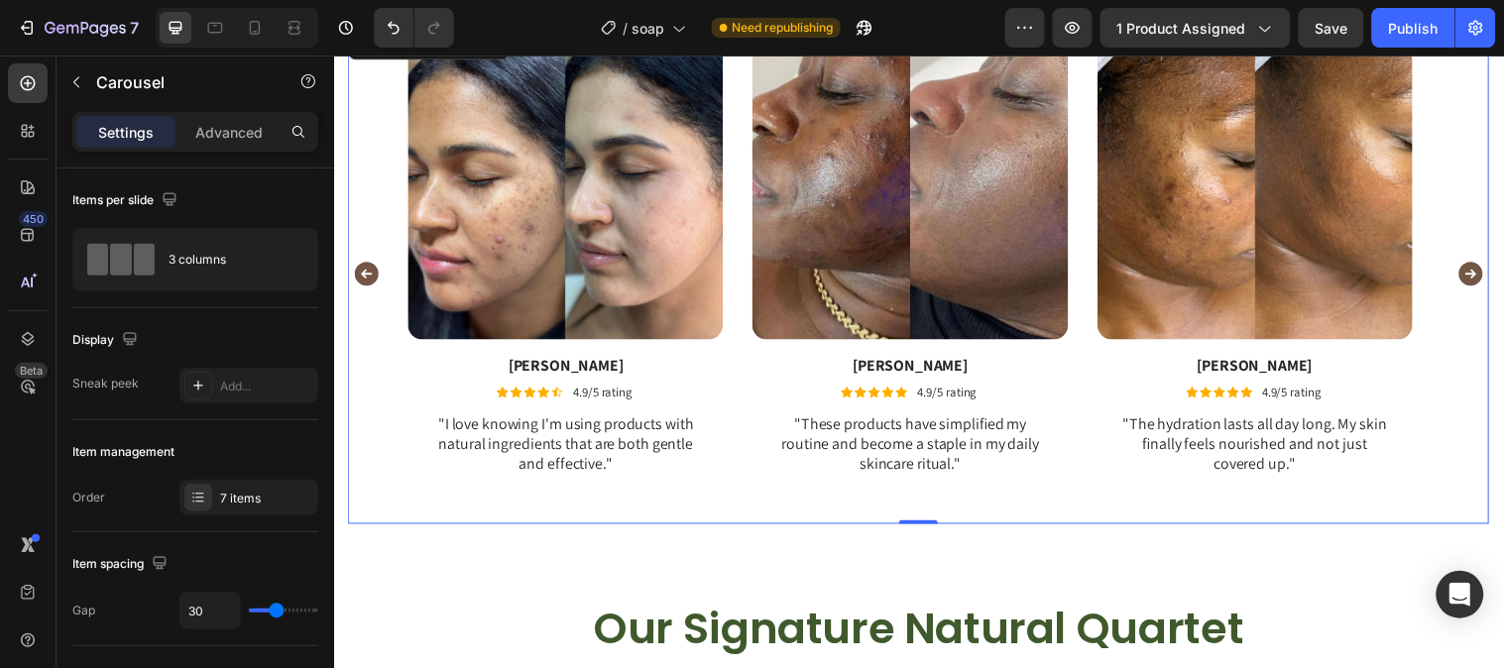
click at [1477, 270] on icon "Carousel Next Arrow" at bounding box center [1489, 277] width 24 height 24
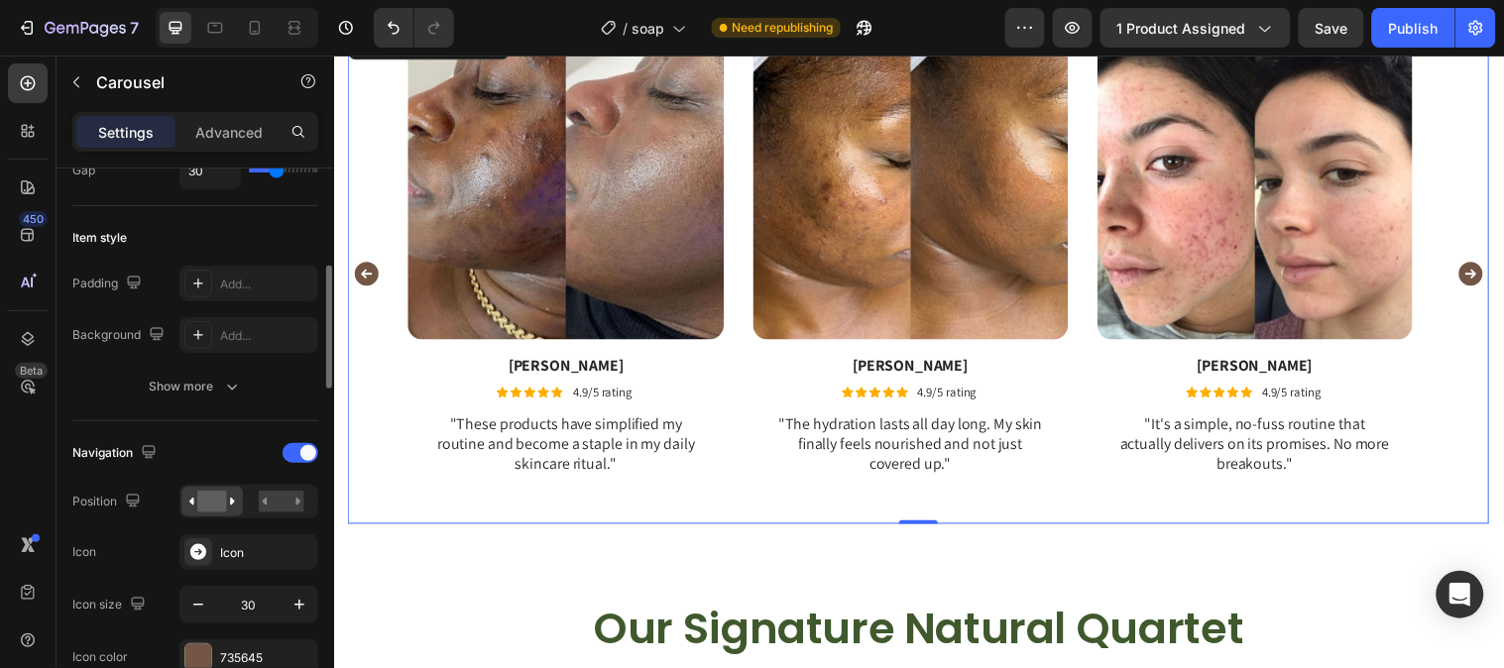
scroll to position [550, 0]
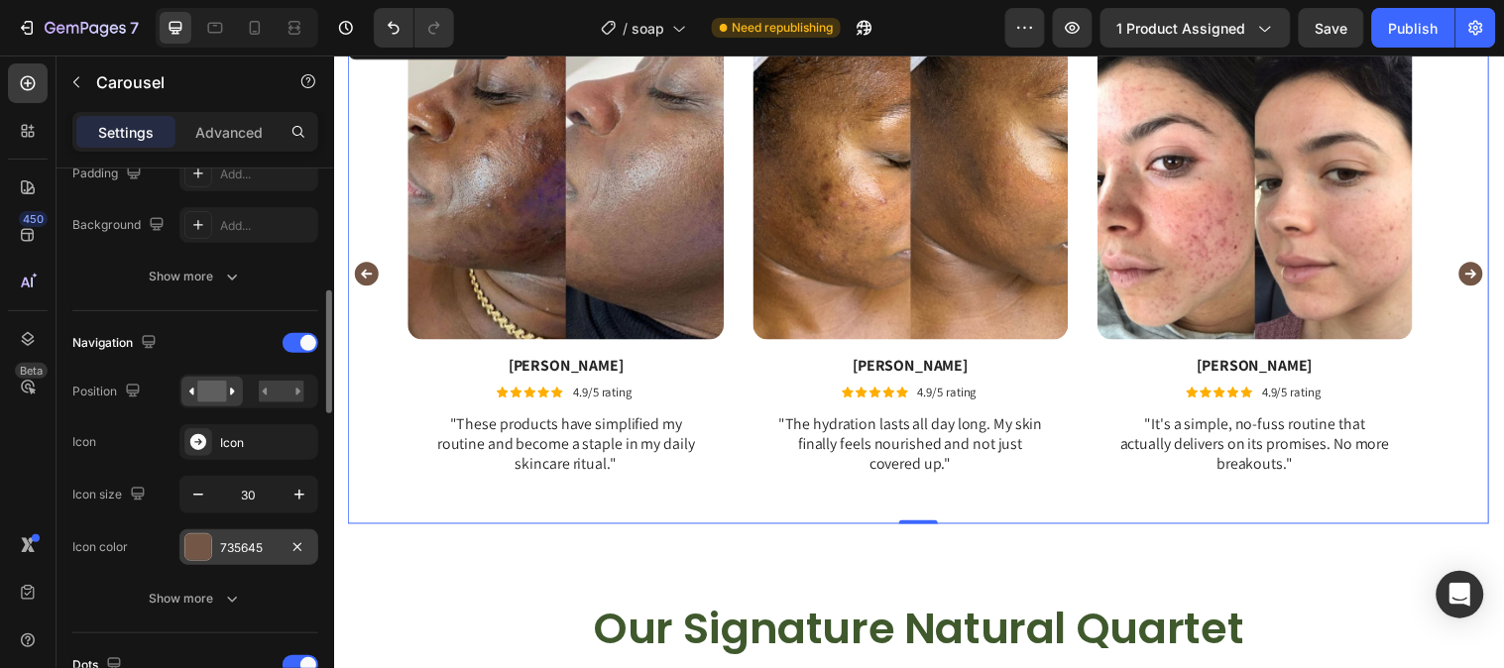
click at [215, 550] on div "735645" at bounding box center [248, 547] width 139 height 36
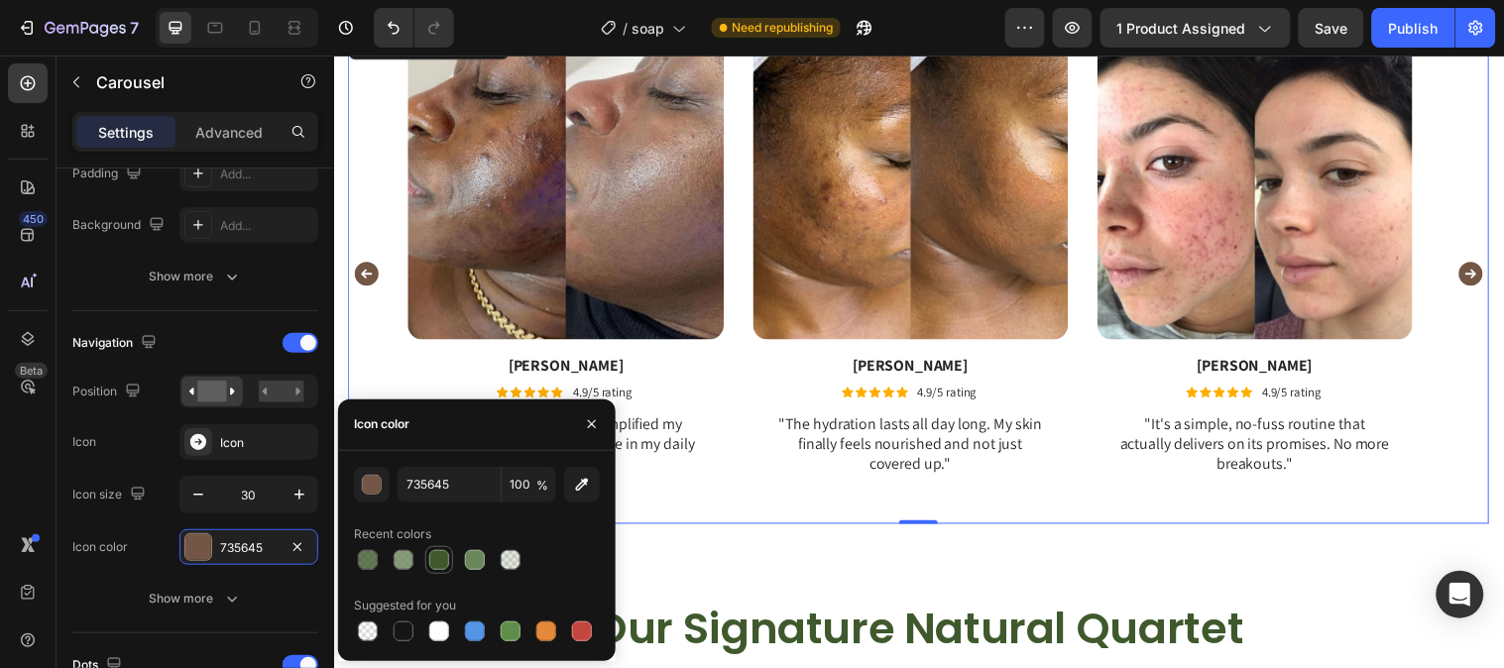
click at [429, 555] on div at bounding box center [439, 560] width 20 height 20
type input "3F592D"
click at [588, 428] on icon "button" at bounding box center [592, 424] width 16 height 16
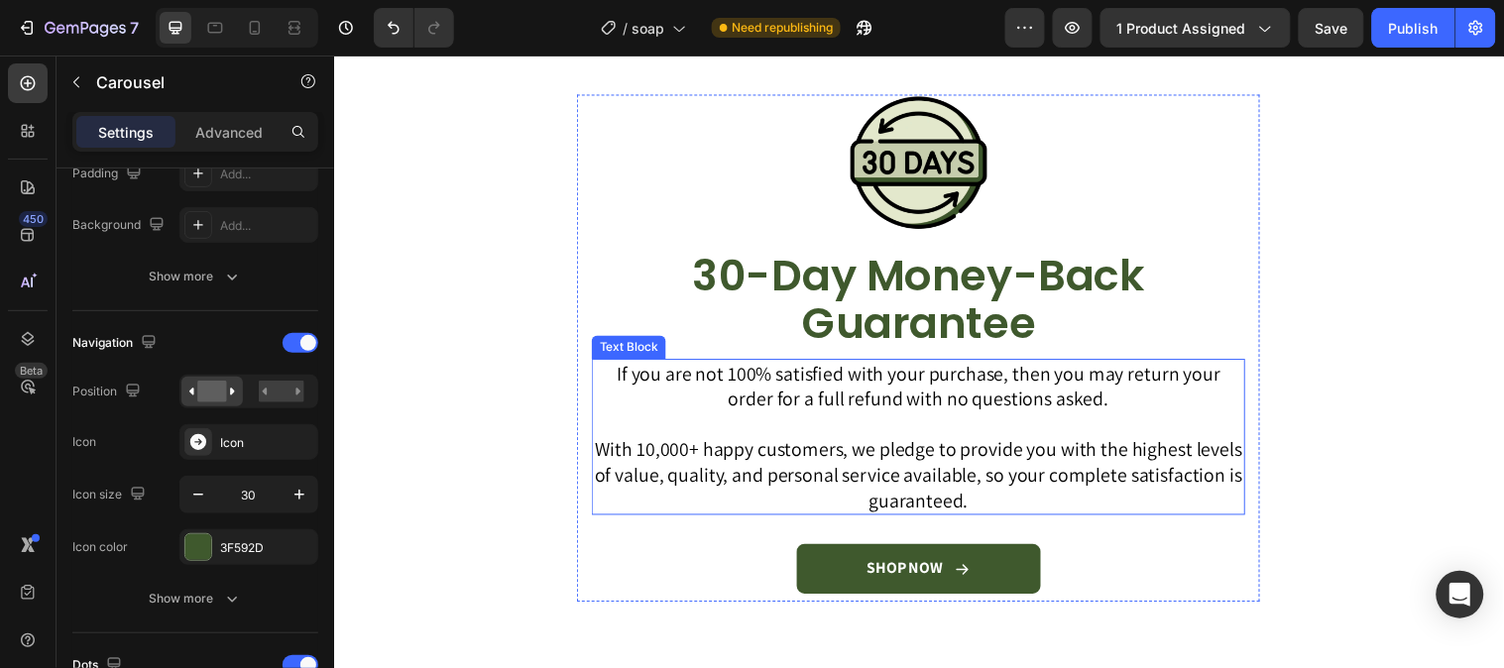
scroll to position [5286, 0]
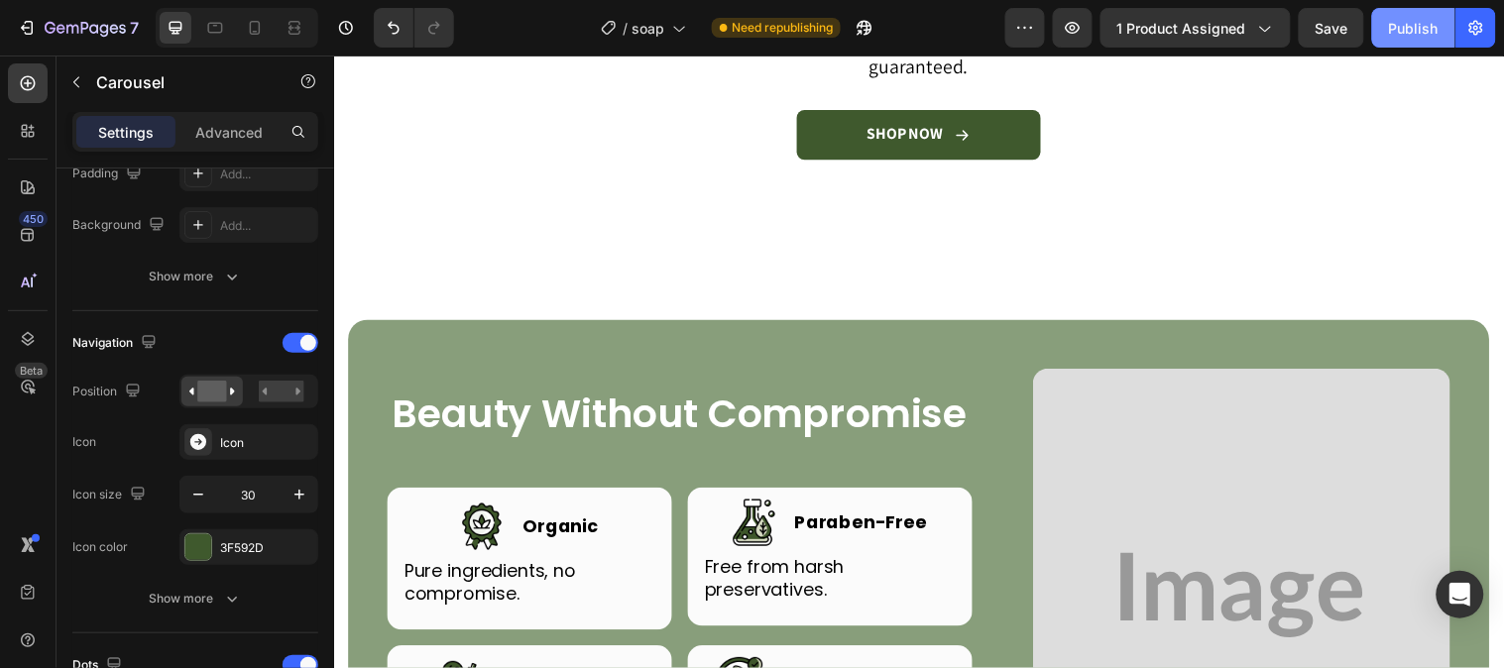
click at [1432, 31] on div "Publish" at bounding box center [1414, 28] width 50 height 21
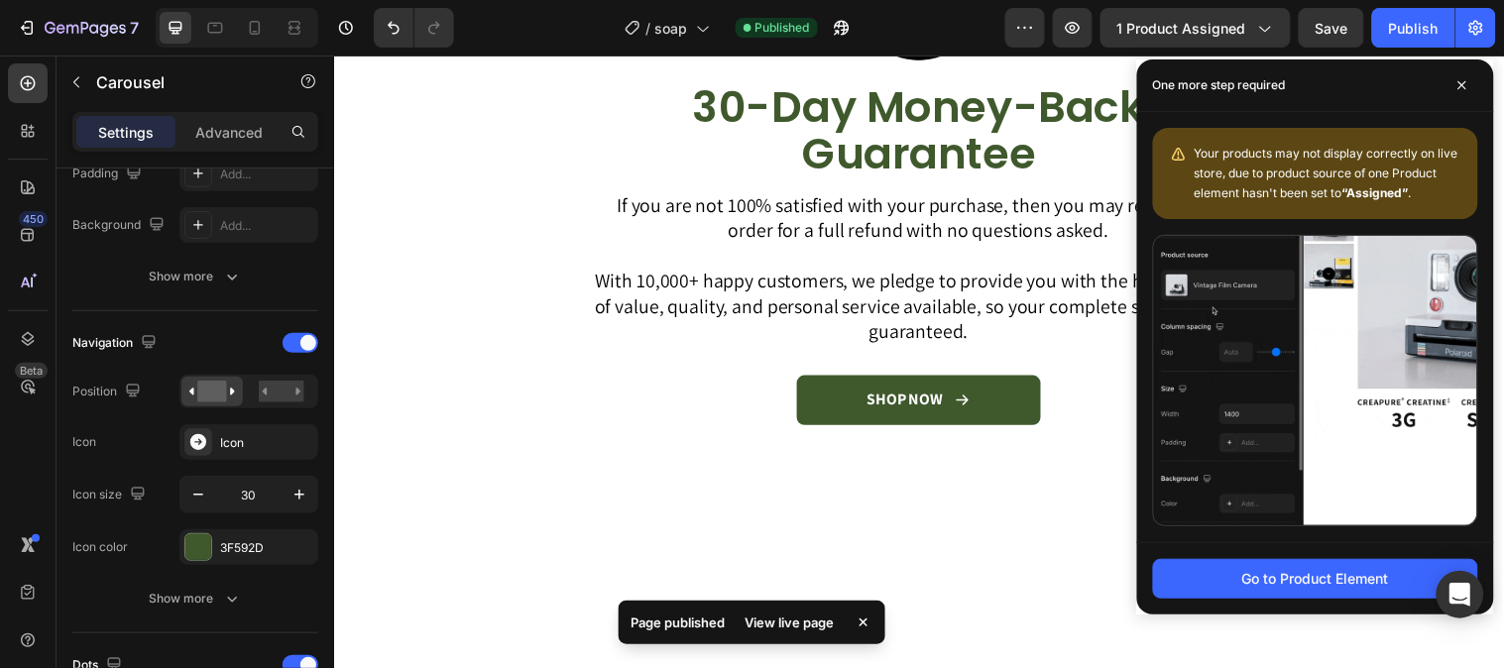
scroll to position [4845, 0]
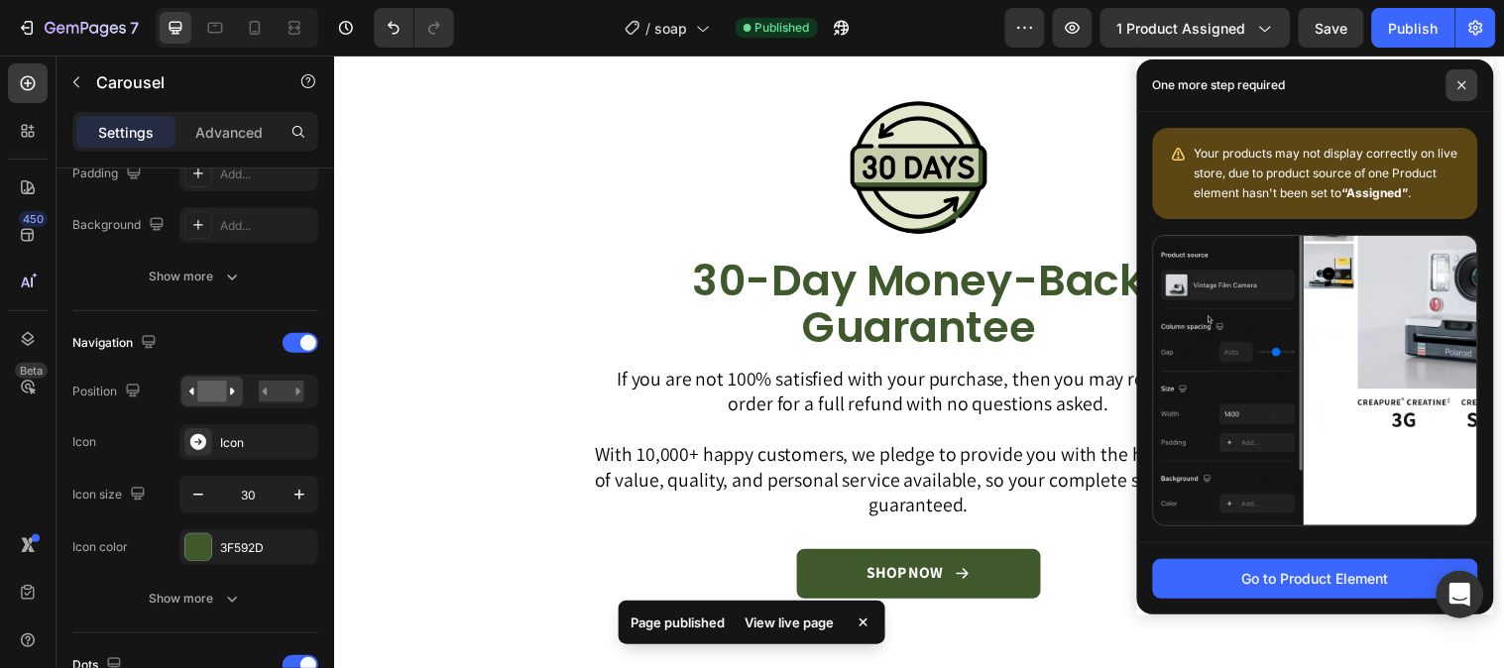
click at [1474, 91] on span at bounding box center [1462, 85] width 32 height 32
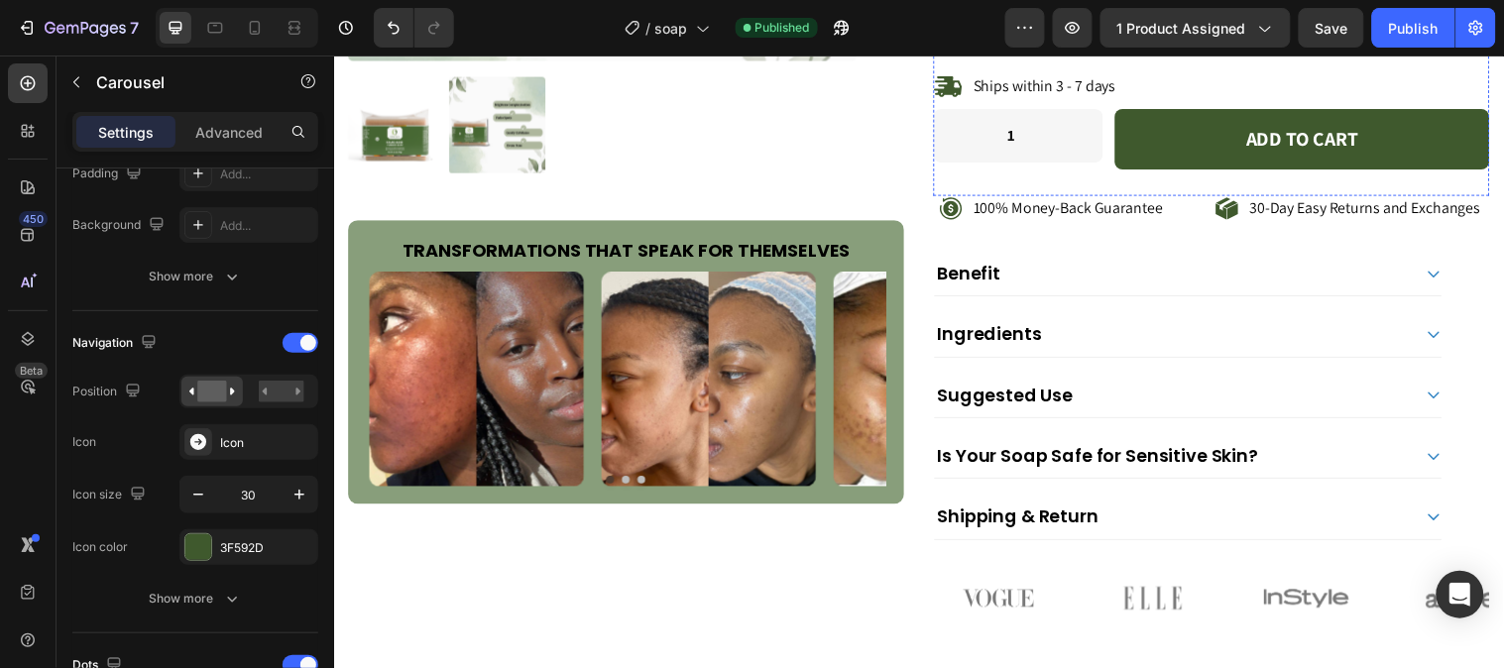
scroll to position [617, 0]
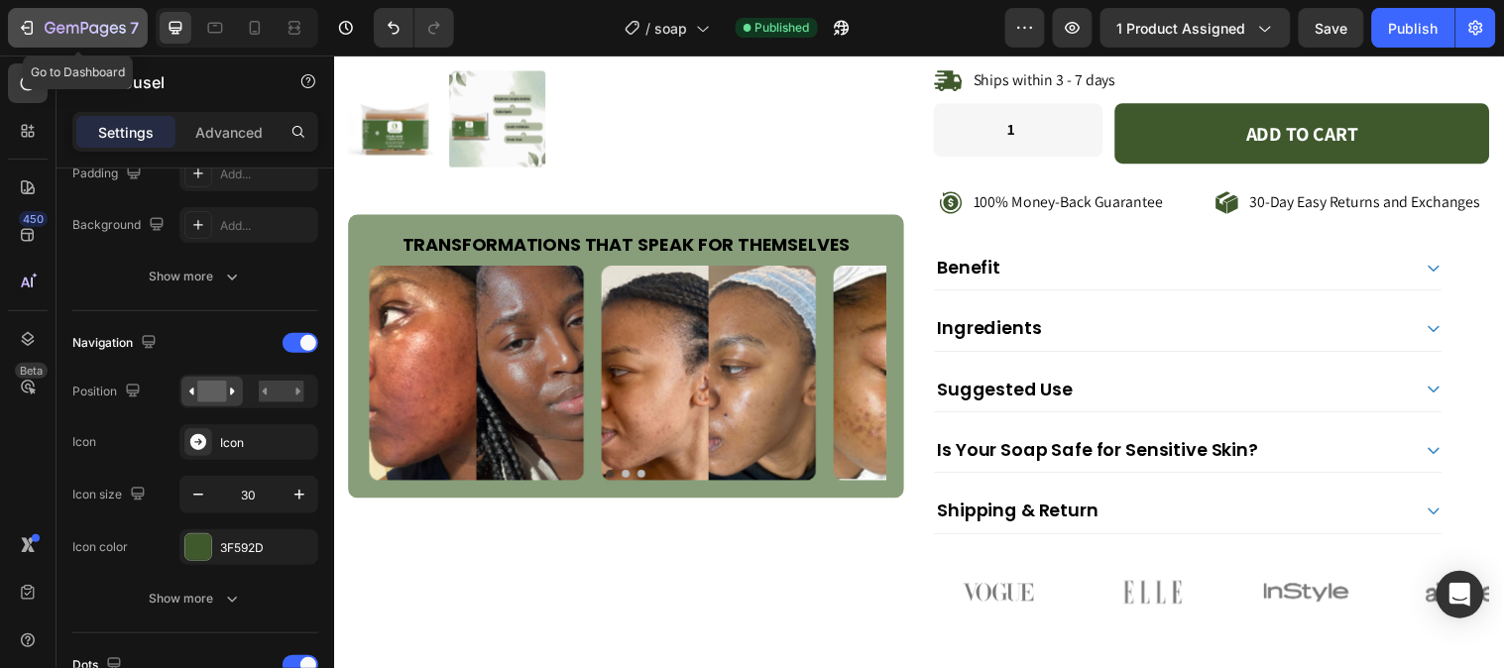
click at [100, 22] on icon "button" at bounding box center [85, 29] width 81 height 17
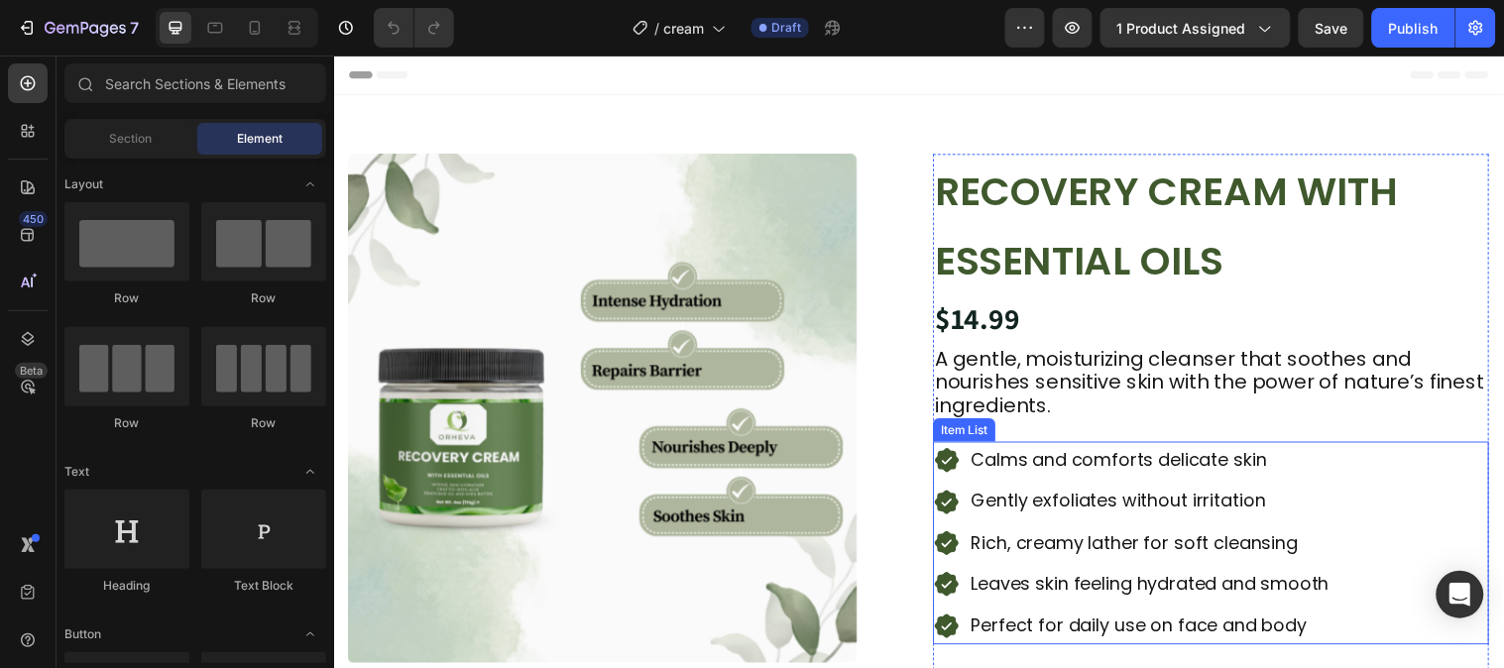
click at [1119, 450] on p "Calms and comforts delicate skin" at bounding box center [1163, 466] width 364 height 32
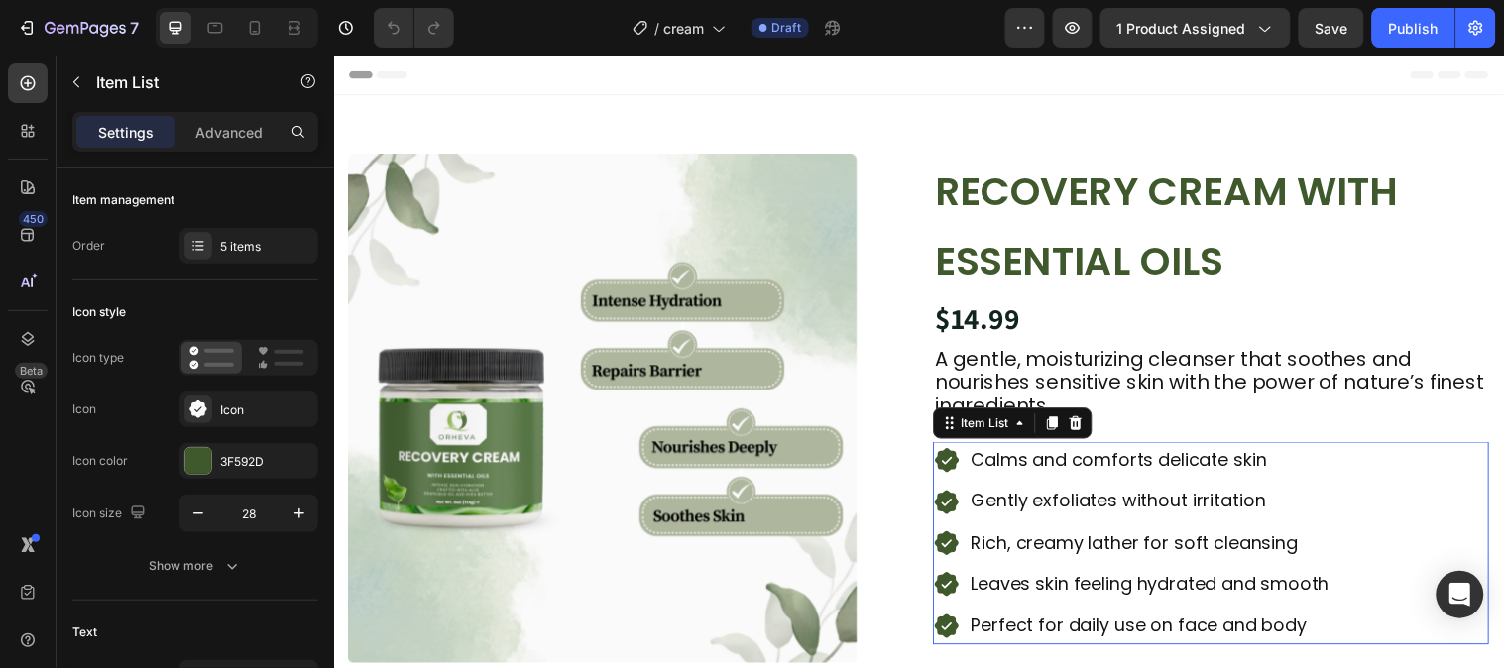
click at [1120, 471] on p "Calms and comforts delicate skin" at bounding box center [1163, 466] width 364 height 32
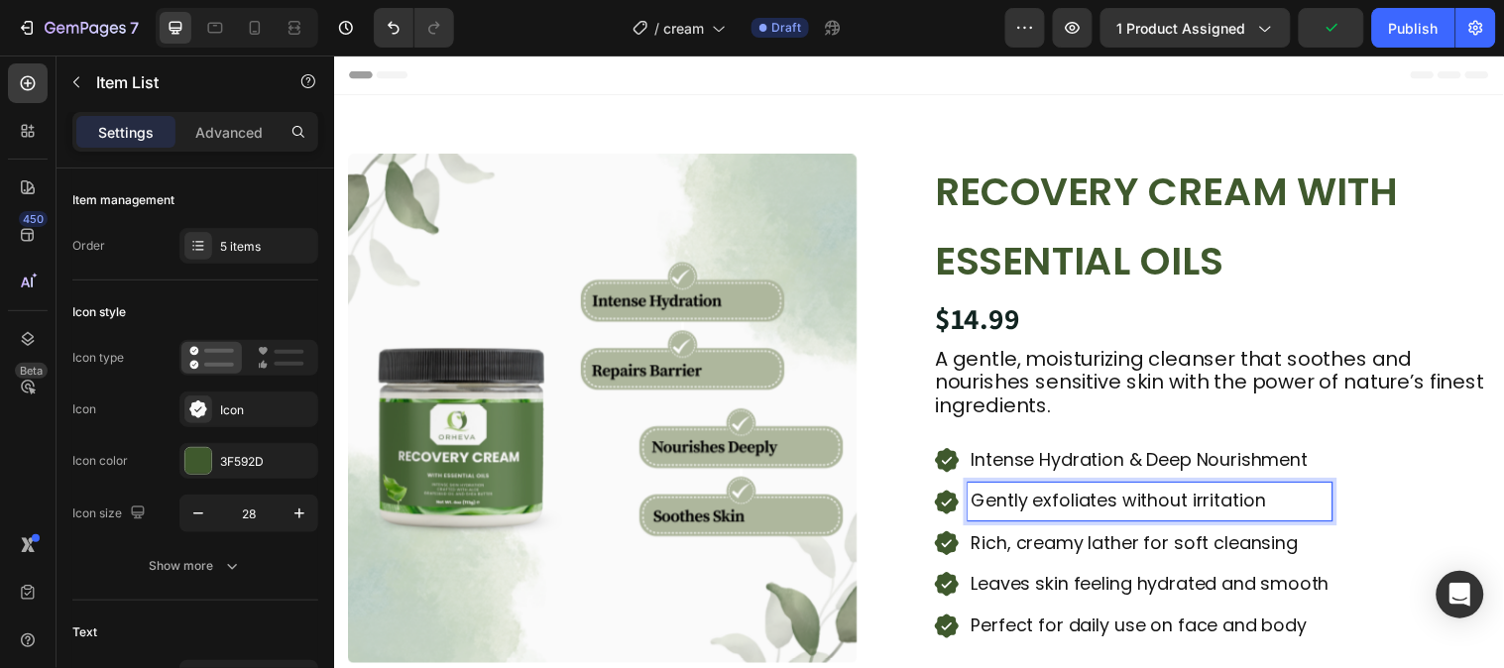
click at [1118, 519] on p "Gently exfoliates without irritation" at bounding box center [1163, 508] width 364 height 32
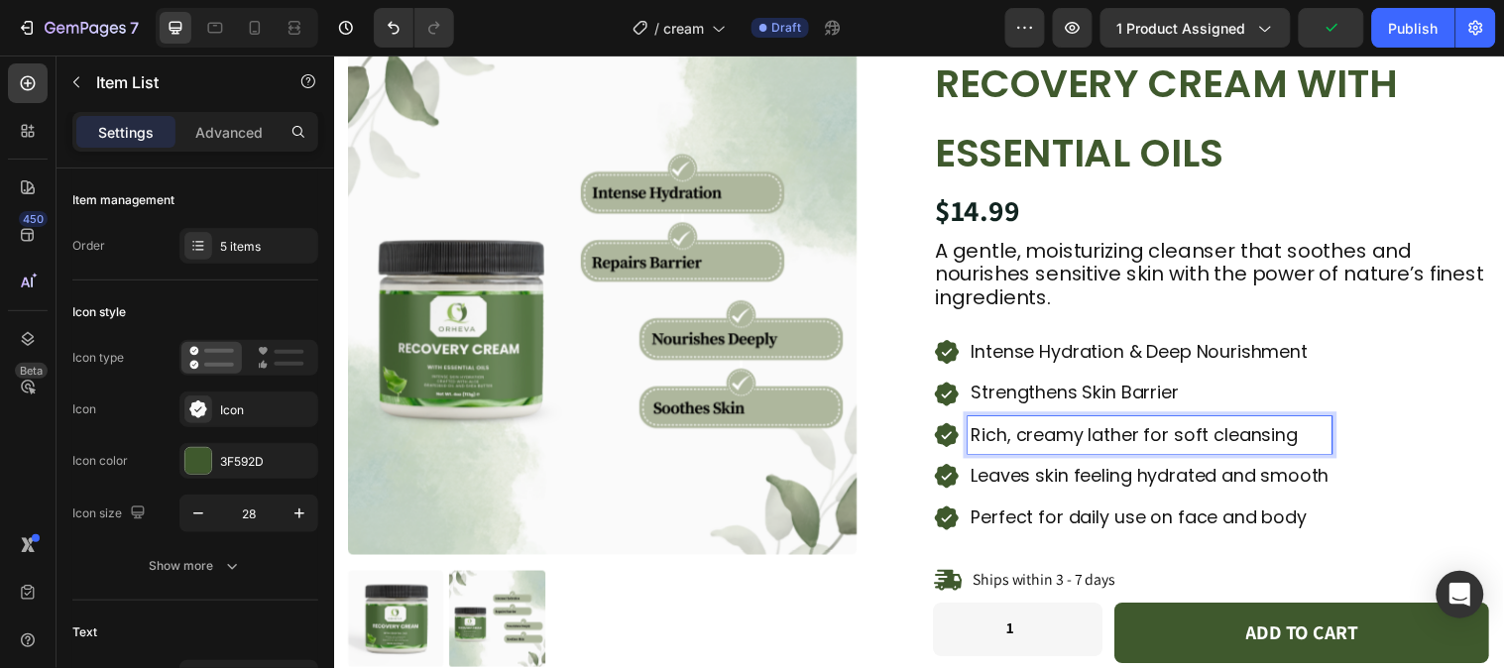
click at [1152, 442] on p "Rich, creamy lather for soft cleansing" at bounding box center [1163, 440] width 364 height 32
click at [1058, 489] on p "Leaves skin feeling hydrated and smooth" at bounding box center [1163, 482] width 364 height 32
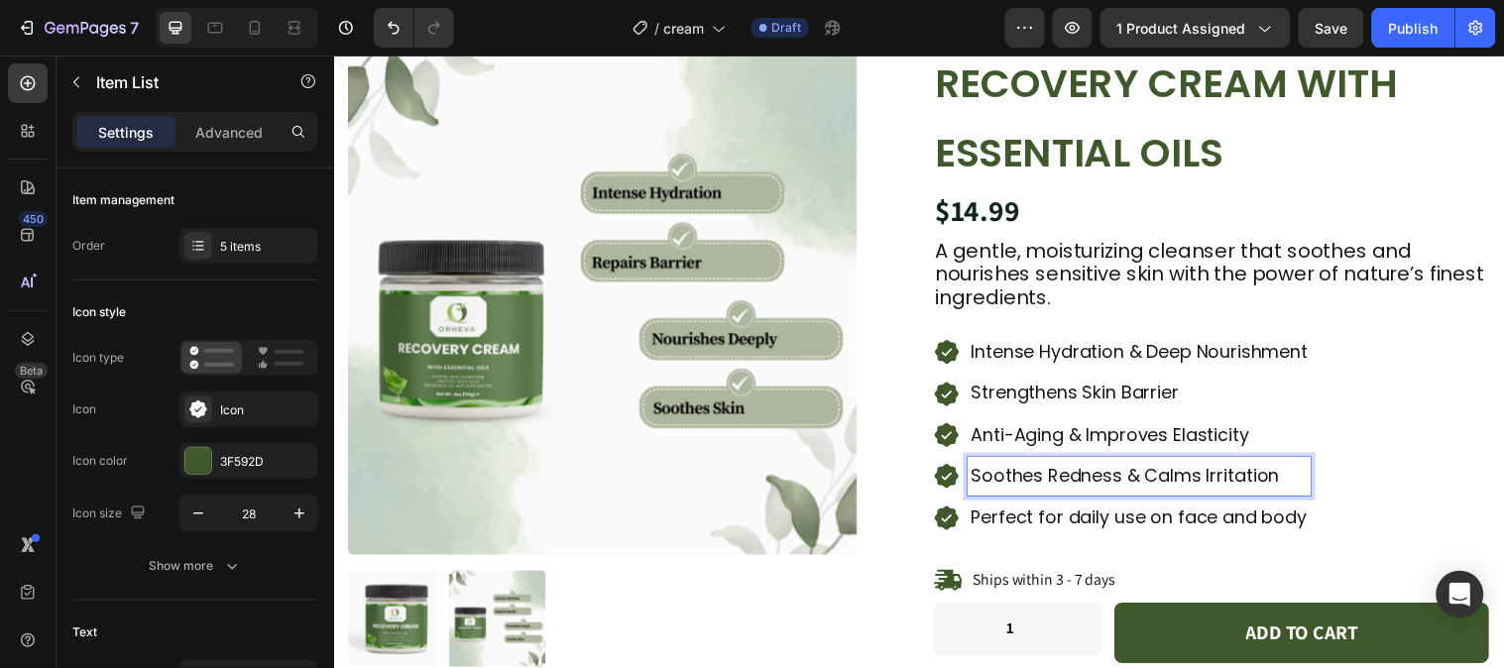
scroll to position [220, 0]
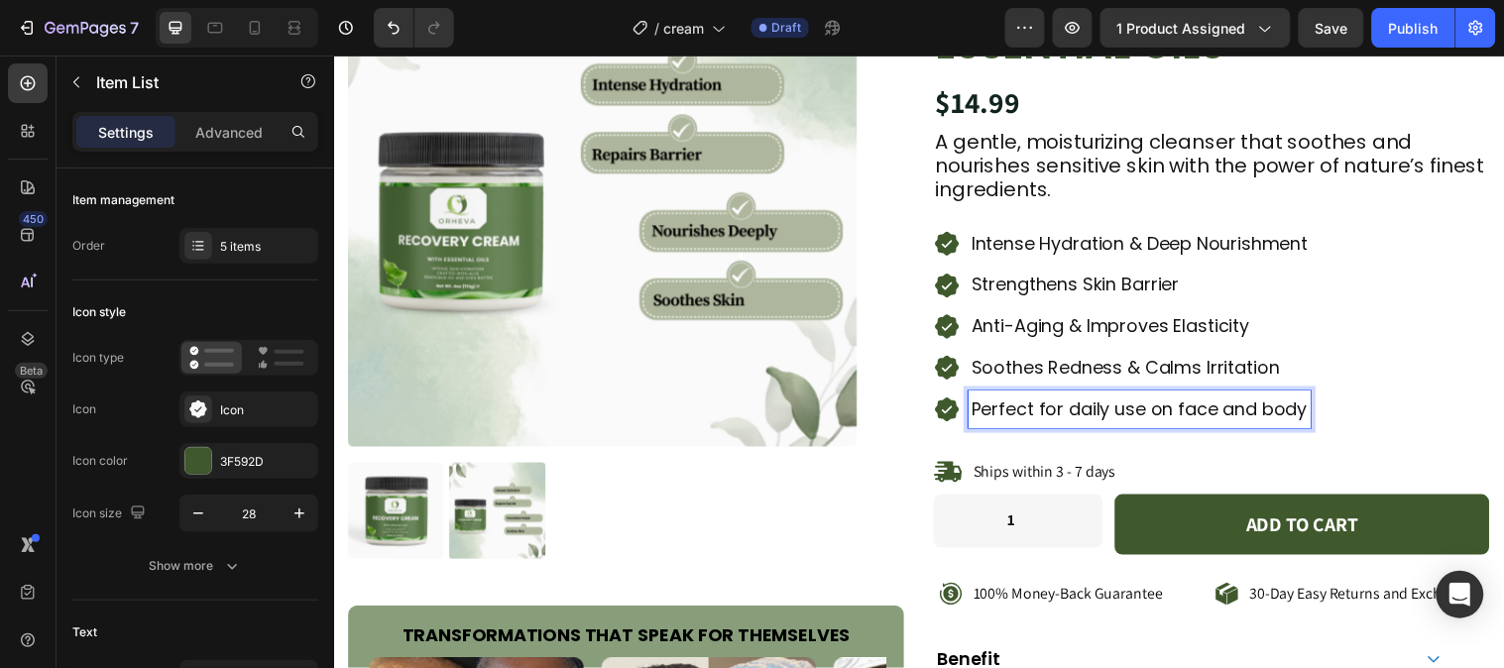
click at [1116, 419] on p "Perfect for daily use on face and body" at bounding box center [1152, 414] width 342 height 32
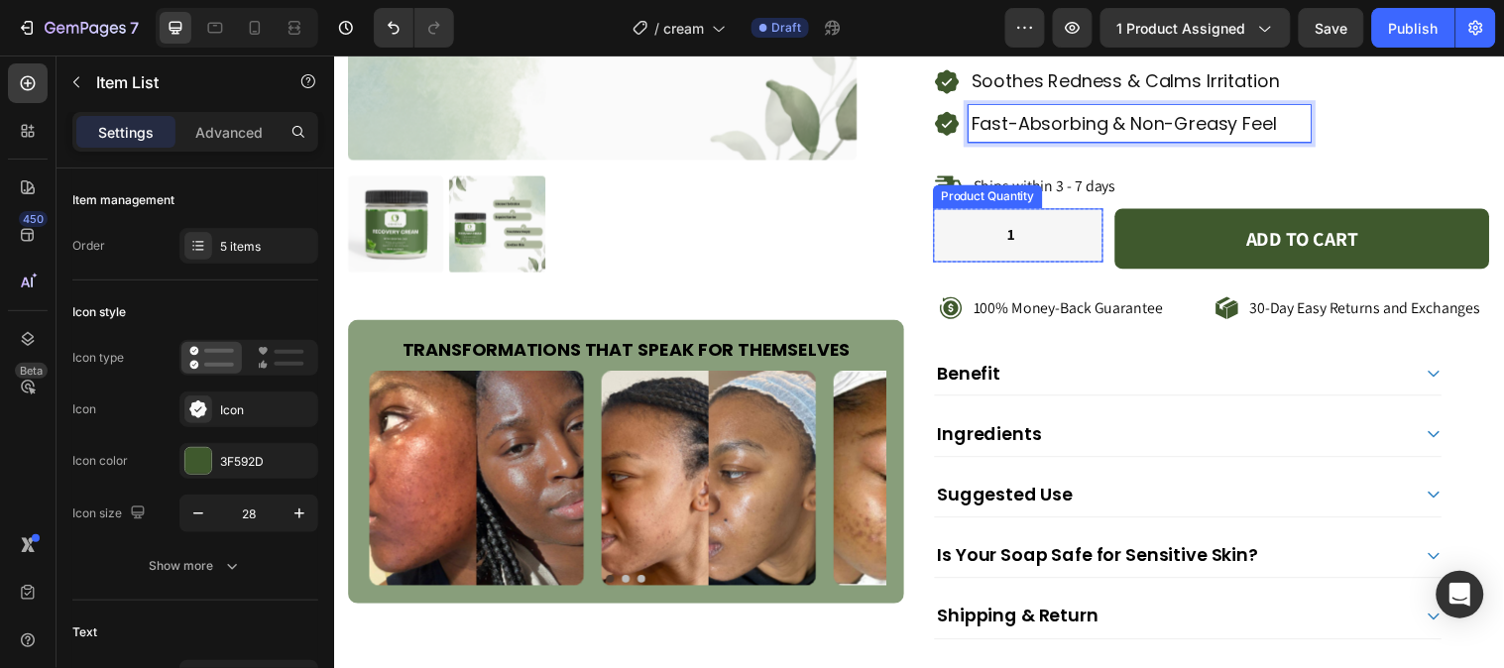
scroll to position [550, 0]
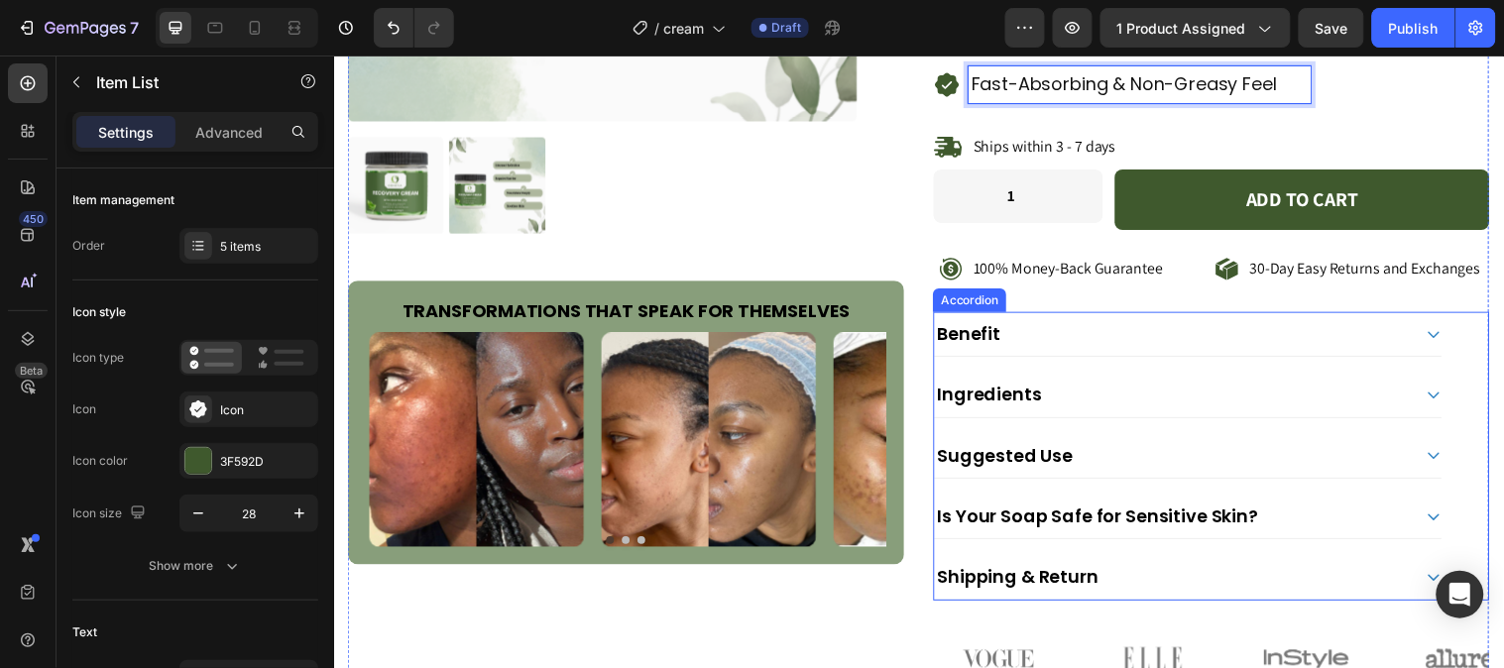
click at [1443, 336] on icon at bounding box center [1451, 338] width 16 height 16
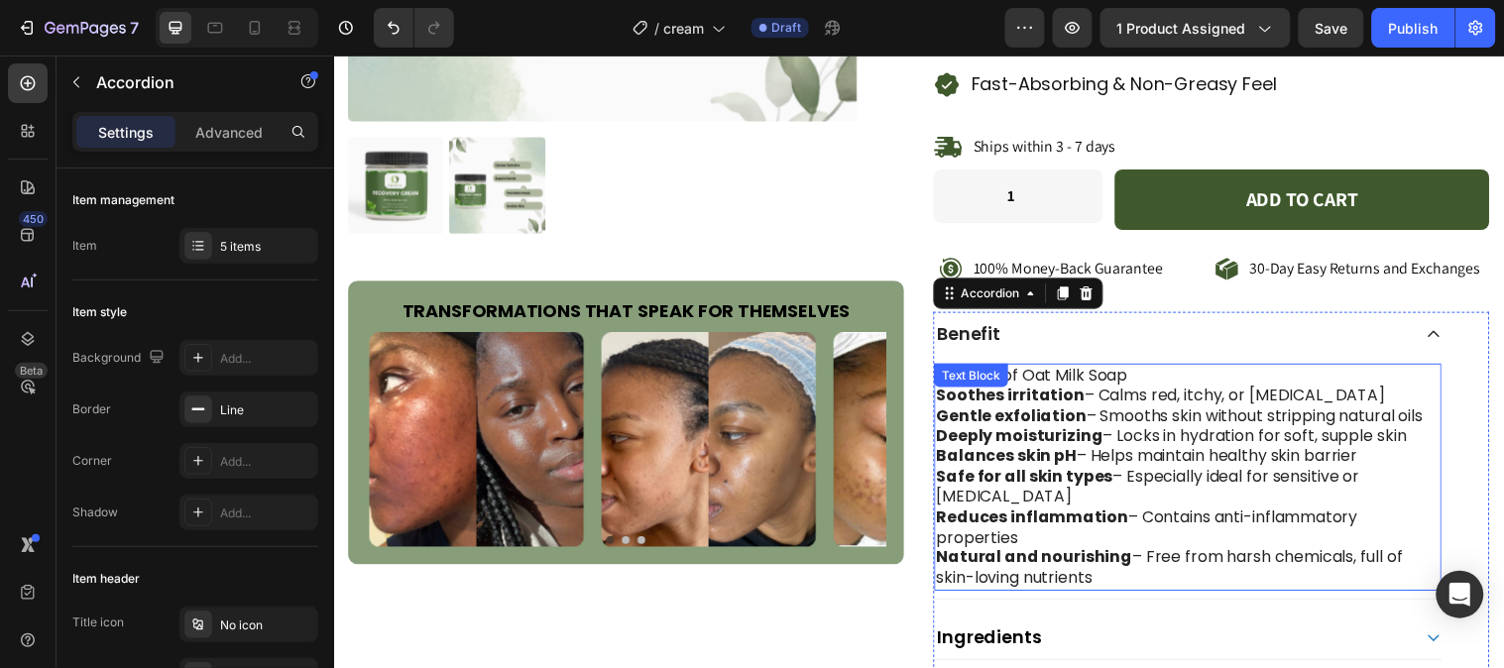
click at [1131, 564] on p "Natural and nourishing – Free from harsh chemicals, full of skin-loving nutrien…" at bounding box center [1201, 576] width 511 height 42
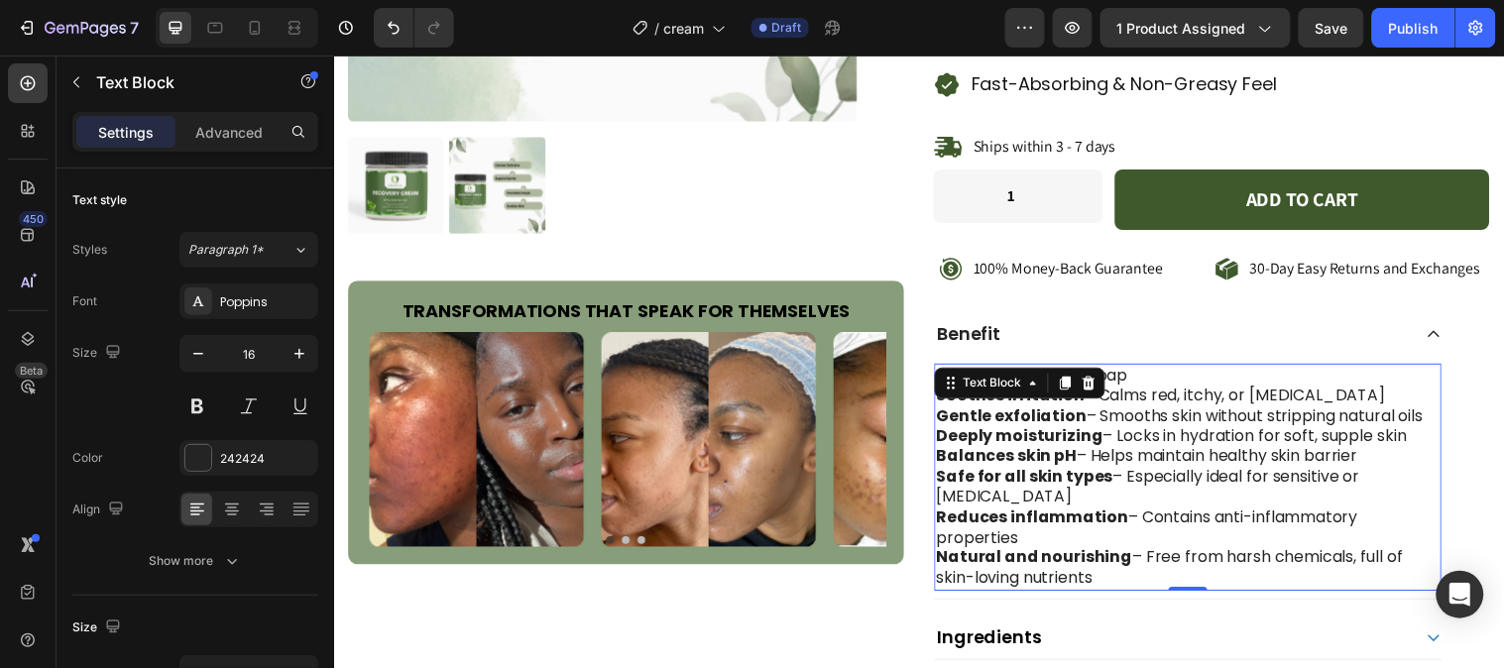
click at [1131, 564] on p "Natural and nourishing – Free from harsh chemicals, full of skin-loving nutrien…" at bounding box center [1201, 576] width 511 height 42
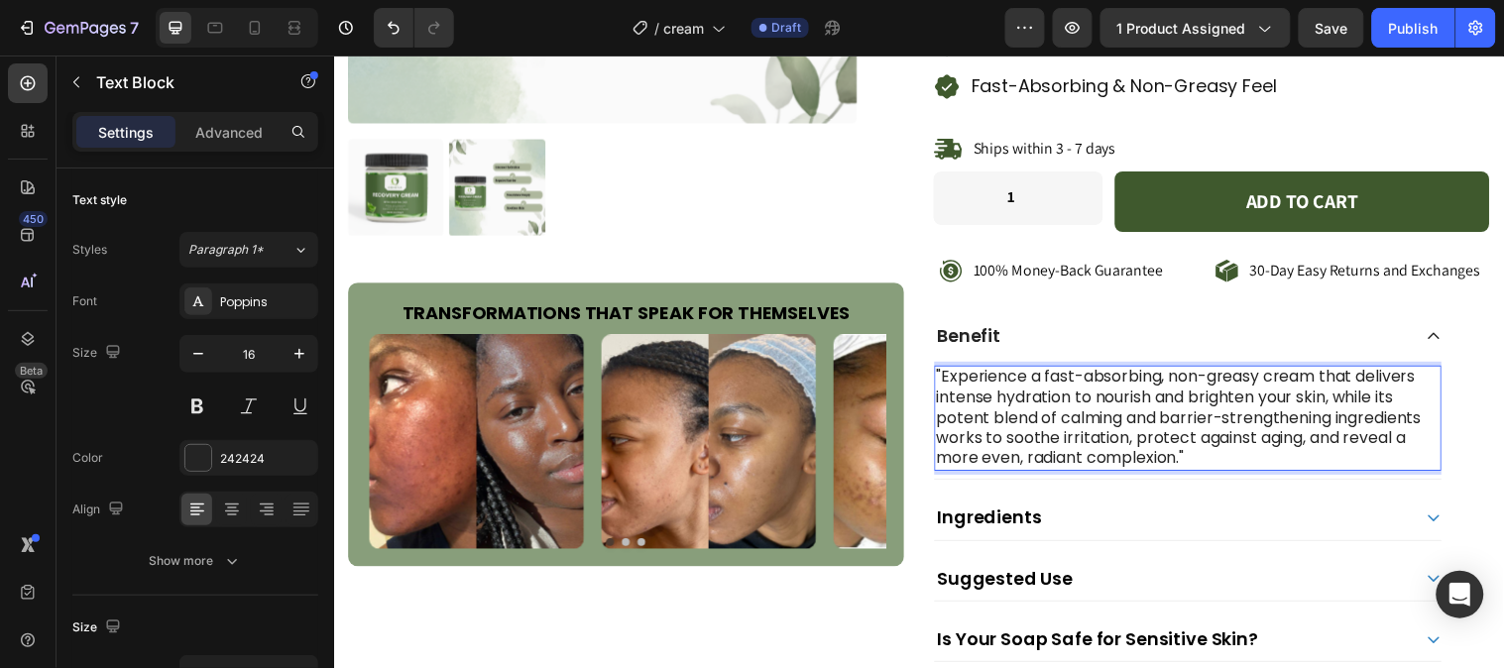
scroll to position [660, 0]
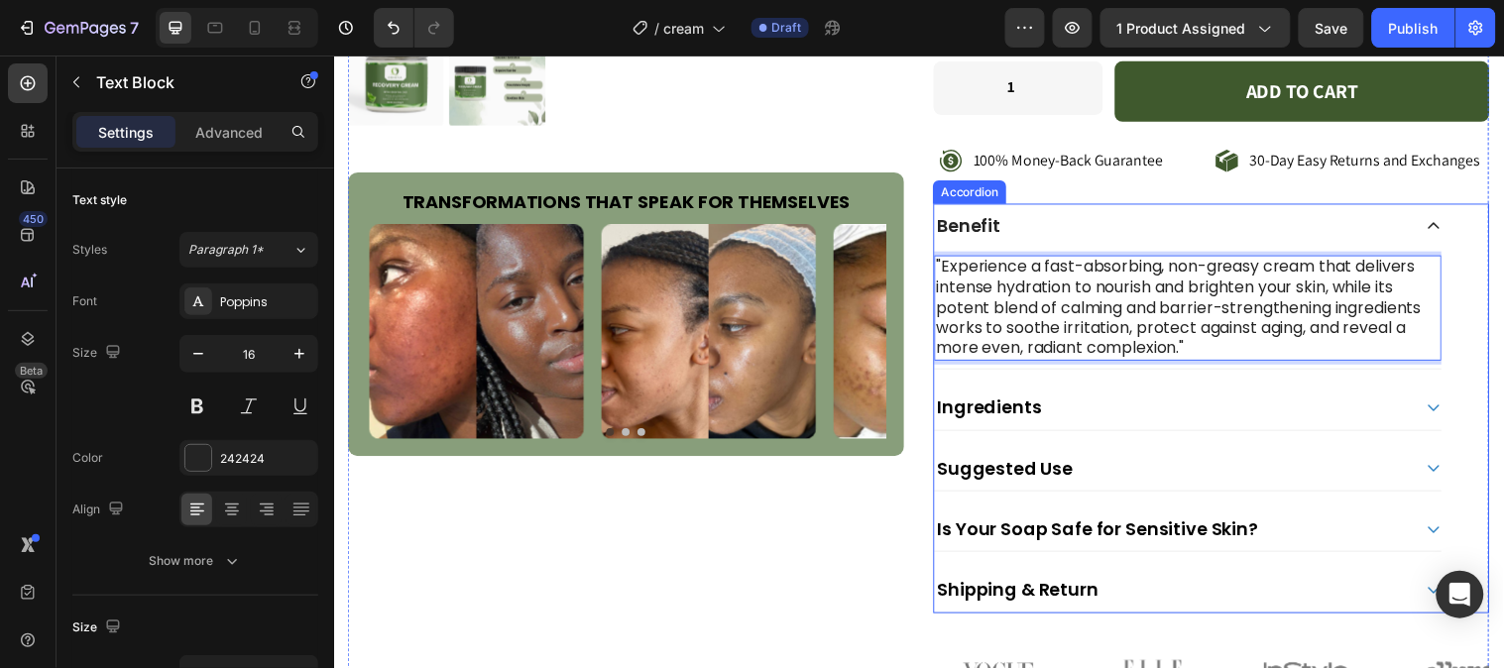
click at [1422, 403] on div "Ingredients" at bounding box center [1201, 412] width 515 height 45
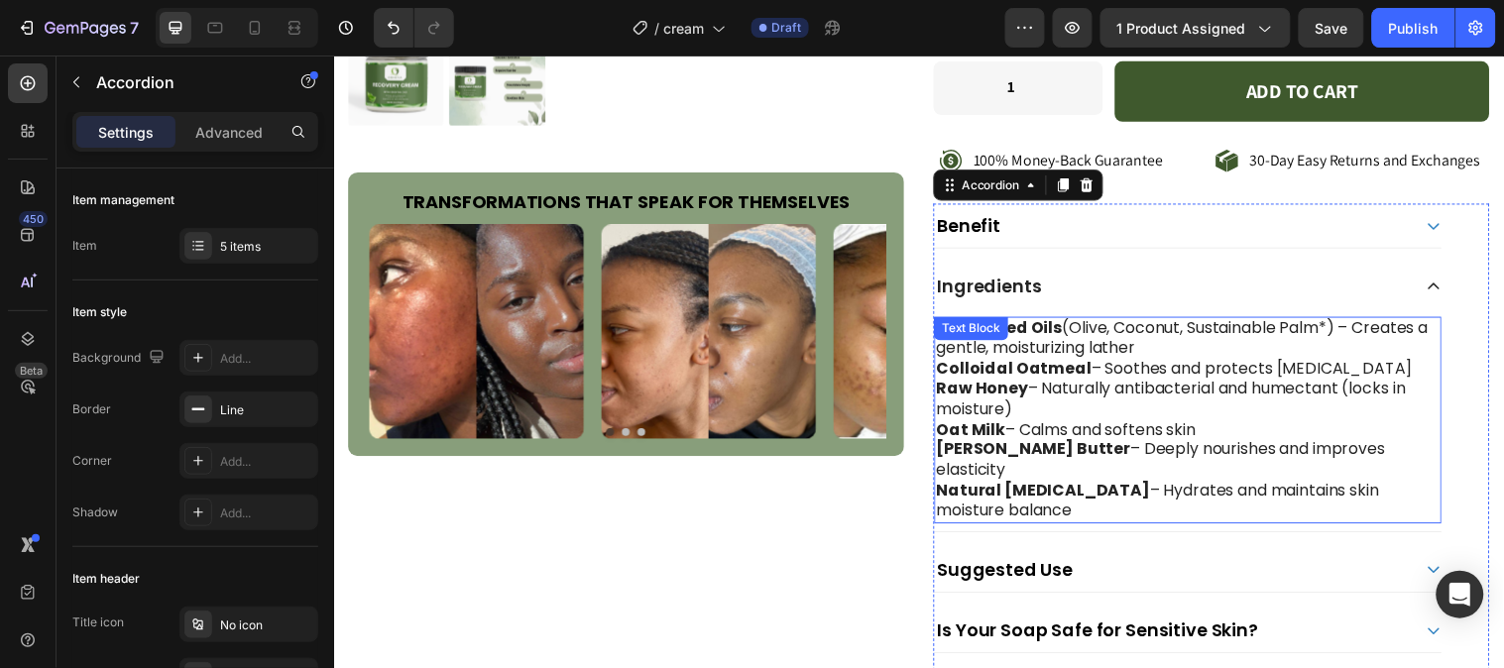
click at [1047, 488] on p "Natural [MEDICAL_DATA] – Hydrates and maintains skin moisture balance" at bounding box center [1201, 508] width 511 height 42
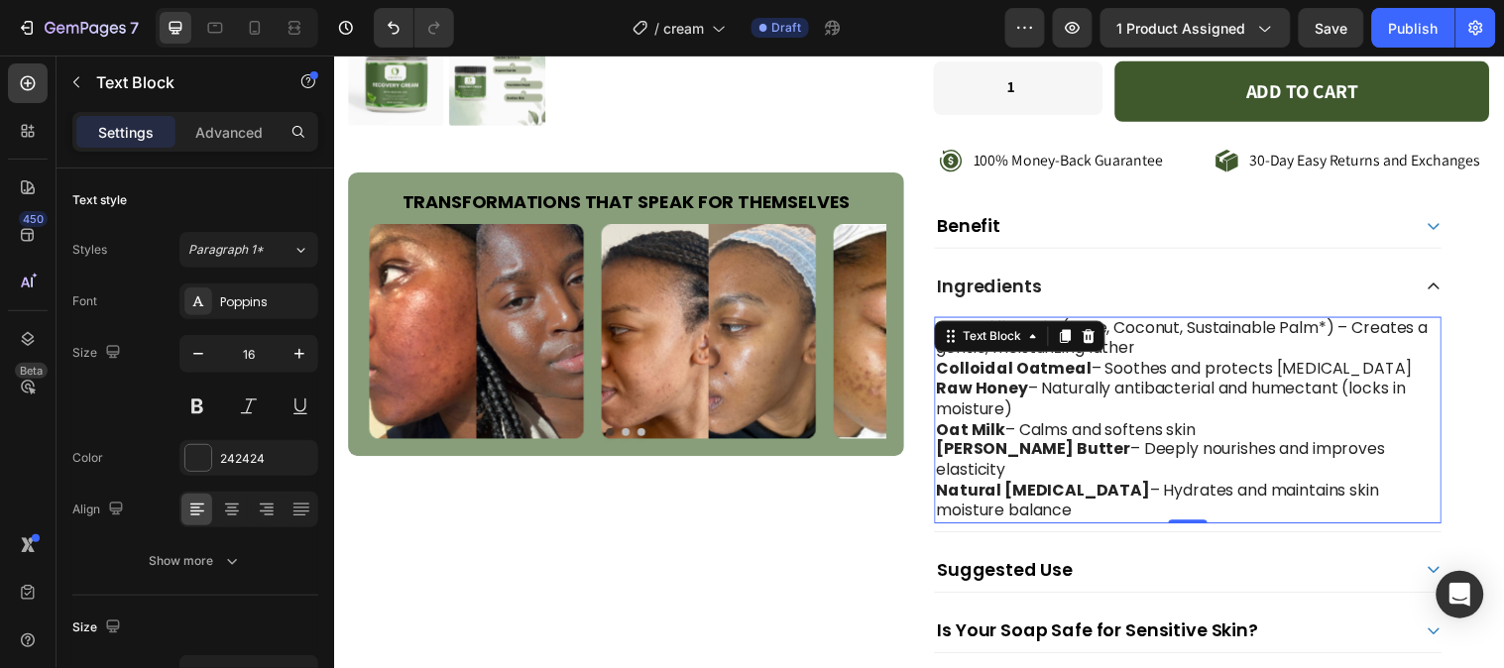
click at [1013, 494] on p "Natural Glycerin – Hydrates and maintains skin moisture balance" at bounding box center [1201, 508] width 511 height 42
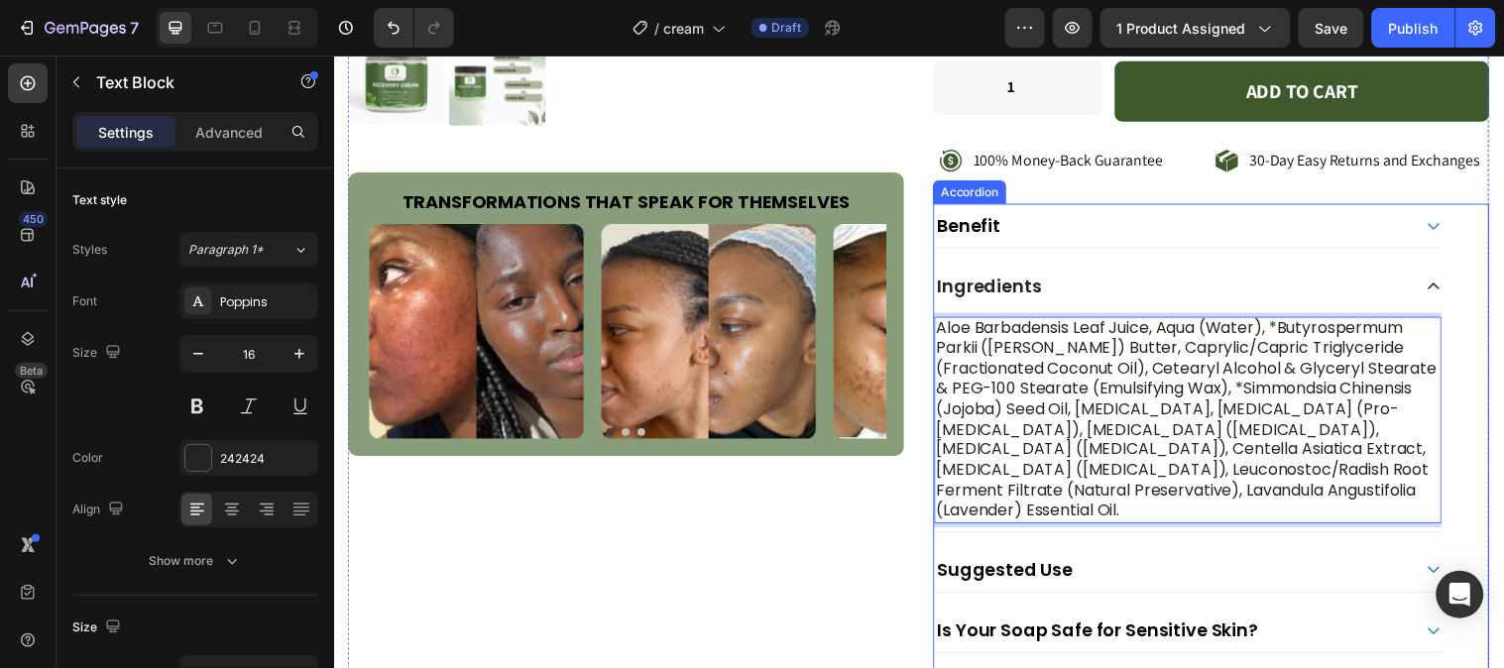
click at [1443, 287] on icon at bounding box center [1451, 289] width 16 height 16
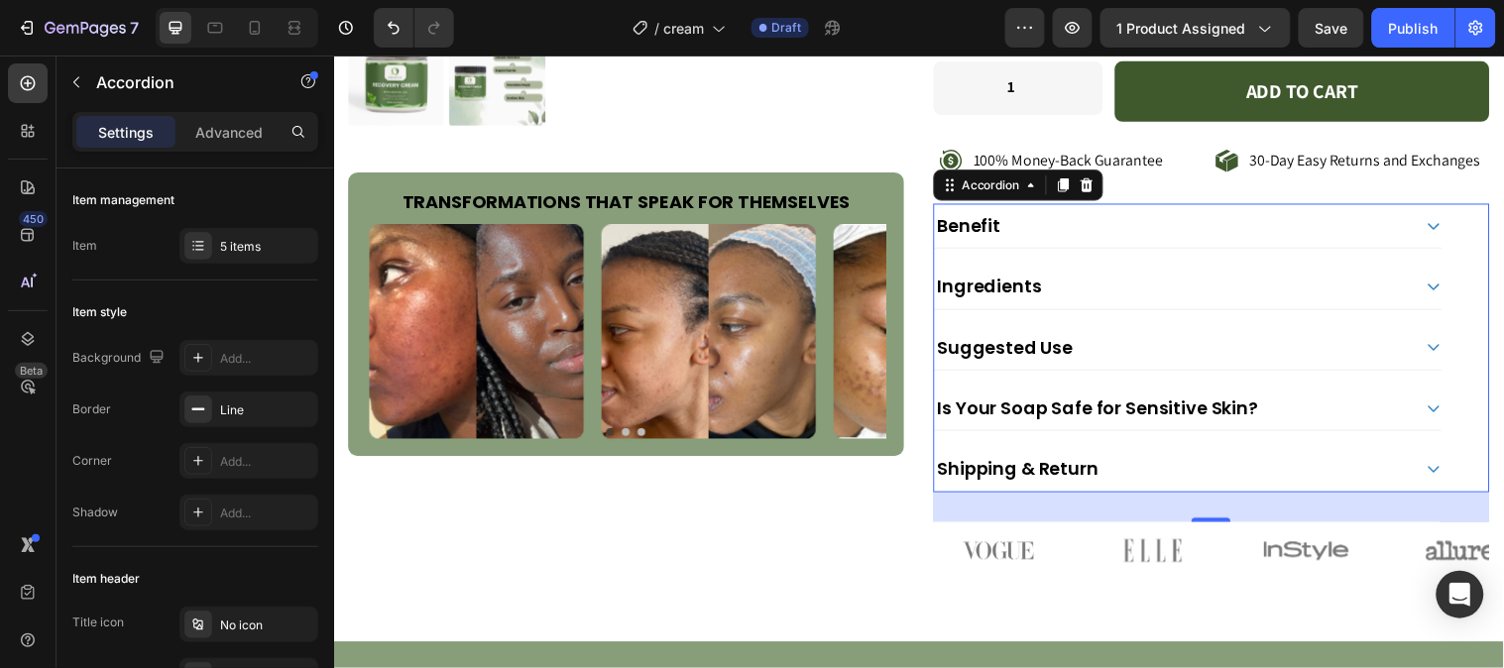
click at [1431, 339] on div "Suggested Use" at bounding box center [1201, 351] width 515 height 45
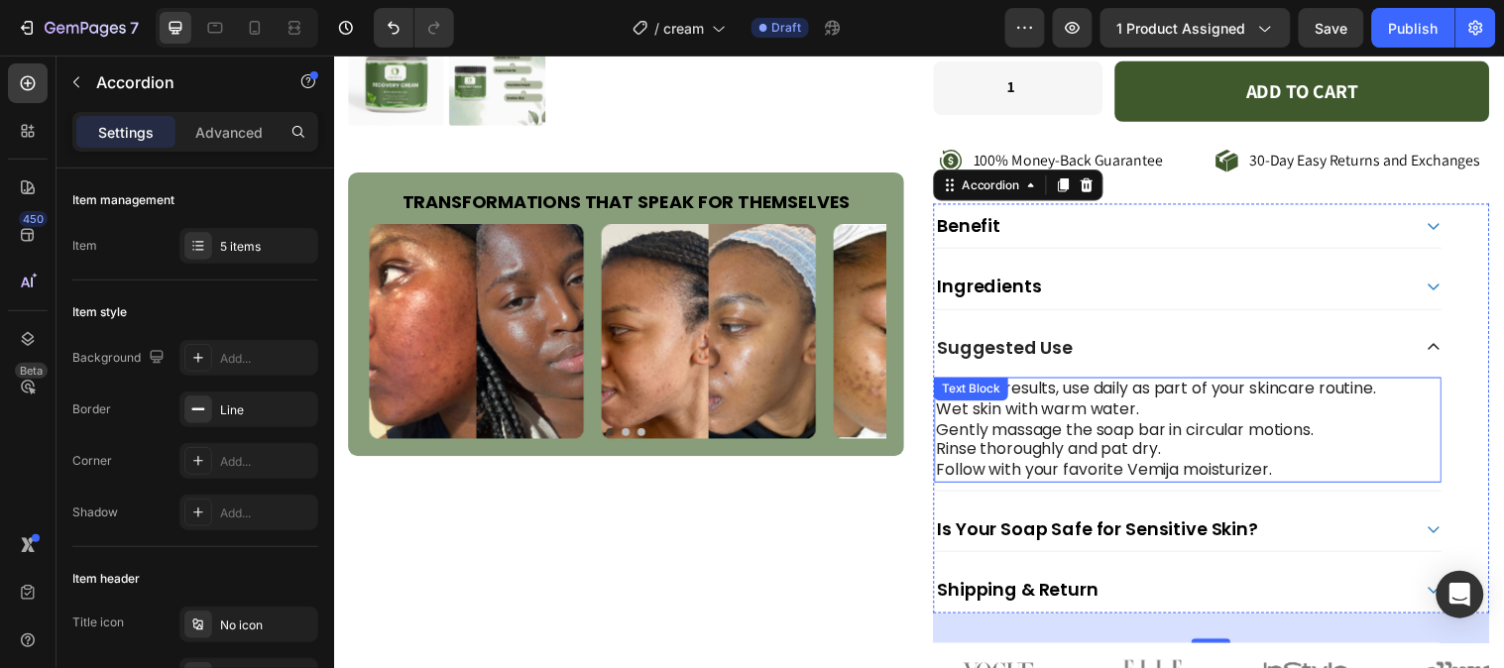
click at [1298, 482] on p "Follow with your favorite Vemija moisturizer." at bounding box center [1201, 476] width 511 height 21
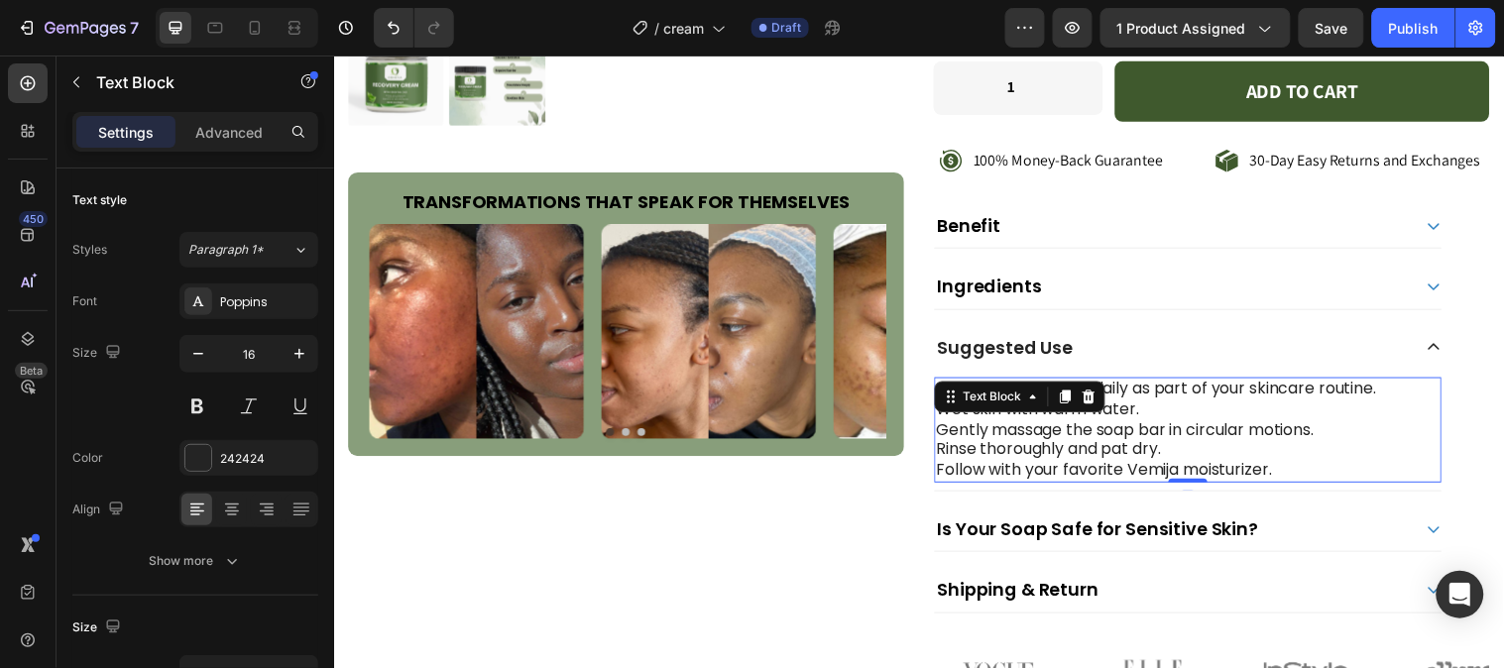
click at [1289, 475] on p "Follow with your favorite Vemija moisturizer." at bounding box center [1201, 476] width 511 height 21
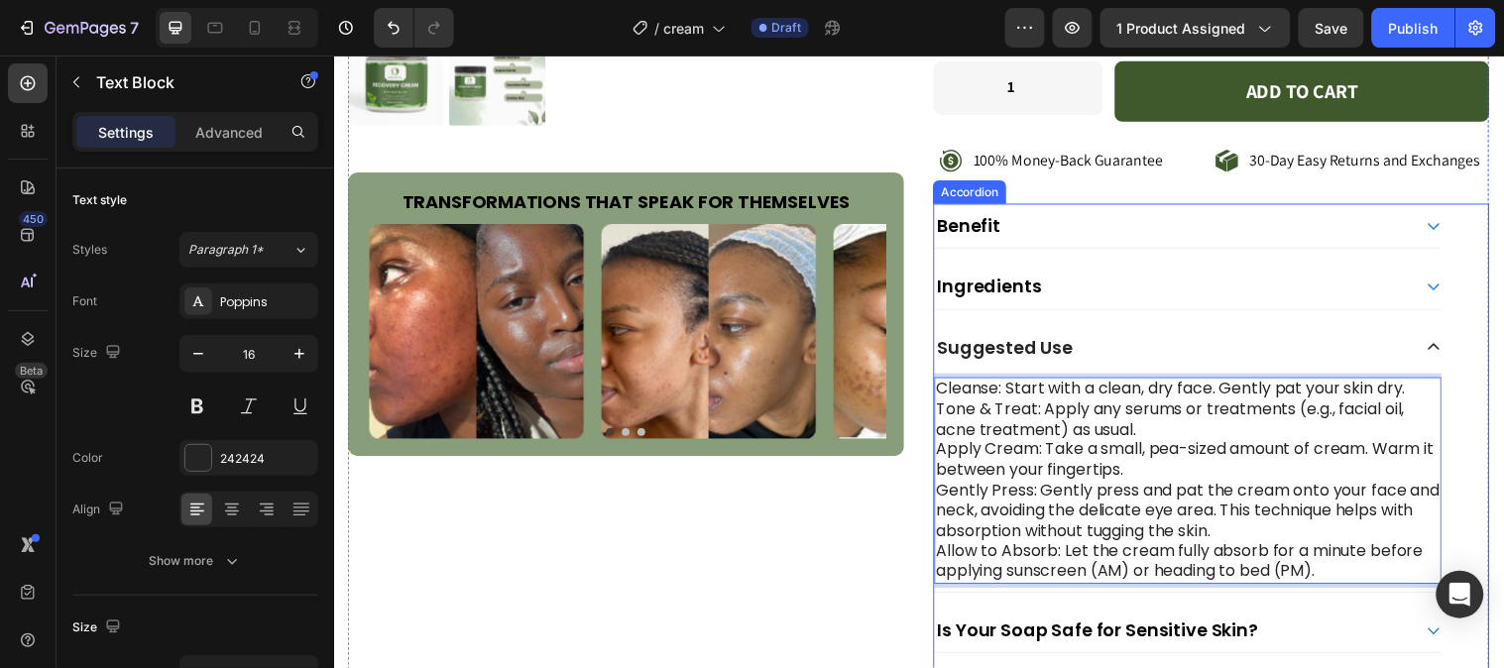
click at [1443, 350] on icon at bounding box center [1451, 351] width 16 height 16
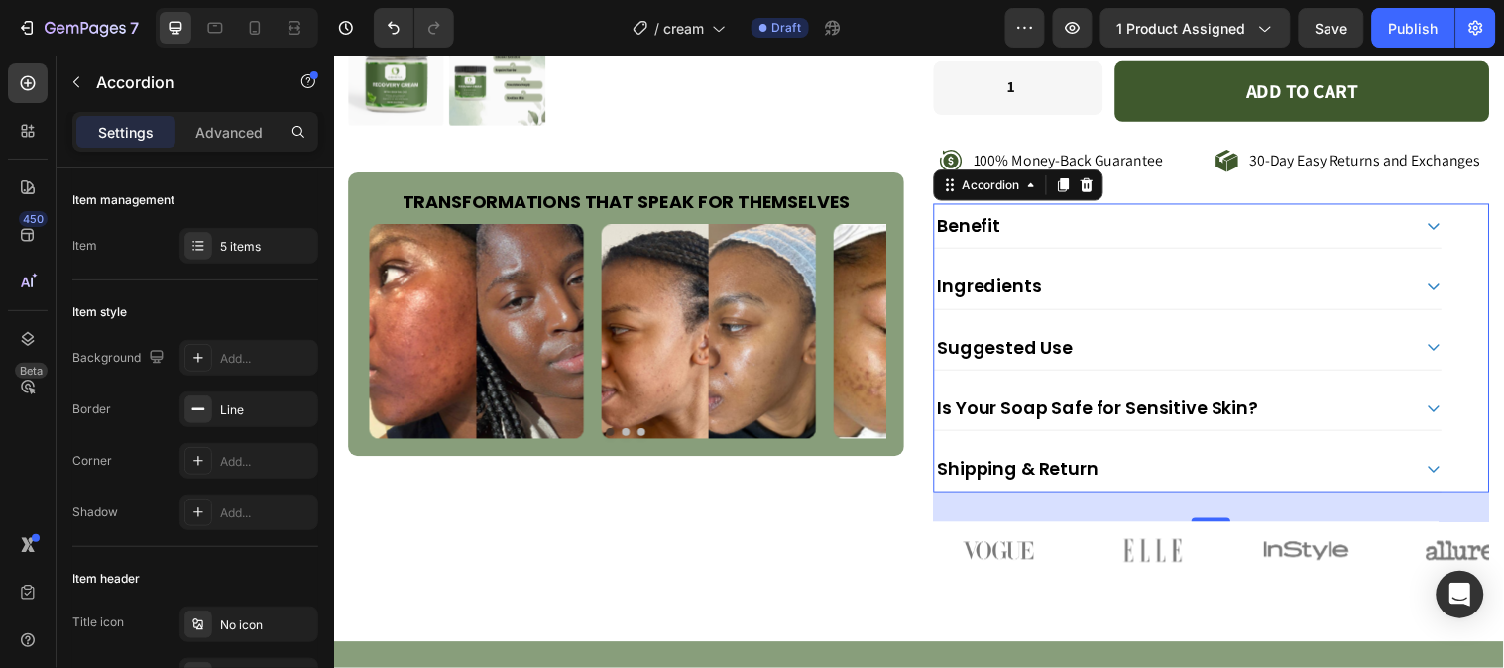
click at [1443, 225] on icon at bounding box center [1451, 228] width 16 height 16
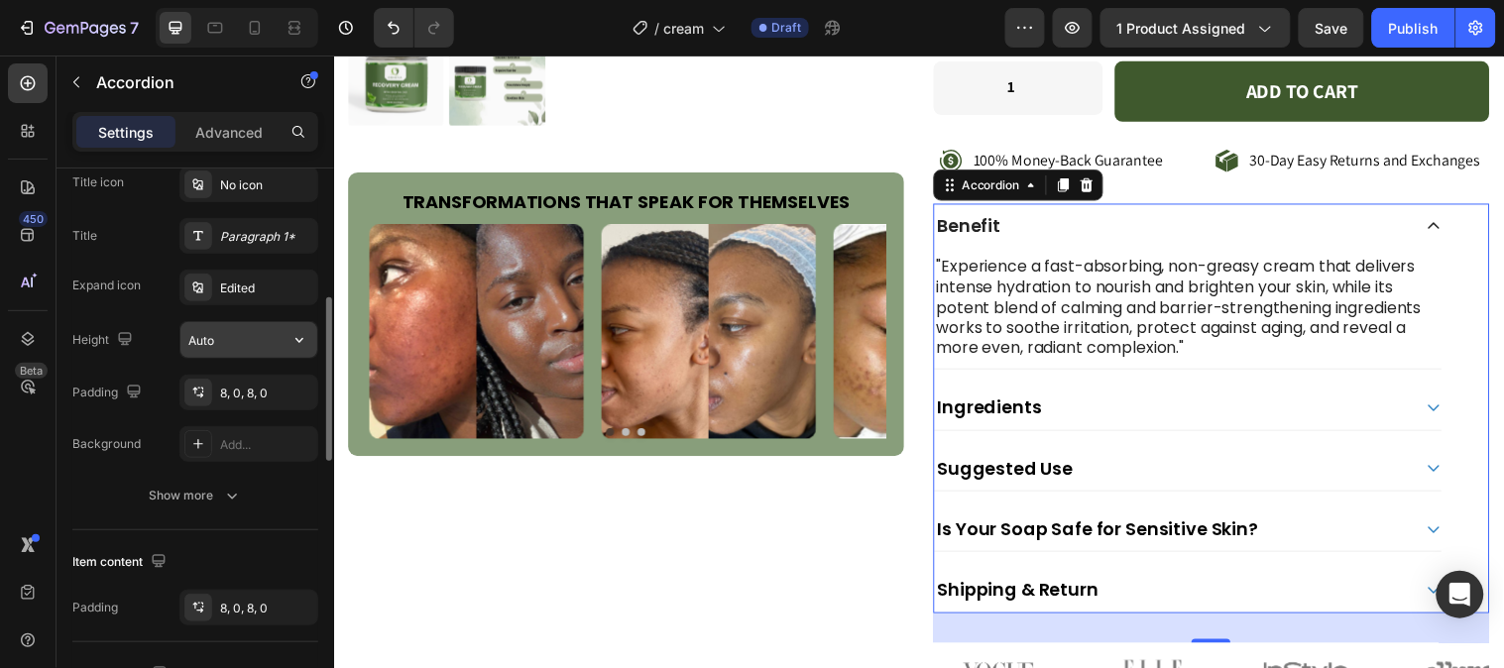
scroll to position [330, 0]
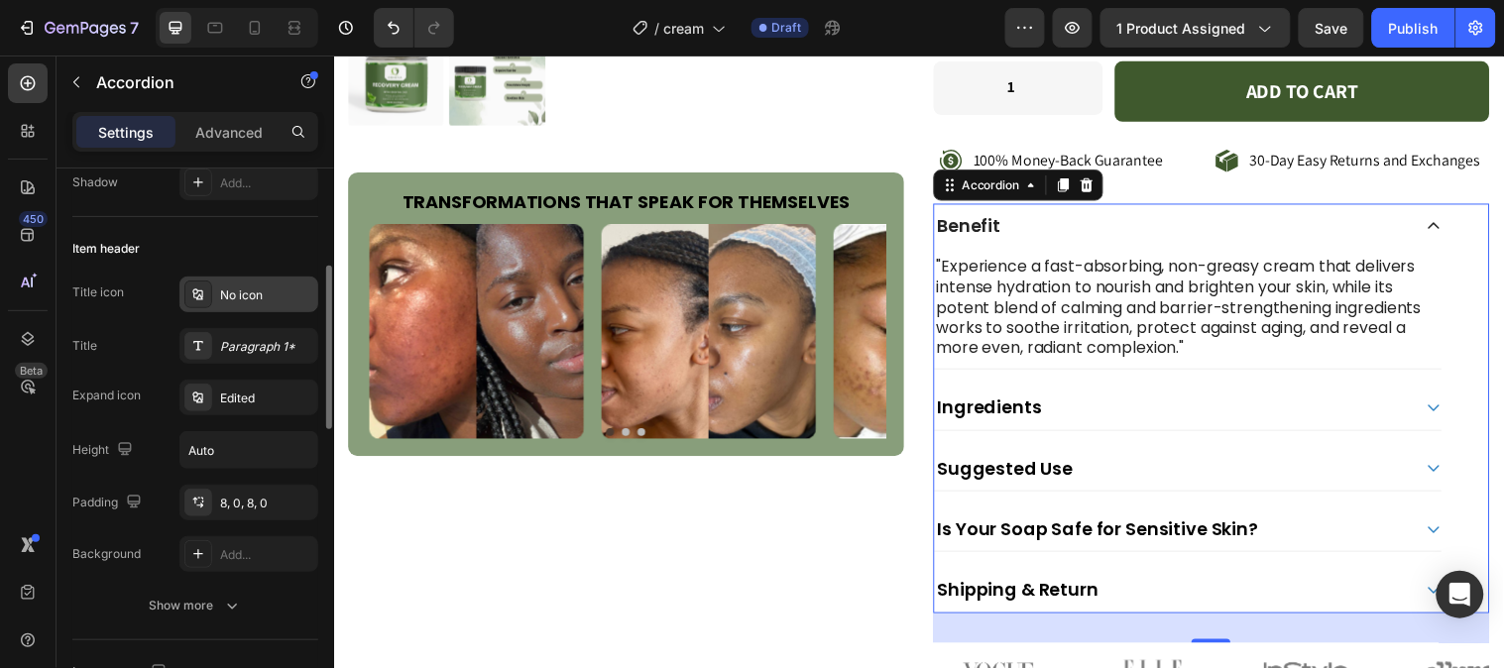
click at [262, 298] on div "No icon" at bounding box center [266, 295] width 93 height 18
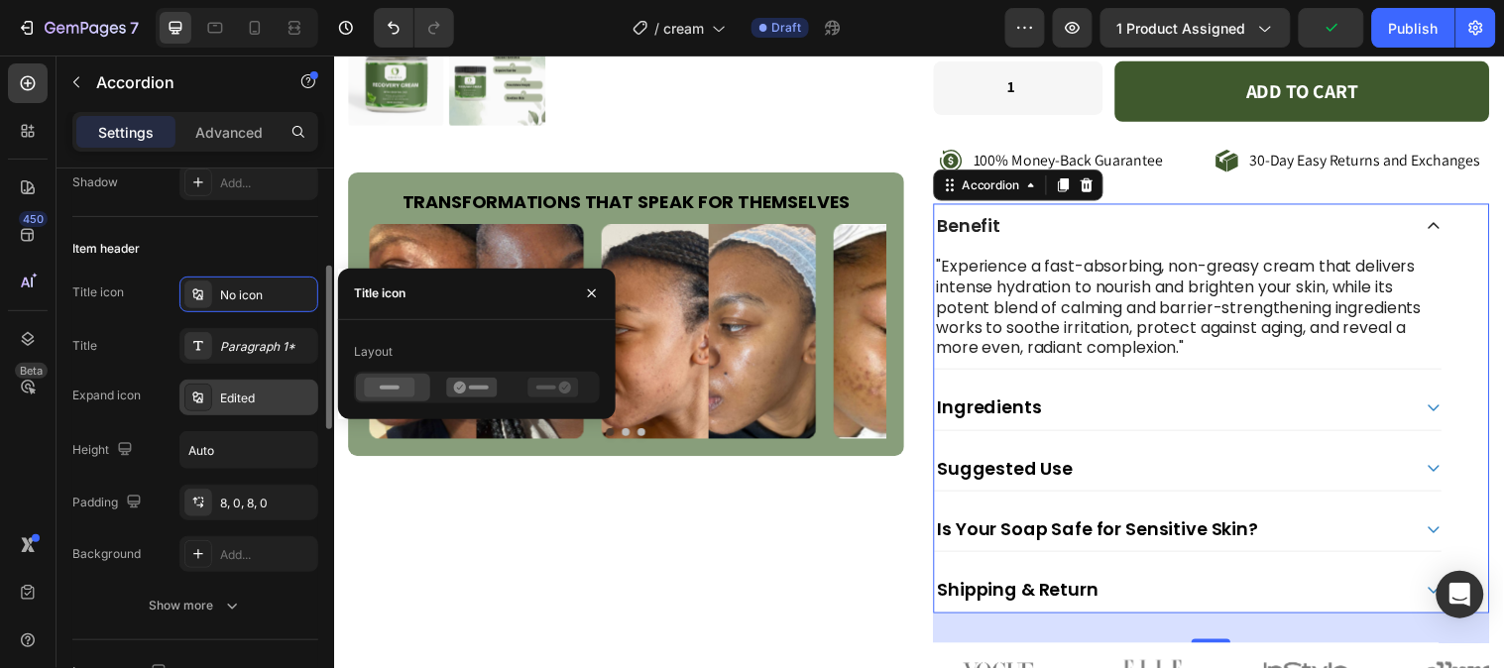
click at [214, 406] on div "Edited" at bounding box center [248, 398] width 139 height 36
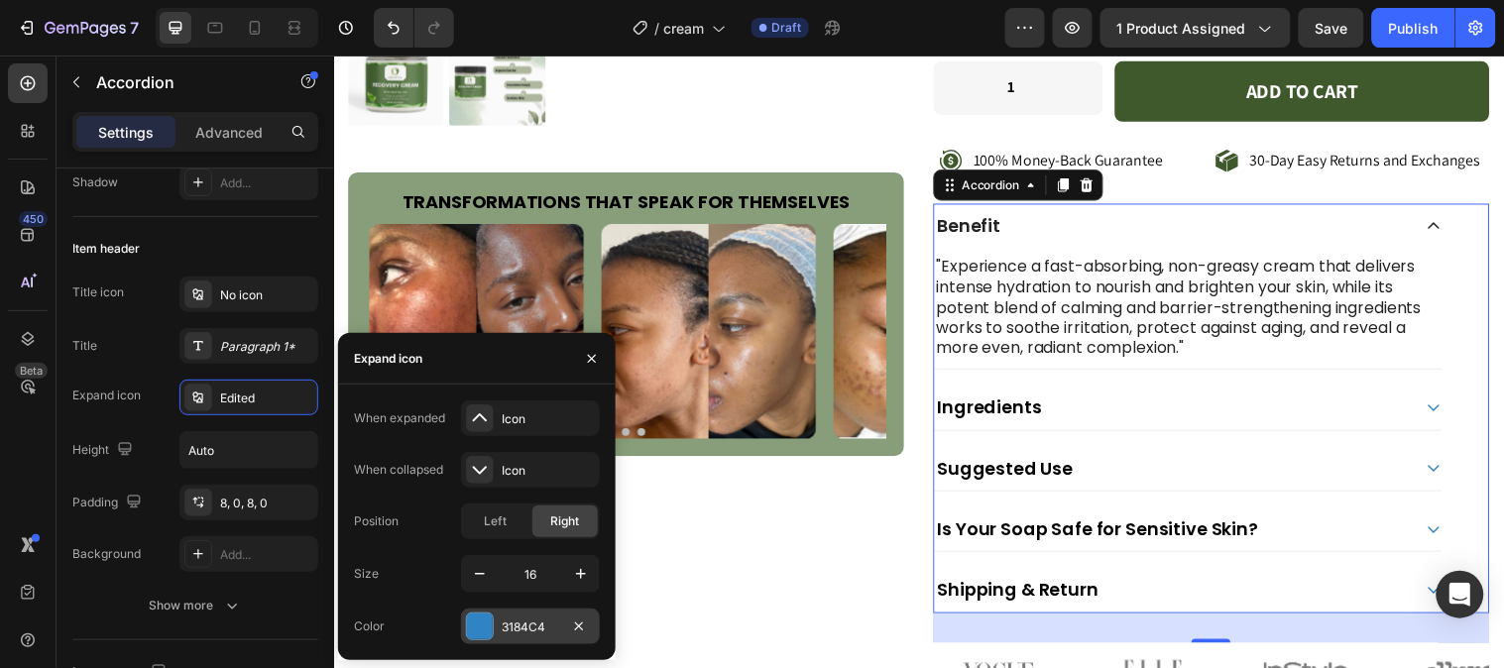
click at [471, 616] on div at bounding box center [480, 627] width 26 height 26
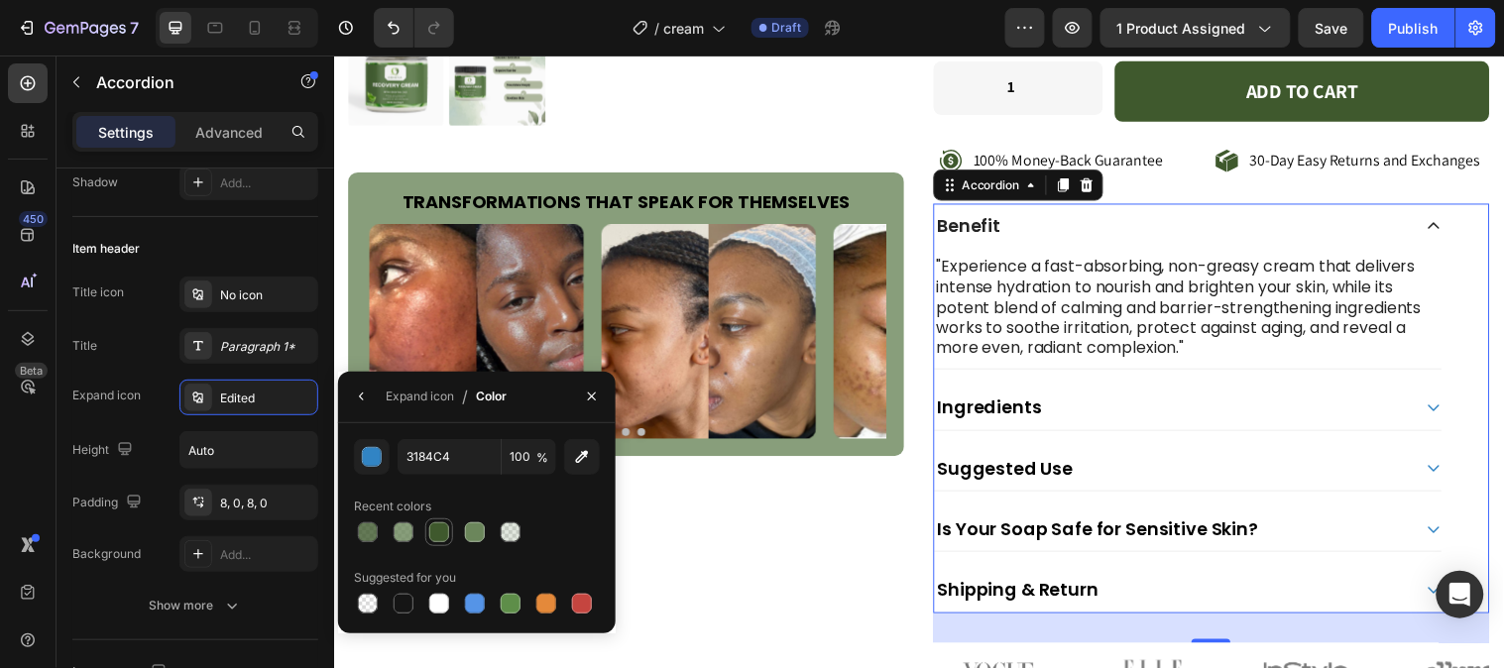
click at [438, 532] on div at bounding box center [439, 532] width 20 height 20
type input "3F592D"
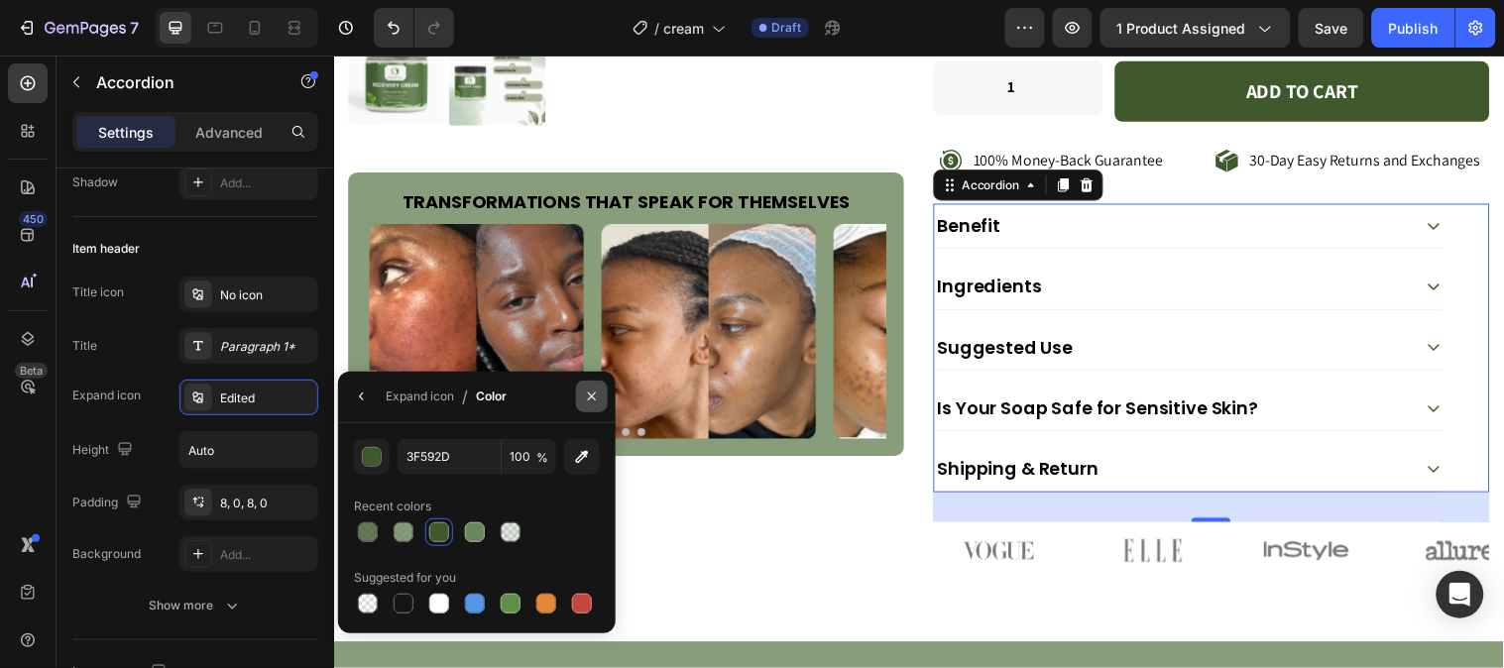
click at [583, 406] on button "button" at bounding box center [592, 397] width 32 height 32
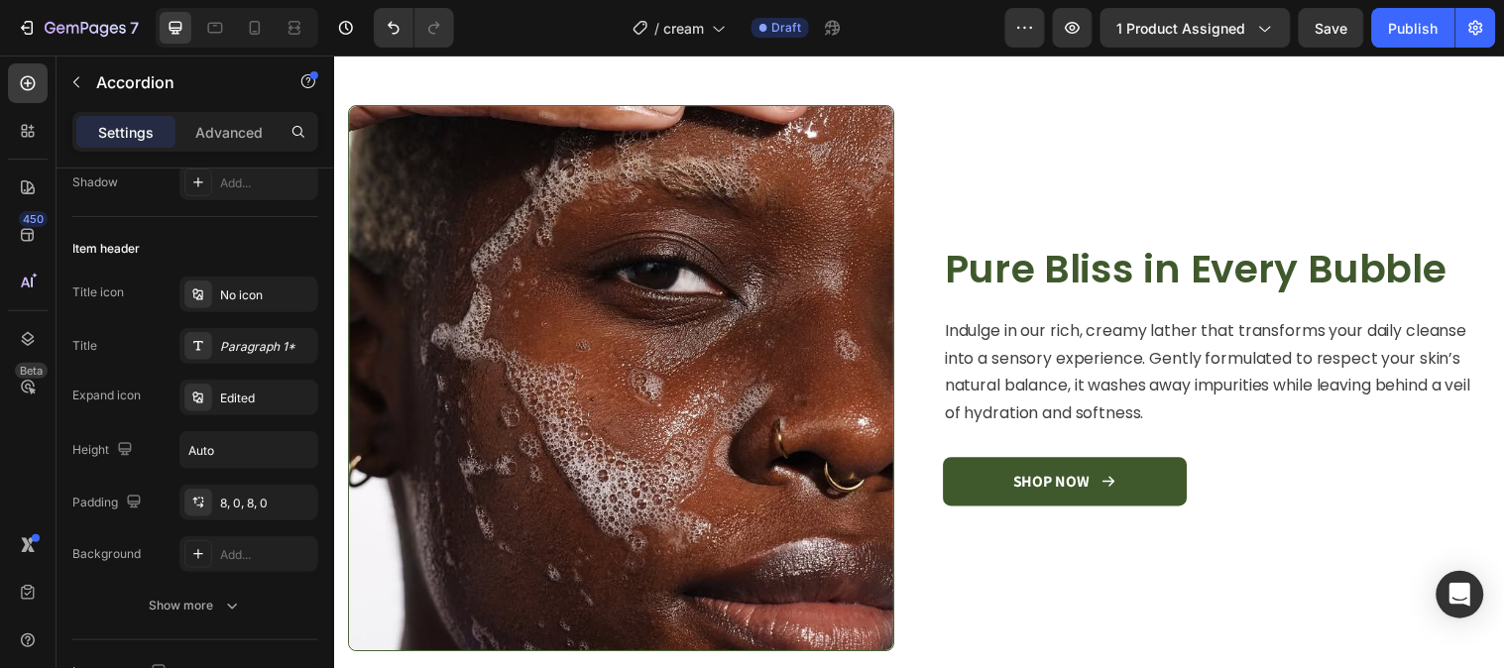
scroll to position [1541, 0]
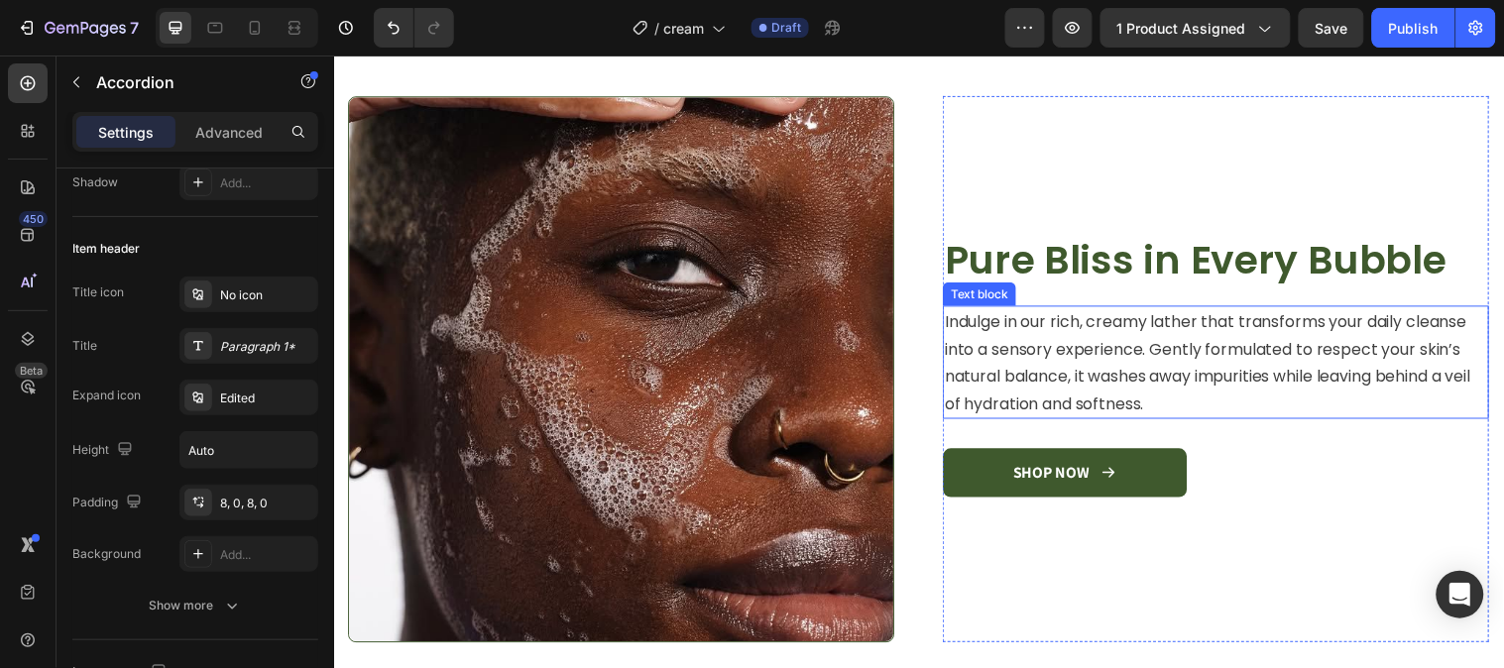
click at [1182, 389] on p "Indulge in our rich, creamy lather that transforms your daily cleanse into a se…" at bounding box center [1229, 366] width 551 height 111
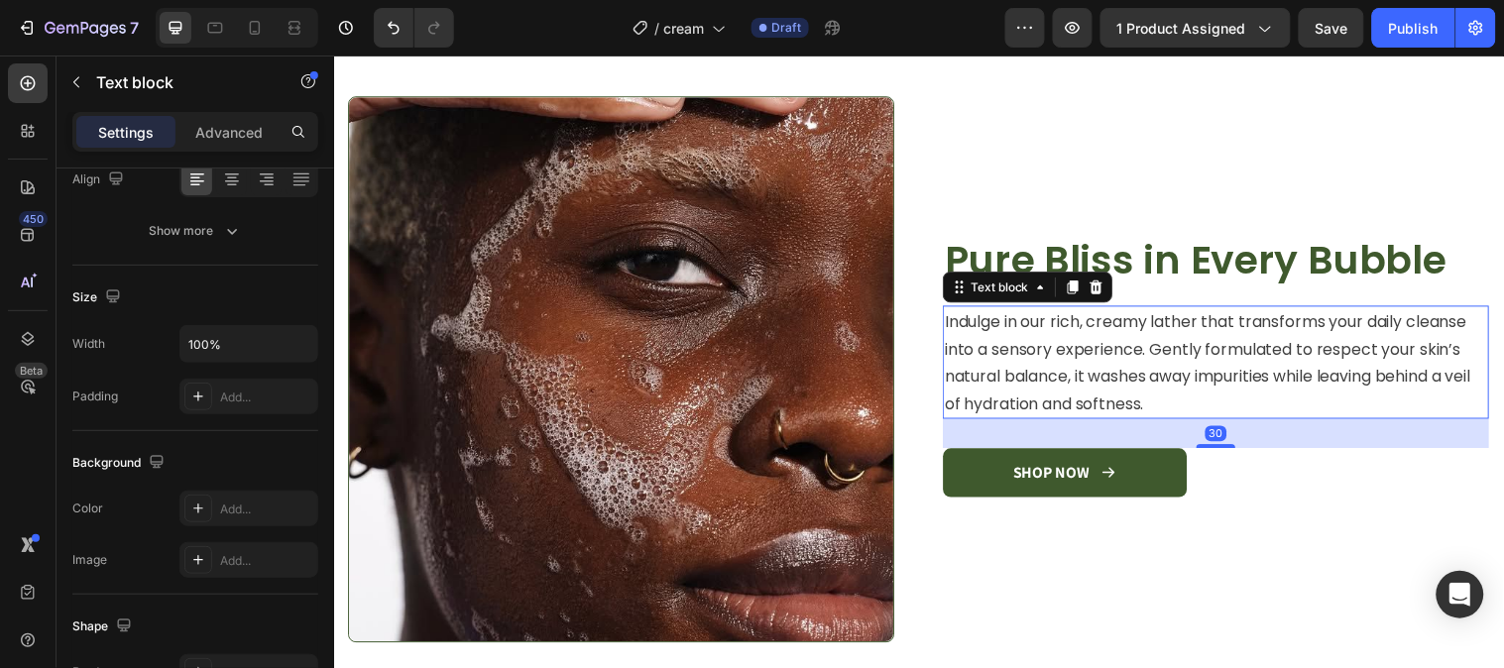
scroll to position [0, 0]
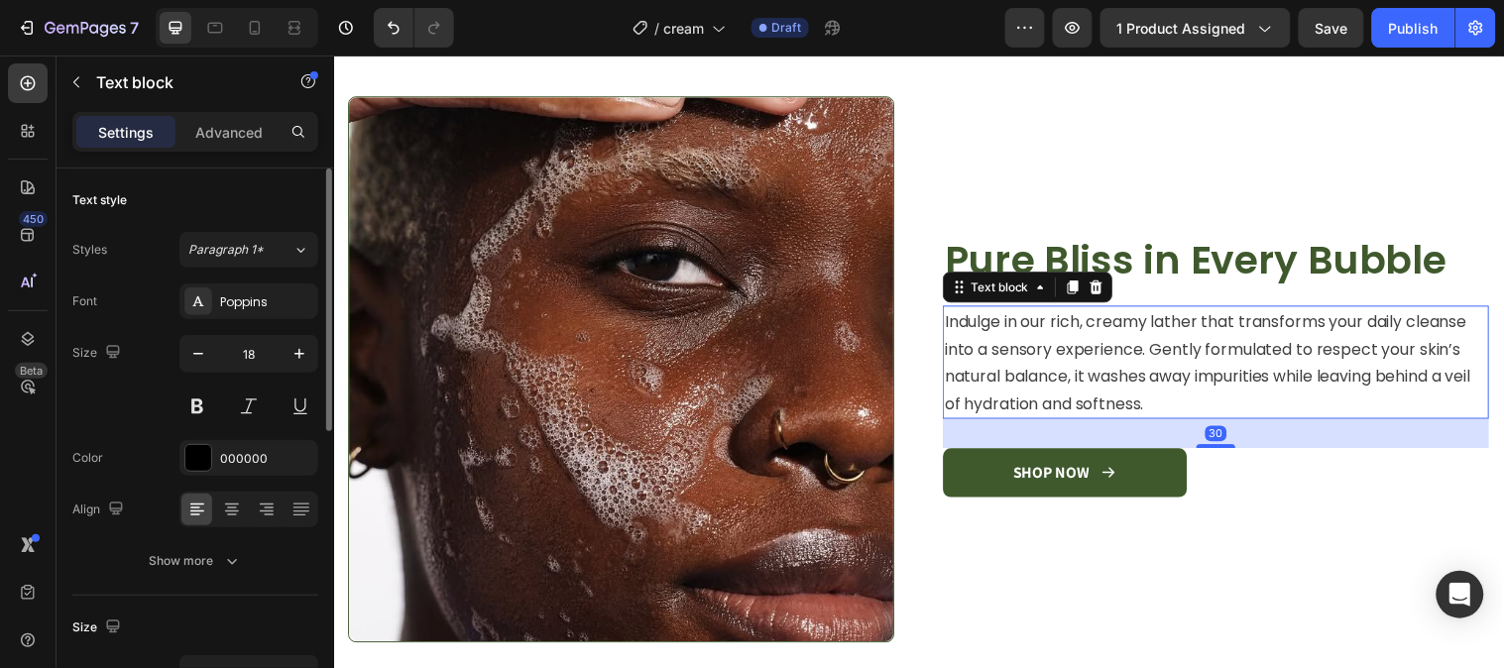
click at [1182, 392] on p "Indulge in our rich, creamy lather that transforms your daily cleanse into a se…" at bounding box center [1229, 366] width 551 height 111
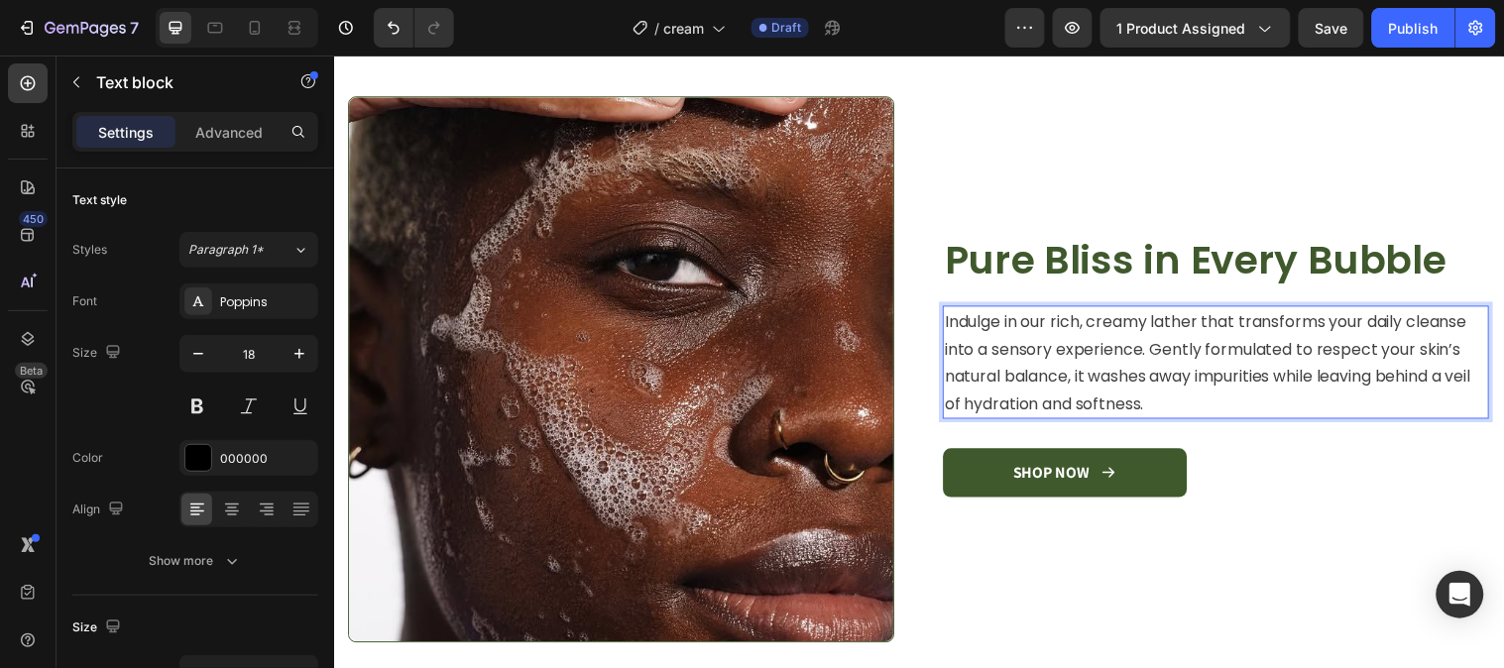
scroll to position [1513, 0]
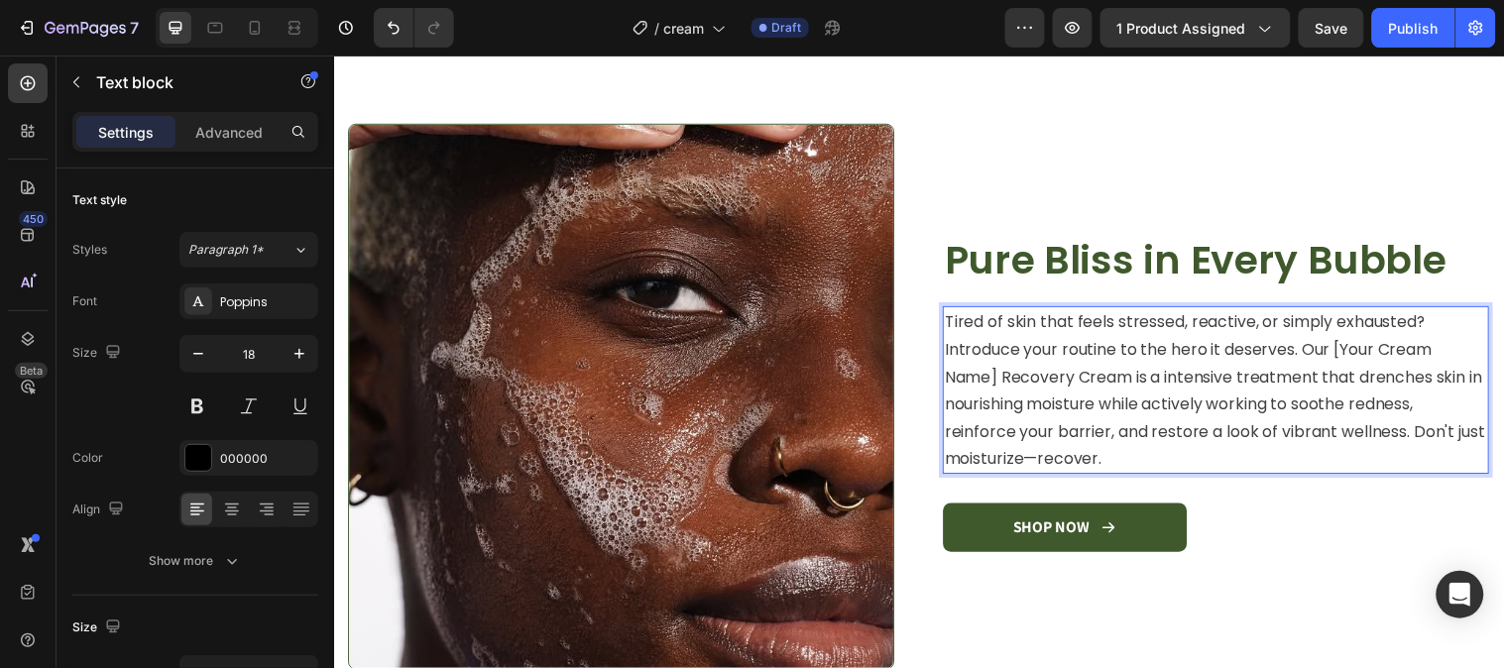
click at [1073, 455] on span "Tired of skin that feels stressed, reactive, or simply exhausted? Introduce you…" at bounding box center [1228, 395] width 549 height 162
click at [1030, 272] on h2 "Pure Bliss in Every Bubble" at bounding box center [1229, 263] width 555 height 56
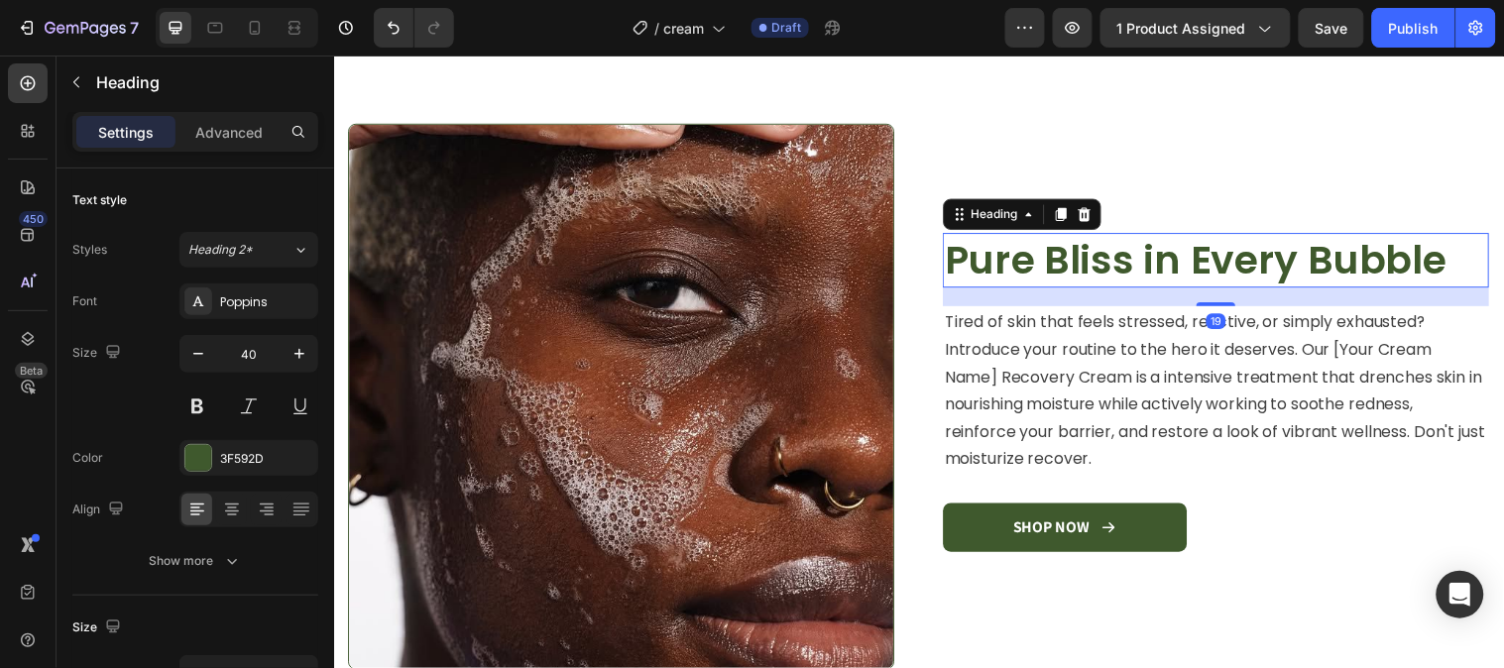
click at [1030, 272] on h2 "Pure Bliss in Every Bubble" at bounding box center [1229, 263] width 555 height 56
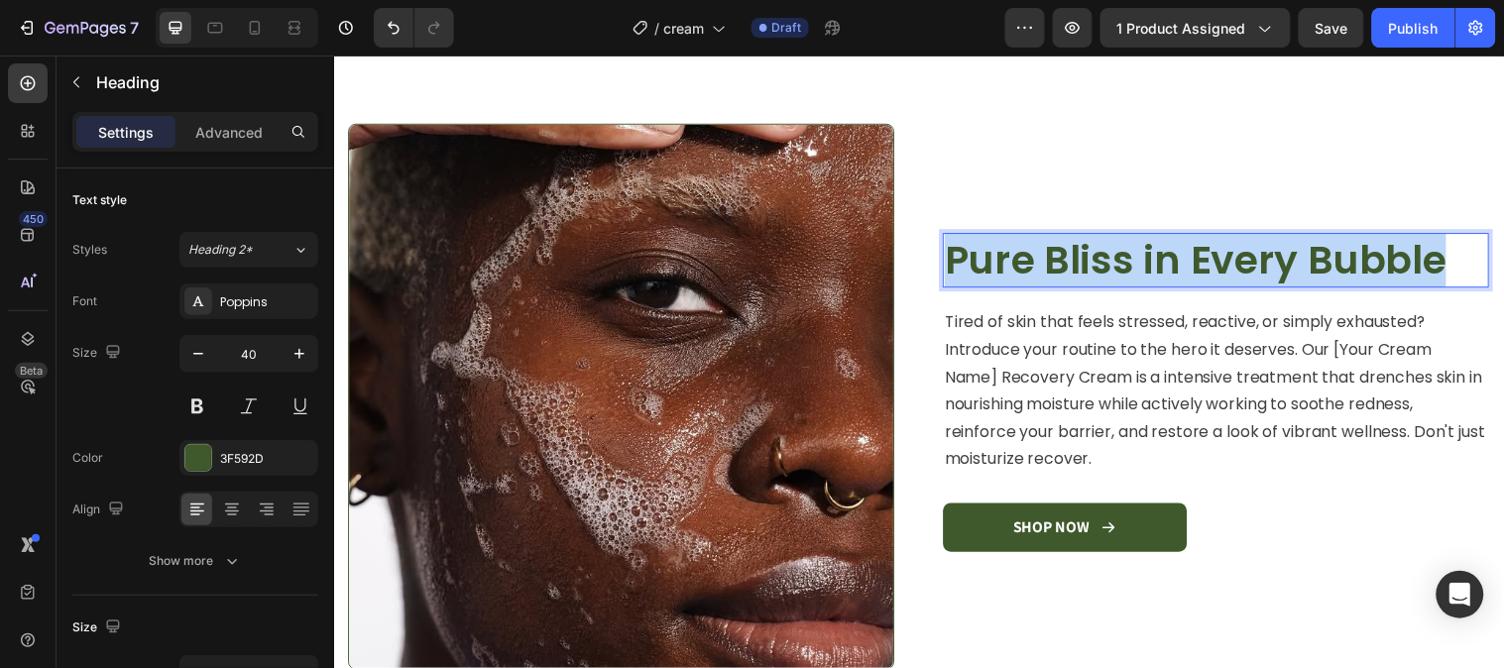
click at [1030, 272] on p "Pure Bliss in Every Bubble" at bounding box center [1229, 263] width 551 height 52
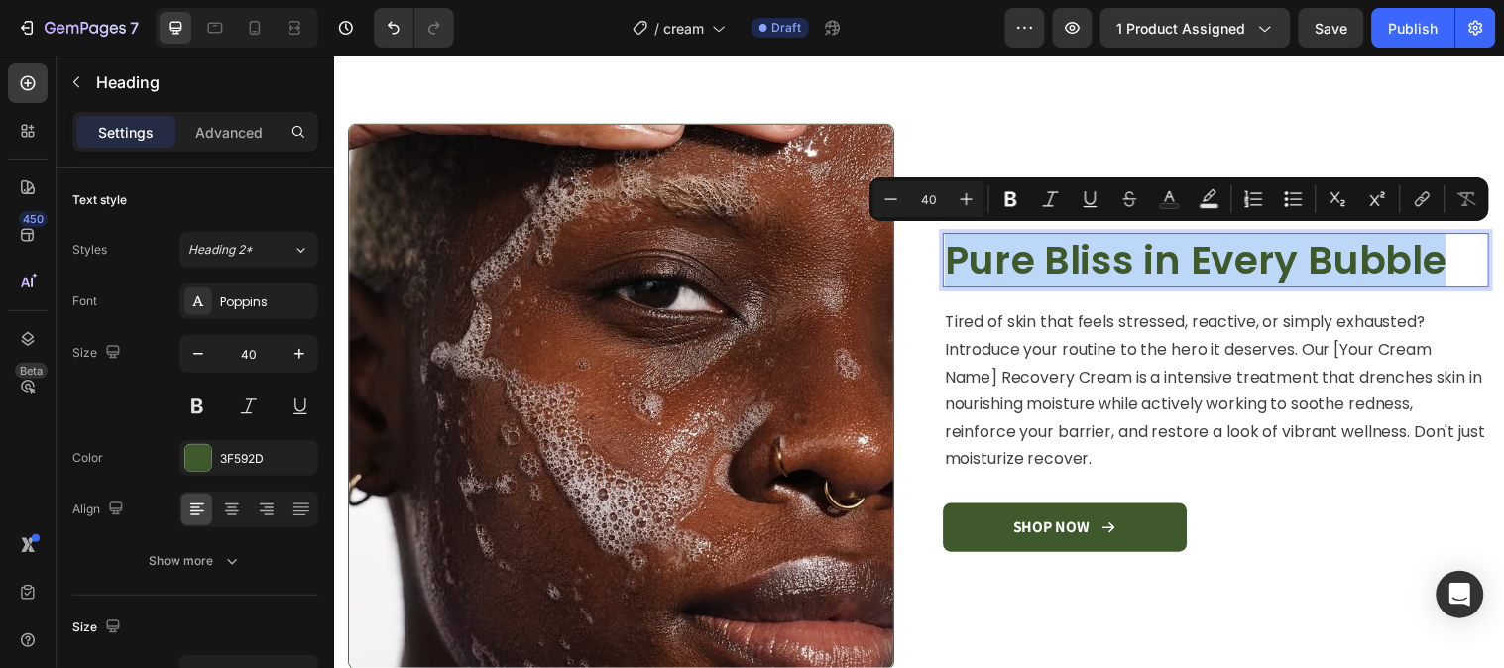
scroll to position [1488, 0]
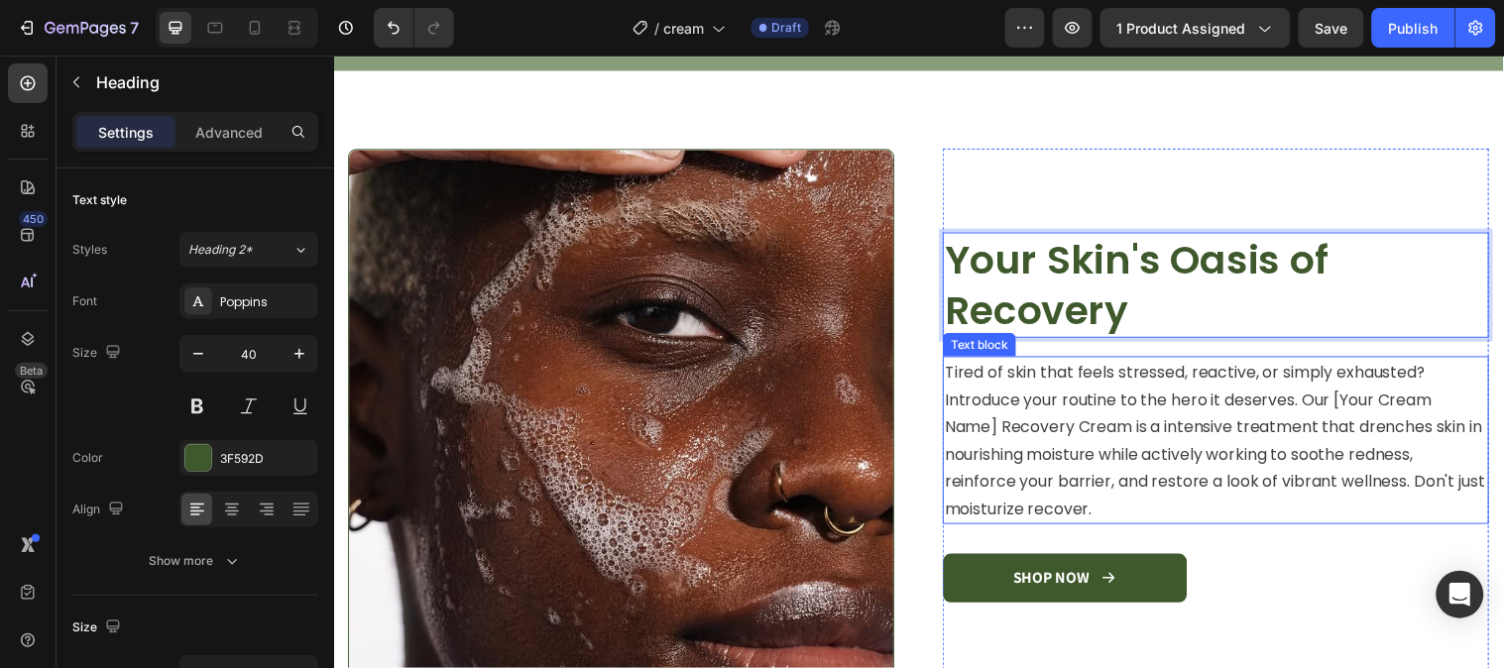
click at [998, 432] on span "Tired of skin that feels stressed, reactive, or simply exhausted? Introduce you…" at bounding box center [1228, 447] width 549 height 162
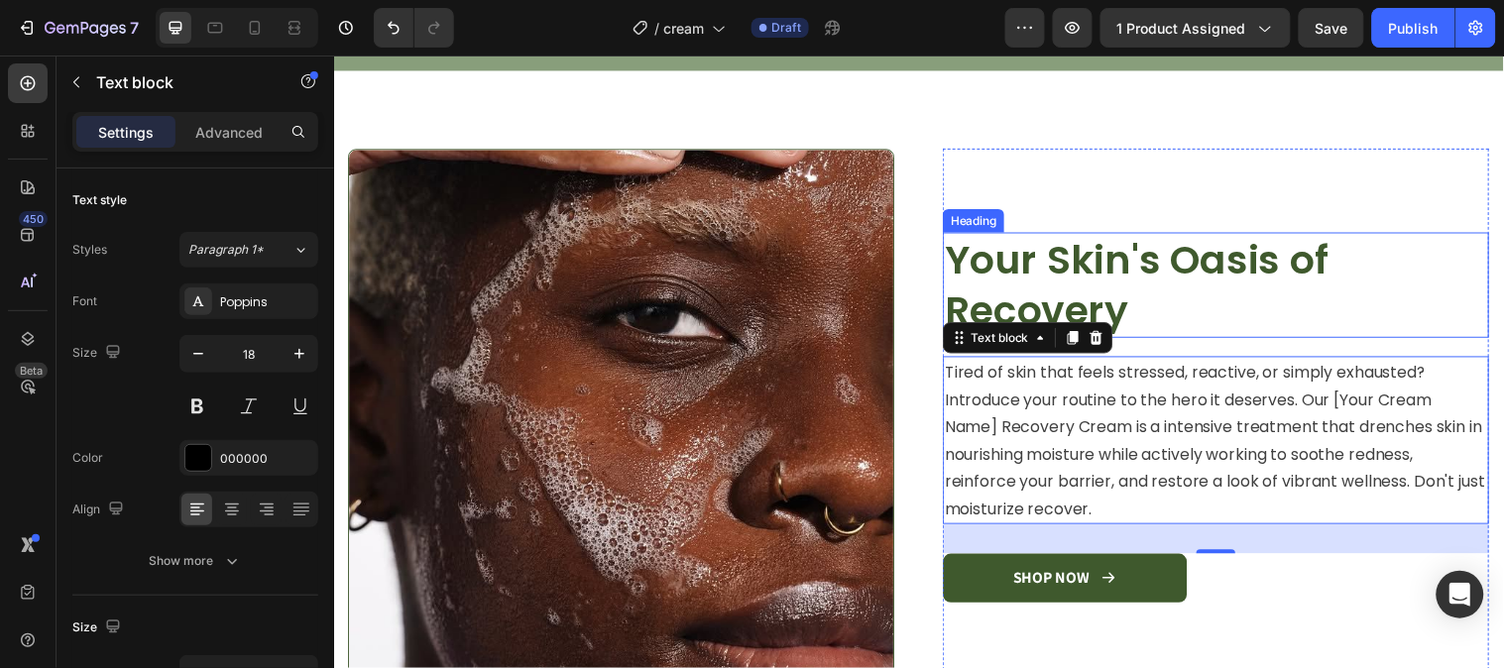
click at [1136, 290] on p "Your Skin's Oasis of Recovery" at bounding box center [1229, 288] width 551 height 103
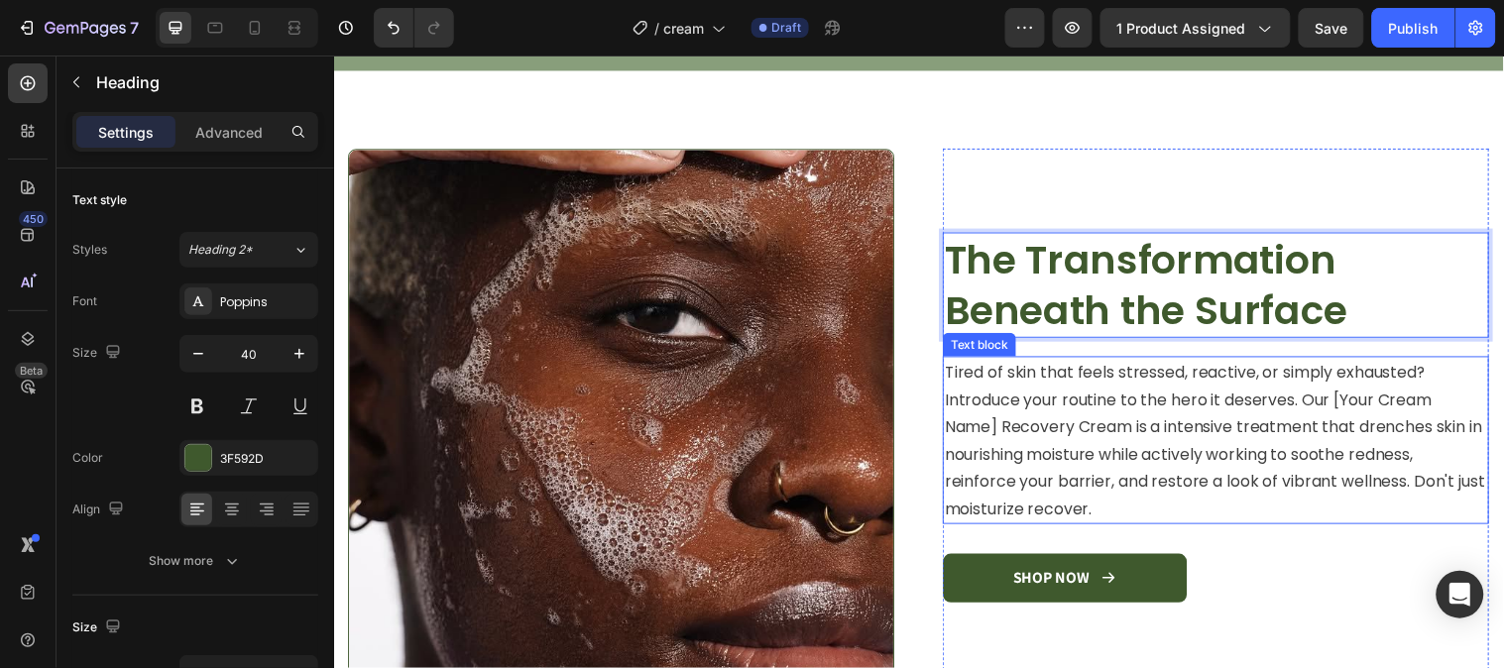
click at [1129, 512] on p "Tired of skin that feels stressed, reactive, or simply exhausted? Introduce you…" at bounding box center [1229, 446] width 551 height 167
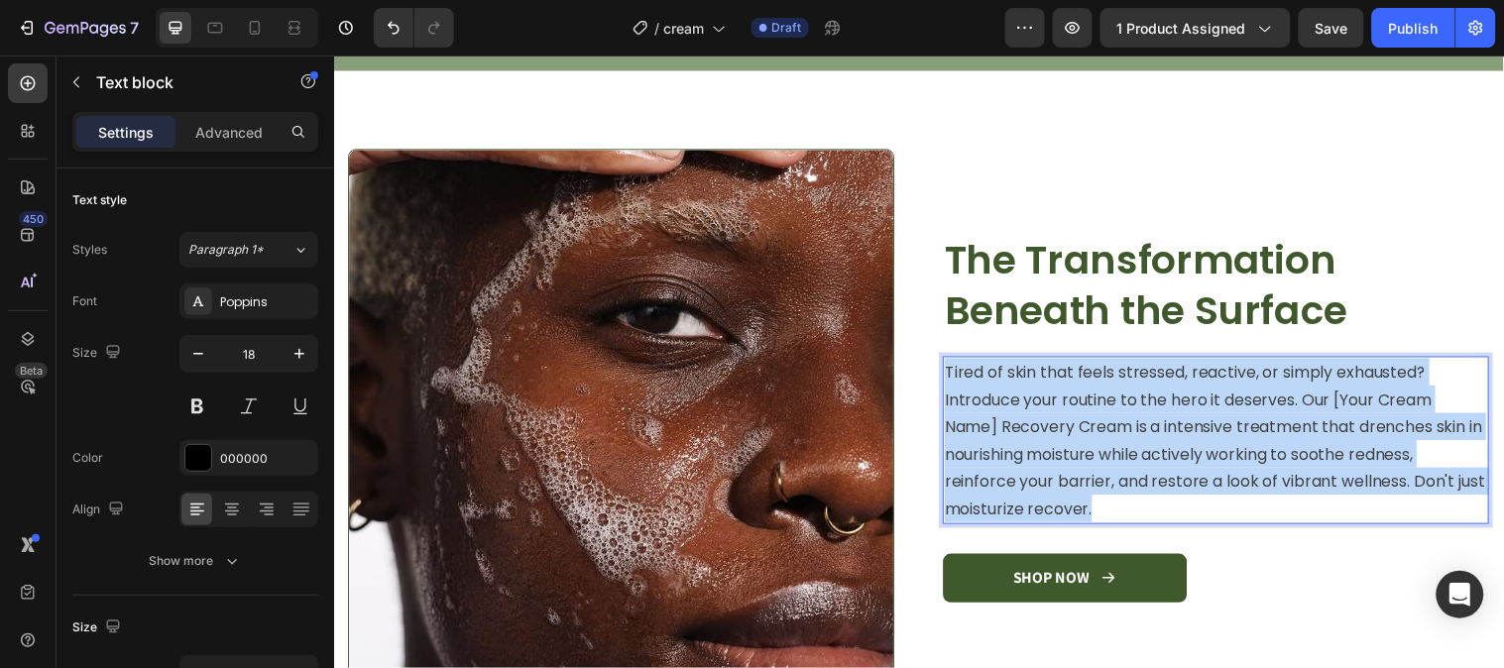
click at [1129, 512] on p "Tired of skin that feels stressed, reactive, or simply exhausted? Introduce you…" at bounding box center [1229, 446] width 551 height 167
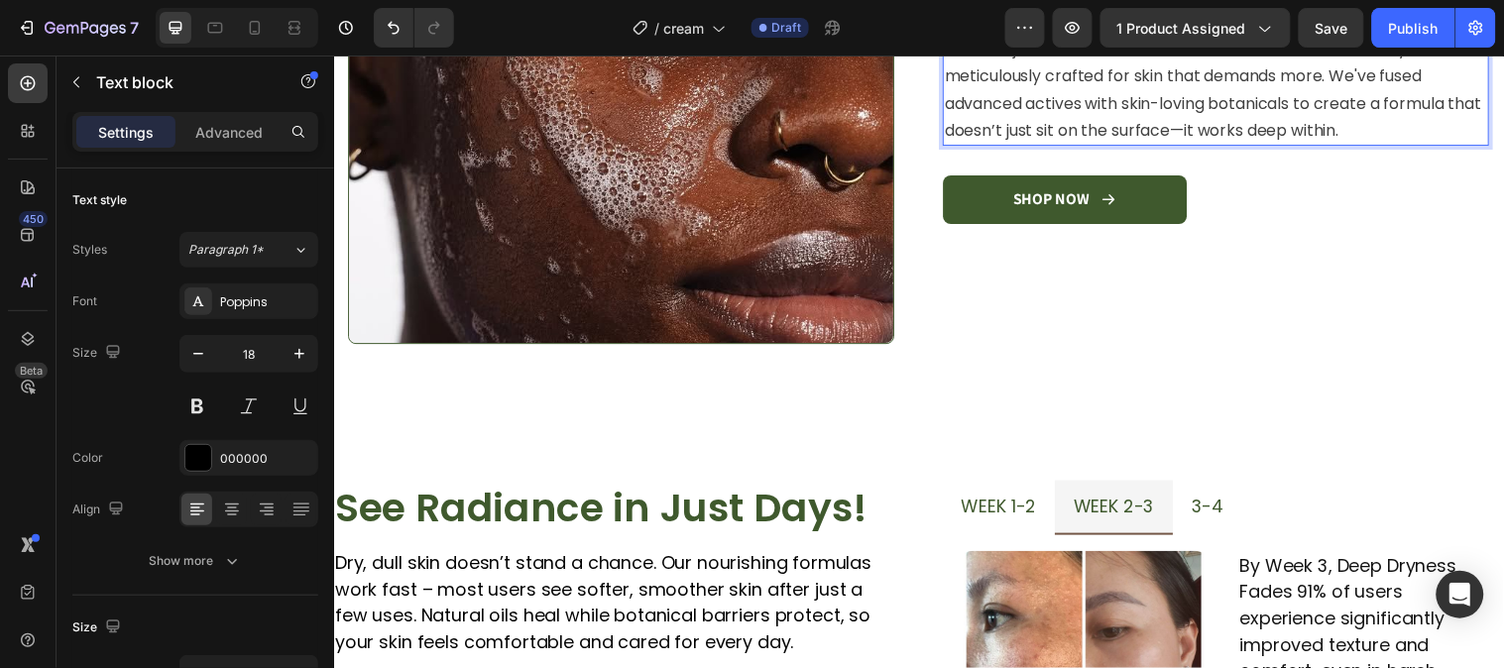
scroll to position [2175, 0]
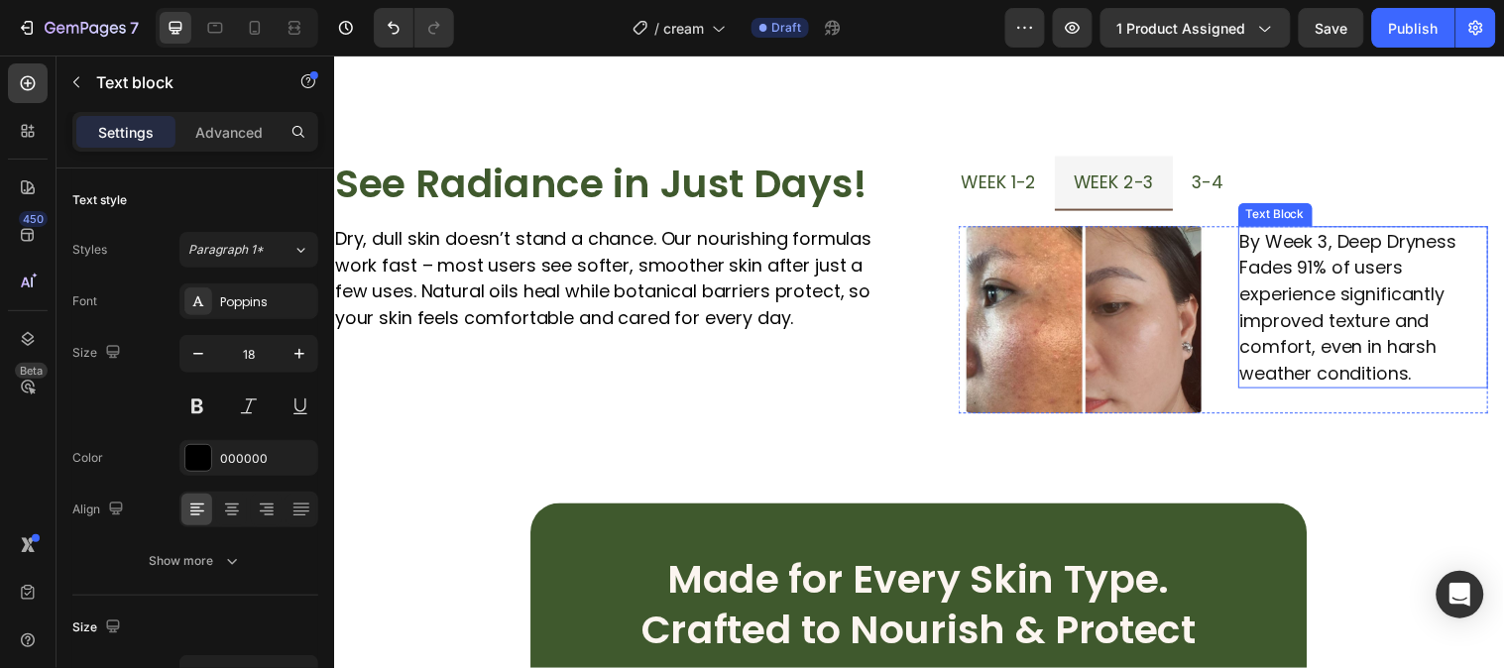
click at [1429, 366] on p "By Week 3, Deep Dryness Fades 91% of users experience significantly improved te…" at bounding box center [1380, 310] width 251 height 161
click at [1425, 366] on p "By Week 3, Deep Dryness Fades 91% of users experience significantly improved te…" at bounding box center [1380, 310] width 251 height 161
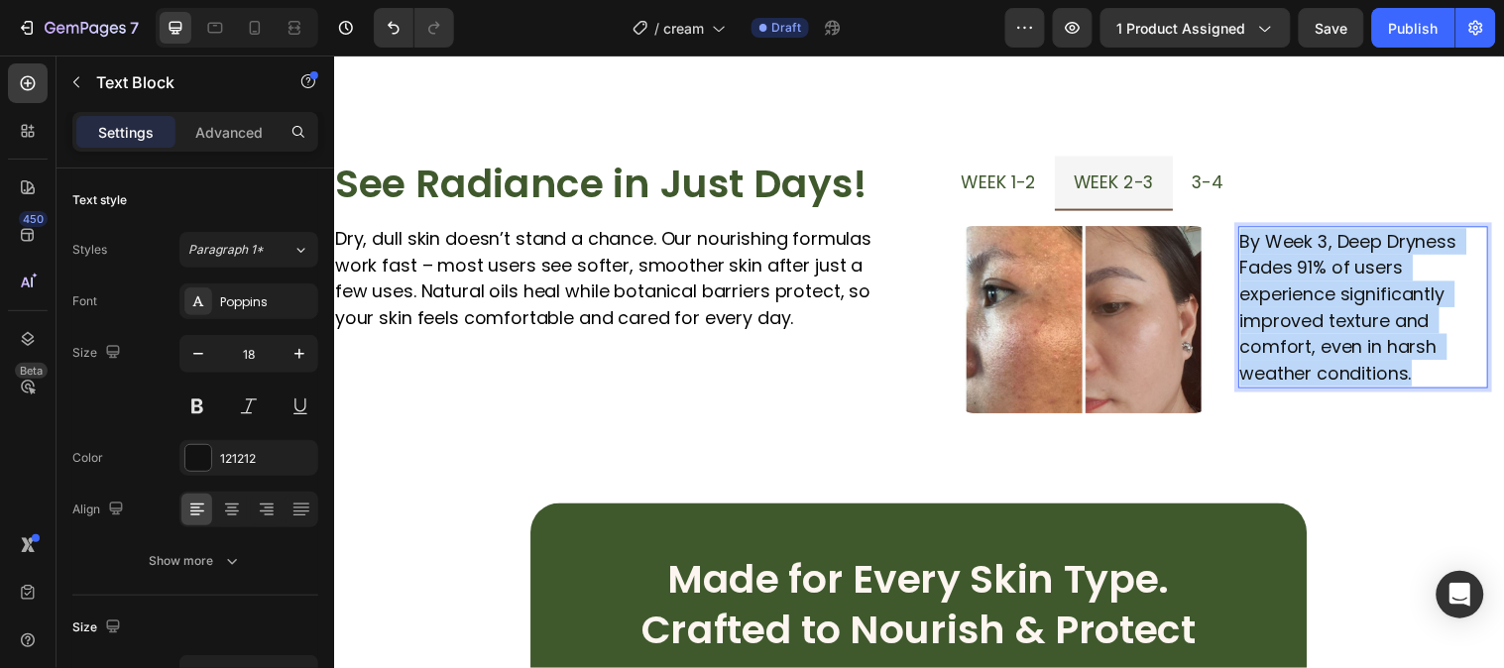
click at [1425, 366] on p "By Week 3, Deep Dryness Fades 91% of users experience significantly improved te…" at bounding box center [1380, 310] width 251 height 161
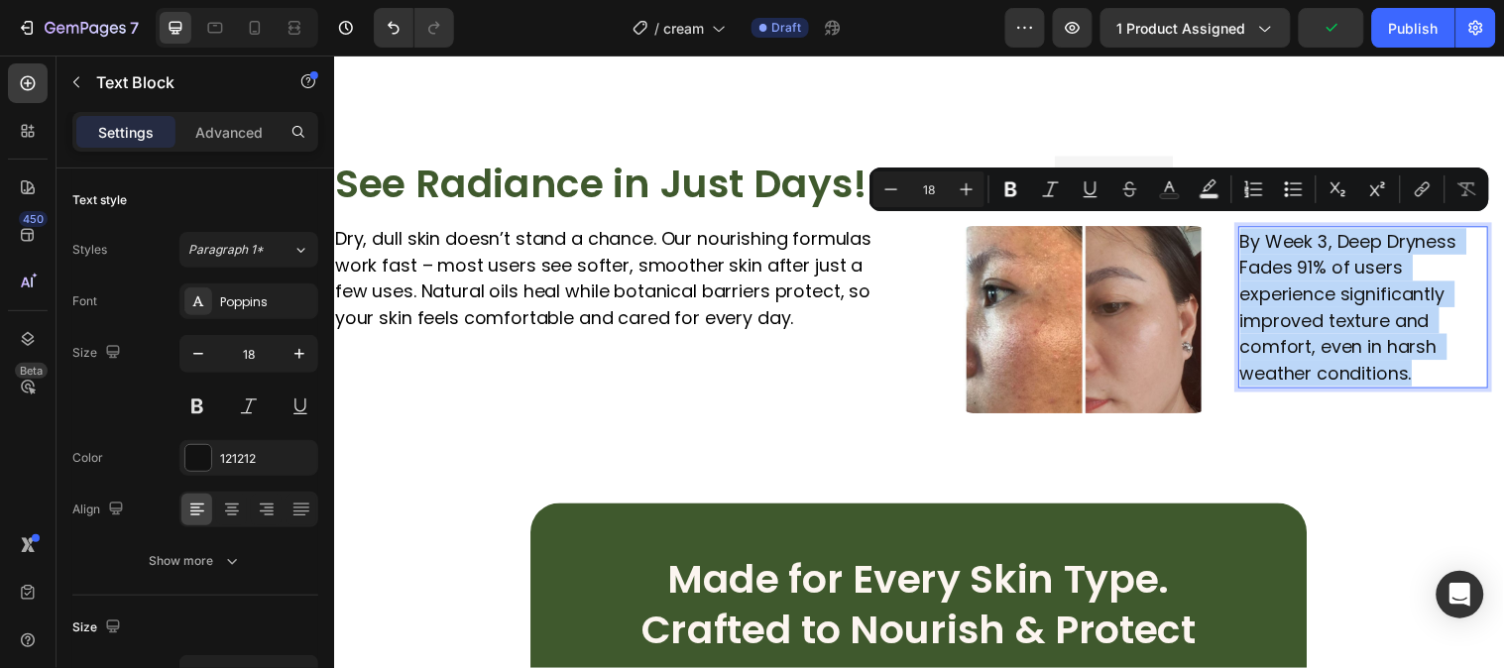
copy p "By Week 3, Deep Dryness Fades 91% of users experience significantly improved te…"
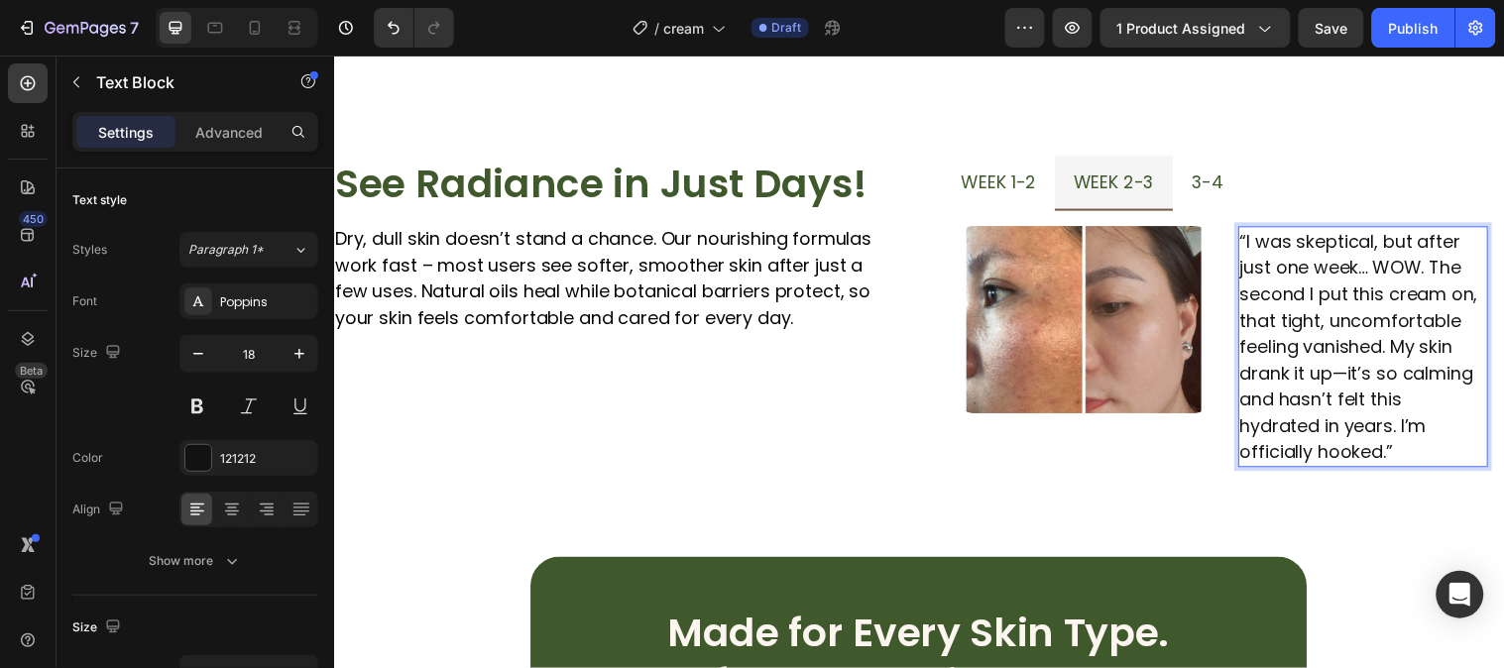
click at [1350, 368] on p "“I was skeptical, but after just one week… WOW. The second I put this cream on,…" at bounding box center [1380, 350] width 251 height 241
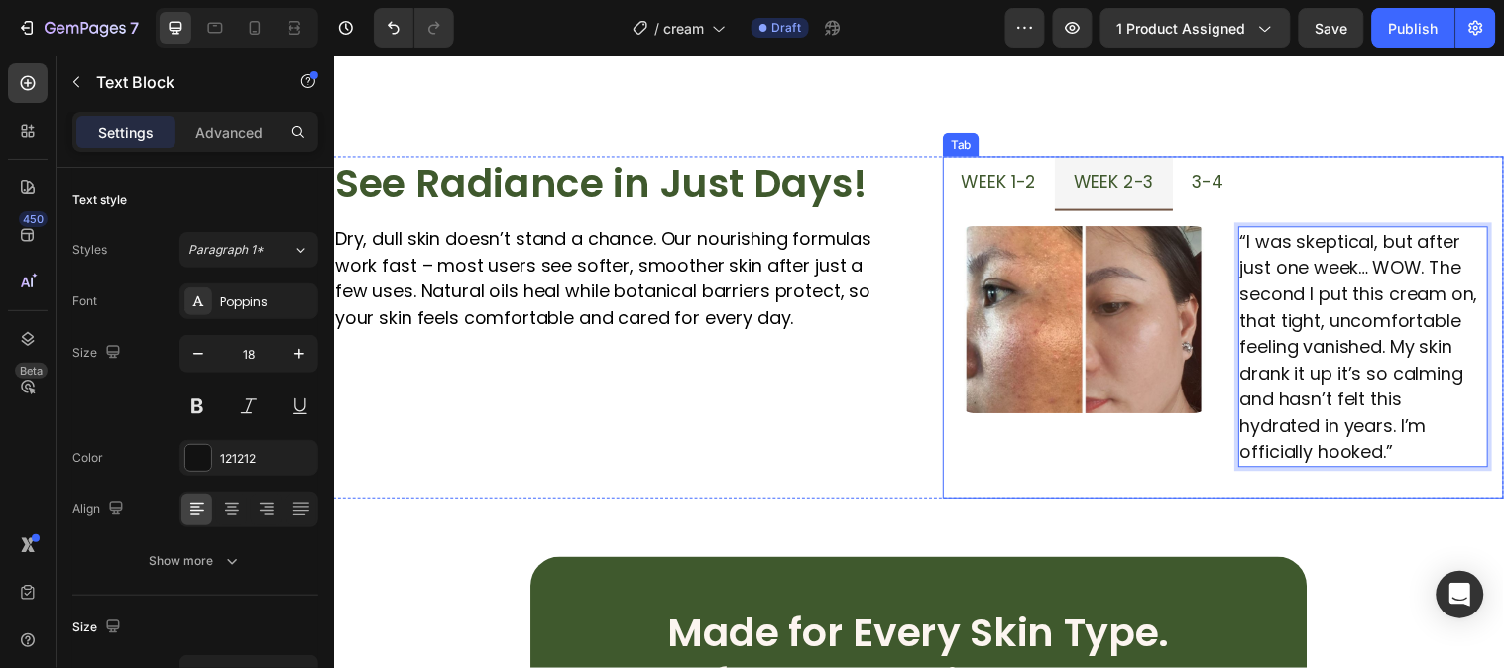
click at [1016, 174] on span "week 1-2" at bounding box center [1009, 182] width 76 height 25
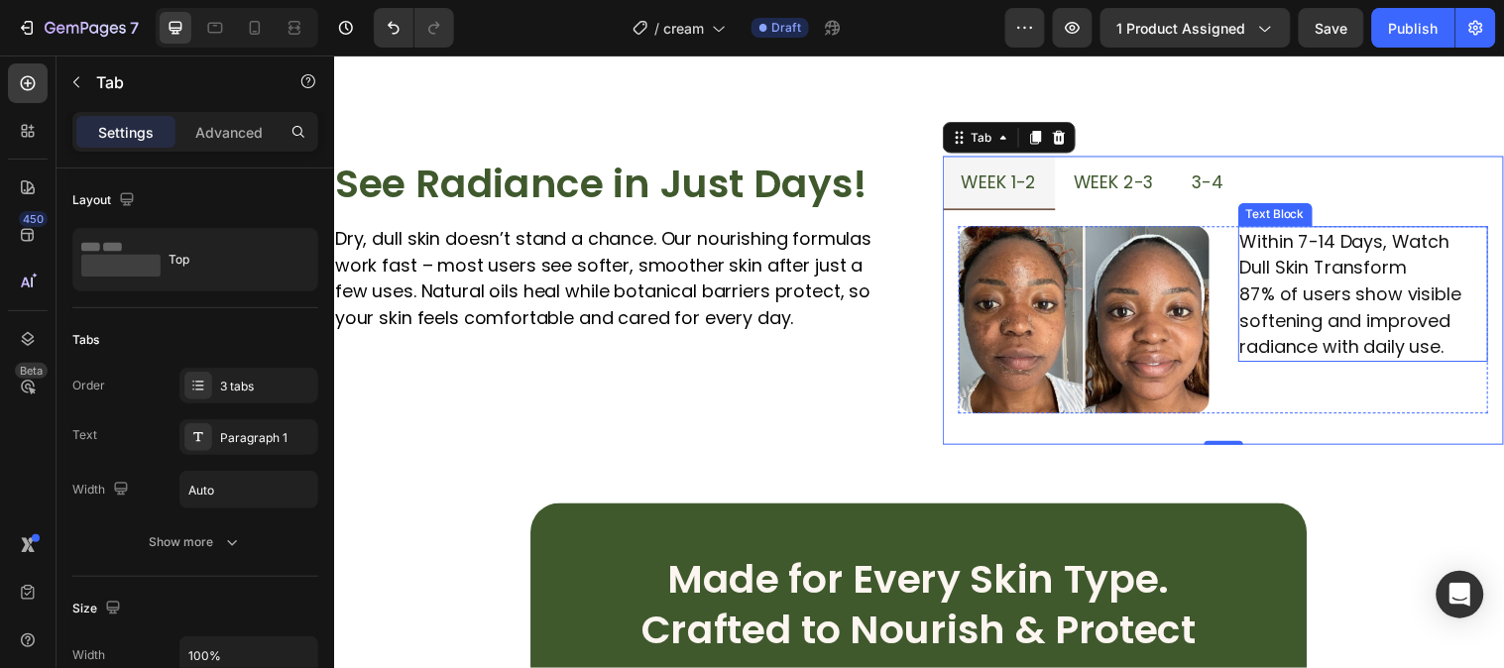
click at [1359, 328] on p "Within 7-14 Days, Watch Dull Skin Transform 87% of users show visible softening…" at bounding box center [1380, 297] width 251 height 134
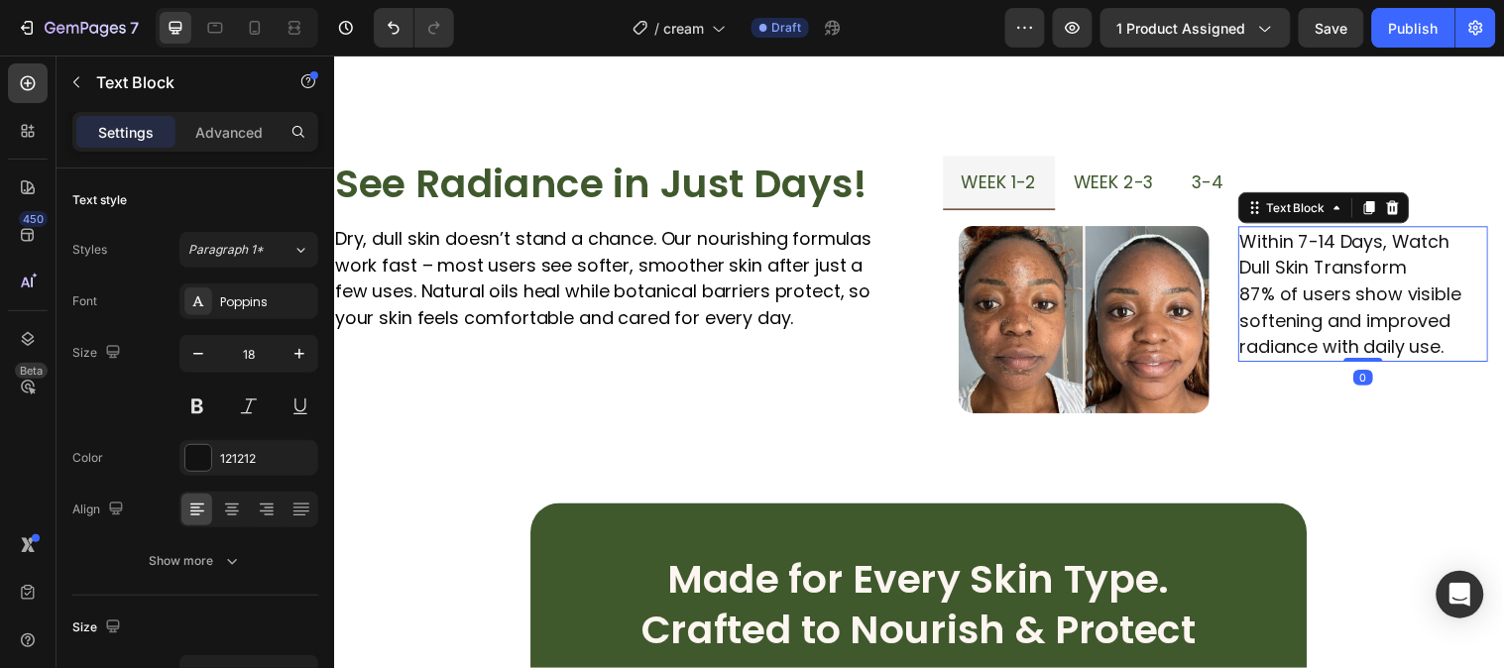
click at [1360, 332] on p "Within 7-14 Days, Watch Dull Skin Transform 87% of users show visible softening…" at bounding box center [1380, 297] width 251 height 134
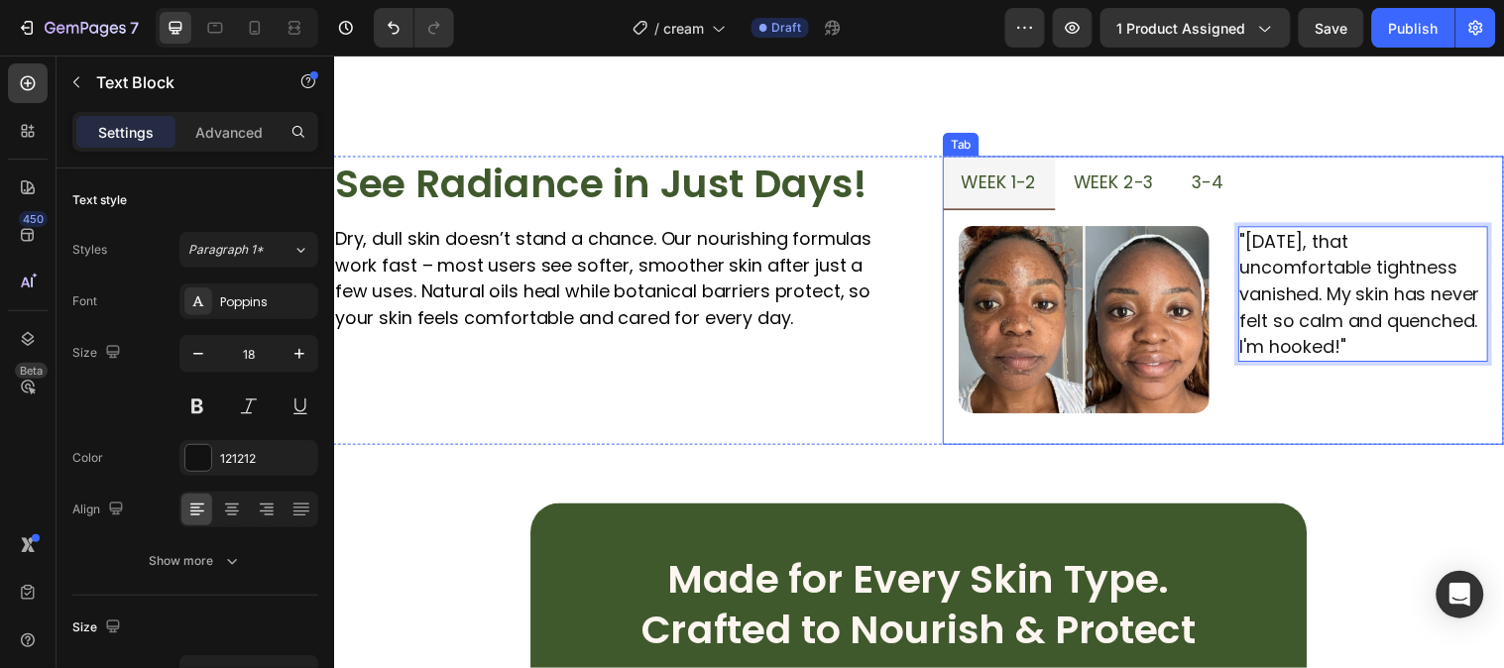
click at [1118, 176] on span "week 2-3" at bounding box center [1126, 182] width 82 height 25
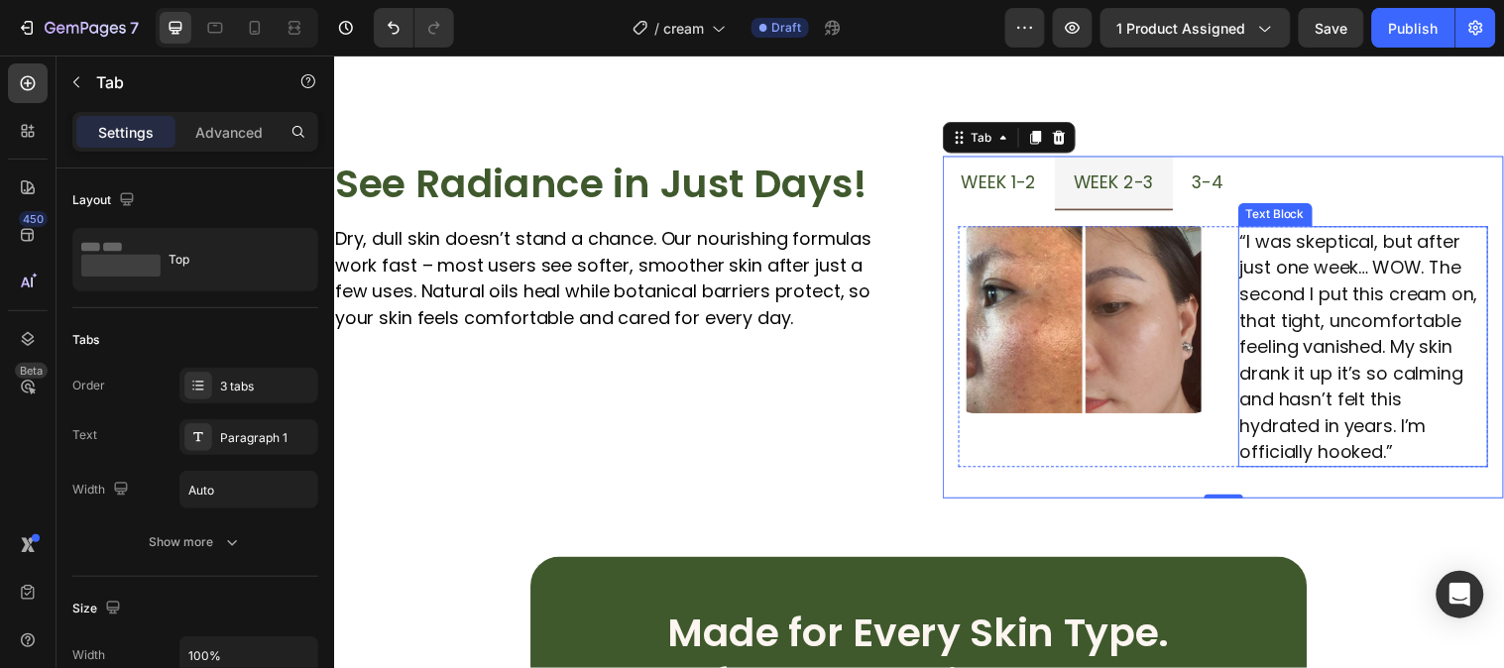
click at [1368, 433] on p "“I was skeptical, but after just one week… WOW. The second I put this cream on,…" at bounding box center [1380, 350] width 251 height 241
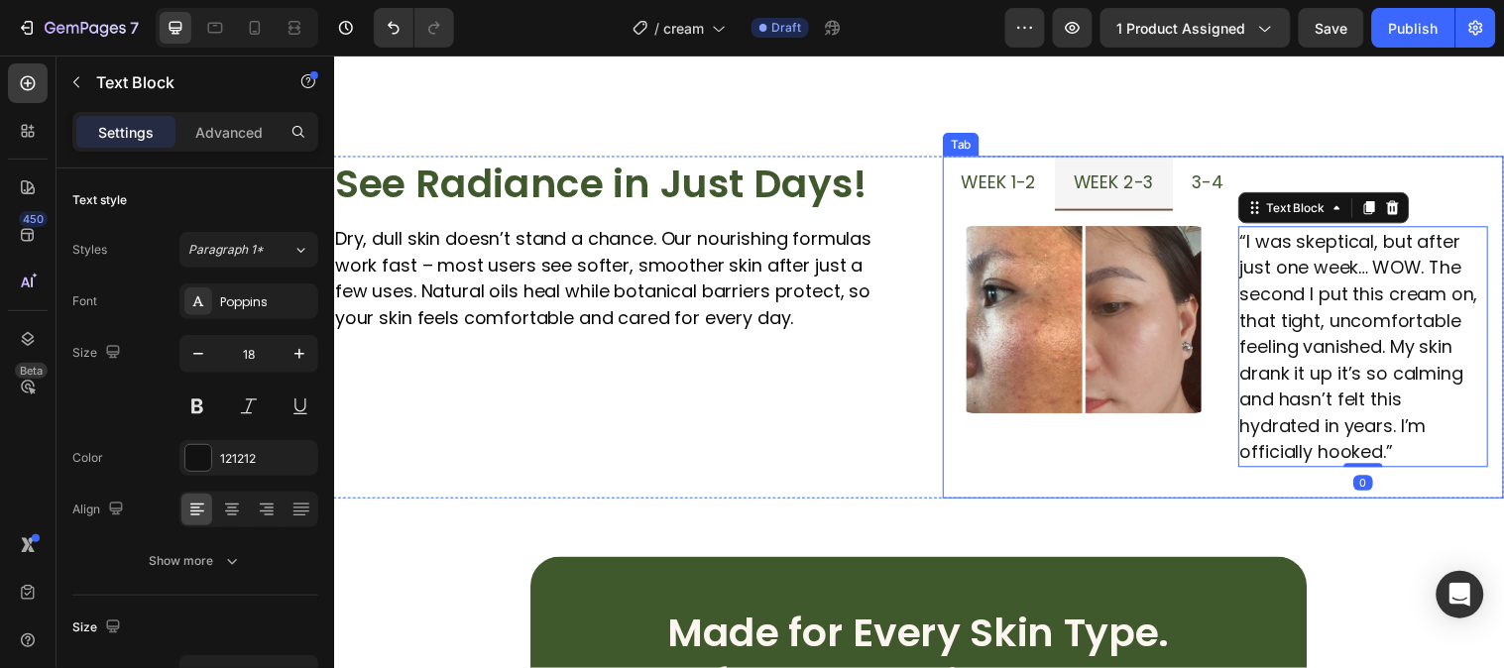
click at [1417, 463] on div "Image "In one week, that uncomfortable tightness vanished. My skin has never fe…" at bounding box center [1237, 350] width 570 height 277
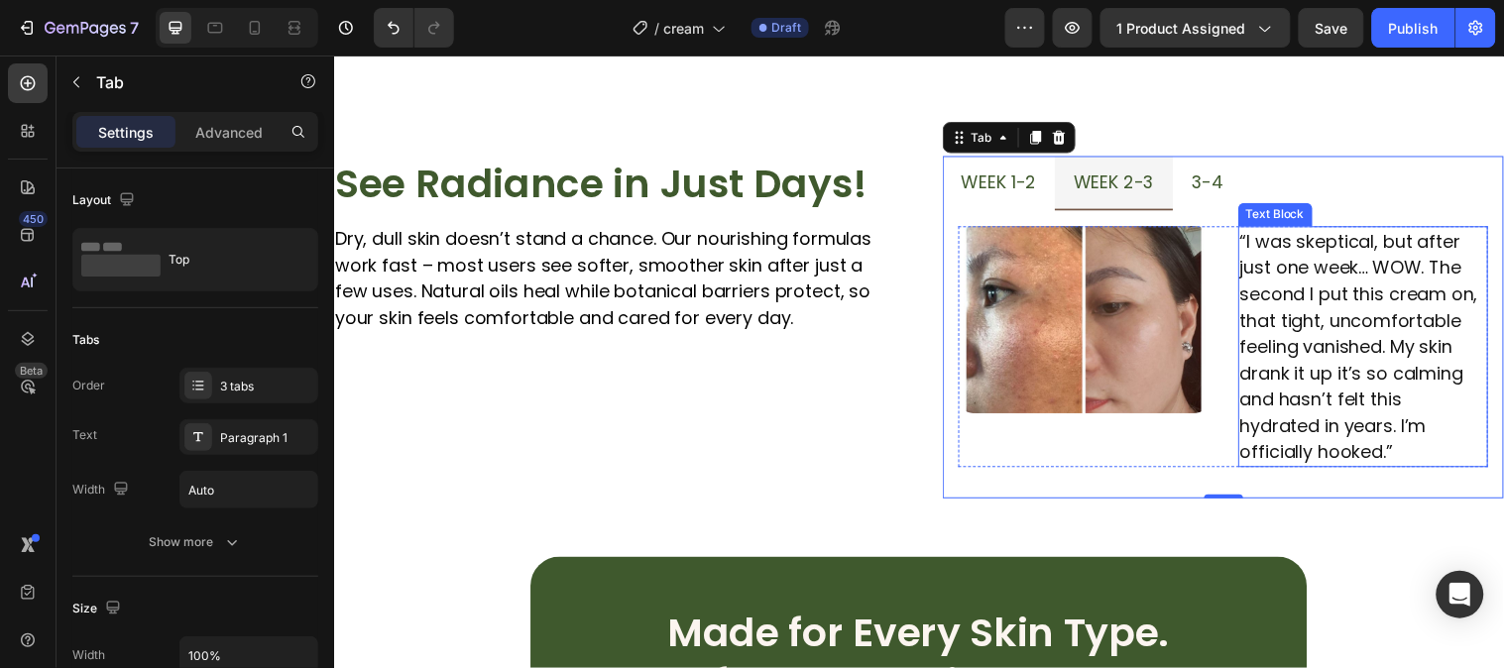
click at [1394, 442] on p "“I was skeptical, but after just one week… WOW. The second I put this cream on,…" at bounding box center [1380, 350] width 251 height 241
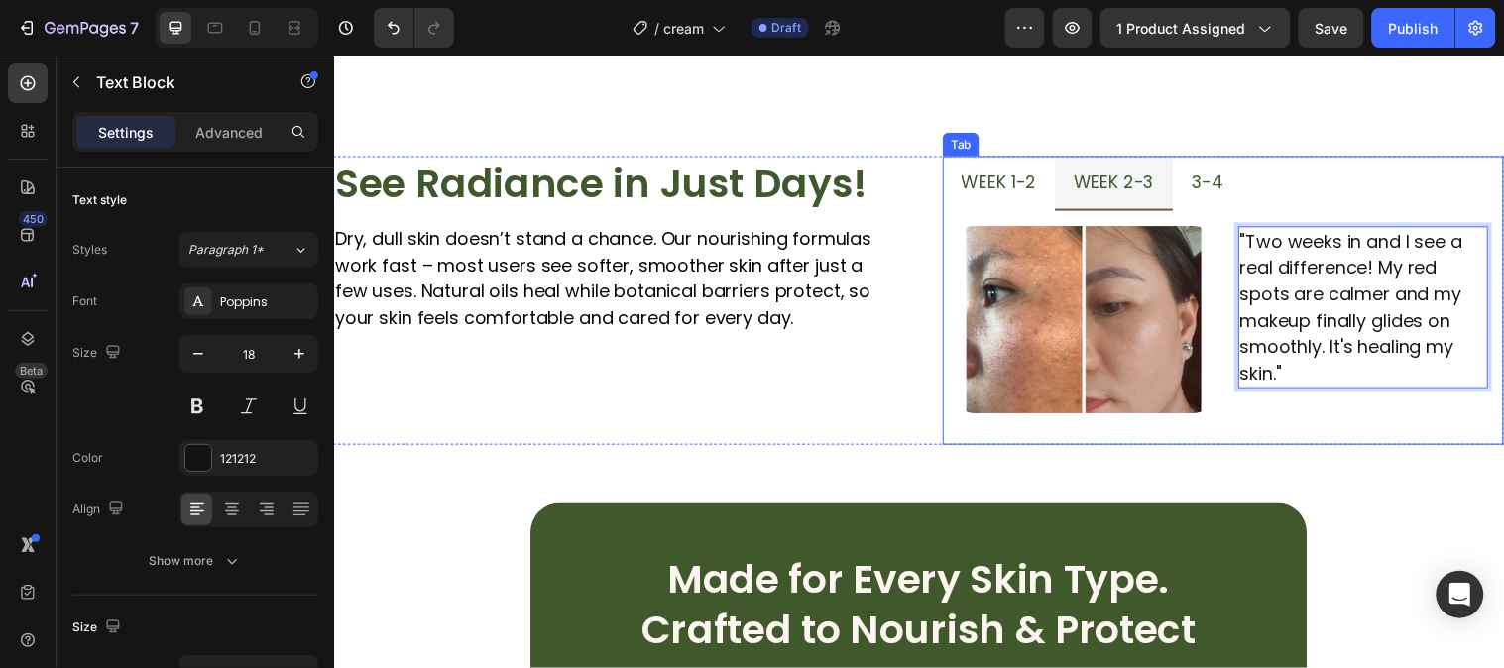
click at [1209, 170] on span "3-4" at bounding box center [1221, 182] width 33 height 25
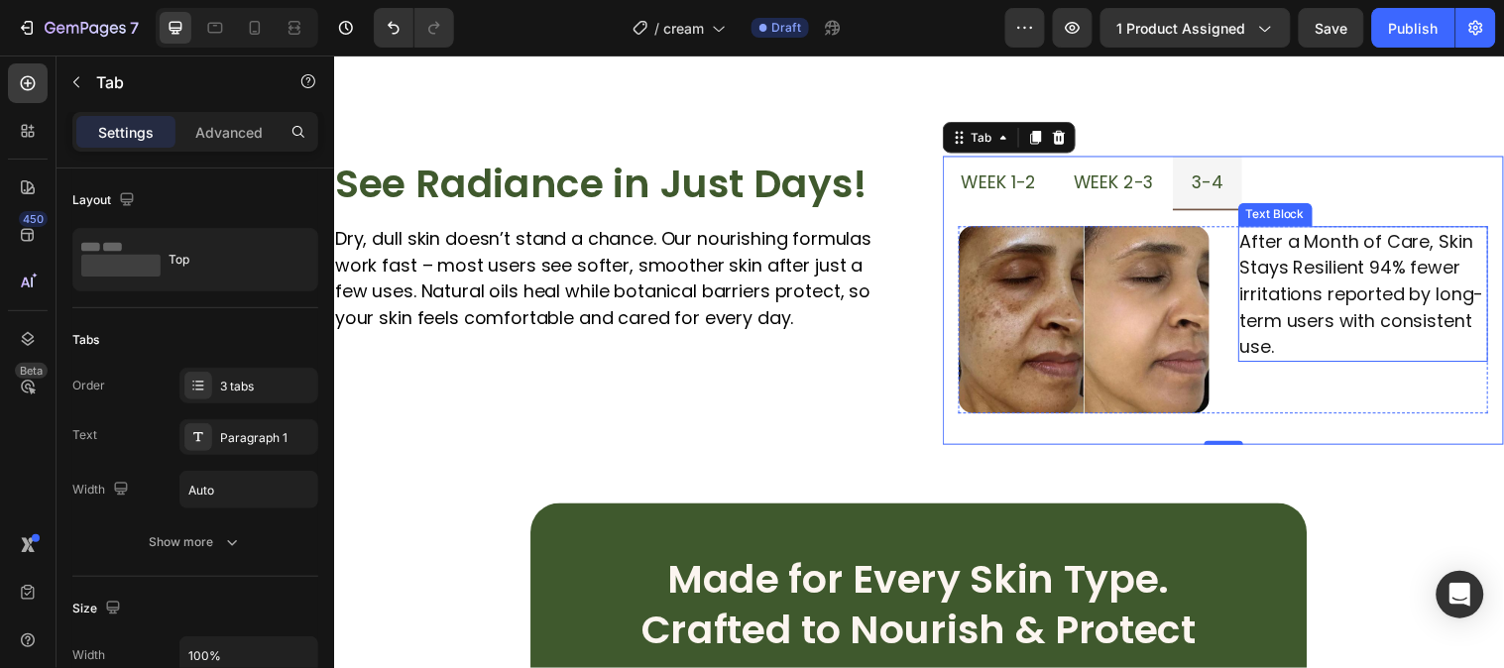
click at [1373, 332] on p "After a Month of Care, Skin Stays Resilient 94% fewer irritations reported by l…" at bounding box center [1380, 297] width 251 height 134
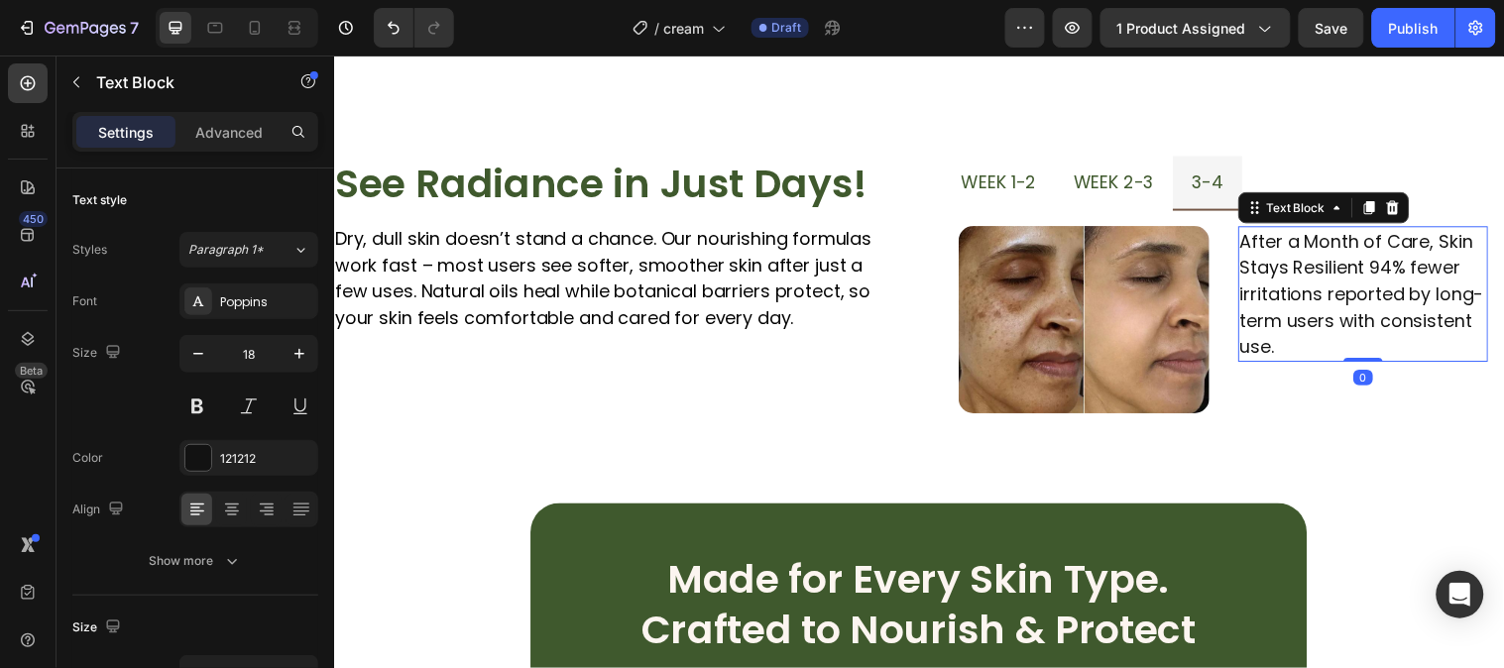
click at [1373, 332] on p "After a Month of Care, Skin Stays Resilient 94% fewer irritations reported by l…" at bounding box center [1380, 297] width 251 height 134
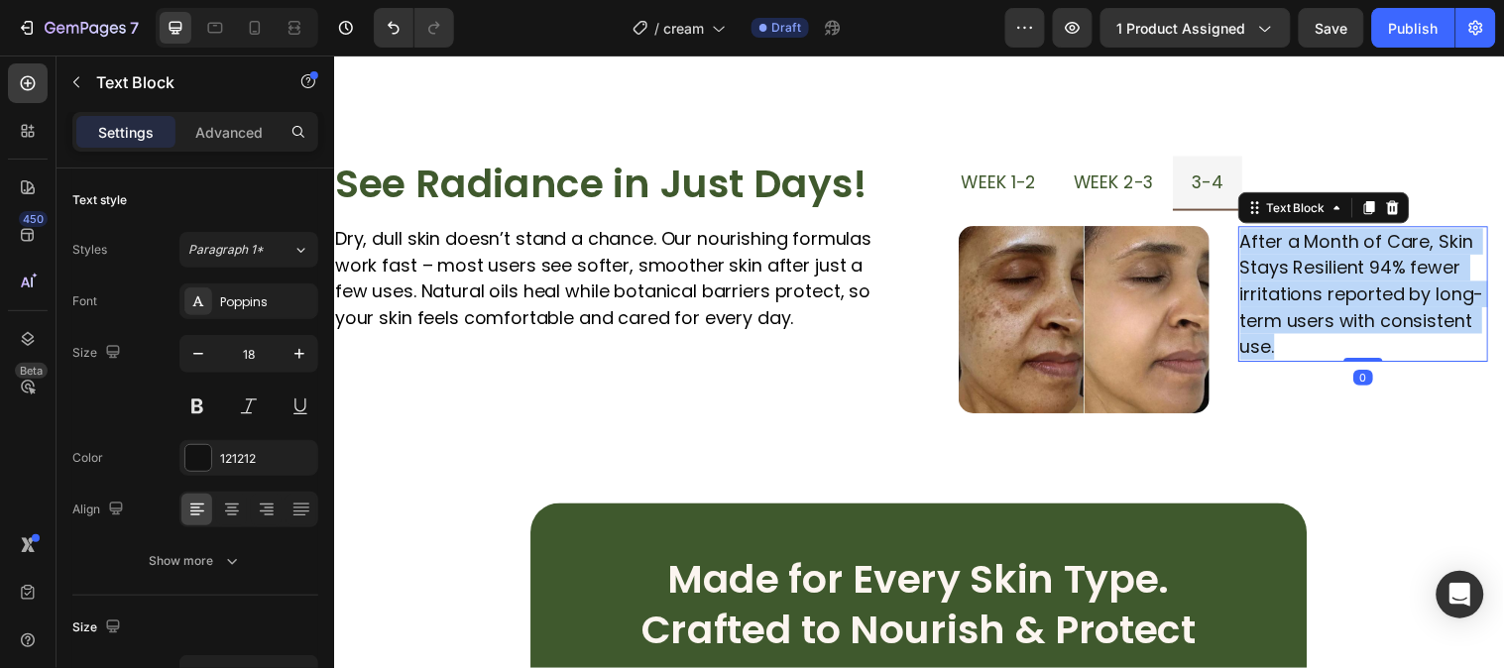
click at [1373, 332] on p "After a Month of Care, Skin Stays Resilient 94% fewer irritations reported by l…" at bounding box center [1380, 297] width 251 height 134
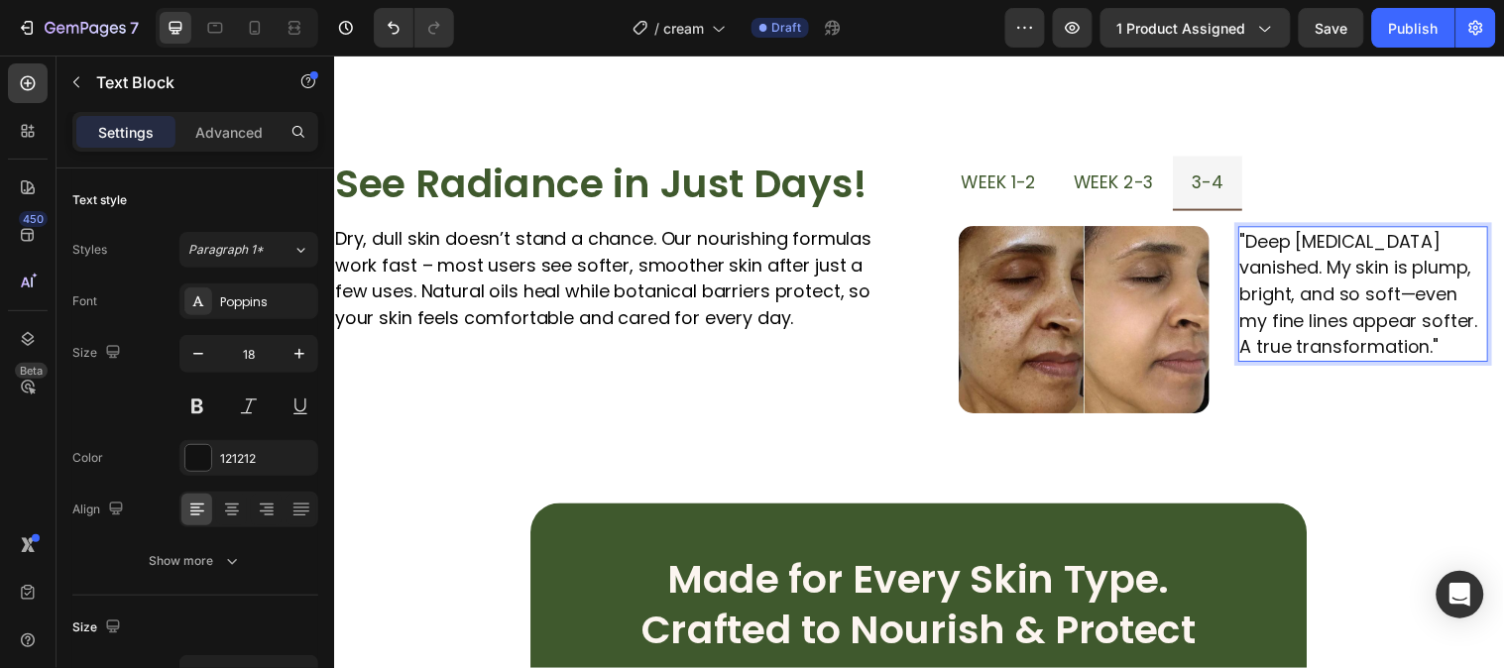
click at [1350, 287] on p ""Deep dryness vanished. My skin is plump, bright, and so soft—even my fine line…" at bounding box center [1380, 297] width 251 height 134
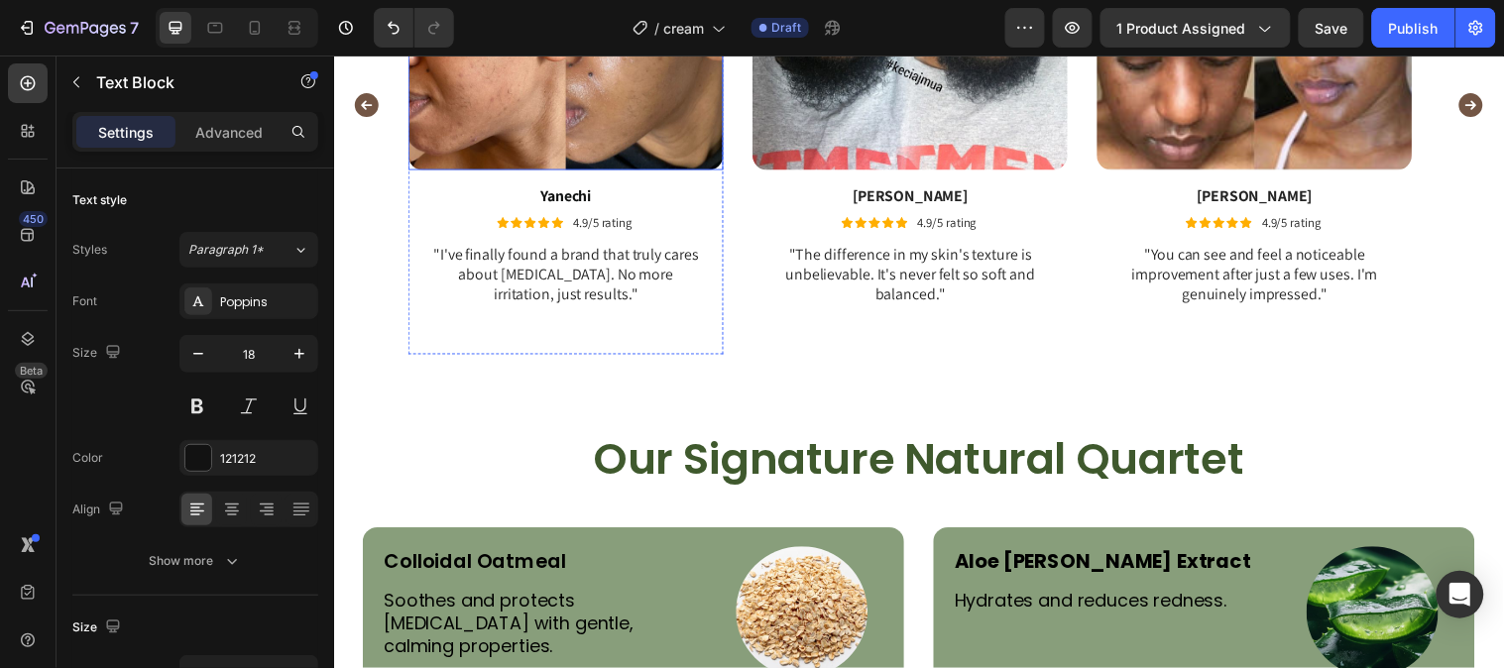
scroll to position [3937, 0]
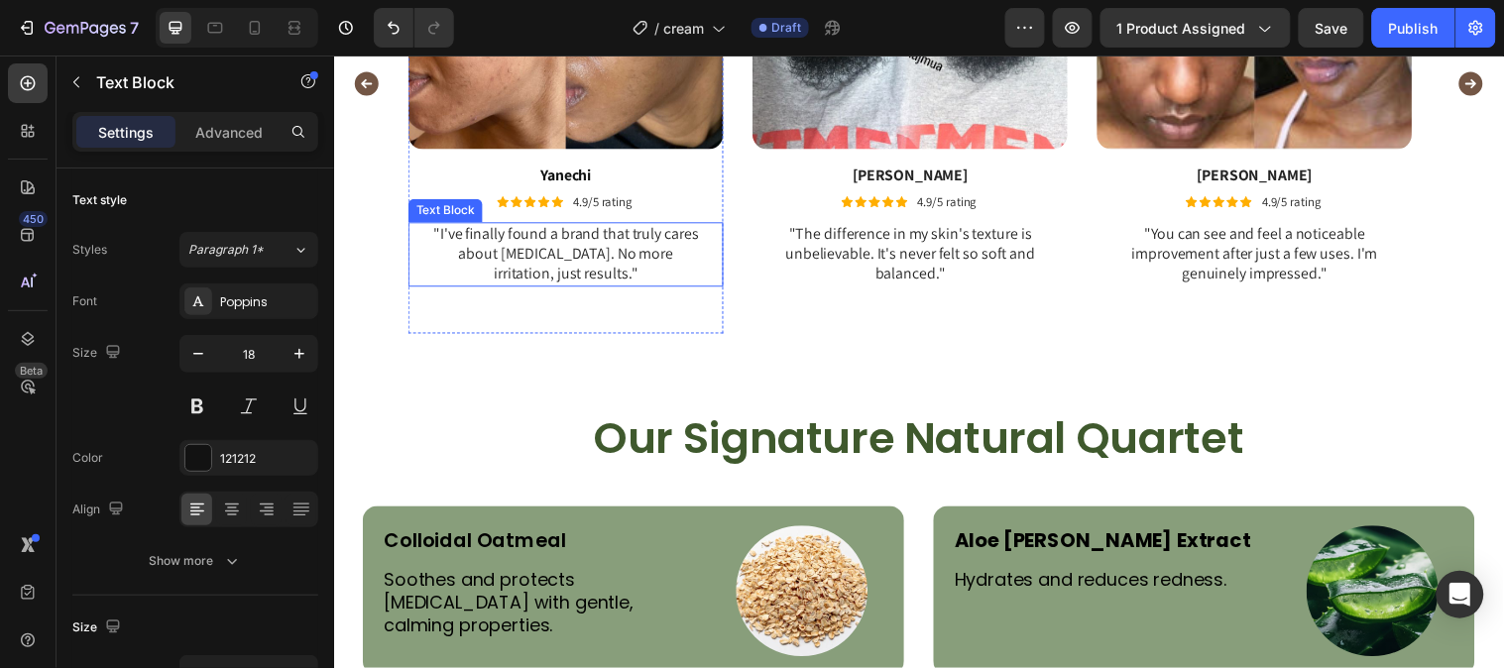
click at [597, 273] on p ""I've finally found a brand that truly cares about sensitive skin. No more irri…" at bounding box center [569, 256] width 277 height 61
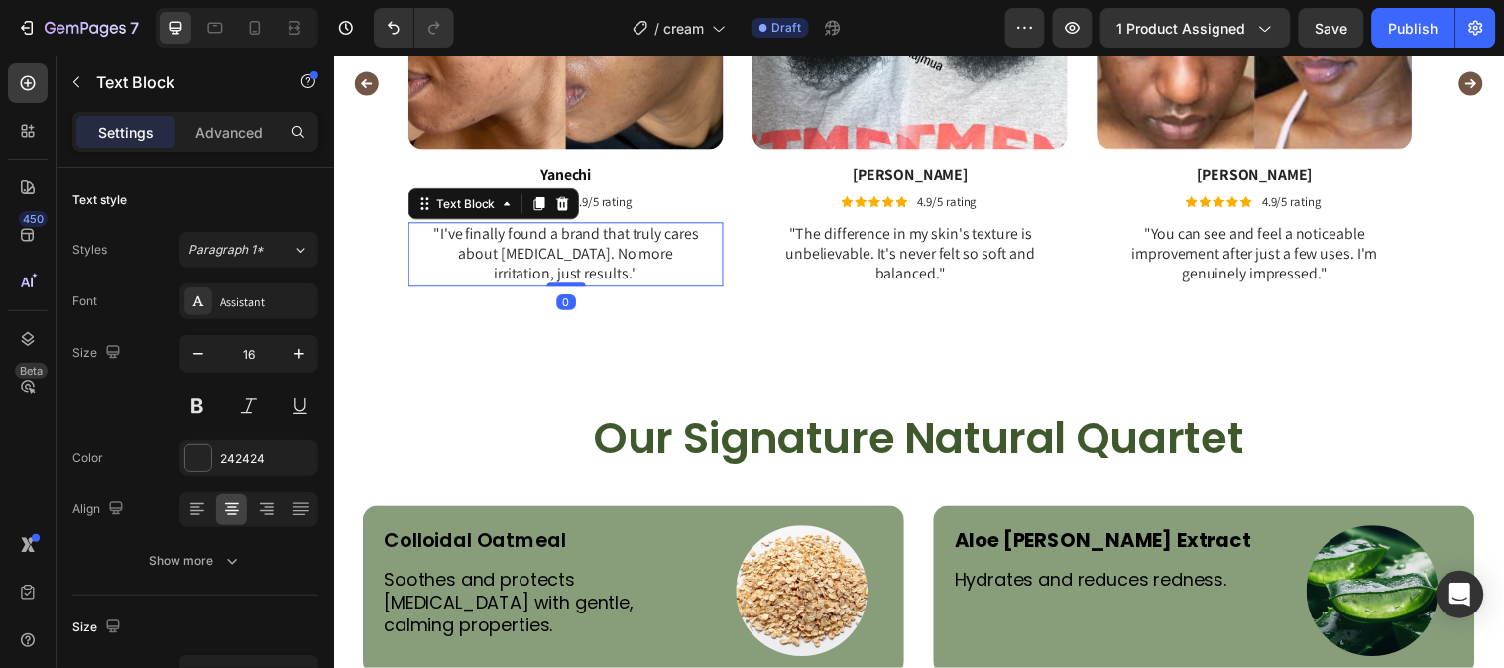
click at [597, 273] on p ""I've finally found a brand that truly cares about sensitive skin. No more irri…" at bounding box center [569, 256] width 277 height 61
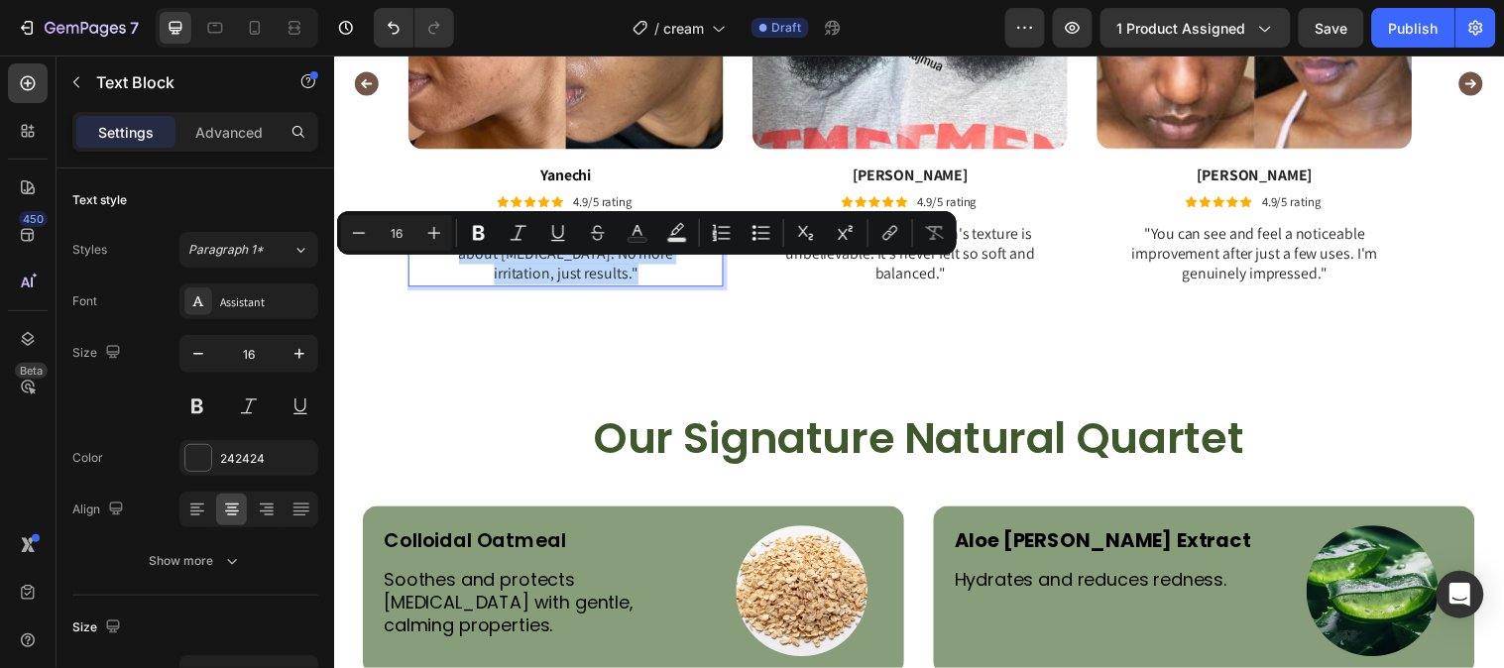
click at [597, 273] on p ""I've finally found a brand that truly cares about sensitive skin. No more irri…" at bounding box center [569, 256] width 277 height 61
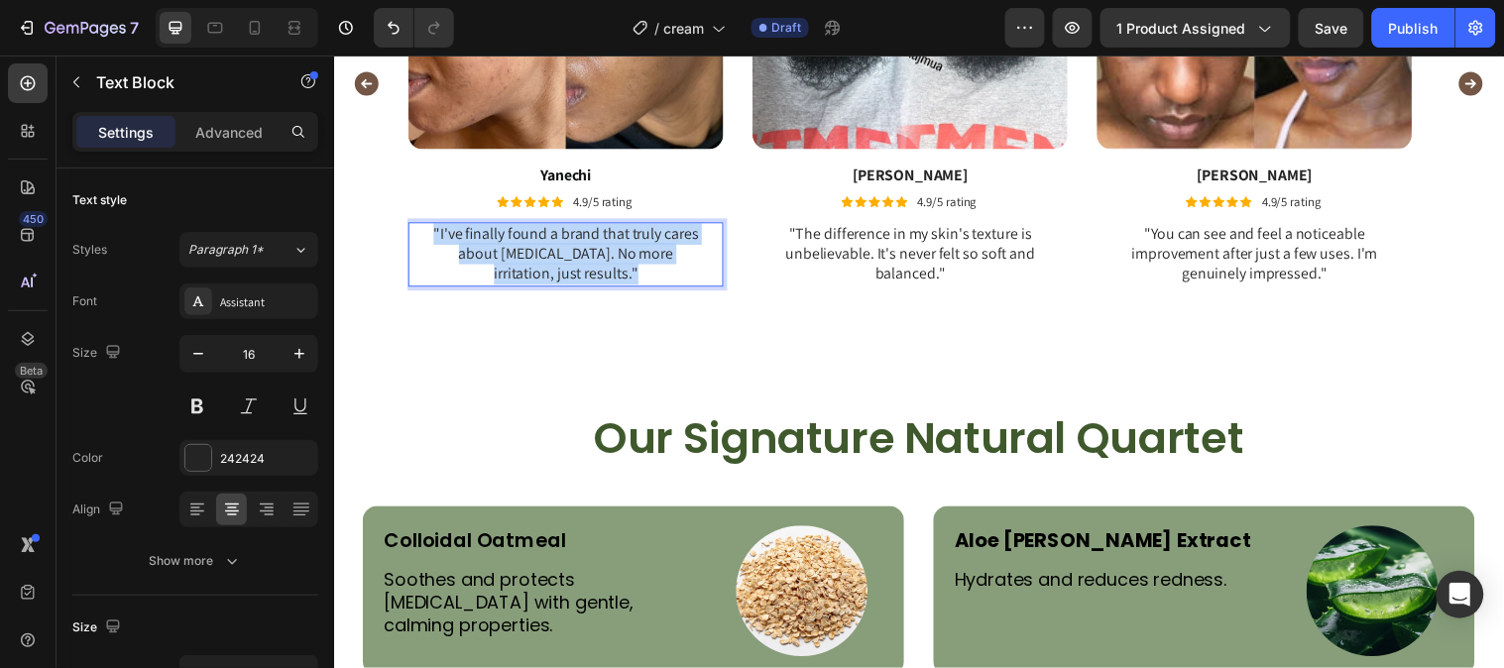
click at [597, 273] on p ""I've finally found a brand that truly cares about sensitive skin. No more irri…" at bounding box center [569, 256] width 277 height 61
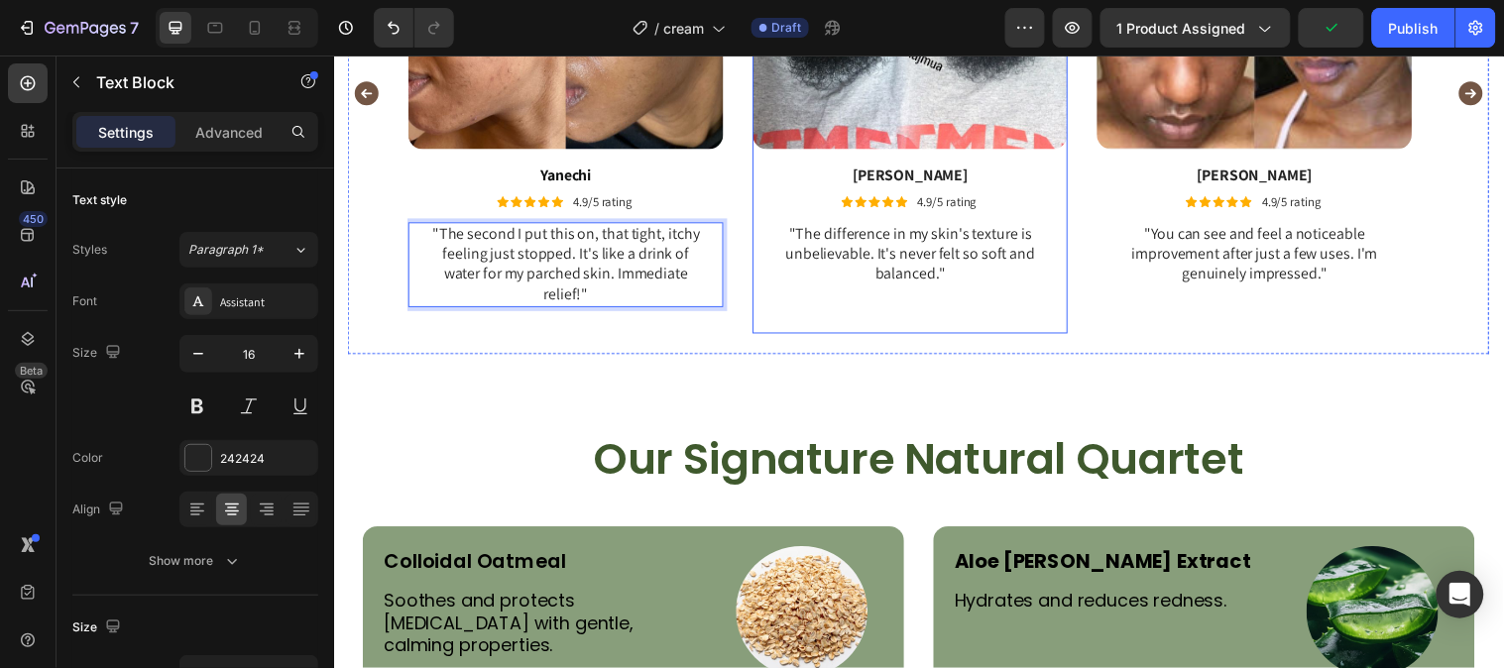
click at [913, 287] on div ""The difference in my skin's texture is unbelievable. It's never felt so soft a…" at bounding box center [919, 256] width 280 height 65
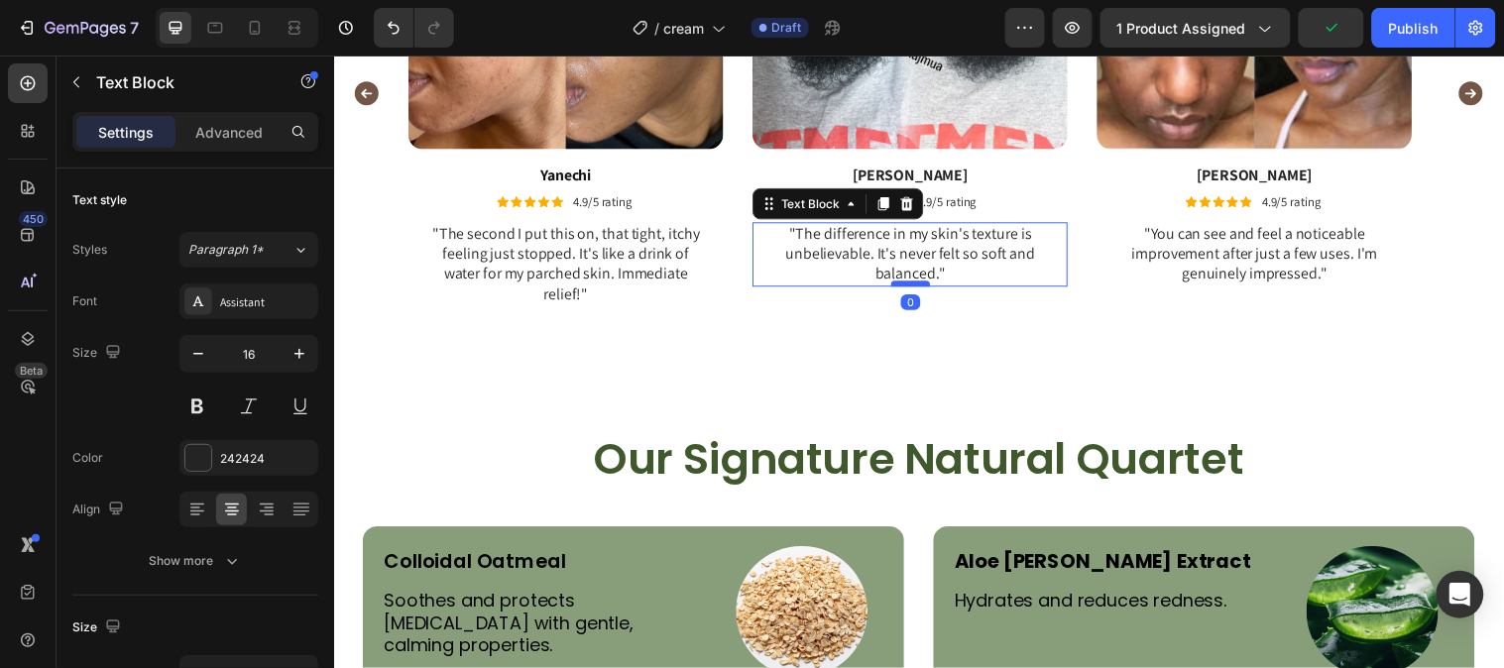
click at [913, 283] on div at bounding box center [920, 286] width 40 height 6
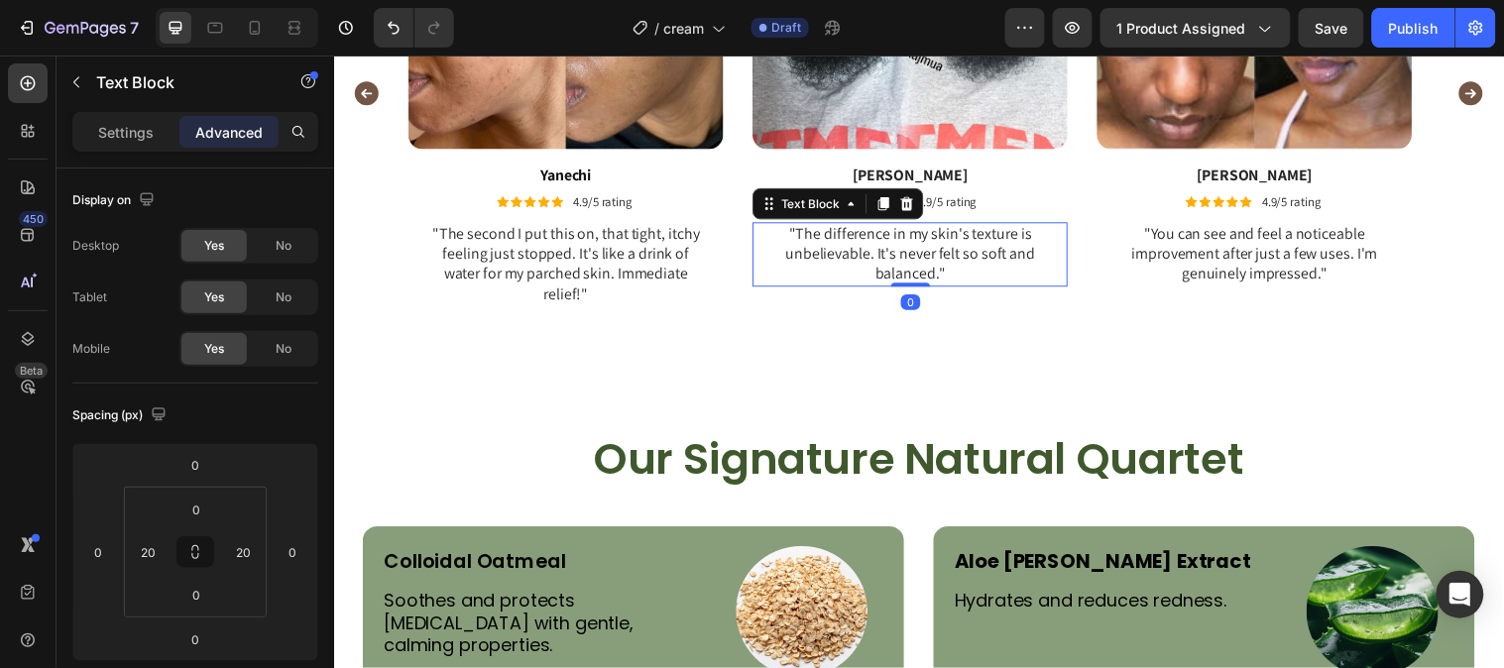
click at [959, 267] on p ""The difference in my skin's texture is unbelievable. It's never felt so soft a…" at bounding box center [919, 256] width 277 height 61
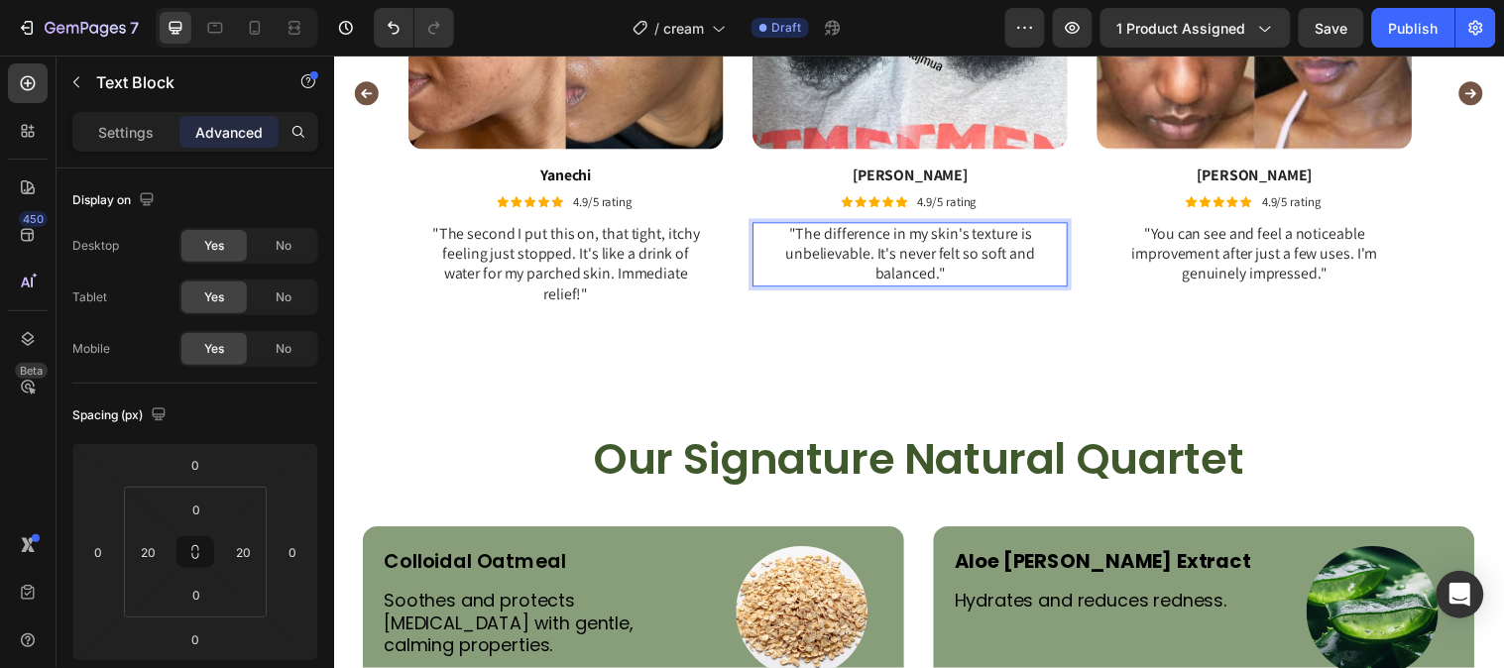
click at [957, 269] on p ""The difference in my skin's texture is unbelievable. It's never felt so soft a…" at bounding box center [919, 256] width 277 height 61
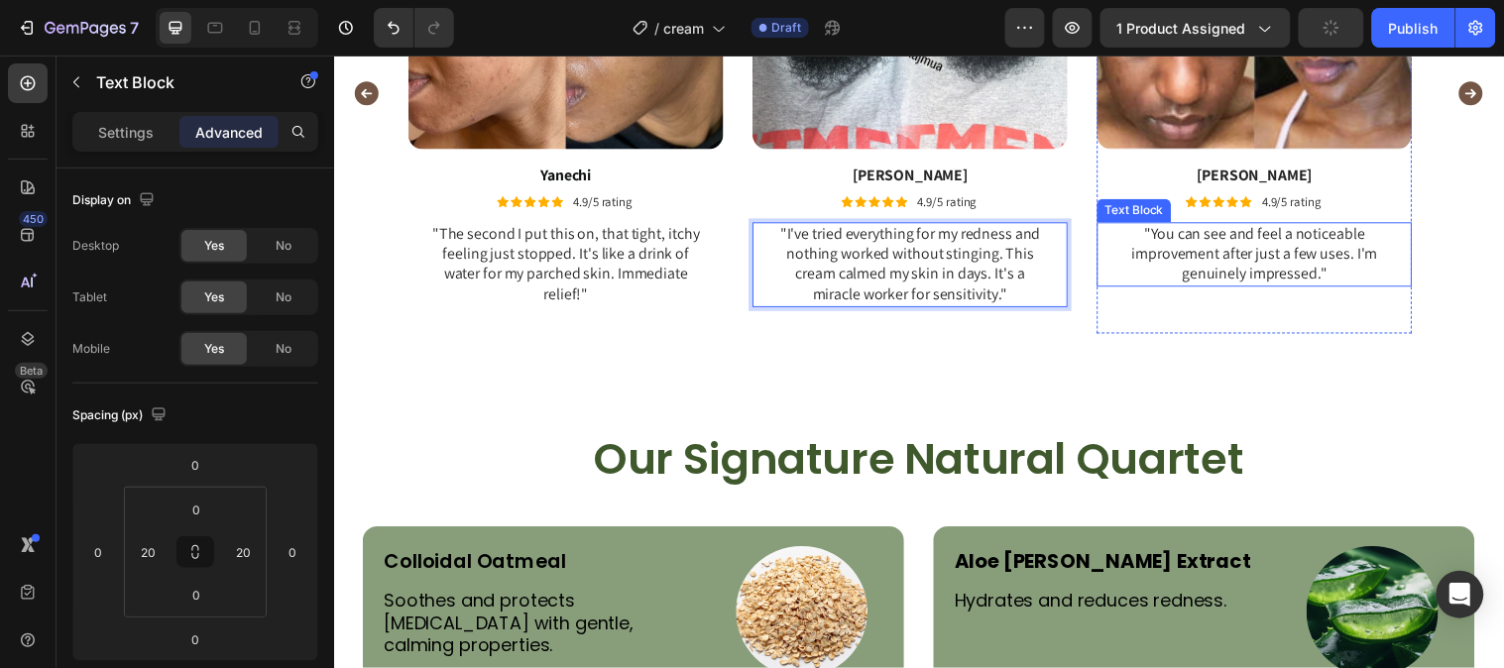
click at [1270, 285] on p ""You can see and feel a noticeable improvement after just a few uses. I'm genui…" at bounding box center [1269, 256] width 277 height 61
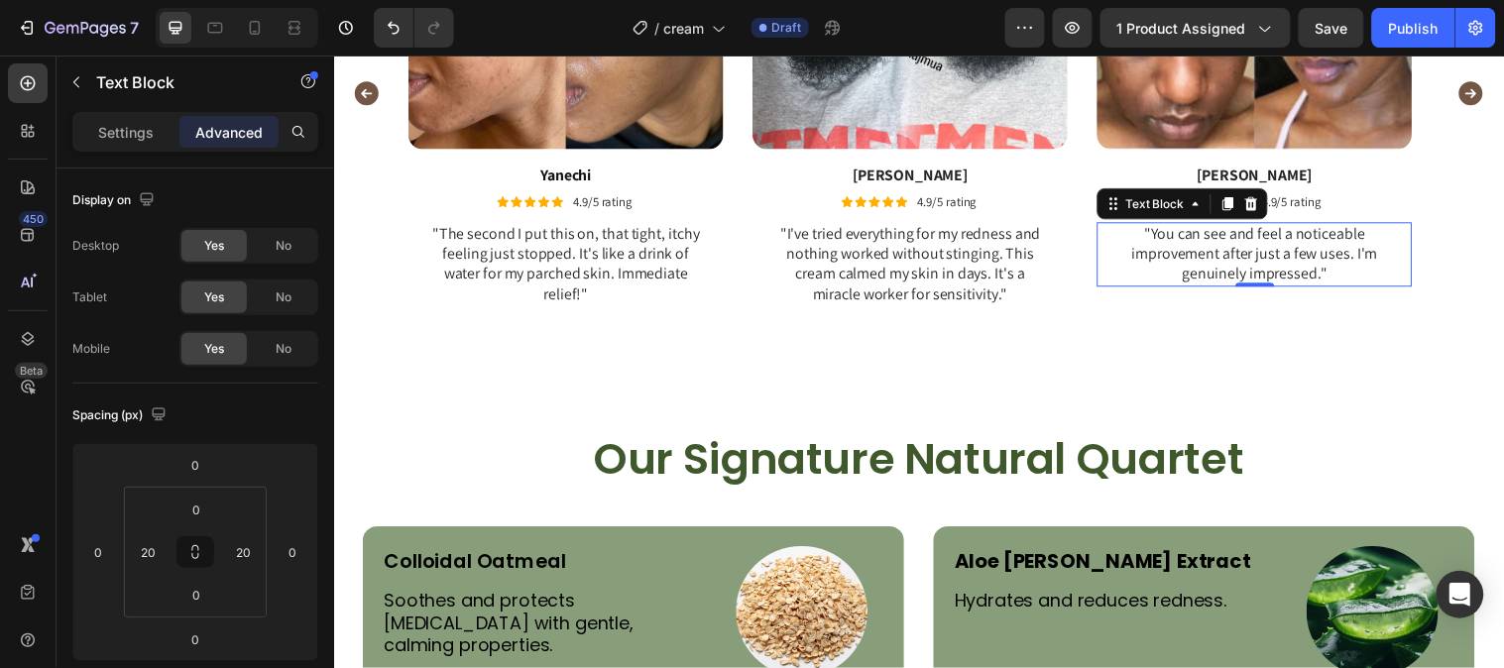
click at [1343, 273] on p ""You can see and feel a noticeable improvement after just a few uses. I'm genui…" at bounding box center [1269, 256] width 277 height 61
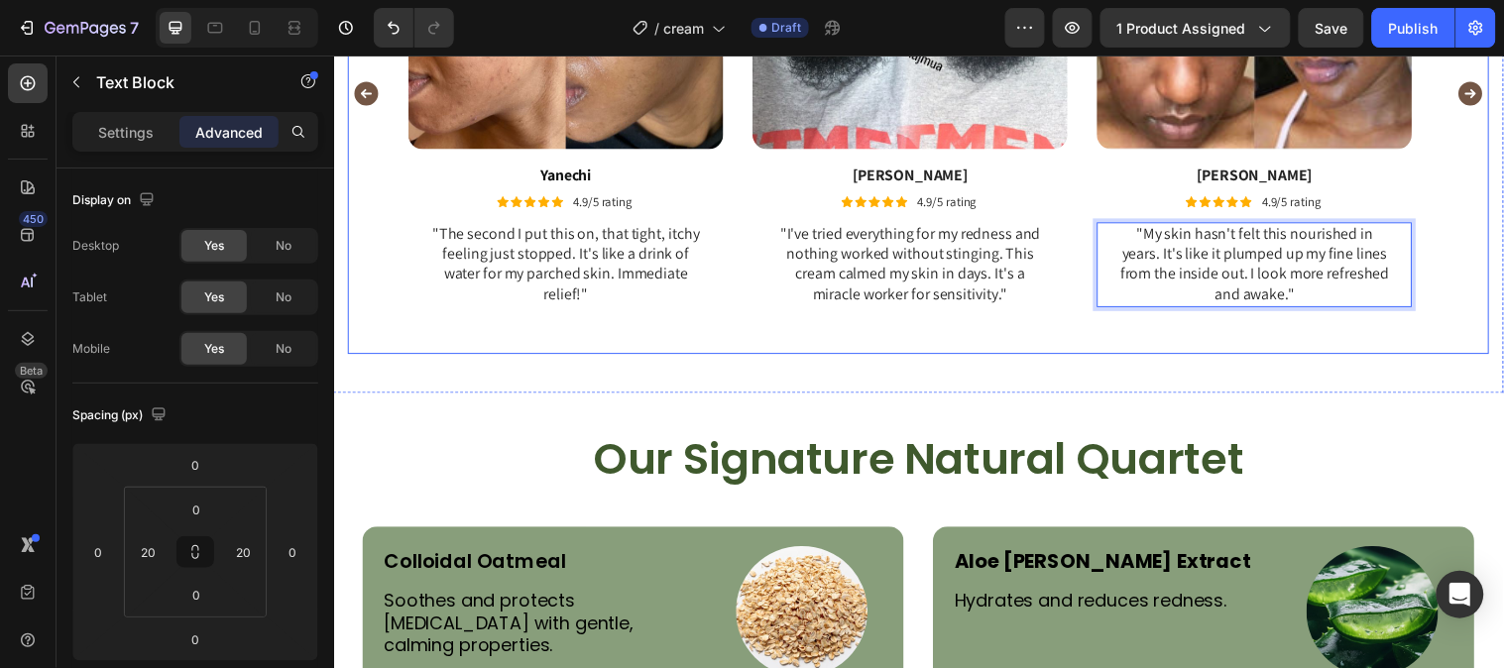
click at [1482, 98] on icon "Carousel Next Arrow" at bounding box center [1489, 93] width 24 height 24
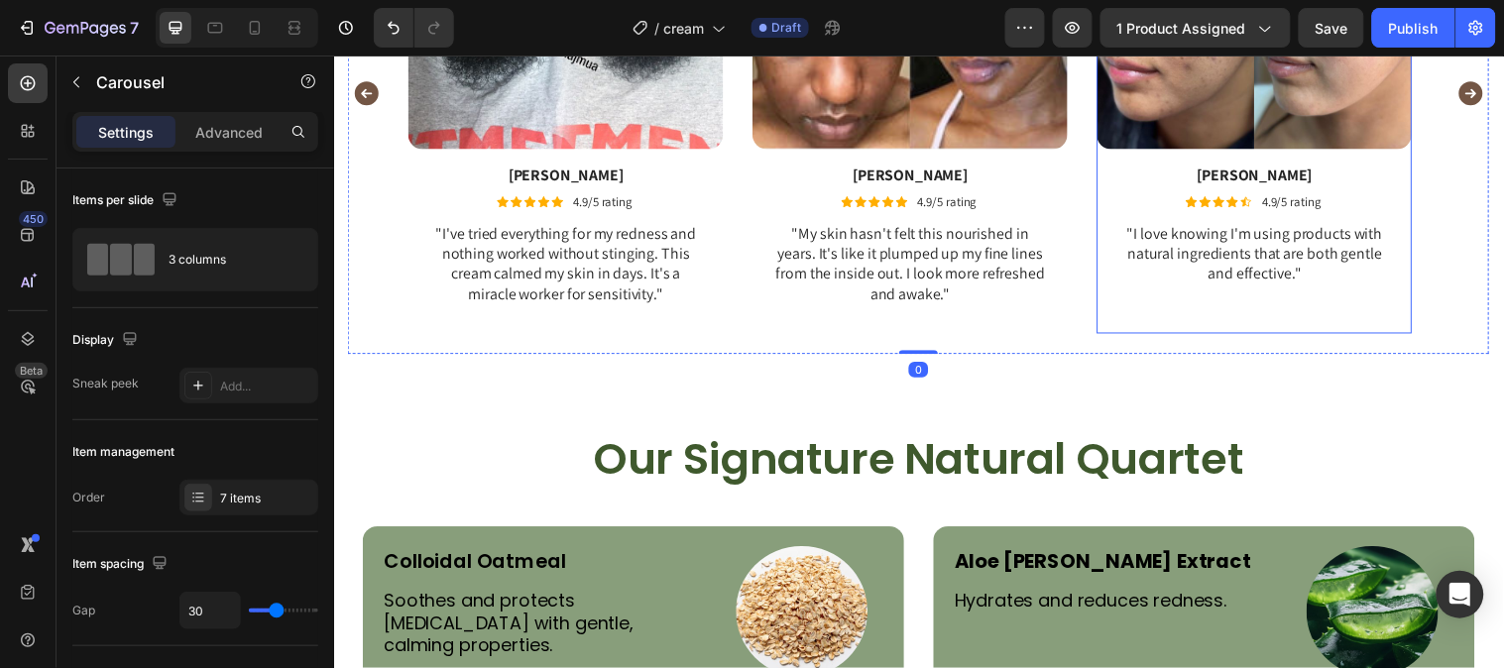
scroll to position [3827, 0]
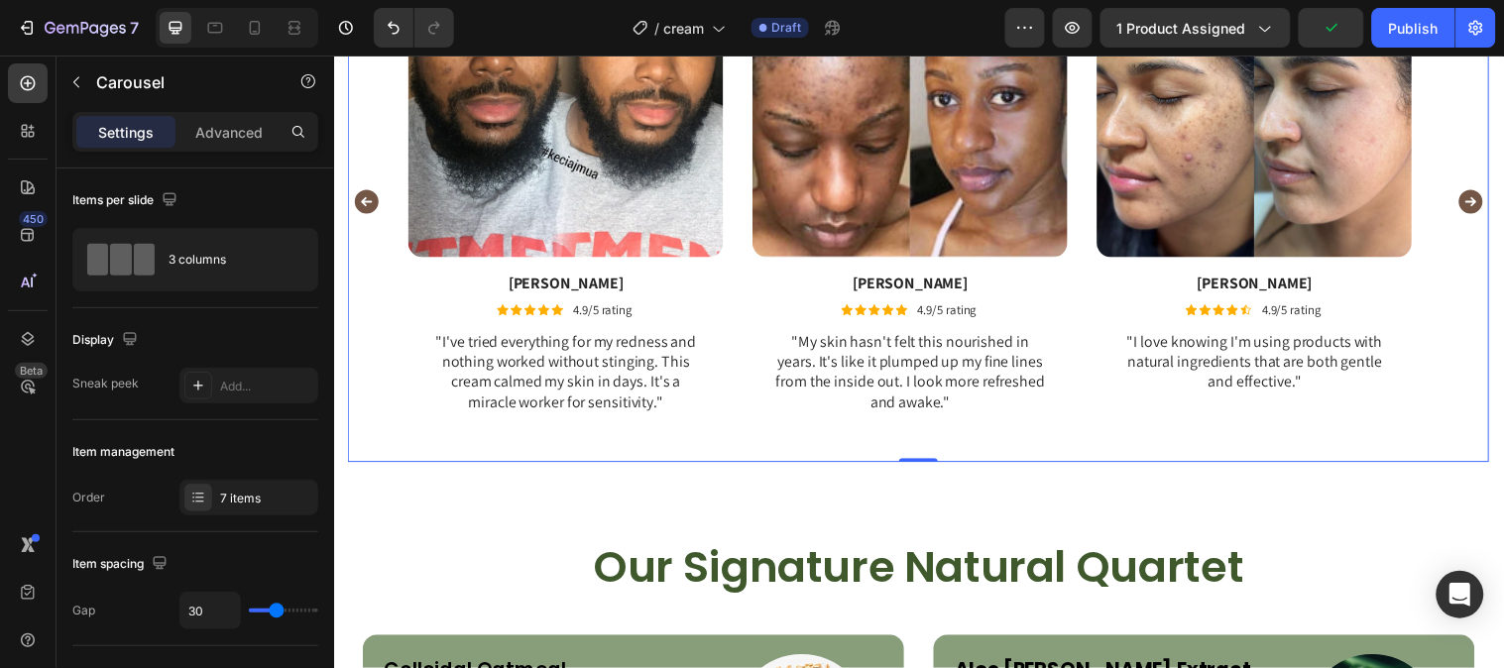
click at [1479, 202] on icon "Carousel Next Arrow" at bounding box center [1489, 203] width 24 height 24
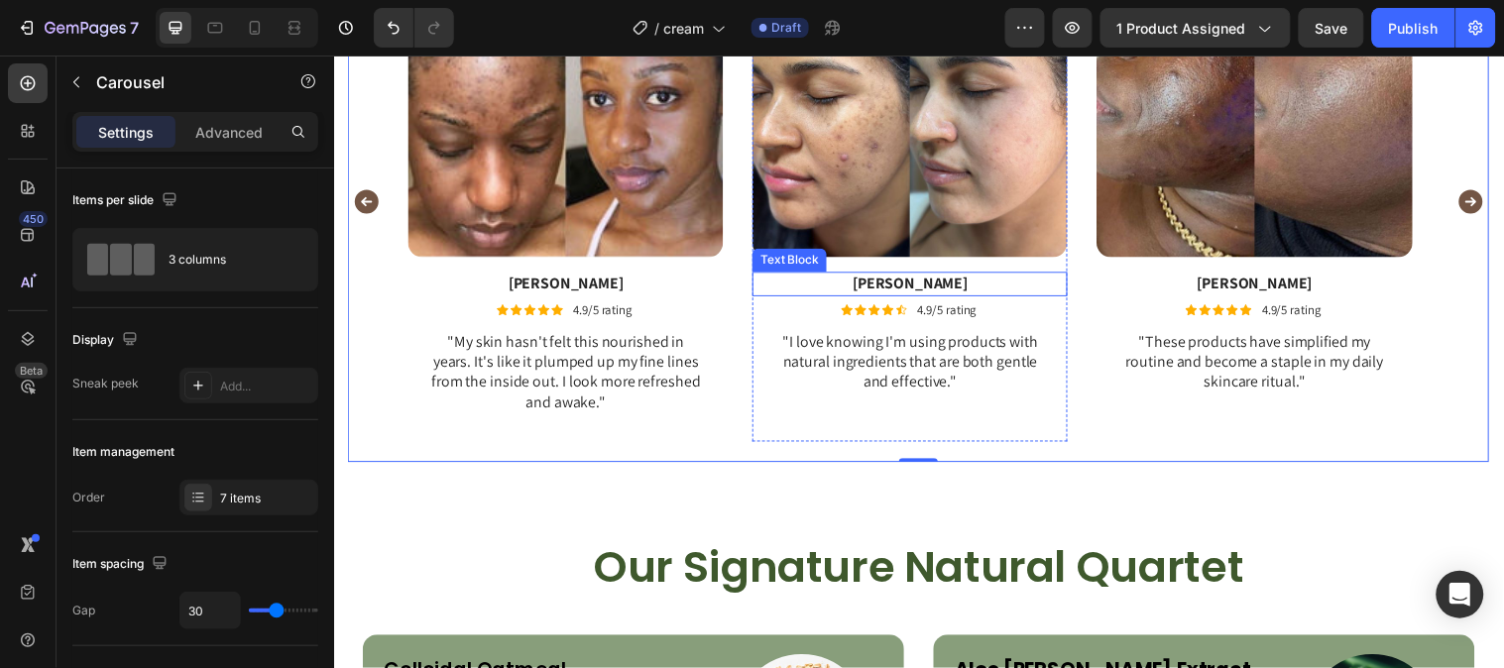
scroll to position [3717, 0]
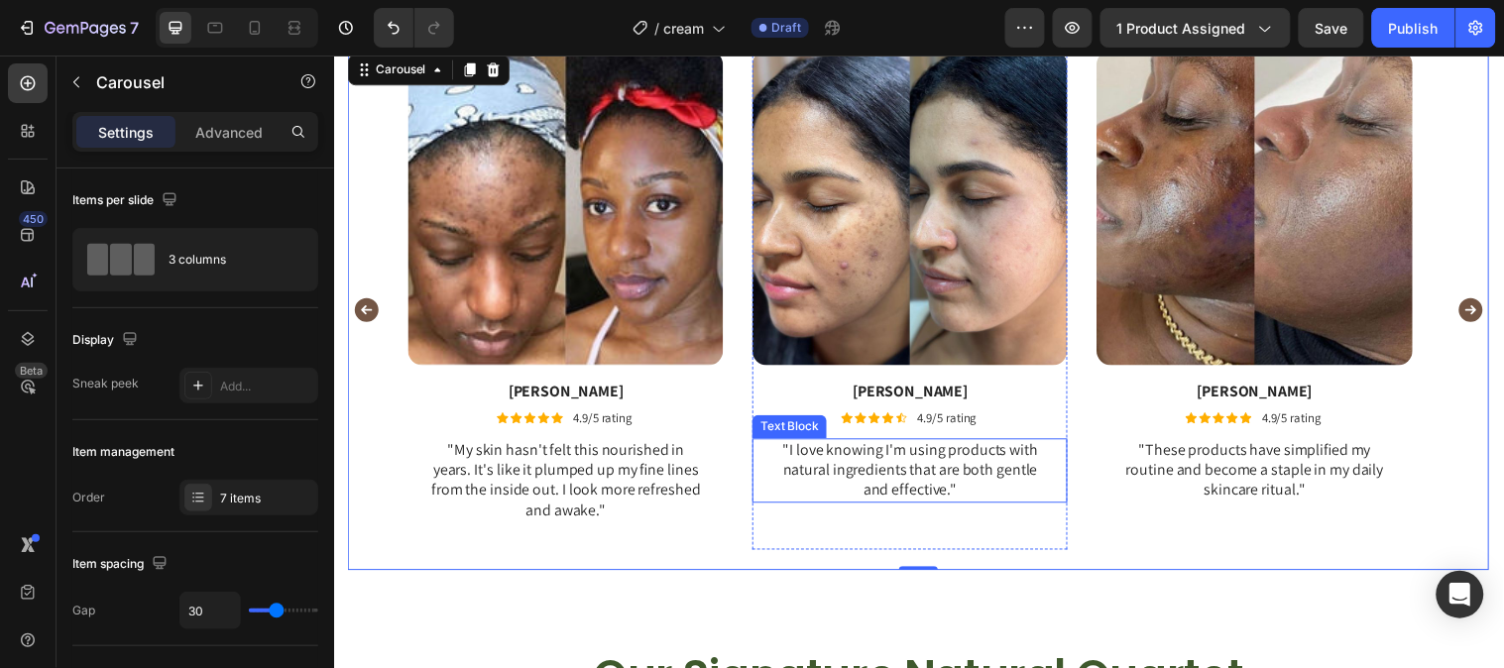
click at [905, 502] on p ""I love knowing I'm using products with natural ingredients that are both gentl…" at bounding box center [919, 476] width 277 height 61
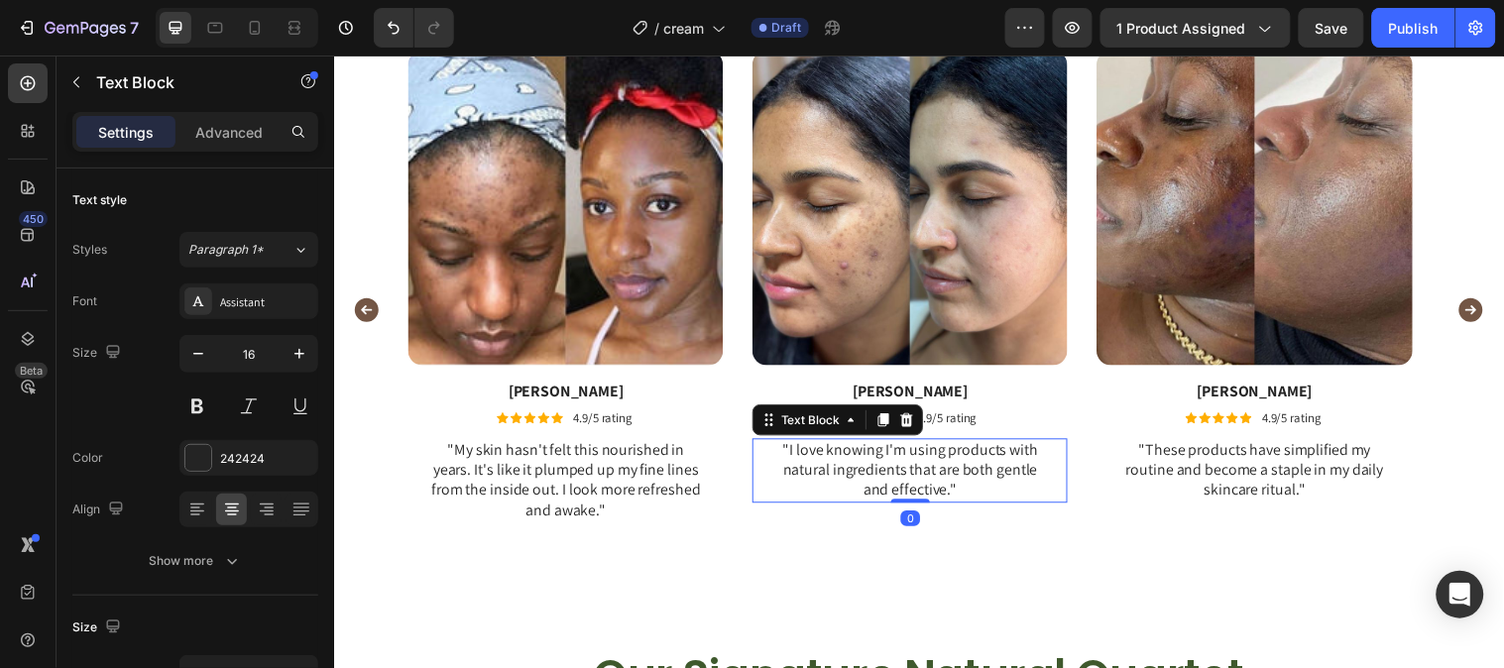
click at [905, 502] on p ""I love knowing I'm using products with natural ingredients that are both gentl…" at bounding box center [919, 476] width 277 height 61
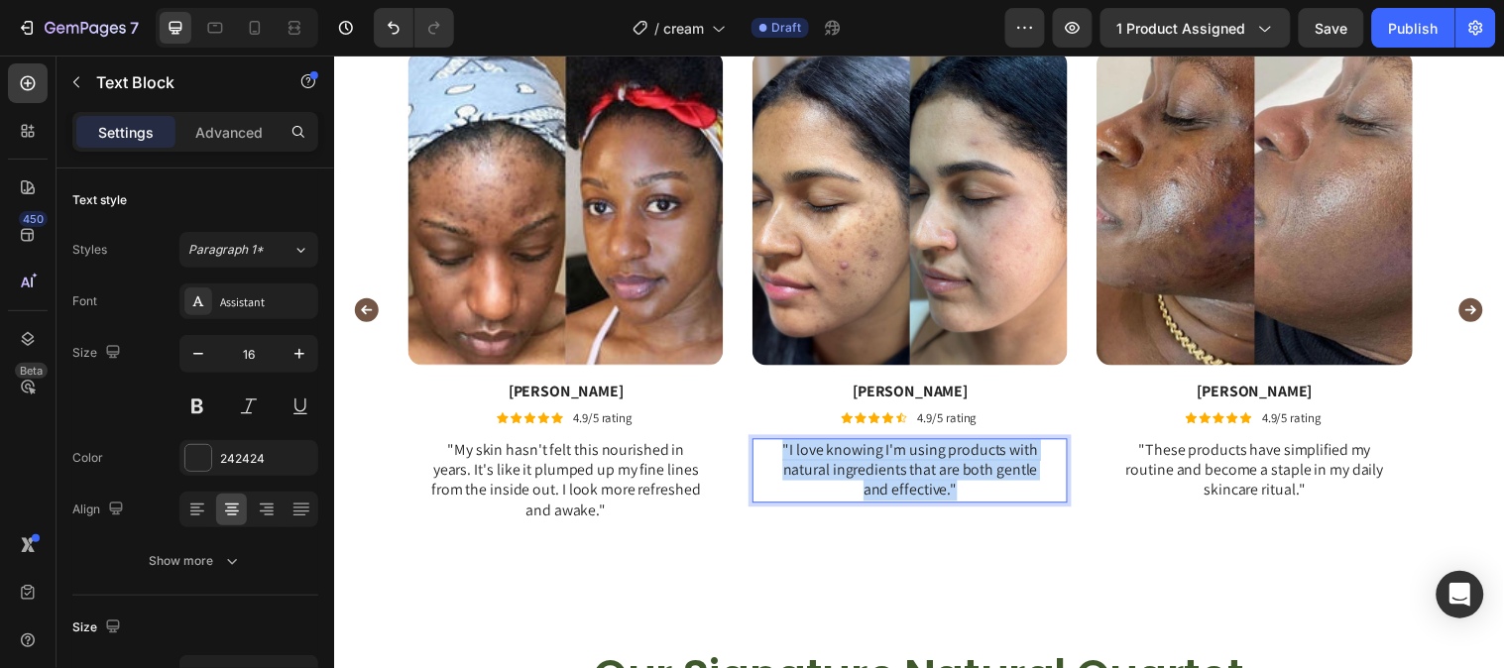
click at [905, 502] on p ""I love knowing I'm using products with natural ingredients that are both gentl…" at bounding box center [919, 476] width 277 height 61
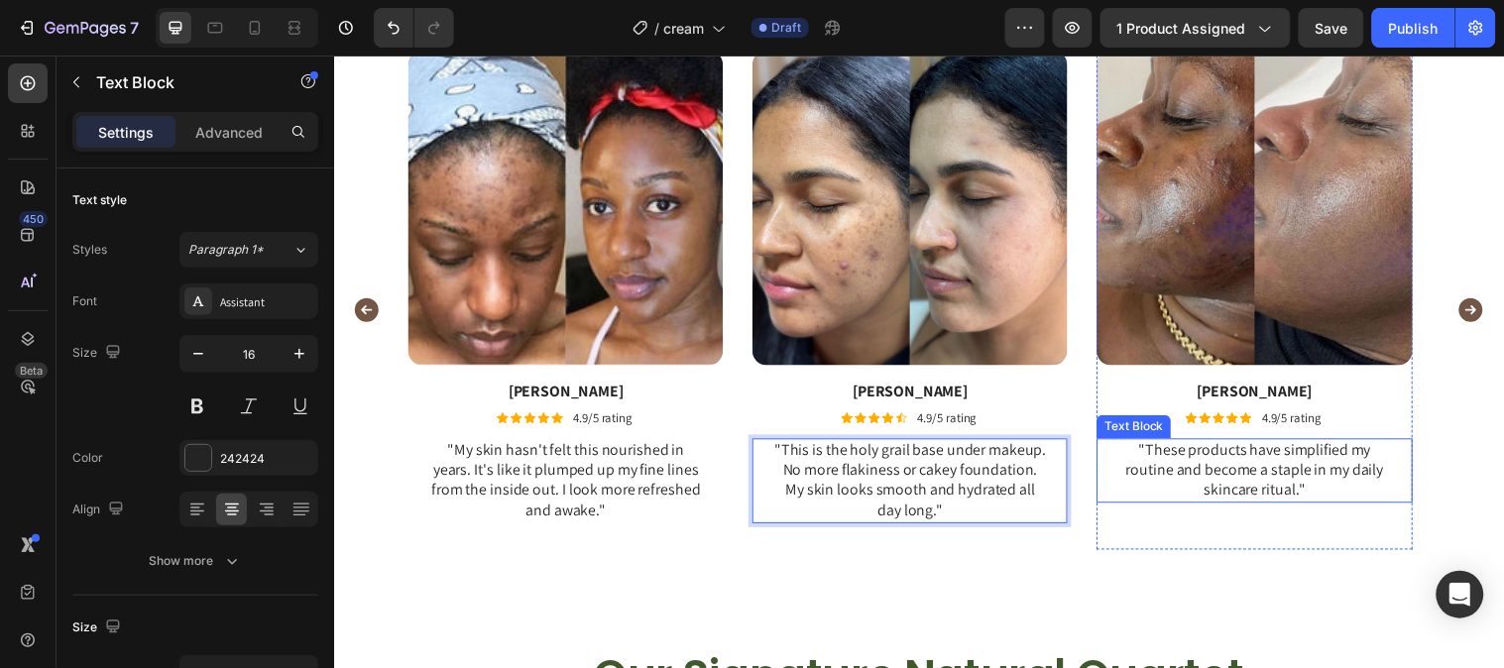
click at [1242, 479] on p ""These products have simplified my routine and become a staple in my daily skin…" at bounding box center [1269, 476] width 277 height 61
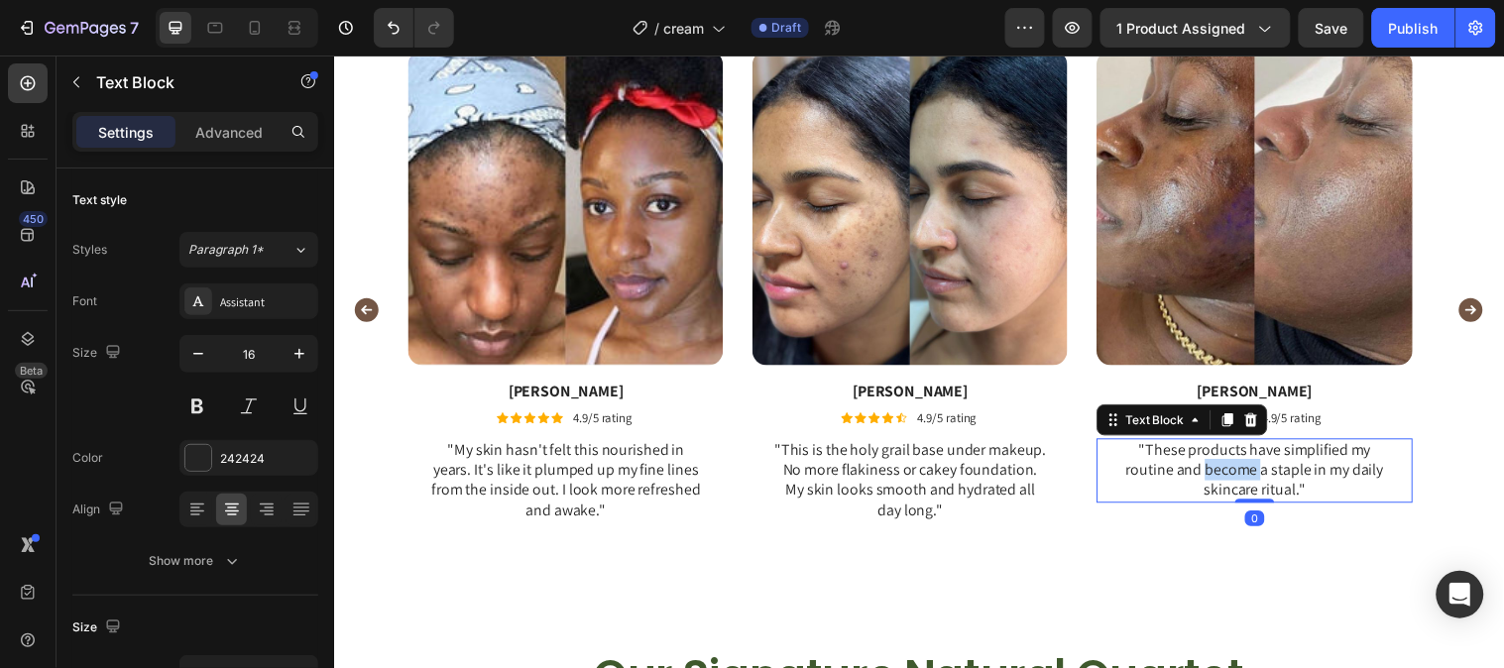
click at [1242, 479] on p ""These products have simplified my routine and become a staple in my daily skin…" at bounding box center [1269, 476] width 277 height 61
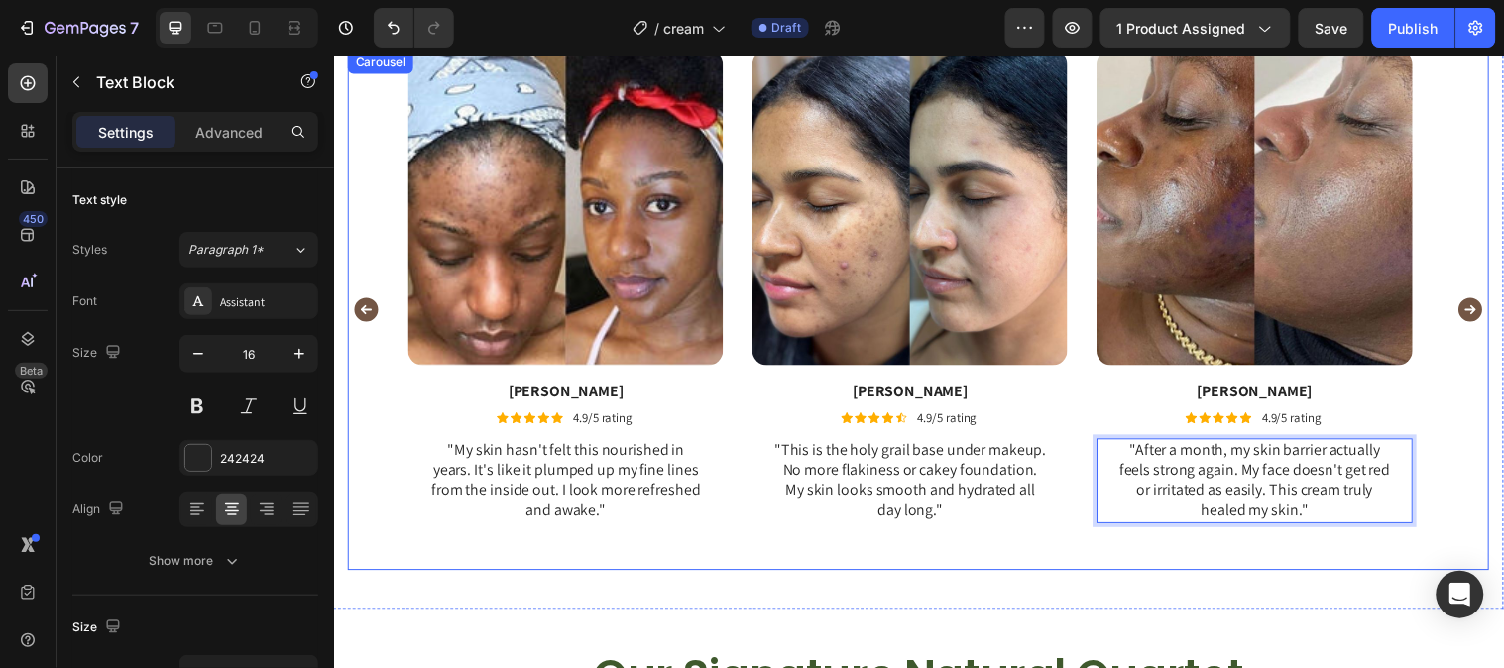
click at [1477, 308] on icon "Carousel Next Arrow" at bounding box center [1489, 313] width 24 height 24
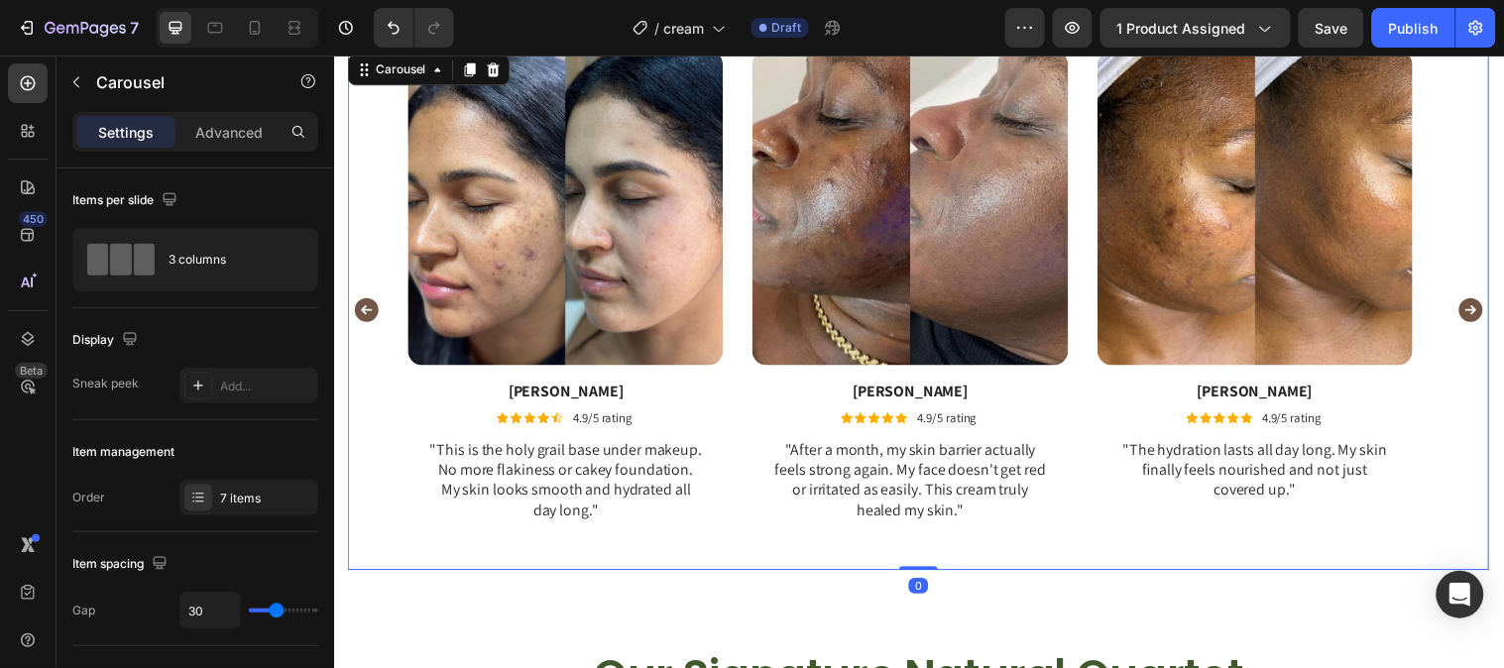
click at [1477, 308] on icon "Carousel Next Arrow" at bounding box center [1489, 313] width 24 height 24
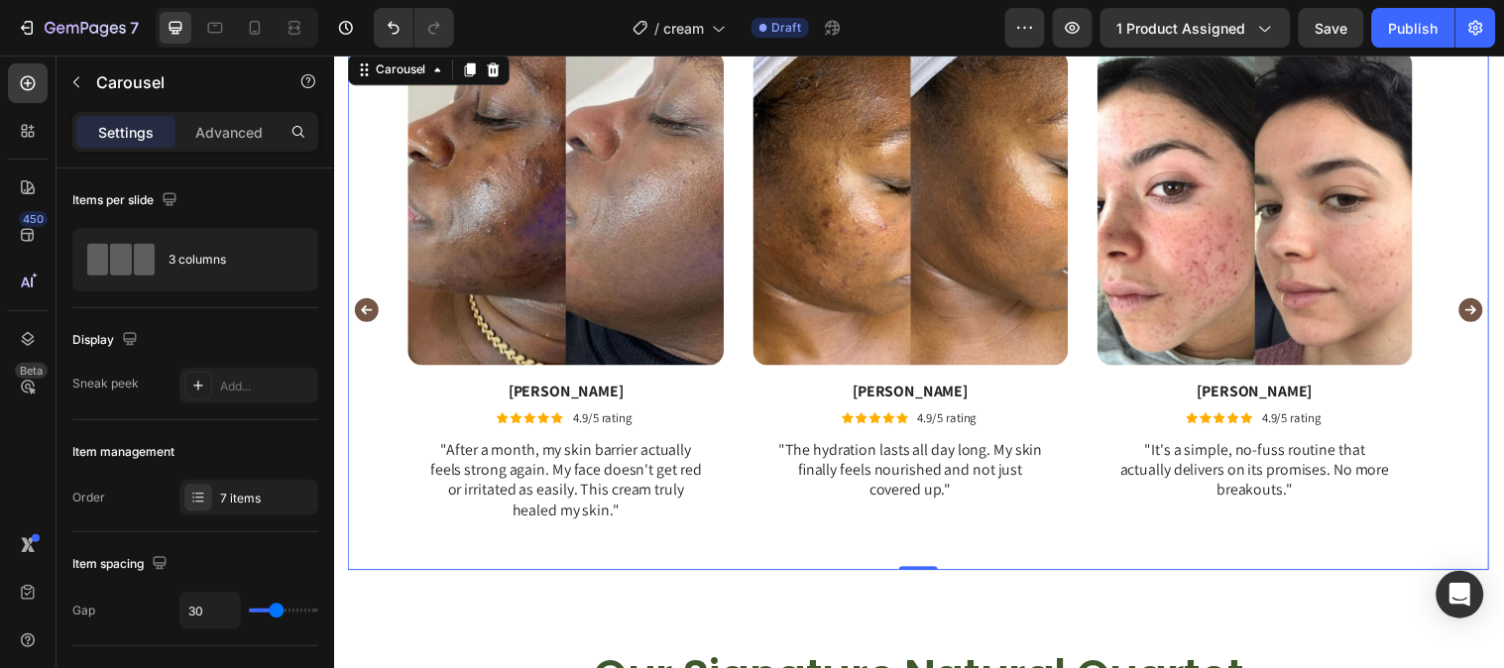
click at [1477, 308] on icon "Carousel Next Arrow" at bounding box center [1489, 313] width 24 height 24
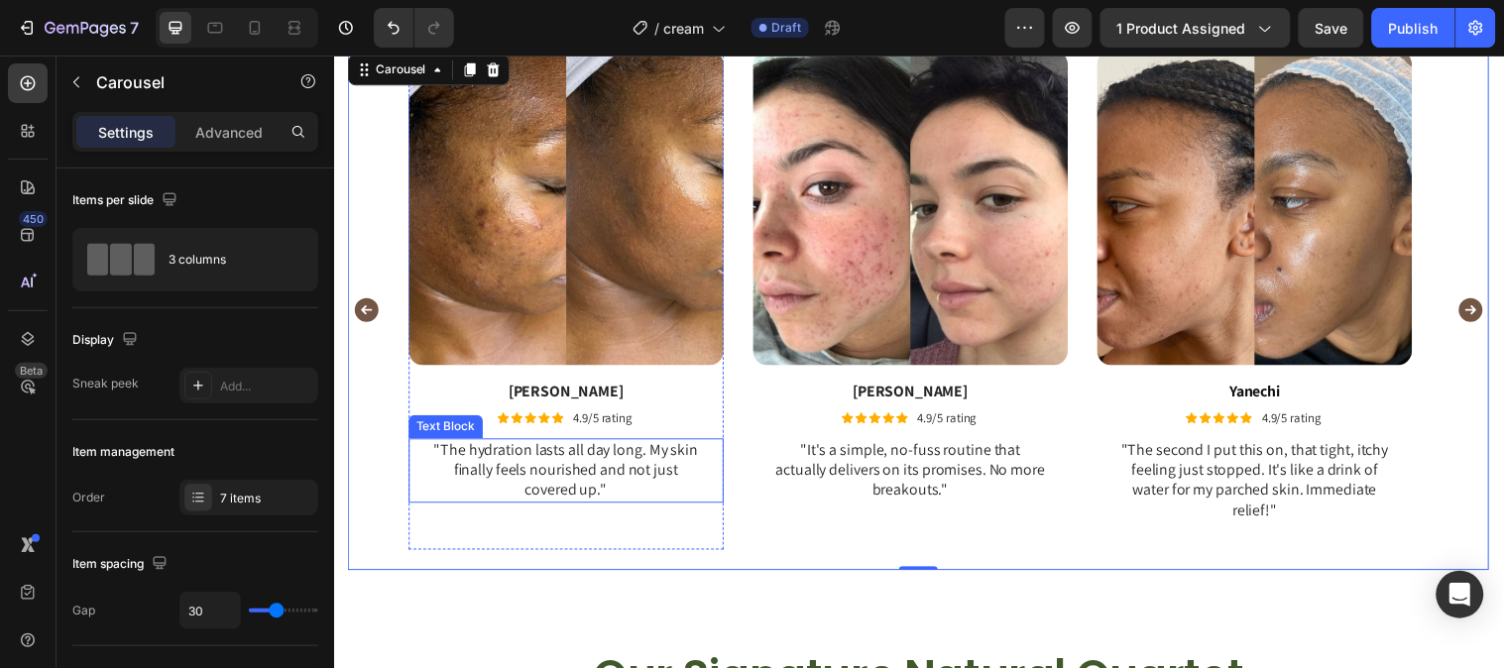
click at [608, 470] on p ""The hydration lasts all day long. My skin finally feels nourished and not just…" at bounding box center [569, 476] width 277 height 61
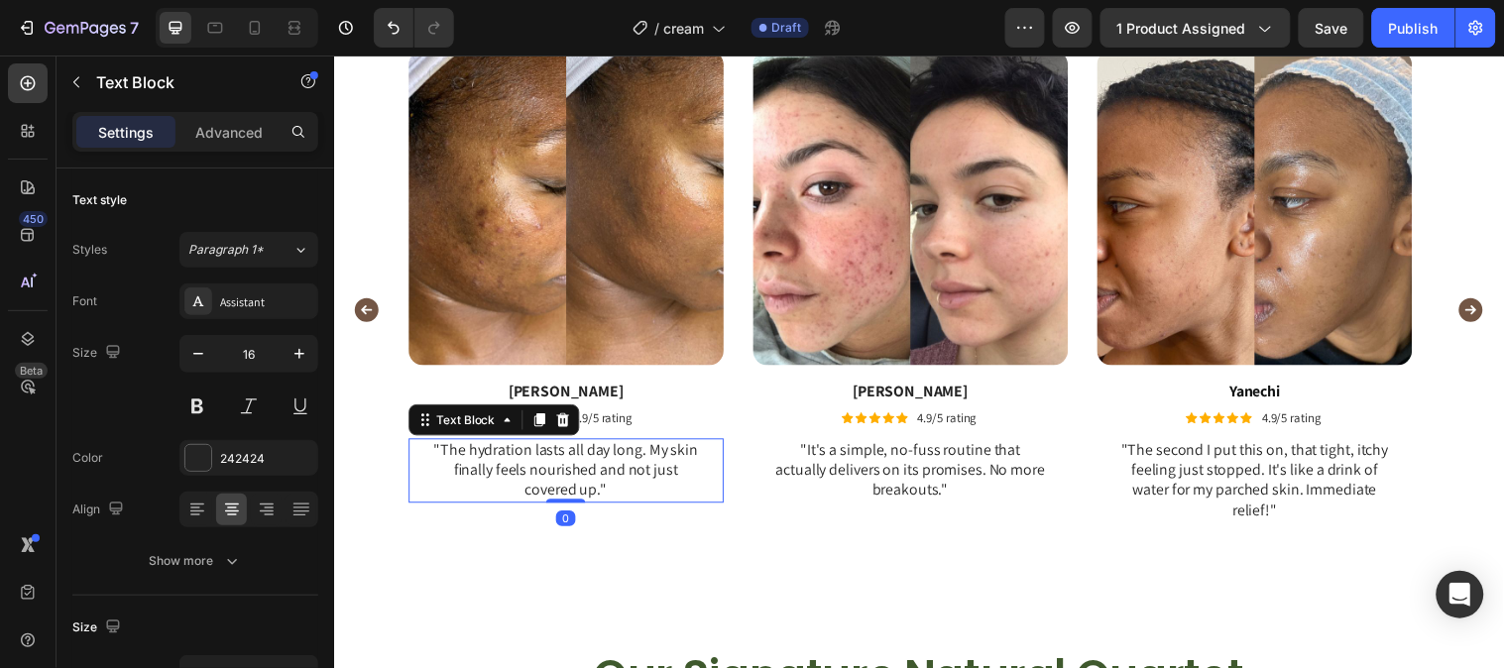
click at [614, 493] on p ""The hydration lasts all day long. My skin finally feels nourished and not just…" at bounding box center [569, 476] width 277 height 61
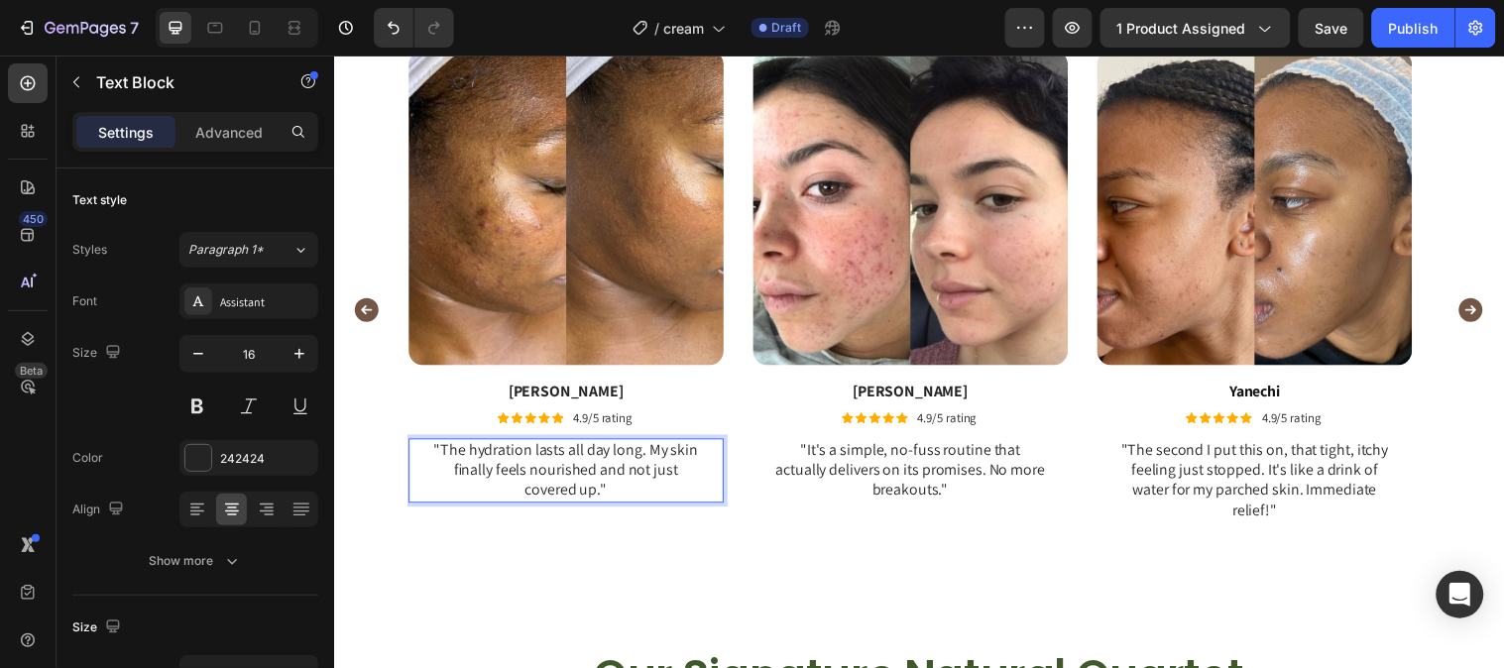
click at [614, 493] on p ""The hydration lasts all day long. My skin finally feels nourished and not just…" at bounding box center [569, 476] width 277 height 61
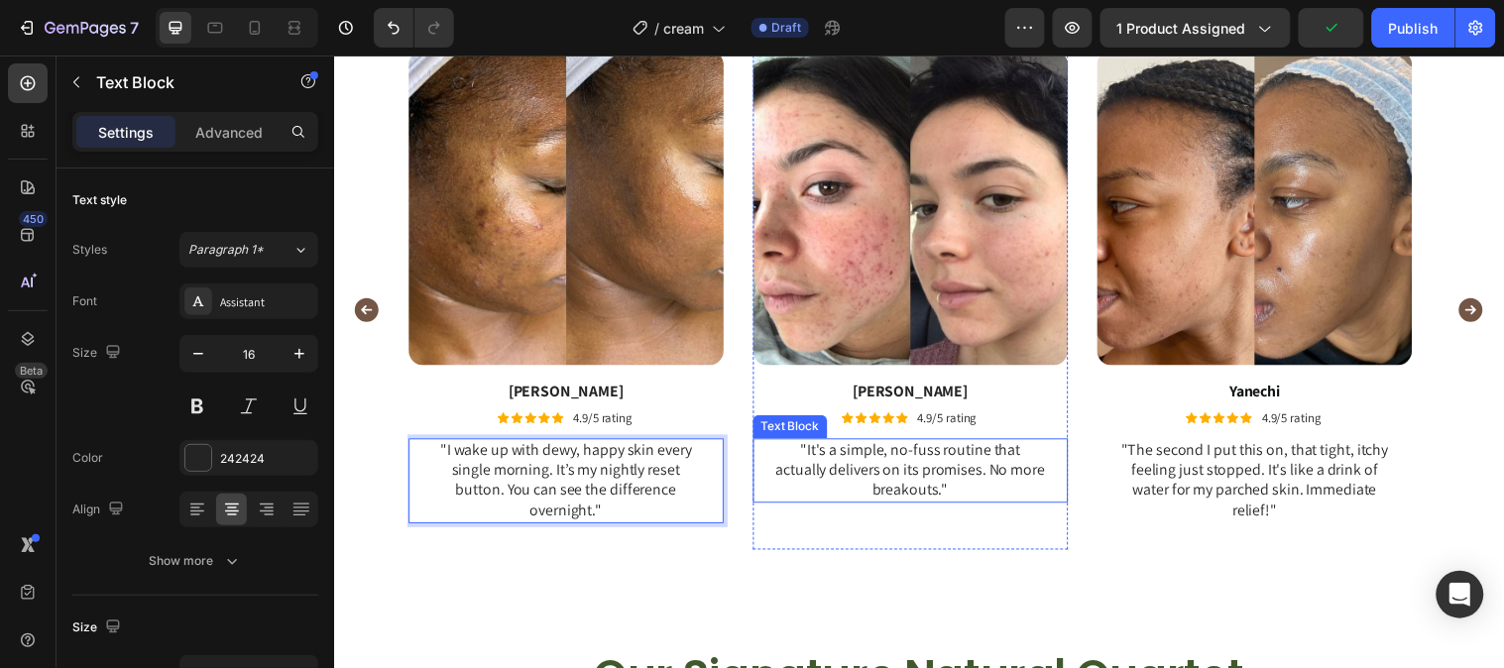
click at [923, 502] on p ""It's a simple, no-fuss routine that actually delivers on its promises. No more…" at bounding box center [919, 476] width 277 height 61
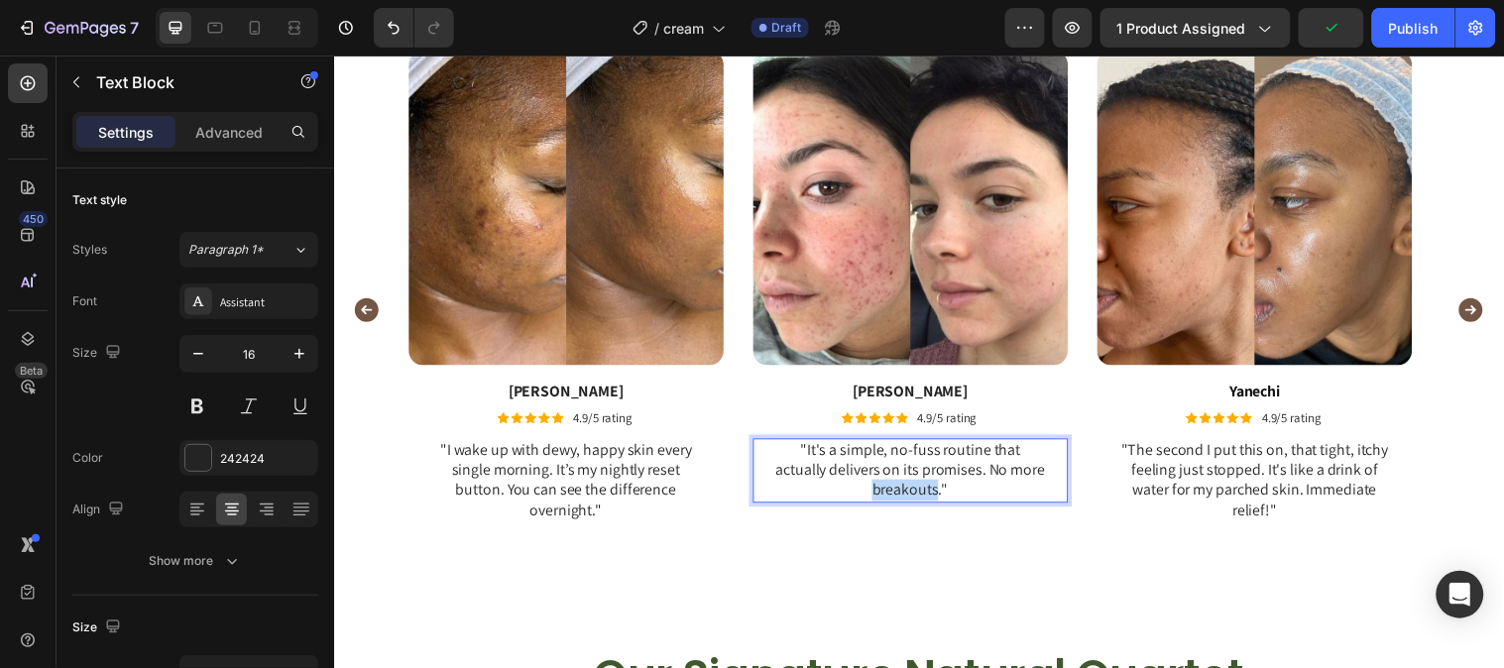
click at [923, 502] on p ""It's a simple, no-fuss routine that actually delivers on its promises. No more…" at bounding box center [919, 476] width 277 height 61
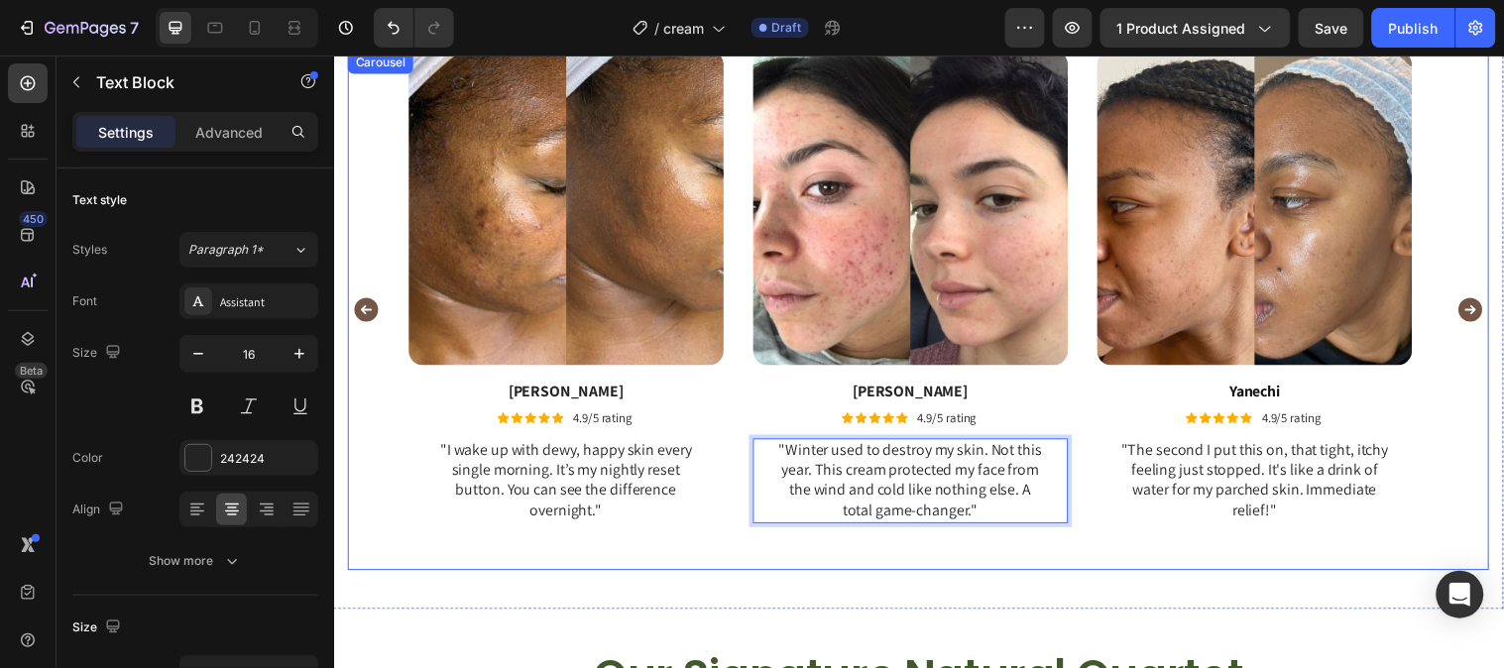
click at [1477, 307] on icon "Carousel Next Arrow" at bounding box center [1489, 313] width 24 height 24
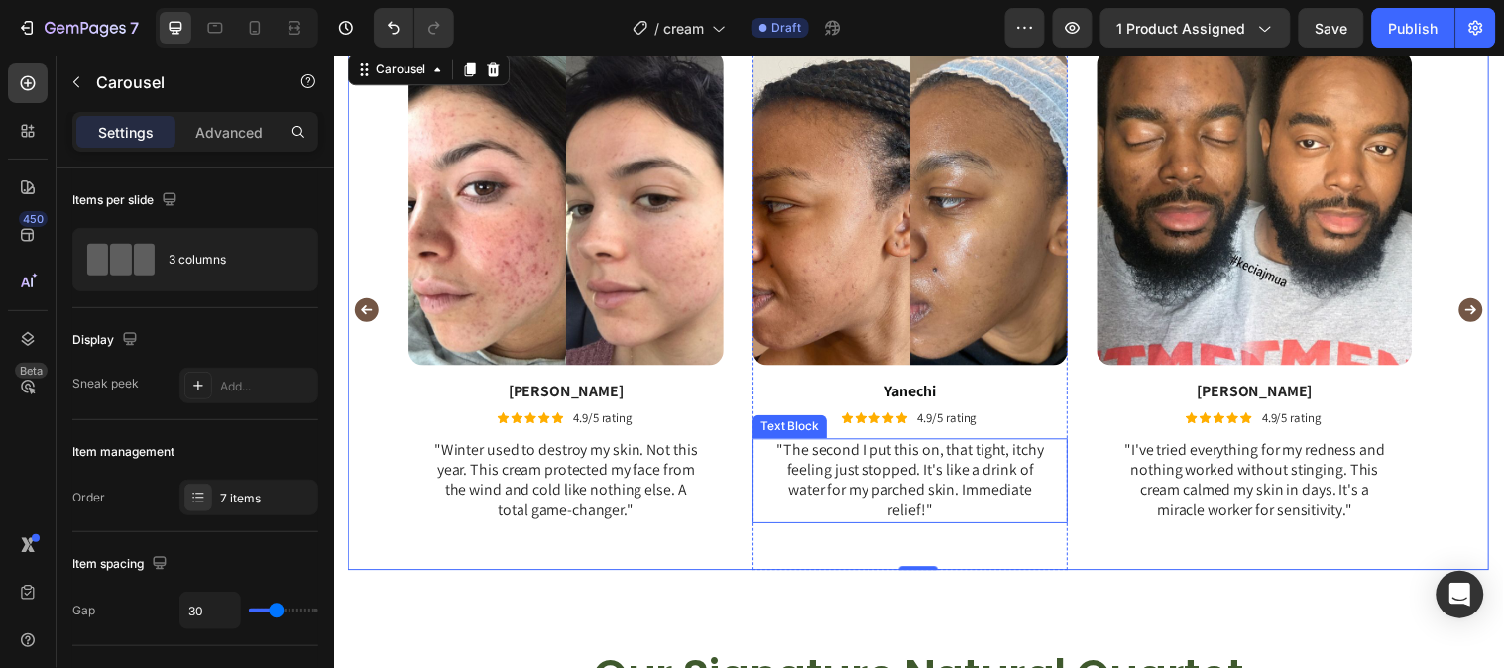
click at [899, 486] on p ""The second I put this on, that tight, itchy feeling just stopped. It's like a …" at bounding box center [919, 487] width 277 height 82
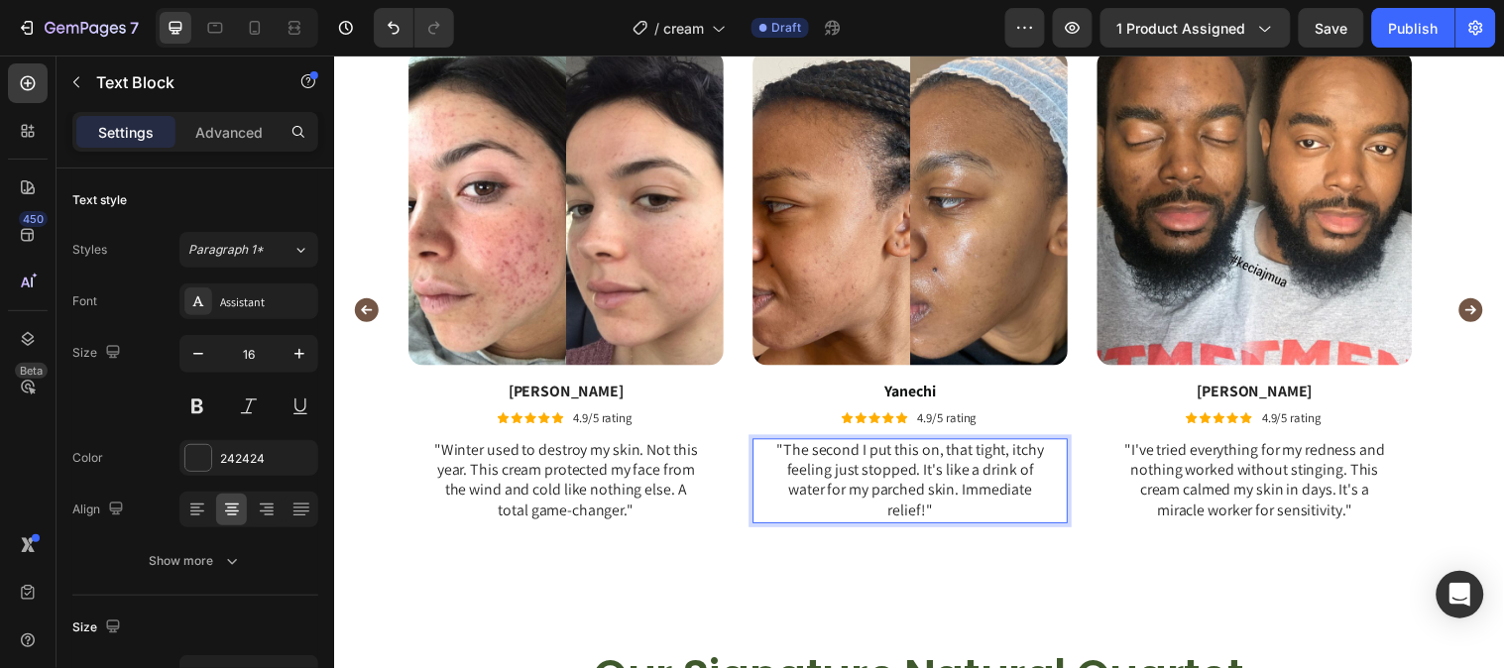
click at [952, 518] on p ""The second I put this on, that tight, itchy feeling just stopped. It's like a …" at bounding box center [919, 487] width 277 height 82
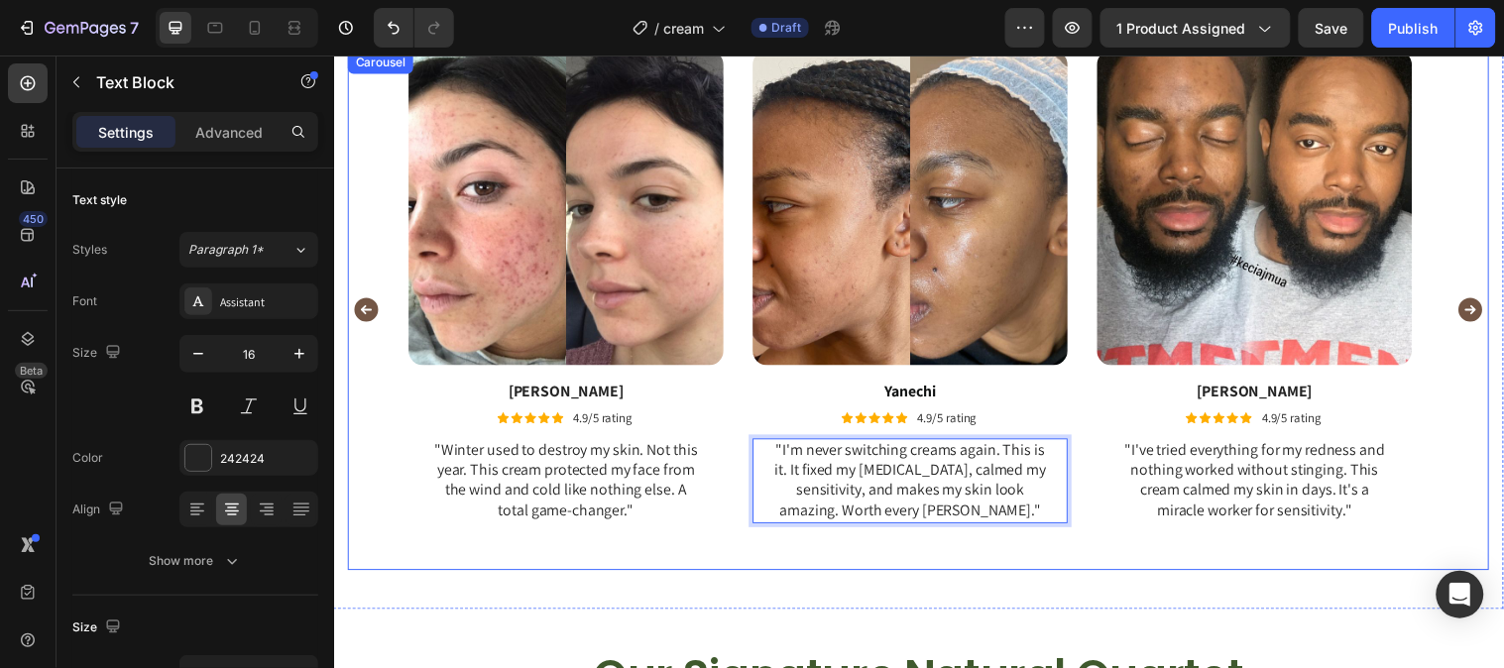
click at [1477, 310] on icon "Carousel Next Arrow" at bounding box center [1489, 313] width 24 height 24
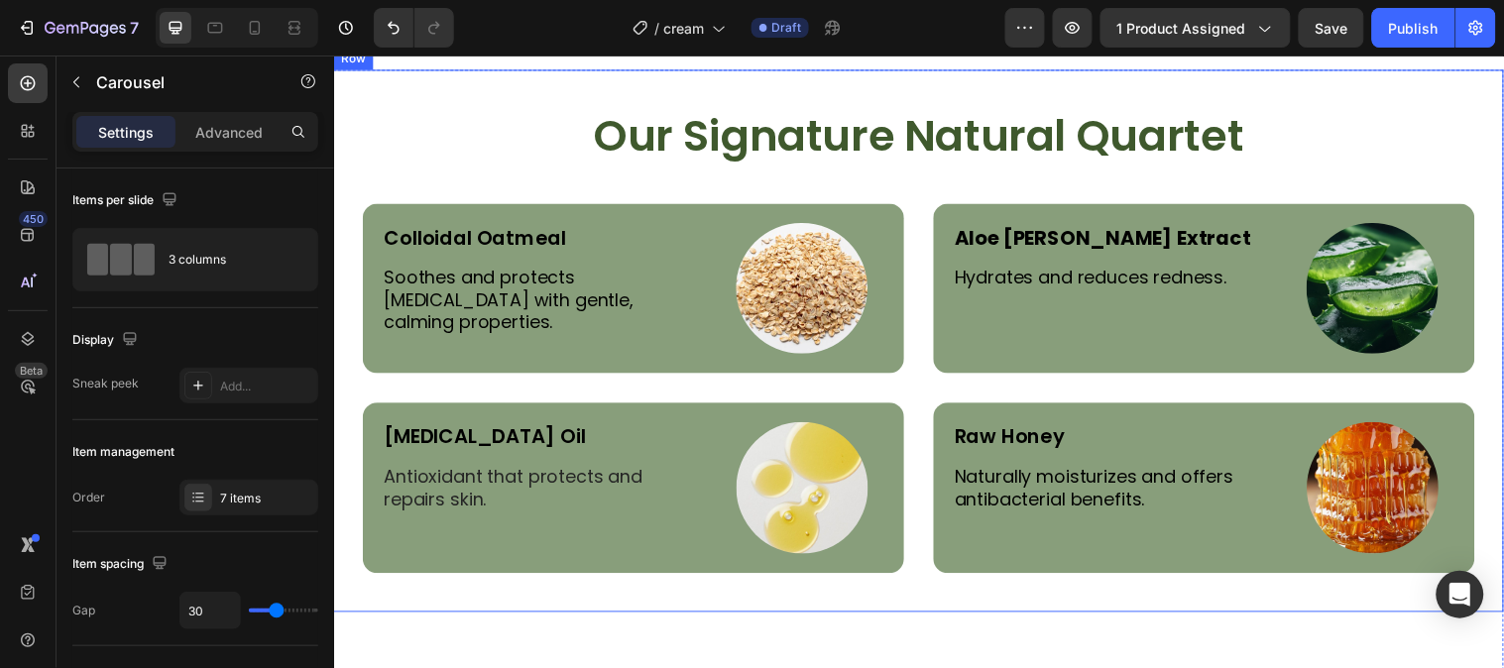
scroll to position [4267, 0]
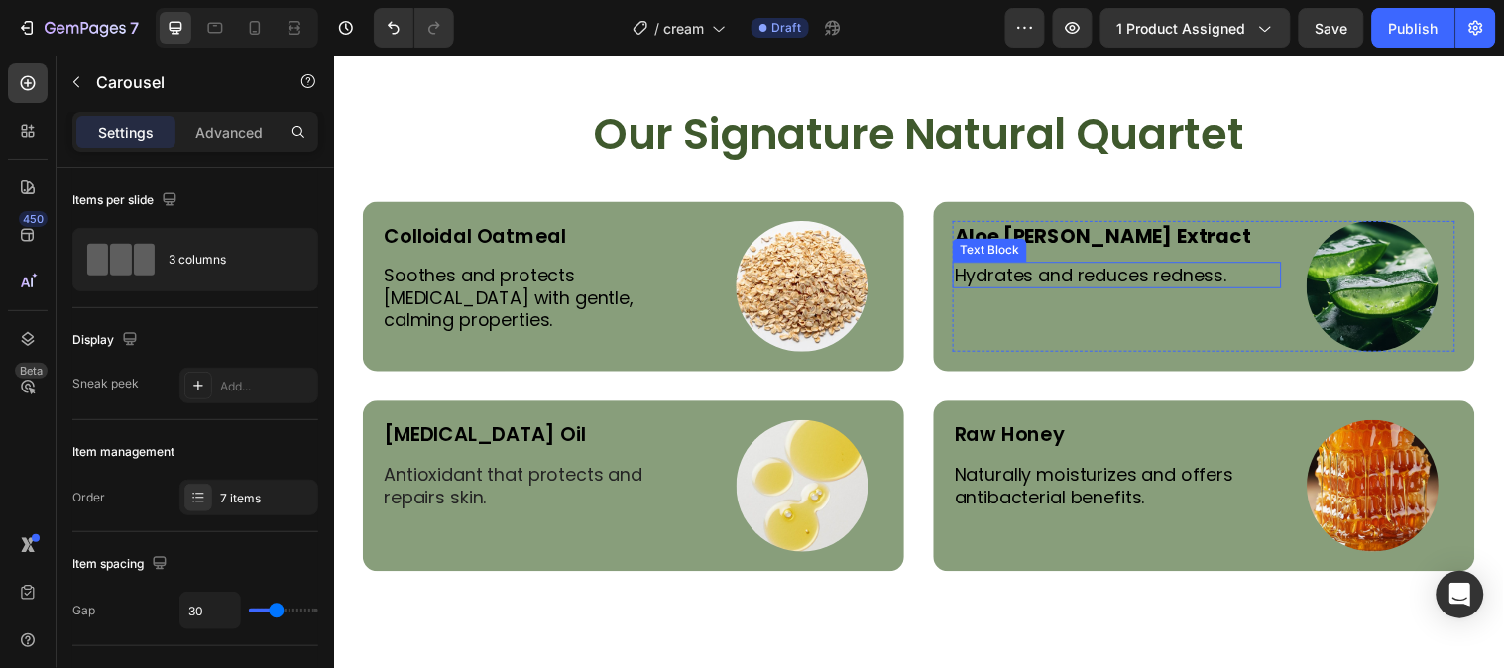
click at [1049, 282] on p "Hydrates and reduces redness." at bounding box center [1129, 278] width 330 height 23
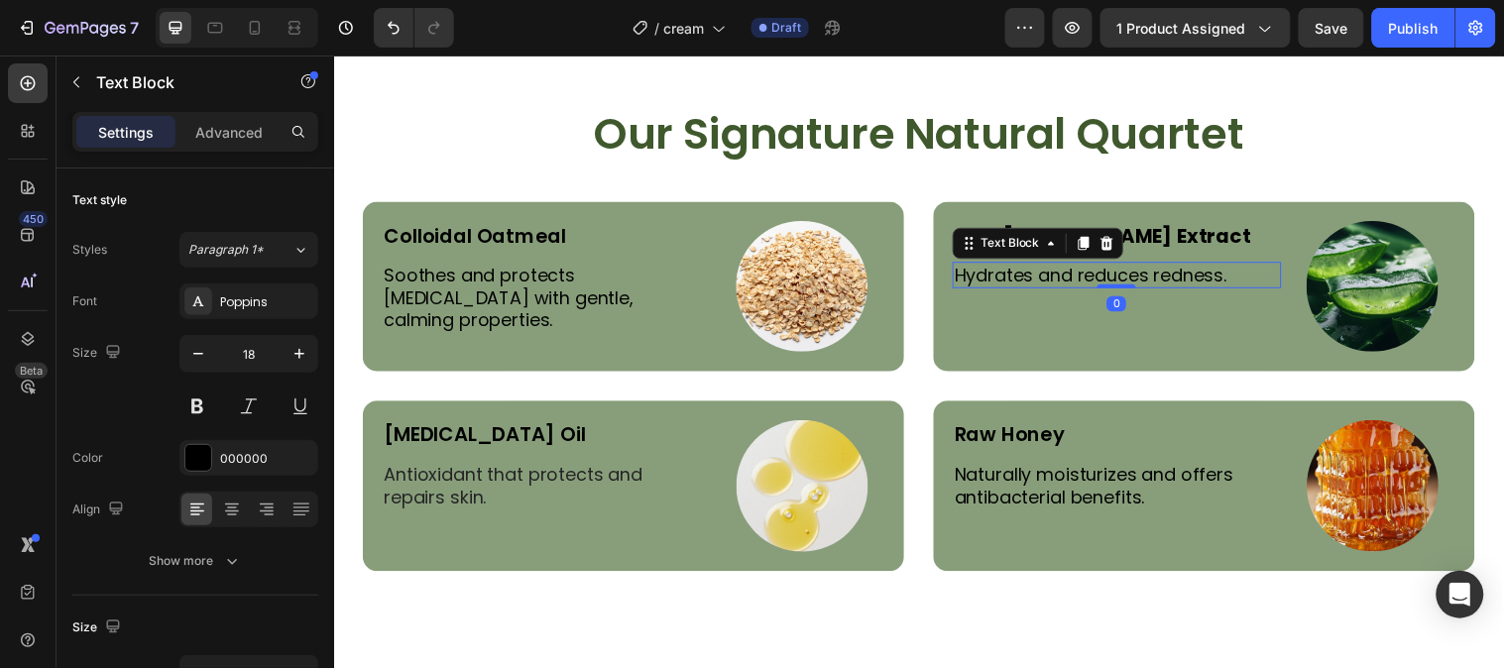
click at [1047, 280] on p "Hydrates and reduces redness." at bounding box center [1129, 278] width 330 height 23
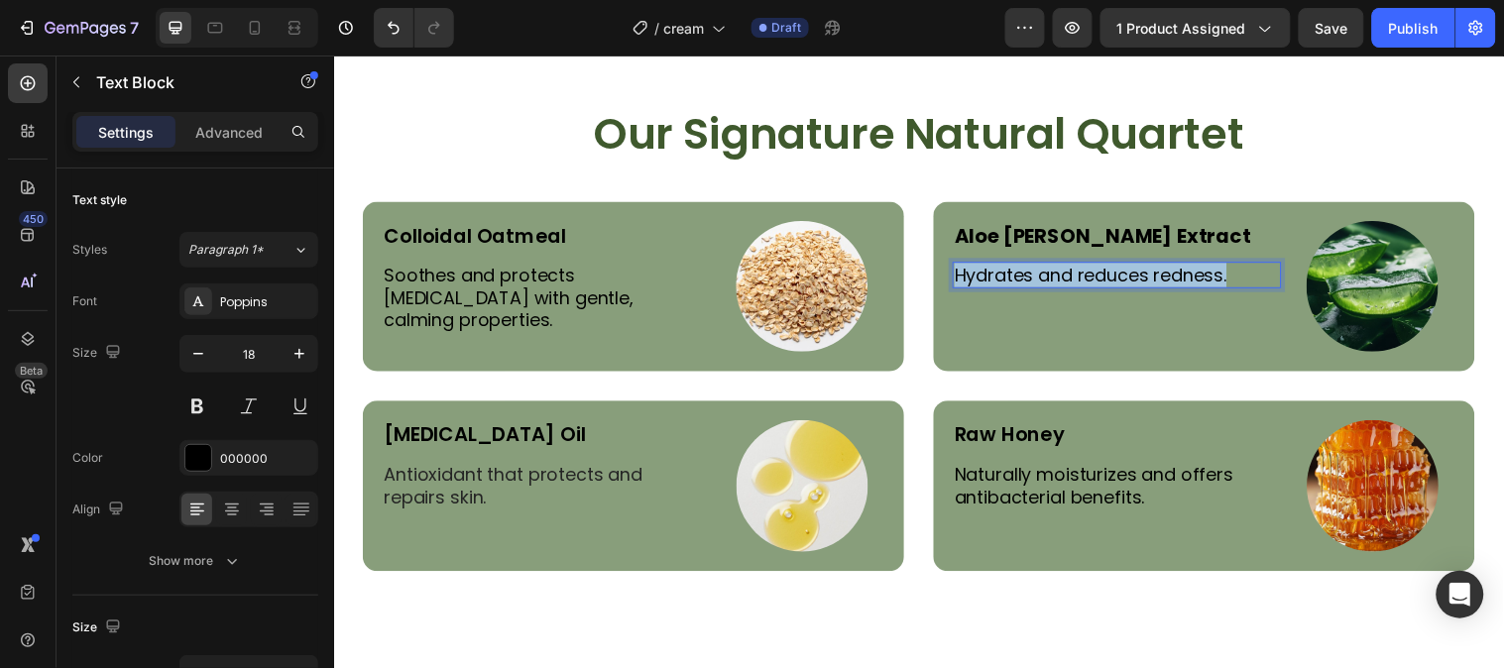
click at [1047, 280] on p "Hydrates and reduces redness." at bounding box center [1129, 278] width 330 height 23
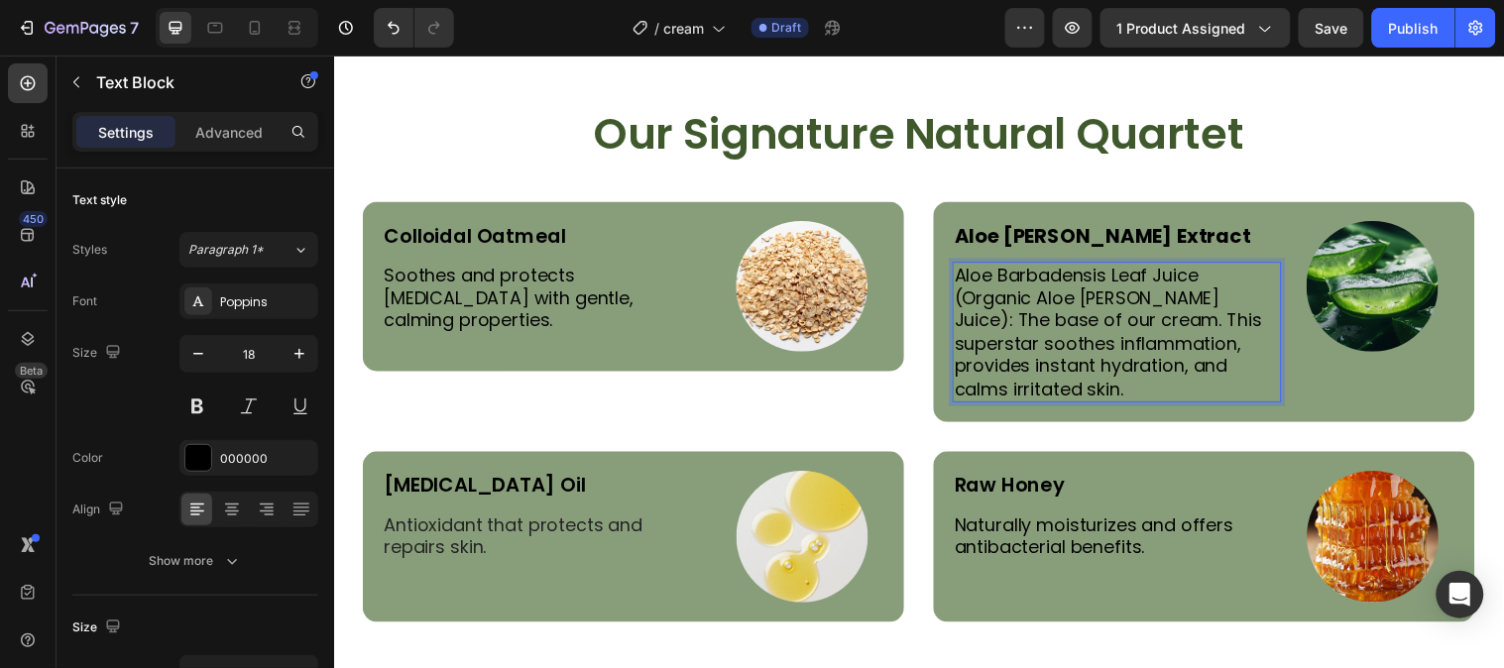
click at [1192, 295] on p "Aloe Barbadensis Leaf Juice (Organic Aloe Vera Juice): The base of our cream. T…" at bounding box center [1129, 336] width 330 height 139
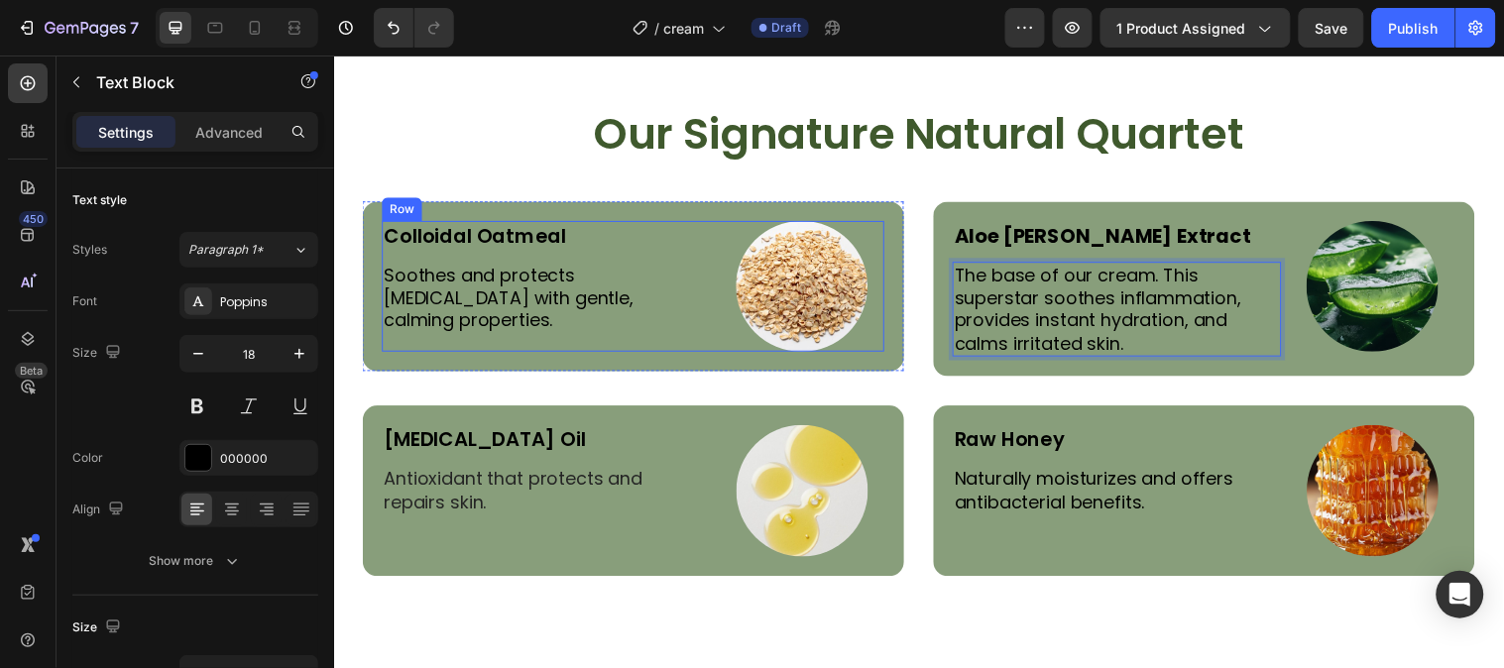
click at [616, 317] on div "Colloidal Oatmeal Text Block Soothes and protects sensitive skin with gentle, c…" at bounding box center [550, 290] width 334 height 134
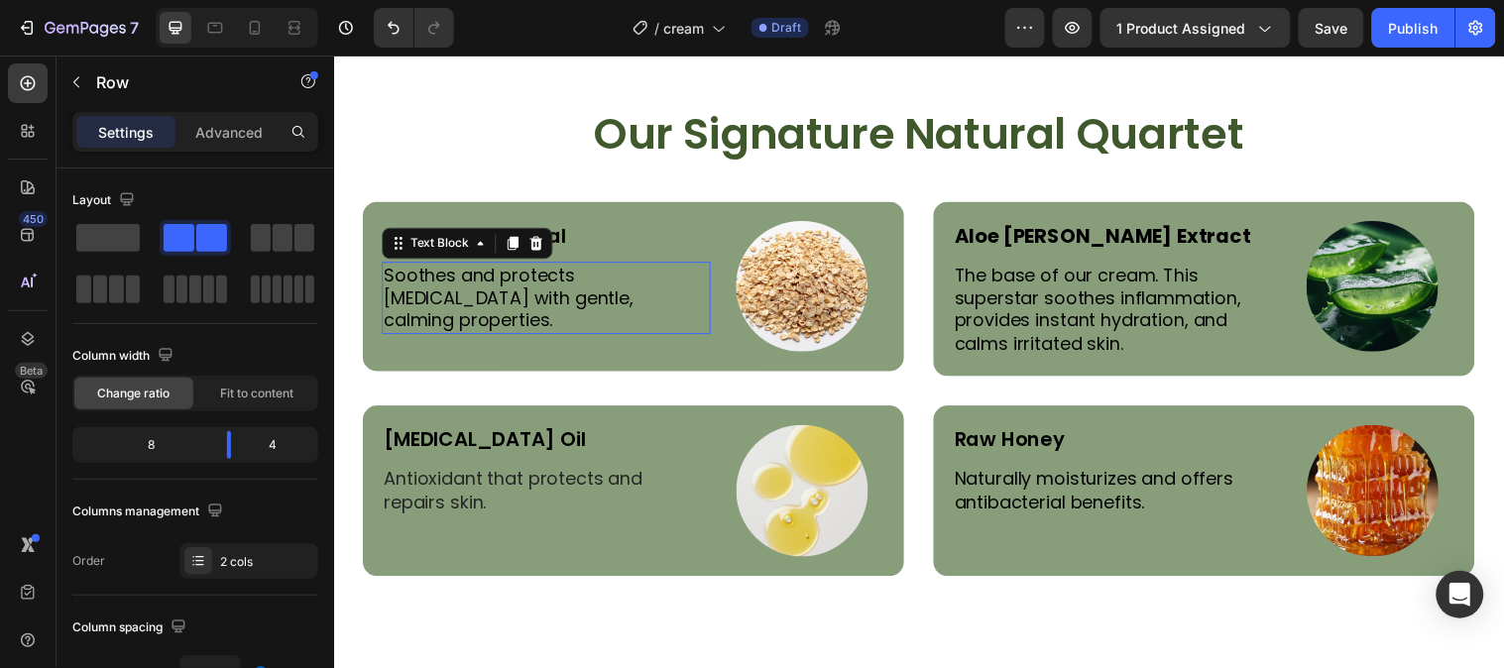
click at [616, 305] on p "Soothes and protects sensitive skin with gentle, calming properties." at bounding box center [550, 301] width 330 height 69
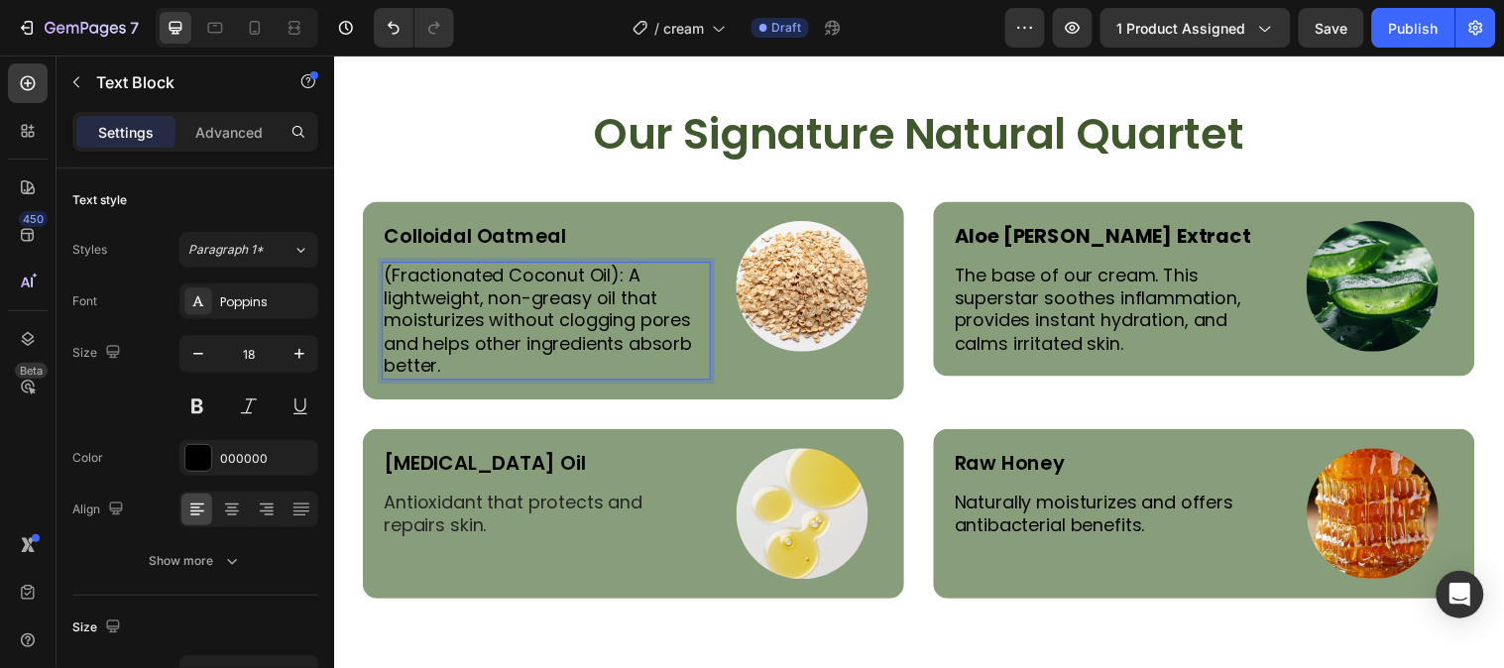
click at [628, 274] on p "(Fractionated Coconut Oil): A lightweight, non-greasy oil that moisturizes with…" at bounding box center [550, 325] width 330 height 116
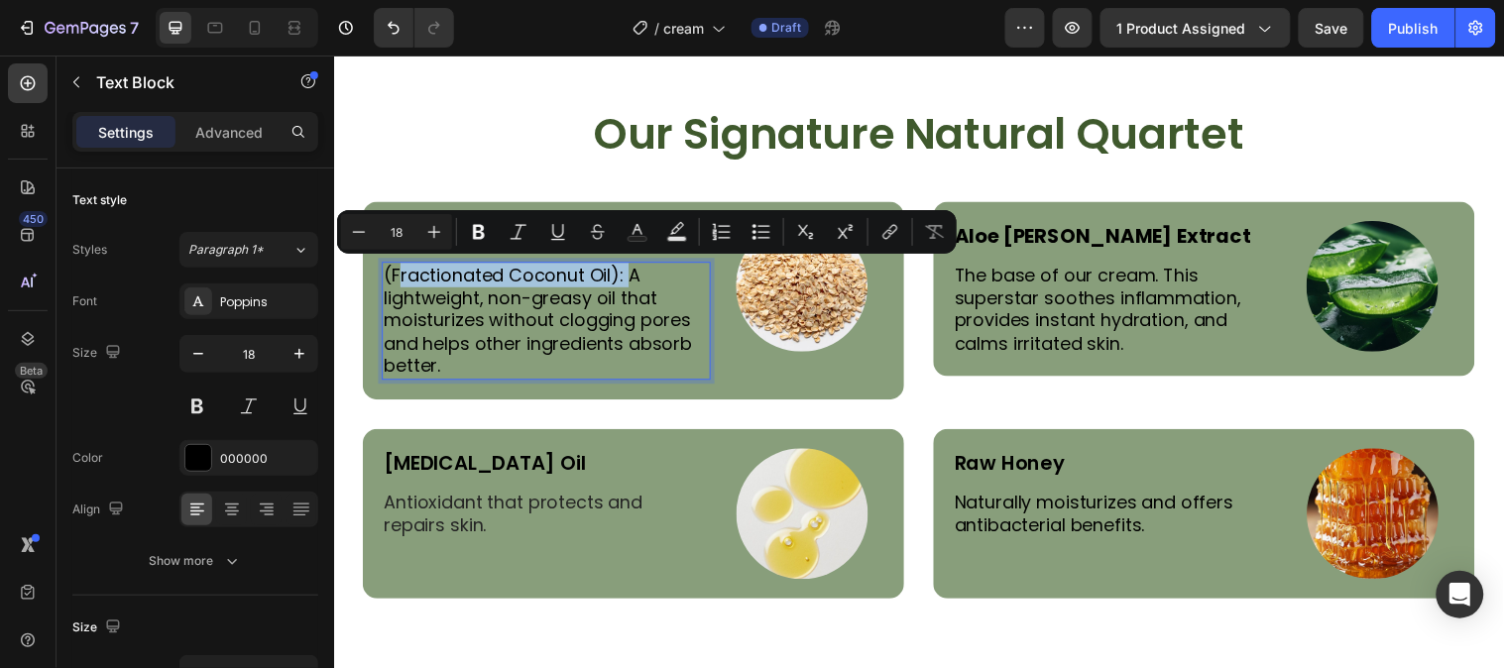
drag, startPoint x: 628, startPoint y: 274, endPoint x: 430, endPoint y: 274, distance: 198.2
click at [431, 276] on p "(Fractionated Coconut Oil): A lightweight, non-greasy oil that moisturizes with…" at bounding box center [550, 325] width 330 height 116
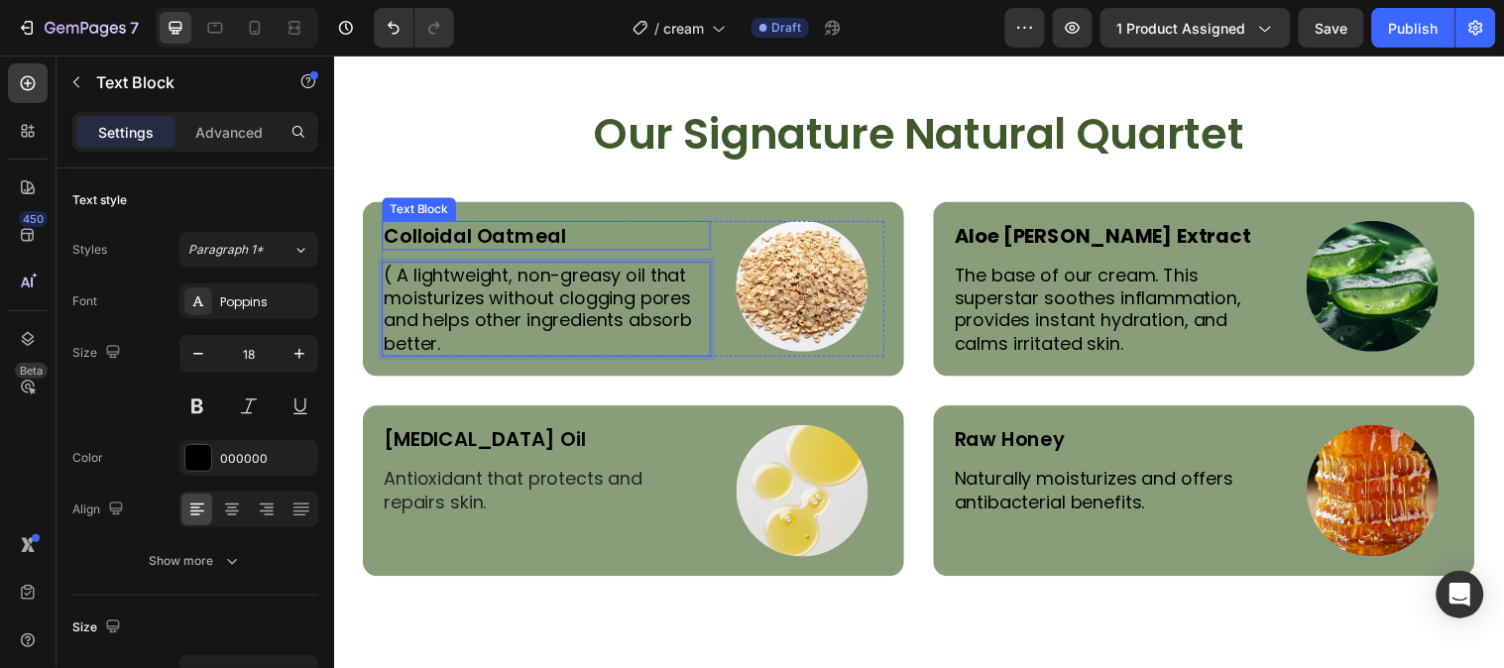
click at [452, 237] on p "Colloidal Oatmeal" at bounding box center [550, 238] width 330 height 26
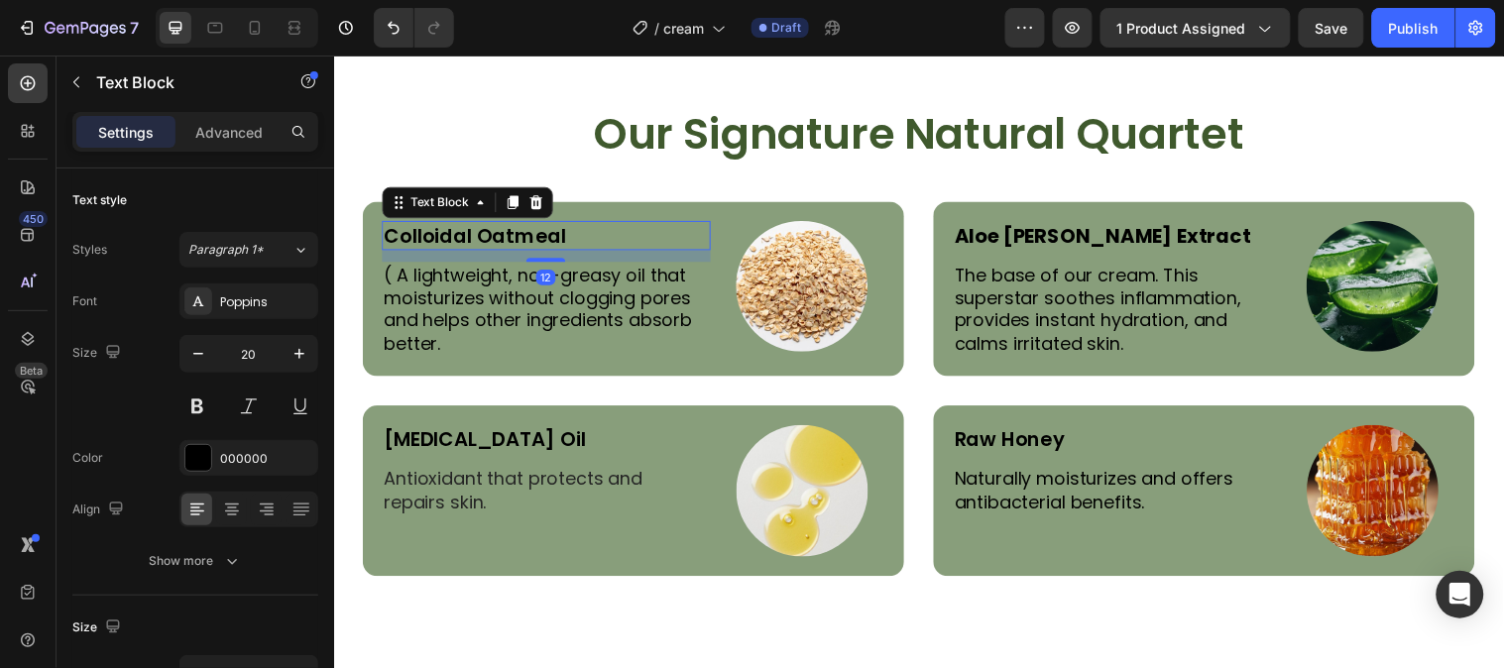
click at [453, 237] on p "Colloidal Oatmeal" at bounding box center [550, 238] width 330 height 26
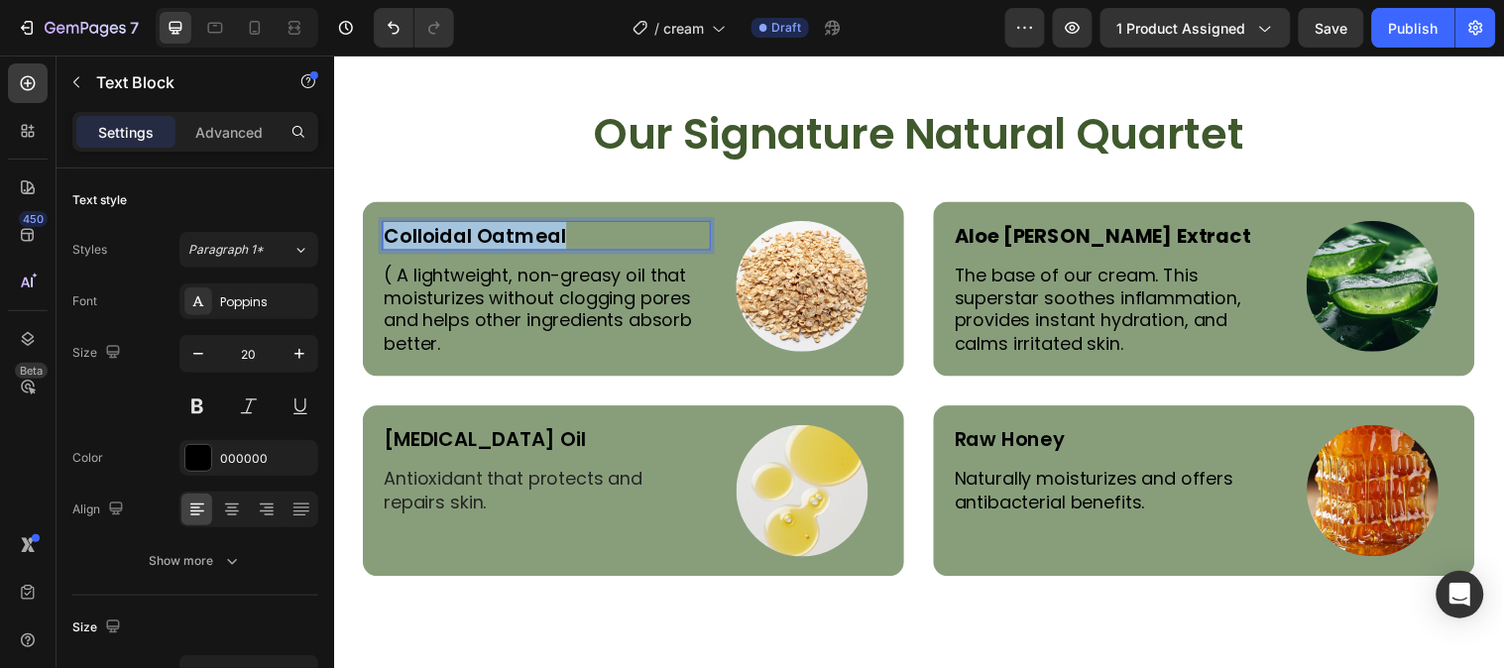
click at [453, 237] on p "Colloidal Oatmeal" at bounding box center [550, 238] width 330 height 26
click at [517, 236] on p "Fractionated Coconut Oil):" at bounding box center [550, 238] width 330 height 26
click at [521, 236] on p "Coconut Oil):" at bounding box center [550, 238] width 330 height 26
click at [402, 281] on p "( A lightweight, non-greasy oil that moisturizes without clogging pores and hel…" at bounding box center [550, 313] width 330 height 93
click at [400, 279] on p "( A lightweight, non-greasy oil that moisturizes without clogging pores and hel…" at bounding box center [550, 313] width 330 height 93
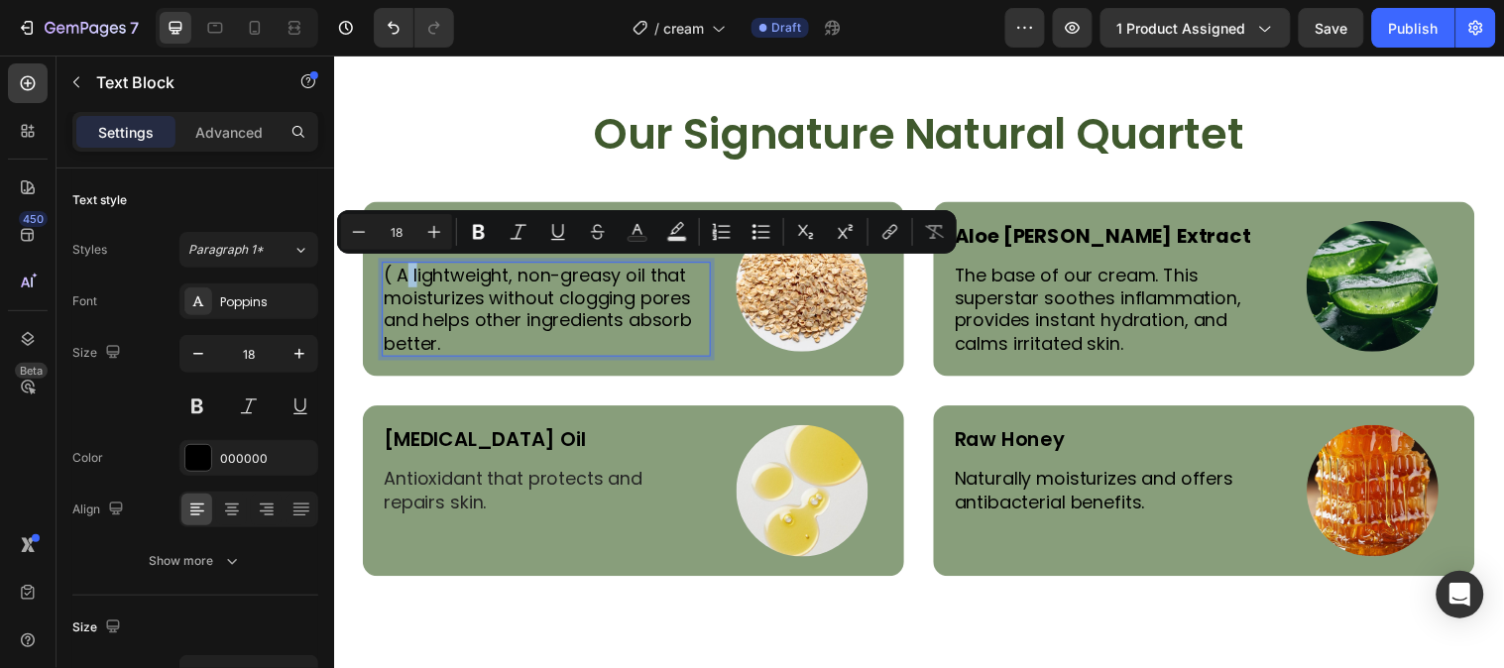
click at [400, 279] on p "( A lightweight, non-greasy oil that moisturizes without clogging pores and hel…" at bounding box center [550, 313] width 330 height 93
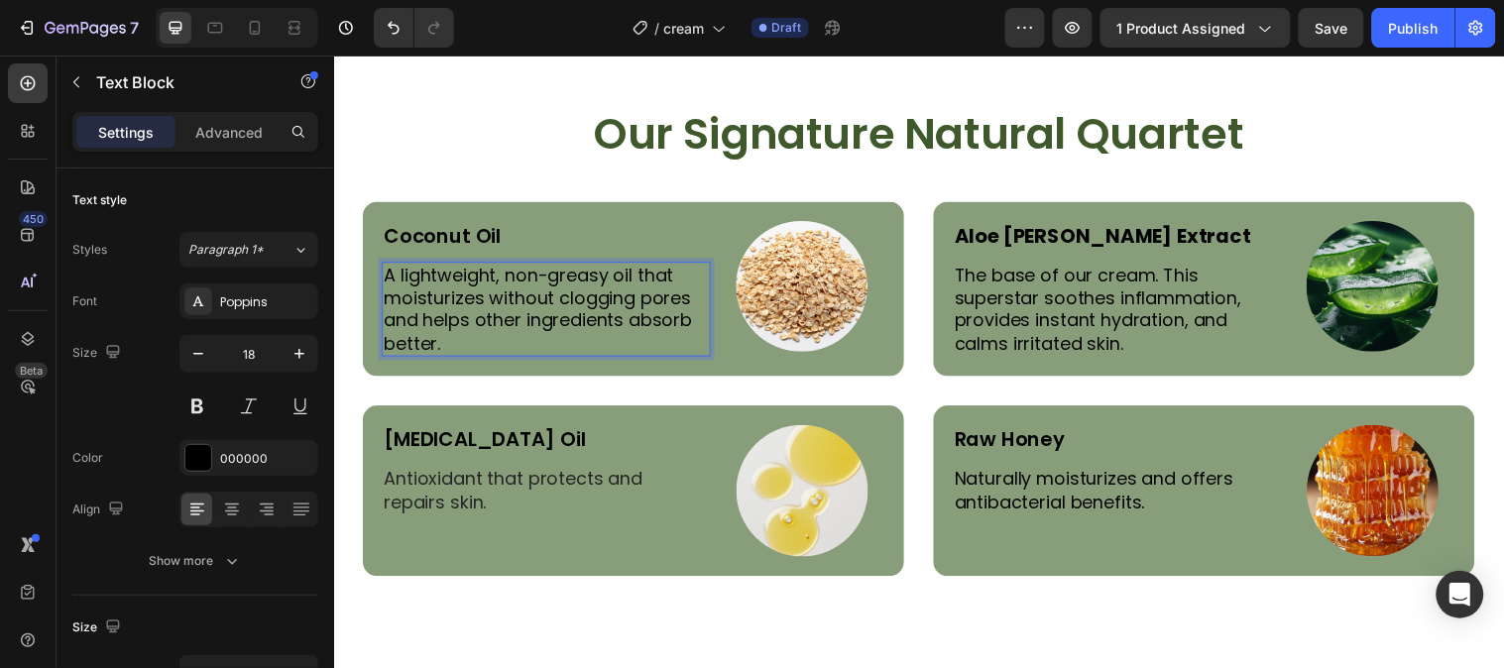
click at [552, 281] on p "A lightweight, non-greasy oil that moisturizes without clogging pores and helps…" at bounding box center [550, 313] width 330 height 93
click at [498, 496] on p "Antioxidant that protects and repairs skin." at bounding box center [550, 497] width 330 height 47
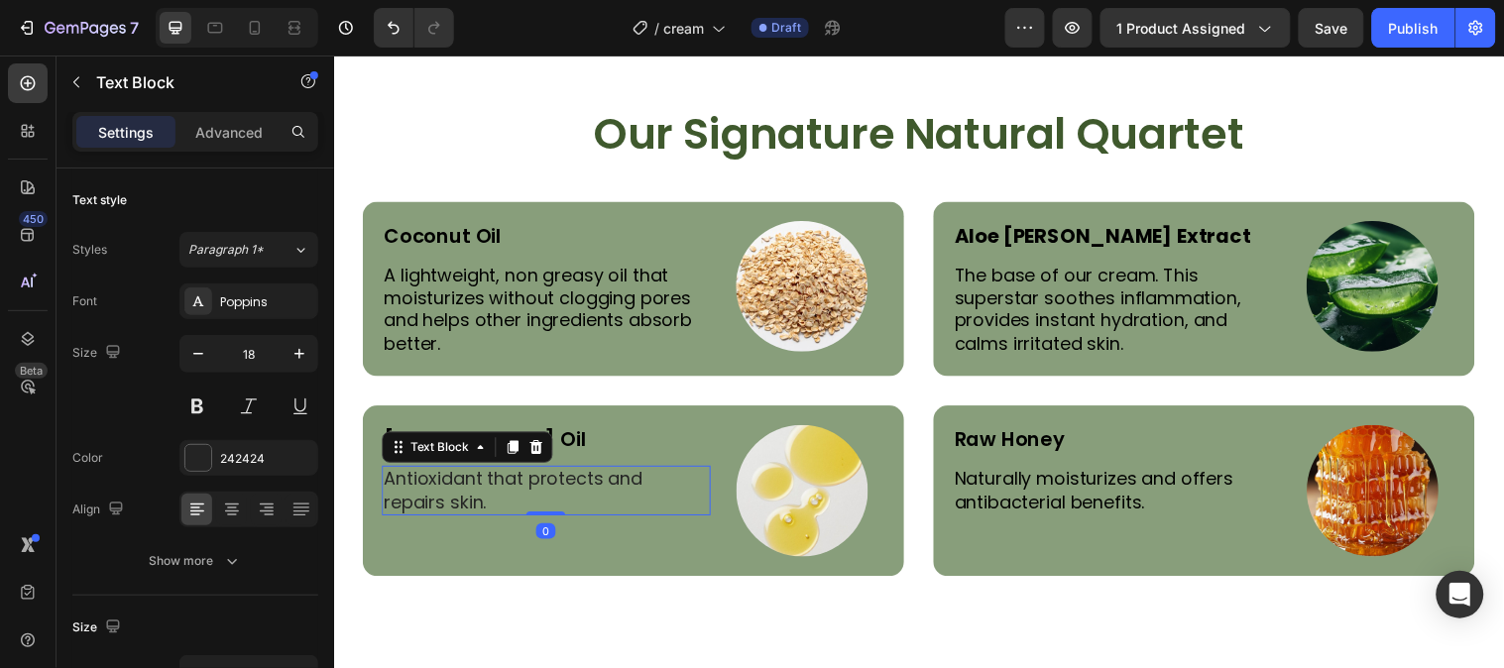
click at [490, 509] on p "Antioxidant that protects and repairs skin." at bounding box center [550, 497] width 330 height 47
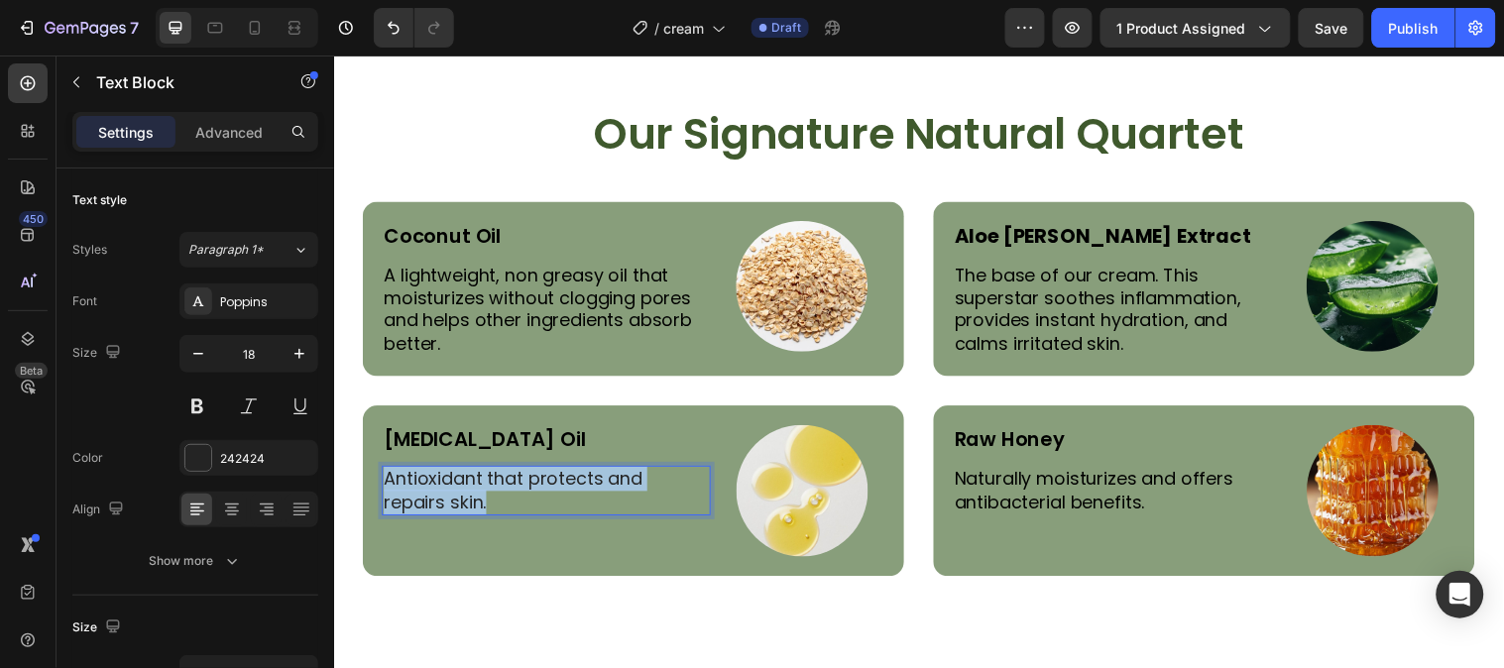
click at [490, 509] on p "Antioxidant that protects and repairs skin." at bounding box center [550, 497] width 330 height 47
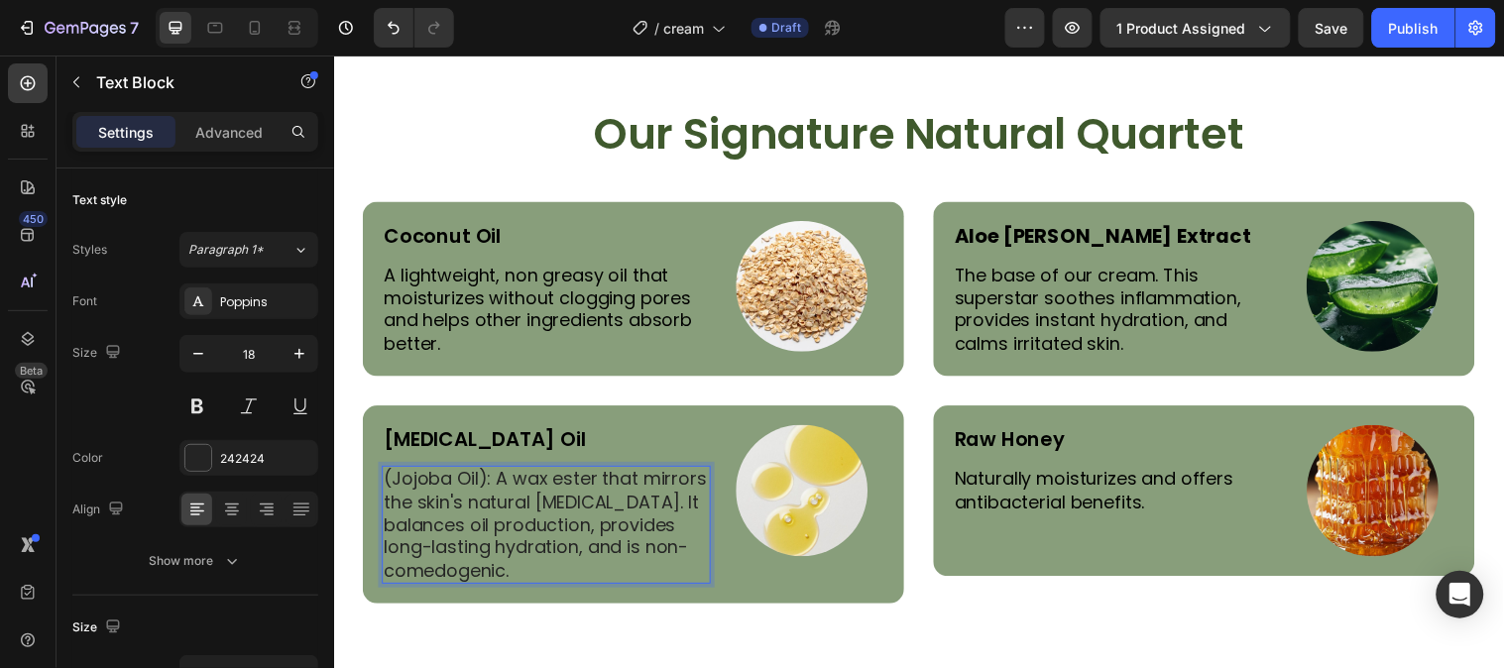
click at [487, 486] on p "(Jojoba Oil): A wax ester that mirrors the skin's natural sebum. It balances oi…" at bounding box center [550, 532] width 330 height 116
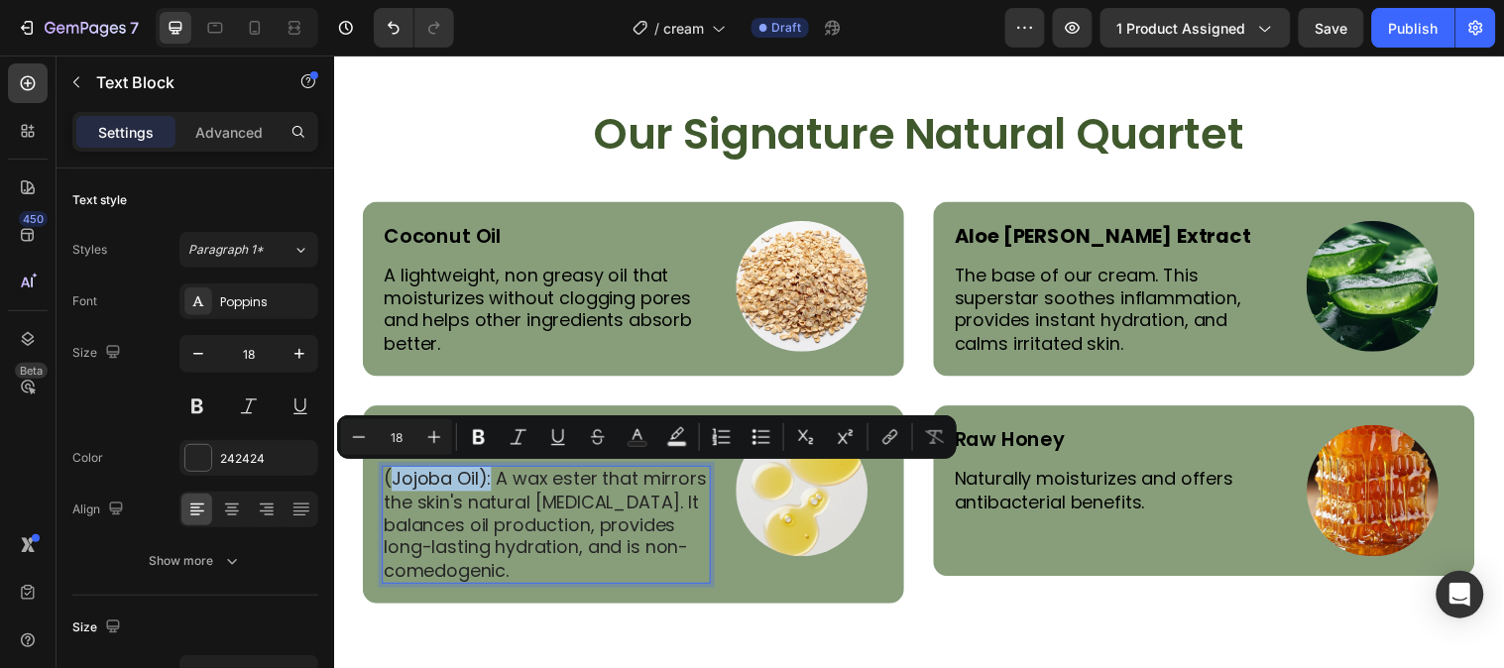
drag, startPoint x: 487, startPoint y: 486, endPoint x: 392, endPoint y: 486, distance: 95.2
click at [392, 486] on p "(Jojoba Oil): A wax ester that mirrors the skin's natural sebum. It balances oi…" at bounding box center [550, 532] width 330 height 116
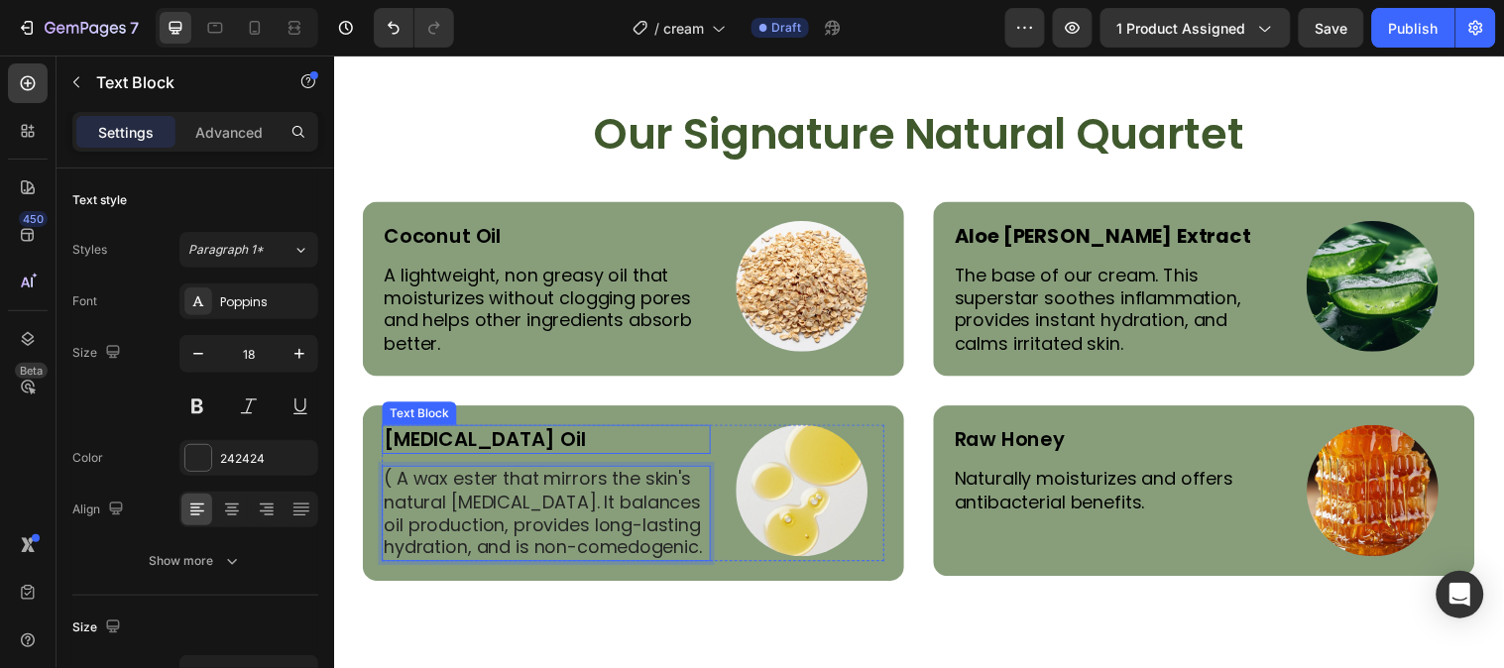
click at [436, 432] on p "Vitamin E Oil" at bounding box center [550, 445] width 330 height 26
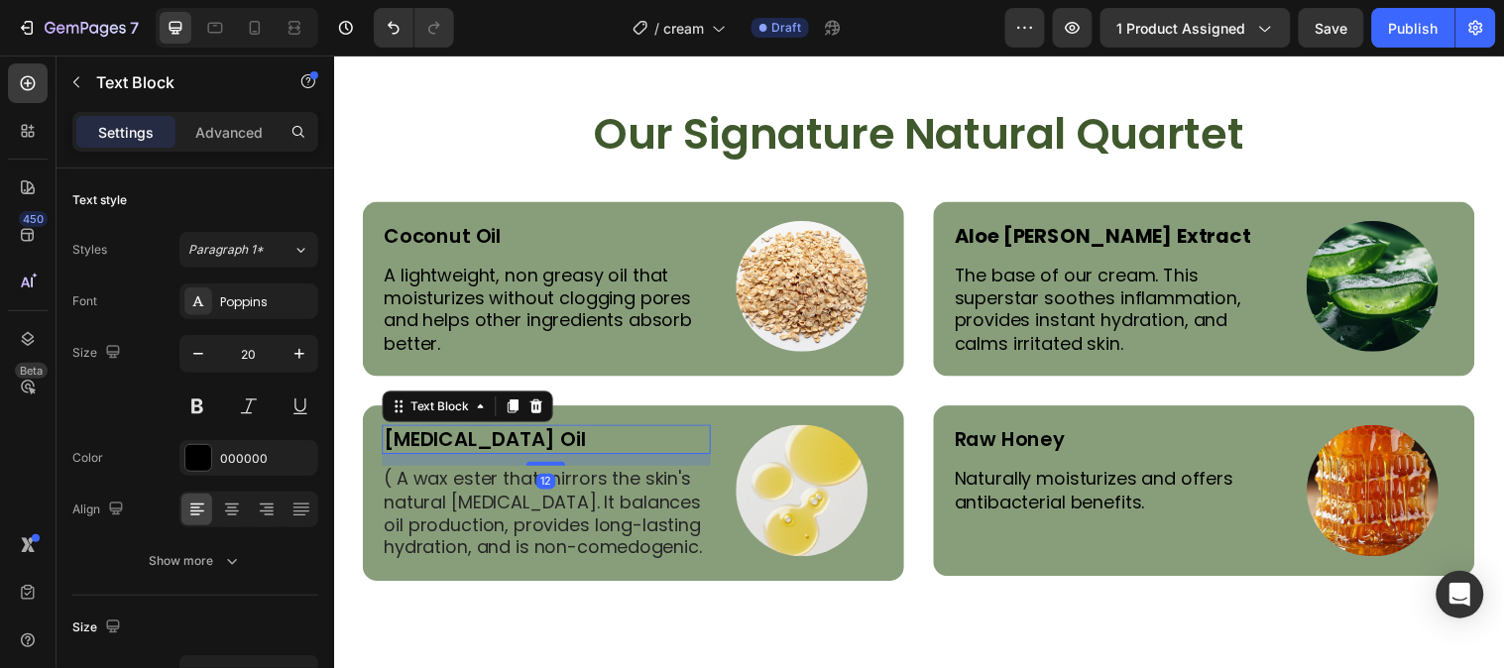
click at [437, 433] on p "Vitamin E Oil" at bounding box center [550, 445] width 330 height 26
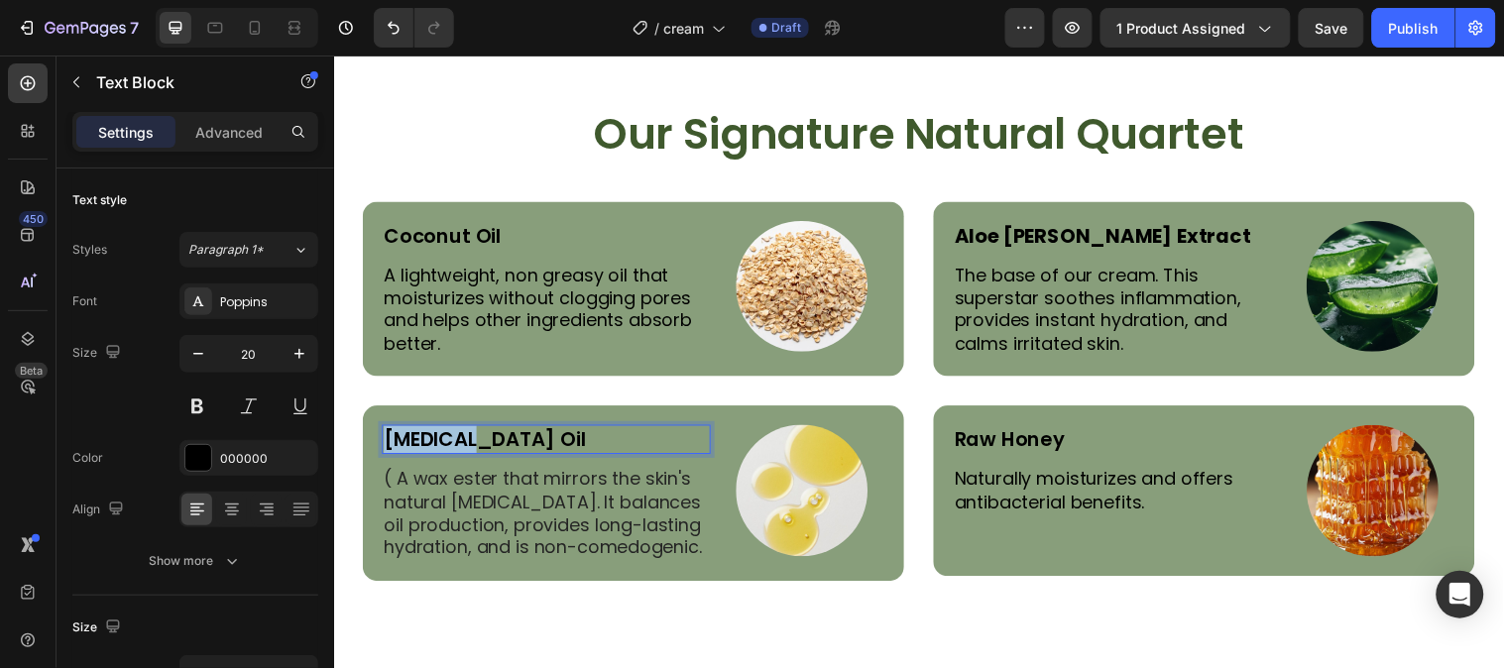
click at [437, 433] on p "Vitamin E Oil" at bounding box center [550, 445] width 330 height 26
click at [437, 514] on p "( A wax ester that mirrors the skin's natural sebum. It balances oil production…" at bounding box center [550, 520] width 330 height 93
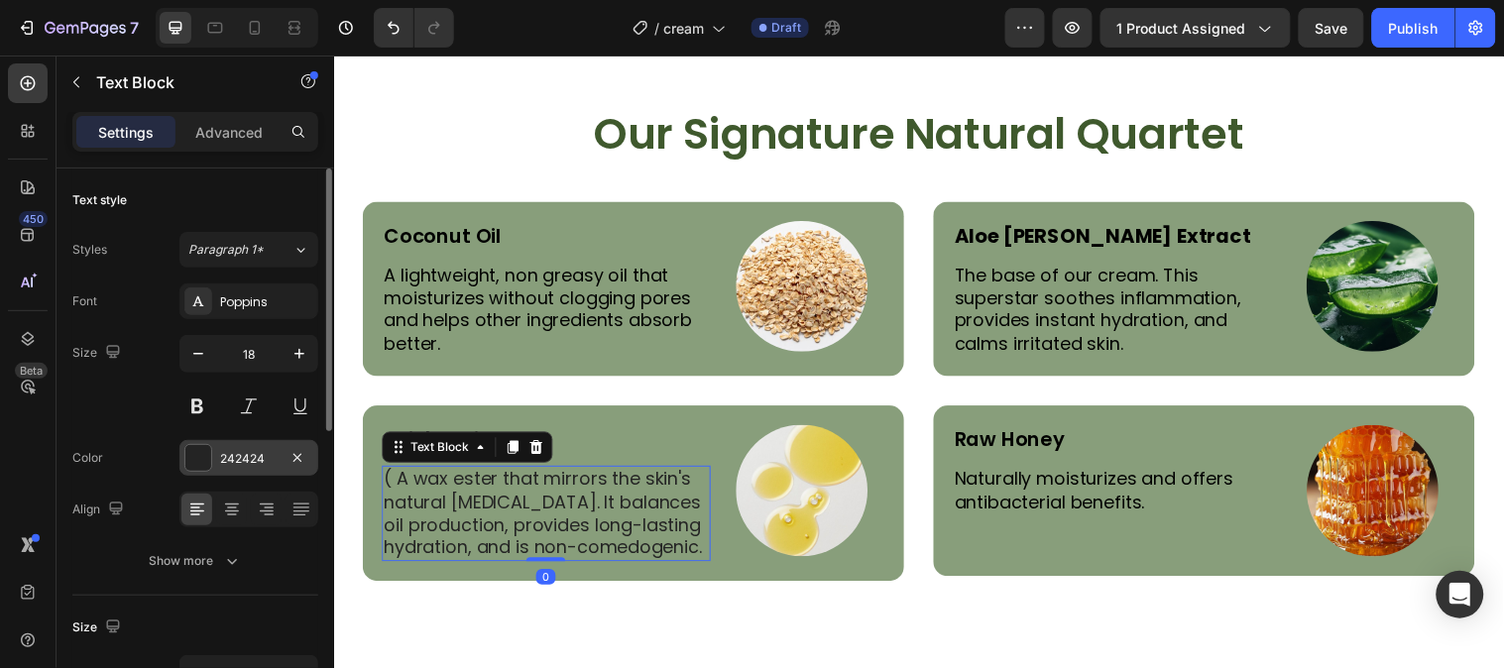
click at [185, 454] on div at bounding box center [198, 458] width 26 height 26
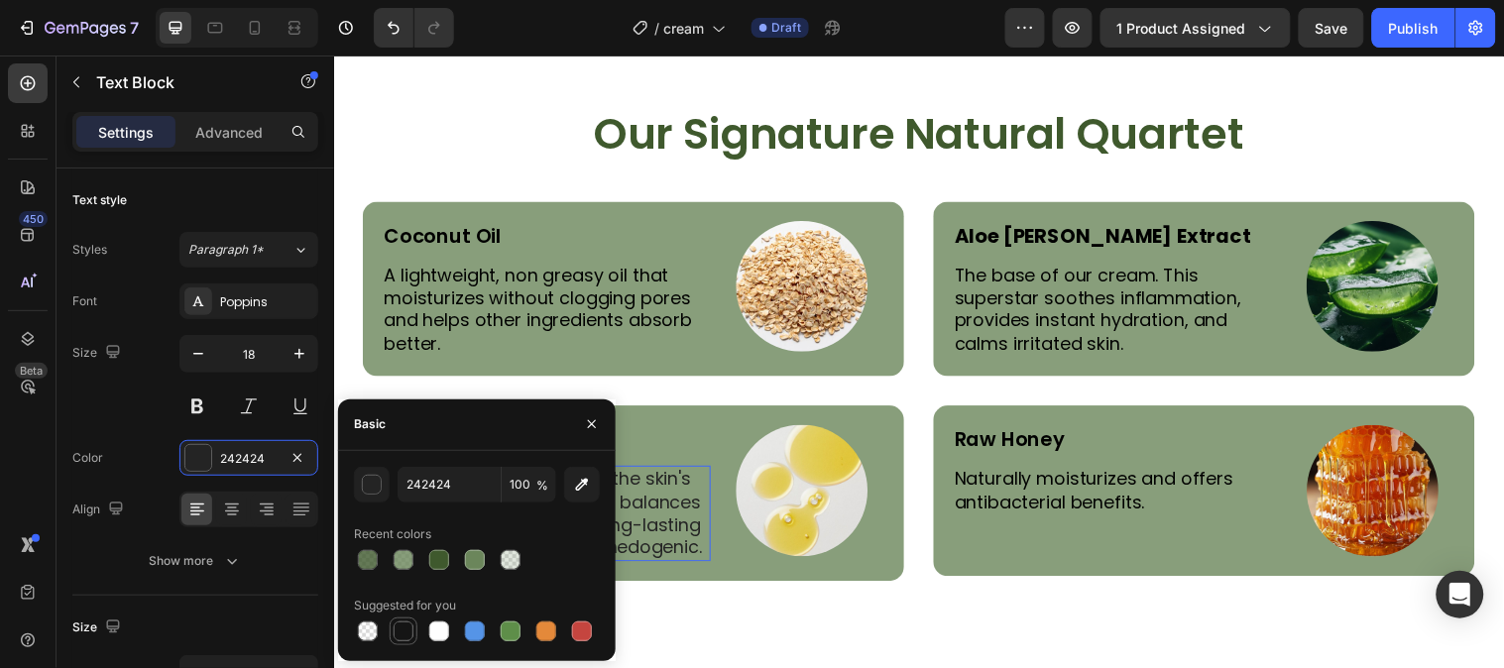
click at [392, 621] on div at bounding box center [404, 631] width 24 height 24
type input "151515"
click at [589, 419] on icon "button" at bounding box center [592, 424] width 16 height 16
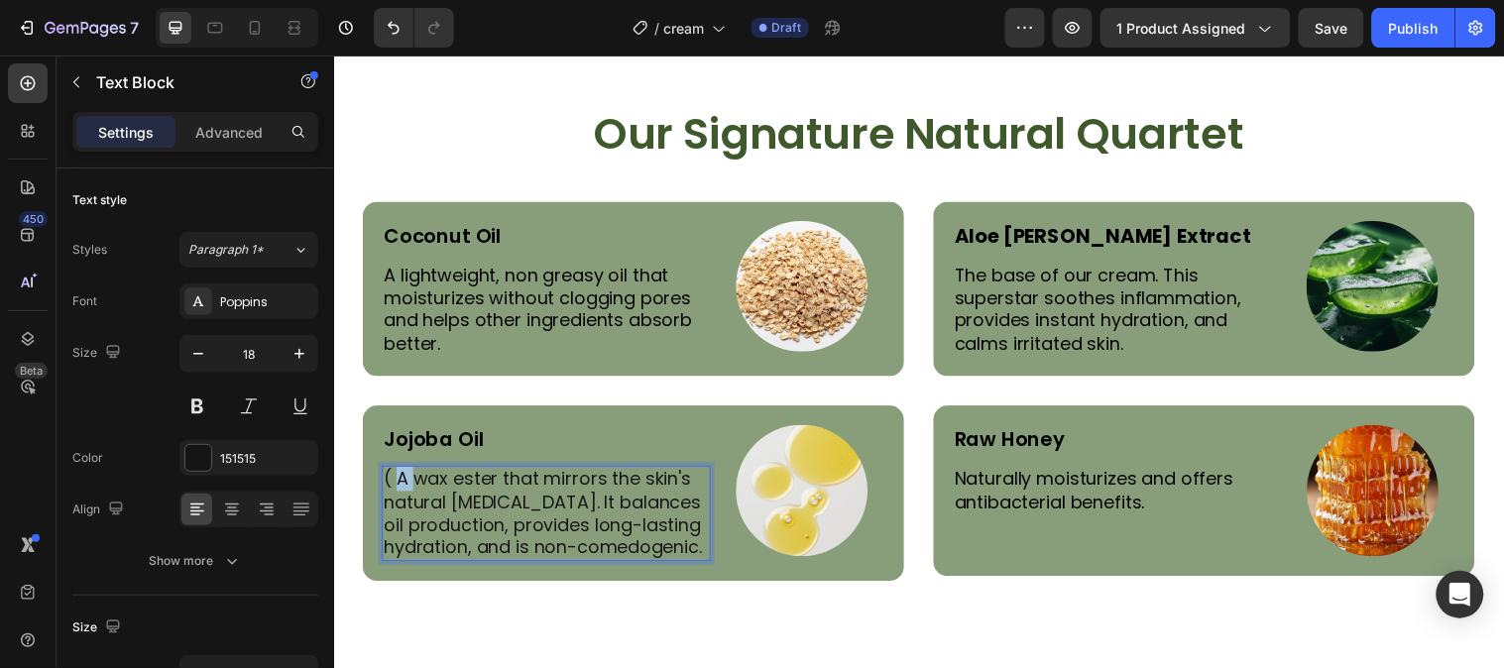
click at [395, 480] on p "( A wax ester that mirrors the skin's natural sebum. It balances oil production…" at bounding box center [550, 520] width 330 height 93
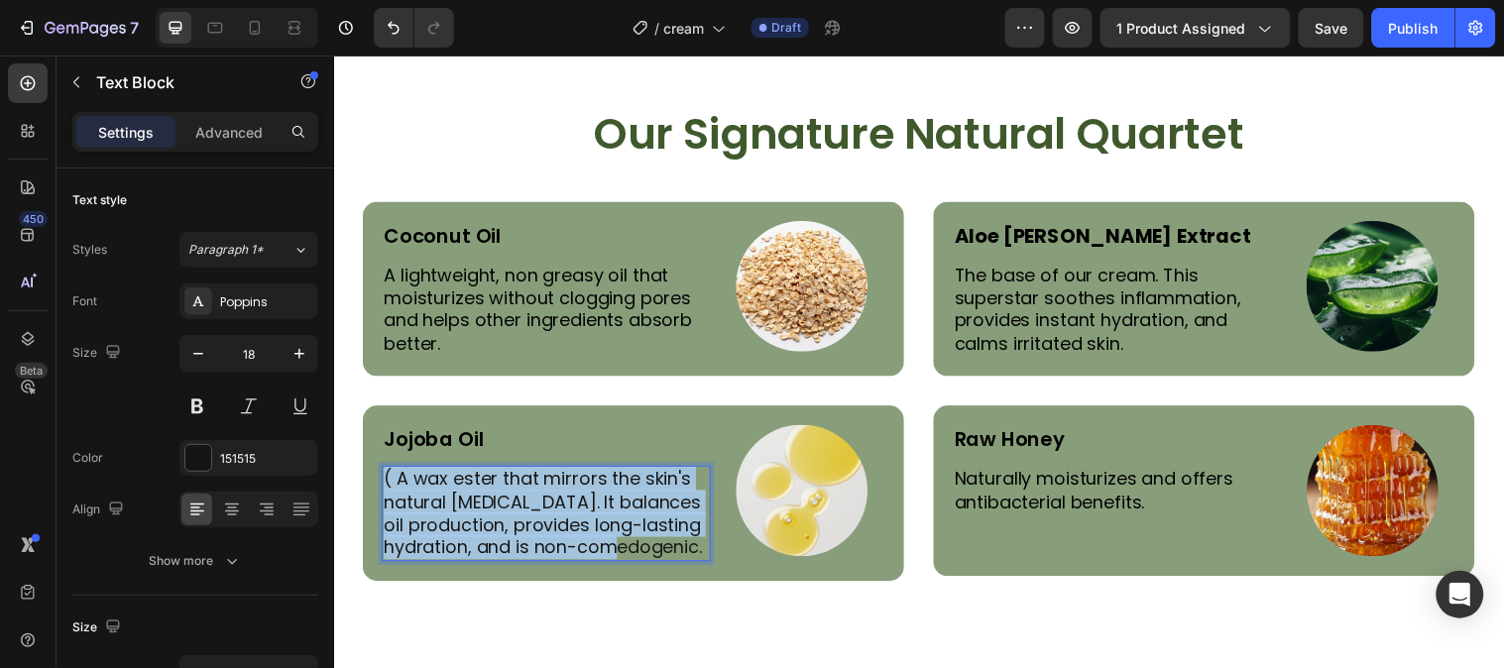
click at [395, 480] on p "( A wax ester that mirrors the skin's natural sebum. It balances oil production…" at bounding box center [550, 520] width 330 height 93
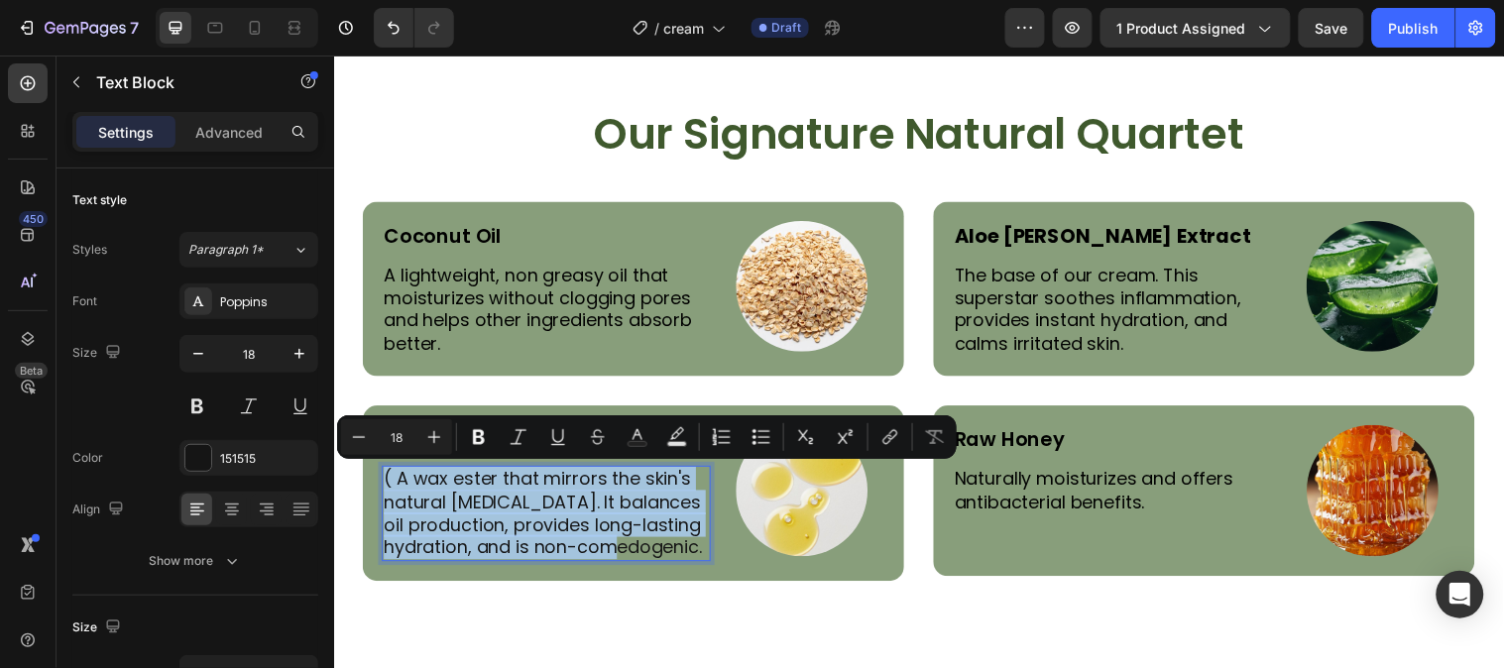
click at [395, 480] on p "( A wax ester that mirrors the skin's natural sebum. It balances oil production…" at bounding box center [550, 520] width 330 height 93
click at [396, 480] on p "( A wax ester that mirrors the skin's natural sebum. It balances oil production…" at bounding box center [550, 520] width 330 height 93
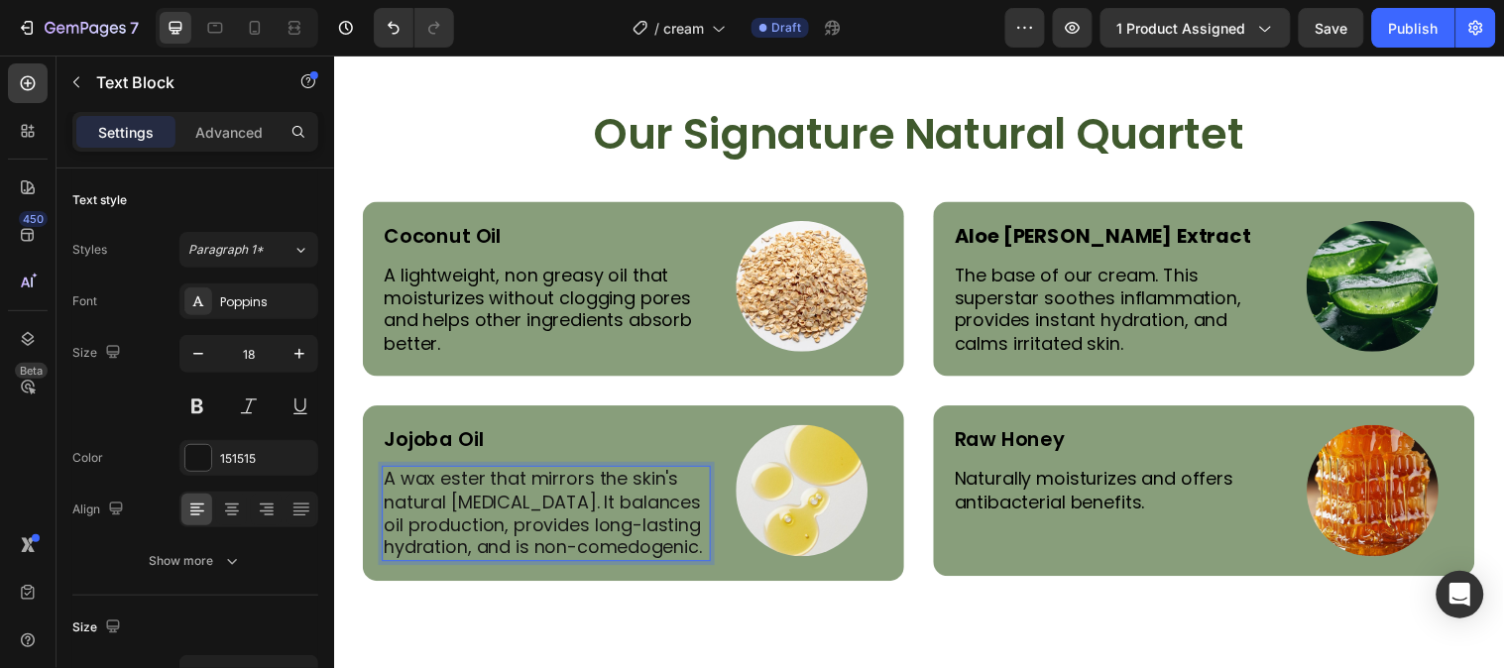
click at [582, 562] on p "A wax ester that mirrors the skin's natural sebum. It balances oil production, …" at bounding box center [550, 520] width 330 height 93
click at [1026, 498] on p "Naturally moisturizes and offers antibacterial benefits." at bounding box center [1129, 497] width 330 height 47
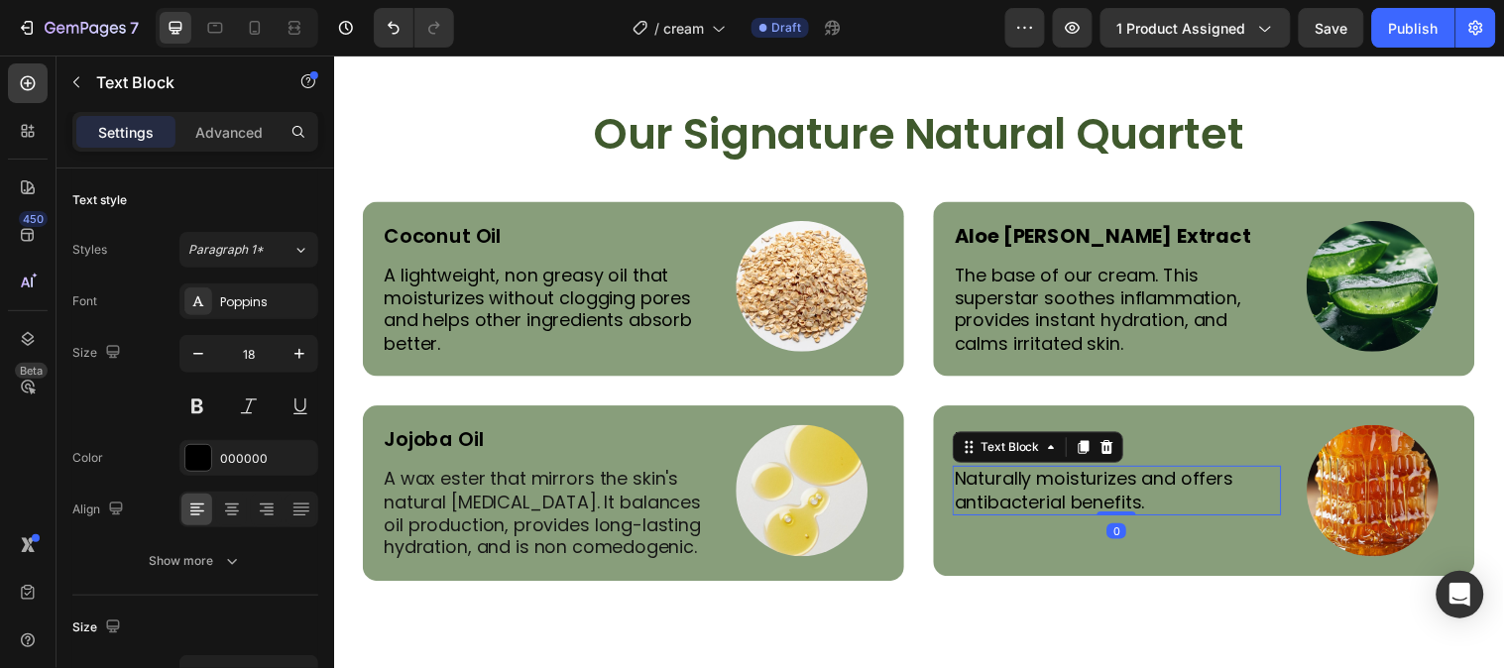
click at [1026, 498] on p "Naturally moisturizes and offers antibacterial benefits." at bounding box center [1129, 497] width 330 height 47
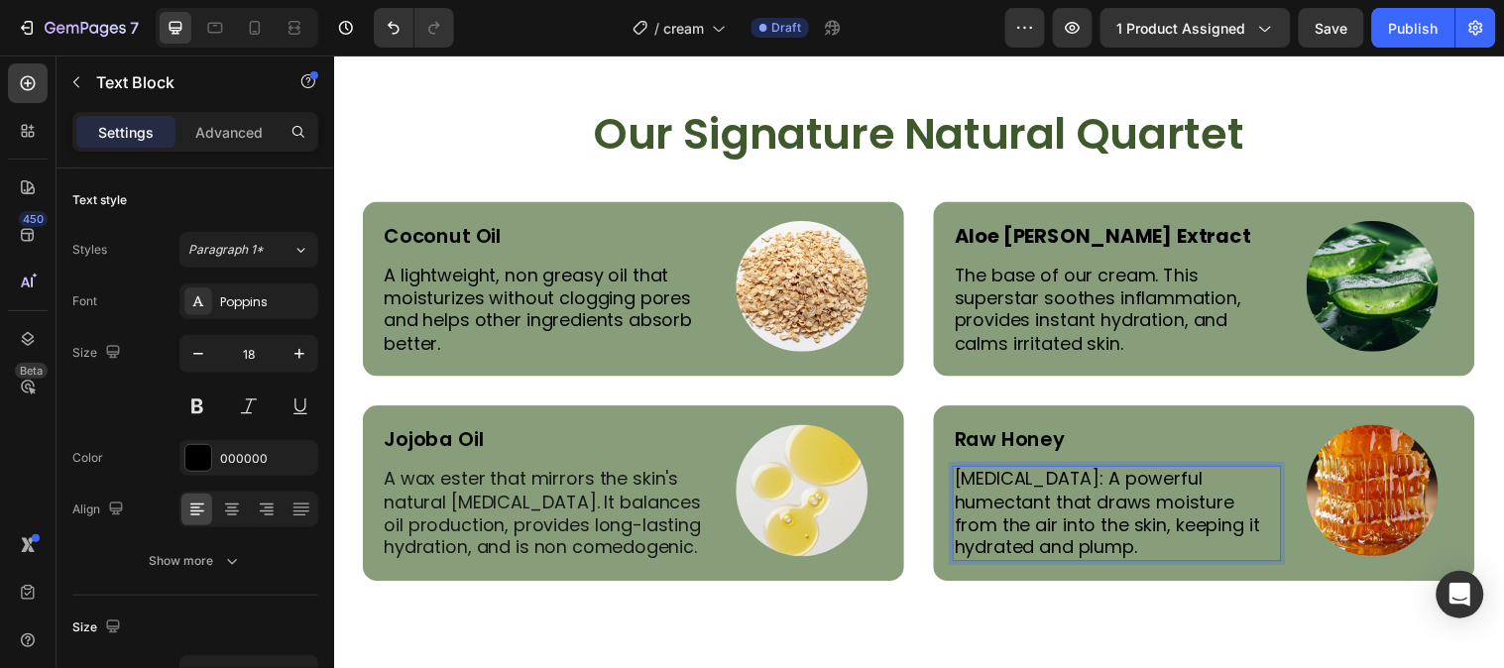
click at [1031, 488] on p "Glycerin: A powerful humectant that draws moisture from the air into the skin, …" at bounding box center [1129, 520] width 330 height 93
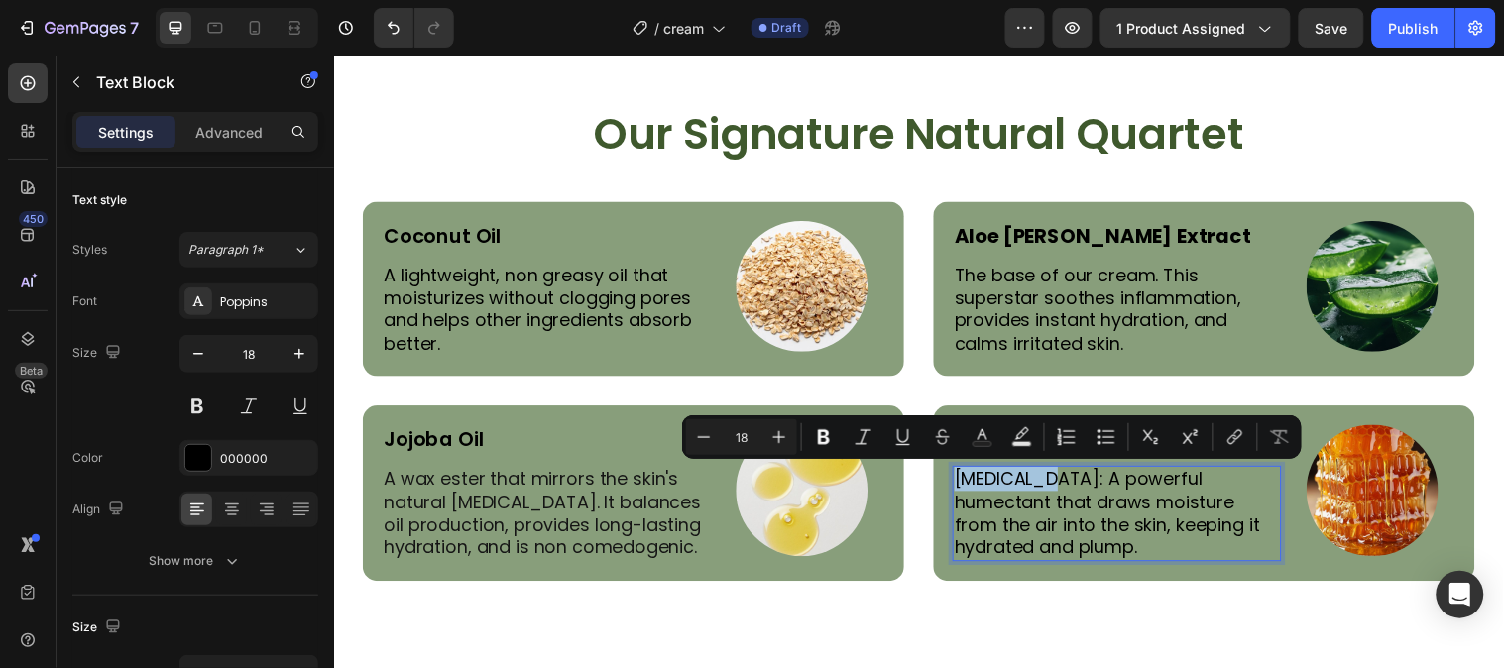
drag, startPoint x: 1031, startPoint y: 488, endPoint x: 955, endPoint y: 487, distance: 75.3
click at [964, 487] on p "Glycerin: A powerful humectant that draws moisture from the air into the skin, …" at bounding box center [1129, 520] width 330 height 93
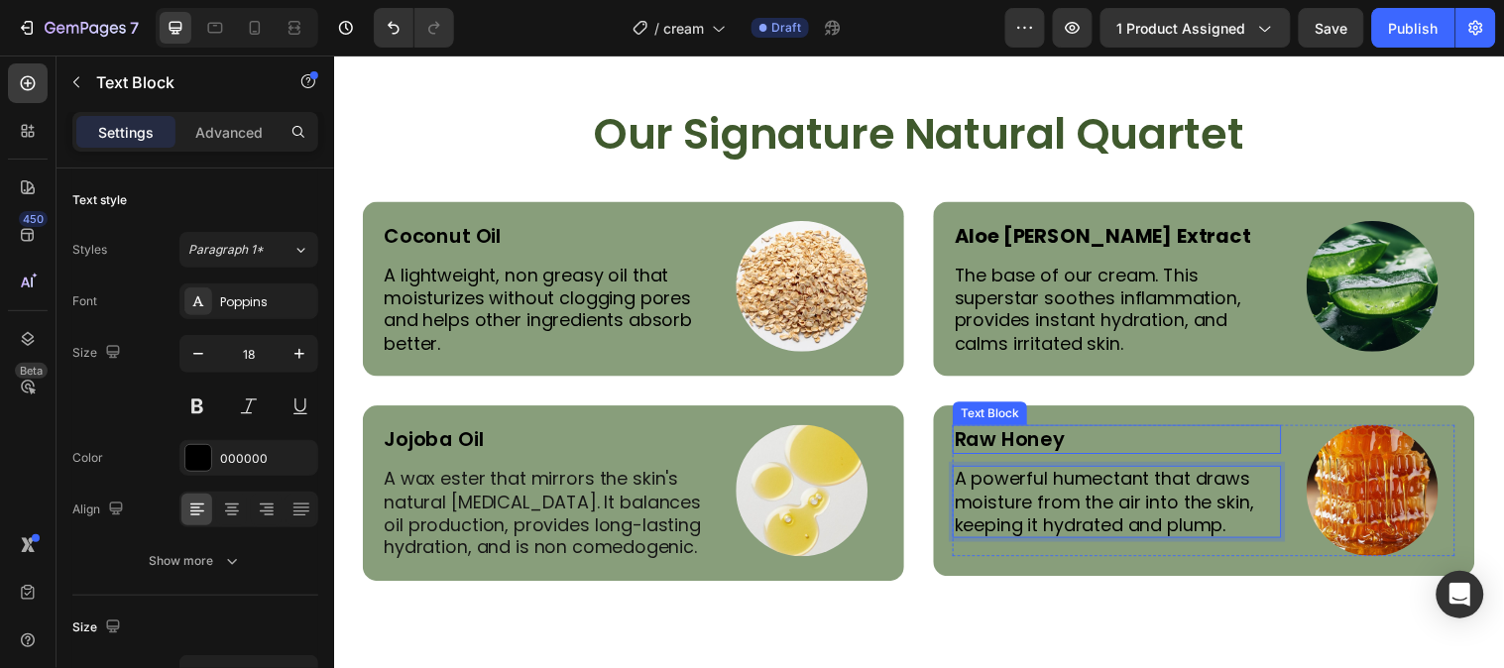
click at [1005, 440] on p "Raw Honey" at bounding box center [1129, 445] width 330 height 26
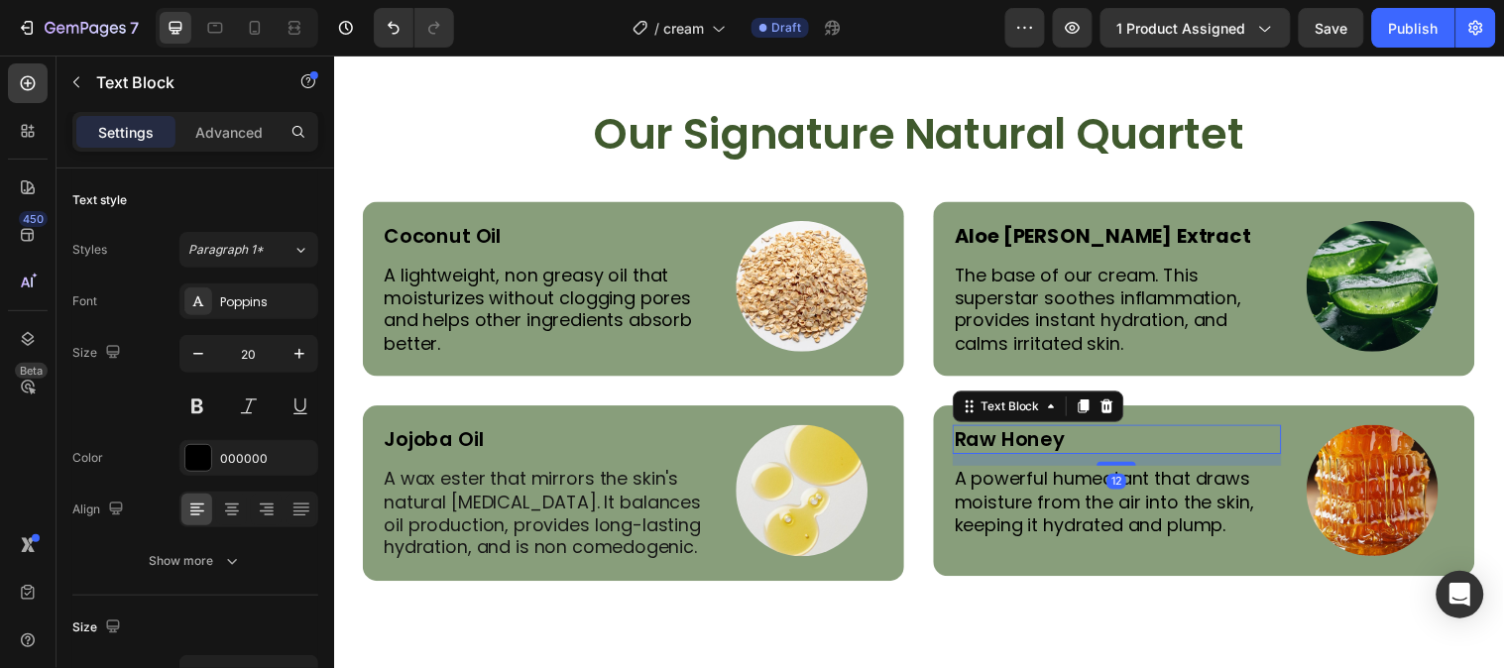
click at [1005, 440] on p "Raw Honey" at bounding box center [1129, 445] width 330 height 26
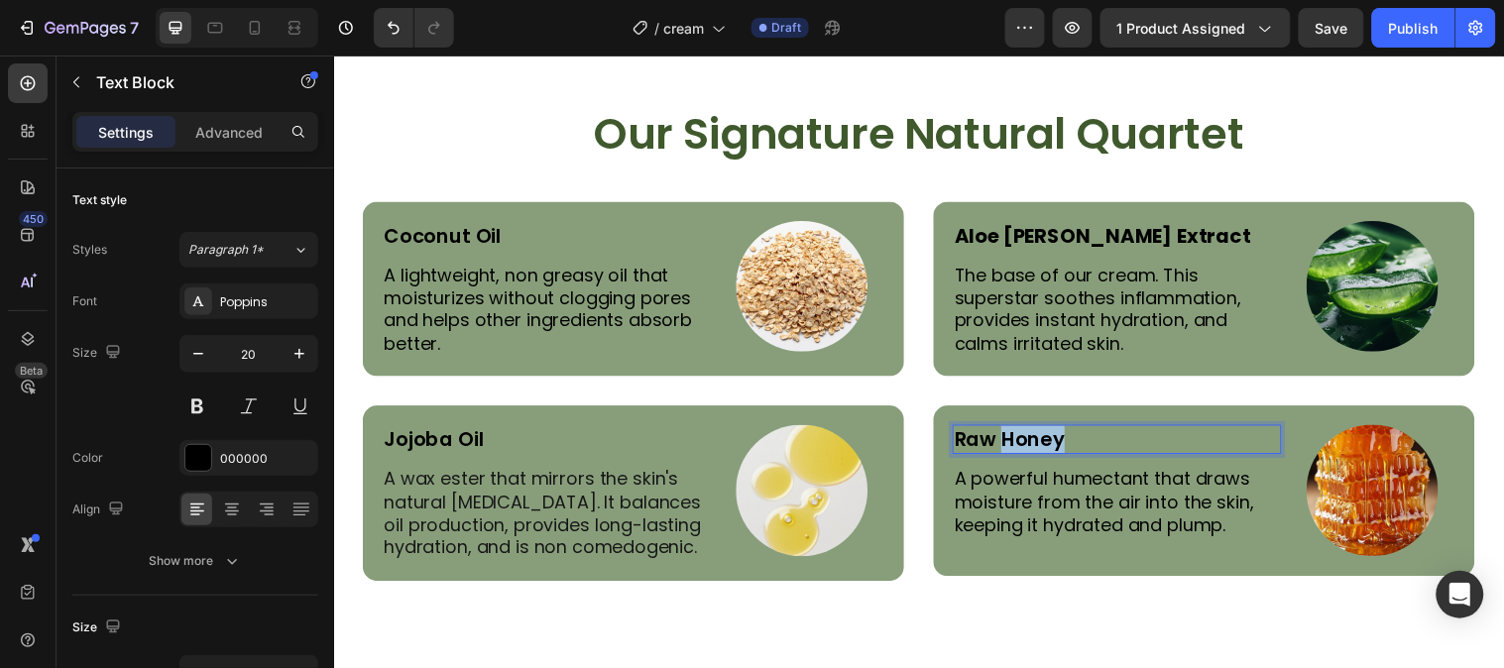
click at [1005, 440] on p "Raw Honey" at bounding box center [1129, 445] width 330 height 26
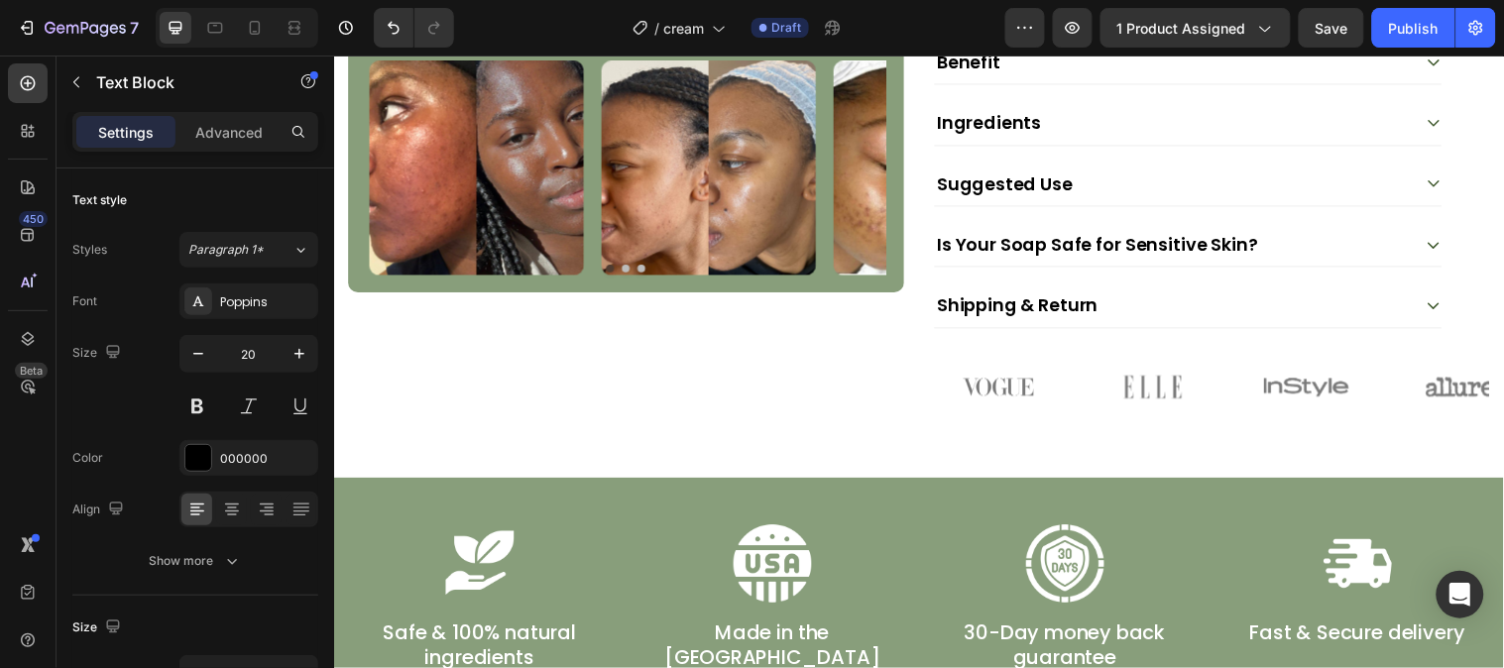
scroll to position [1267, 0]
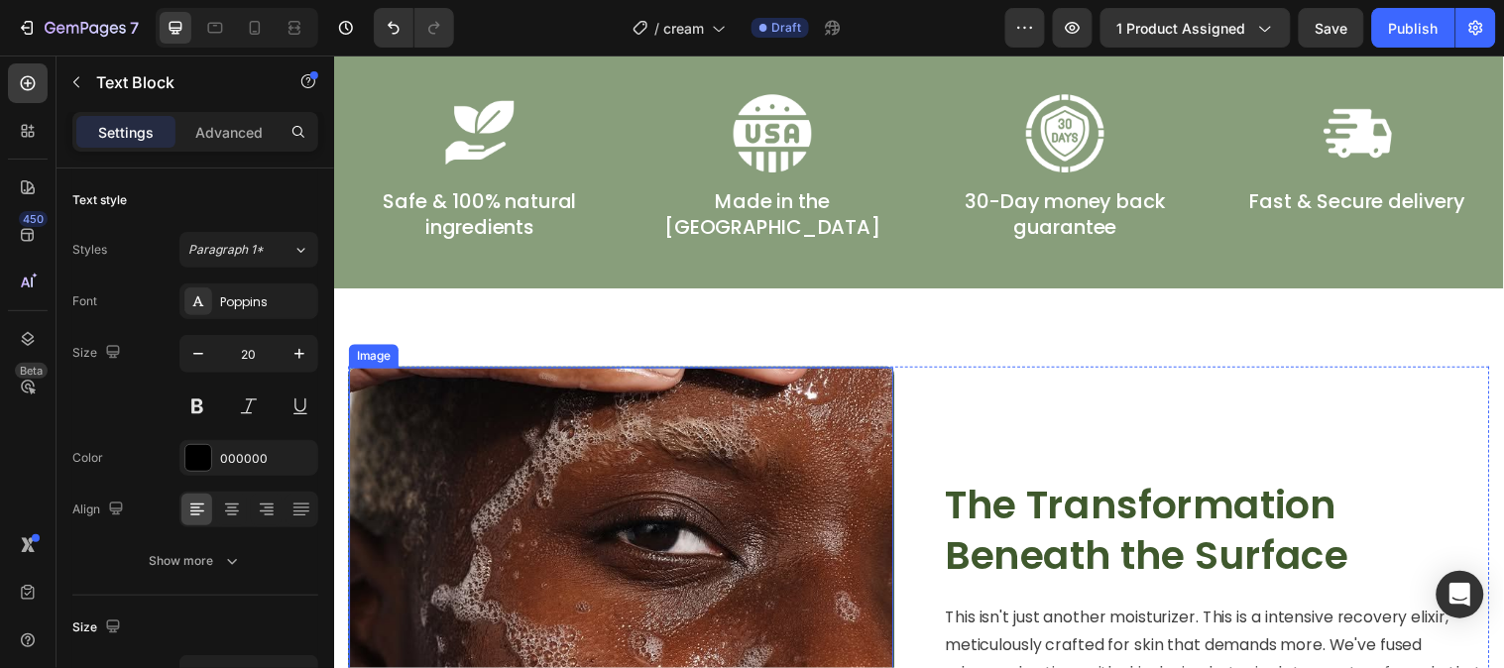
click at [650, 463] on img at bounding box center [625, 648] width 553 height 553
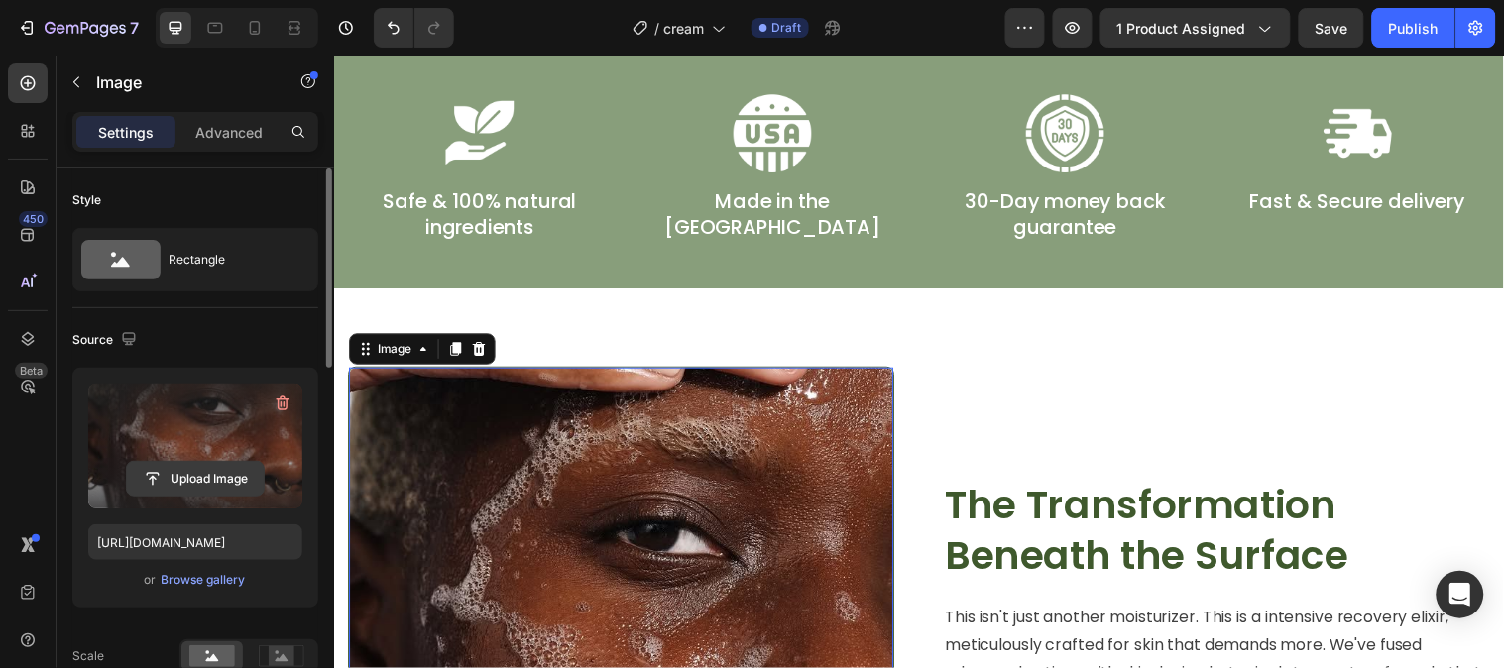
click at [169, 487] on input "file" at bounding box center [195, 479] width 137 height 34
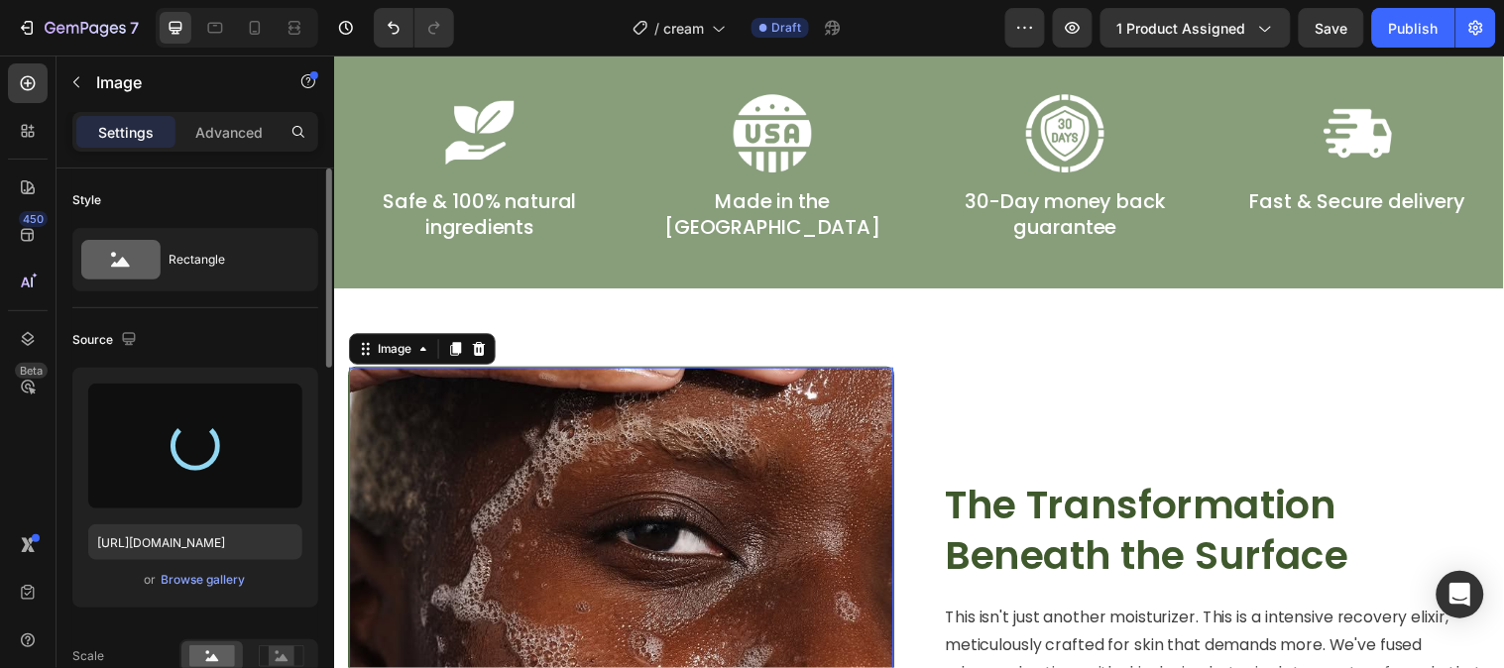
type input "https://cdn.shopify.com/s/files/1/0777/5574/4506/files/gempages_581686091724161…"
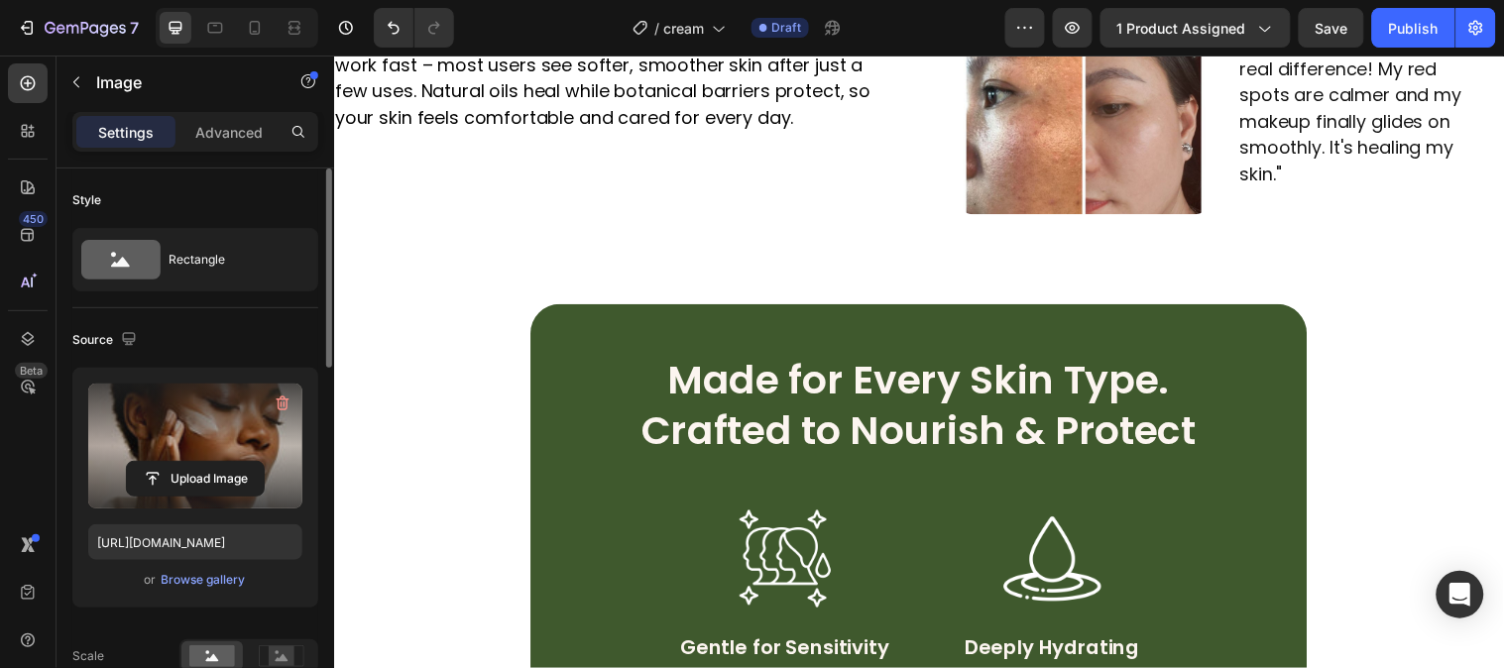
scroll to position [2148, 0]
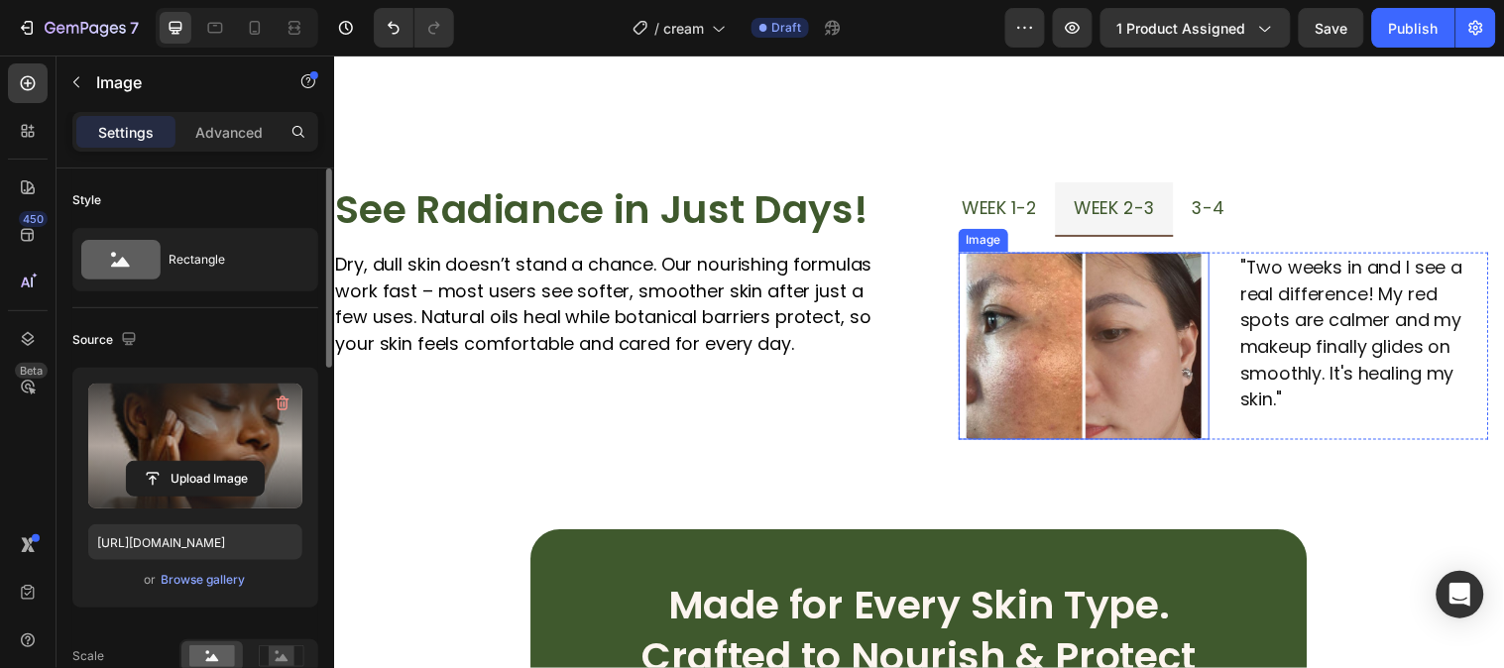
click at [1079, 336] on img at bounding box center [1095, 350] width 255 height 190
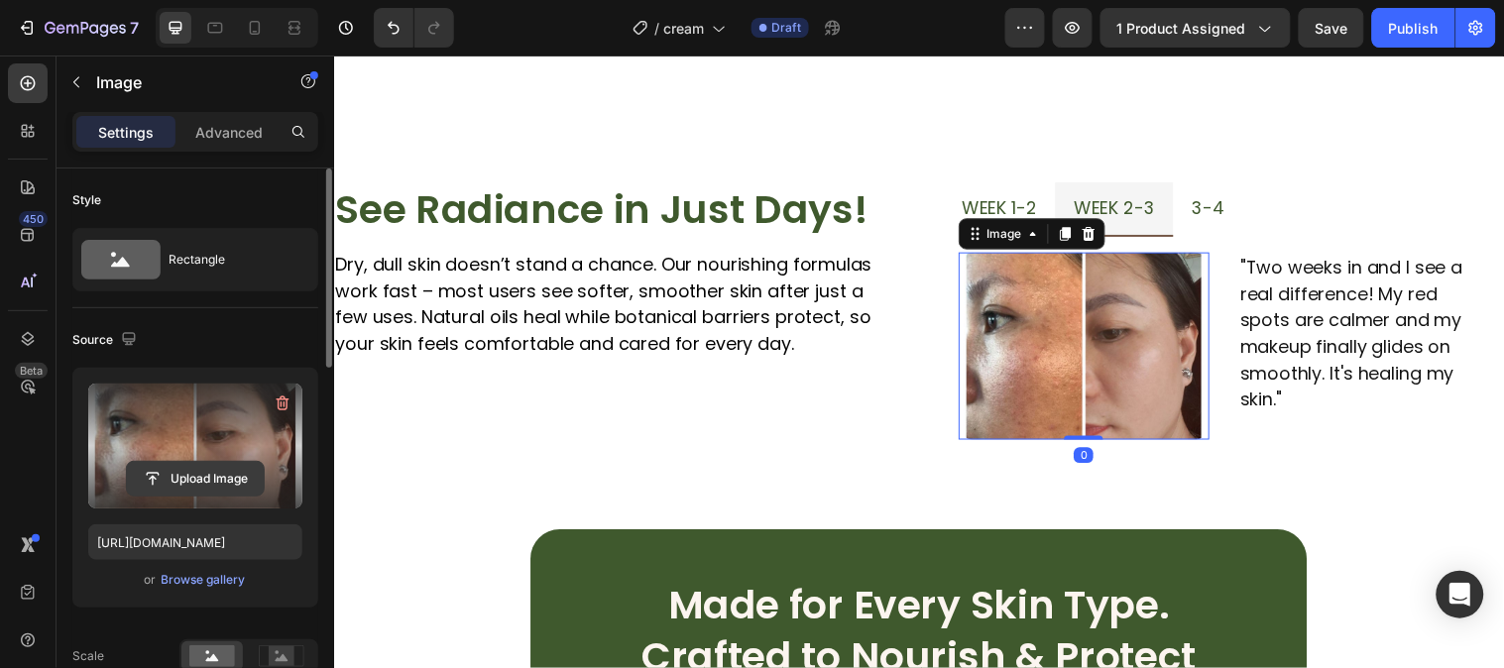
drag, startPoint x: 216, startPoint y: 487, endPoint x: 199, endPoint y: 471, distance: 23.1
click at [200, 471] on input "file" at bounding box center [195, 479] width 137 height 34
click at [201, 473] on input "file" at bounding box center [195, 479] width 137 height 34
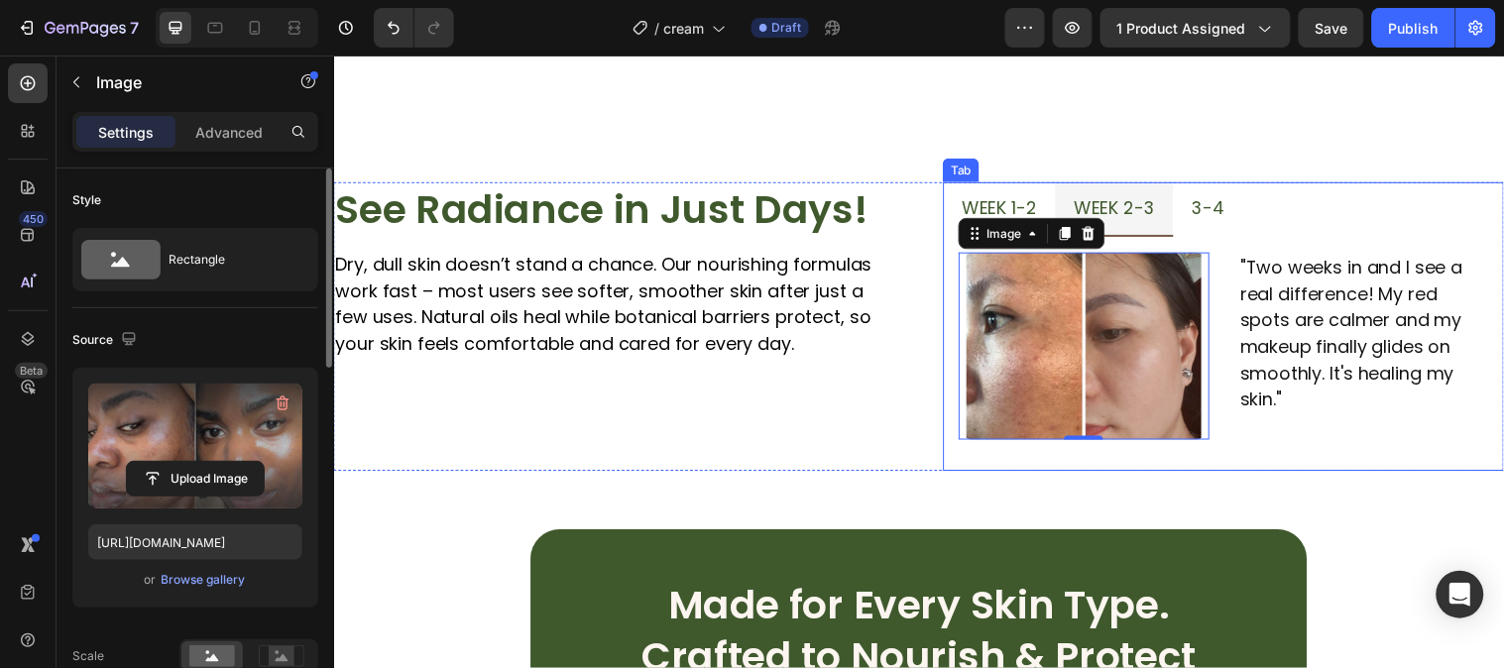
type input "https://cdn.shopify.com/s/files/1/0777/5574/4506/files/gempages_581686091724161…"
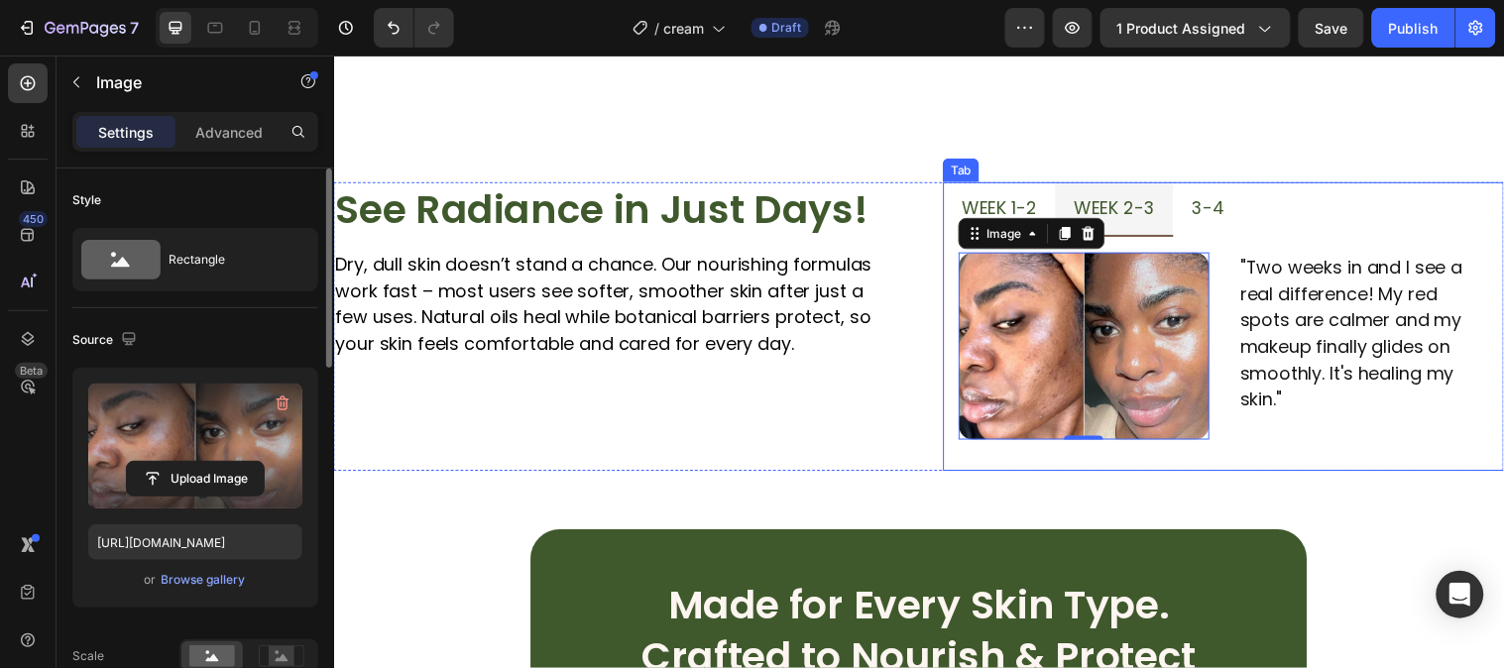
click at [1129, 197] on span "week 2-3" at bounding box center [1126, 209] width 82 height 25
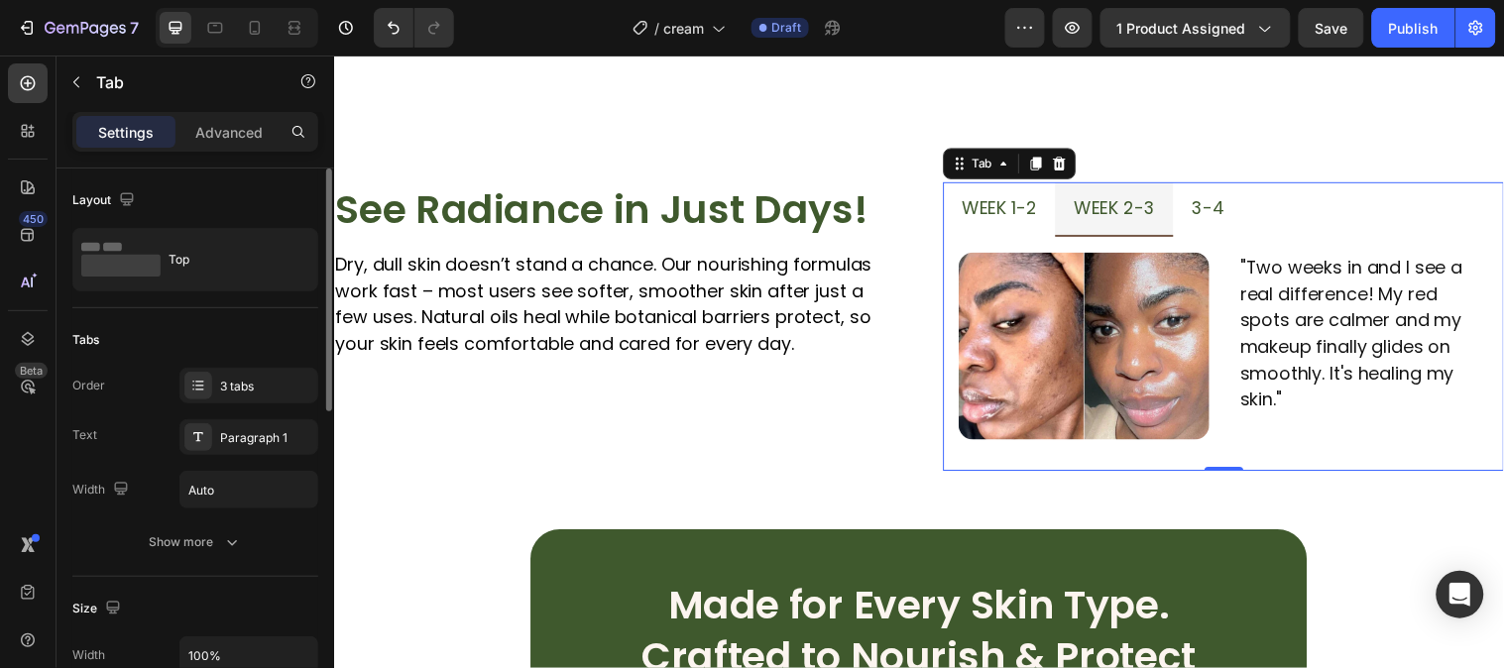
click at [1111, 224] on li "week 2-3" at bounding box center [1126, 211] width 120 height 56
click at [1107, 212] on span "week 2-3" at bounding box center [1126, 209] width 82 height 25
click at [997, 210] on span "week 1-2" at bounding box center [1009, 209] width 76 height 25
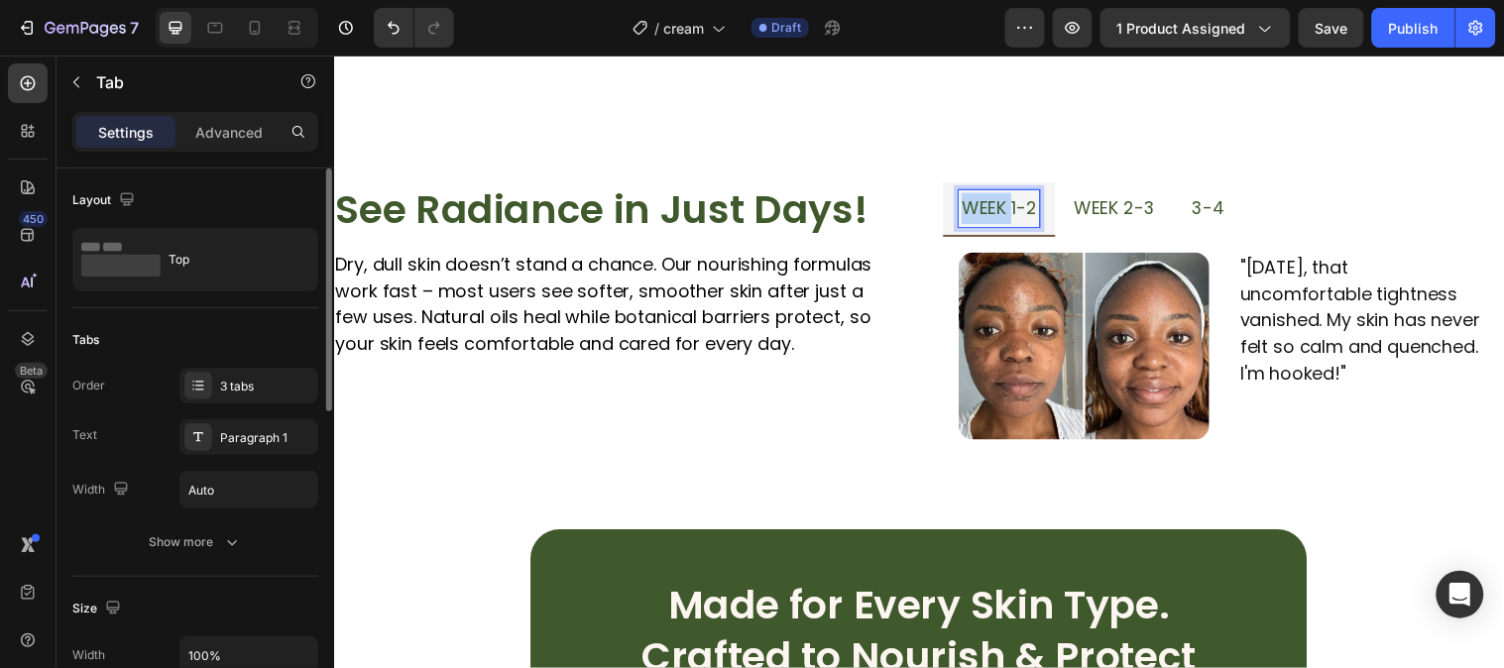
click at [997, 210] on span "week 1-2" at bounding box center [1009, 209] width 76 height 25
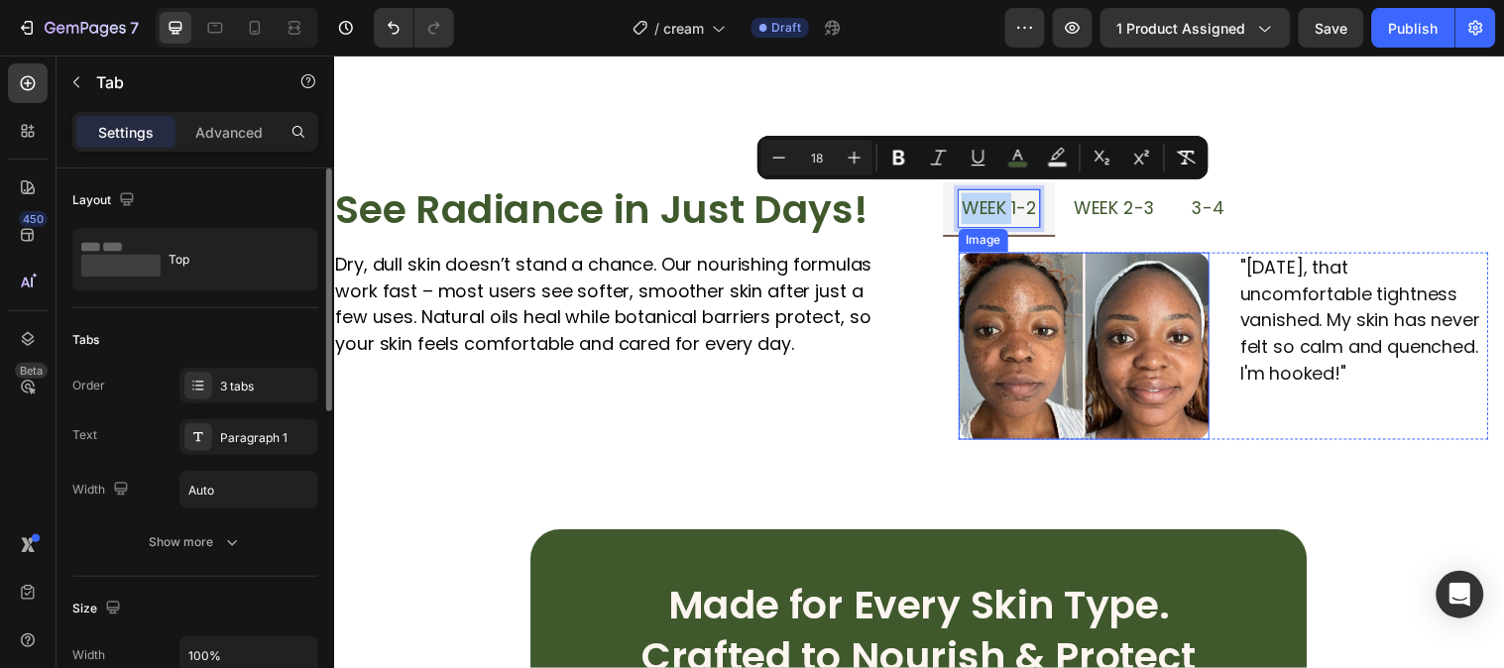
click at [1135, 333] on img at bounding box center [1095, 350] width 255 height 190
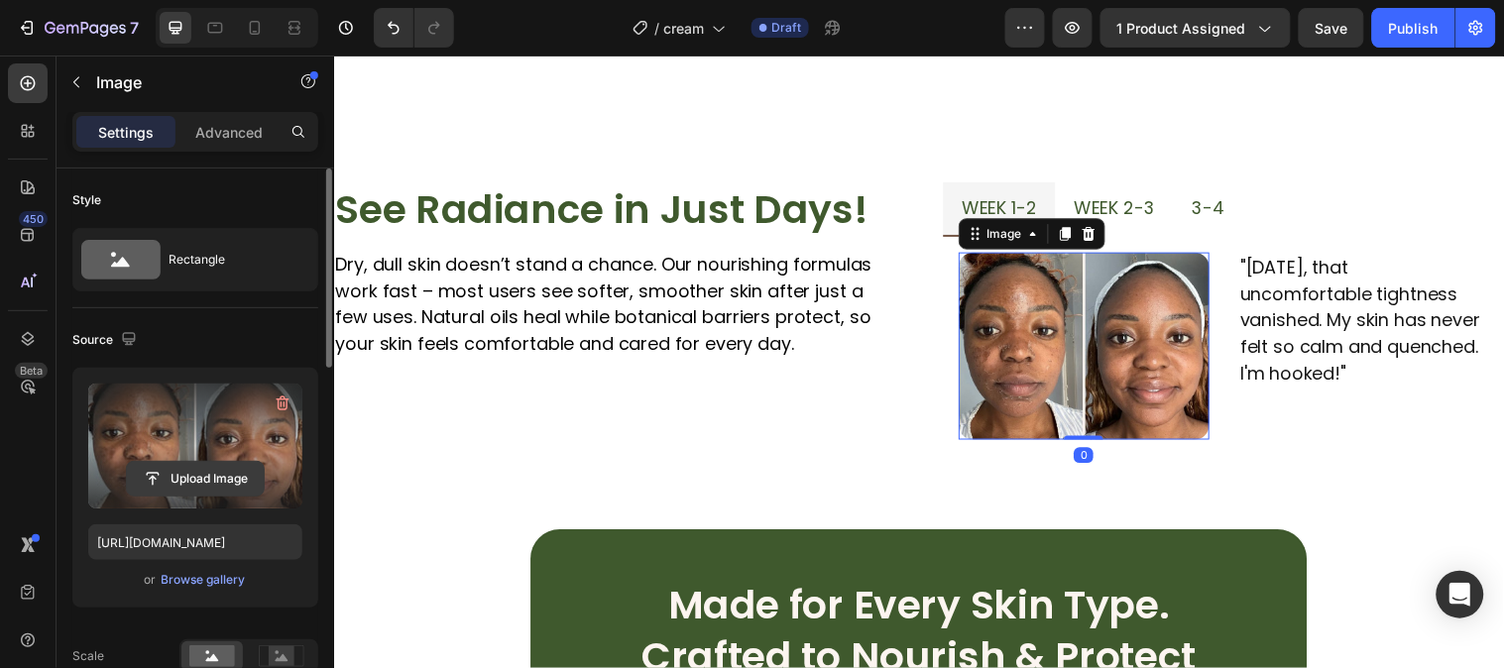
click at [184, 469] on input "file" at bounding box center [195, 479] width 137 height 34
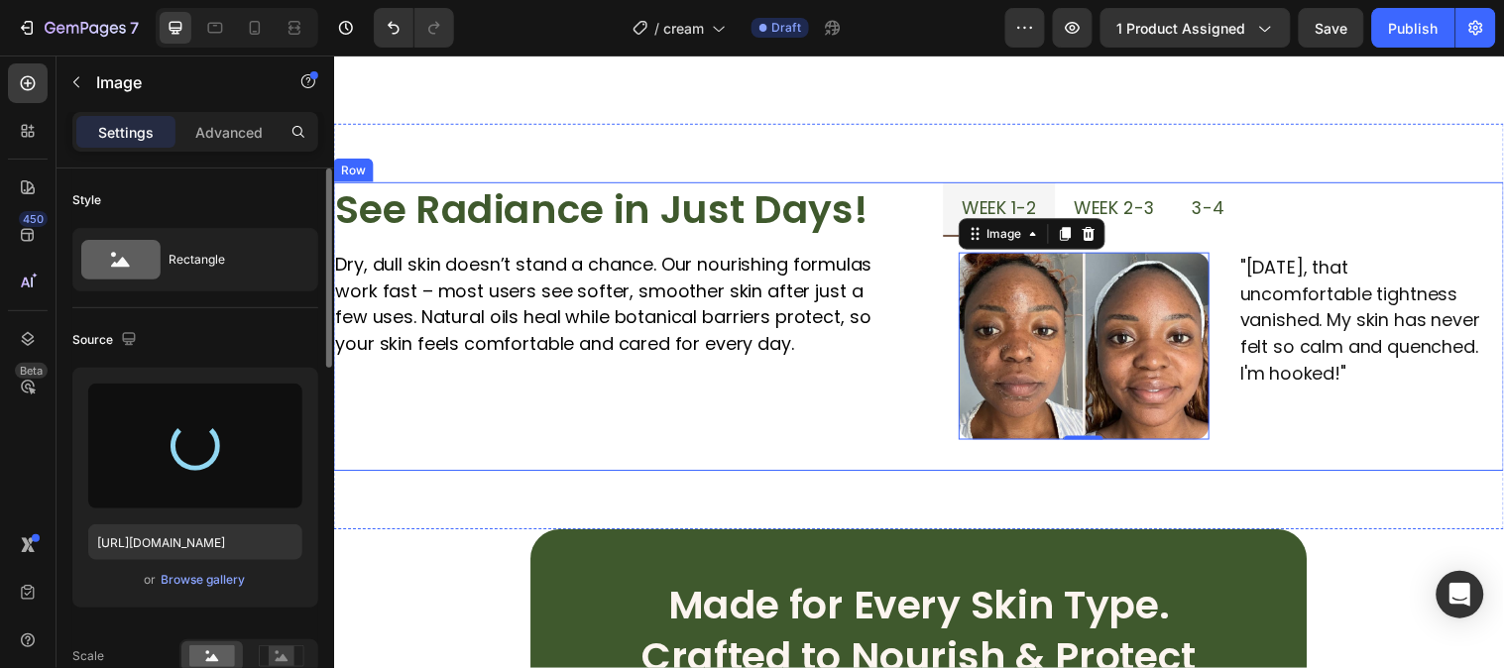
type input "https://cdn.shopify.com/s/files/1/0777/5574/4506/files/gempages_581686091724161…"
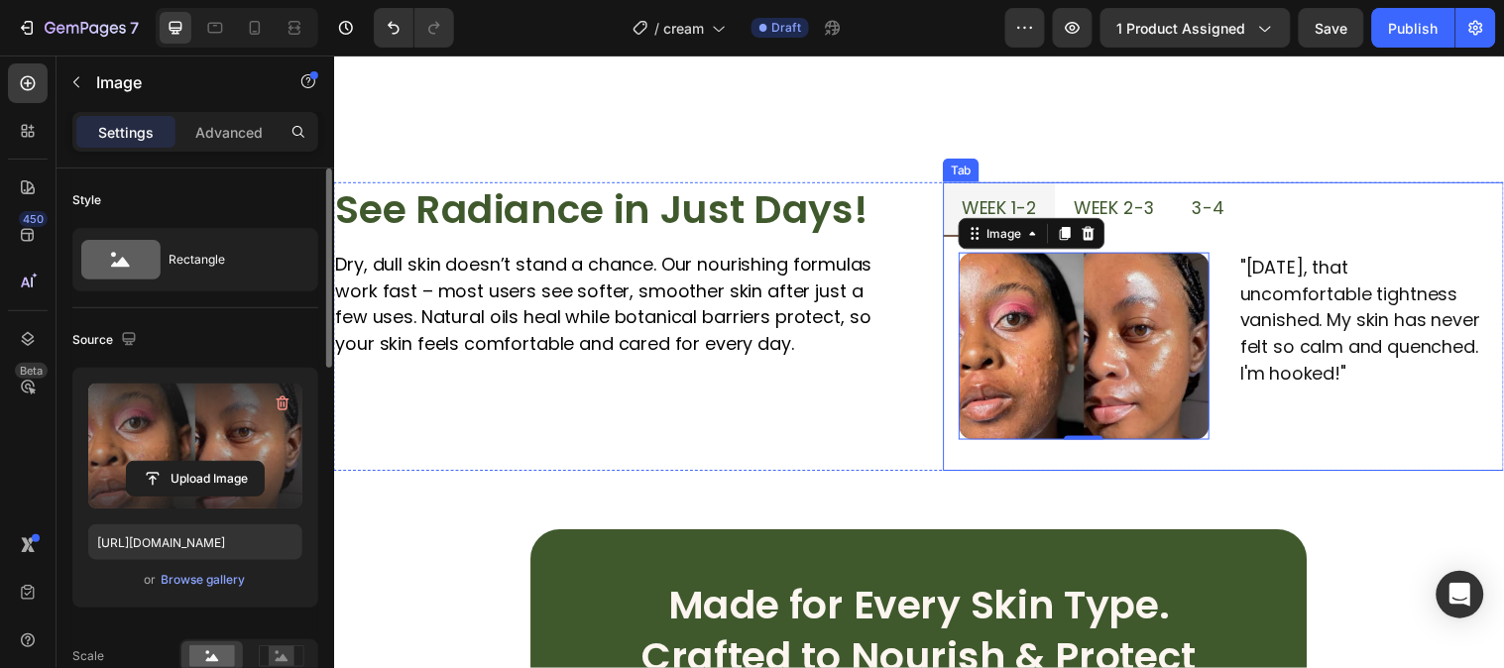
click at [1205, 197] on span "3-4" at bounding box center [1221, 209] width 33 height 25
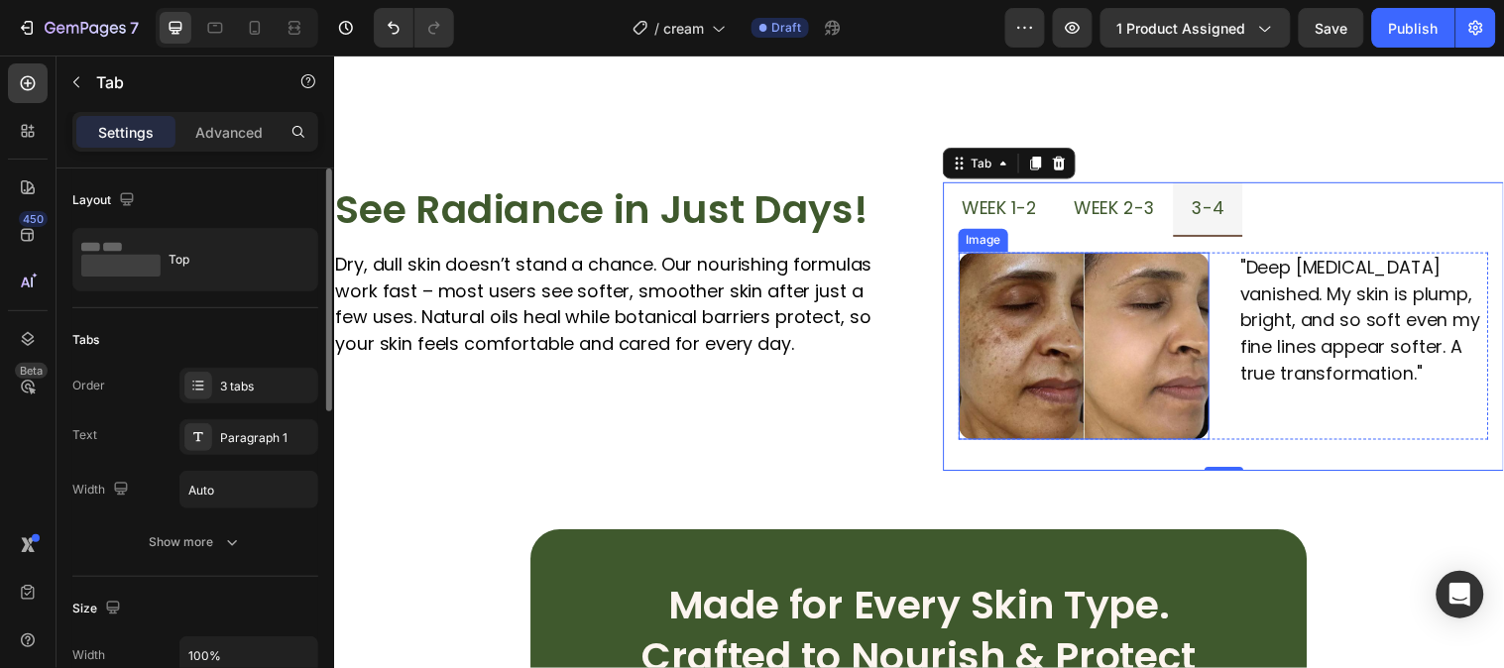
click at [1134, 390] on img at bounding box center [1095, 350] width 255 height 190
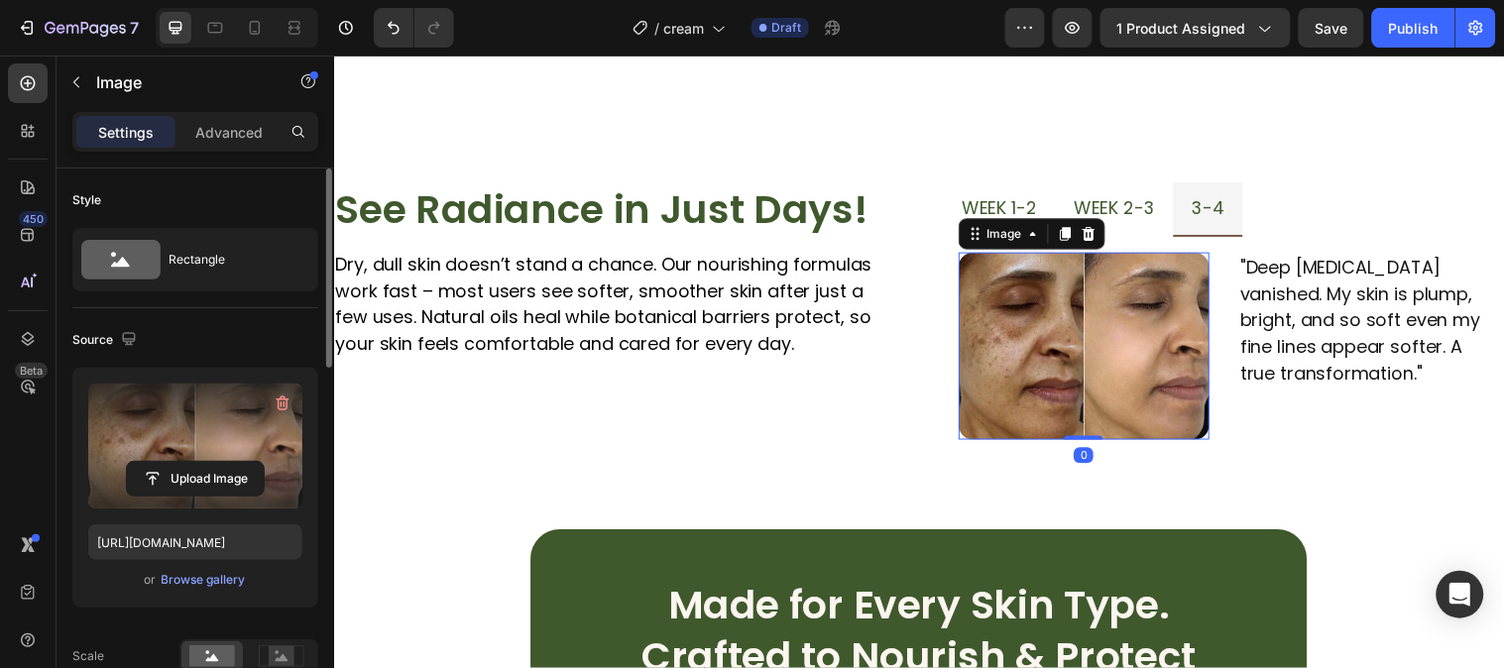
drag, startPoint x: 214, startPoint y: 472, endPoint x: 214, endPoint y: 451, distance: 20.8
click at [214, 462] on input "file" at bounding box center [195, 479] width 137 height 34
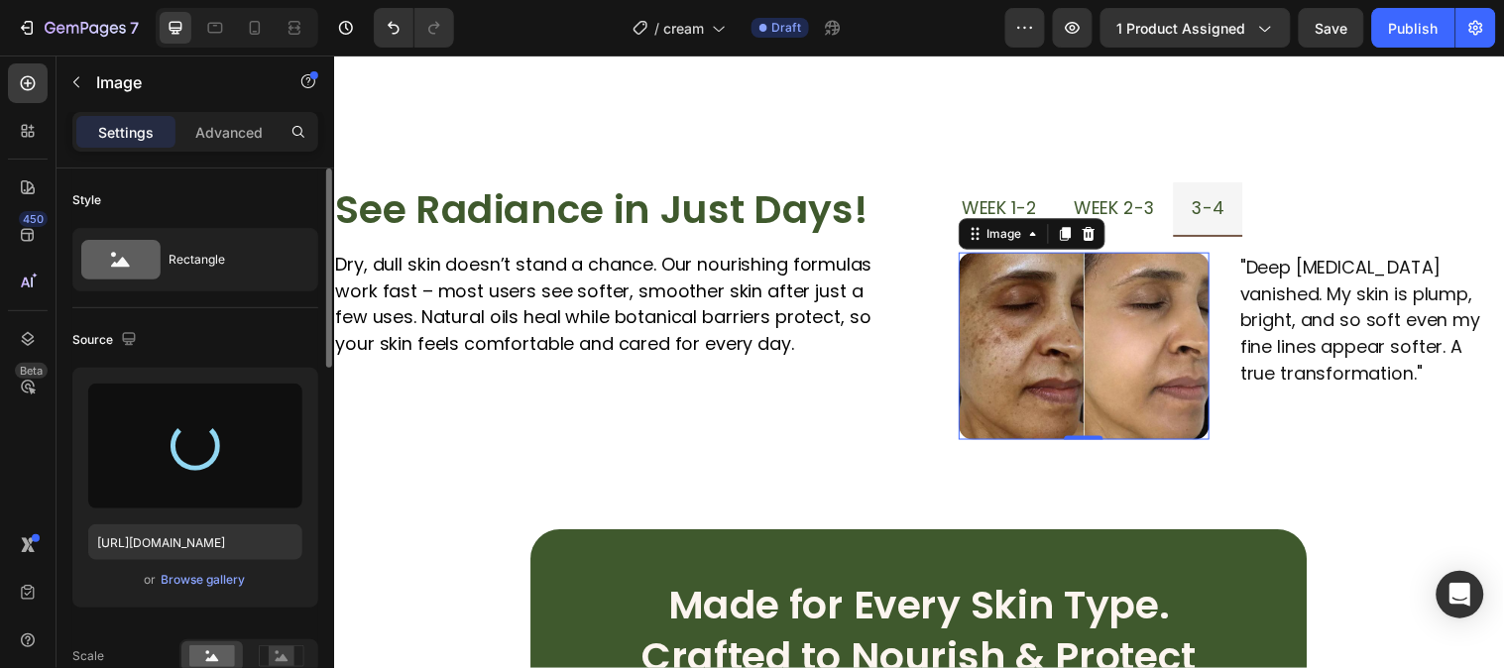
type input "https://cdn.shopify.com/s/files/1/0777/5574/4506/files/gempages_581686091724161…"
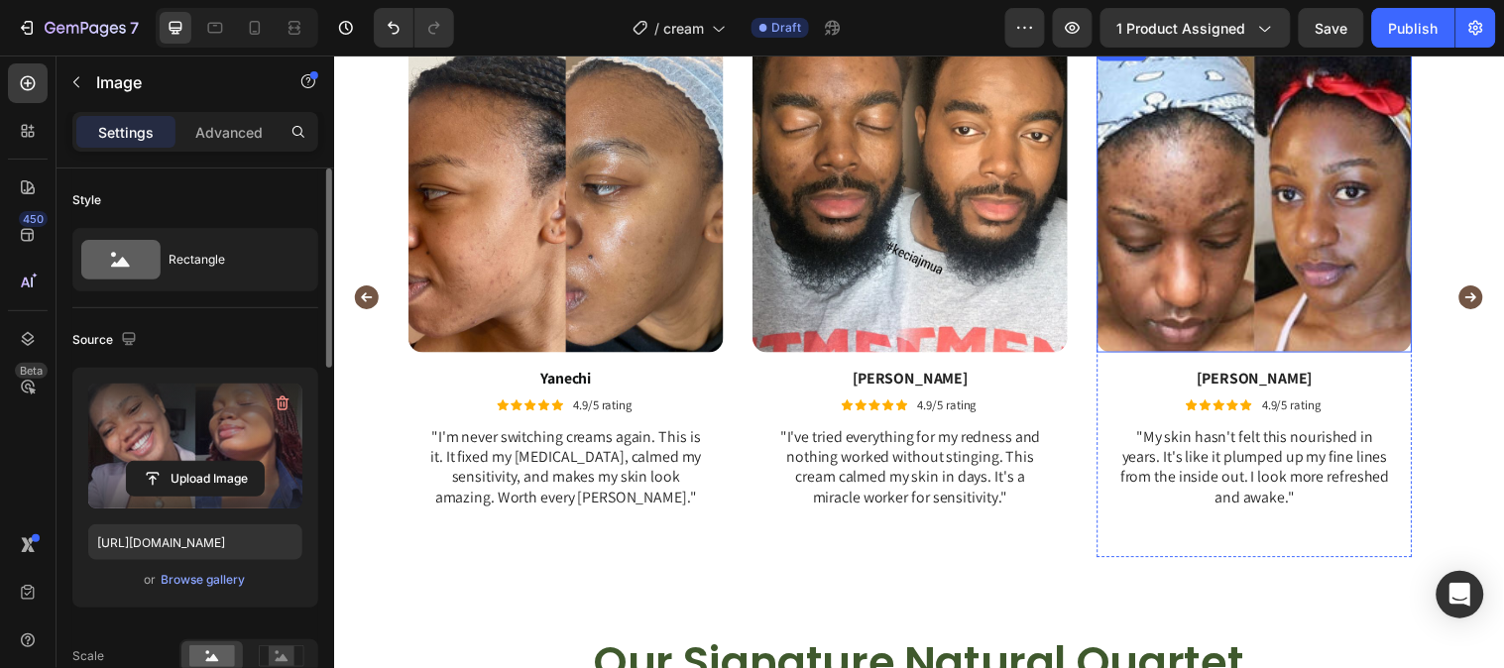
scroll to position [3800, 0]
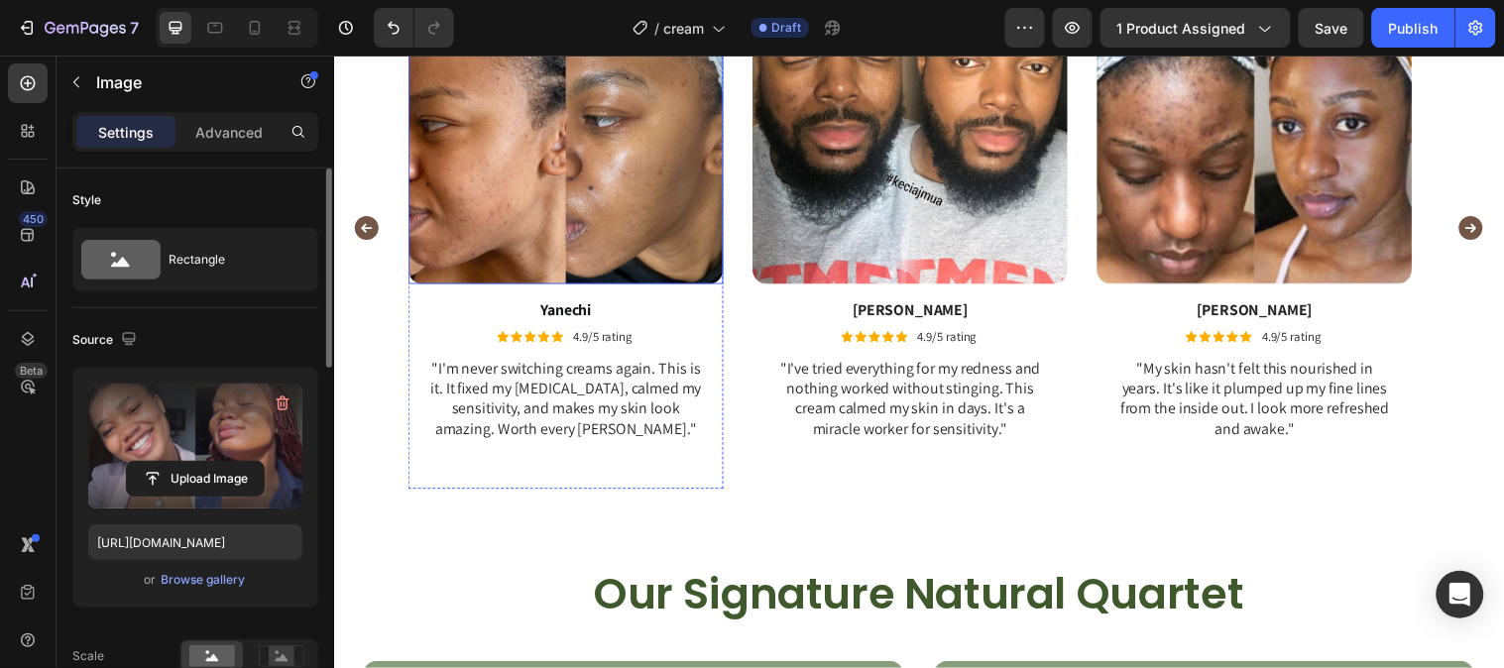
click at [633, 203] on img at bounding box center [569, 126] width 320 height 320
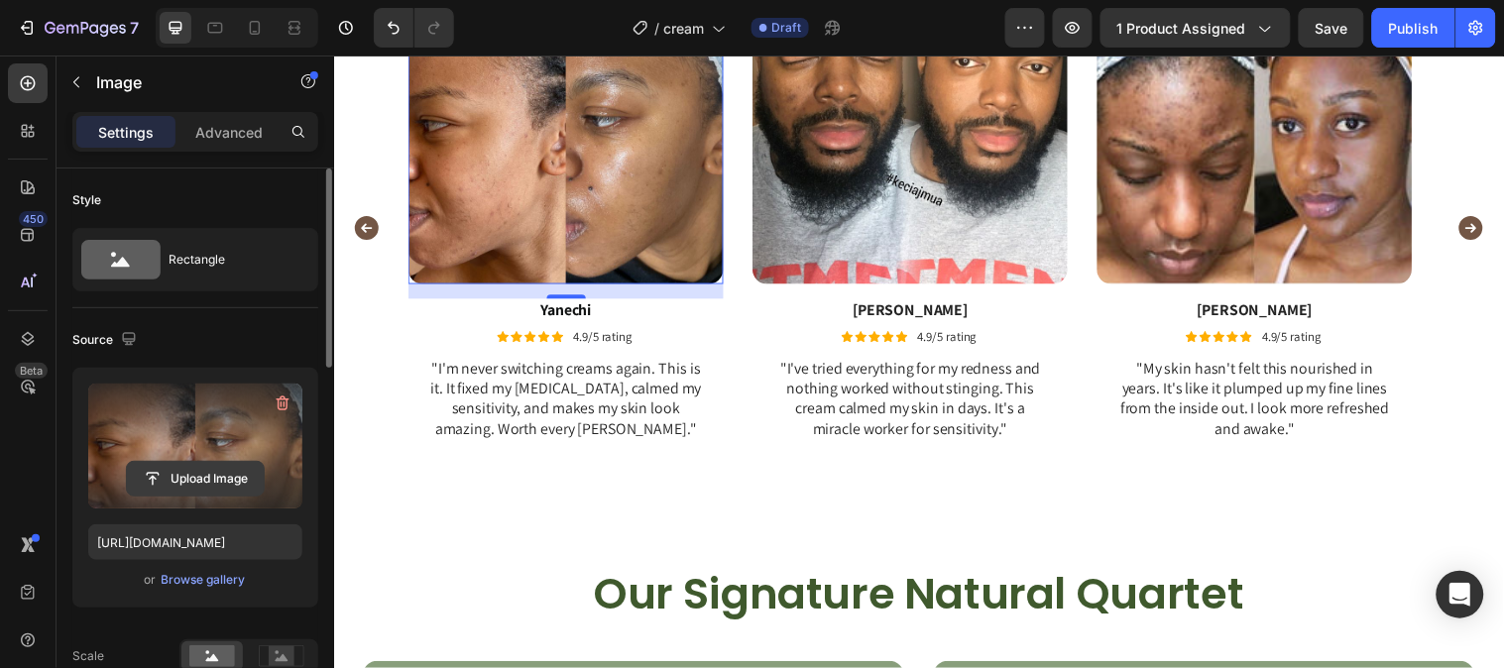
click at [226, 482] on input "file" at bounding box center [195, 479] width 137 height 34
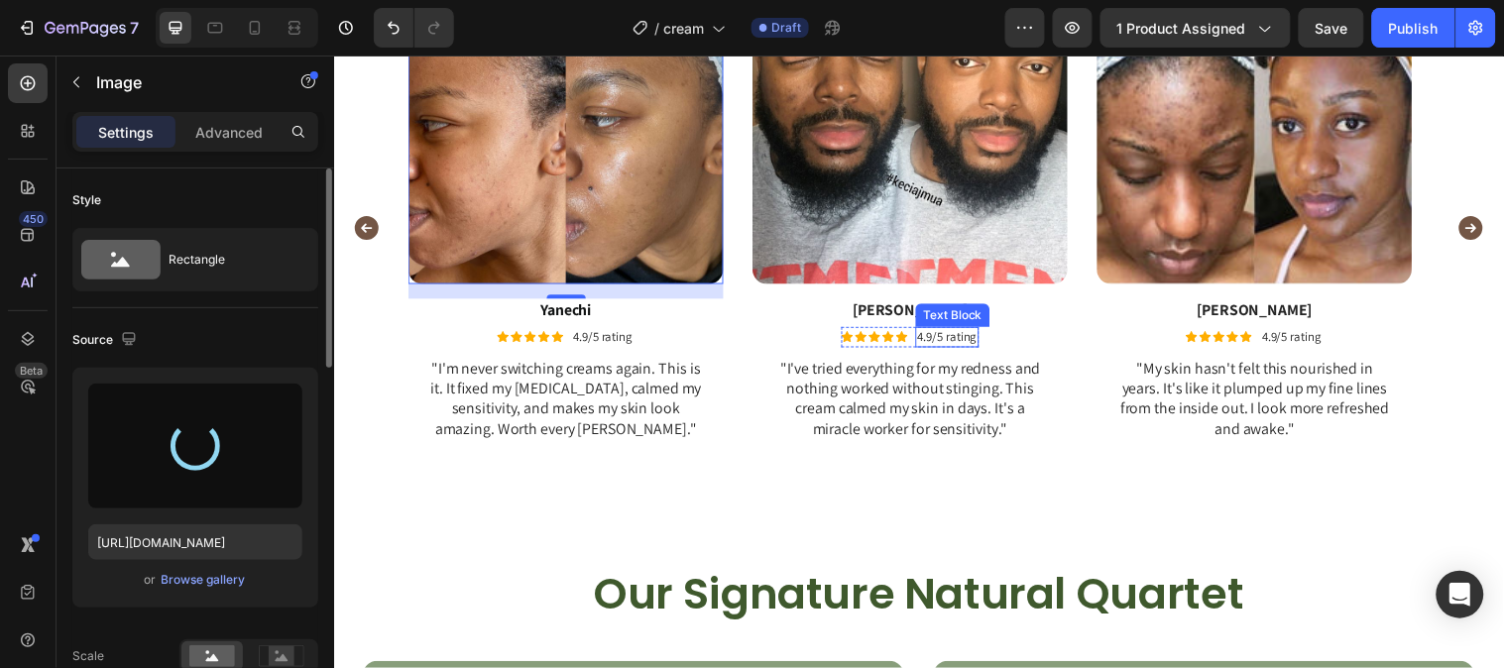
scroll to position [3580, 0]
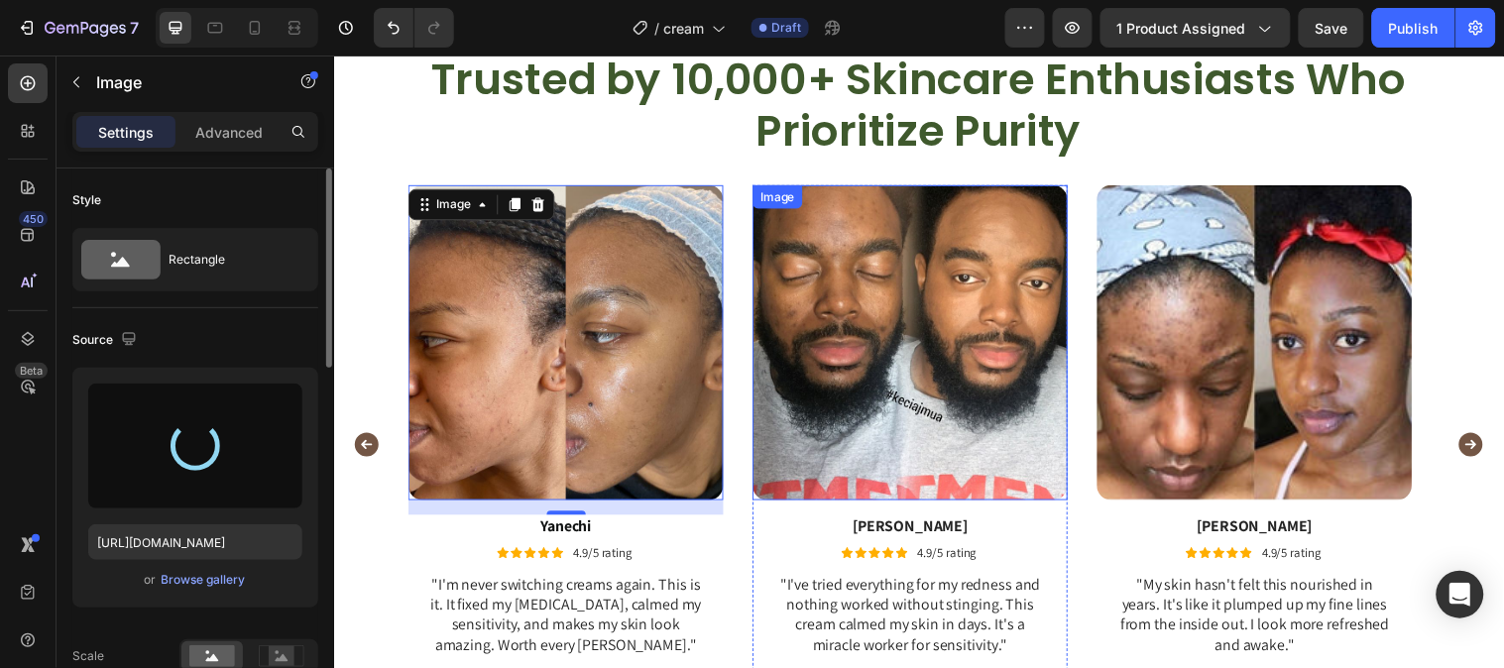
type input "https://cdn.shopify.com/s/files/1/0777/5574/4506/files/gempages_581686091724161…"
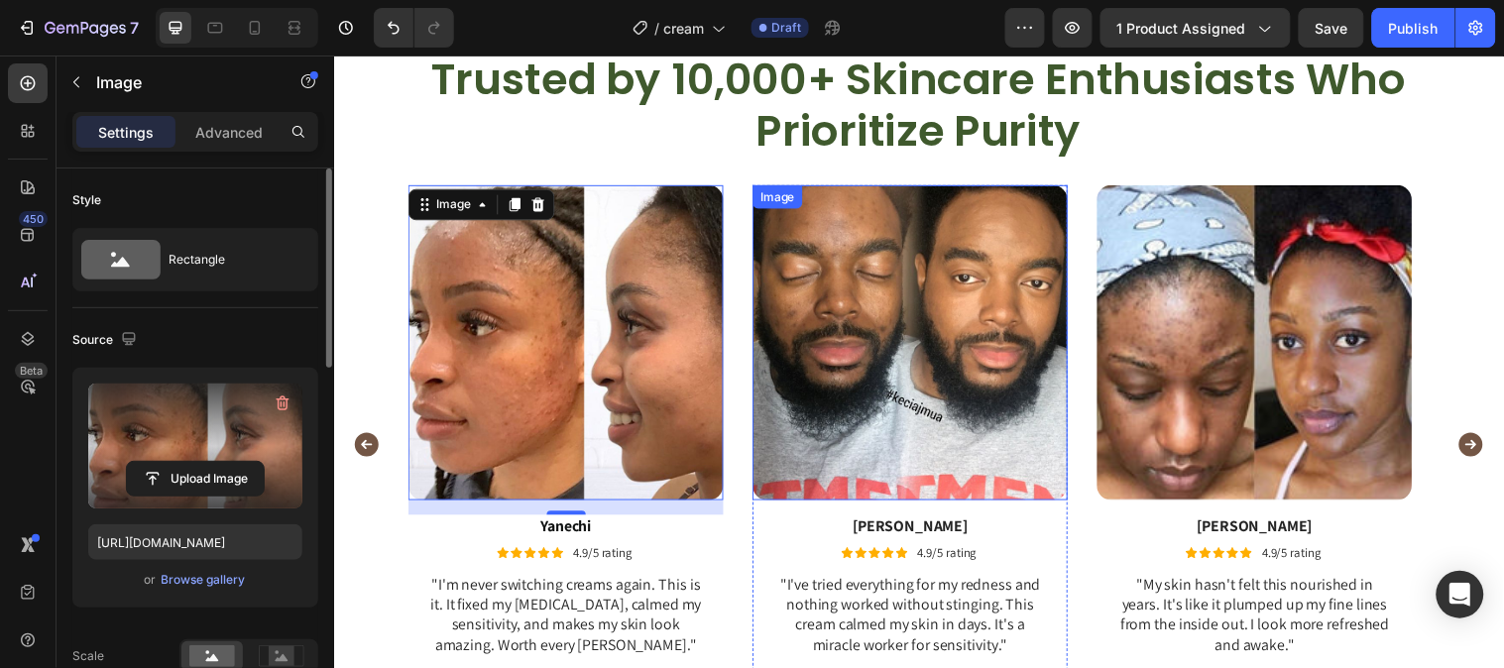
drag, startPoint x: 826, startPoint y: 380, endPoint x: 821, endPoint y: 371, distance: 10.2
click at [822, 371] on img at bounding box center [919, 346] width 320 height 320
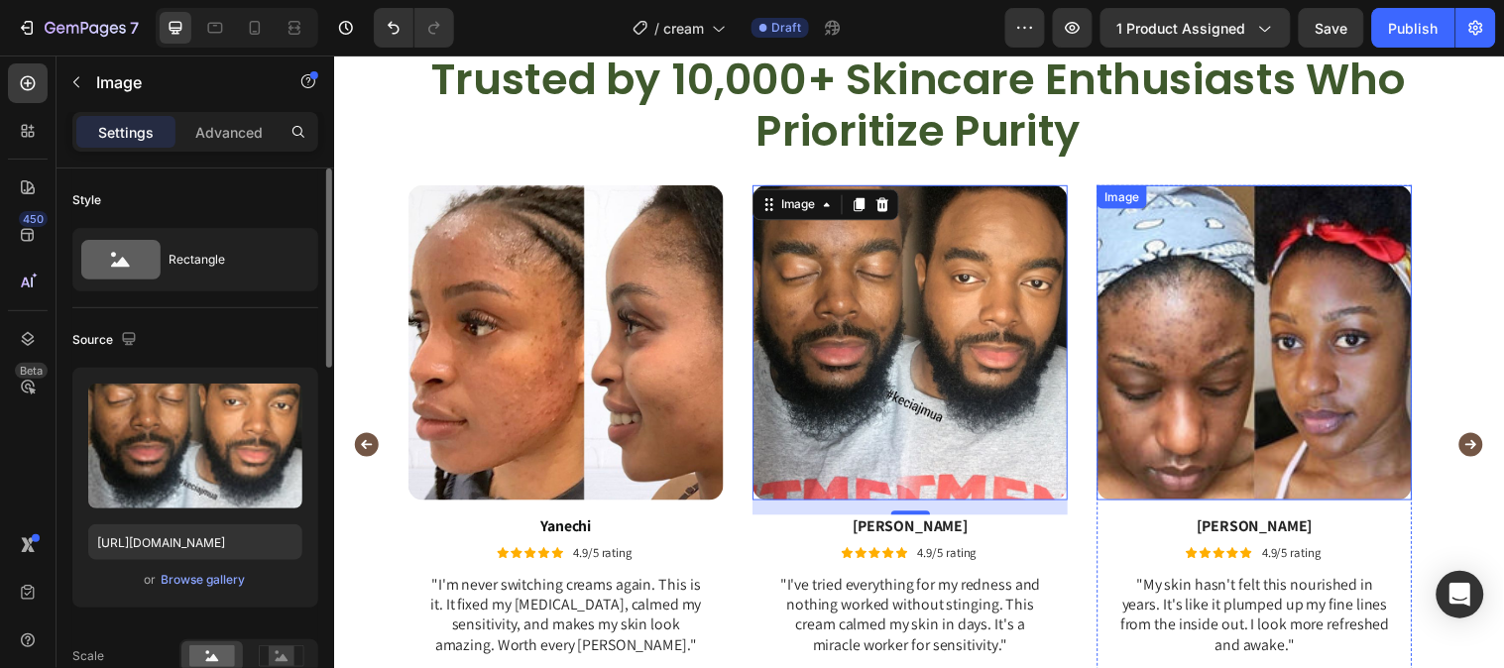
click at [1163, 356] on img at bounding box center [1269, 346] width 320 height 320
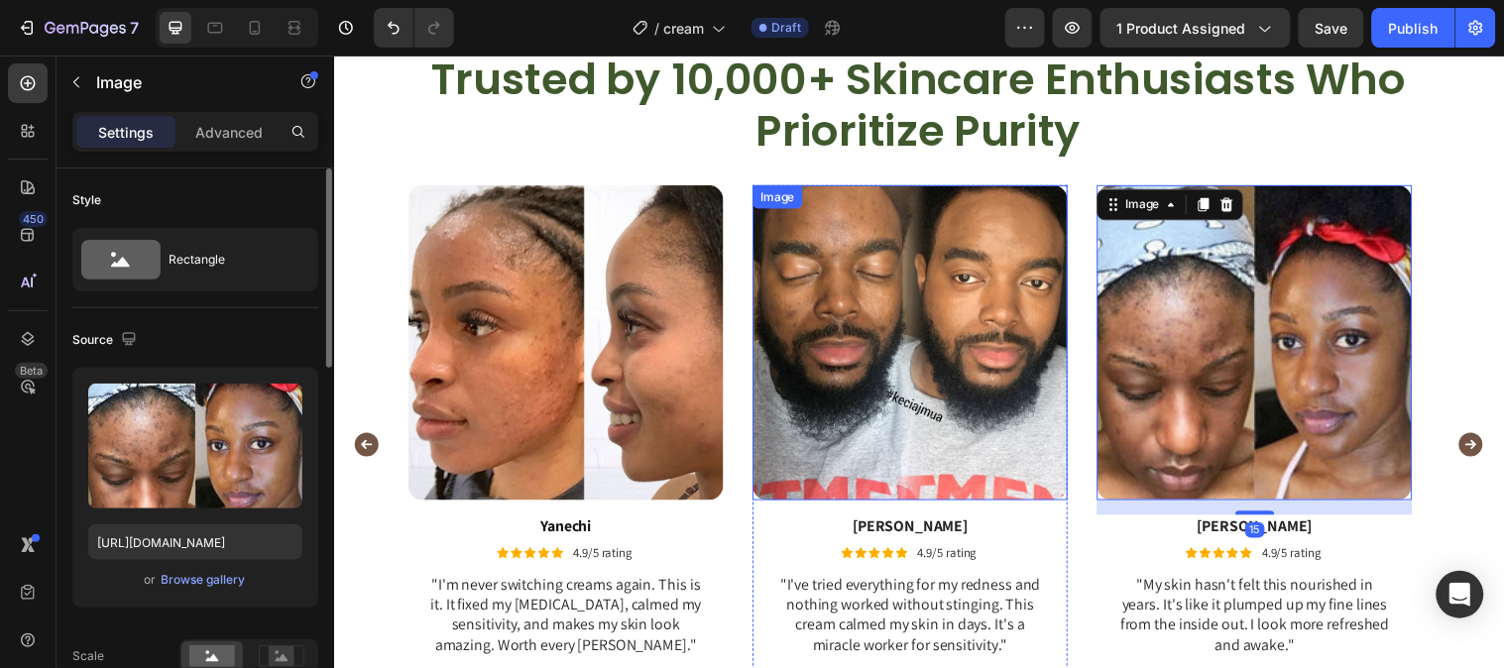
click at [894, 347] on img at bounding box center [919, 346] width 320 height 320
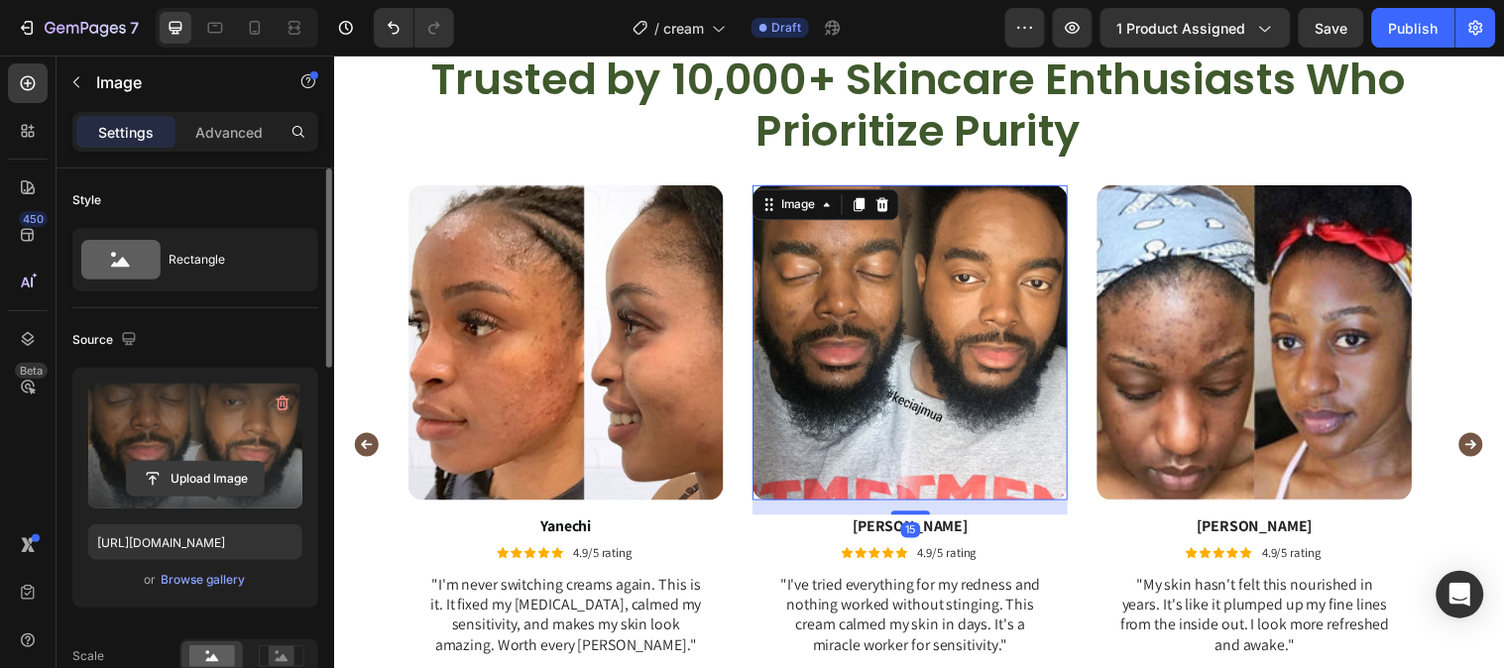
click at [202, 473] on input "file" at bounding box center [195, 479] width 137 height 34
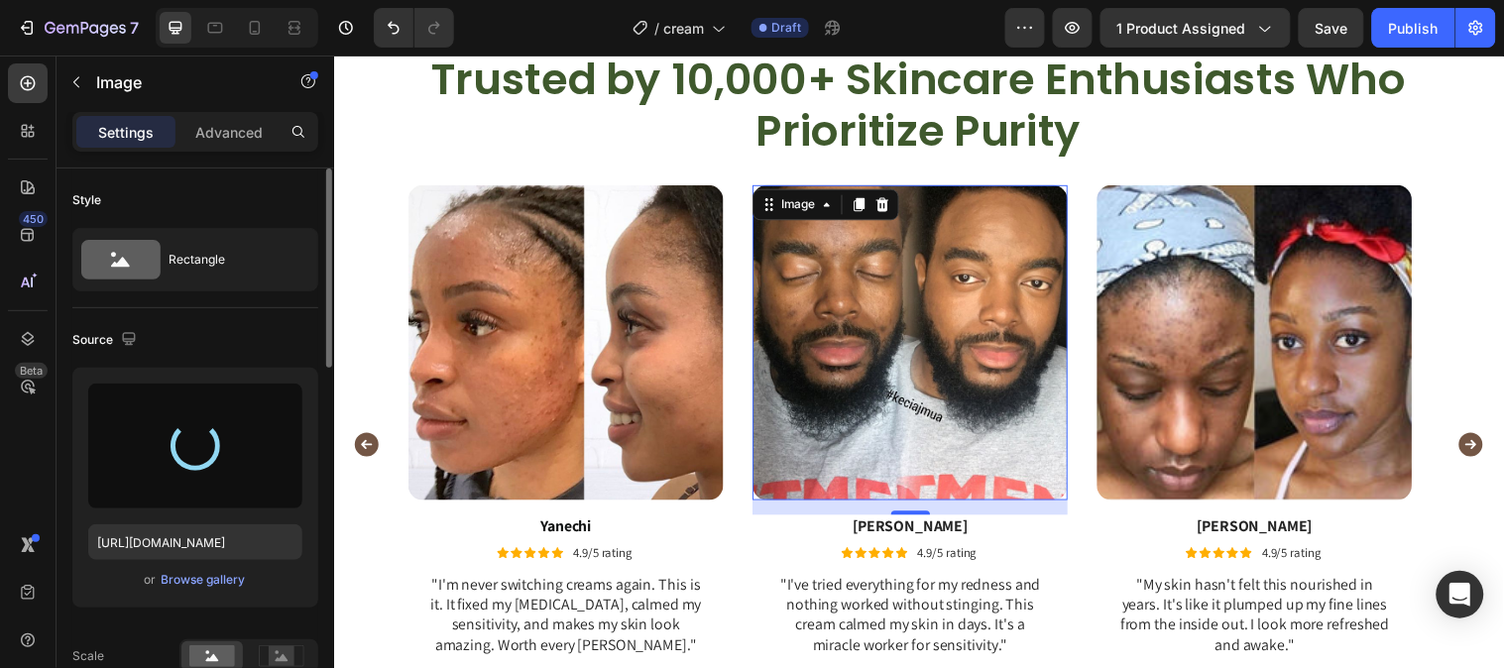
type input "https://cdn.shopify.com/s/files/1/0777/5574/4506/files/gempages_581686091724161…"
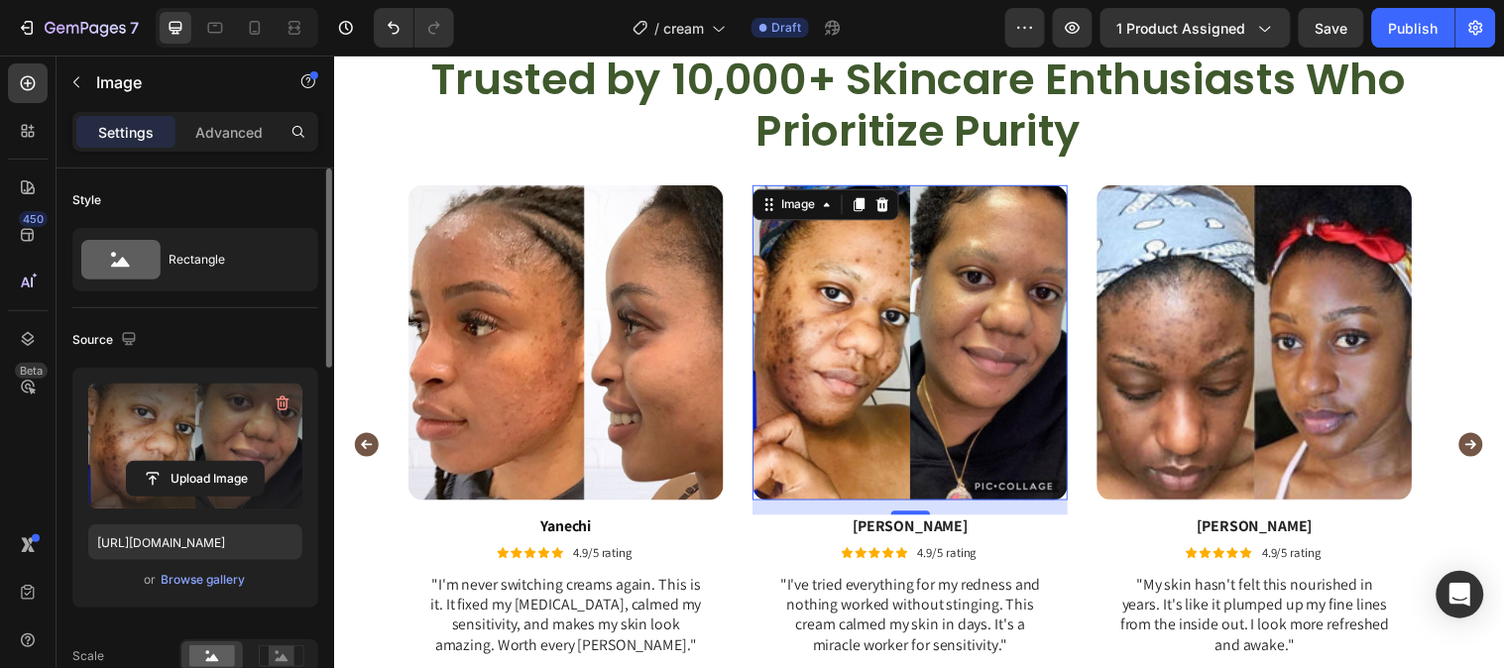
click at [919, 531] on div "15" at bounding box center [920, 537] width 20 height 16
click at [926, 533] on div "15" at bounding box center [920, 537] width 20 height 16
click at [931, 530] on p "Sandro" at bounding box center [919, 533] width 316 height 21
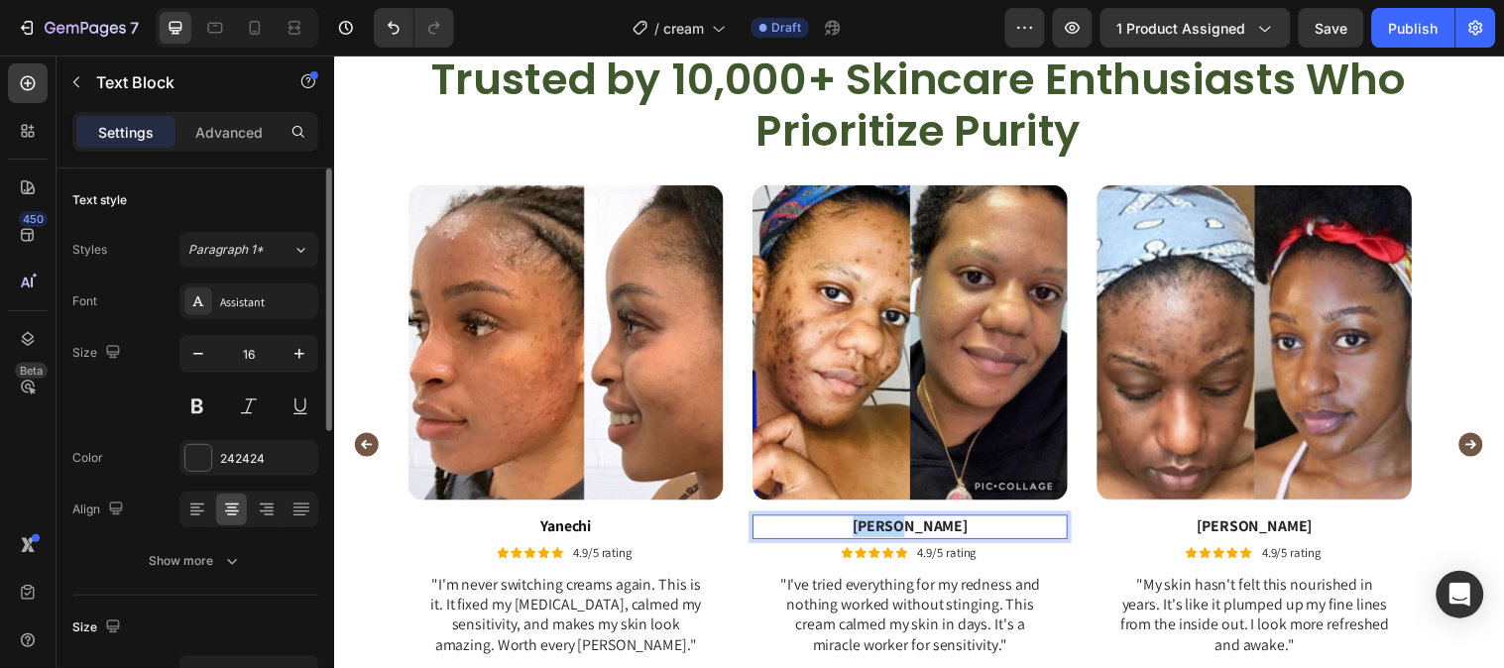
click at [931, 530] on p "Sandro" at bounding box center [919, 533] width 316 height 21
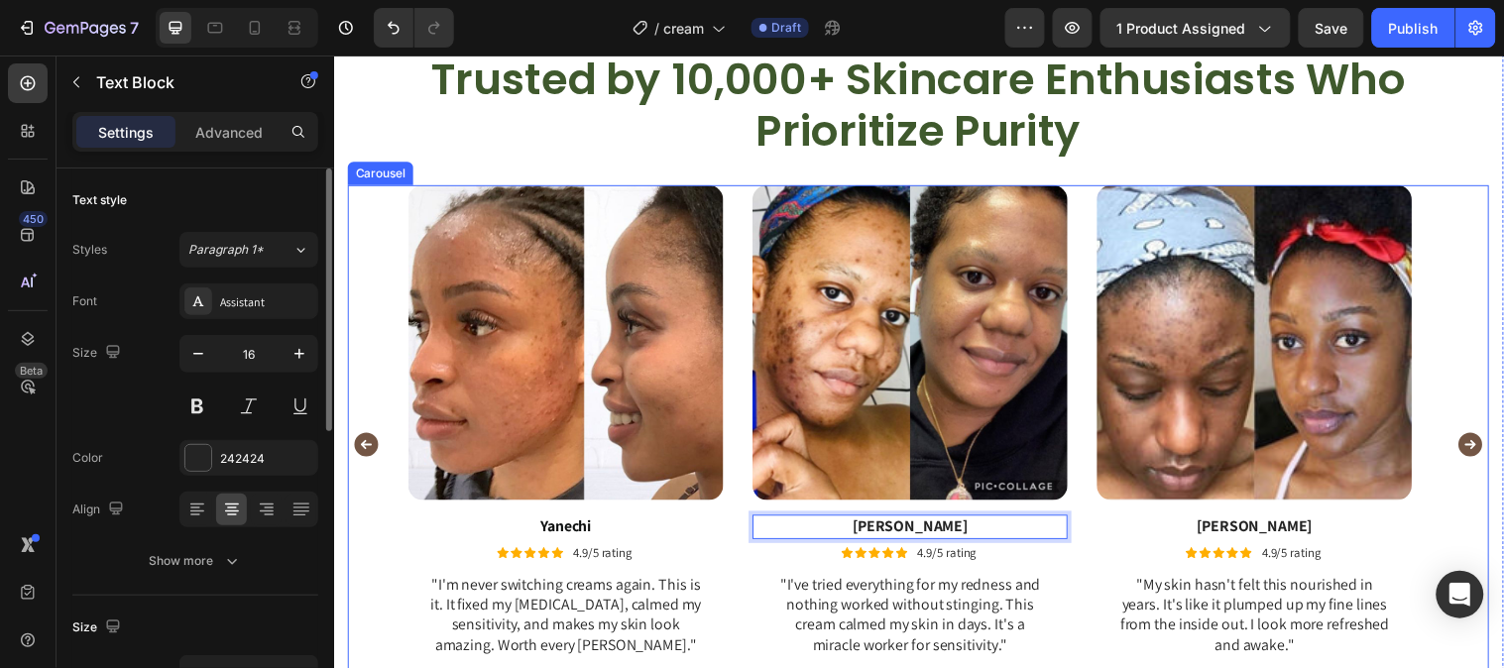
click at [1474, 447] on icon "Carousel Next Arrow" at bounding box center [1489, 450] width 30 height 30
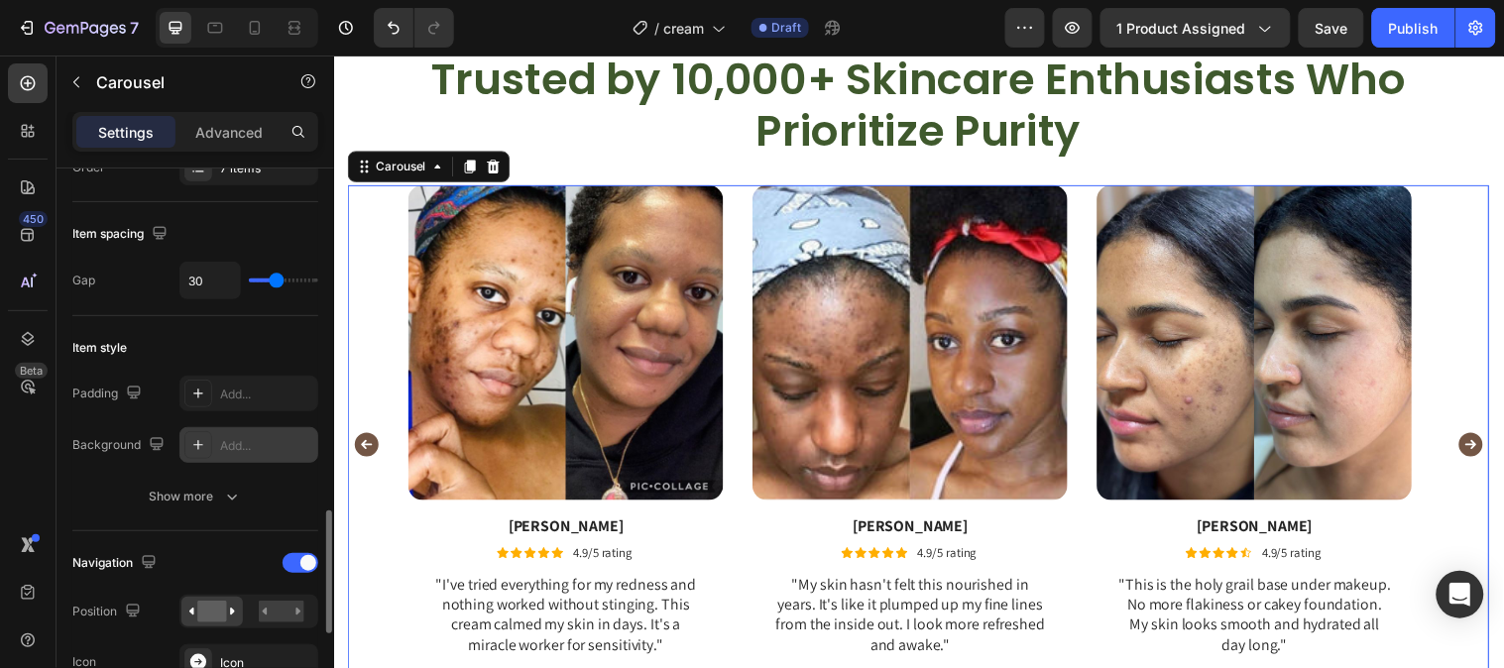
scroll to position [770, 0]
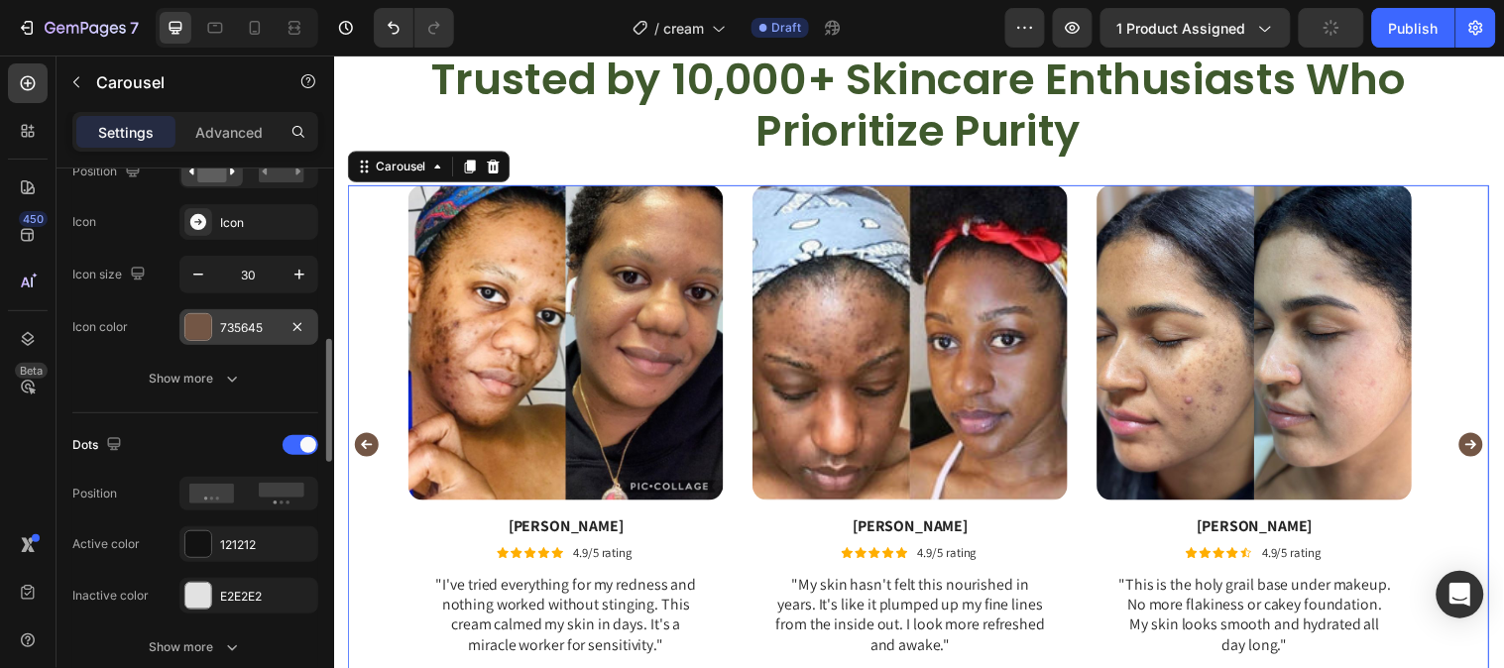
click at [196, 338] on div at bounding box center [198, 327] width 26 height 26
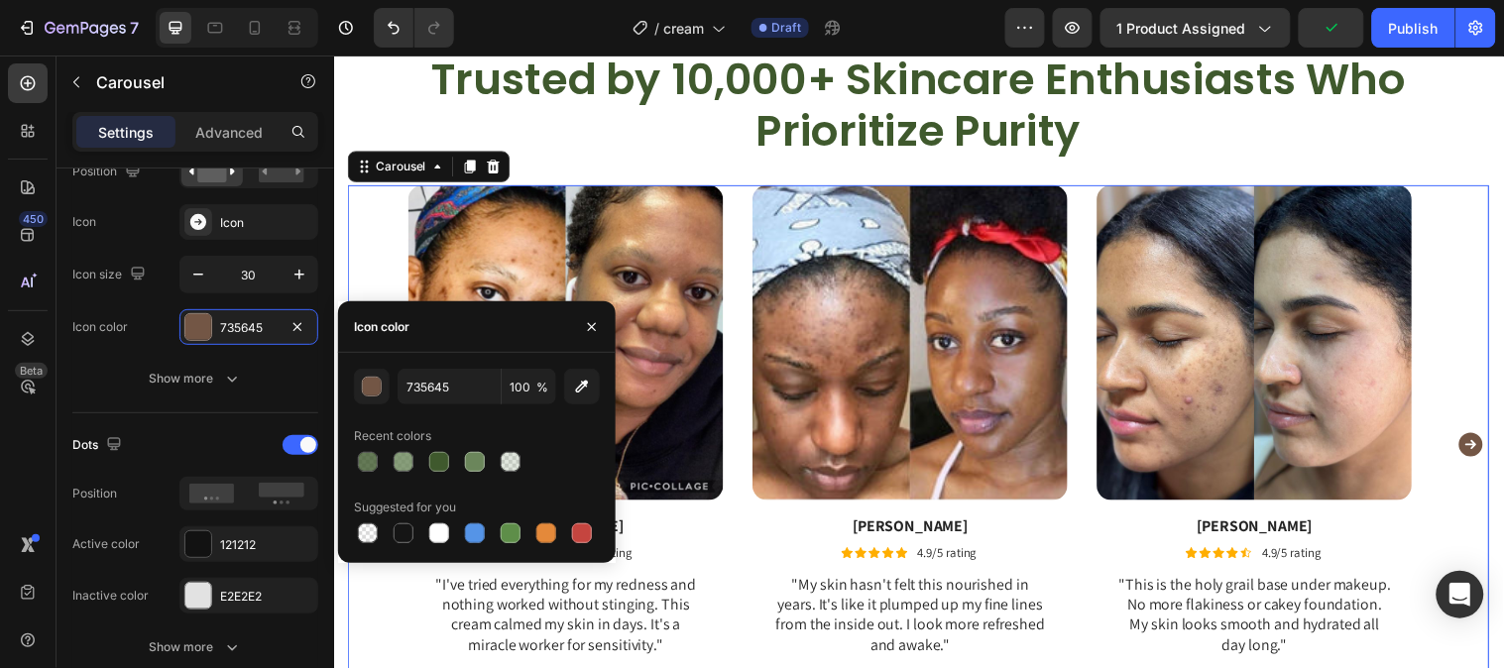
drag, startPoint x: 428, startPoint y: 453, endPoint x: 563, endPoint y: 337, distance: 177.8
click at [428, 453] on div at bounding box center [439, 462] width 24 height 24
type input "3F592D"
drag, startPoint x: 580, startPoint y: 315, endPoint x: 241, endPoint y: 266, distance: 342.6
click at [580, 315] on button "button" at bounding box center [592, 327] width 32 height 32
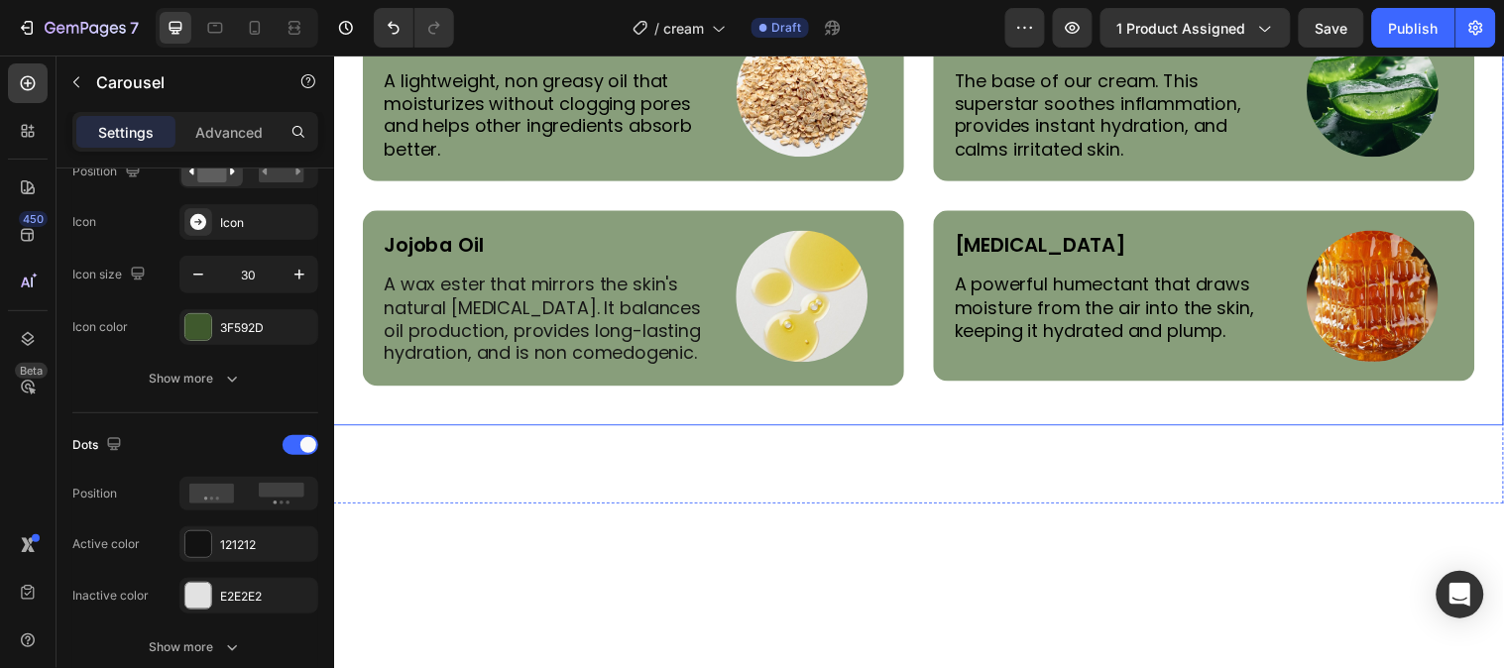
scroll to position [4090, 0]
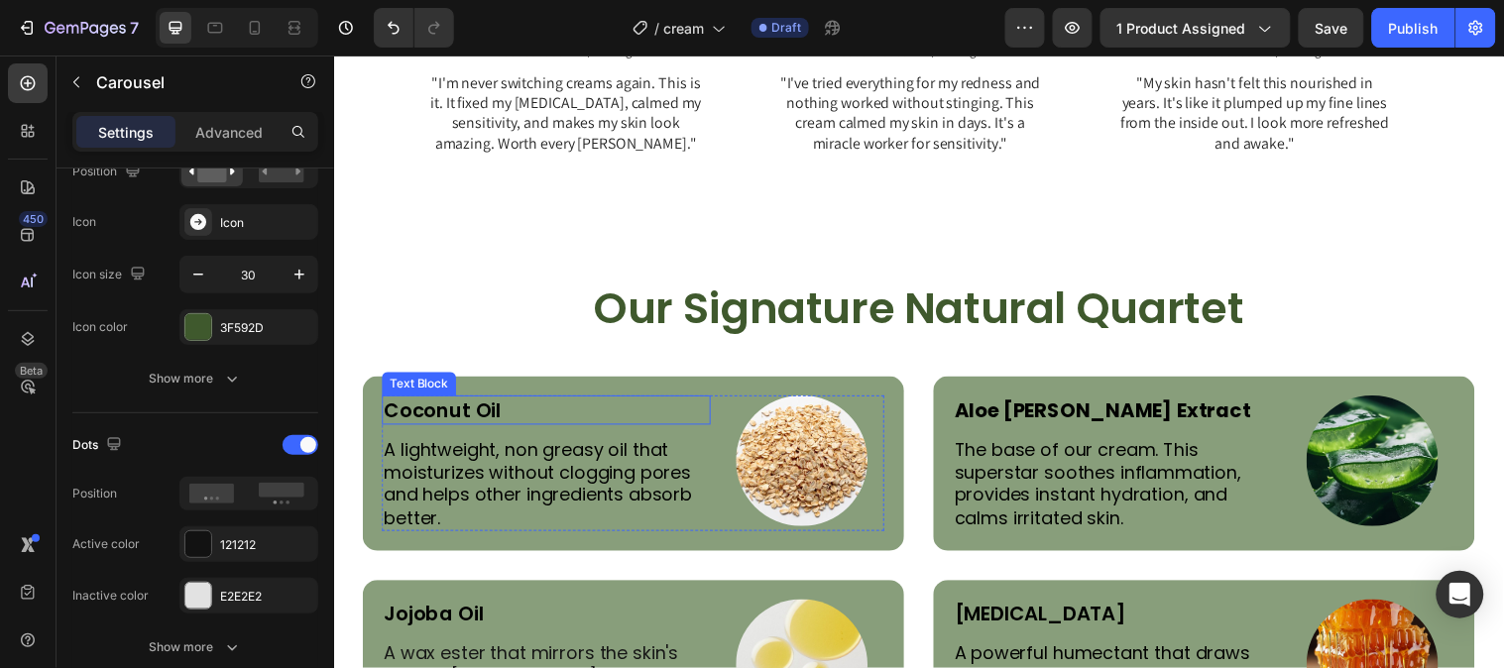
click at [493, 423] on p "Coconut Oil" at bounding box center [550, 415] width 330 height 26
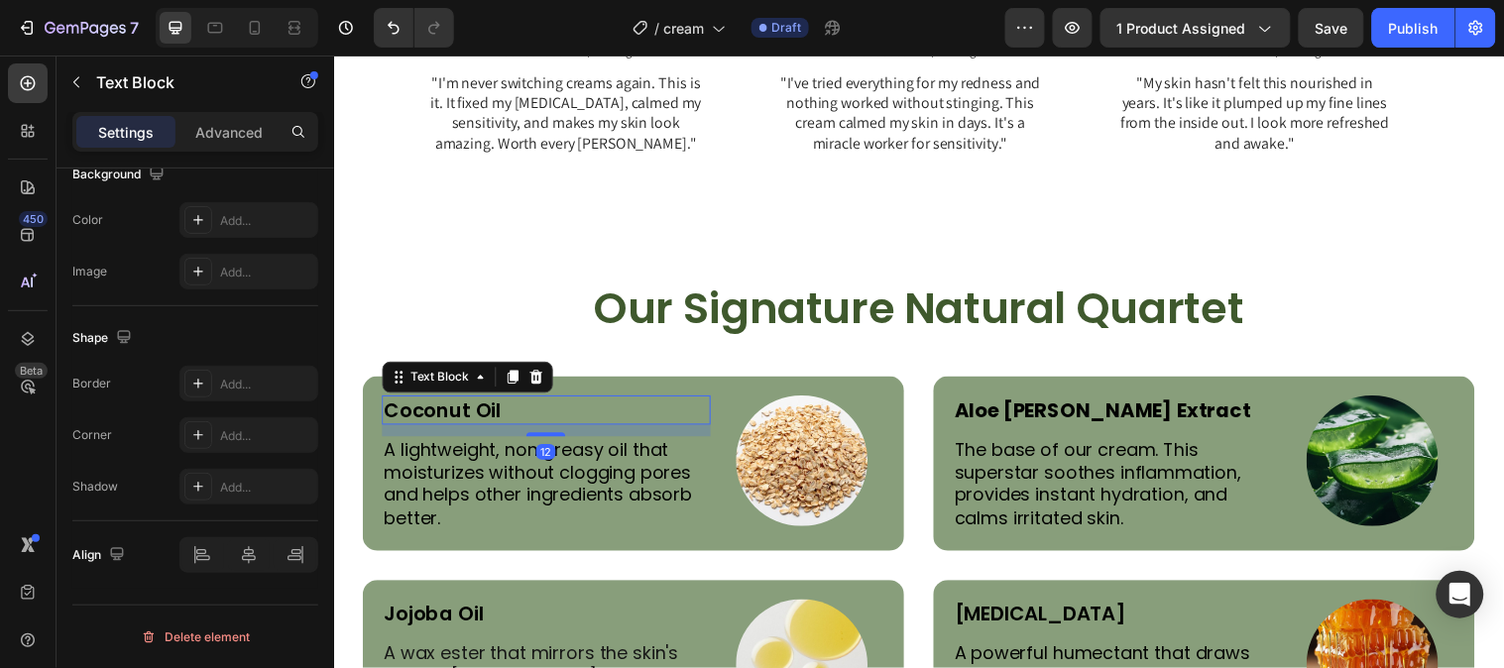
scroll to position [0, 0]
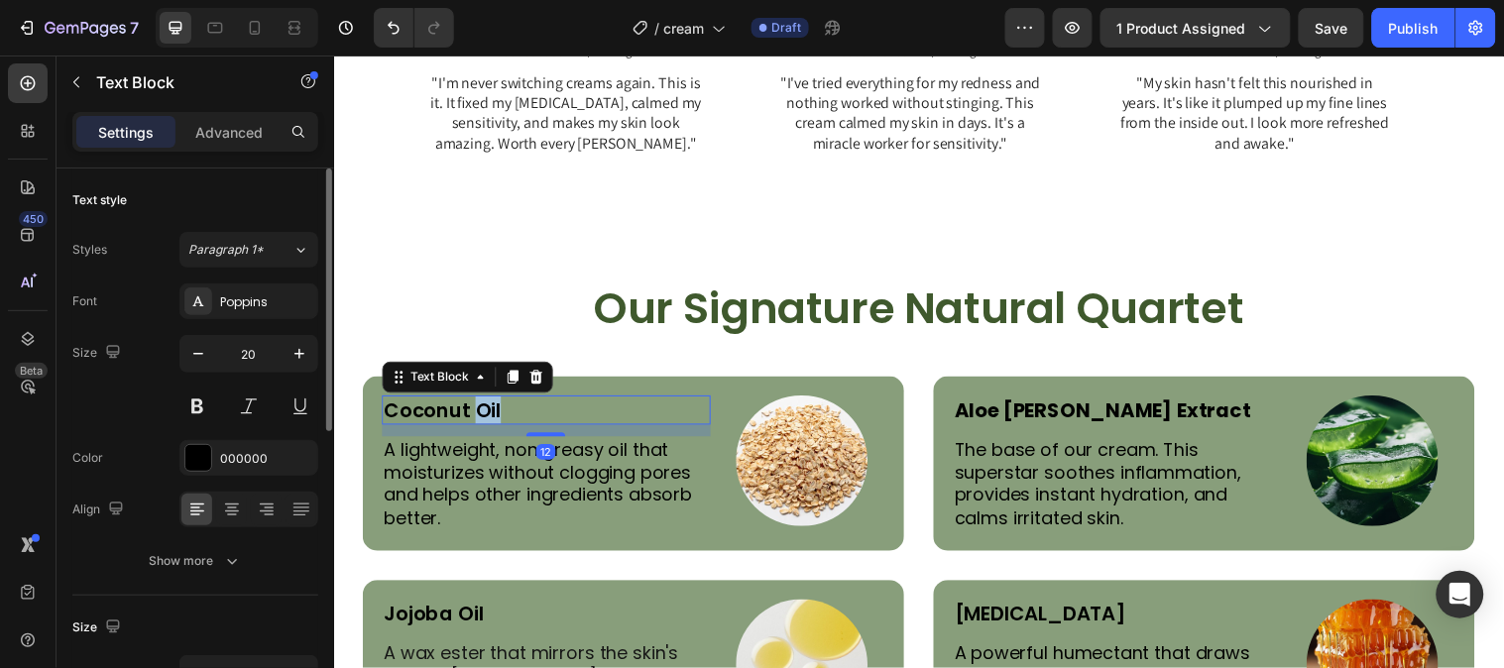
click at [493, 423] on p "Coconut Oil" at bounding box center [550, 415] width 330 height 26
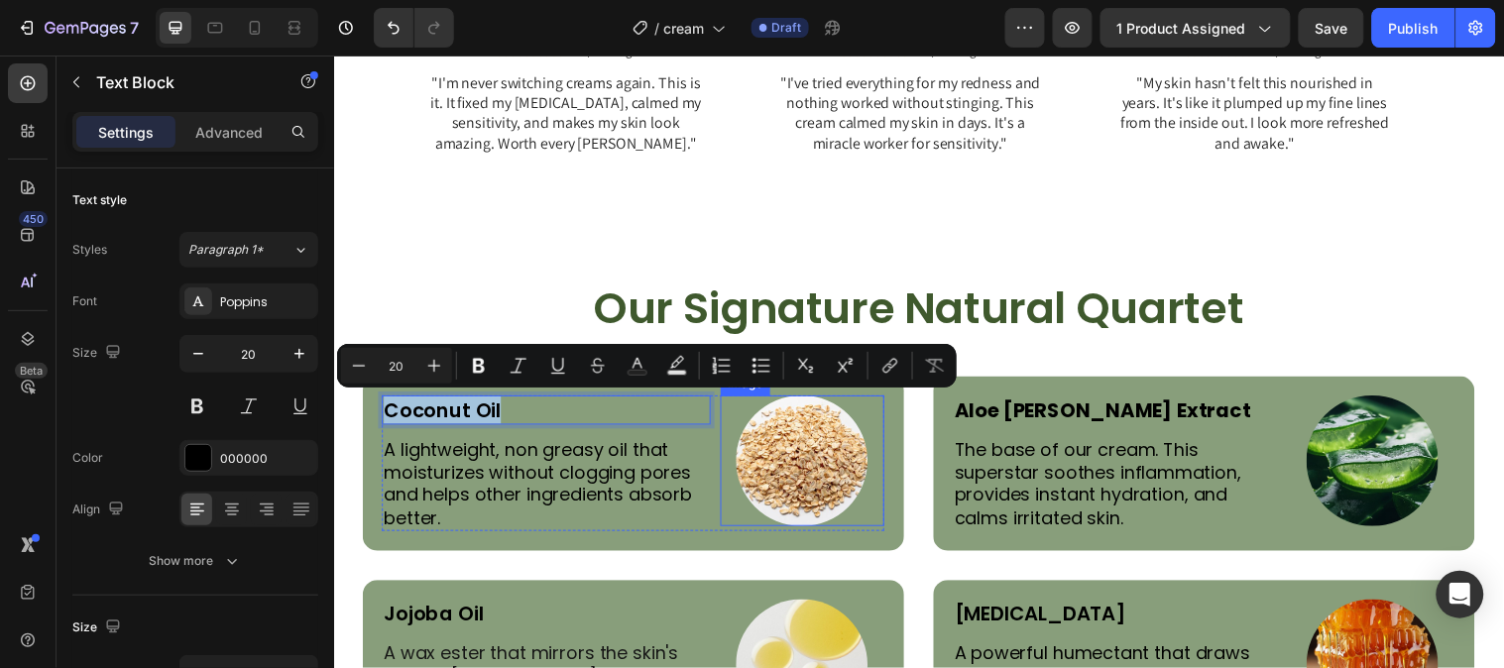
click at [772, 454] on img at bounding box center [809, 467] width 134 height 134
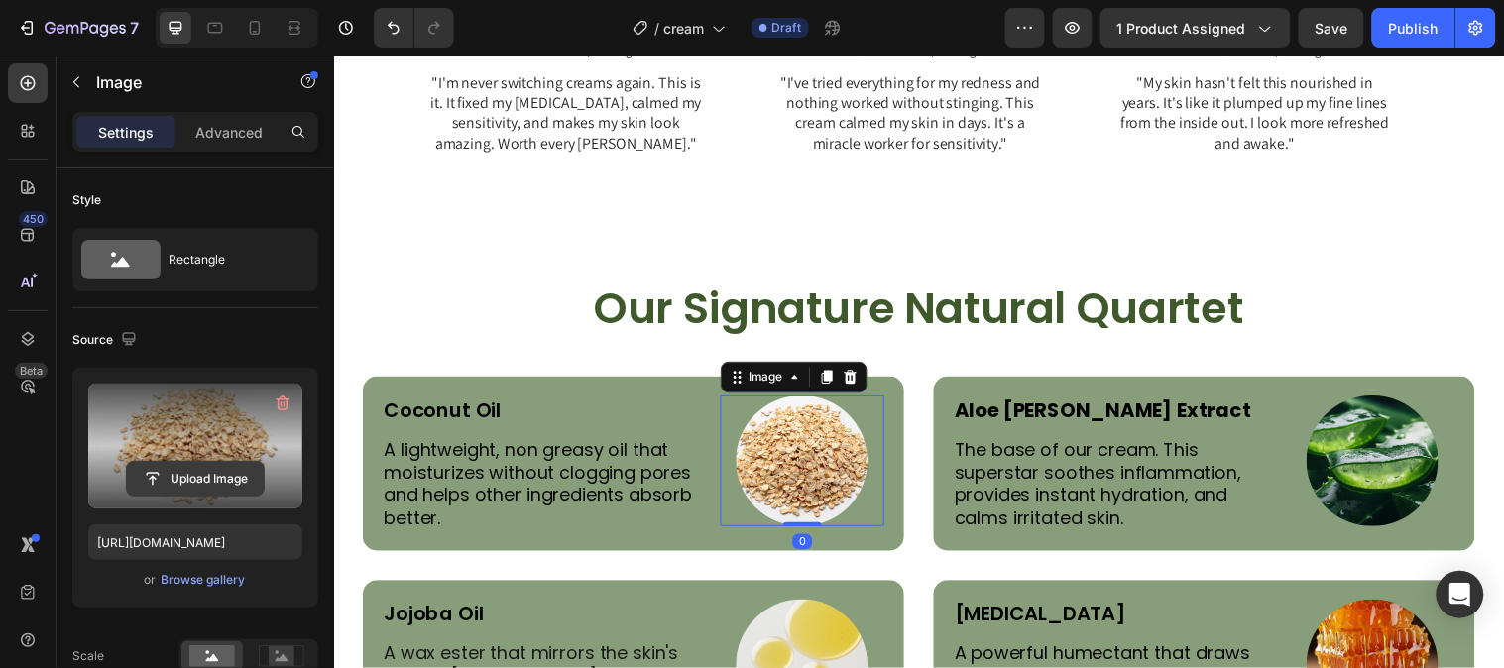
click at [211, 492] on input "file" at bounding box center [195, 479] width 137 height 34
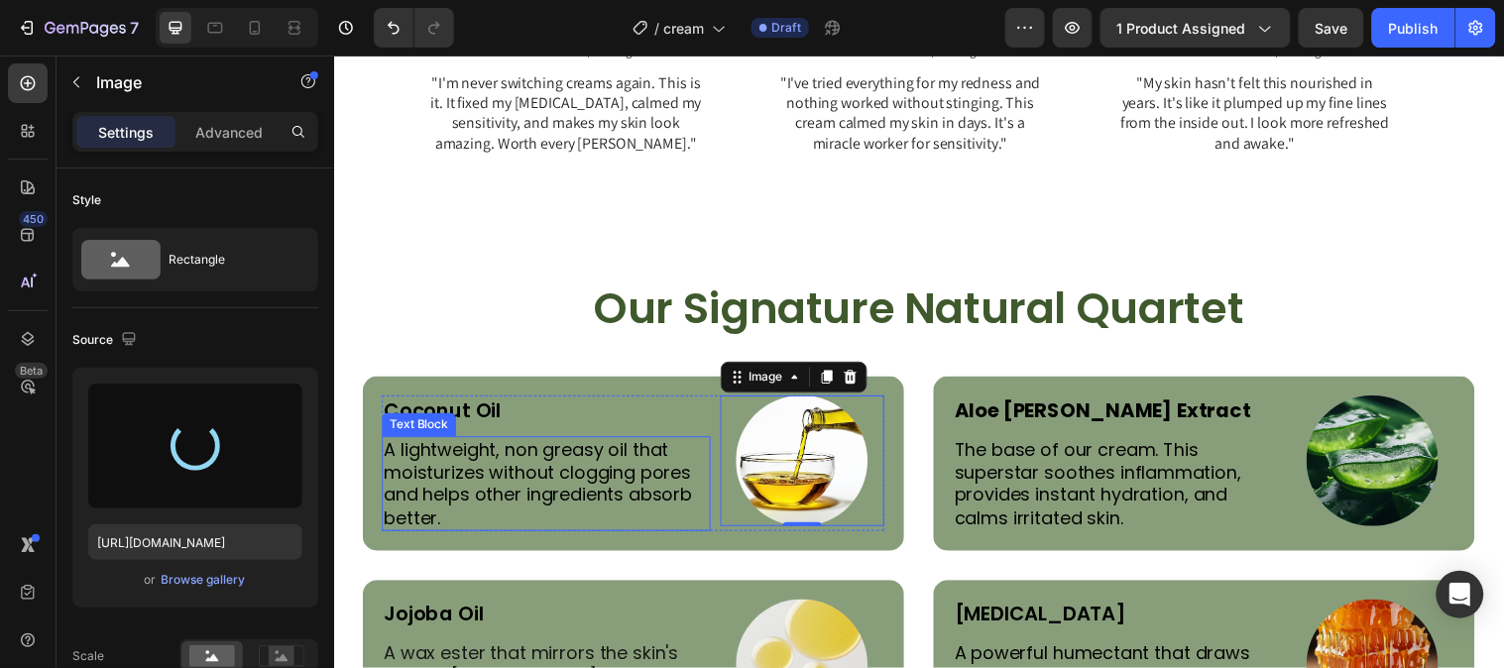
type input "https://cdn.shopify.com/s/files/1/0777/5574/4506/files/gempages_581686091724161…"
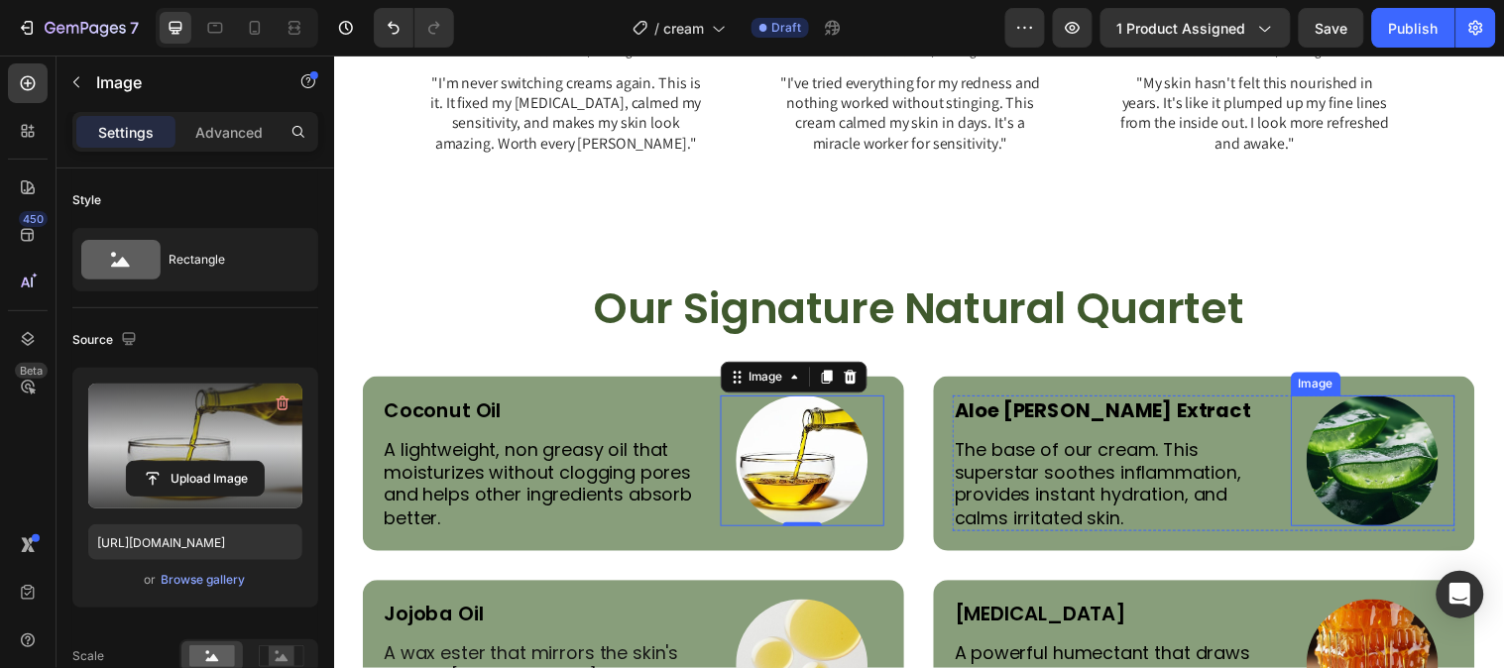
click at [1391, 480] on img at bounding box center [1389, 467] width 134 height 134
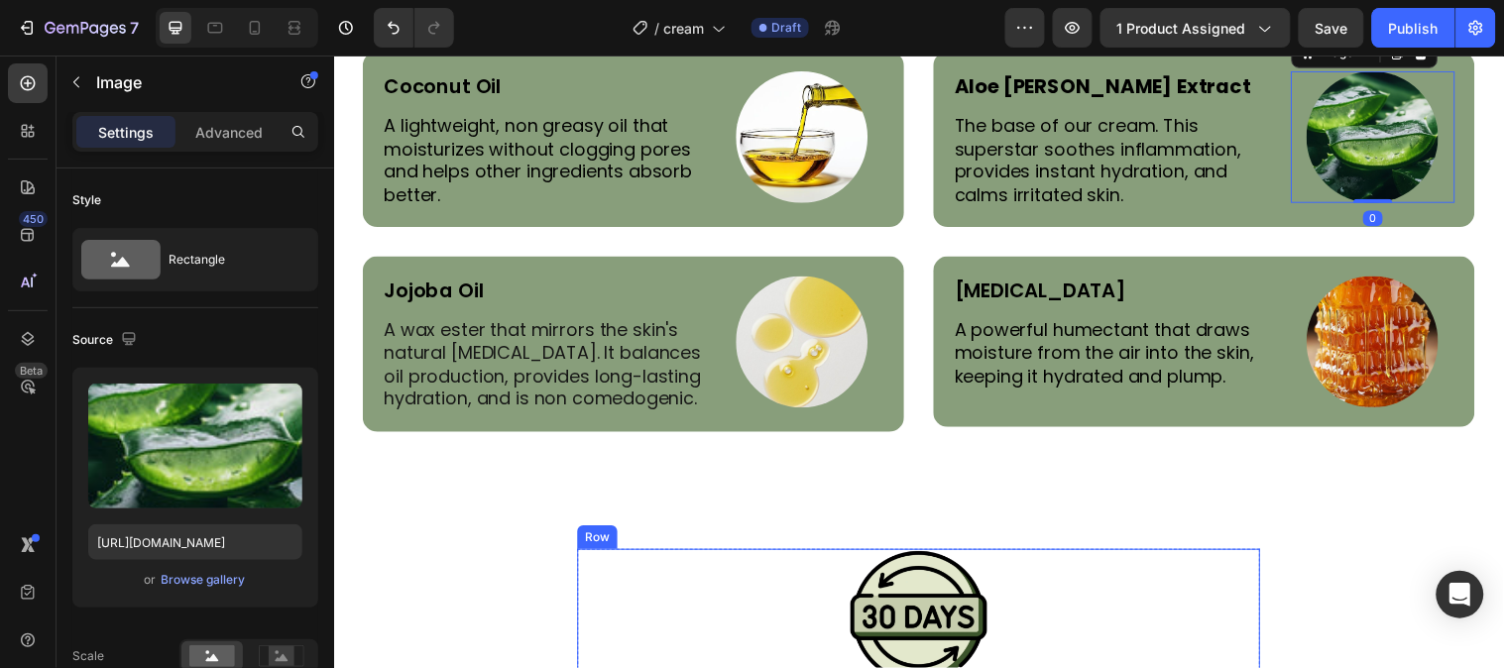
scroll to position [4310, 0]
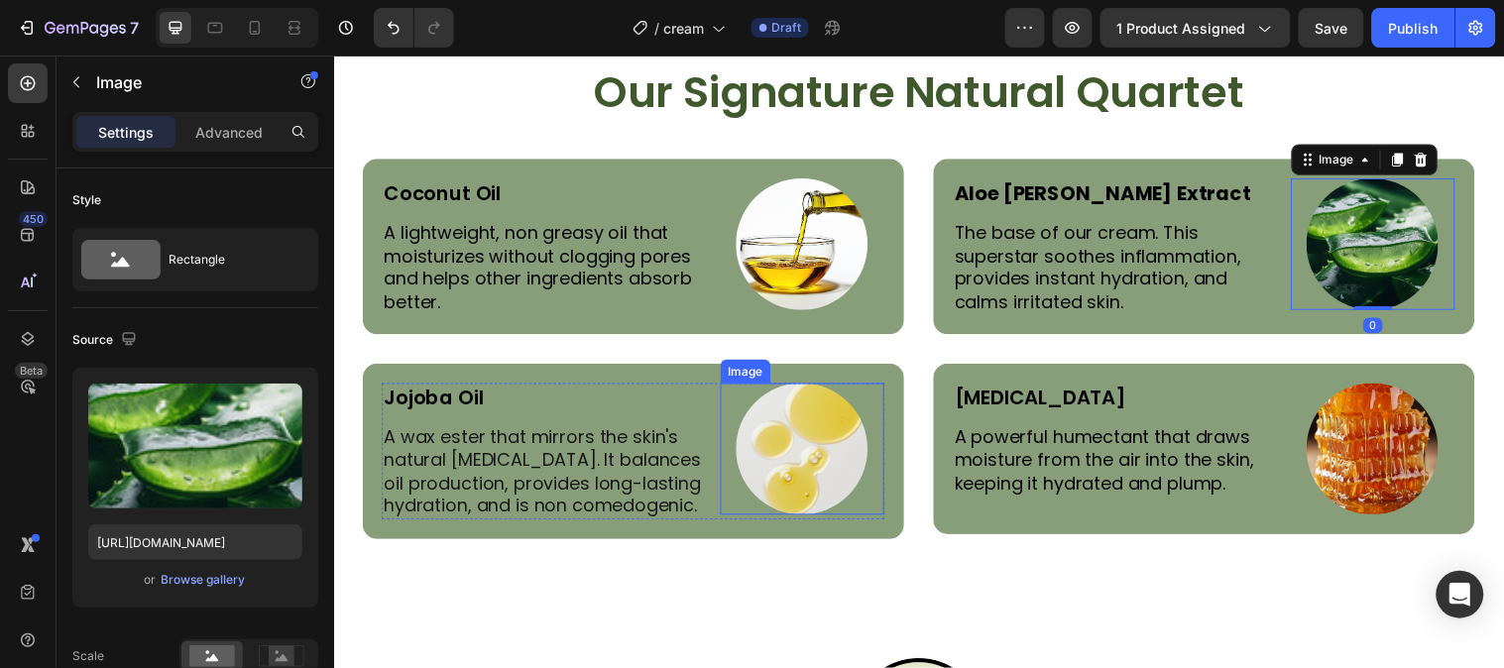
click at [797, 453] on img at bounding box center [809, 455] width 134 height 134
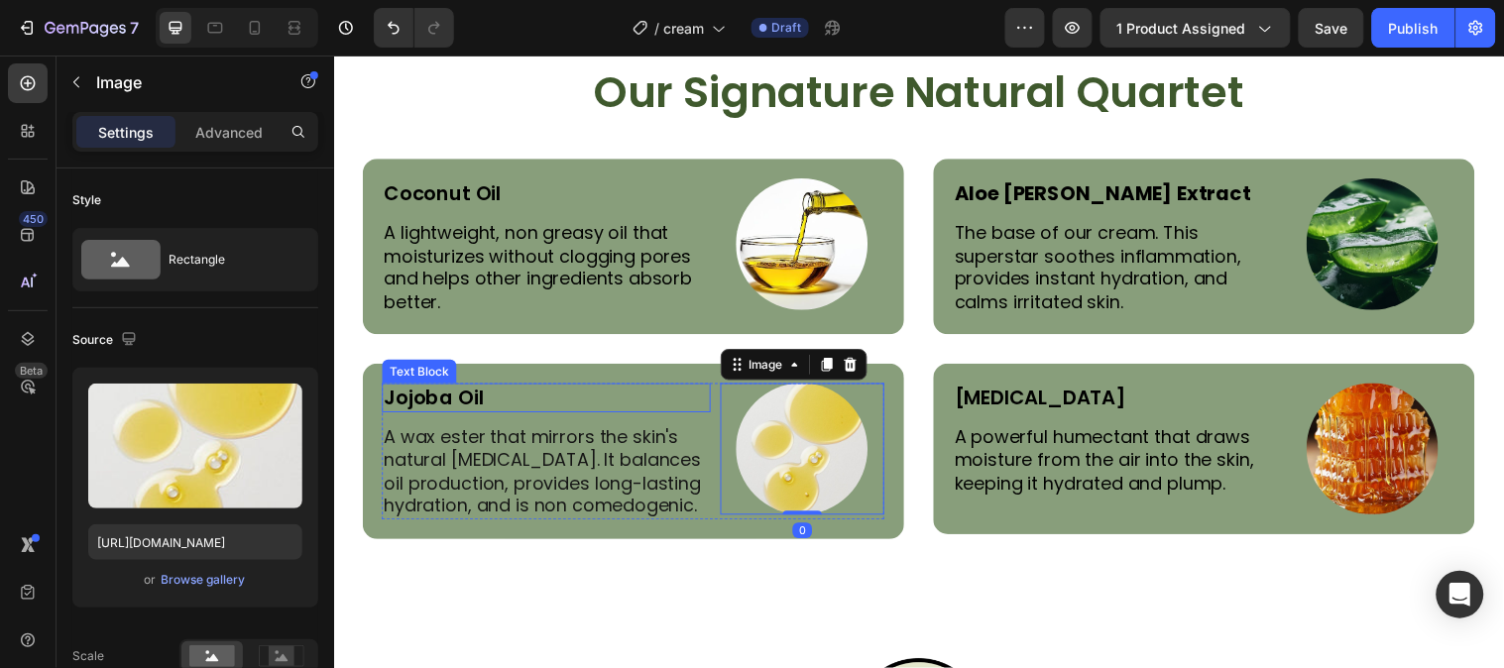
click at [492, 408] on p "Jojoba Oil" at bounding box center [550, 403] width 330 height 26
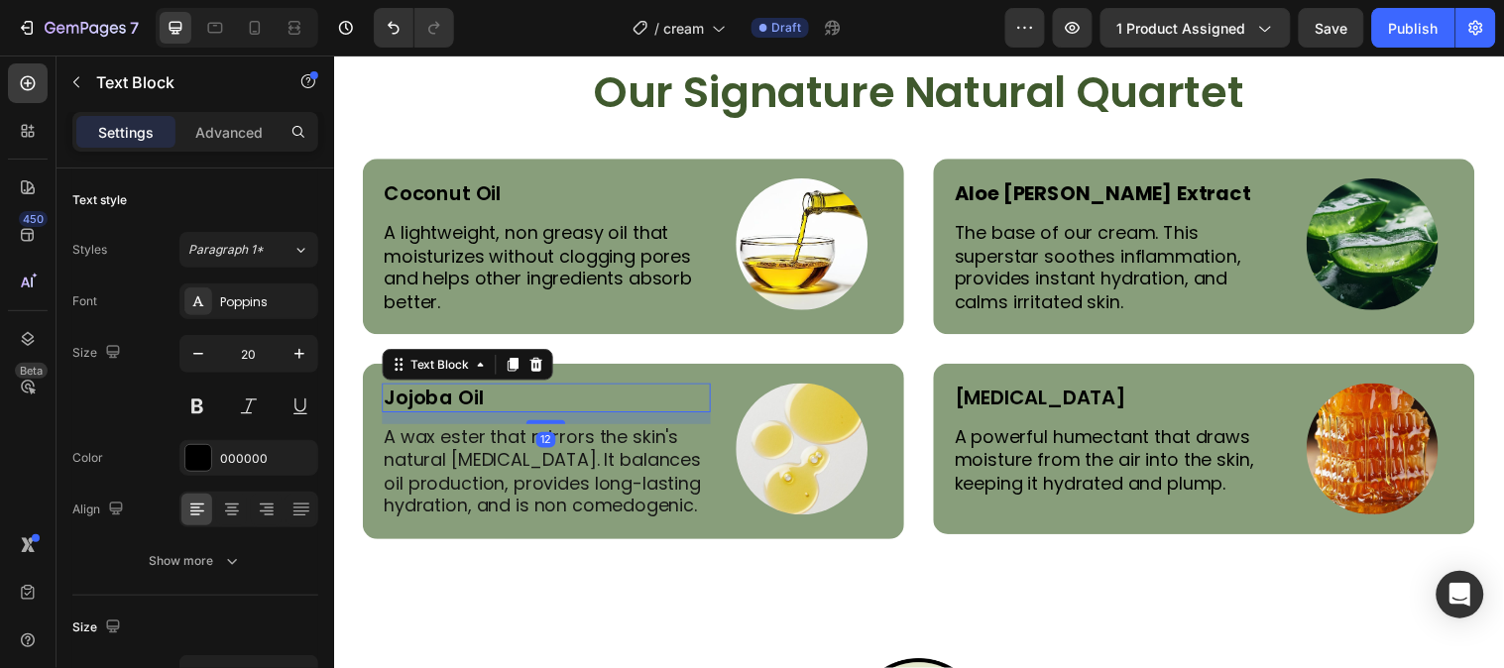
click at [490, 408] on p "Jojoba Oil" at bounding box center [550, 403] width 330 height 26
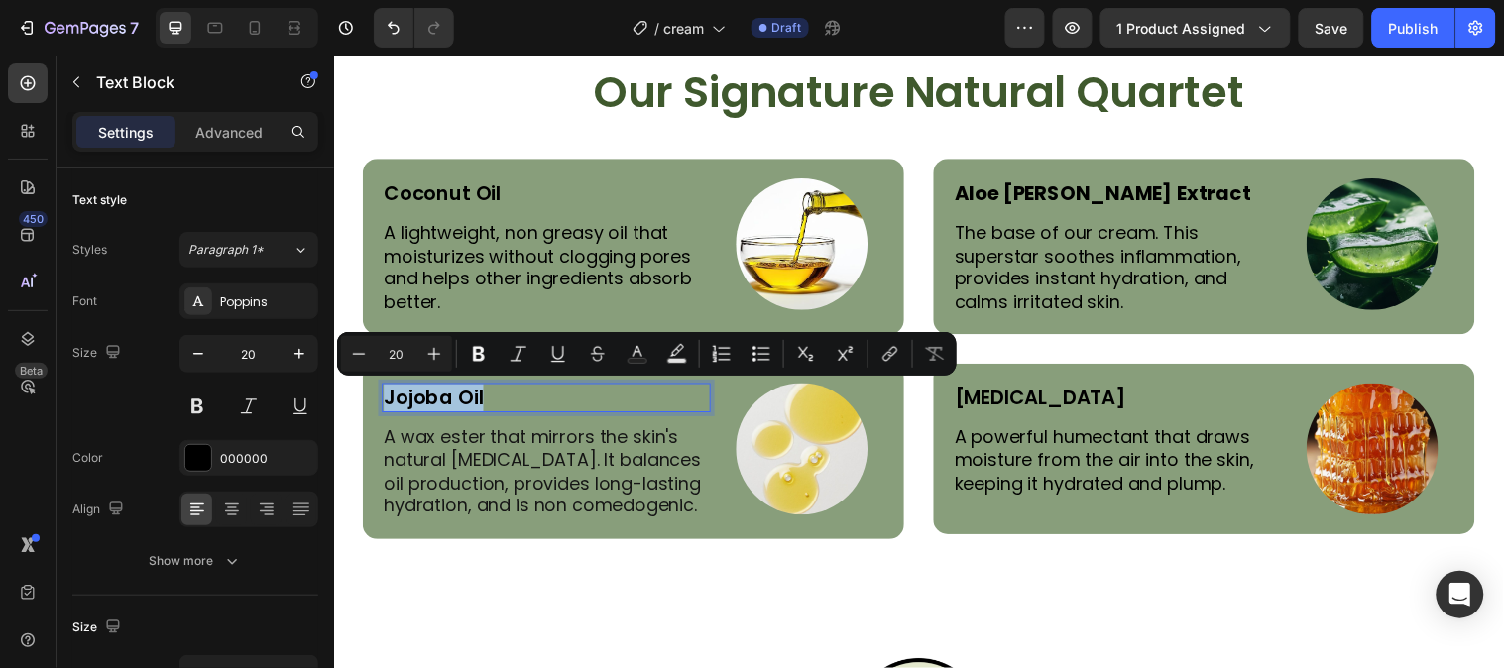
copy p "Jojoba Oil"
click at [775, 462] on img at bounding box center [809, 455] width 134 height 134
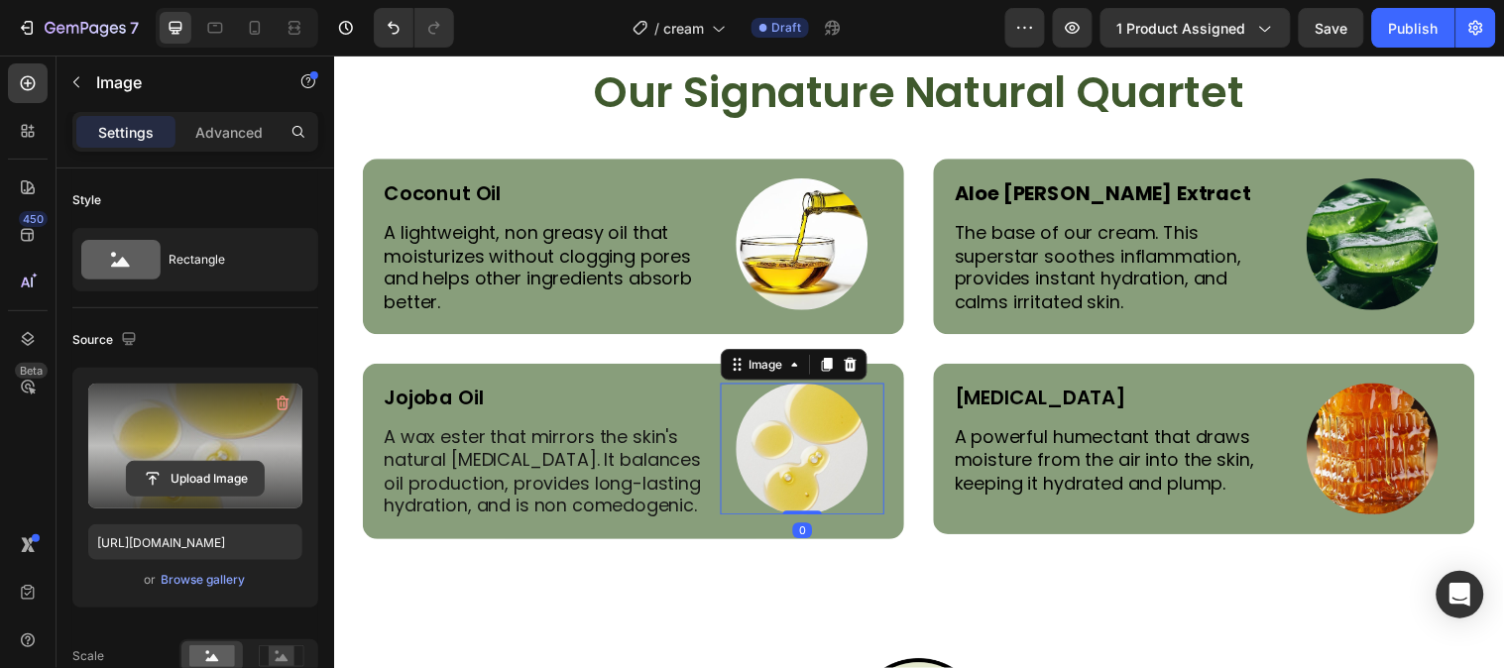
click at [211, 466] on input "file" at bounding box center [195, 479] width 137 height 34
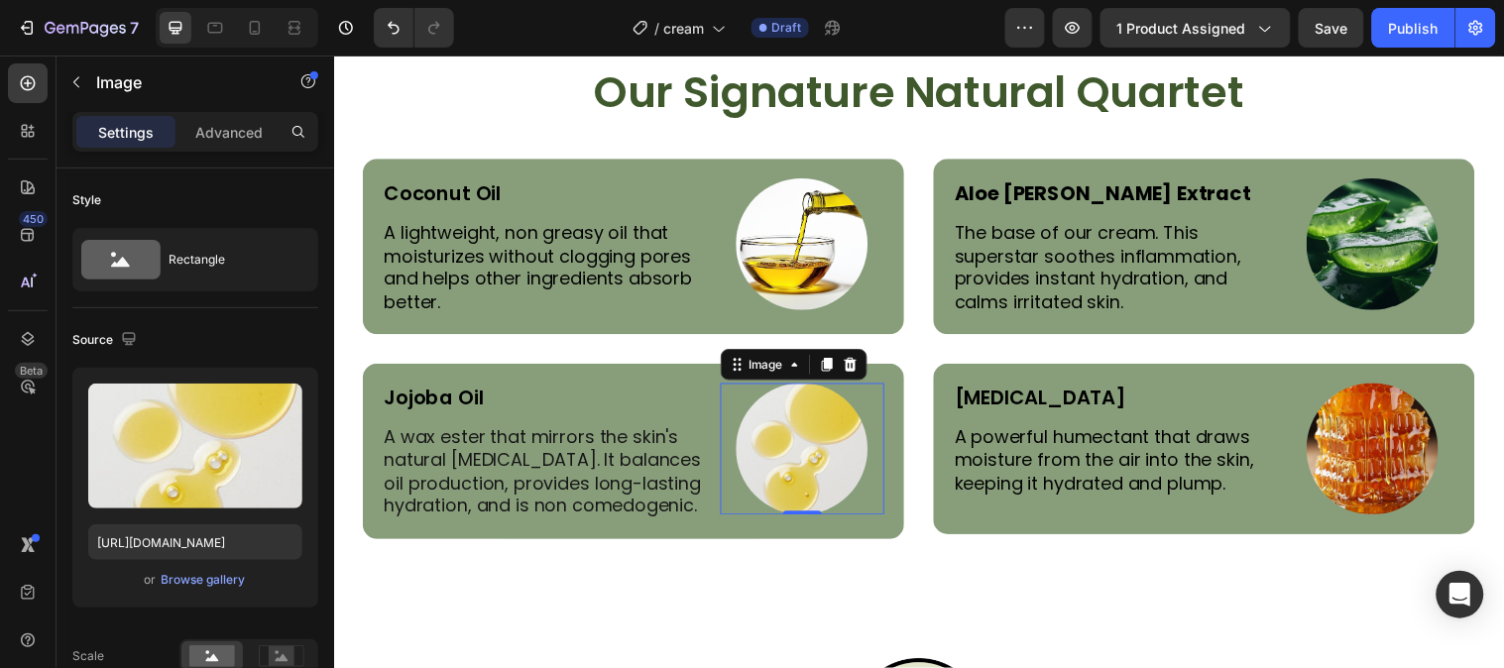
scroll to position [4310, 0]
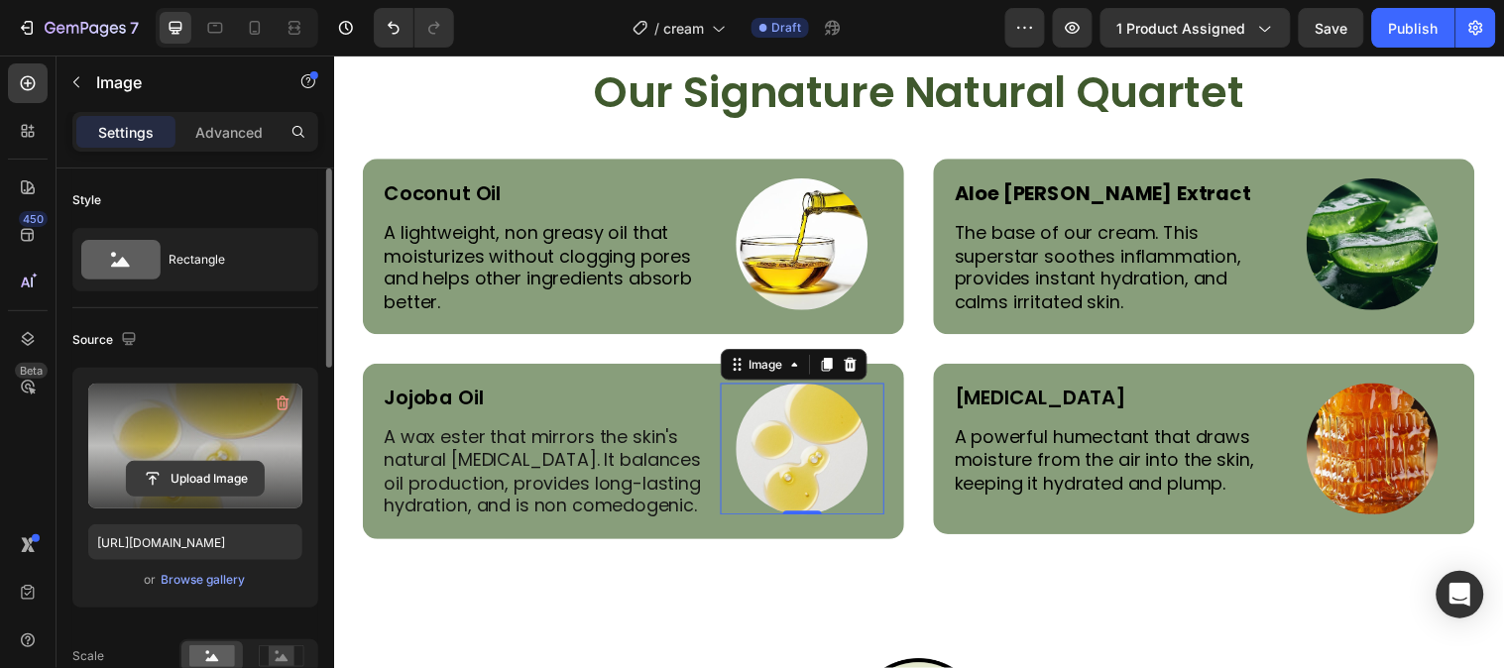
click at [228, 478] on input "file" at bounding box center [195, 479] width 137 height 34
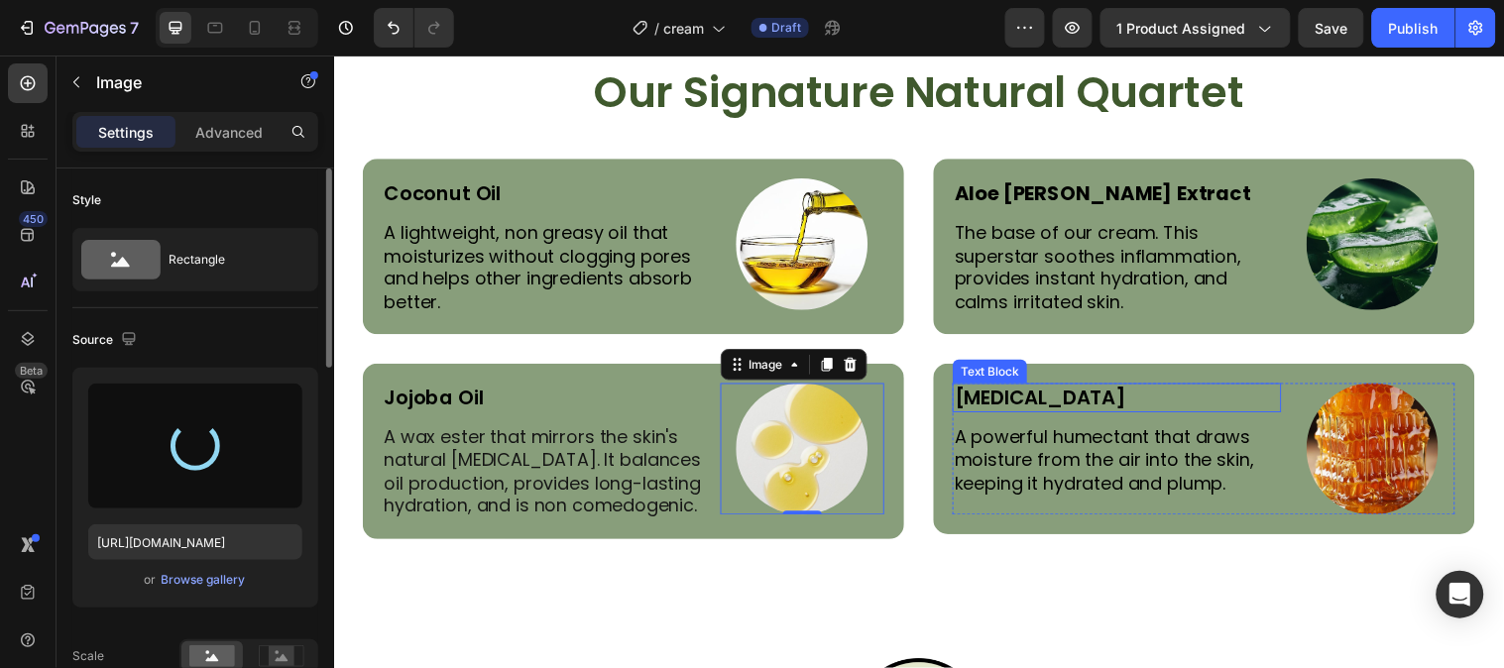
type input "[URL][DOMAIN_NAME]"
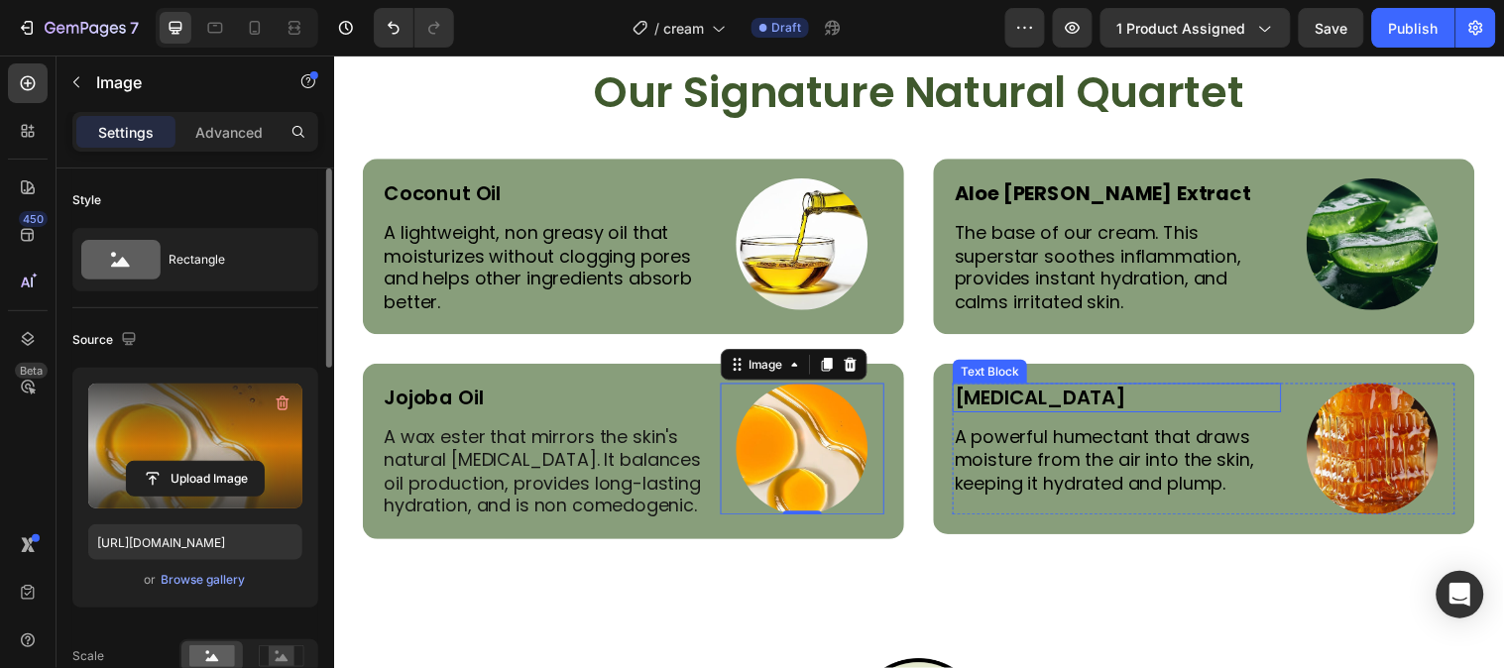
click at [1048, 401] on p "[MEDICAL_DATA]" at bounding box center [1129, 403] width 330 height 26
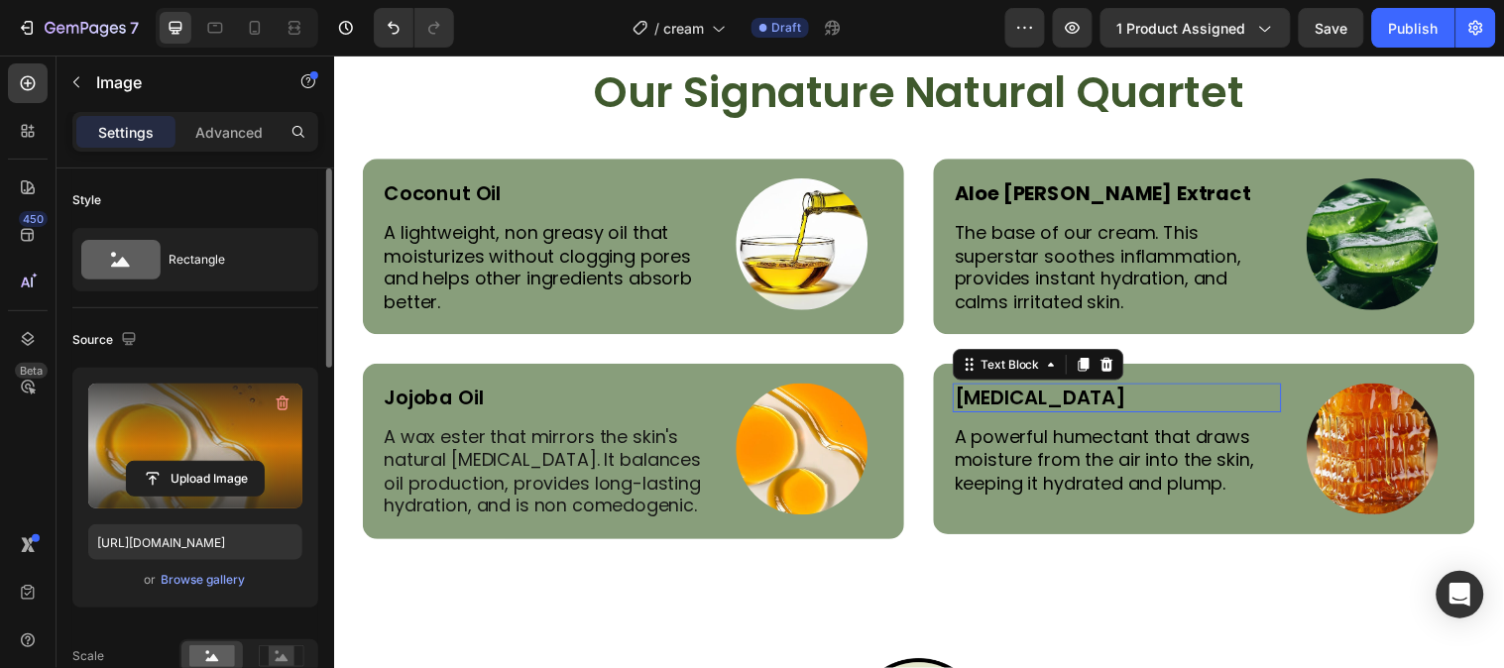
click at [1048, 401] on p "[MEDICAL_DATA]" at bounding box center [1129, 403] width 330 height 26
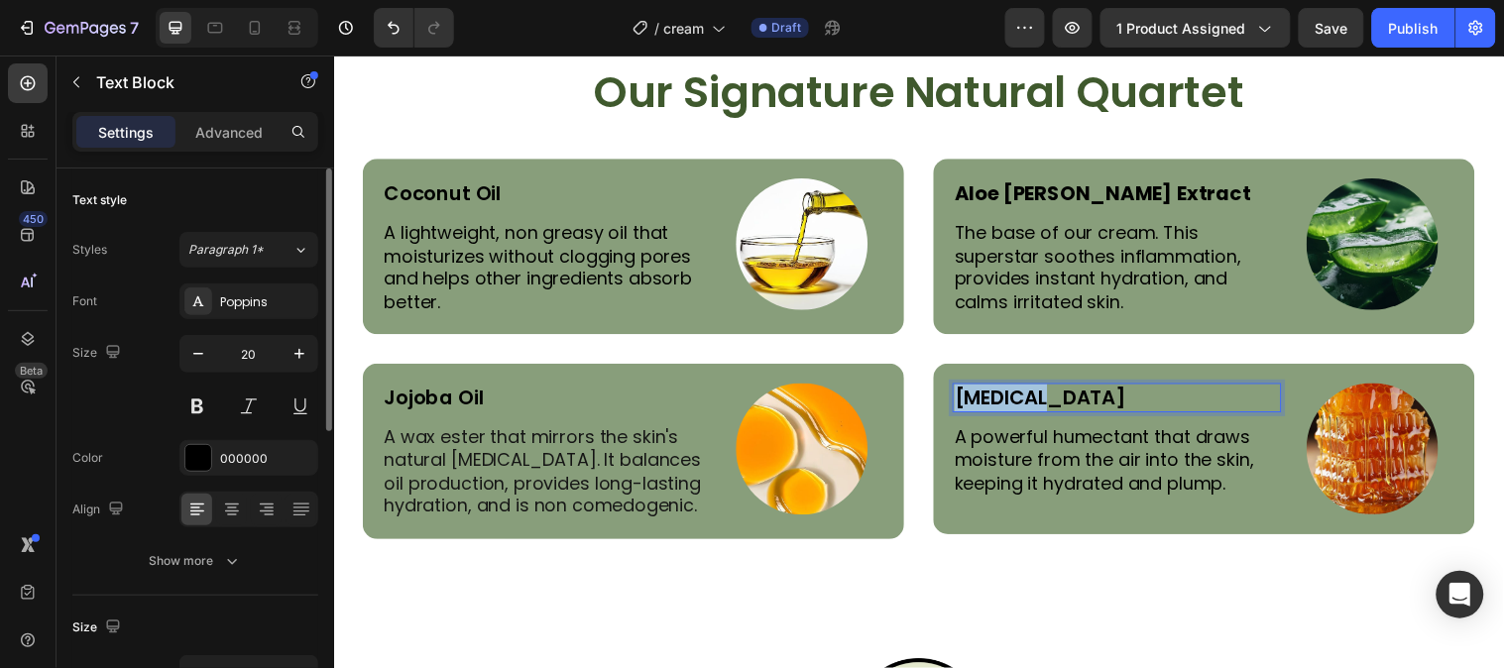
click at [1048, 401] on p "[MEDICAL_DATA]" at bounding box center [1129, 403] width 330 height 26
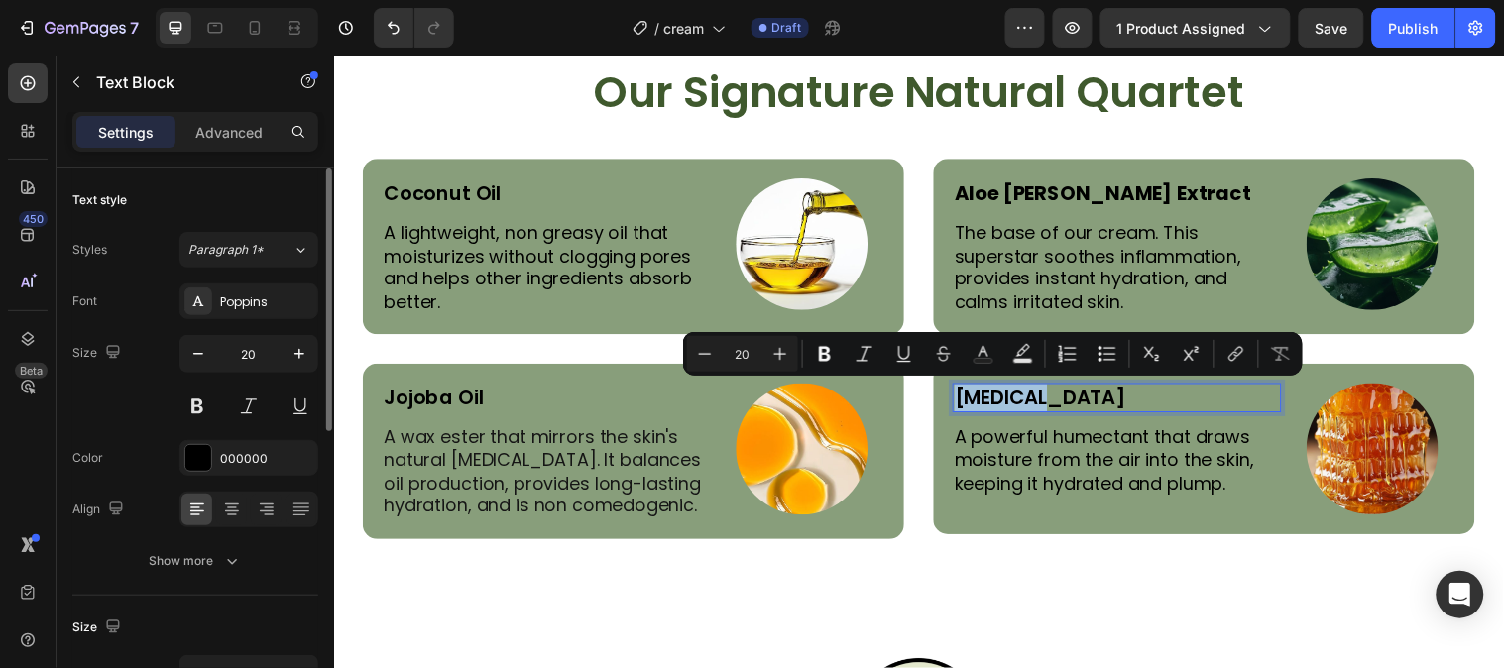
copy p "[MEDICAL_DATA]"
click at [1416, 447] on img at bounding box center [1389, 455] width 134 height 134
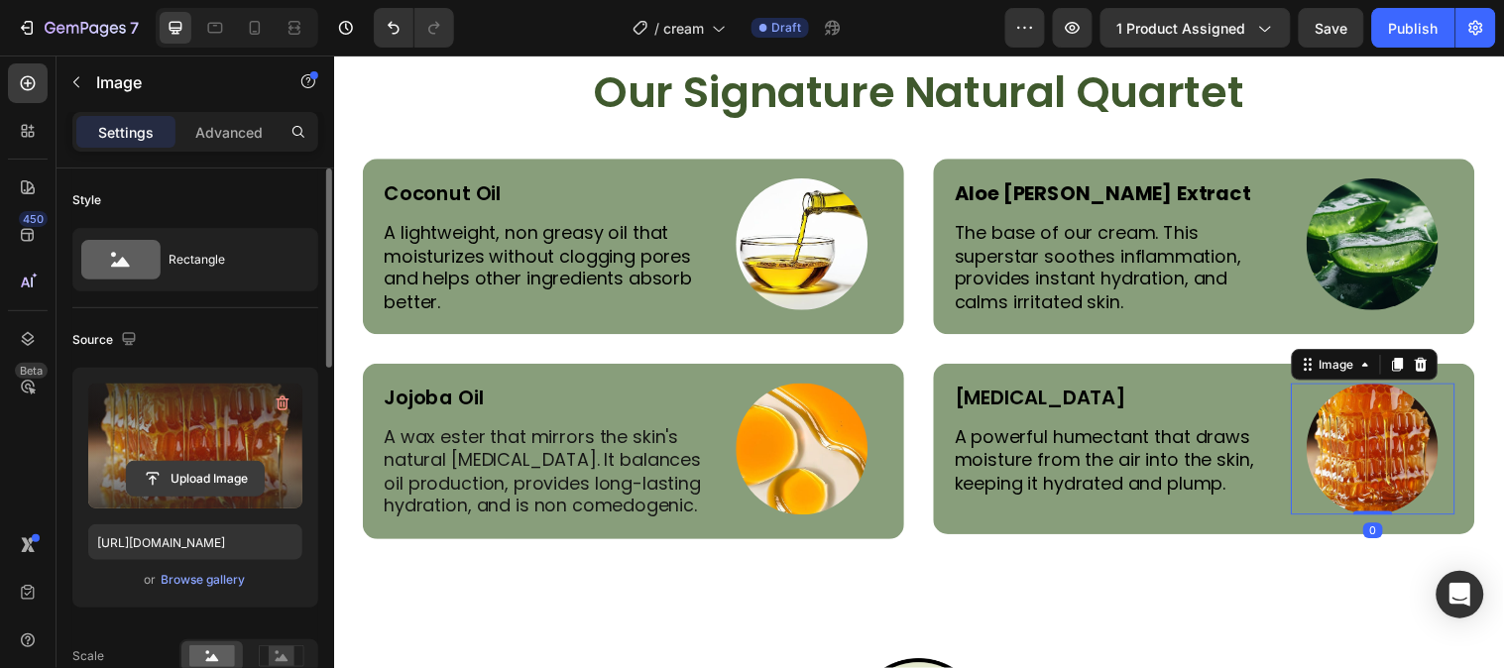
click at [259, 473] on input "file" at bounding box center [195, 479] width 137 height 34
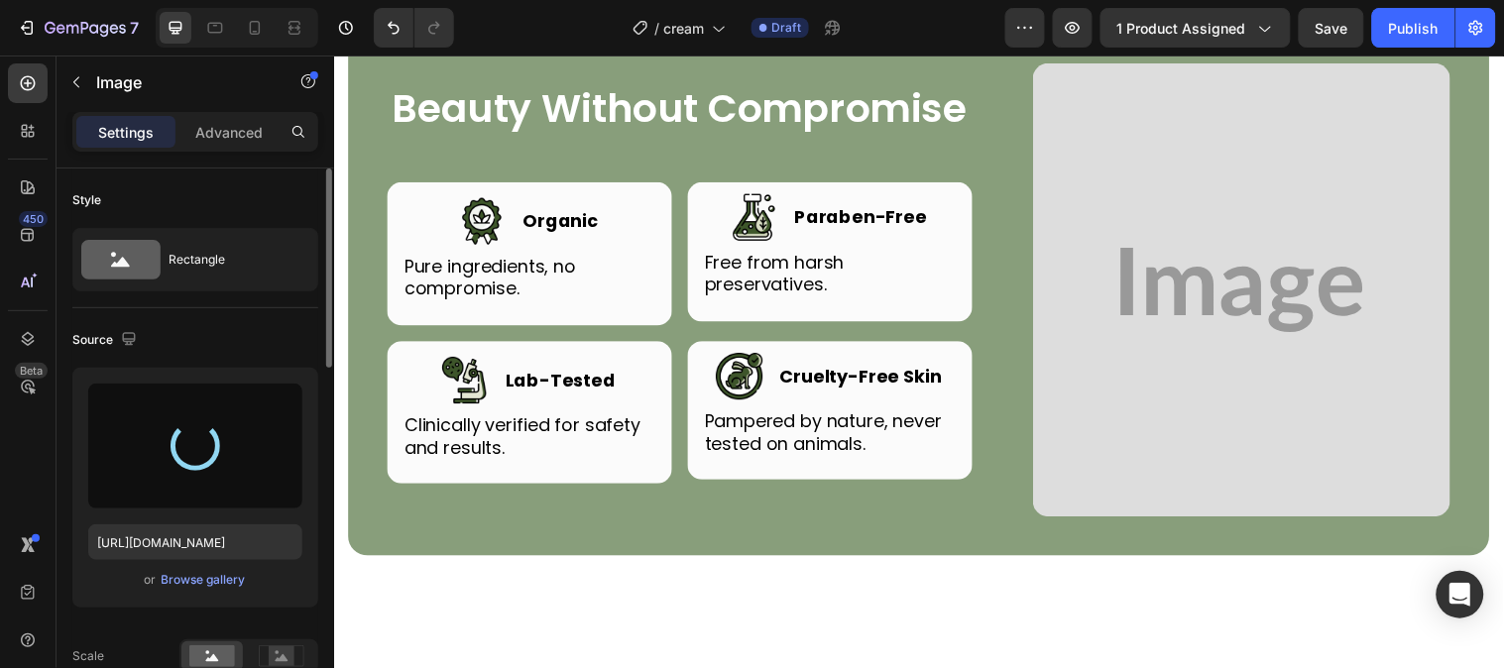
type input "[URL][DOMAIN_NAME]"
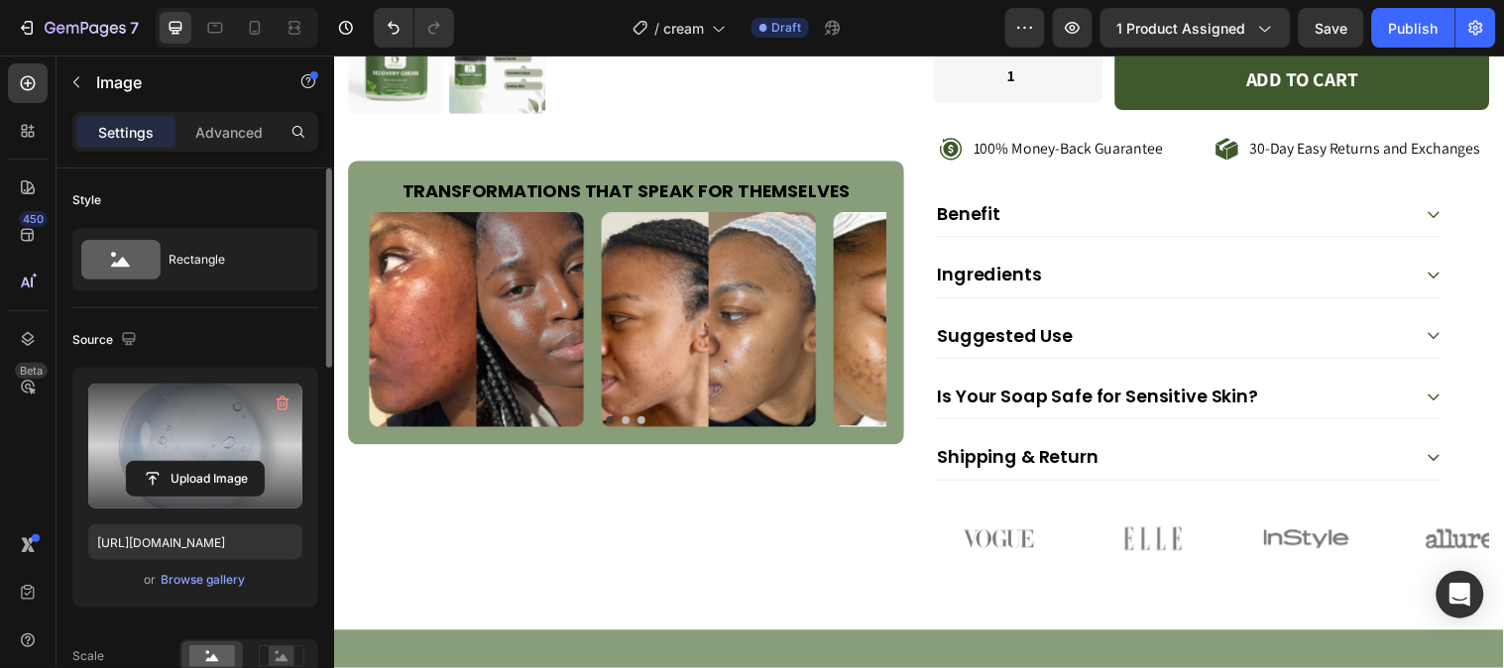
scroll to position [758, 0]
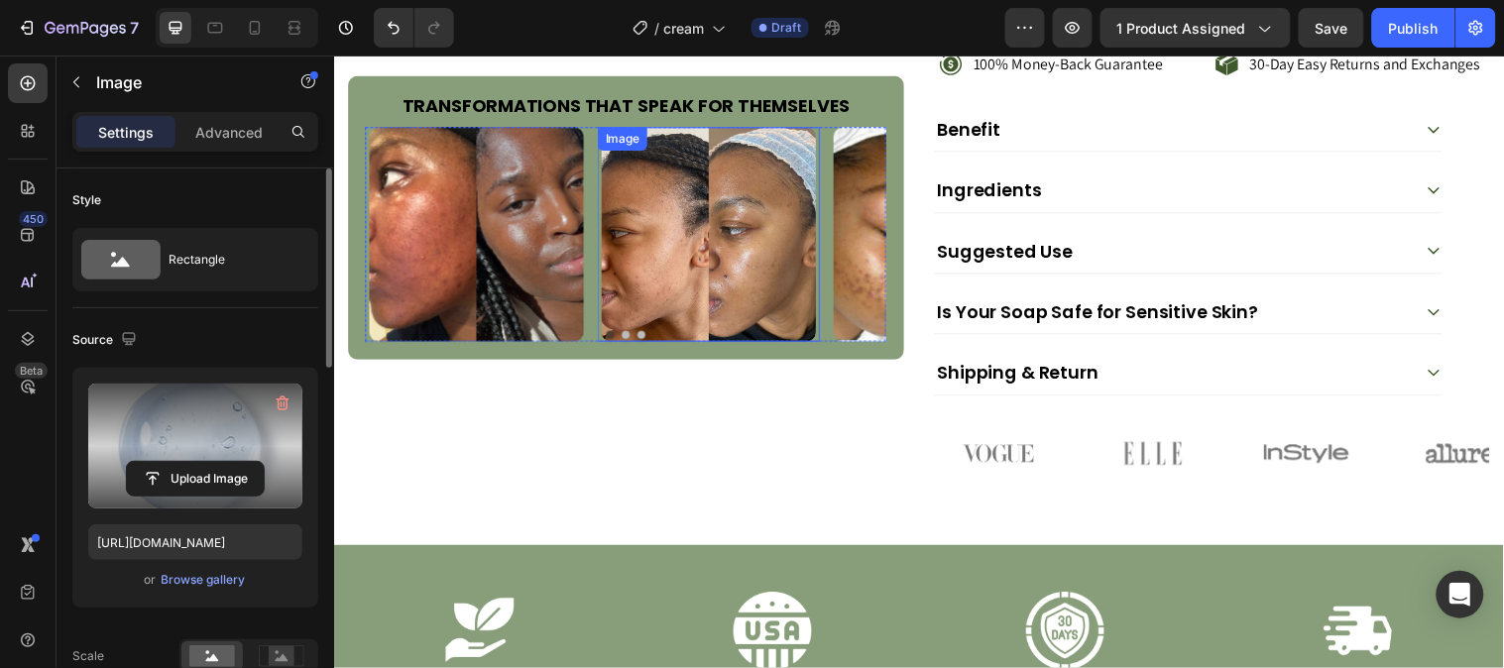
click at [723, 228] on img at bounding box center [715, 237] width 218 height 218
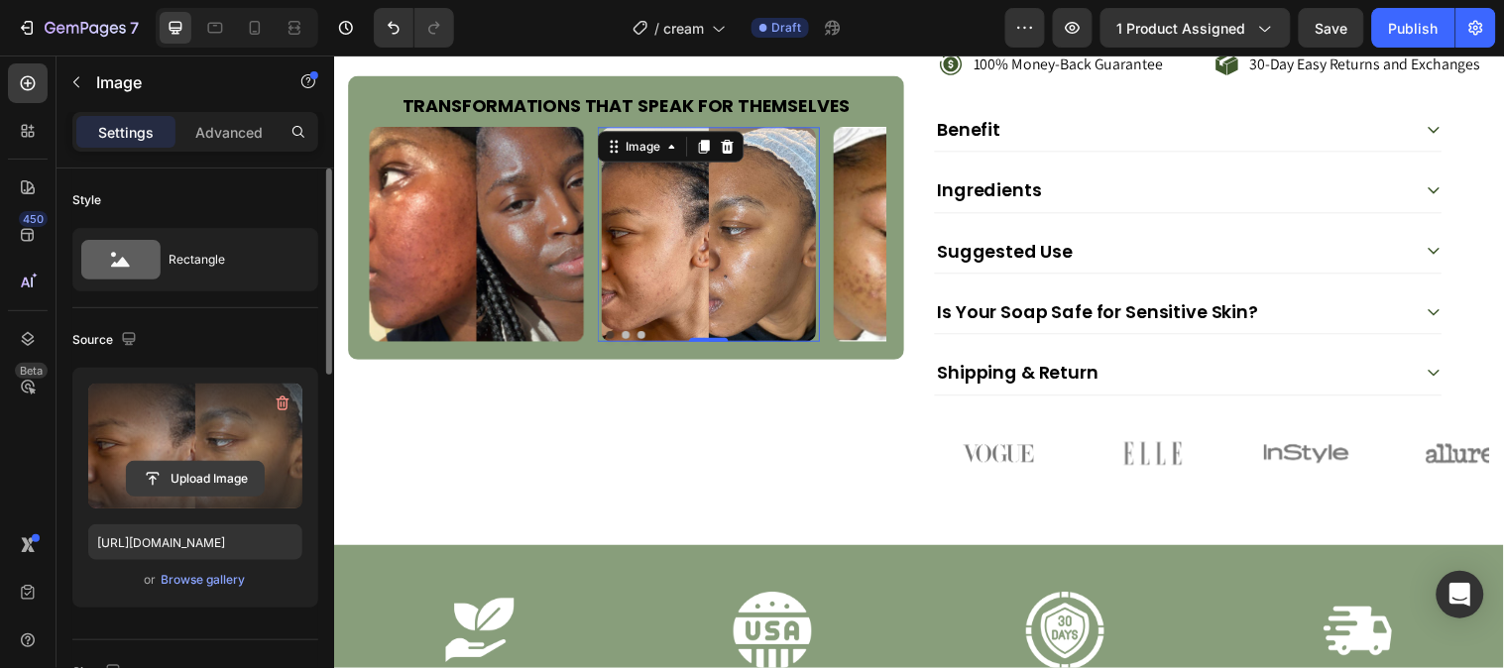
click at [205, 478] on input "file" at bounding box center [195, 479] width 137 height 34
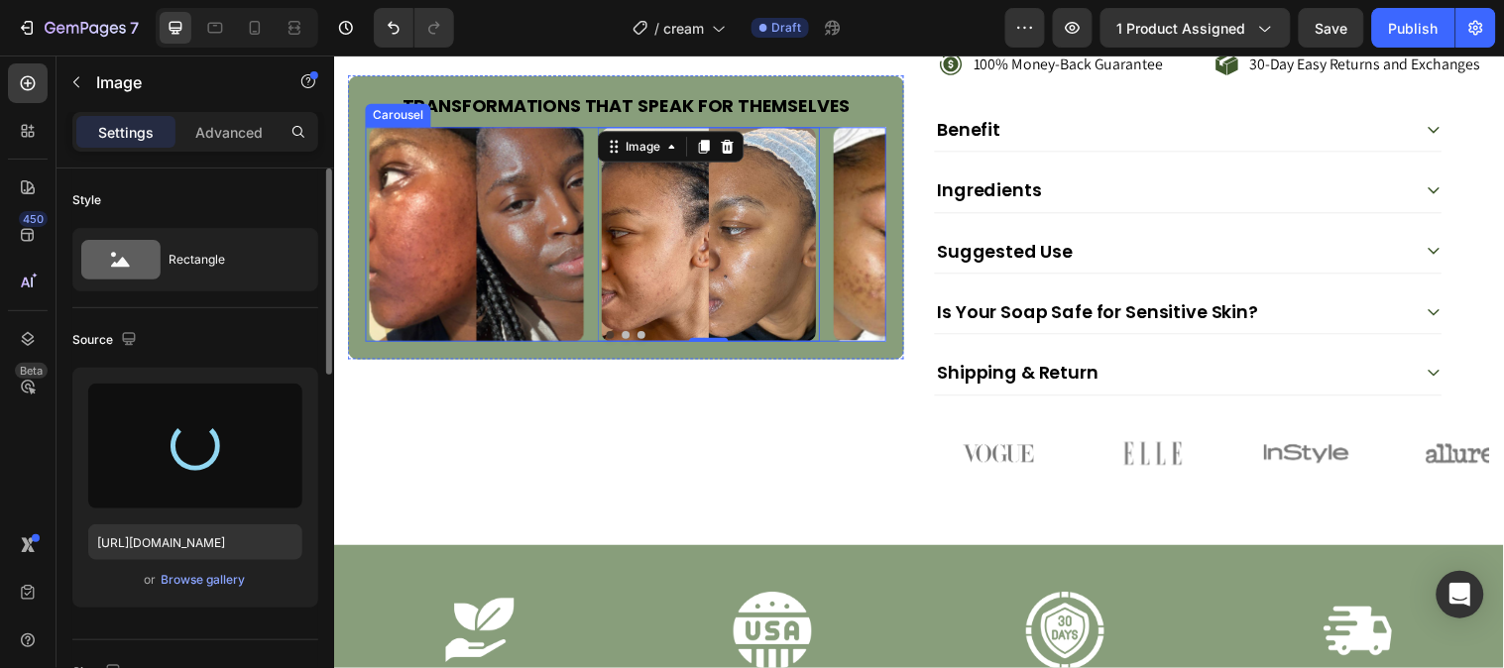
type input "[URL][DOMAIN_NAME]"
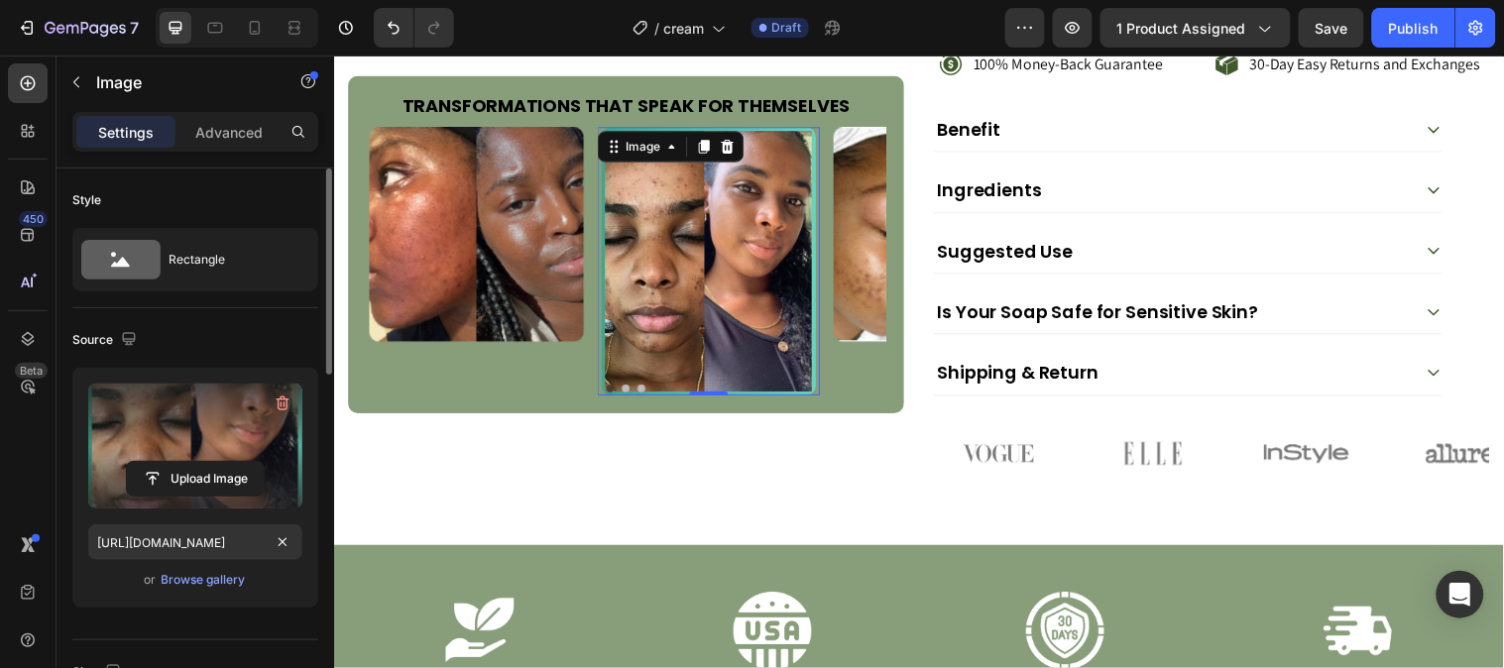
scroll to position [220, 0]
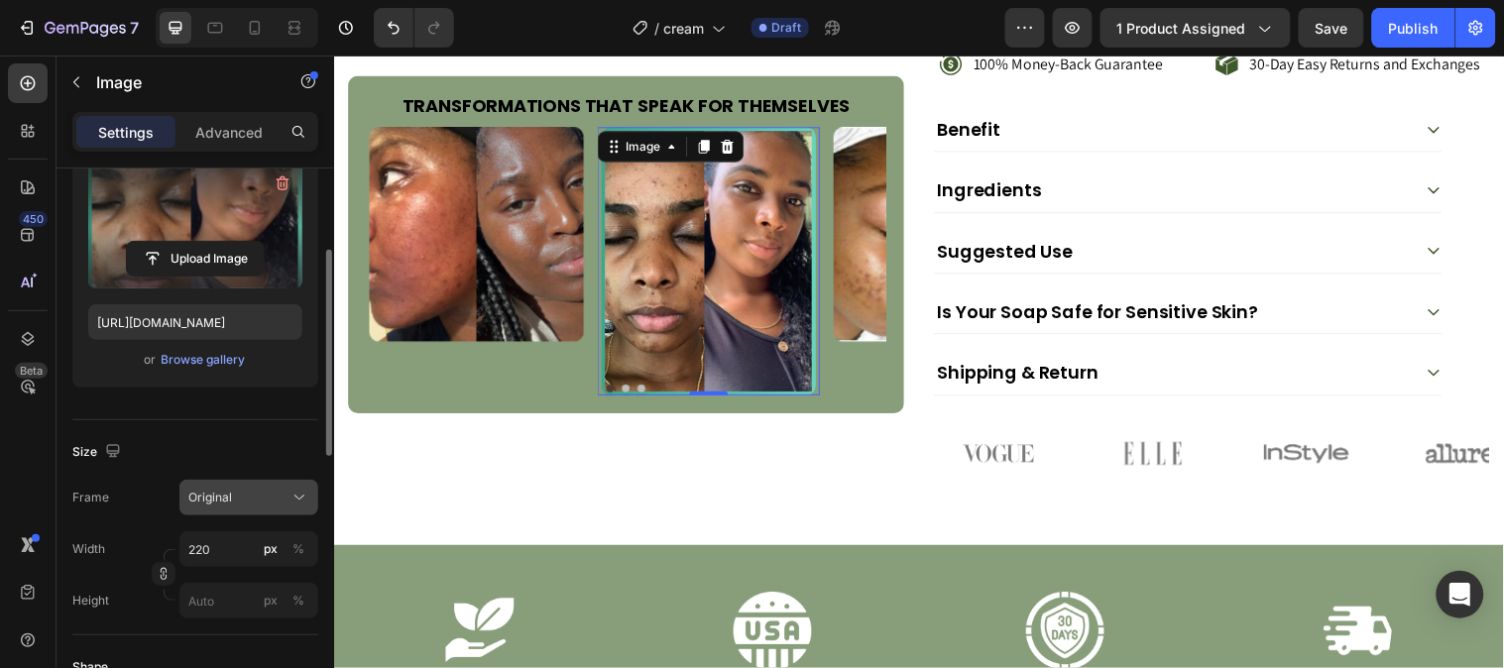
click at [272, 499] on div "Original" at bounding box center [236, 498] width 97 height 18
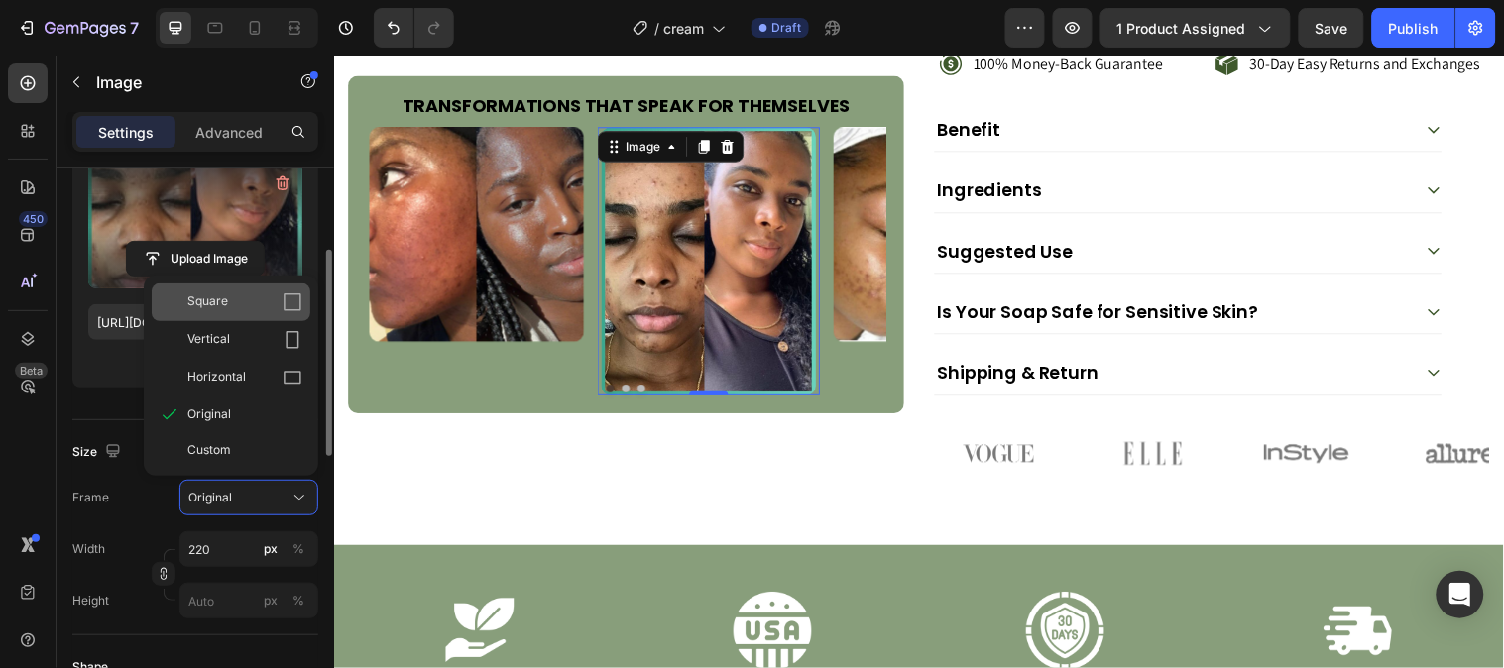
click at [289, 303] on icon at bounding box center [292, 302] width 20 height 20
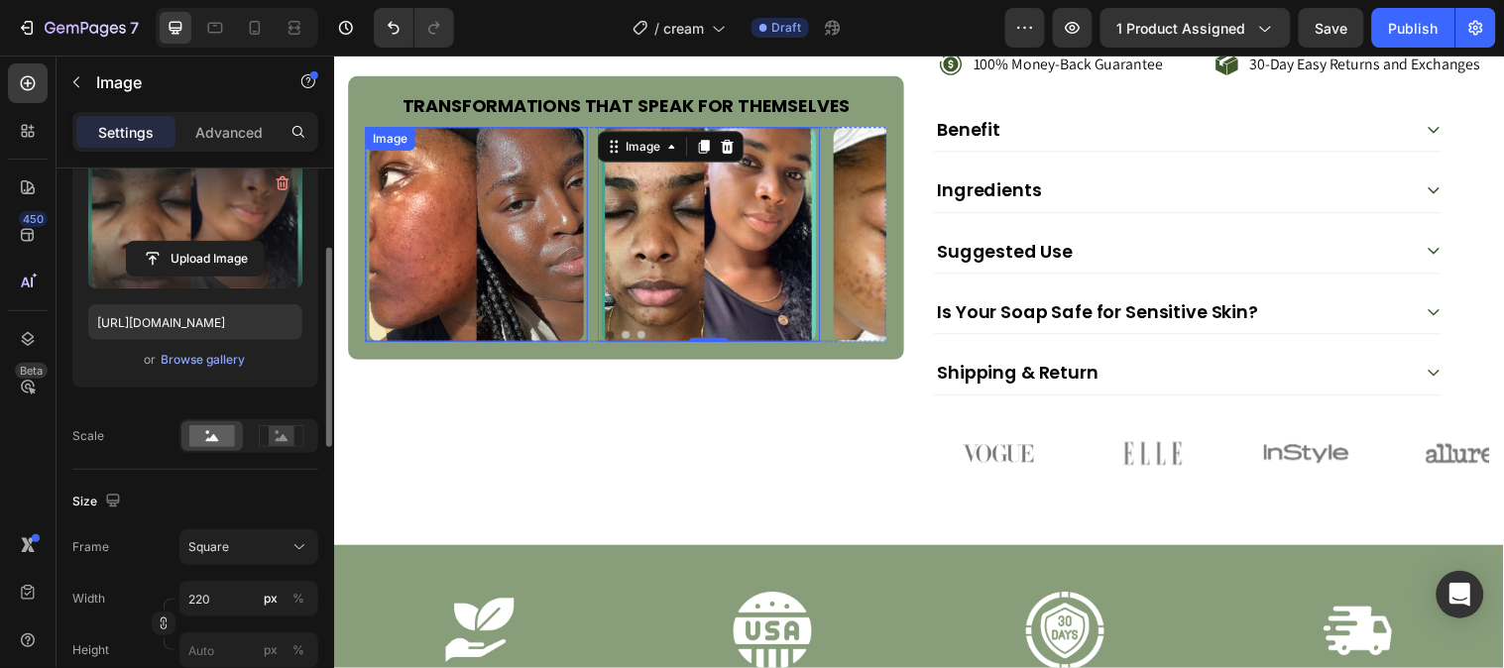
click at [520, 245] on img at bounding box center [479, 237] width 218 height 218
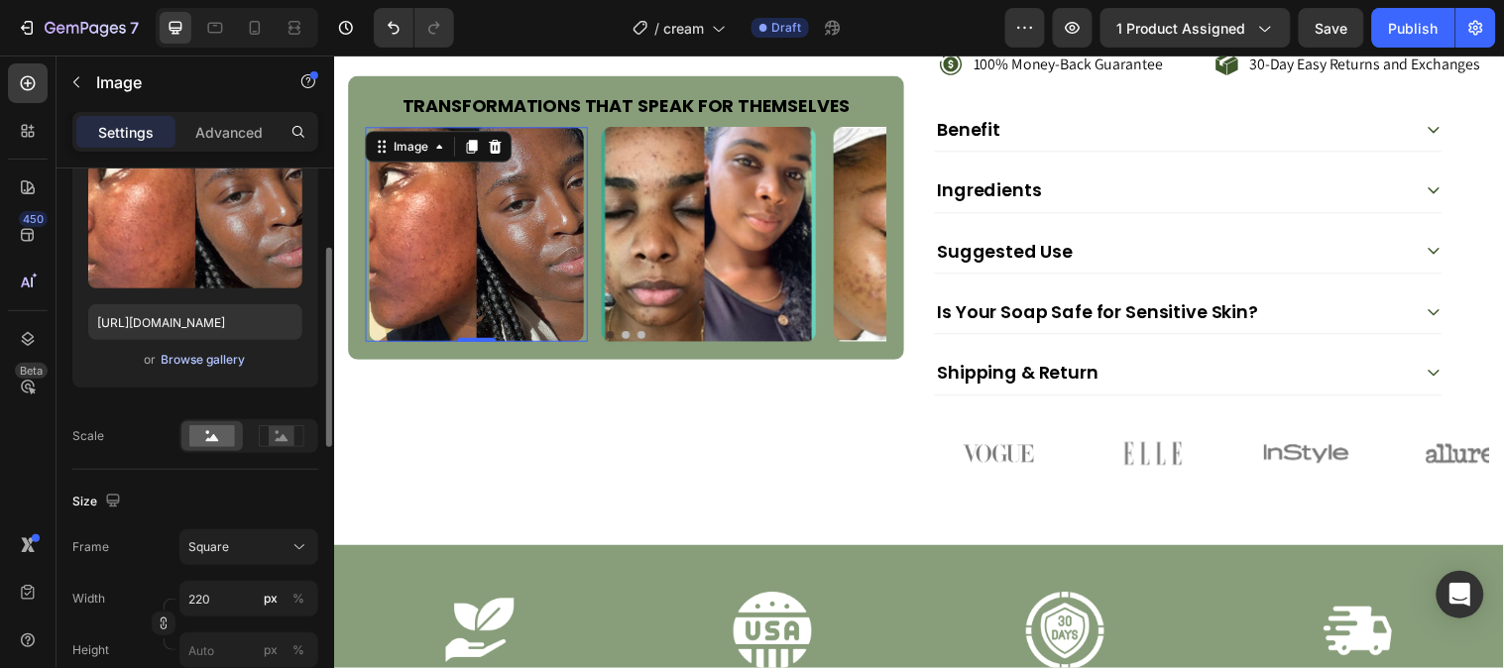
click at [193, 357] on div "Browse gallery" at bounding box center [204, 360] width 84 height 18
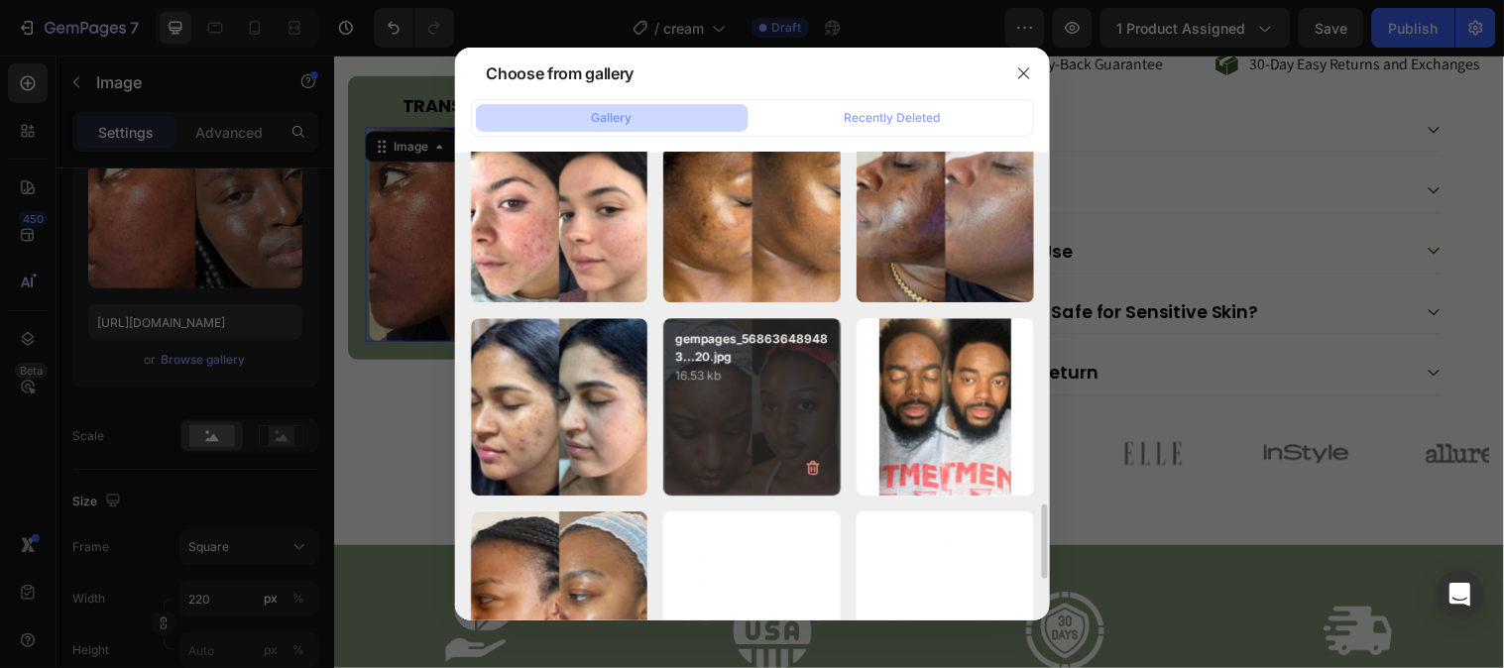
scroll to position [1504, 0]
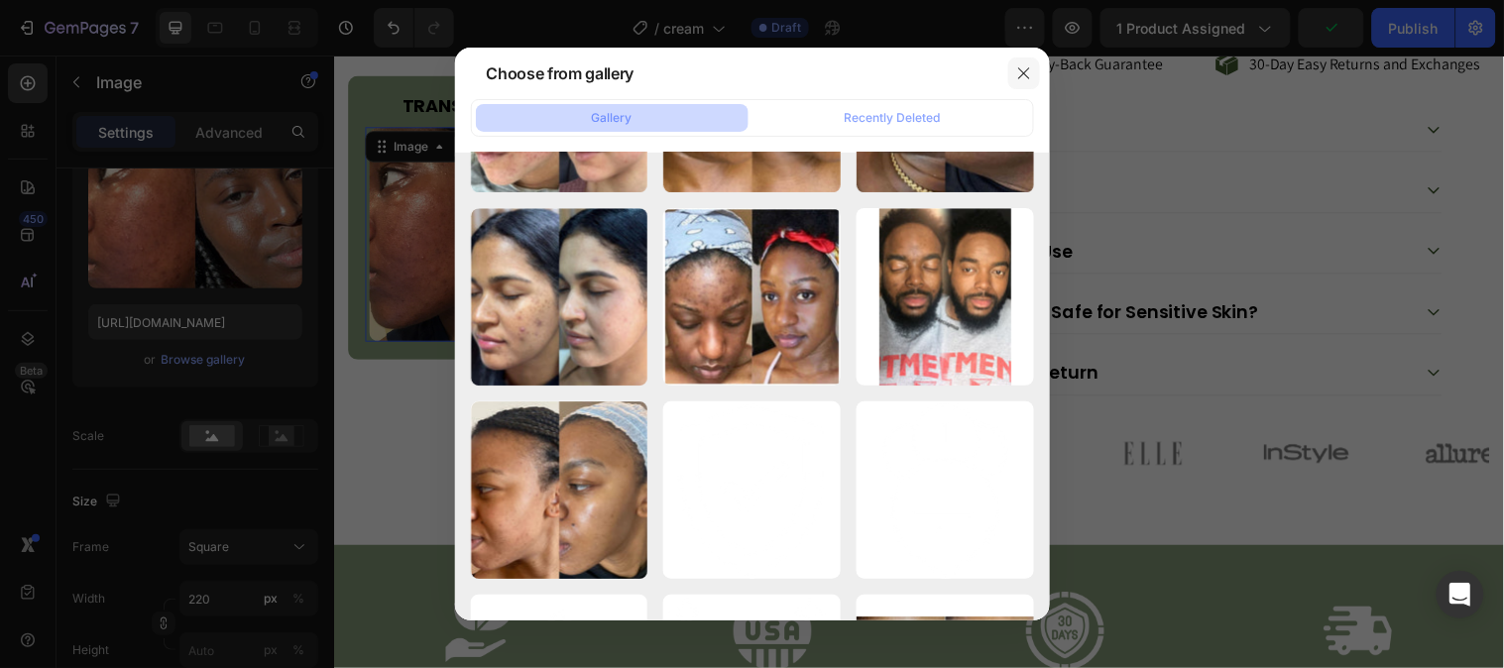
click at [1018, 80] on icon "button" at bounding box center [1024, 73] width 16 height 16
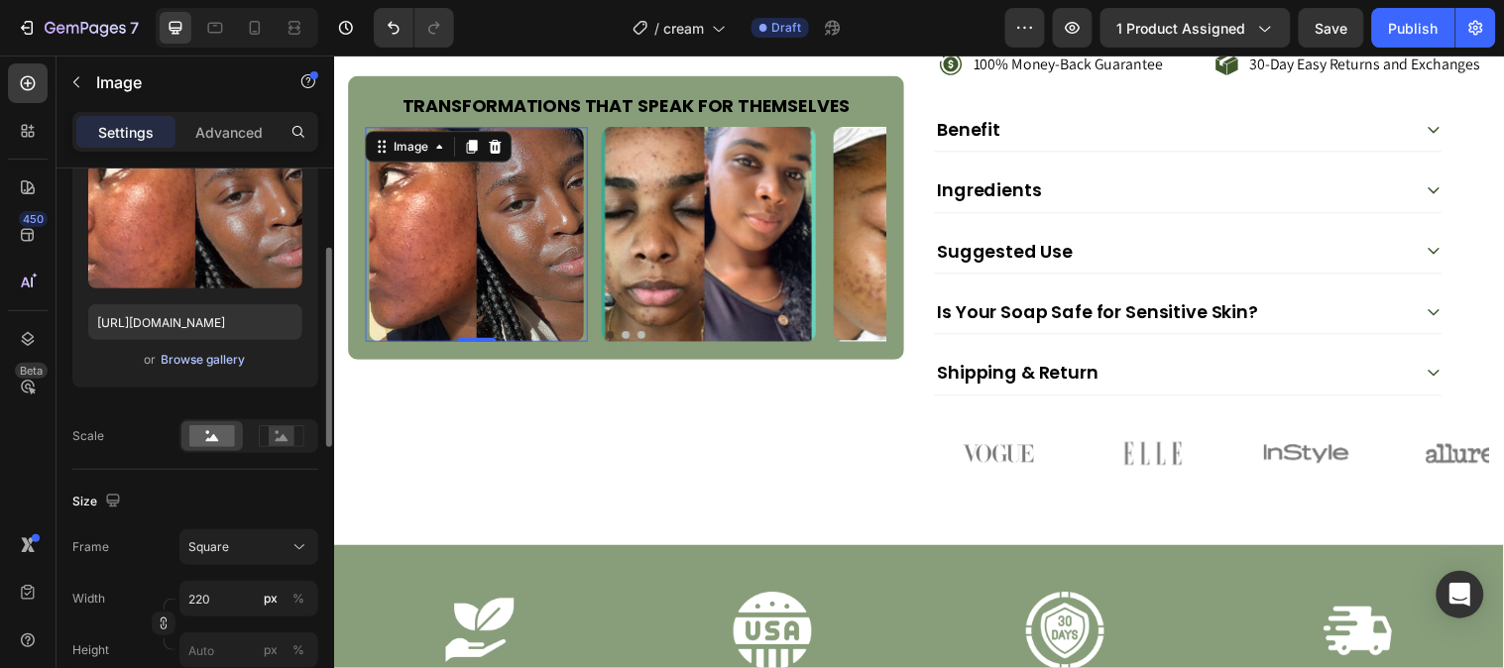
click at [171, 352] on div "Browse gallery" at bounding box center [204, 360] width 84 height 18
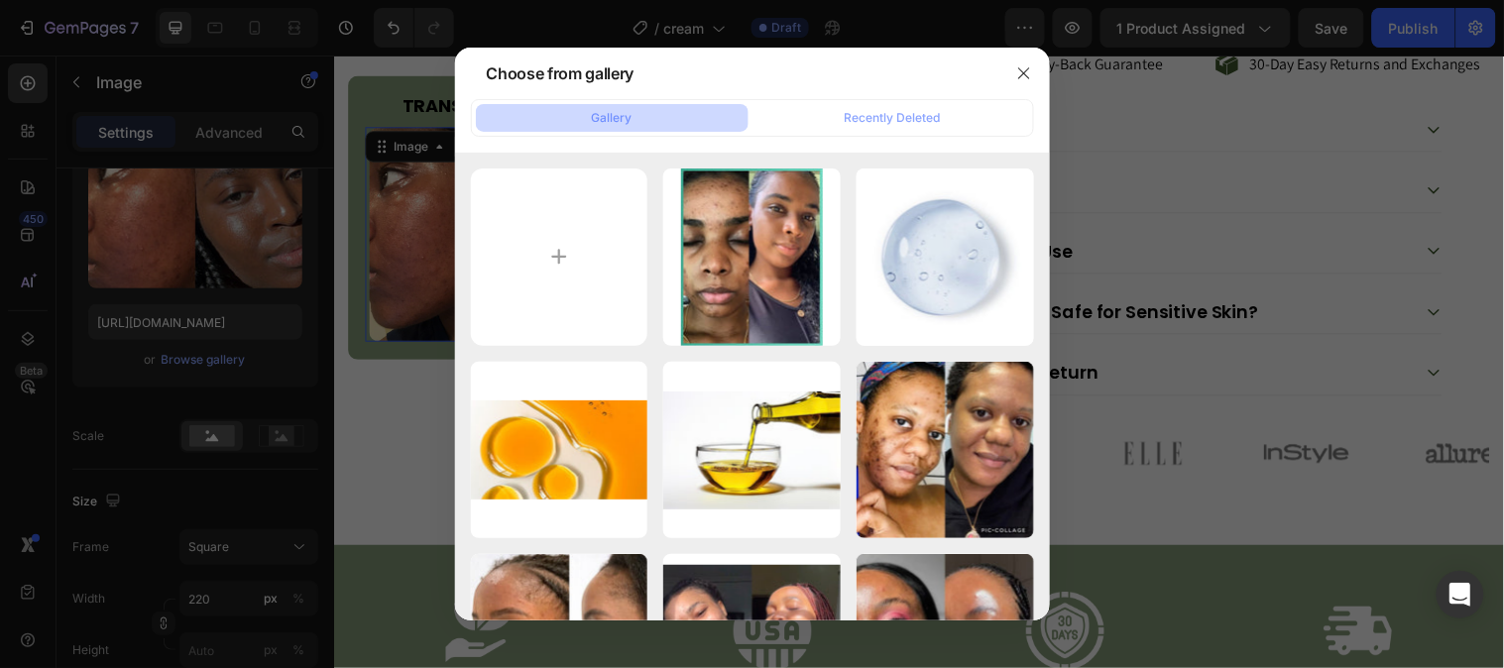
scroll to position [440, 0]
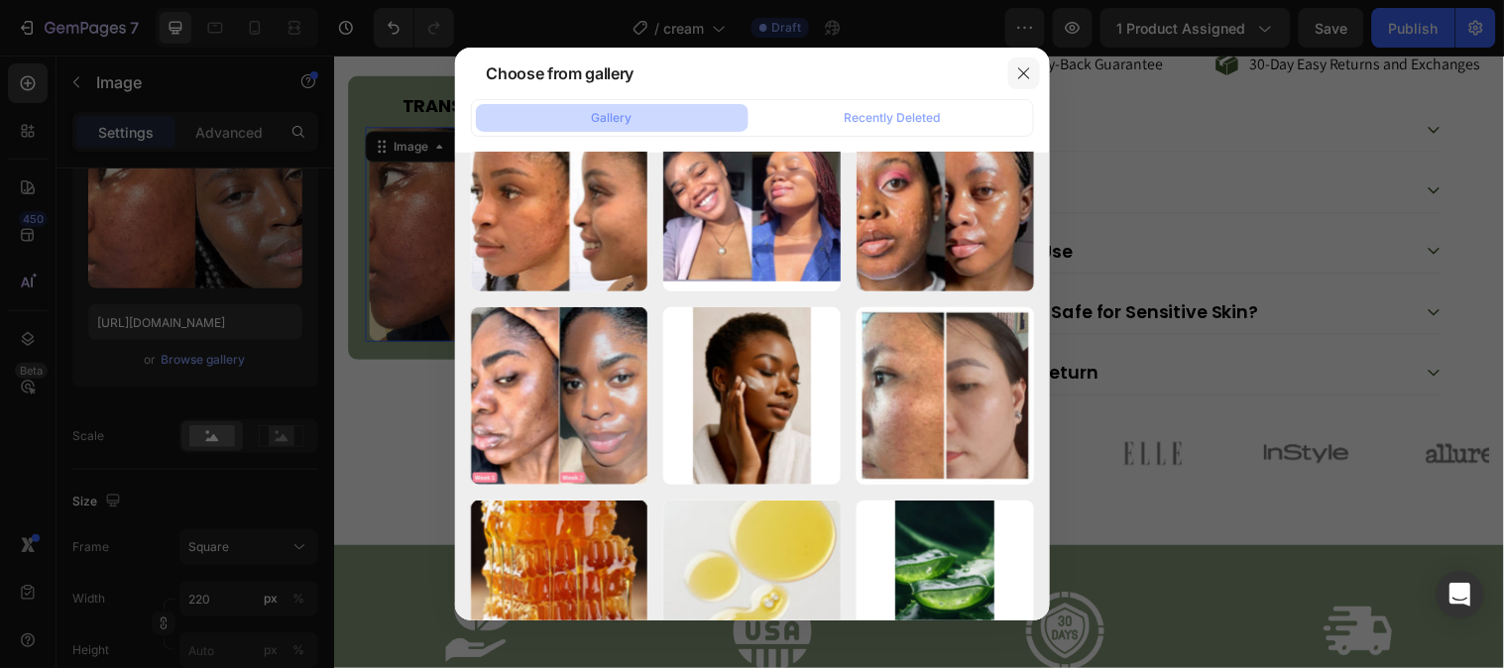
click at [1024, 70] on icon "button" at bounding box center [1024, 73] width 16 height 16
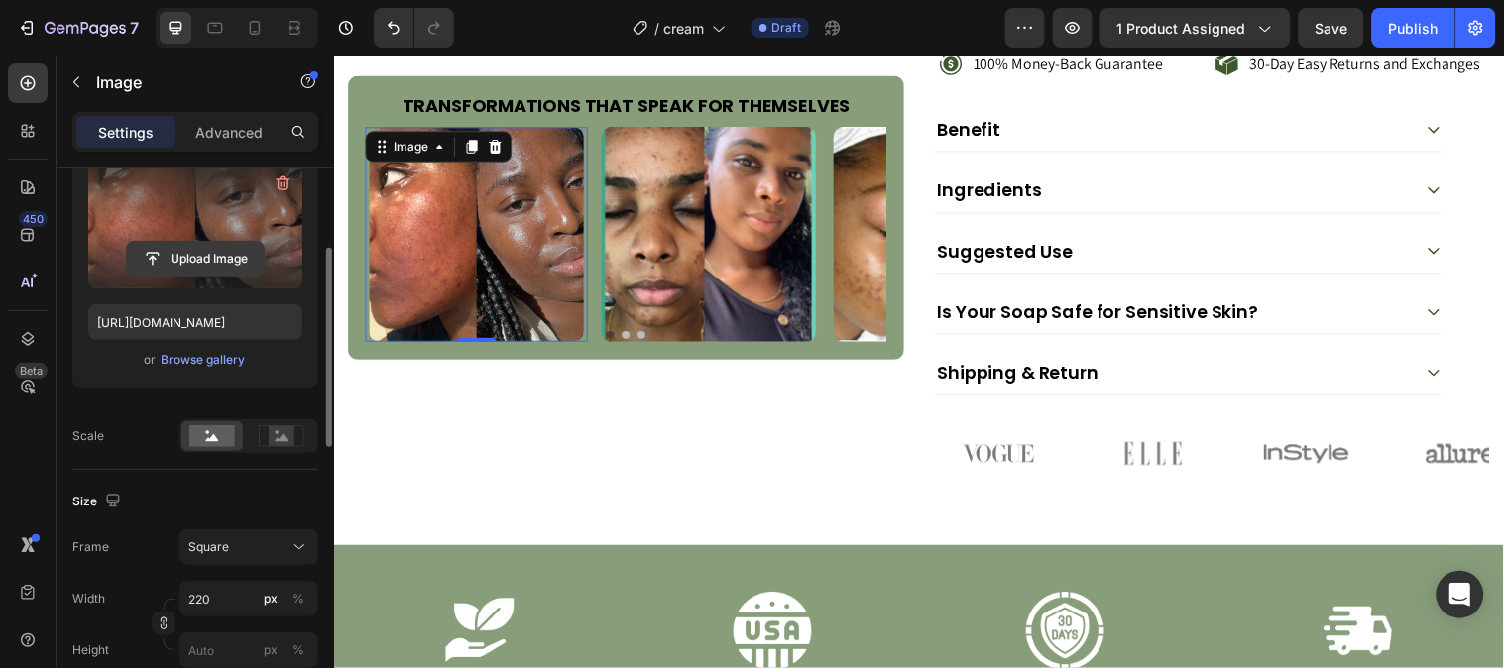
click at [169, 241] on button "Upload Image" at bounding box center [195, 259] width 139 height 36
click at [169, 265] on input "file" at bounding box center [195, 259] width 137 height 34
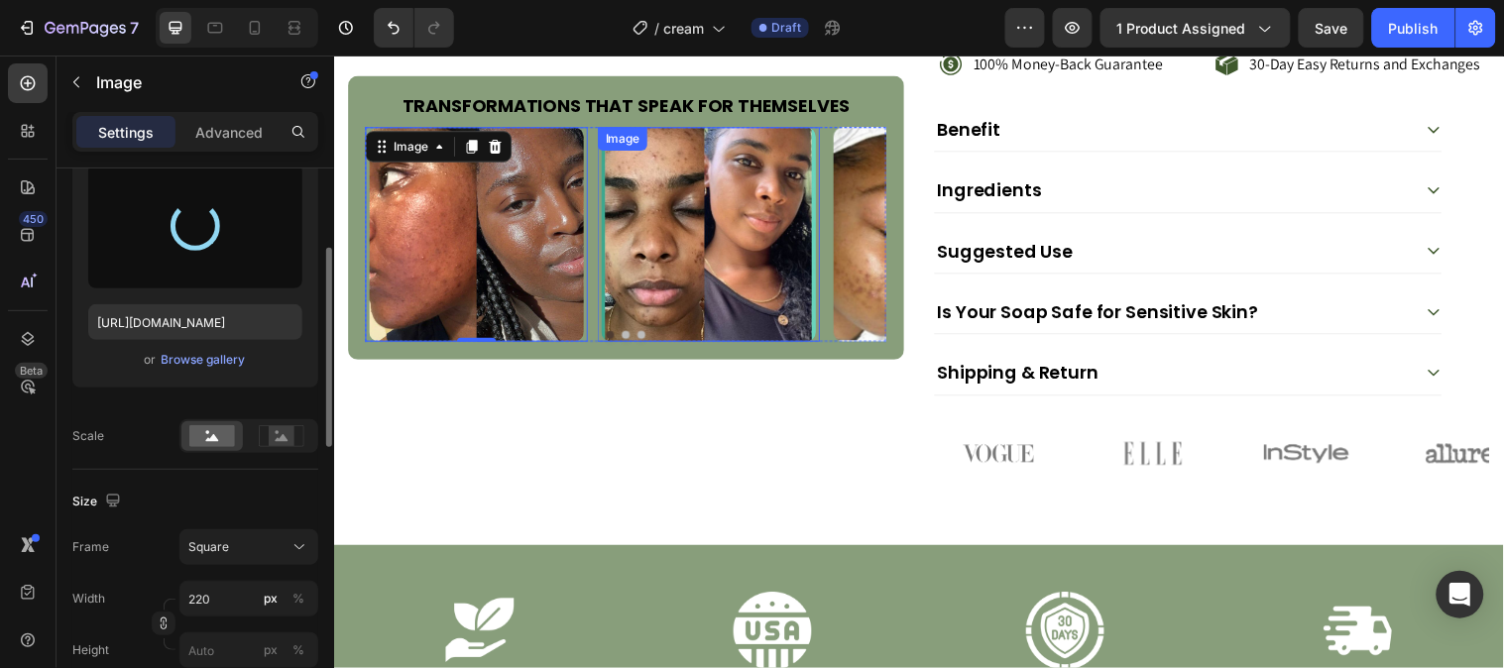
type input "[URL][DOMAIN_NAME]"
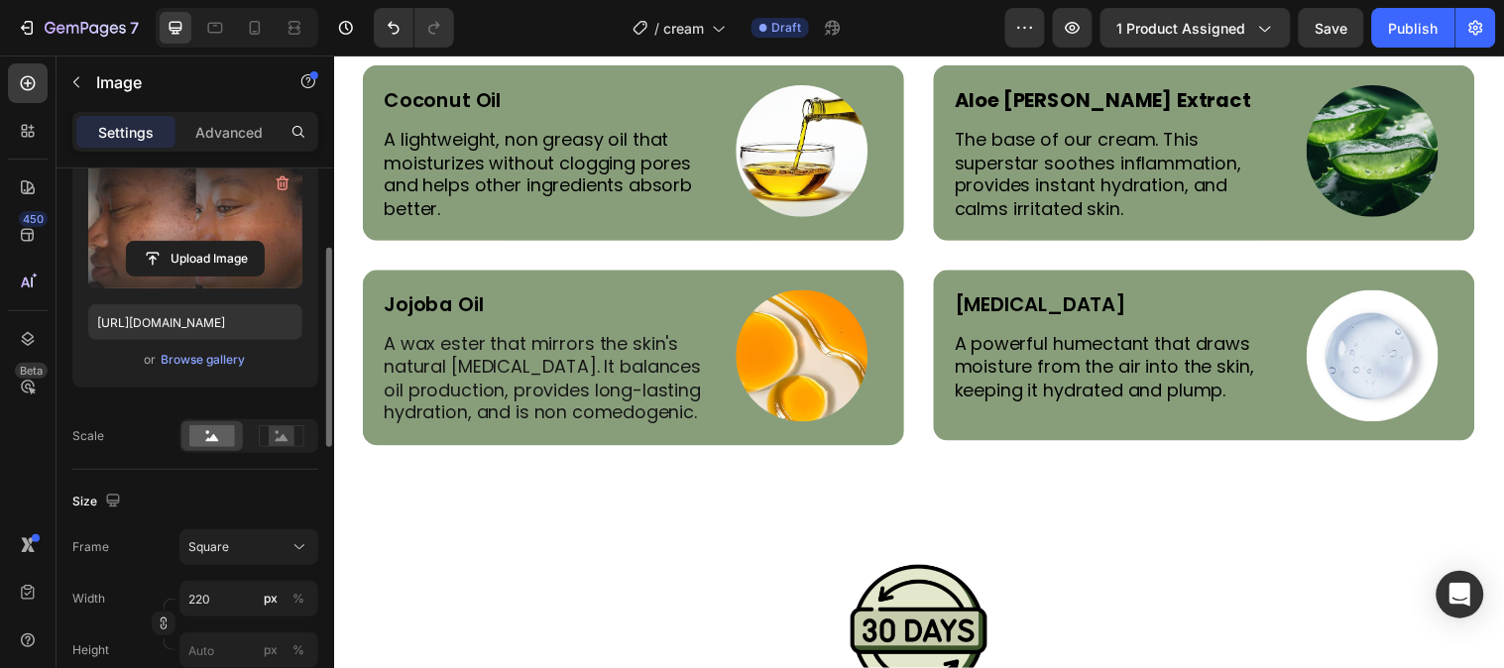
scroll to position [4392, 0]
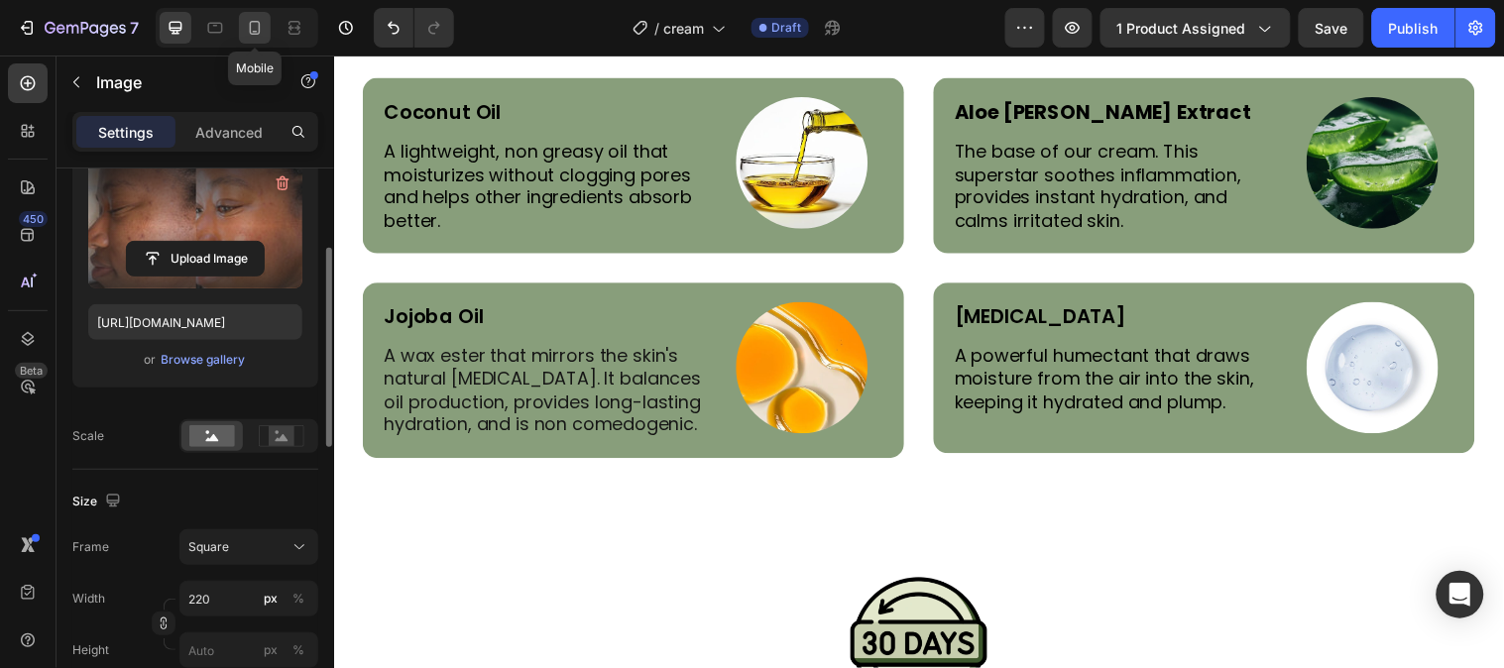
click at [260, 20] on icon at bounding box center [255, 28] width 20 height 20
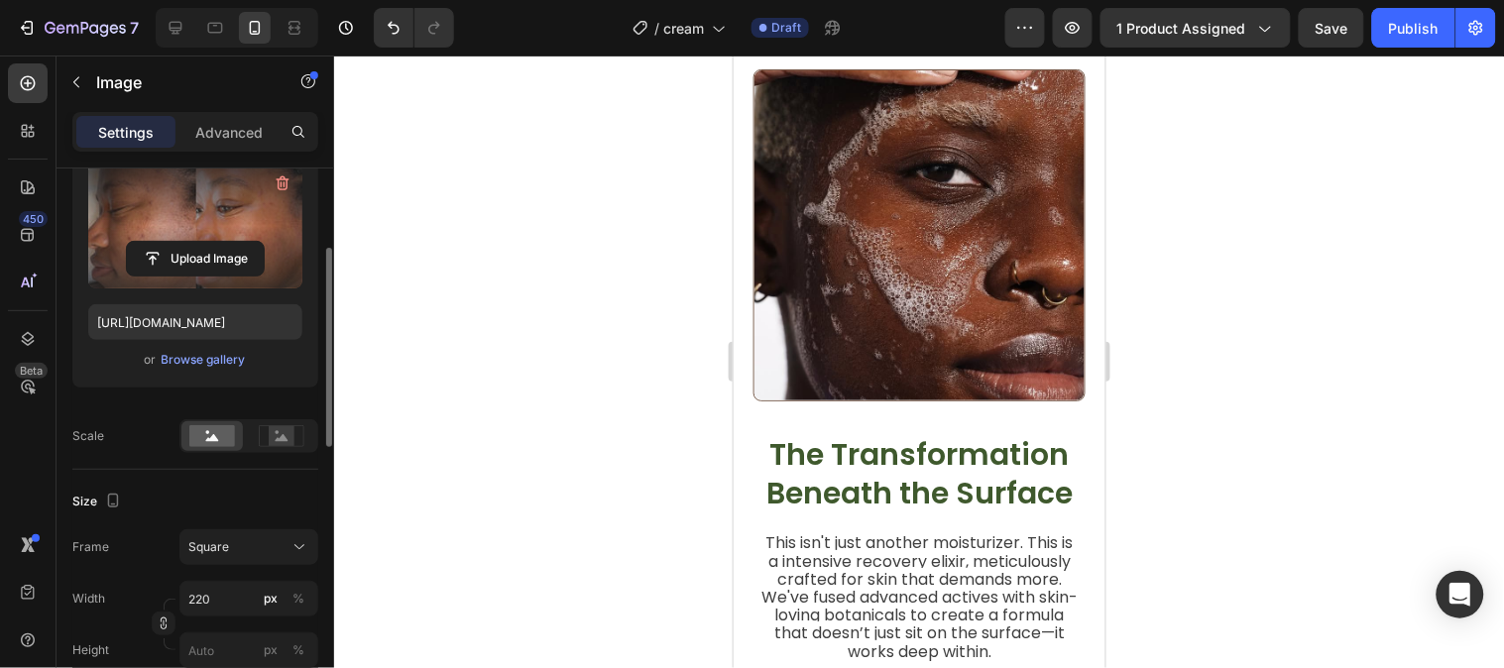
scroll to position [1808, 0]
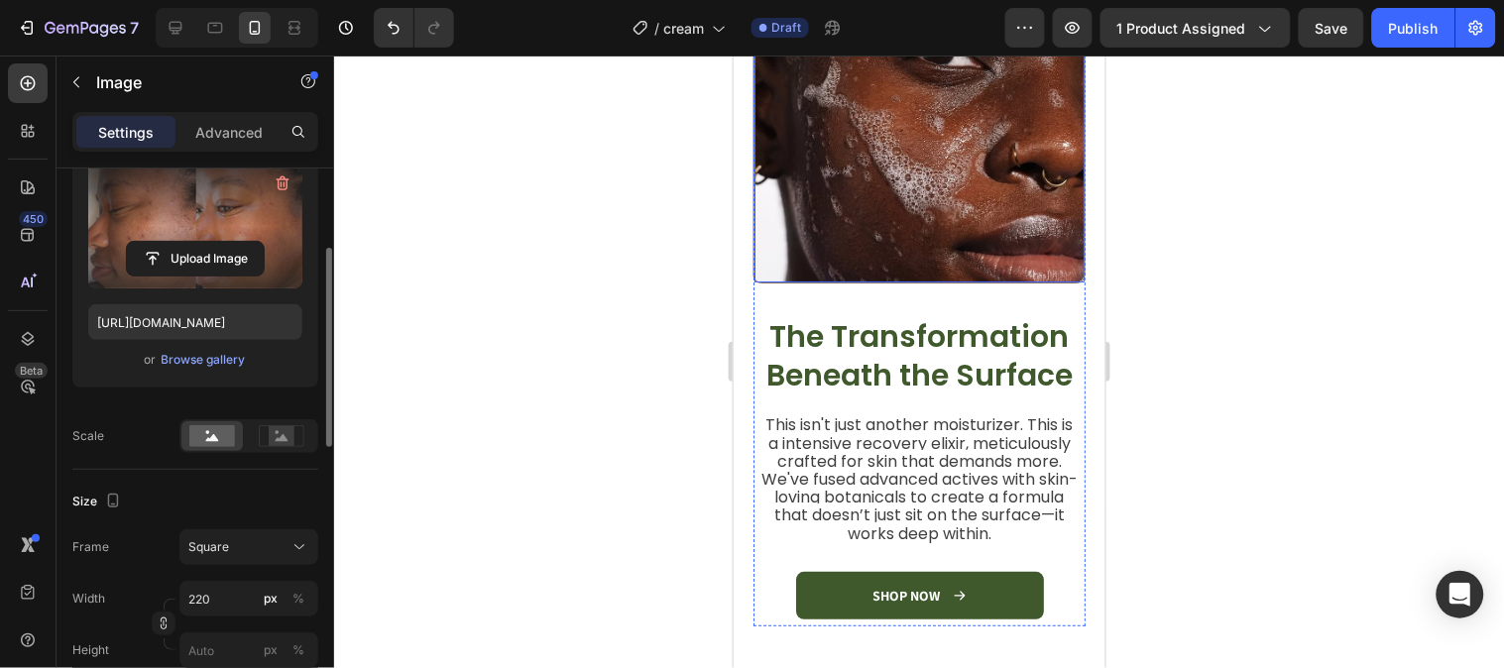
click at [811, 168] on img at bounding box center [918, 116] width 330 height 330
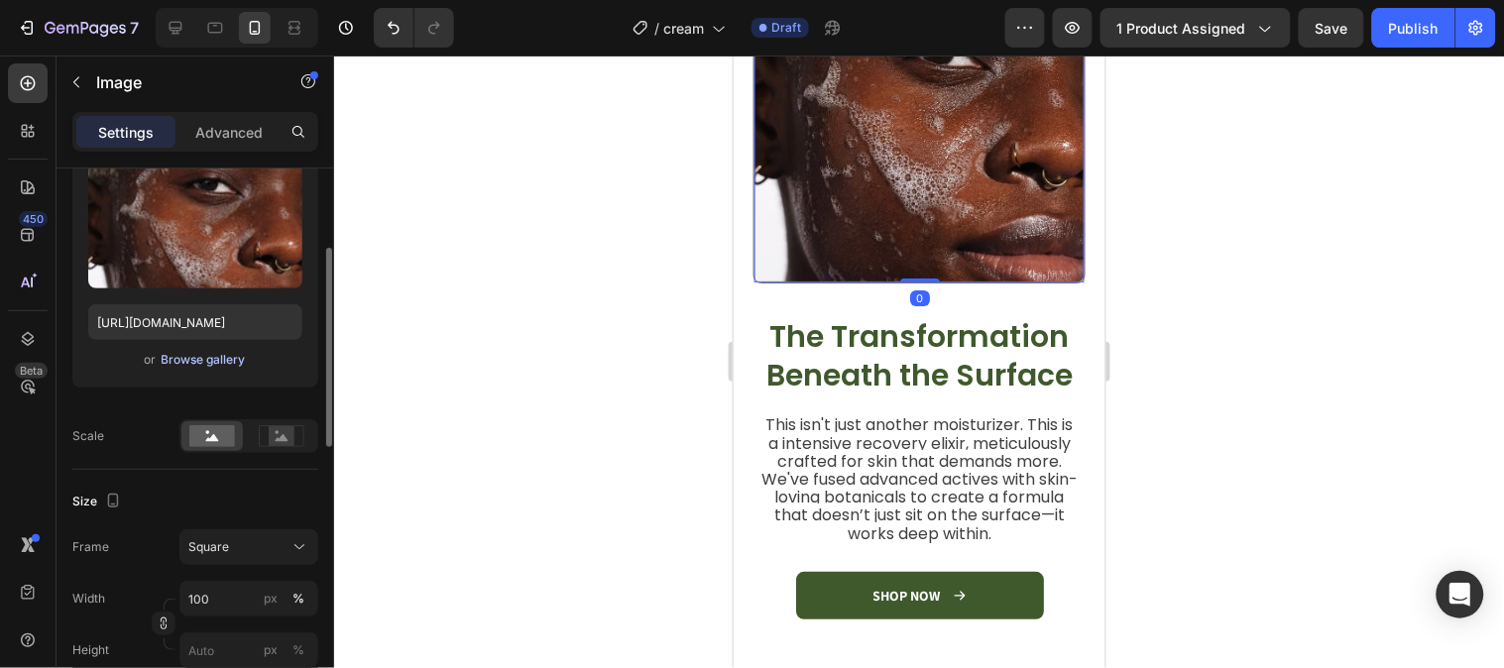
click at [211, 350] on button "Browse gallery" at bounding box center [204, 360] width 86 height 20
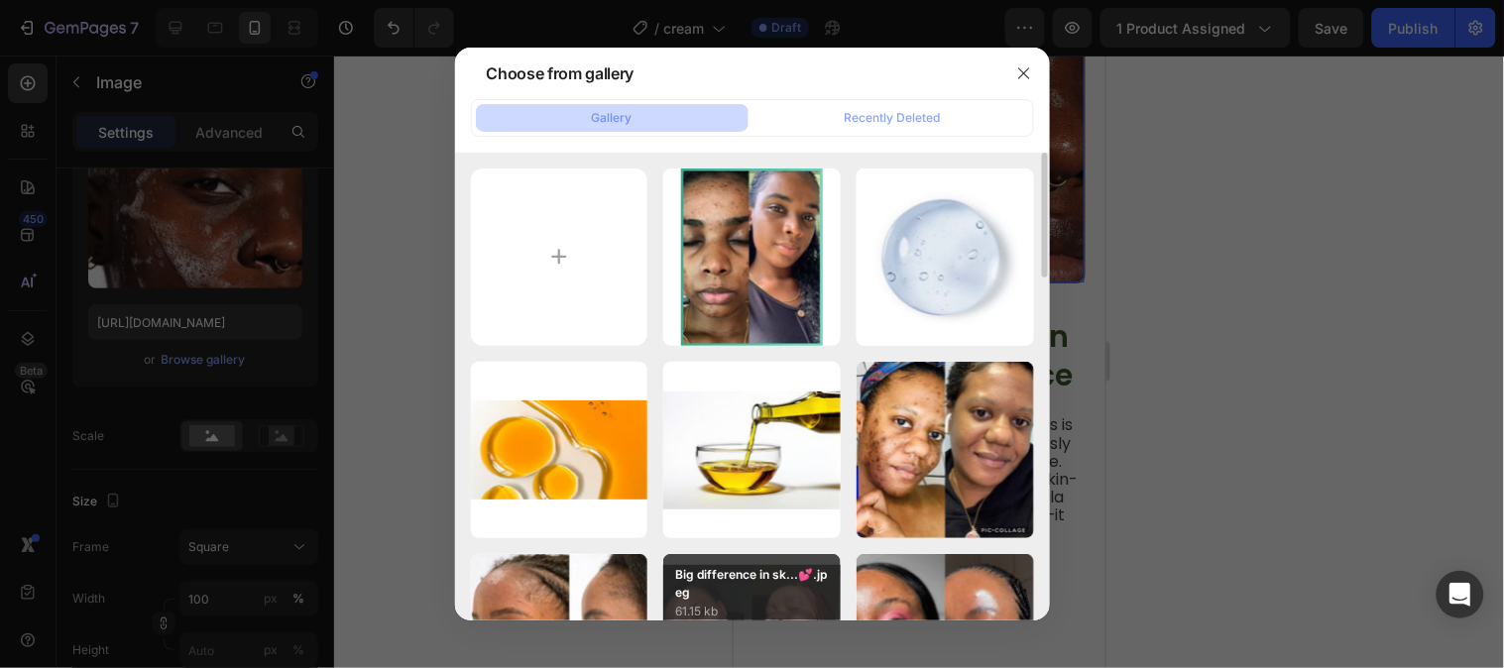
scroll to position [440, 0]
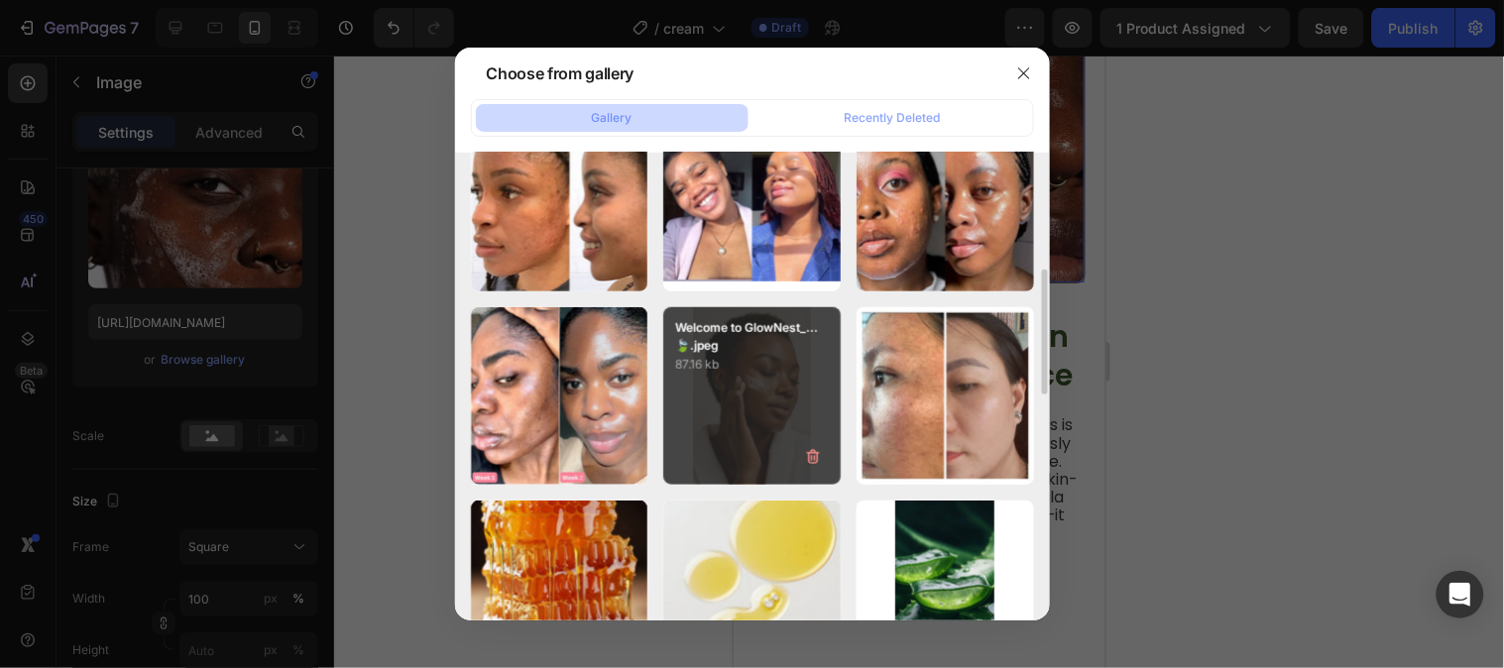
click at [745, 353] on p "Welcome to GlowNest_...🍃.jpeg" at bounding box center [752, 337] width 154 height 36
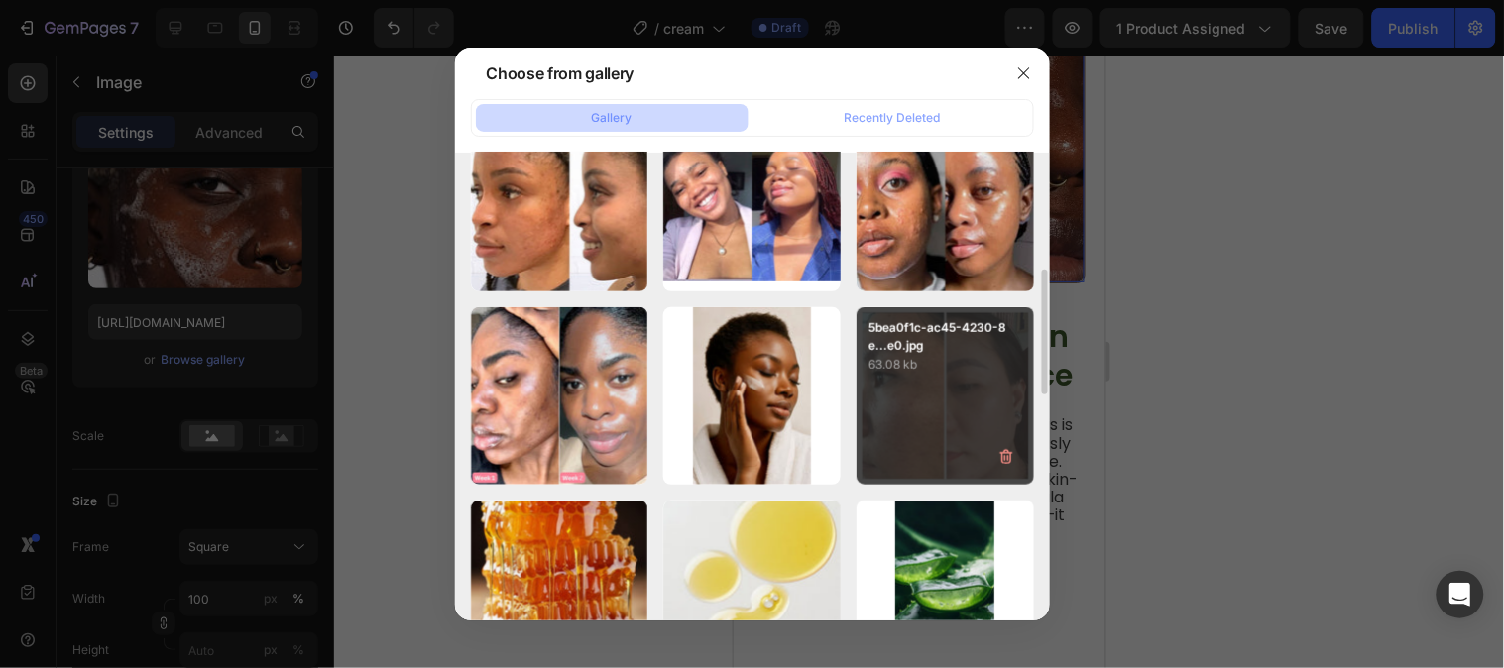
type input "[URL][DOMAIN_NAME]"
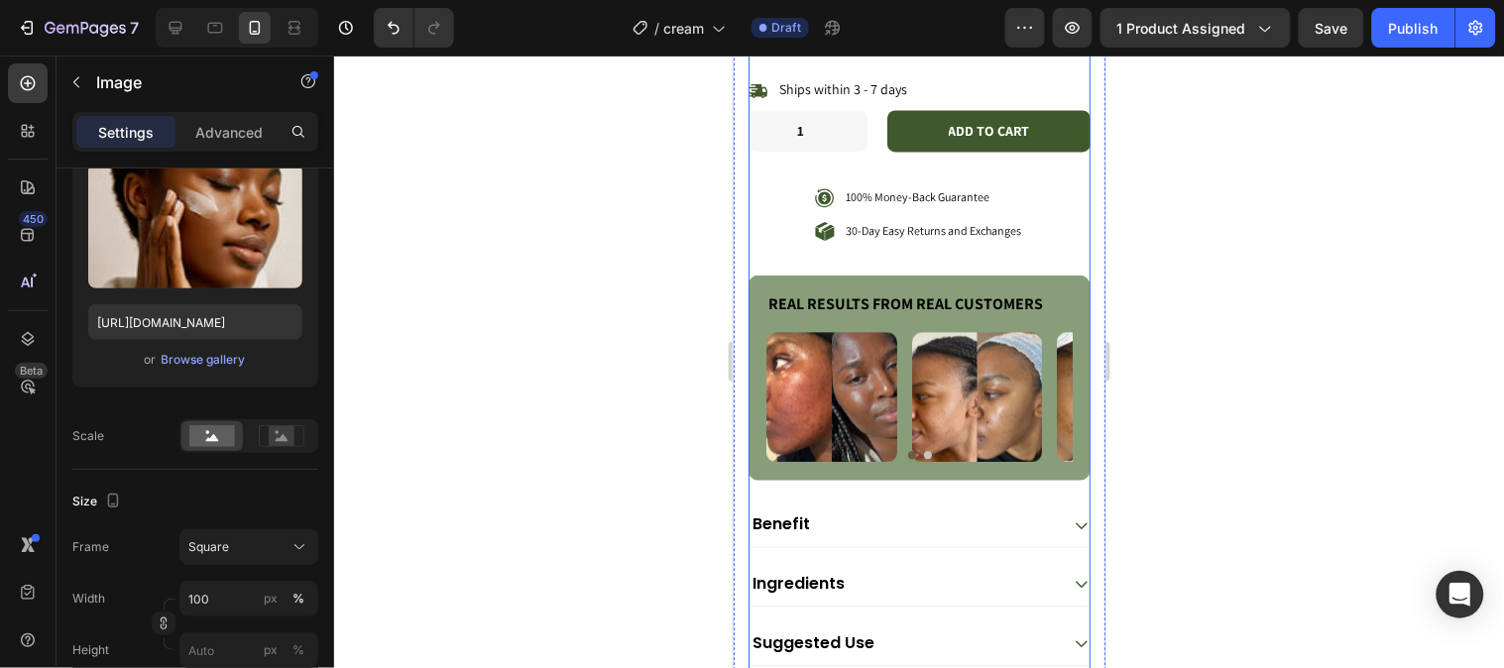
scroll to position [927, 0]
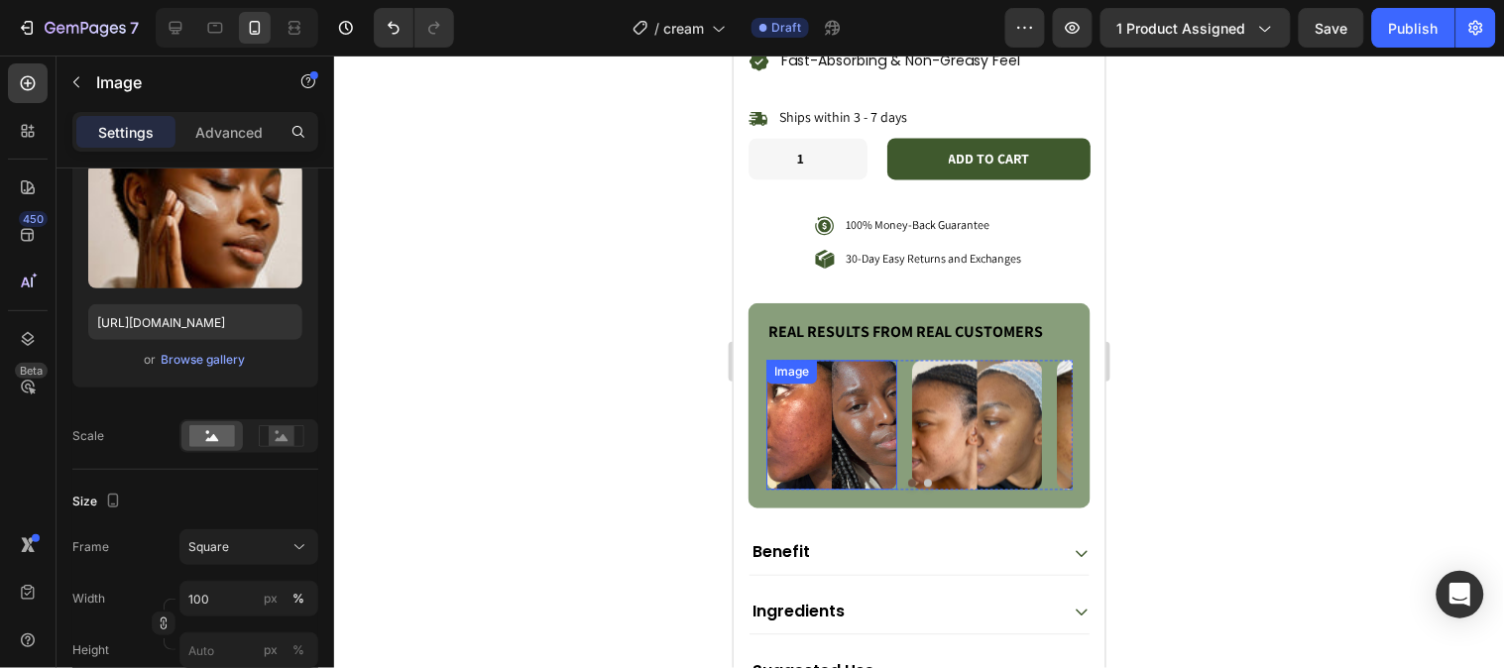
click at [871, 373] on img at bounding box center [830, 425] width 131 height 131
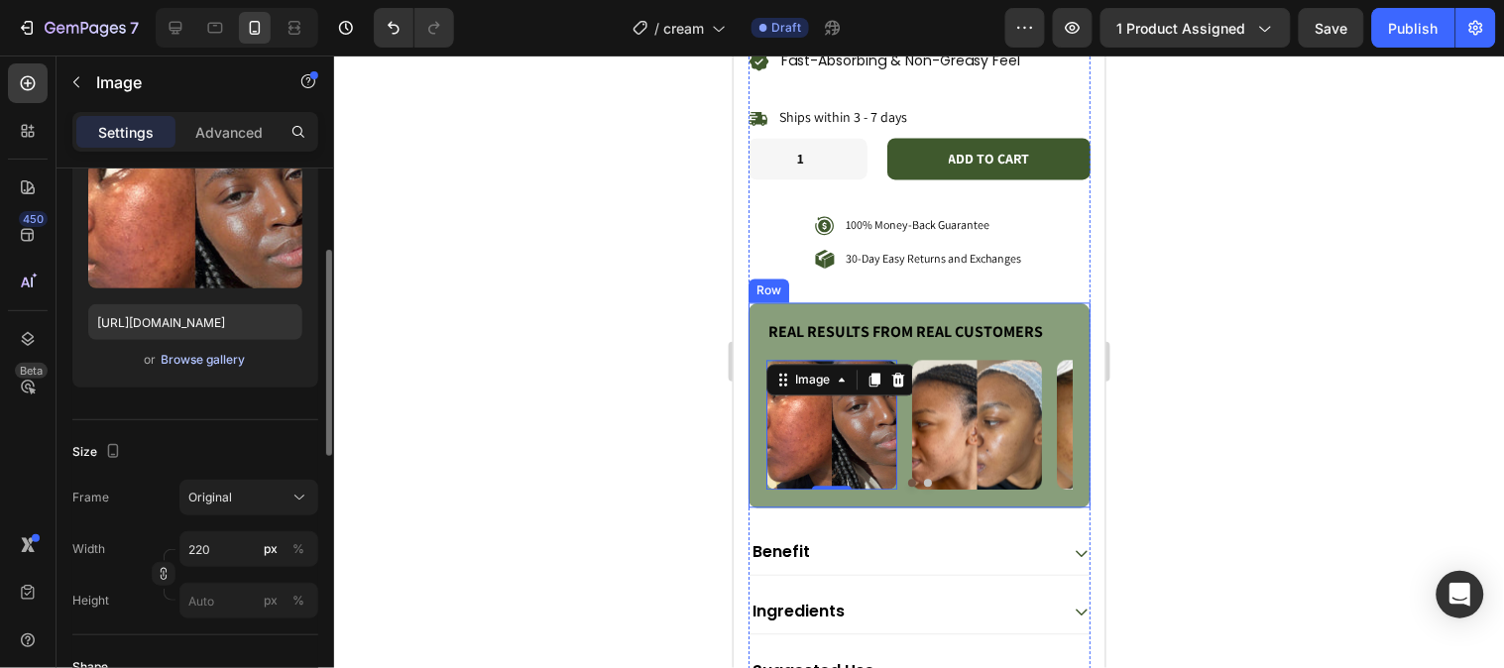
click at [213, 362] on div "Browse gallery" at bounding box center [204, 360] width 84 height 18
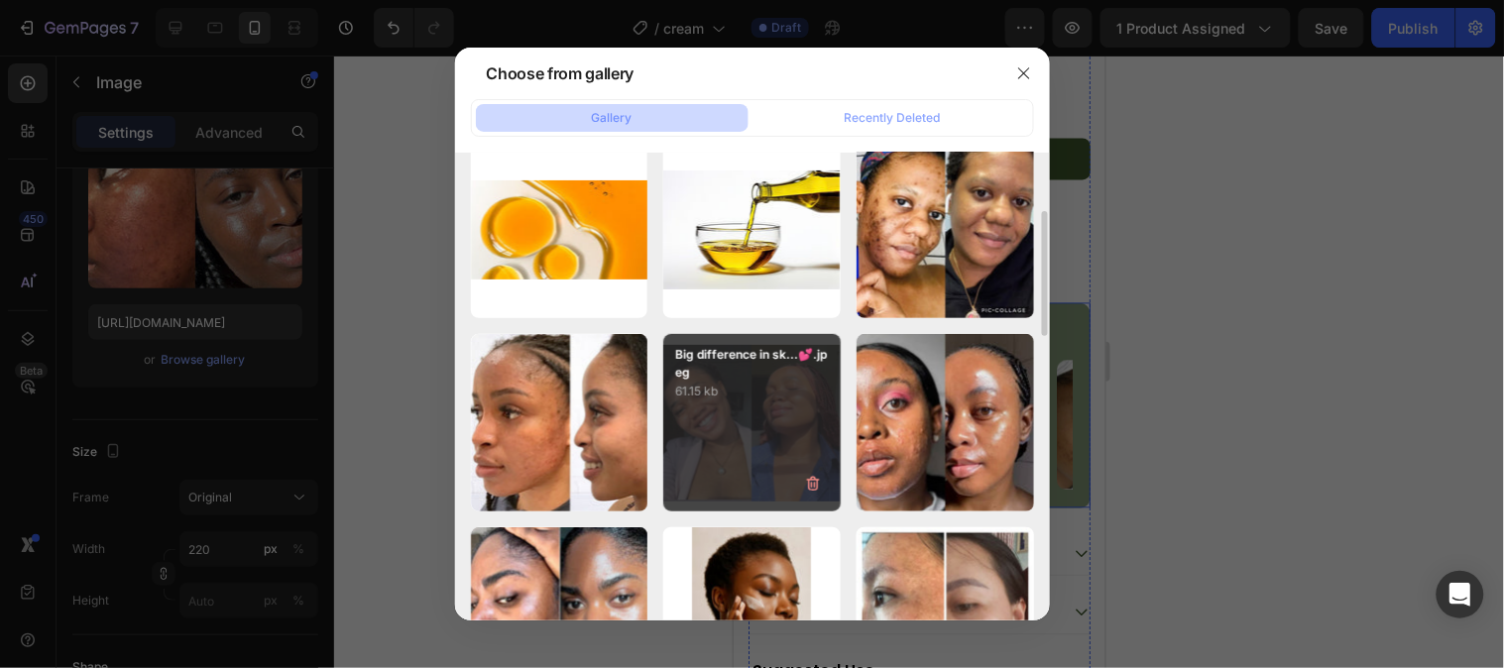
scroll to position [0, 0]
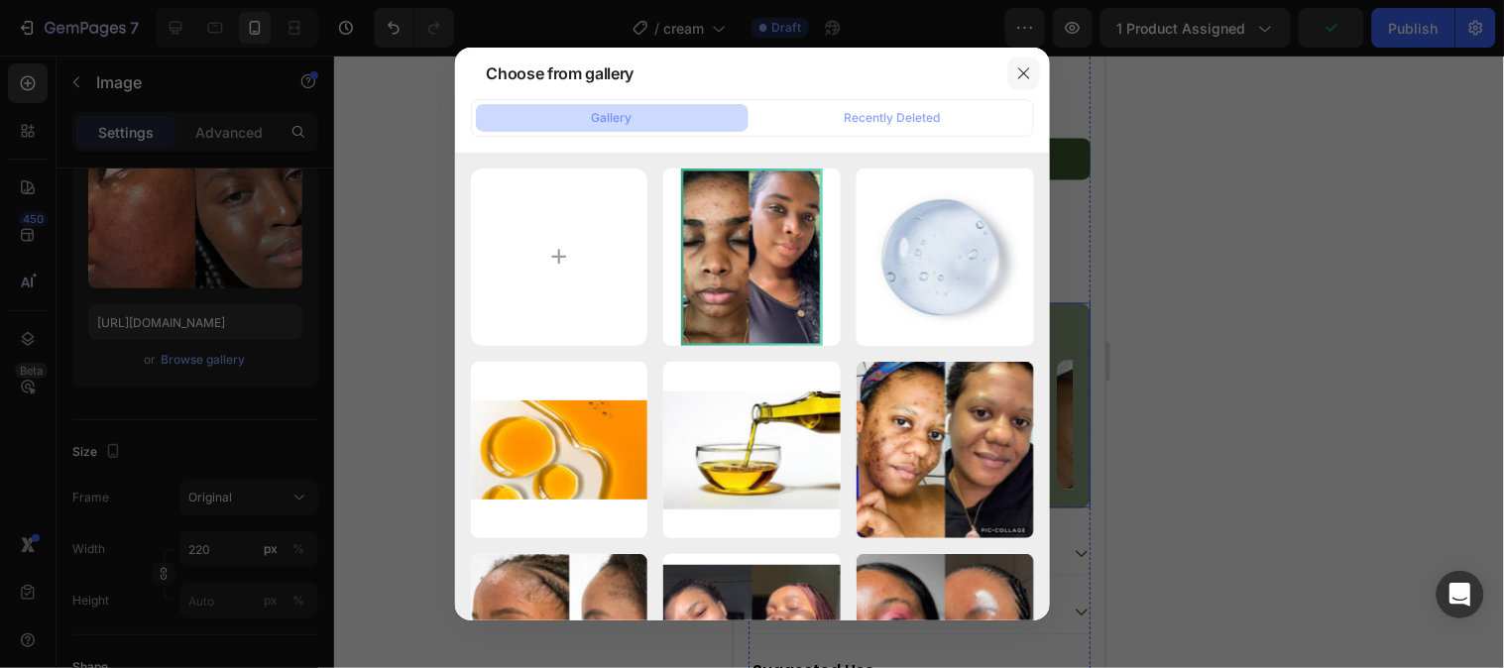
click at [1009, 67] on button "button" at bounding box center [1024, 73] width 32 height 32
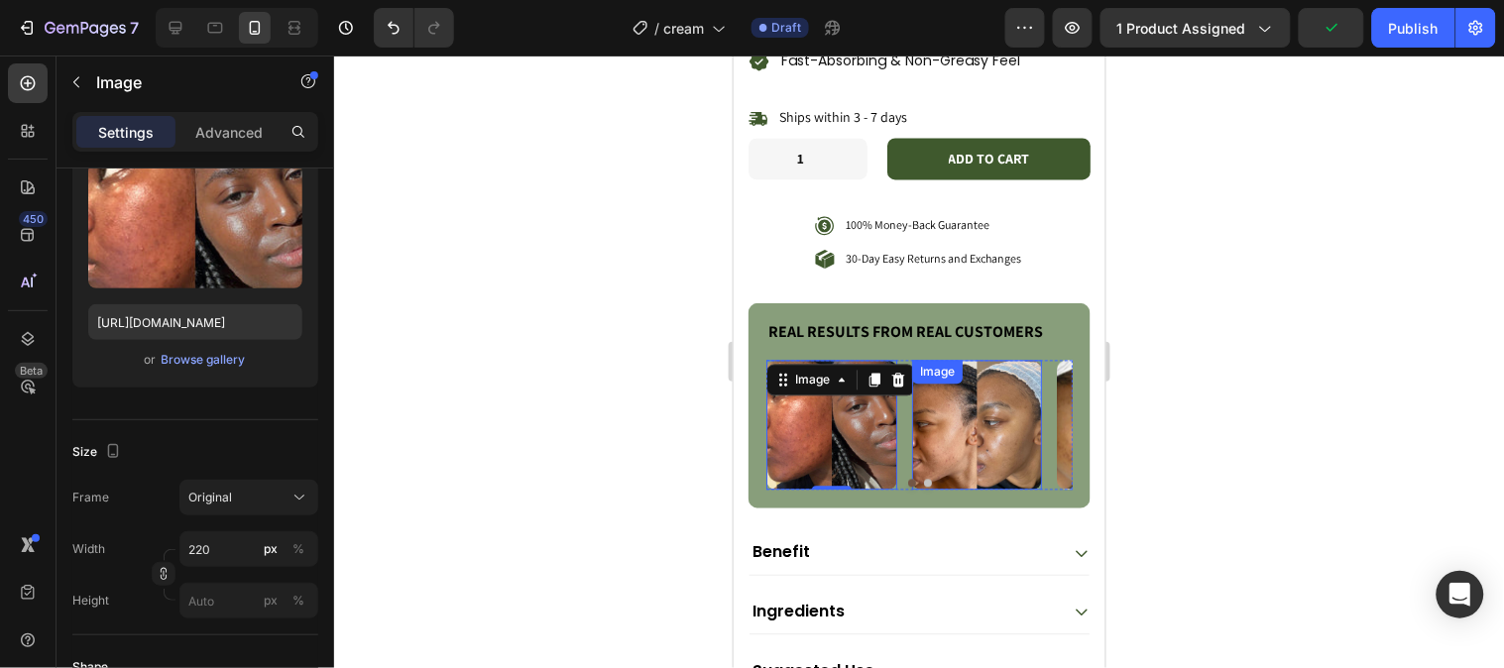
click at [963, 419] on img at bounding box center [976, 425] width 131 height 131
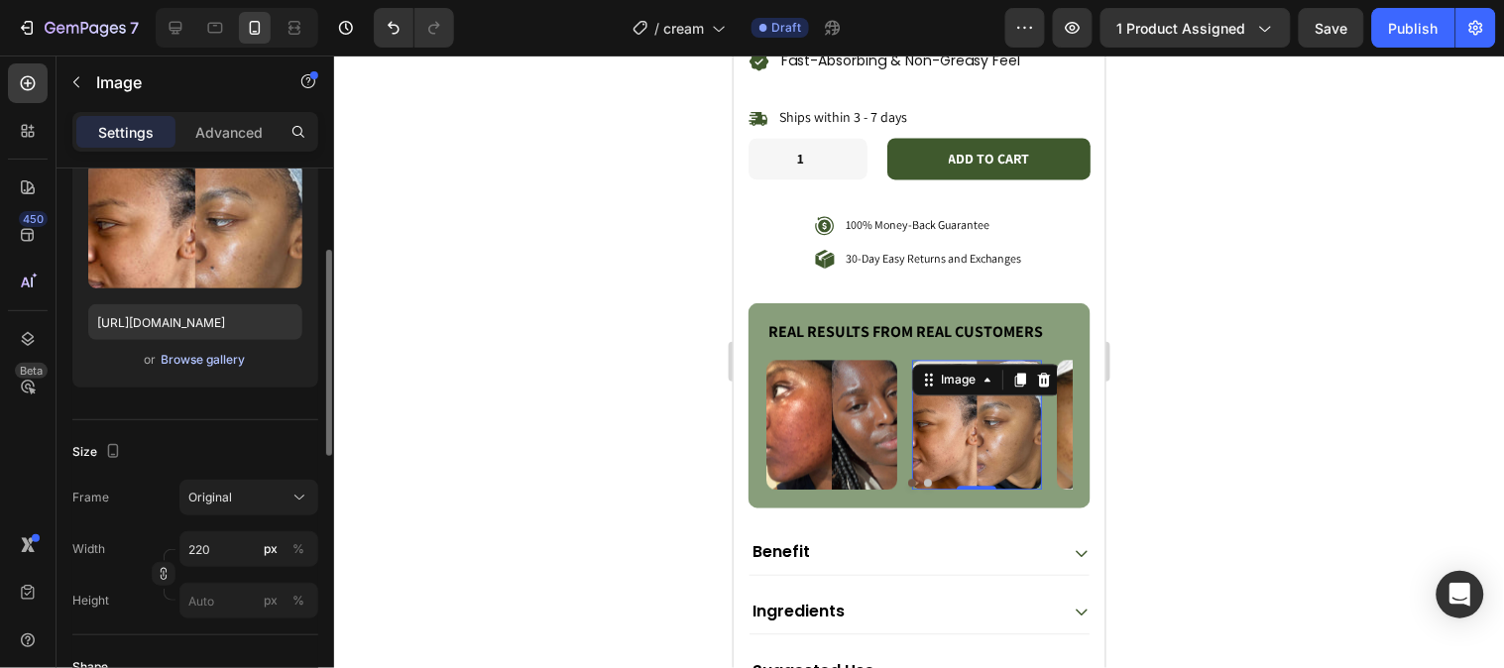
click at [183, 355] on div "Browse gallery" at bounding box center [204, 360] width 84 height 18
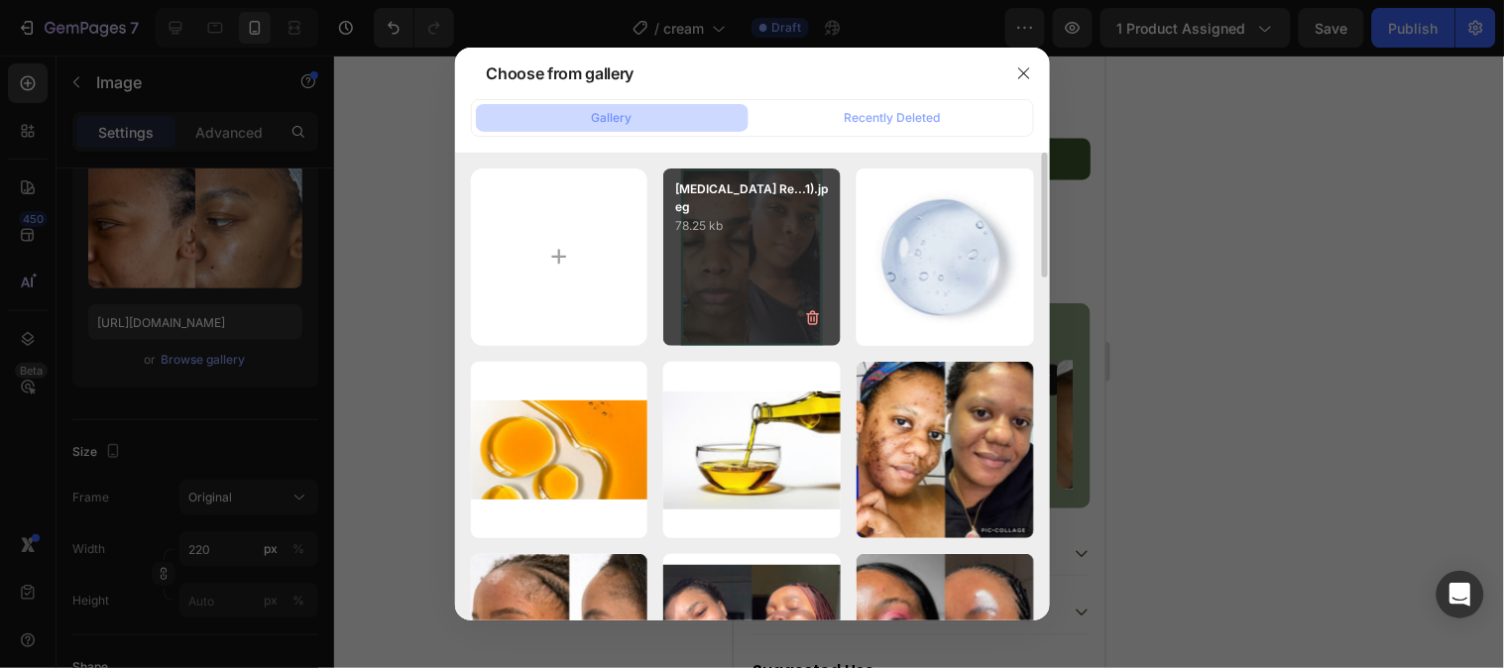
click at [719, 273] on div "[MEDICAL_DATA] Re...1).jpeg 78.25 kb" at bounding box center [751, 256] width 177 height 177
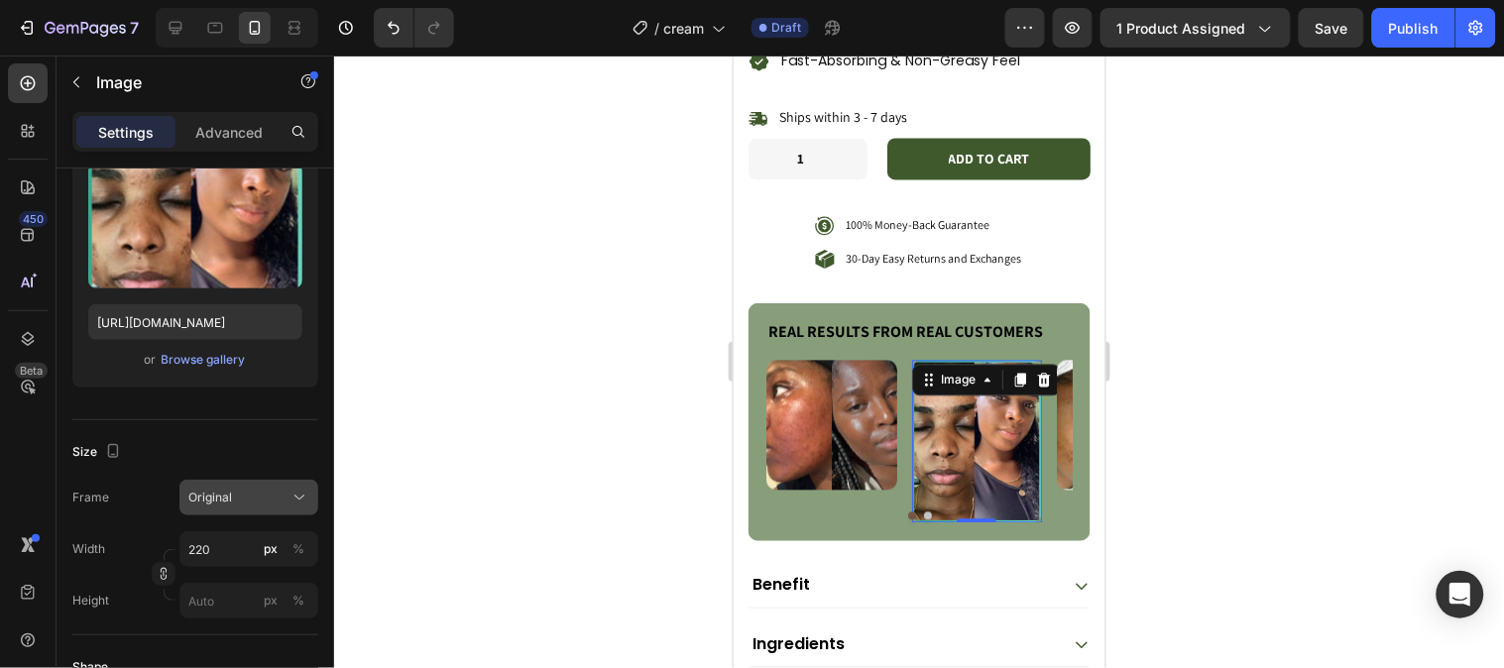
click at [275, 499] on div "Original" at bounding box center [236, 498] width 97 height 18
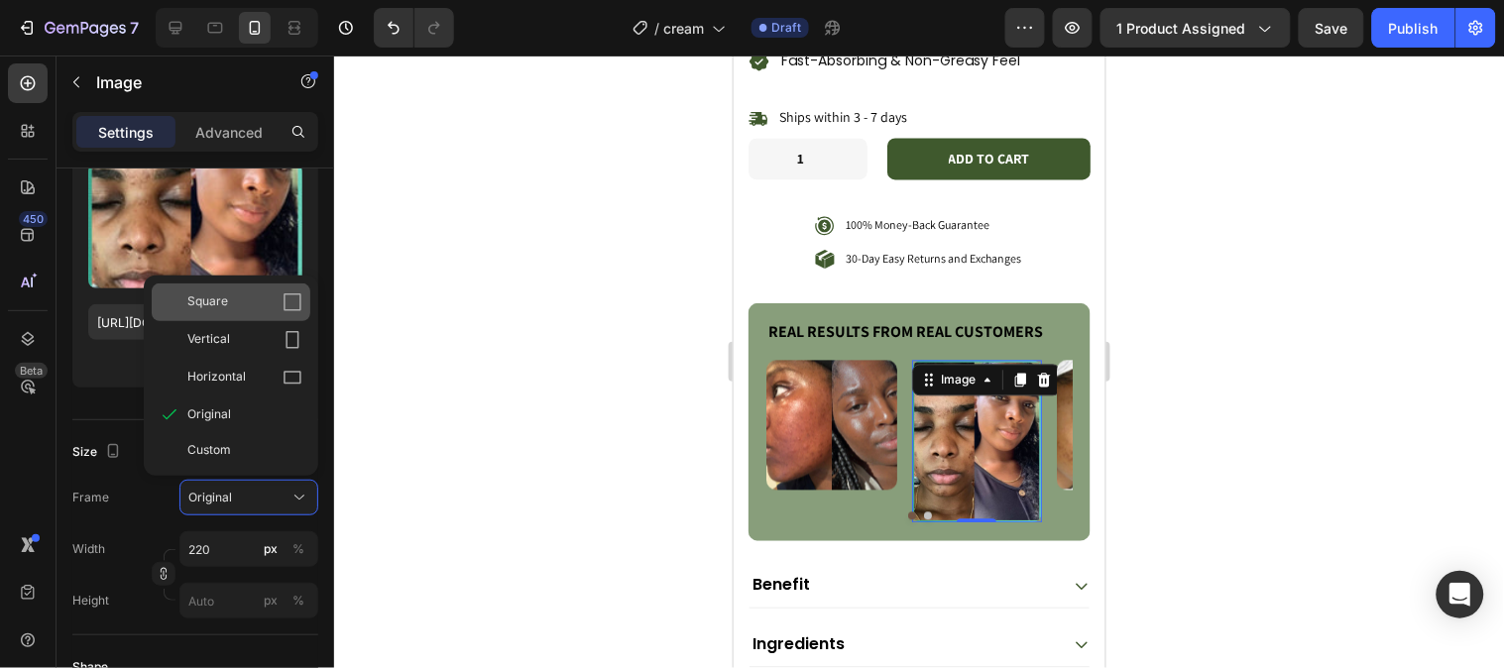
click at [279, 289] on div "Square" at bounding box center [231, 302] width 159 height 38
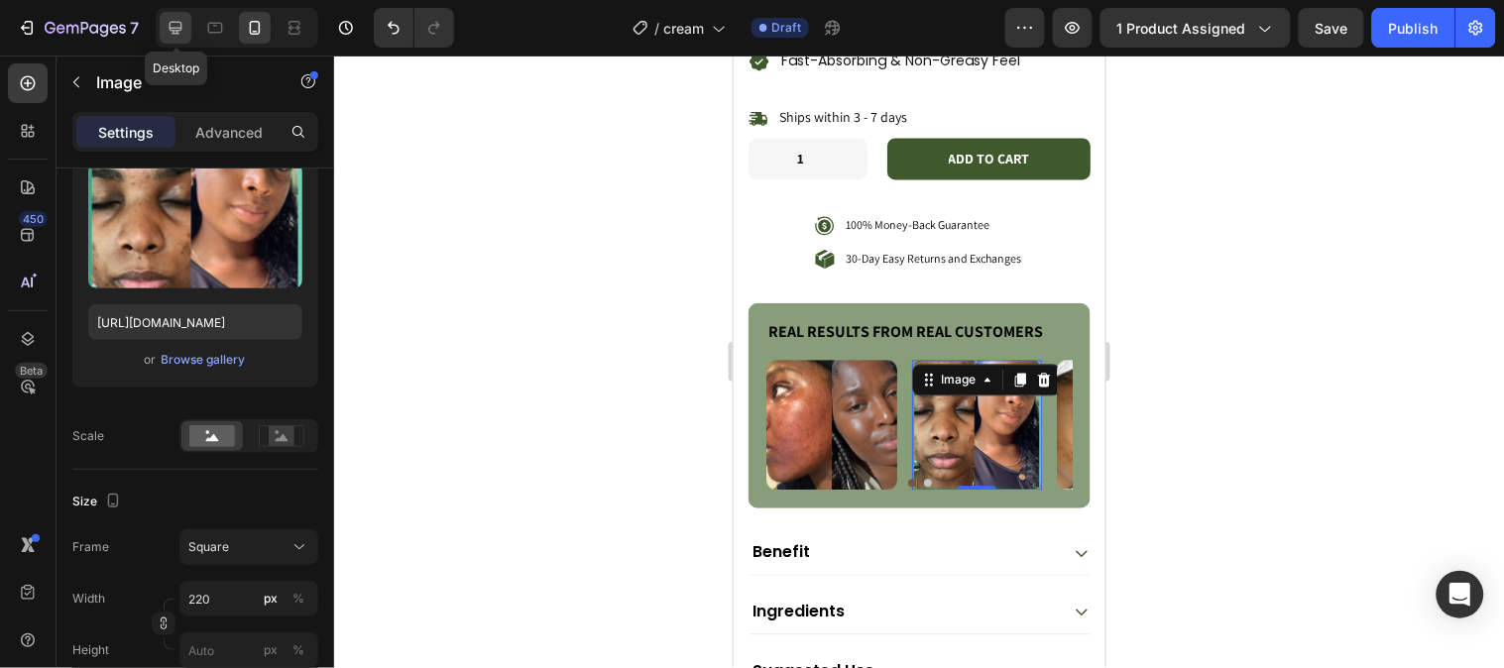
click at [166, 33] on icon at bounding box center [176, 28] width 20 height 20
type input "[URL][DOMAIN_NAME]"
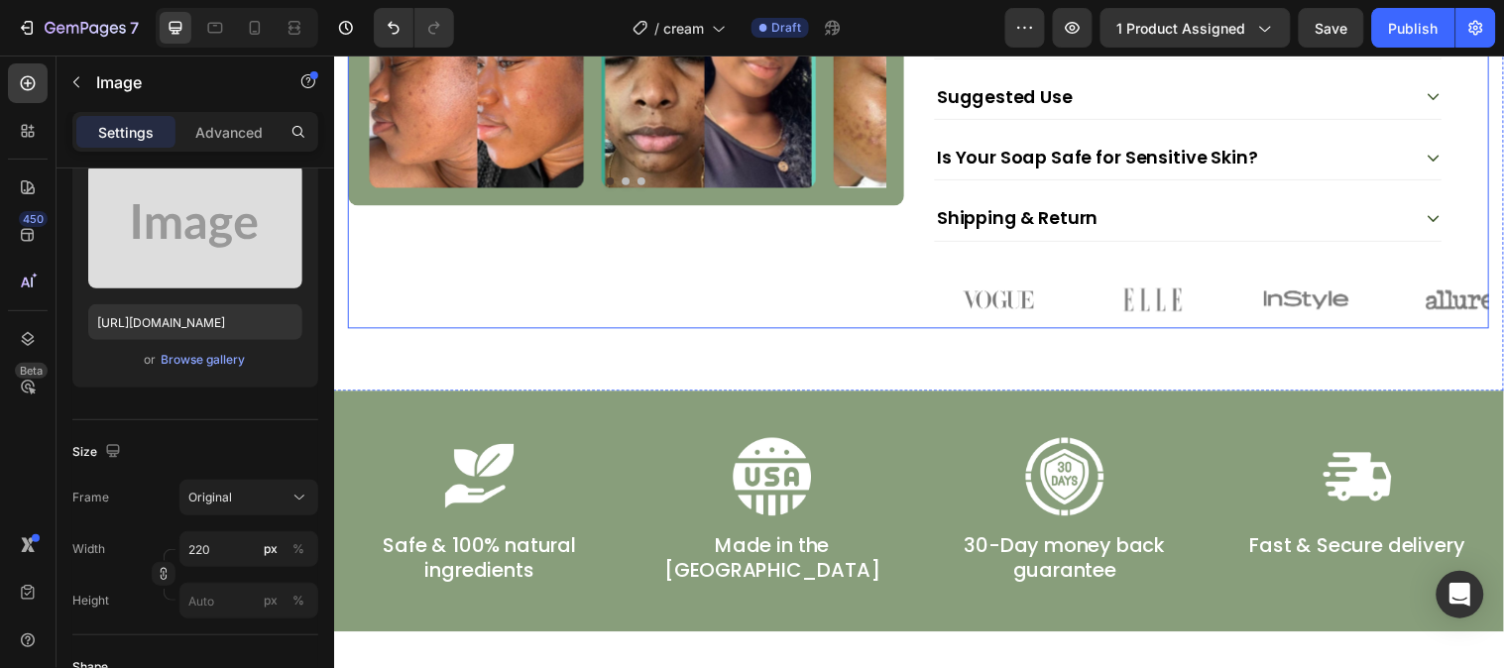
scroll to position [695, 0]
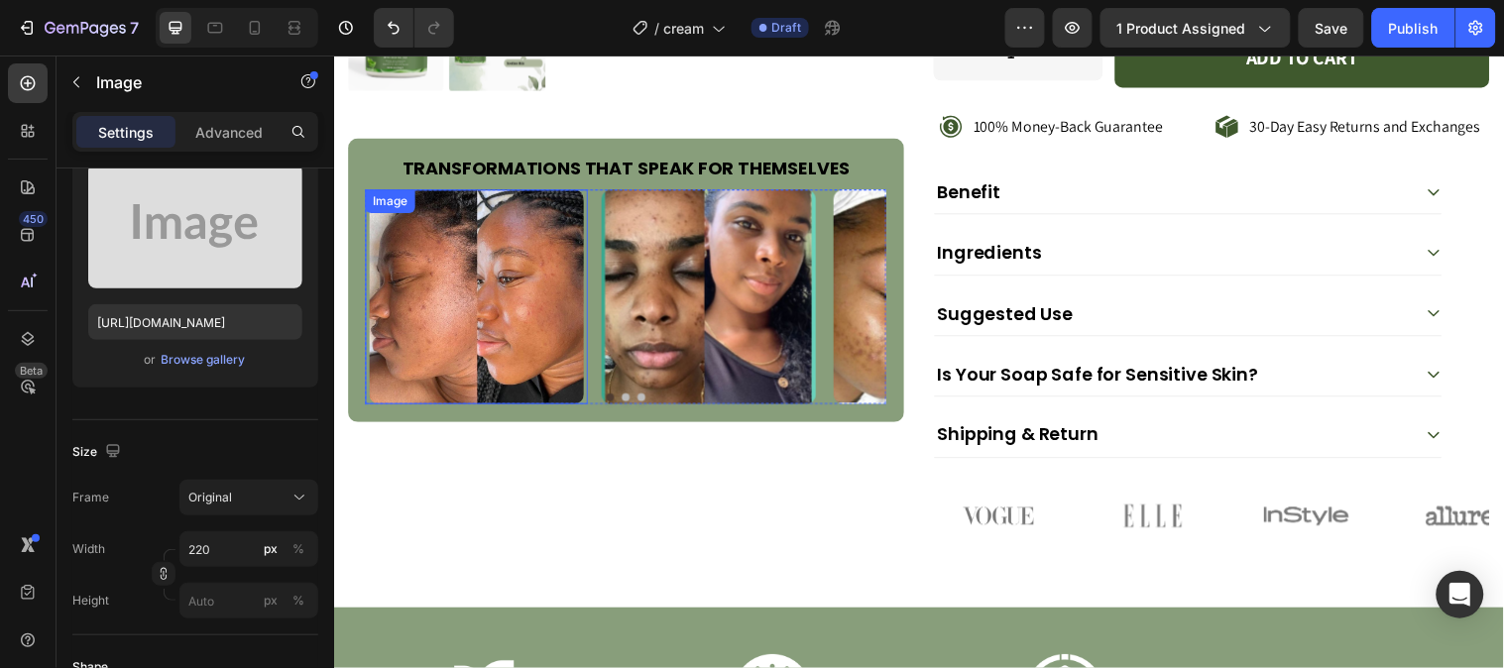
click at [536, 263] on img at bounding box center [479, 300] width 218 height 218
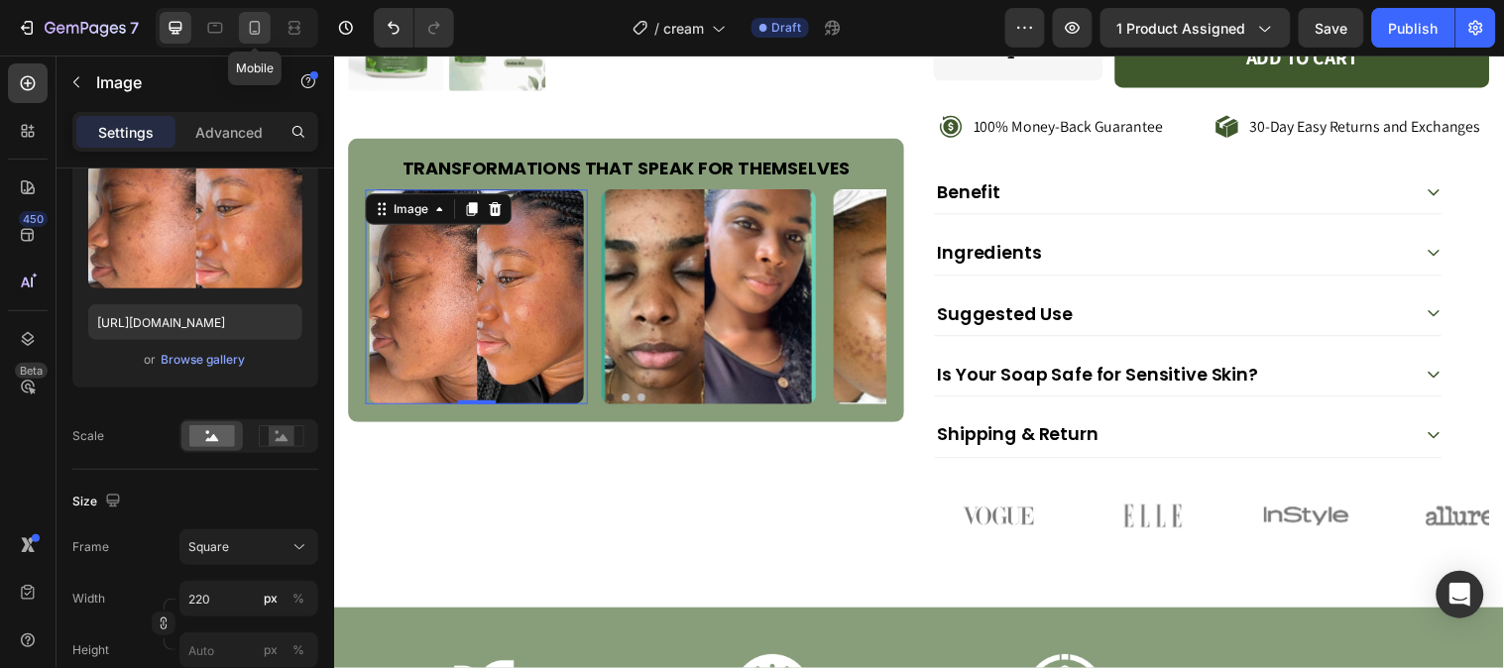
click at [258, 22] on icon at bounding box center [255, 28] width 11 height 14
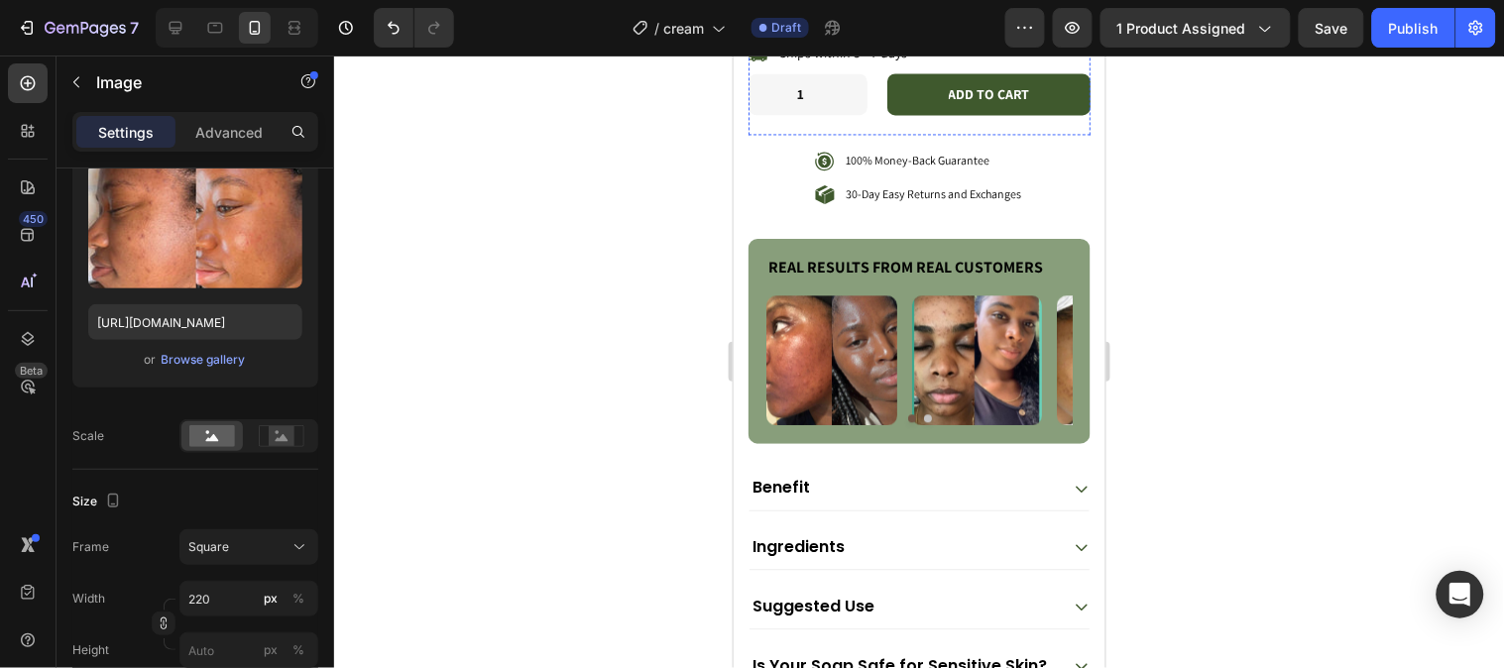
scroll to position [1101, 0]
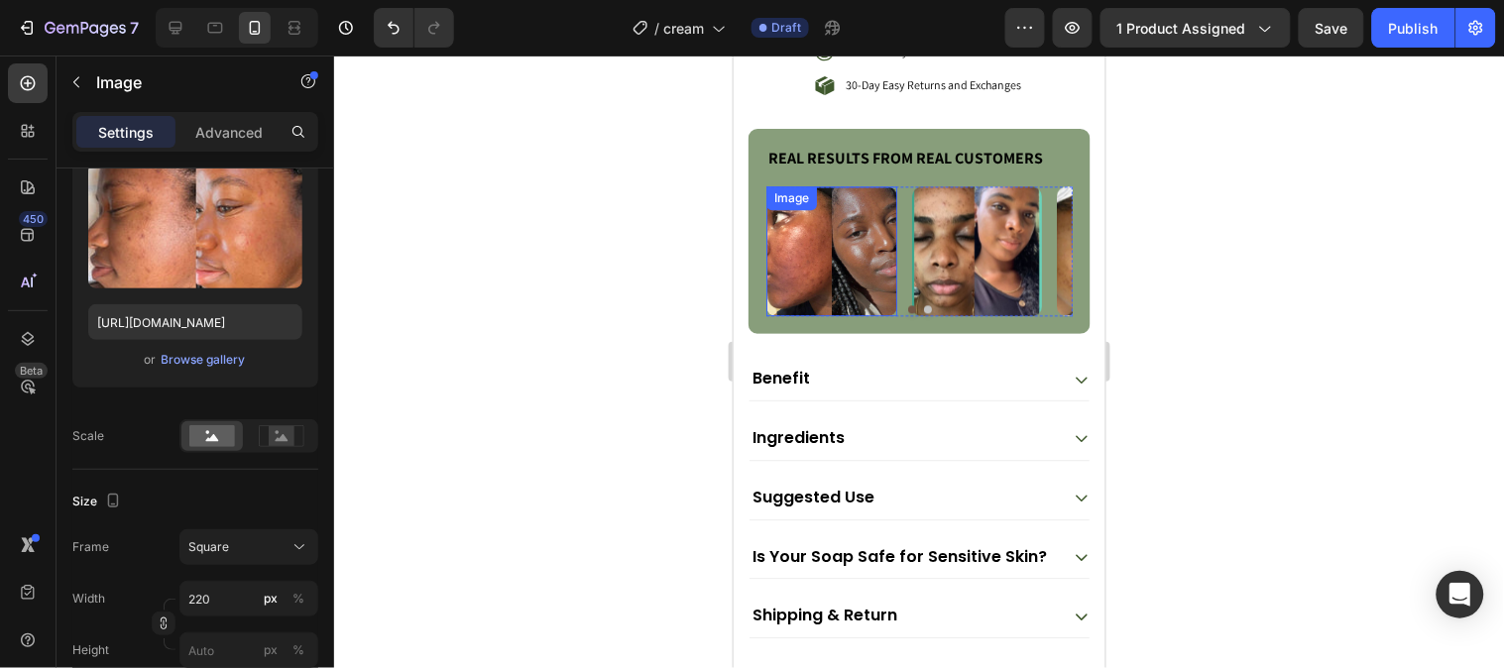
click at [819, 271] on img at bounding box center [830, 250] width 131 height 131
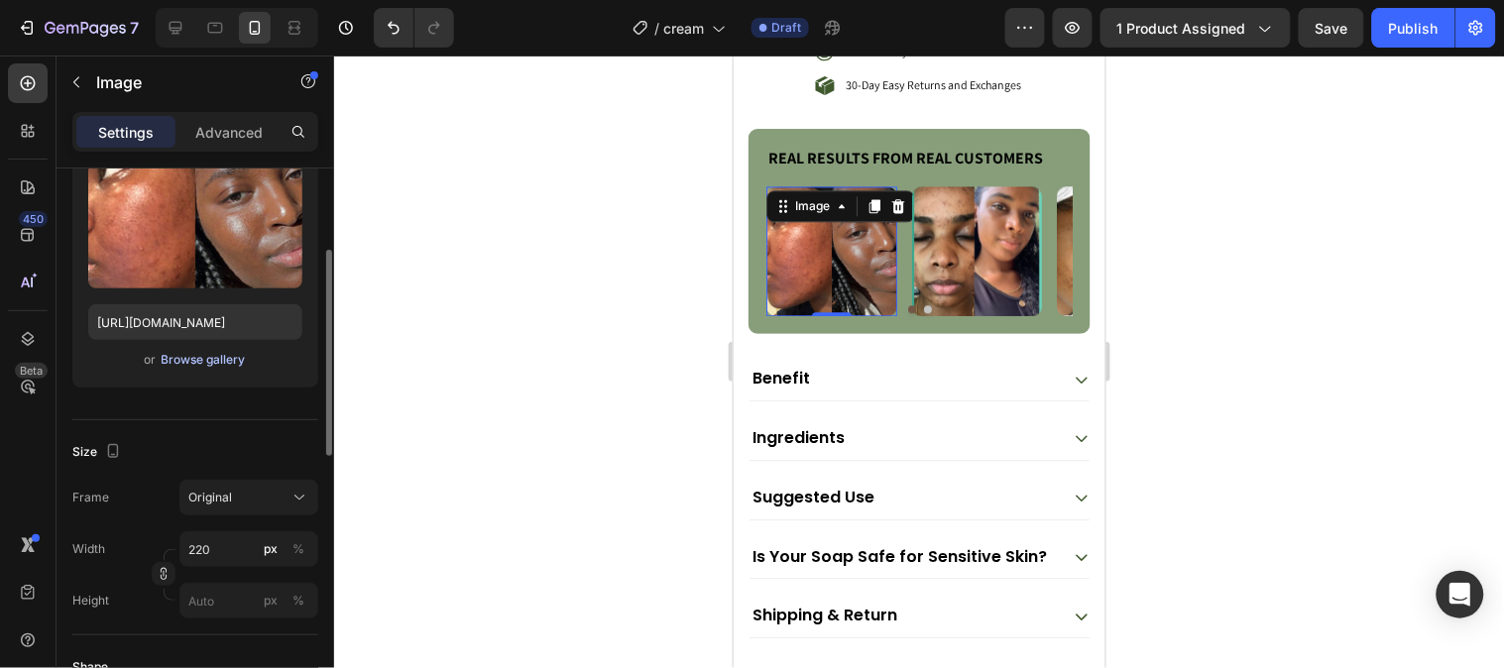
click at [238, 354] on div "Browse gallery" at bounding box center [204, 360] width 84 height 18
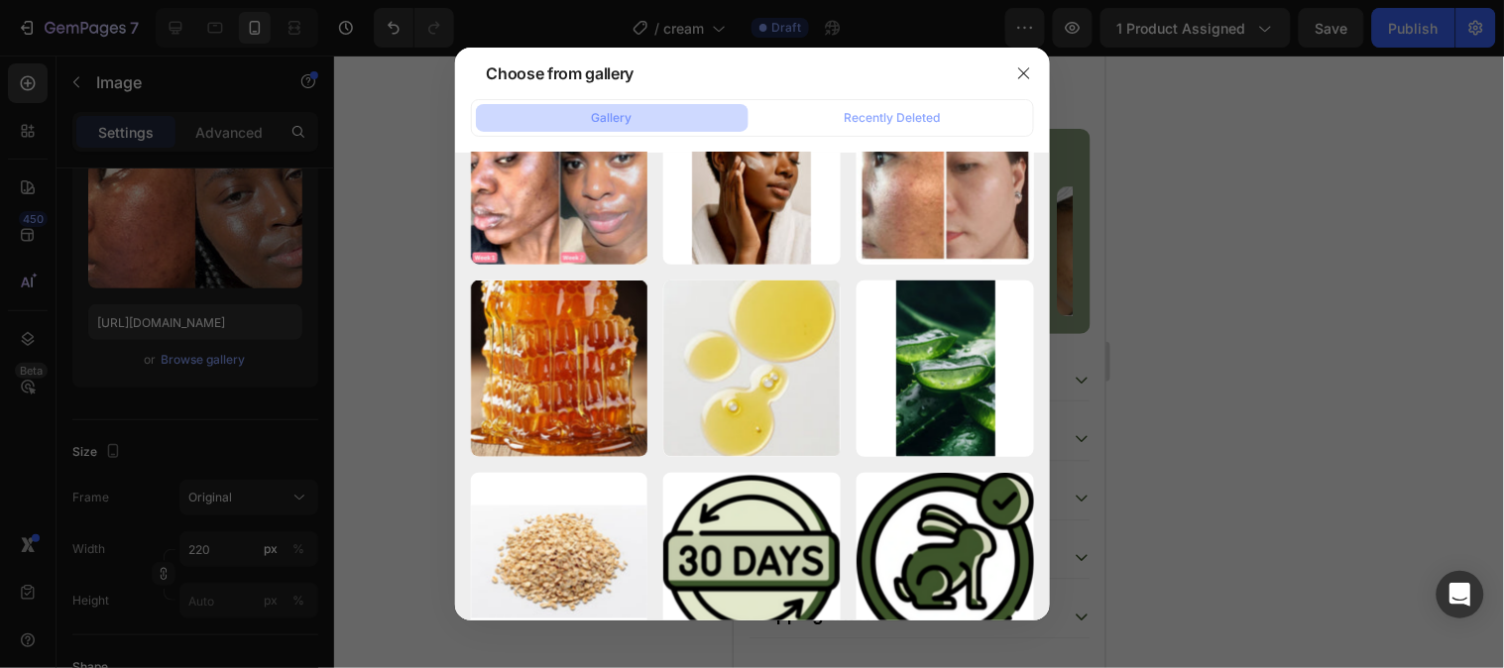
scroll to position [110, 0]
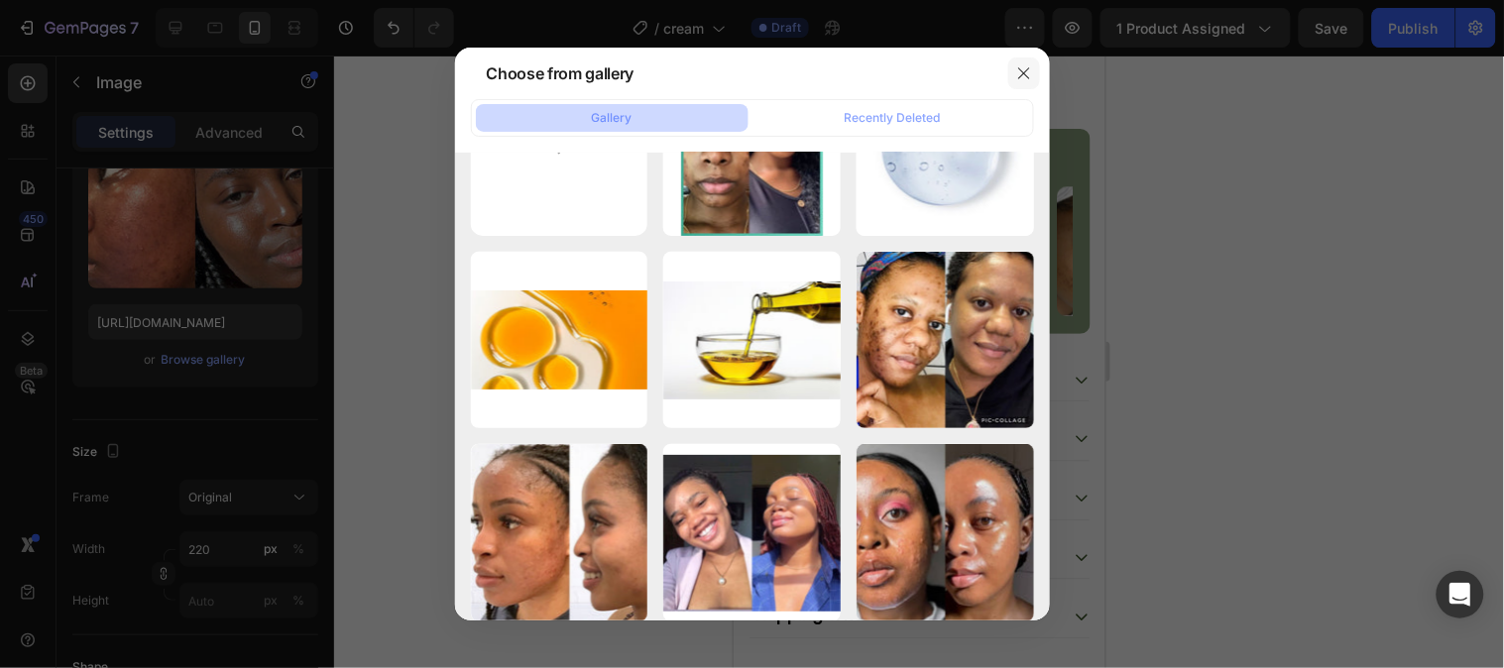
click at [1028, 60] on button "button" at bounding box center [1024, 73] width 32 height 32
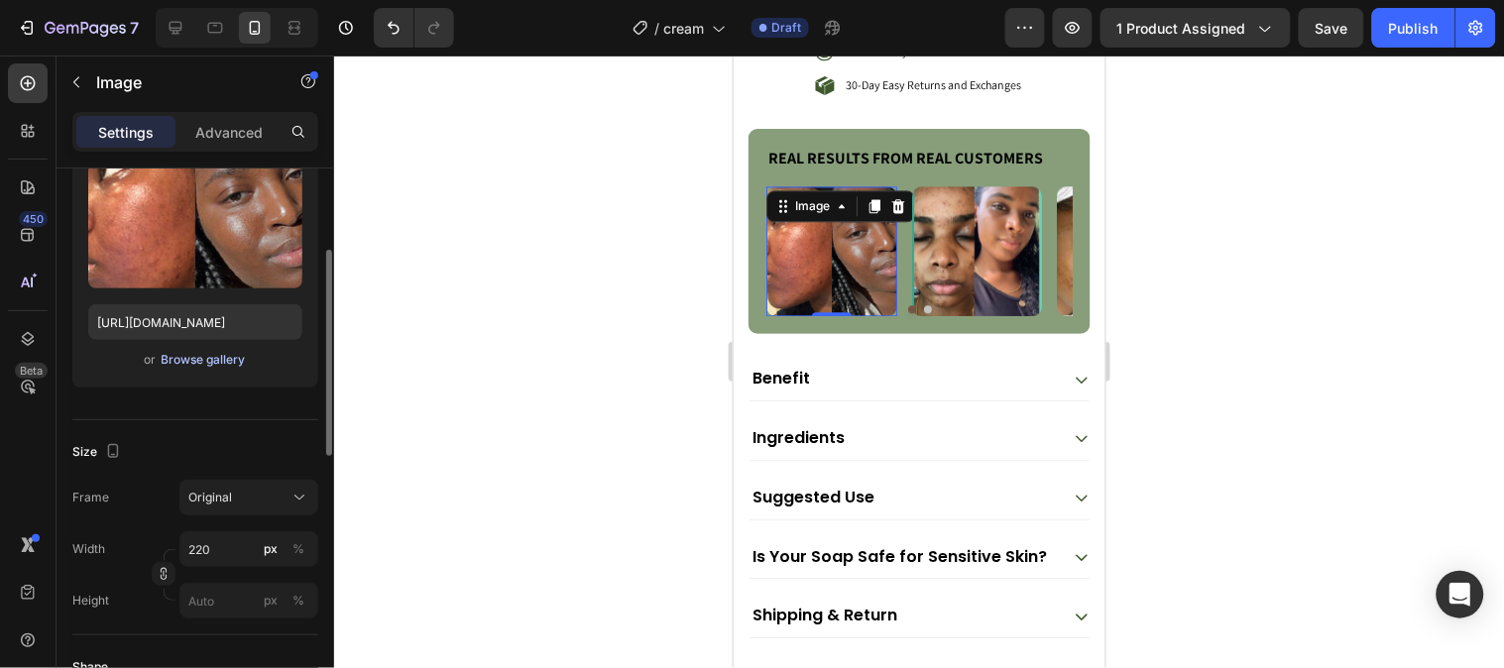
click at [212, 355] on div "Browse gallery" at bounding box center [204, 360] width 84 height 18
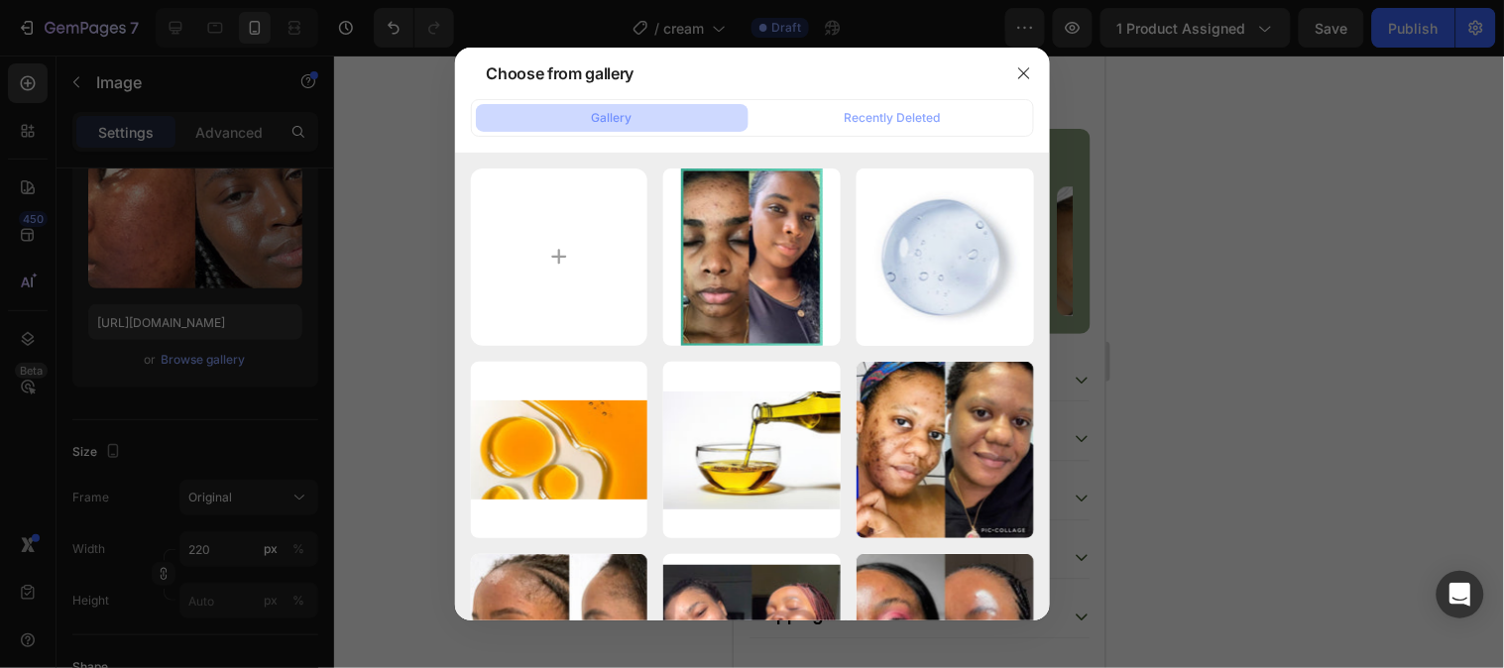
click at [392, 233] on div at bounding box center [752, 334] width 1504 height 668
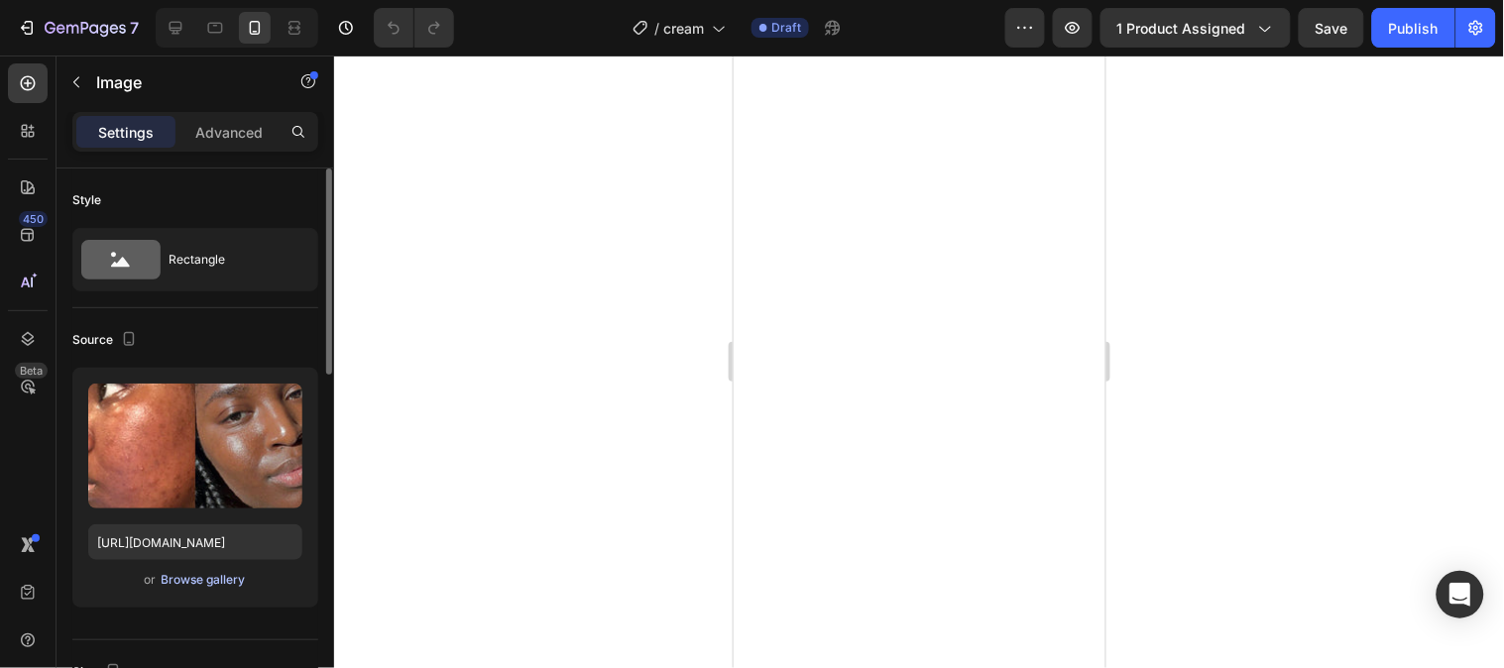
click at [180, 571] on div "Browse gallery" at bounding box center [204, 580] width 84 height 18
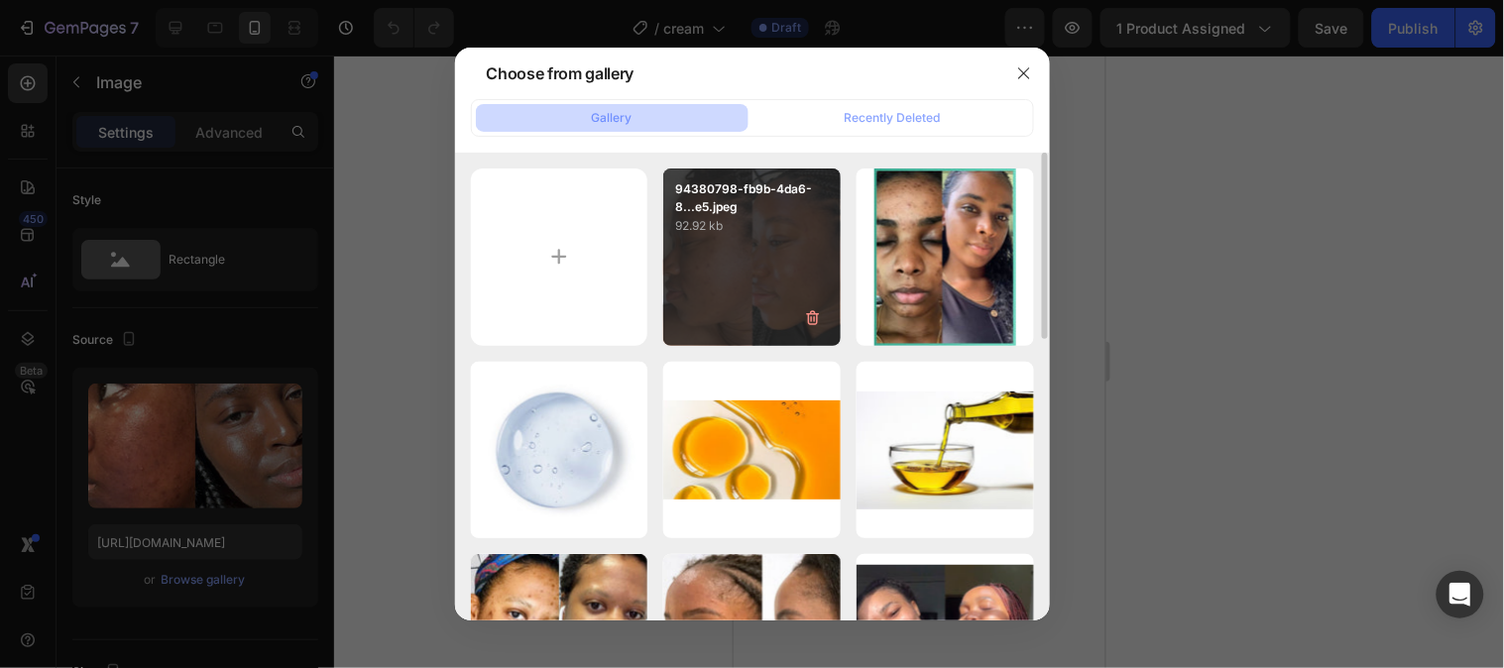
click at [745, 239] on div "94380798-fb9b-4da6-8...e5.jpeg 92.92 kb" at bounding box center [751, 256] width 177 height 177
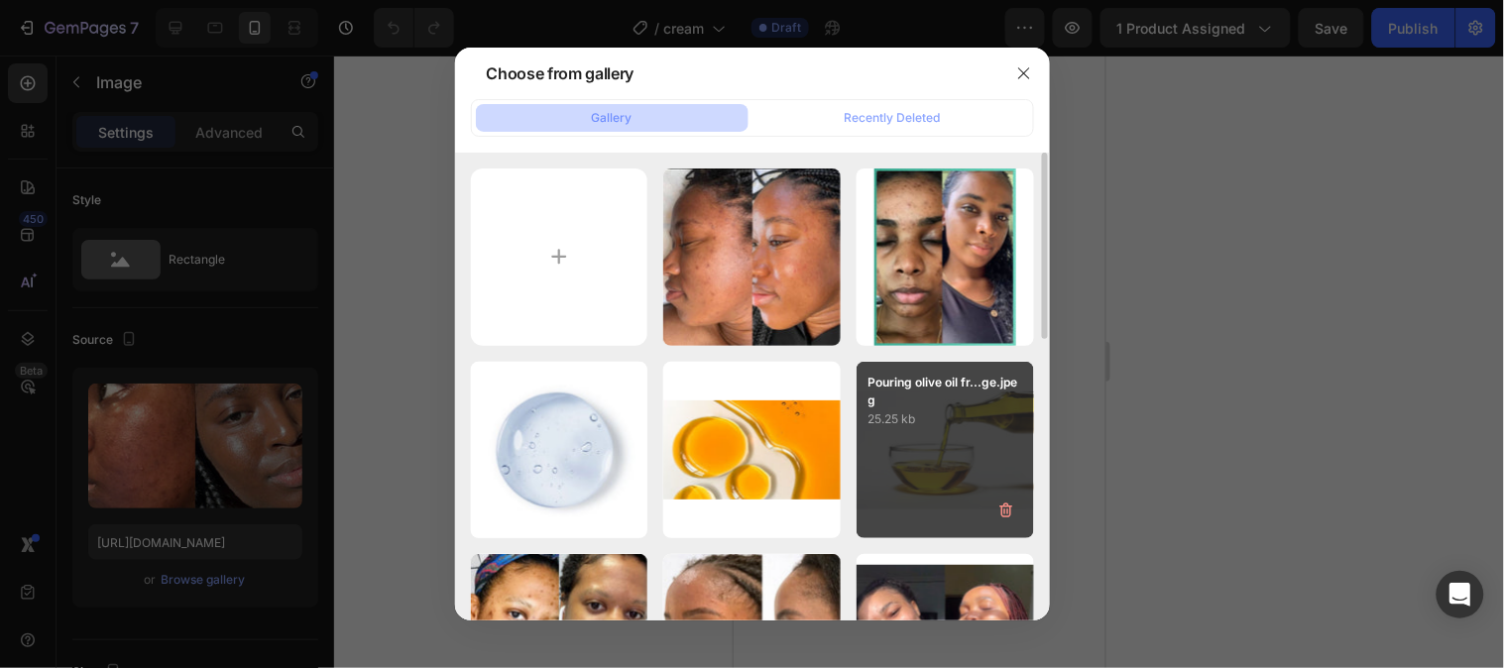
type input "[URL][DOMAIN_NAME]"
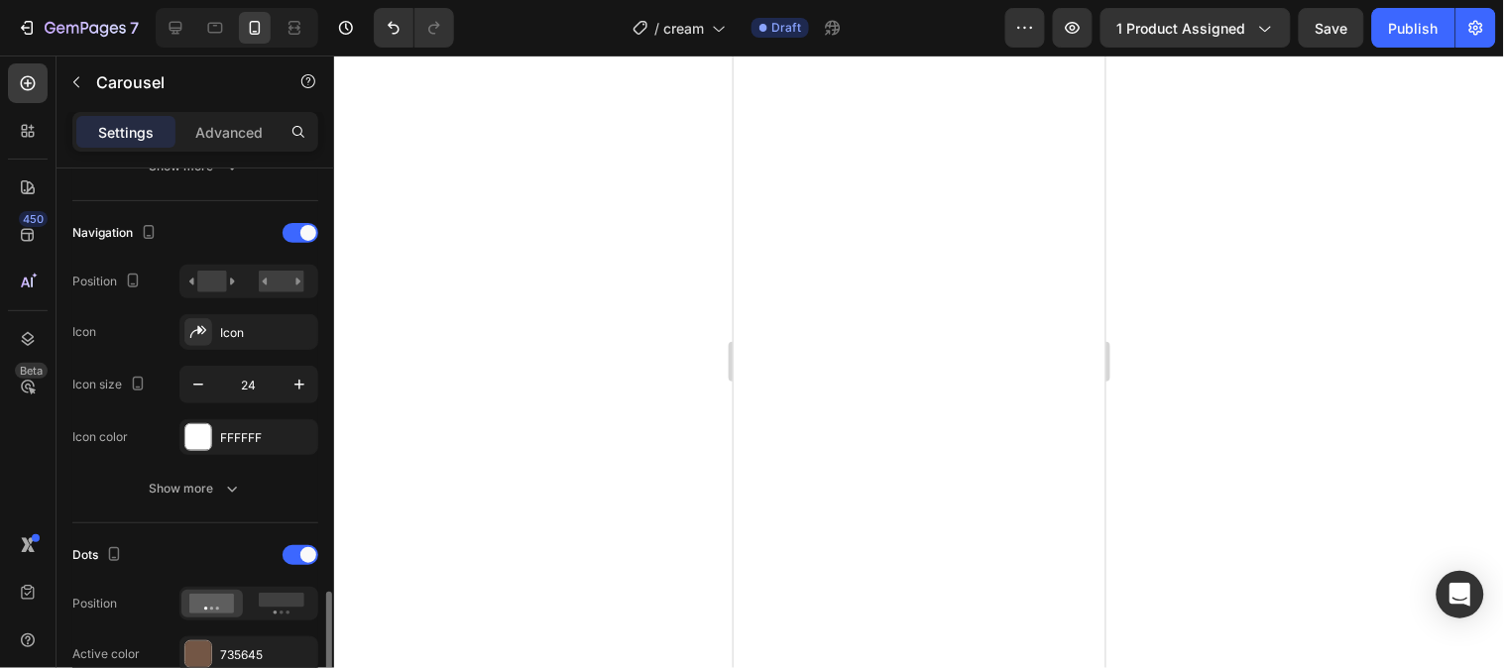
scroll to position [991, 0]
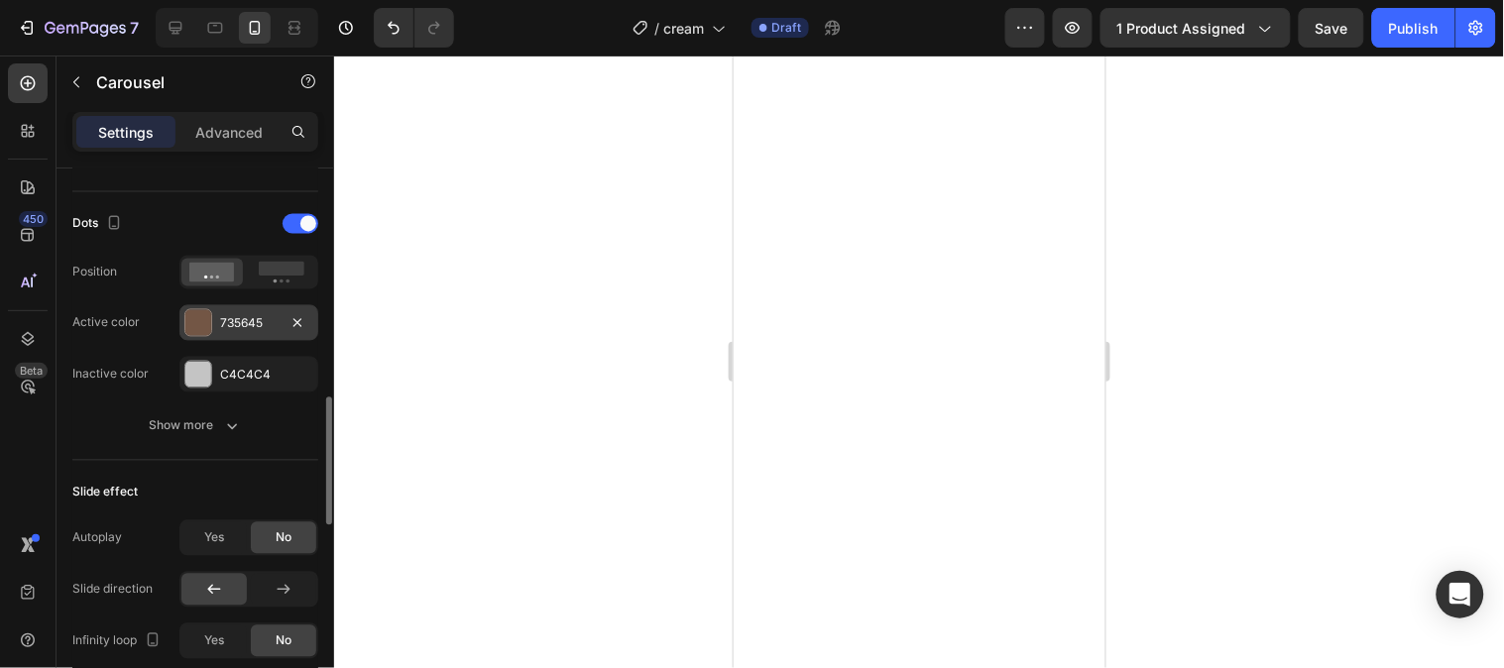
click at [200, 330] on div at bounding box center [198, 323] width 26 height 26
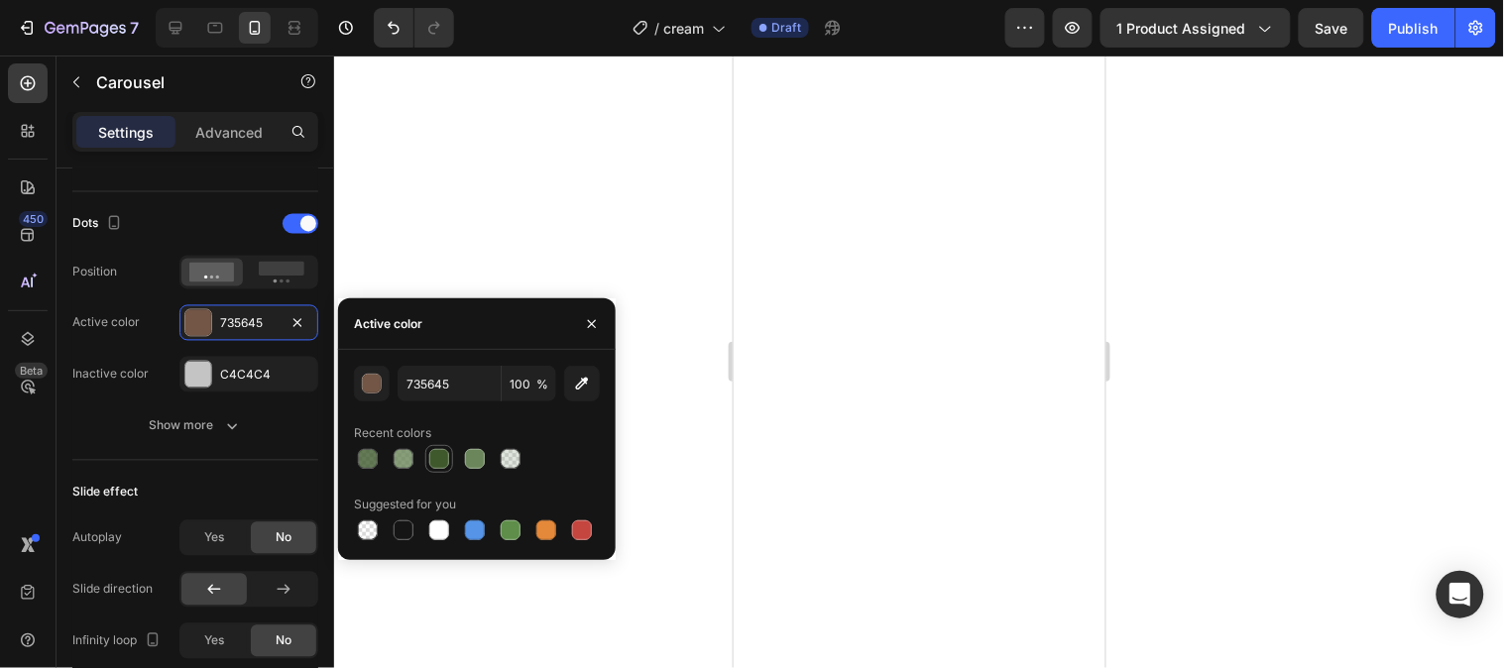
click at [429, 457] on div at bounding box center [439, 459] width 20 height 20
type input "3F592D"
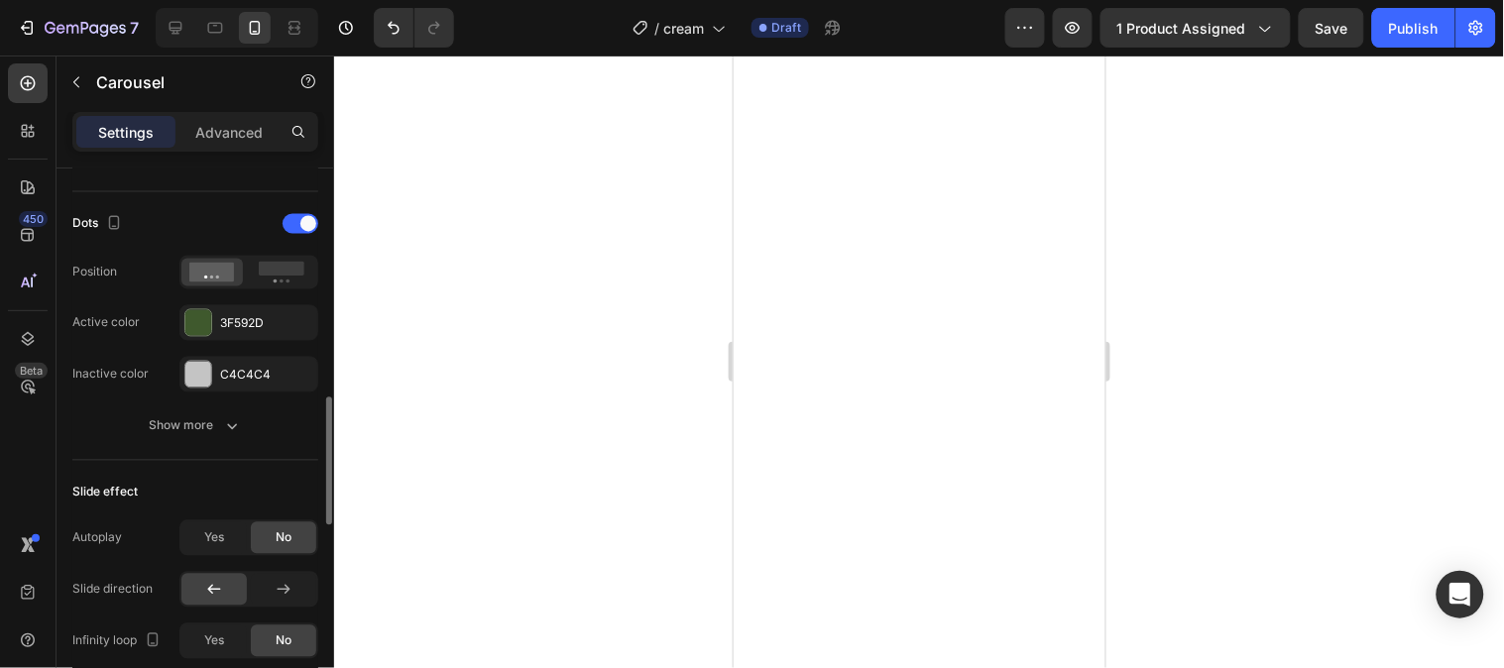
click at [186, 350] on div "Dots Position Active color 3F592D Inactive color C4C4C4" at bounding box center [195, 300] width 246 height 184
click at [185, 371] on div at bounding box center [198, 375] width 26 height 26
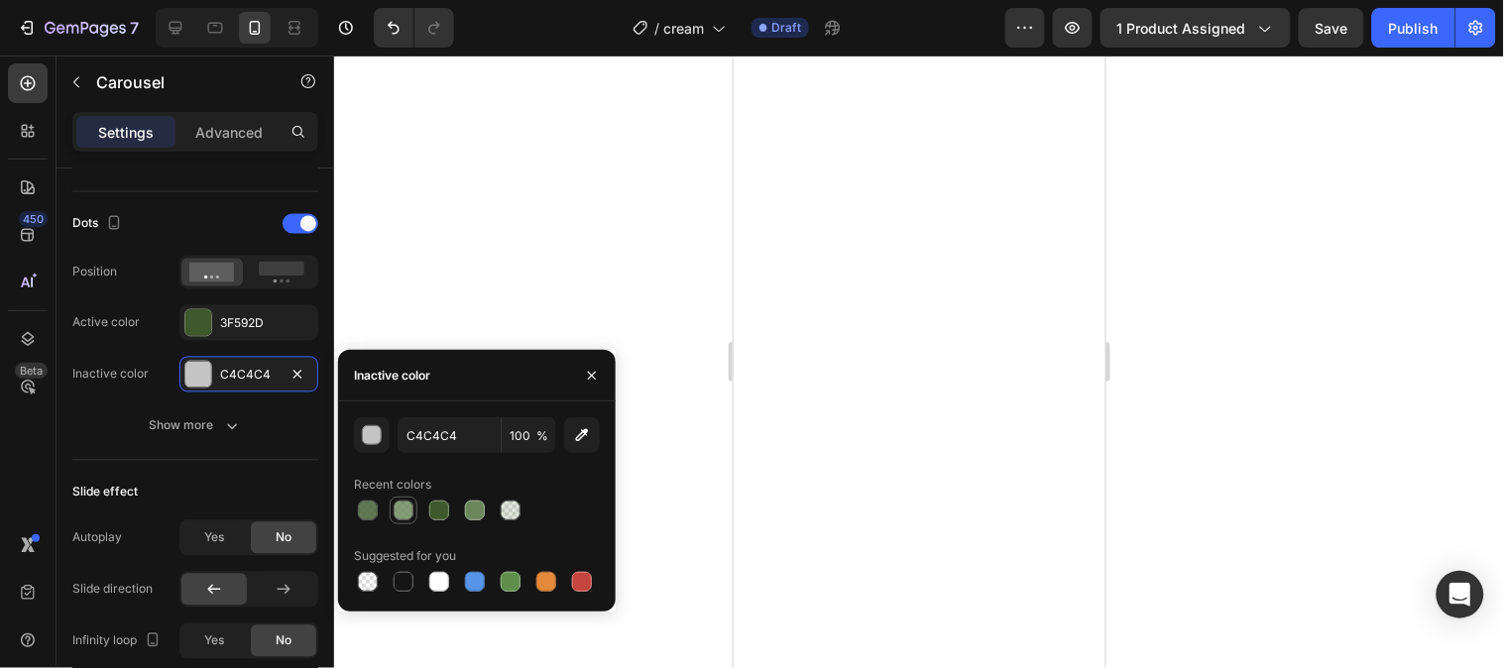
click at [397, 502] on div at bounding box center [403, 511] width 20 height 20
type input "6B865B"
click at [498, 503] on div at bounding box center [511, 511] width 28 height 28
type input "20"
click at [443, 504] on div at bounding box center [439, 511] width 20 height 20
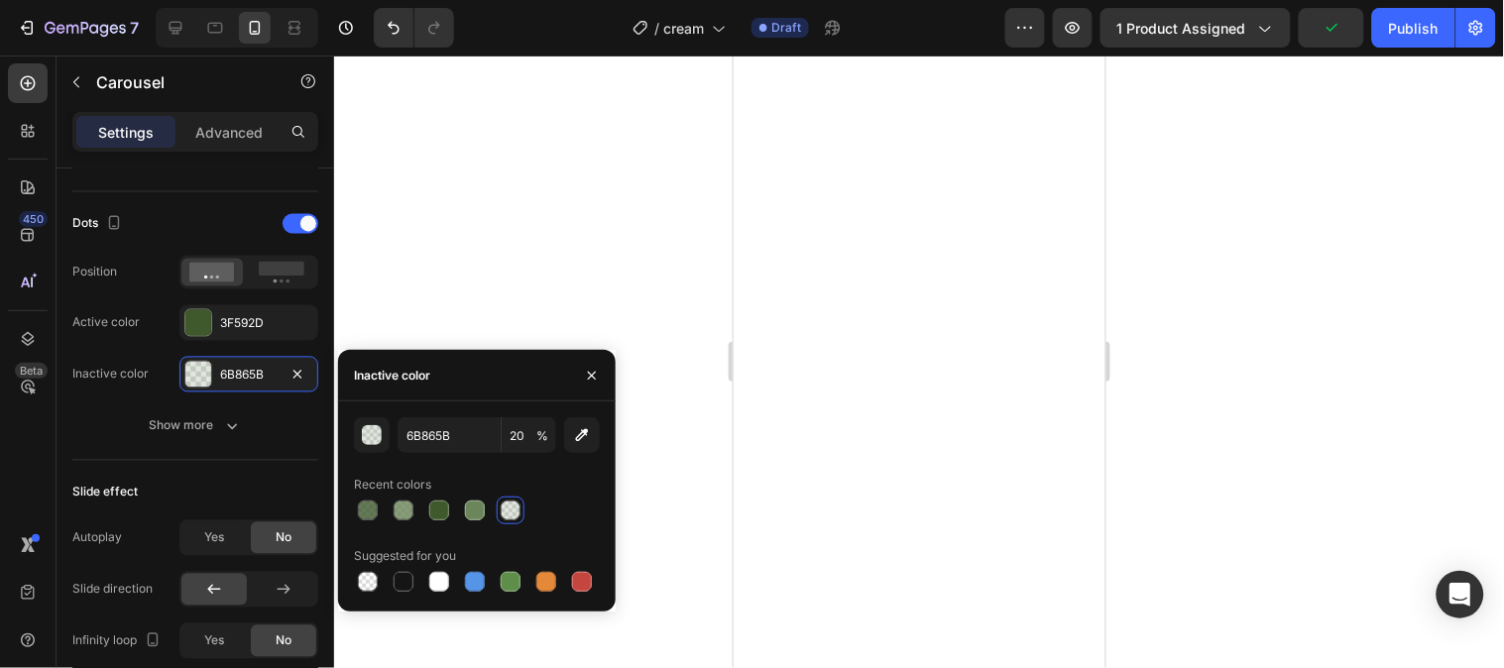
type input "3F592D"
click at [0, 0] on input "100" at bounding box center [0, 0] width 0 height 0
type input "2"
type input "1"
click at [0, 0] on input "3F592D" at bounding box center [0, 0] width 0 height 0
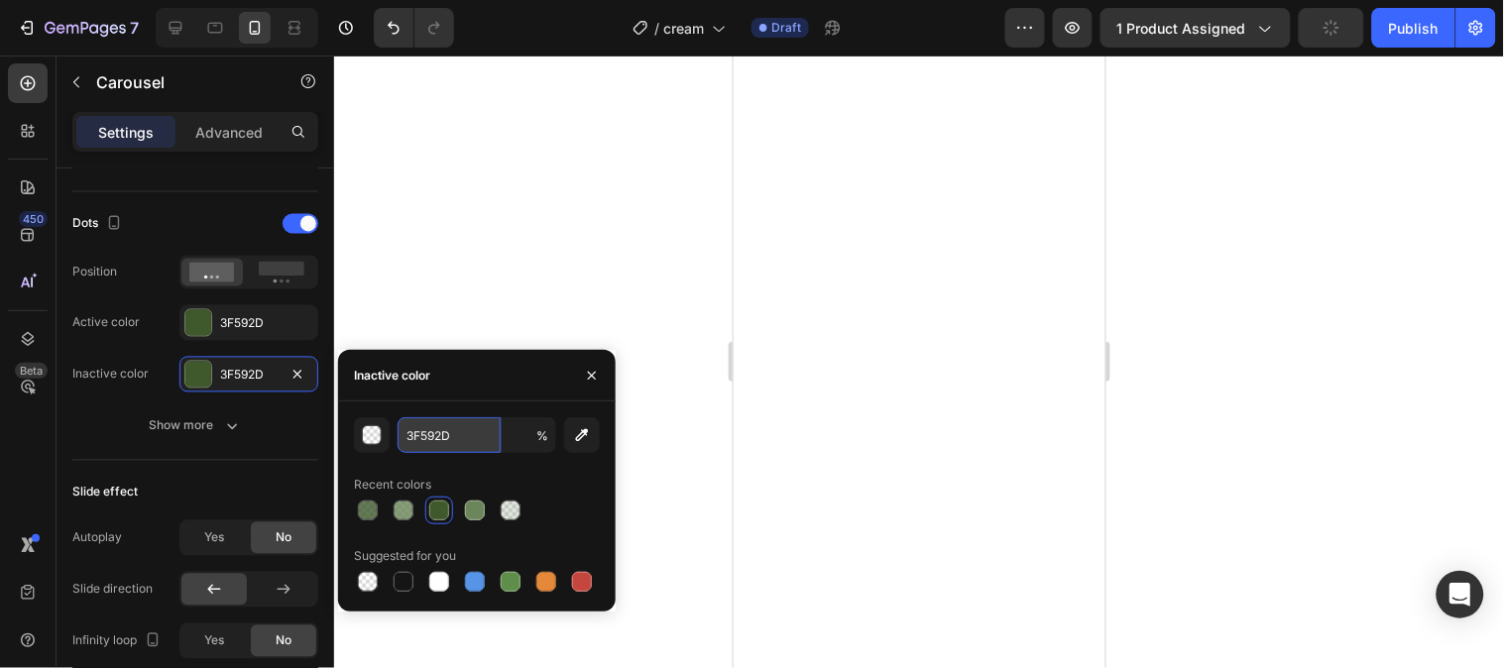
type input "1"
type input "fff"
type input "100"
type input "ffffff"
click at [591, 363] on button "button" at bounding box center [592, 376] width 32 height 32
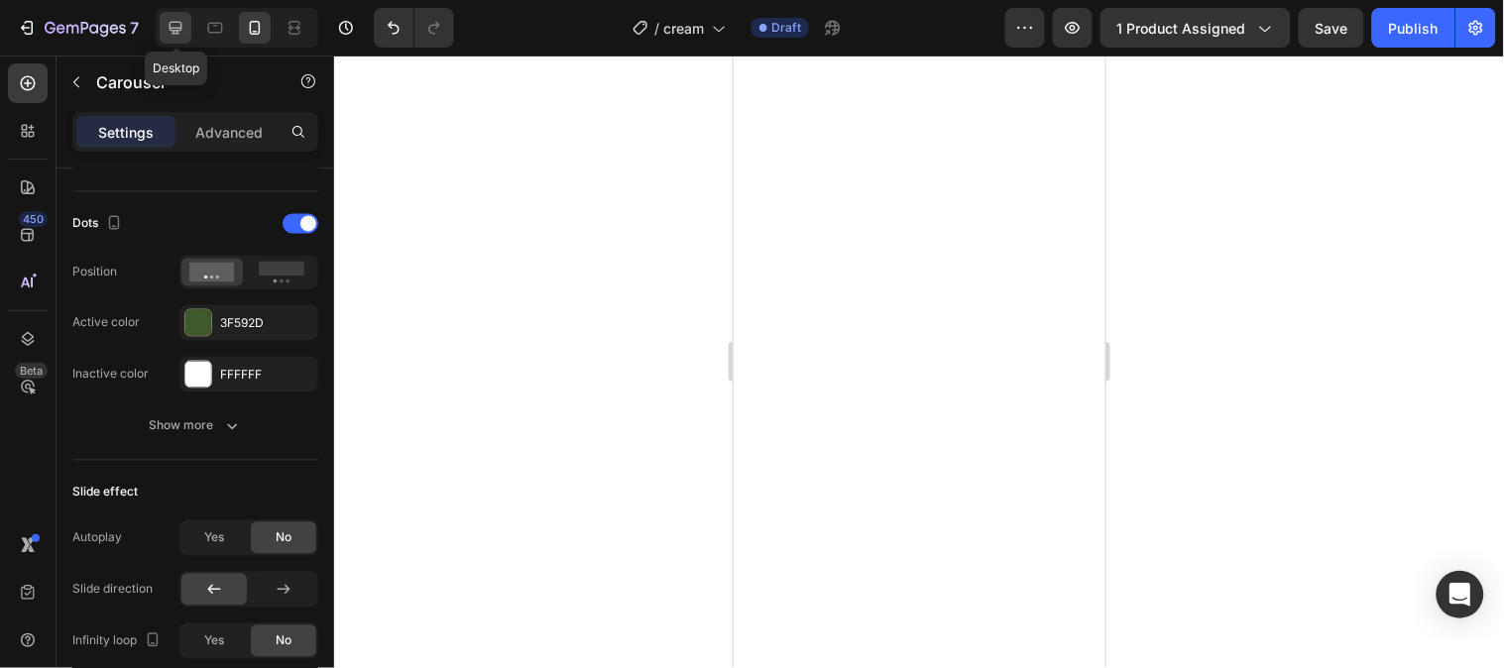
click at [178, 21] on icon at bounding box center [176, 28] width 20 height 20
type input "1200"
type input "10"
click at [1389, 12] on button "Publish" at bounding box center [1413, 28] width 83 height 40
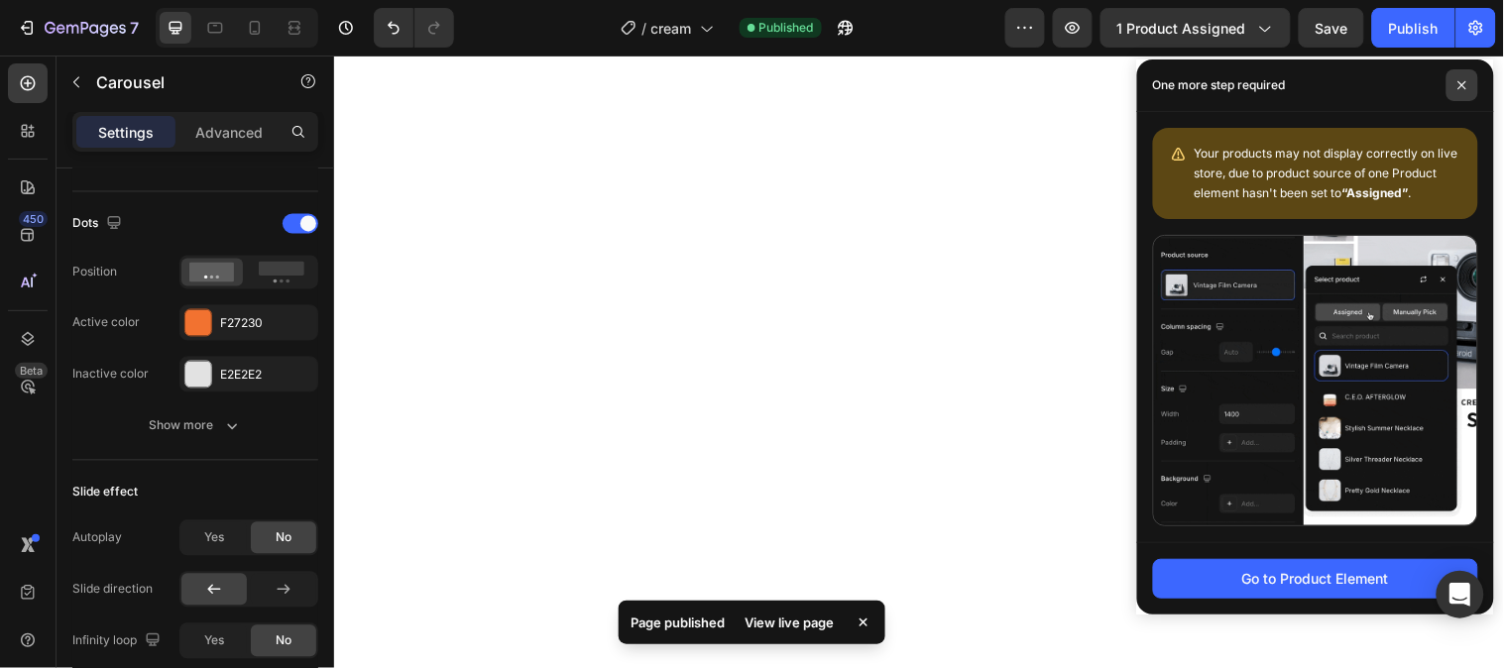
click at [1458, 75] on span at bounding box center [1462, 85] width 32 height 32
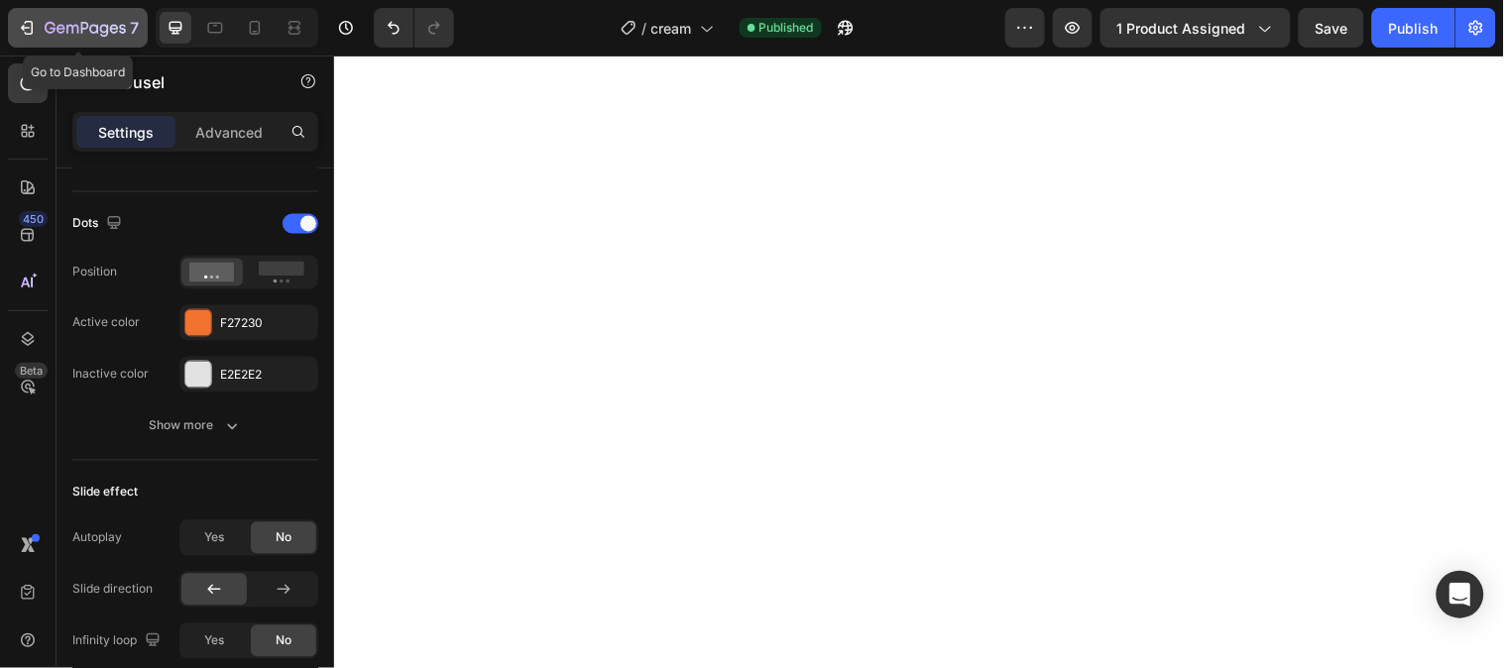
click at [87, 24] on icon "button" at bounding box center [85, 28] width 8 height 12
